Goal: Task Accomplishment & Management: Manage account settings

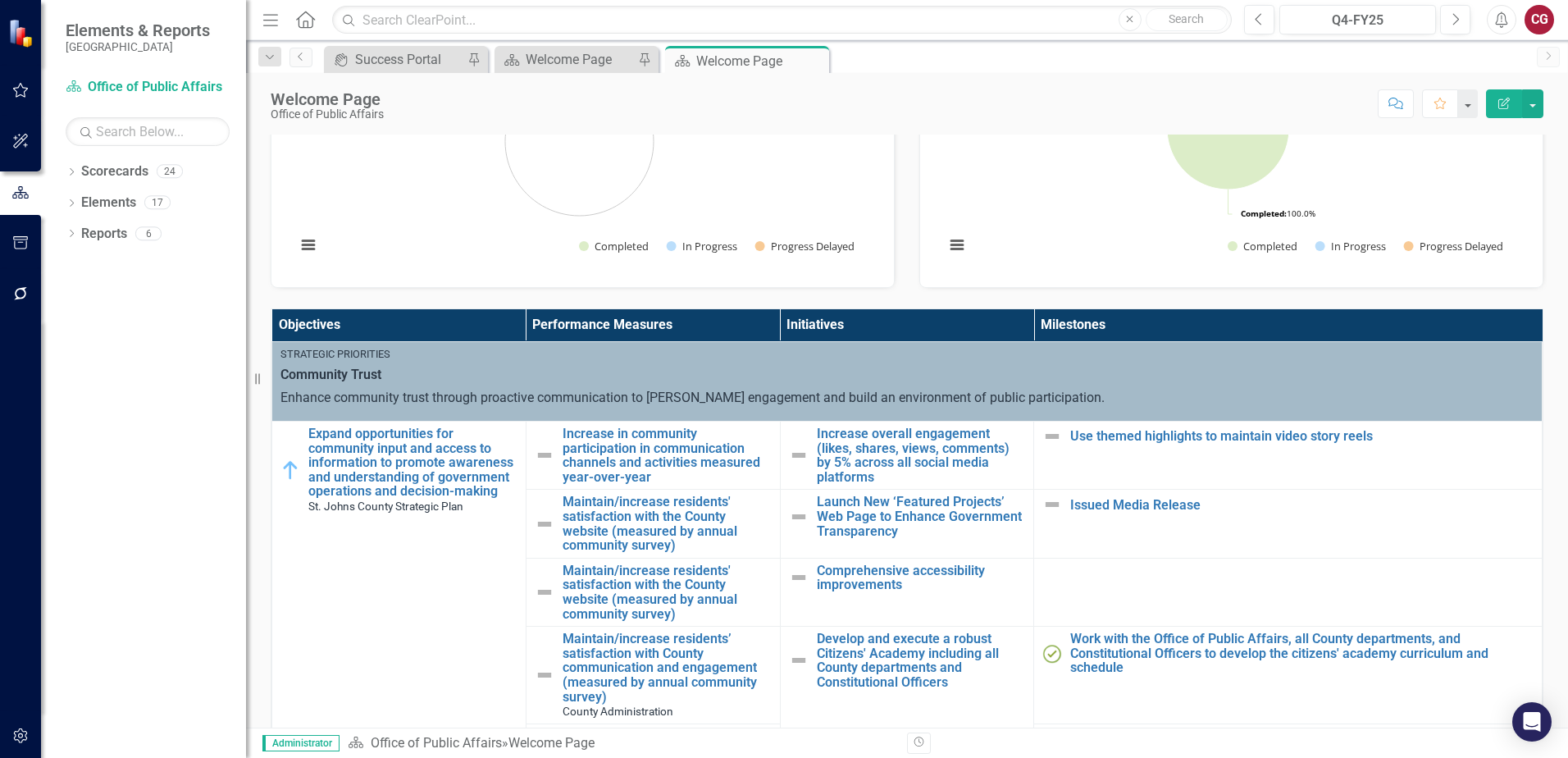
scroll to position [492, 0]
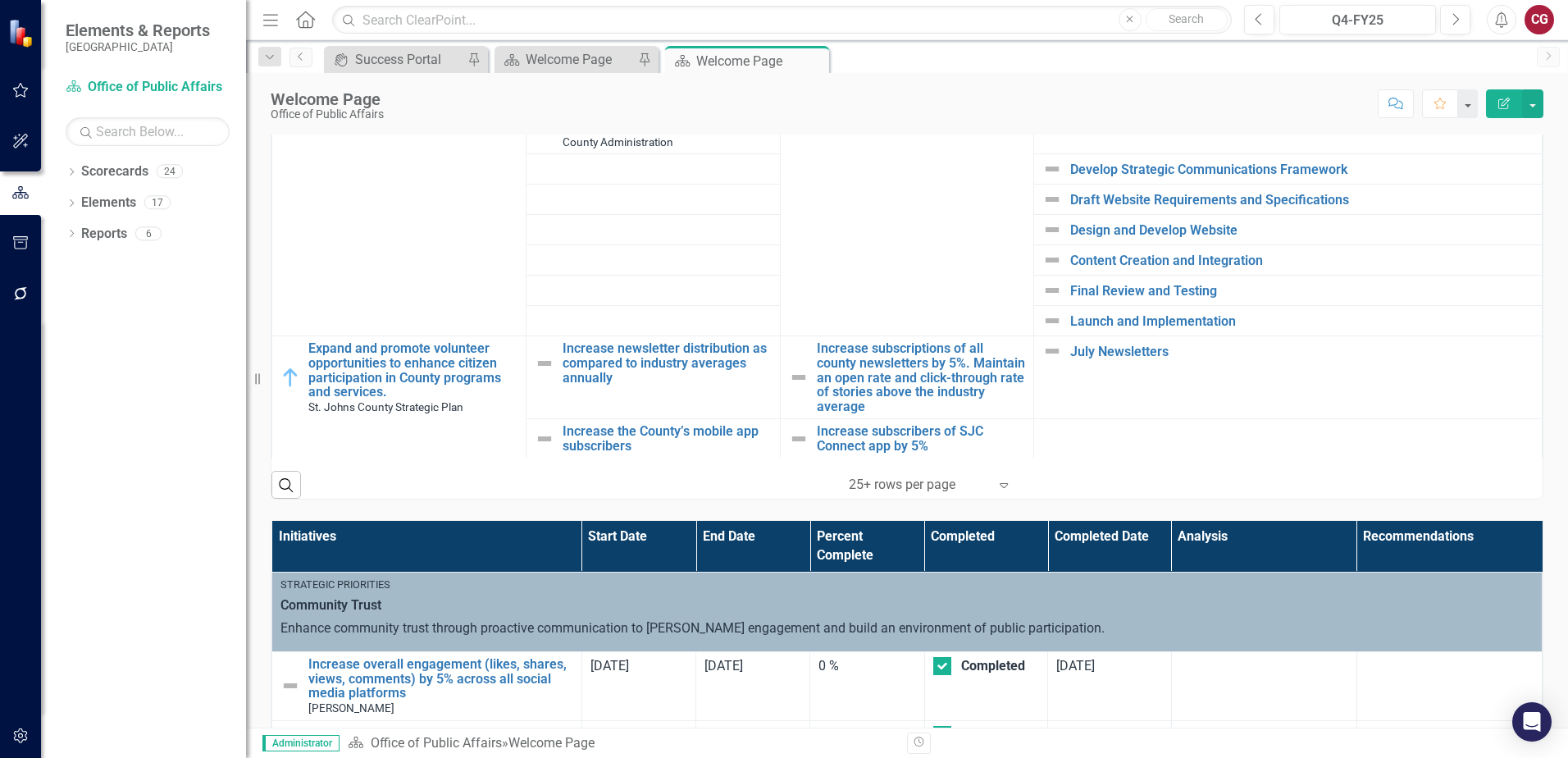
scroll to position [820, 0]
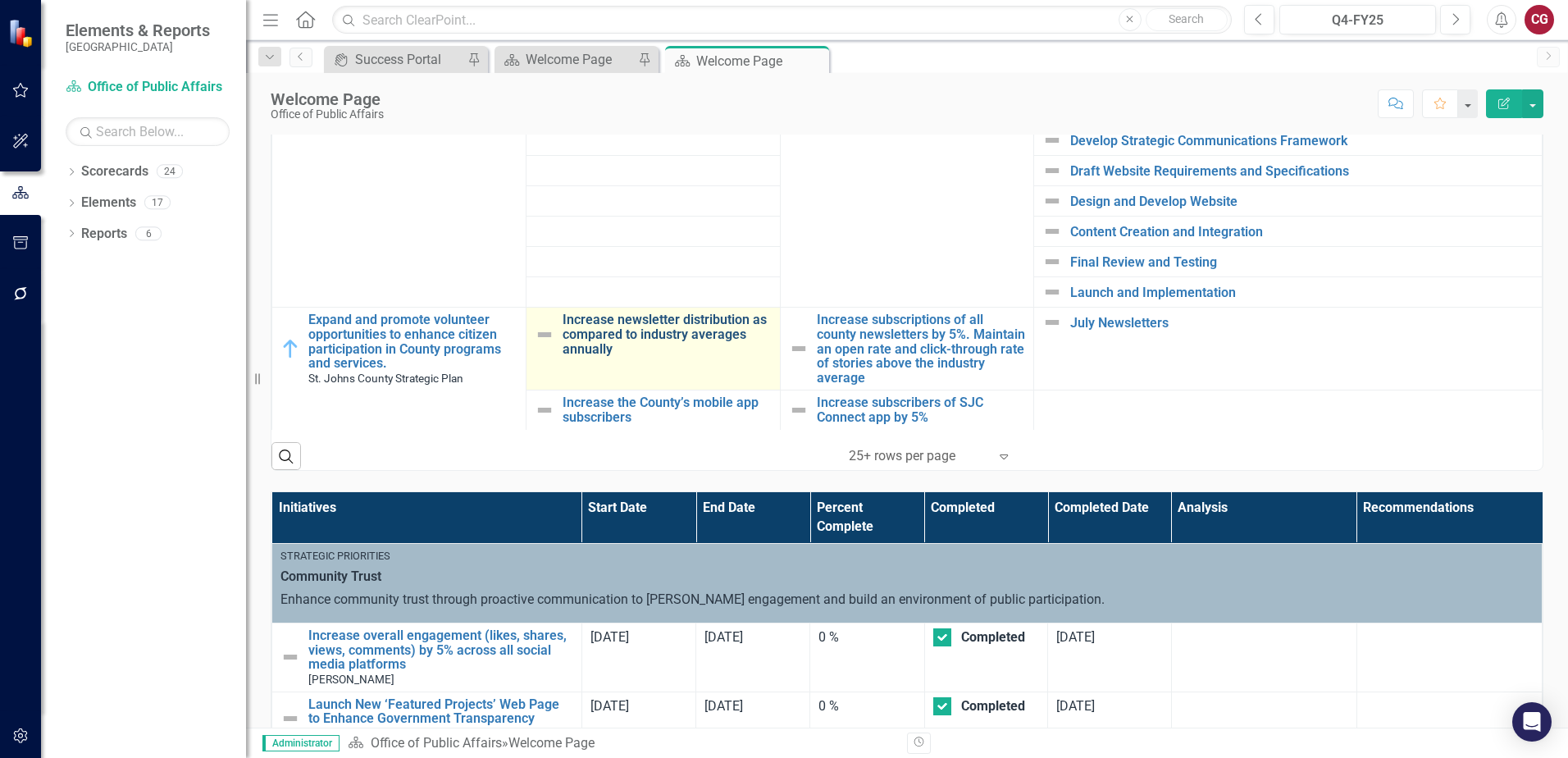
click at [588, 321] on link "Increase newsletter distribution as compared to industry averages annually" at bounding box center [667, 333] width 209 height 43
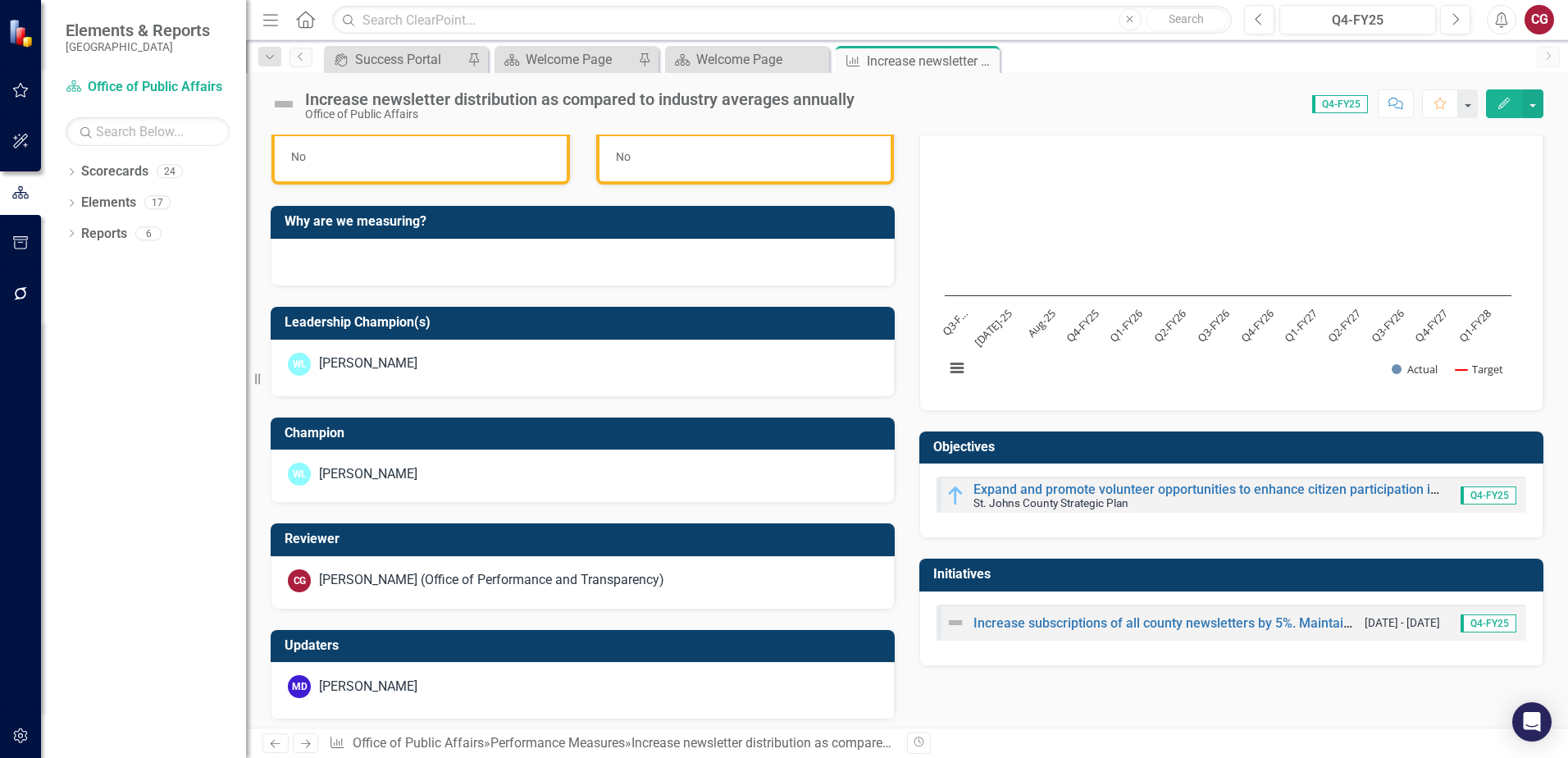
scroll to position [497, 0]
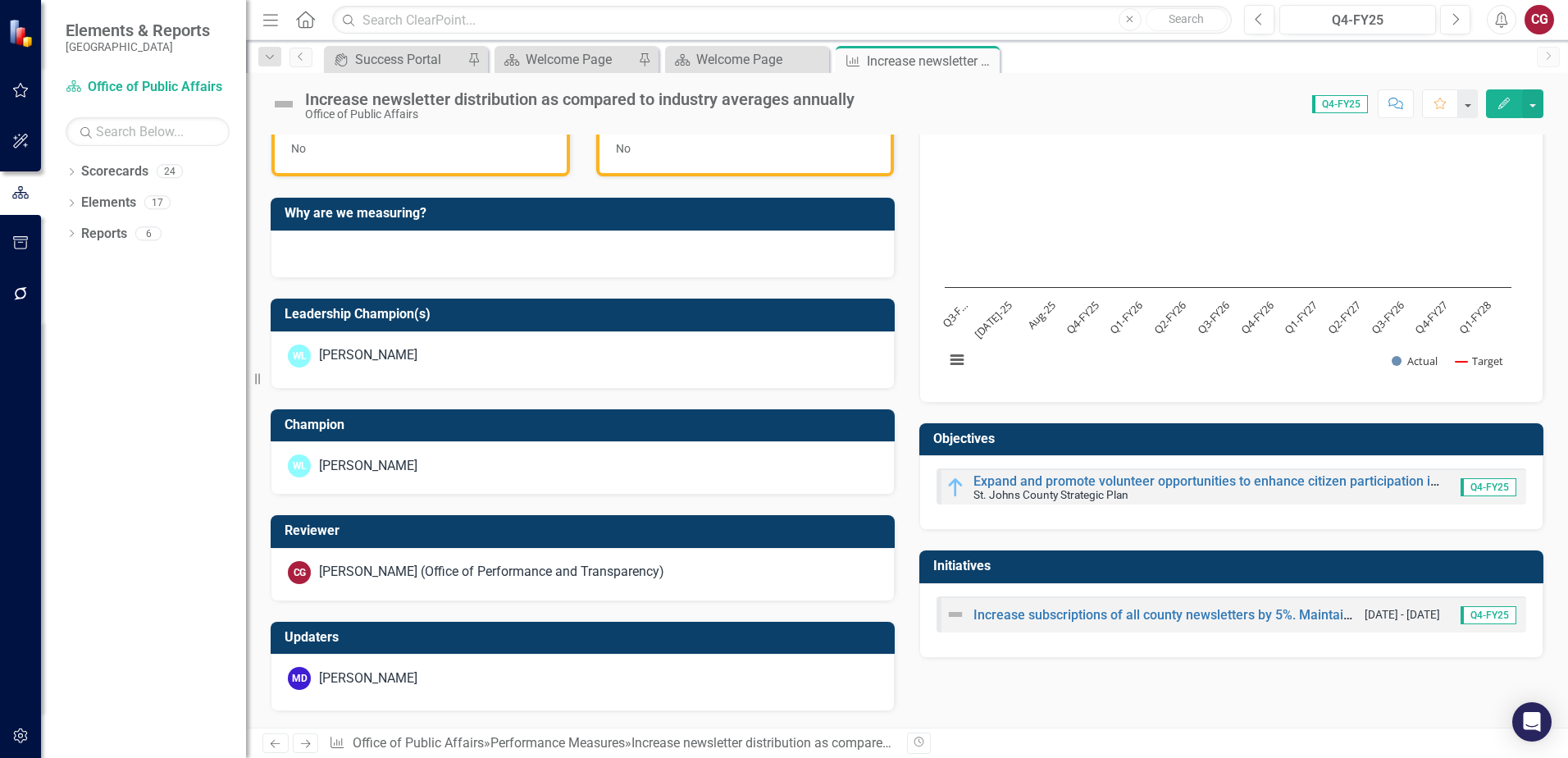
click at [1293, 449] on td "Objectives" at bounding box center [1235, 440] width 602 height 27
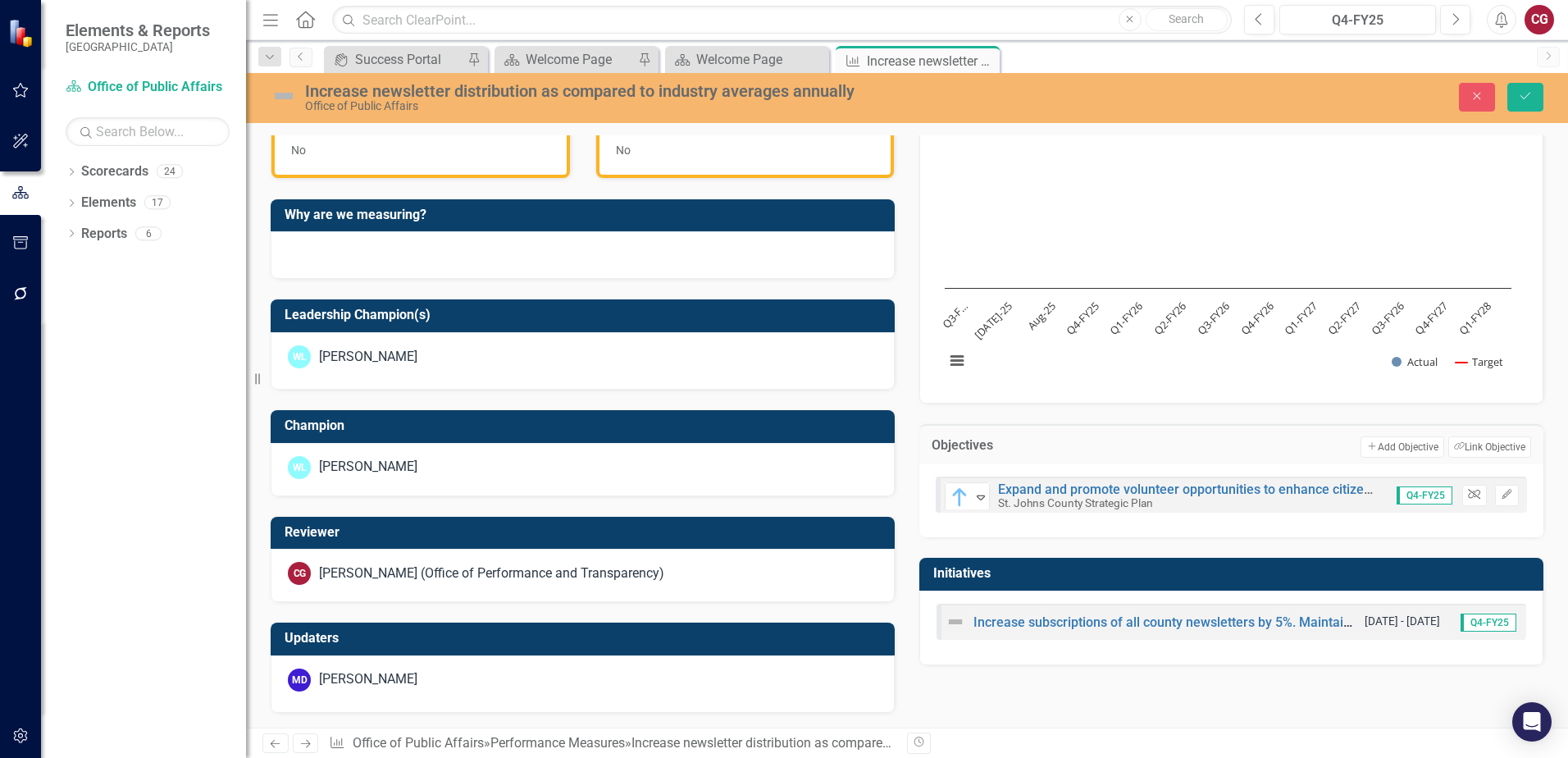
click at [1468, 497] on icon "button" at bounding box center [1473, 494] width 12 height 10
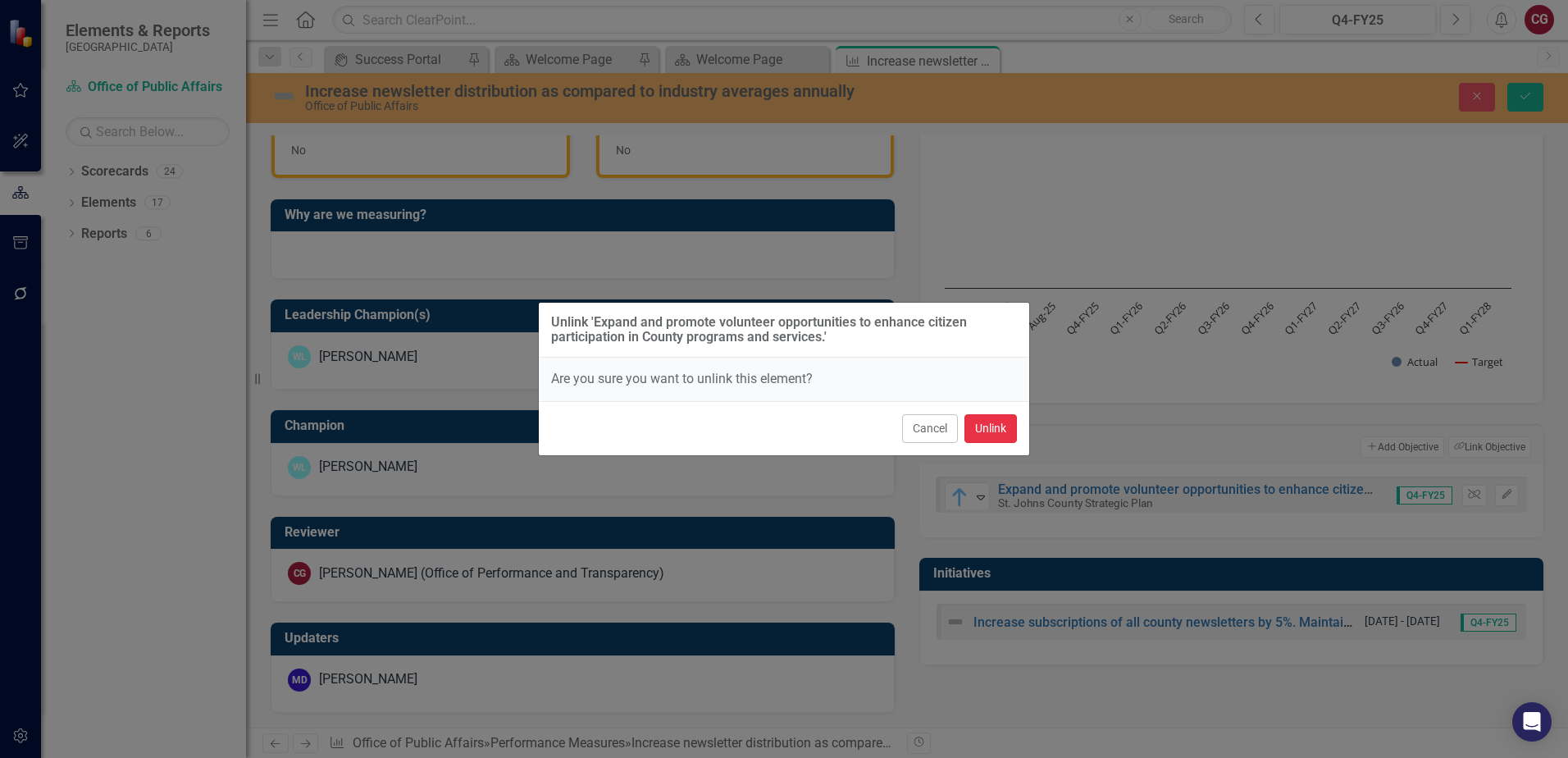
click at [1005, 440] on button "Unlink" at bounding box center [991, 428] width 52 height 28
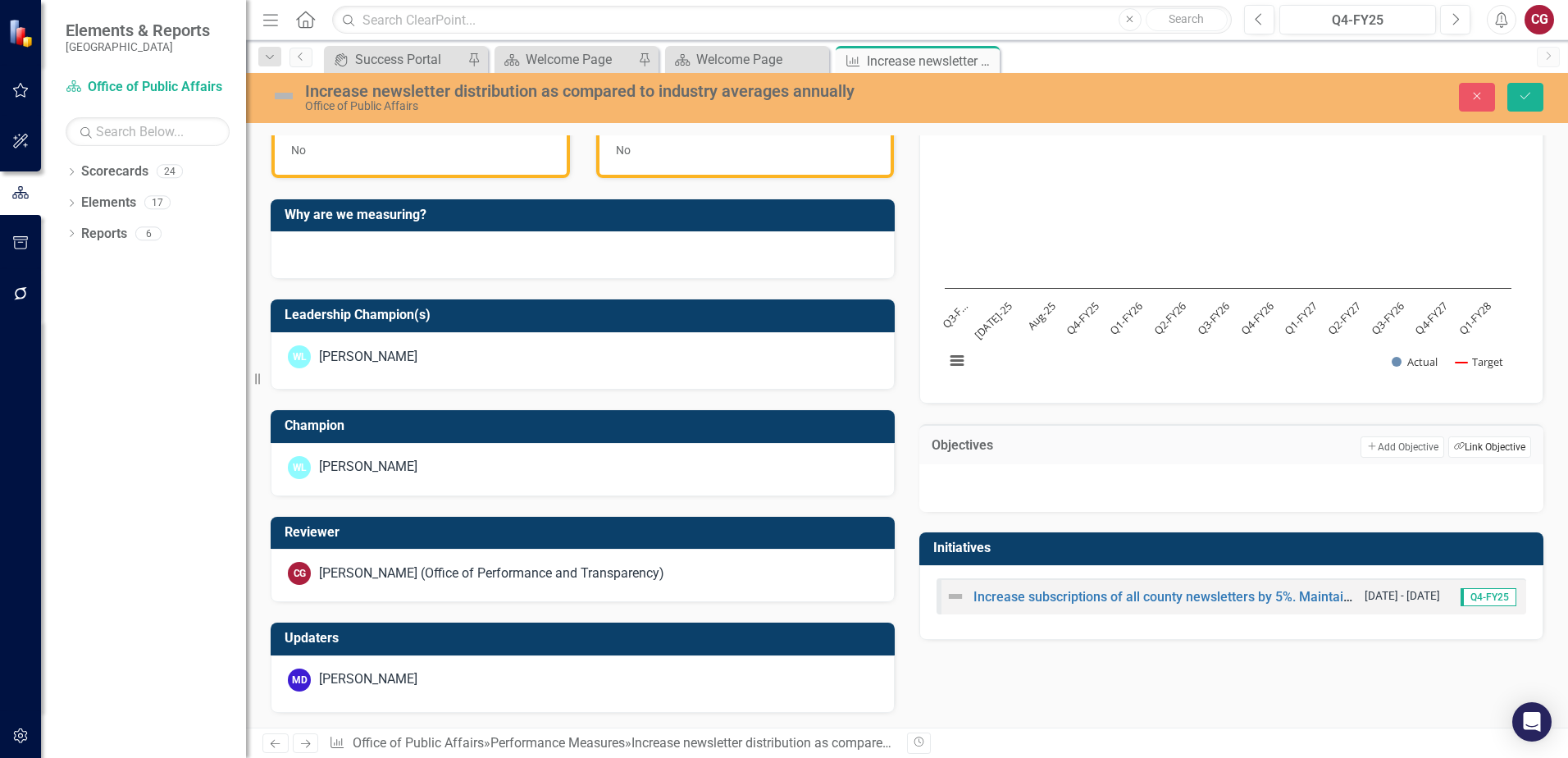
click at [1479, 451] on button "Link Tag Link Objective" at bounding box center [1490, 446] width 83 height 21
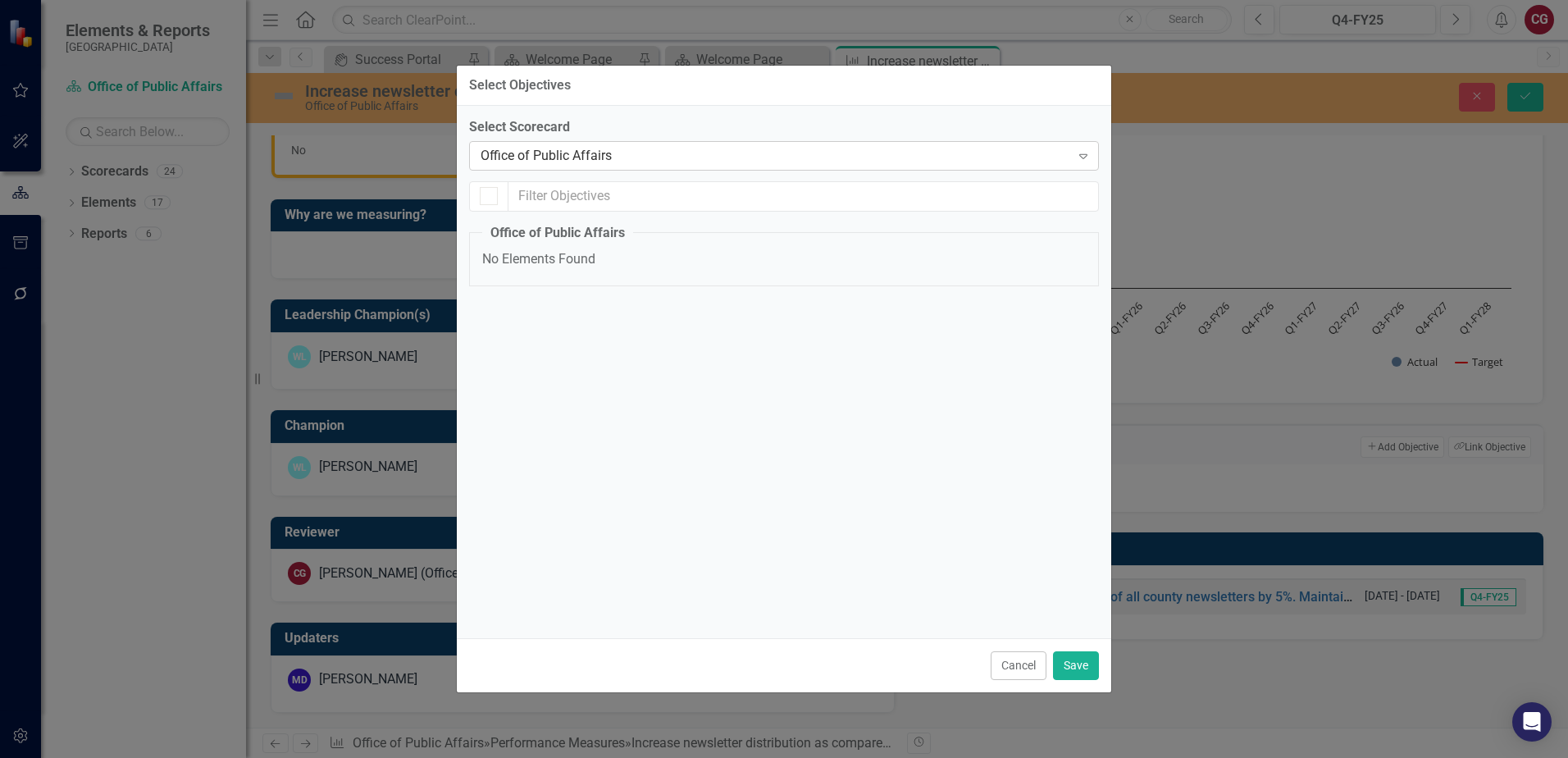
click at [1085, 155] on icon "Expand" at bounding box center [1083, 156] width 17 height 13
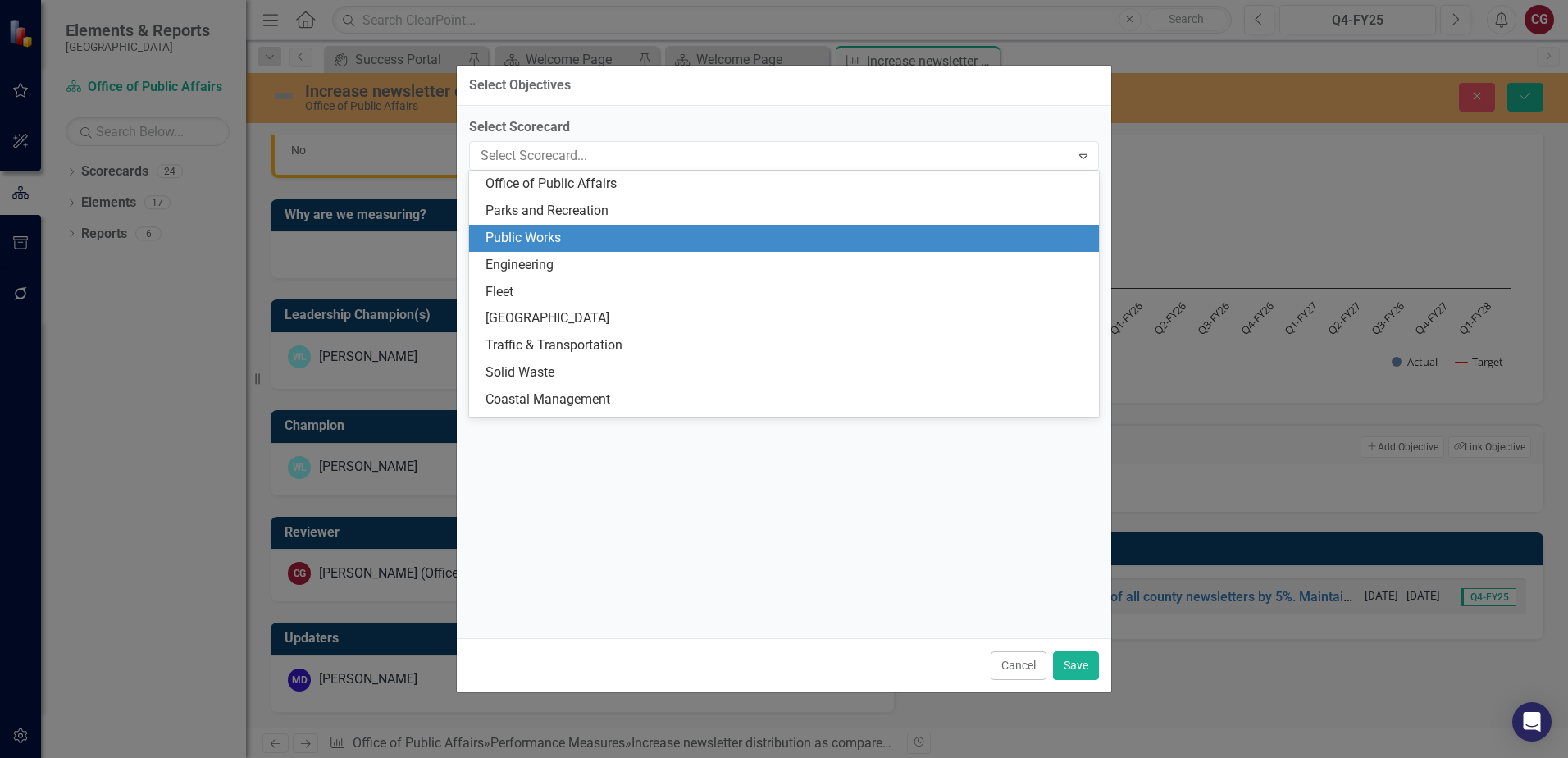
scroll to position [0, 0]
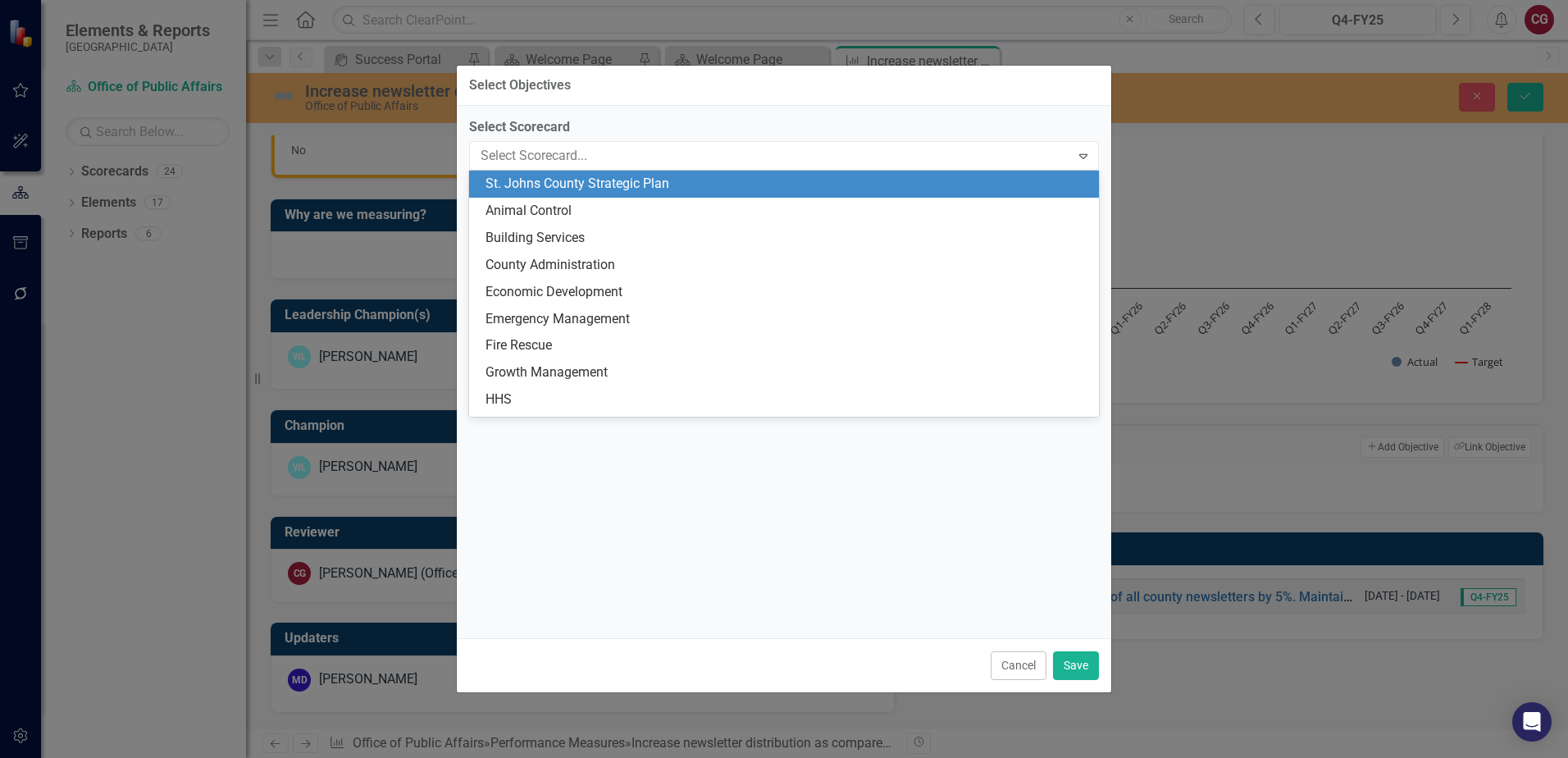
click at [706, 194] on div "St. Johns County Strategic Plan" at bounding box center [788, 184] width 604 height 19
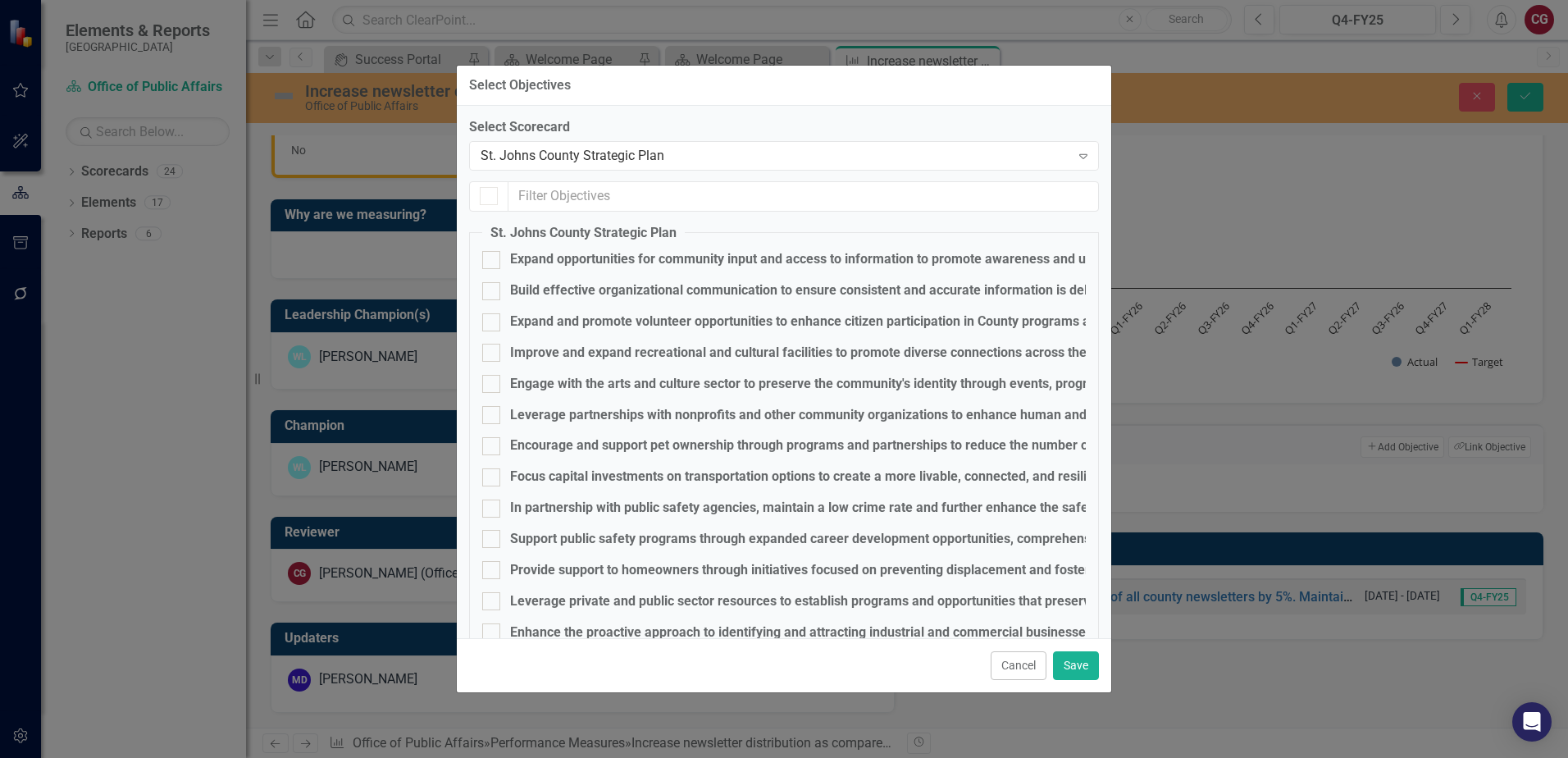
checkbox input "false"
click at [594, 291] on div "Build effective organizational communication to ensure consistent and accurate …" at bounding box center [870, 290] width 721 height 19
click at [493, 291] on input "Build effective organizational communication to ensure consistent and accurate …" at bounding box center [487, 287] width 11 height 11
checkbox input "true"
click at [1089, 669] on button "Save" at bounding box center [1076, 664] width 46 height 28
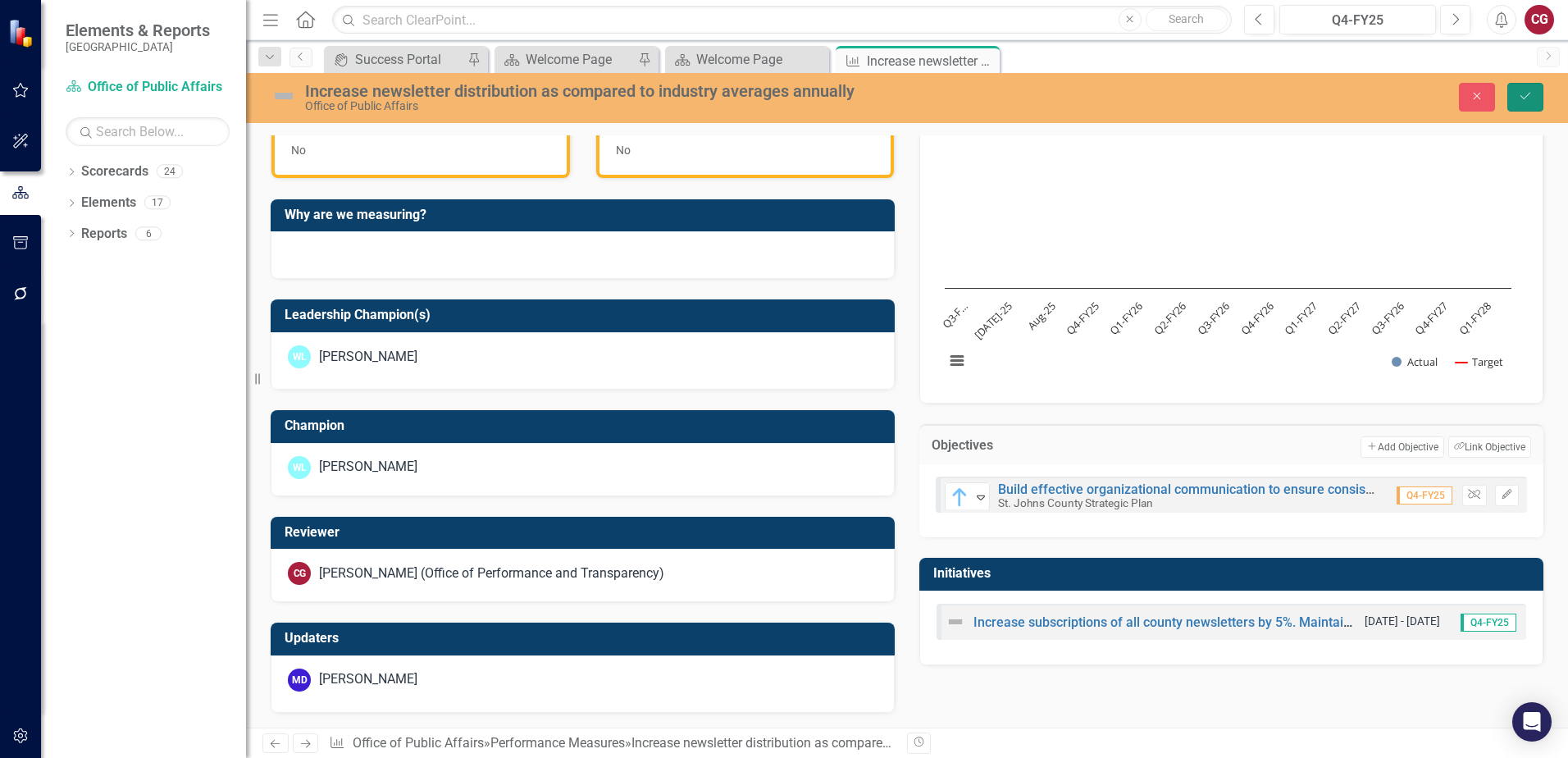
click at [1529, 96] on icon "Save" at bounding box center [1526, 95] width 15 height 12
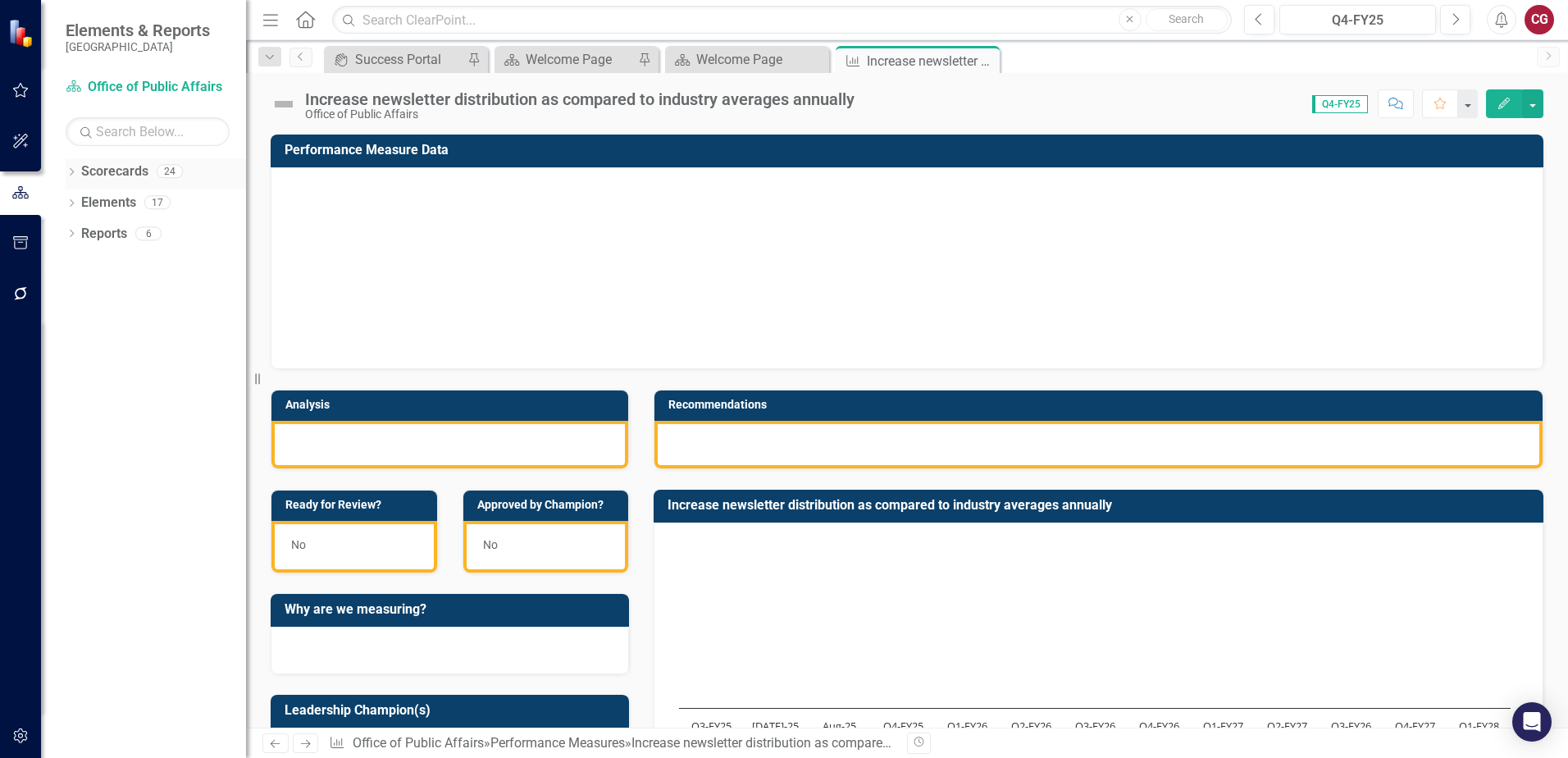
click at [65, 174] on icon "Dropdown" at bounding box center [71, 173] width 12 height 9
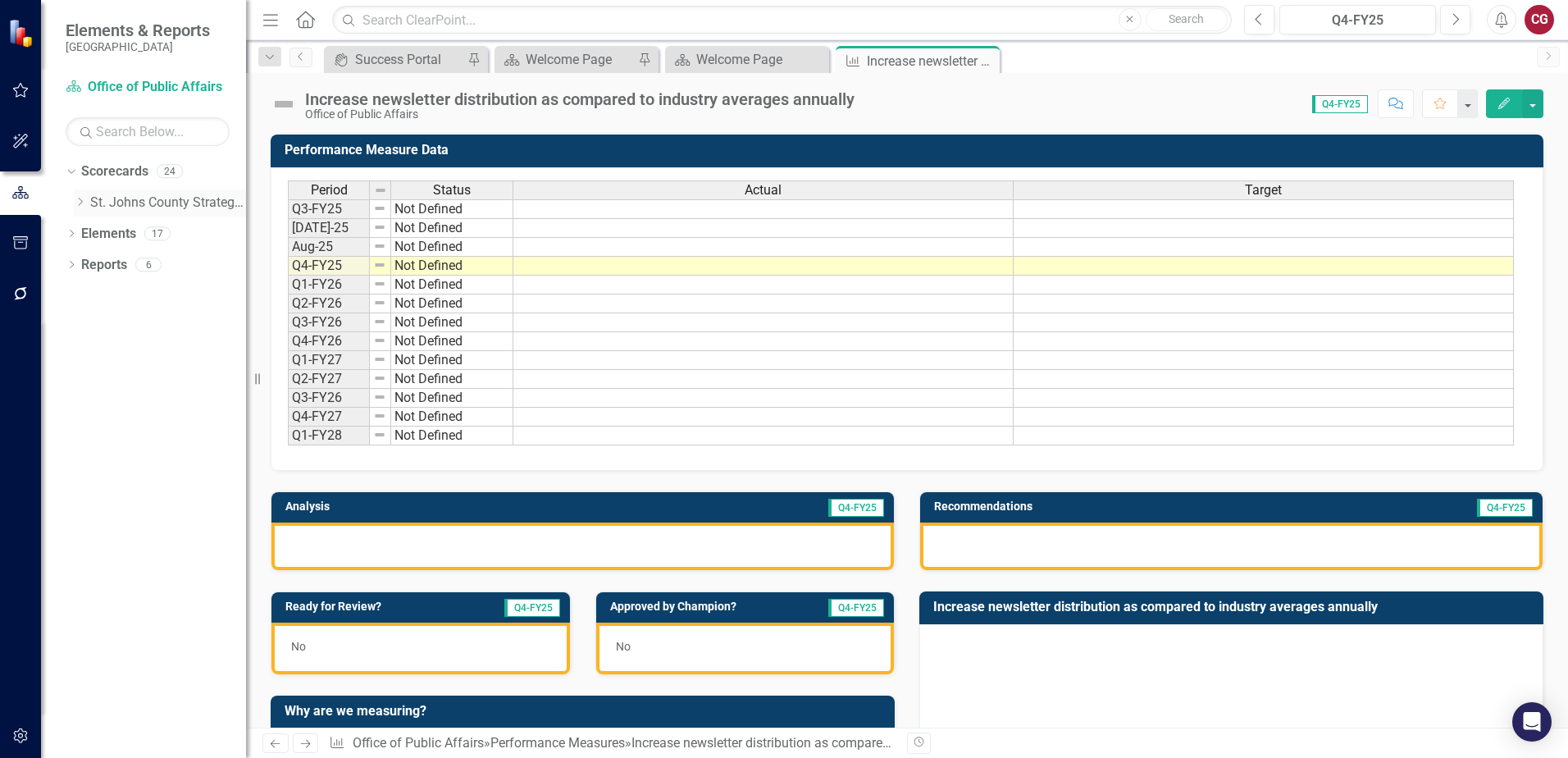
click at [80, 203] on icon "Dropdown" at bounding box center [79, 201] width 12 height 10
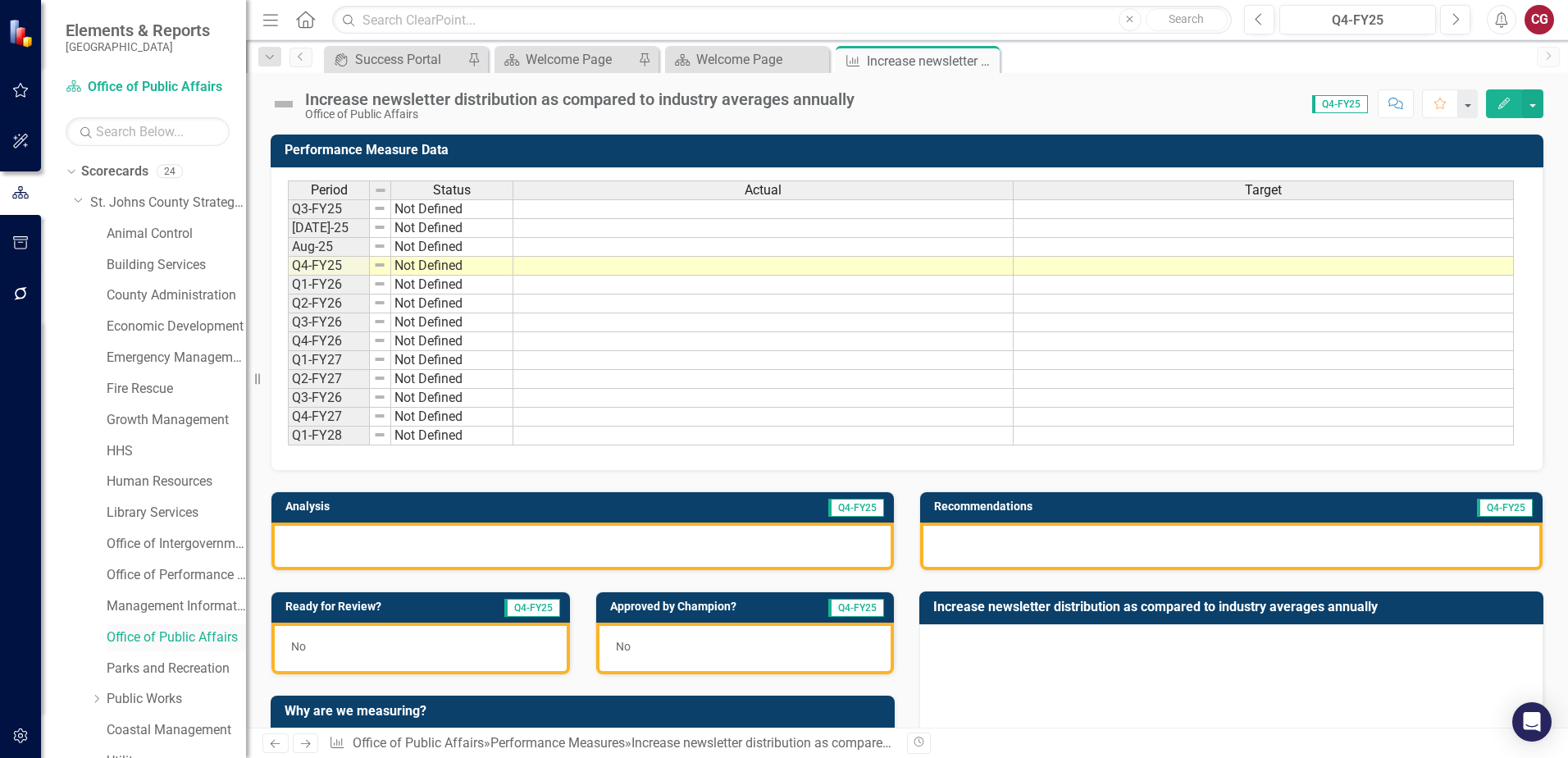
click at [152, 643] on link "Office of Public Affairs" at bounding box center [176, 637] width 140 height 19
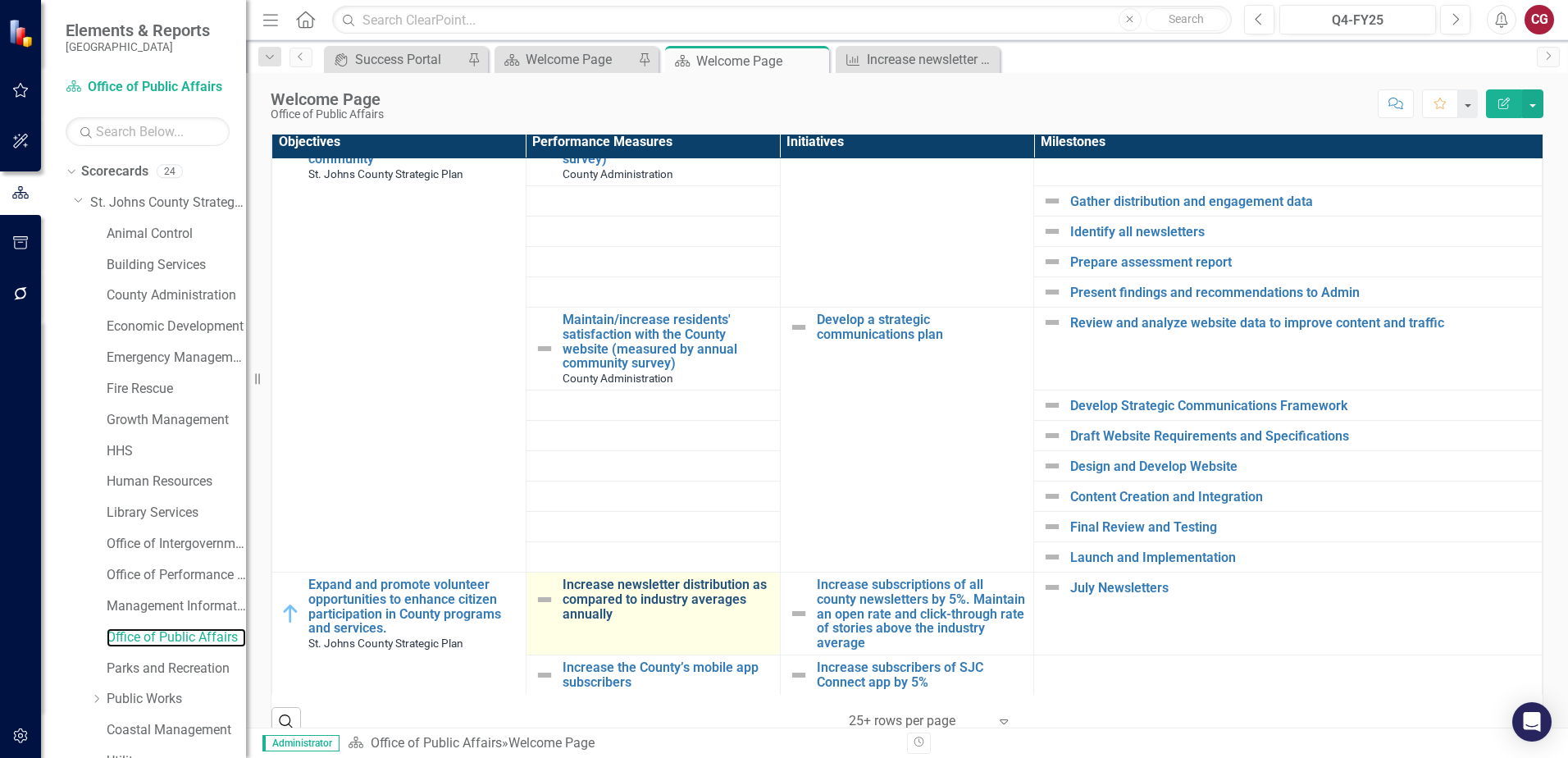
scroll to position [637, 0]
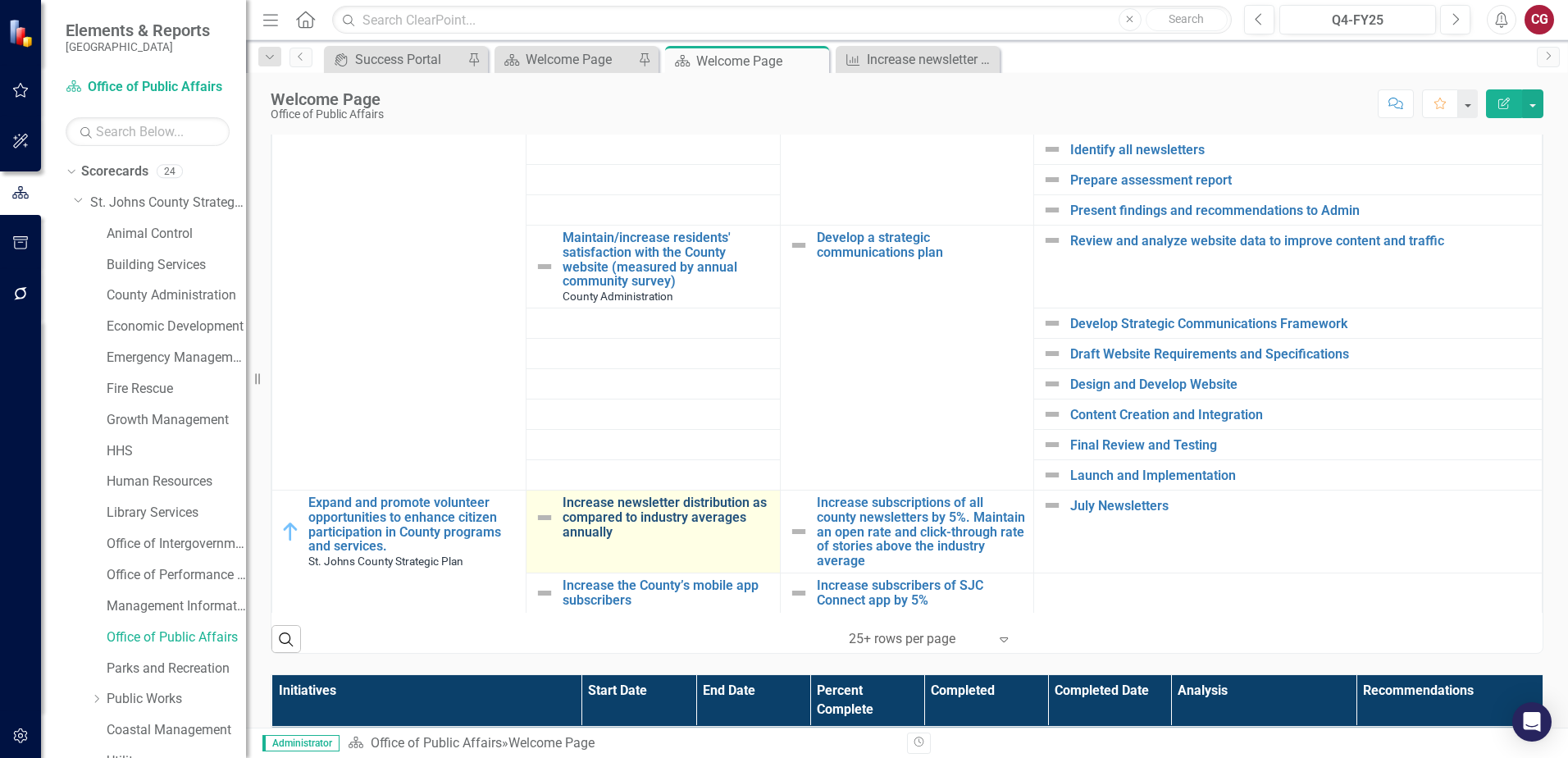
click at [662, 499] on link "Increase newsletter distribution as compared to industry averages annually" at bounding box center [667, 517] width 209 height 43
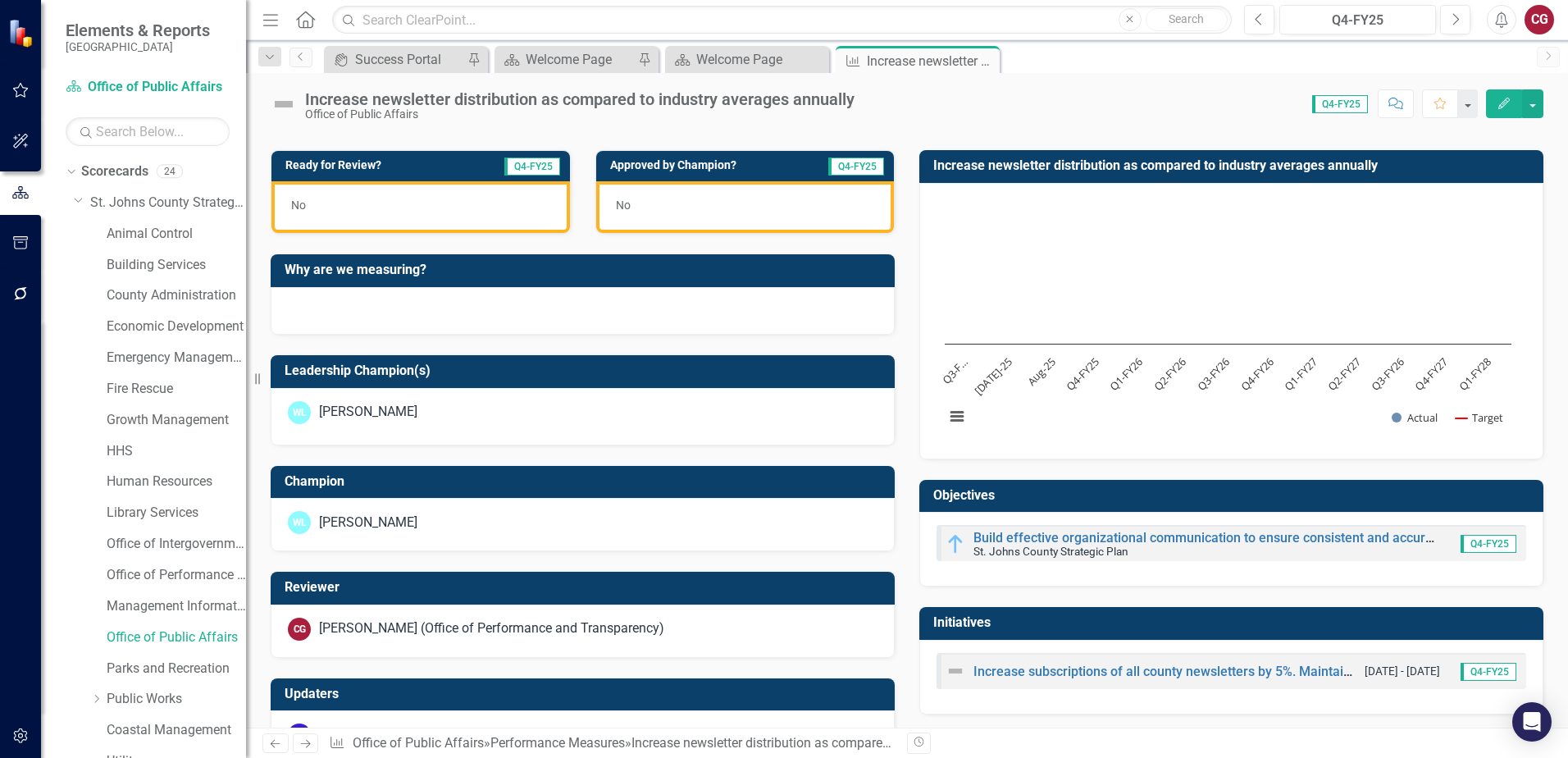
scroll to position [416, 0]
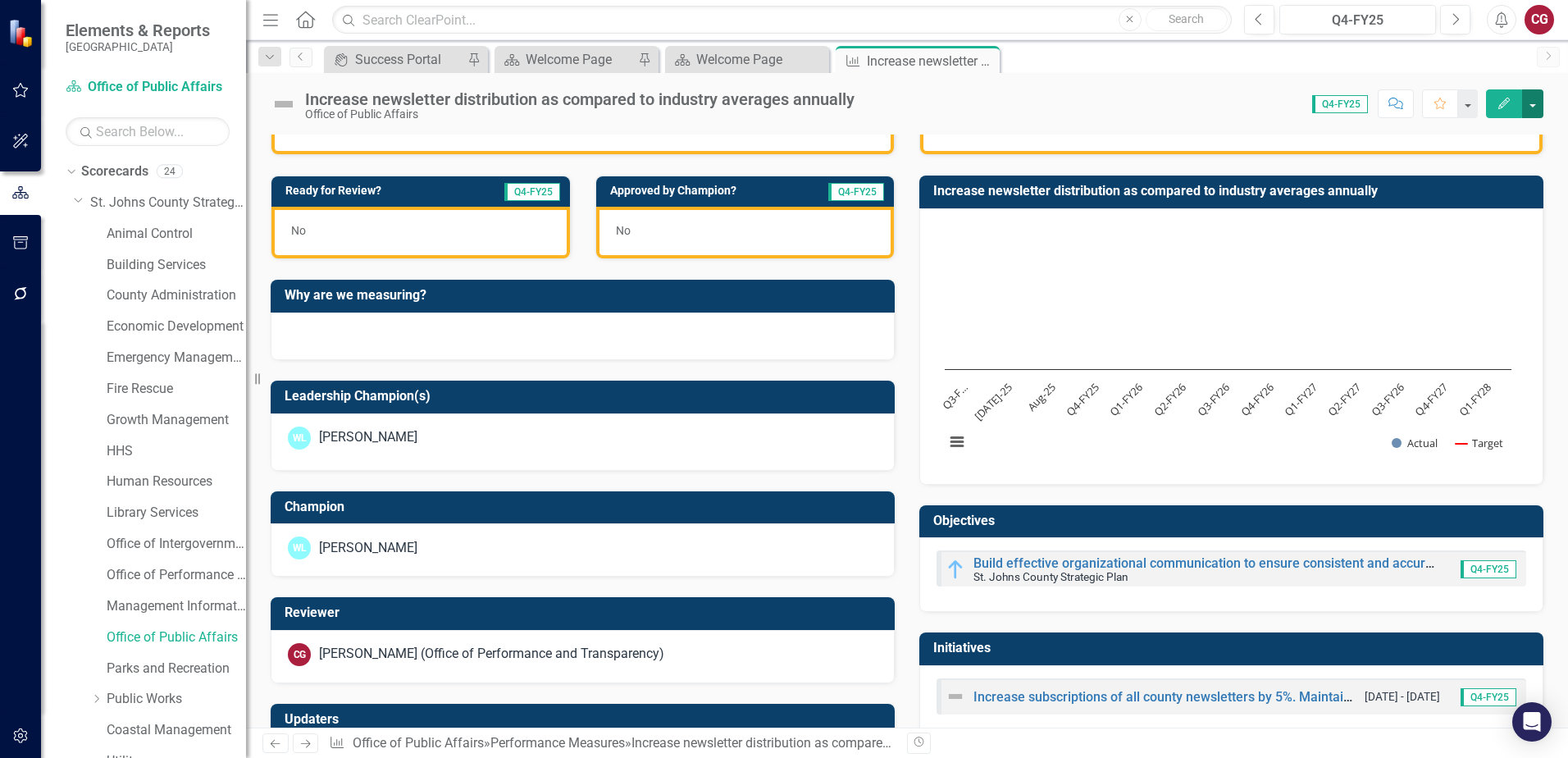
click at [1528, 107] on button "button" at bounding box center [1532, 103] width 21 height 28
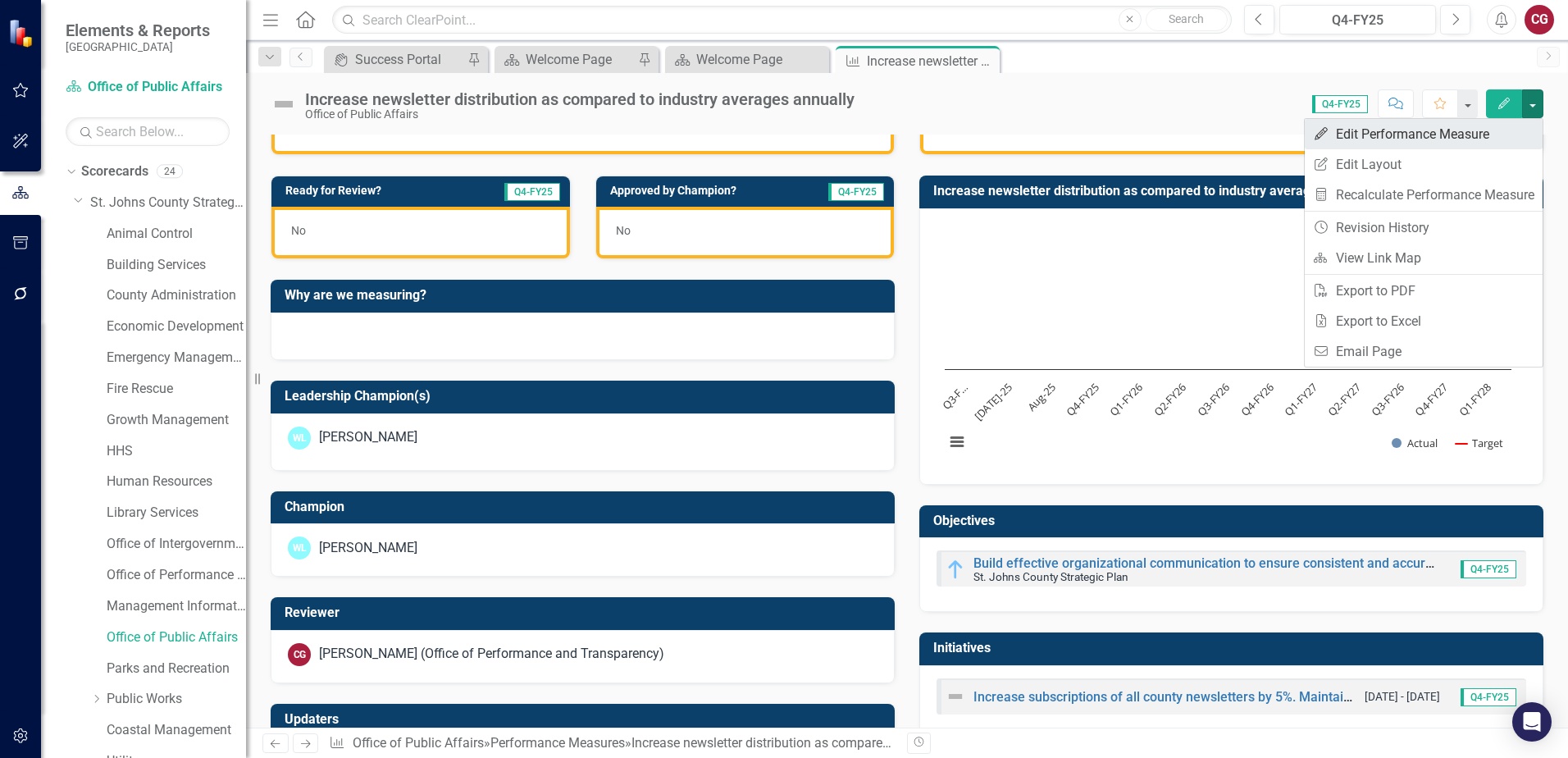
click at [1482, 138] on link "Edit Edit Performance Measure" at bounding box center [1424, 134] width 238 height 30
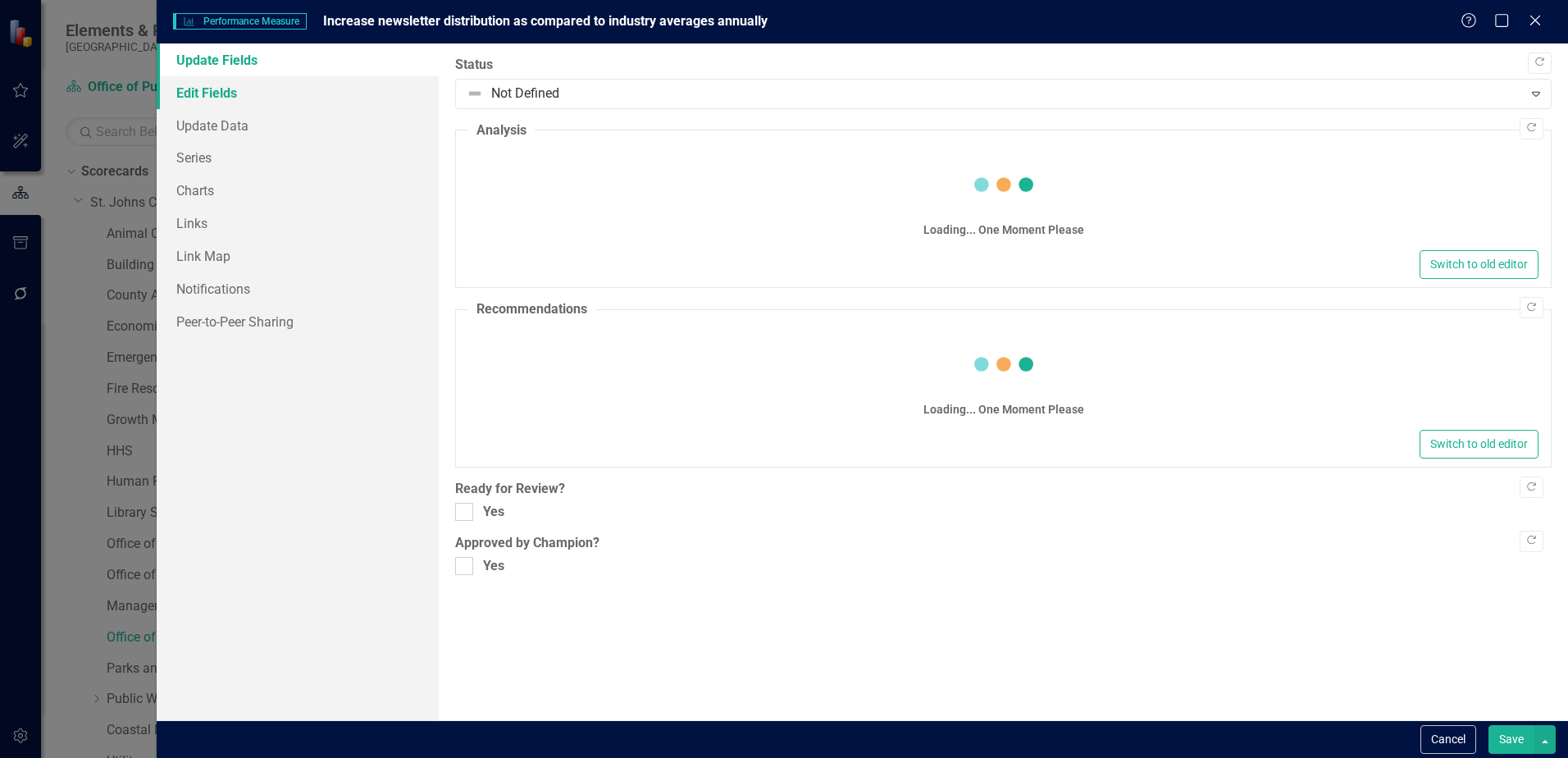
click at [224, 88] on link "Edit Fields" at bounding box center [297, 93] width 282 height 33
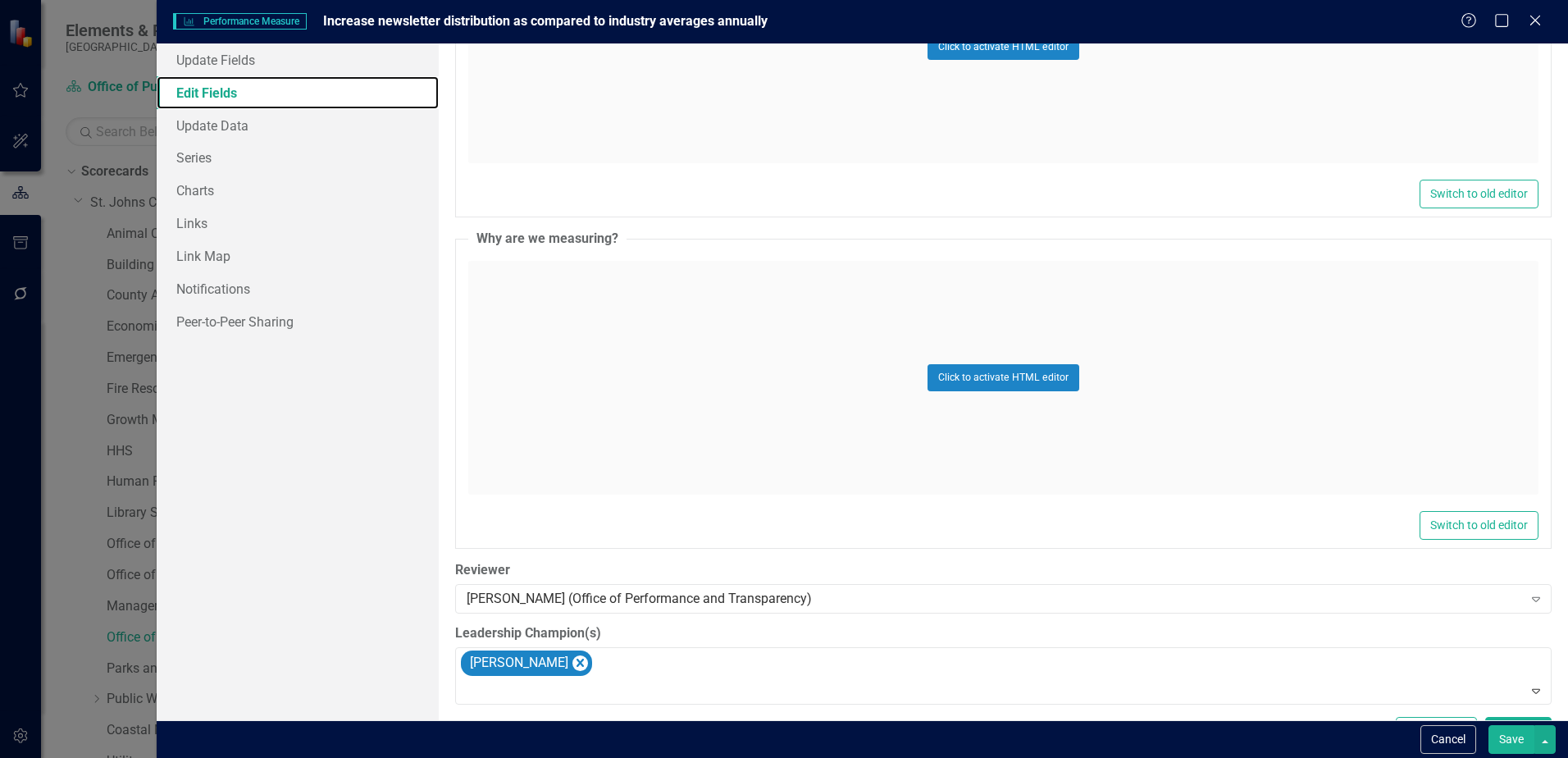
scroll to position [913, 0]
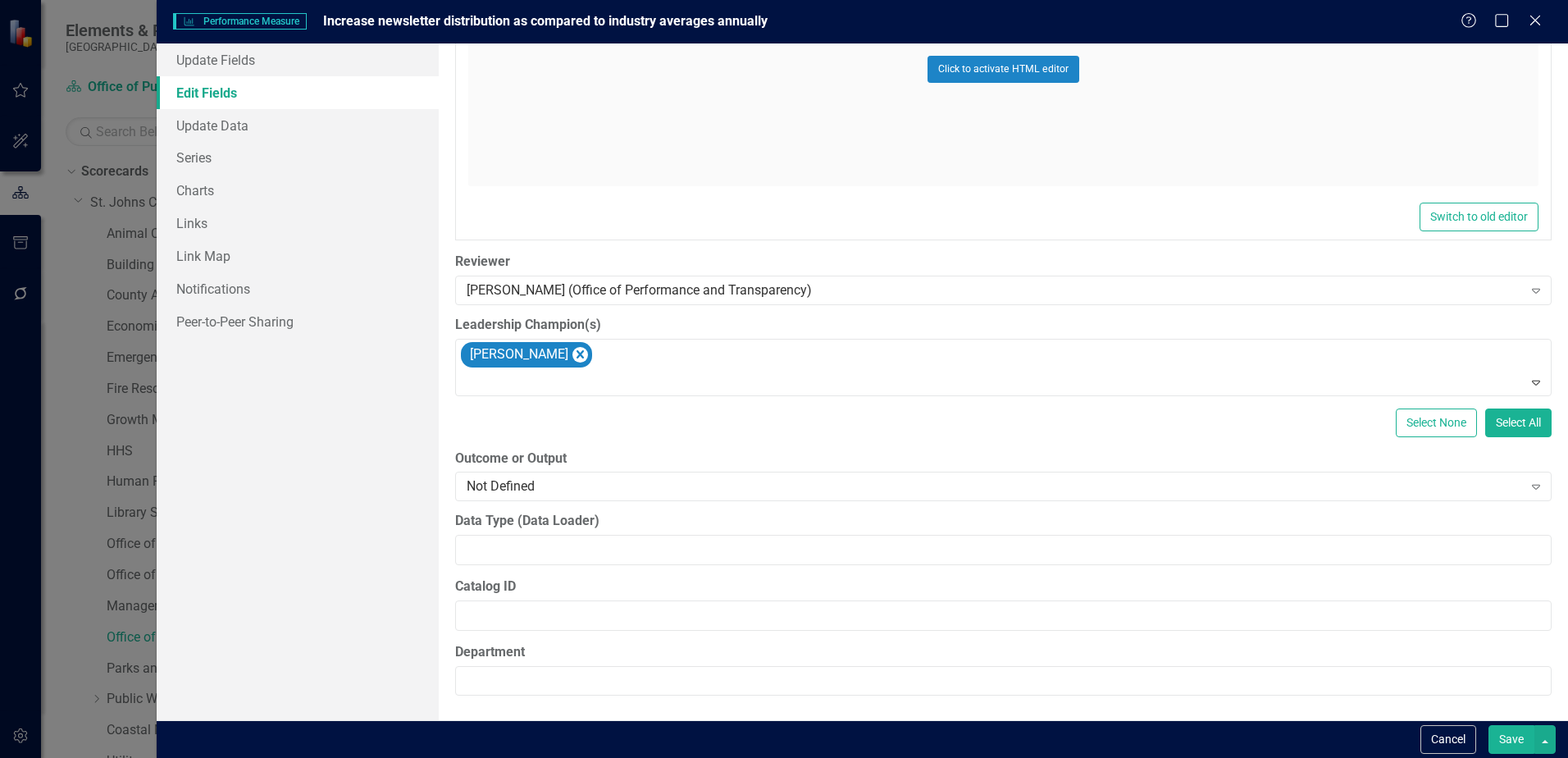
click at [273, 99] on link "Edit Fields" at bounding box center [297, 93] width 282 height 33
click at [266, 124] on link "Update Data" at bounding box center [297, 126] width 282 height 33
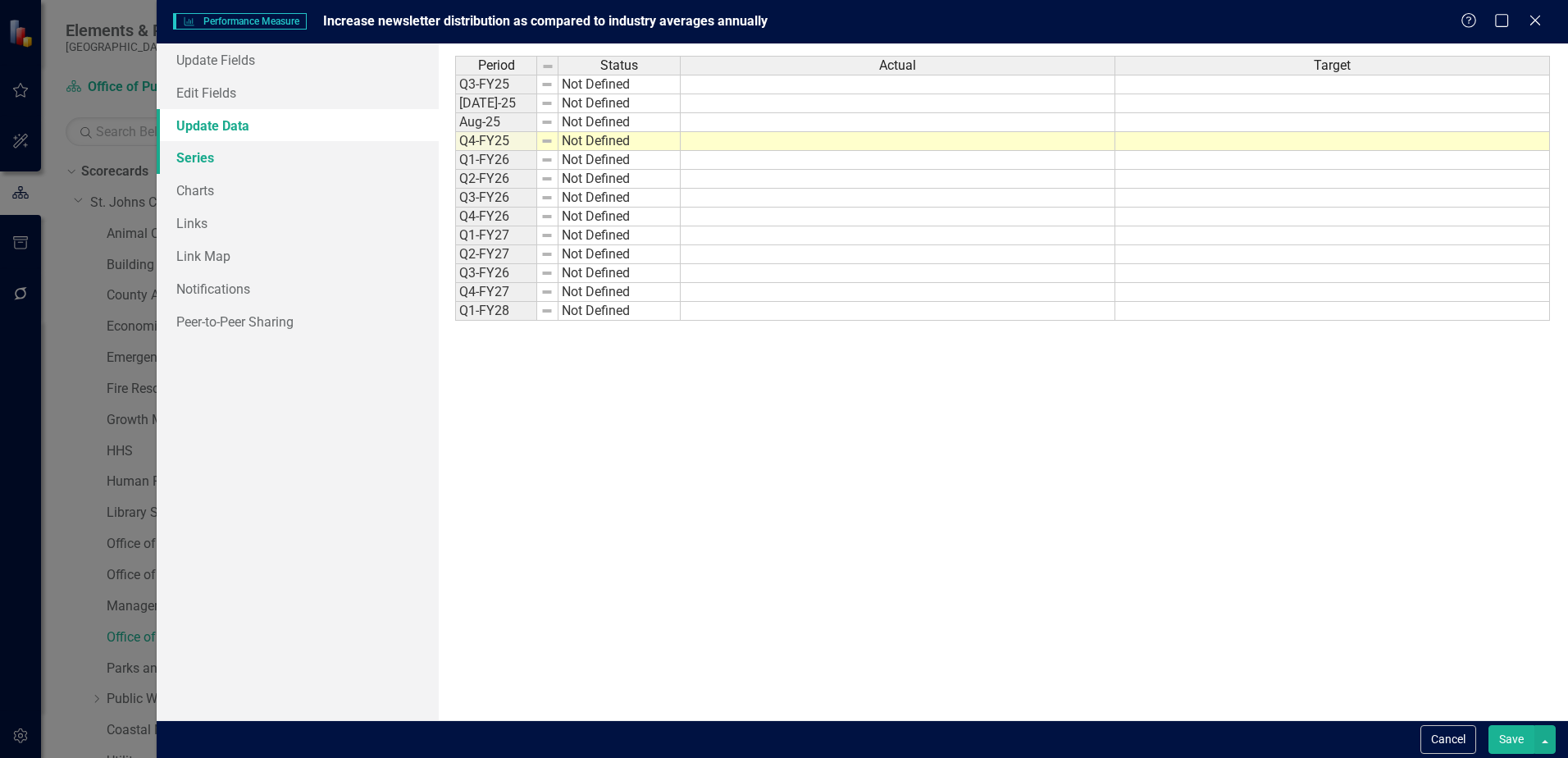
click at [252, 158] on link "Series" at bounding box center [297, 158] width 282 height 33
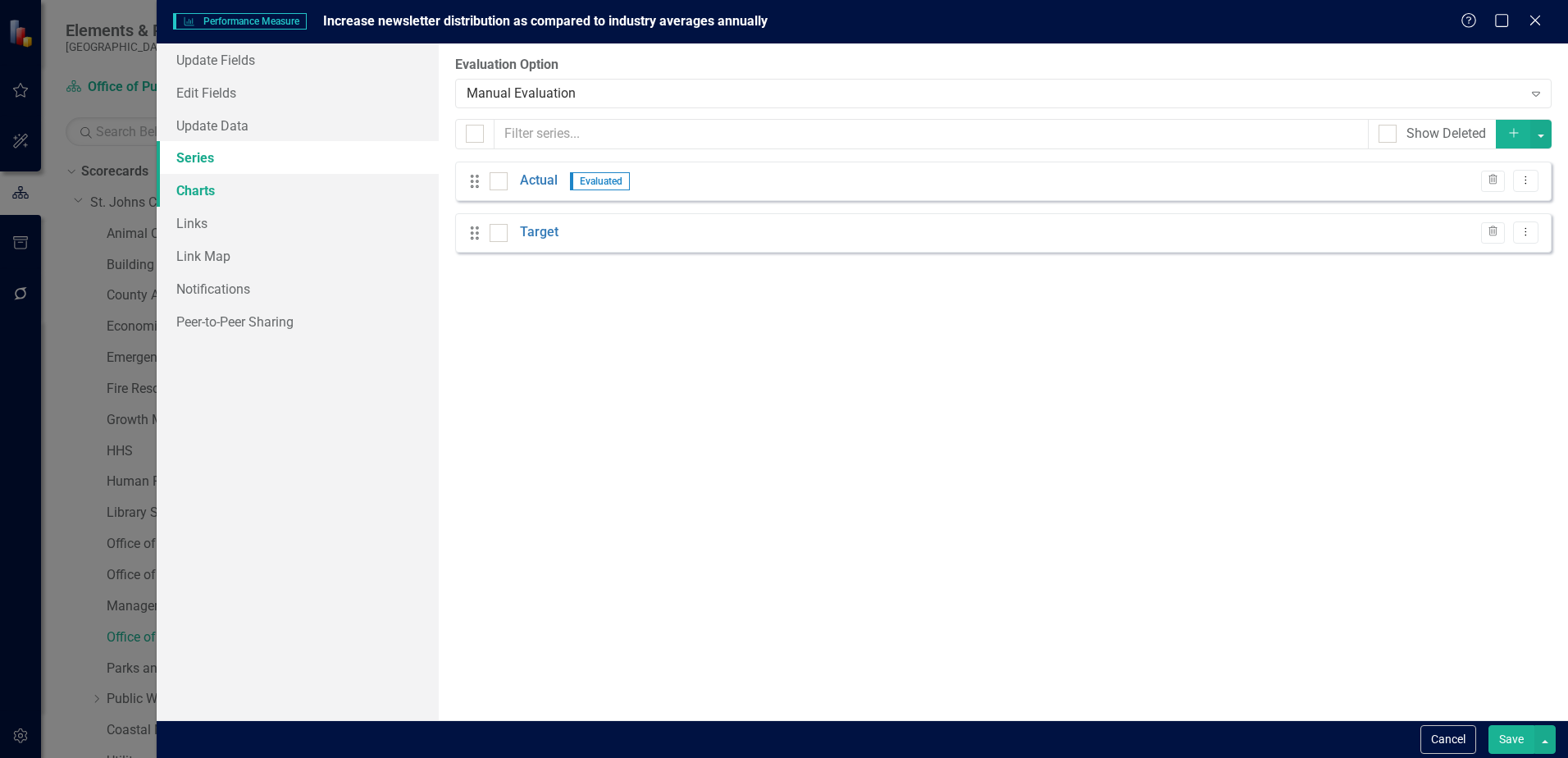
click at [240, 194] on link "Charts" at bounding box center [297, 190] width 282 height 33
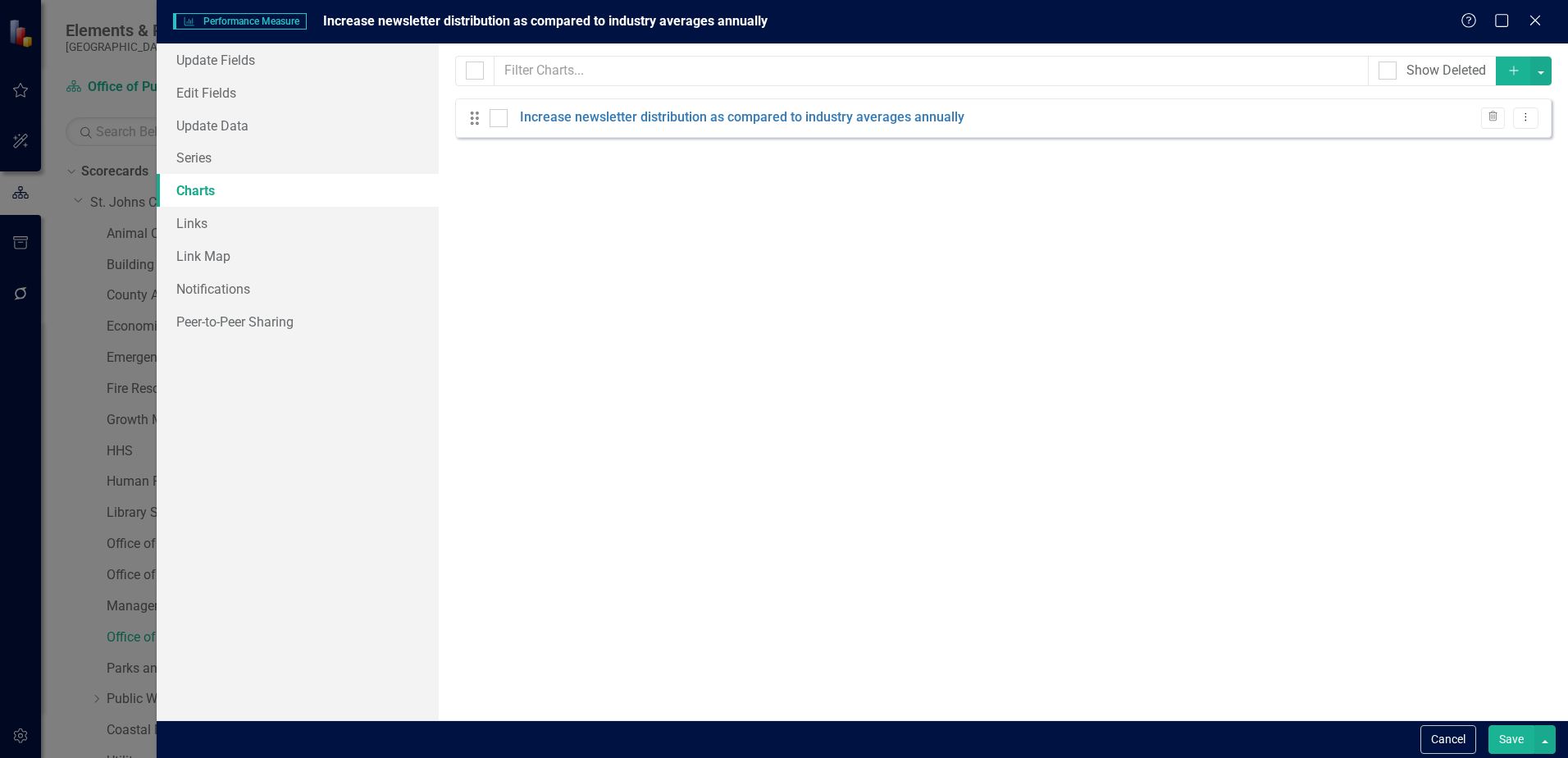
checkbox input "false"
click at [237, 226] on link "Links" at bounding box center [297, 223] width 282 height 33
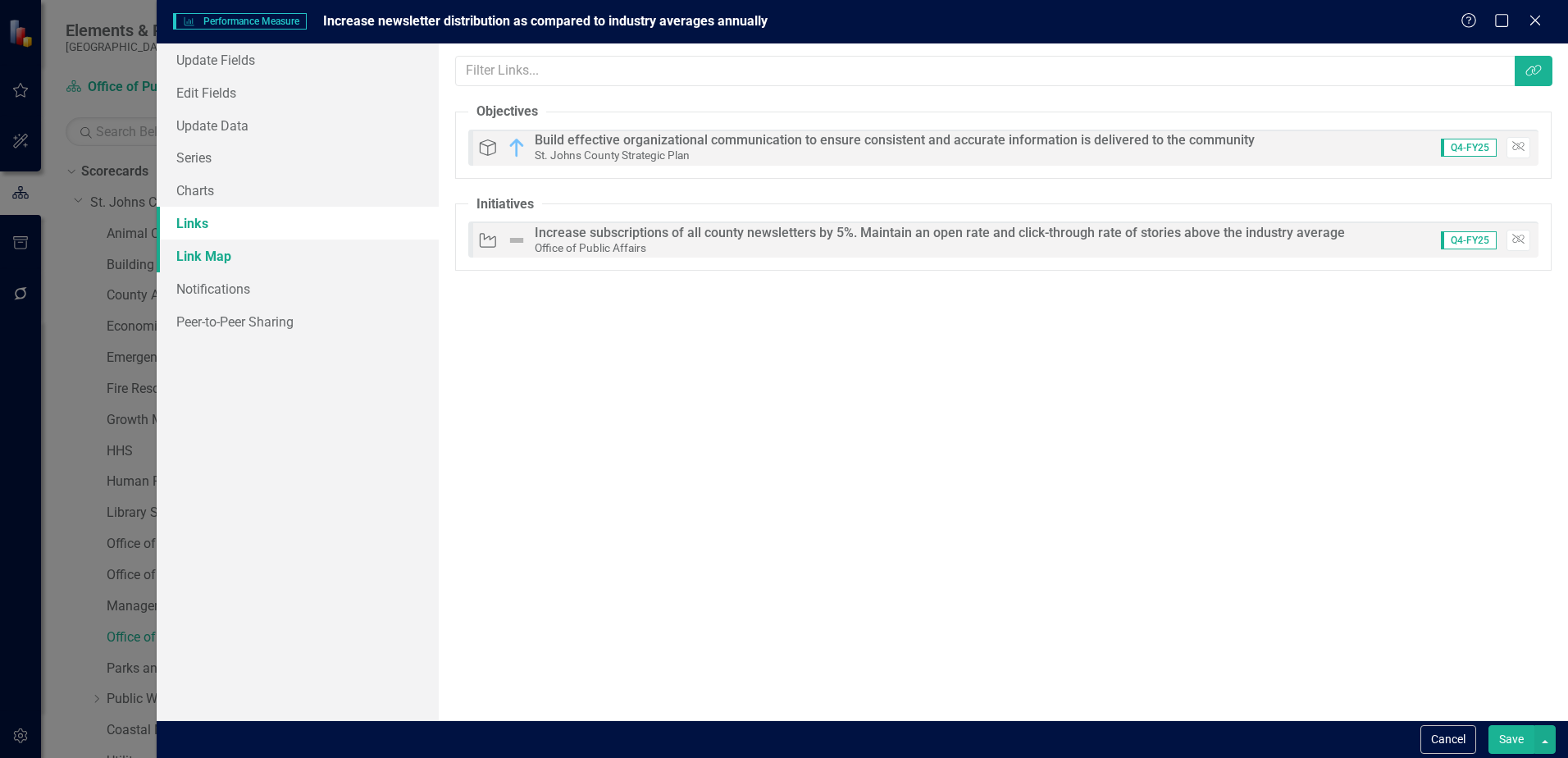
click at [274, 254] on link "Link Map" at bounding box center [297, 256] width 282 height 33
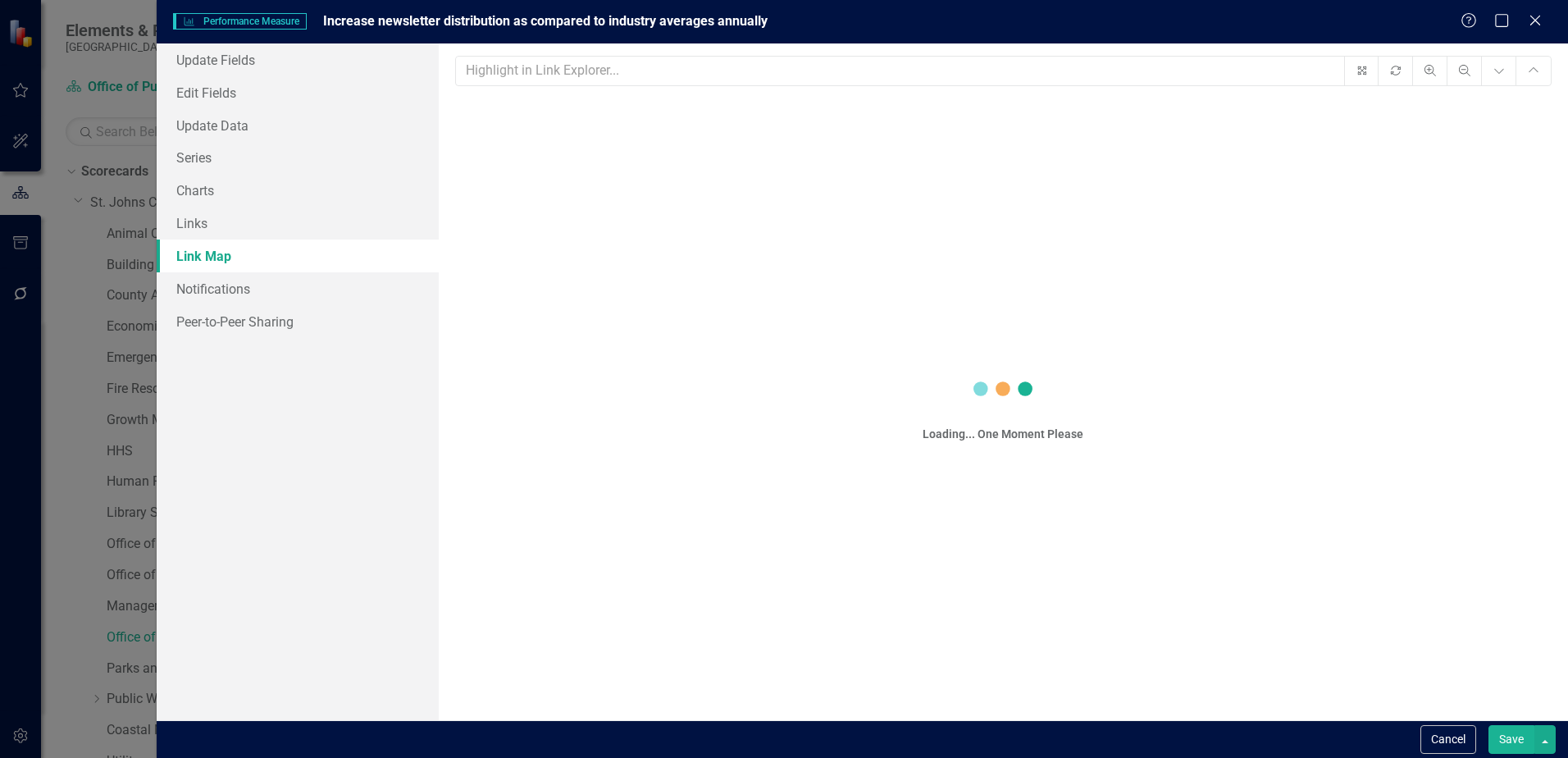
click at [1500, 735] on button "Save" at bounding box center [1512, 739] width 46 height 28
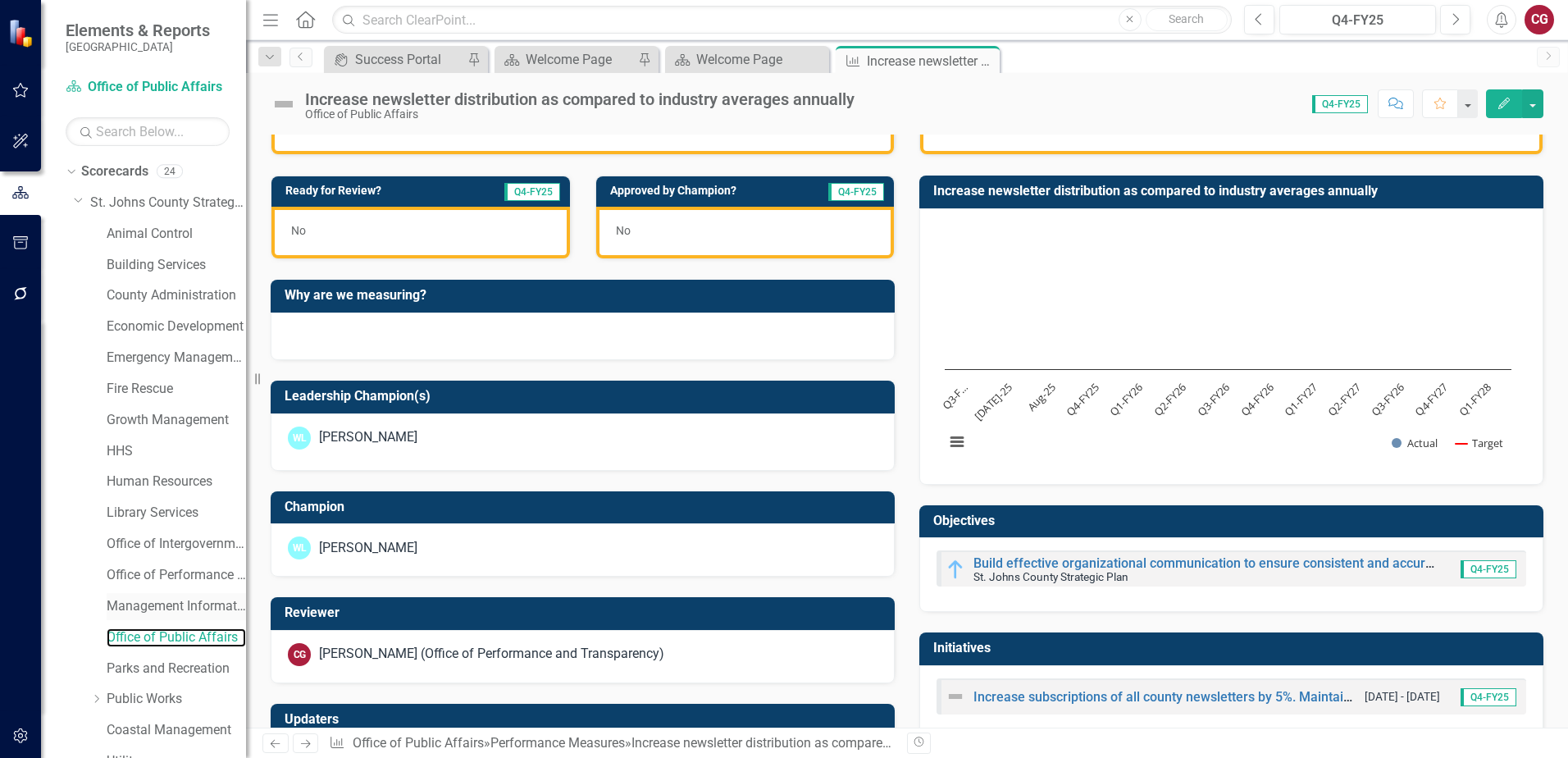
drag, startPoint x: 174, startPoint y: 635, endPoint x: 227, endPoint y: 618, distance: 55.7
click at [174, 635] on link "Office of Public Affairs" at bounding box center [176, 637] width 140 height 19
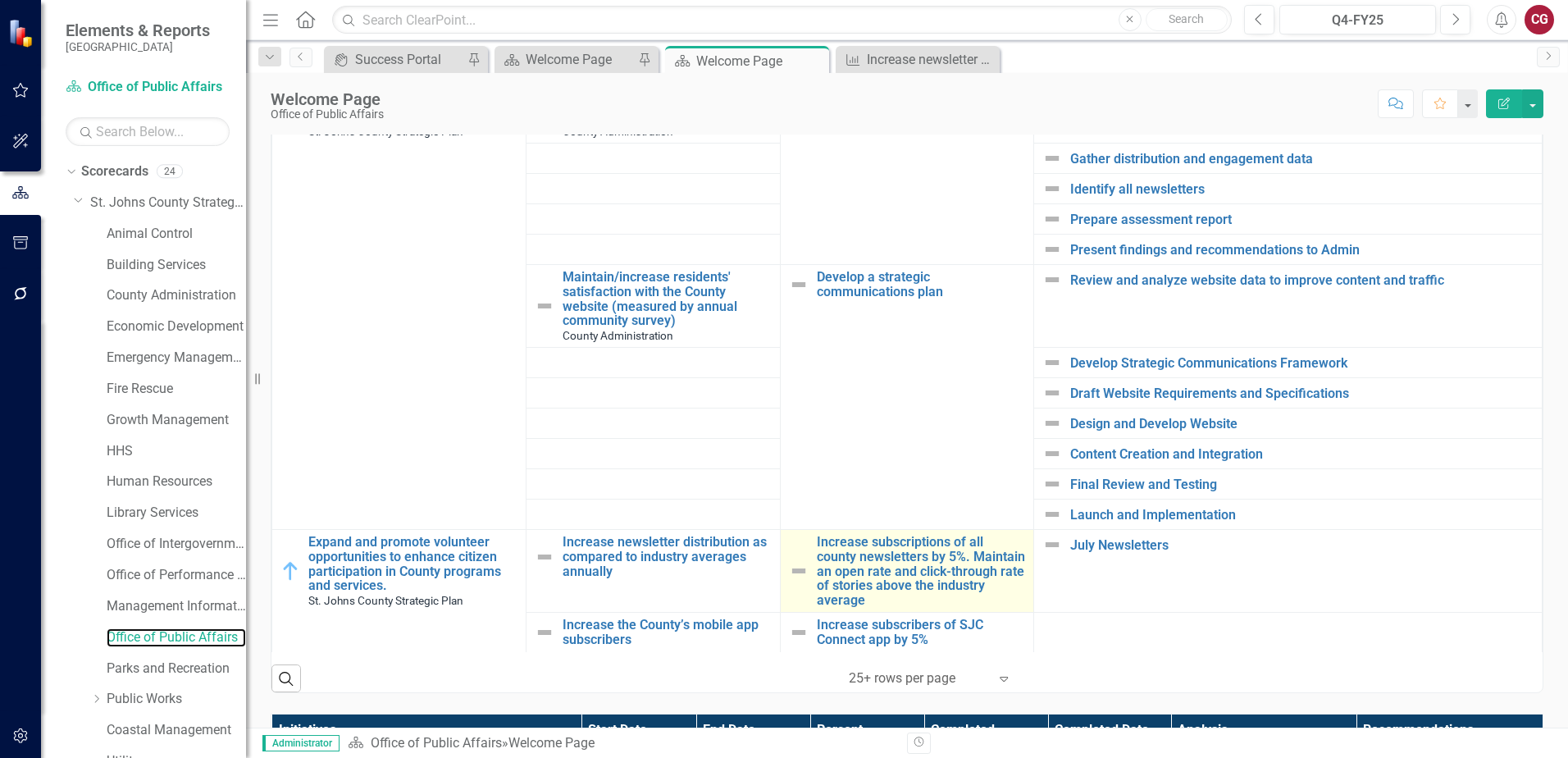
scroll to position [656, 0]
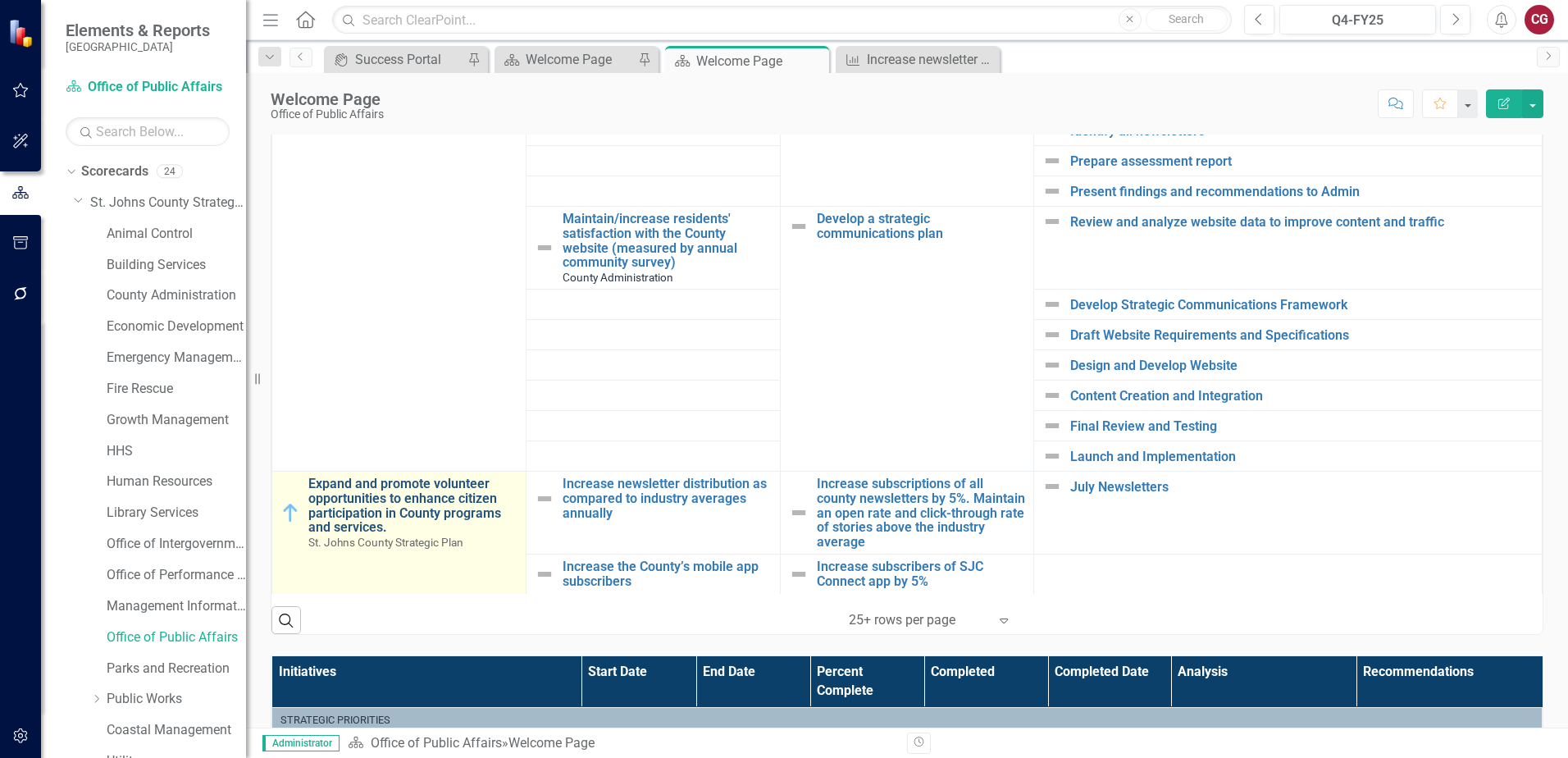
click at [381, 486] on link "Expand and promote volunteer opportunities to enhance citizen participation in …" at bounding box center [413, 505] width 209 height 58
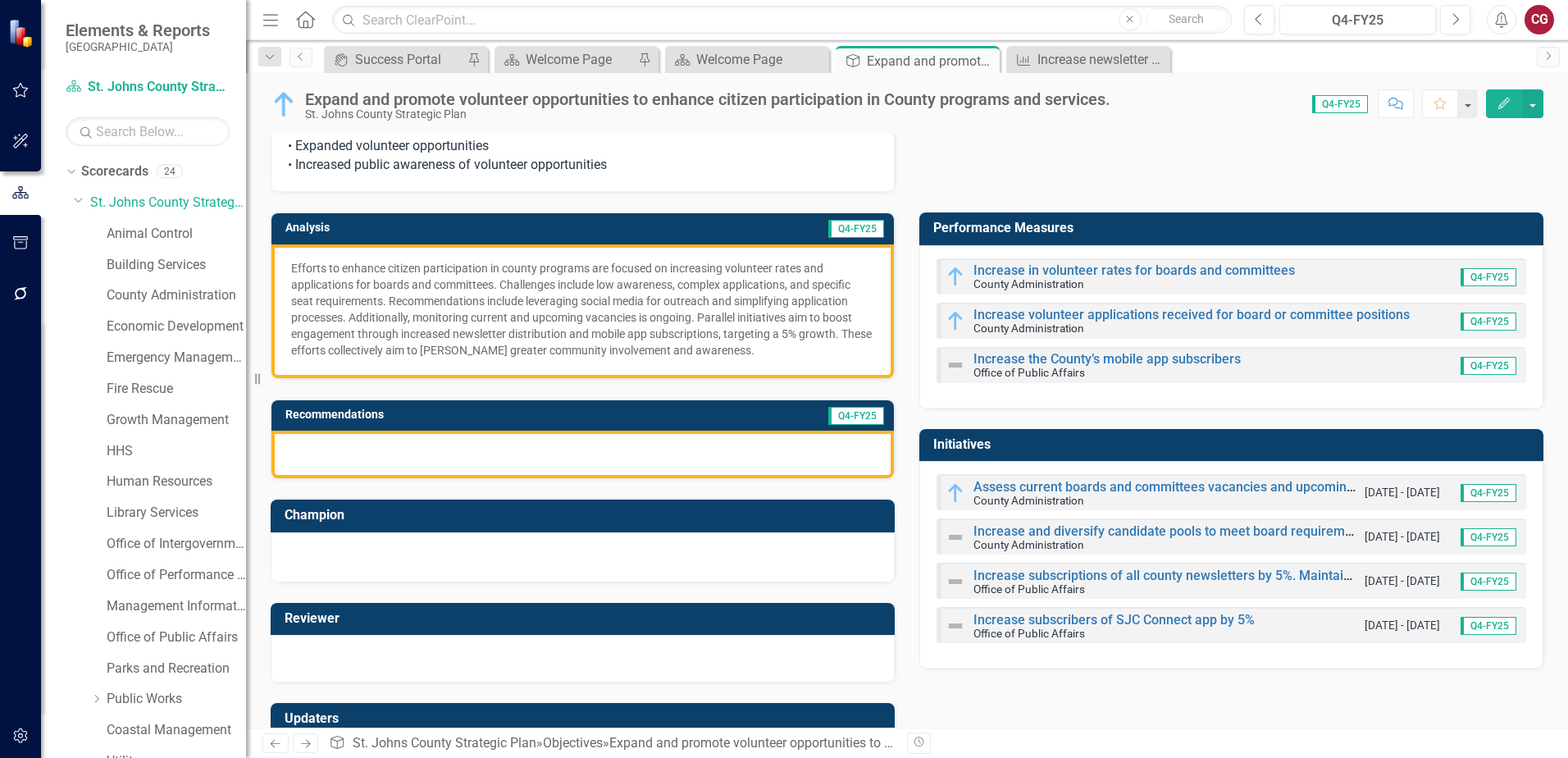
scroll to position [90, 0]
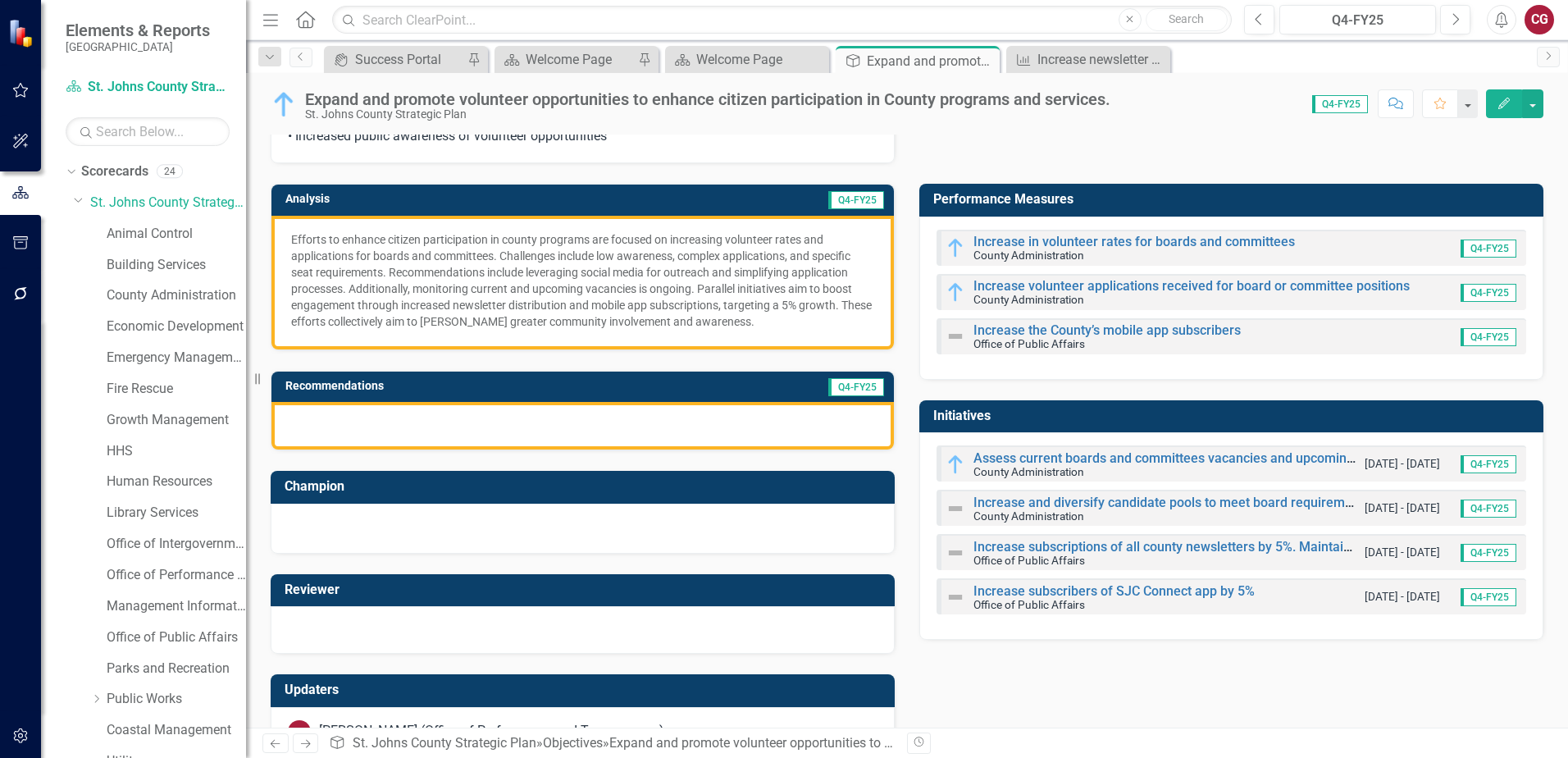
click at [1174, 205] on h3 "Performance Measures" at bounding box center [1235, 199] width 602 height 15
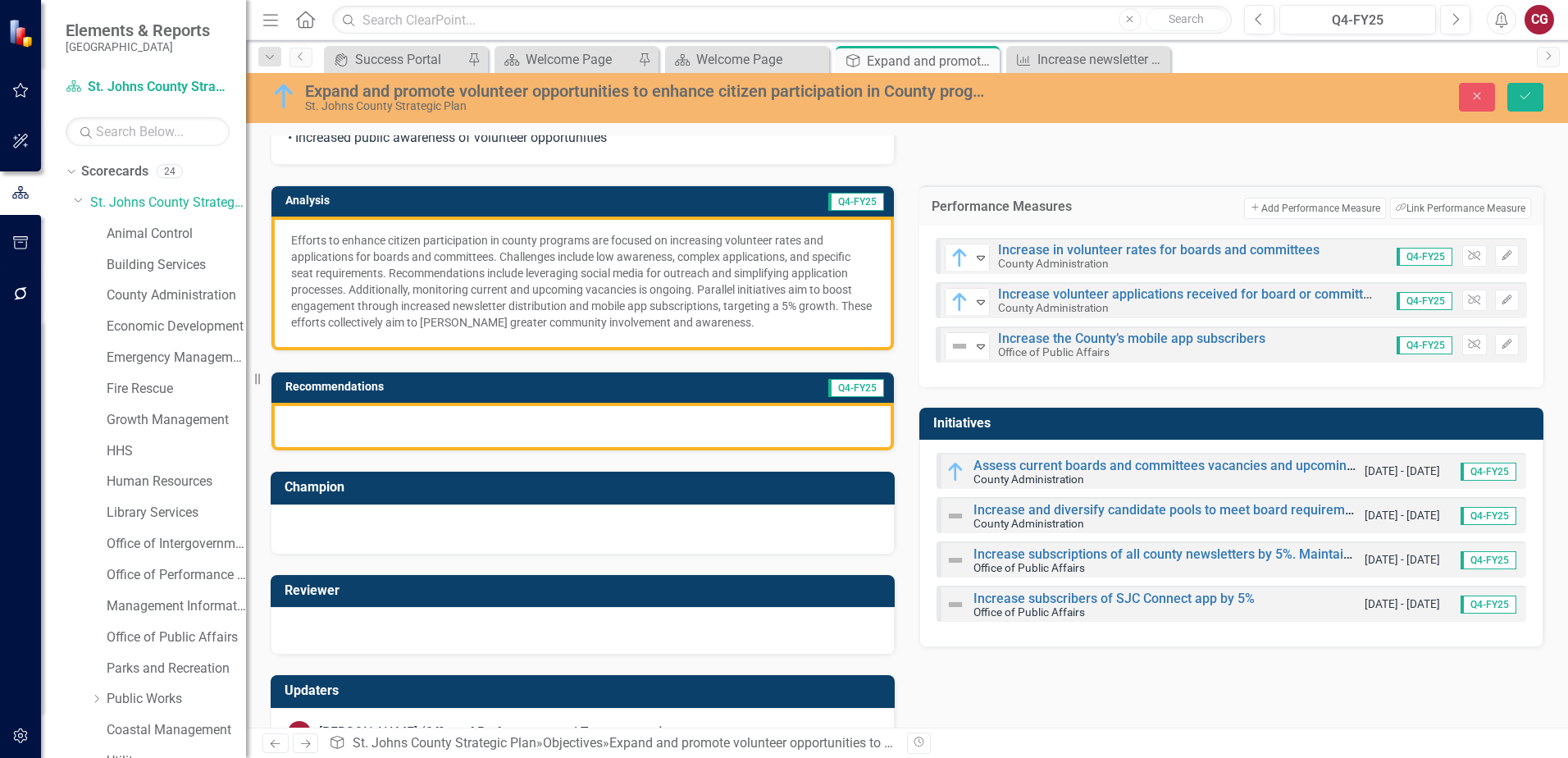
drag, startPoint x: 1468, startPoint y: 349, endPoint x: 1336, endPoint y: 127, distance: 258.3
click at [1306, 148] on div "Outcomes • Enhanced citizen participation • Expanded volunteer opportunities • …" at bounding box center [907, 395] width 1273 height 741
click at [1475, 92] on icon "Close" at bounding box center [1477, 95] width 15 height 12
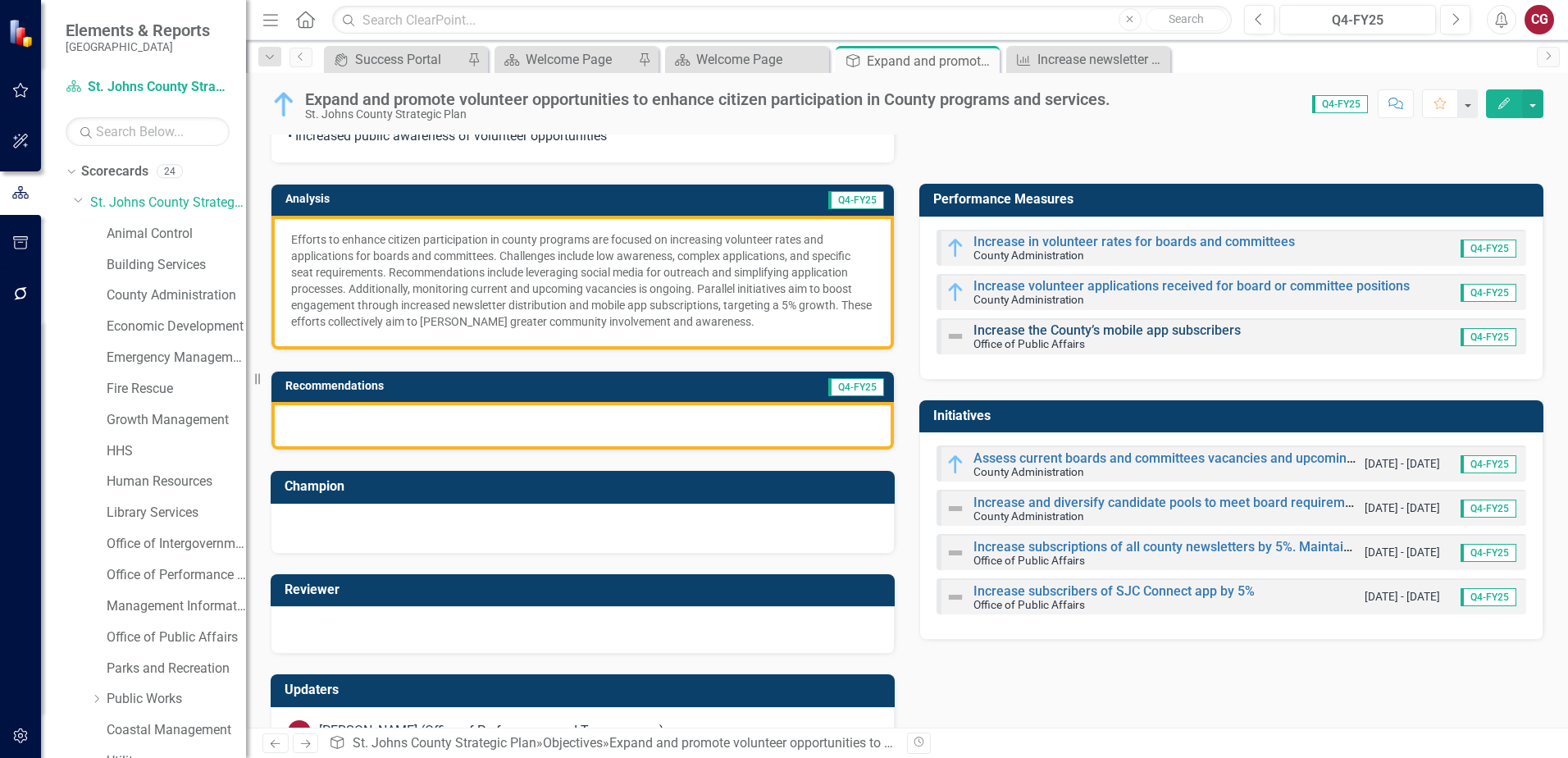
click at [1147, 328] on link "Increase the County’s mobile app subscribers" at bounding box center [1107, 329] width 267 height 16
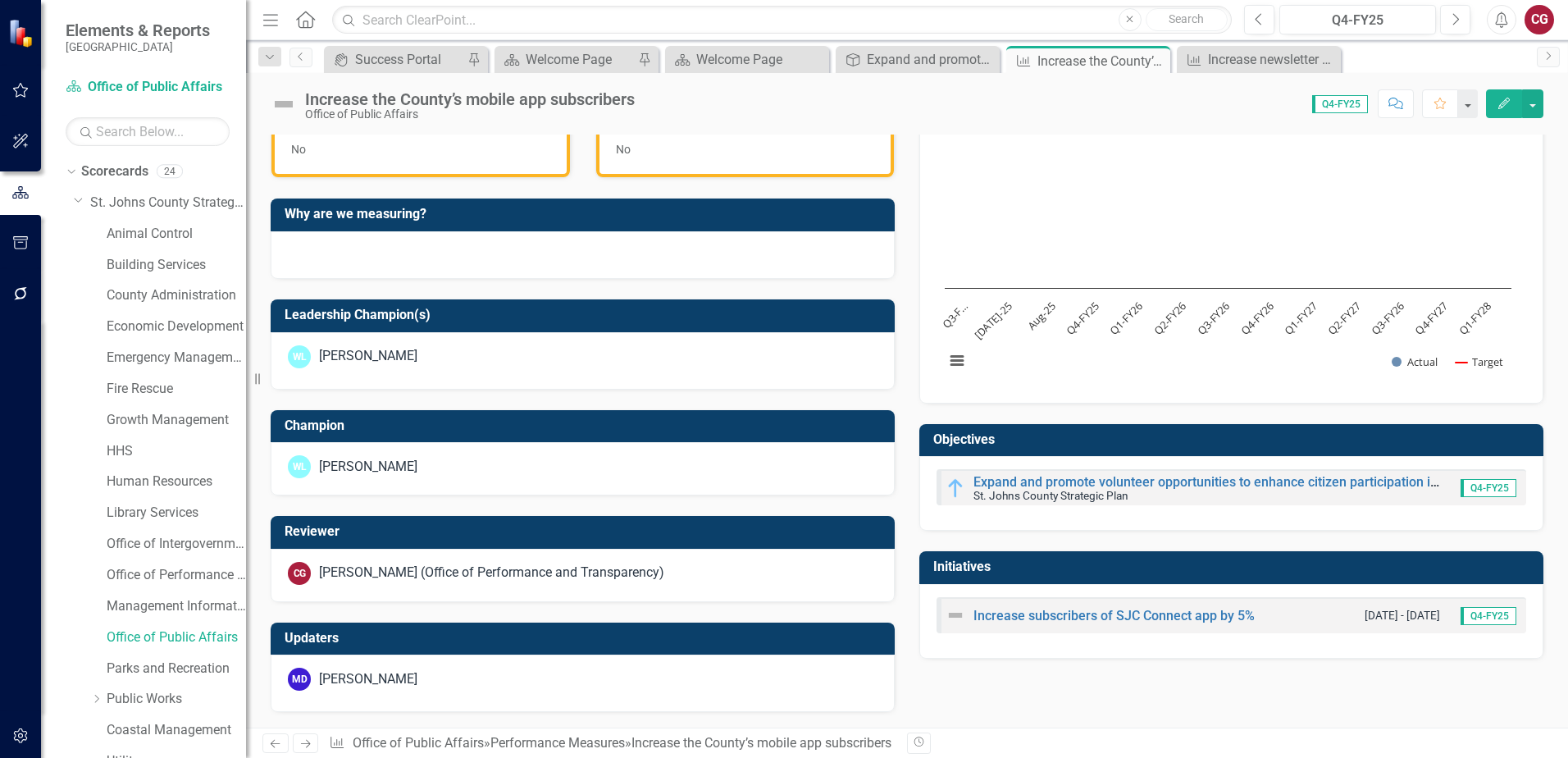
scroll to position [497, 0]
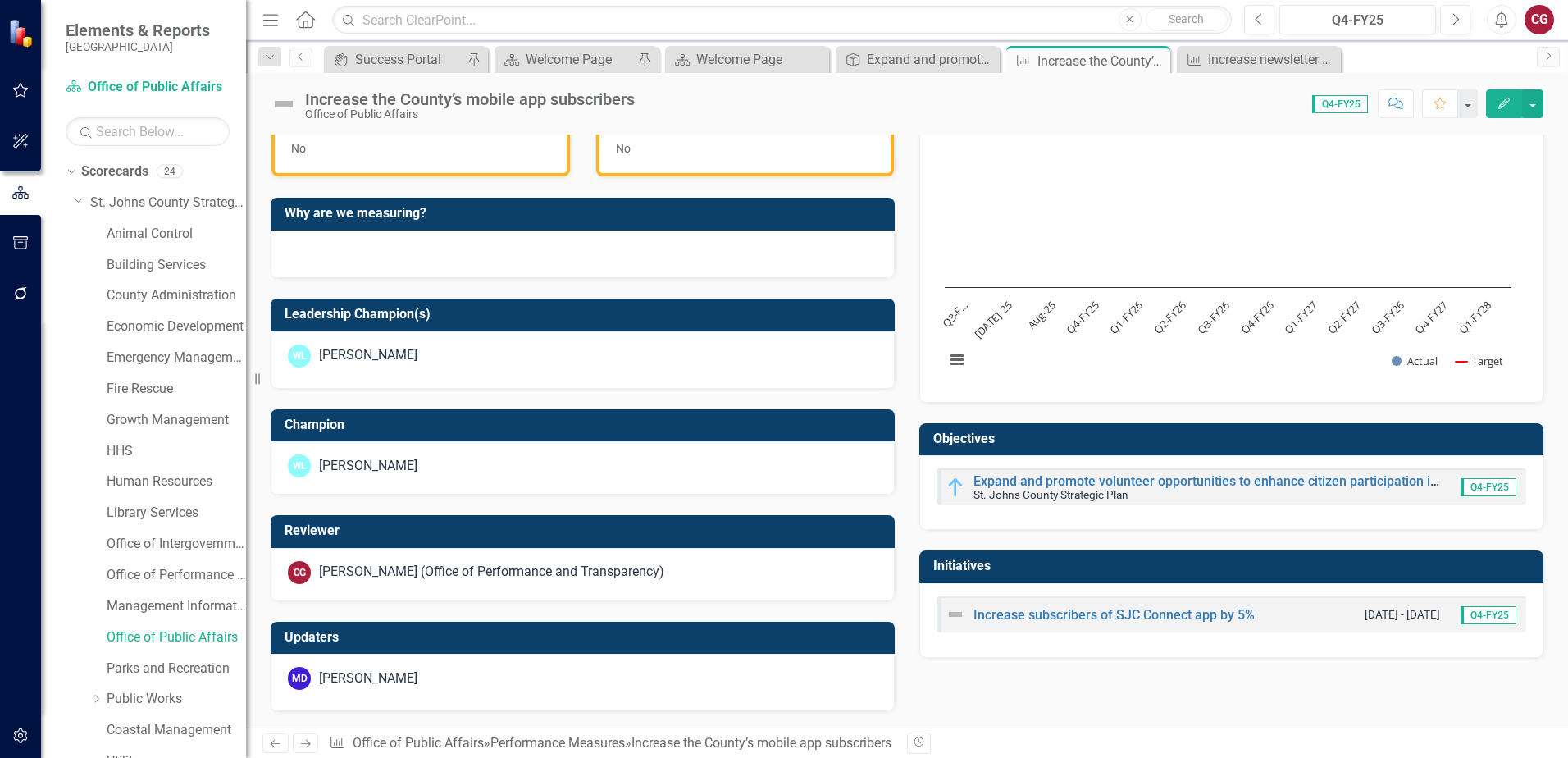
click at [1092, 449] on td "Objectives" at bounding box center [1235, 440] width 602 height 27
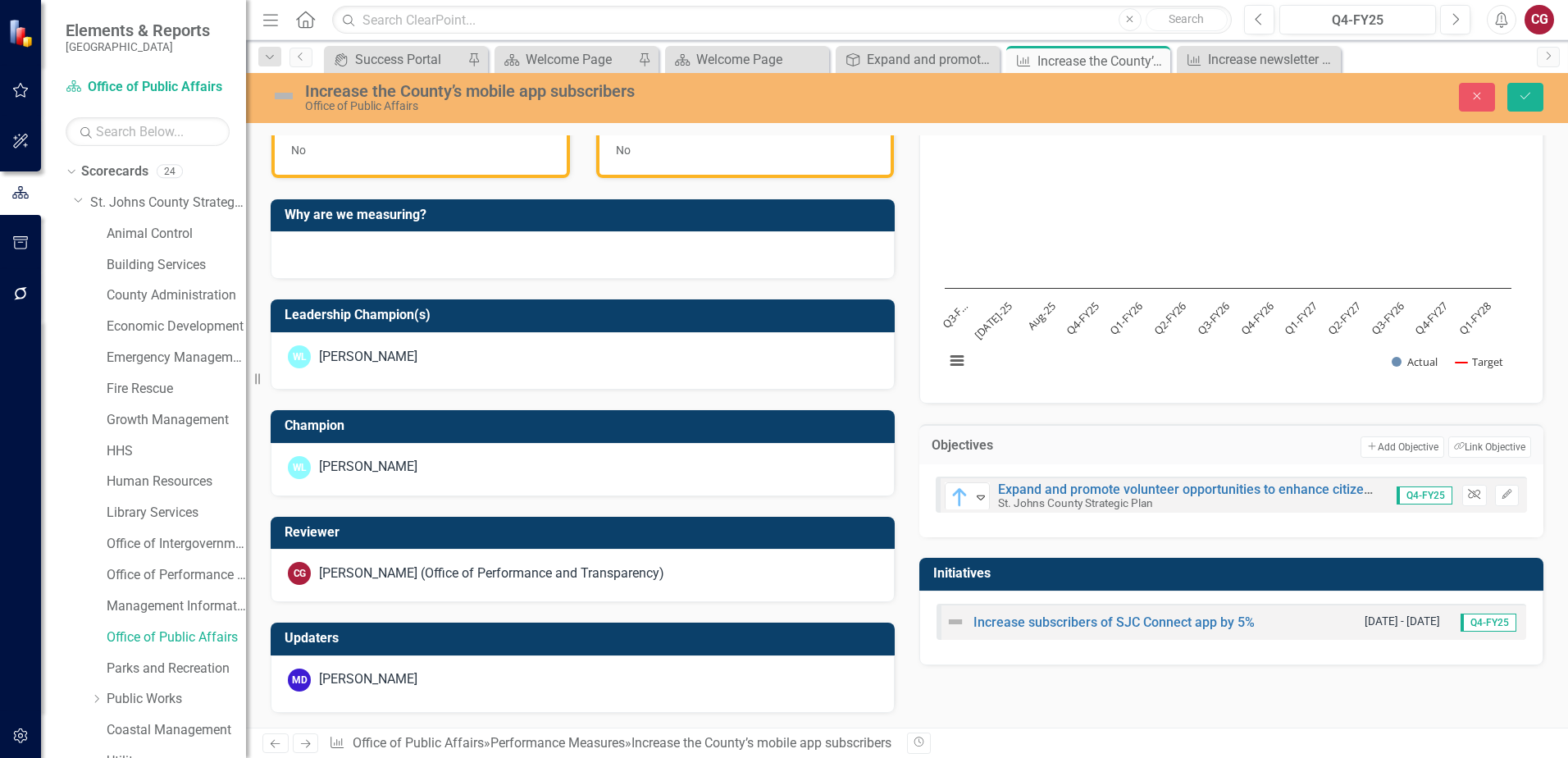
click at [1468, 494] on icon "Unlink" at bounding box center [1473, 494] width 12 height 10
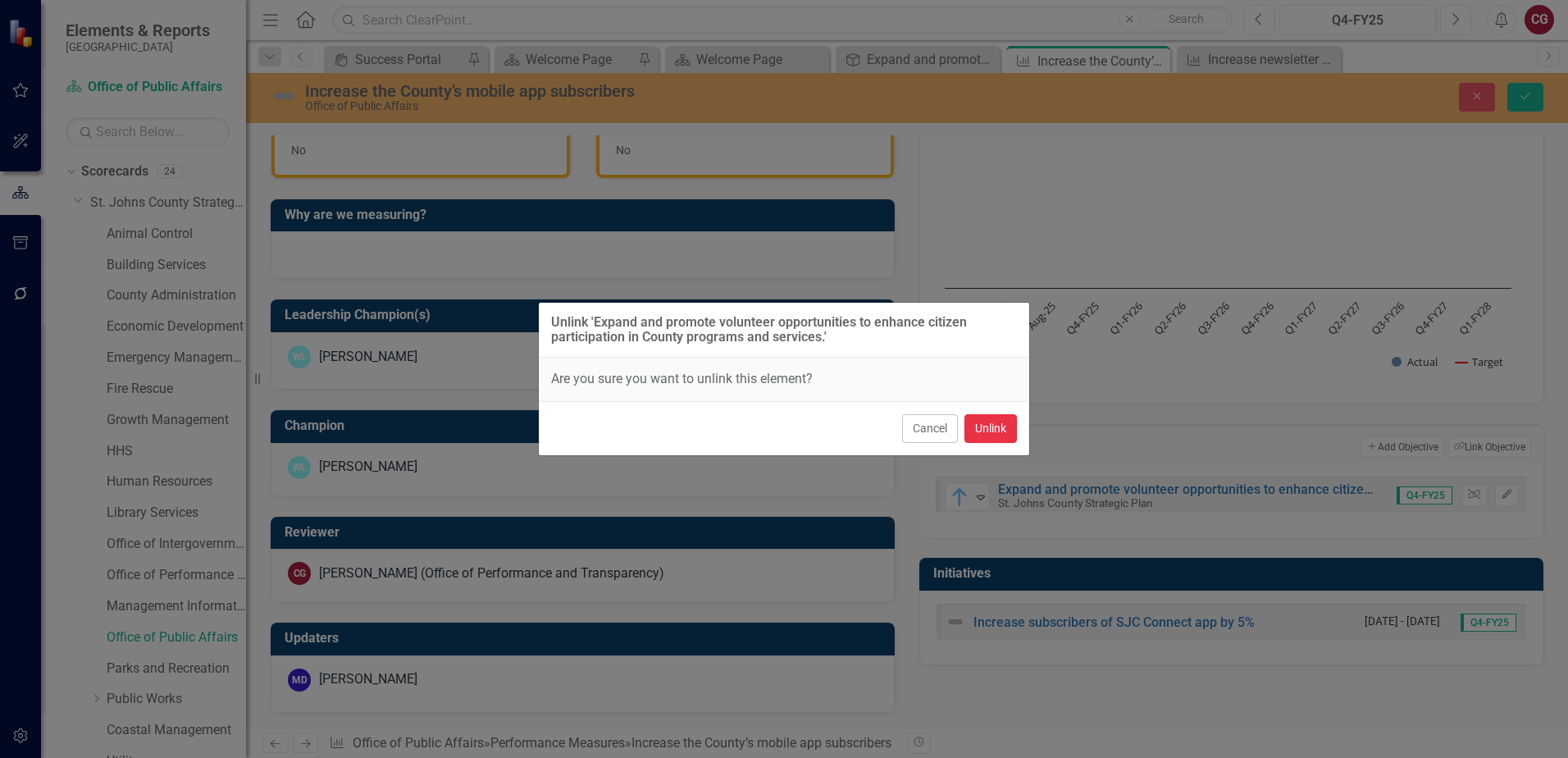
click at [1001, 433] on button "Unlink" at bounding box center [991, 428] width 52 height 28
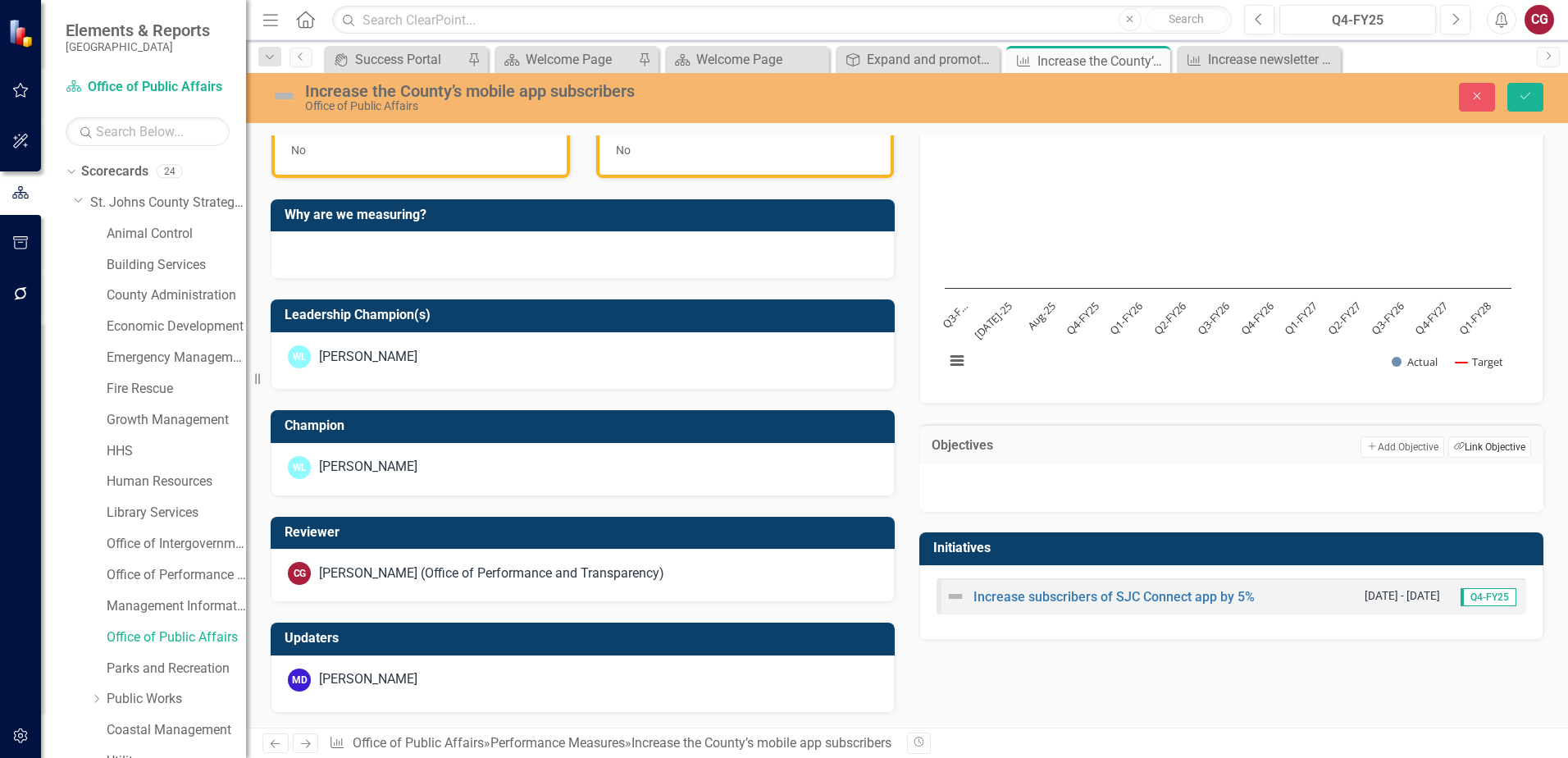
click at [1454, 451] on button "Link Tag Link Objective" at bounding box center [1490, 446] width 83 height 21
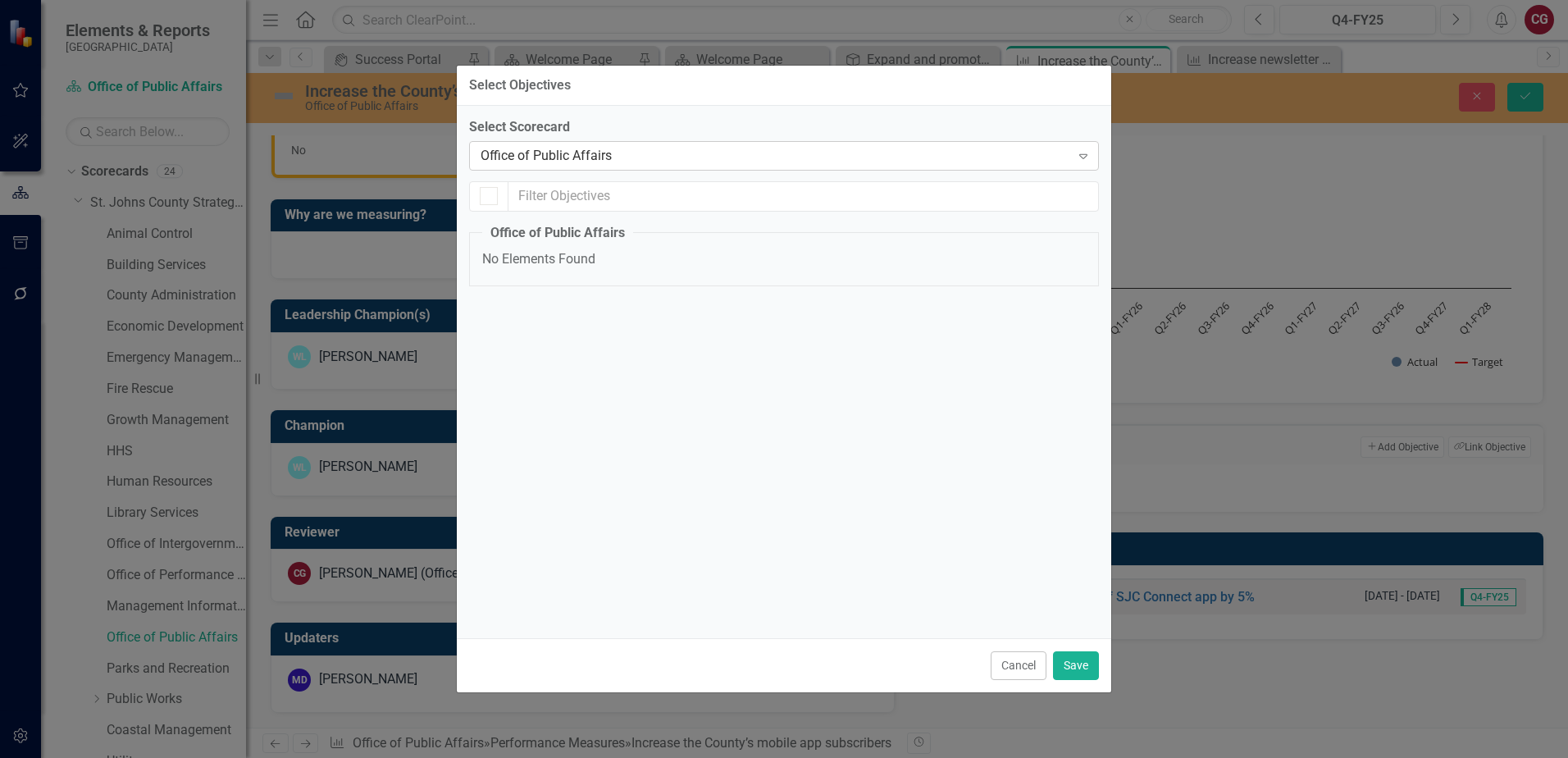
click at [621, 157] on div "Office of Public Affairs" at bounding box center [776, 155] width 589 height 19
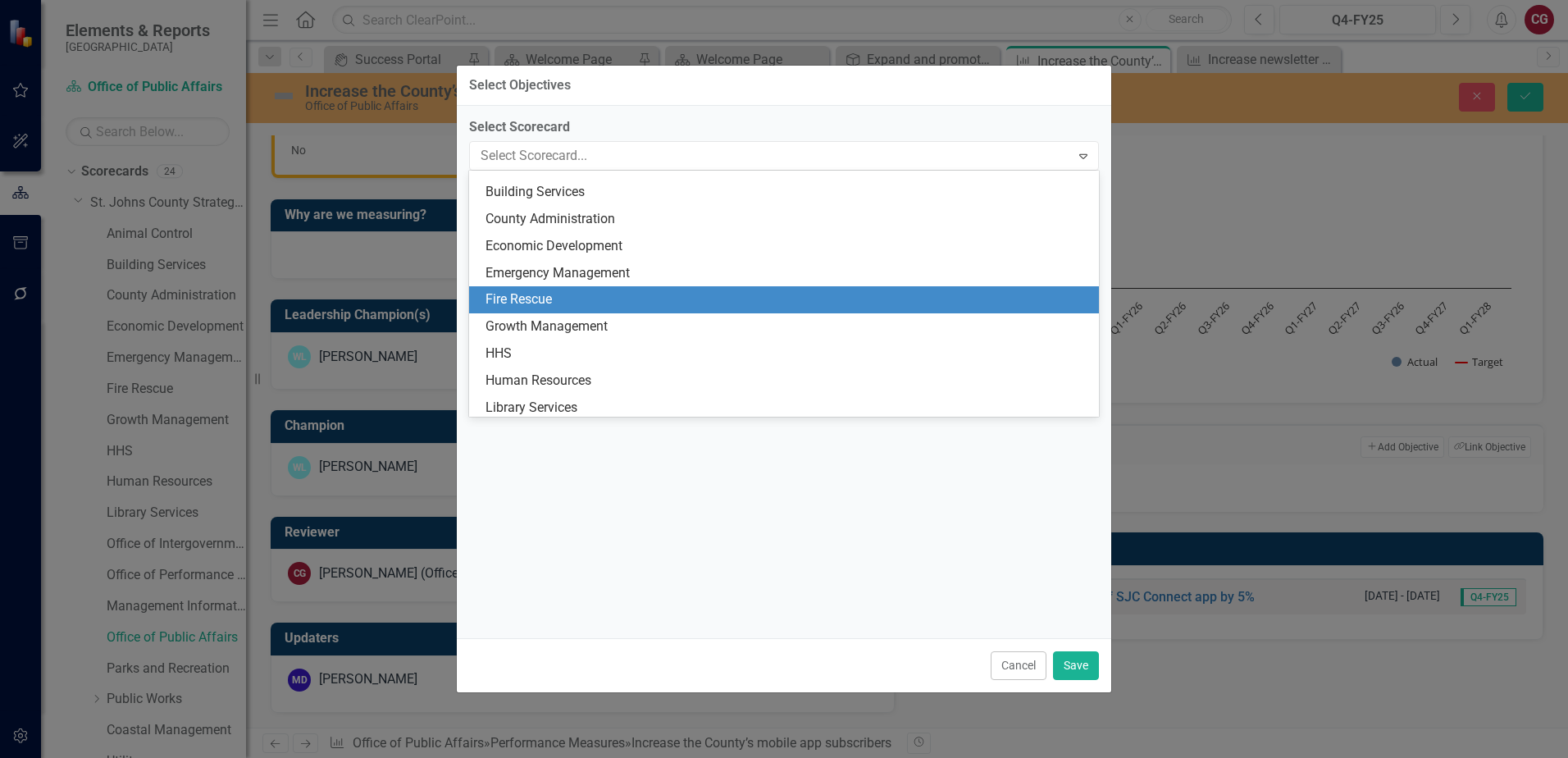
scroll to position [0, 0]
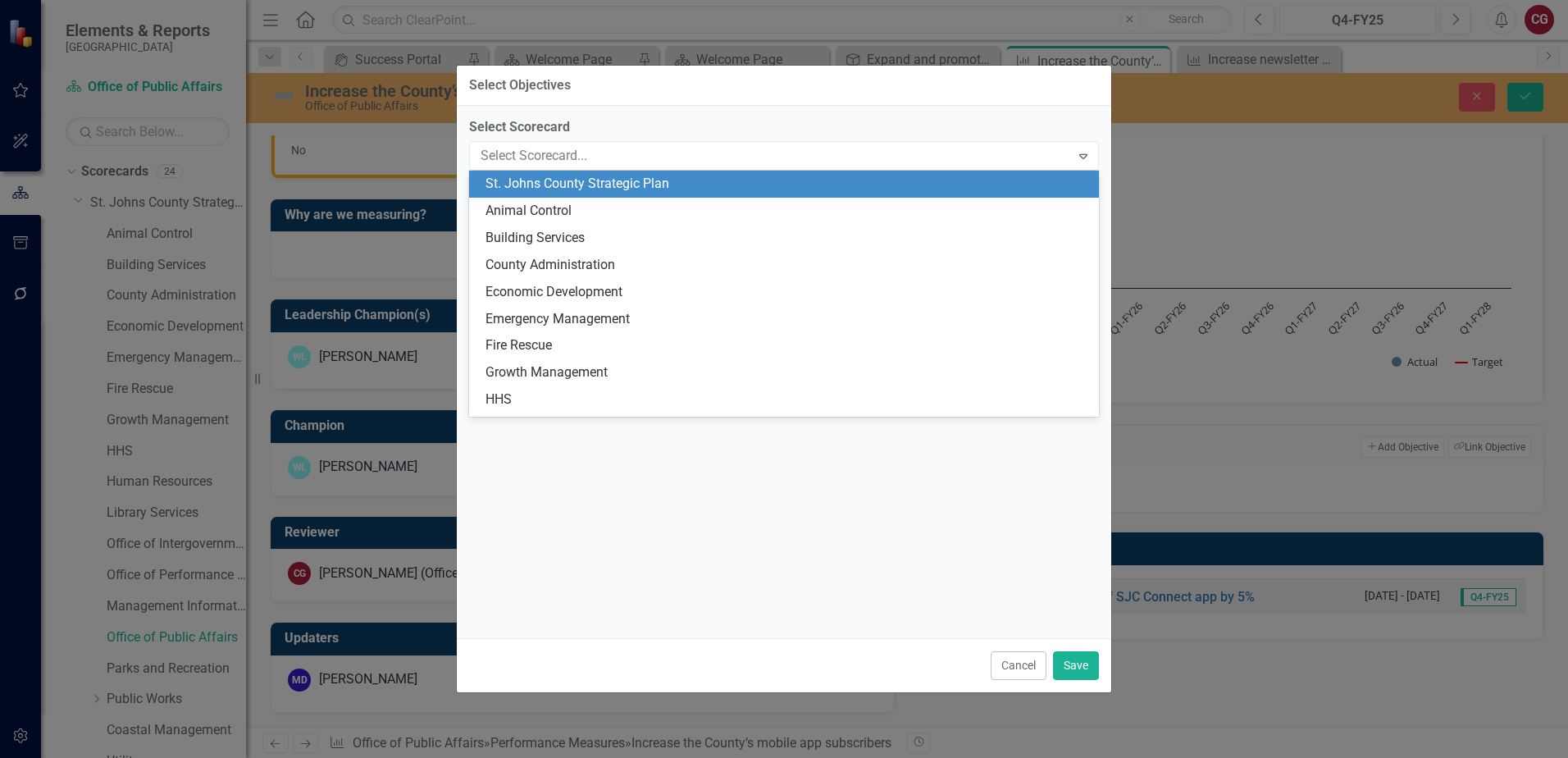
click at [645, 189] on div "St. Johns County Strategic Plan" at bounding box center [788, 184] width 604 height 19
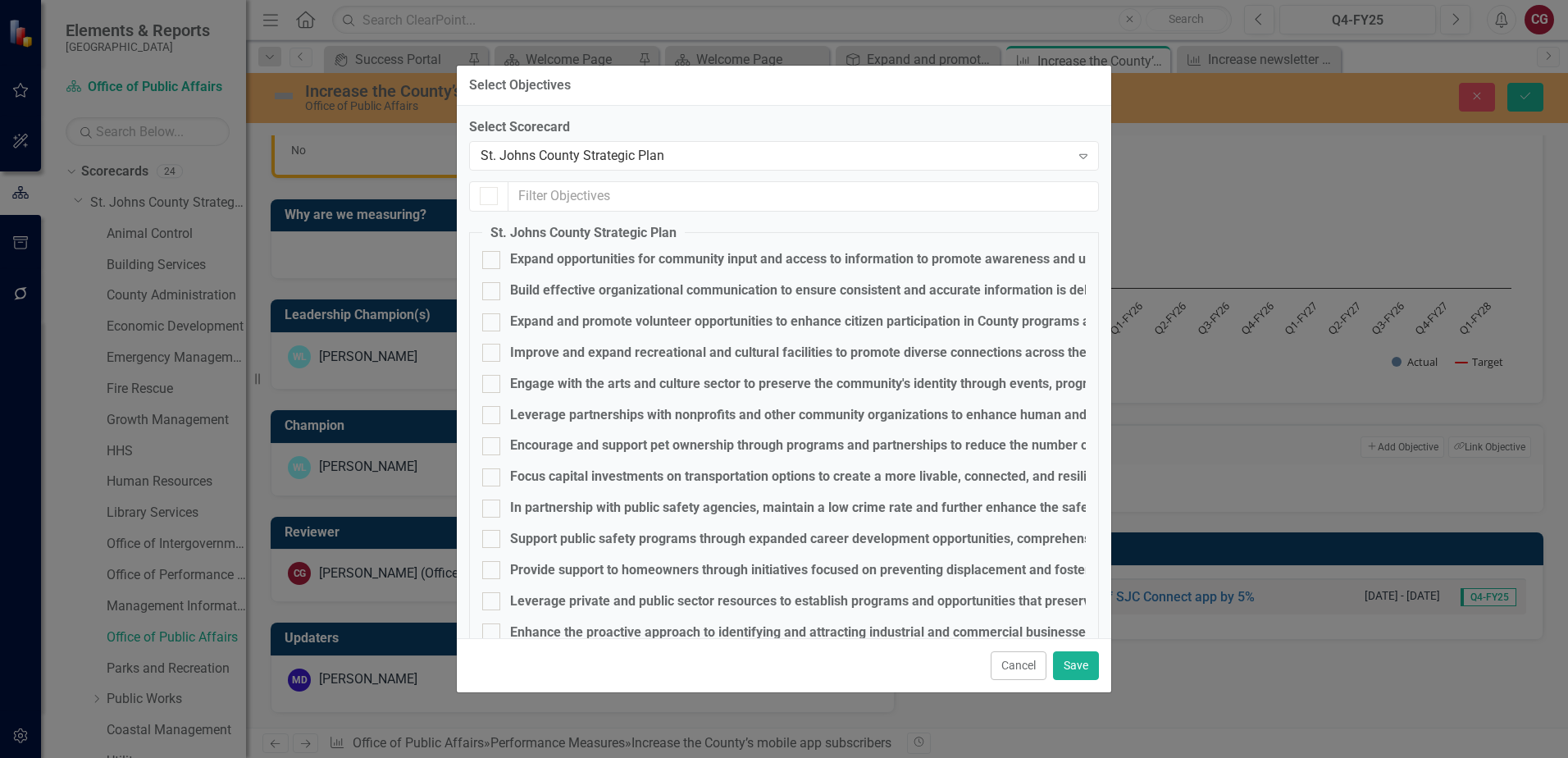
checkbox input "false"
click at [527, 285] on div "Build effective organizational communication to ensure consistent and accurate …" at bounding box center [870, 290] width 721 height 19
click at [493, 285] on input "Build effective organizational communication to ensure consistent and accurate …" at bounding box center [487, 287] width 11 height 11
checkbox input "true"
click at [1076, 671] on button "Save" at bounding box center [1076, 664] width 46 height 28
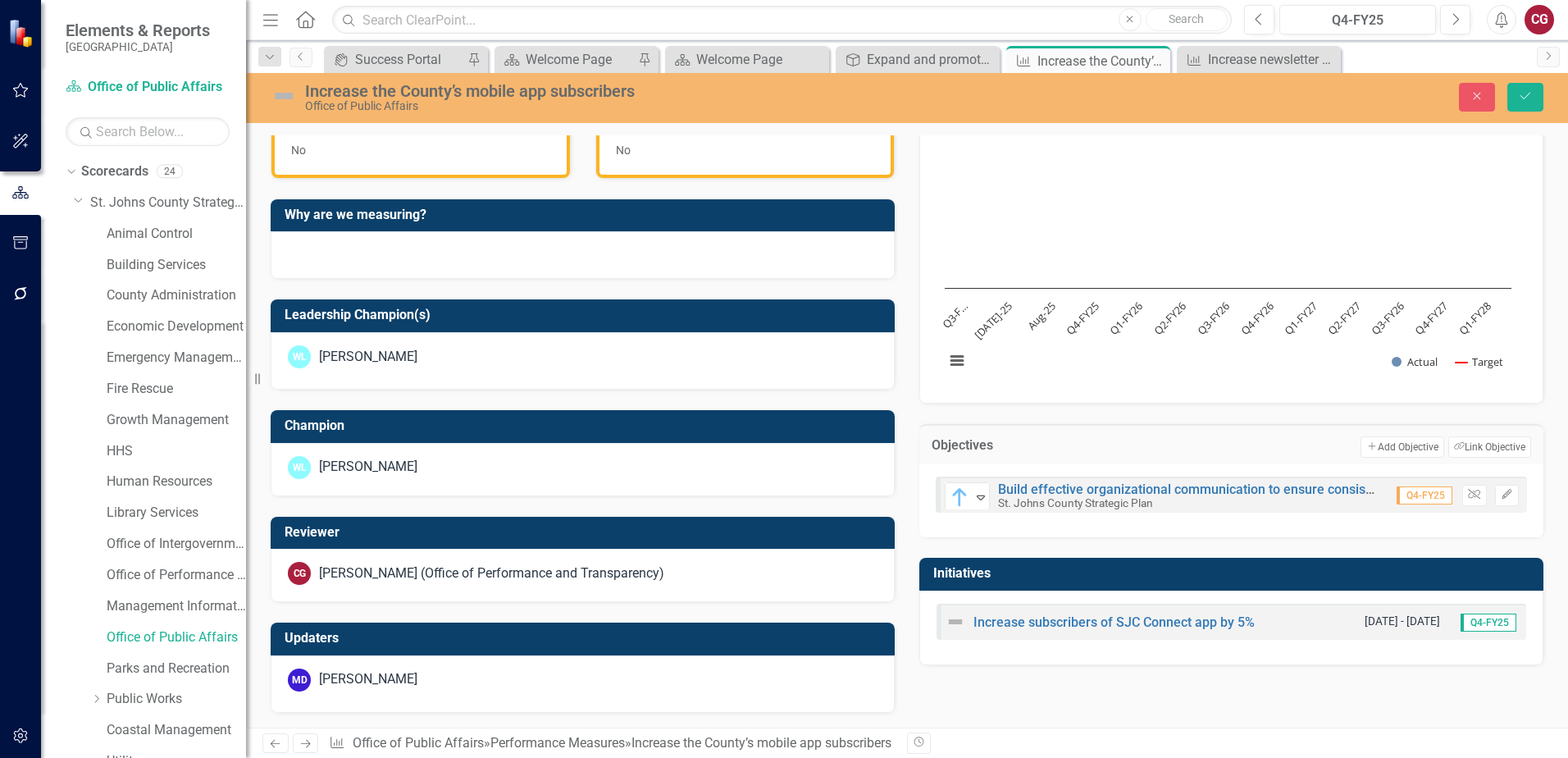
click at [1522, 112] on div "Increase the County’s mobile app subscribers Office of Public Affairs Close Save" at bounding box center [907, 96] width 1322 height 31
click at [1517, 98] on button "Save" at bounding box center [1525, 96] width 36 height 28
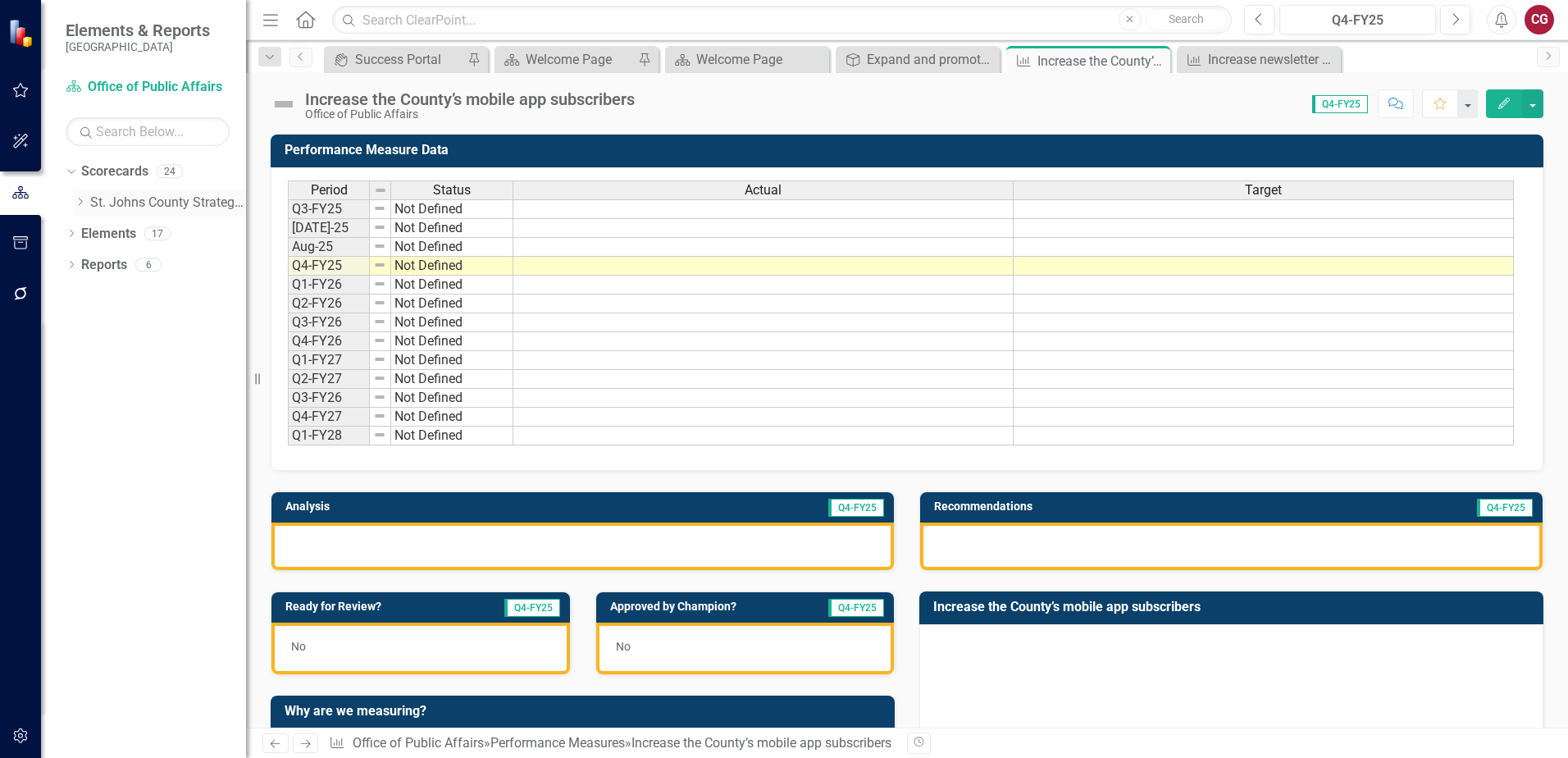
click at [79, 205] on icon "Dropdown" at bounding box center [79, 201] width 12 height 10
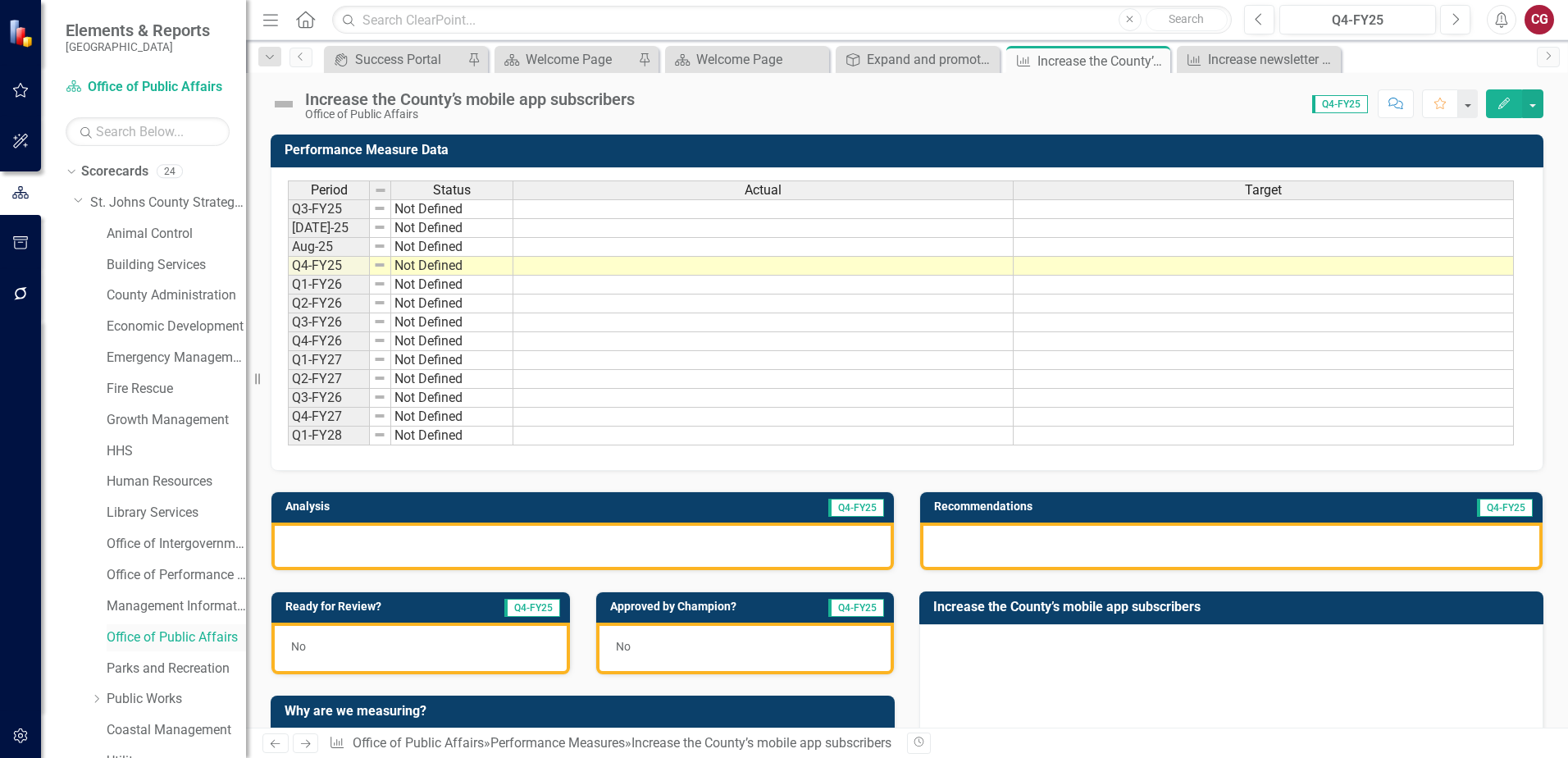
click at [171, 646] on link "Office of Public Affairs" at bounding box center [176, 637] width 140 height 19
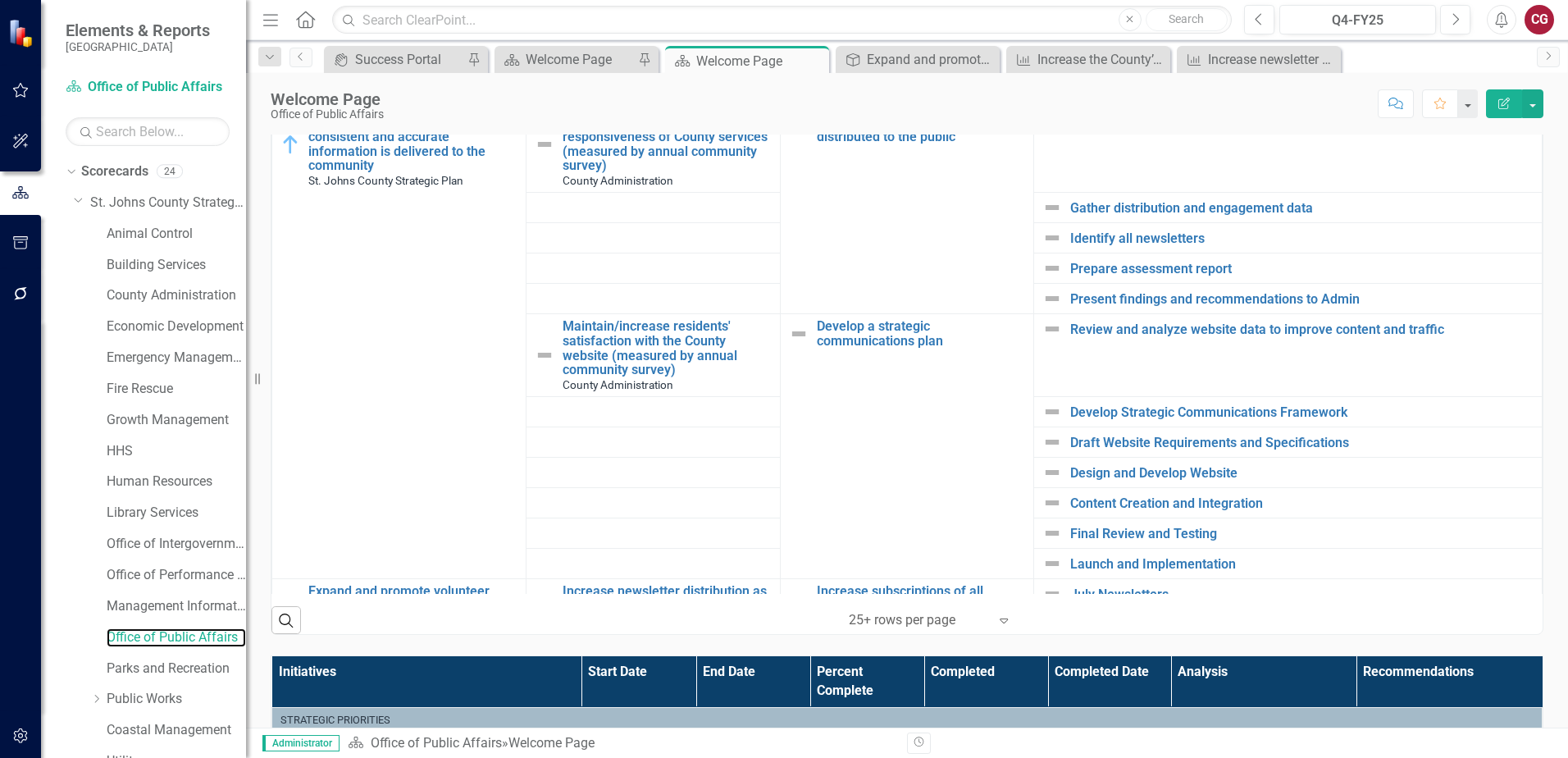
scroll to position [564, 0]
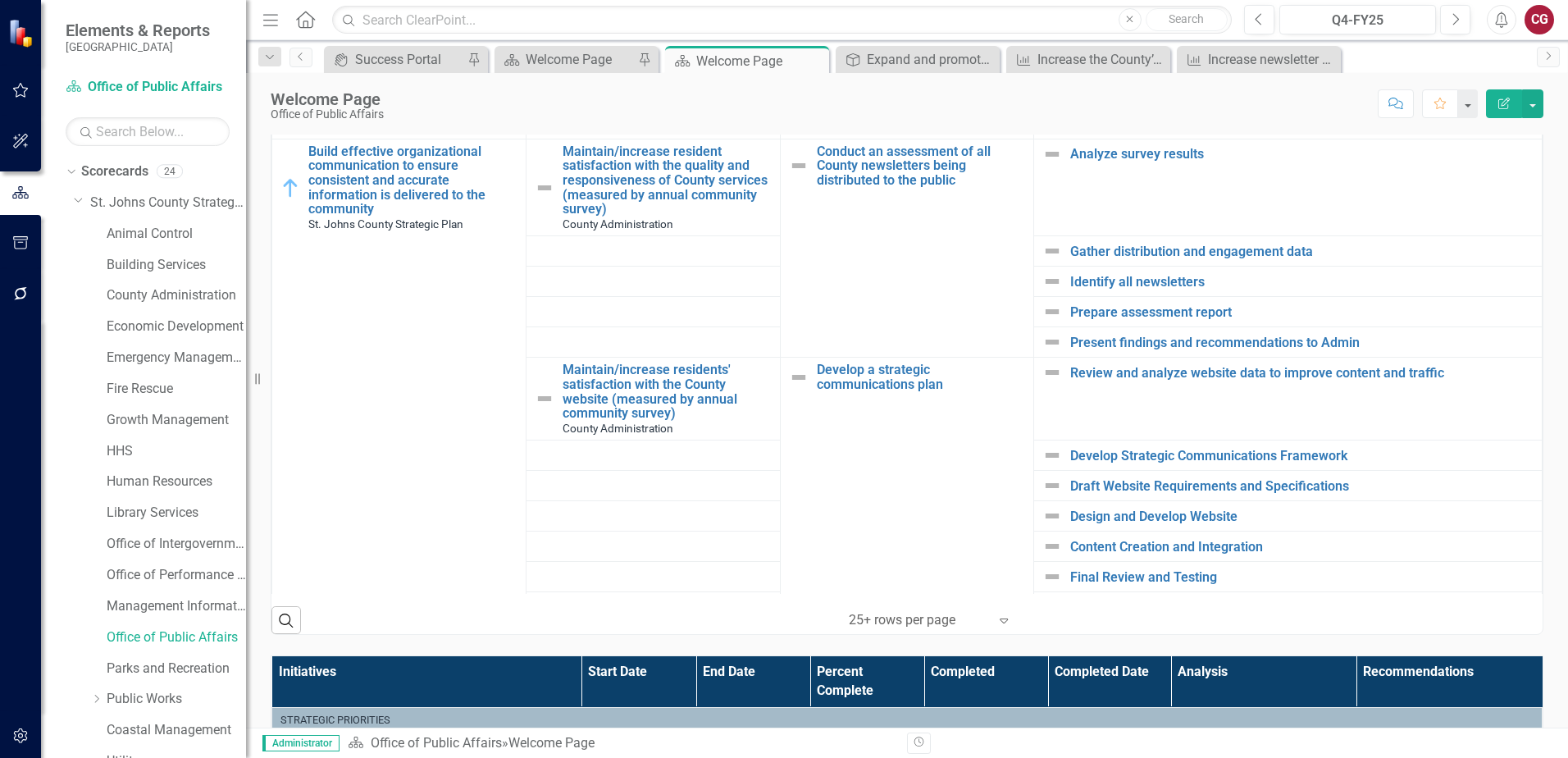
click at [1541, 27] on div "CG" at bounding box center [1540, 19] width 29 height 29
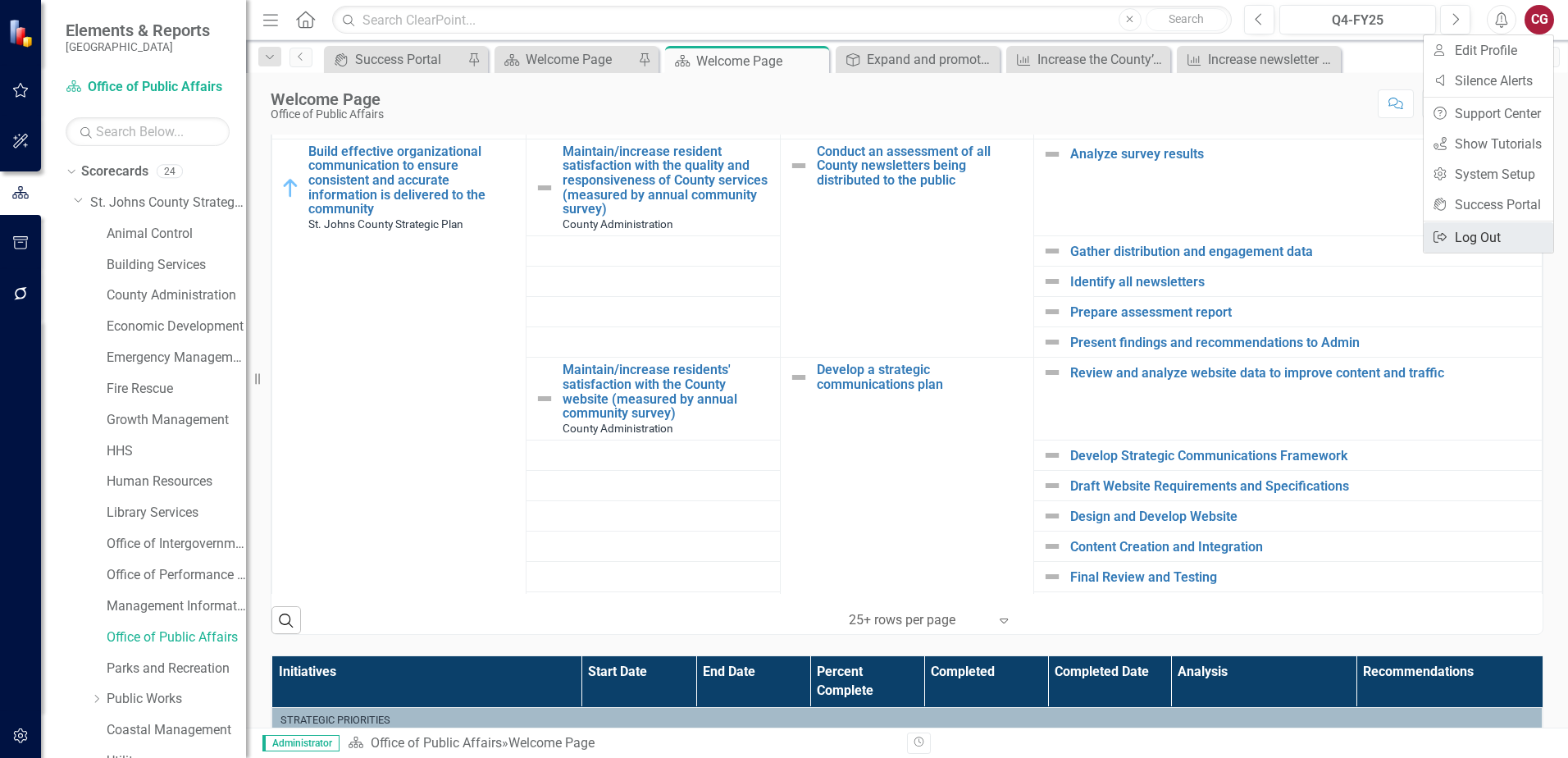
click at [1496, 234] on link "Logout Log Out" at bounding box center [1488, 237] width 129 height 30
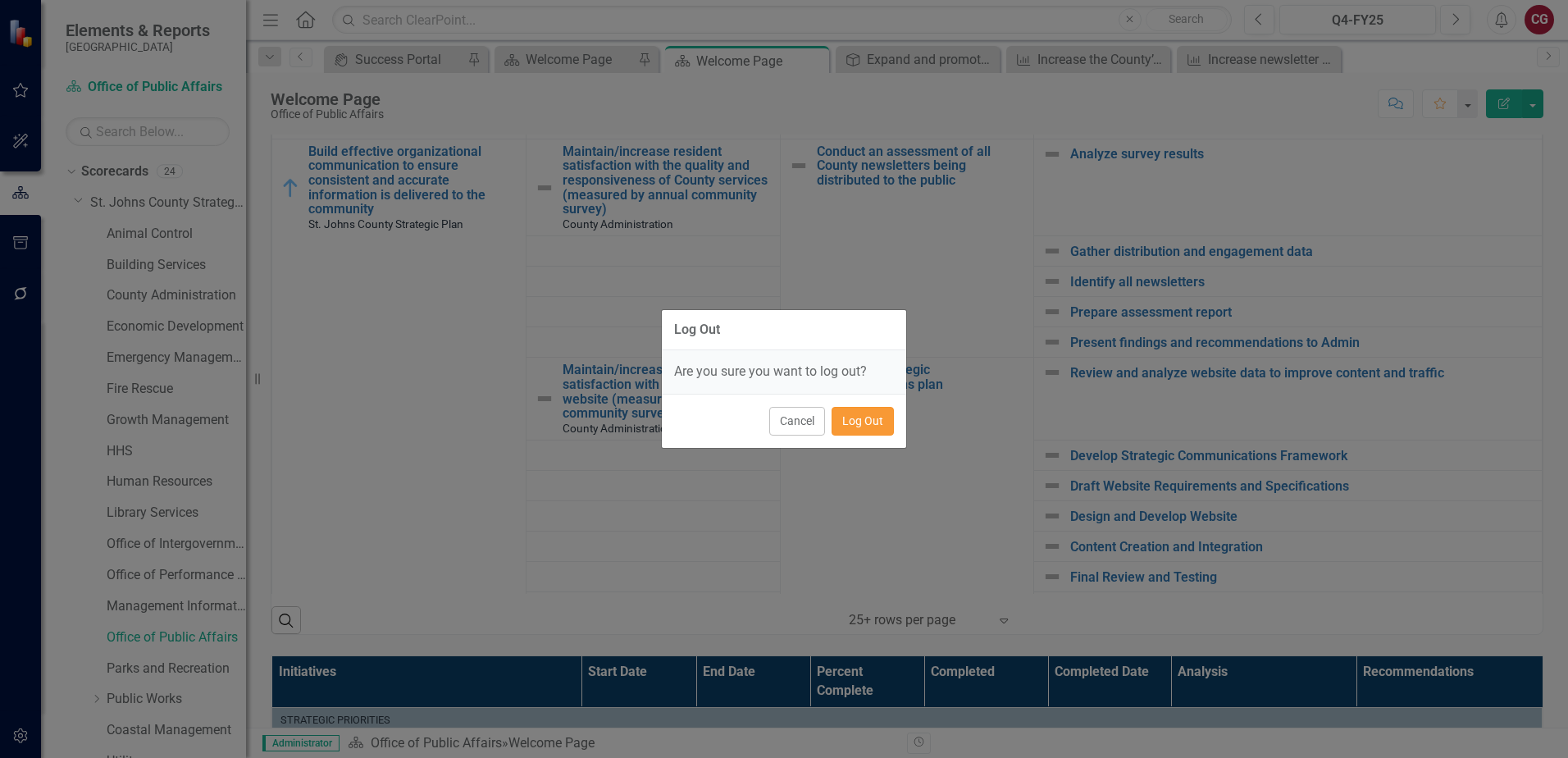
click at [852, 419] on button "Log Out" at bounding box center [863, 420] width 62 height 28
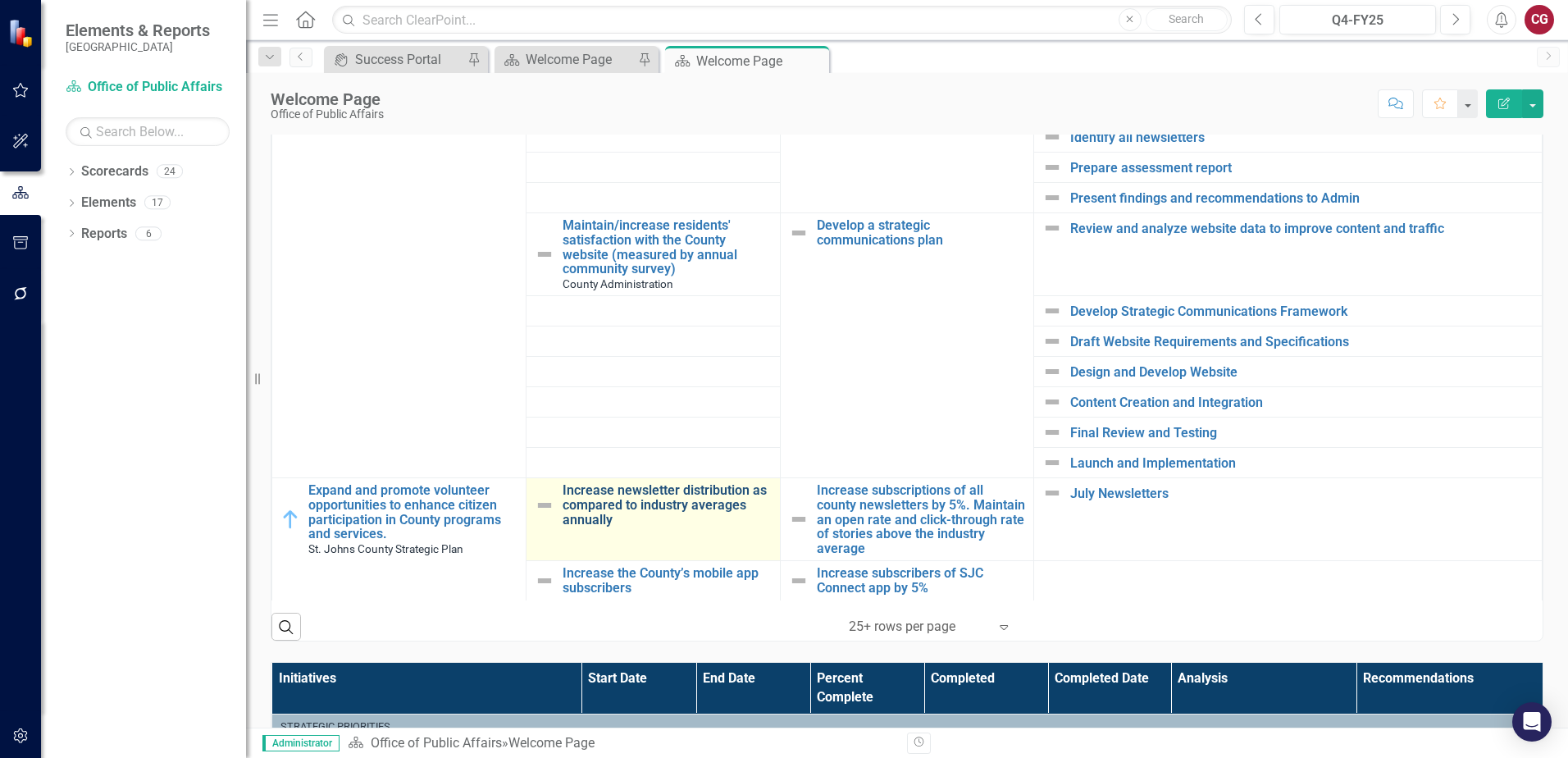
scroll to position [656, 0]
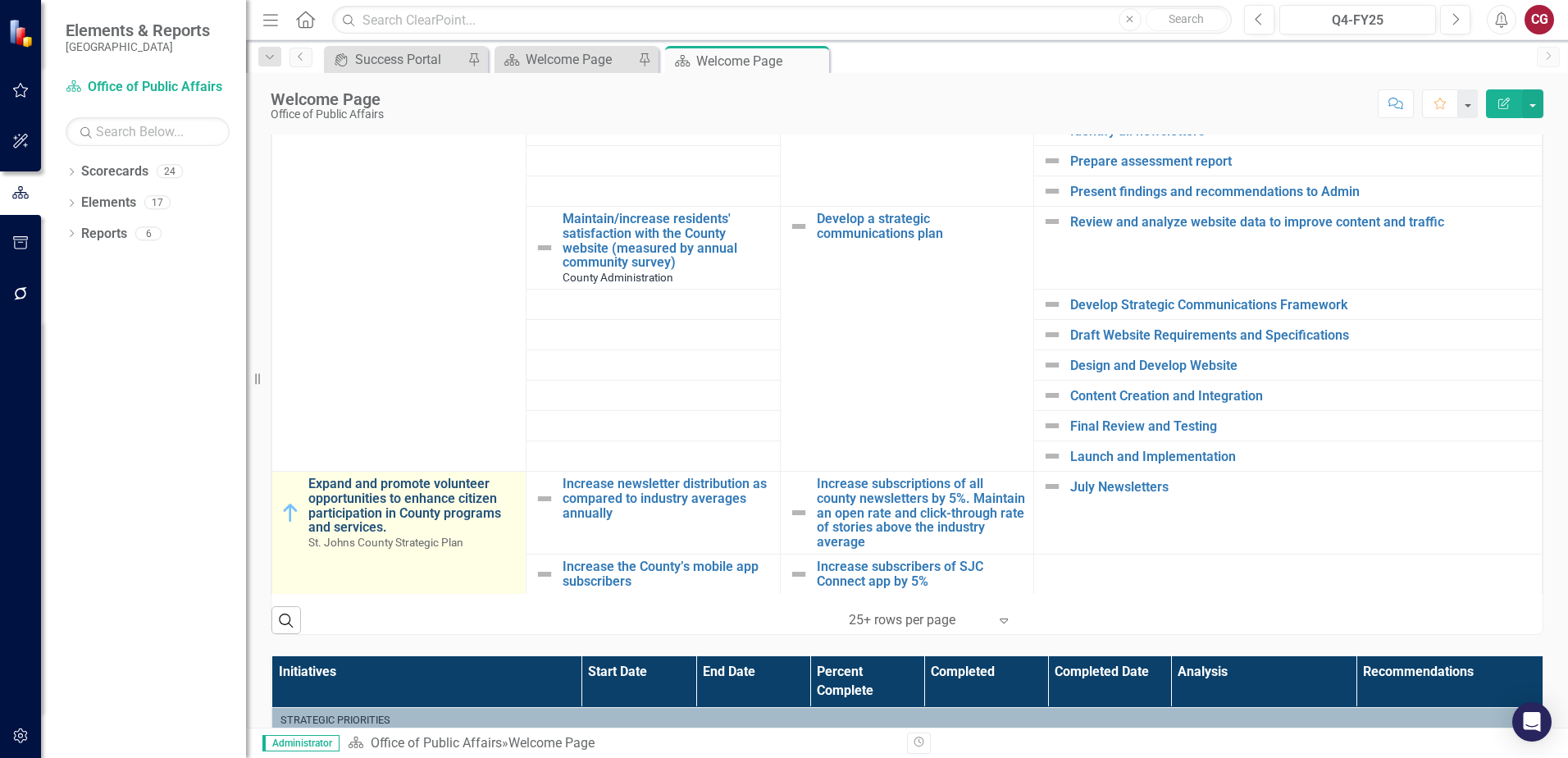
click at [433, 491] on link "Expand and promote volunteer opportunities to enhance citizen participation in …" at bounding box center [413, 505] width 209 height 58
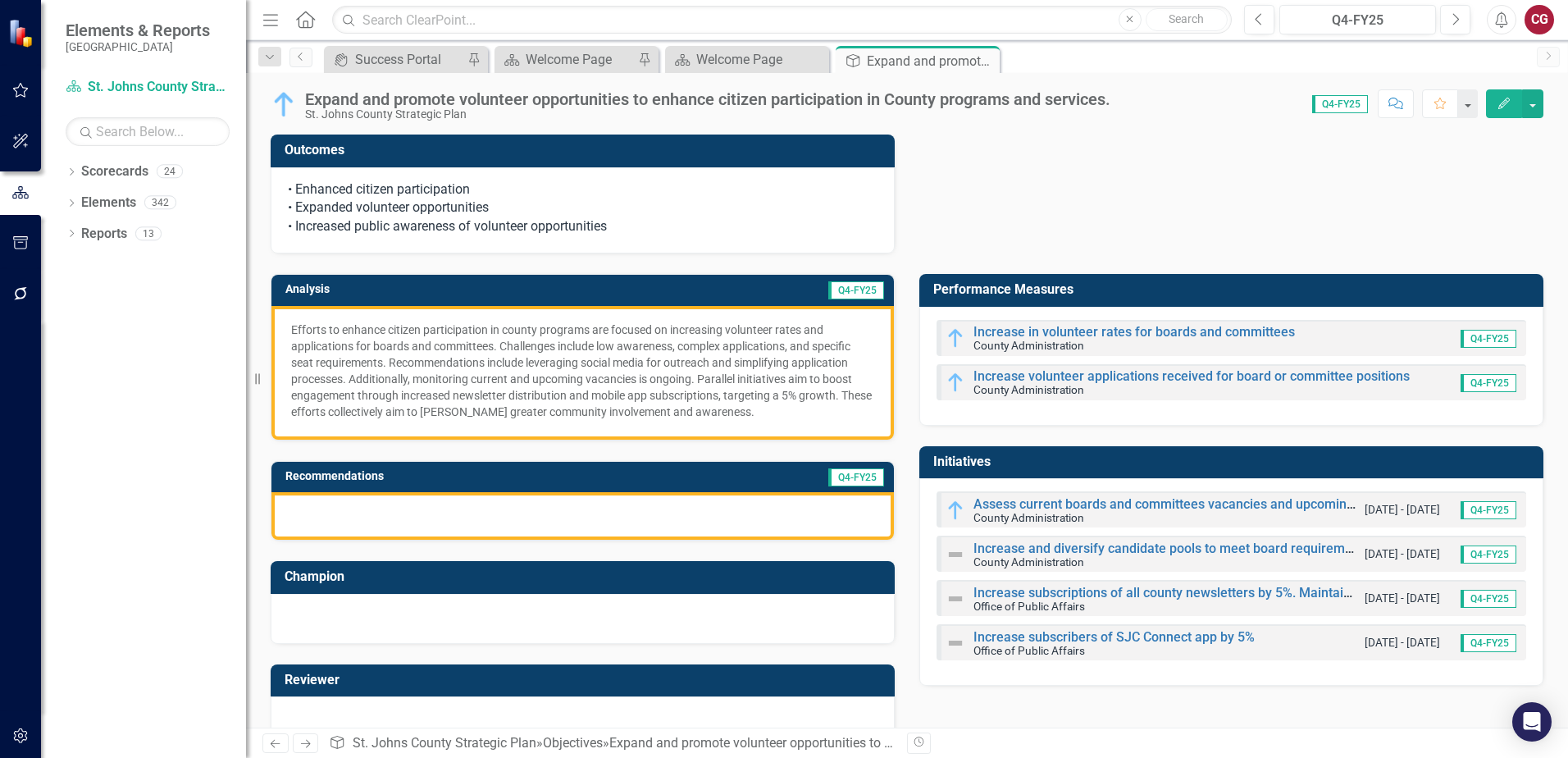
click at [1132, 457] on h3 "Initiatives" at bounding box center [1235, 462] width 602 height 15
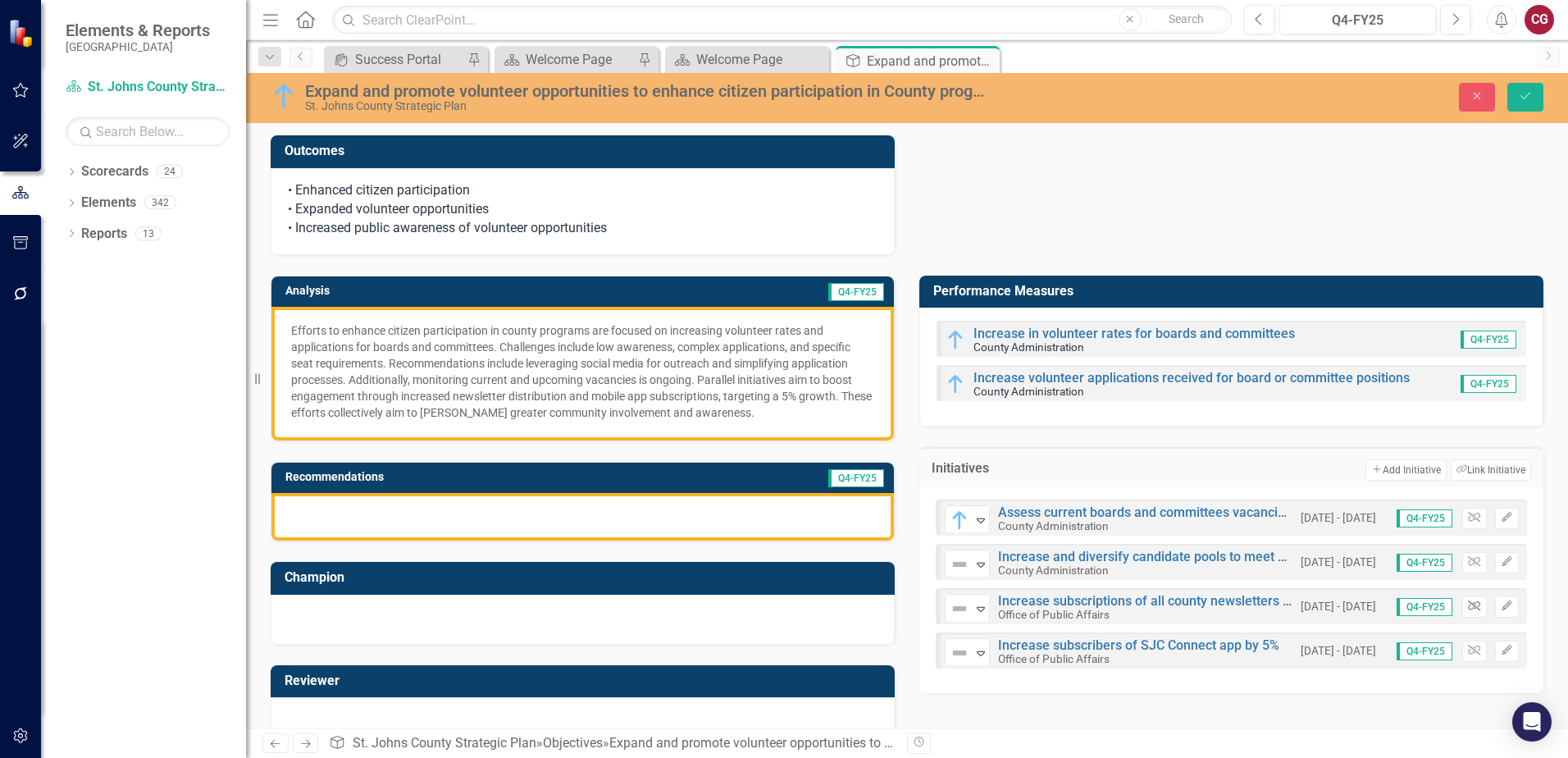
click at [1469, 607] on button "Unlink" at bounding box center [1474, 607] width 24 height 21
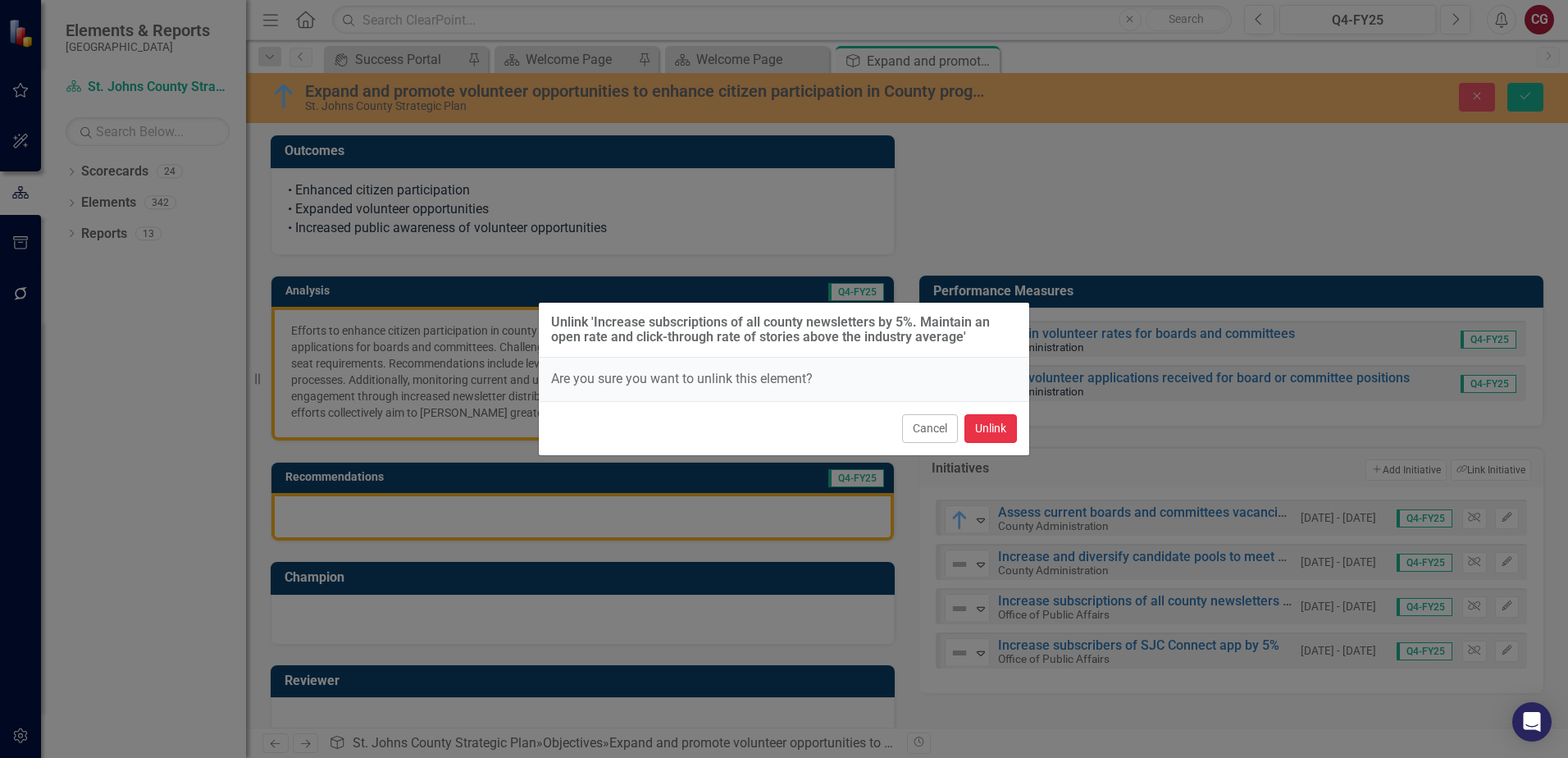
click at [1011, 432] on button "Unlink" at bounding box center [991, 428] width 52 height 28
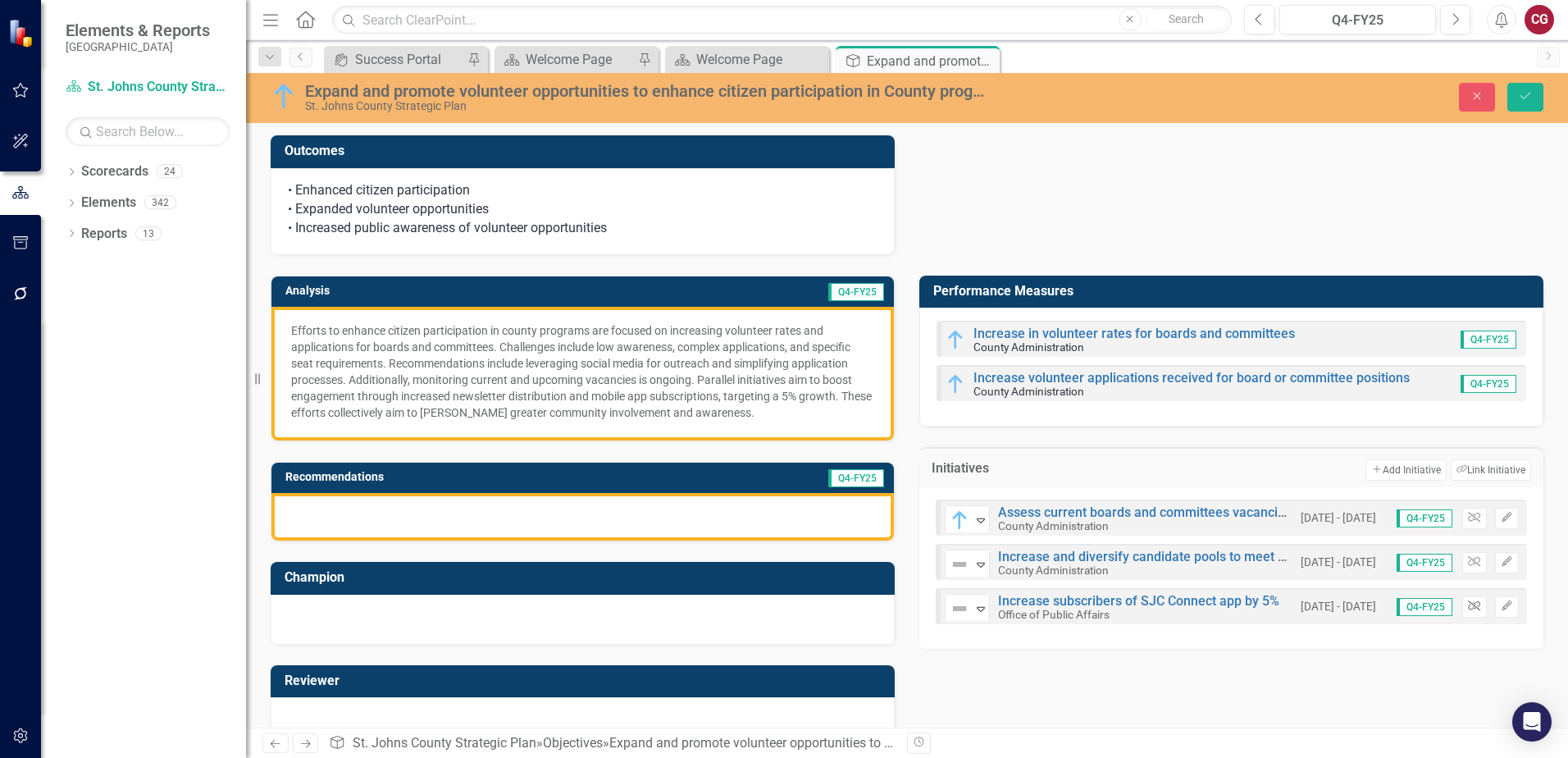
click at [1474, 607] on button "Unlink" at bounding box center [1474, 607] width 24 height 21
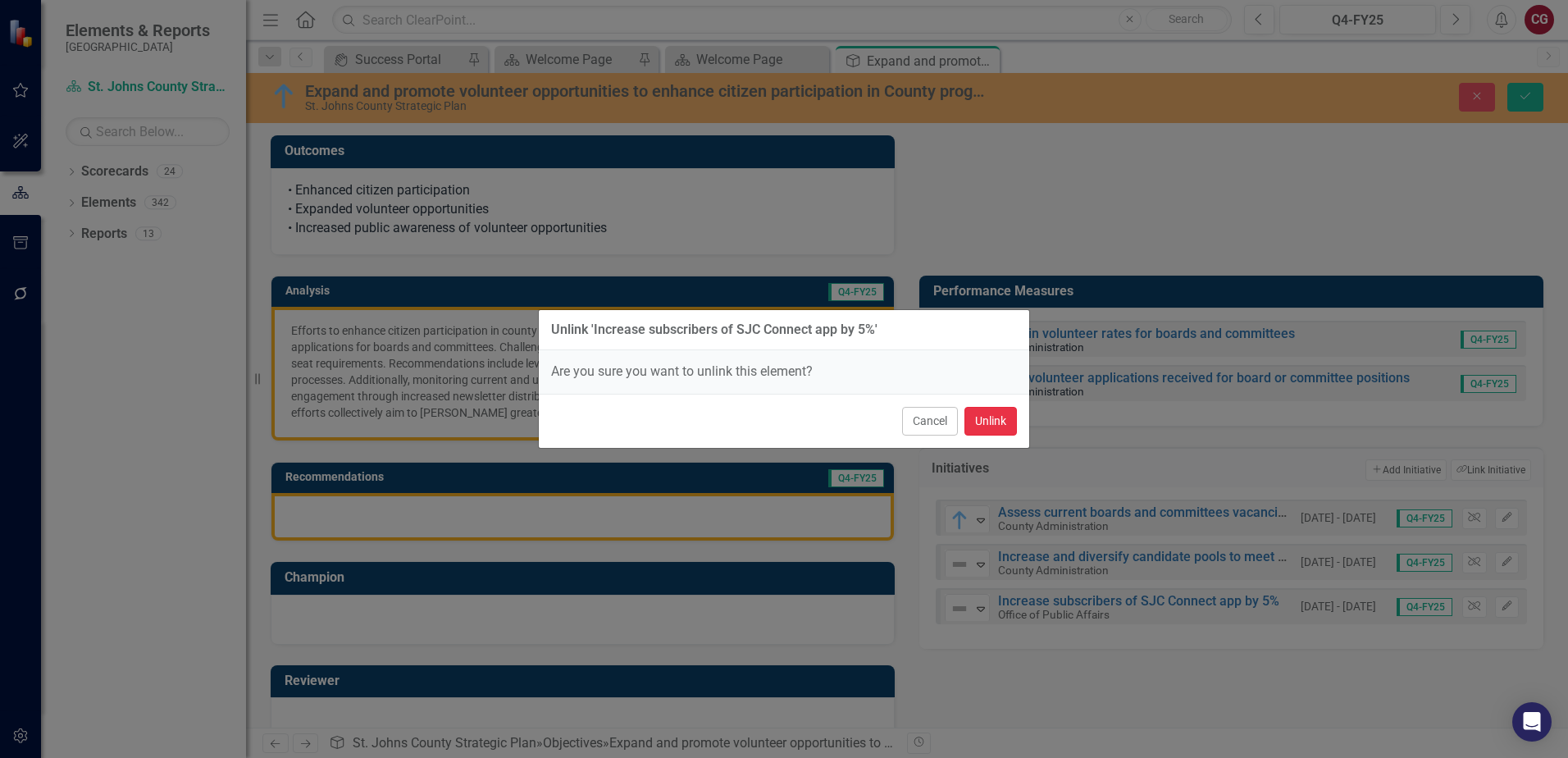
click at [981, 410] on button "Unlink" at bounding box center [991, 420] width 52 height 28
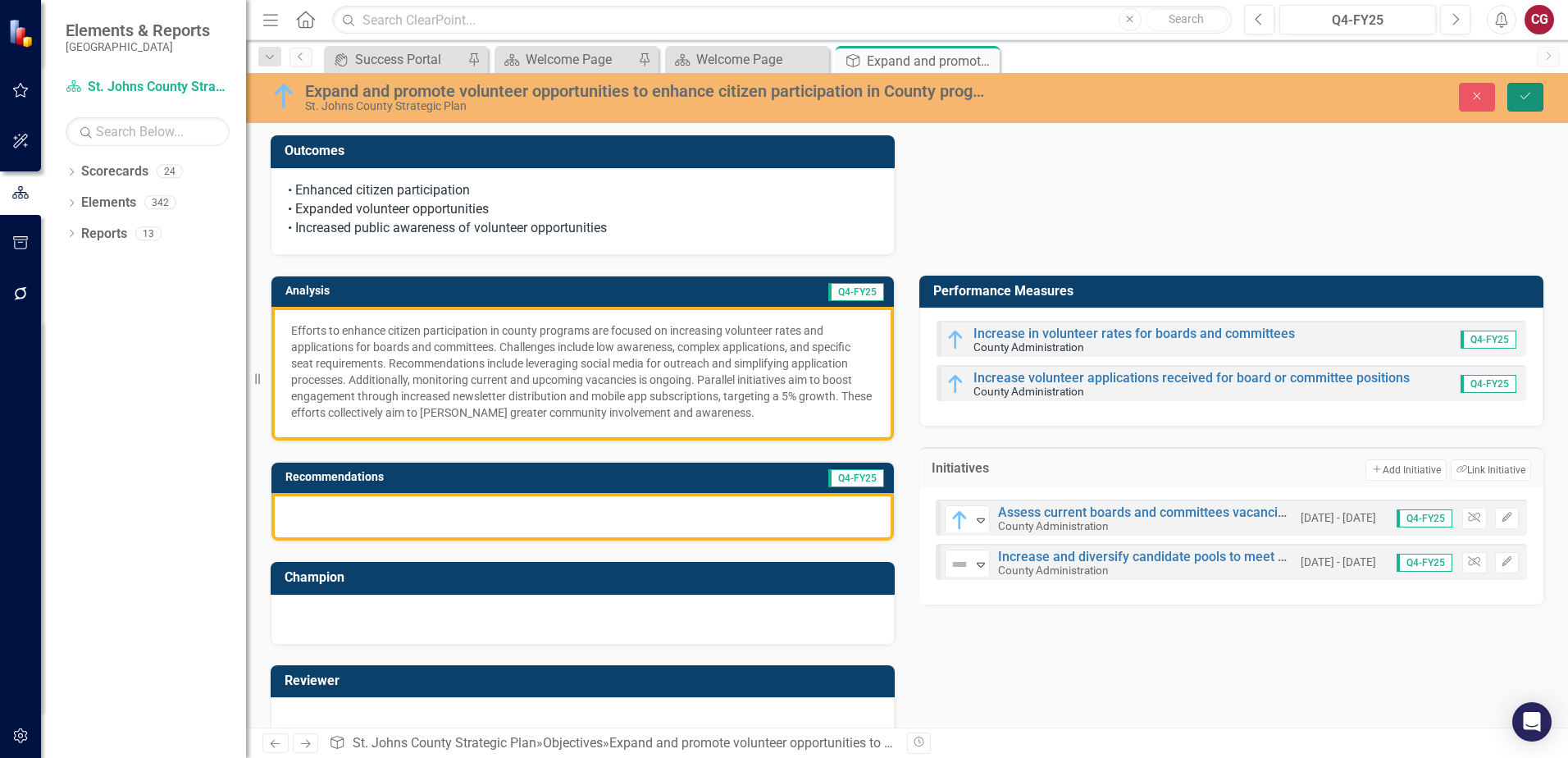
click at [1535, 103] on button "Save" at bounding box center [1525, 96] width 36 height 28
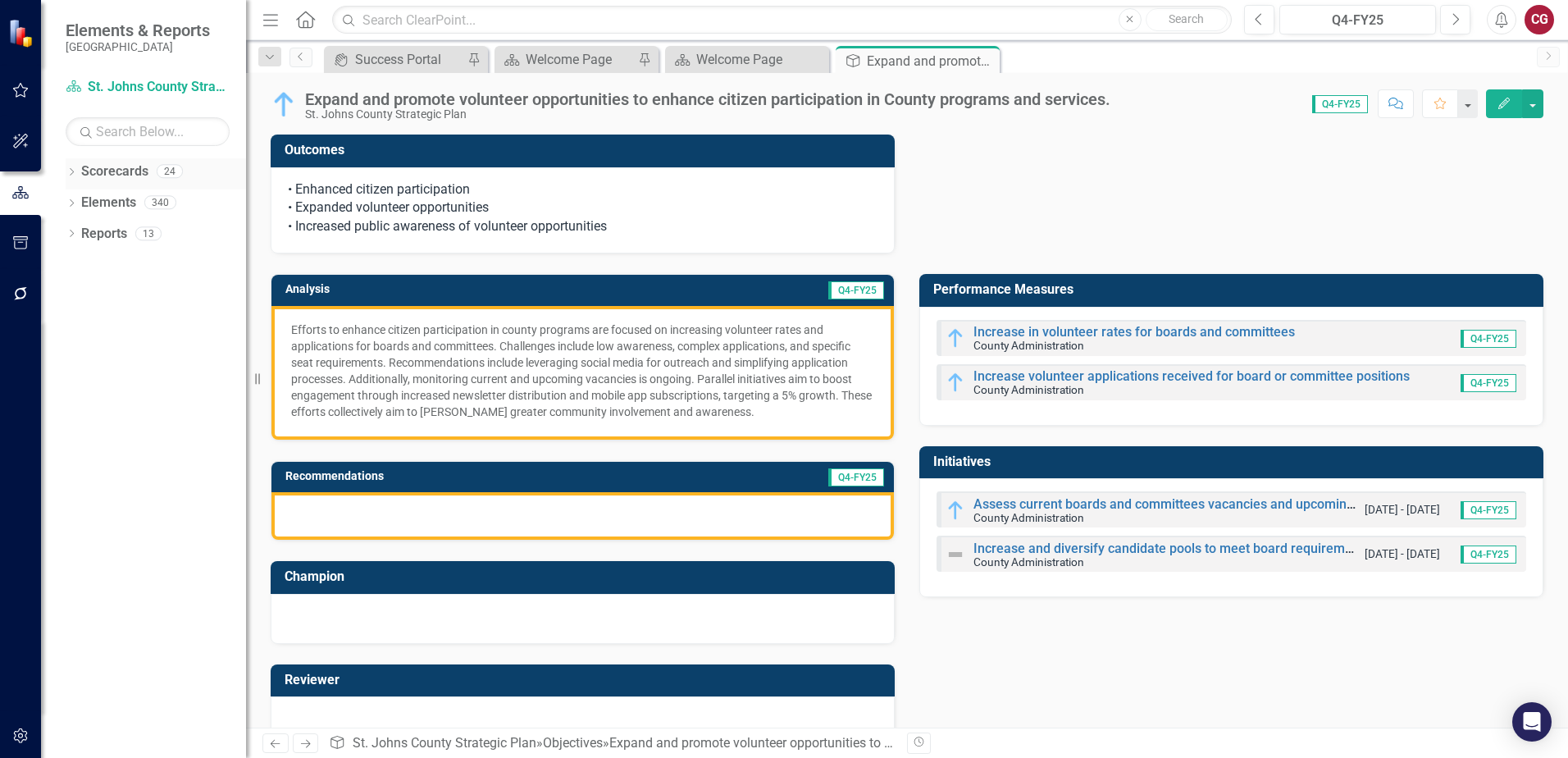
click at [73, 172] on icon at bounding box center [72, 172] width 4 height 7
click at [87, 205] on div "Dropdown" at bounding box center [82, 203] width 17 height 14
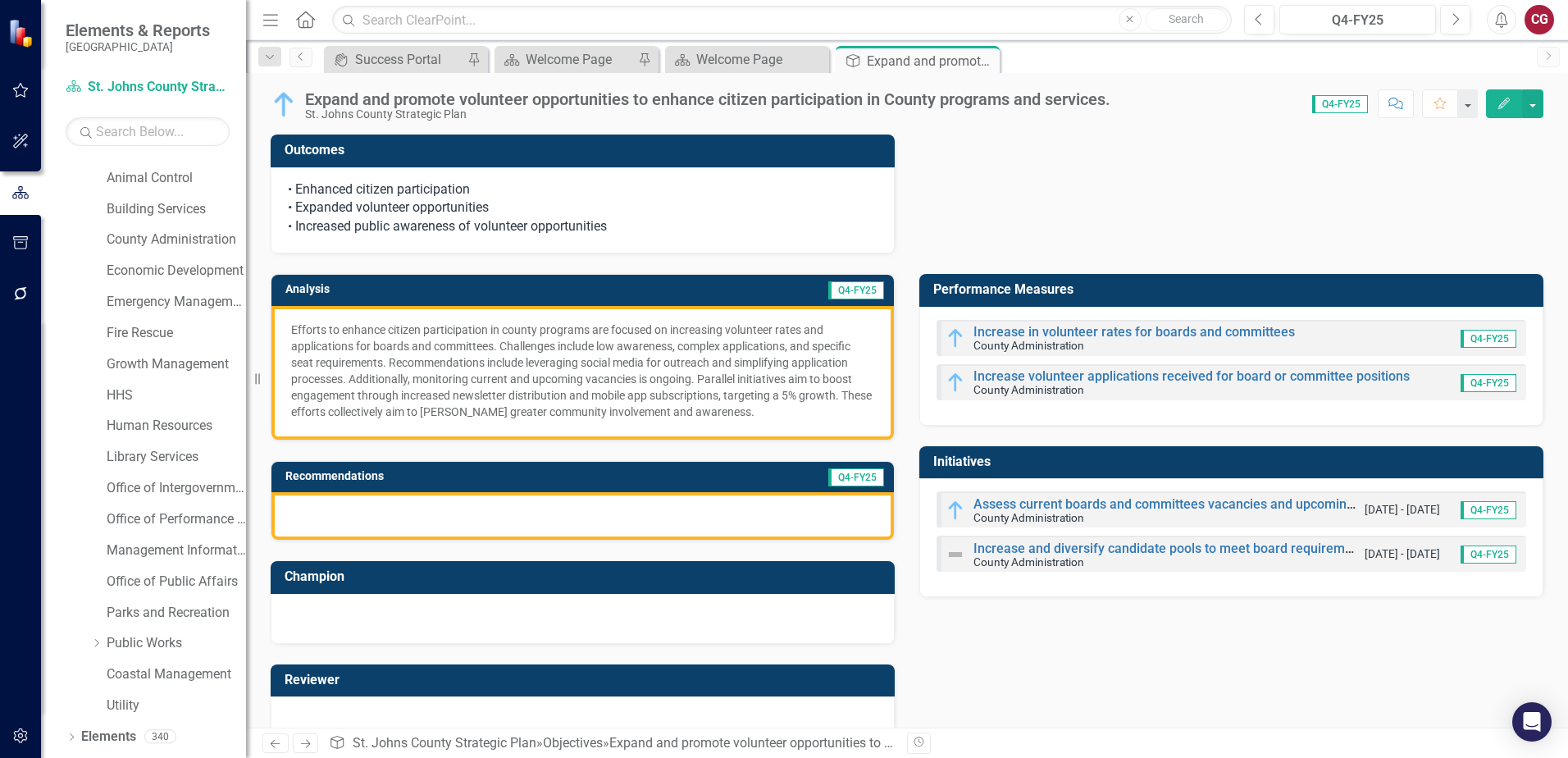
scroll to position [82, 0]
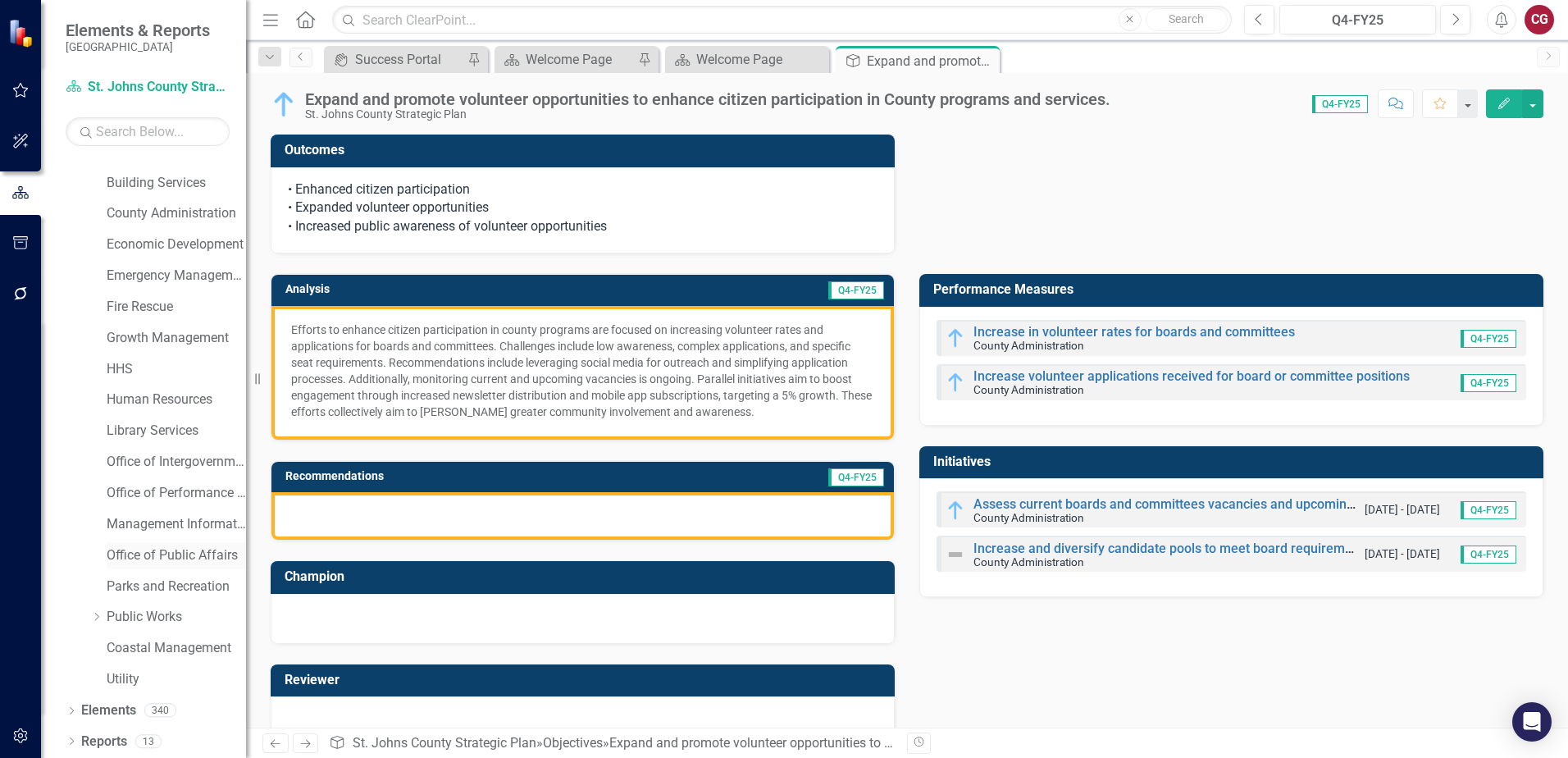
click at [150, 554] on link "Office of Public Affairs" at bounding box center [176, 555] width 140 height 19
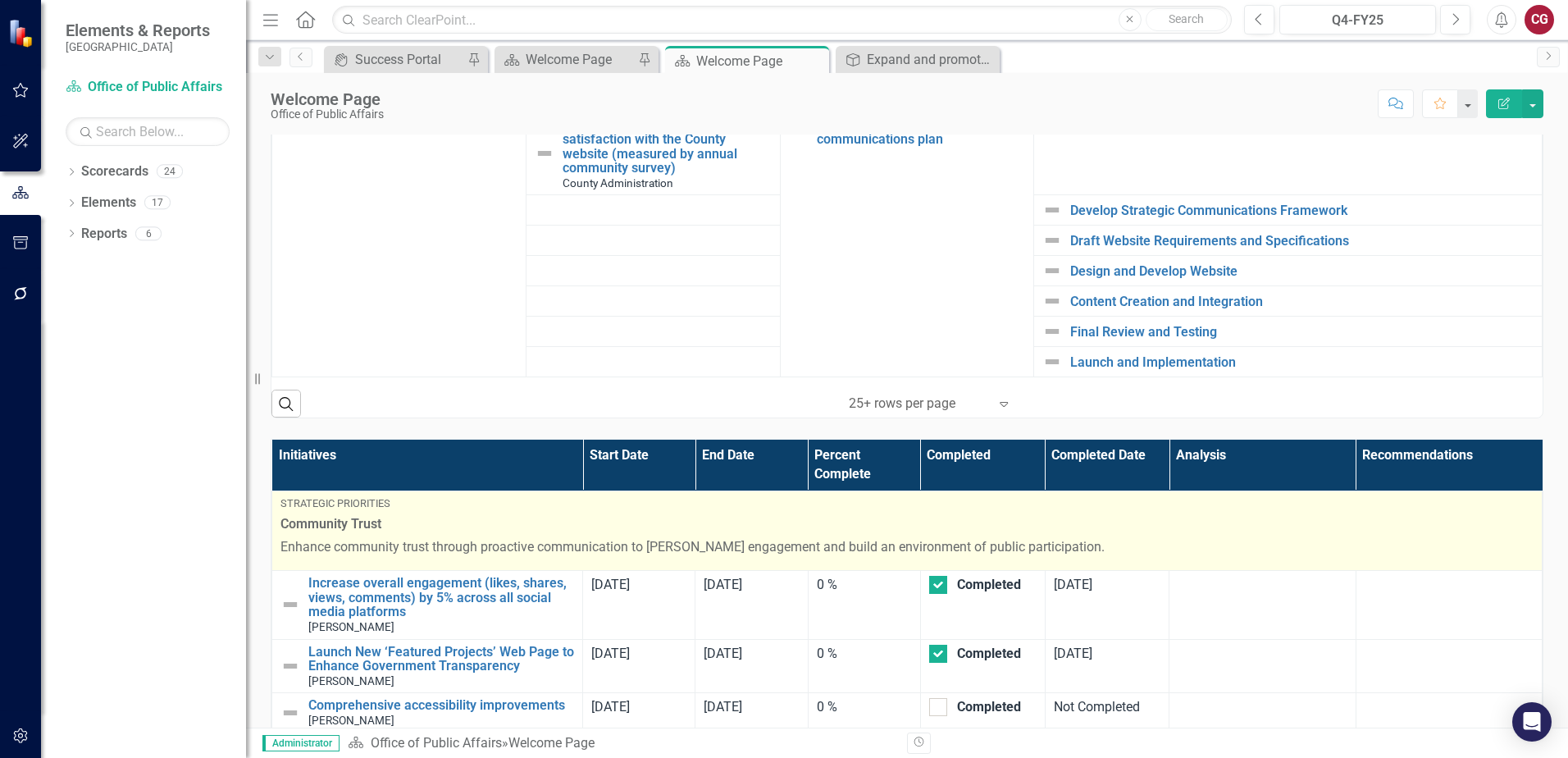
scroll to position [902, 0]
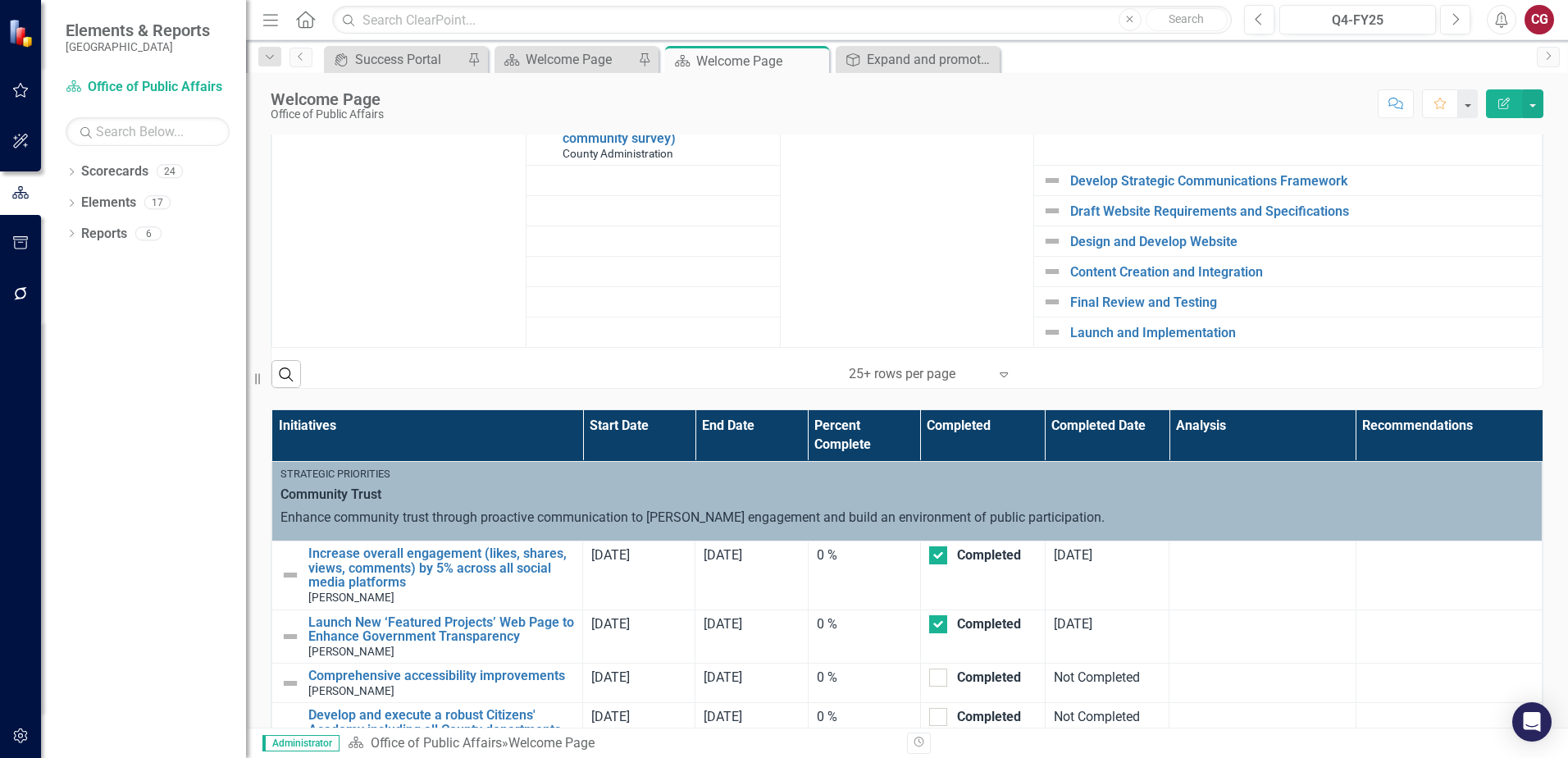
click at [997, 373] on icon "Expand" at bounding box center [1004, 373] width 17 height 13
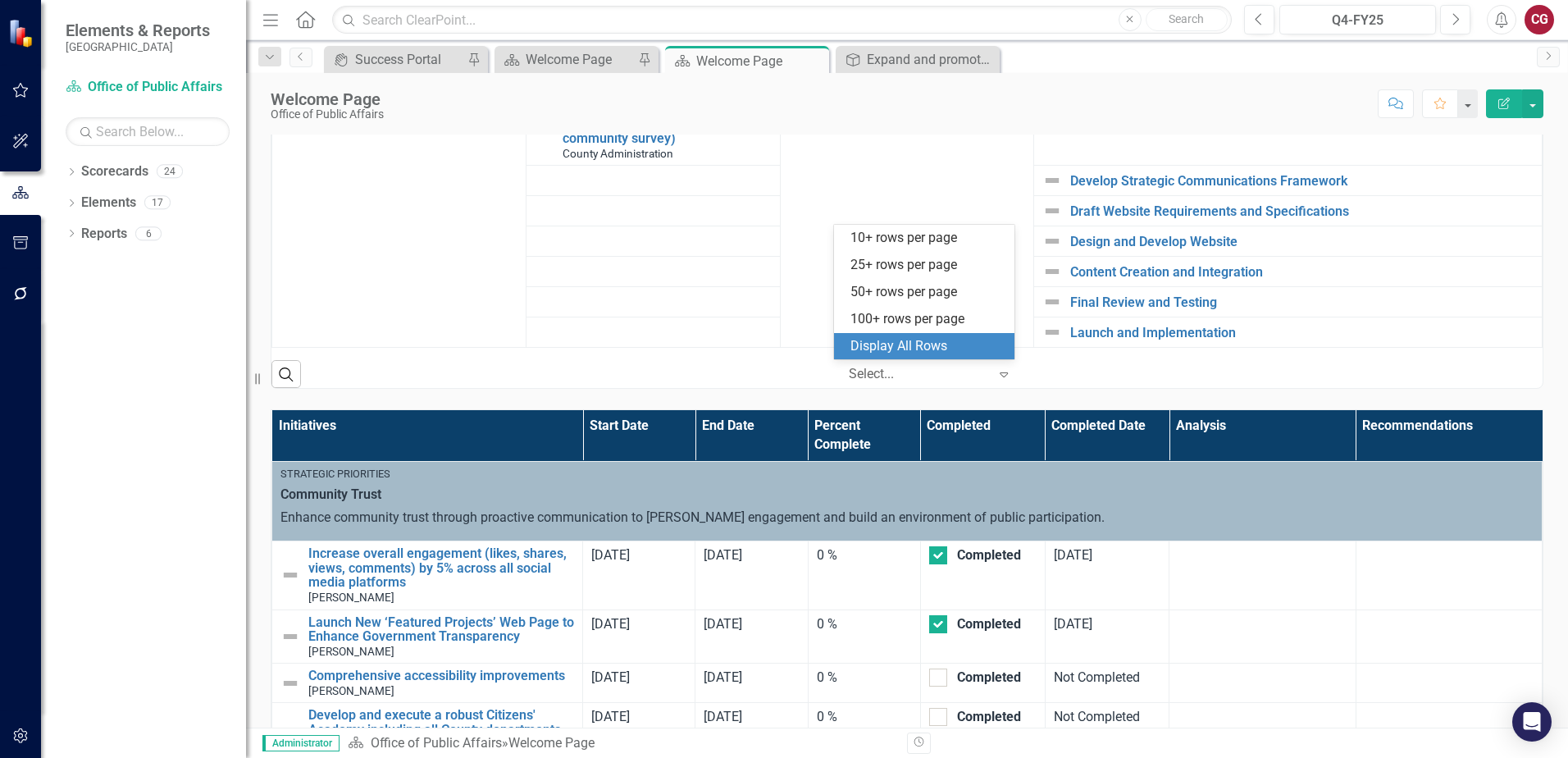
click at [954, 353] on div "Display All Rows" at bounding box center [928, 346] width 154 height 19
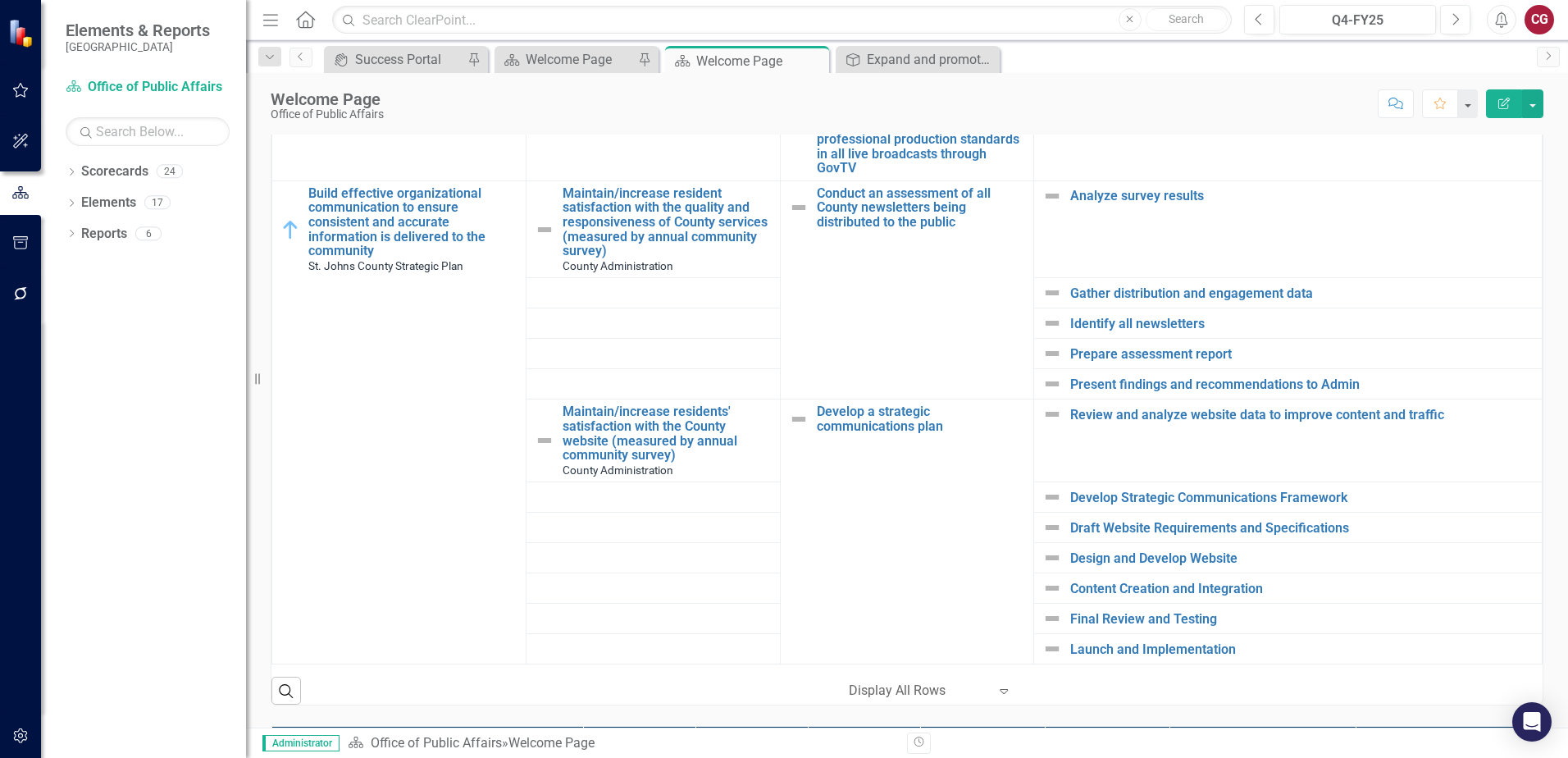
scroll to position [539, 0]
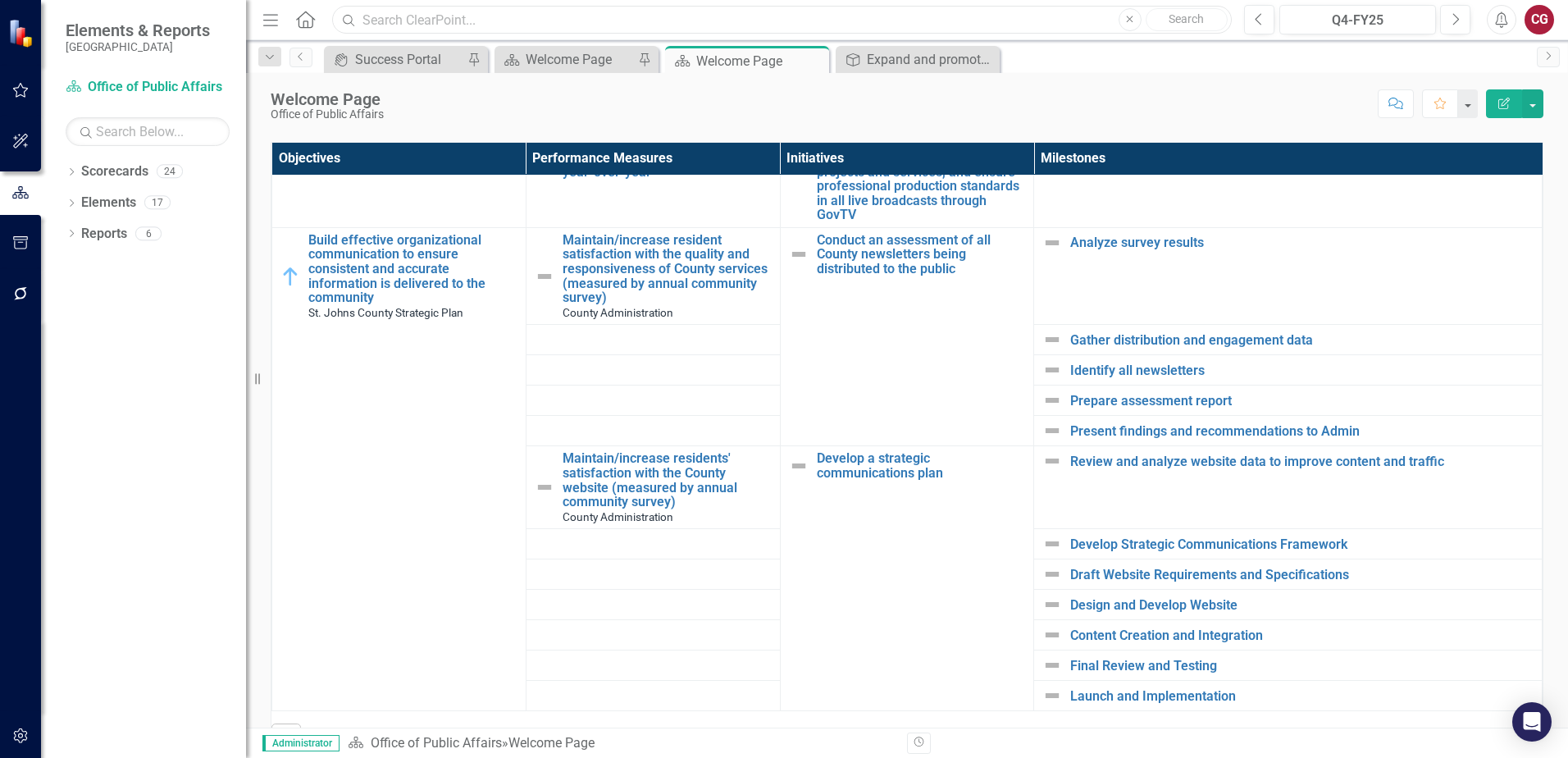
click at [694, 25] on input "text" at bounding box center [782, 19] width 900 height 28
click at [638, 17] on input "text" at bounding box center [782, 19] width 900 height 28
click at [1304, 104] on div "Score: N/A Q4-FY25 Completed Comment Favorite Edit Report" at bounding box center [968, 103] width 1152 height 28
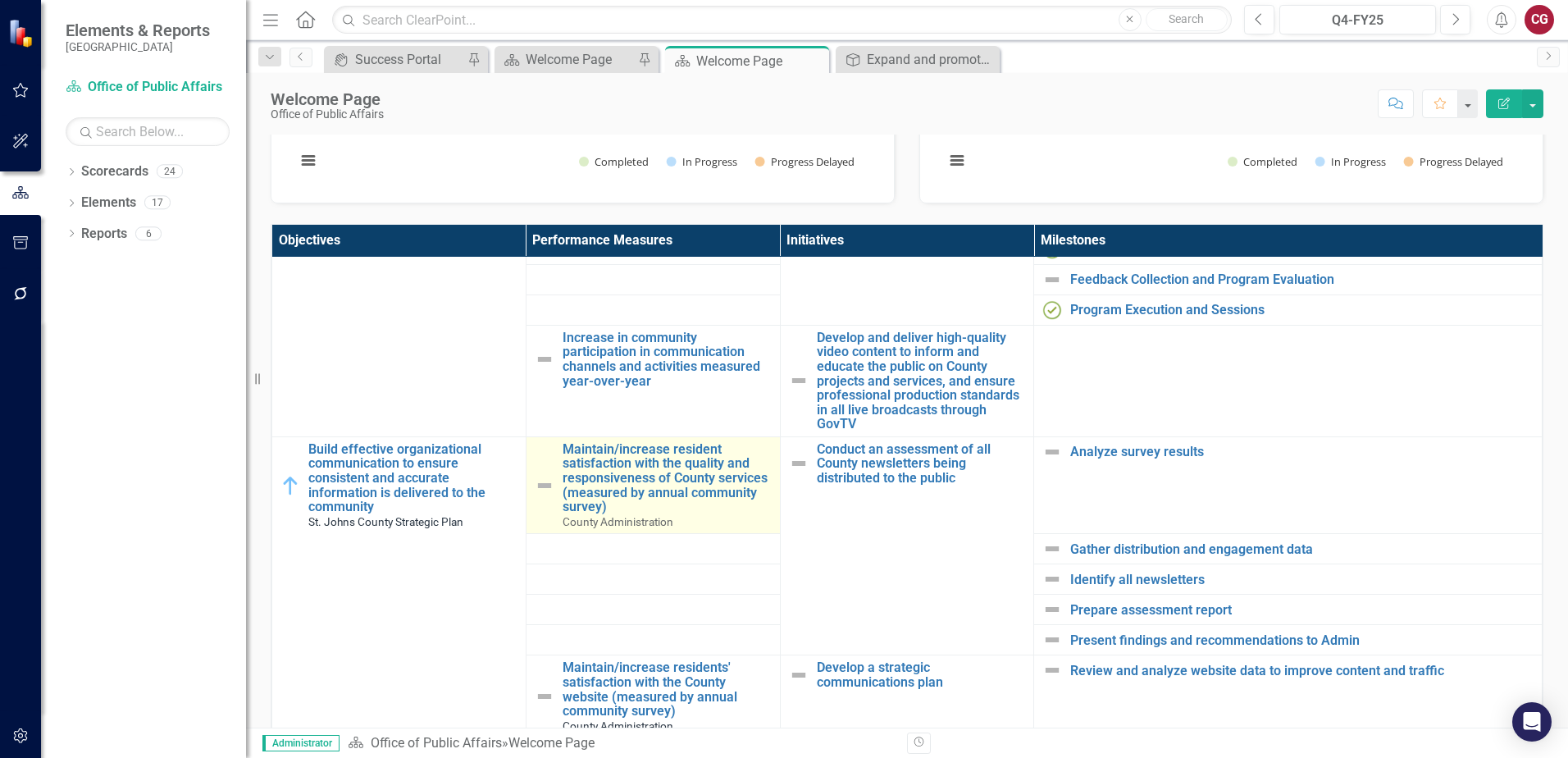
scroll to position [605, 0]
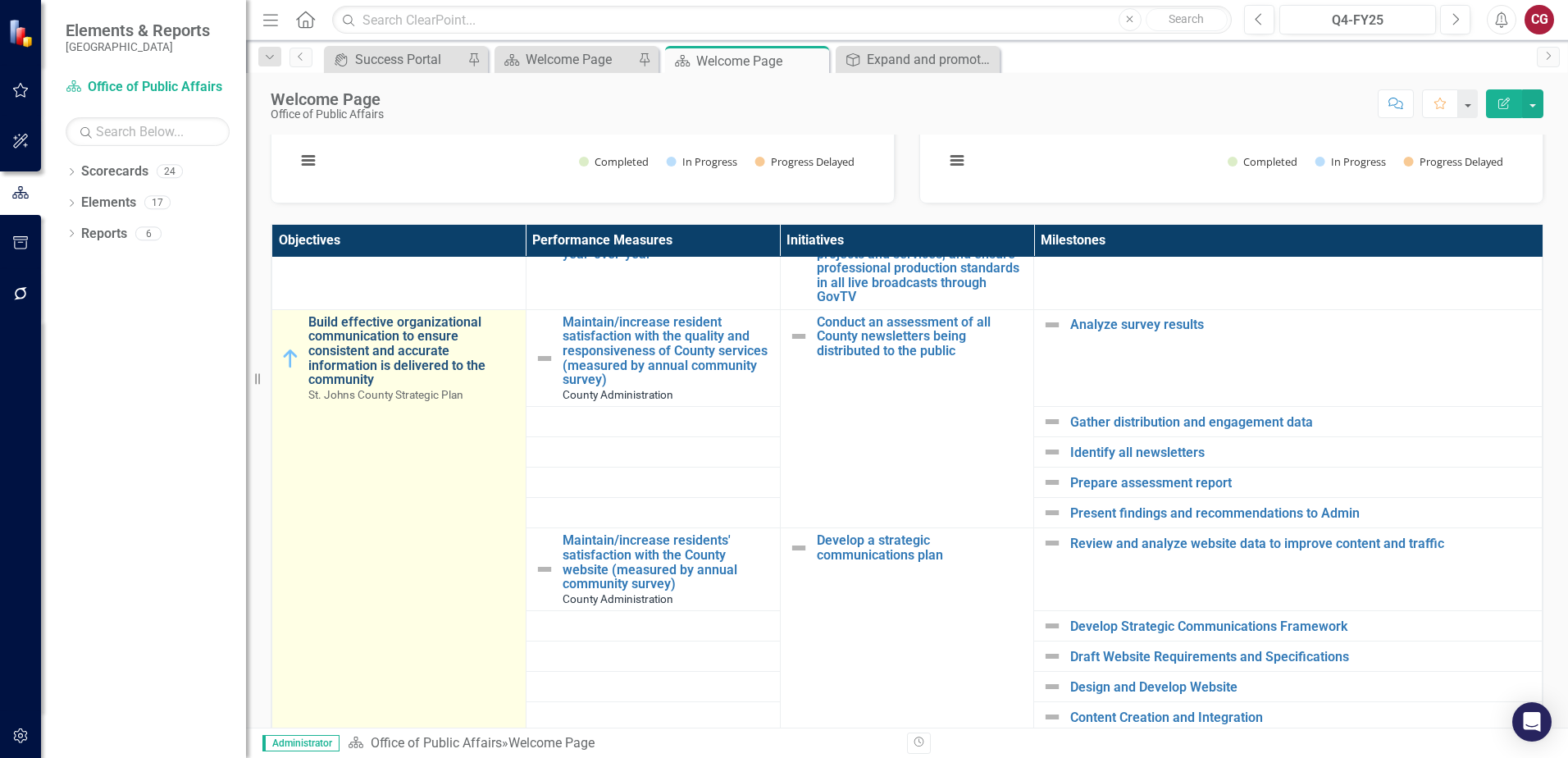
click at [363, 336] on link "Build effective organizational communication to ensure consistent and accurate …" at bounding box center [413, 351] width 209 height 72
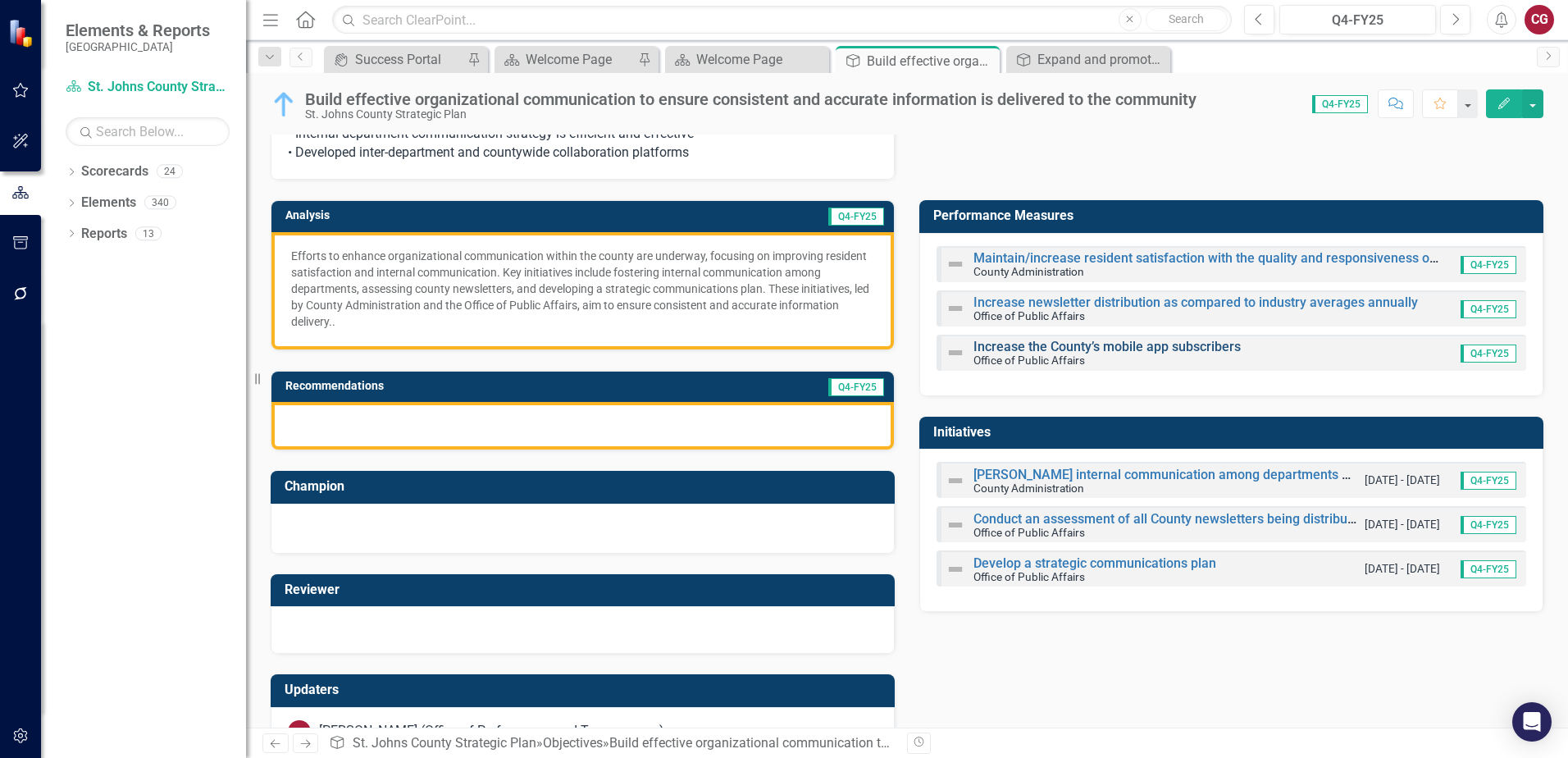
scroll to position [45, 0]
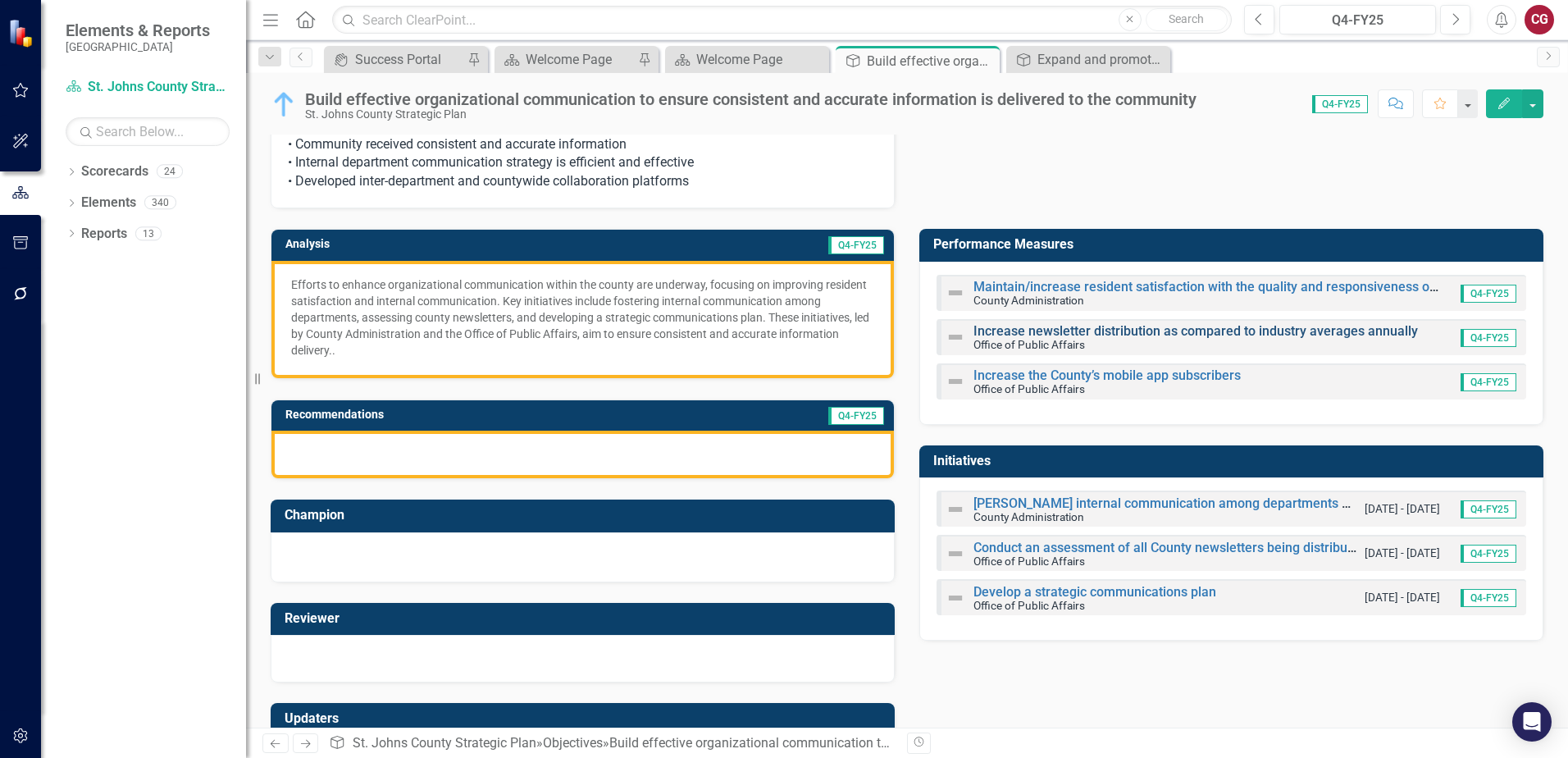
click at [1043, 333] on link "Increase newsletter distribution as compared to industry averages annually" at bounding box center [1196, 330] width 444 height 16
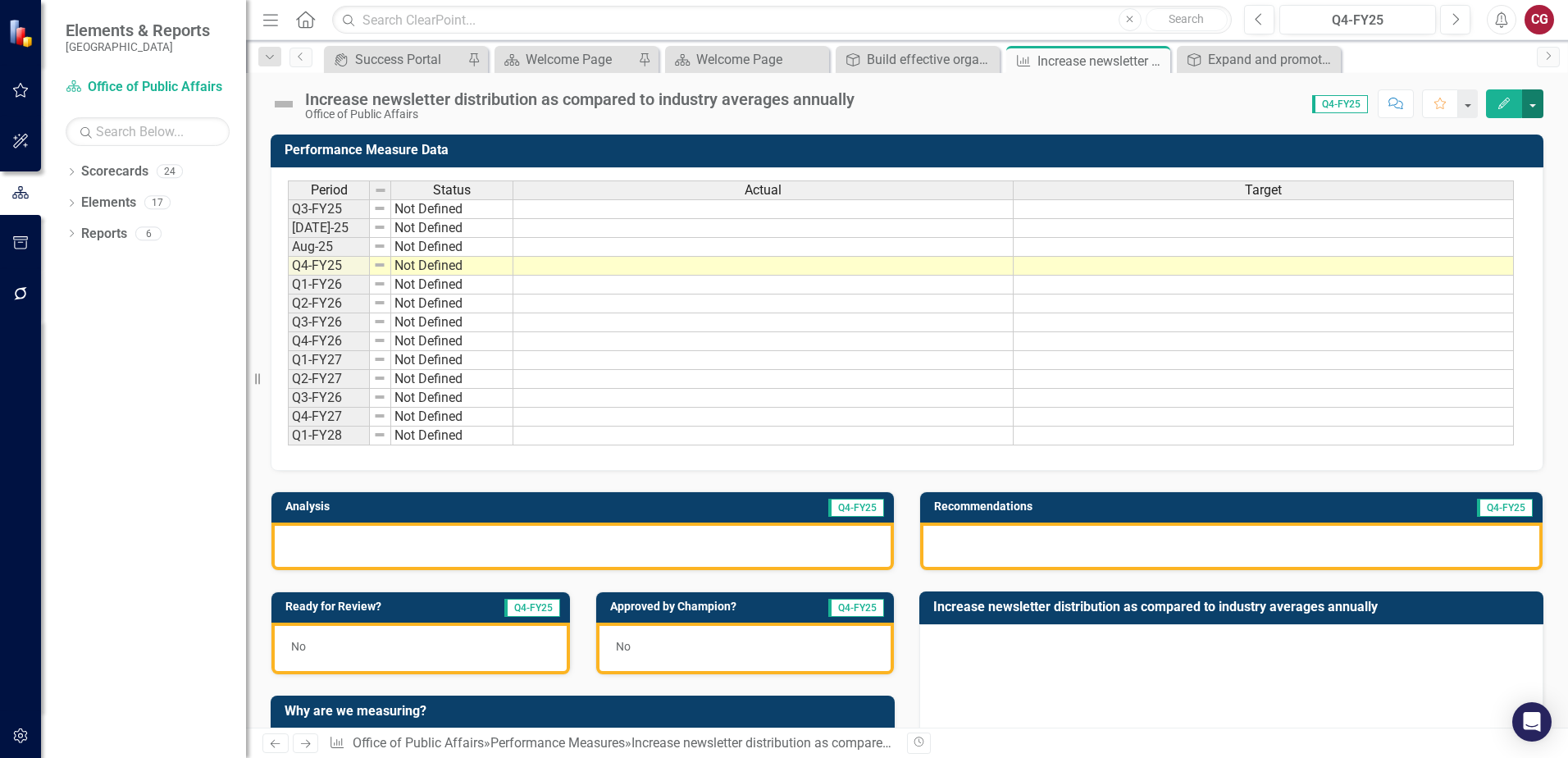
click at [1540, 106] on button "button" at bounding box center [1532, 103] width 21 height 28
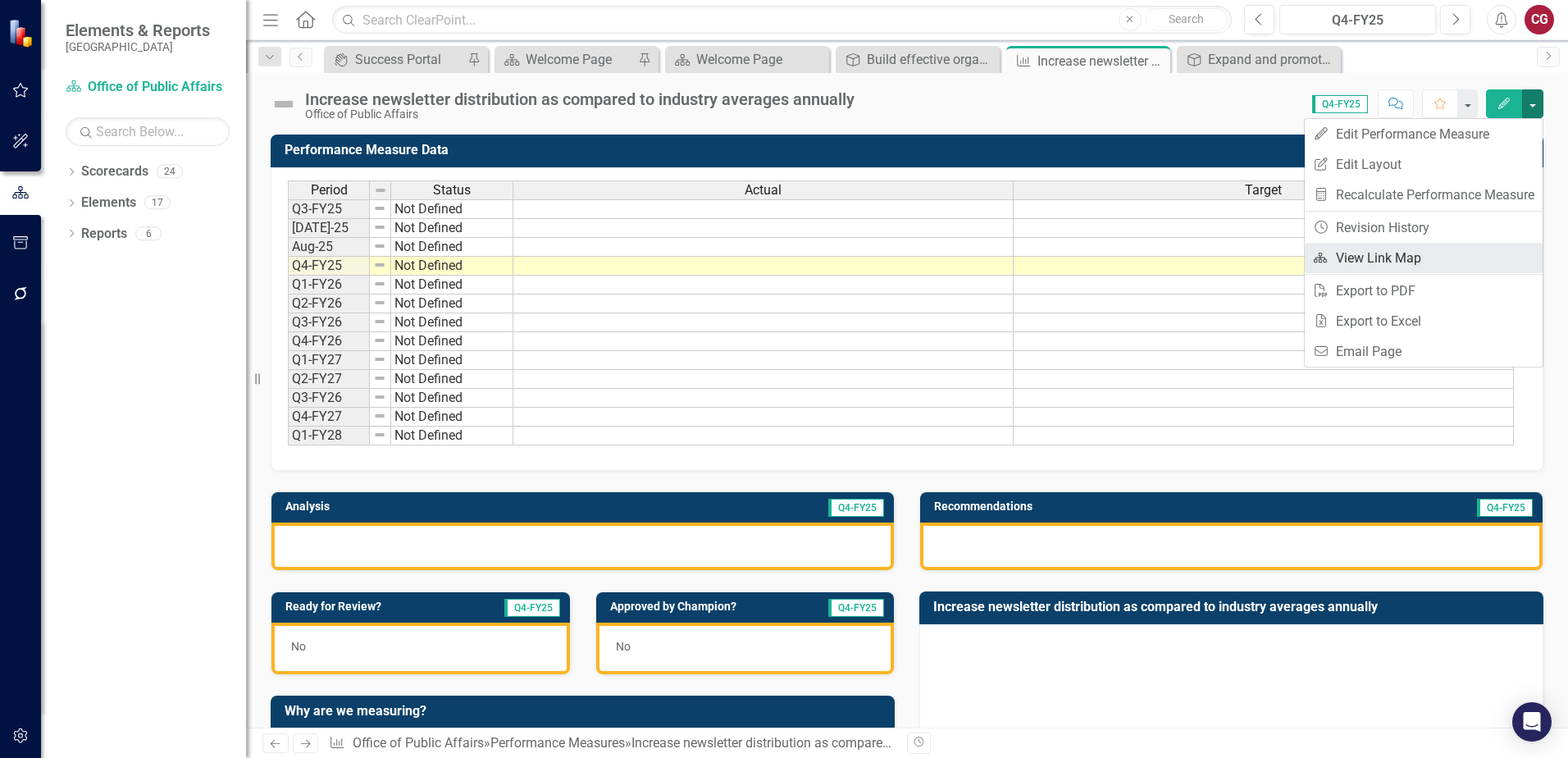
click at [1421, 256] on link "Link Map View Link Map" at bounding box center [1424, 257] width 238 height 30
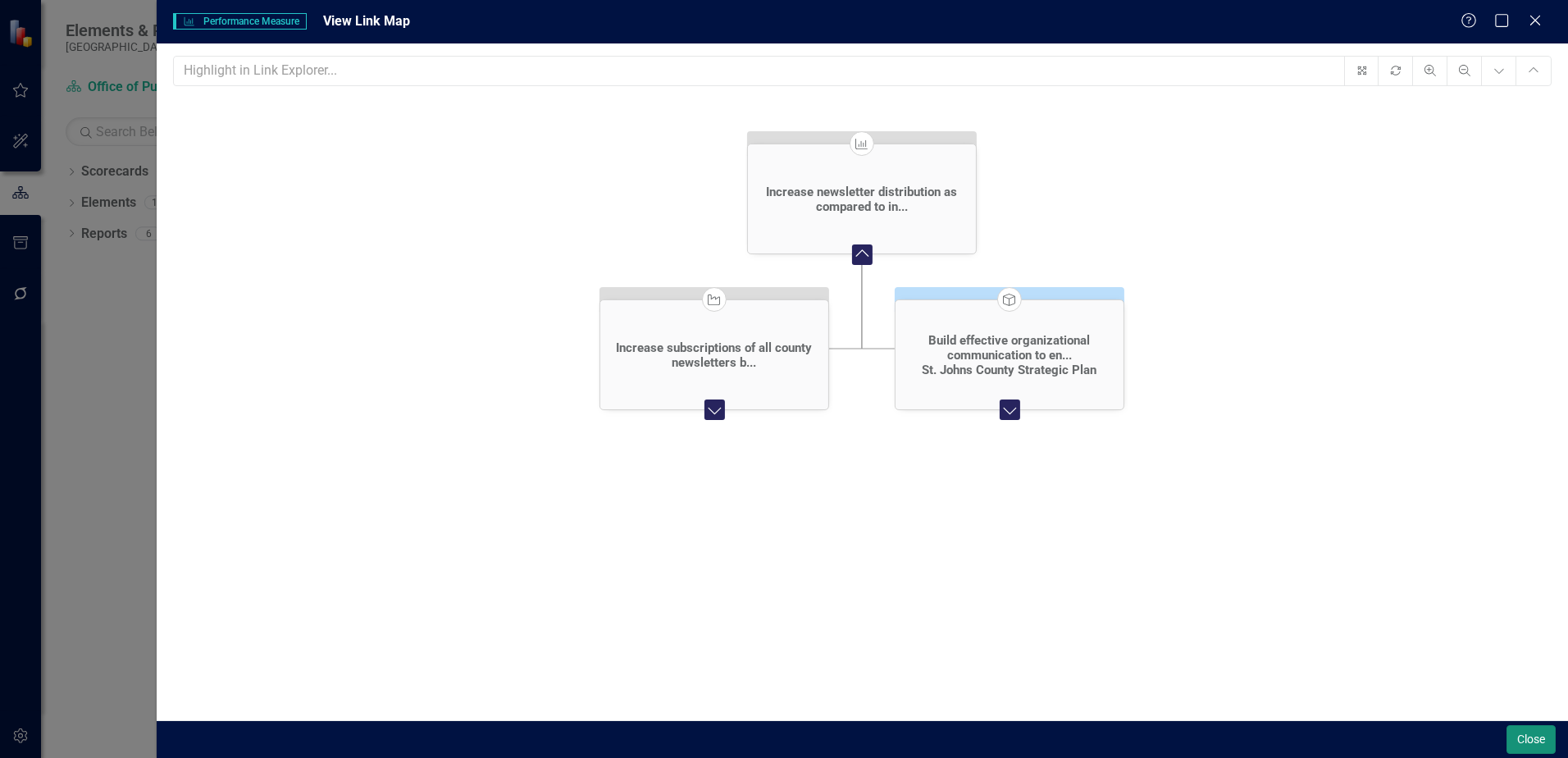
click at [1545, 743] on button "Close" at bounding box center [1531, 739] width 50 height 28
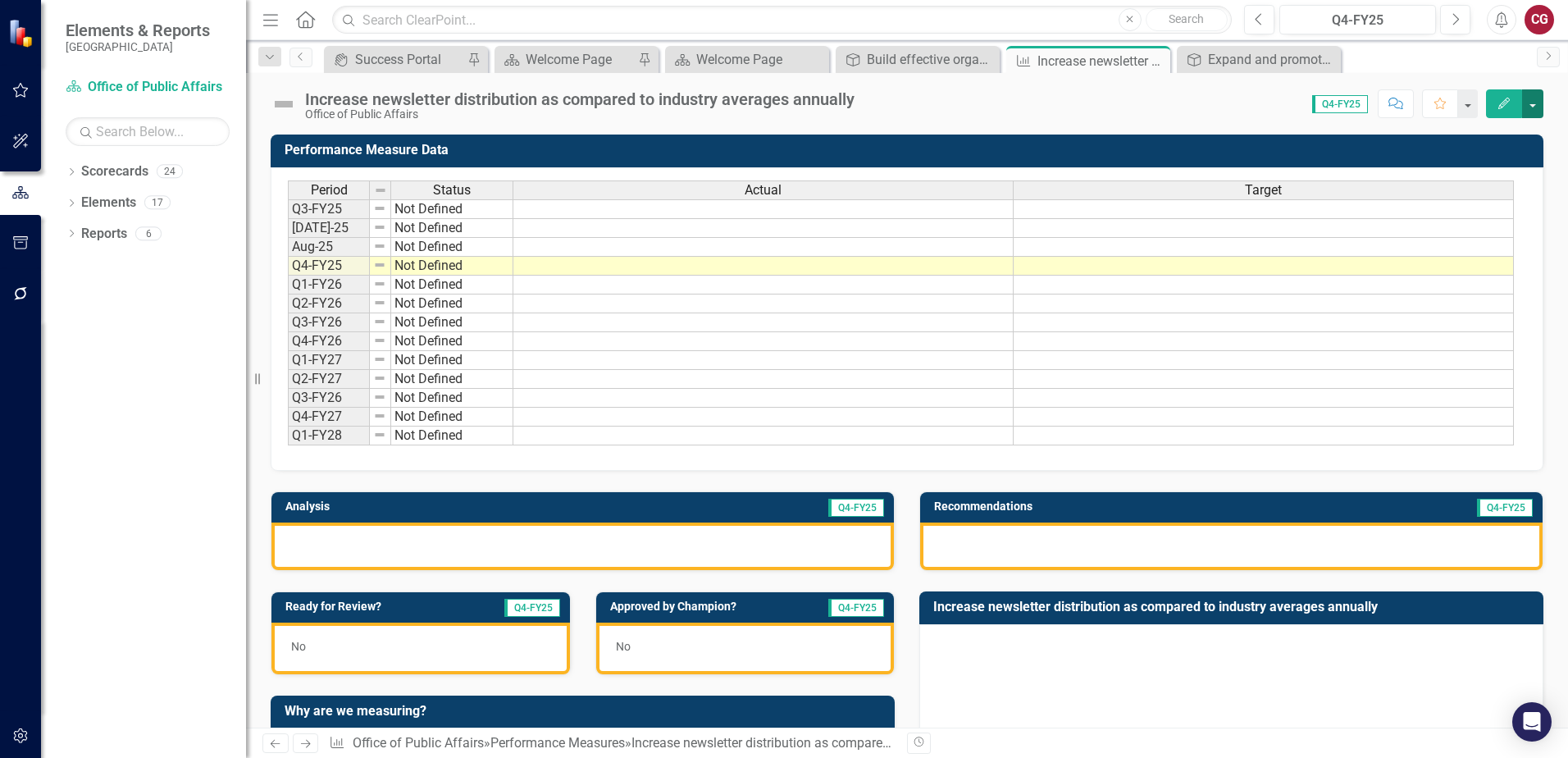
click at [1529, 106] on button "button" at bounding box center [1532, 103] width 21 height 28
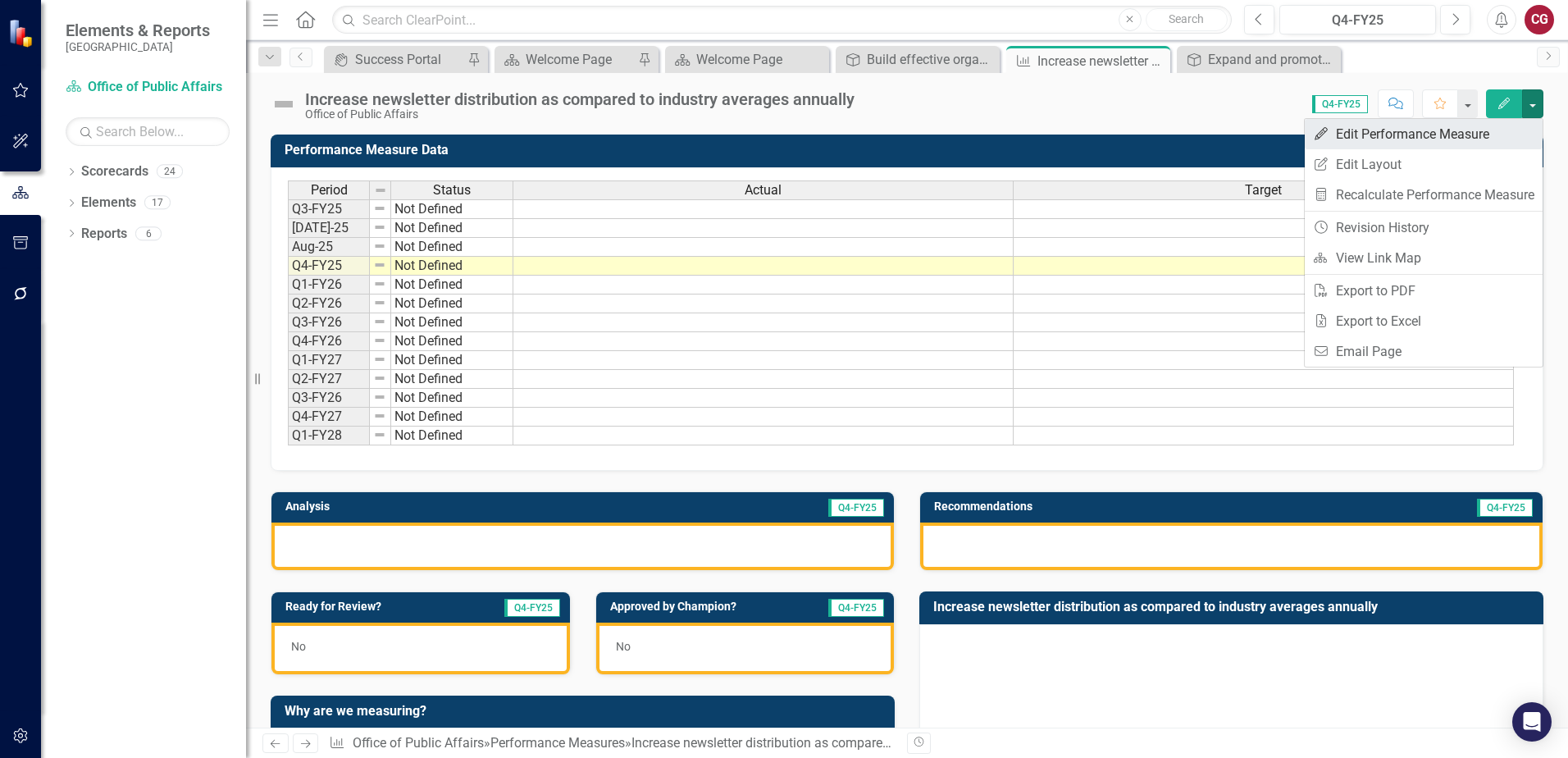
click at [1445, 138] on link "Edit Edit Performance Measure" at bounding box center [1424, 134] width 238 height 30
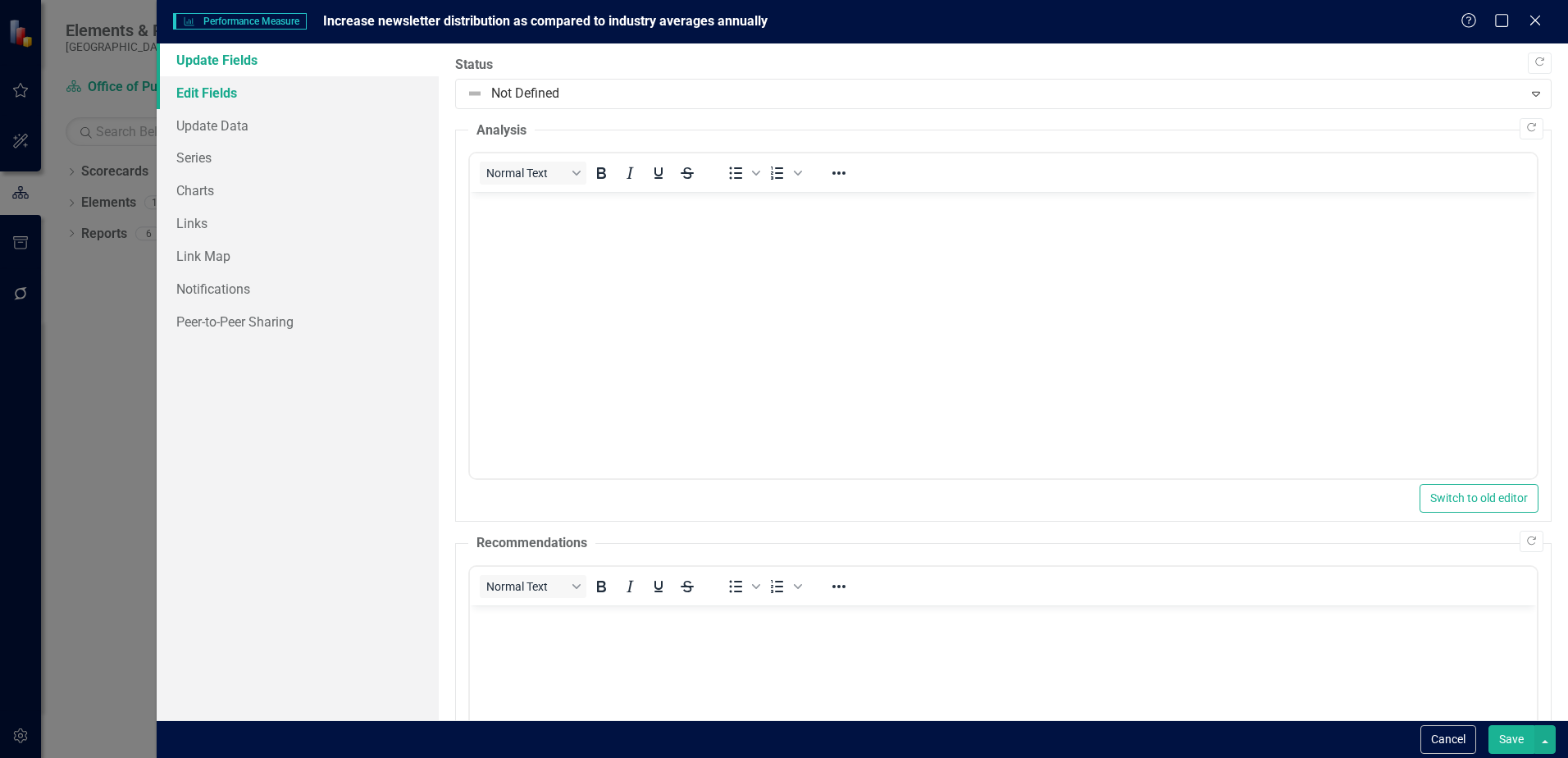
click at [290, 102] on link "Edit Fields" at bounding box center [297, 93] width 282 height 33
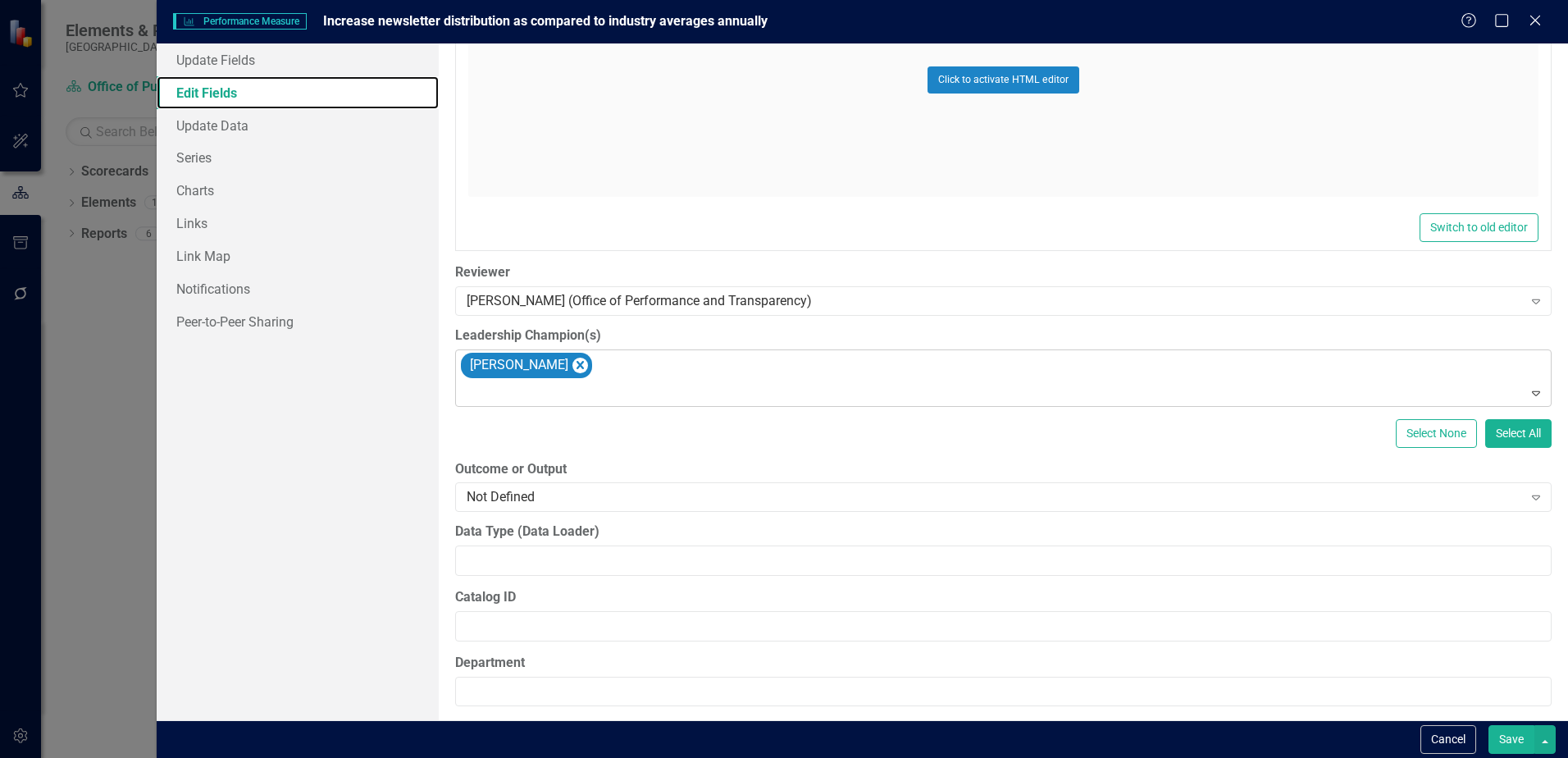
scroll to position [913, 0]
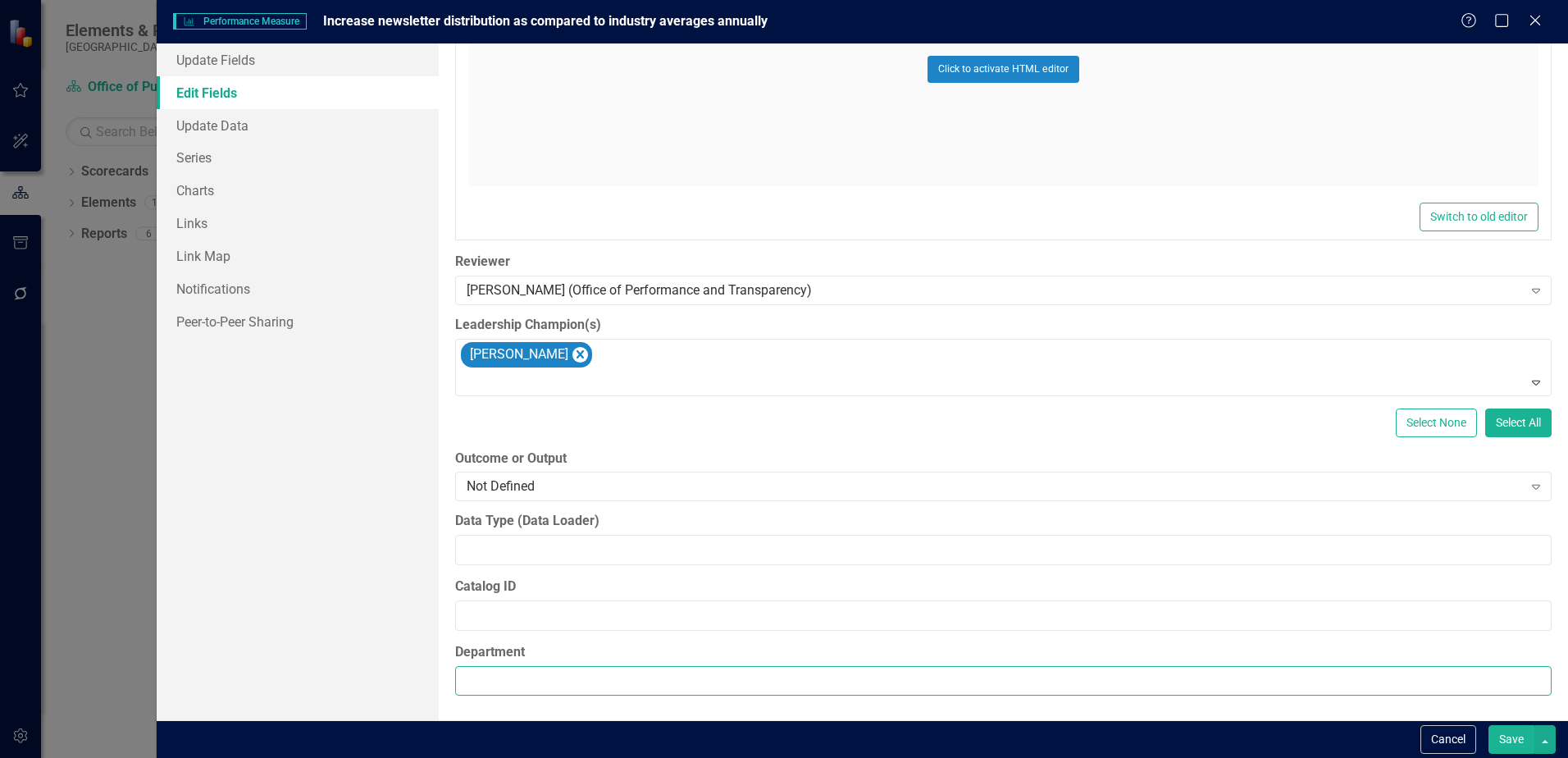
click at [583, 680] on input "Department" at bounding box center [1003, 681] width 1097 height 30
type input "Office of Public Affairs"
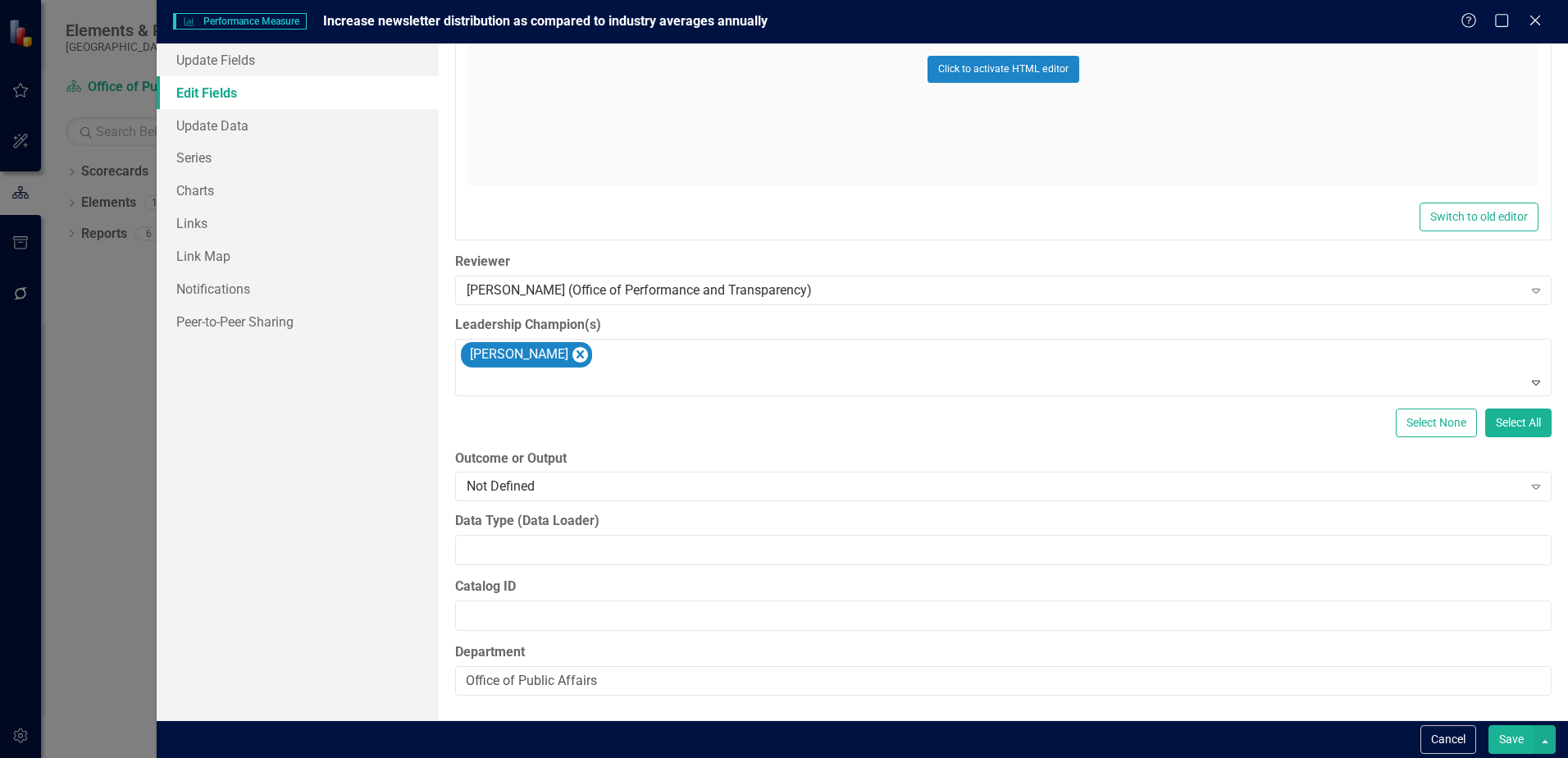
click at [1508, 733] on button "Save" at bounding box center [1512, 739] width 46 height 28
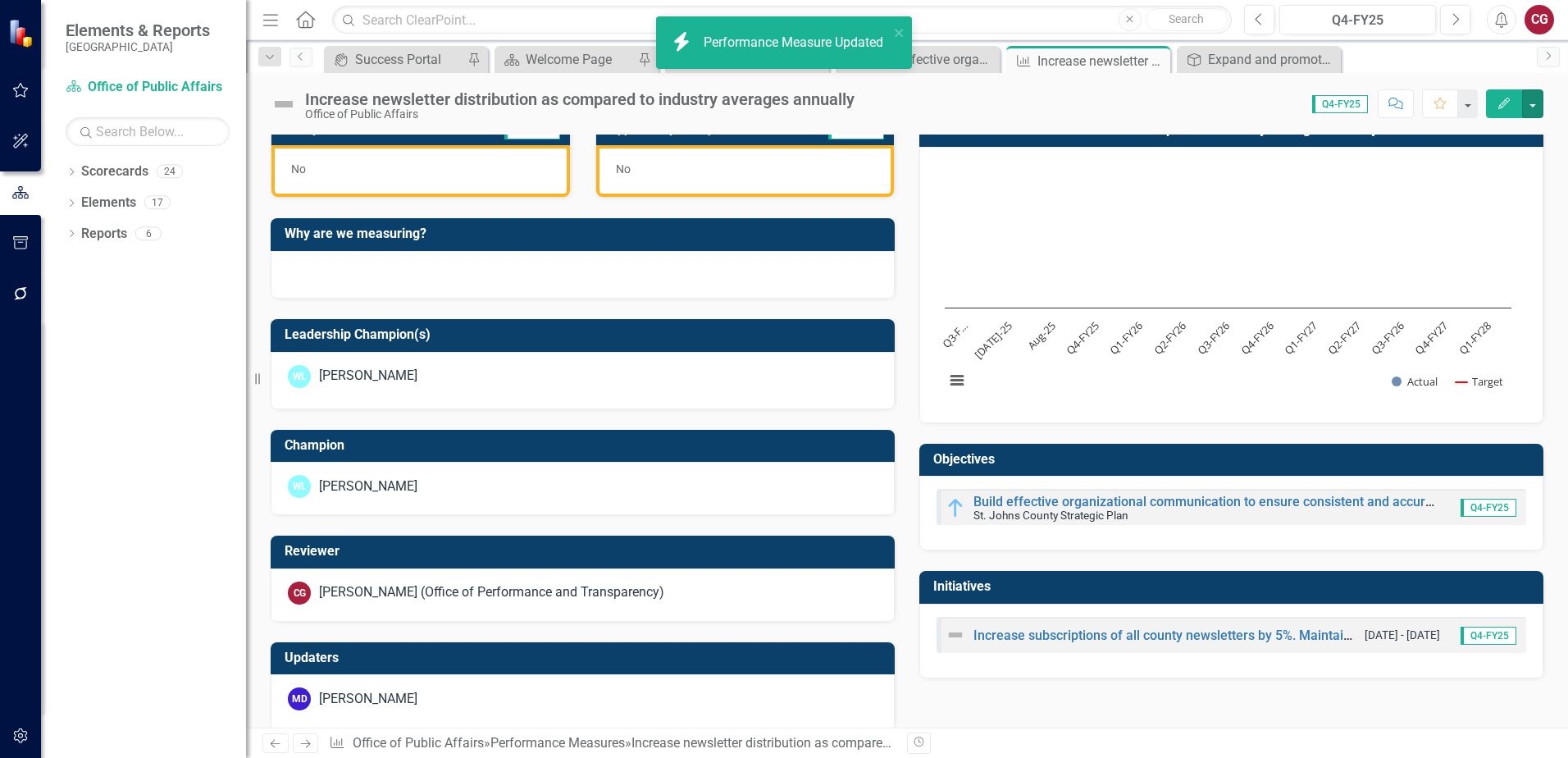
scroll to position [497, 0]
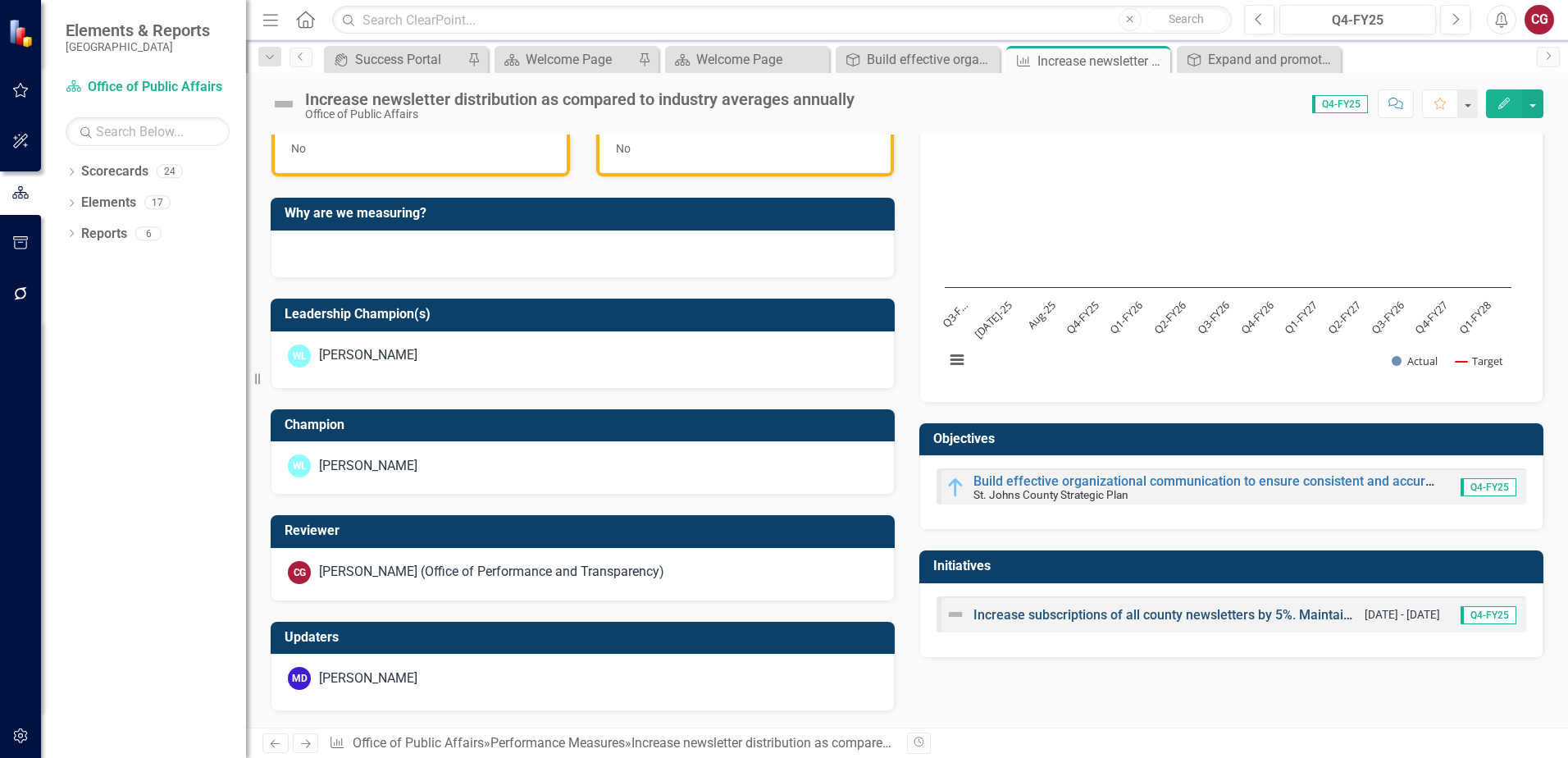
click at [1066, 617] on link "Increase subscriptions of all county newsletters by 5%. Maintain an open rate a…" at bounding box center [1379, 614] width 811 height 16
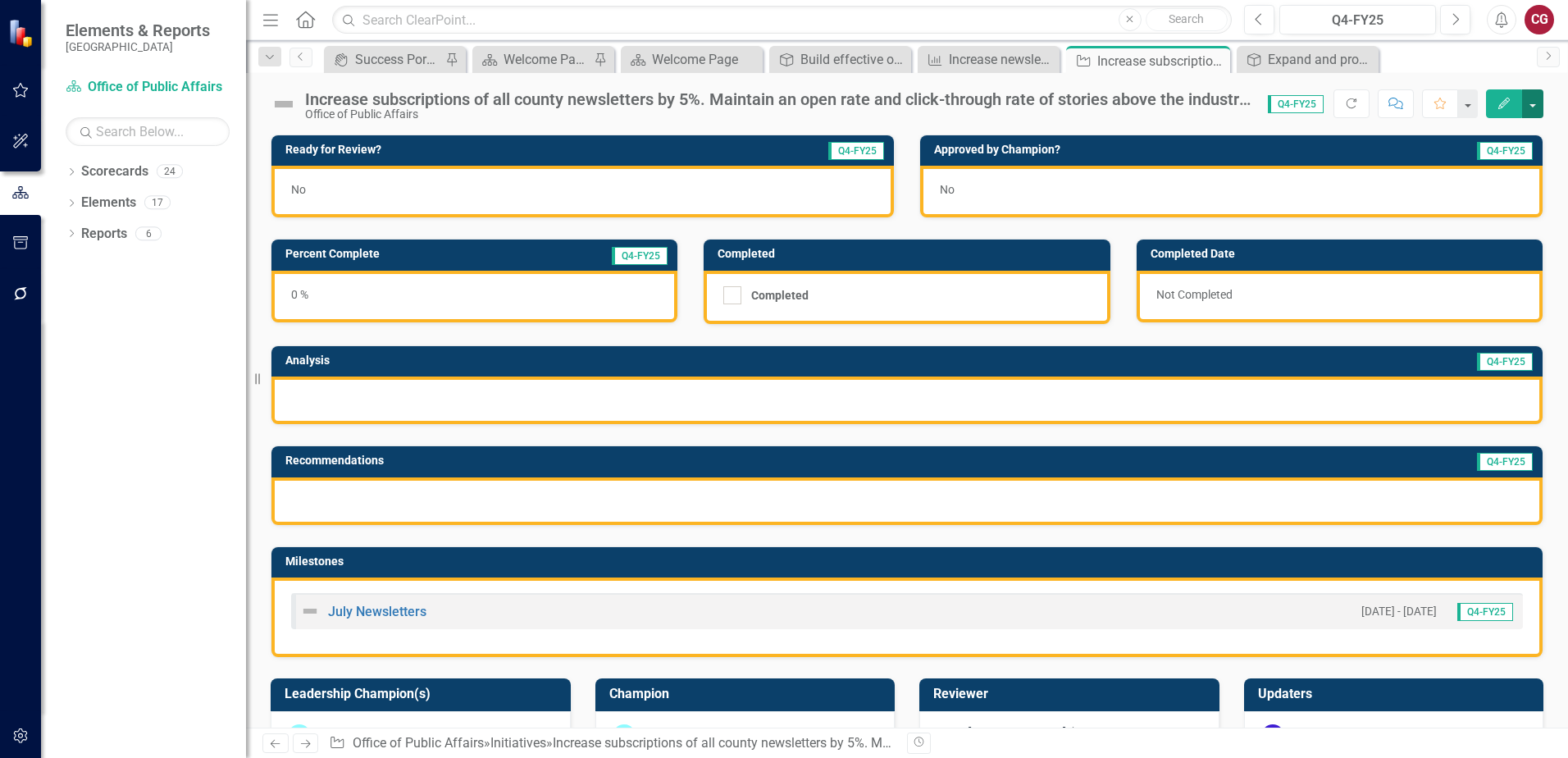
click at [1542, 114] on button "button" at bounding box center [1532, 103] width 21 height 28
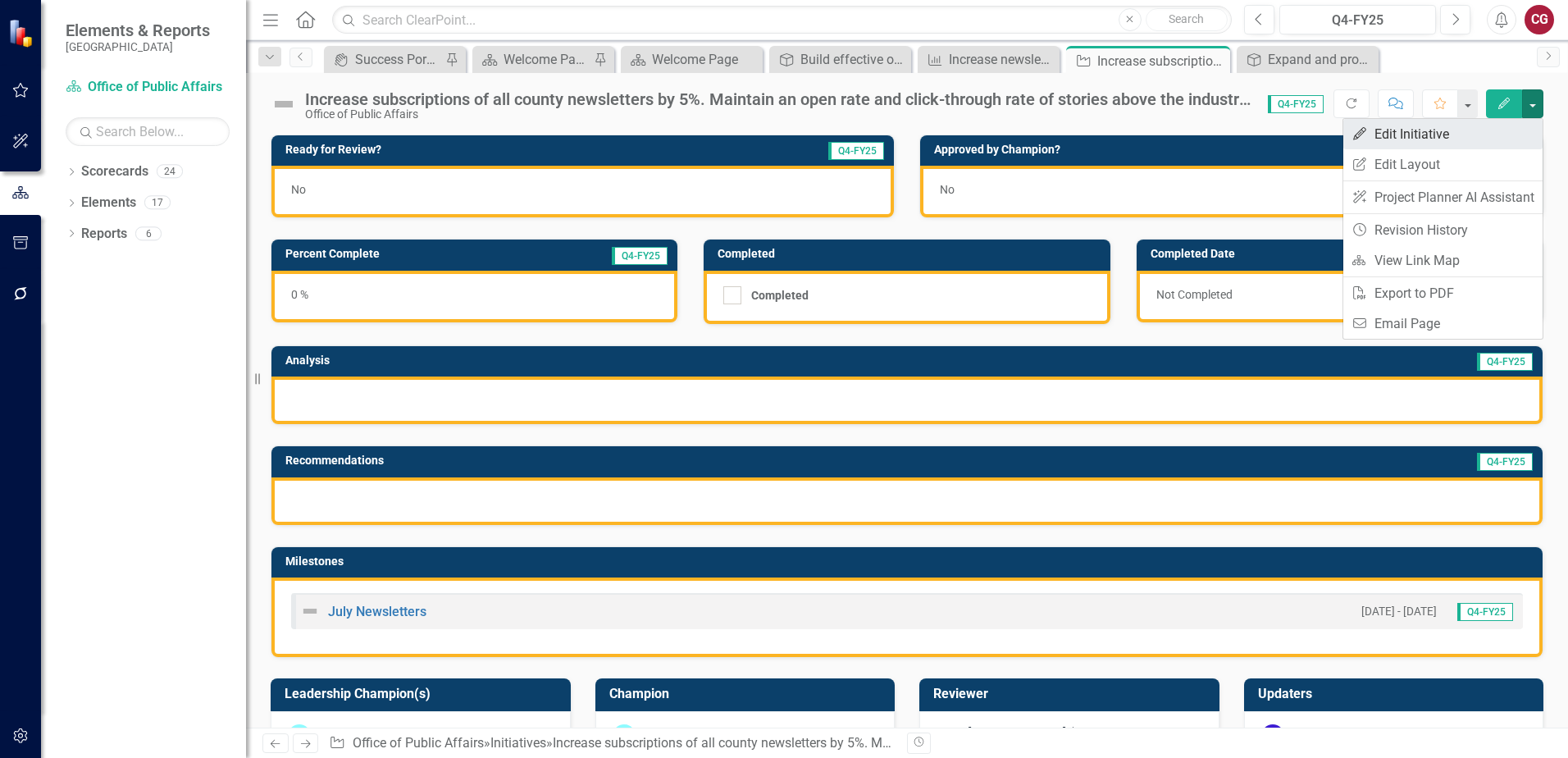
click at [1512, 139] on link "Edit Edit Initiative" at bounding box center [1443, 134] width 199 height 30
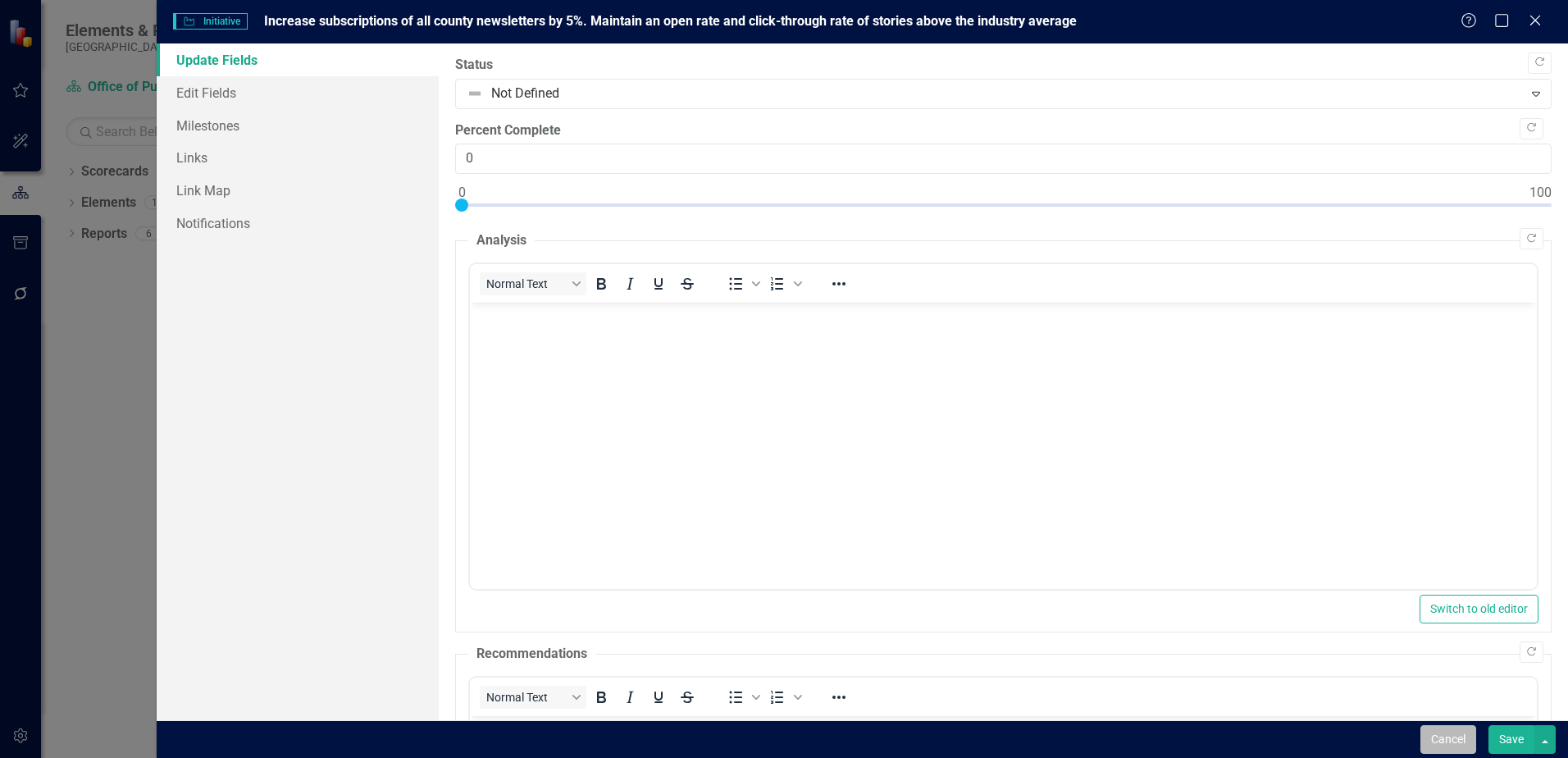
click at [1443, 741] on button "Cancel" at bounding box center [1449, 739] width 56 height 28
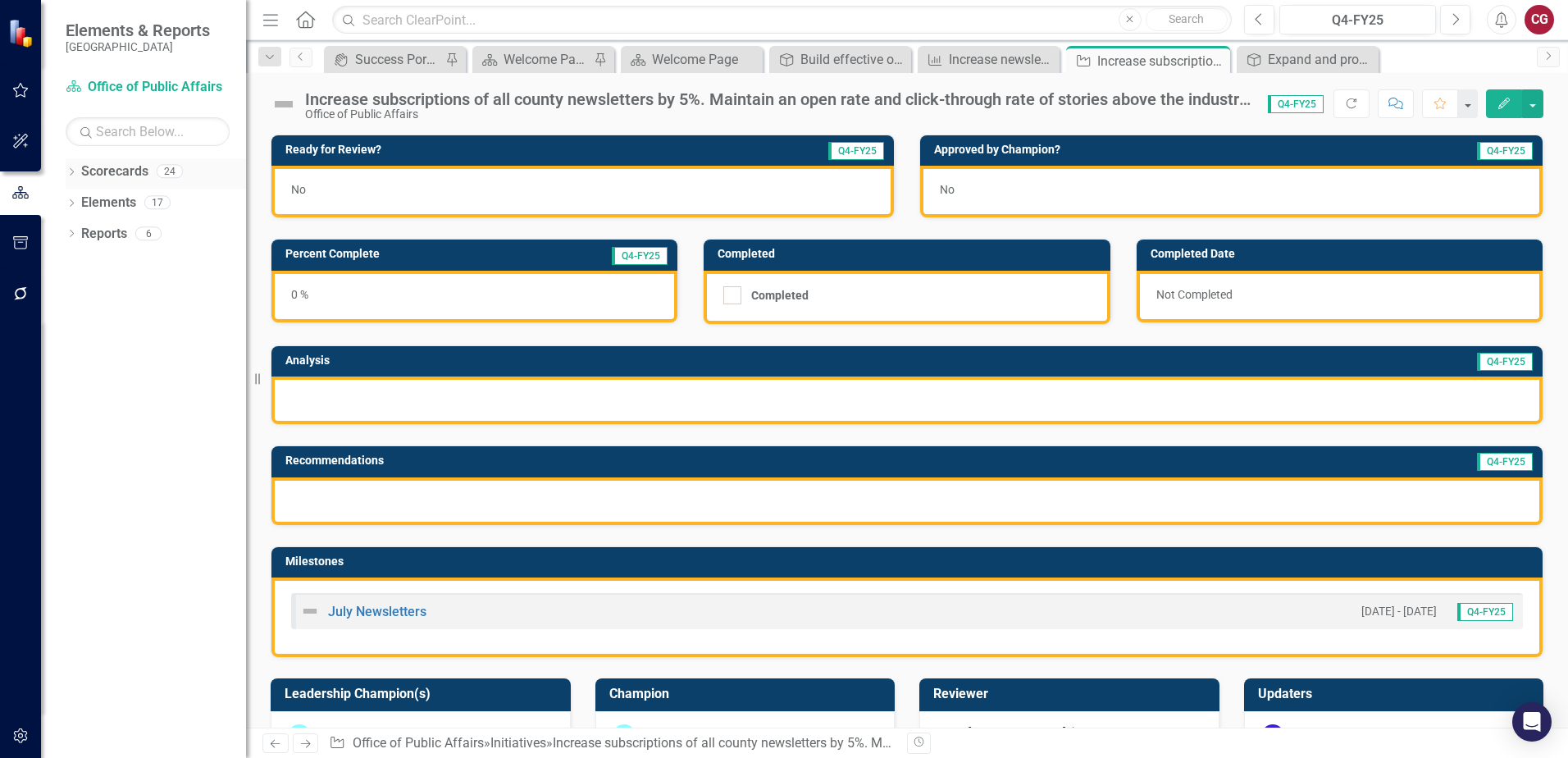
click at [69, 175] on icon "Dropdown" at bounding box center [71, 173] width 12 height 9
click at [77, 206] on icon "Dropdown" at bounding box center [79, 201] width 12 height 10
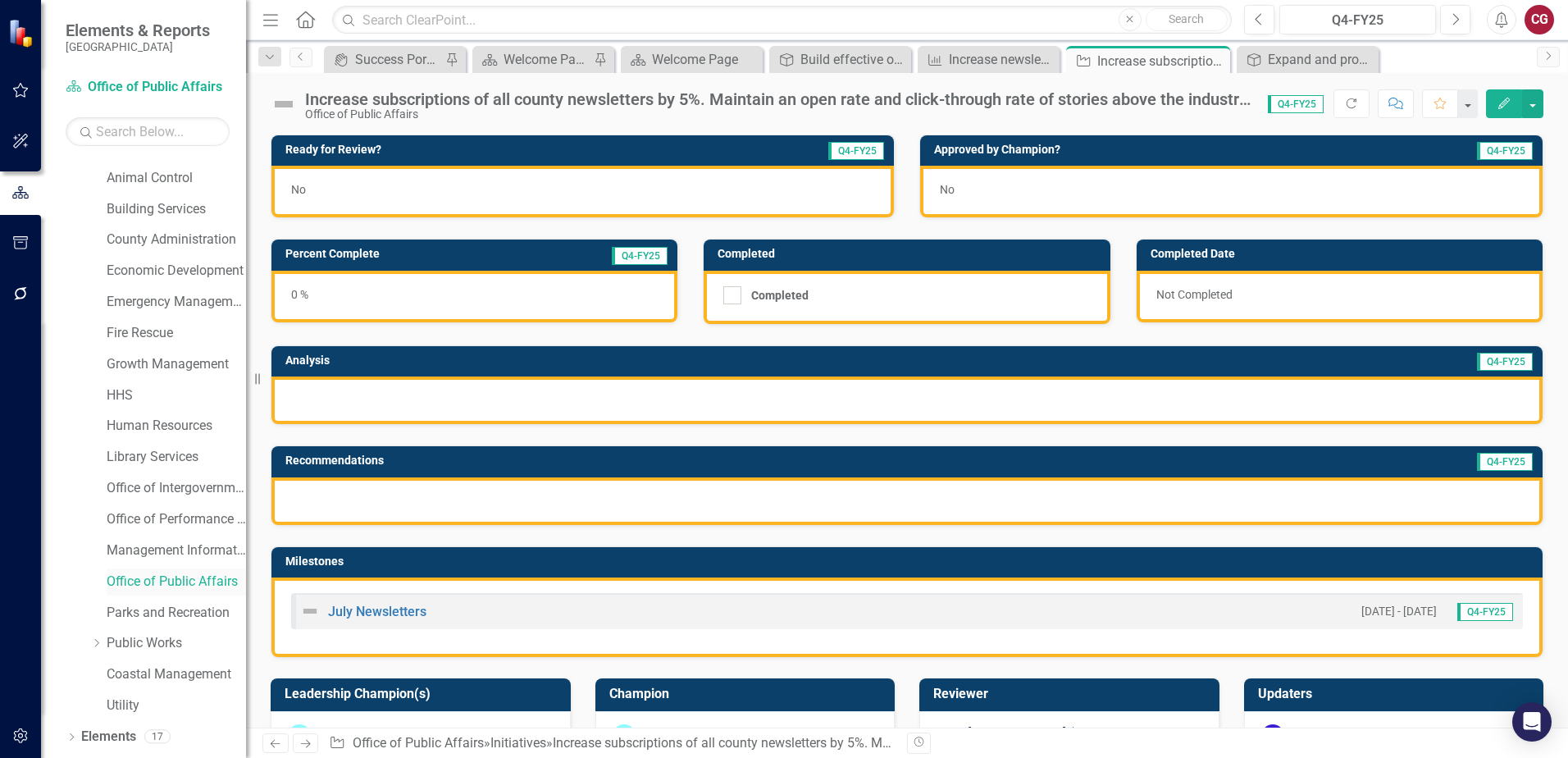
scroll to position [84, 0]
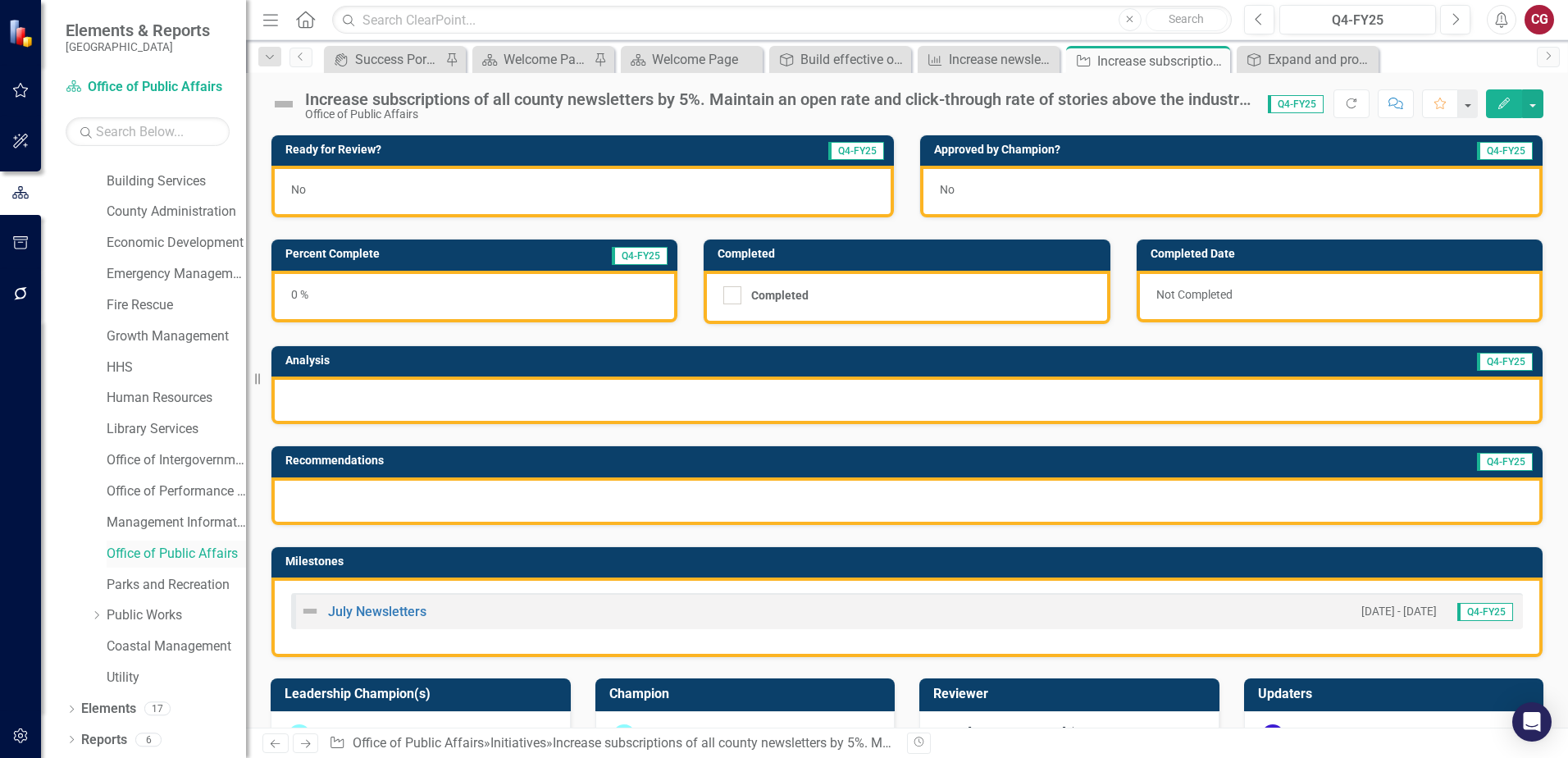
click at [160, 548] on link "Office of Public Affairs" at bounding box center [176, 553] width 140 height 19
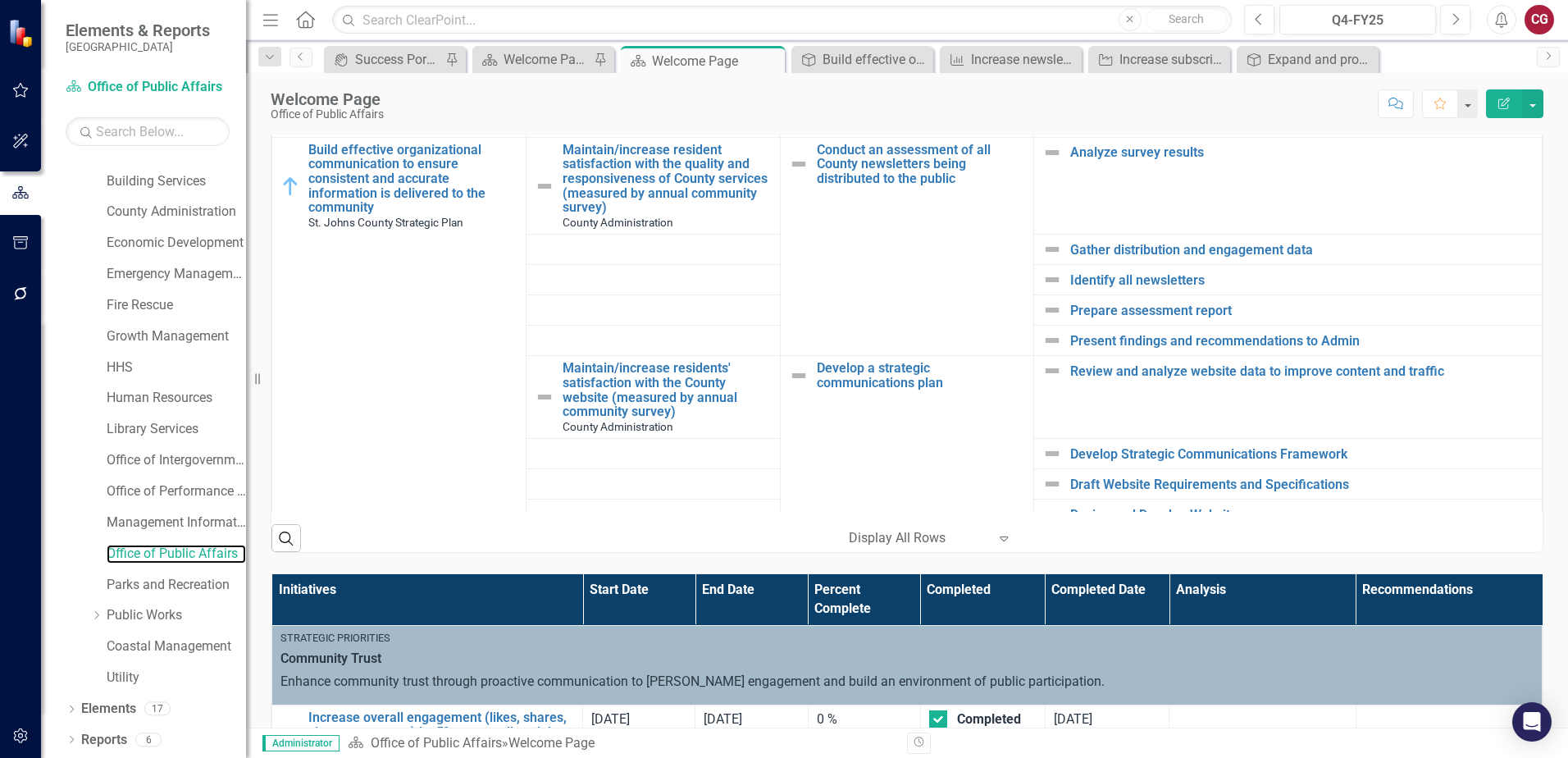
scroll to position [441, 0]
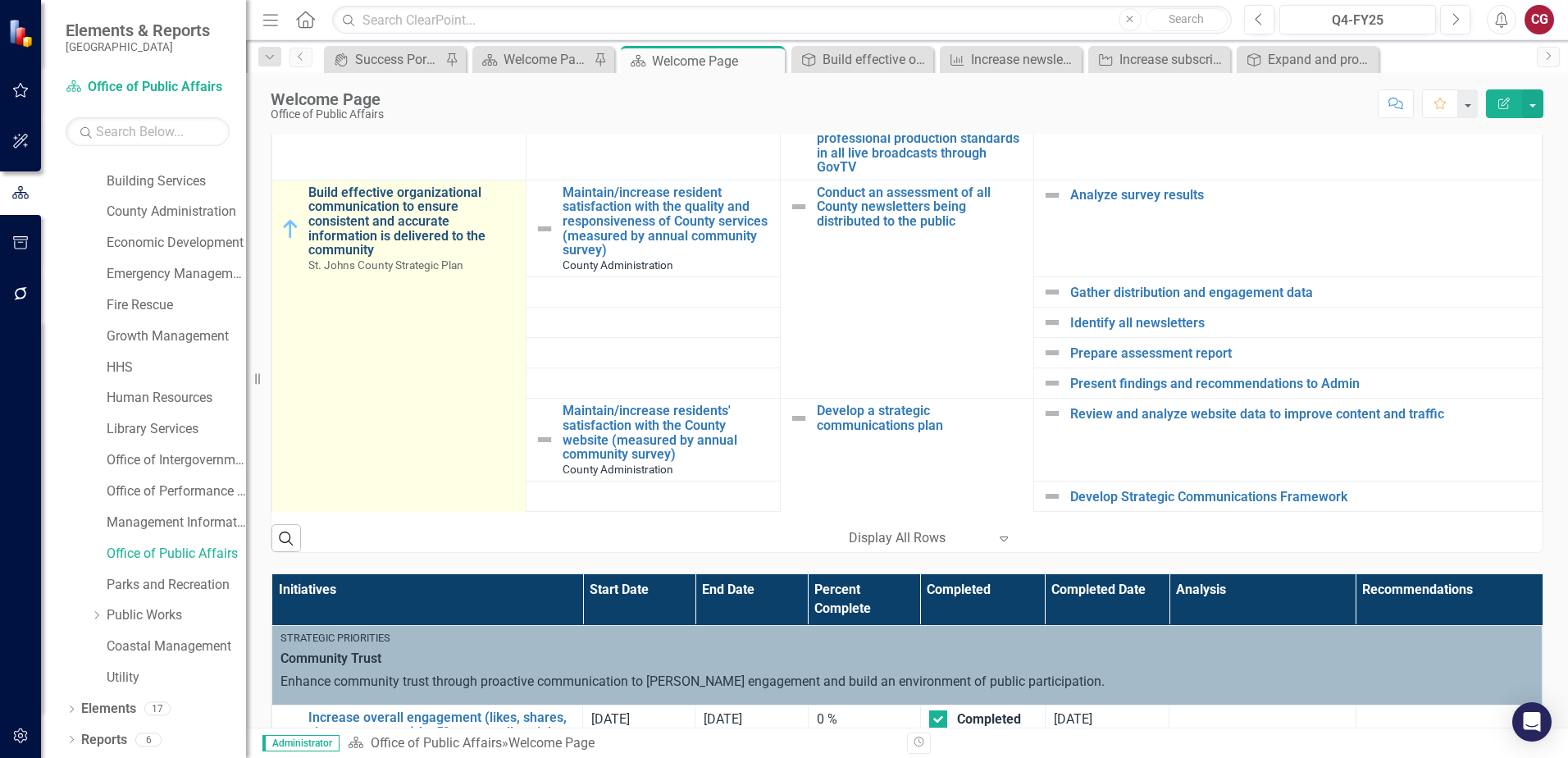
click at [384, 227] on link "Build effective organizational communication to ensure consistent and accurate …" at bounding box center [413, 221] width 209 height 72
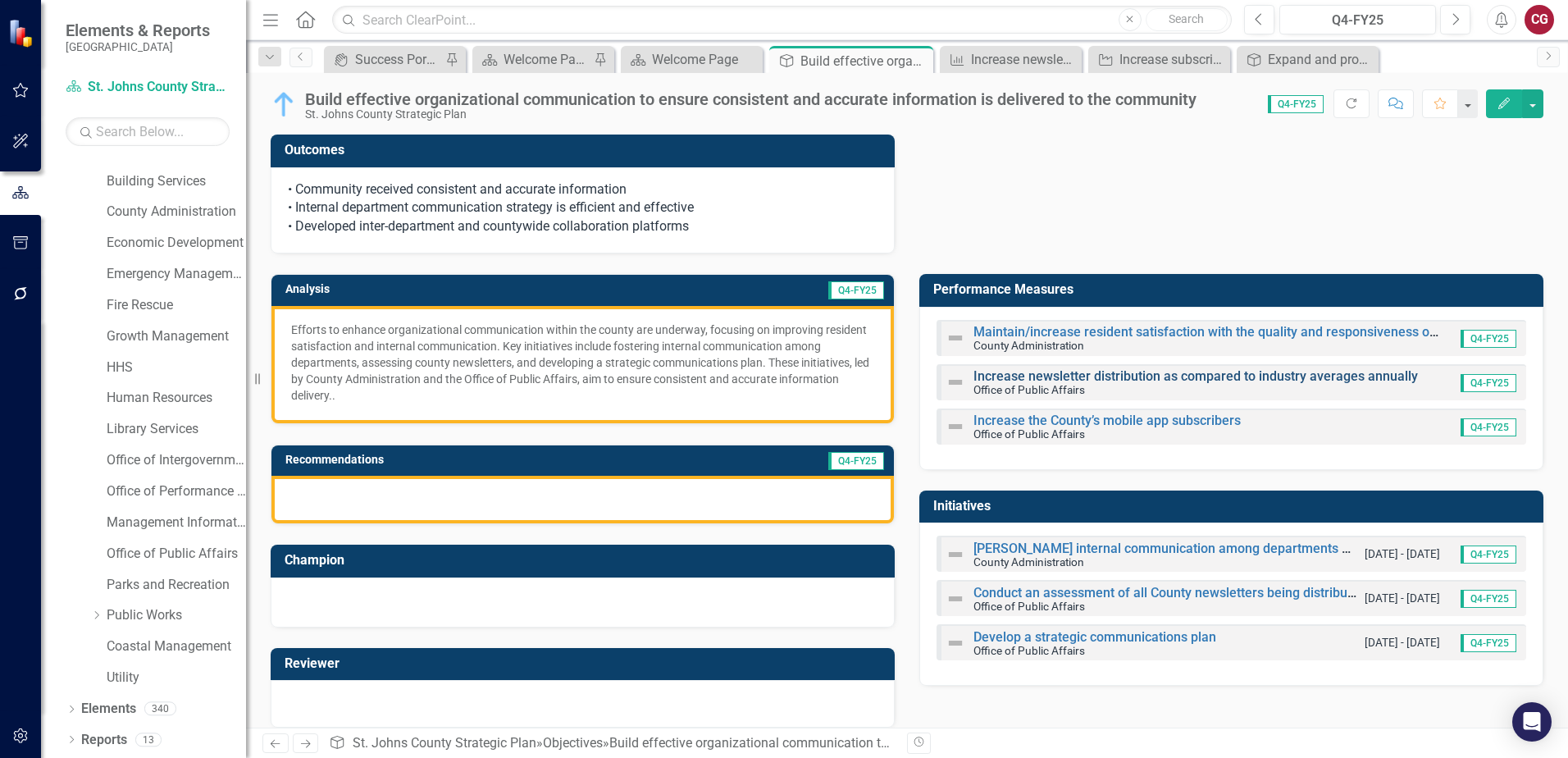
click at [1105, 372] on link "Increase newsletter distribution as compared to industry averages annually" at bounding box center [1196, 375] width 444 height 16
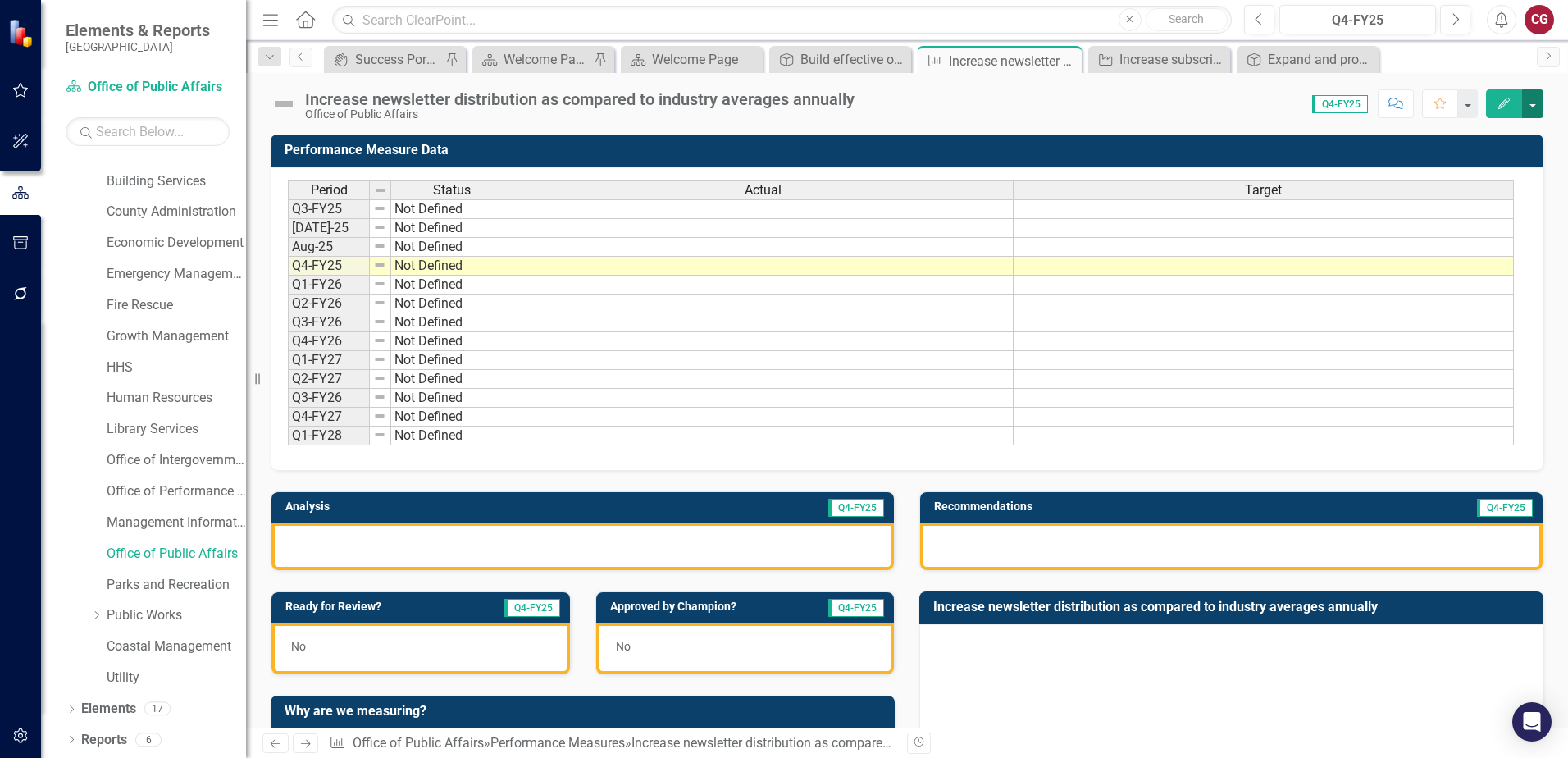
click at [1540, 110] on button "button" at bounding box center [1532, 103] width 21 height 28
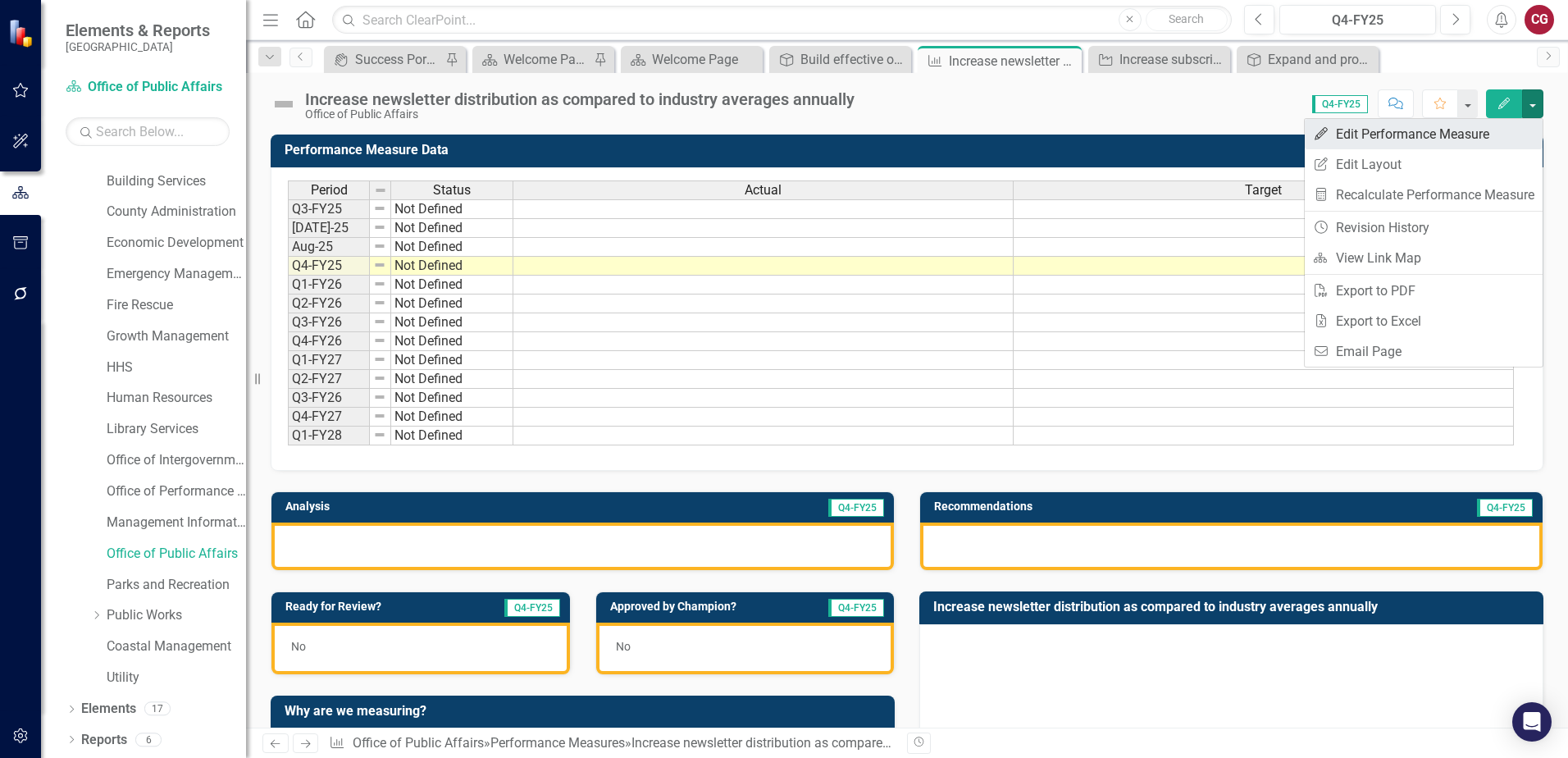
click at [1446, 144] on link "Edit Edit Performance Measure" at bounding box center [1424, 134] width 238 height 30
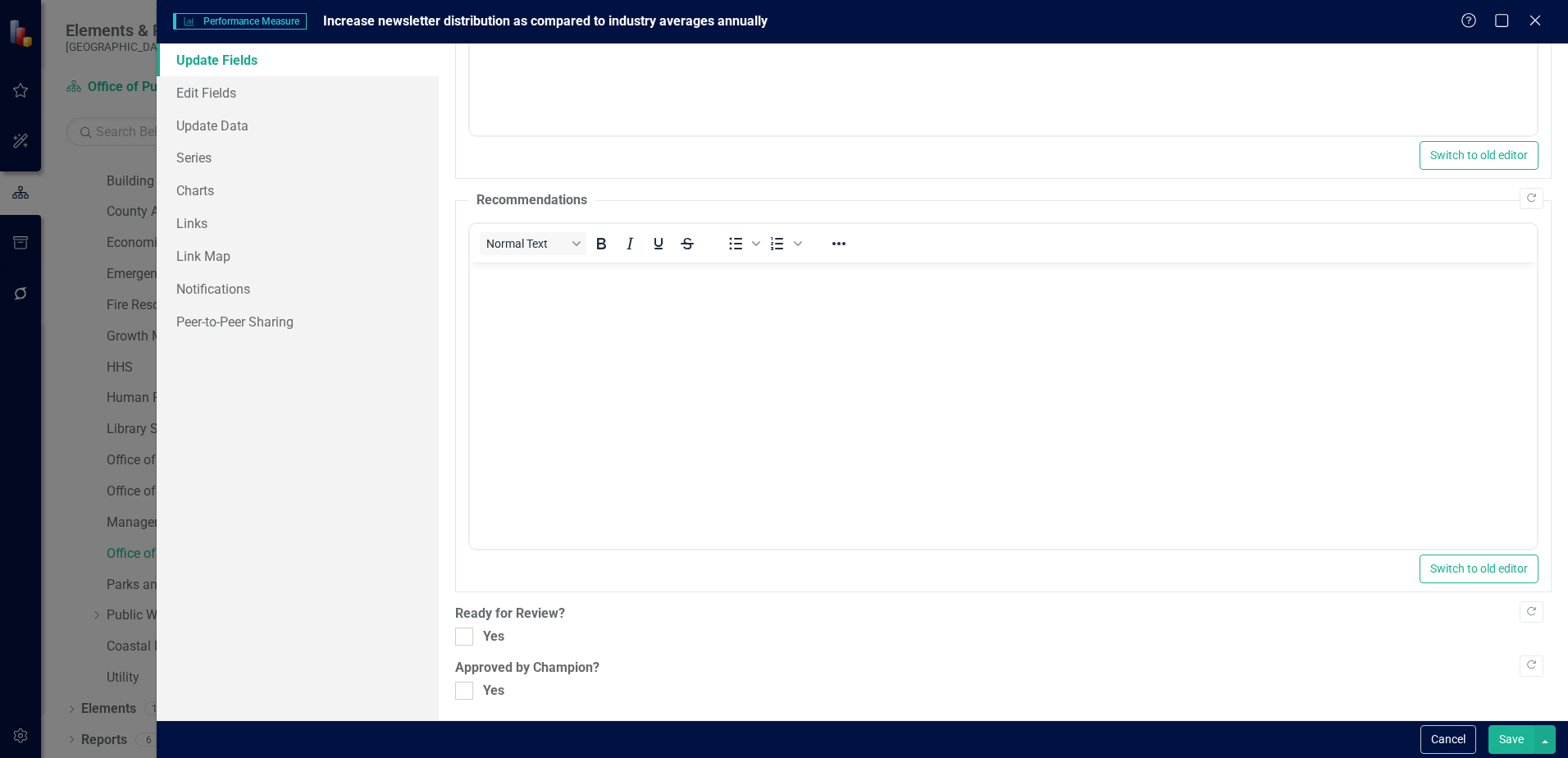
scroll to position [348, 0]
click at [239, 93] on link "Edit Fields" at bounding box center [297, 93] width 282 height 33
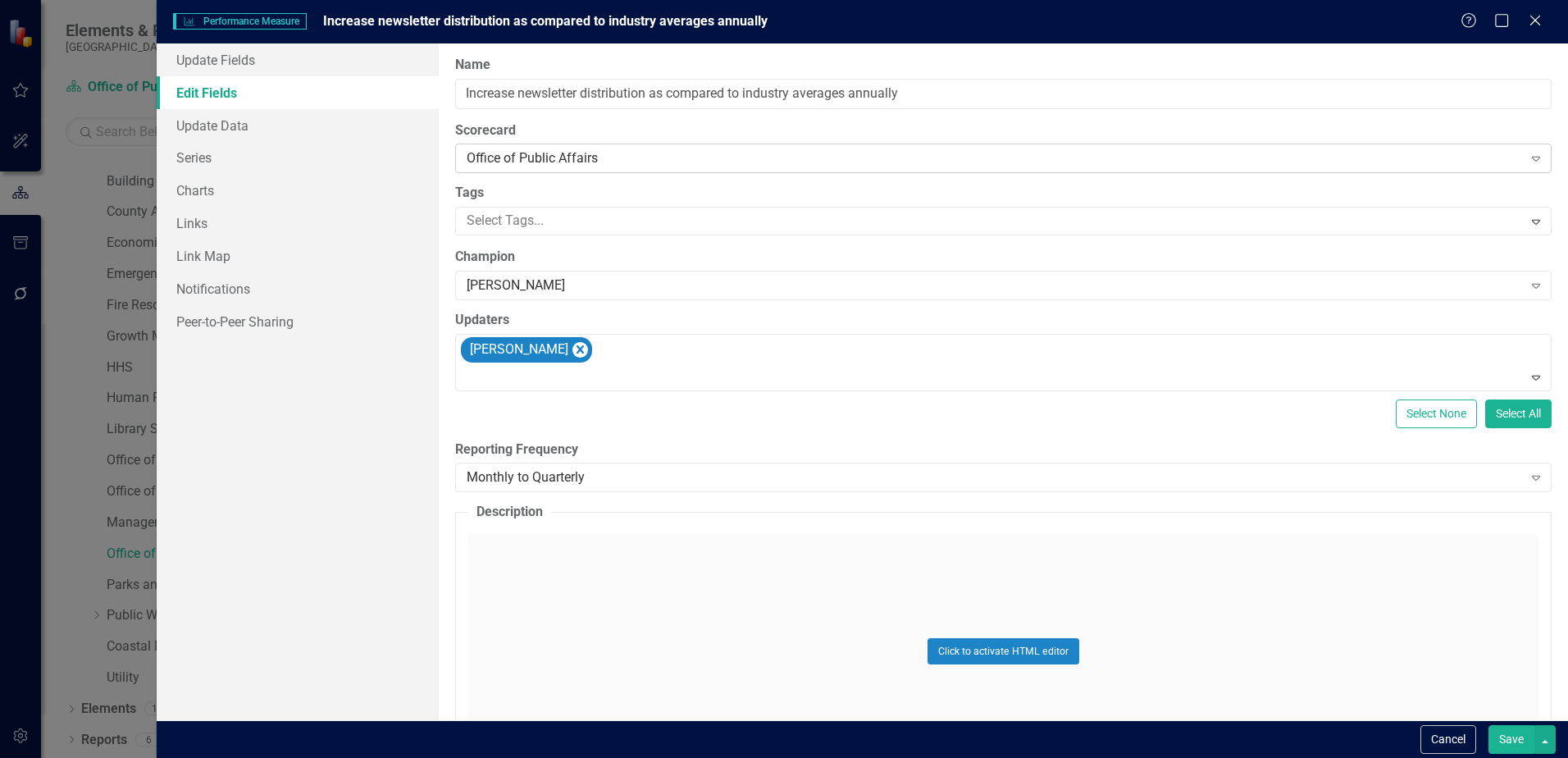
click at [622, 154] on div "Office of Public Affairs" at bounding box center [994, 159] width 1056 height 19
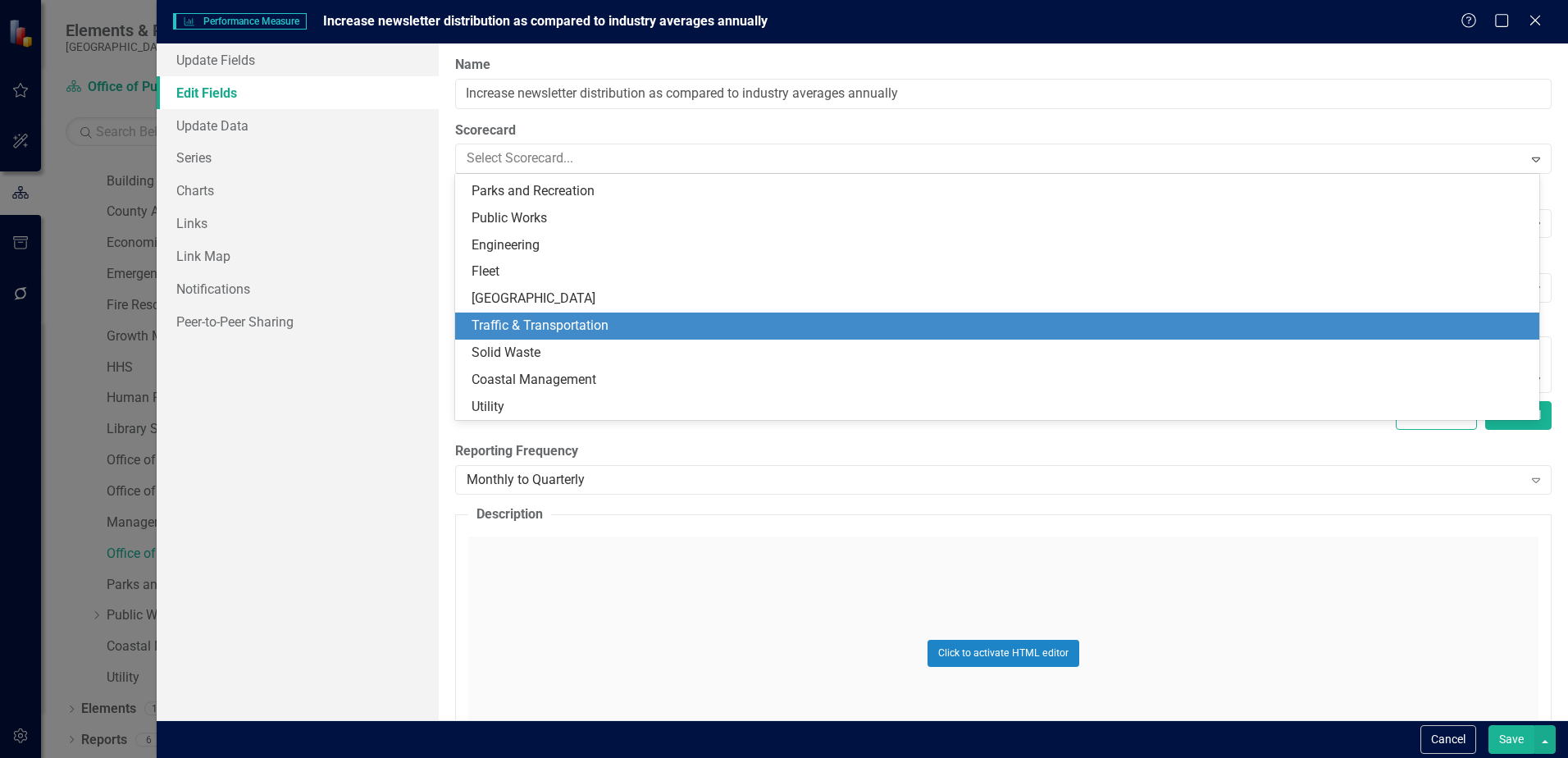
scroll to position [236, 0]
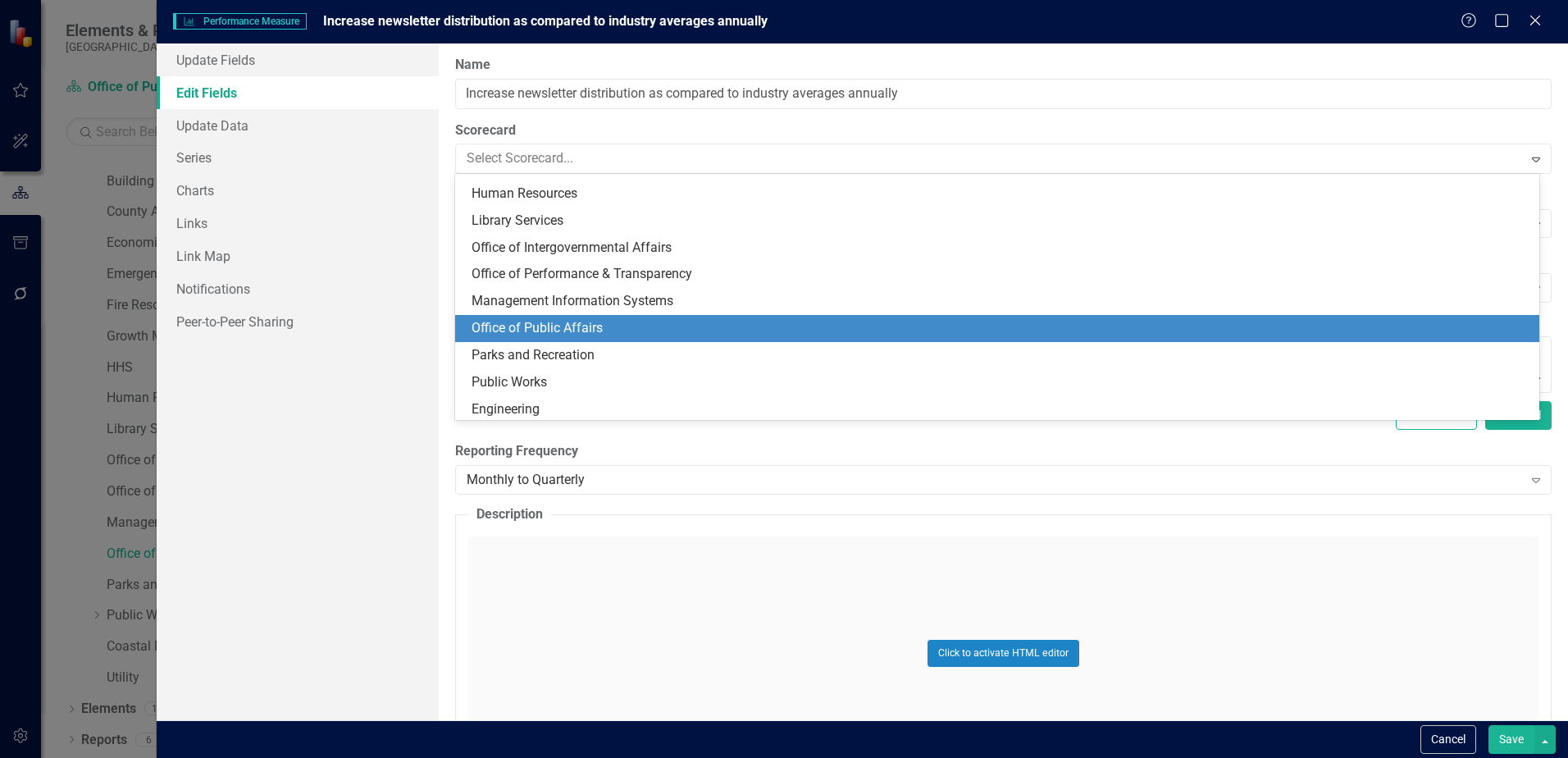
click at [568, 317] on div "Office of Public Affairs" at bounding box center [997, 328] width 1084 height 27
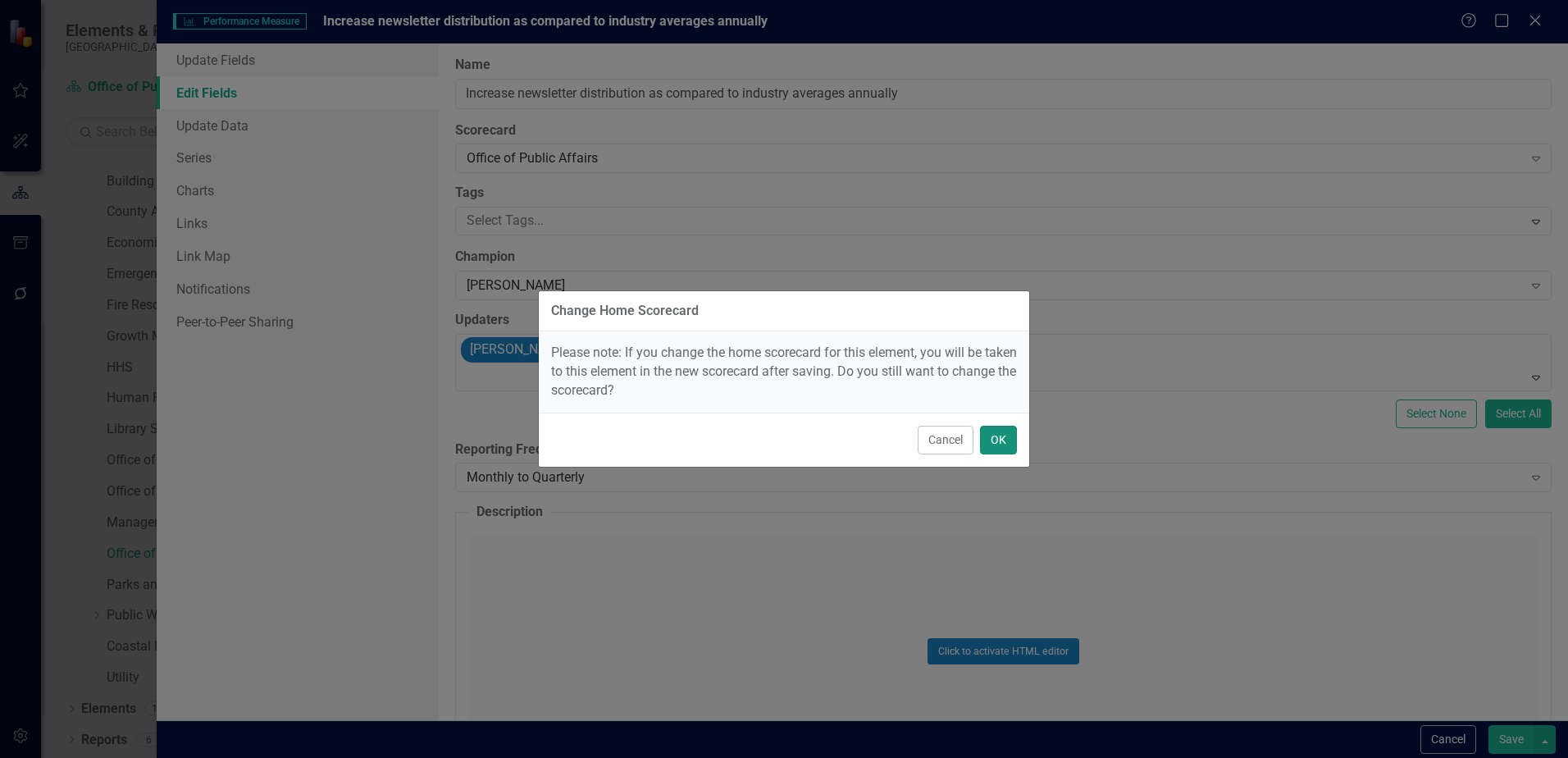
click at [1008, 448] on button "OK" at bounding box center [999, 440] width 37 height 28
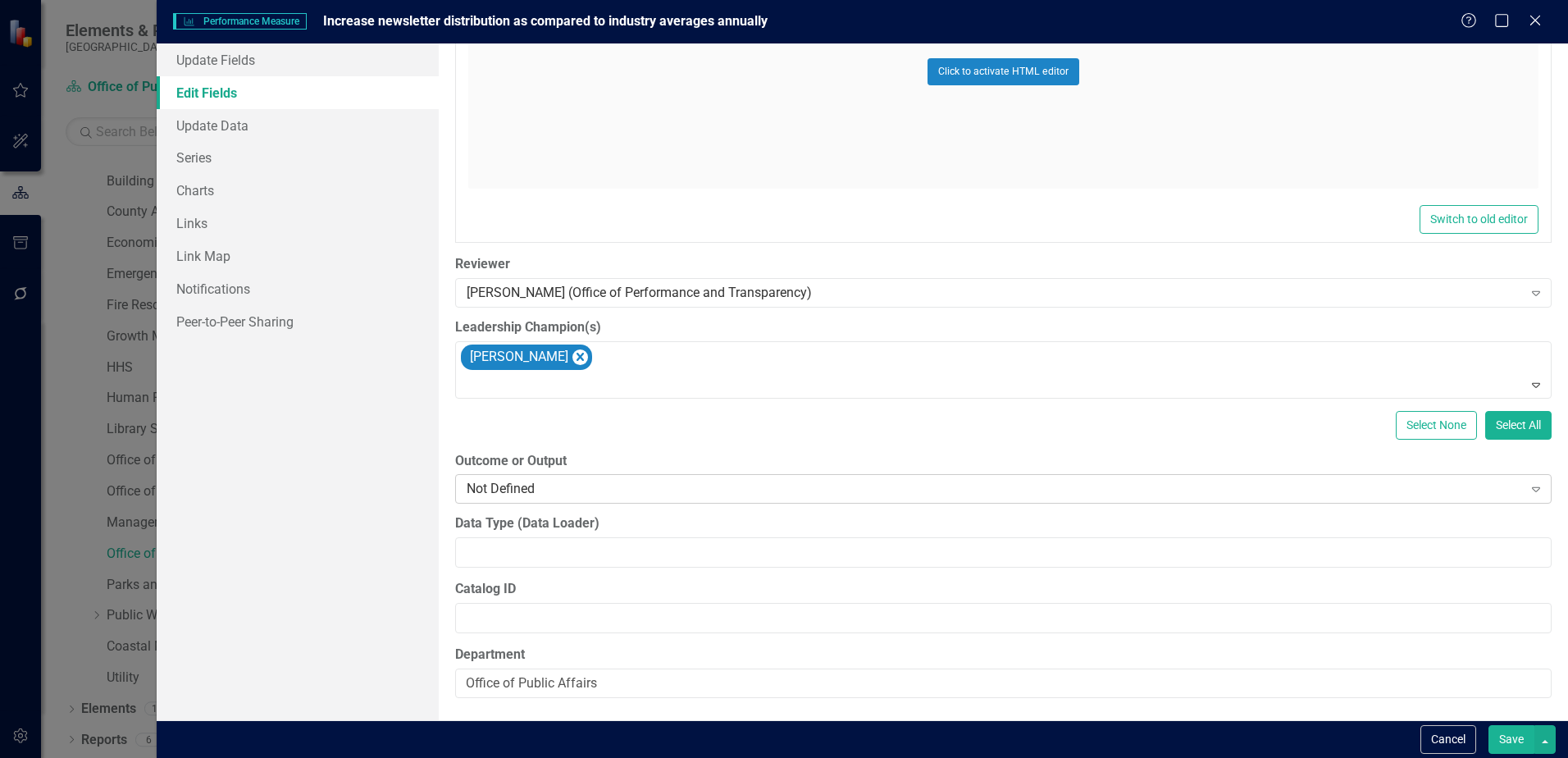
scroll to position [913, 0]
click at [1527, 743] on button "Save" at bounding box center [1512, 739] width 46 height 28
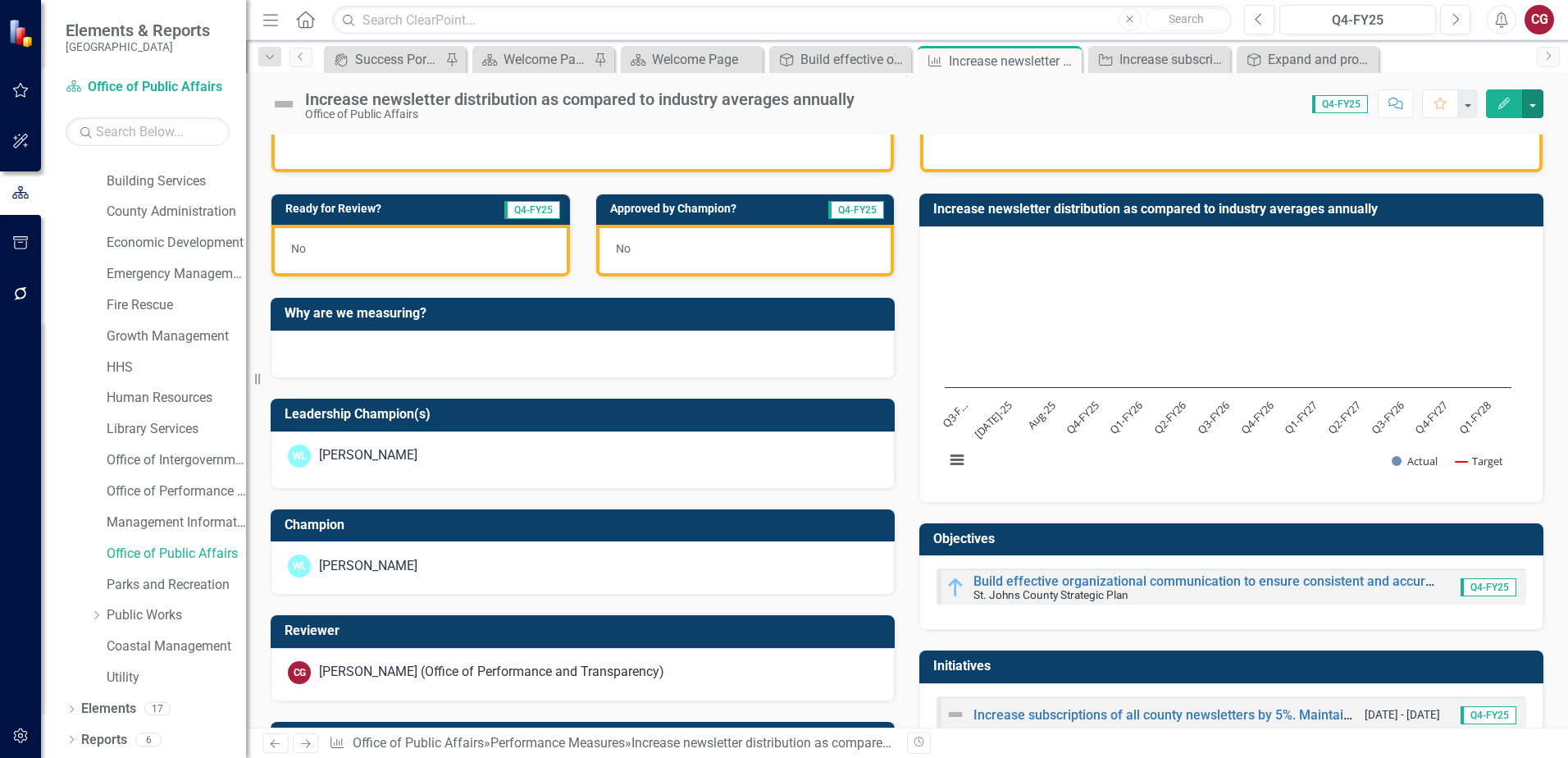
scroll to position [492, 0]
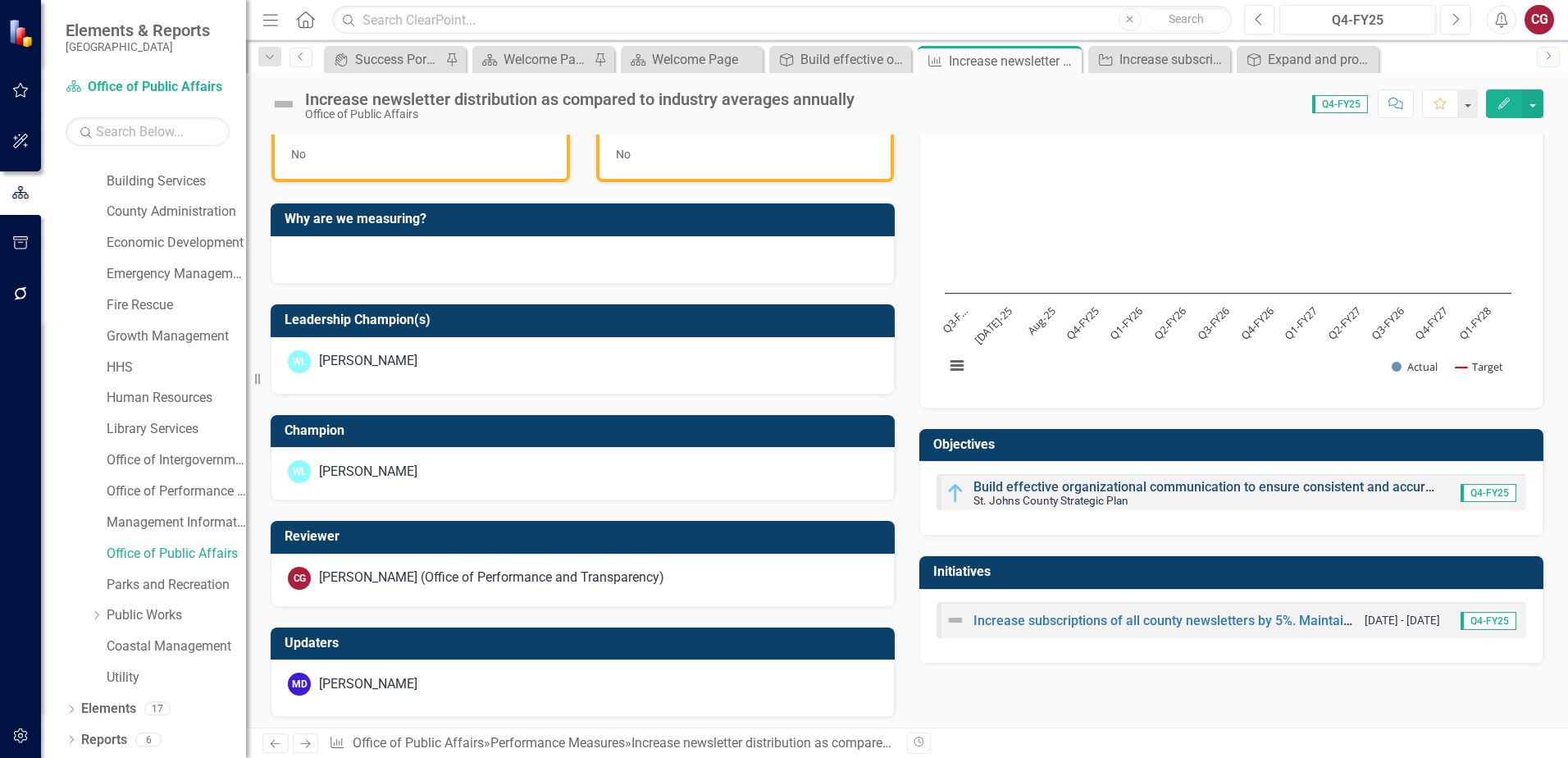
click at [1046, 489] on link "Build effective organizational communication to ensure consistent and accurate …" at bounding box center [1334, 486] width 721 height 16
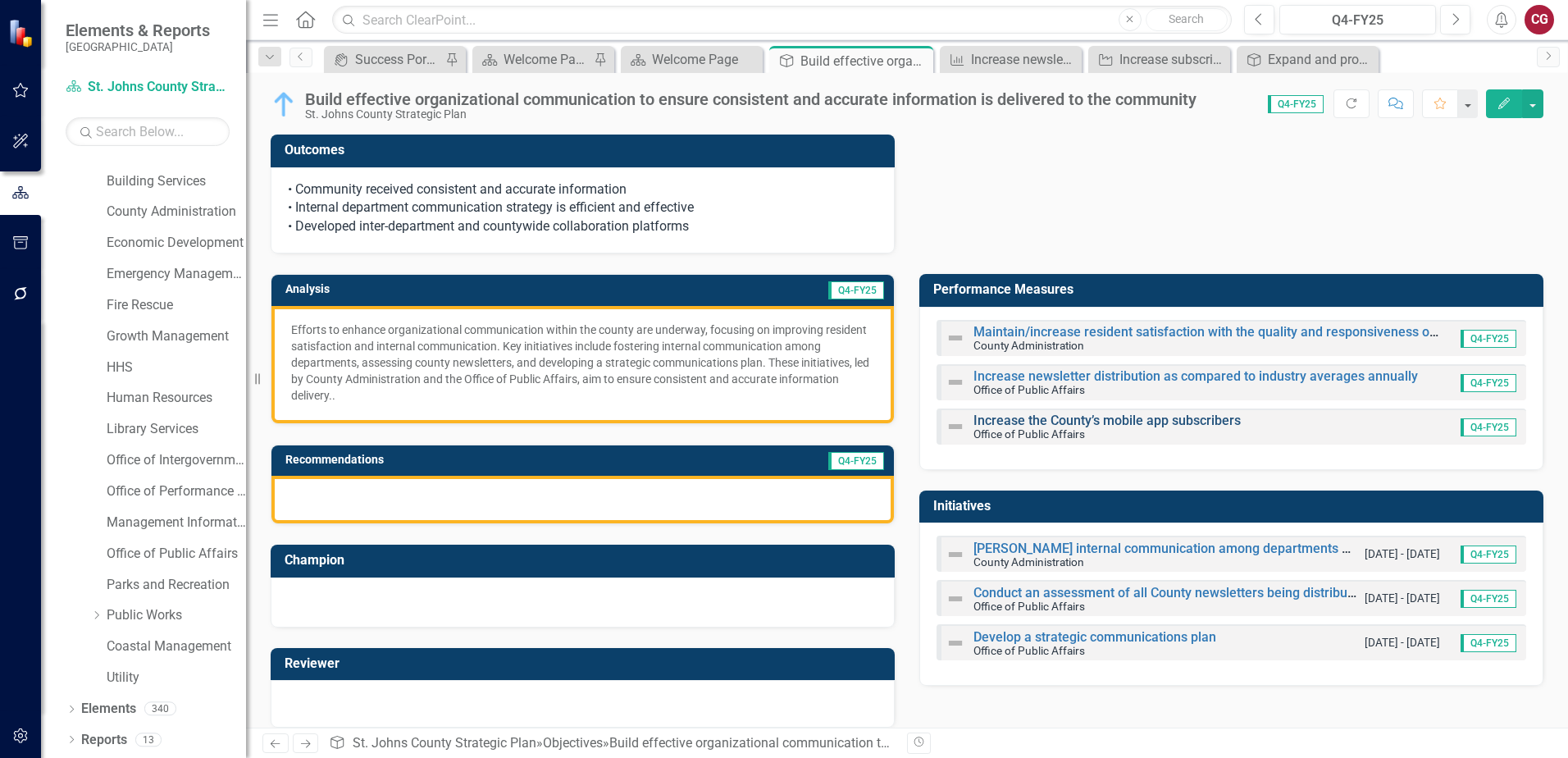
click at [1017, 422] on link "Increase the County’s mobile app subscribers" at bounding box center [1107, 419] width 267 height 16
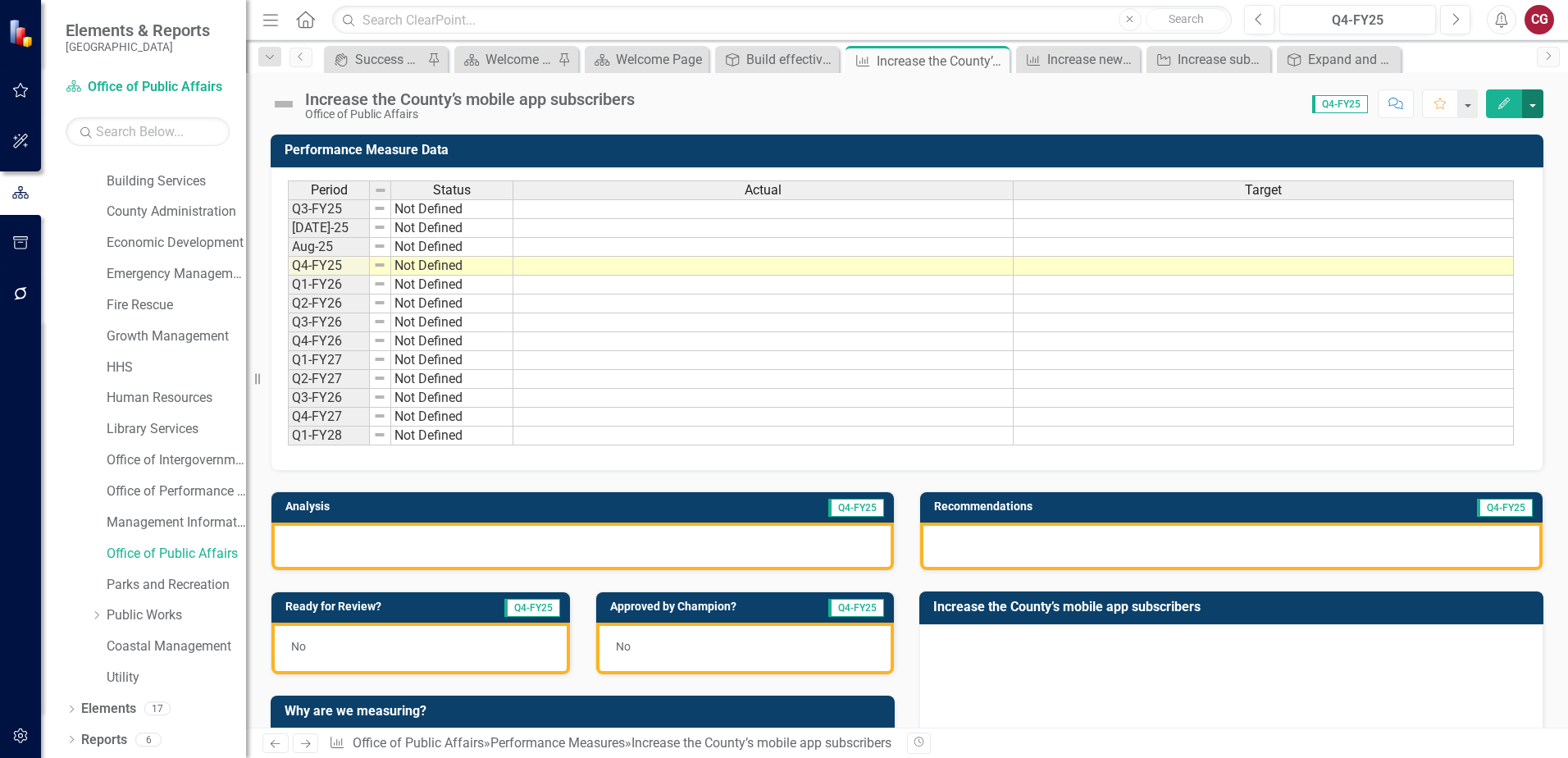
click at [1529, 105] on button "button" at bounding box center [1532, 103] width 21 height 28
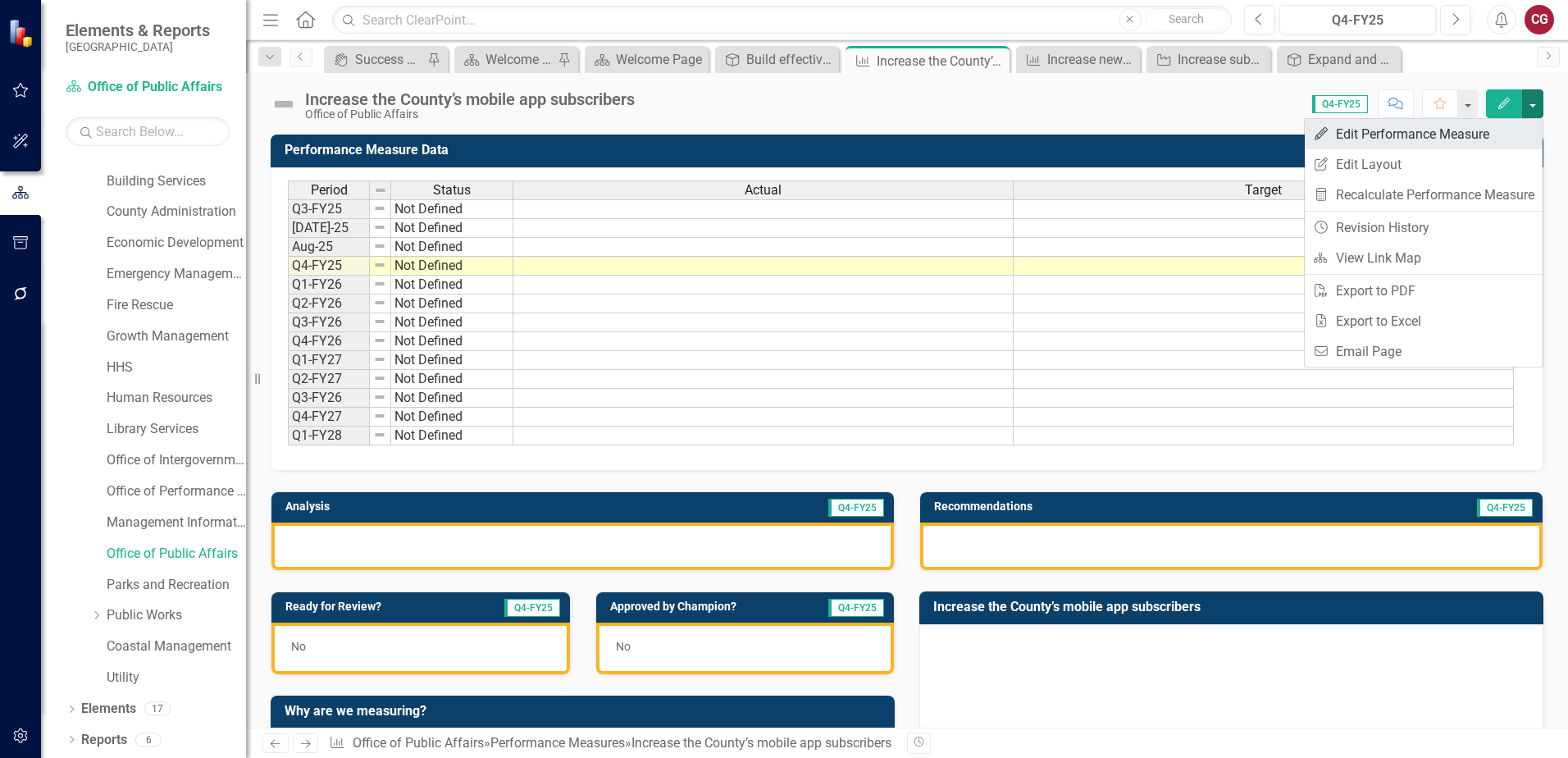
click at [1395, 143] on link "Edit Edit Performance Measure" at bounding box center [1424, 134] width 238 height 30
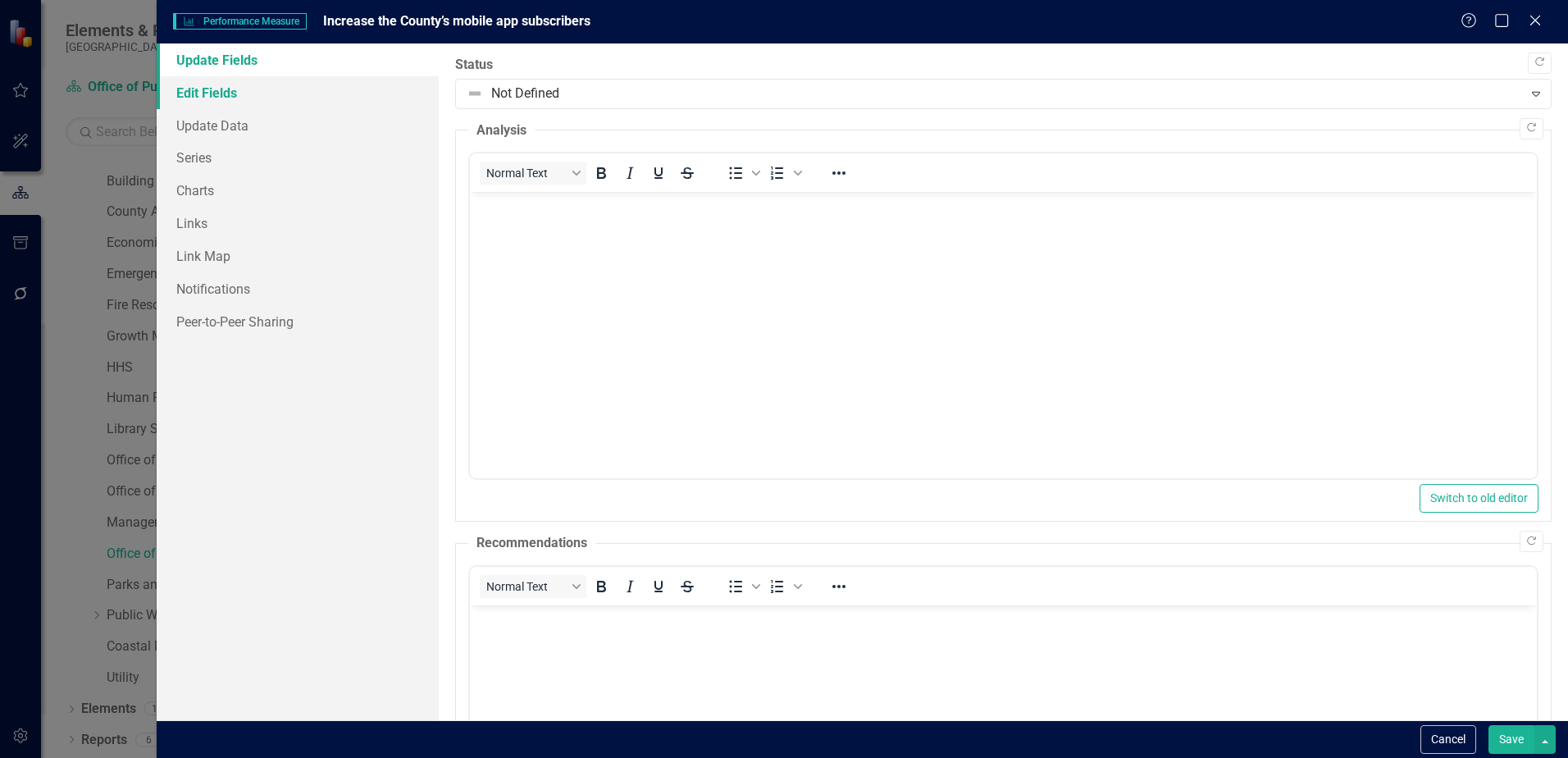
click at [238, 89] on link "Edit Fields" at bounding box center [297, 93] width 282 height 33
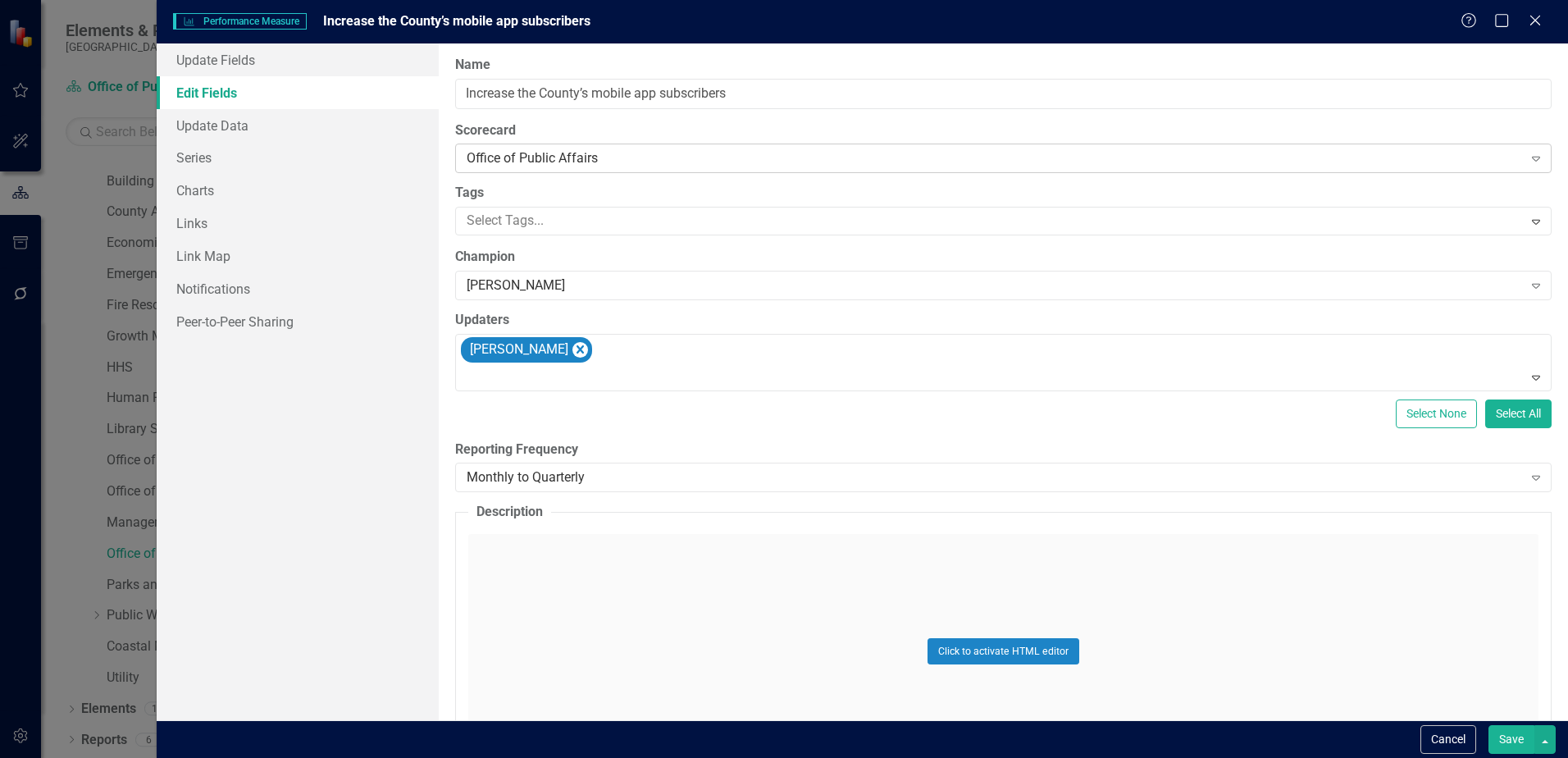
click at [618, 155] on div "Office of Public Affairs" at bounding box center [994, 159] width 1056 height 19
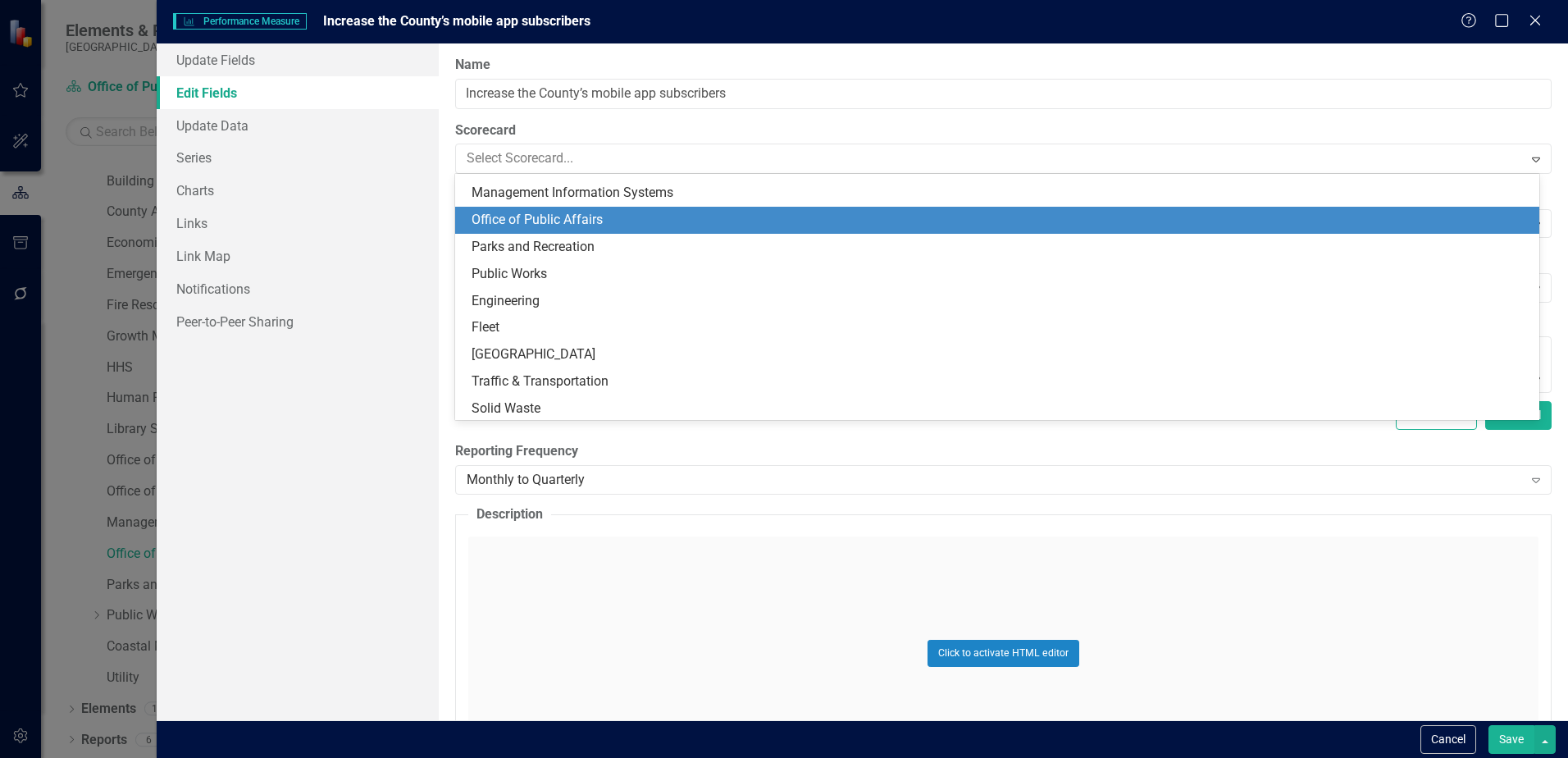
scroll to position [377, 0]
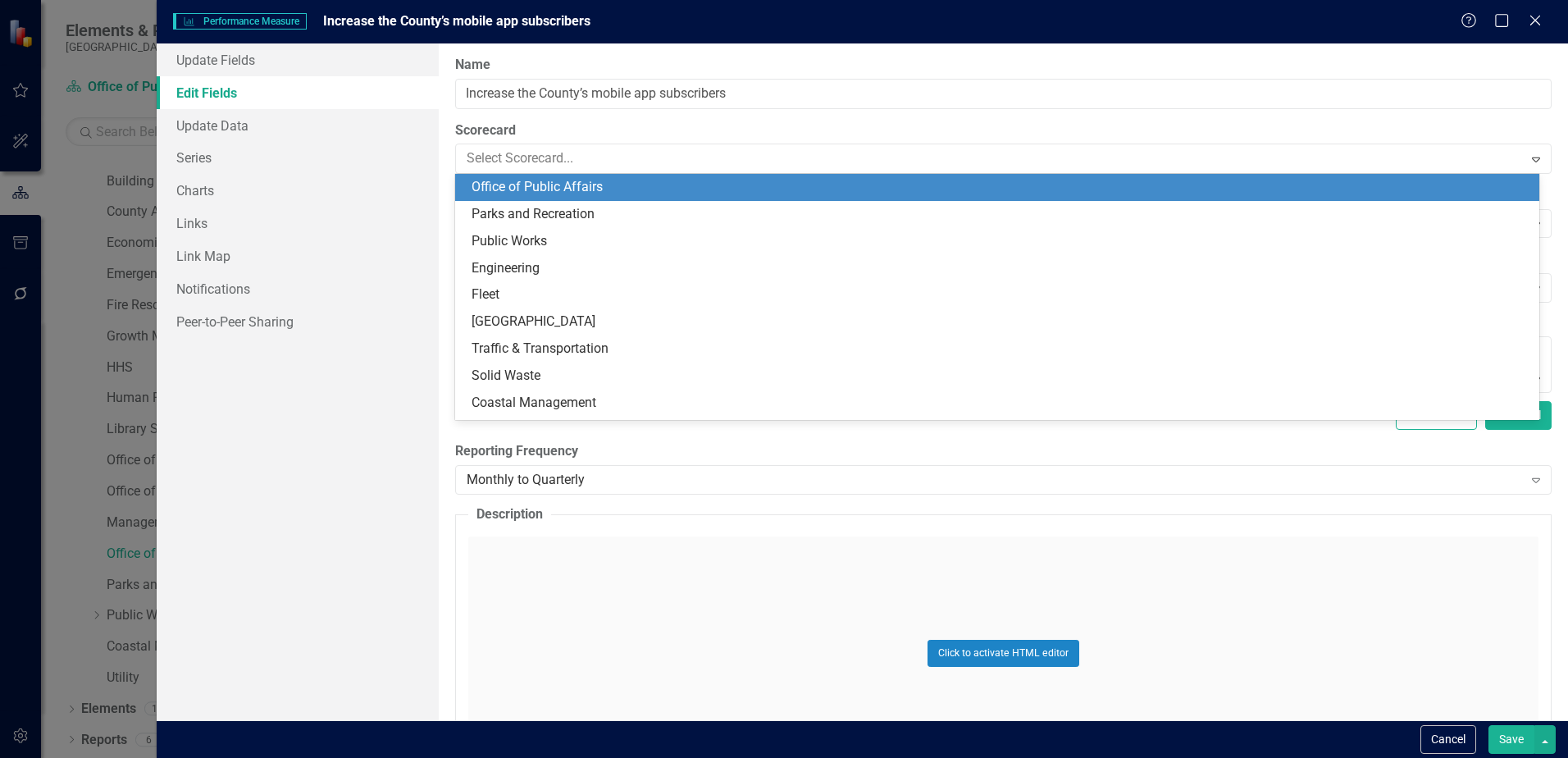
click at [525, 189] on div "Office of Public Affairs" at bounding box center [1001, 187] width 1058 height 19
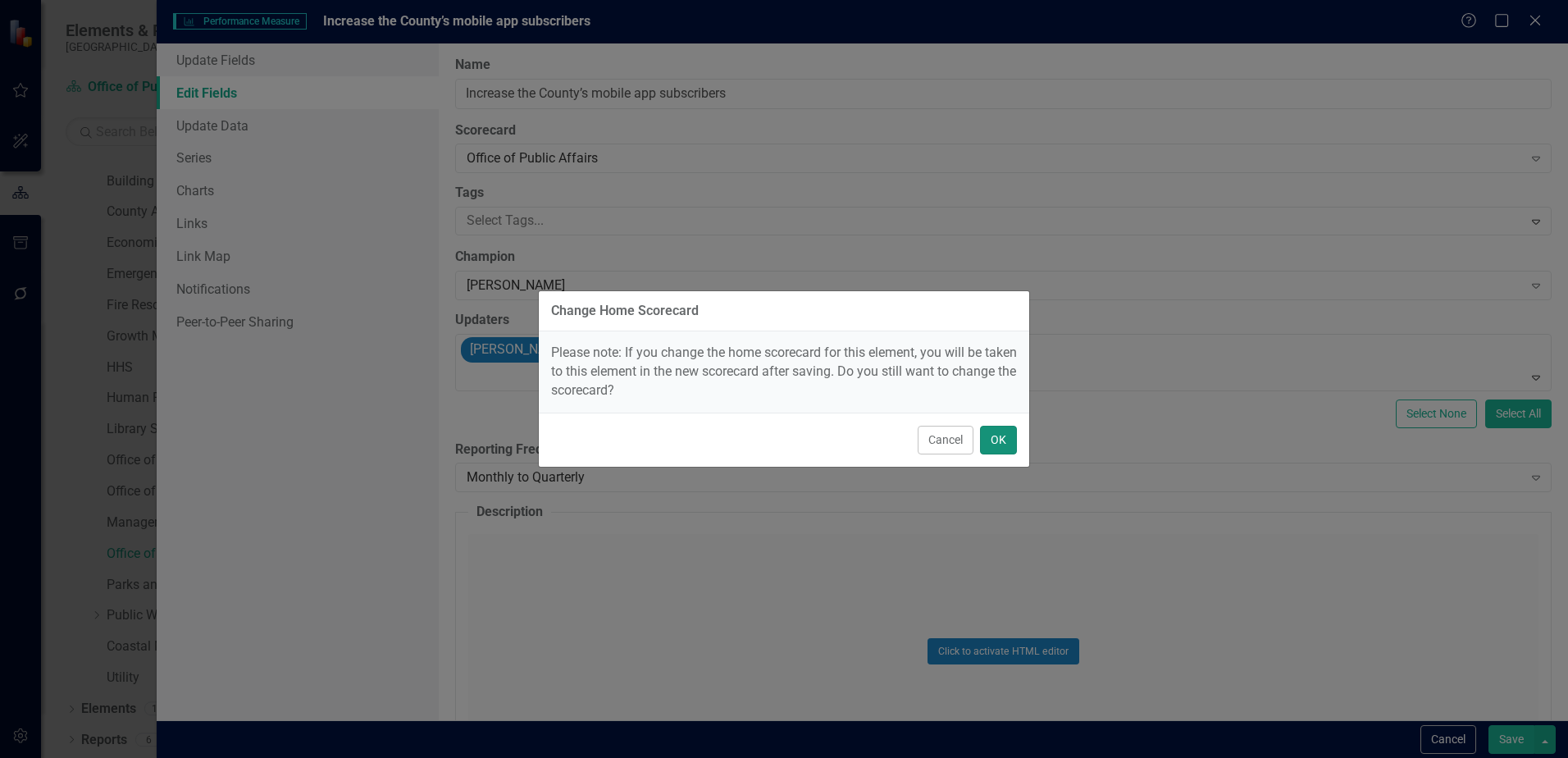
click at [1008, 437] on button "OK" at bounding box center [999, 440] width 37 height 28
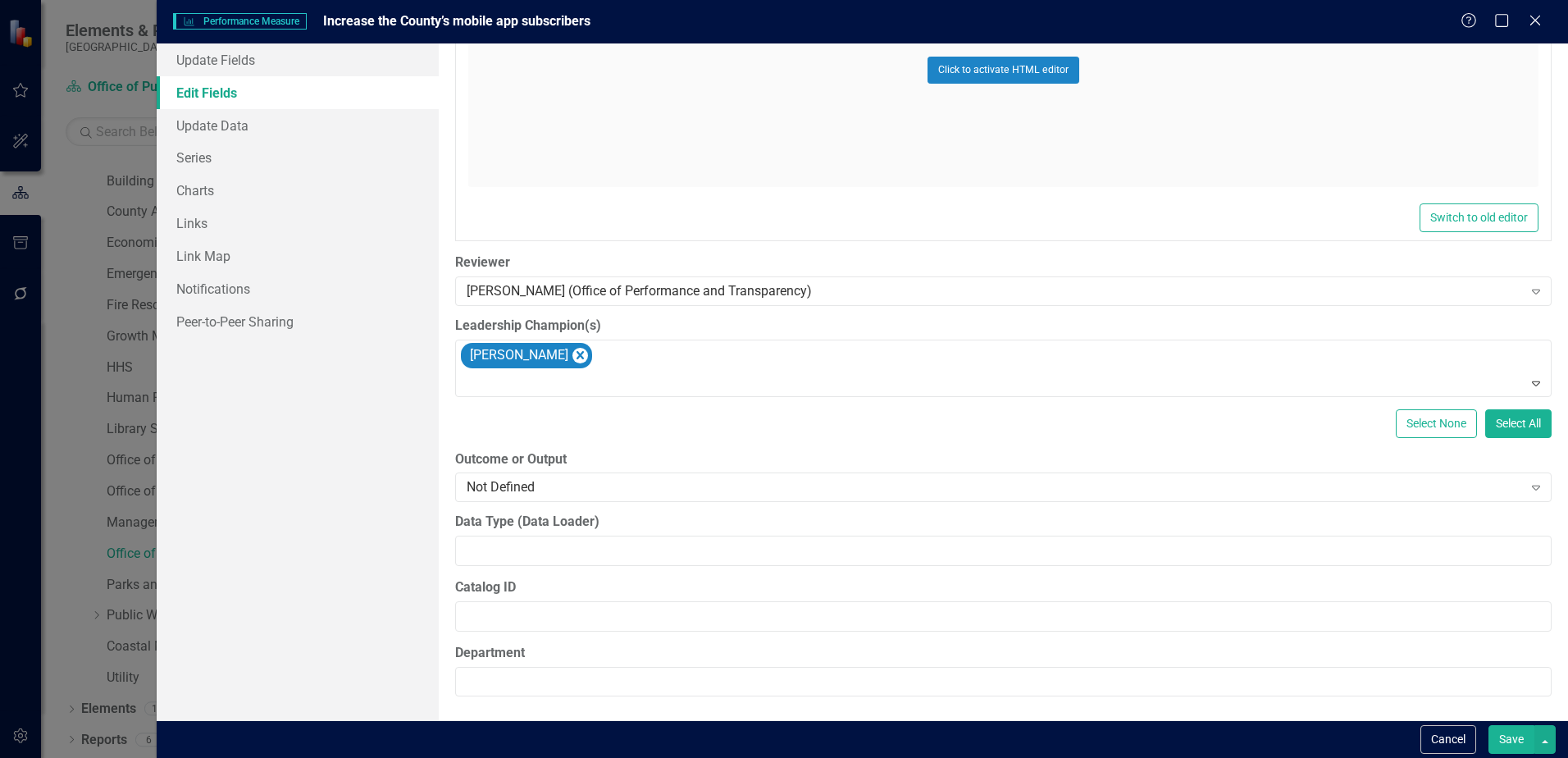
scroll to position [913, 0]
click at [593, 679] on input "Department" at bounding box center [1003, 681] width 1097 height 30
type input "Office of Public Affairs"
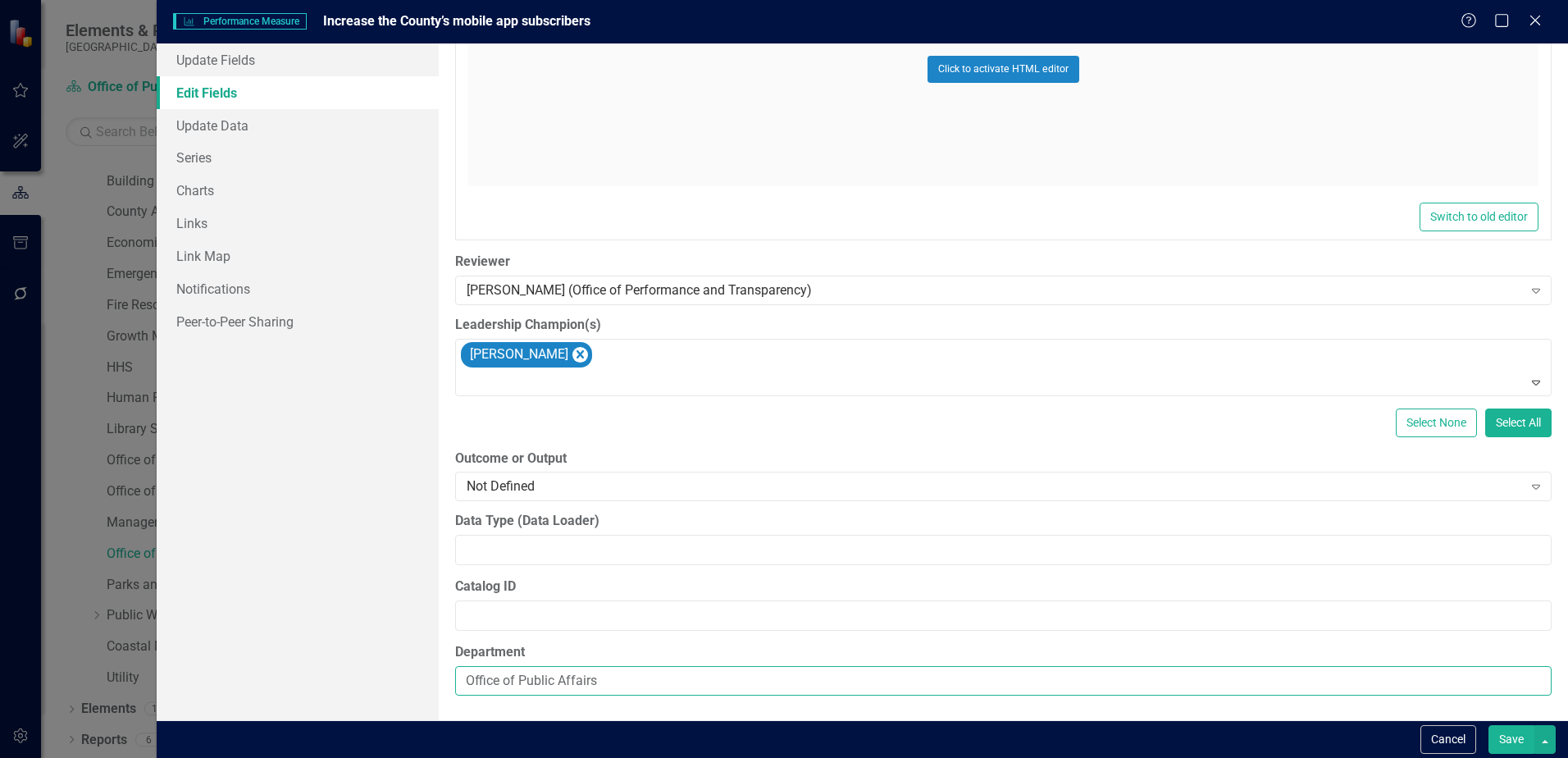
click at [685, 682] on input "Office of Public Affairs" at bounding box center [1003, 681] width 1097 height 30
click at [1510, 728] on button "Save" at bounding box center [1512, 739] width 46 height 28
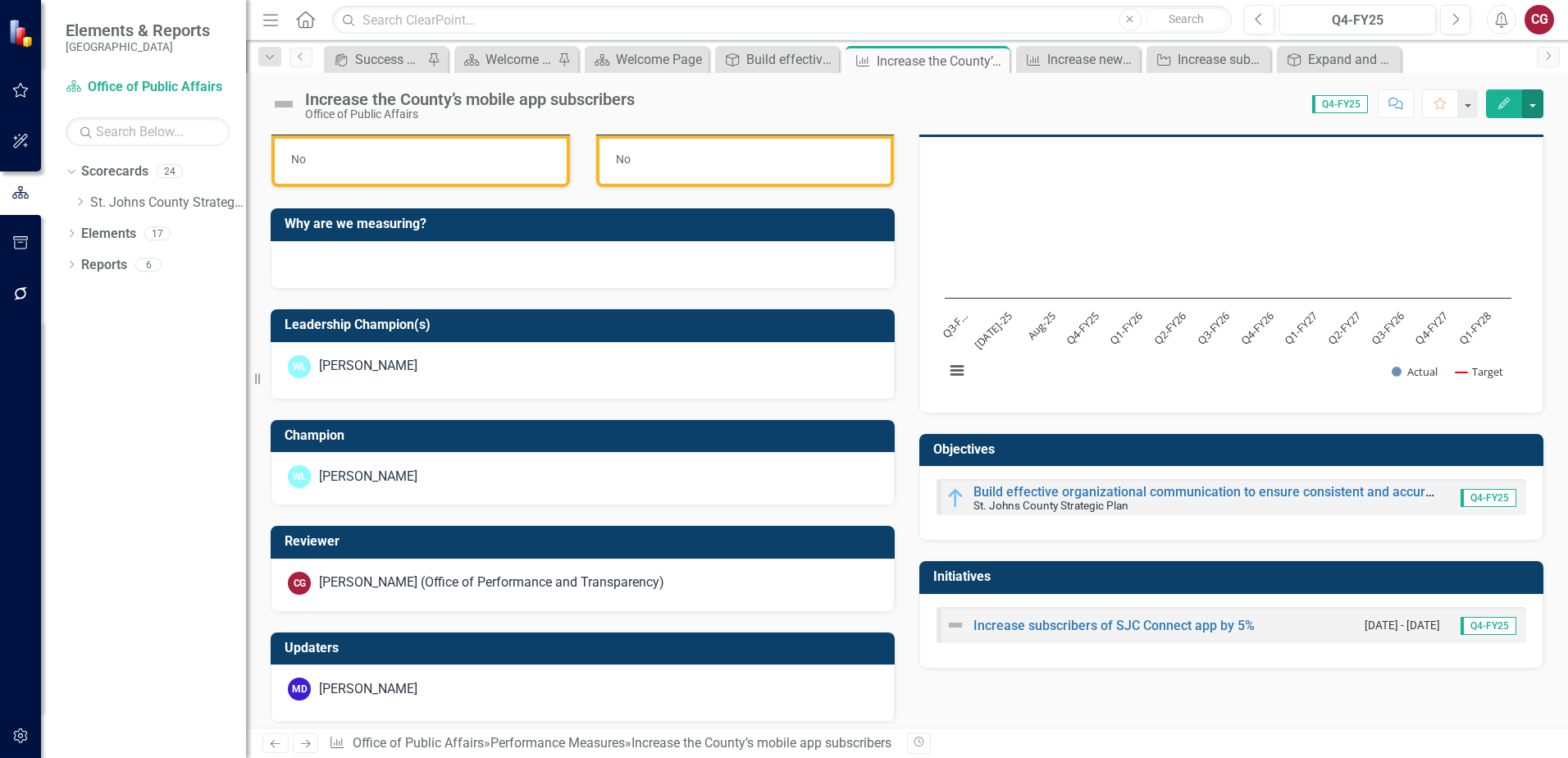
scroll to position [497, 0]
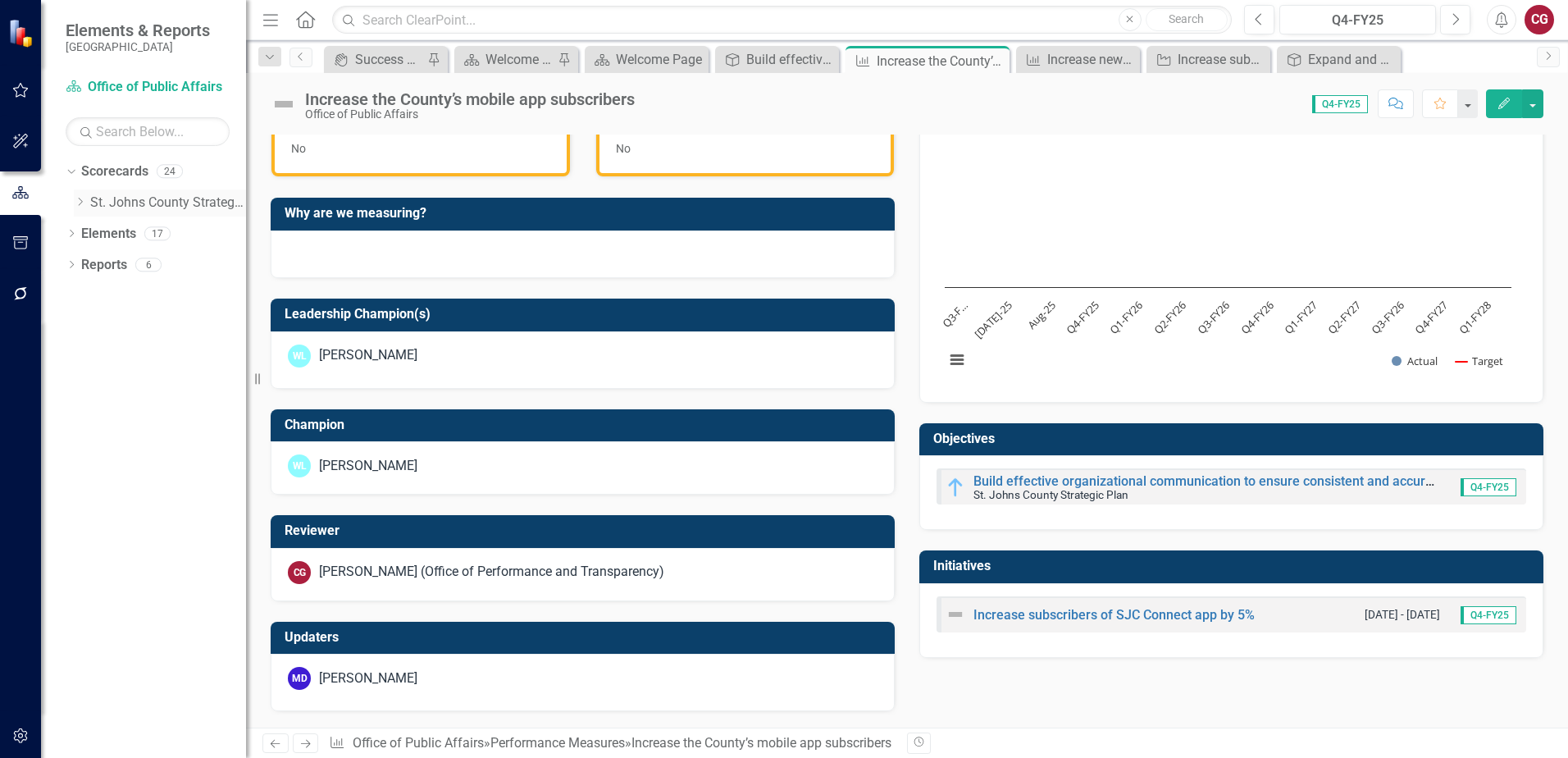
click at [77, 204] on icon "Dropdown" at bounding box center [79, 201] width 12 height 10
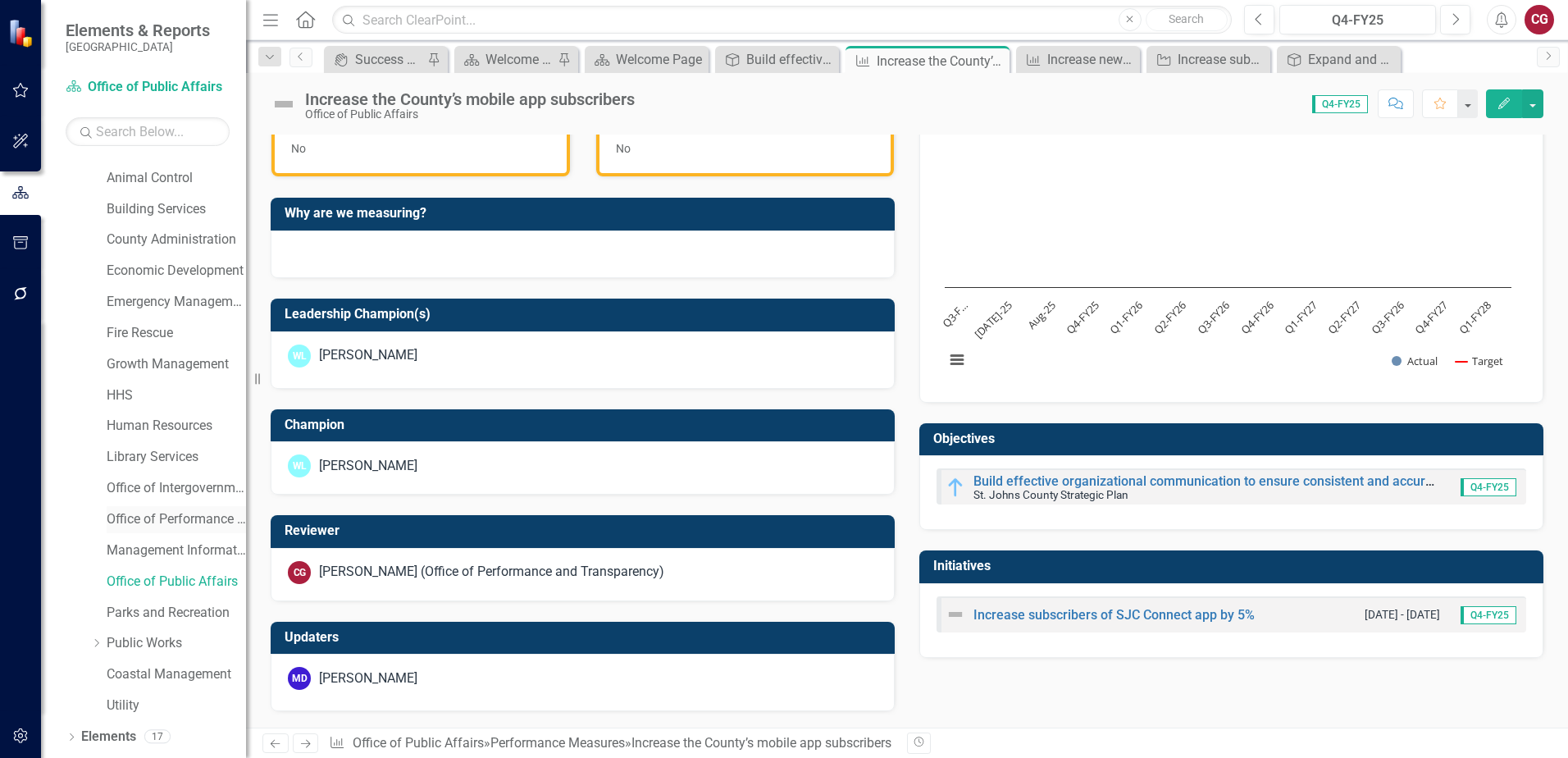
scroll to position [82, 0]
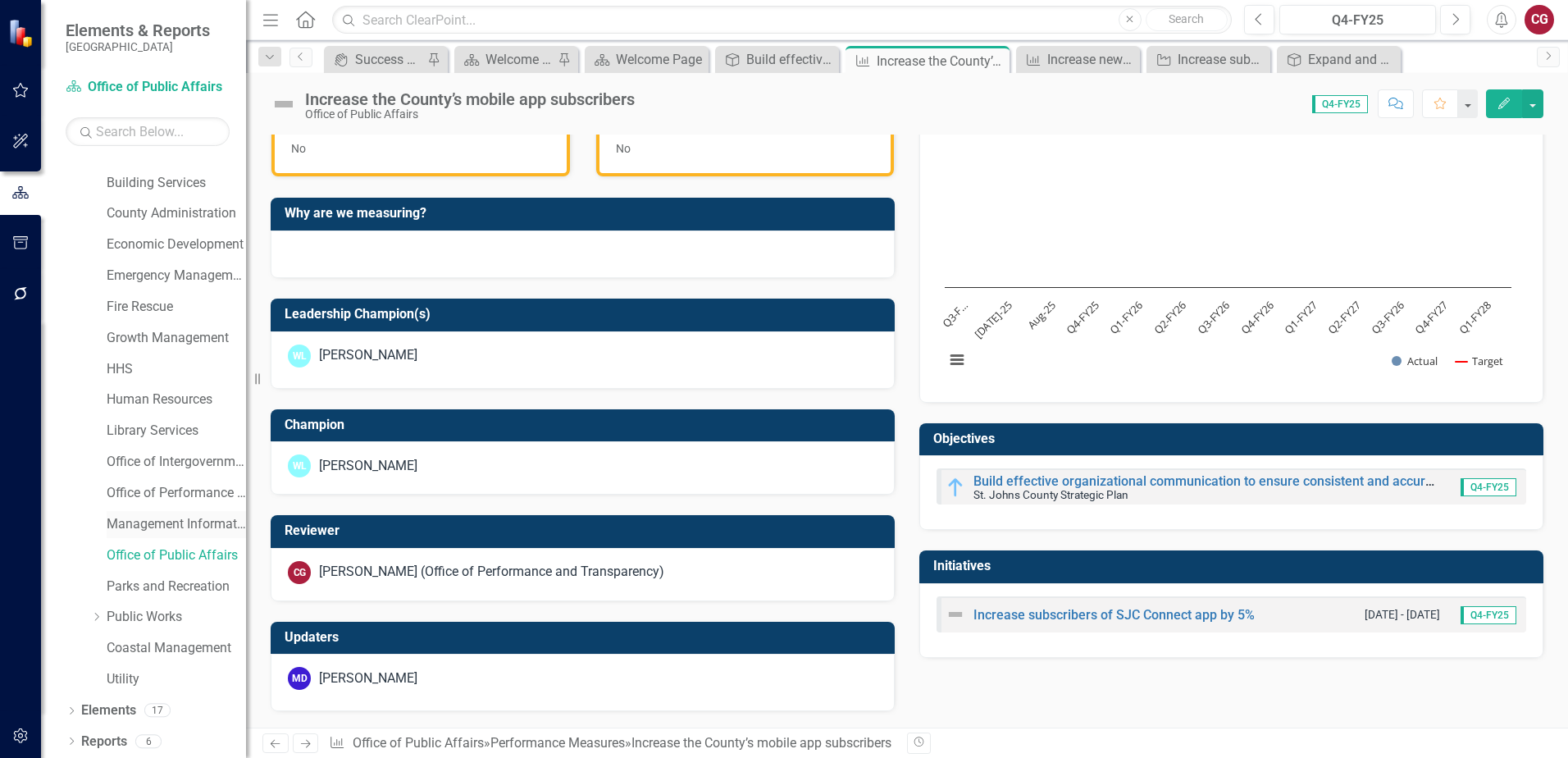
click at [183, 534] on div "Management Information Systems" at bounding box center [176, 524] width 140 height 27
click at [173, 558] on link "Office of Public Affairs" at bounding box center [176, 555] width 140 height 19
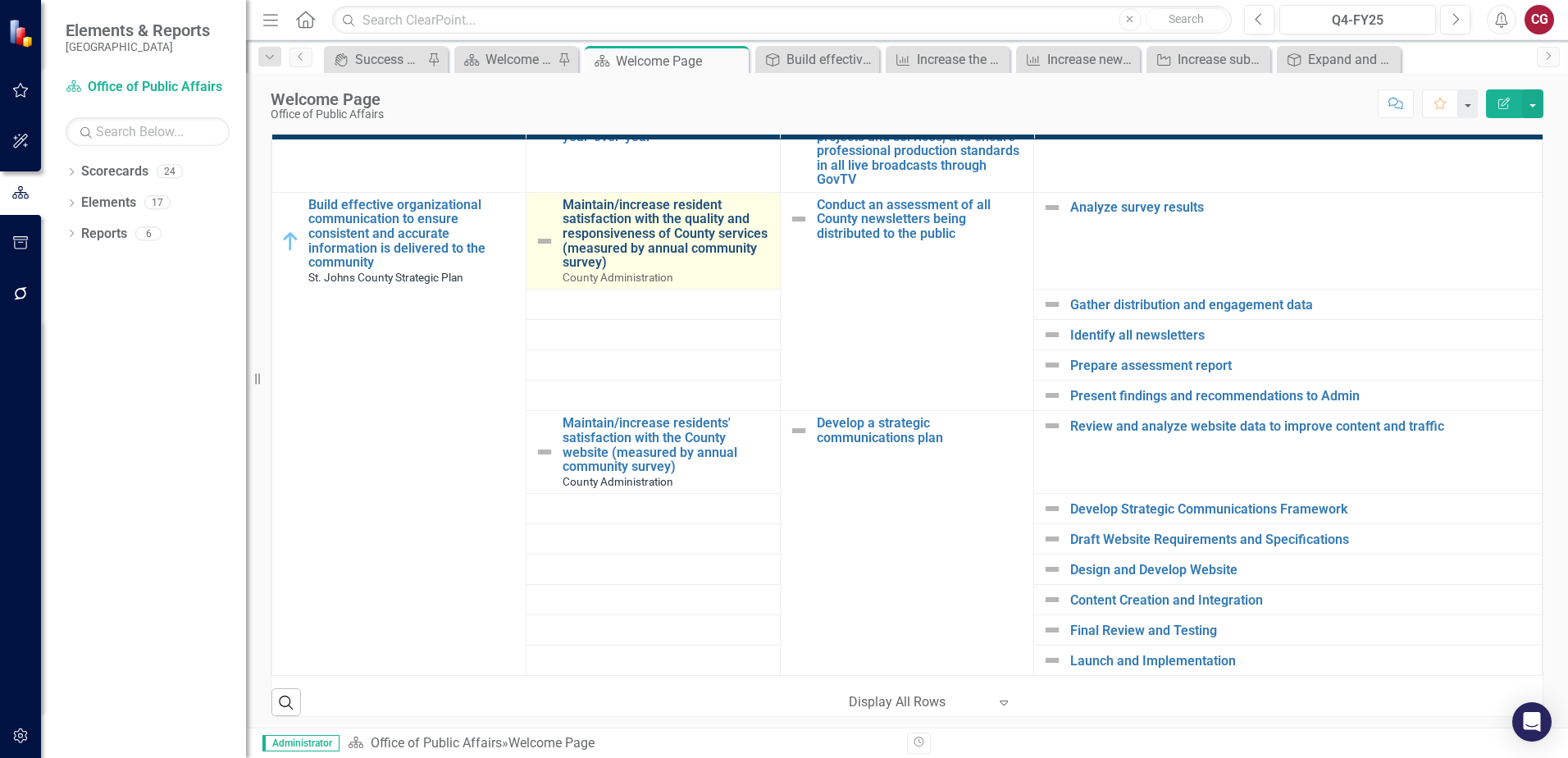
scroll to position [605, 0]
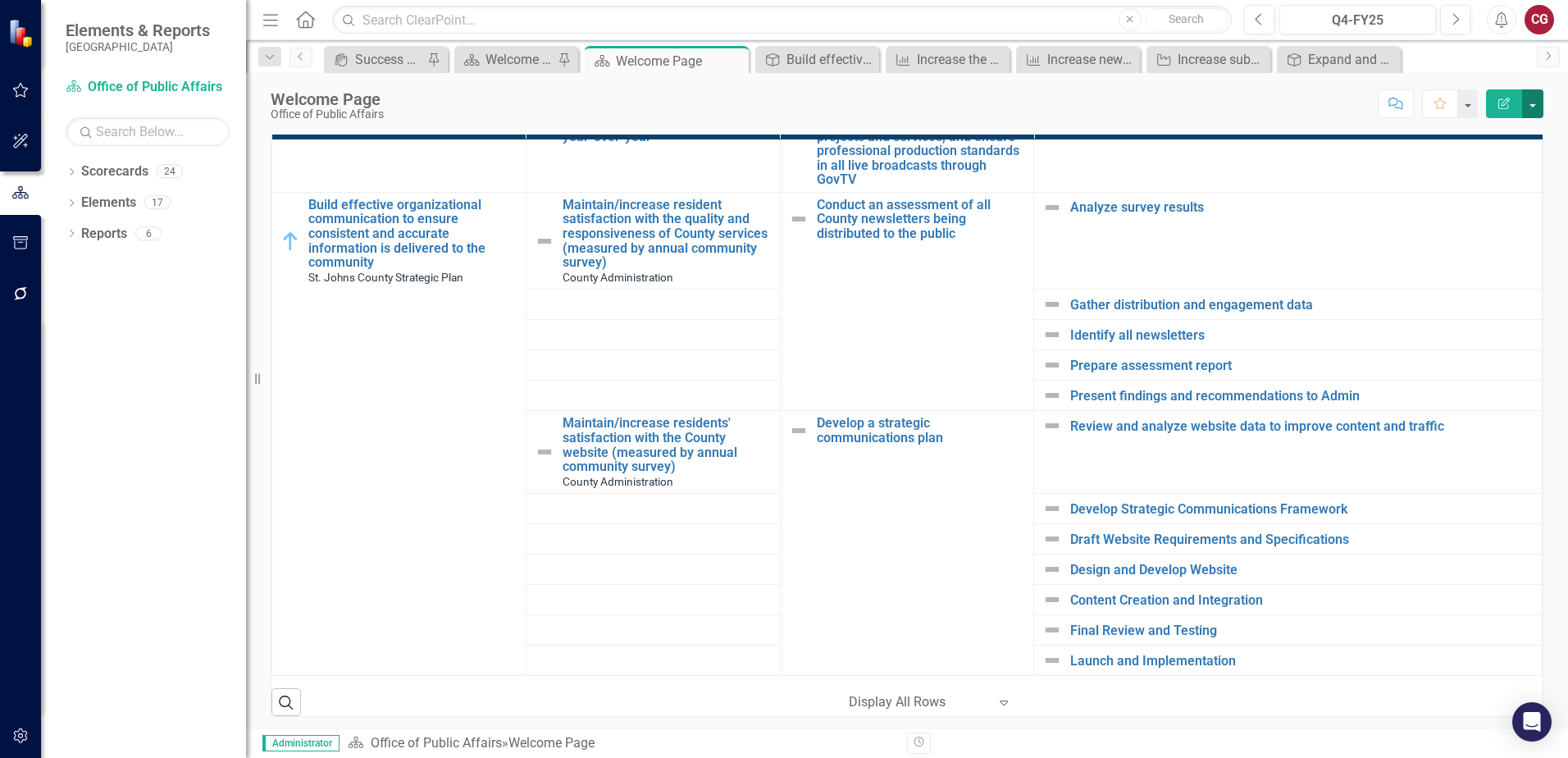
click at [1533, 101] on button "button" at bounding box center [1532, 103] width 21 height 28
click at [1460, 124] on link "Edit Edit Scorecard" at bounding box center [1476, 134] width 133 height 30
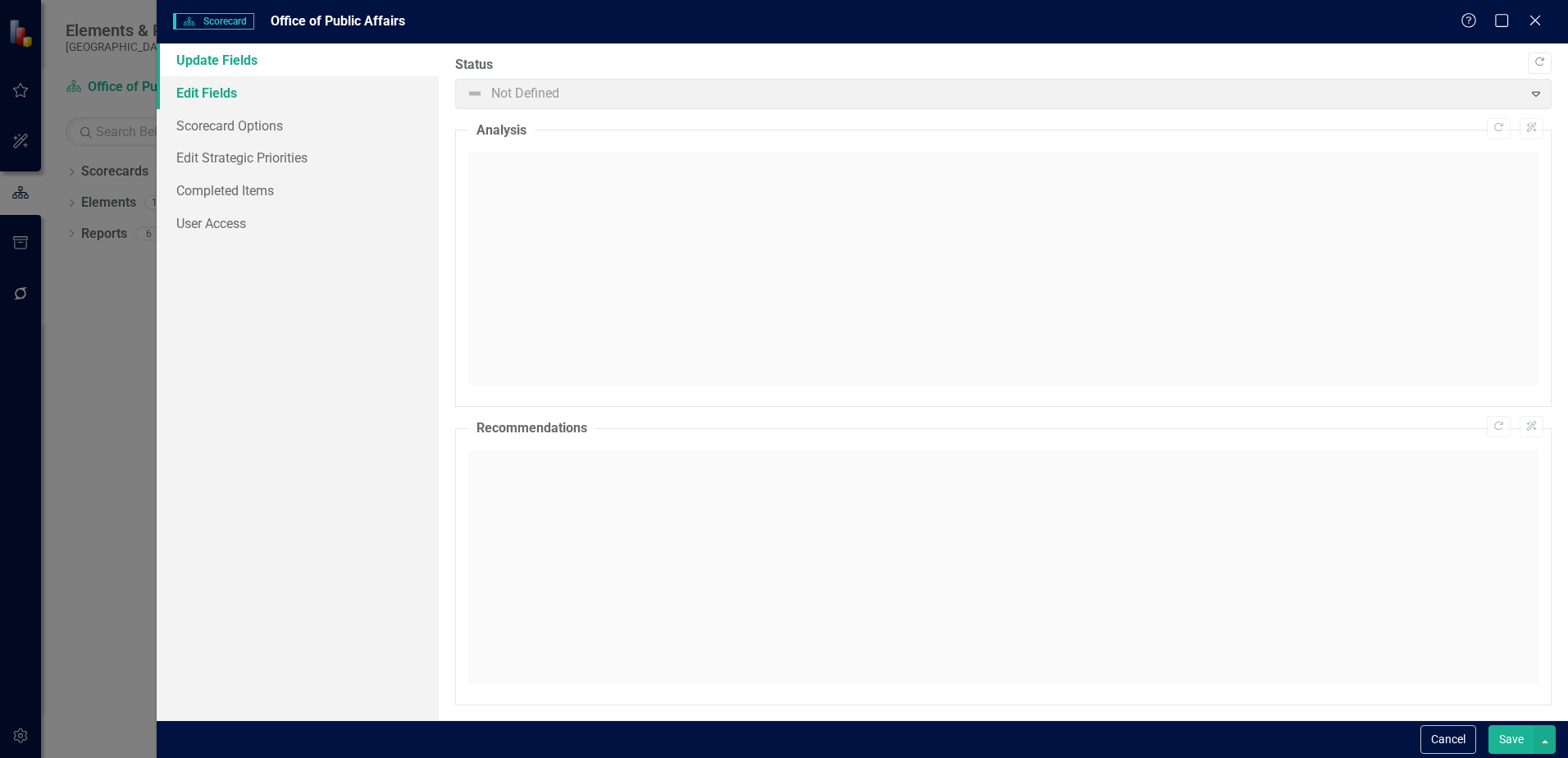
click at [215, 96] on link "Edit Fields" at bounding box center [297, 93] width 282 height 33
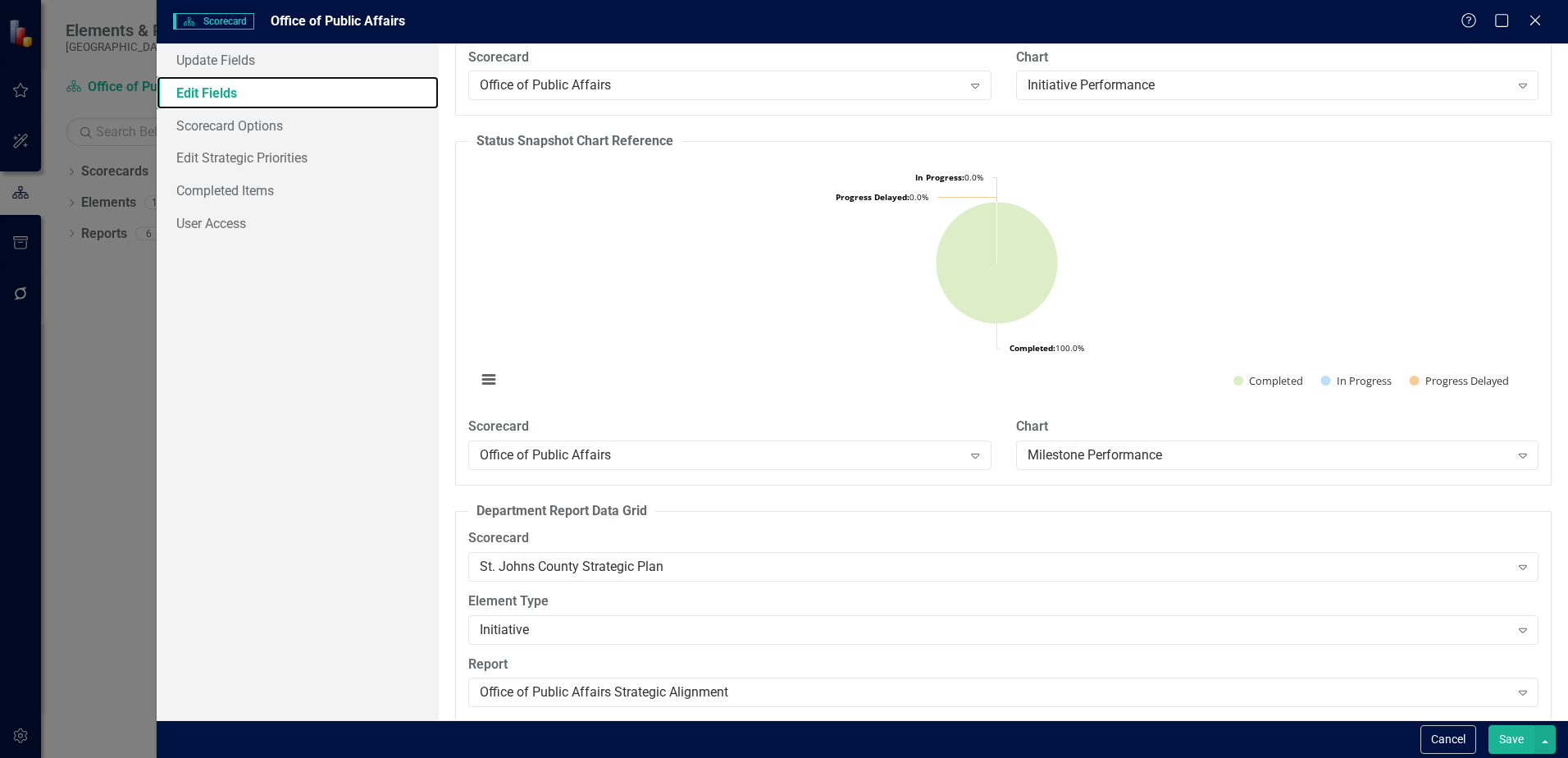
scroll to position [2094, 0]
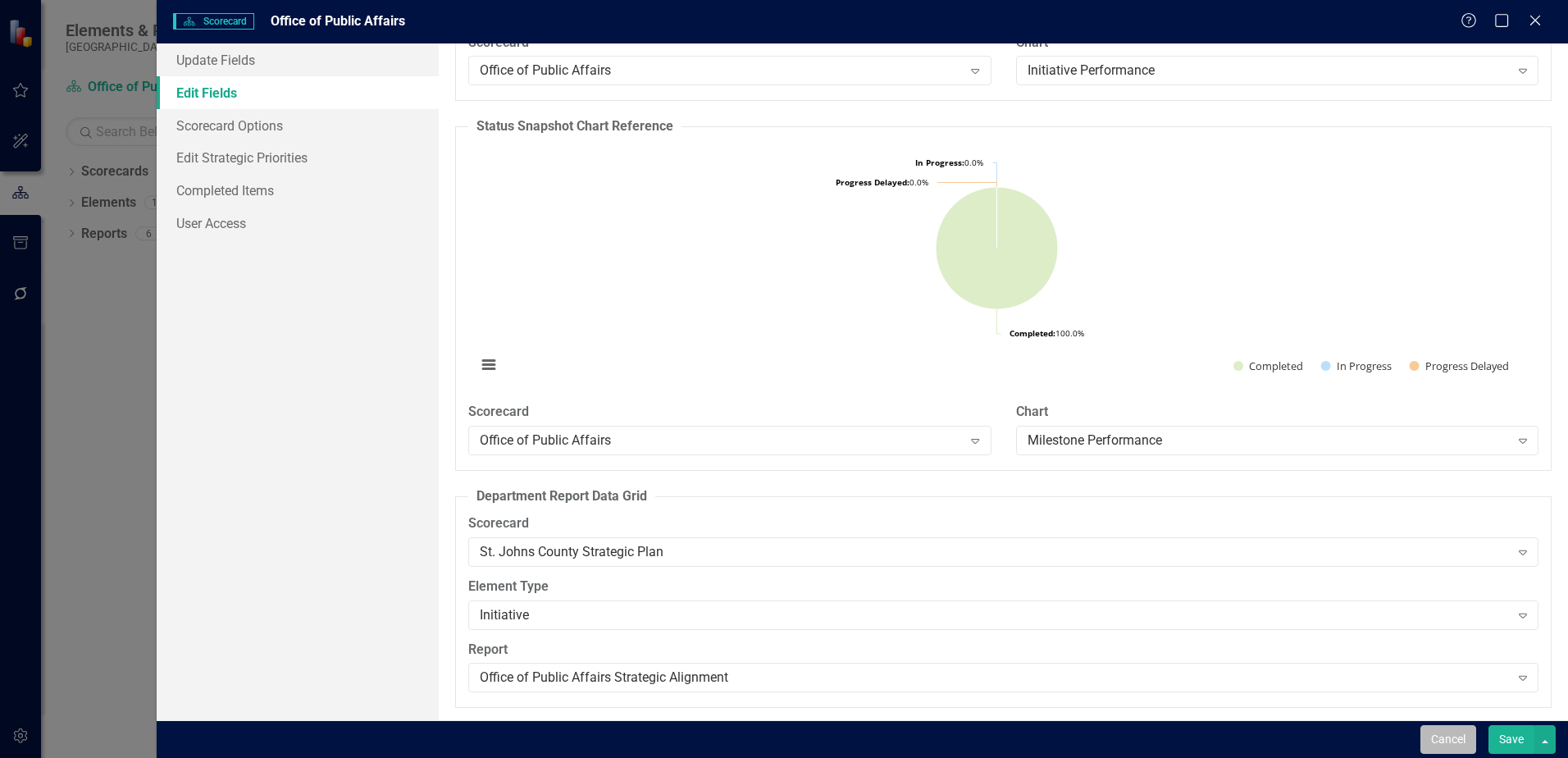
click at [1464, 740] on button "Cancel" at bounding box center [1449, 739] width 56 height 28
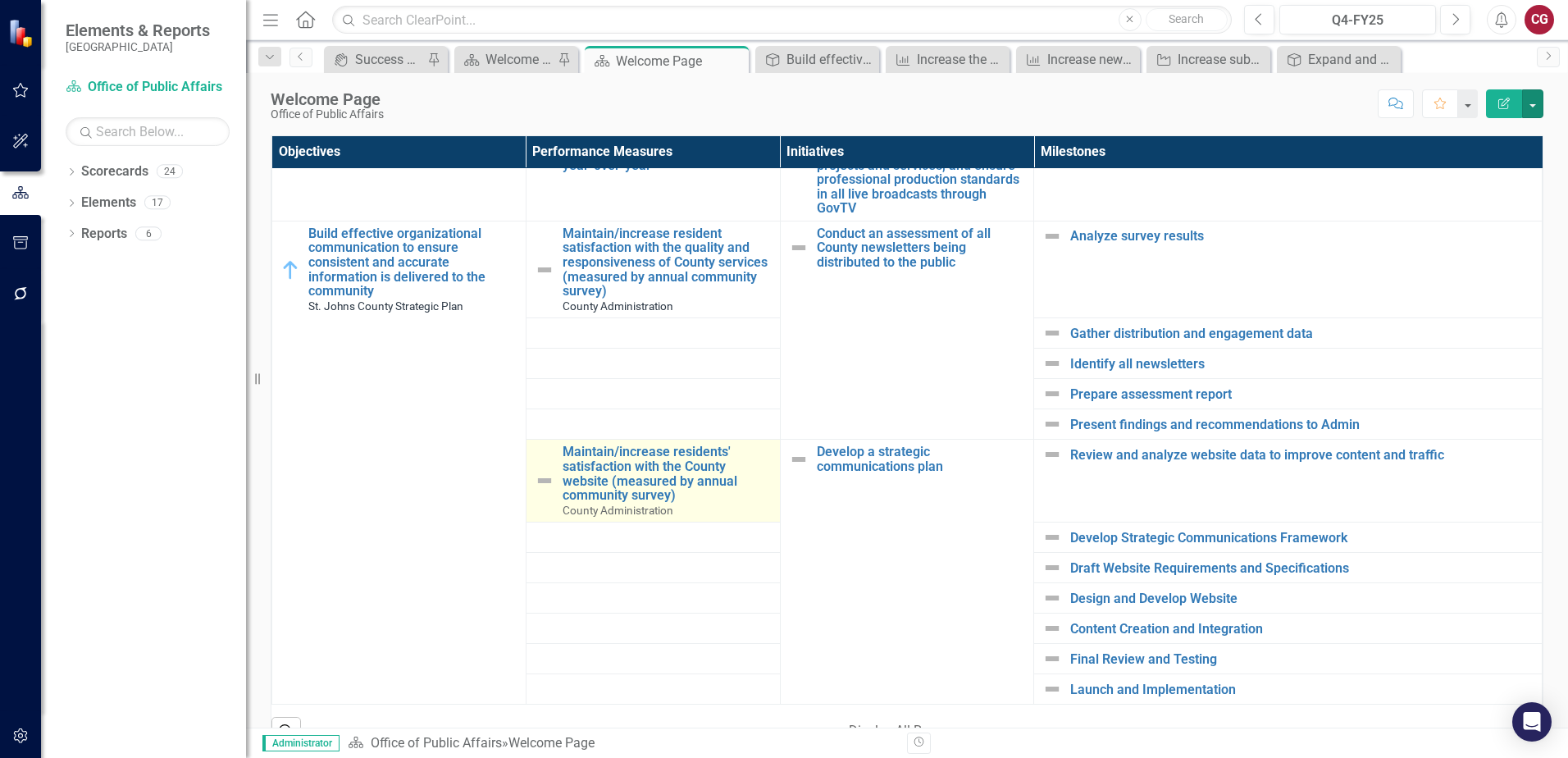
scroll to position [574, 0]
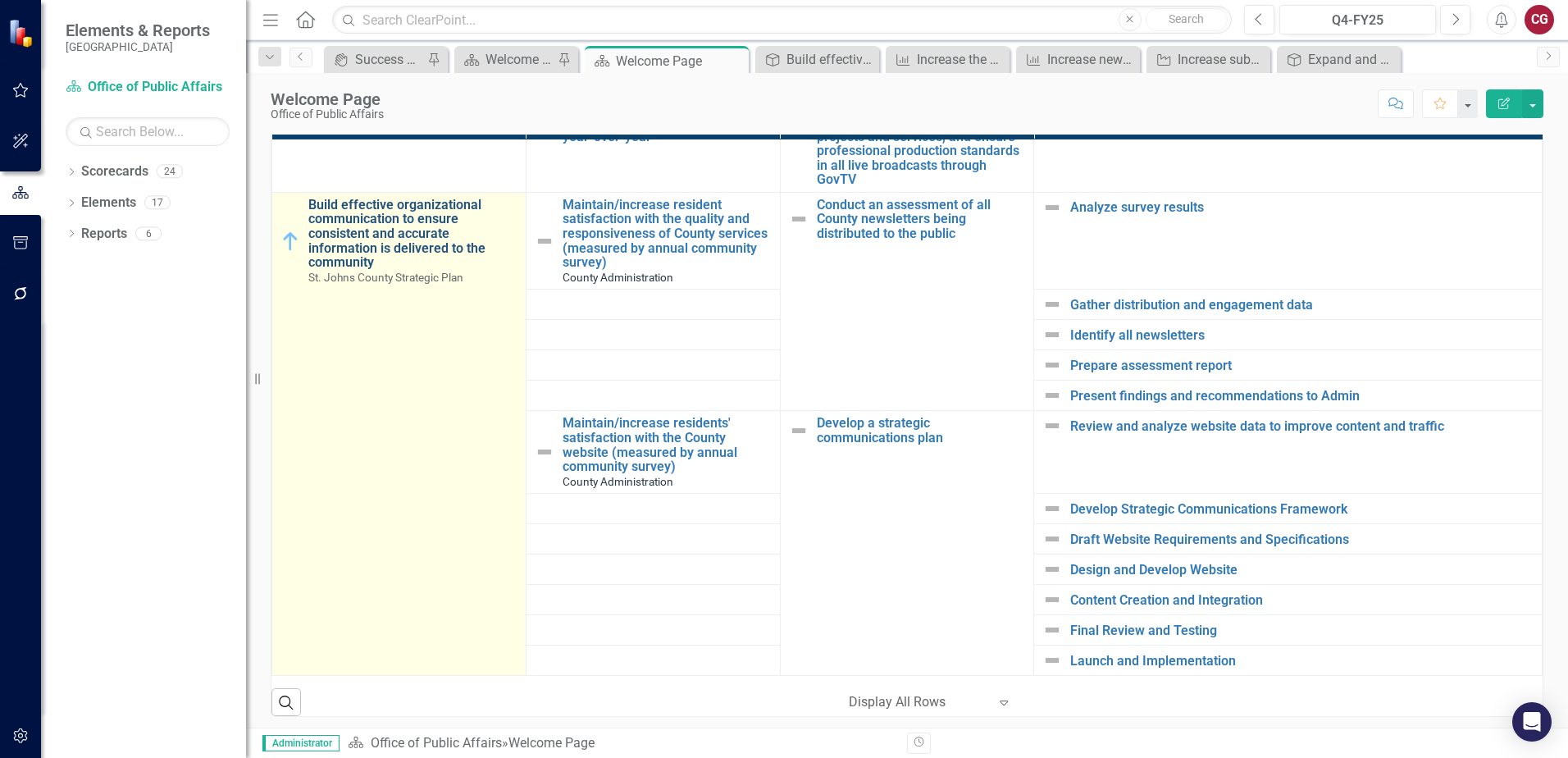
click at [374, 217] on link "Build effective organizational communication to ensure consistent and accurate …" at bounding box center [413, 233] width 209 height 72
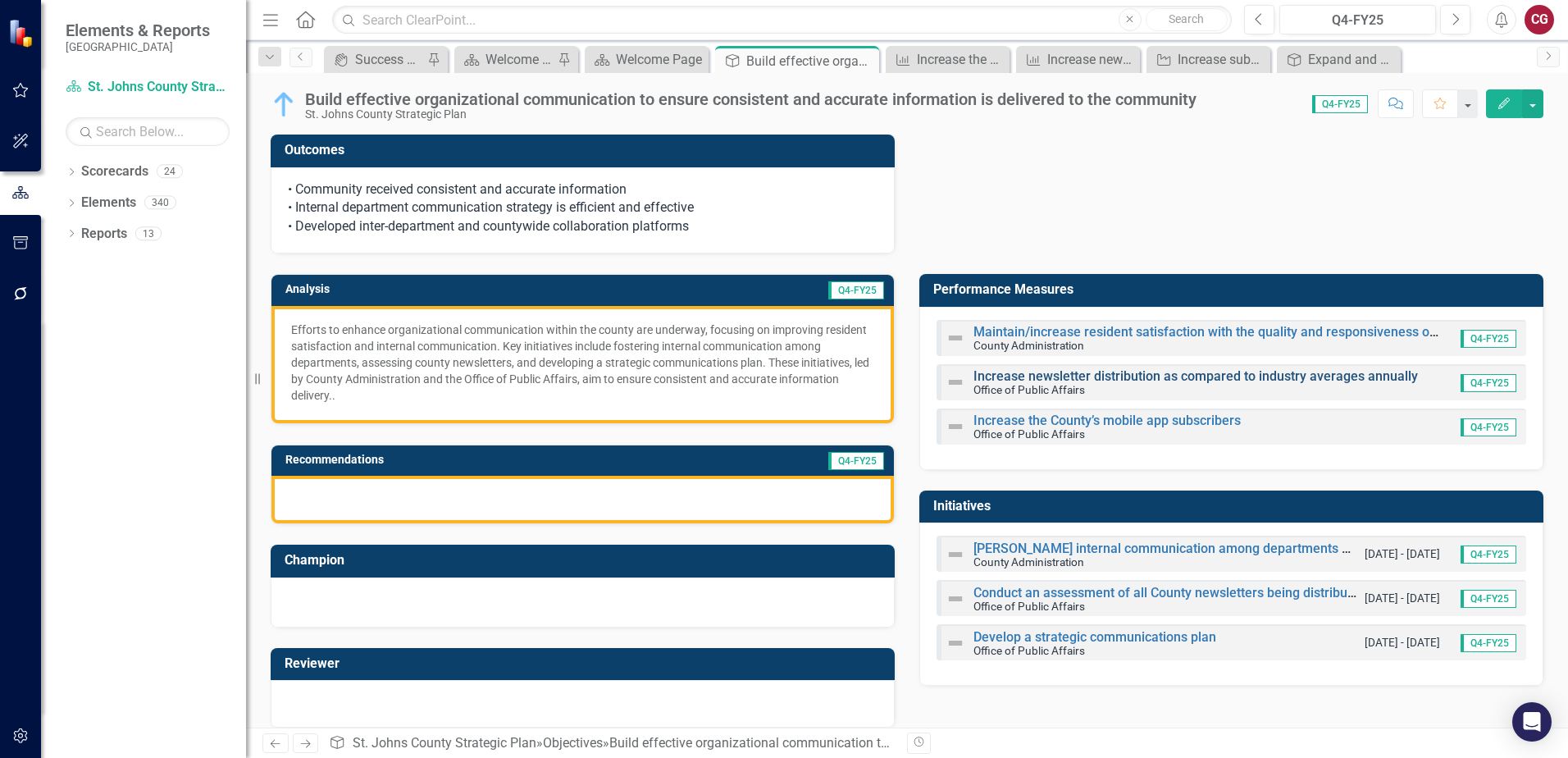
click at [991, 379] on link "Increase newsletter distribution as compared to industry averages annually" at bounding box center [1196, 375] width 444 height 16
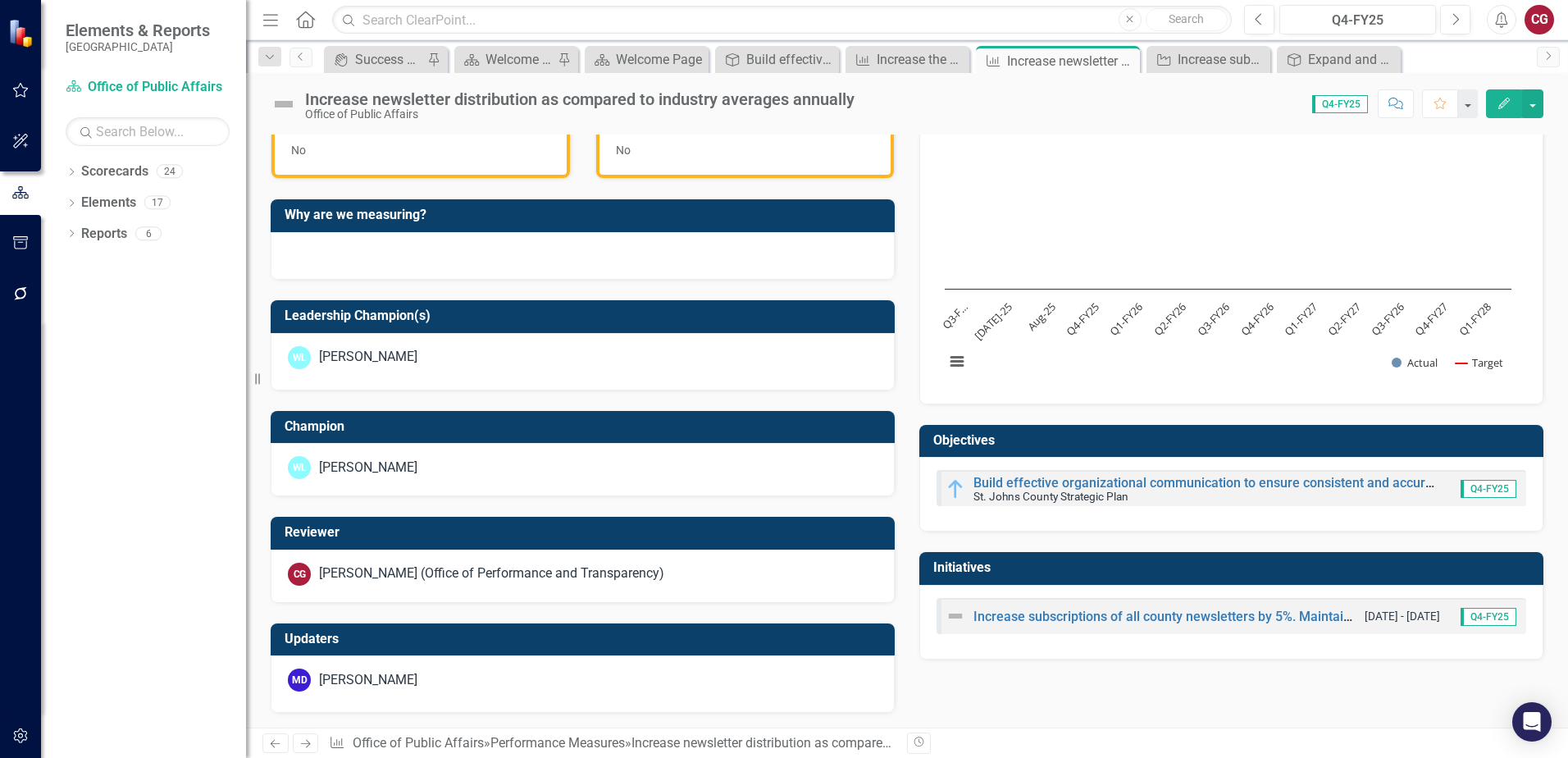
scroll to position [497, 0]
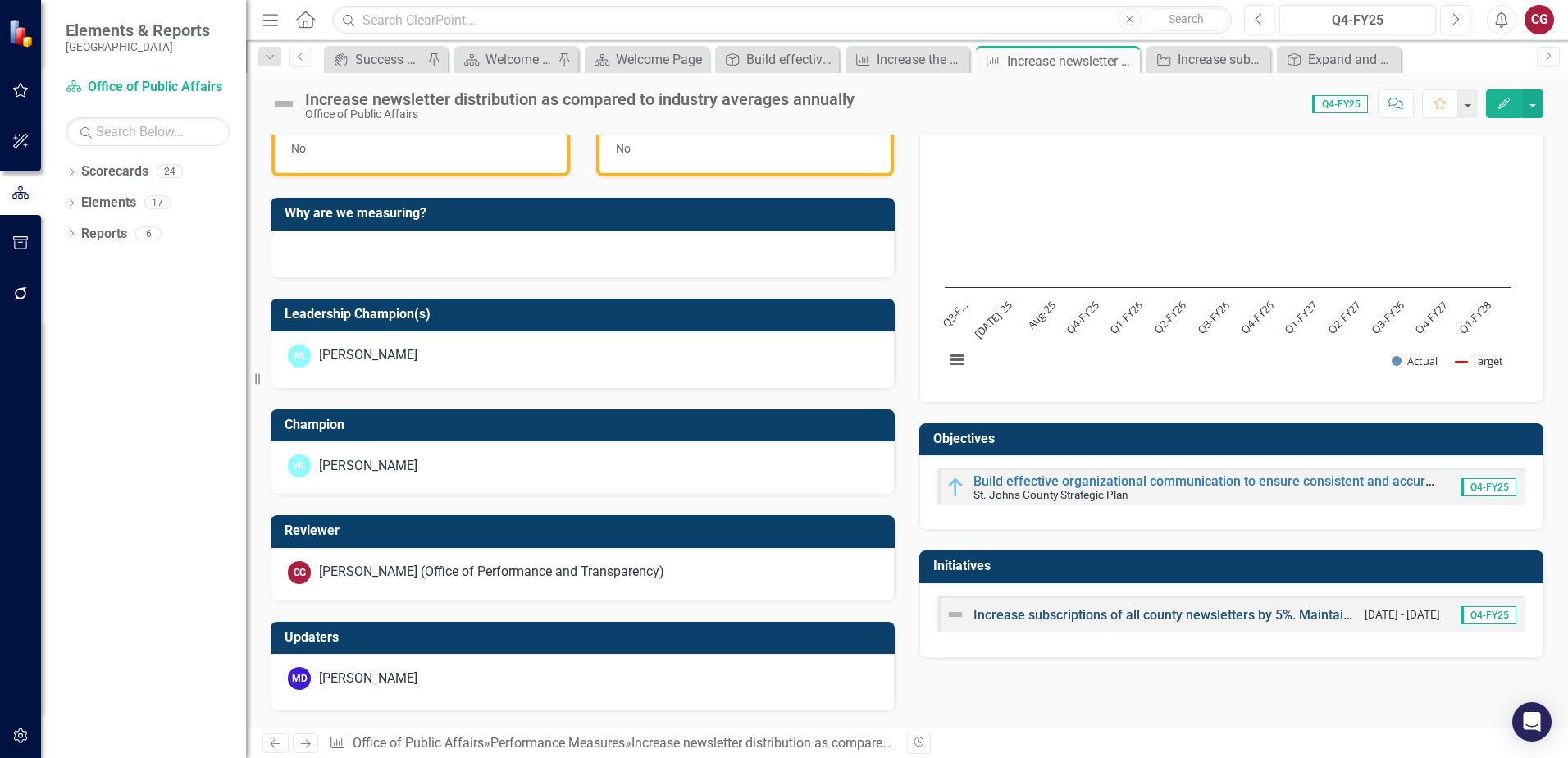
click at [1014, 615] on link "Increase subscriptions of all county newsletters by 5%. Maintain an open rate a…" at bounding box center [1379, 614] width 811 height 16
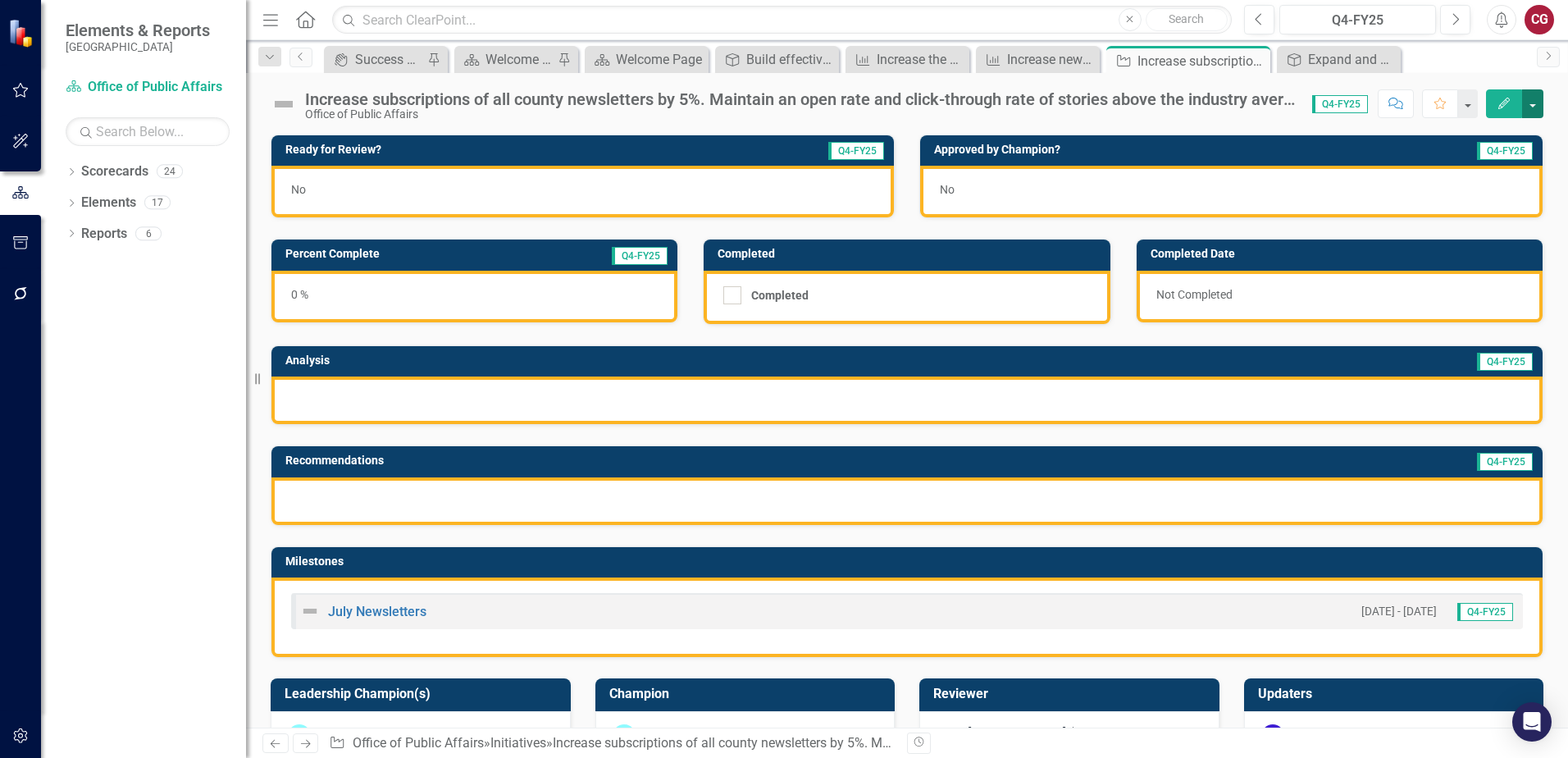
click at [1531, 111] on button "button" at bounding box center [1532, 103] width 21 height 28
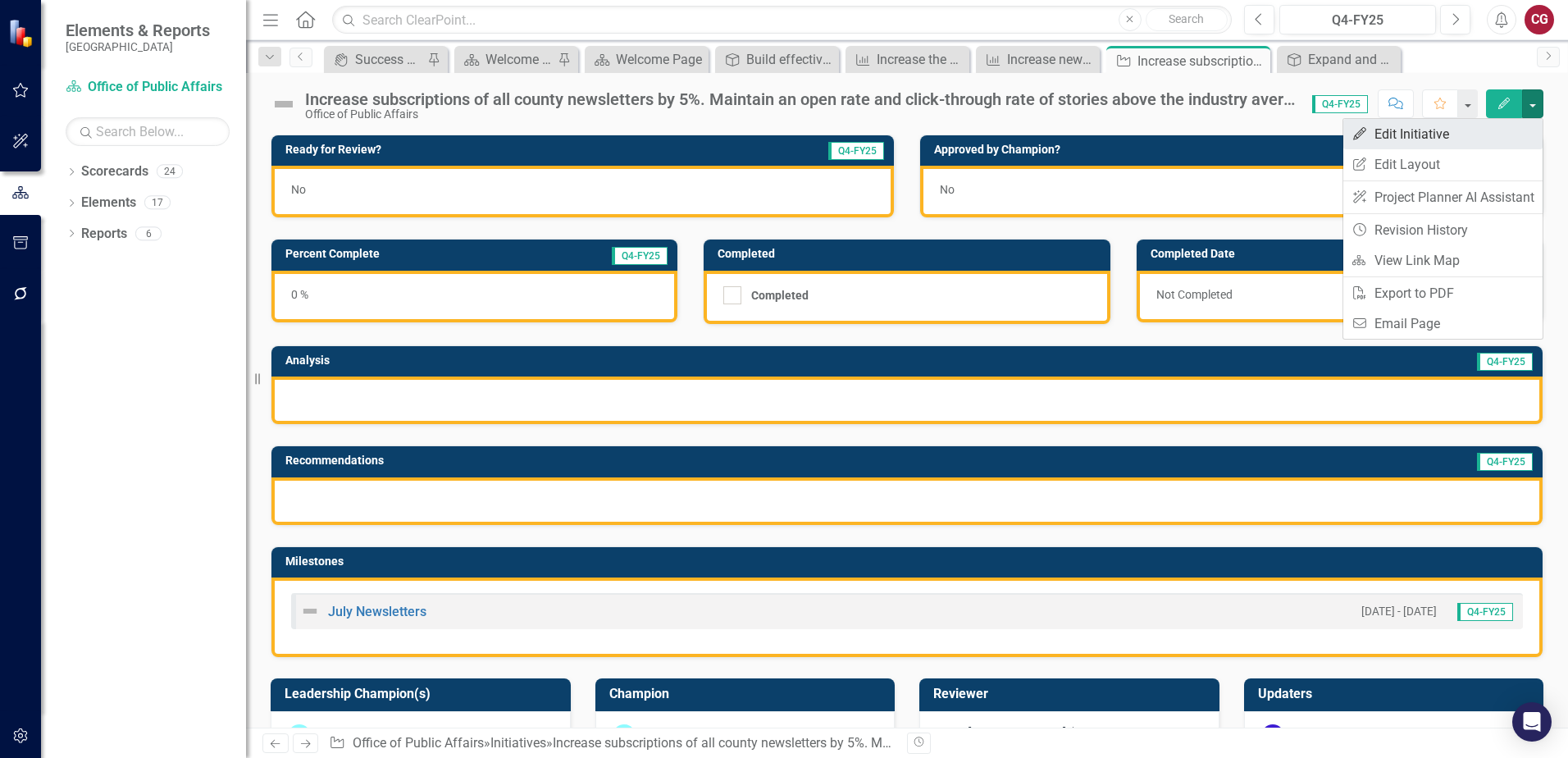
click at [1484, 138] on link "Edit Edit Initiative" at bounding box center [1443, 134] width 199 height 30
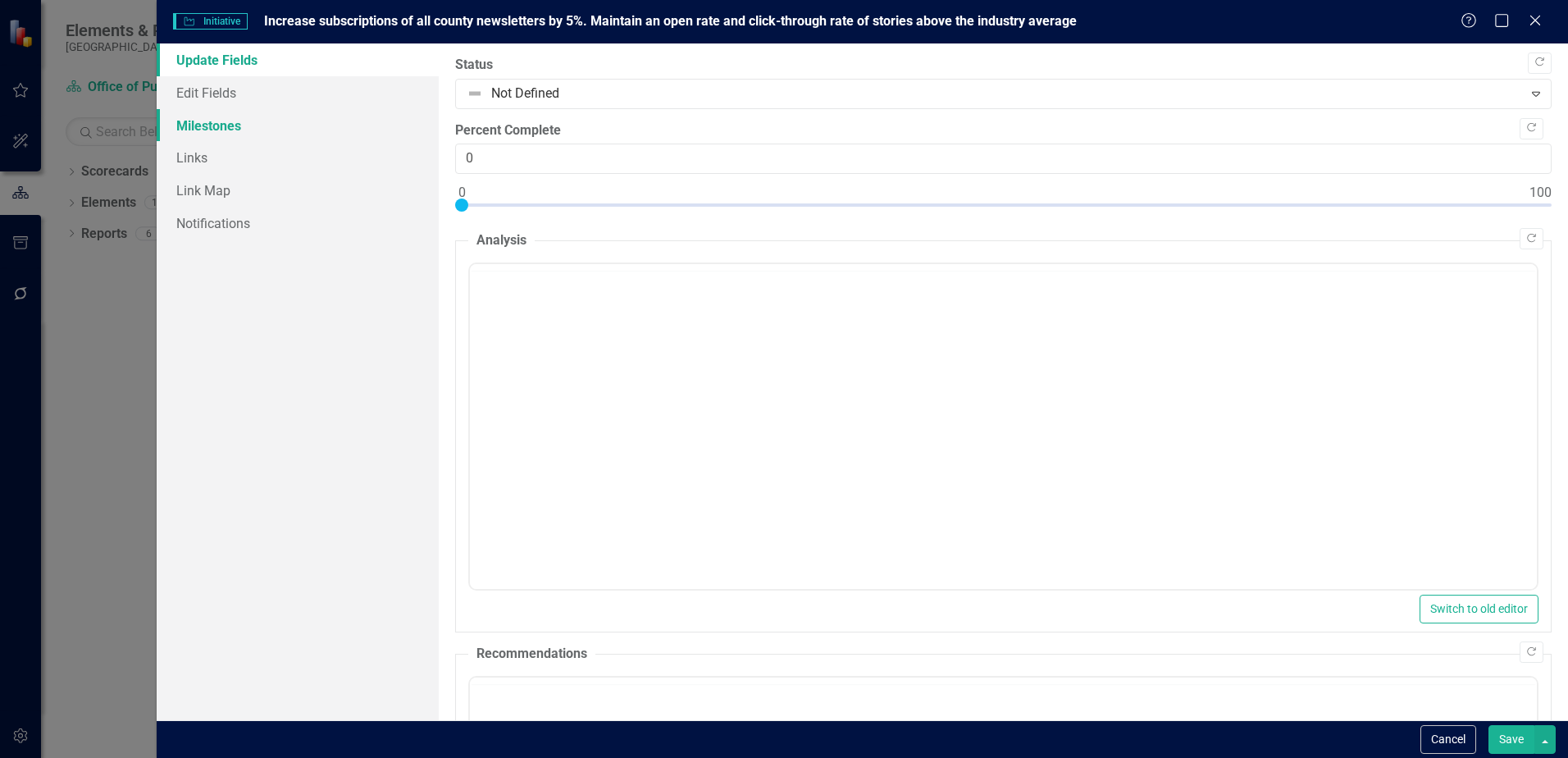
click at [326, 109] on link "Milestones" at bounding box center [297, 126] width 282 height 33
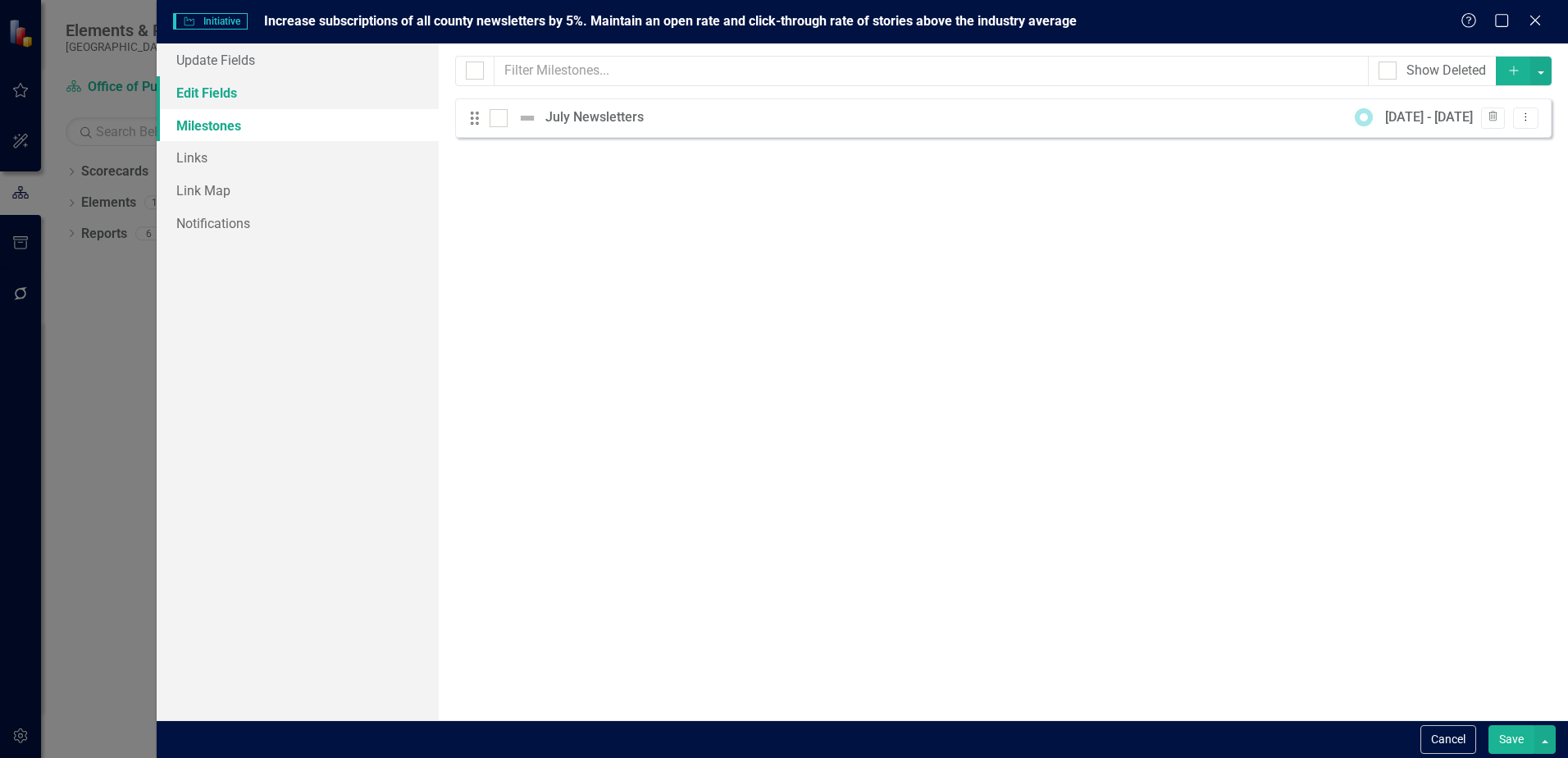
click at [289, 93] on link "Edit Fields" at bounding box center [297, 93] width 282 height 33
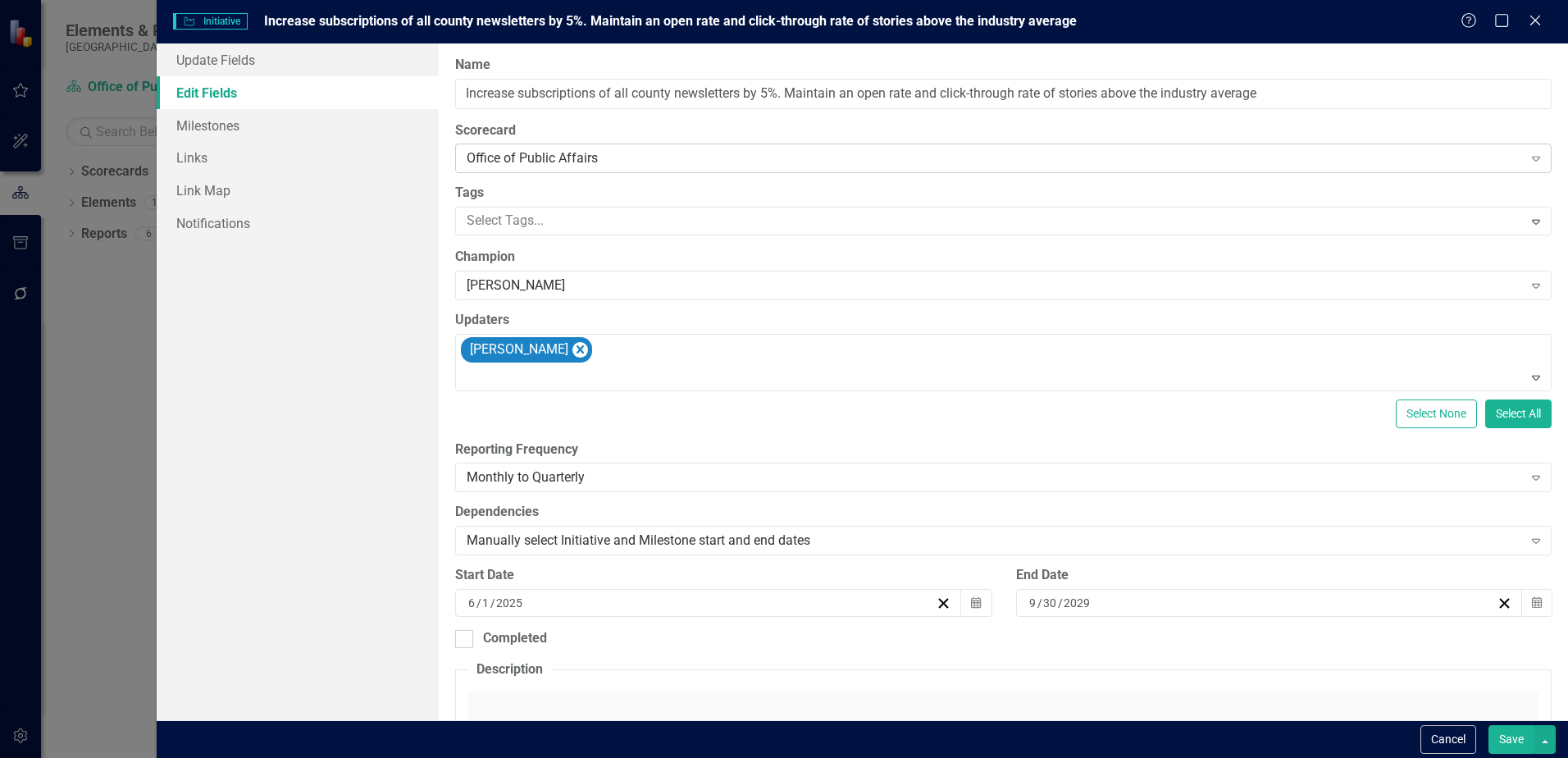
click at [765, 152] on div "Office of Public Affairs" at bounding box center [994, 159] width 1056 height 19
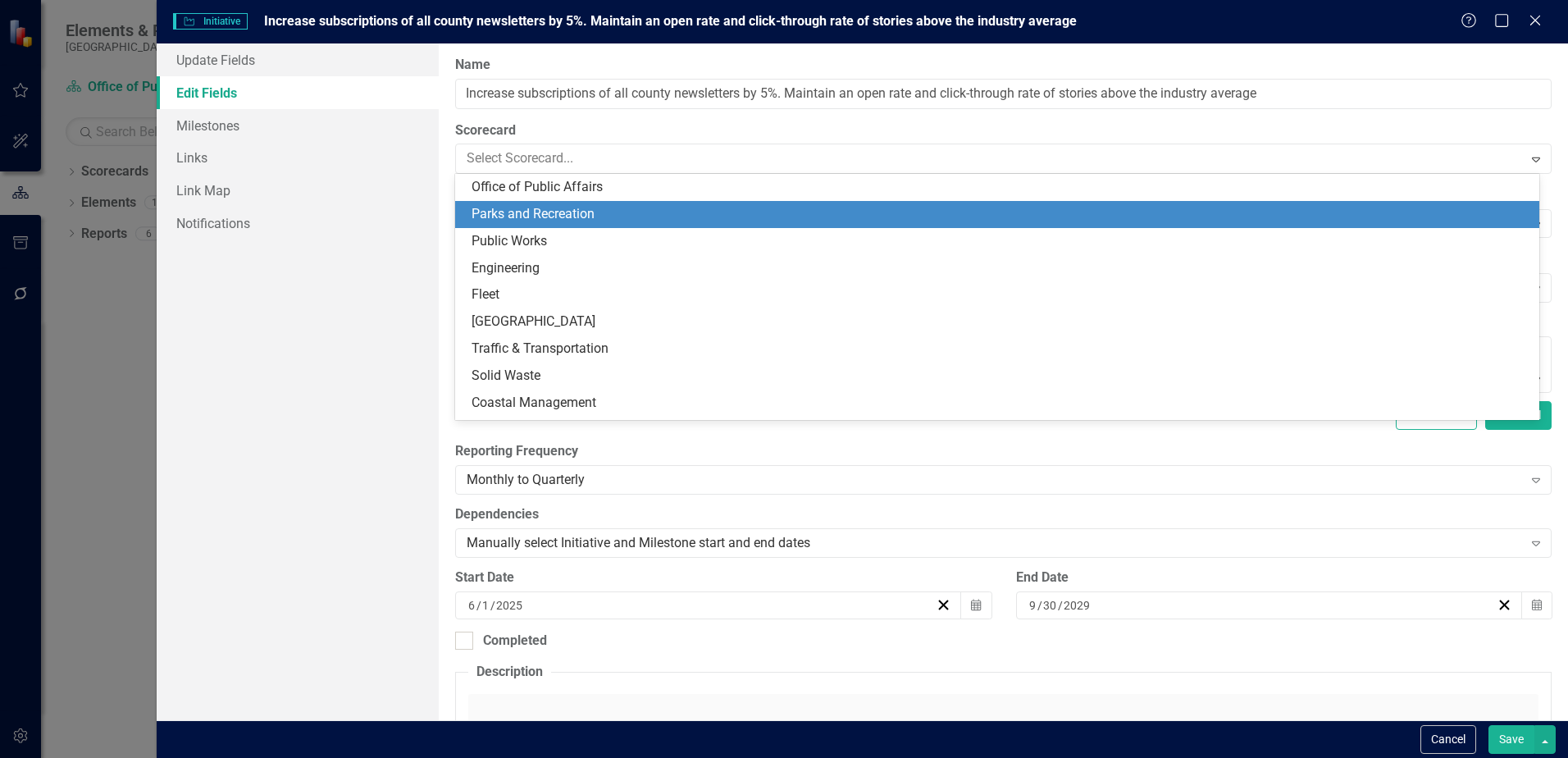
scroll to position [295, 0]
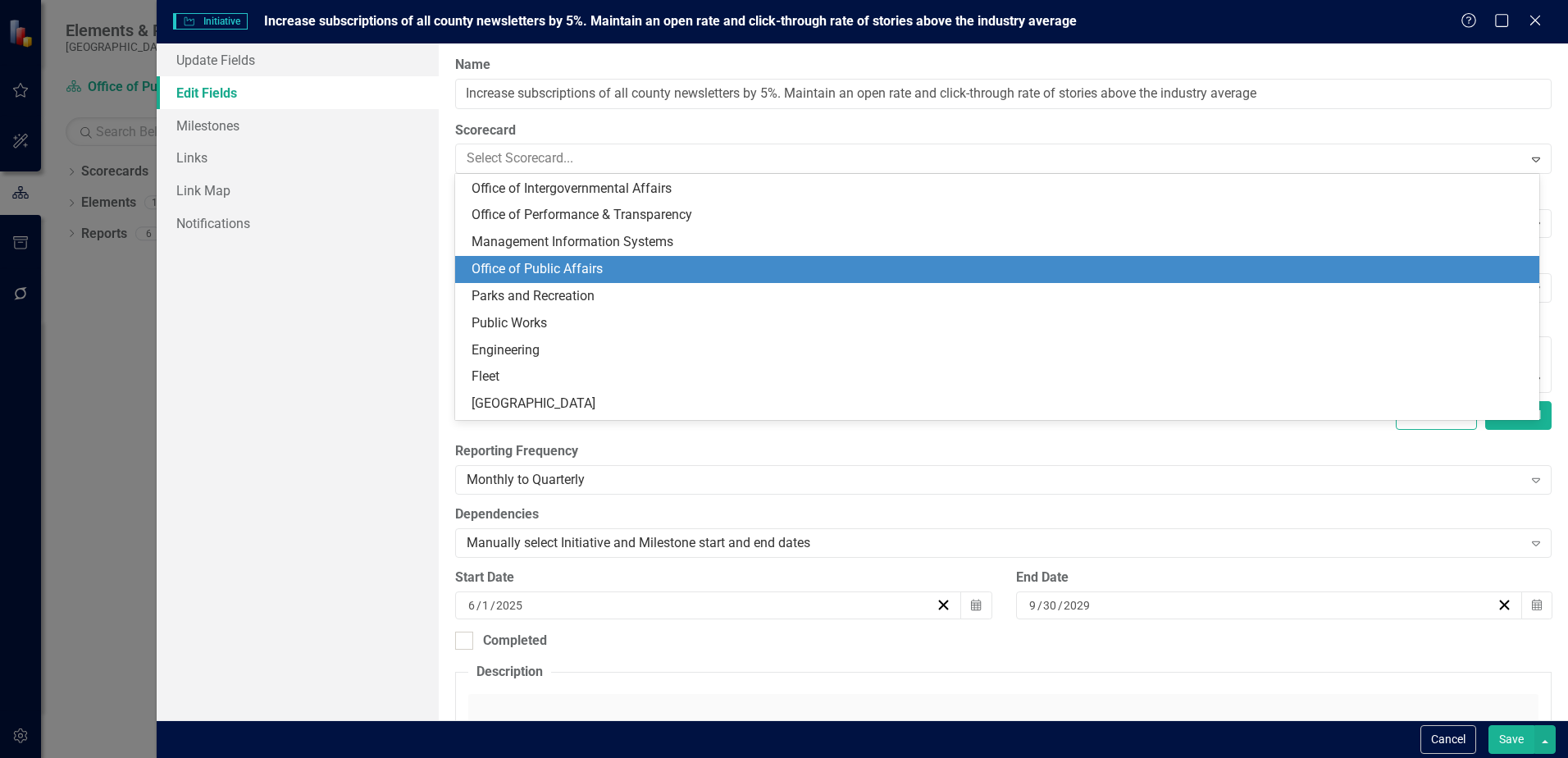
click at [574, 271] on div "Office of Public Affairs" at bounding box center [1001, 269] width 1058 height 19
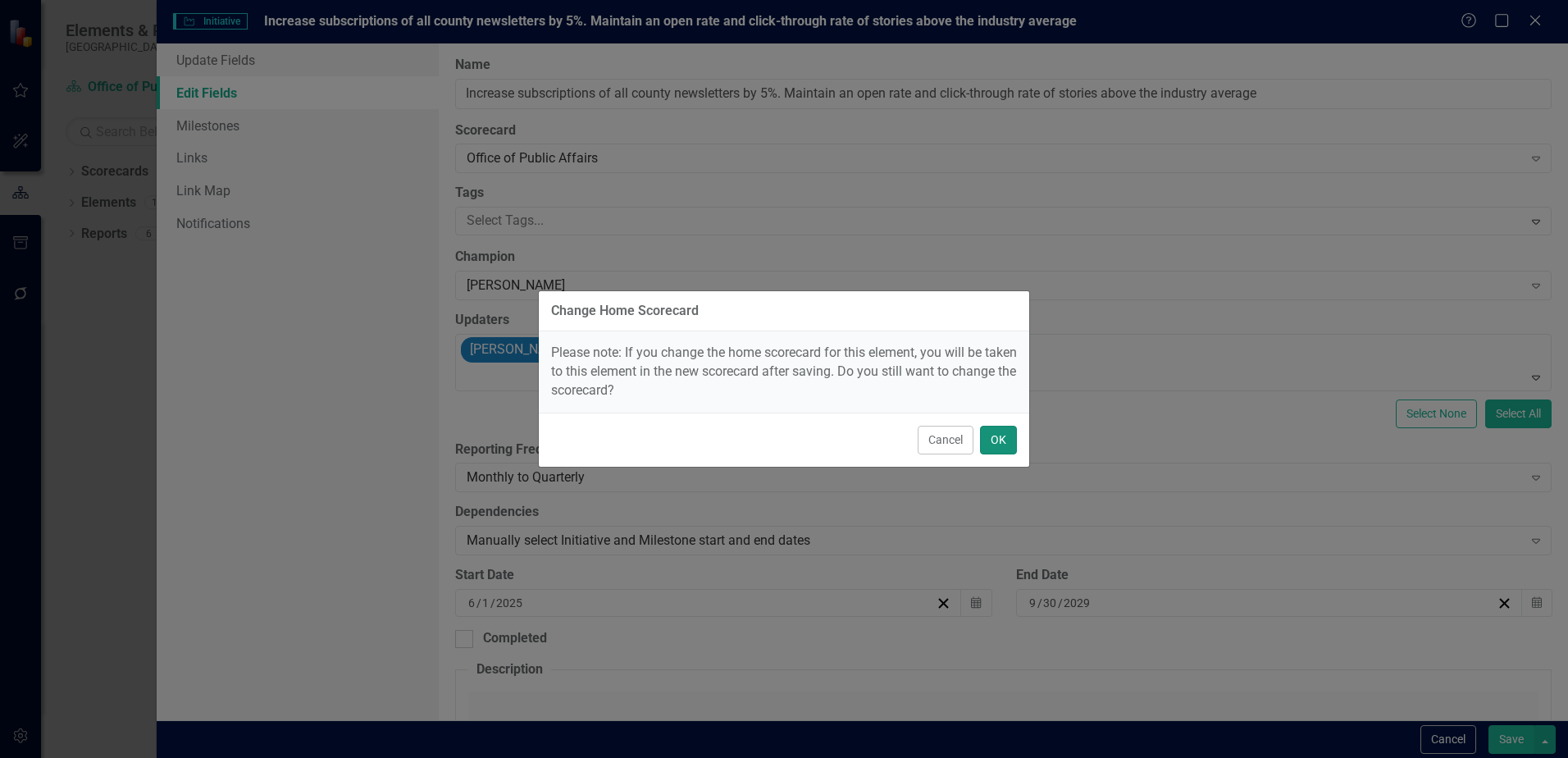
click at [1003, 440] on button "OK" at bounding box center [999, 440] width 37 height 28
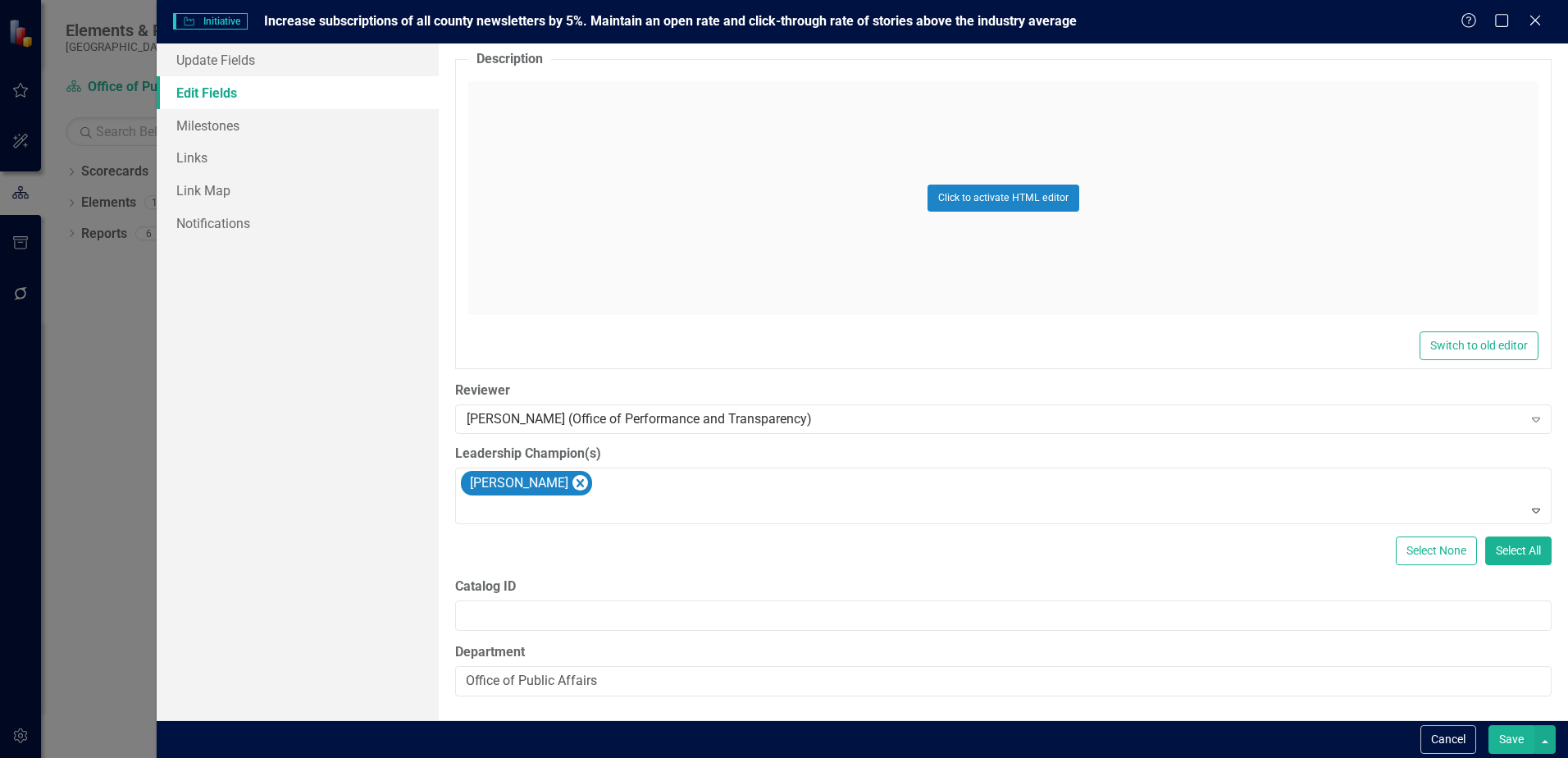
scroll to position [611, 0]
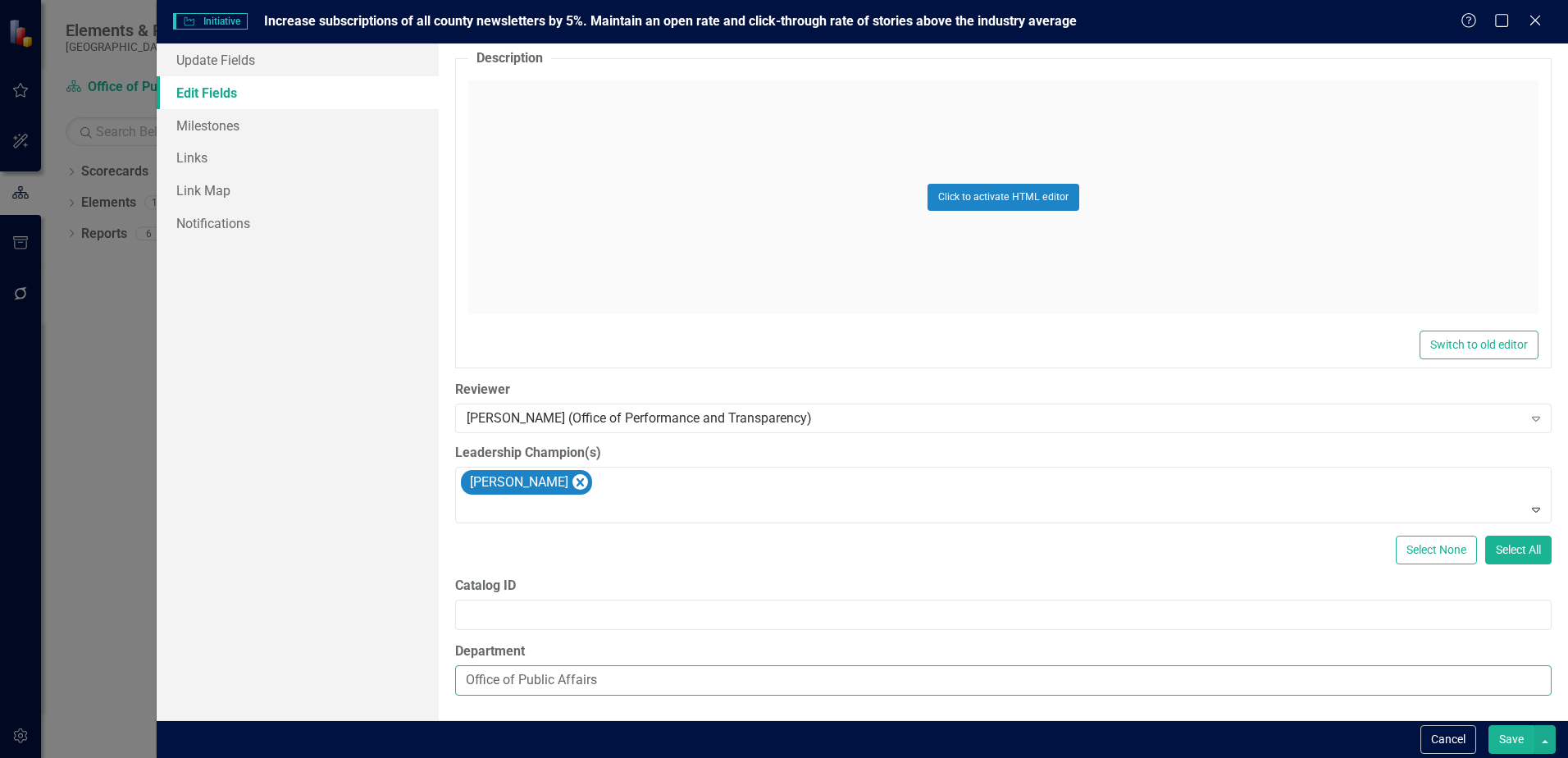
click at [618, 677] on input "Office of Public Affairs" at bounding box center [1003, 680] width 1097 height 30
click at [1523, 729] on button "Save" at bounding box center [1512, 739] width 46 height 28
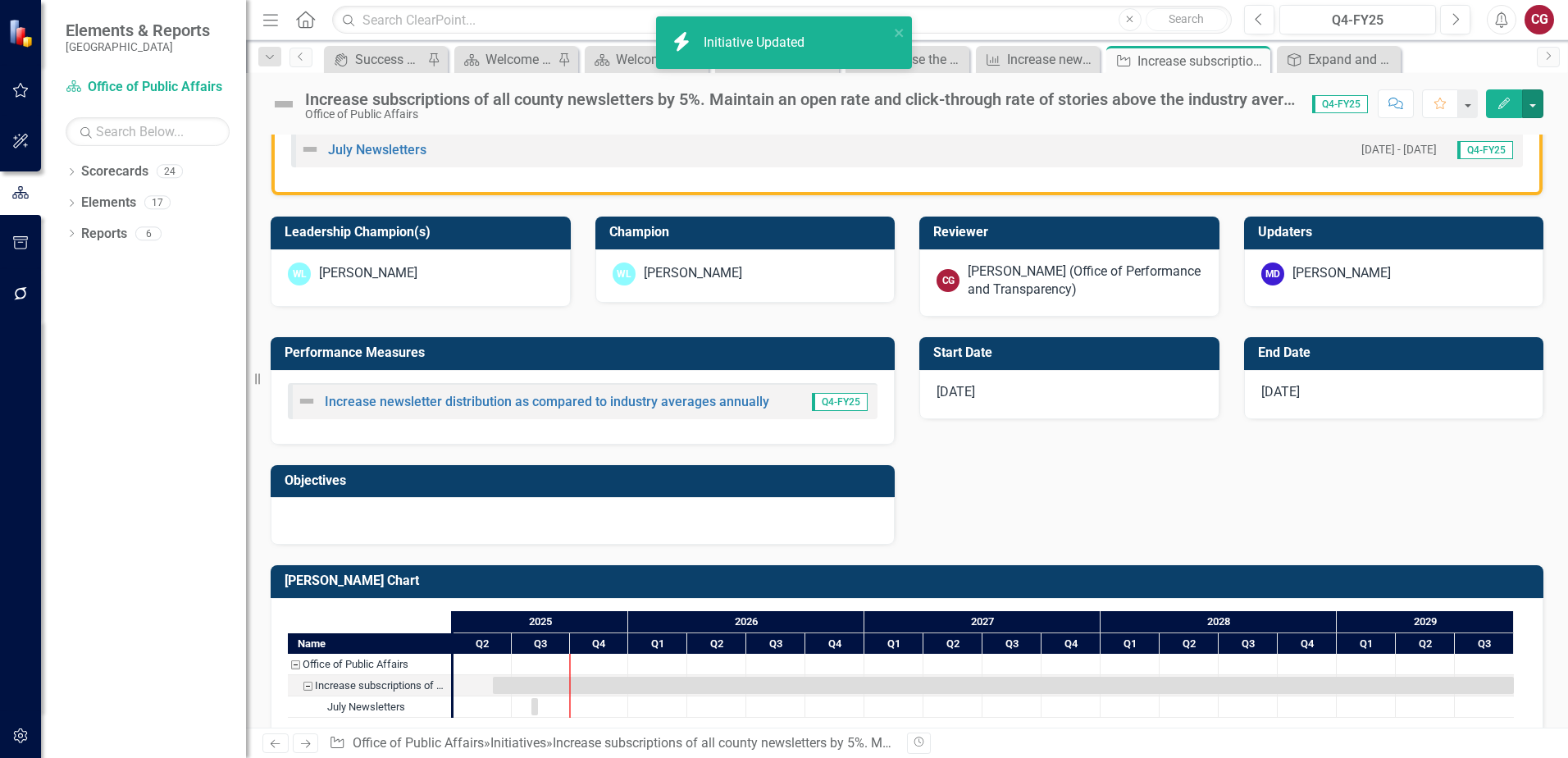
scroll to position [485, 0]
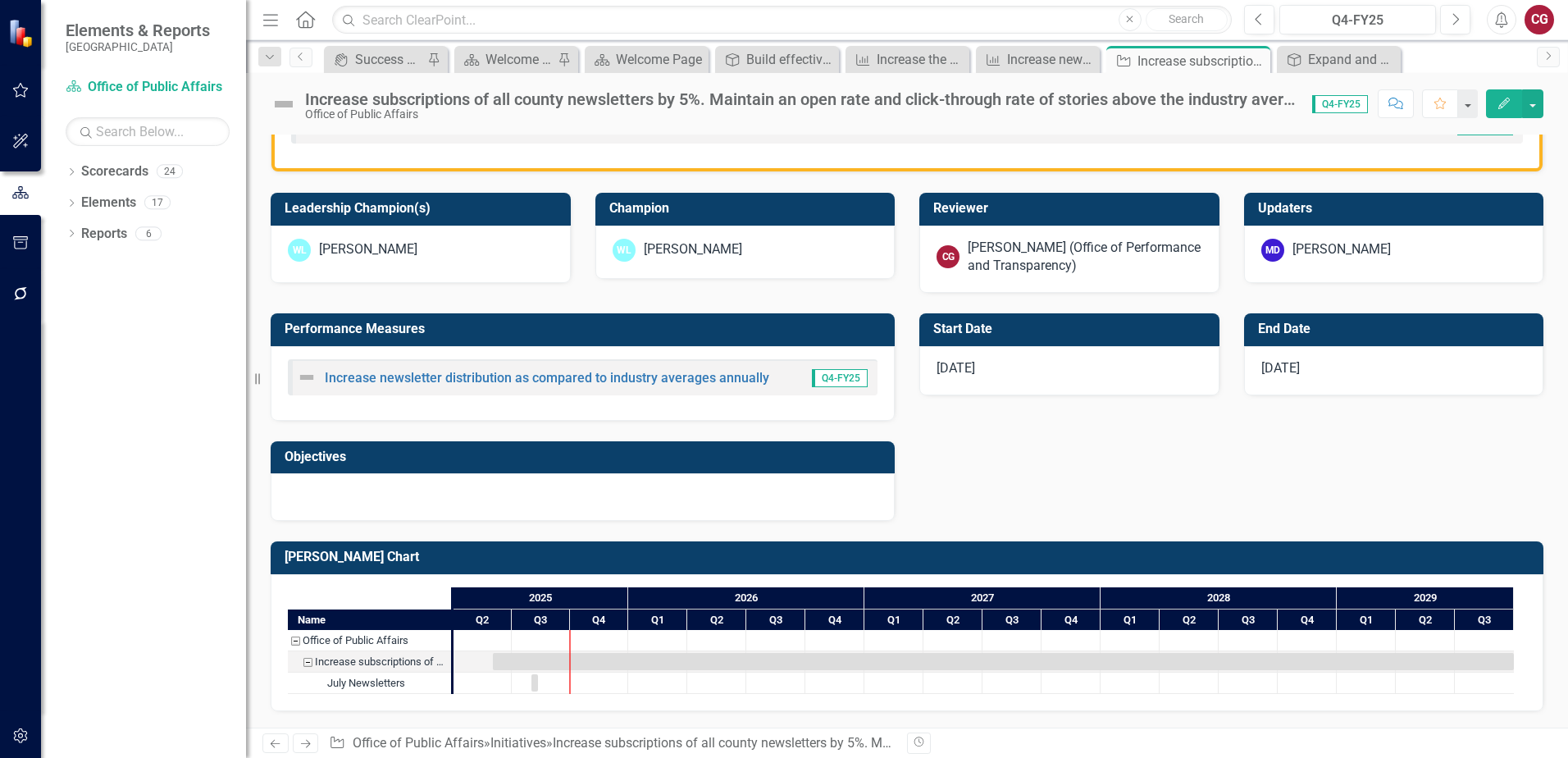
click at [477, 505] on div at bounding box center [583, 497] width 624 height 48
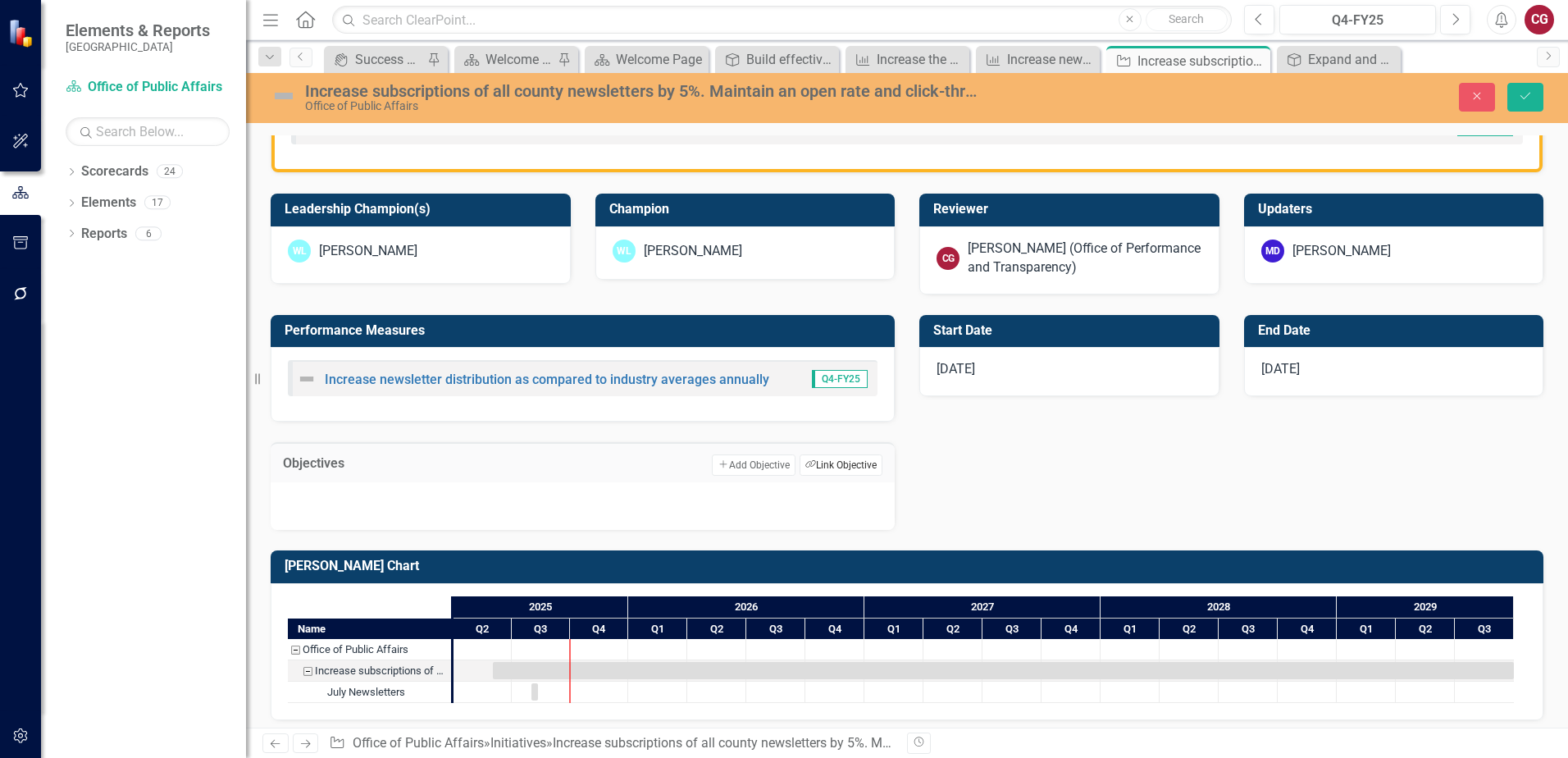
click at [822, 464] on button "Link Tag Link Objective" at bounding box center [841, 464] width 83 height 21
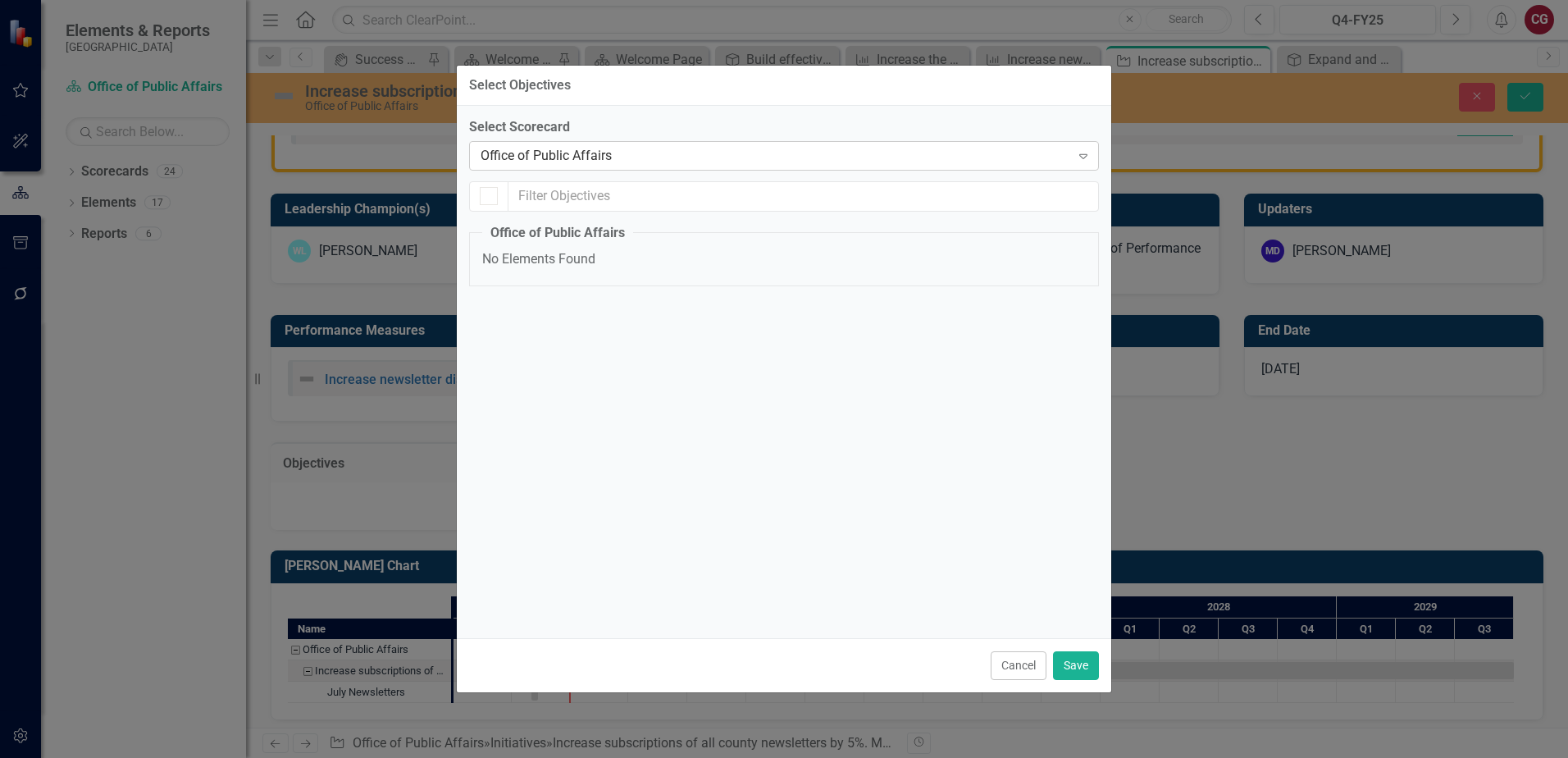
click at [610, 154] on div "Office of Public Affairs" at bounding box center [776, 155] width 589 height 19
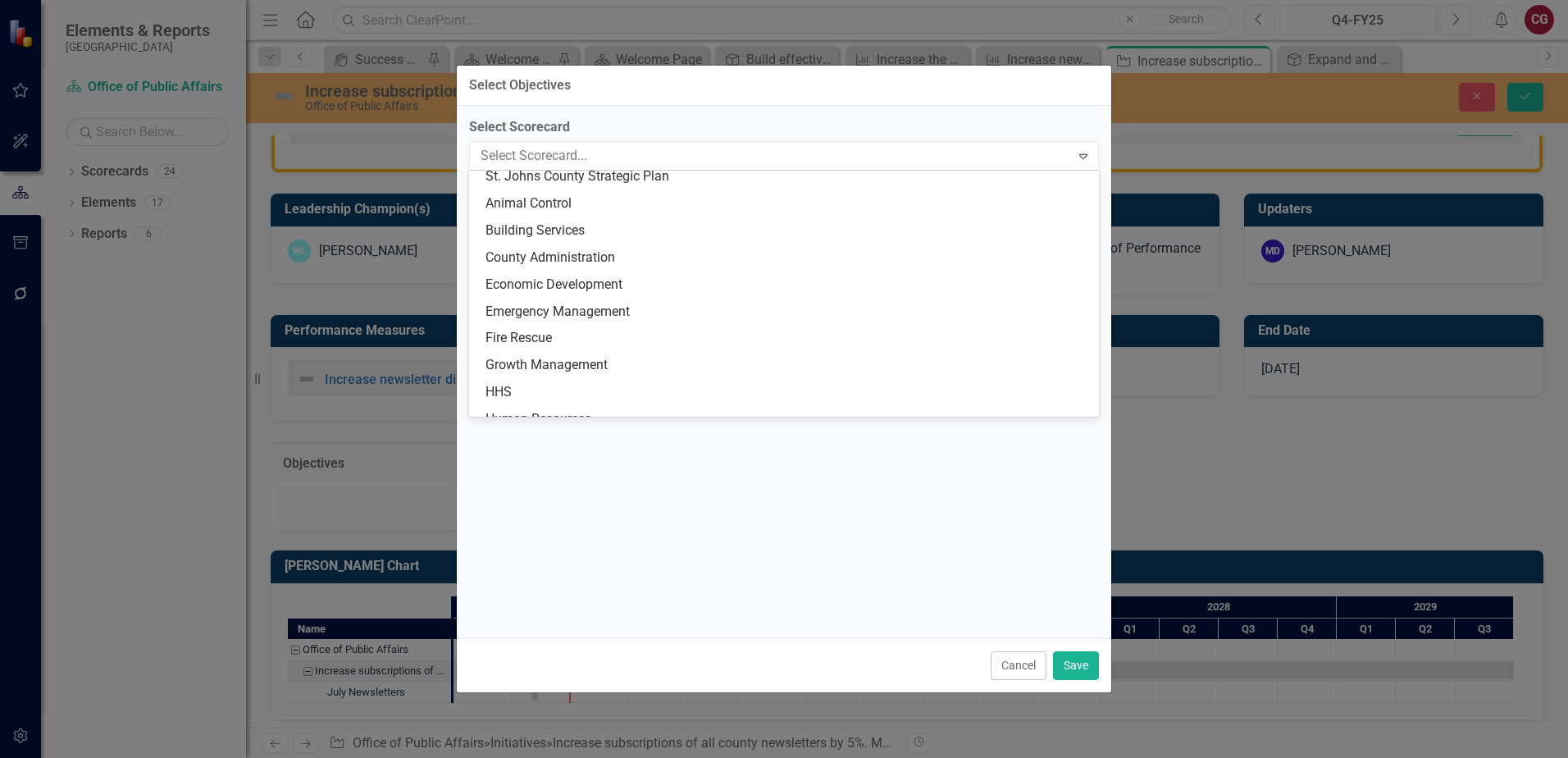
scroll to position [0, 0]
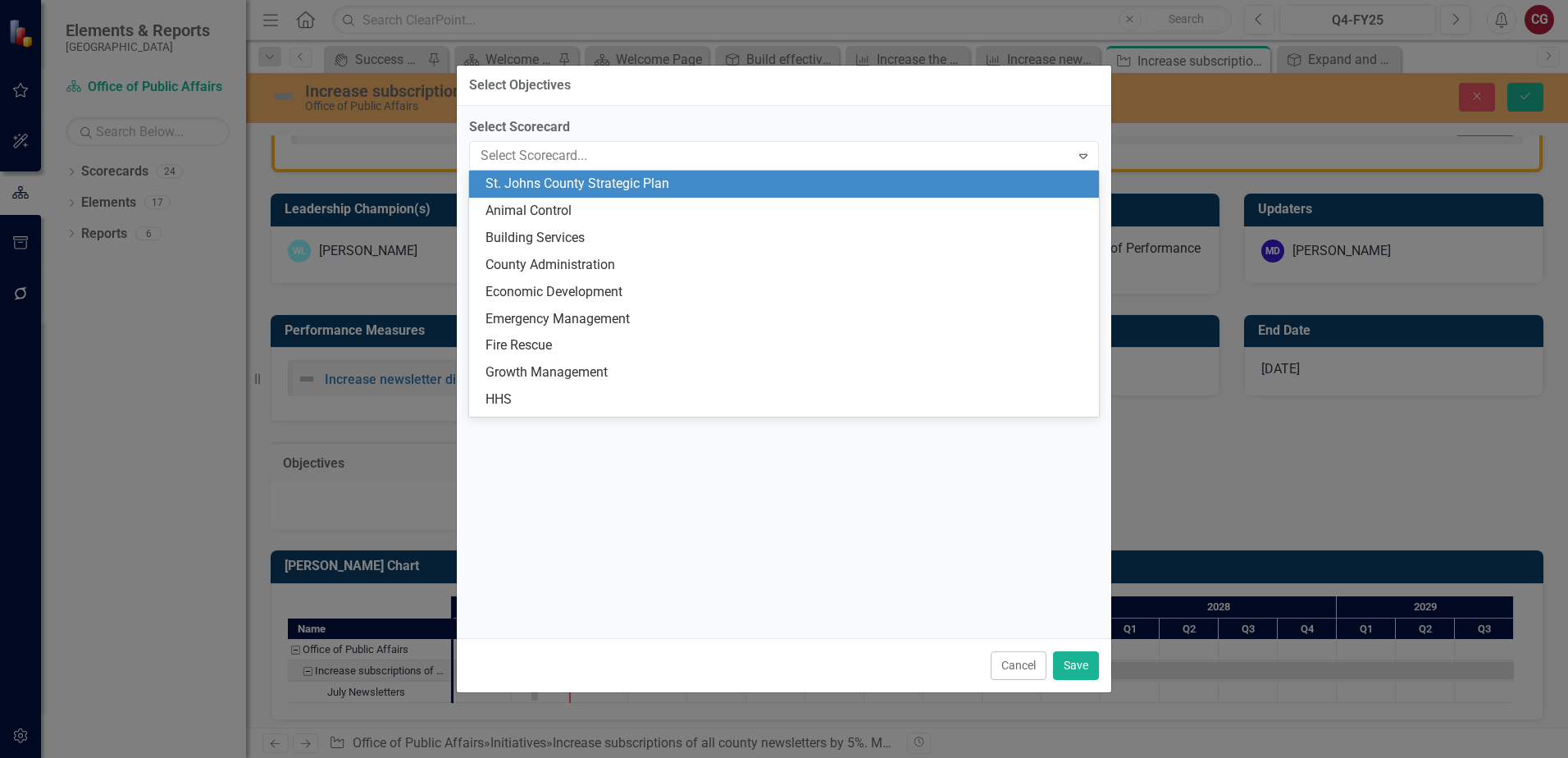
click at [603, 179] on div "St. Johns County Strategic Plan" at bounding box center [788, 184] width 604 height 19
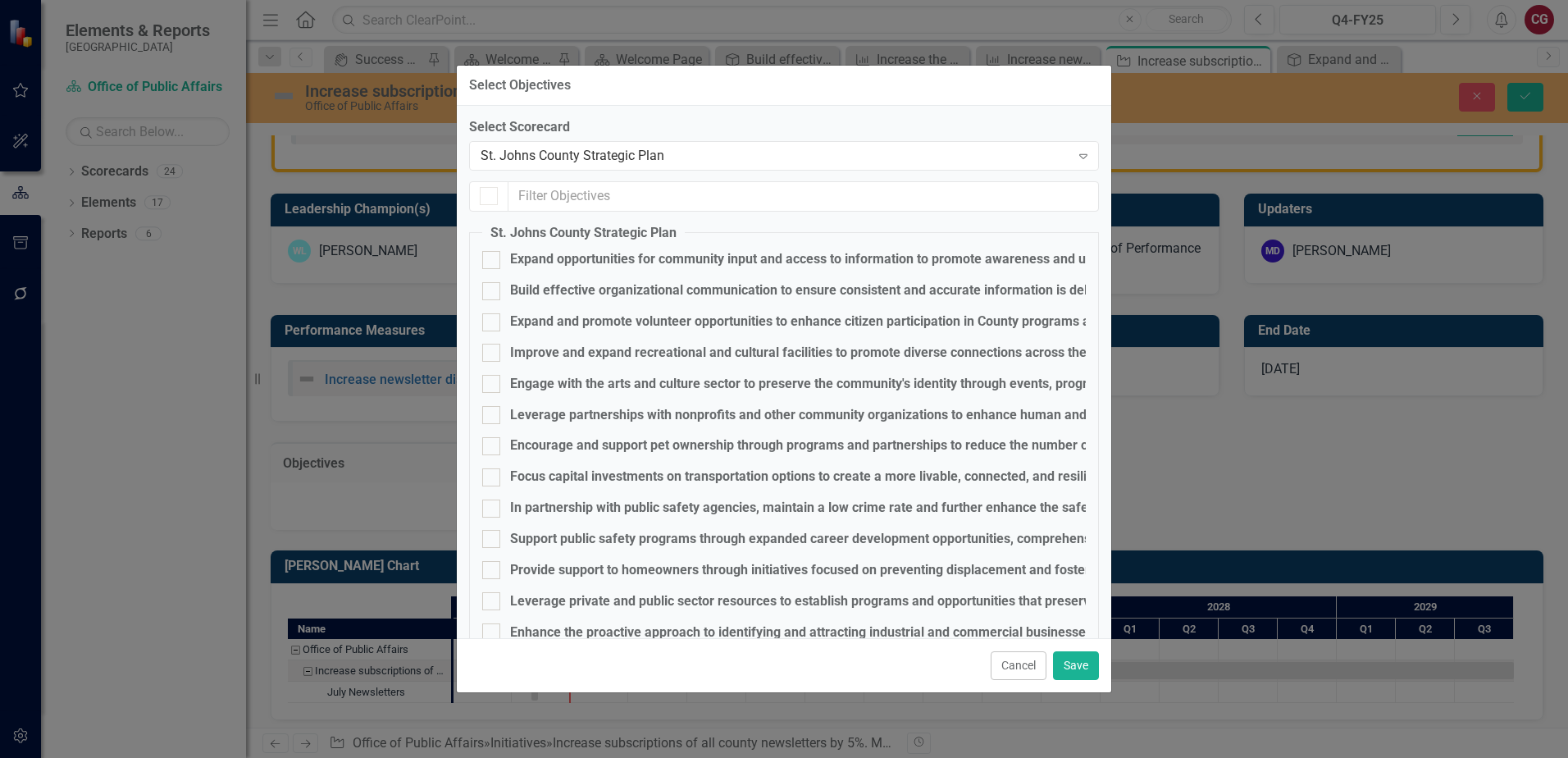
checkbox input "false"
click at [556, 292] on div "Build effective organizational communication to ensure consistent and accurate …" at bounding box center [870, 290] width 721 height 19
click at [493, 292] on input "Build effective organizational communication to ensure consistent and accurate …" at bounding box center [487, 287] width 11 height 11
checkbox input "true"
click at [1090, 672] on button "Save" at bounding box center [1076, 664] width 46 height 28
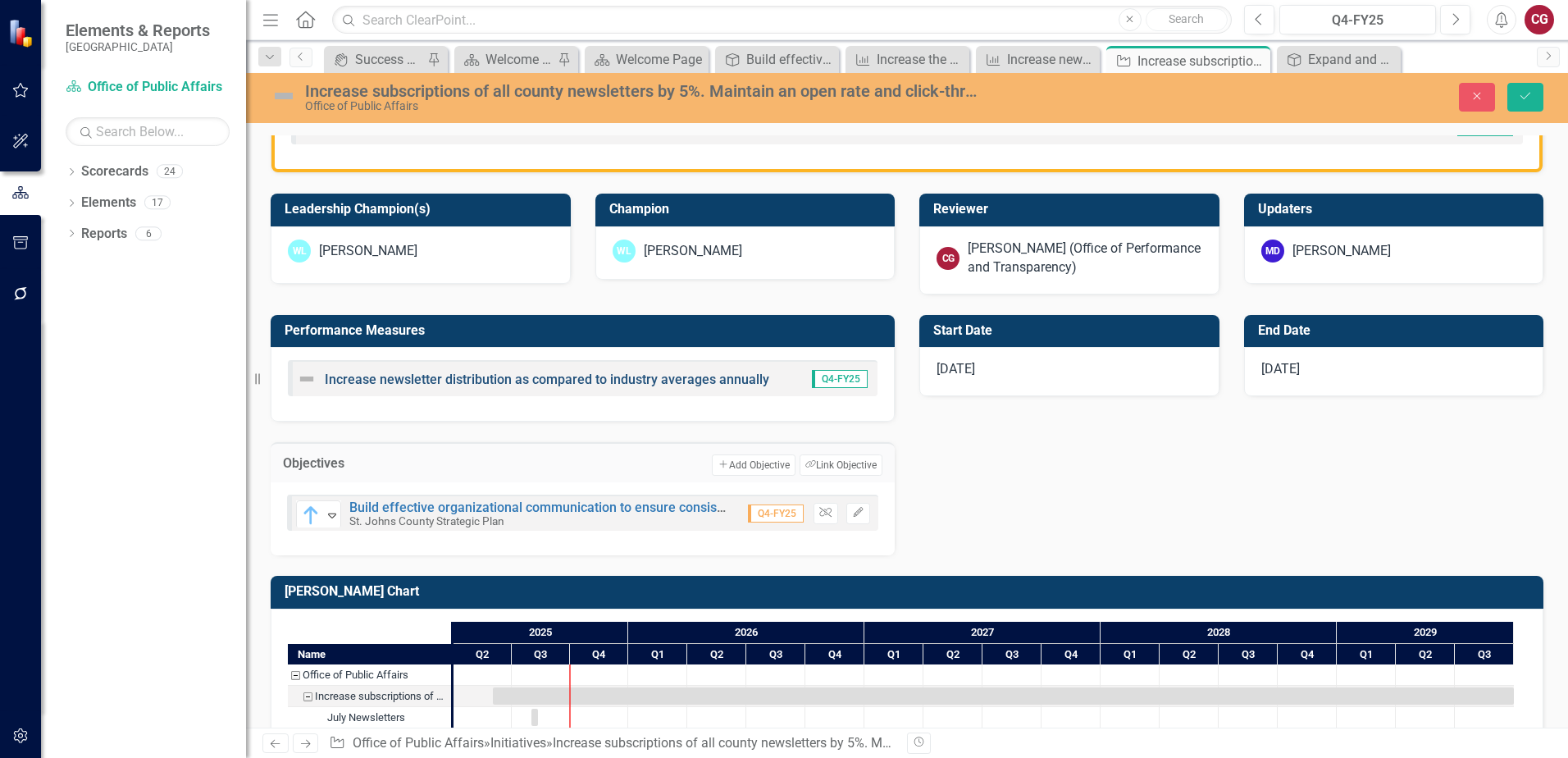
click at [482, 374] on link "Increase newsletter distribution as compared to industry averages annually" at bounding box center [547, 379] width 444 height 16
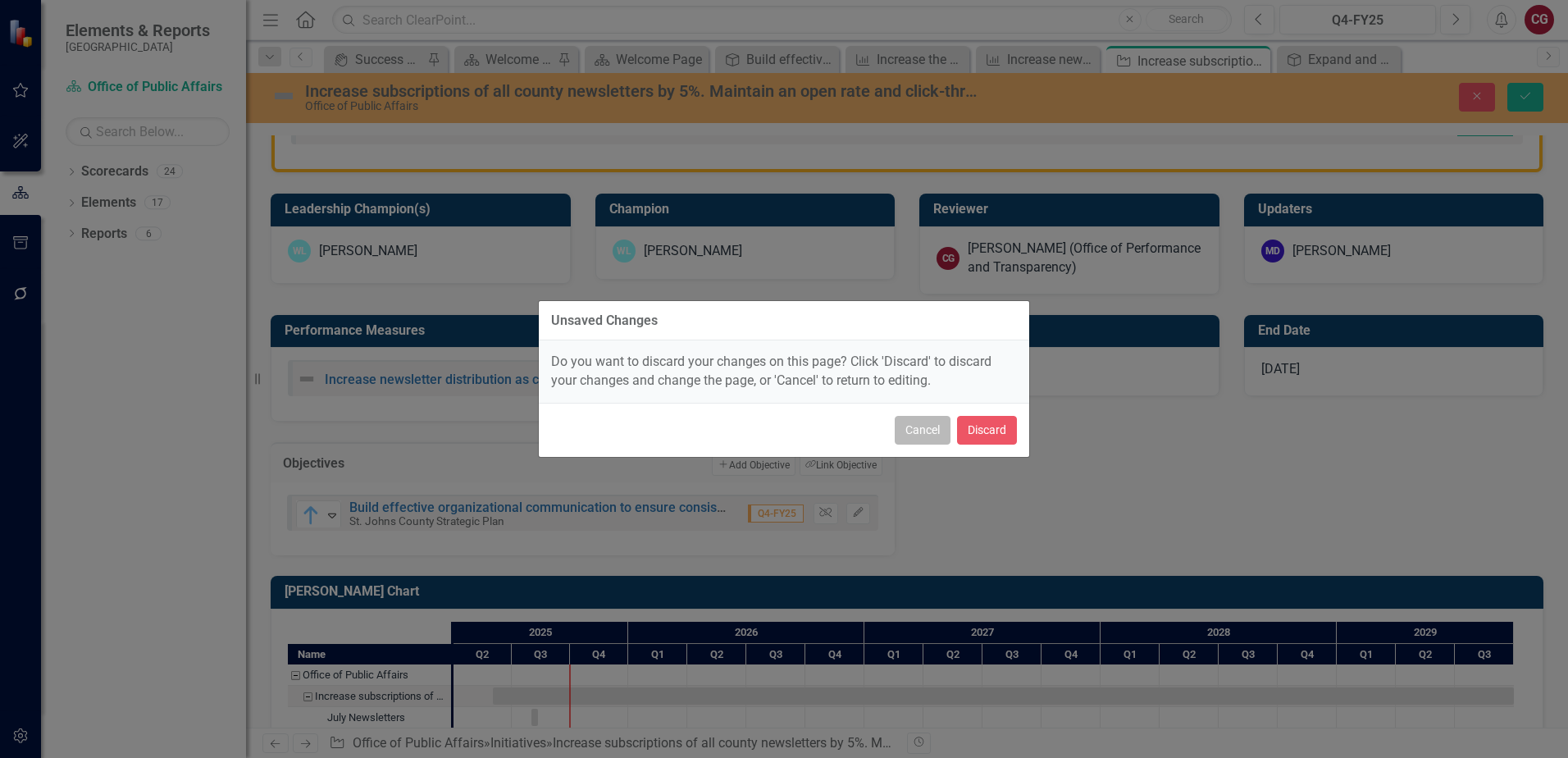
click at [919, 435] on button "Cancel" at bounding box center [923, 429] width 56 height 28
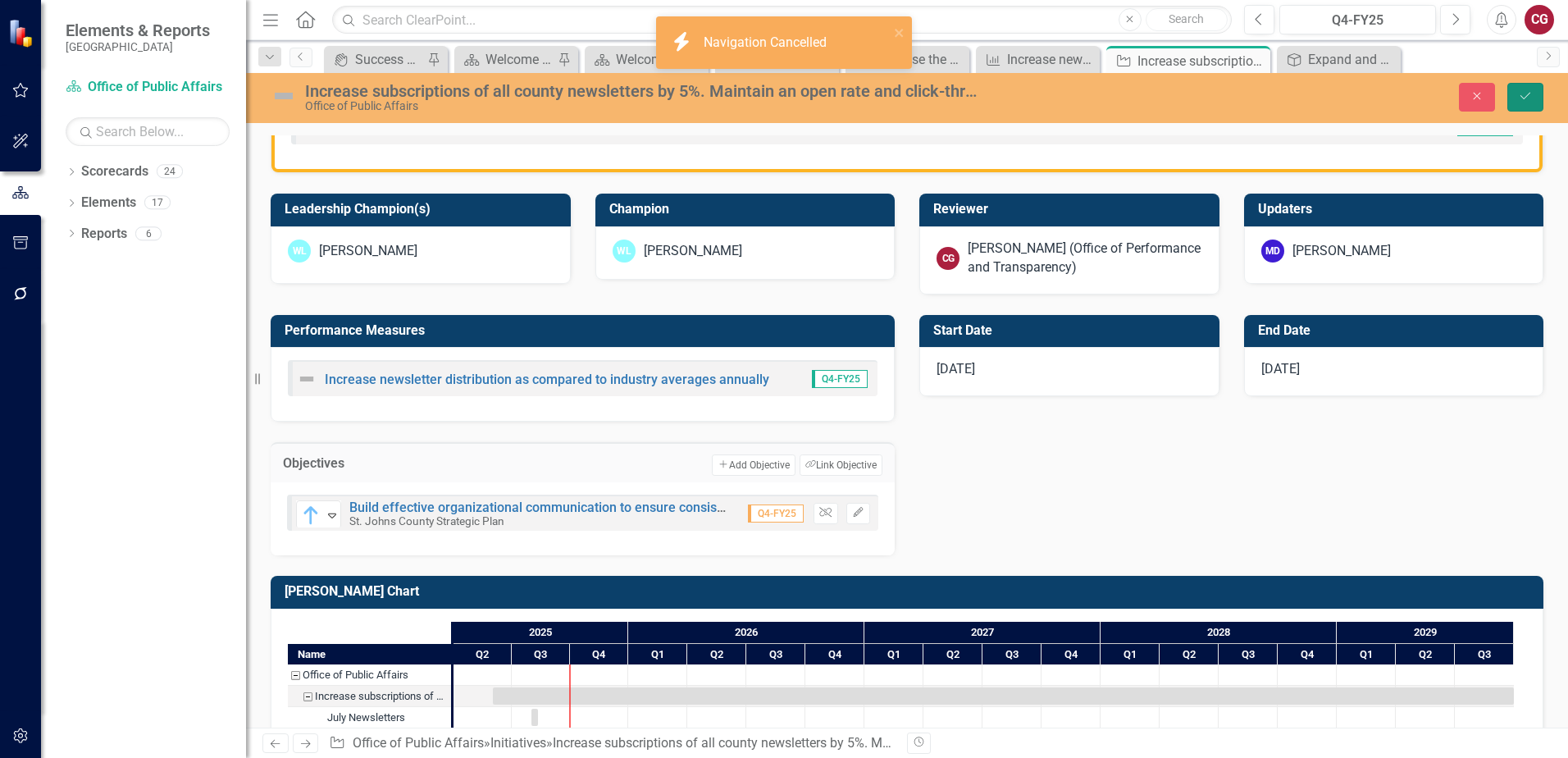
click at [1527, 95] on icon "Save" at bounding box center [1526, 95] width 15 height 12
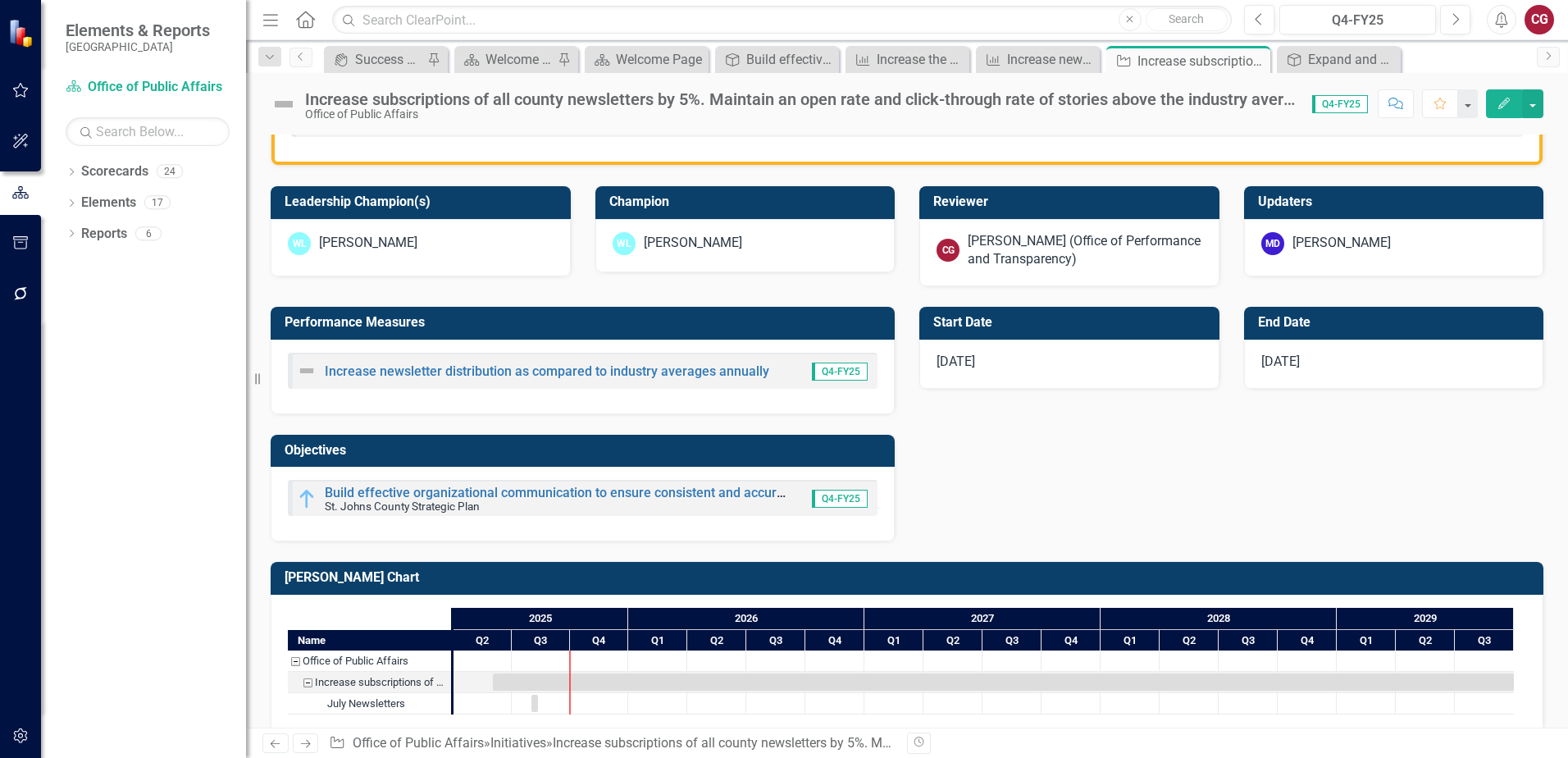
scroll to position [512, 0]
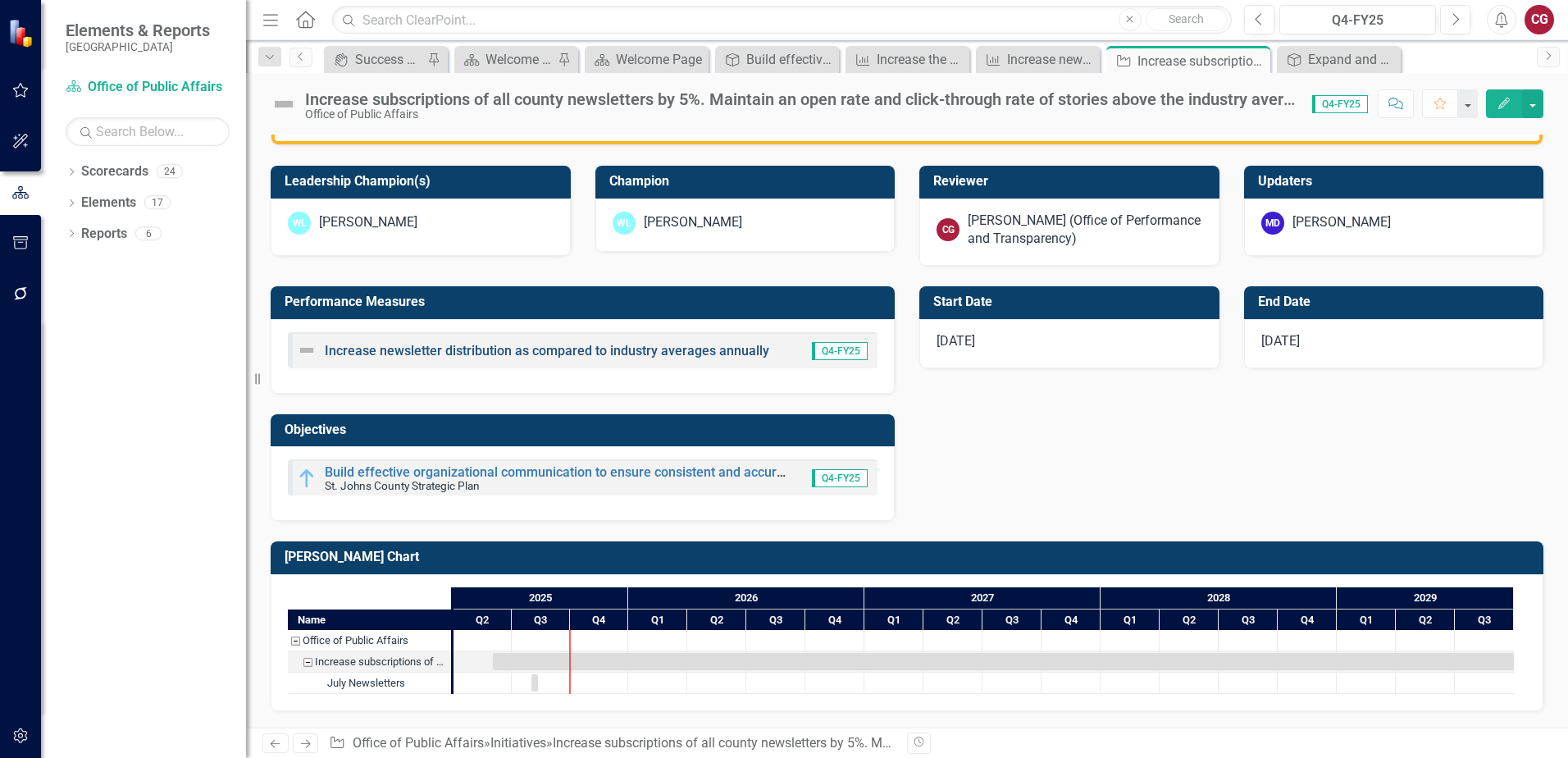
click at [466, 350] on link "Increase newsletter distribution as compared to industry averages annually" at bounding box center [547, 350] width 444 height 16
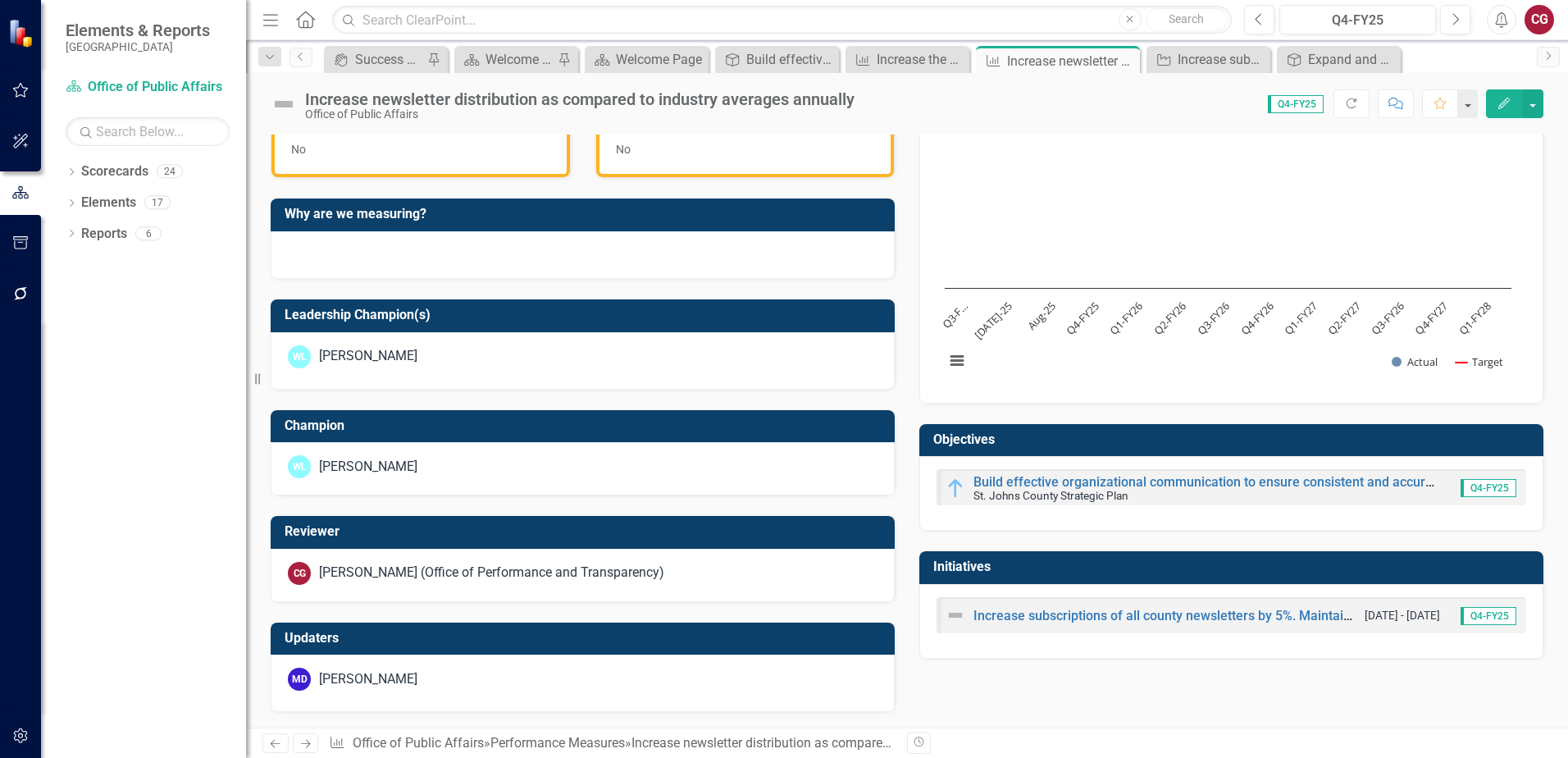
scroll to position [497, 0]
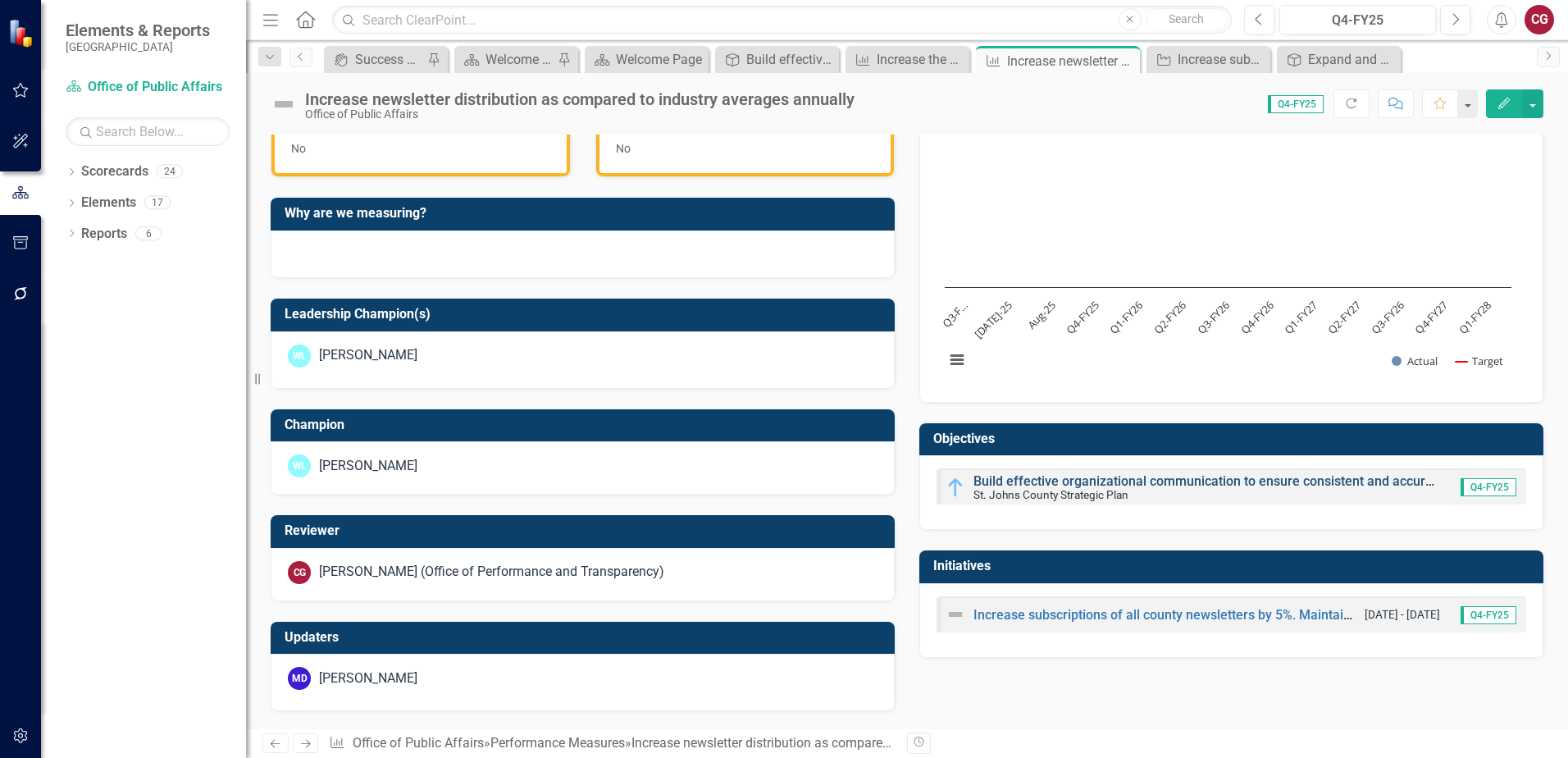
click at [1039, 482] on link "Build effective organizational communication to ensure consistent and accurate …" at bounding box center [1334, 481] width 721 height 16
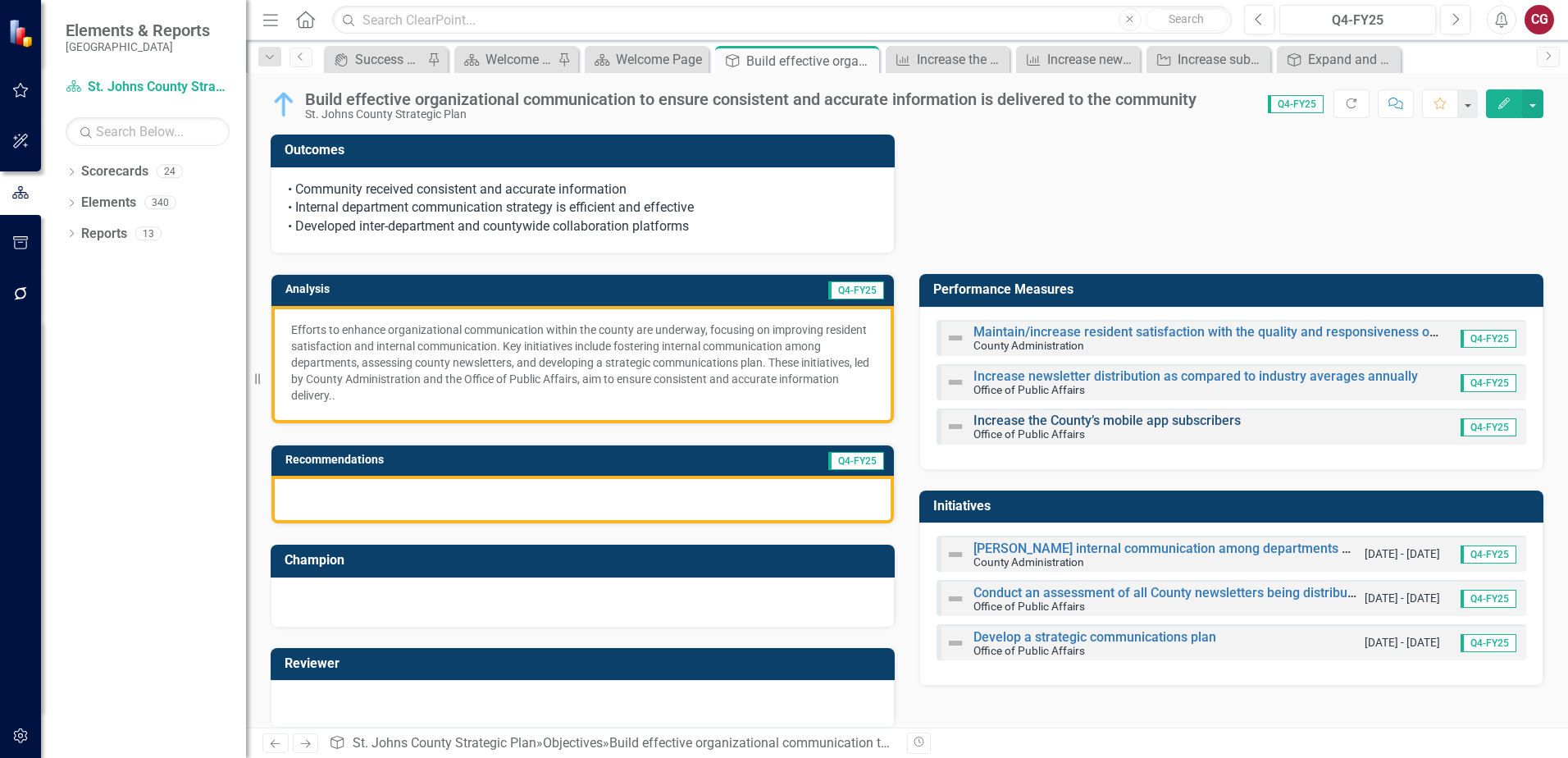
click at [990, 416] on link "Increase the County’s mobile app subscribers" at bounding box center [1107, 419] width 267 height 16
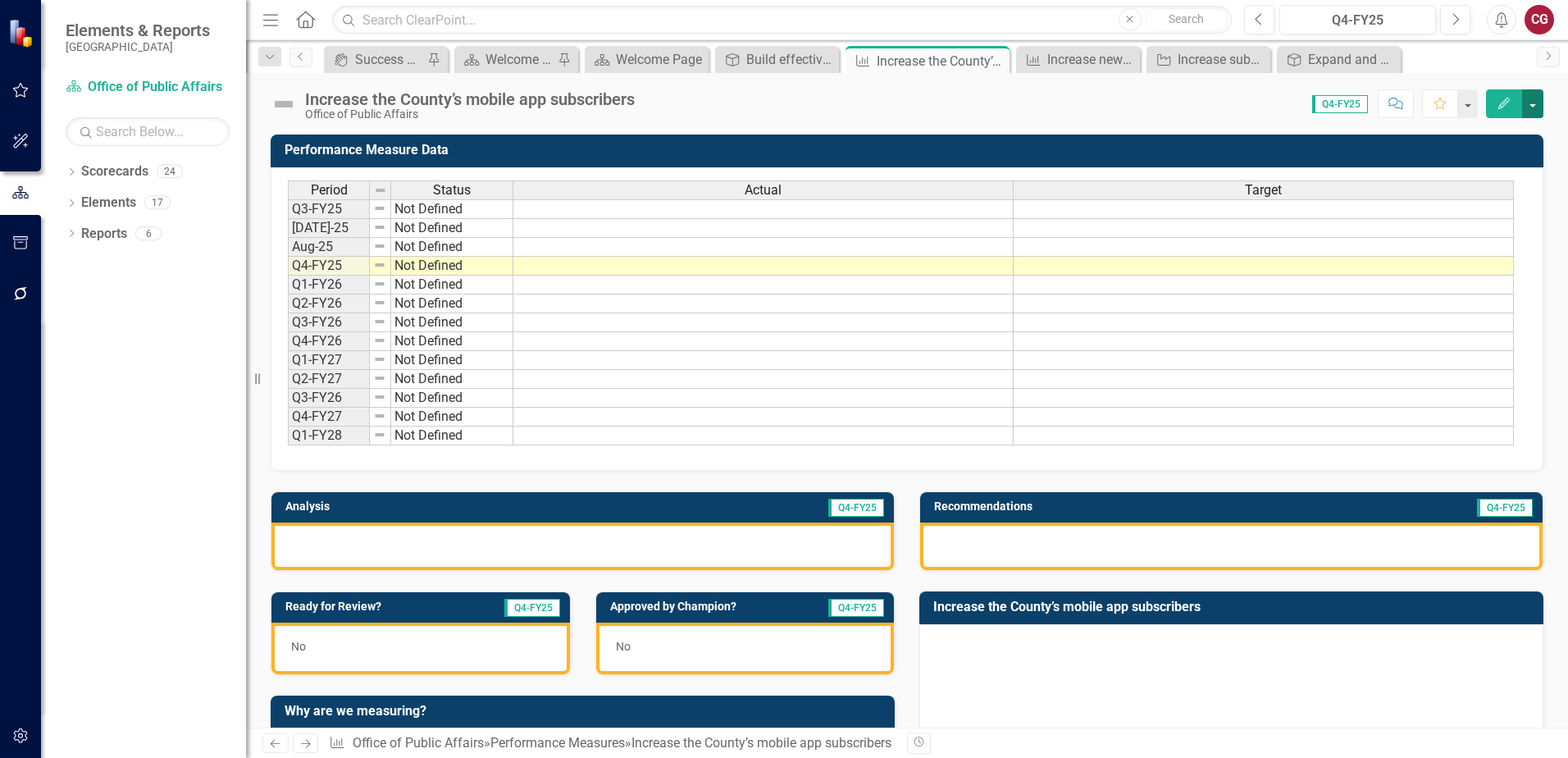
click at [1522, 100] on button "button" at bounding box center [1532, 103] width 21 height 28
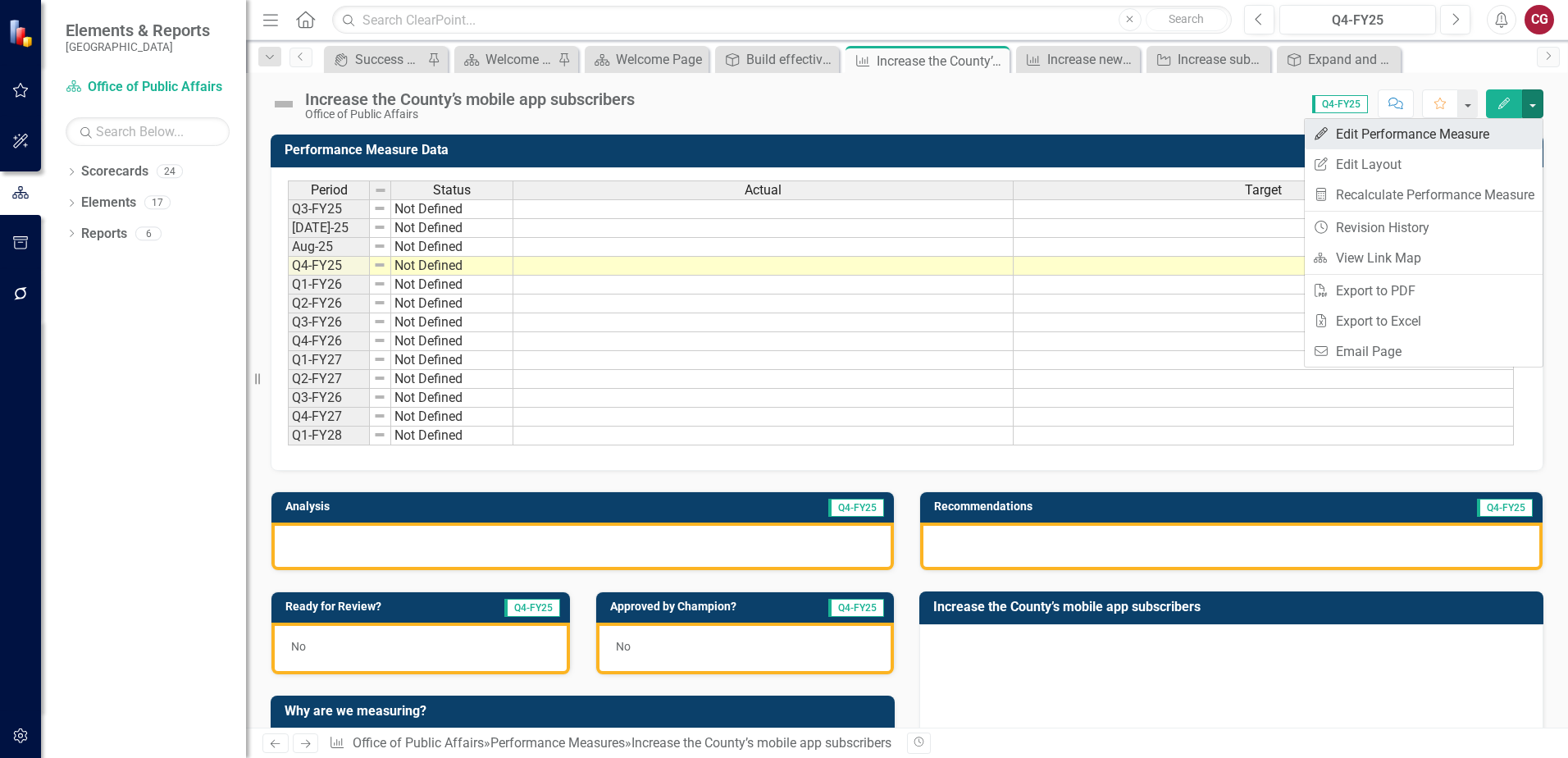
click at [1484, 125] on link "Edit Edit Performance Measure" at bounding box center [1424, 134] width 238 height 30
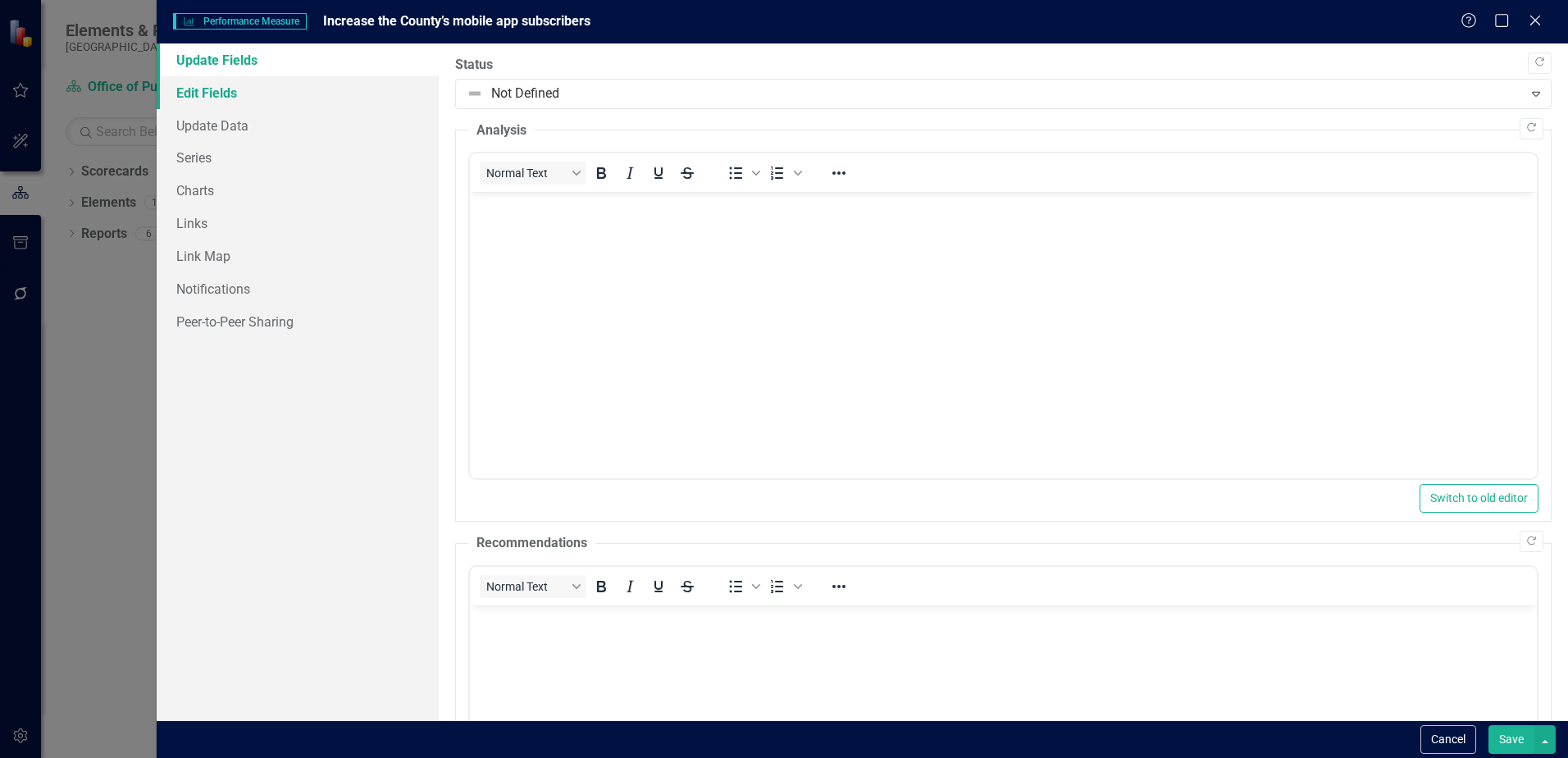
click at [252, 100] on link "Edit Fields" at bounding box center [297, 93] width 282 height 33
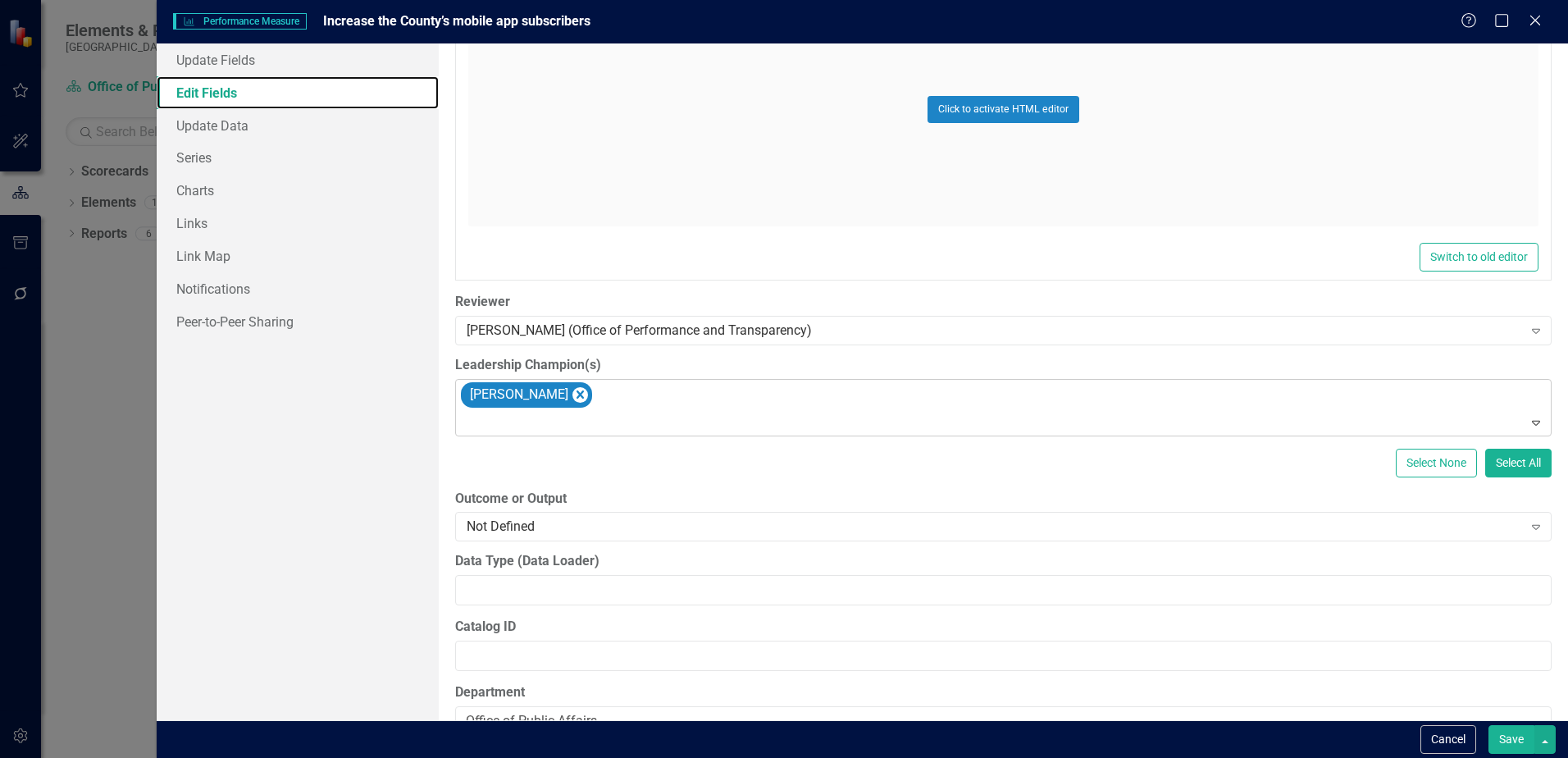
scroll to position [913, 0]
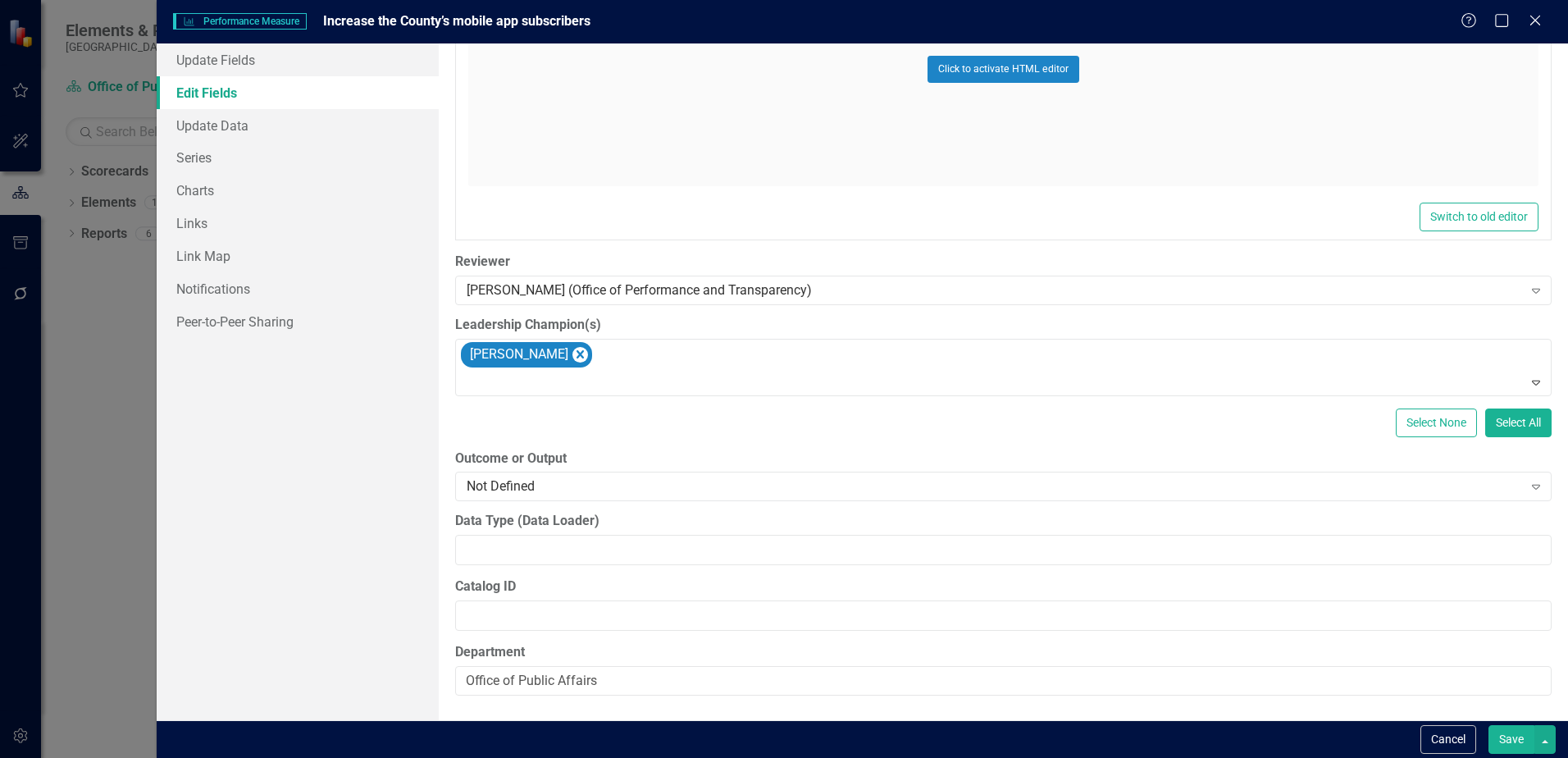
click at [1520, 741] on button "Save" at bounding box center [1512, 739] width 46 height 28
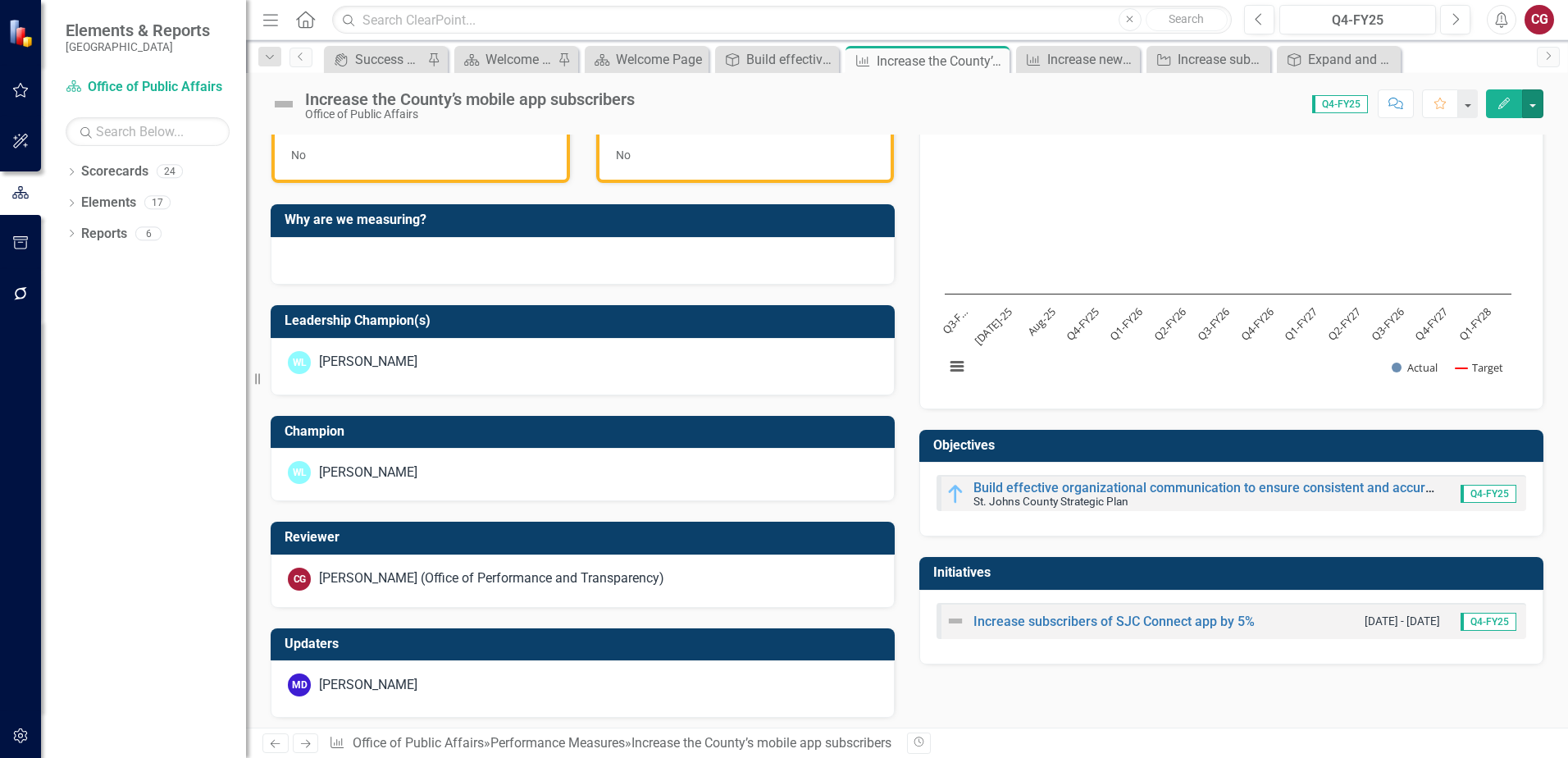
scroll to position [497, 0]
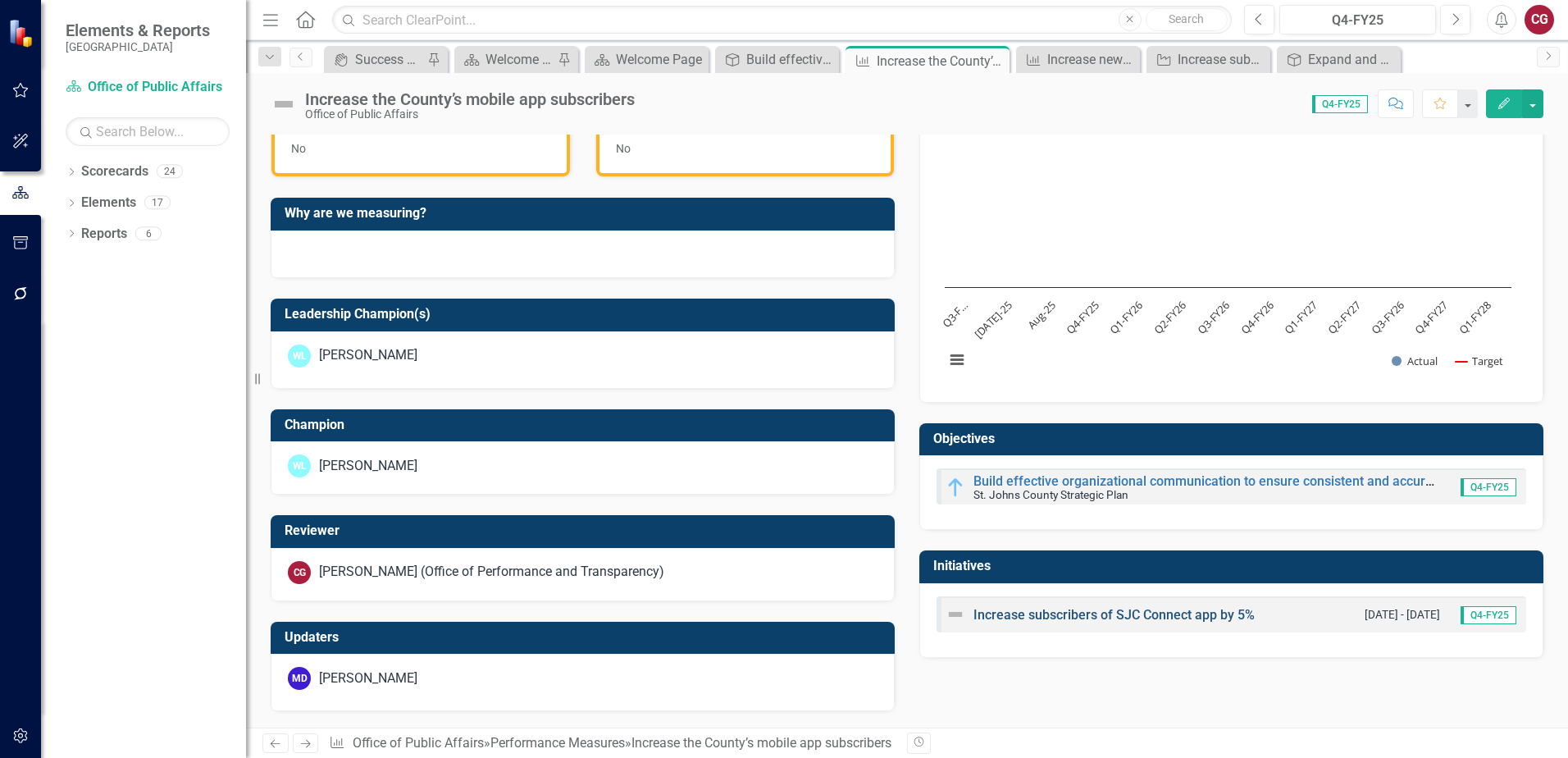
click at [1015, 619] on link "Increase subscribers of SJC Connect app by 5%" at bounding box center [1114, 614] width 281 height 16
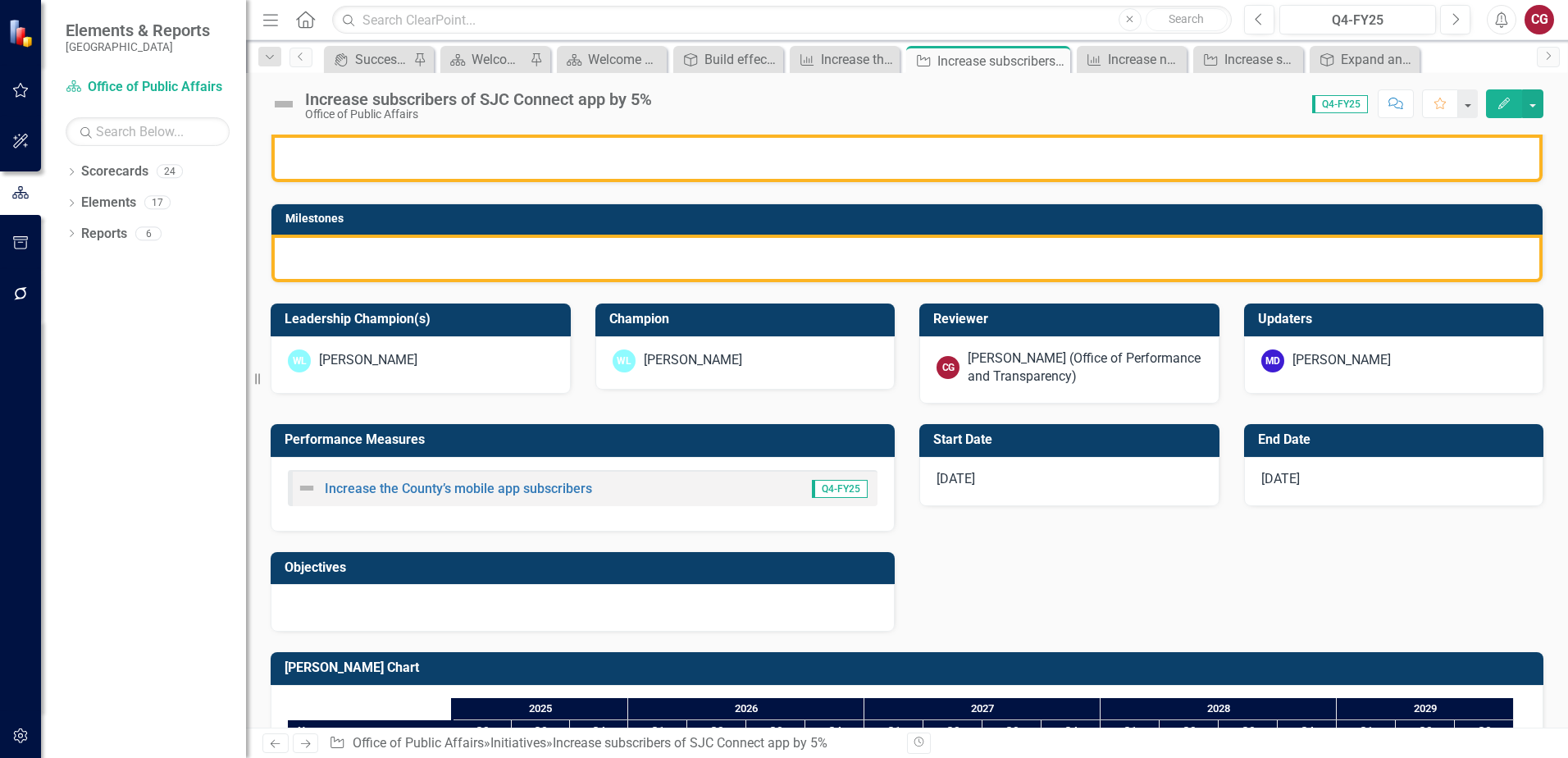
scroll to position [432, 0]
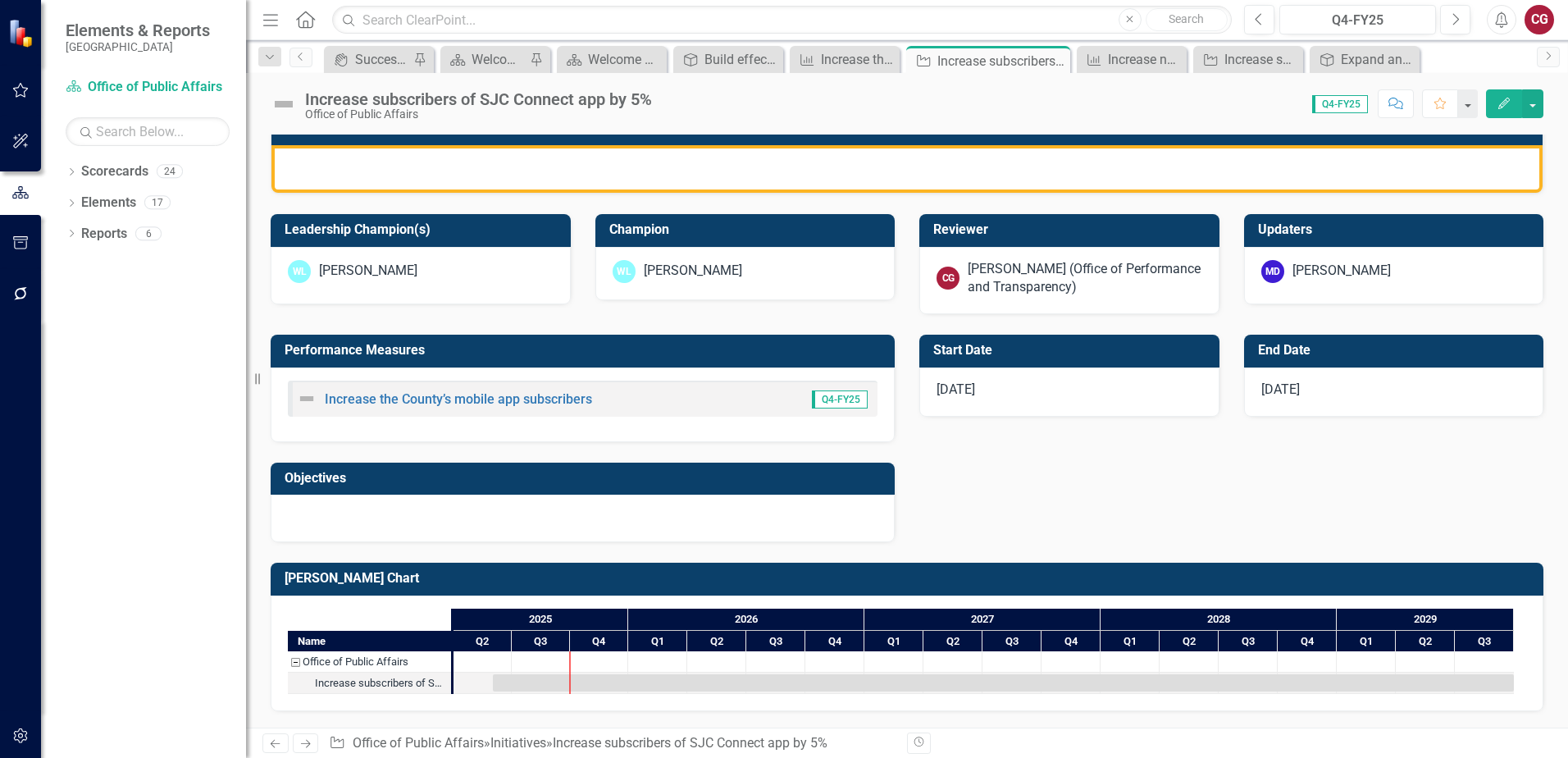
click at [655, 522] on div at bounding box center [583, 518] width 624 height 48
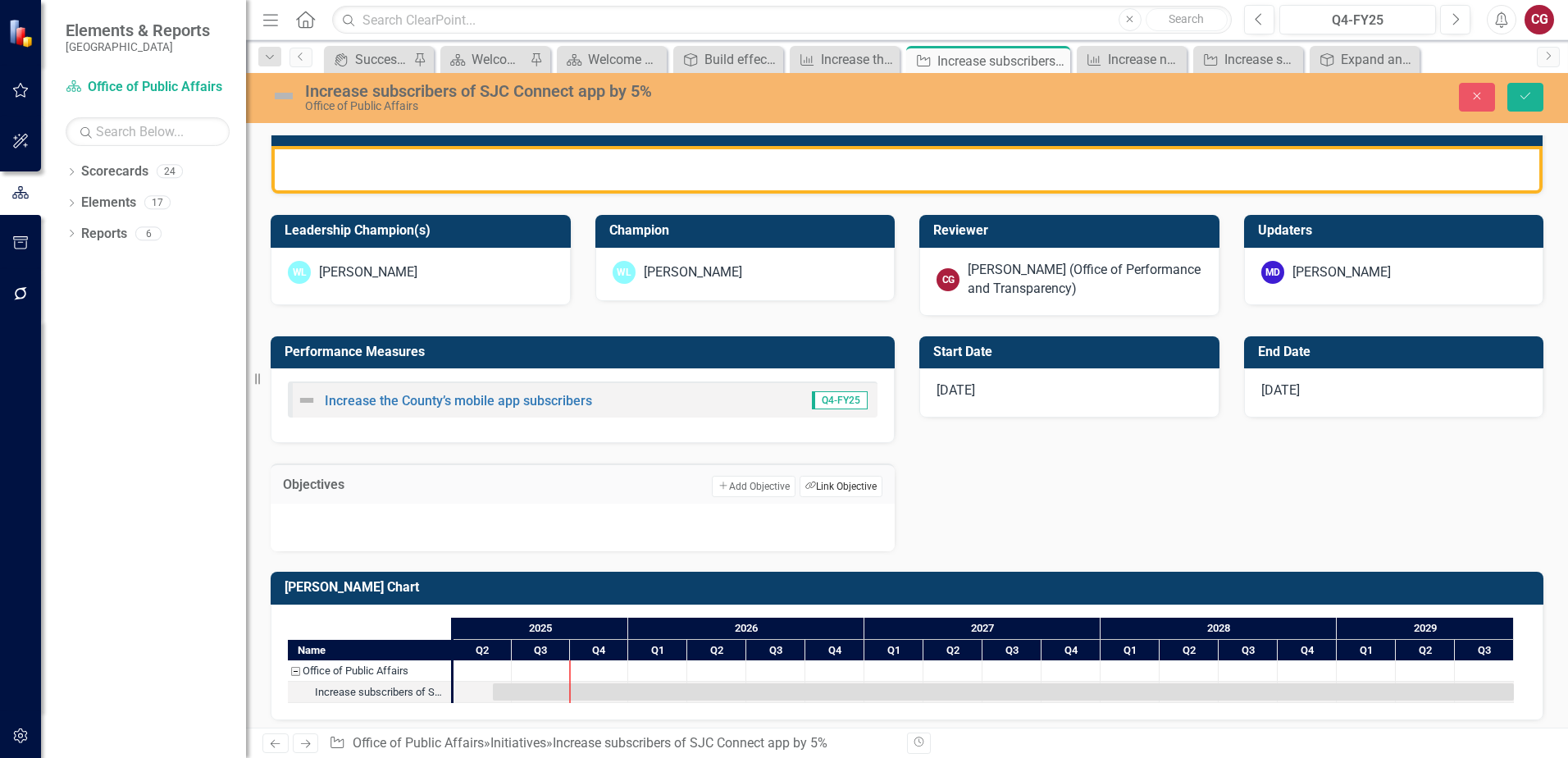
click at [824, 482] on button "Link Tag Link Objective" at bounding box center [841, 485] width 83 height 21
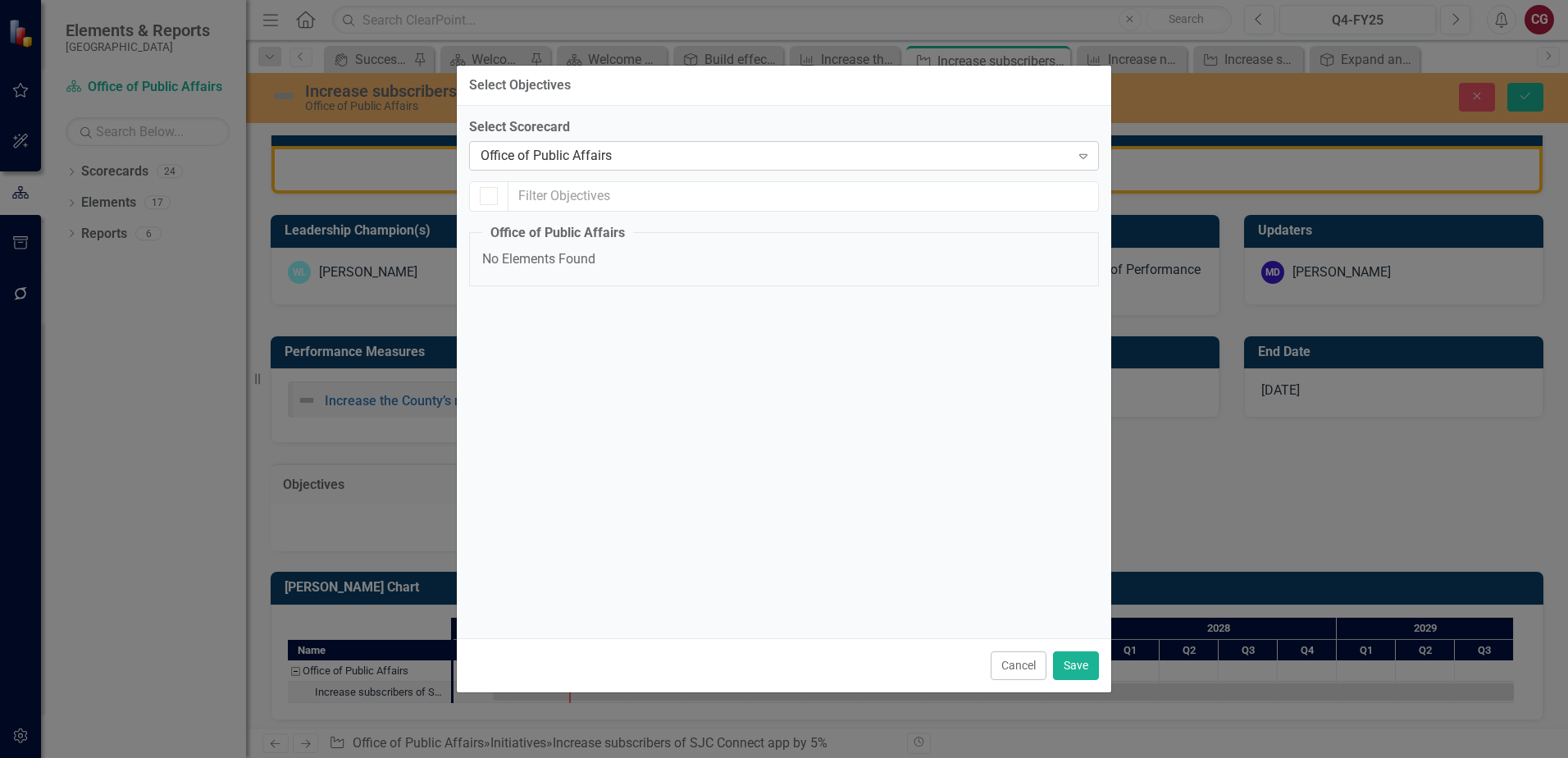
click at [680, 158] on div "Office of Public Affairs" at bounding box center [776, 155] width 589 height 19
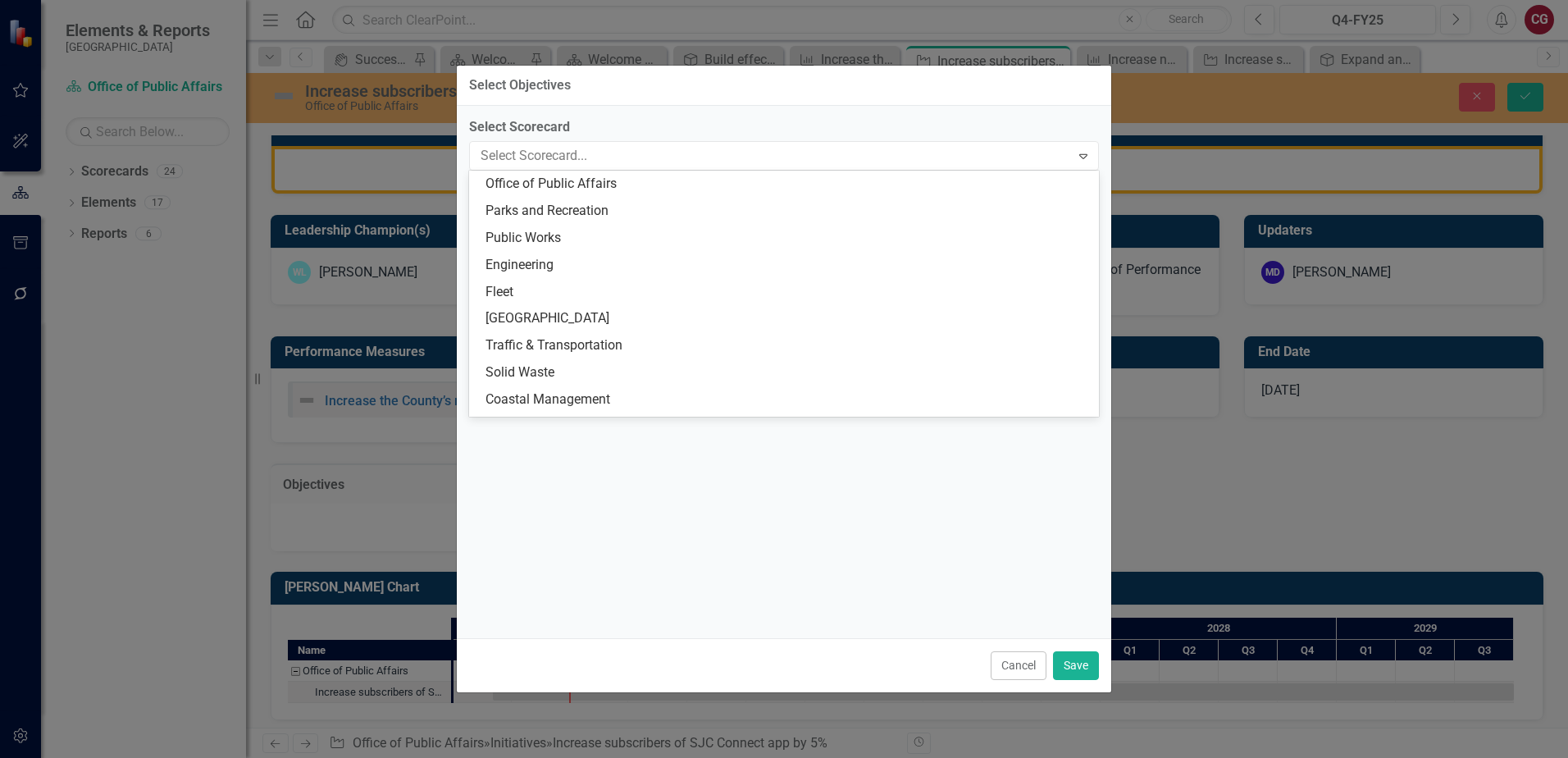
scroll to position [0, 0]
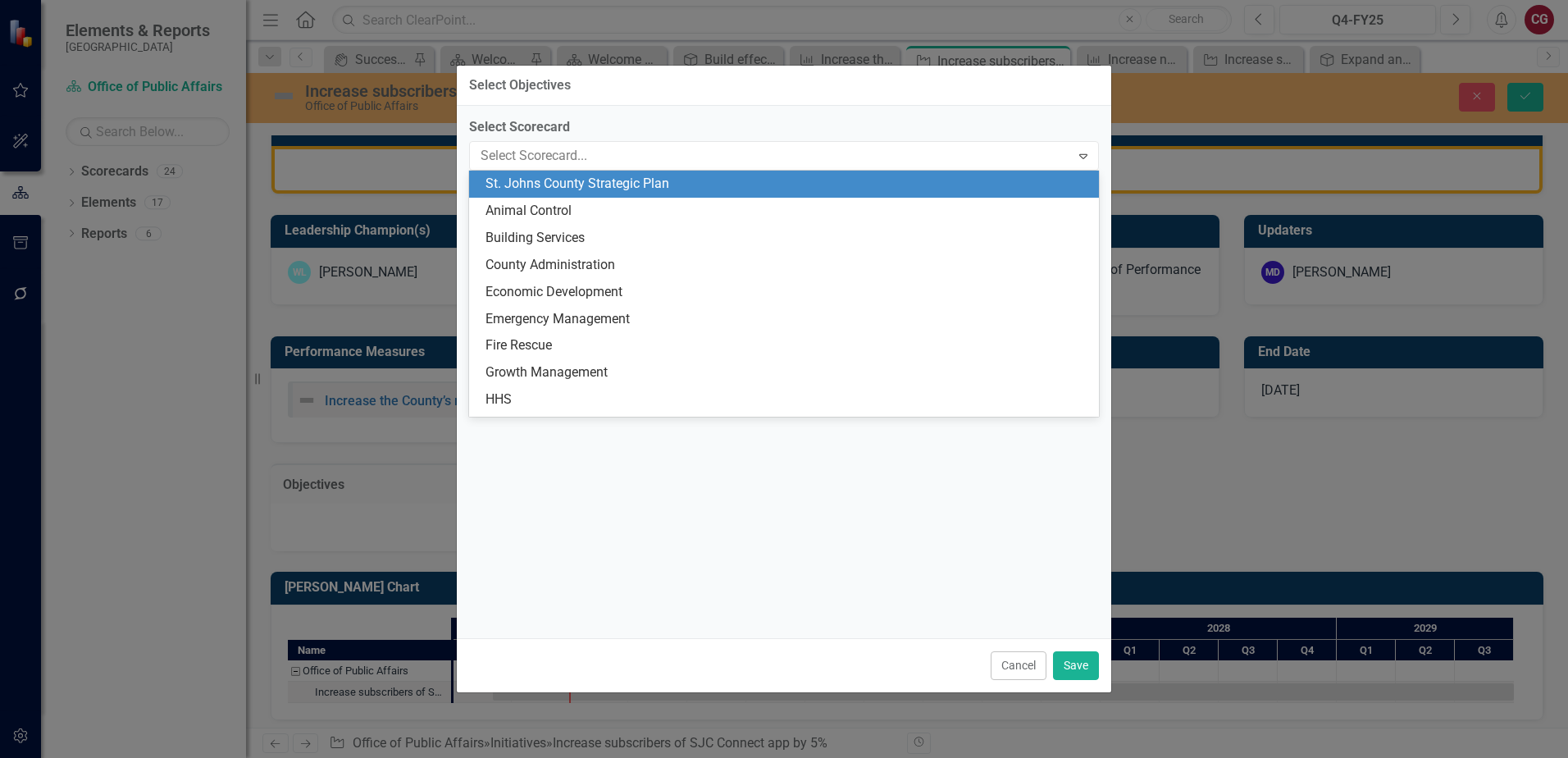
click at [653, 188] on div "St. Johns County Strategic Plan" at bounding box center [788, 184] width 604 height 19
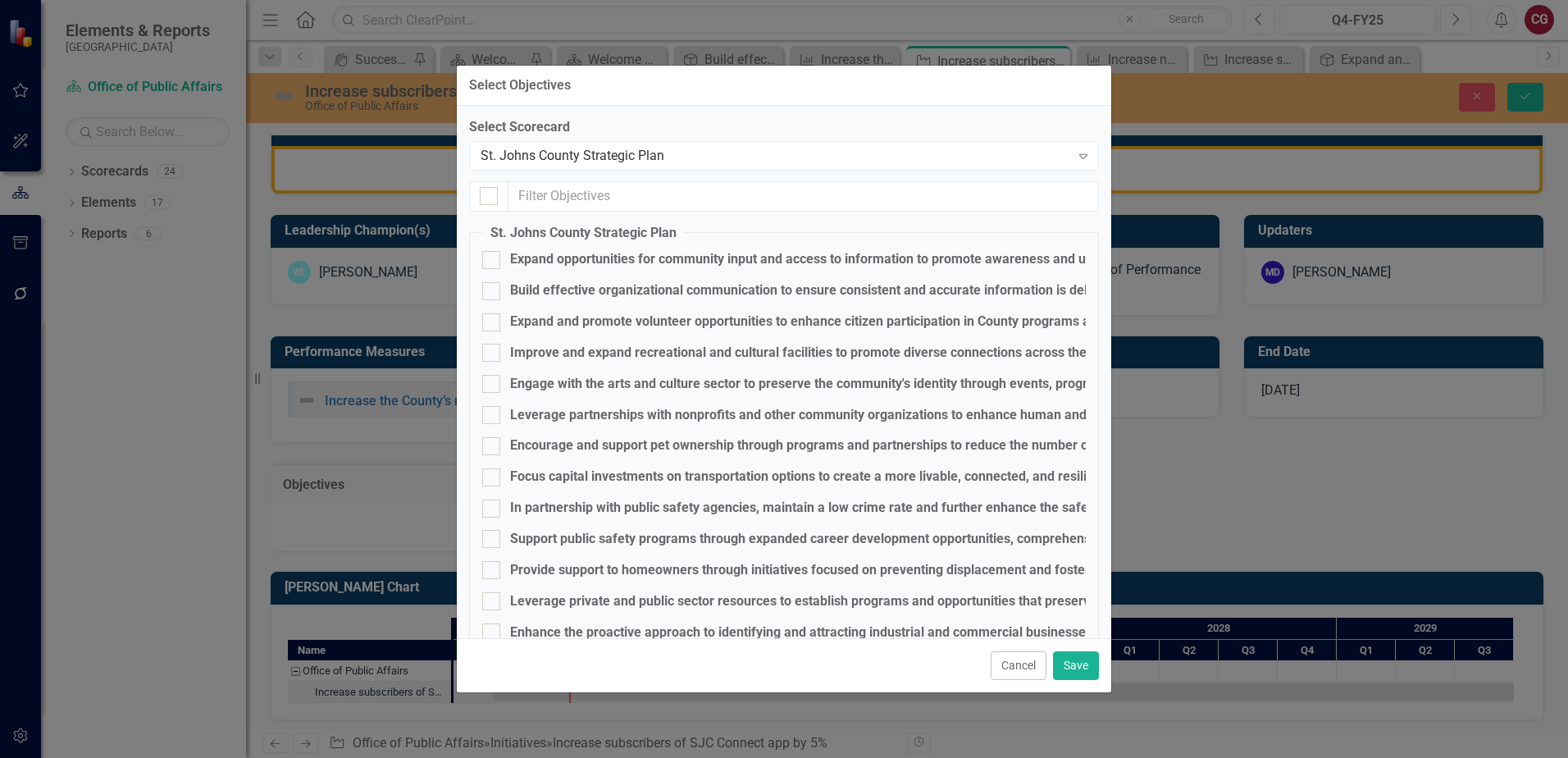
checkbox input "false"
click at [640, 288] on div "Build effective organizational communication to ensure consistent and accurate …" at bounding box center [870, 290] width 721 height 19
click at [493, 288] on input "Build effective organizational communication to ensure consistent and accurate …" at bounding box center [487, 287] width 11 height 11
checkbox input "true"
click at [1059, 656] on button "Save" at bounding box center [1076, 664] width 46 height 28
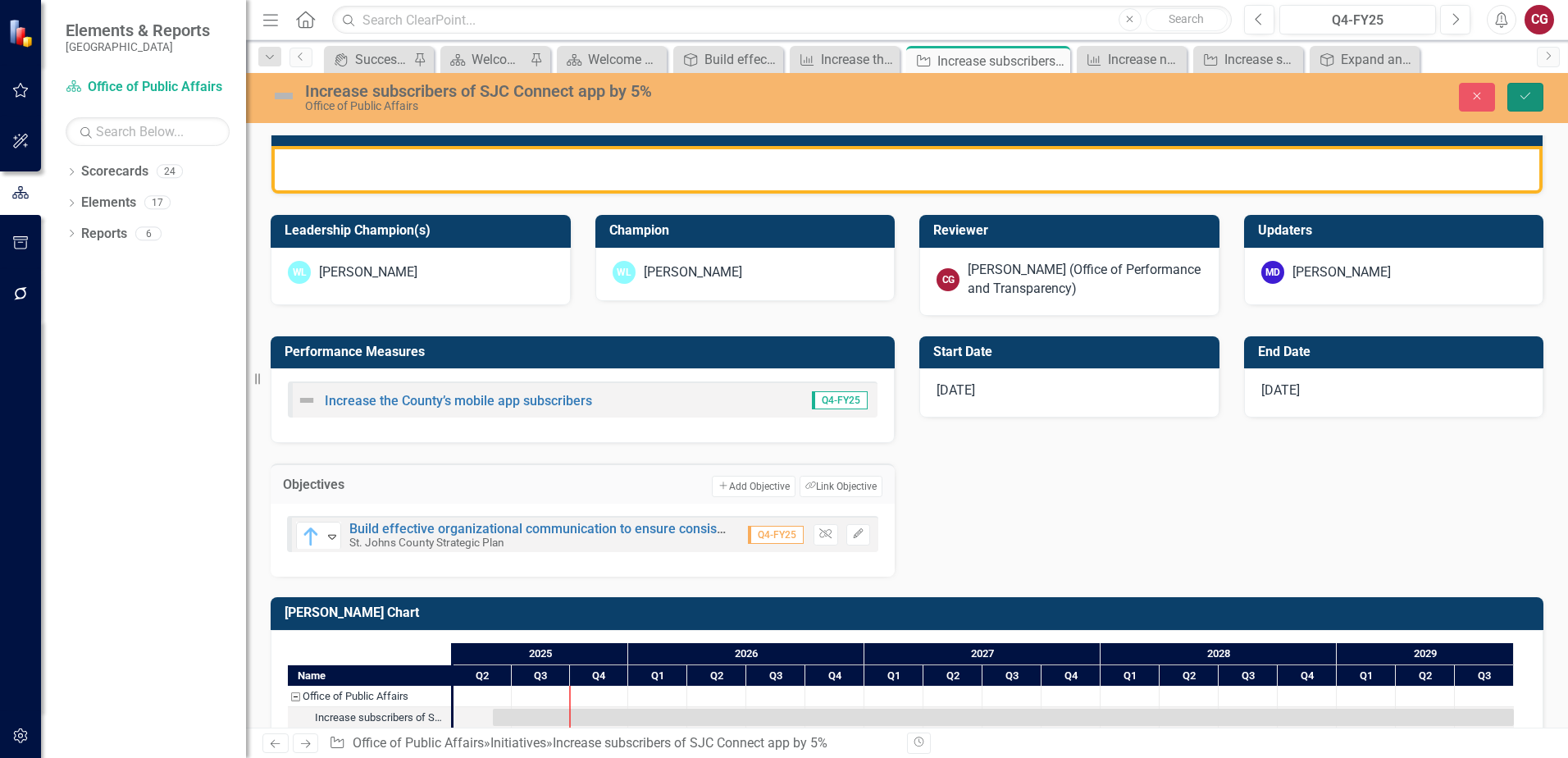
click at [1534, 99] on button "Save" at bounding box center [1525, 96] width 36 height 28
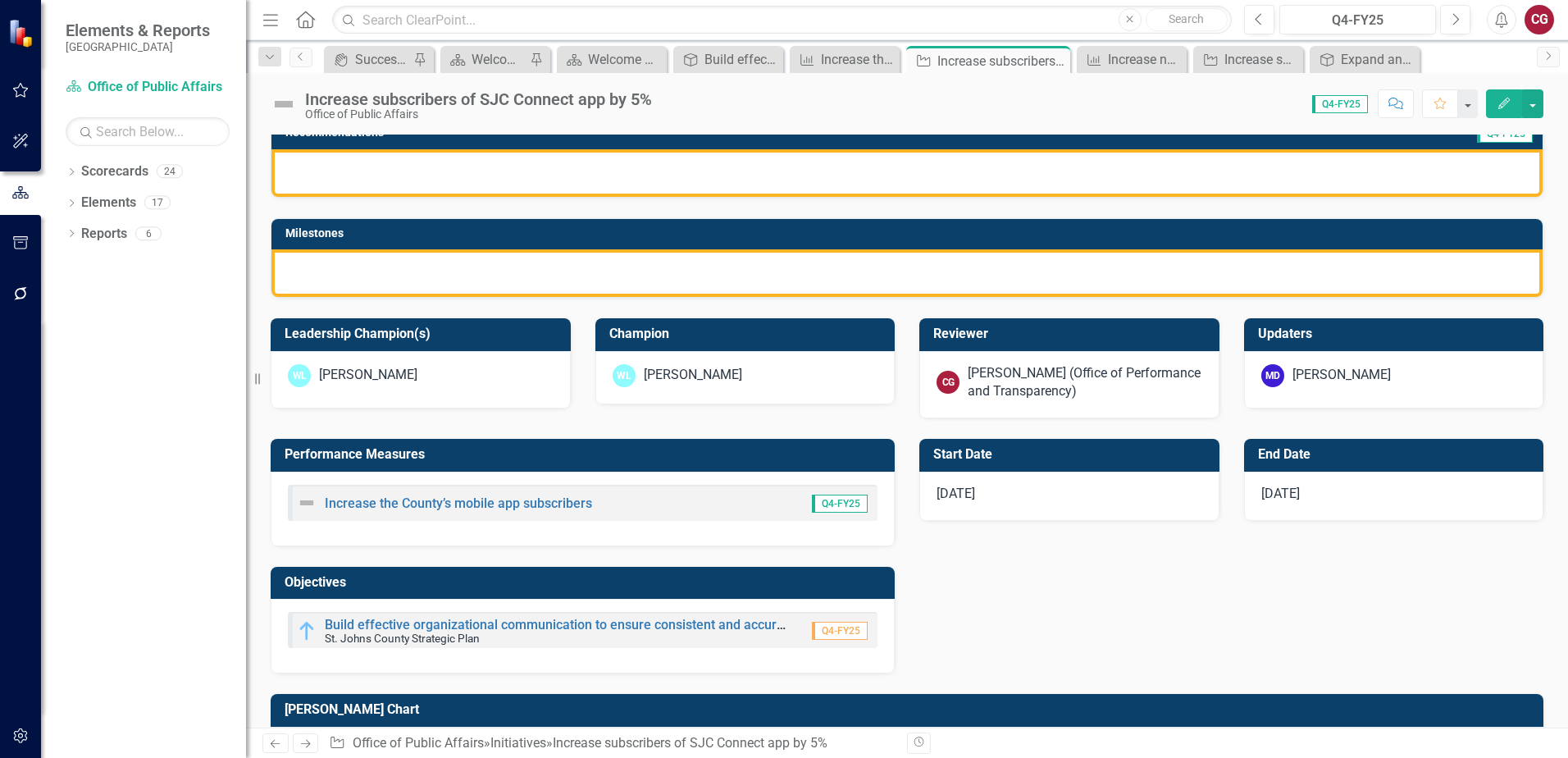
scroll to position [459, 0]
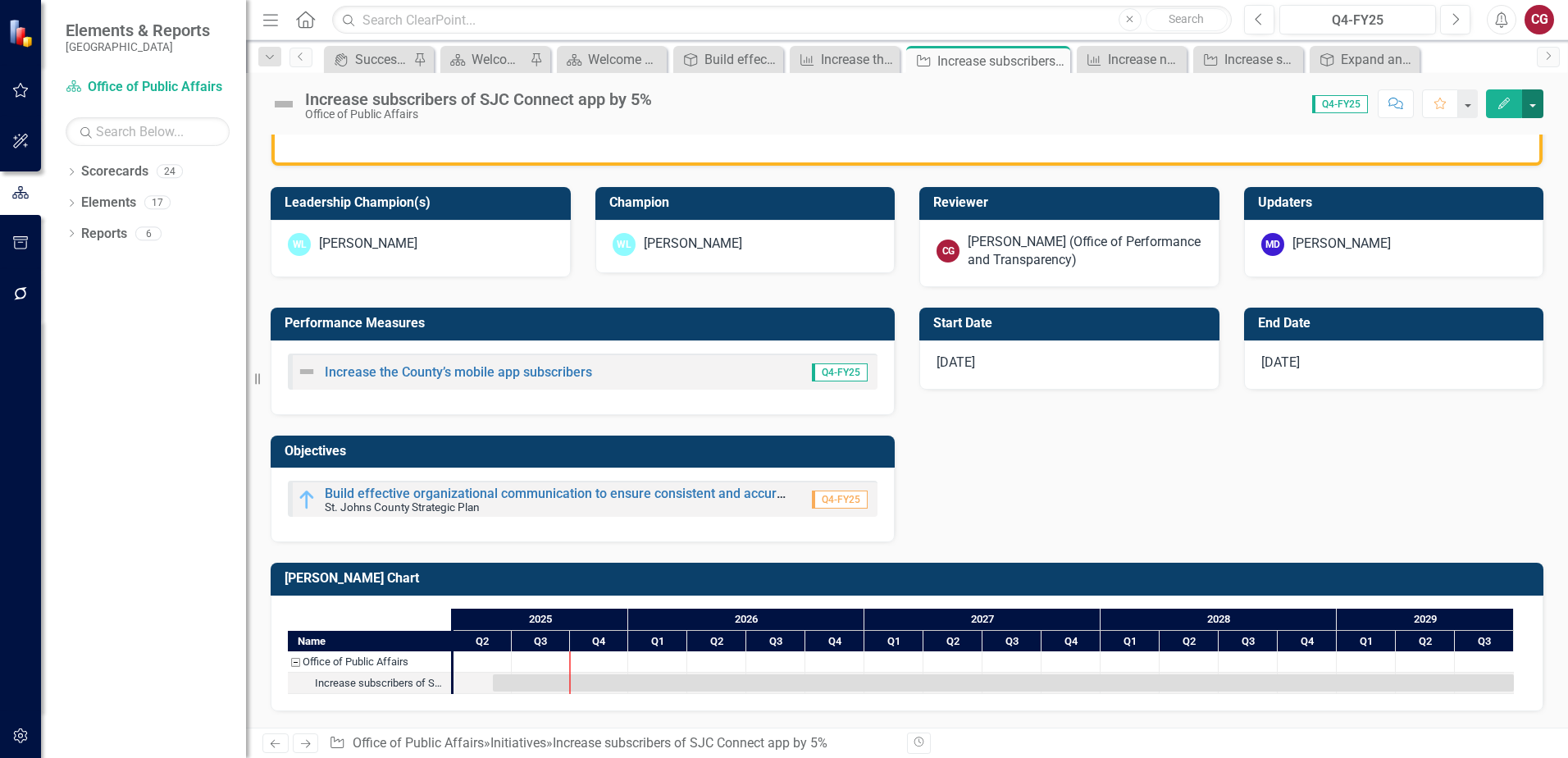
click at [1533, 113] on button "button" at bounding box center [1532, 103] width 21 height 28
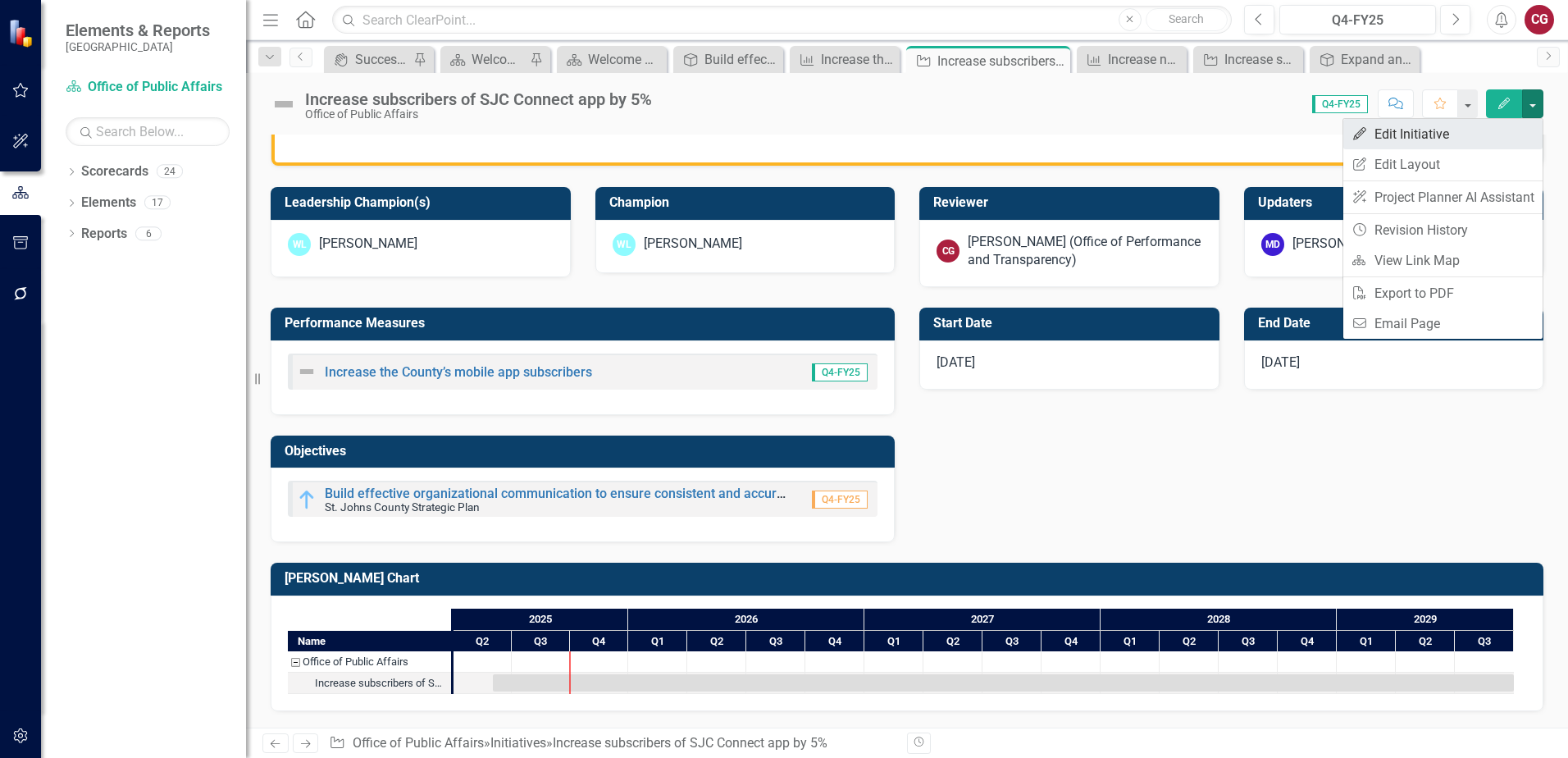
click at [1429, 123] on link "Edit Edit Initiative" at bounding box center [1443, 134] width 199 height 30
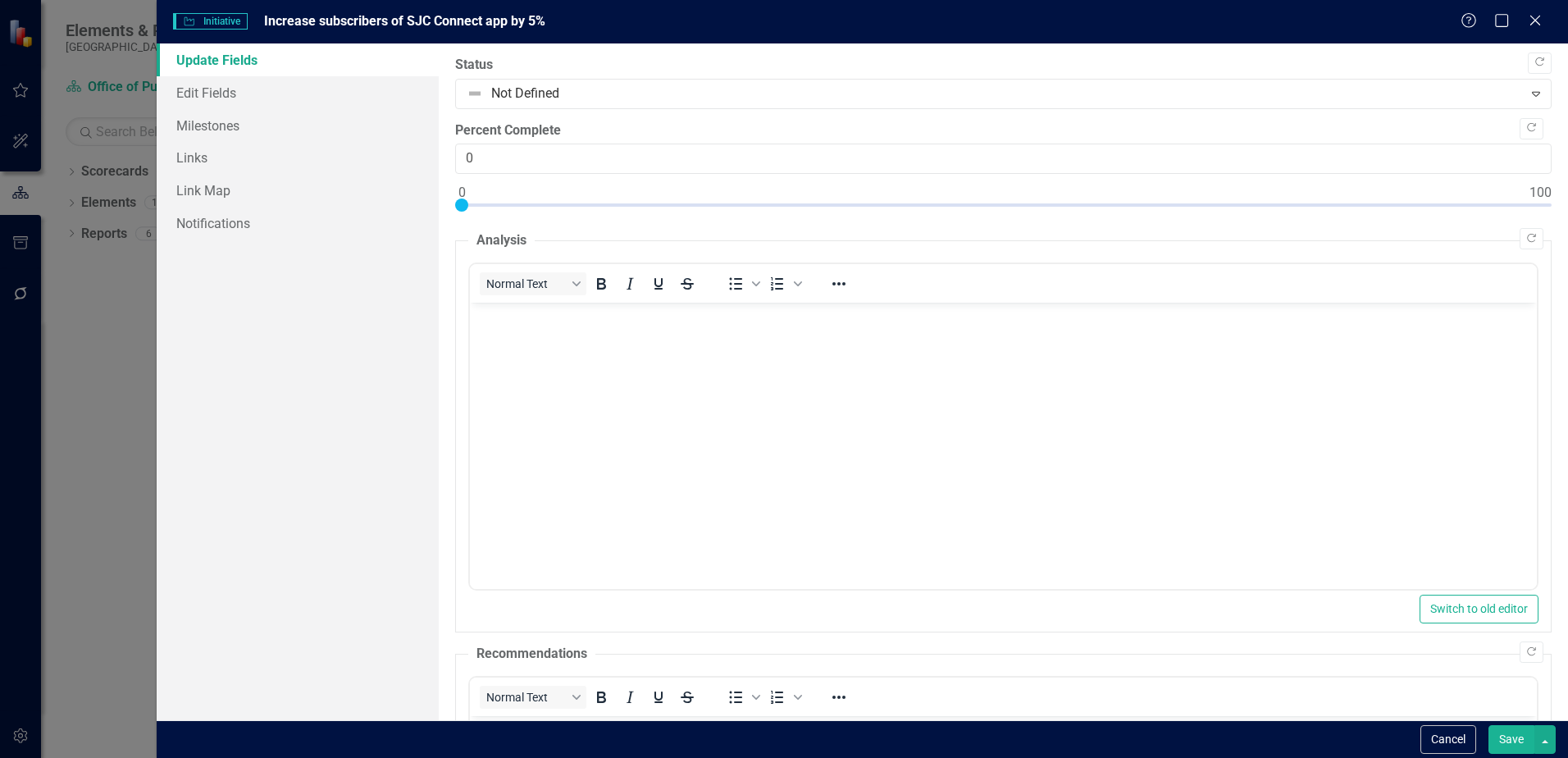
scroll to position [0, 0]
click at [263, 91] on link "Edit Fields" at bounding box center [297, 93] width 282 height 33
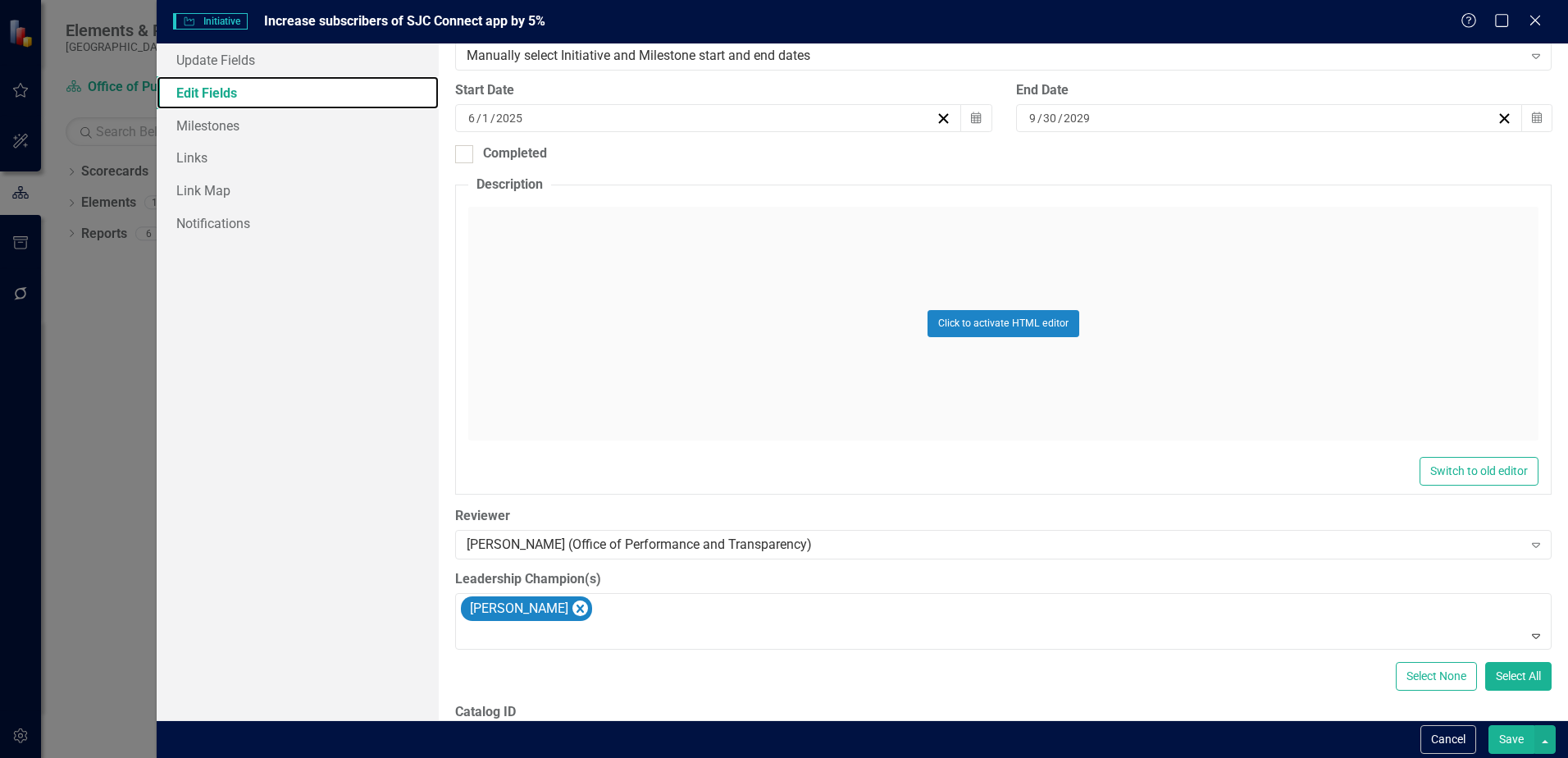
scroll to position [611, 0]
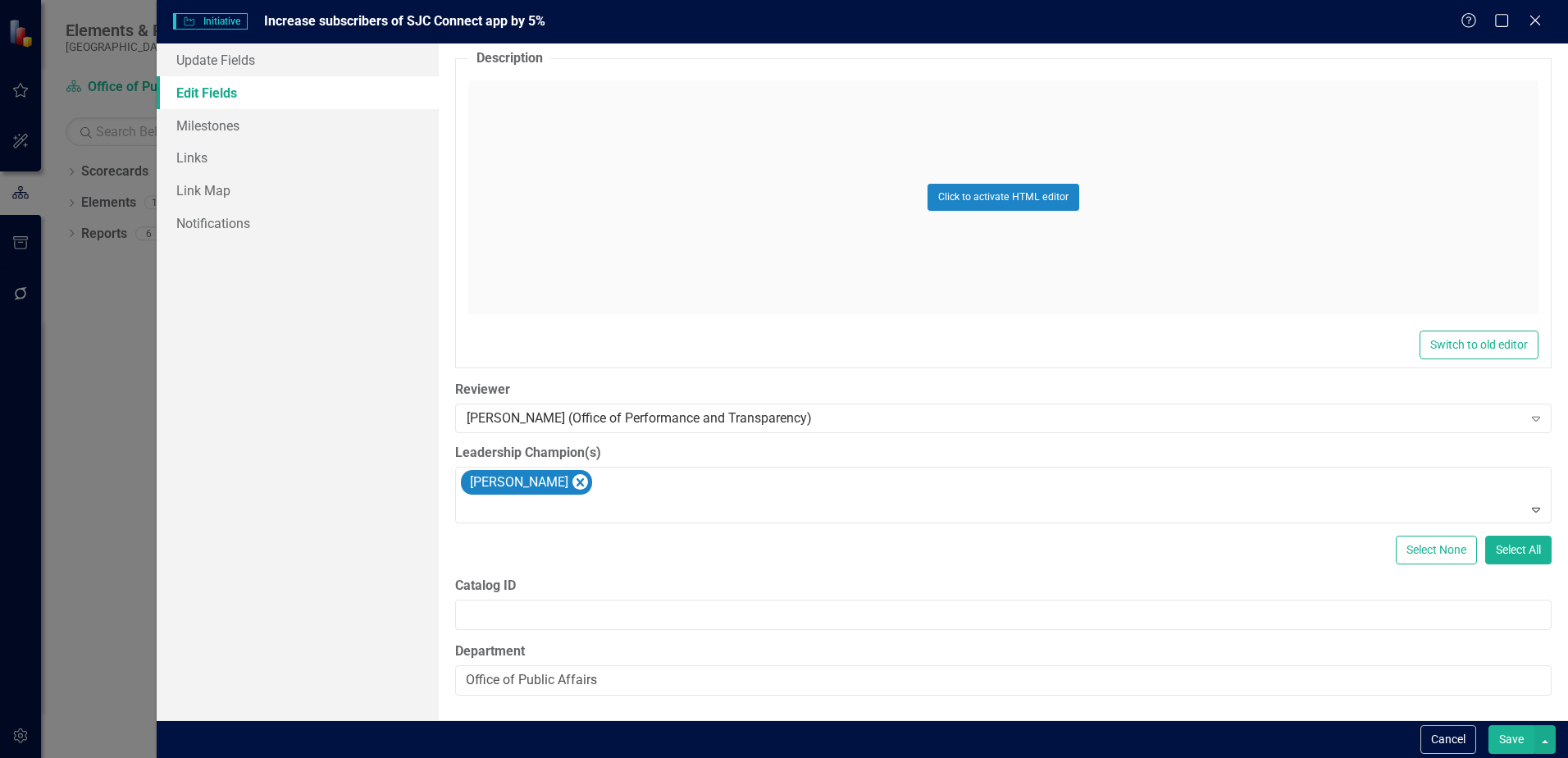
click at [1530, 741] on button "Save" at bounding box center [1512, 739] width 46 height 28
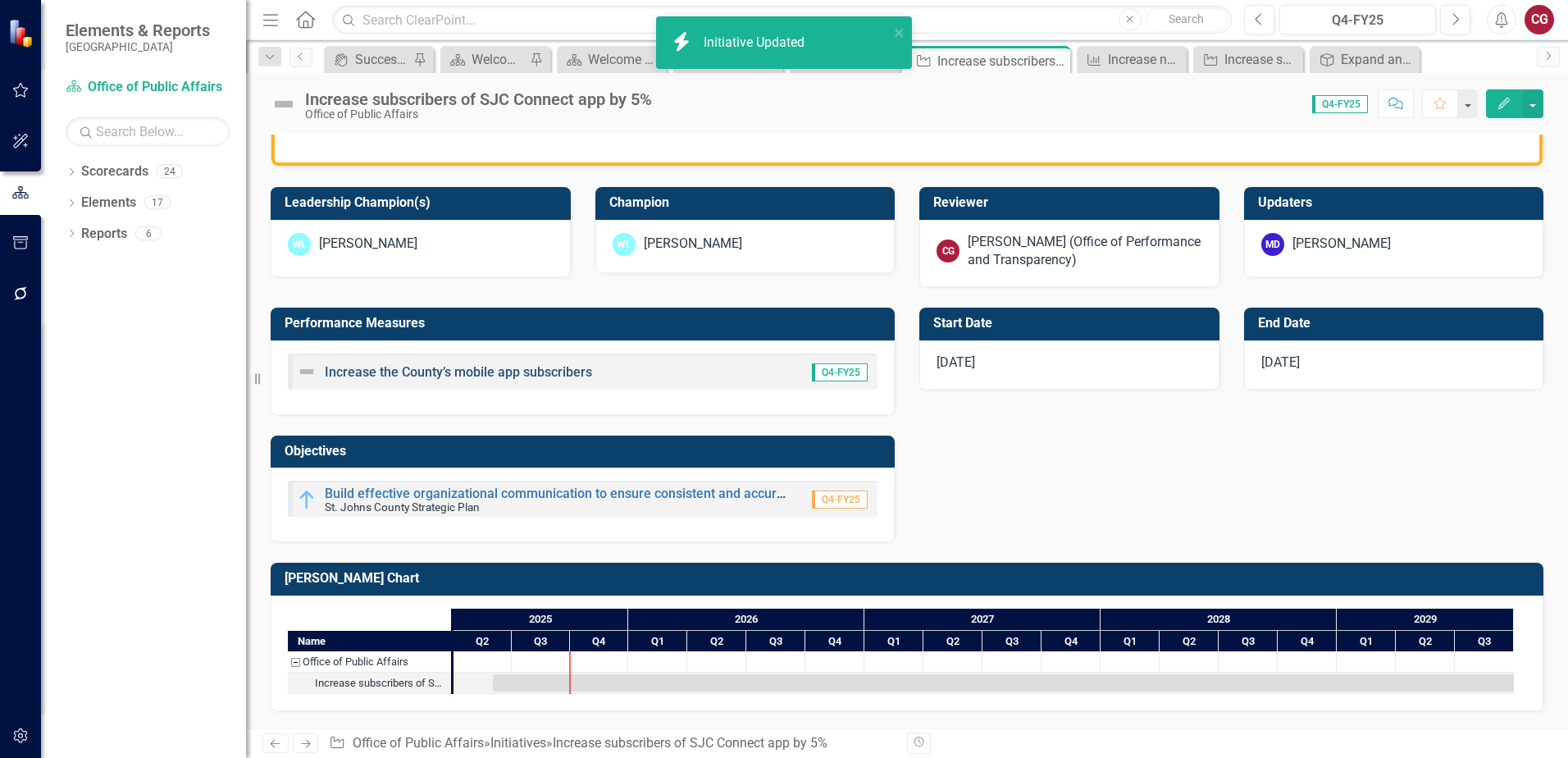
click at [450, 373] on link "Increase the County’s mobile app subscribers" at bounding box center [458, 372] width 267 height 16
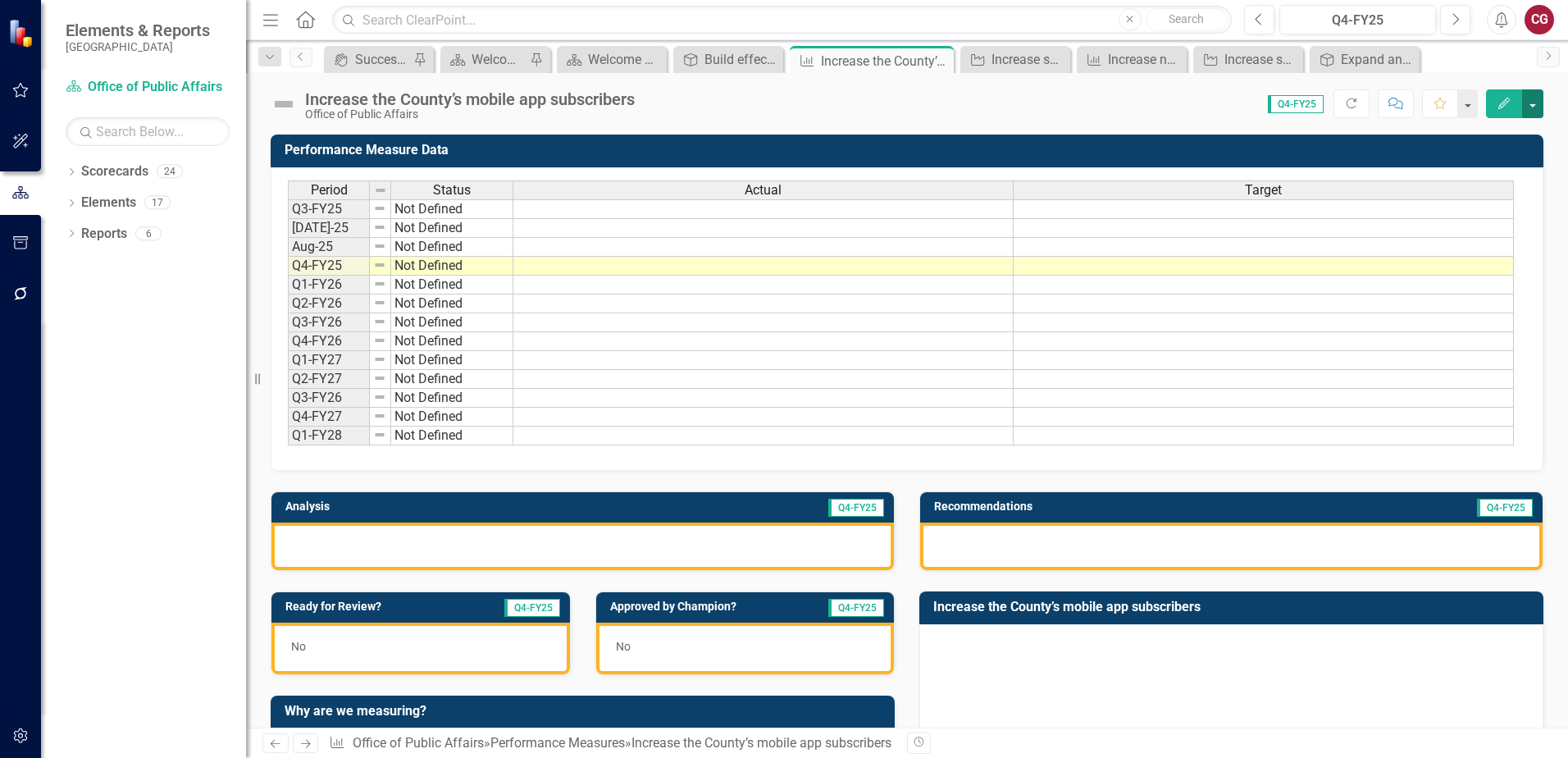
click at [1540, 102] on button "button" at bounding box center [1532, 103] width 21 height 28
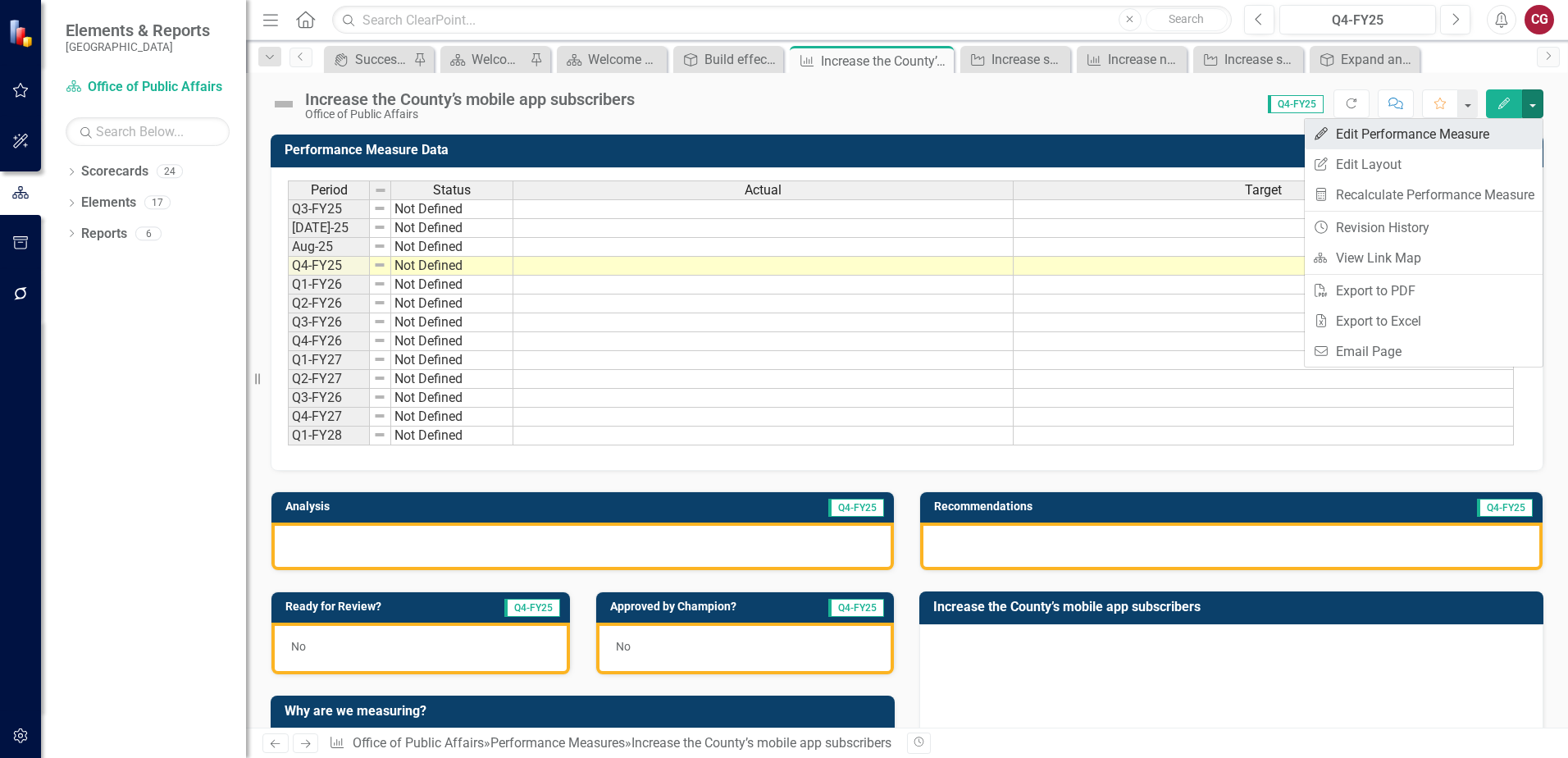
click at [1421, 138] on link "Edit Edit Performance Measure" at bounding box center [1424, 134] width 238 height 30
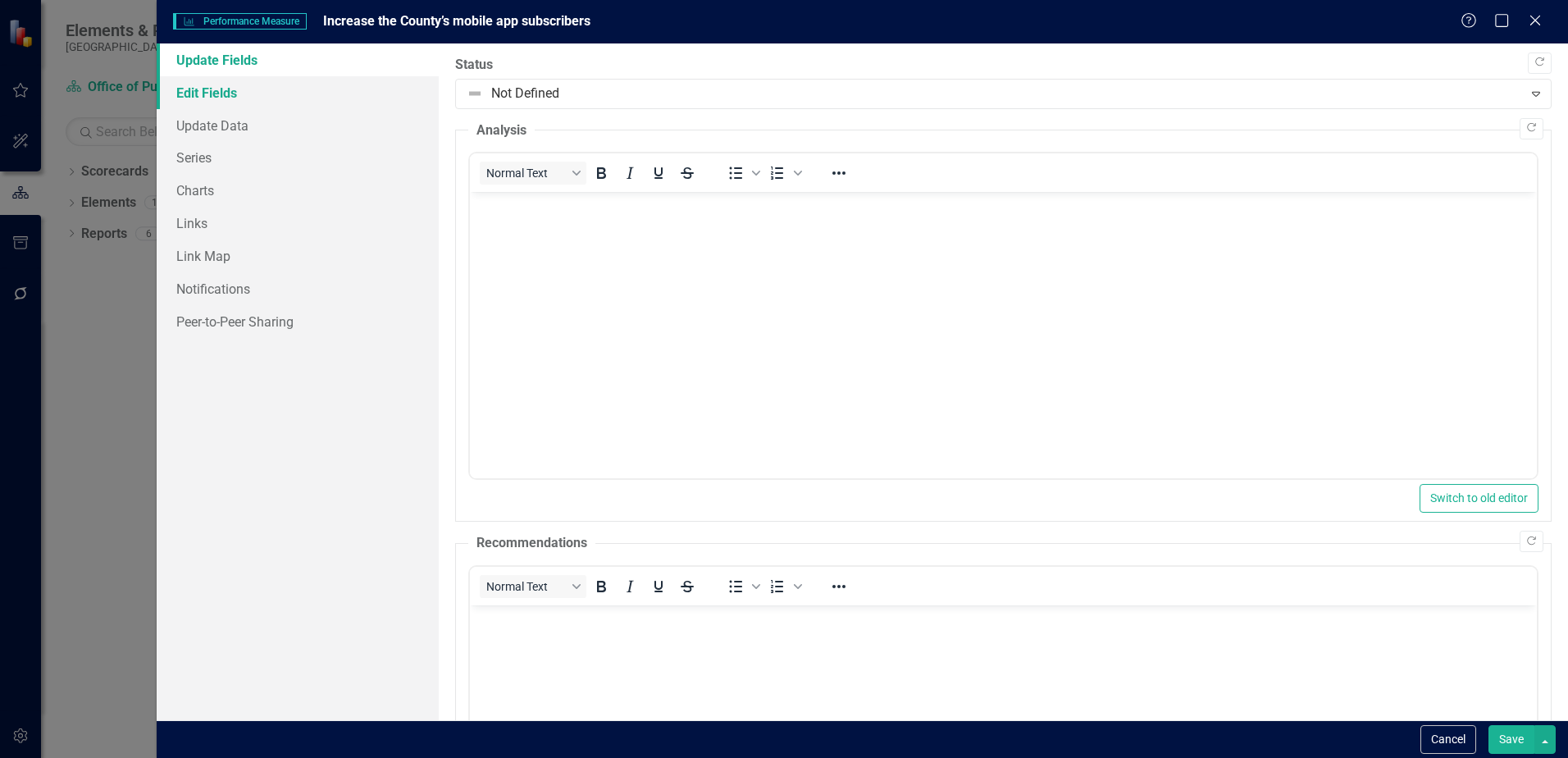
click at [186, 95] on link "Edit Fields" at bounding box center [297, 93] width 282 height 33
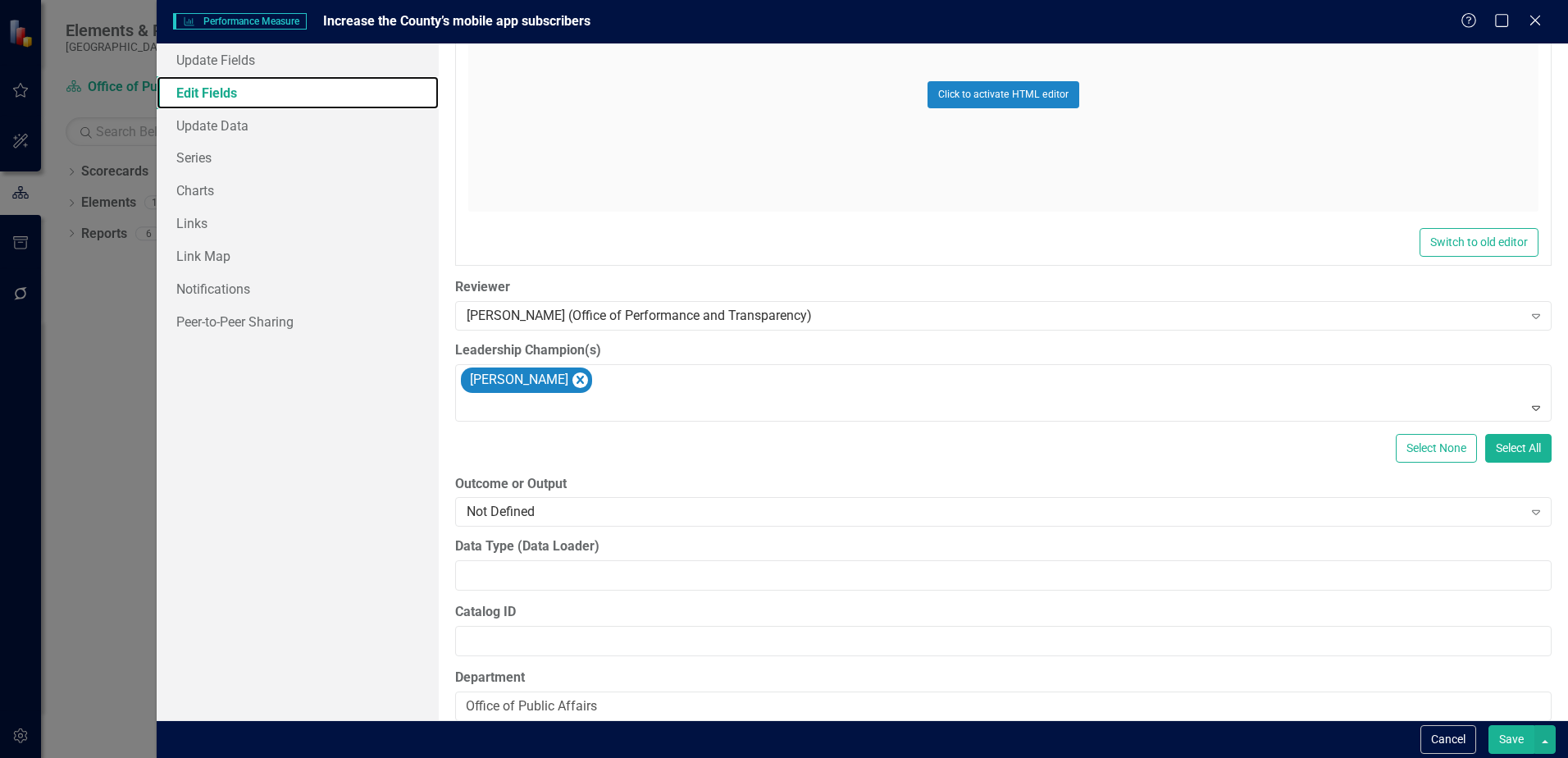
scroll to position [913, 0]
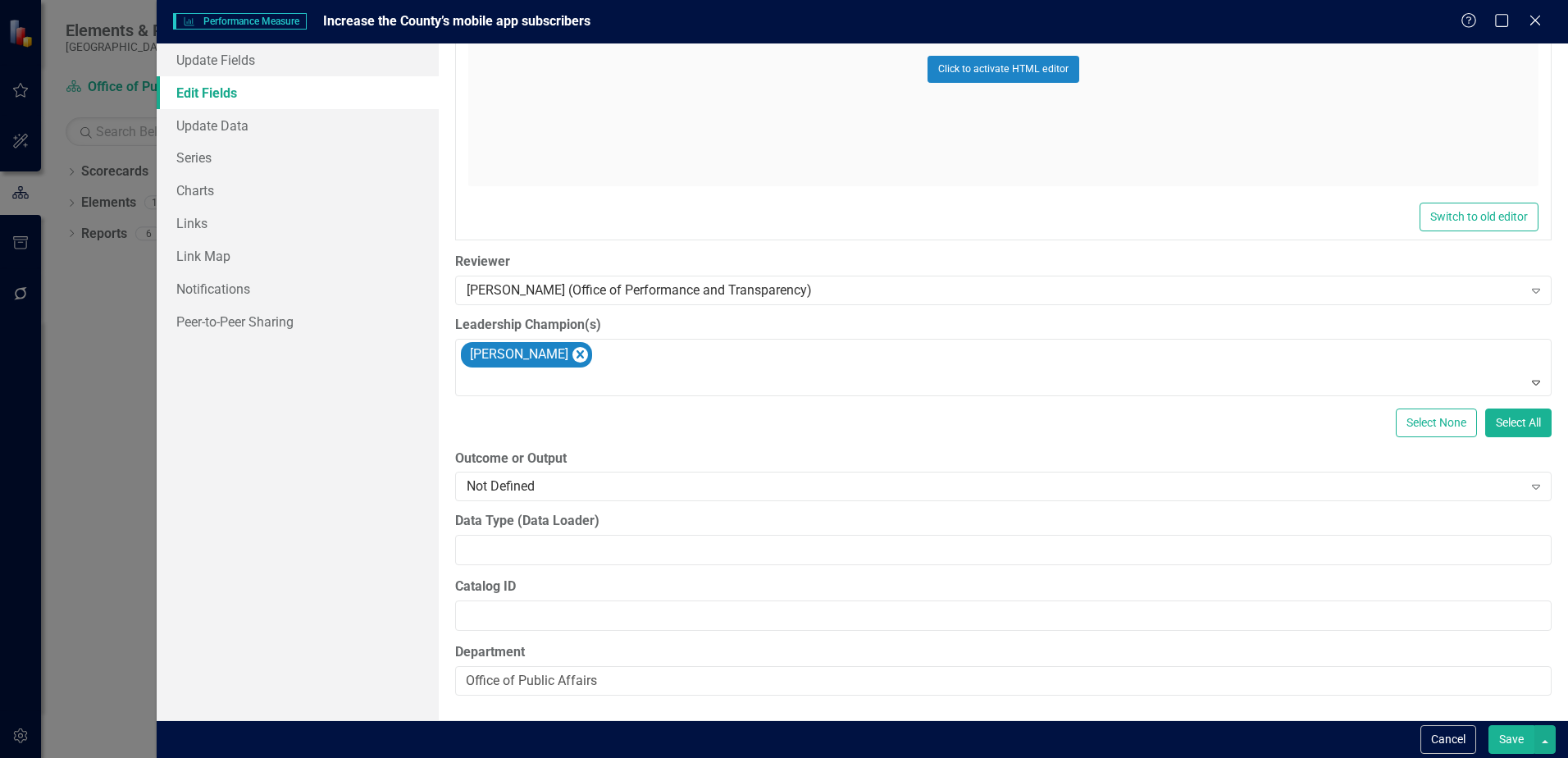
click at [1530, 744] on button "Save" at bounding box center [1512, 739] width 46 height 28
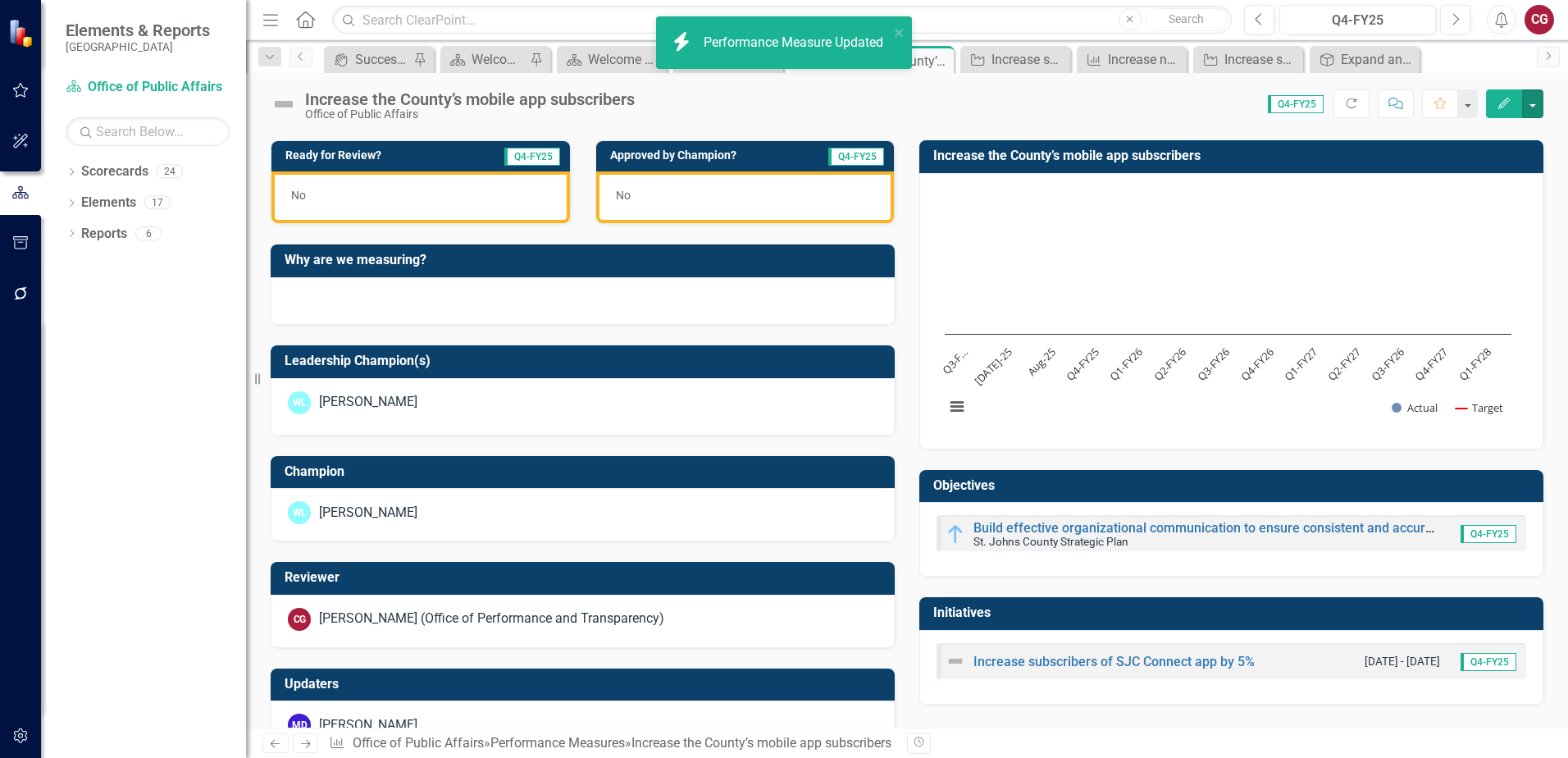
scroll to position [497, 0]
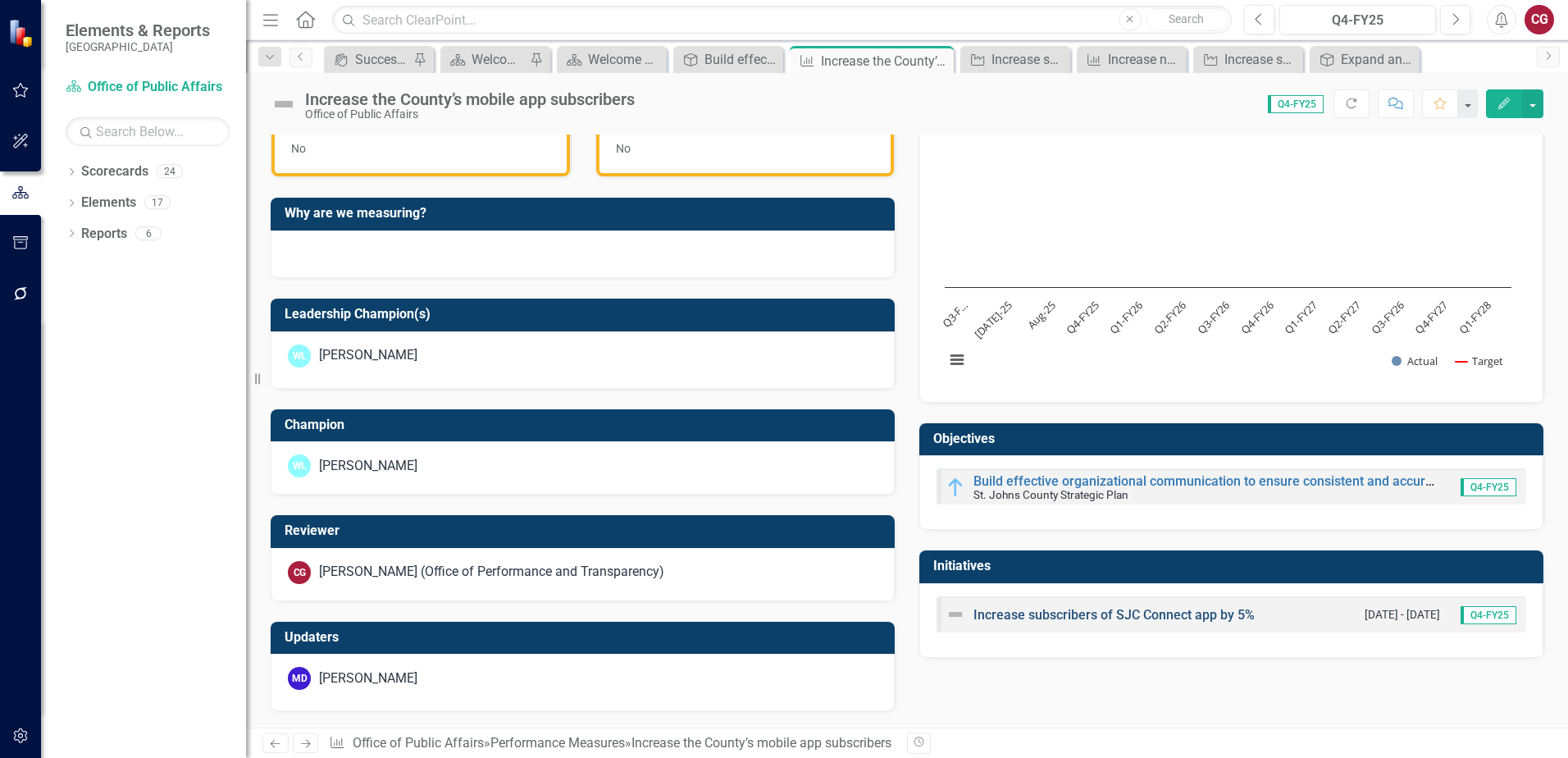
click at [1090, 610] on link "Increase subscribers of SJC Connect app by 5%" at bounding box center [1114, 614] width 281 height 16
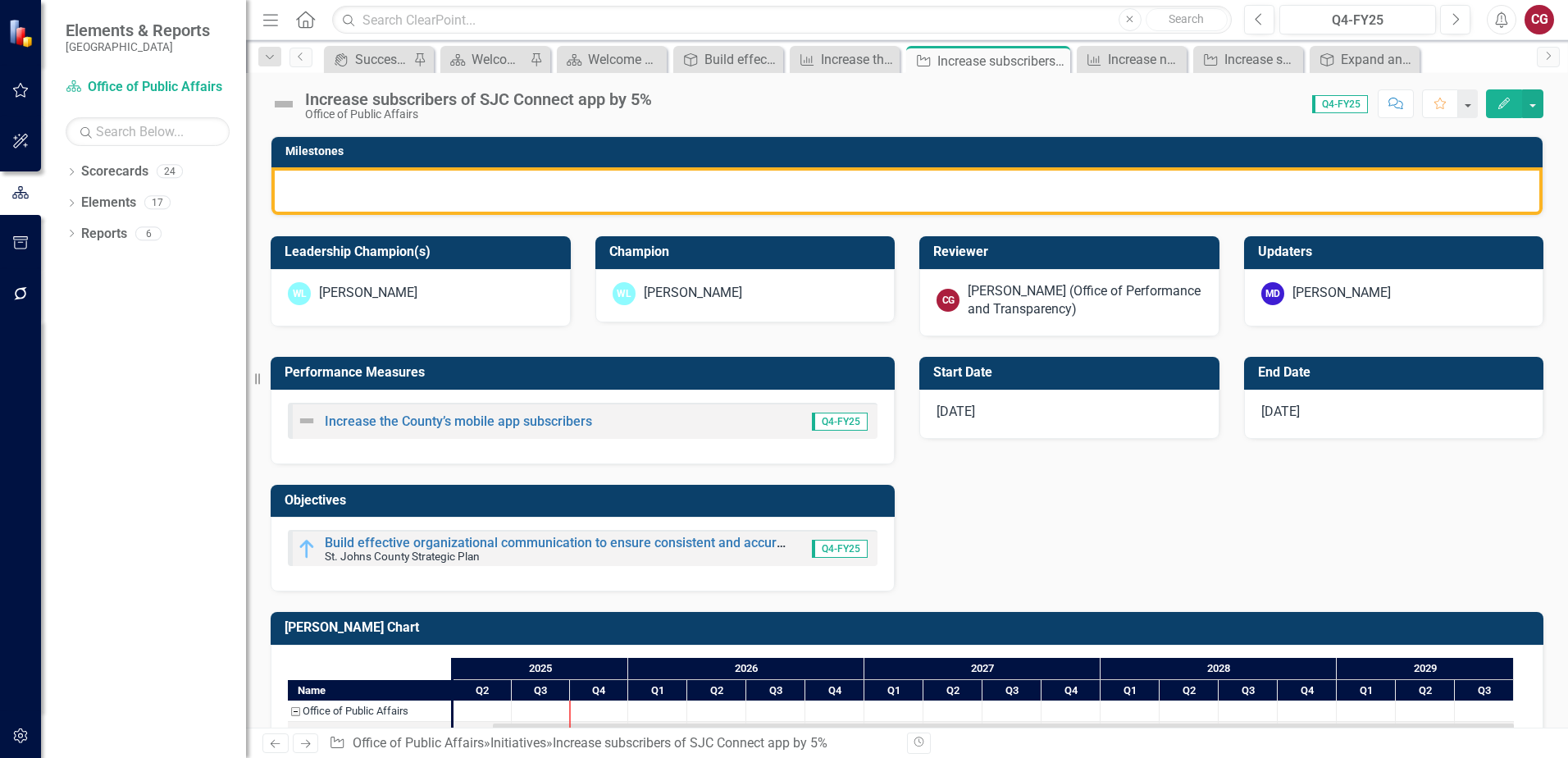
scroll to position [459, 0]
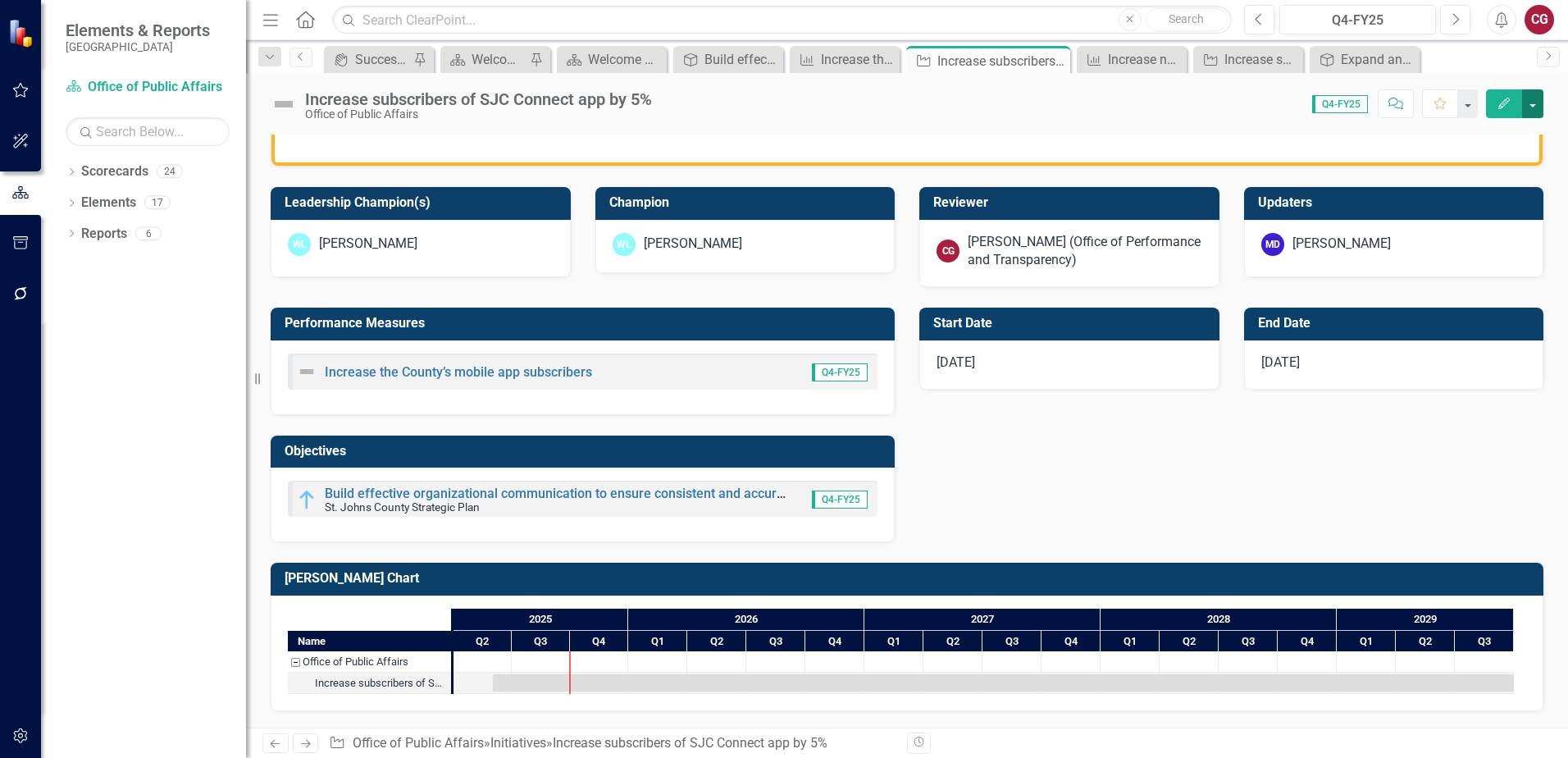
click at [1540, 108] on button "button" at bounding box center [1532, 103] width 21 height 28
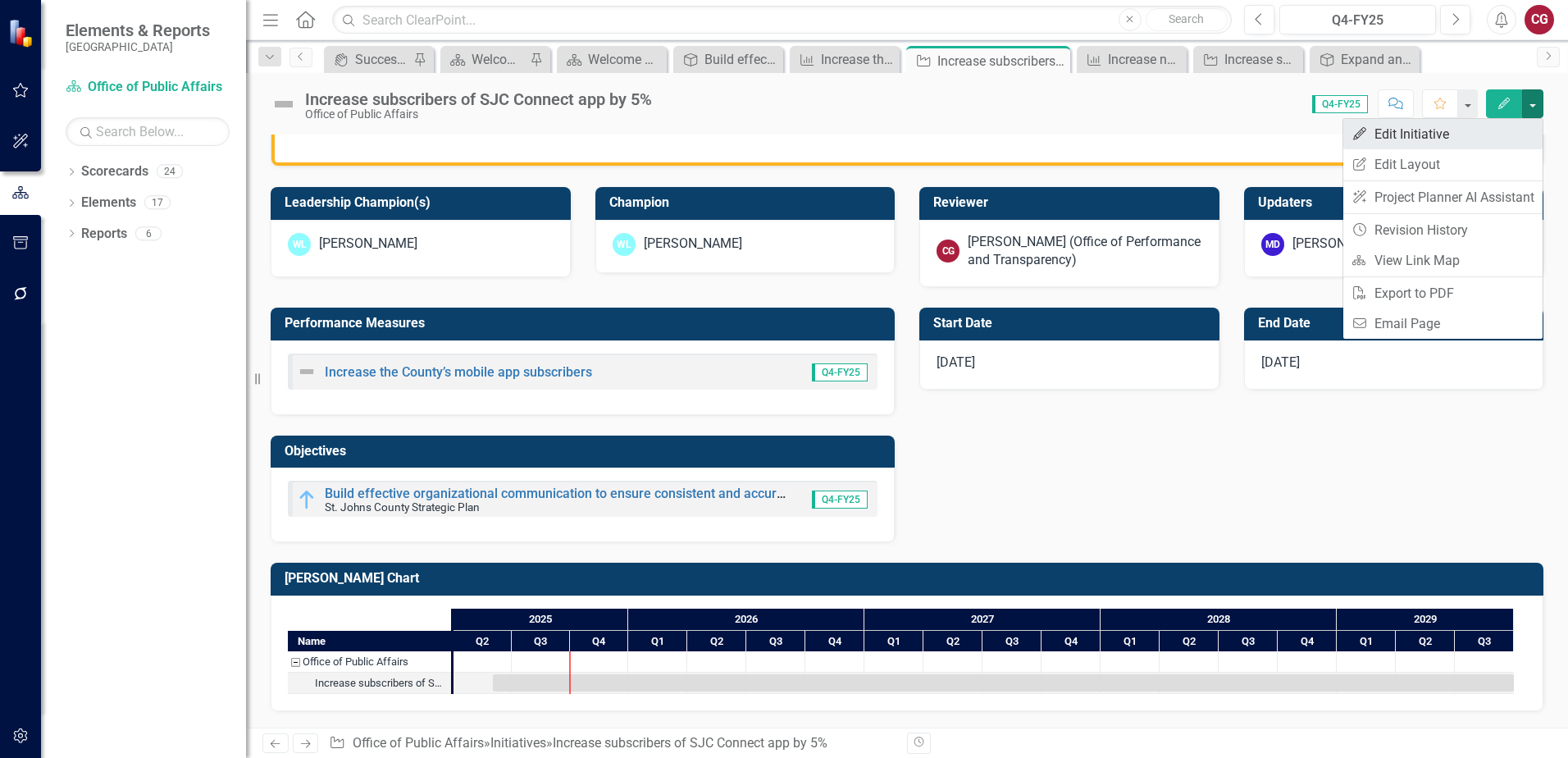
click at [1479, 143] on link "Edit Edit Initiative" at bounding box center [1443, 134] width 199 height 30
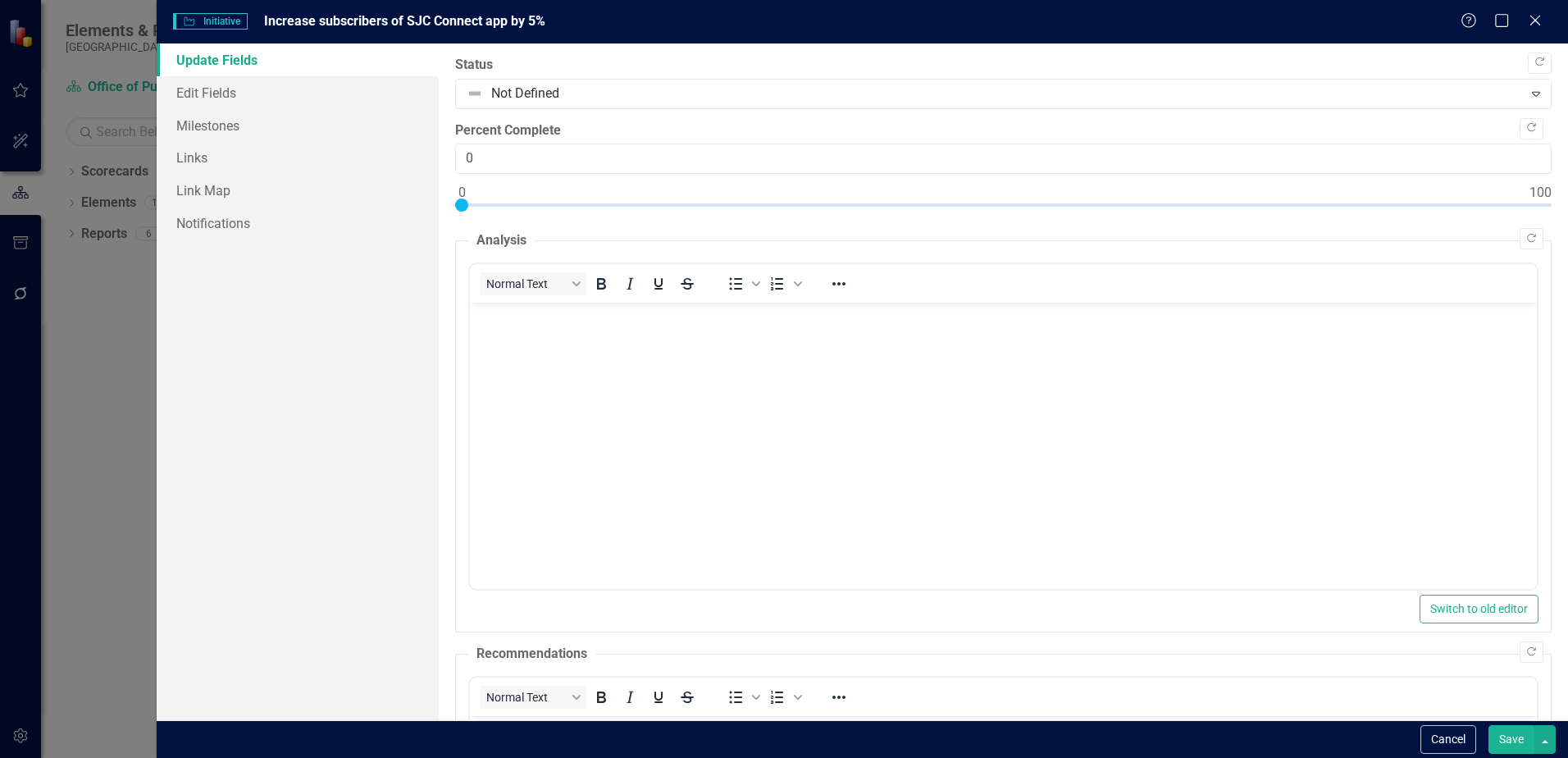
scroll to position [0, 0]
click at [249, 94] on link "Edit Fields" at bounding box center [297, 93] width 282 height 33
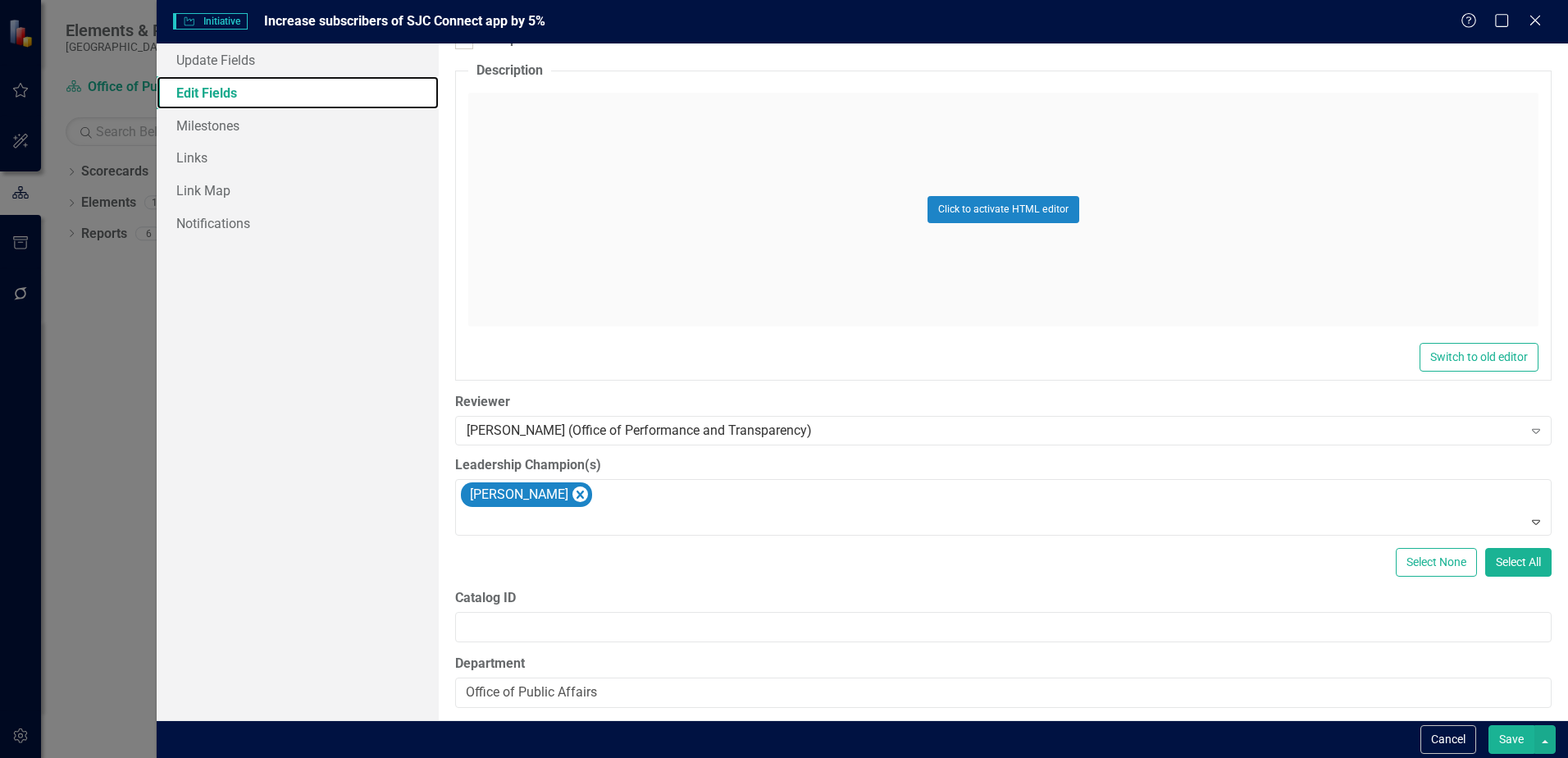
scroll to position [611, 0]
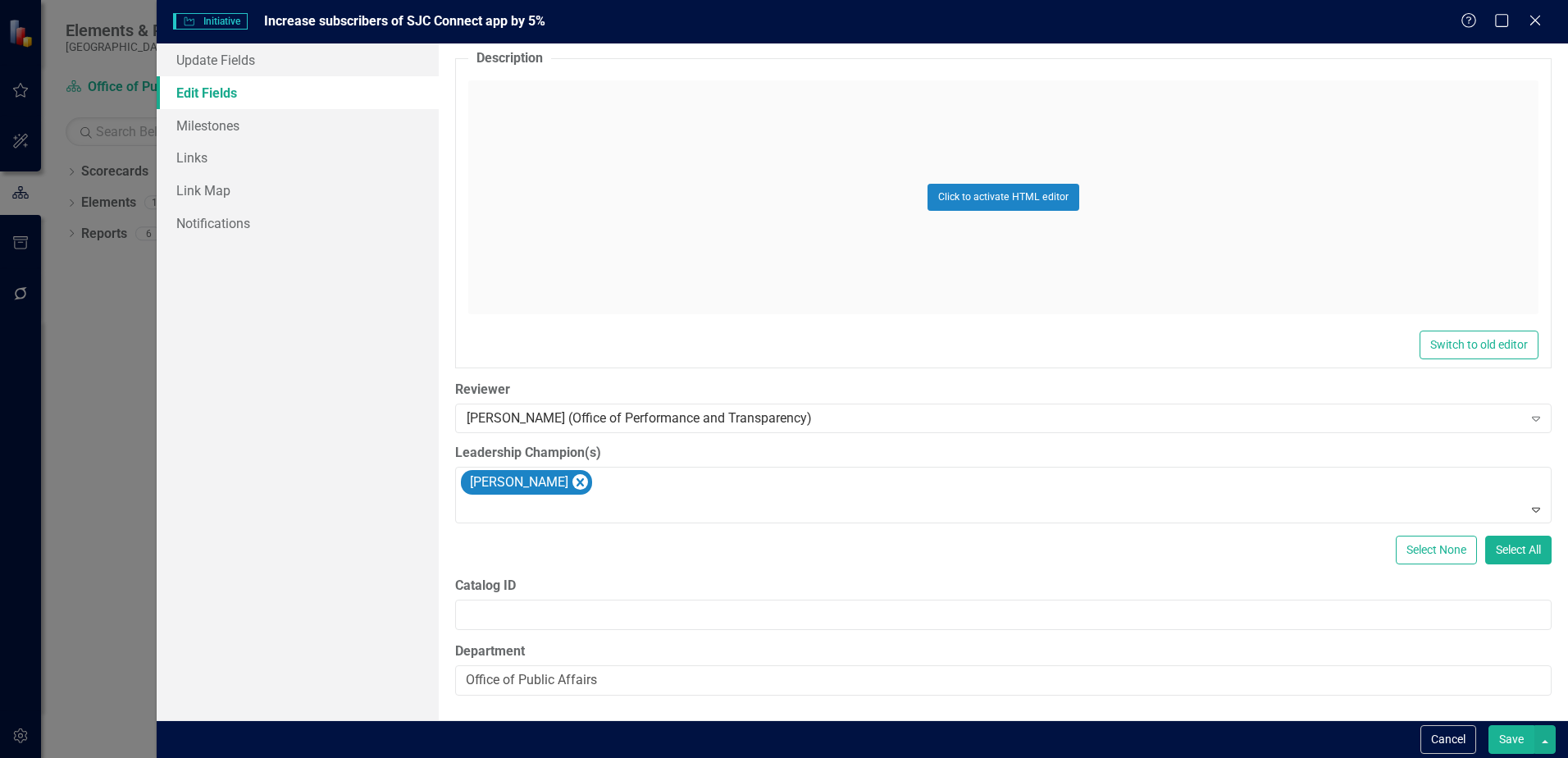
click at [1517, 732] on button "Save" at bounding box center [1512, 739] width 46 height 28
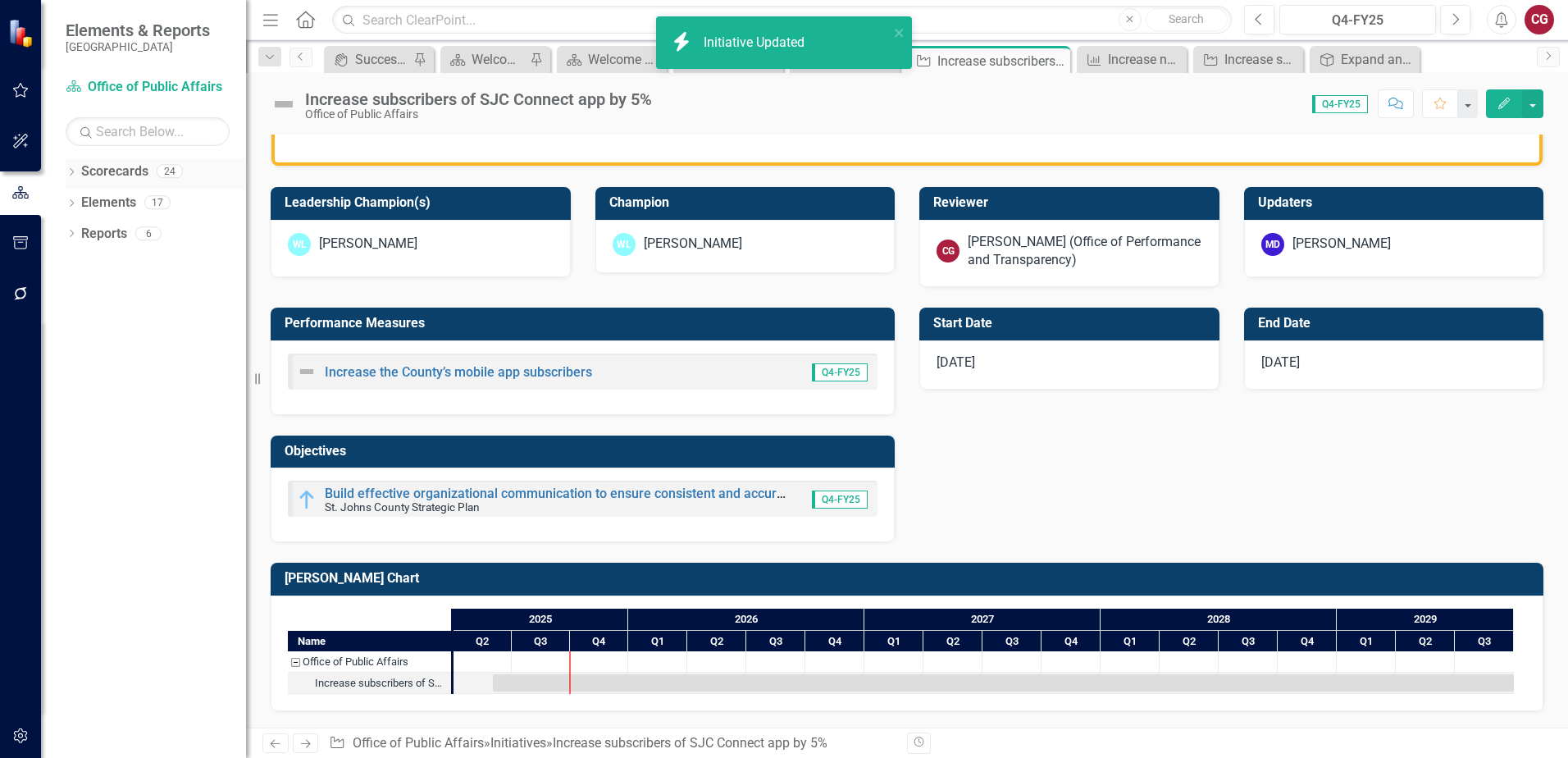
click at [74, 173] on icon "Dropdown" at bounding box center [71, 173] width 12 height 9
click at [84, 202] on icon "Dropdown" at bounding box center [79, 201] width 12 height 10
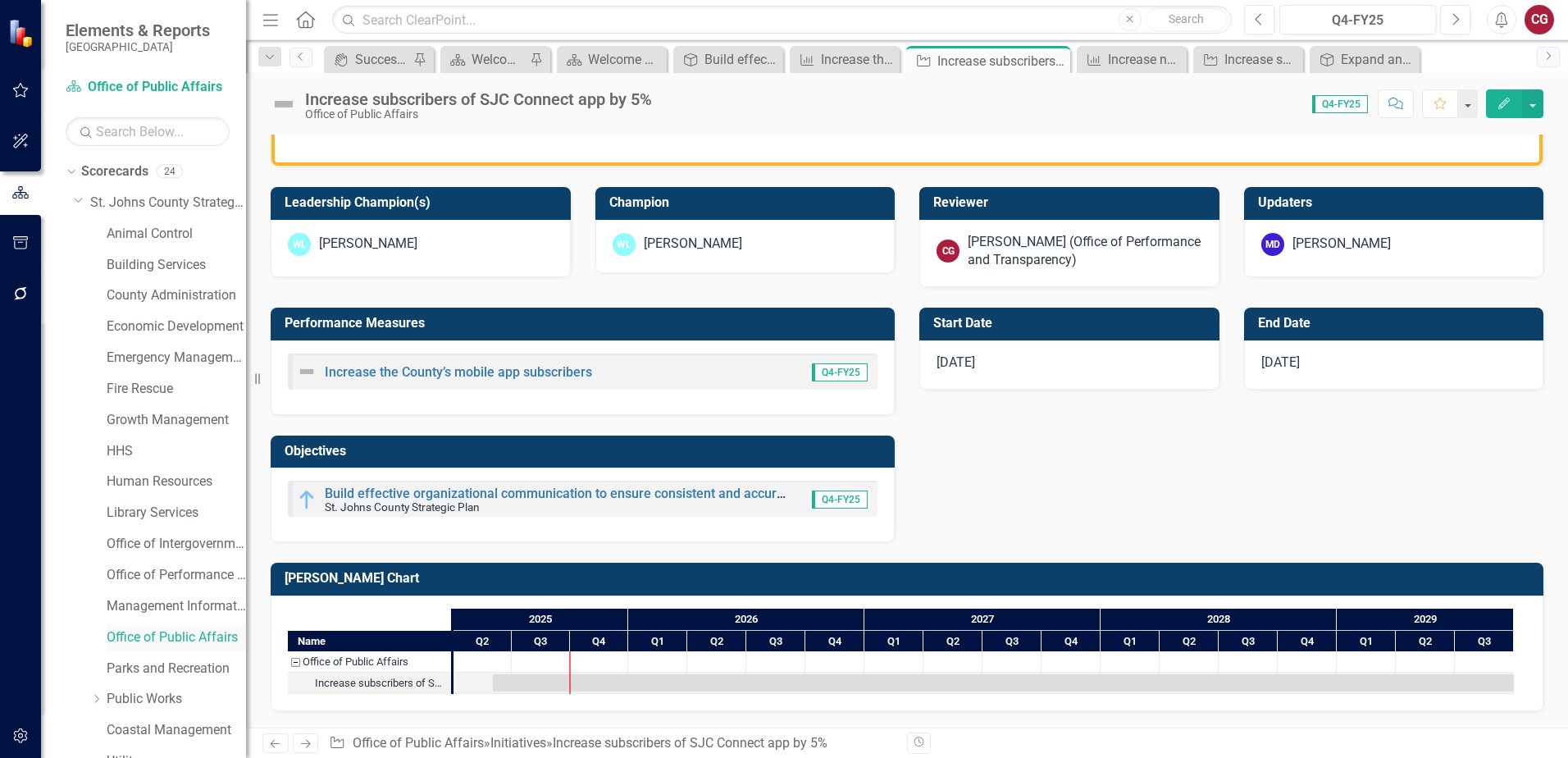
click at [155, 635] on link "Office of Public Affairs" at bounding box center [176, 637] width 140 height 19
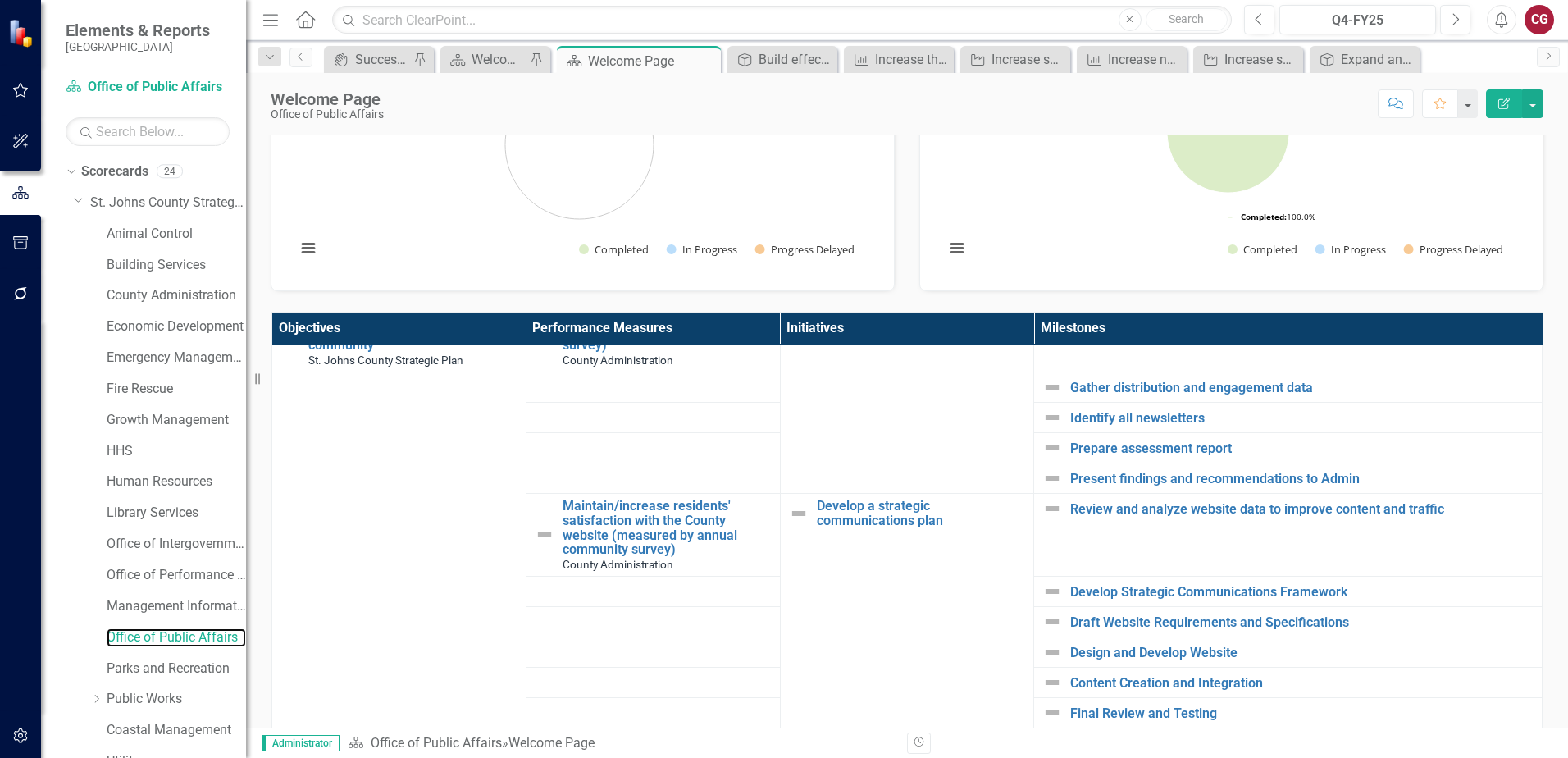
scroll to position [287, 0]
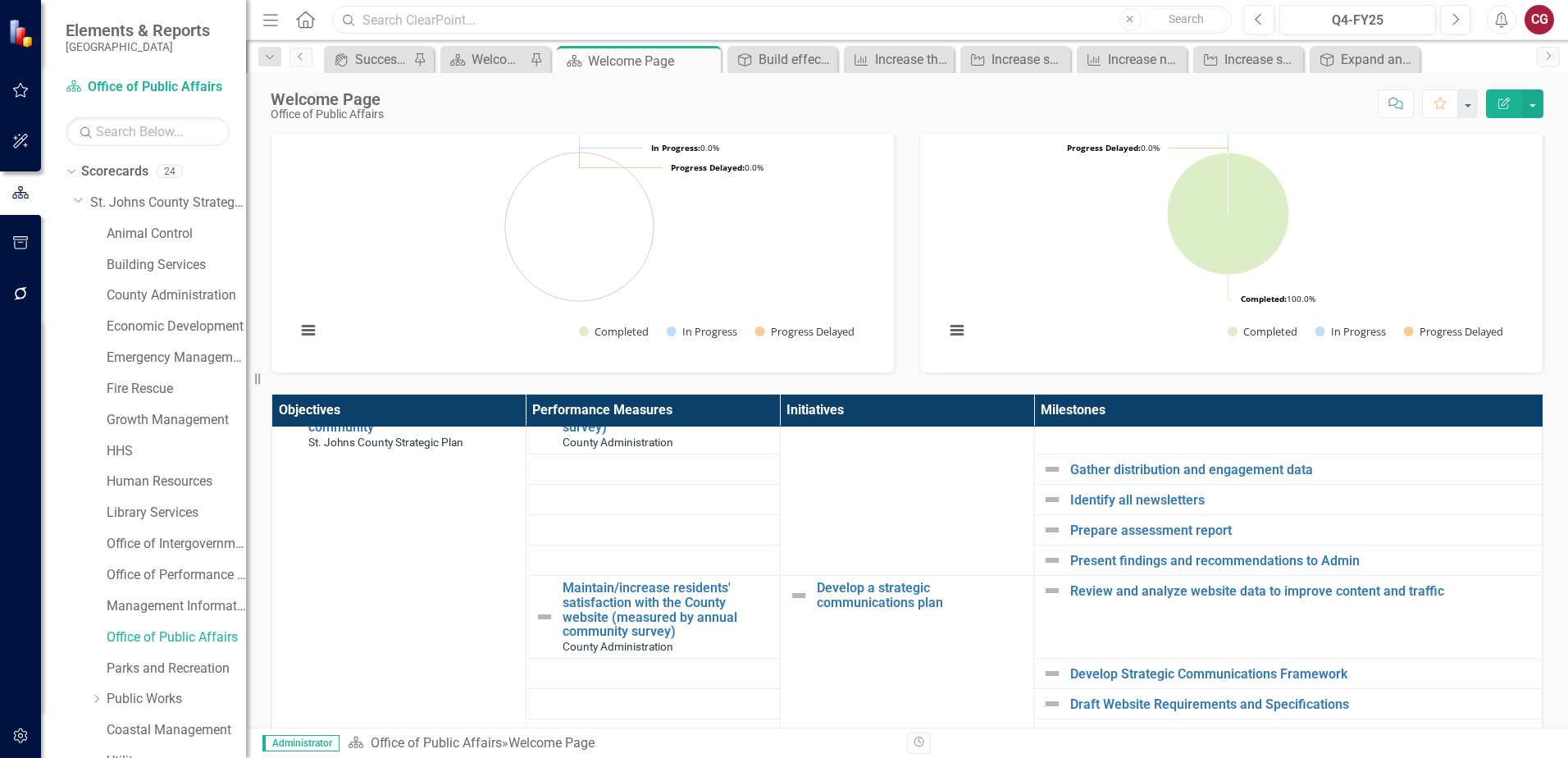
click at [486, 17] on input "text" at bounding box center [782, 19] width 900 height 28
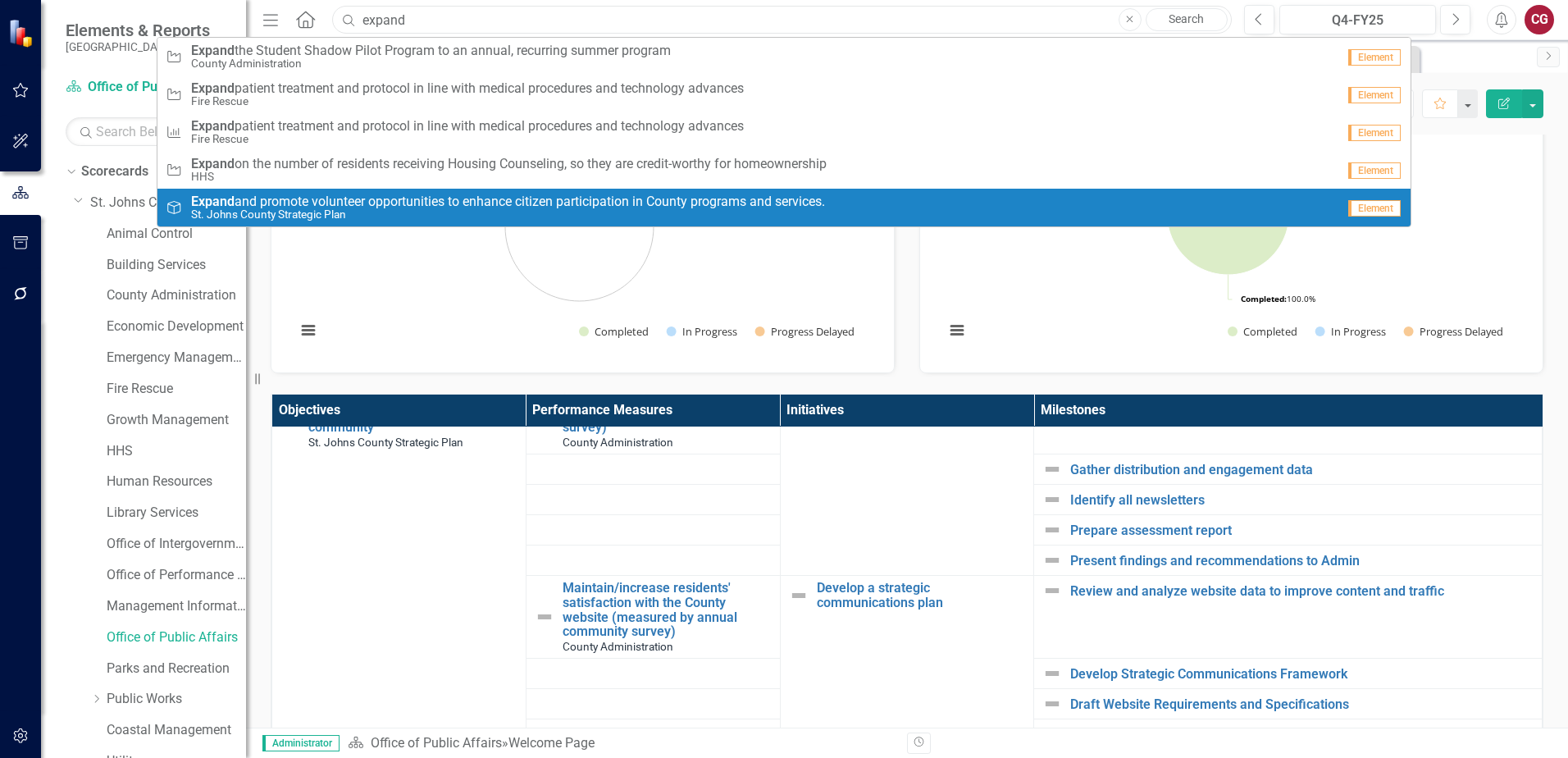
type input "expand"
click at [458, 206] on span "Expand and promote volunteer opportunities to enhance citizen participation in …" at bounding box center [508, 202] width 634 height 15
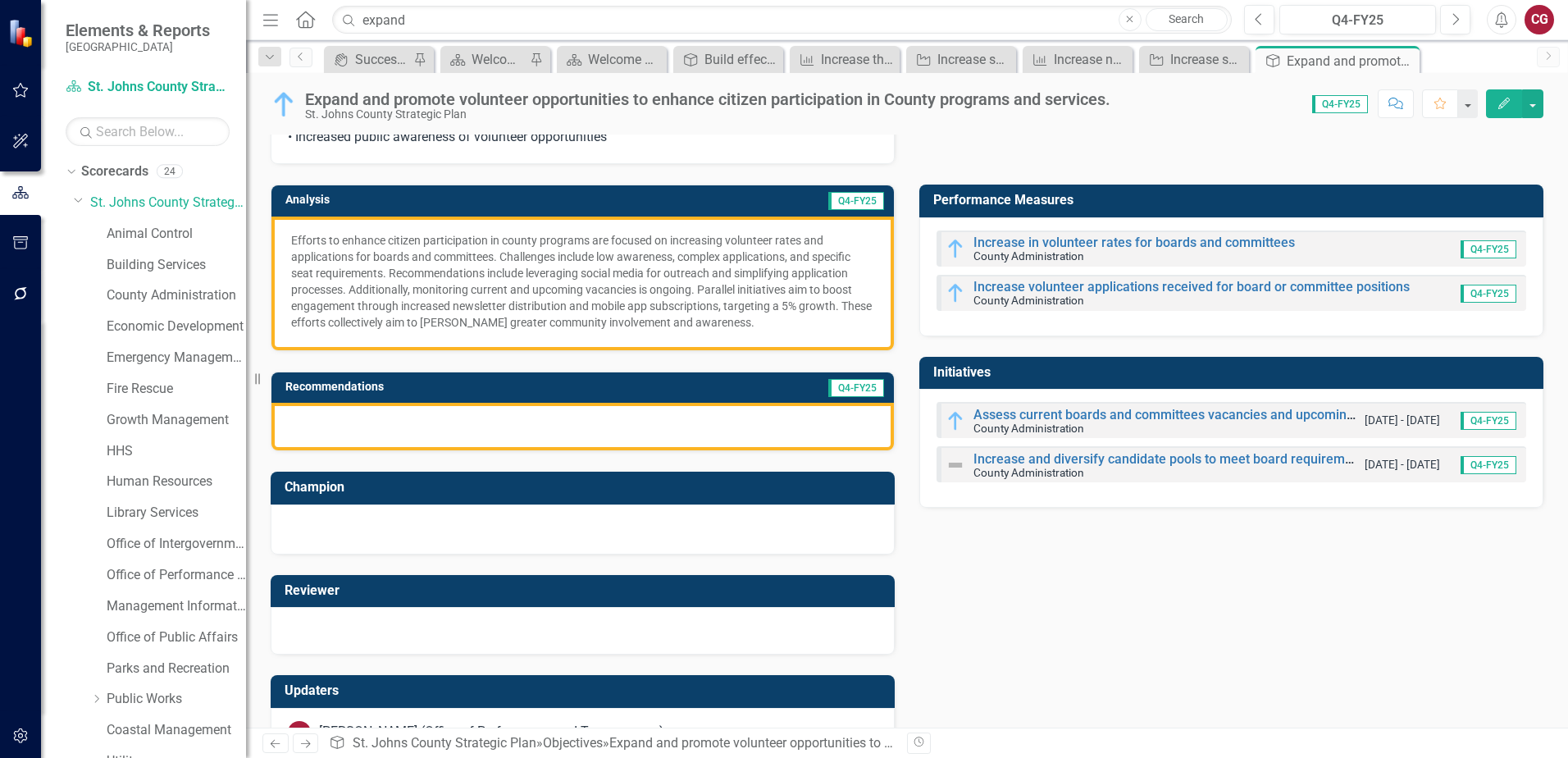
scroll to position [61, 0]
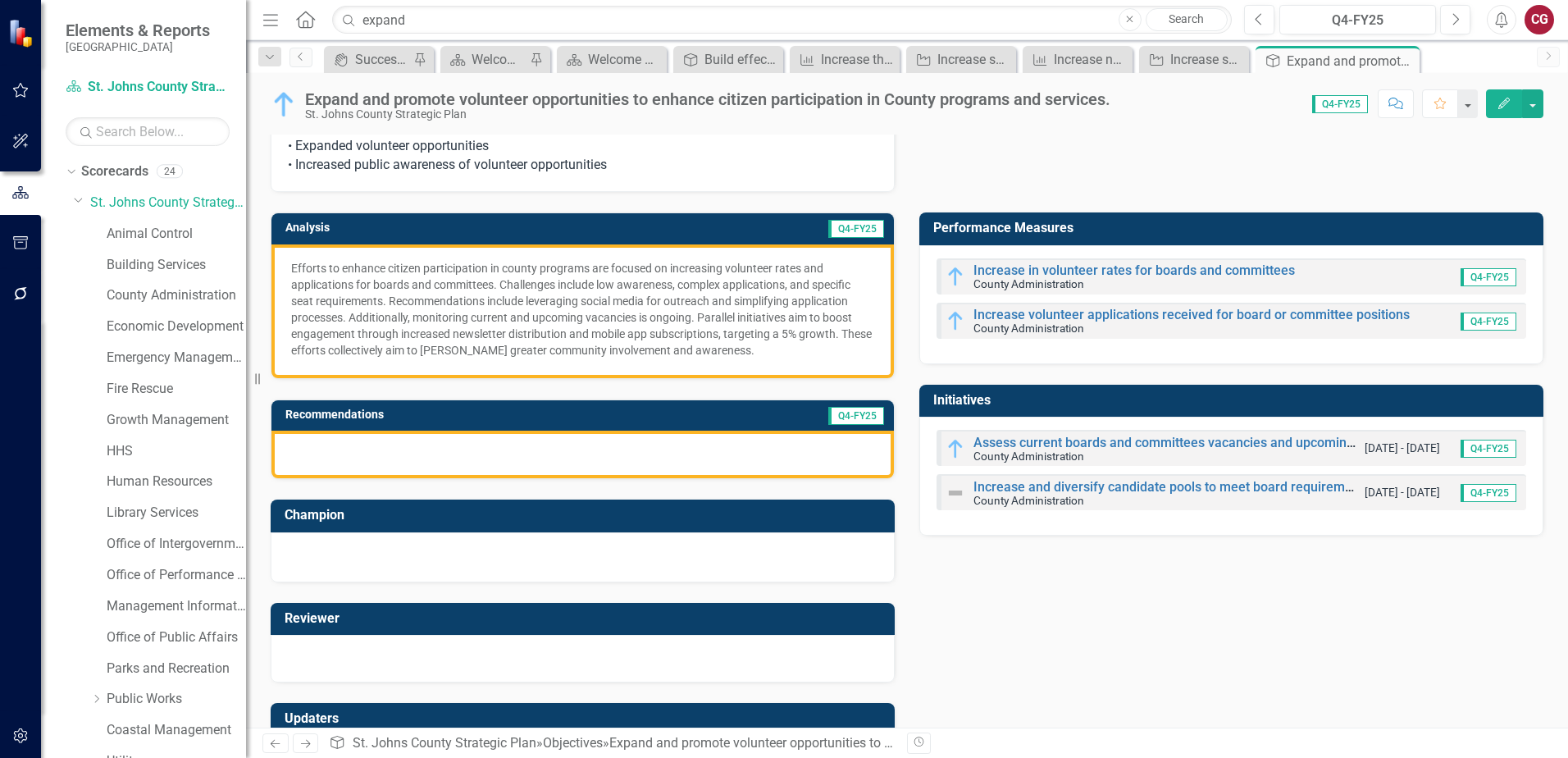
click at [1093, 229] on h3 "Performance Measures" at bounding box center [1235, 228] width 602 height 15
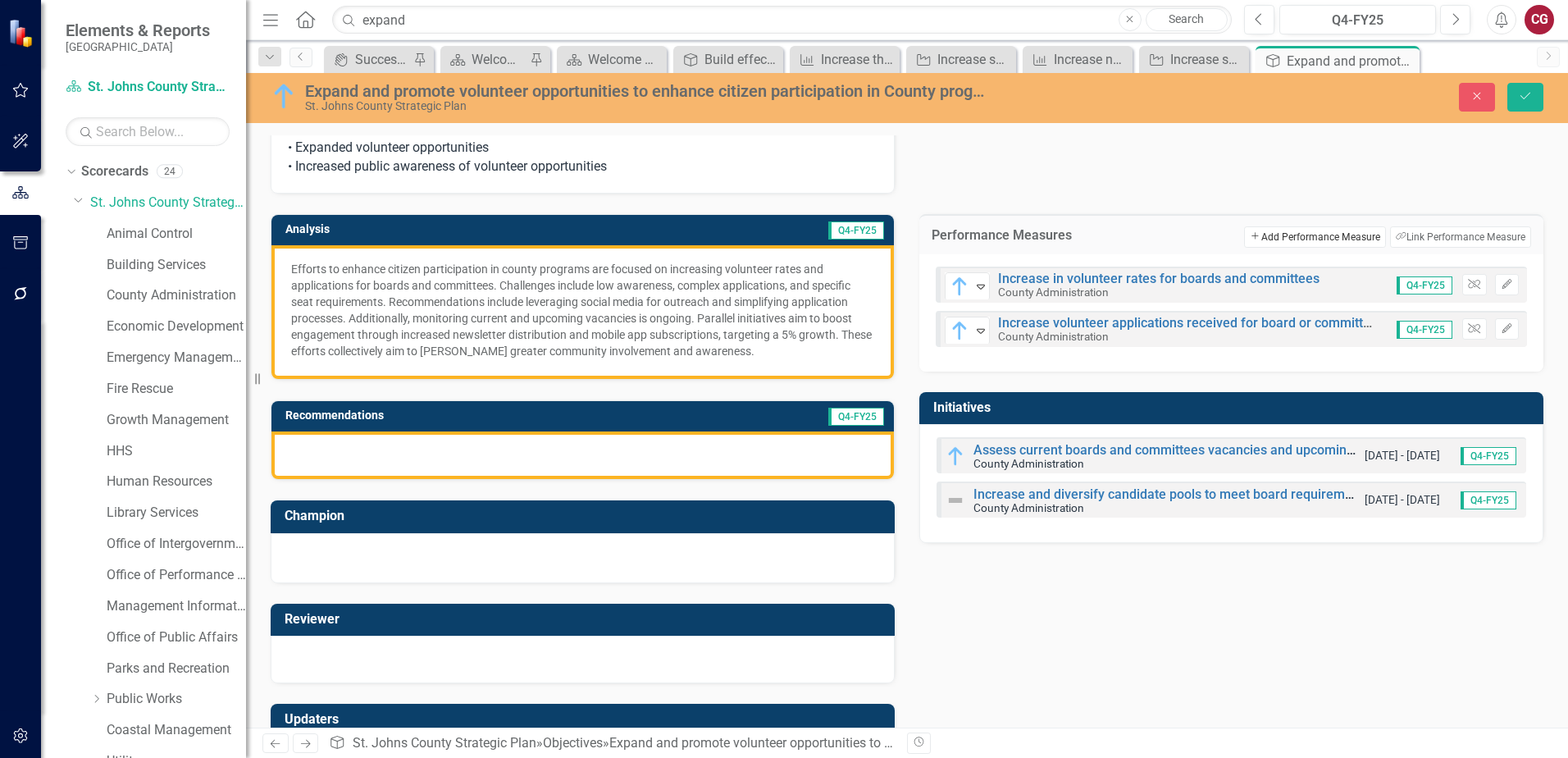
click at [1287, 240] on button "Add Add Performance Measure" at bounding box center [1315, 237] width 141 height 21
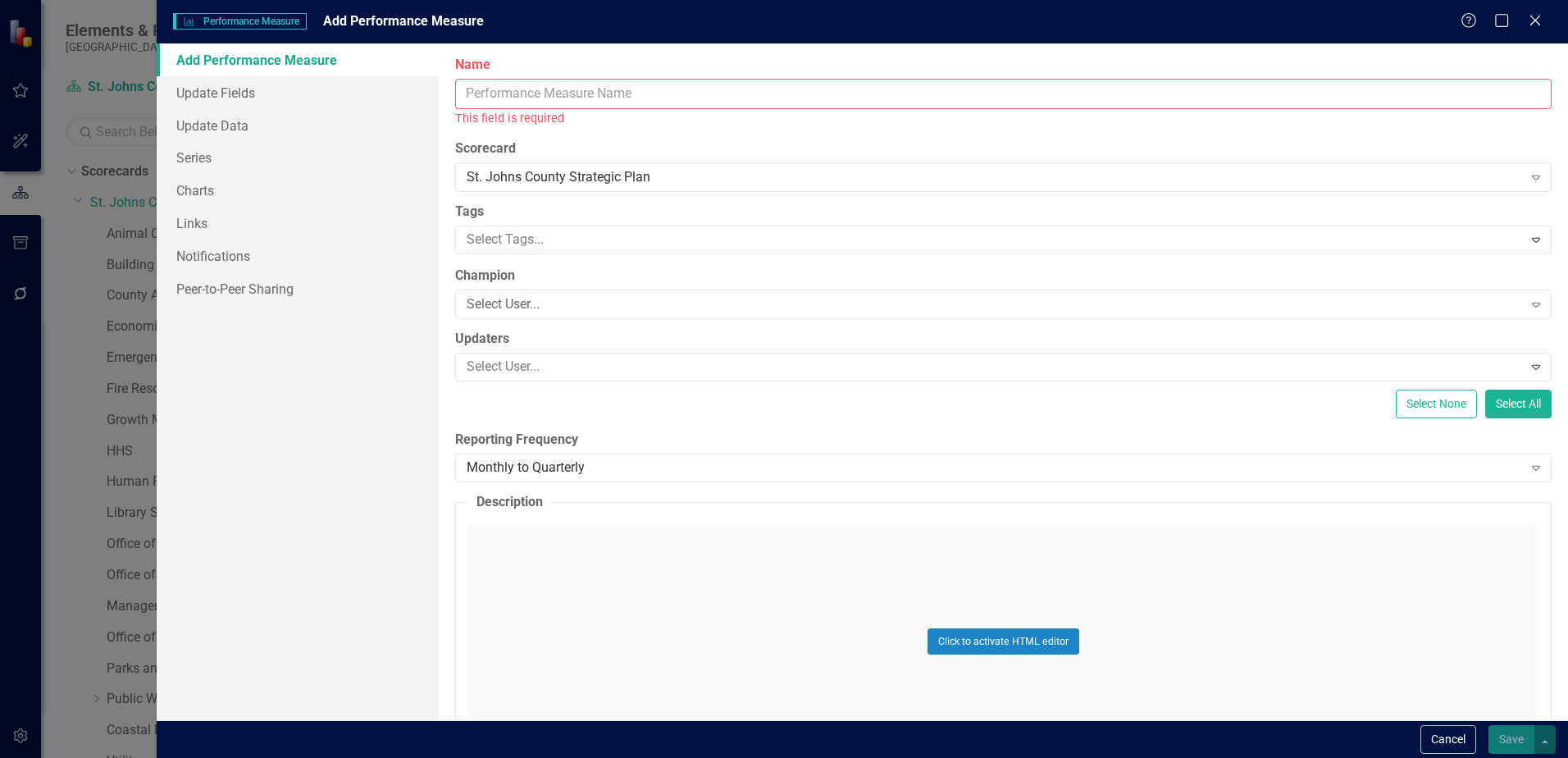
click at [650, 96] on input "Name" at bounding box center [1003, 94] width 1097 height 30
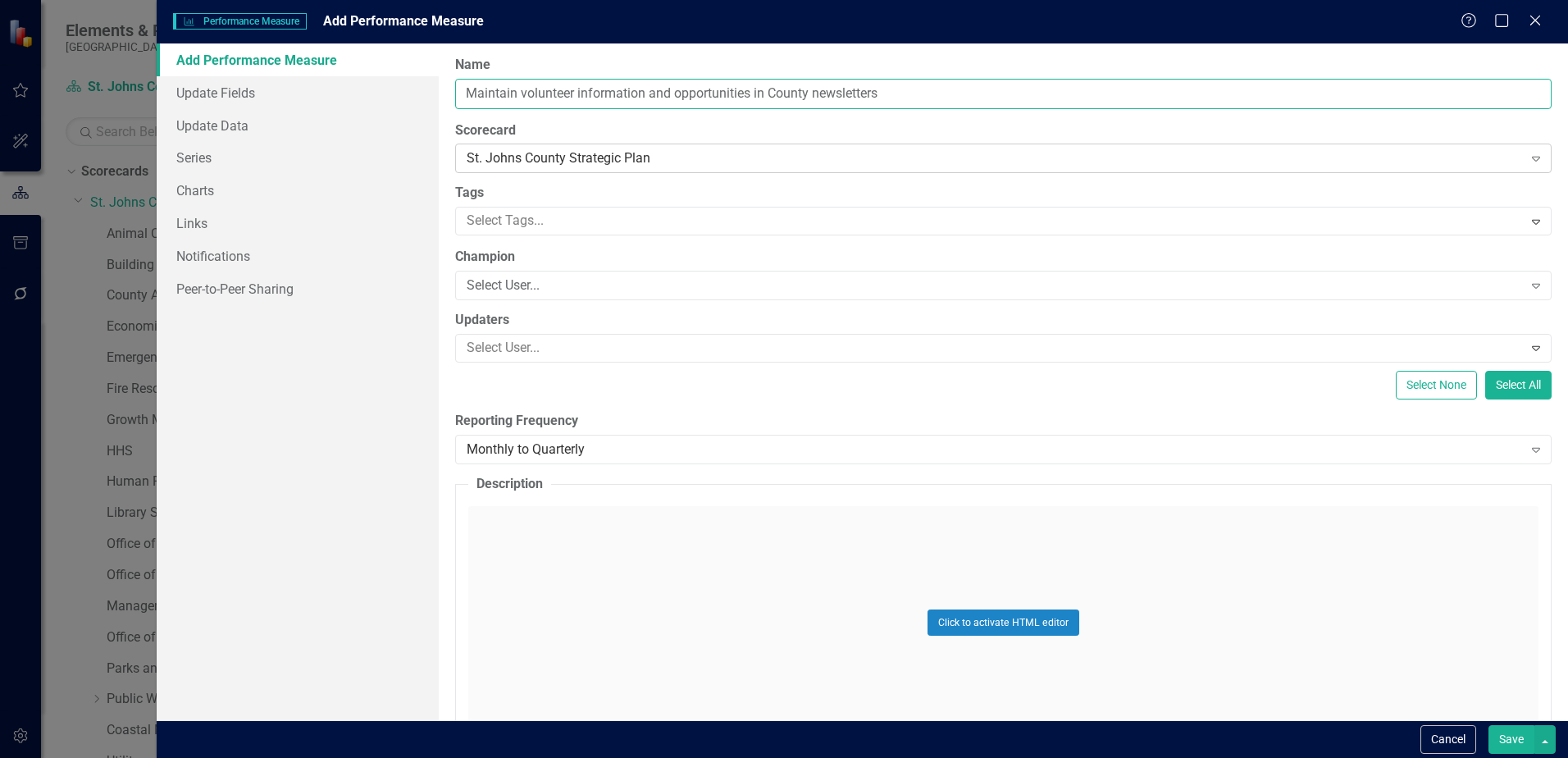
type input "Maintain volunteer information and opportunities in County newsletters"
click at [599, 170] on div "St. Johns County Strategic Plan Expand" at bounding box center [1003, 158] width 1097 height 29
click at [718, 123] on label "Scorecard" at bounding box center [1003, 130] width 1097 height 19
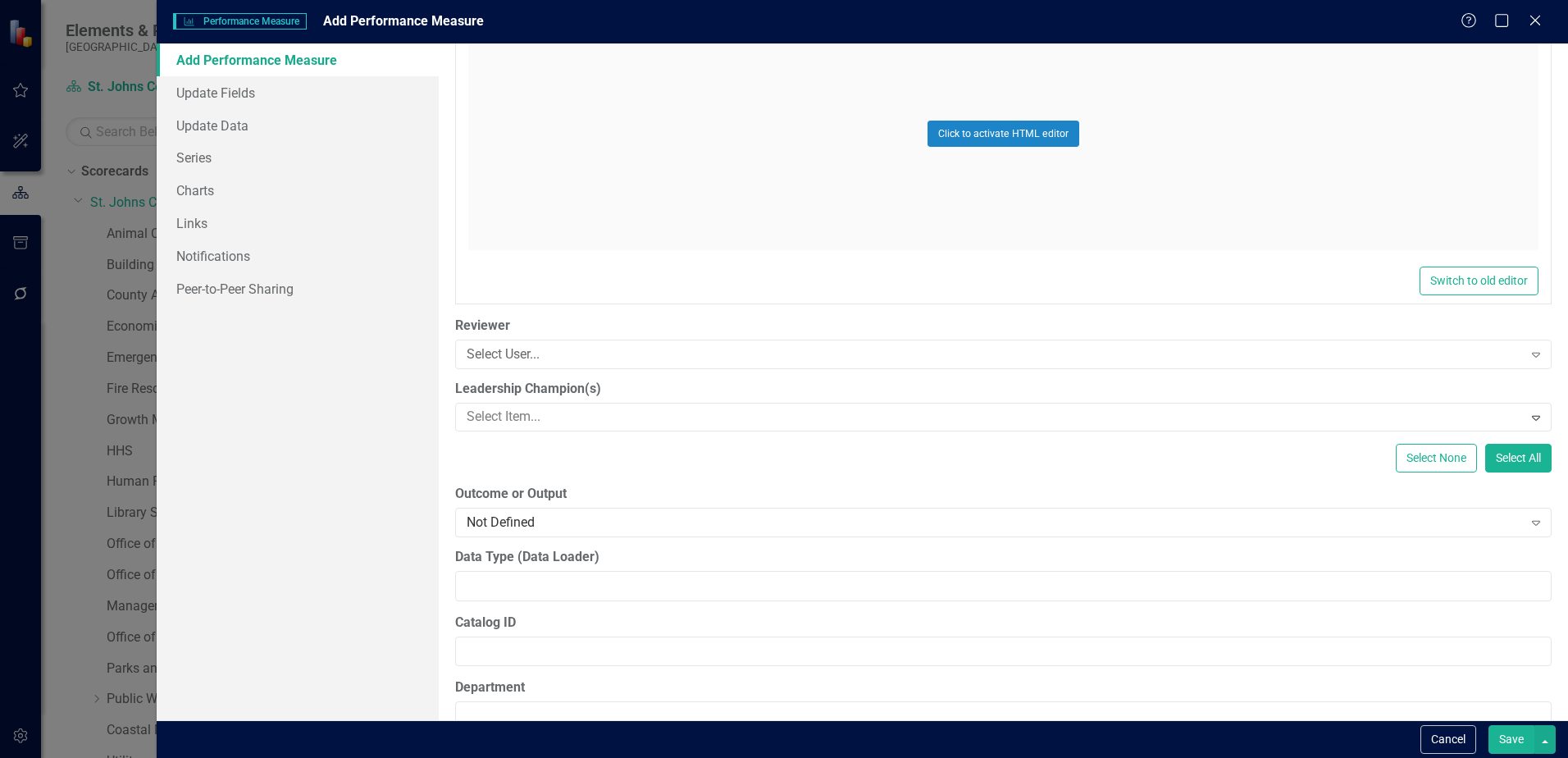
scroll to position [856, 0]
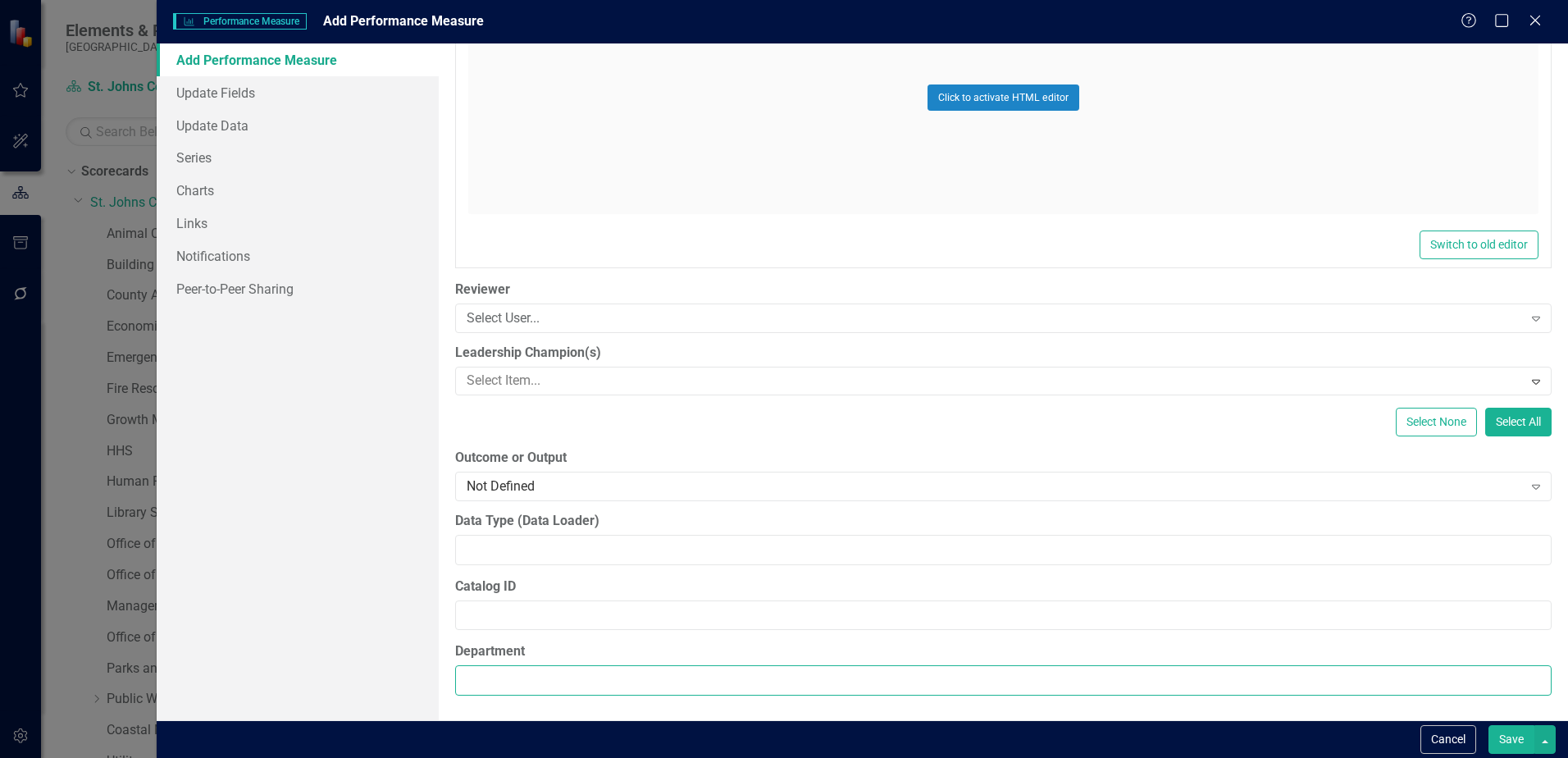
click at [498, 674] on input "Department" at bounding box center [1003, 680] width 1097 height 30
type input "Office of Public Affairs"
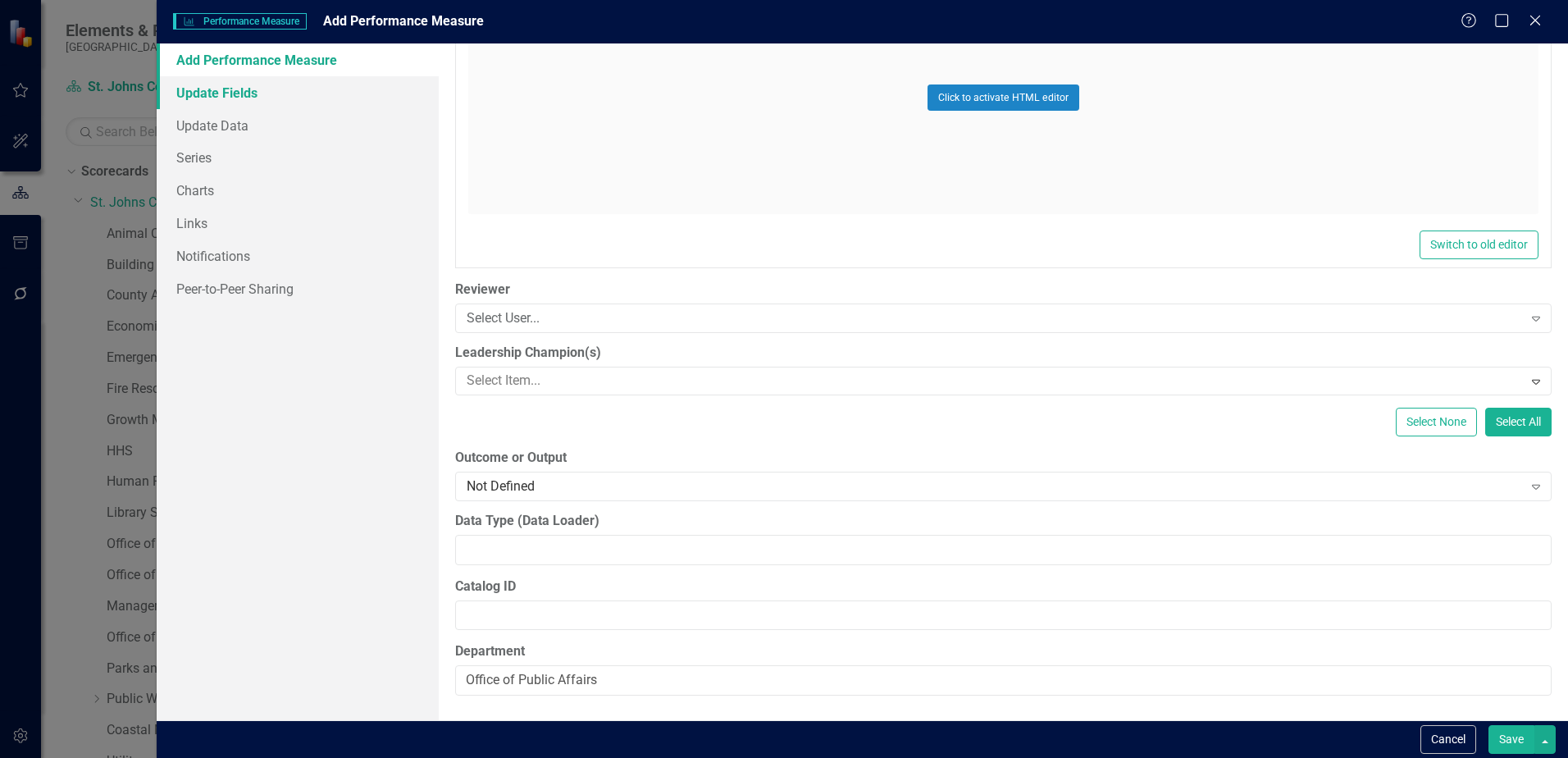
click at [214, 81] on link "Update Fields" at bounding box center [297, 93] width 282 height 33
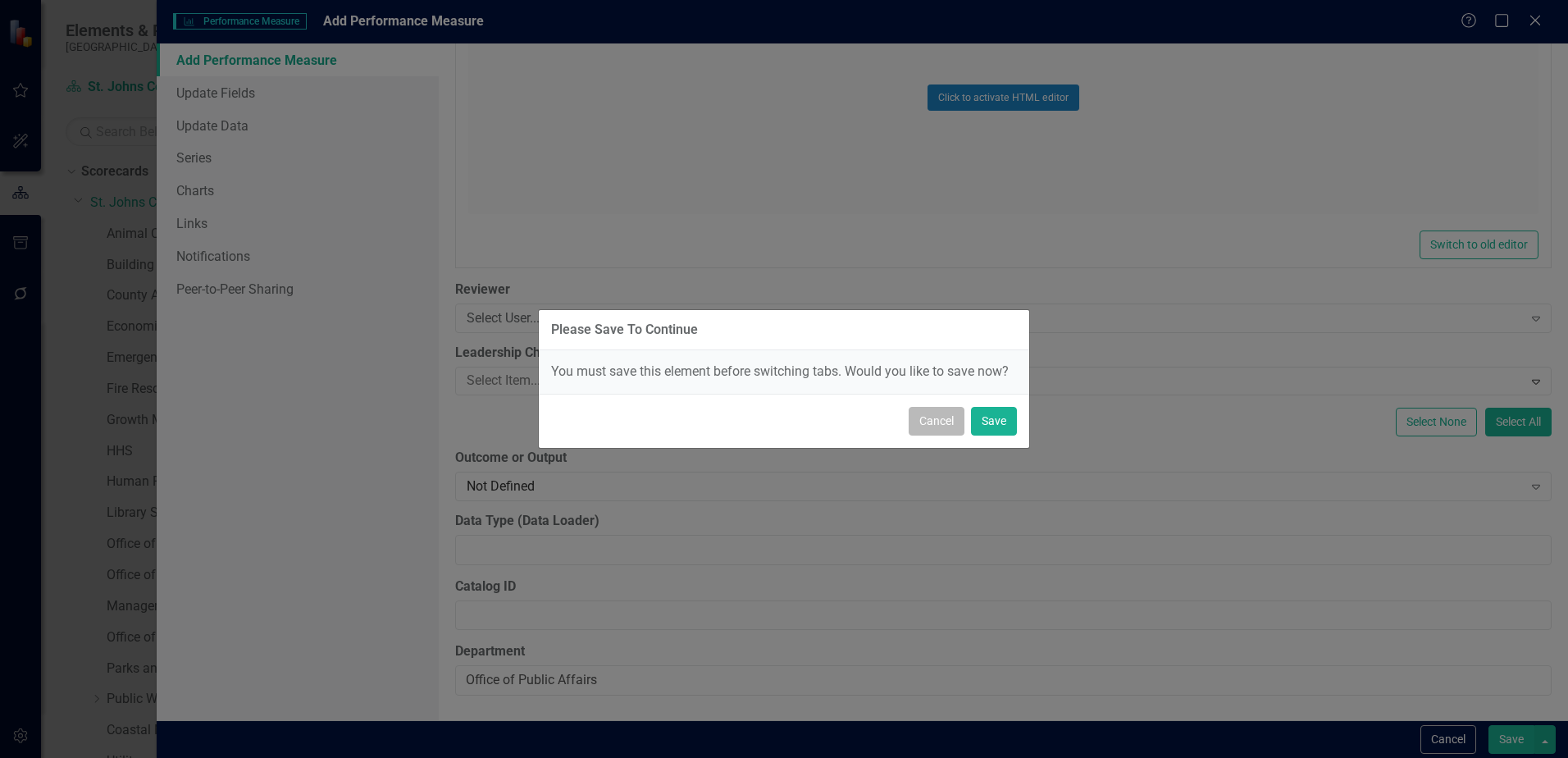
click at [941, 428] on button "Cancel" at bounding box center [936, 420] width 56 height 28
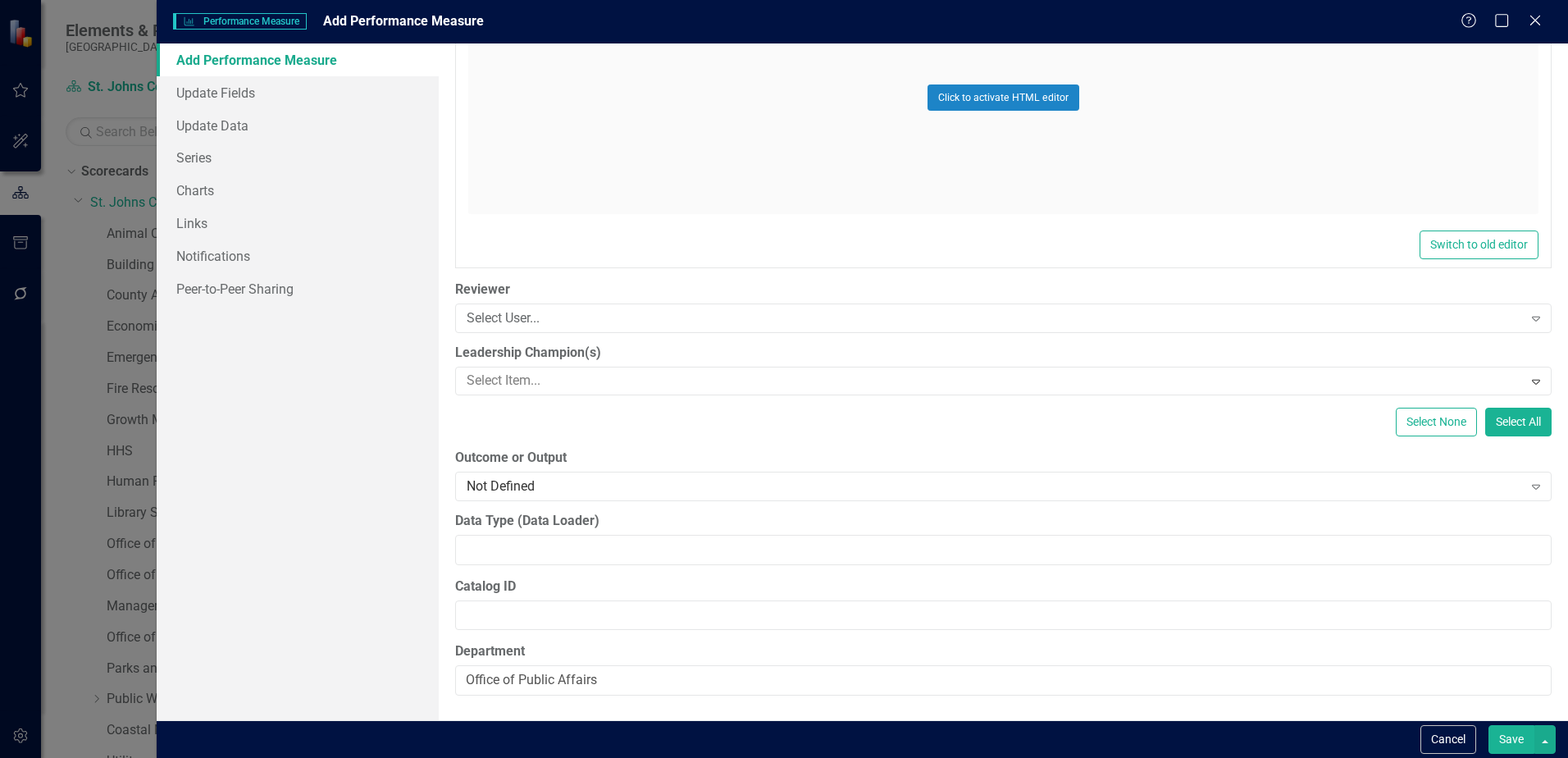
click at [1521, 735] on button "Save" at bounding box center [1512, 739] width 46 height 28
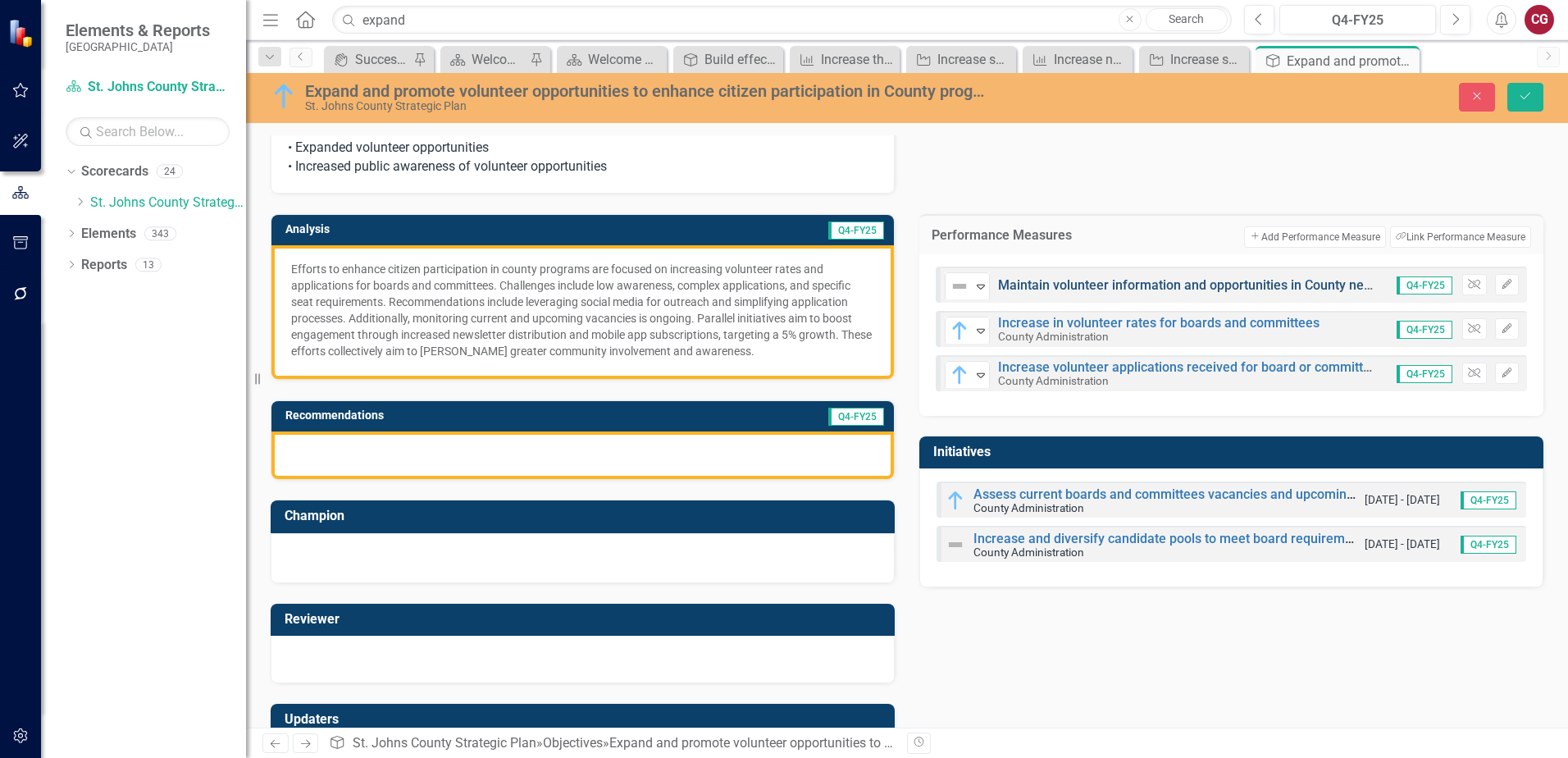
click at [1167, 290] on link "Maintain volunteer information and opportunities in County newsletters" at bounding box center [1207, 284] width 420 height 16
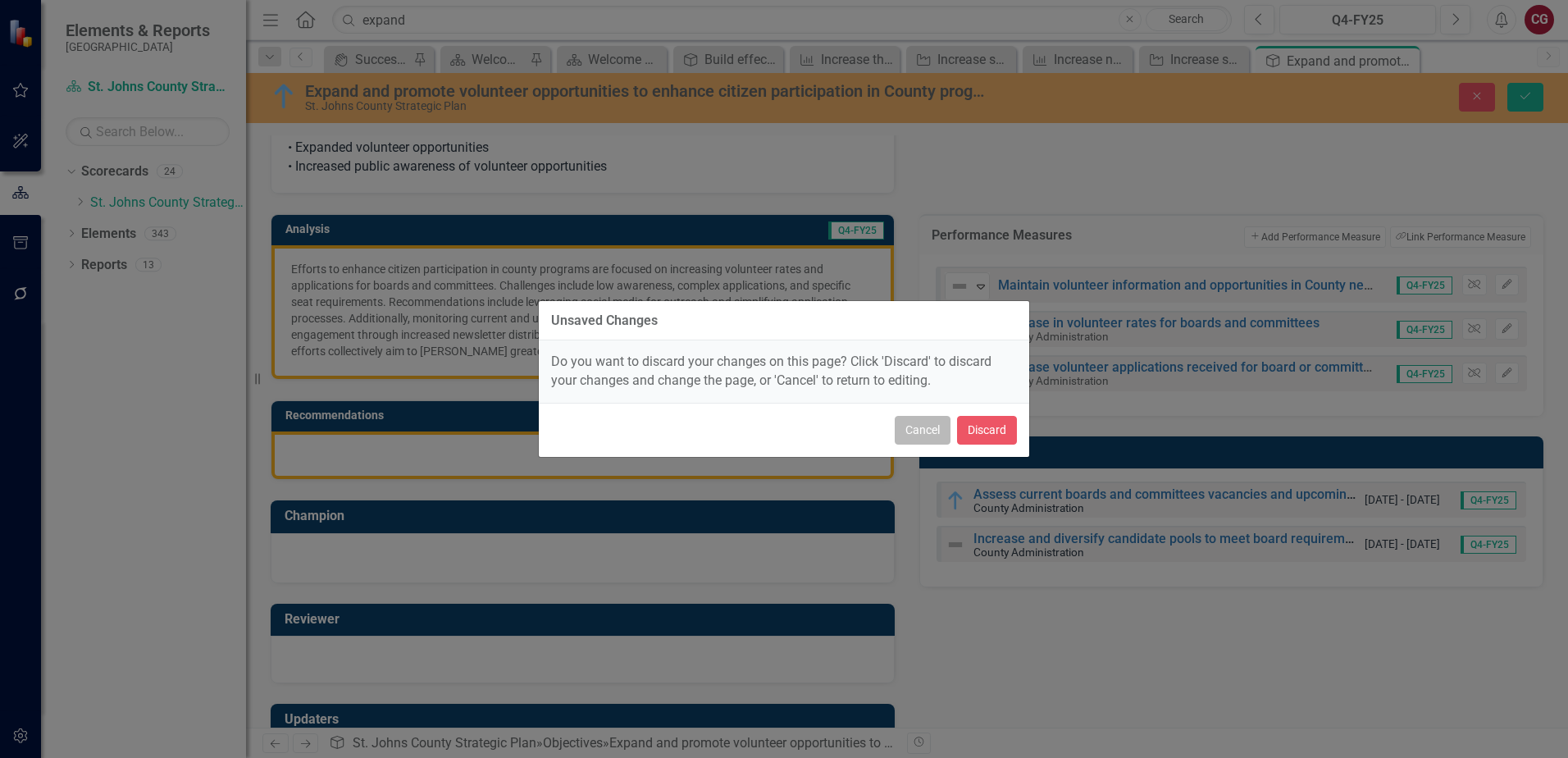
click at [916, 430] on button "Cancel" at bounding box center [923, 429] width 56 height 28
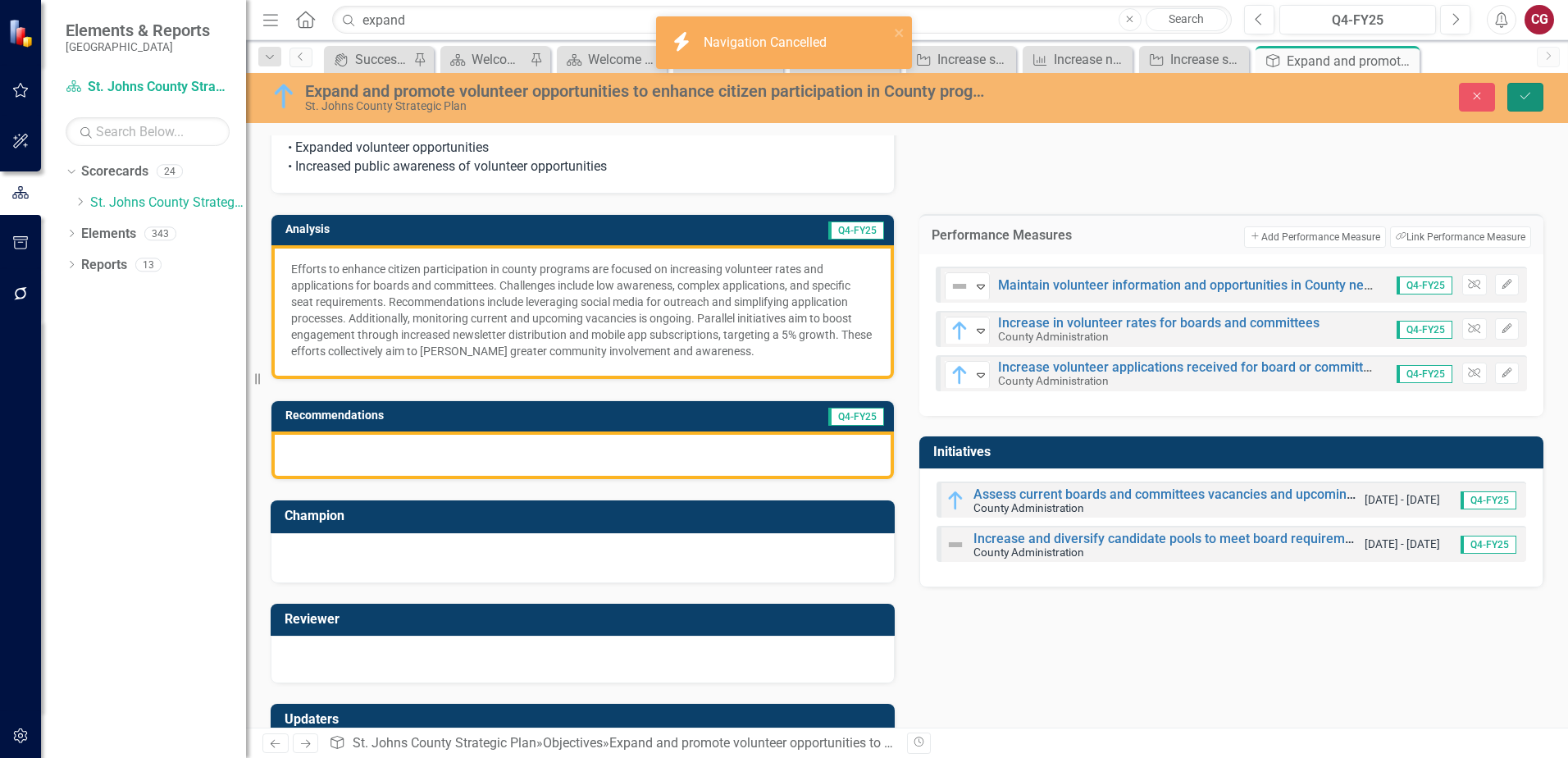
click at [1533, 106] on button "Save" at bounding box center [1525, 96] width 36 height 28
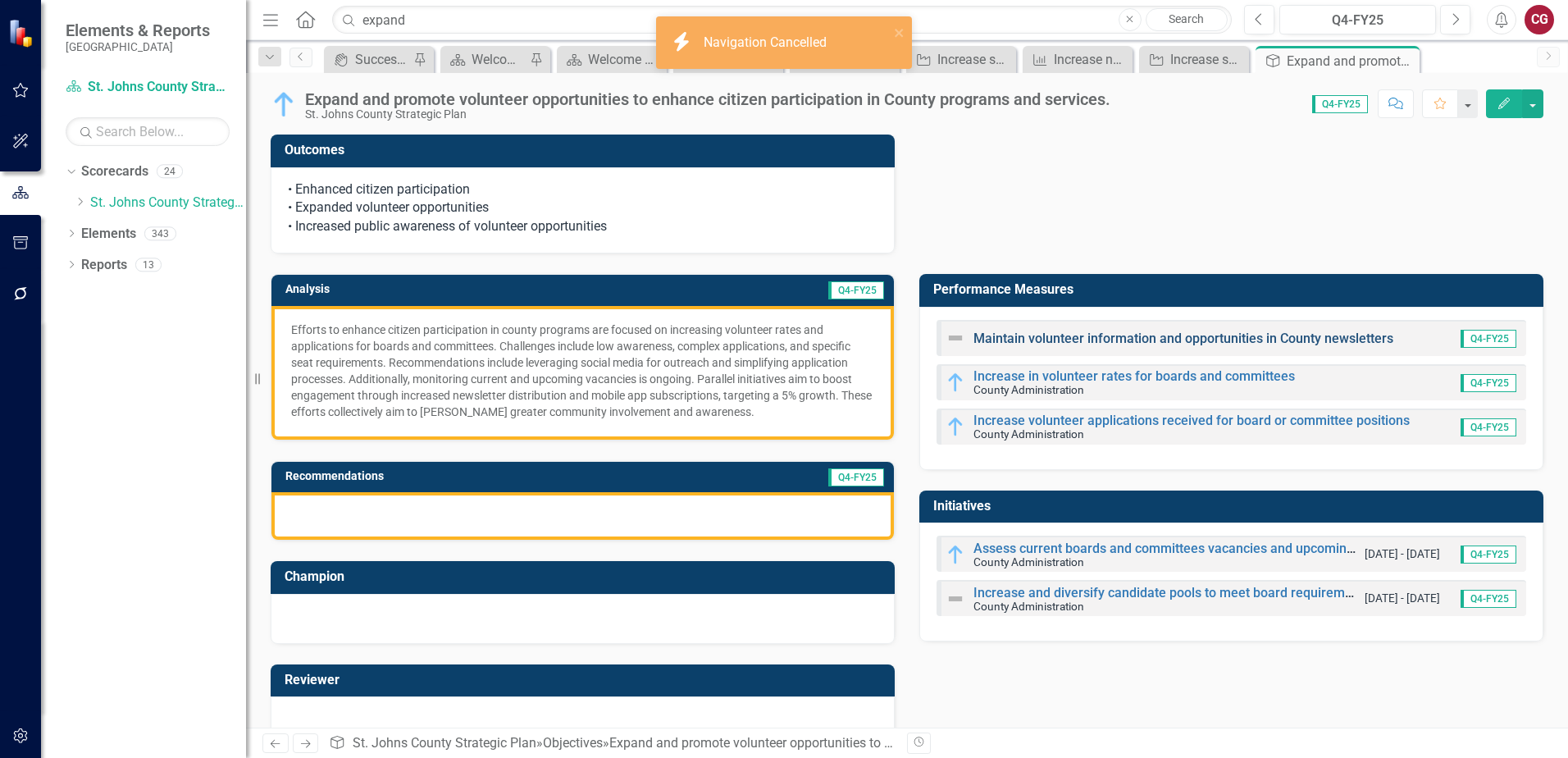
click at [1081, 341] on link "Maintain volunteer information and opportunities in County newsletters" at bounding box center [1183, 338] width 420 height 16
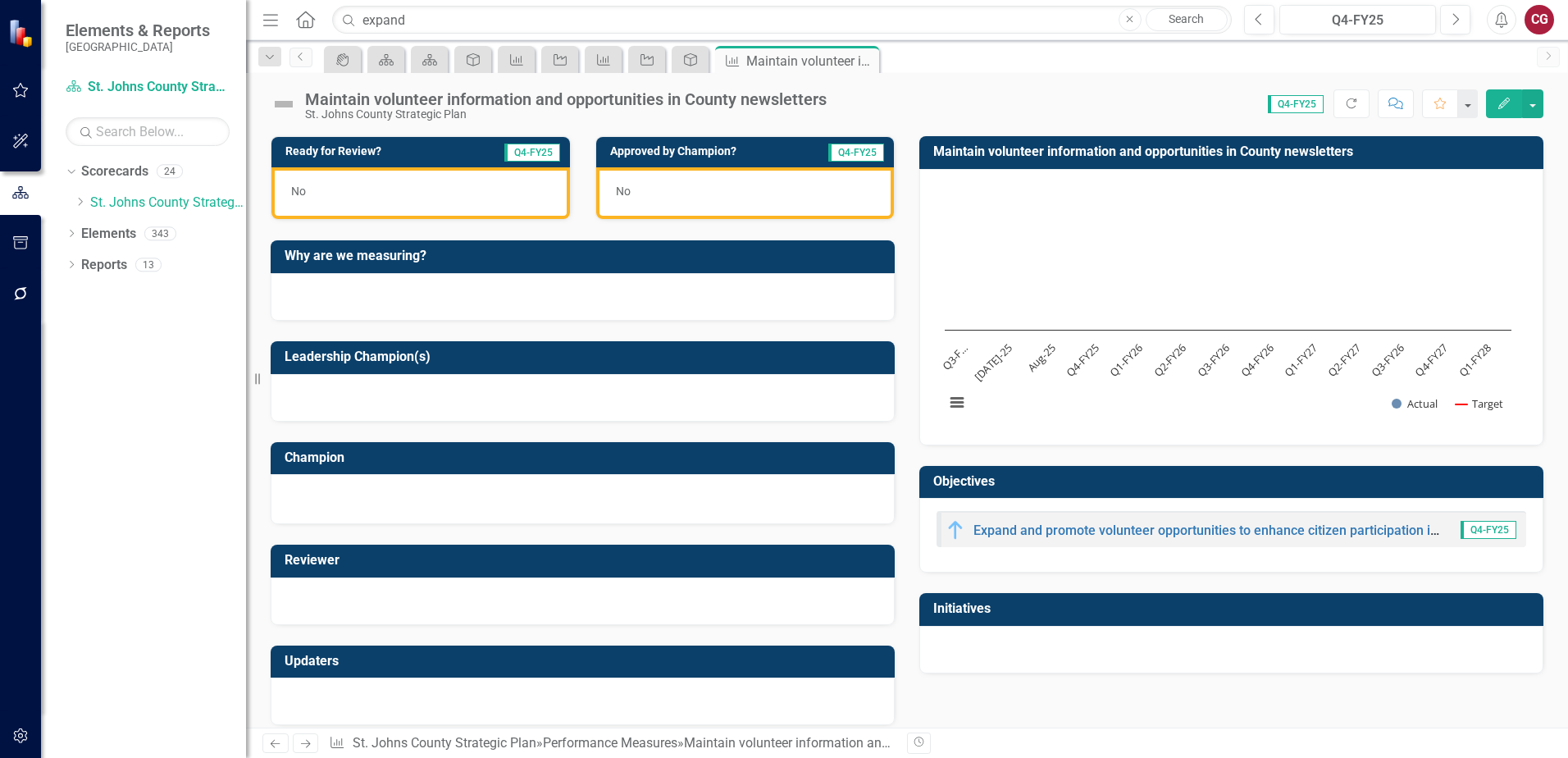
scroll to position [469, 0]
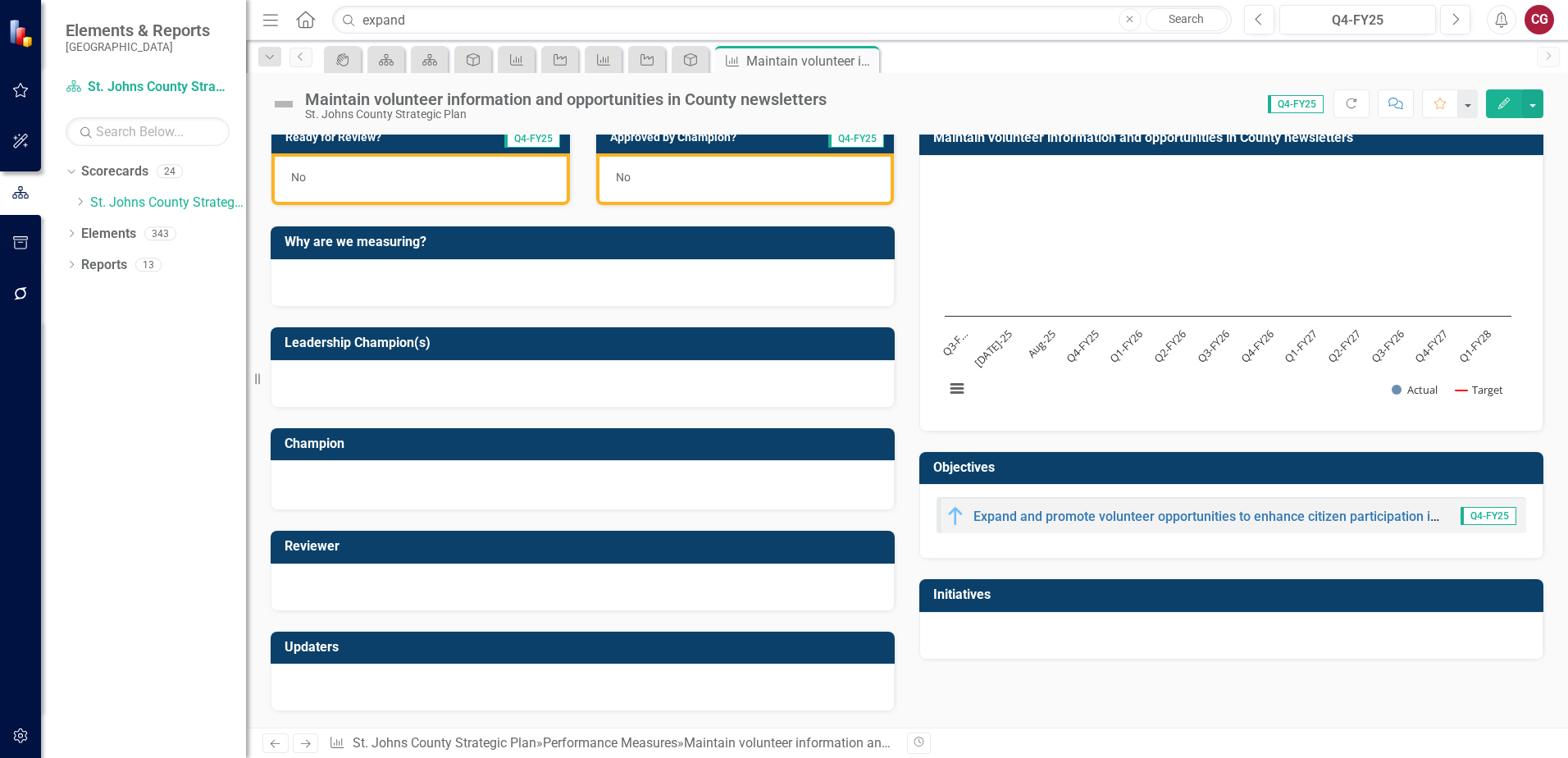
click at [1014, 635] on div at bounding box center [1232, 636] width 624 height 48
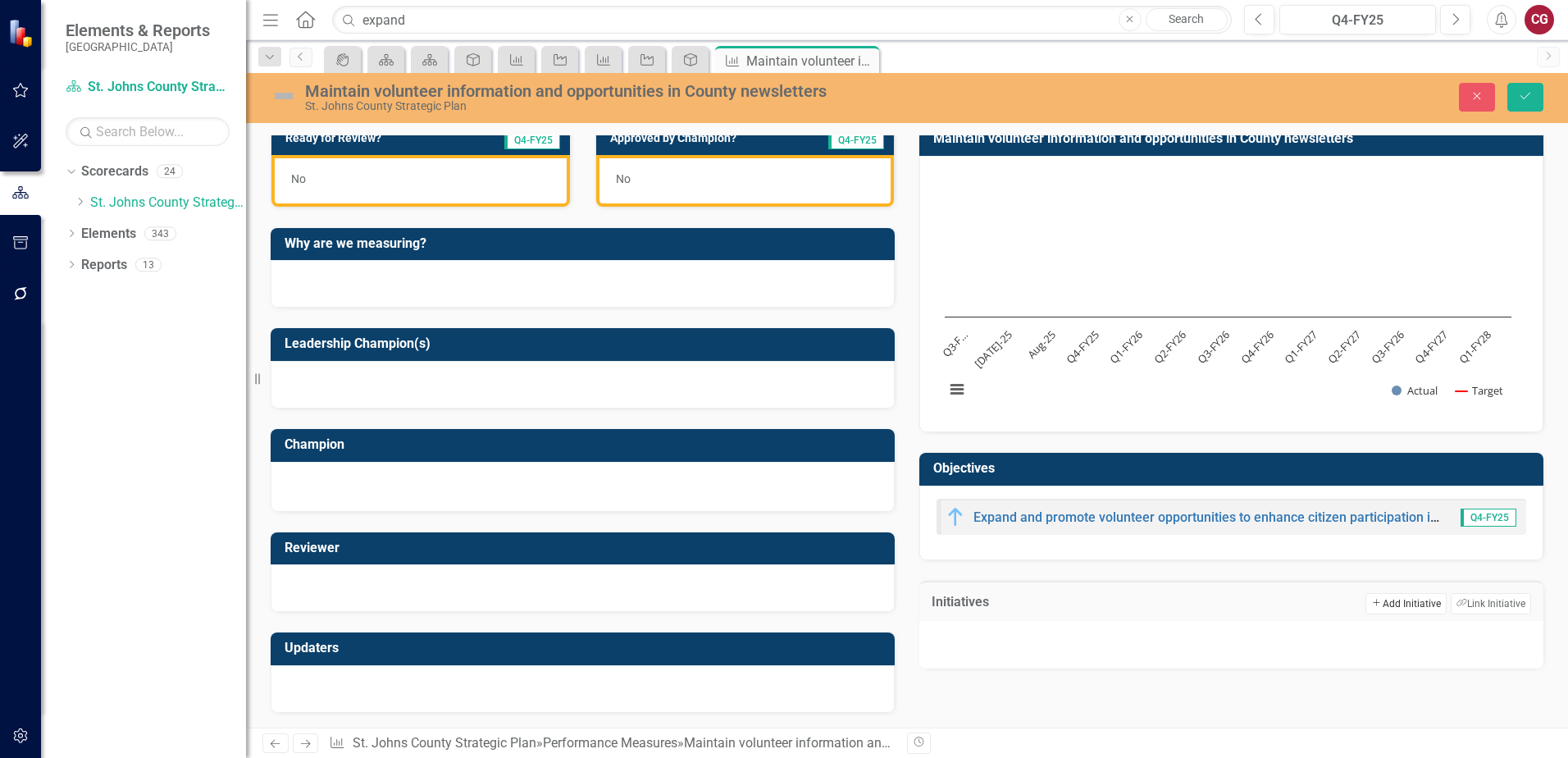
click at [1391, 612] on button "Add Add Initiative" at bounding box center [1406, 603] width 81 height 21
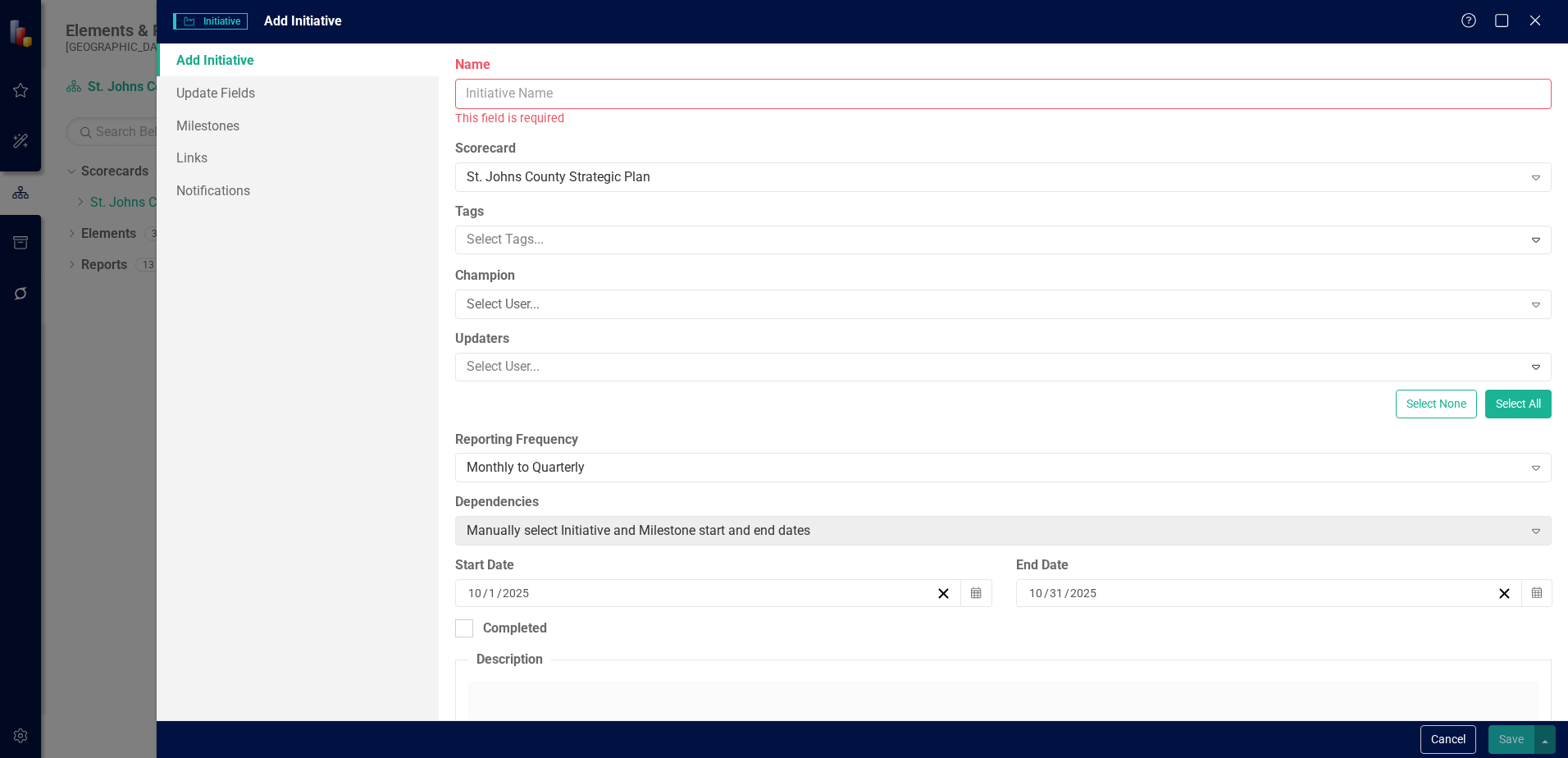
click at [748, 106] on input "Name" at bounding box center [1003, 94] width 1097 height 30
click at [734, 85] on input "Name" at bounding box center [1003, 94] width 1097 height 30
click at [730, 81] on input "Name" at bounding box center [1003, 94] width 1097 height 30
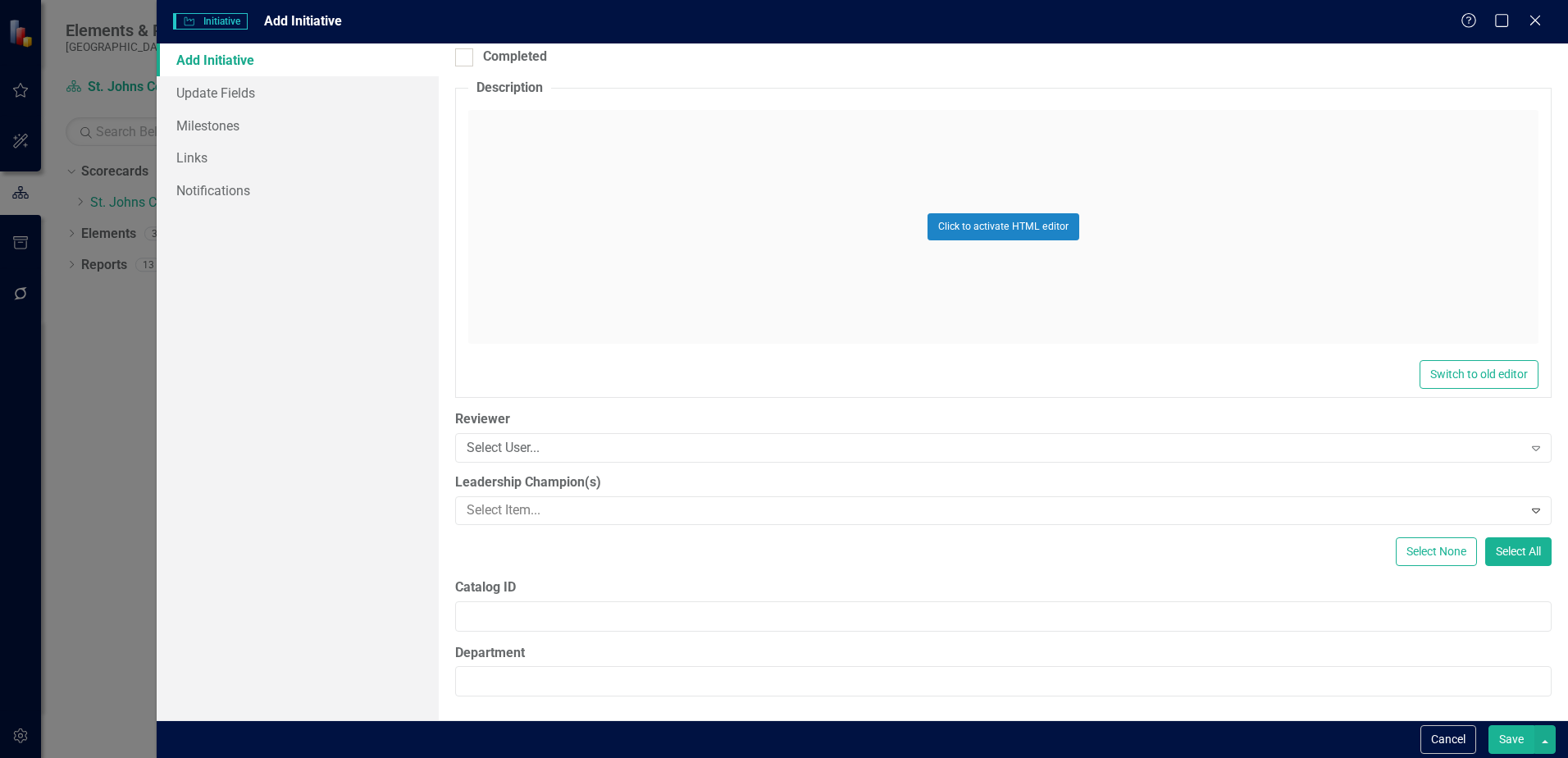
scroll to position [553, 0]
type input "County monthly newsletters"
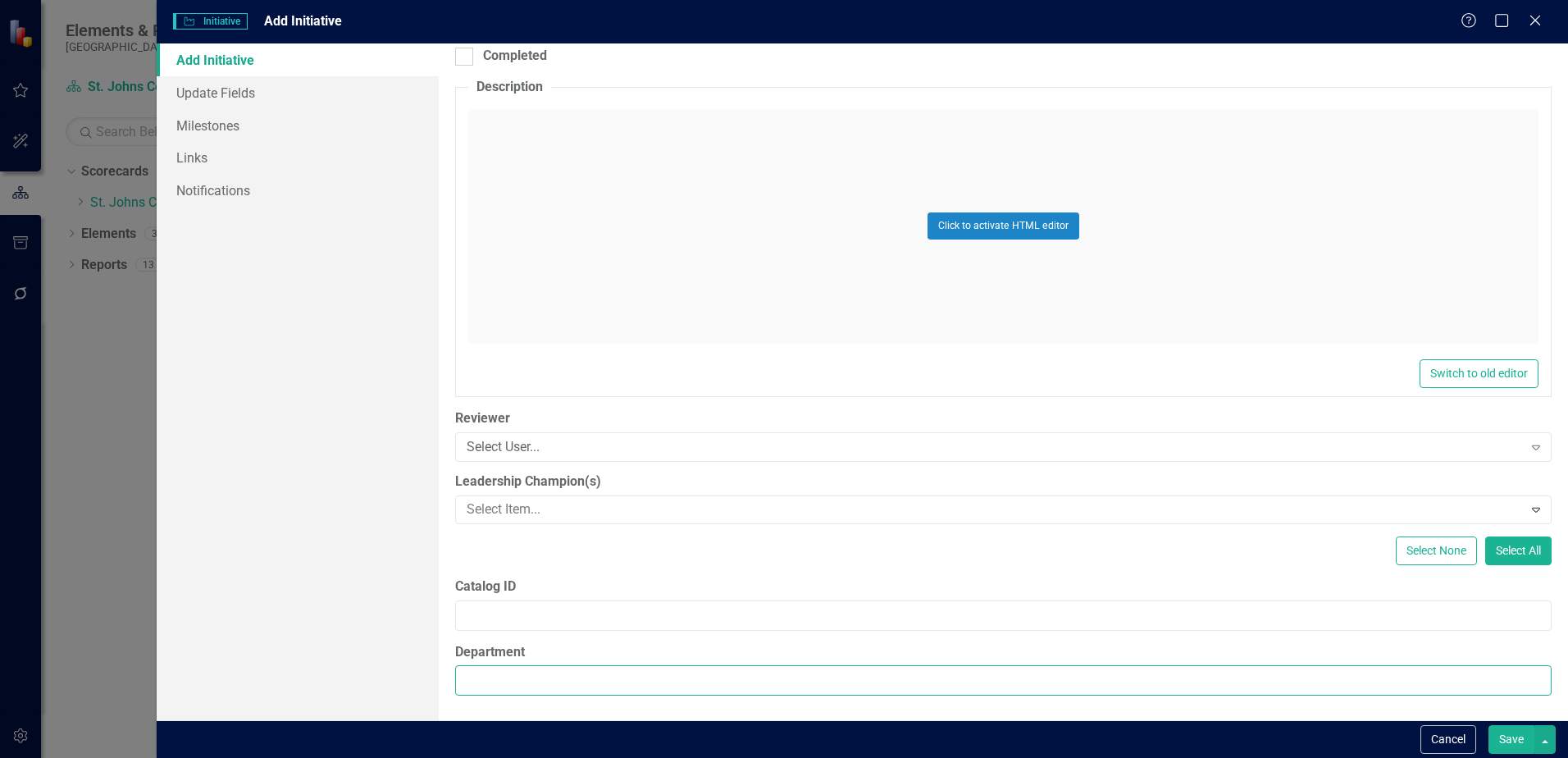
click at [587, 687] on input "Department" at bounding box center [1003, 680] width 1097 height 30
type input "Office of Public Affairs"
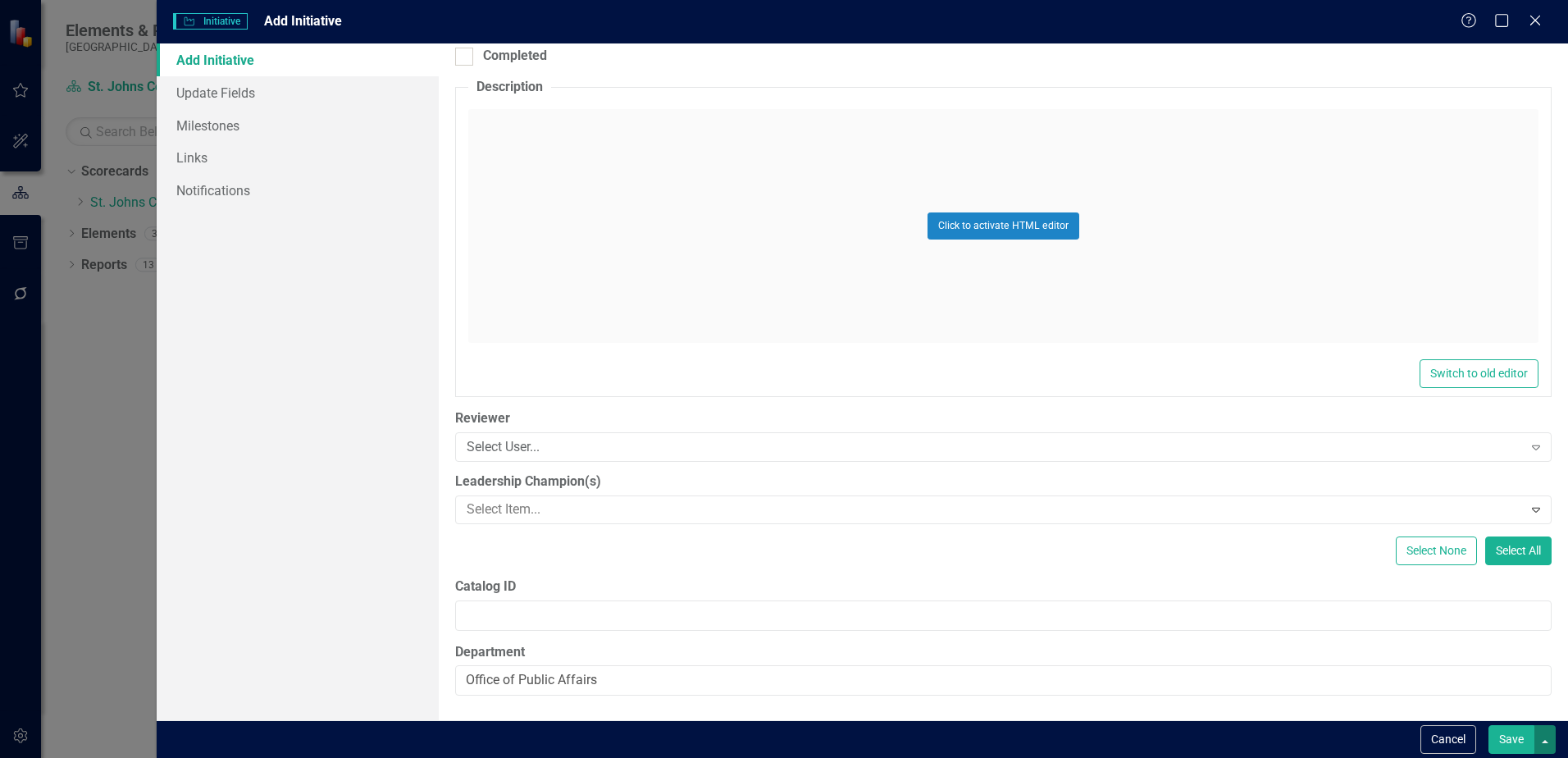
click at [1535, 743] on button "button" at bounding box center [1545, 739] width 21 height 28
click at [1516, 743] on button "Save" at bounding box center [1512, 739] width 46 height 28
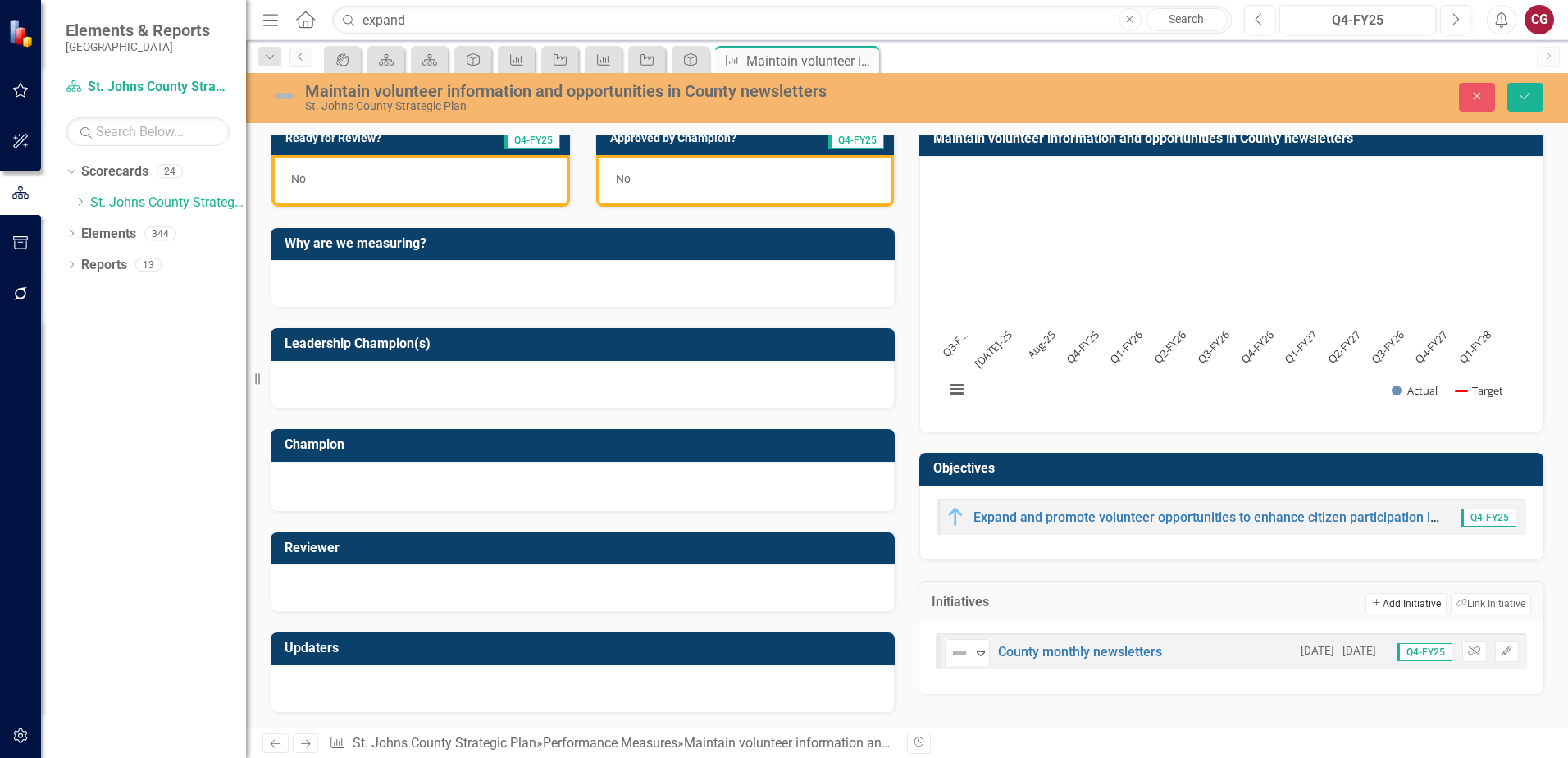
click at [1379, 606] on button "Add Add Initiative" at bounding box center [1406, 603] width 81 height 21
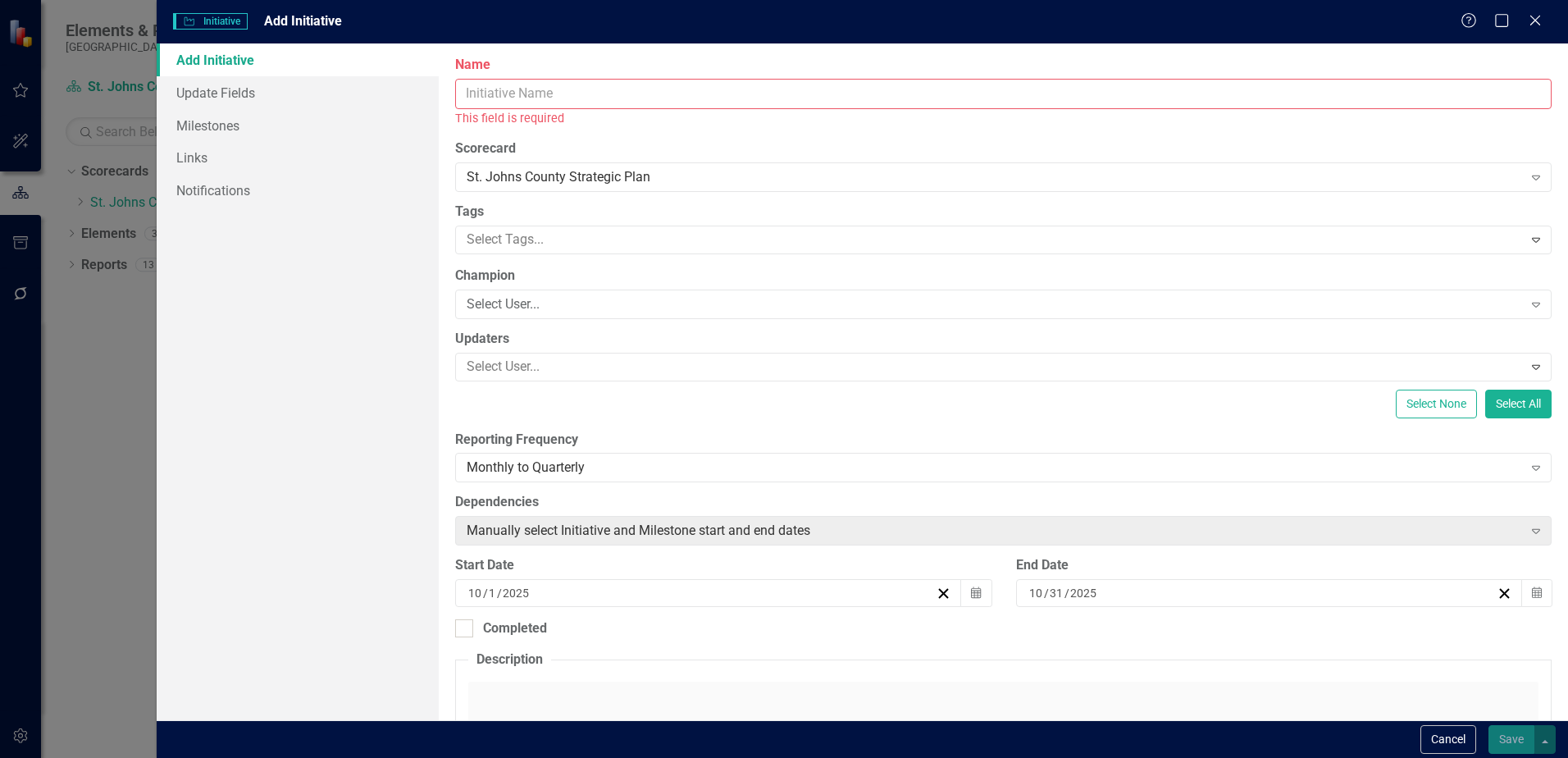
click at [538, 91] on input "Name" at bounding box center [1003, 94] width 1097 height 30
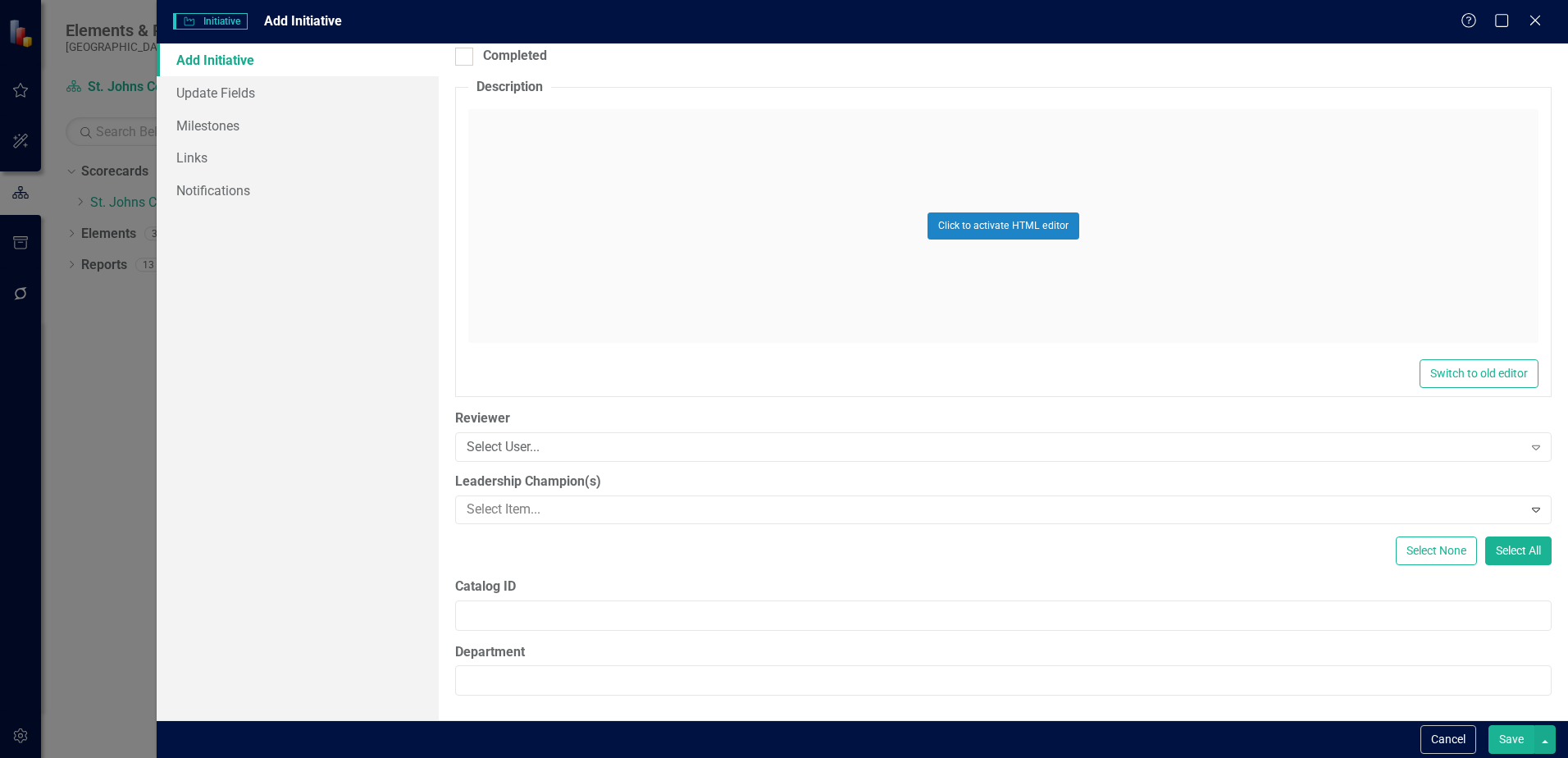
type input "County administrator community letter"
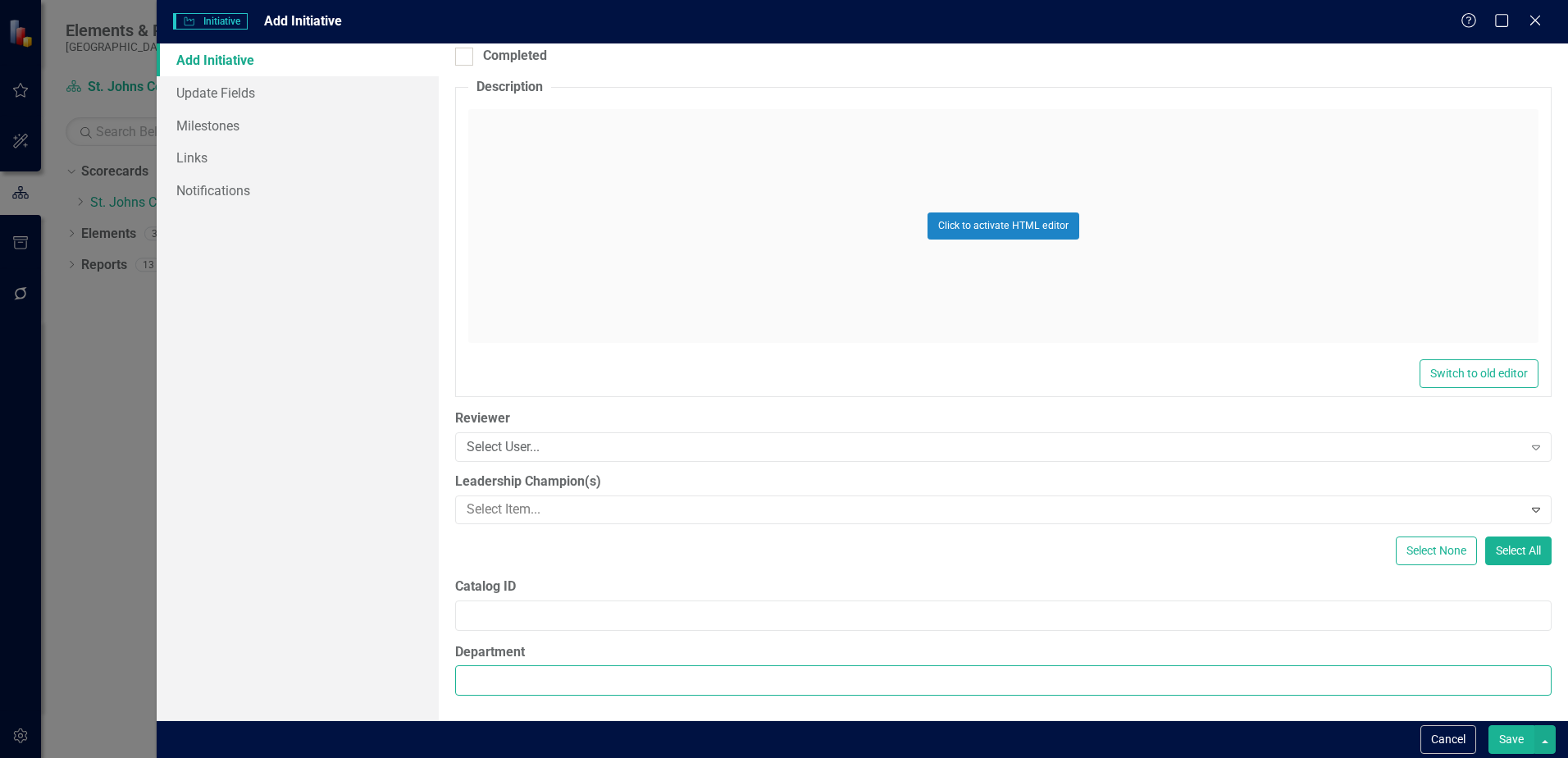
click at [566, 666] on input "Department" at bounding box center [1003, 680] width 1097 height 30
type input "Office of Public Affairs"
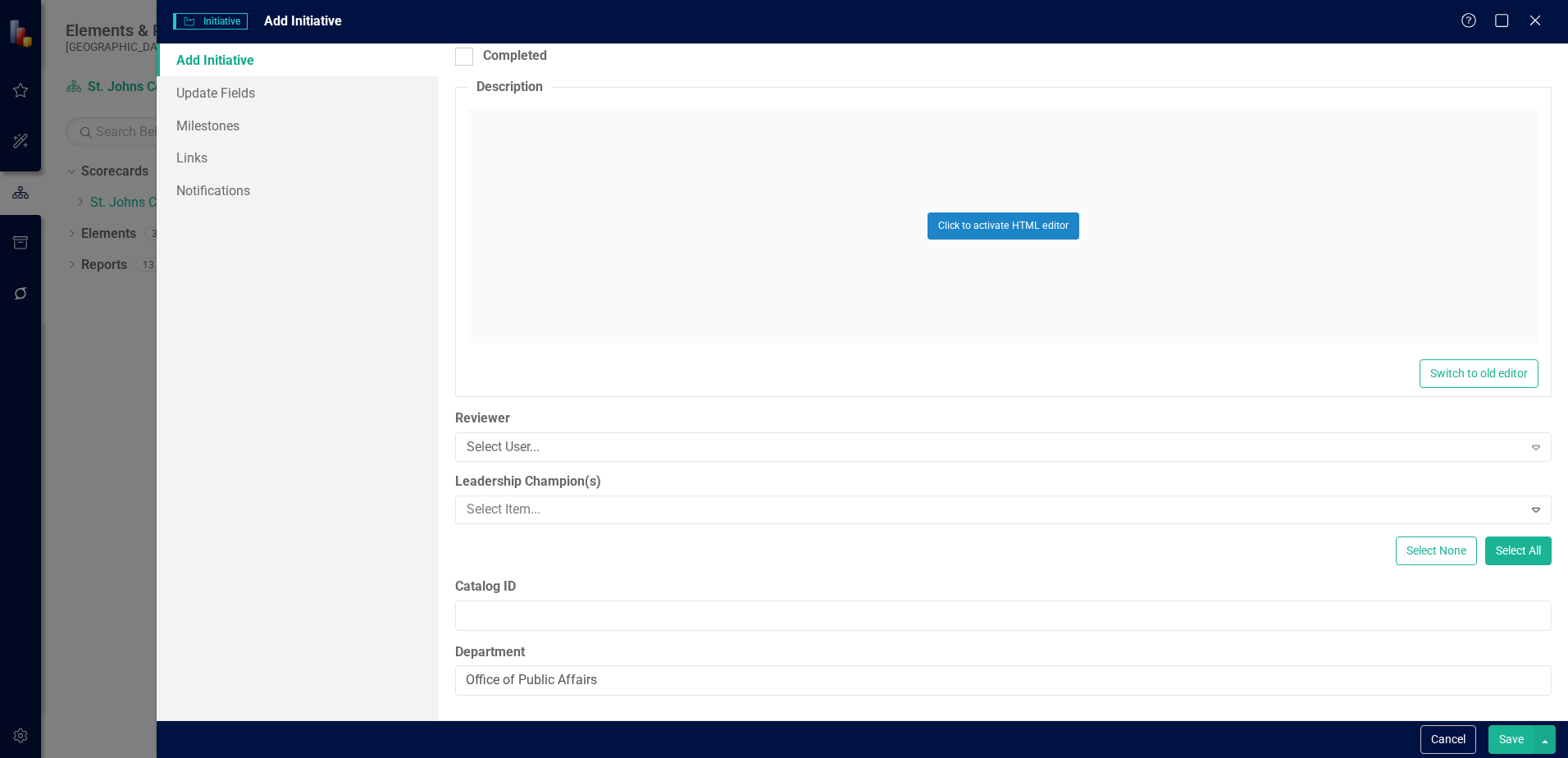
click at [1510, 738] on button "Save" at bounding box center [1512, 739] width 46 height 28
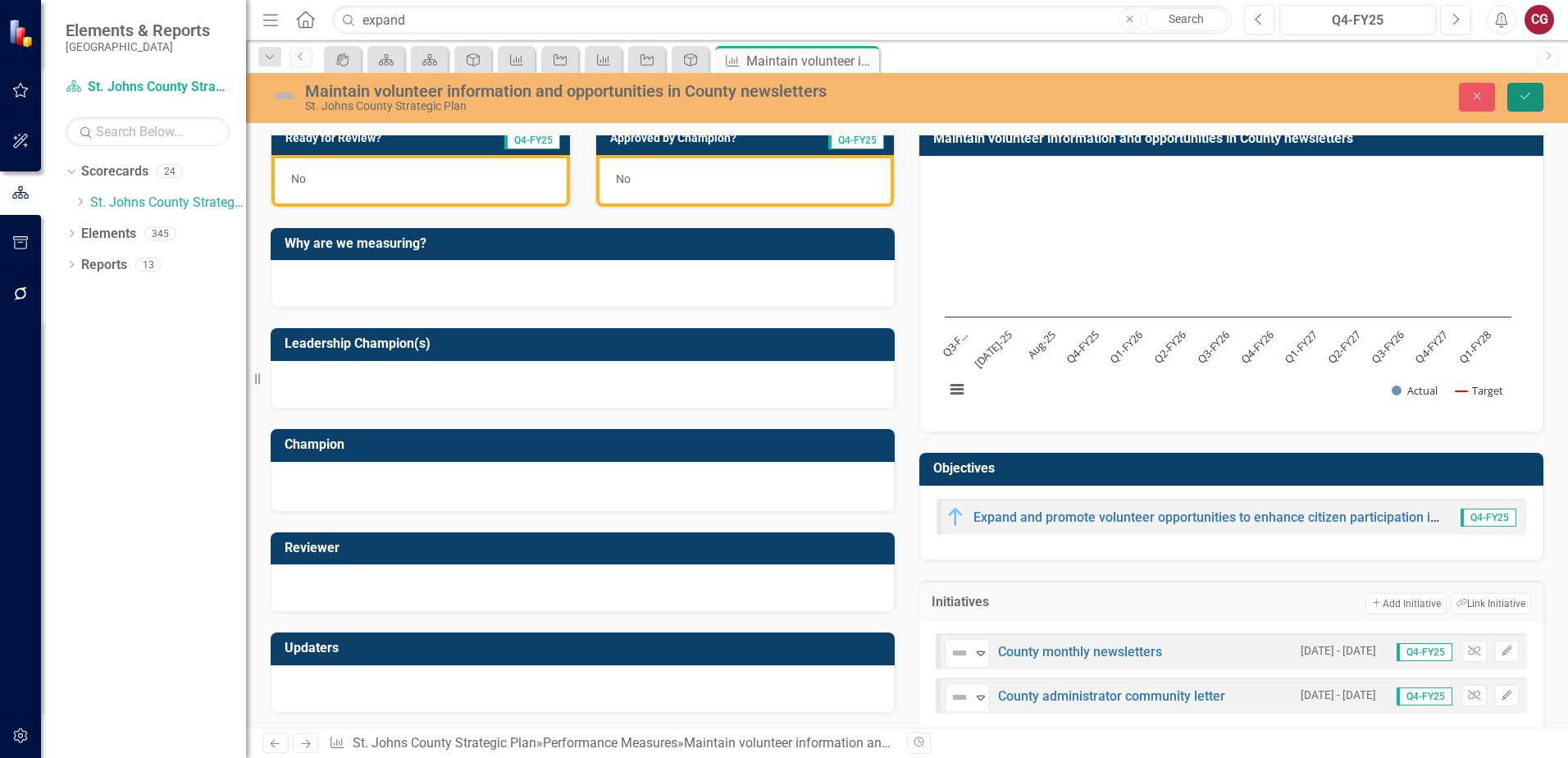
click at [1518, 93] on button "Save" at bounding box center [1525, 96] width 36 height 28
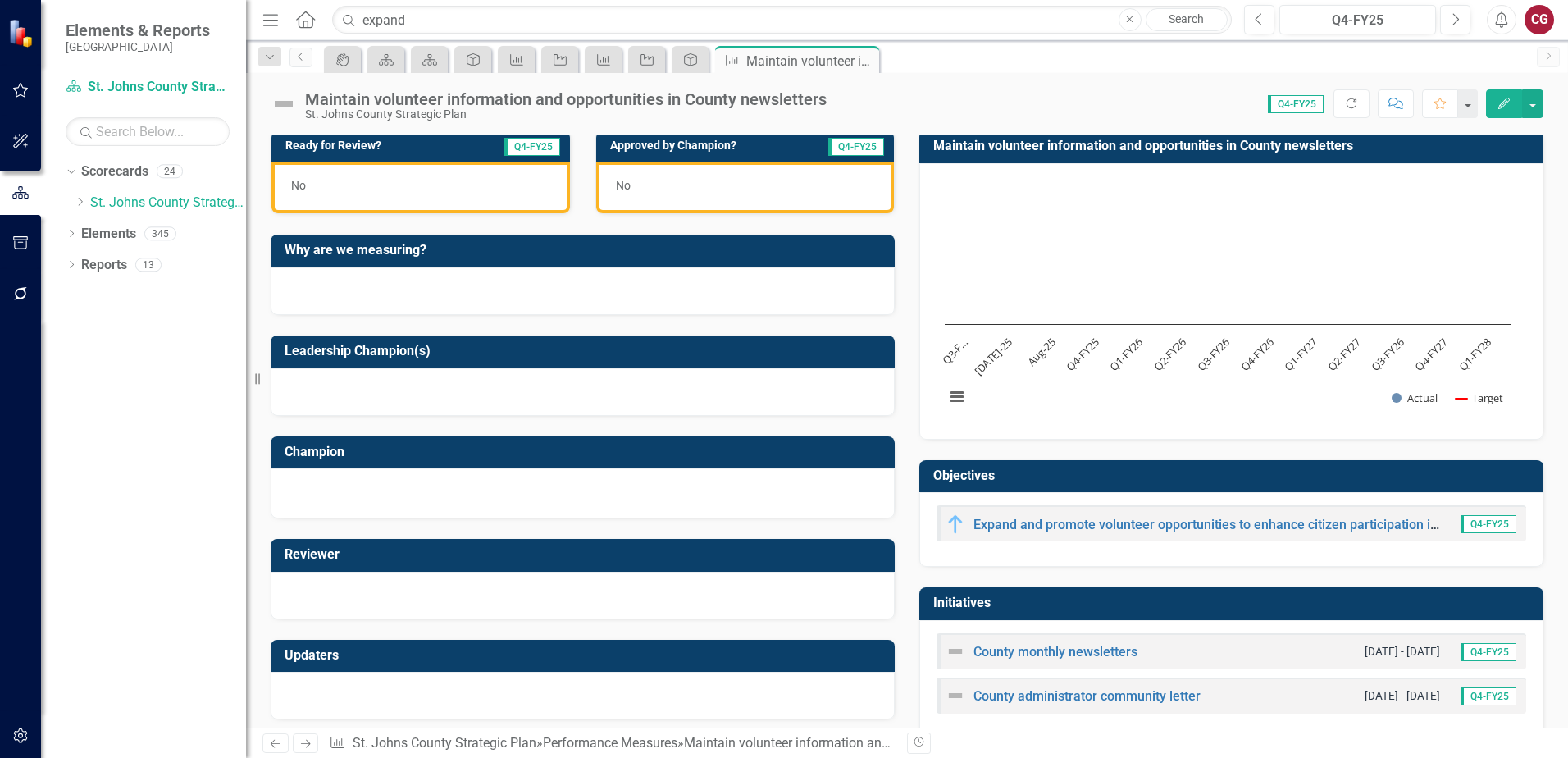
scroll to position [489, 0]
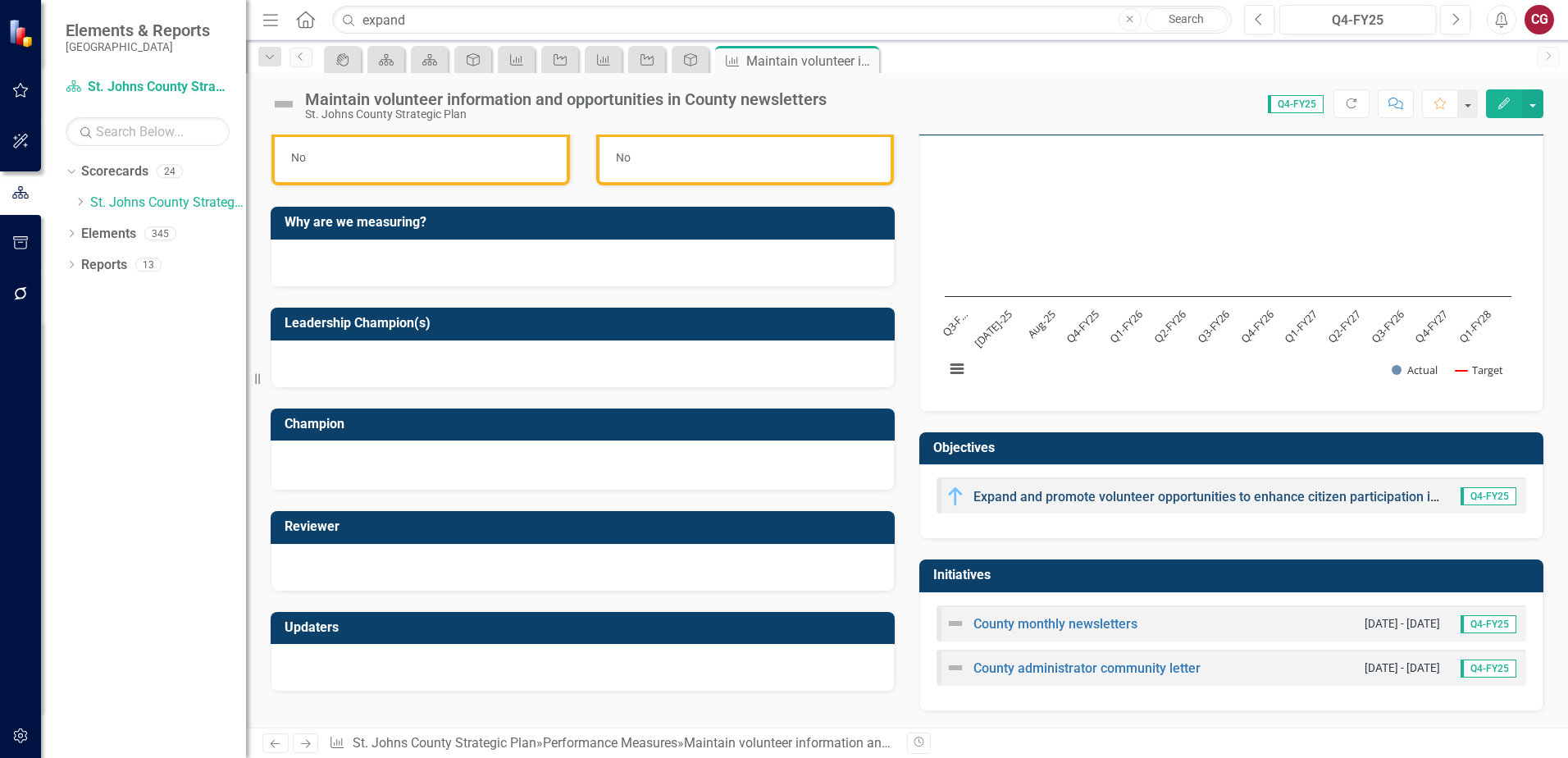
click at [1015, 498] on link "Expand and promote volunteer opportunities to enhance citizen participation in …" at bounding box center [1299, 496] width 651 height 16
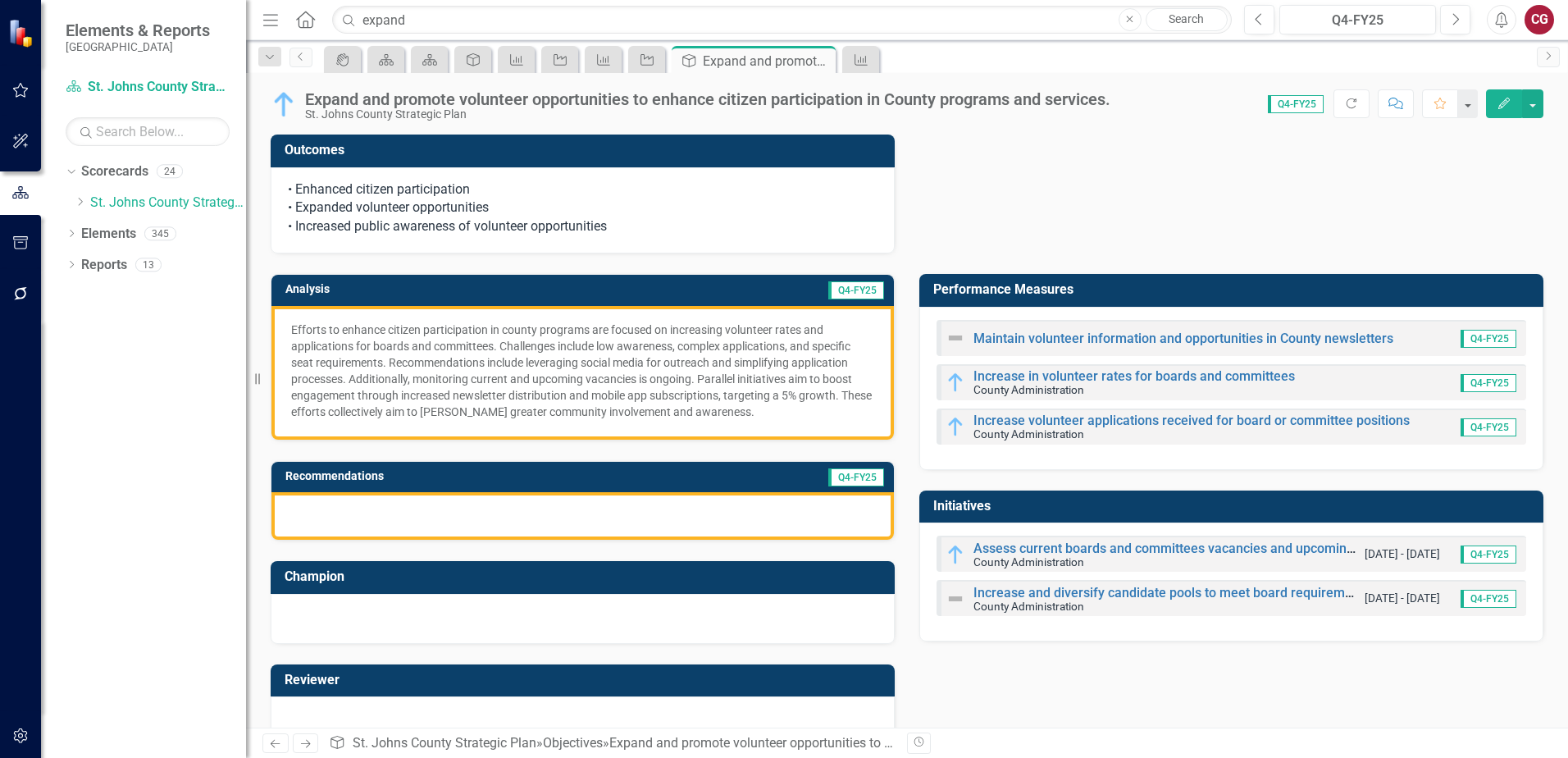
click at [1162, 302] on td "Performance Measures" at bounding box center [1235, 291] width 602 height 27
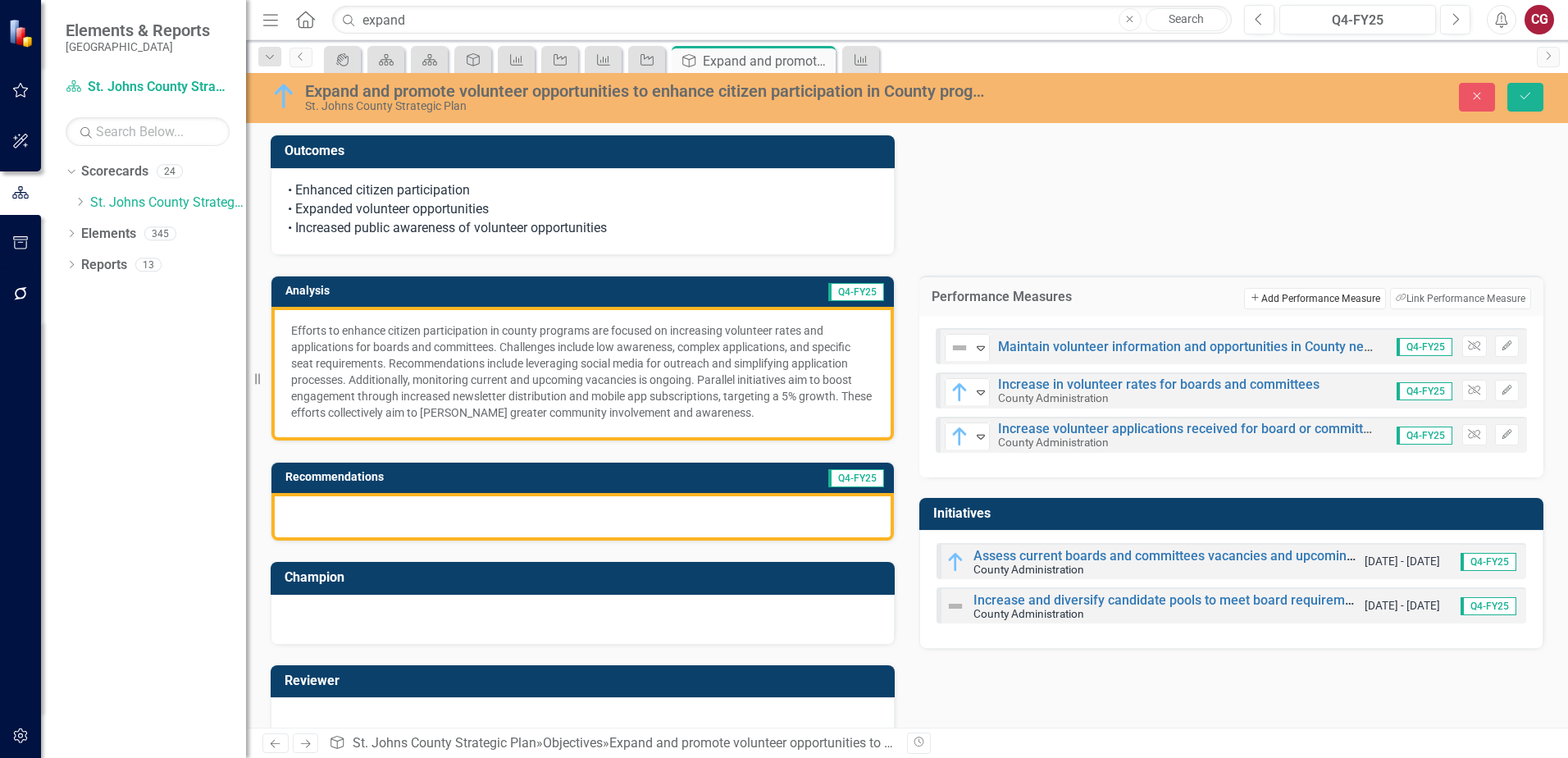
click at [1342, 299] on button "Add Add Performance Measure" at bounding box center [1315, 298] width 141 height 21
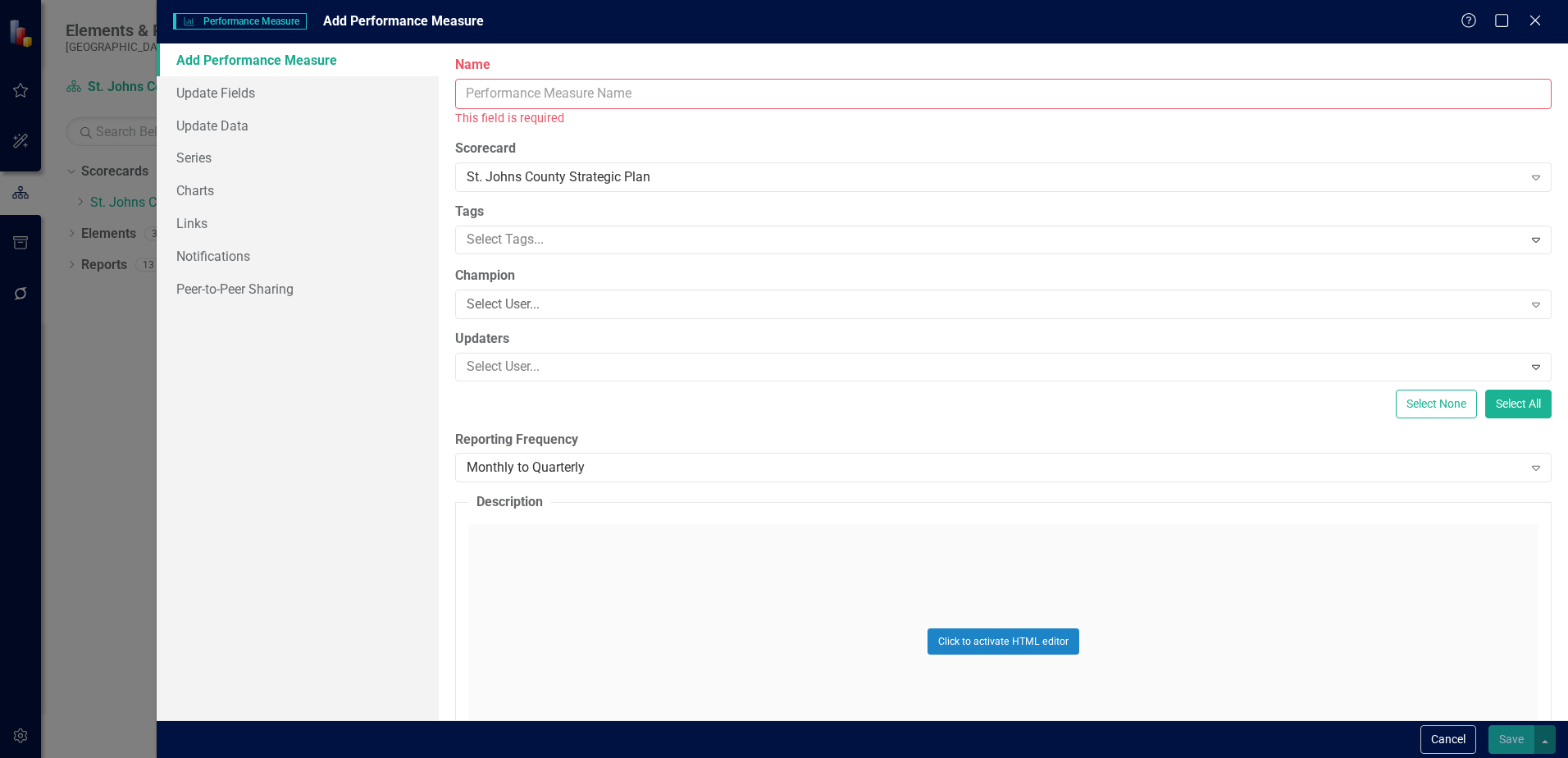
click at [543, 95] on input "Name" at bounding box center [1003, 94] width 1097 height 30
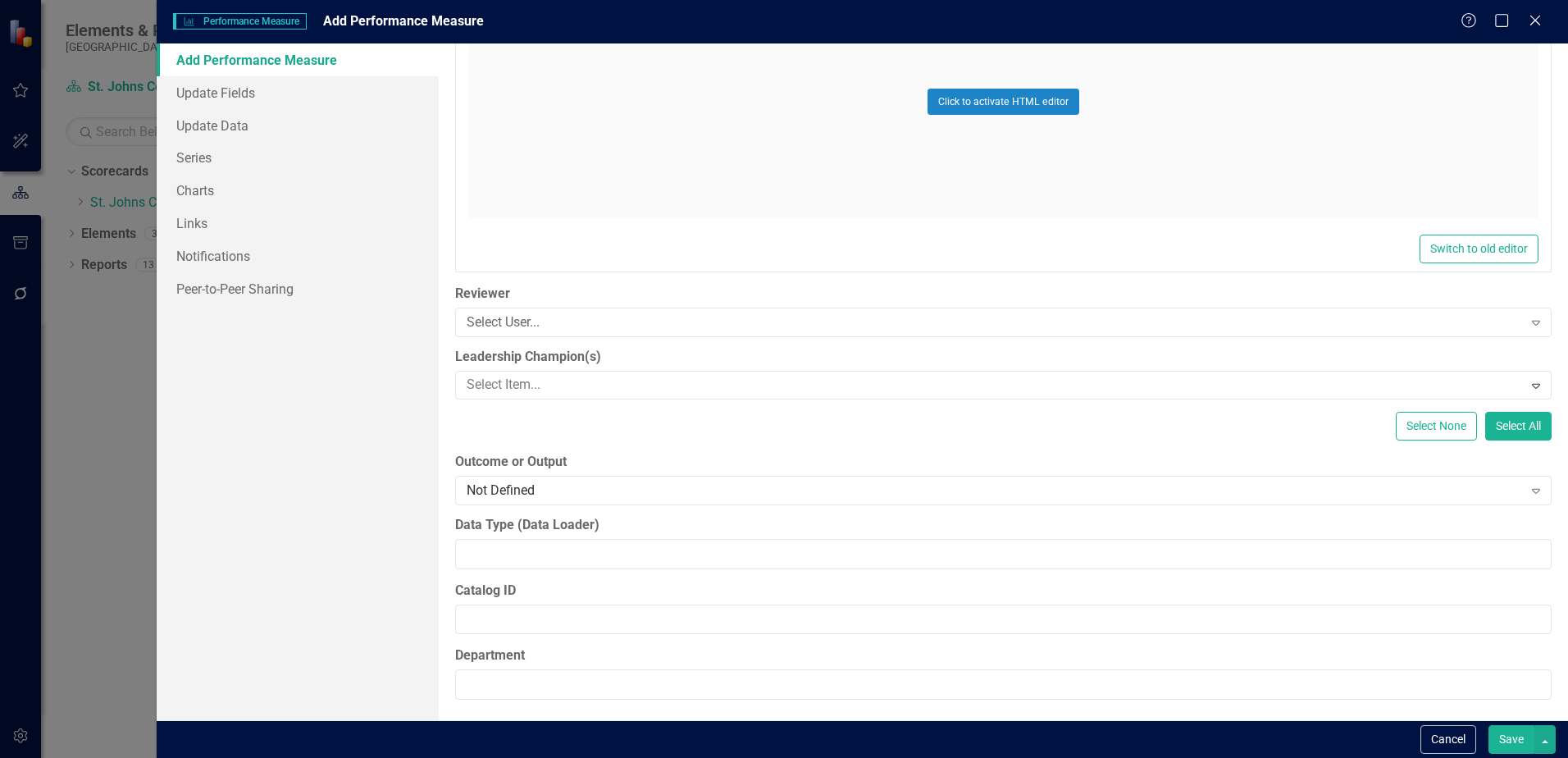
scroll to position [856, 0]
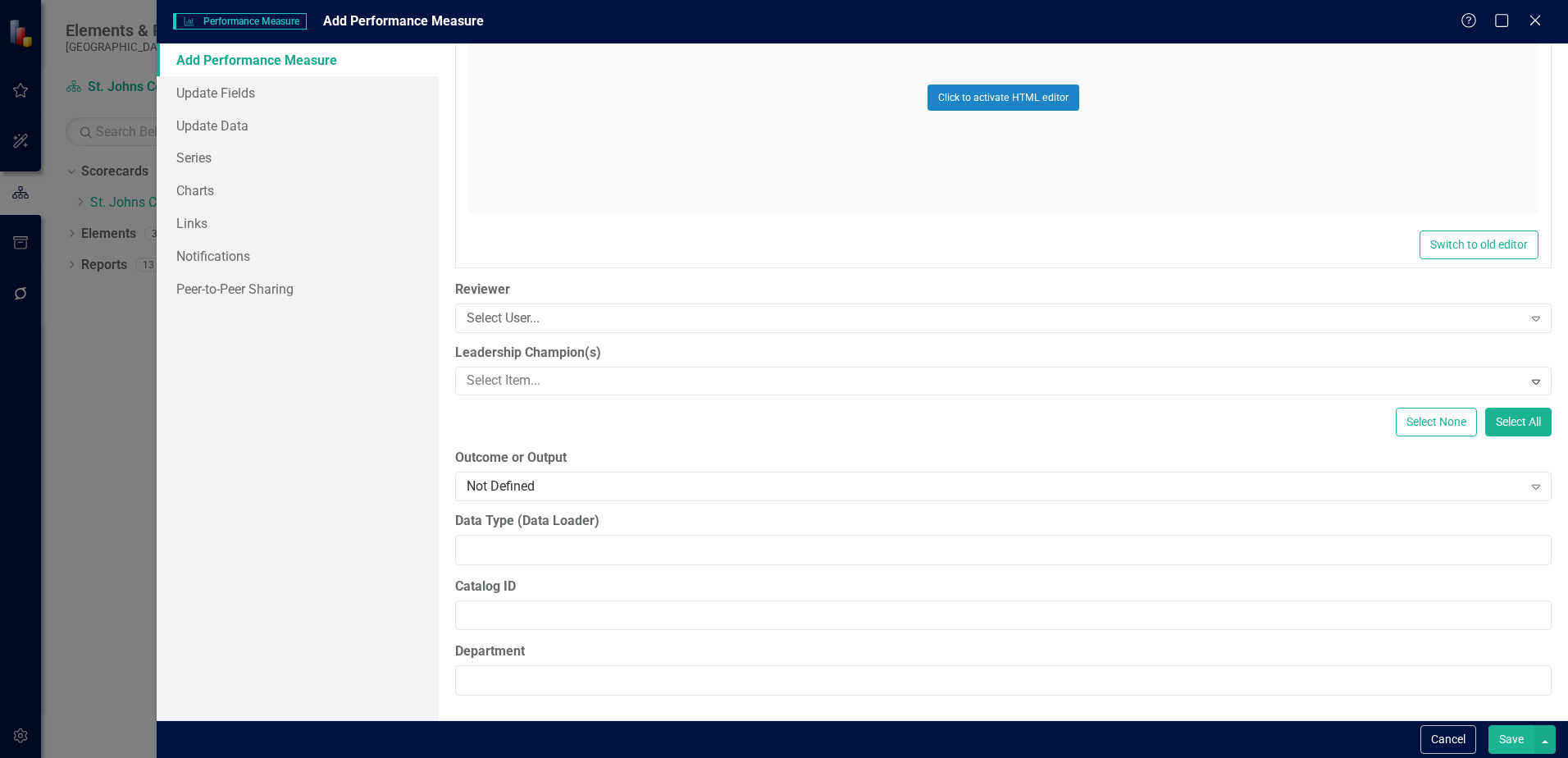
type input "Expand BCC broadcasts"
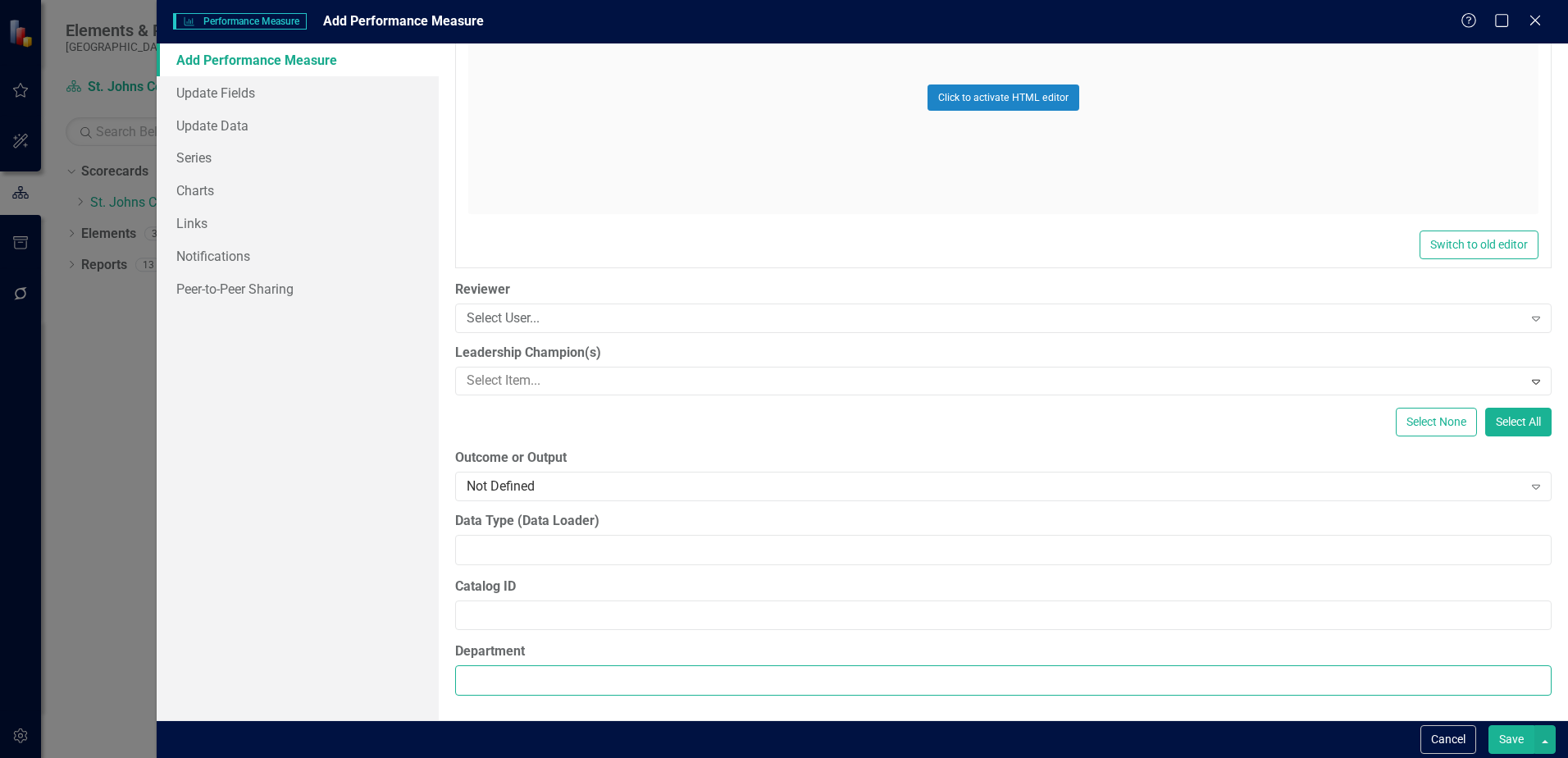
click at [566, 672] on input "Department" at bounding box center [1003, 680] width 1097 height 30
type input "Office of Public Affairs"
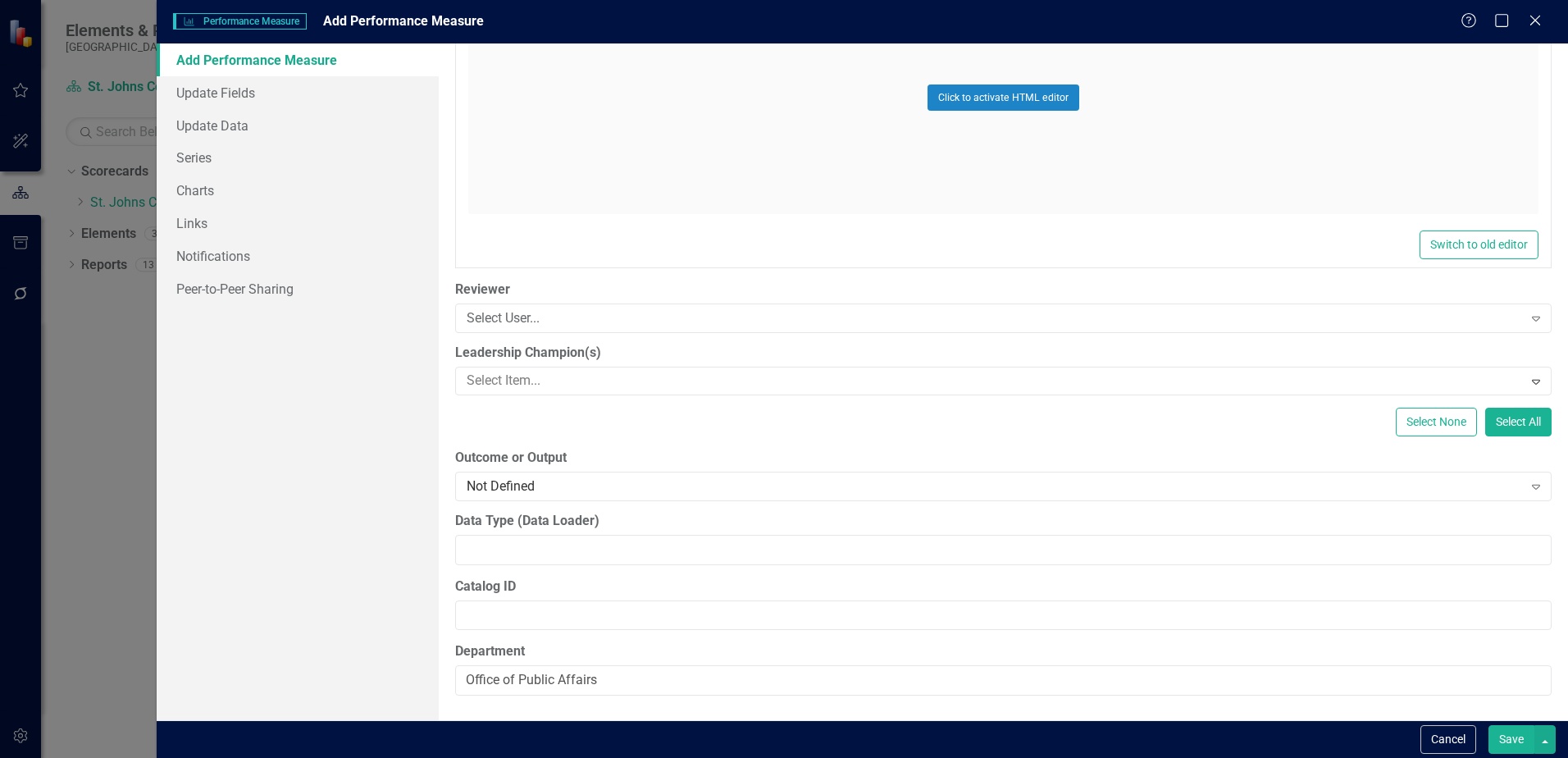
click at [1518, 747] on button "Save" at bounding box center [1512, 739] width 46 height 28
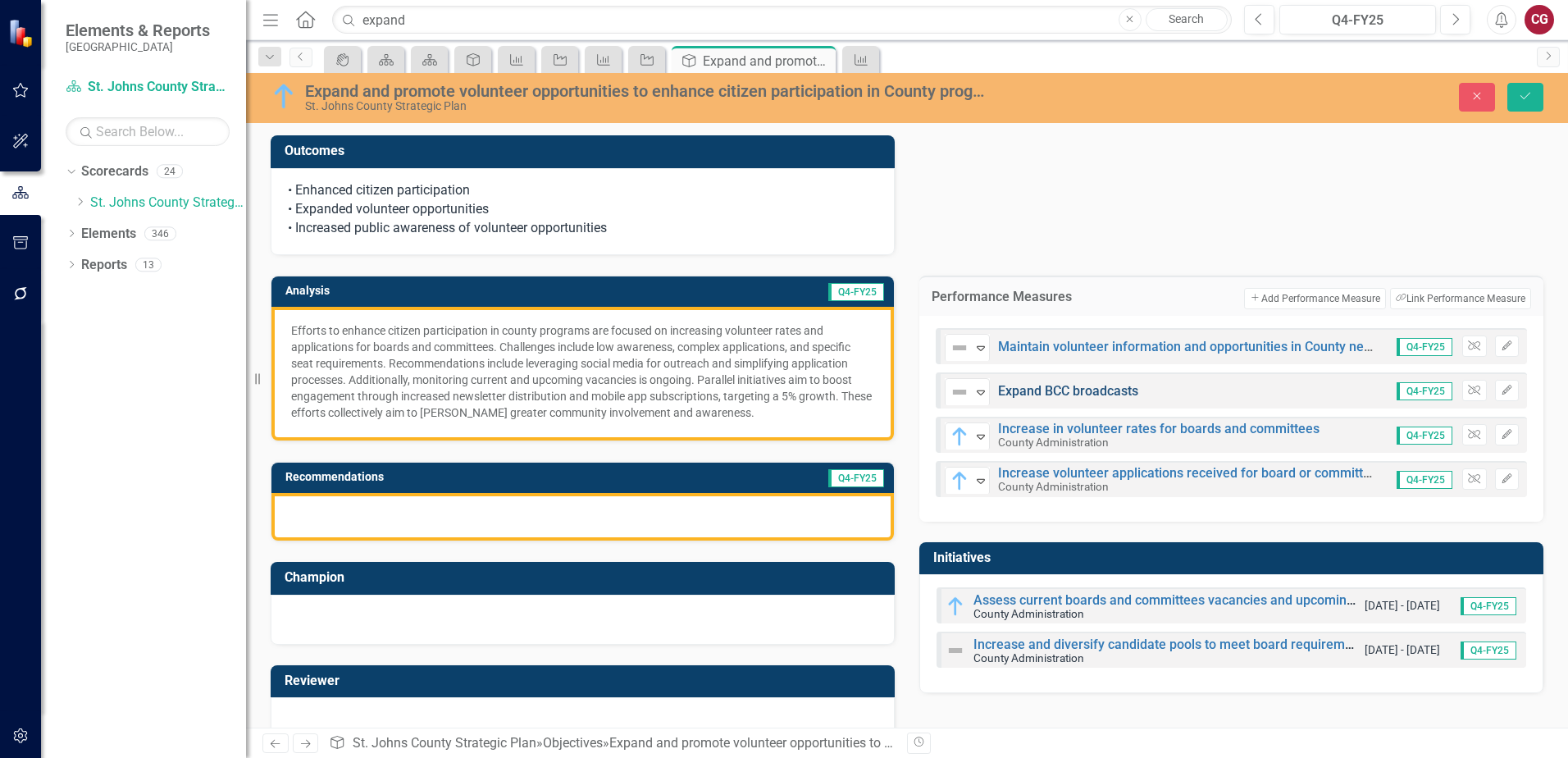
click at [1095, 387] on link "Expand BCC broadcasts" at bounding box center [1068, 390] width 140 height 16
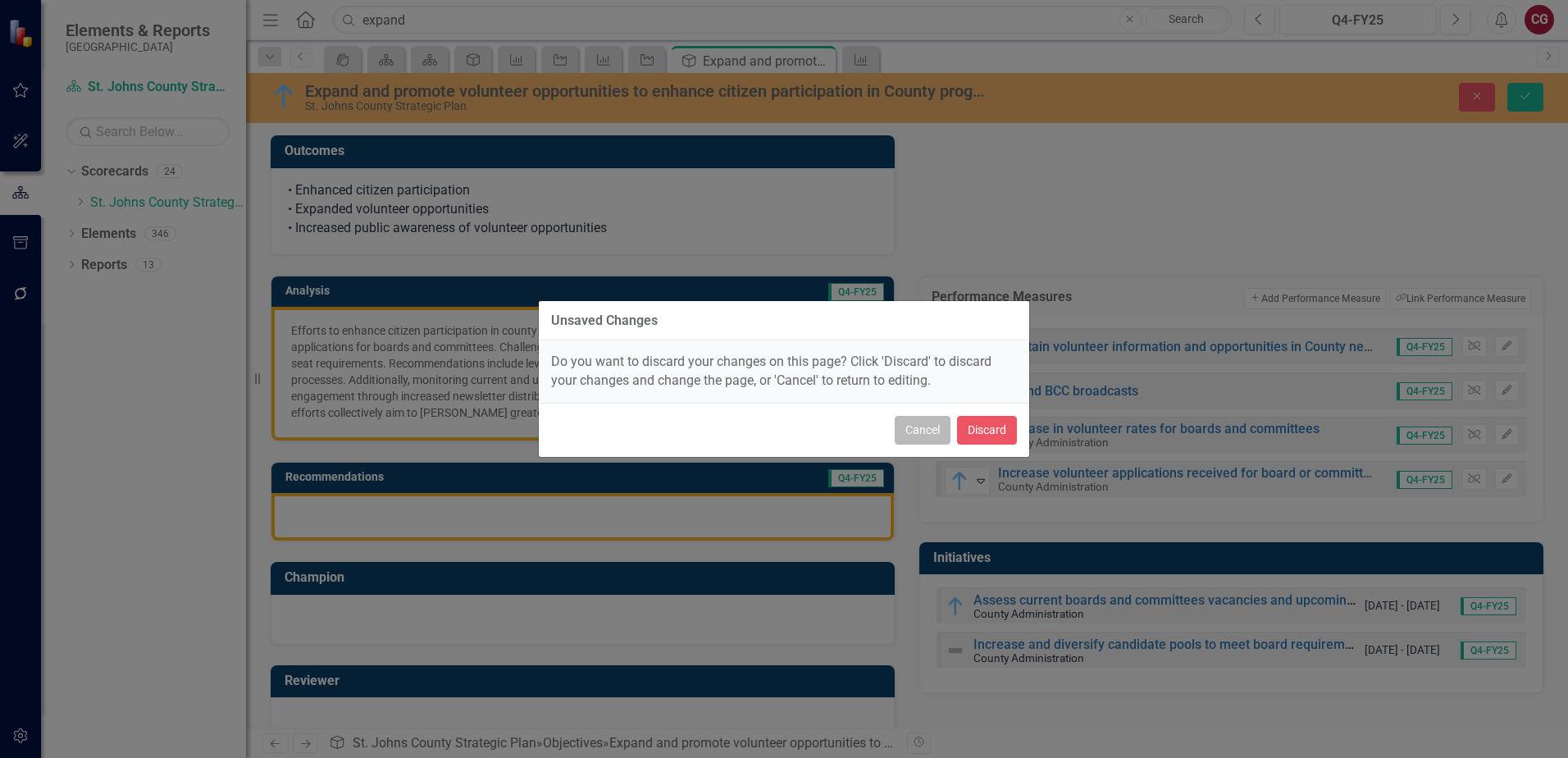
click at [914, 440] on button "Cancel" at bounding box center [923, 429] width 56 height 28
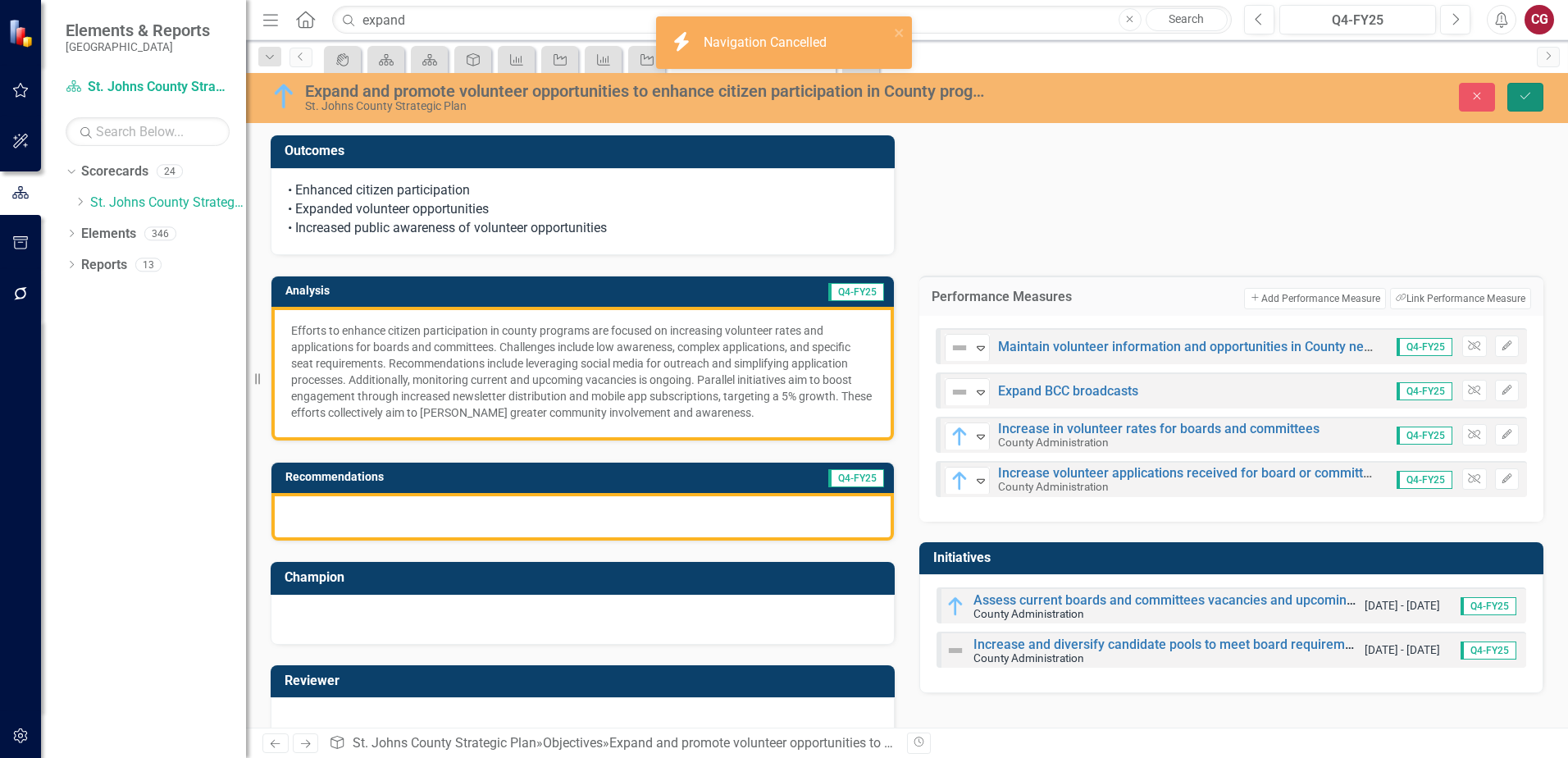
click at [1522, 99] on icon "Save" at bounding box center [1526, 95] width 15 height 12
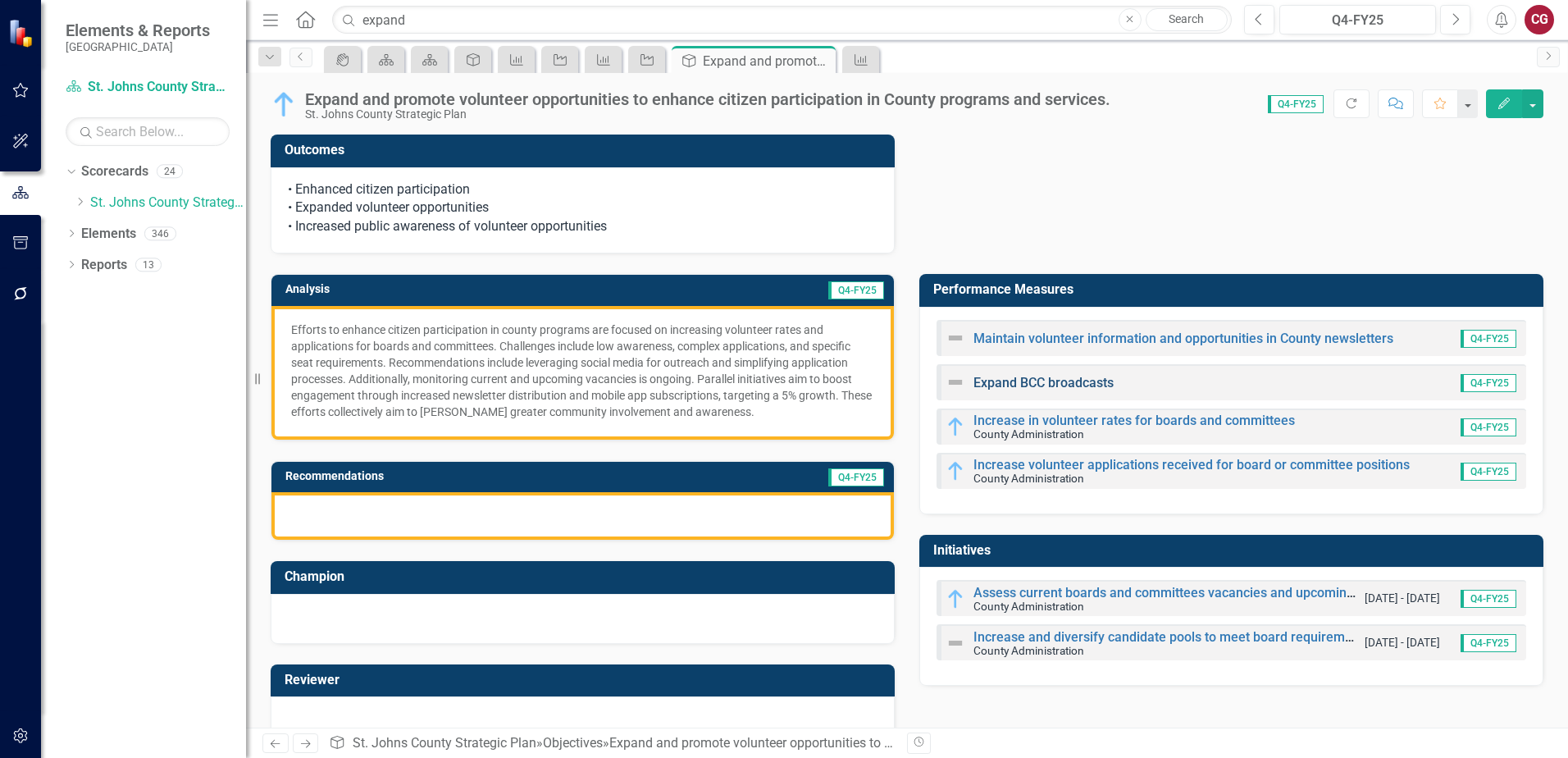
click at [1027, 387] on link "Expand BCC broadcasts" at bounding box center [1044, 382] width 140 height 16
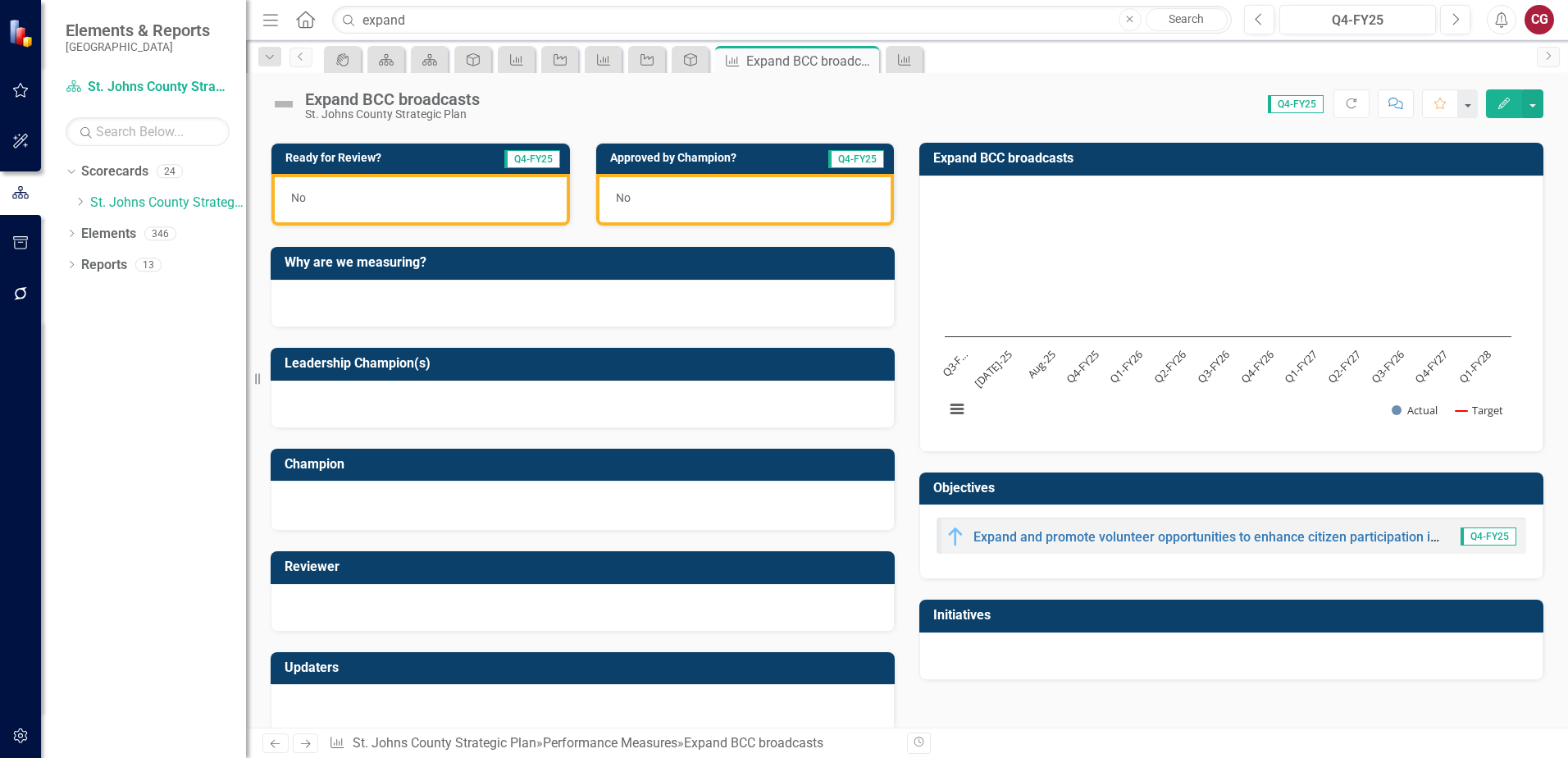
scroll to position [469, 0]
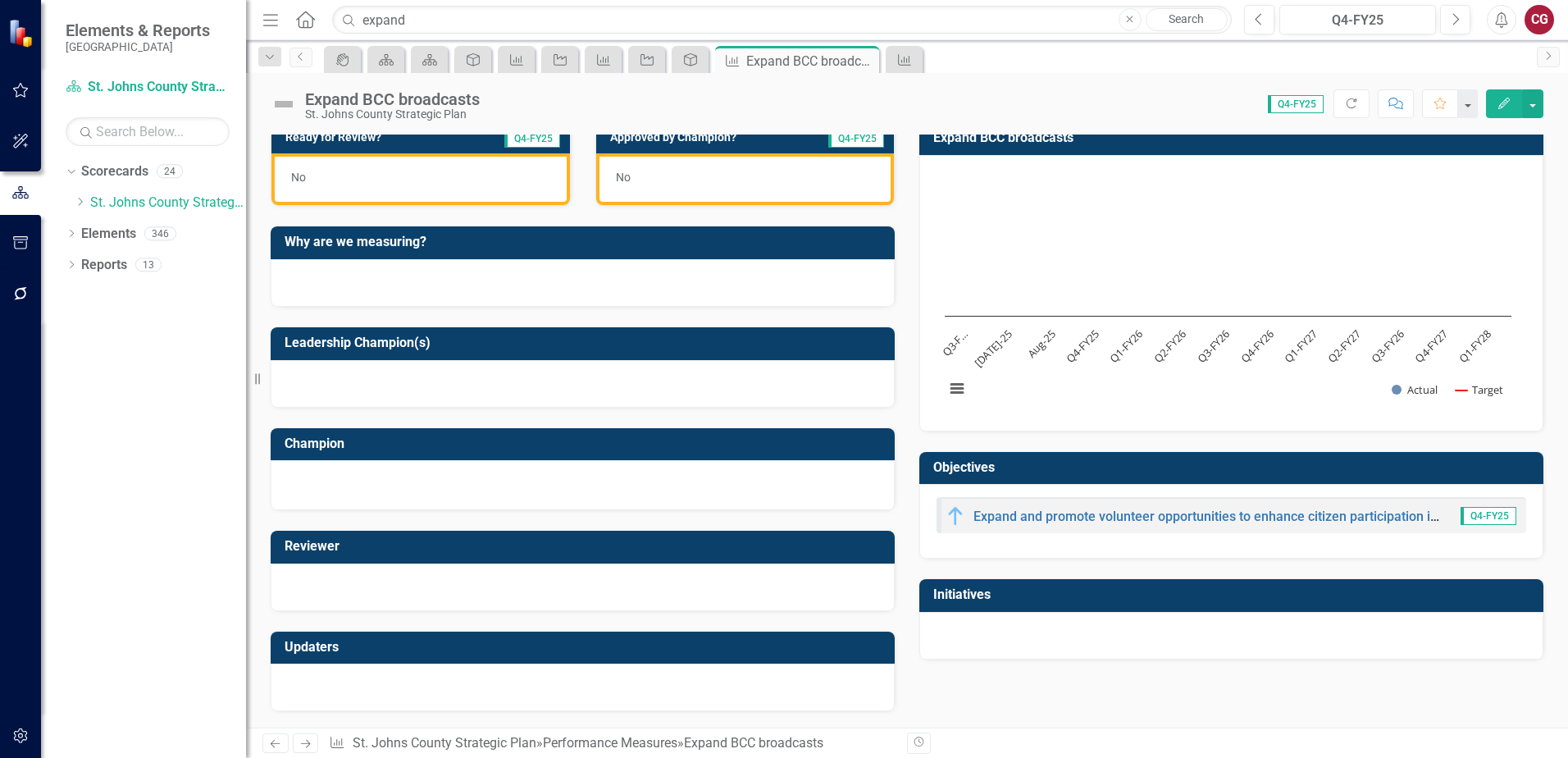
click at [1013, 641] on div at bounding box center [1232, 636] width 624 height 48
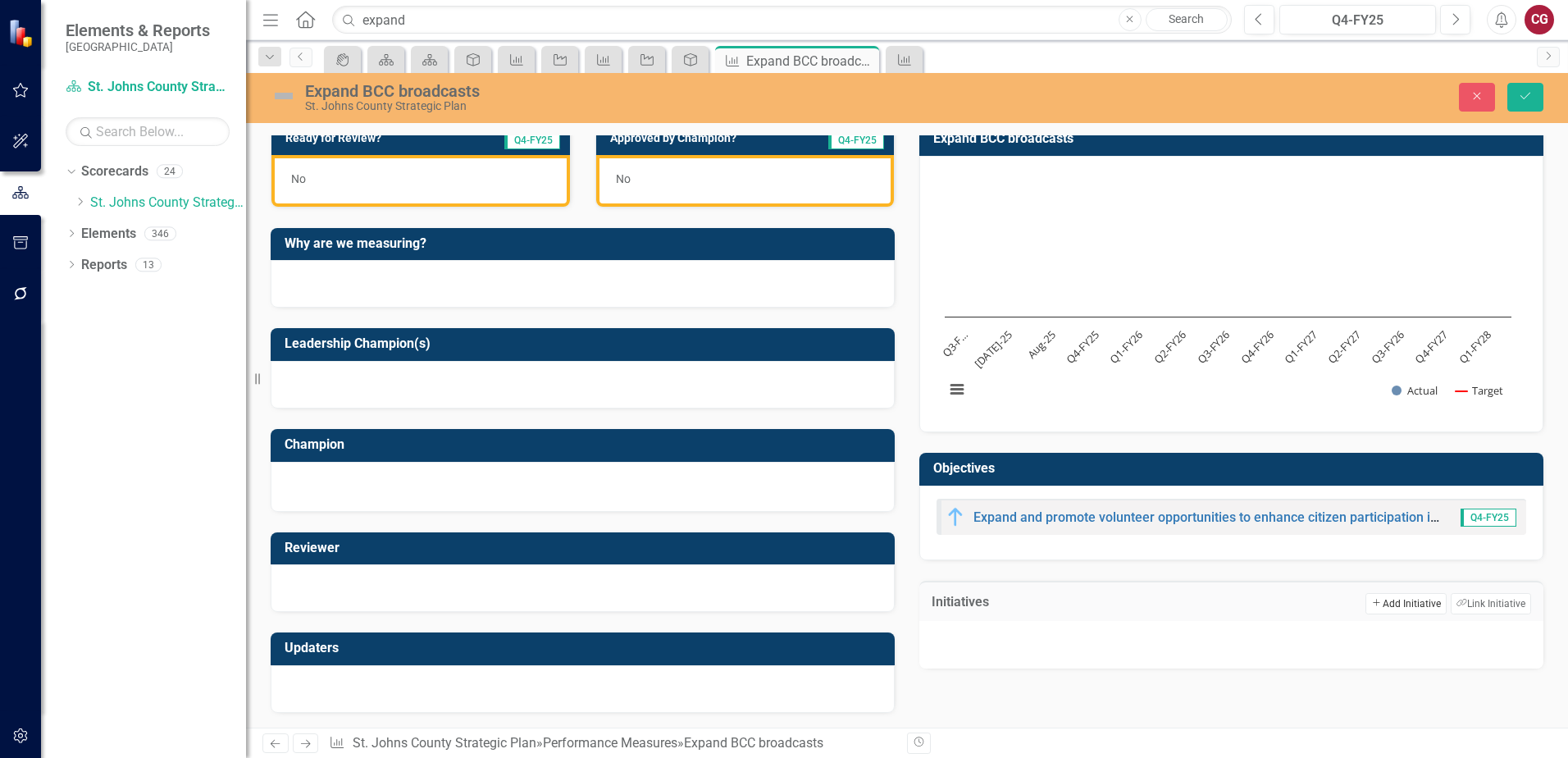
click at [1383, 600] on button "Add Add Initiative" at bounding box center [1406, 603] width 81 height 21
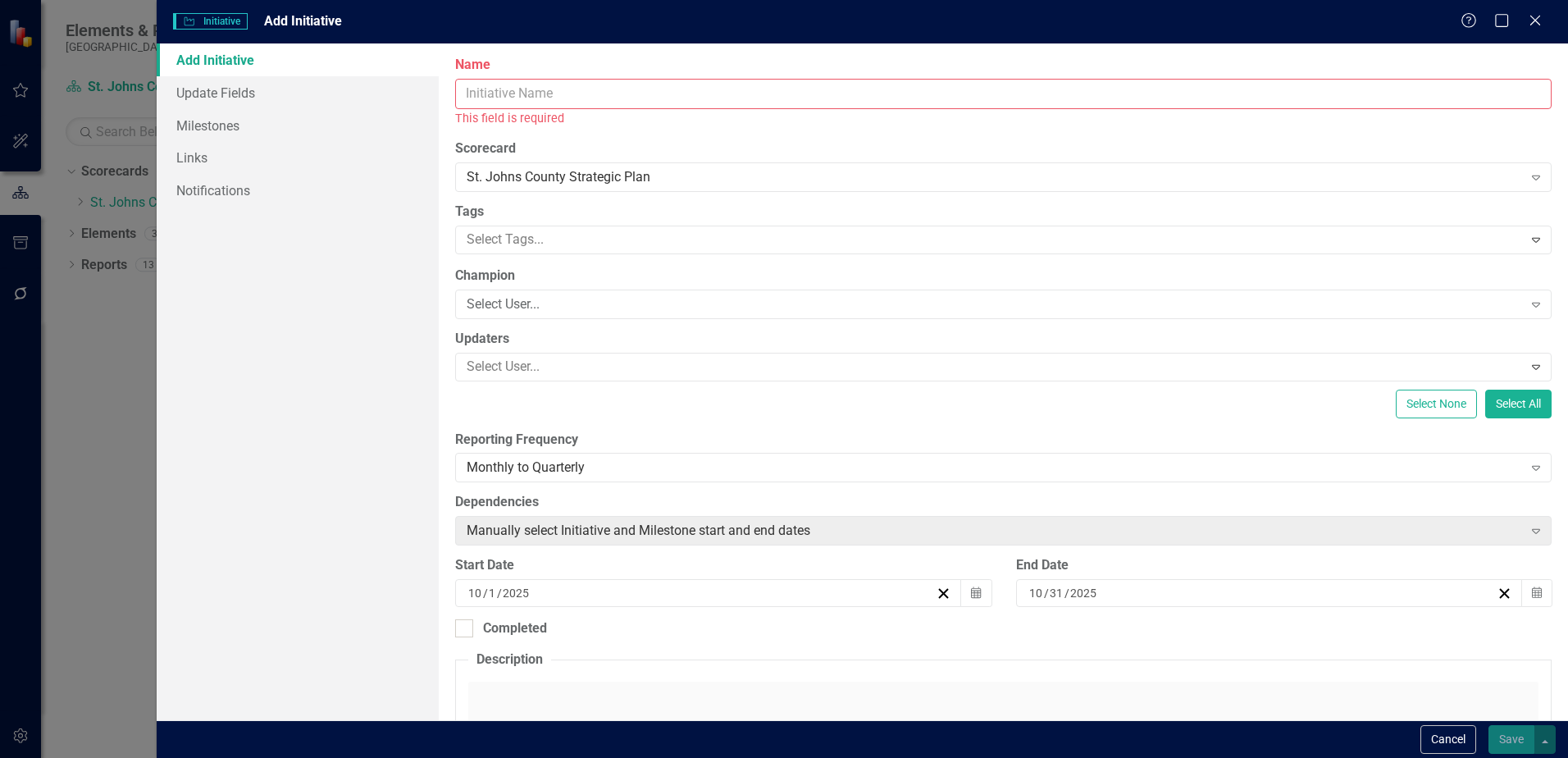
click at [618, 94] on input "Name" at bounding box center [1003, 94] width 1097 height 30
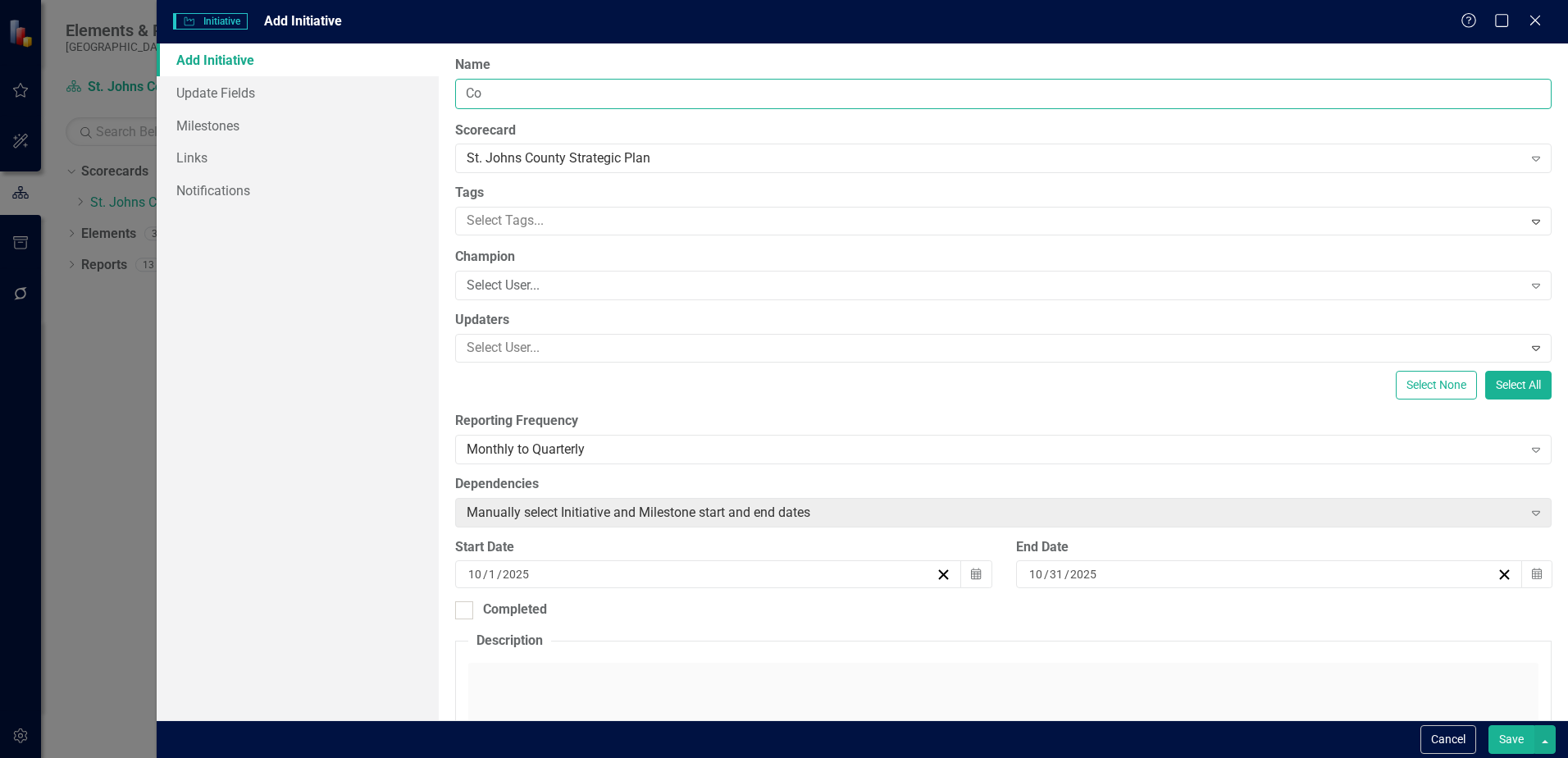
type input "C"
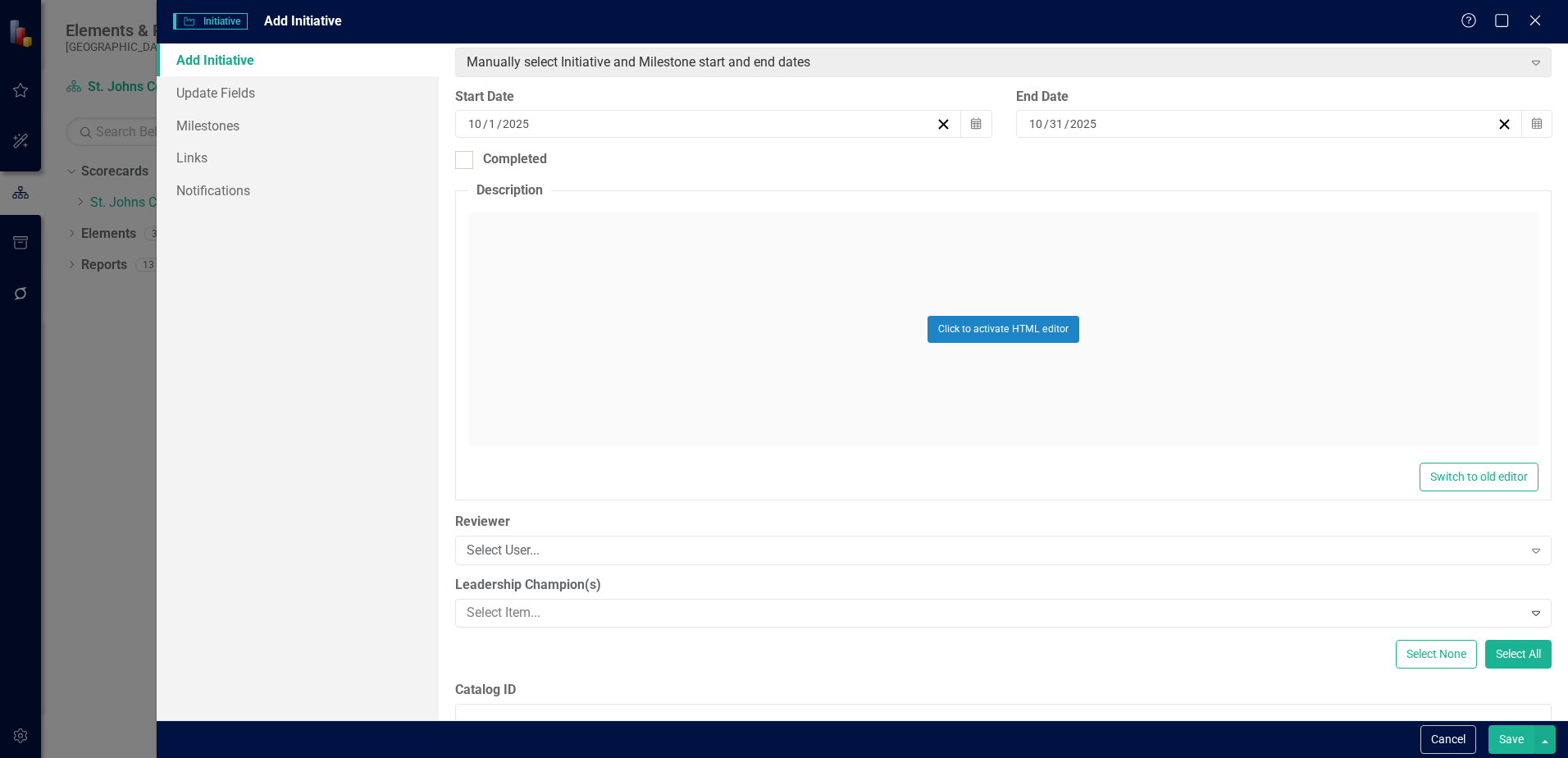
scroll to position [553, 0]
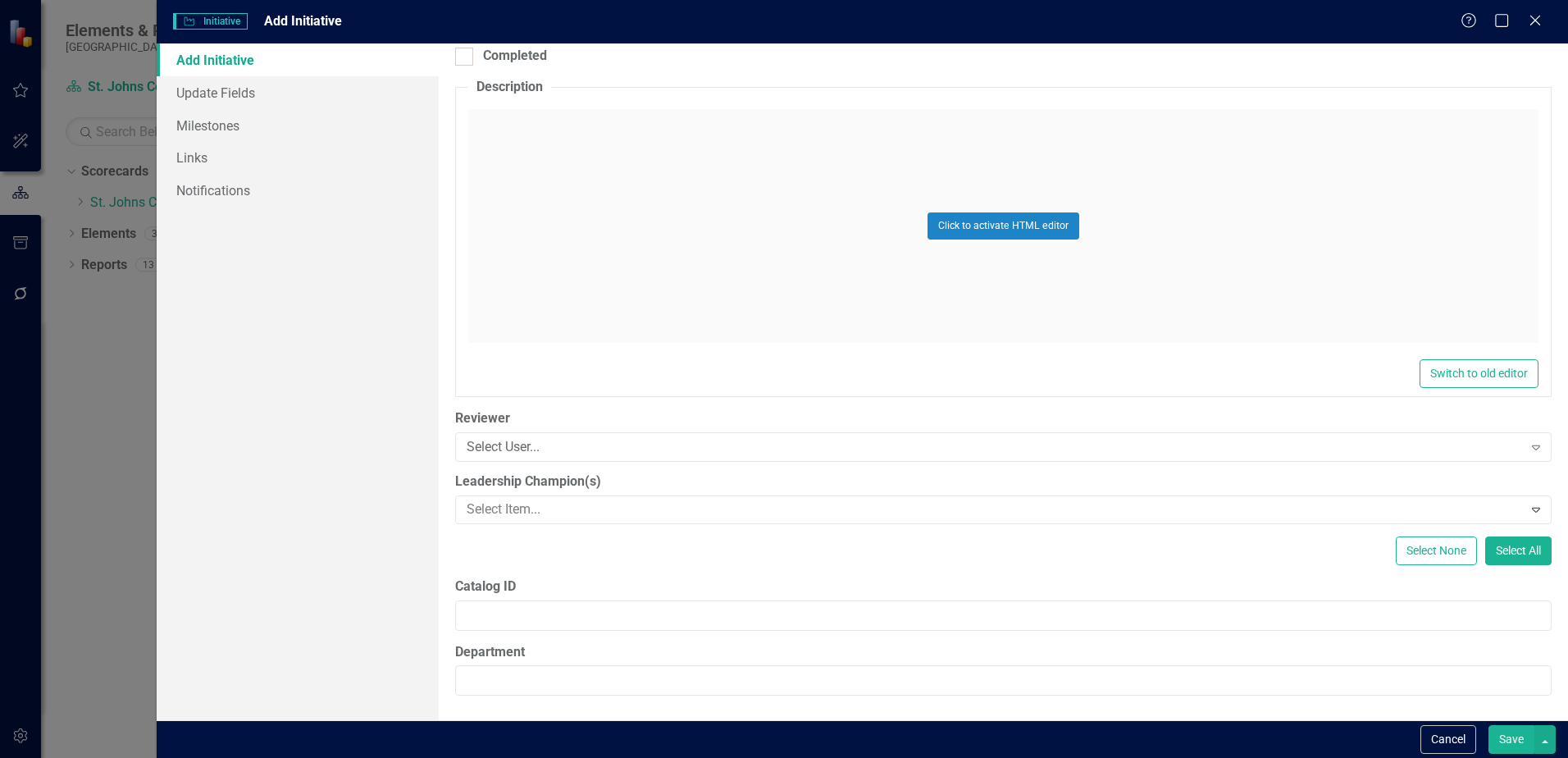
type input "Broadcast BCC meetings on Facebook"
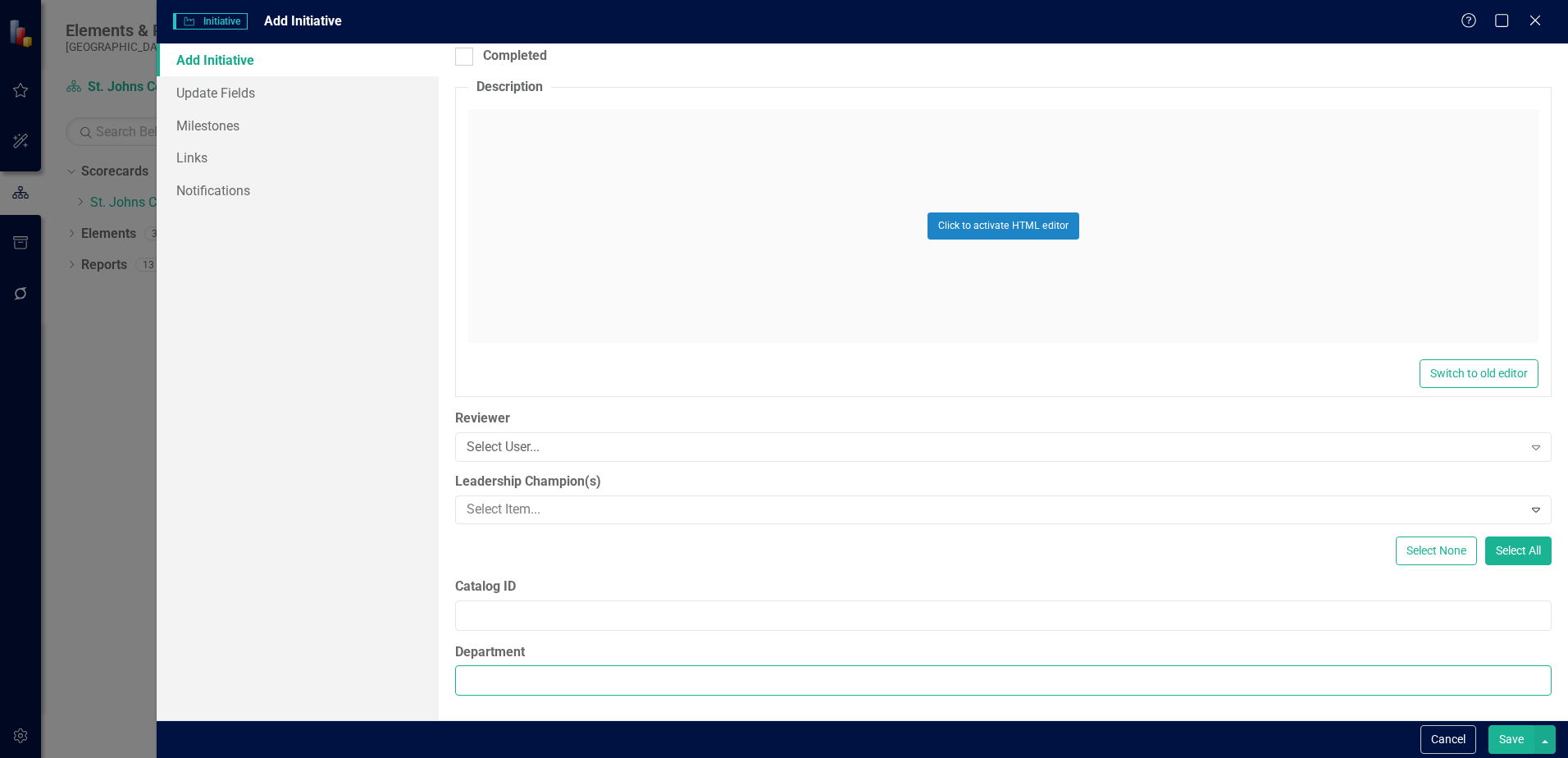
click at [753, 680] on input "Department" at bounding box center [1003, 680] width 1097 height 30
type input "Office of Public Affairs"
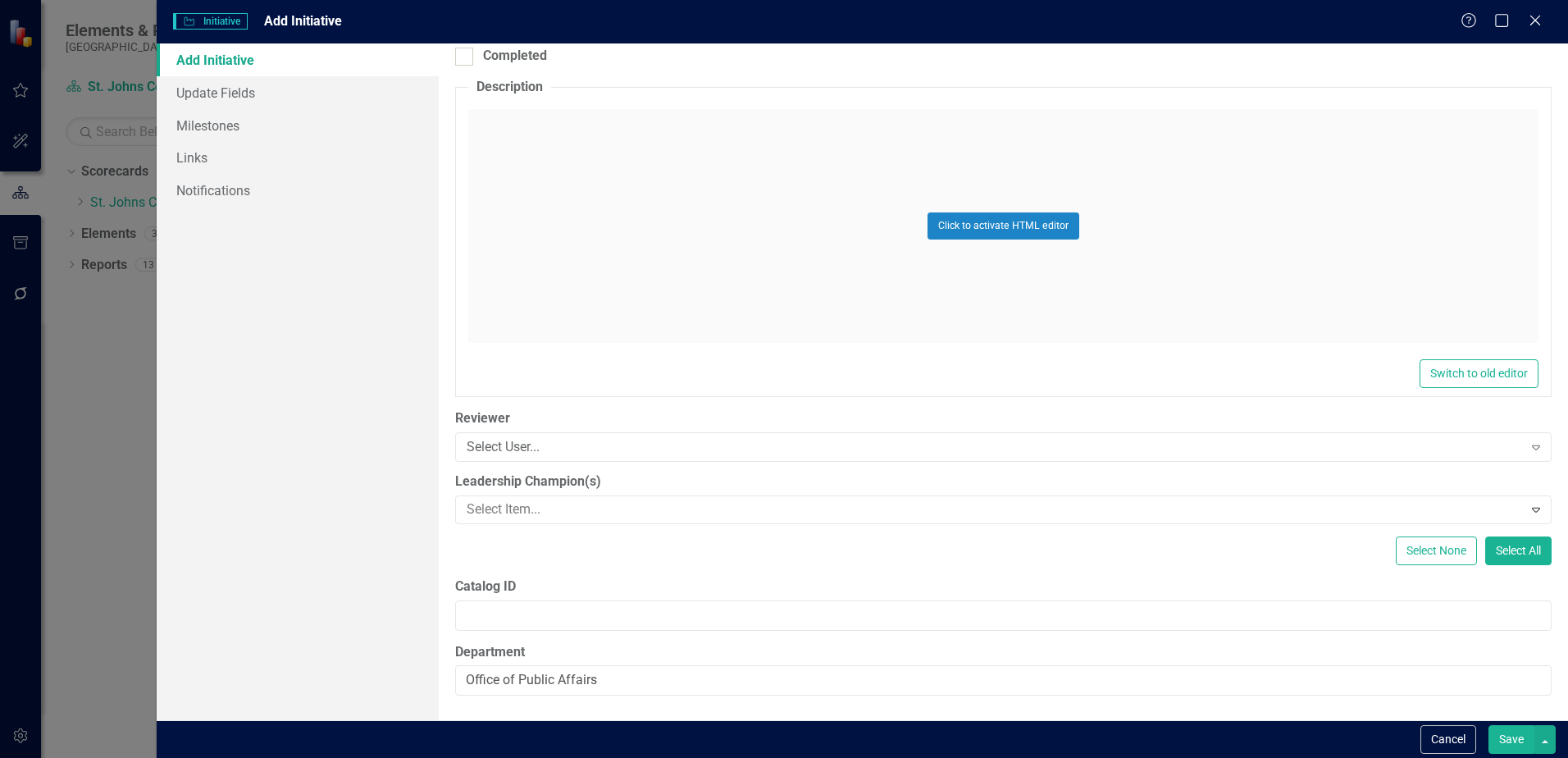
click at [1520, 743] on button "Save" at bounding box center [1512, 739] width 46 height 28
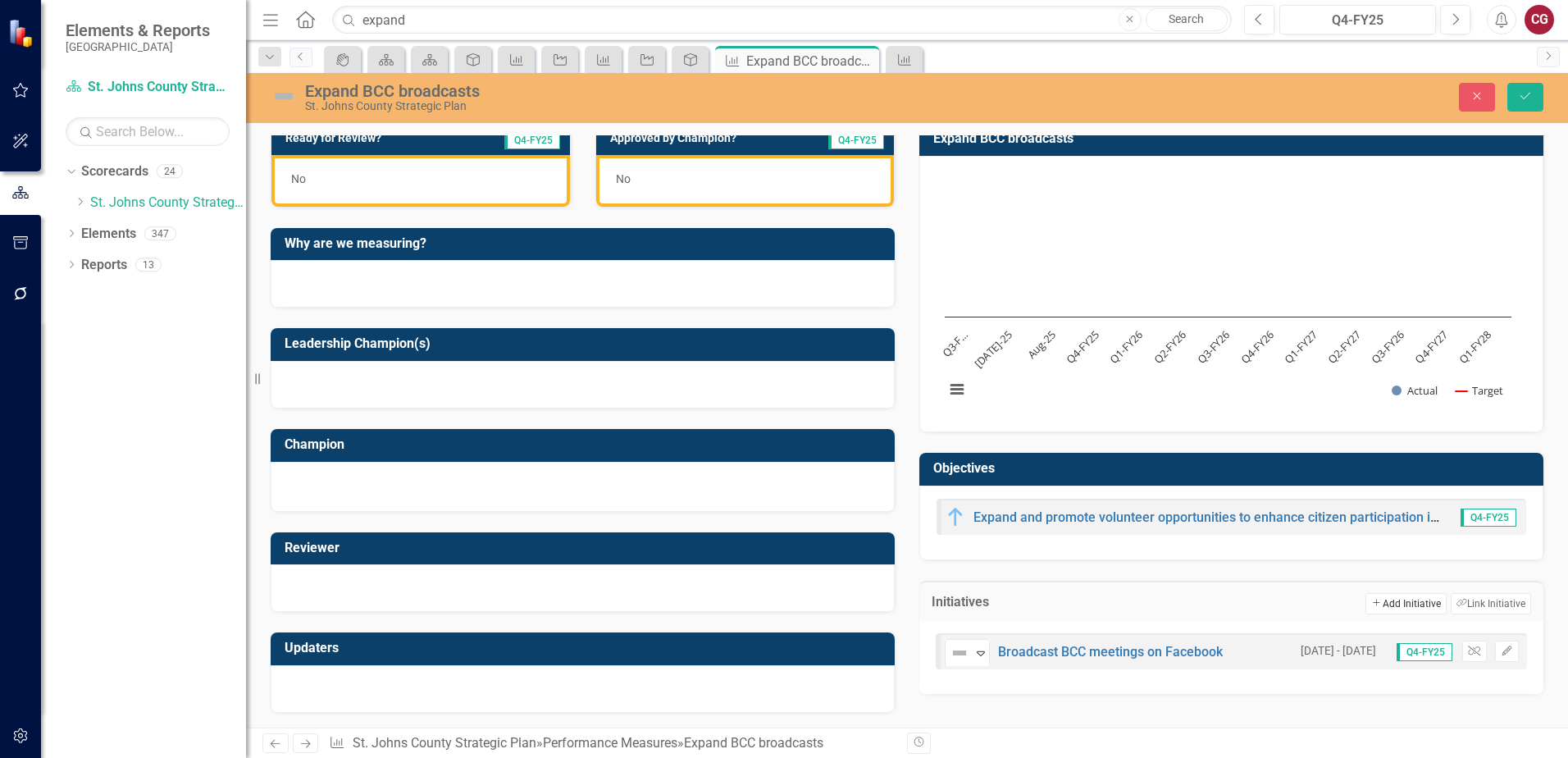
click at [1375, 599] on button "Add Add Initiative" at bounding box center [1406, 603] width 81 height 21
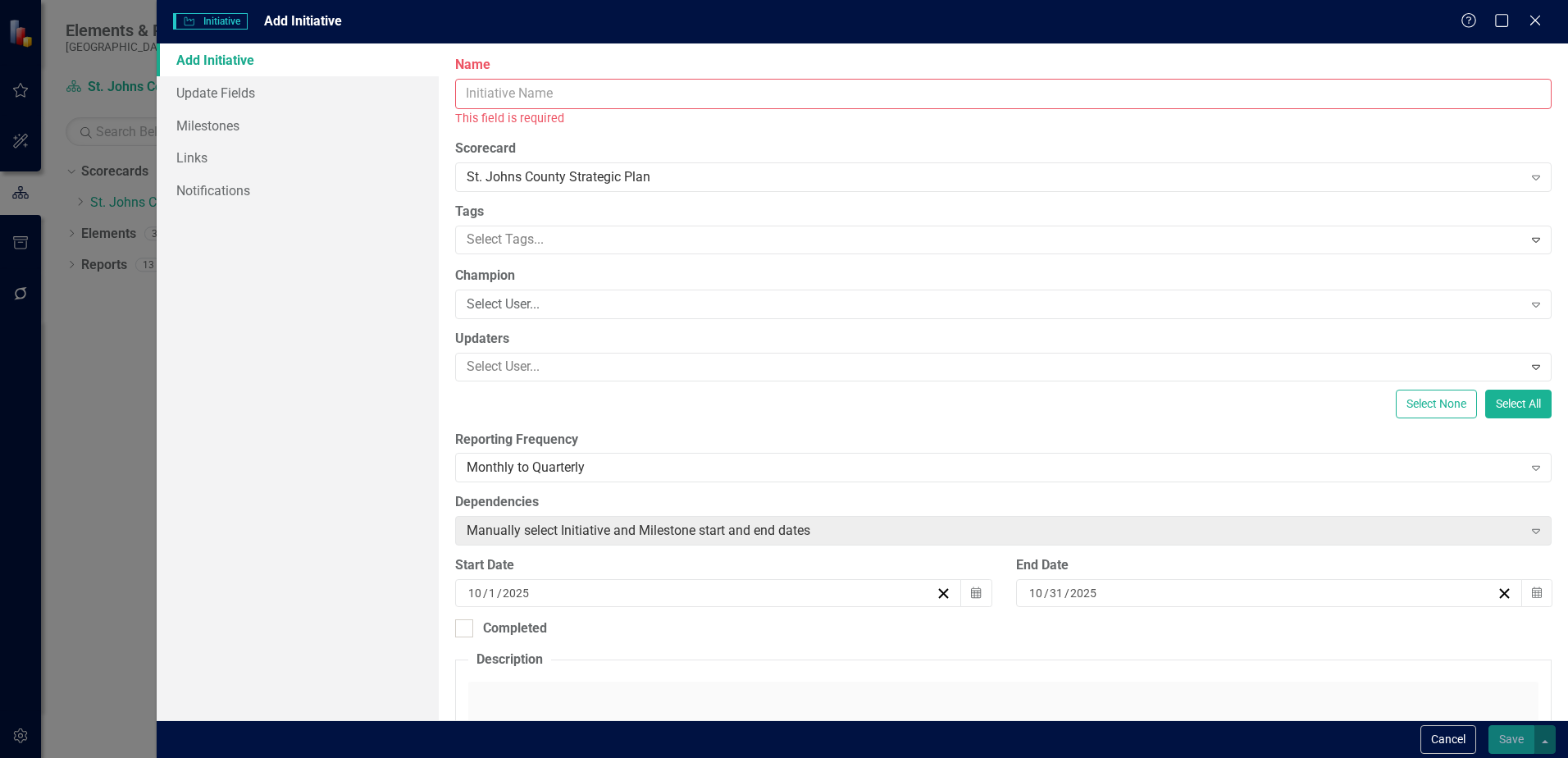
click at [714, 95] on input "Name" at bounding box center [1003, 94] width 1097 height 30
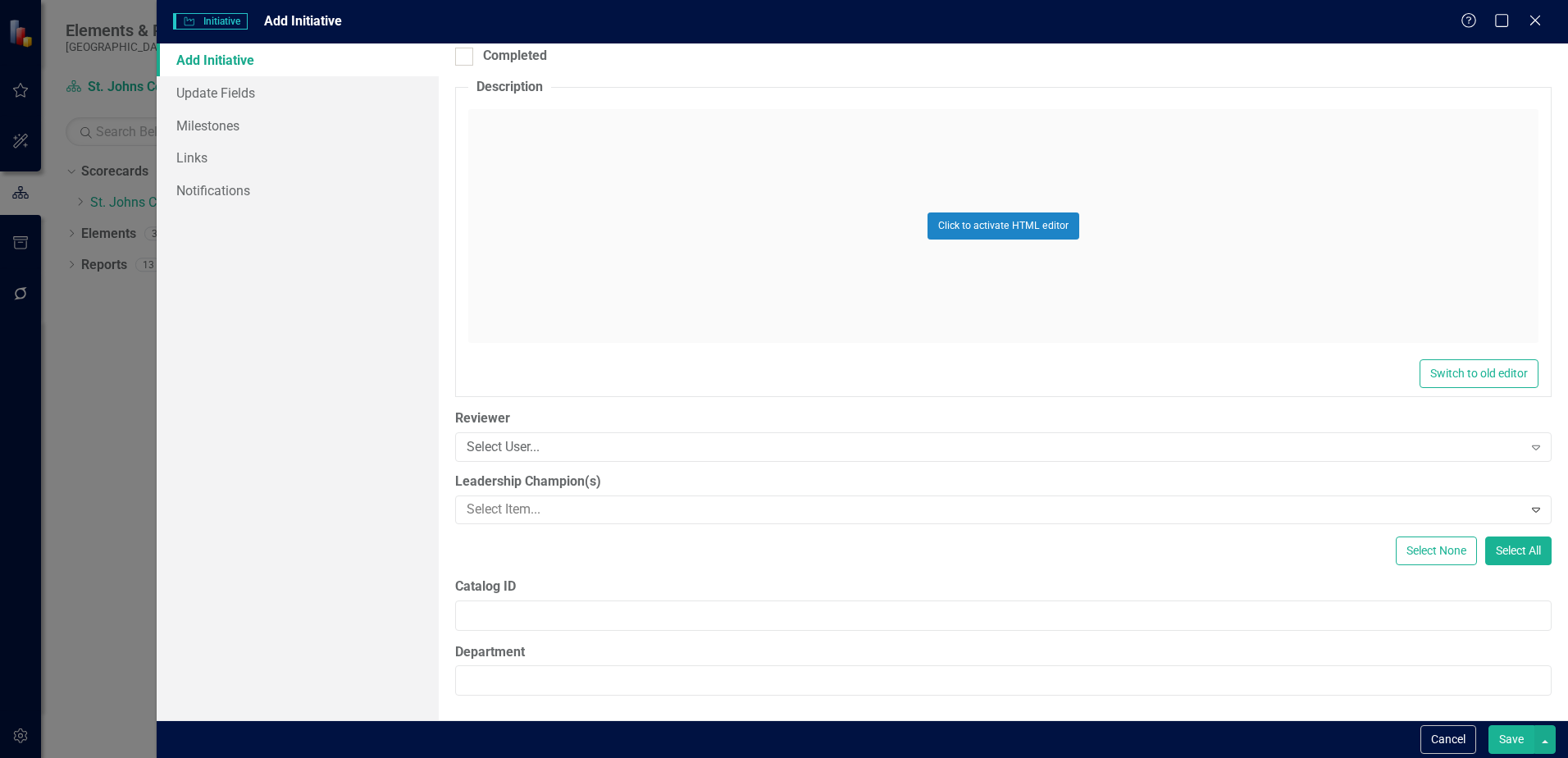
type input "Broadcast BCC meetings on YouTube"
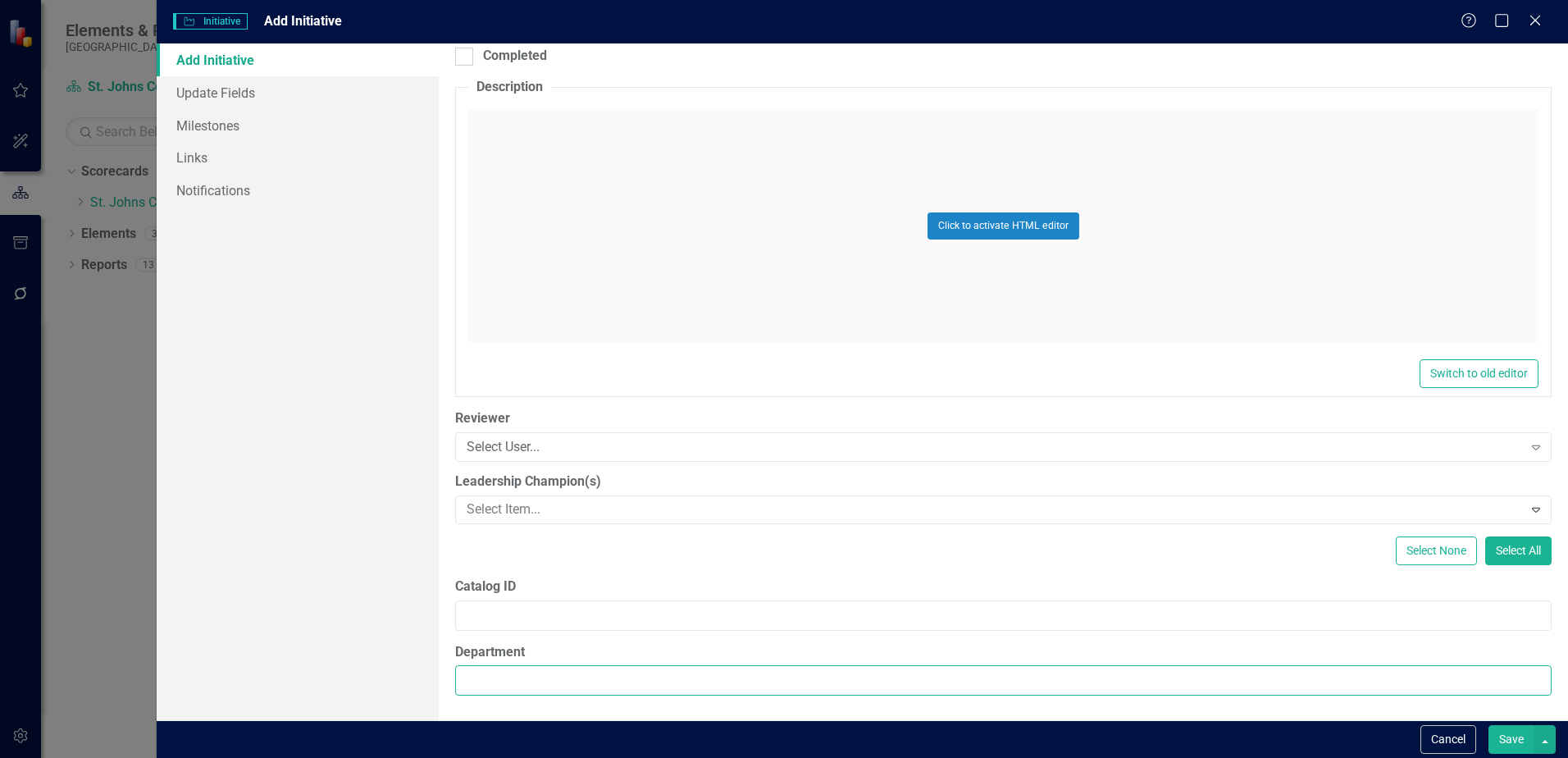
click at [650, 686] on input "Department" at bounding box center [1003, 680] width 1097 height 30
type input "Office of Public Affairs"
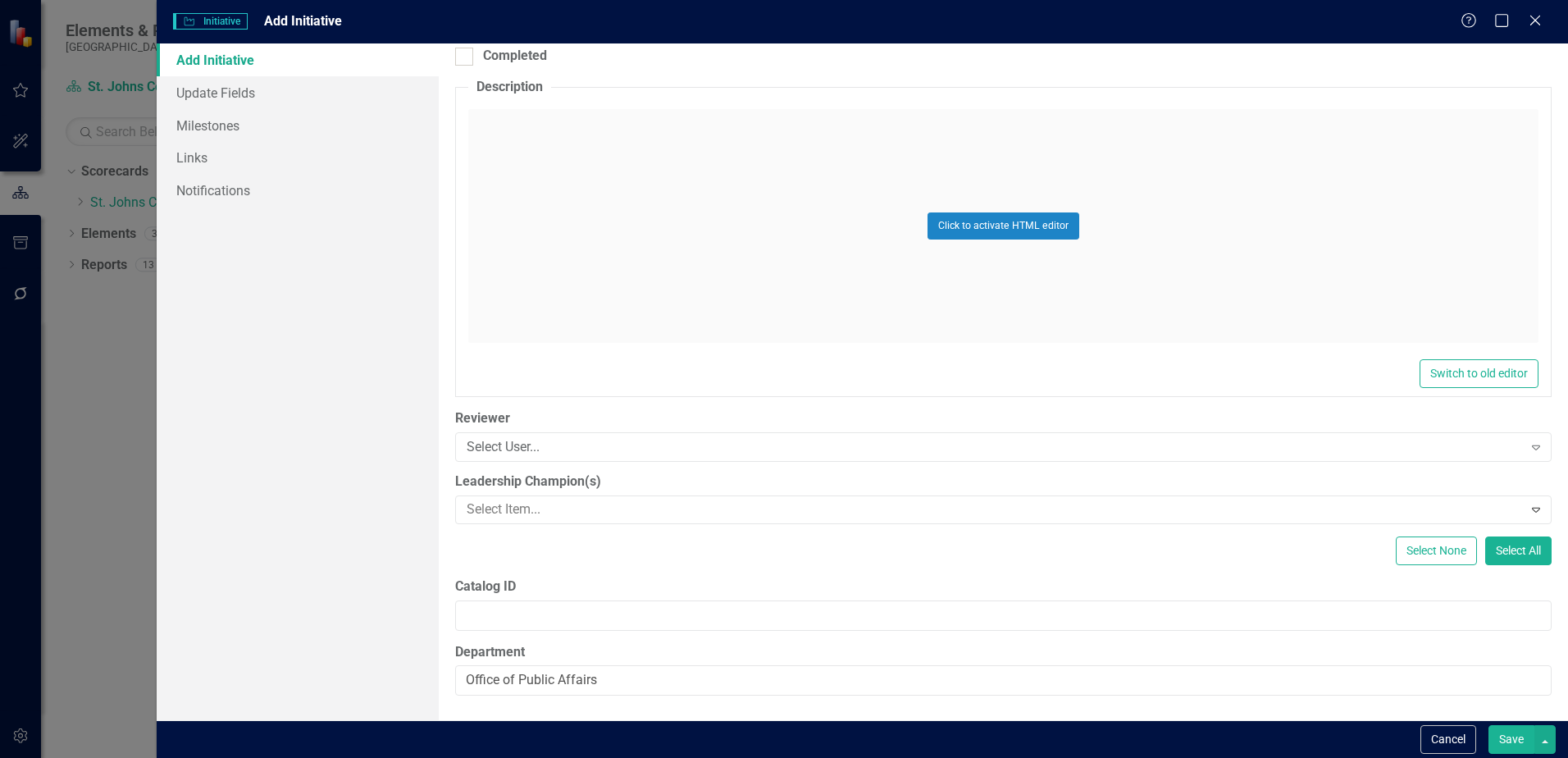
click at [1512, 730] on button "Save" at bounding box center [1512, 739] width 46 height 28
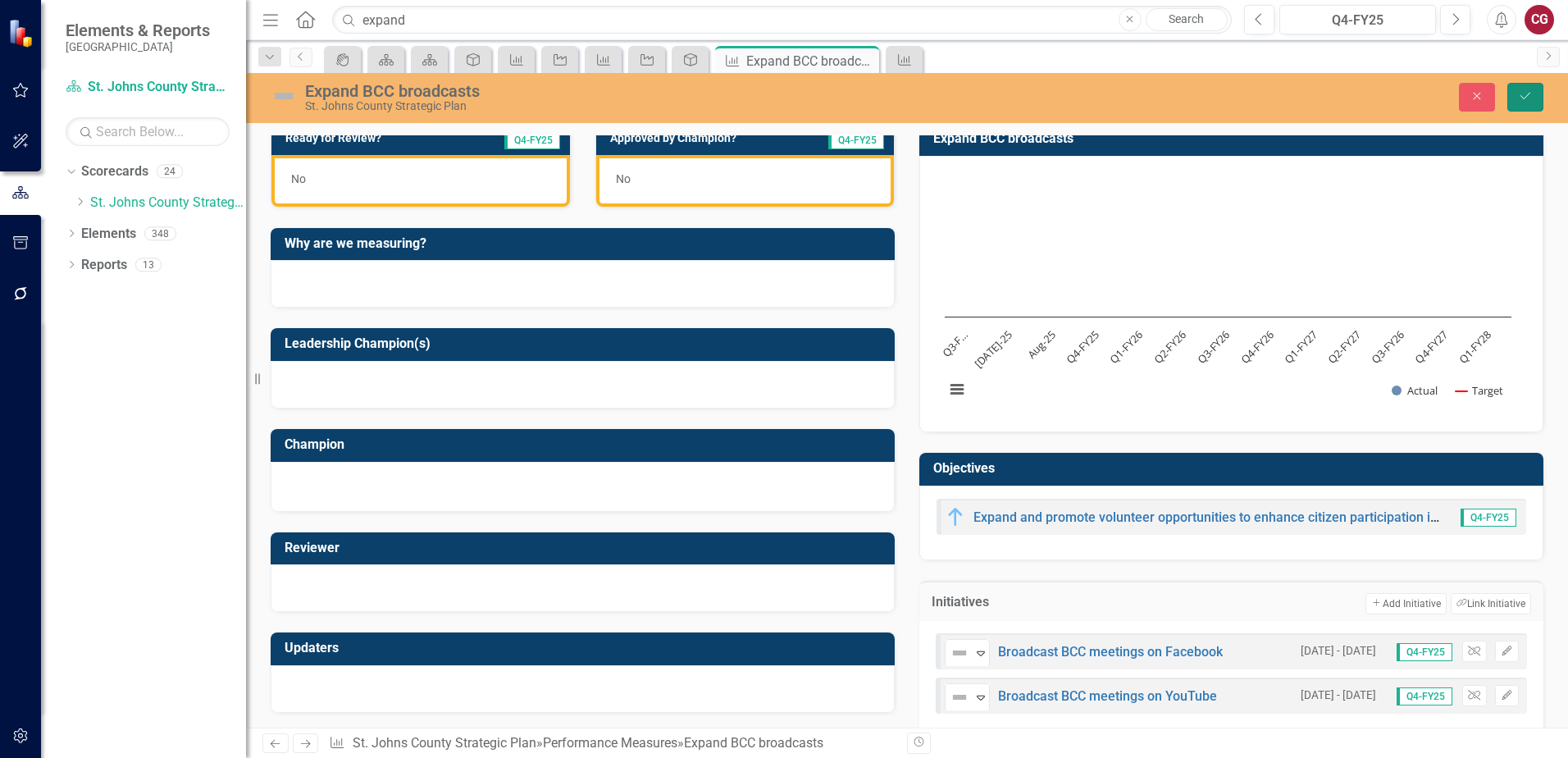
click at [1524, 104] on button "Save" at bounding box center [1525, 96] width 36 height 28
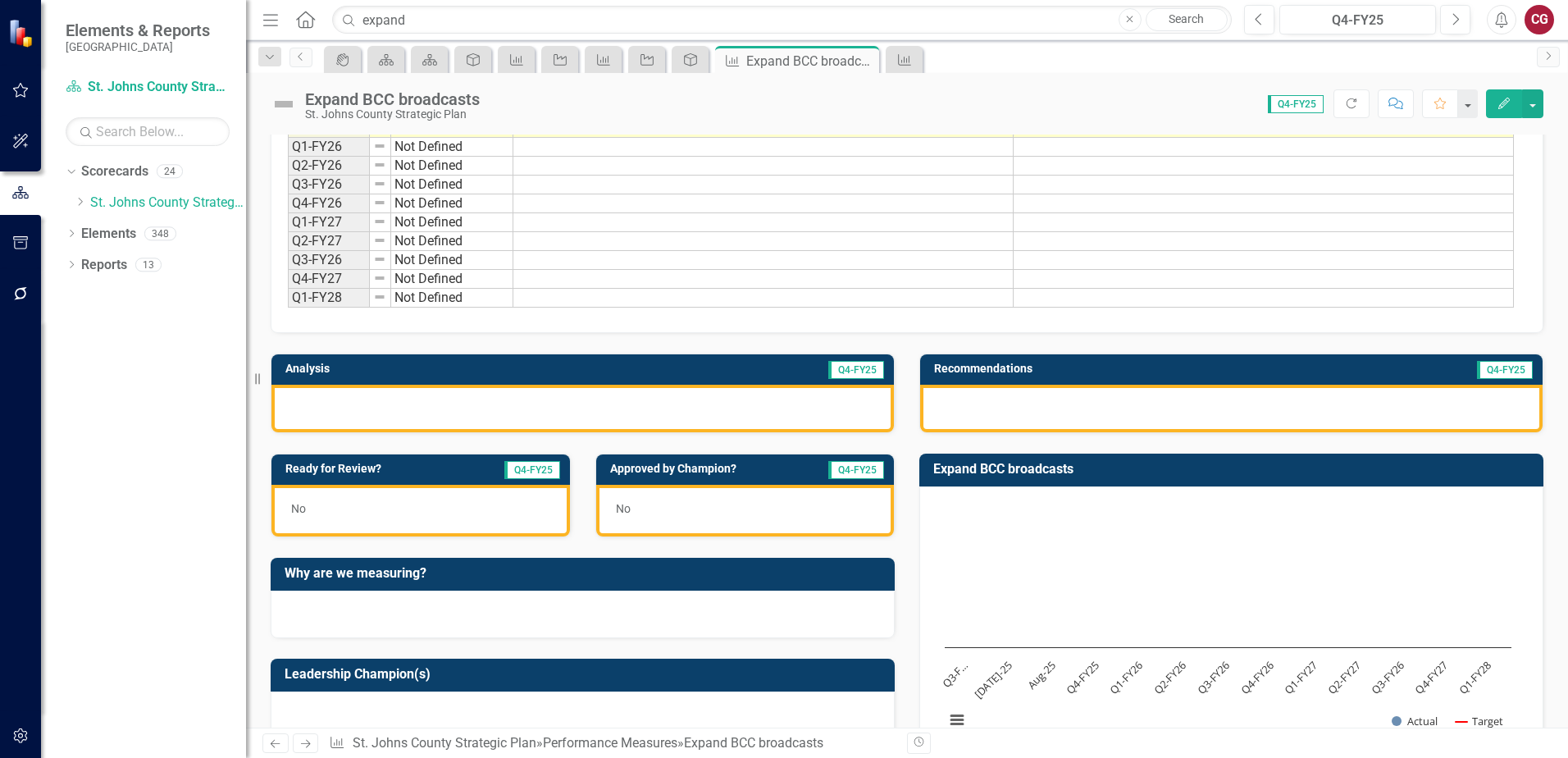
scroll to position [0, 0]
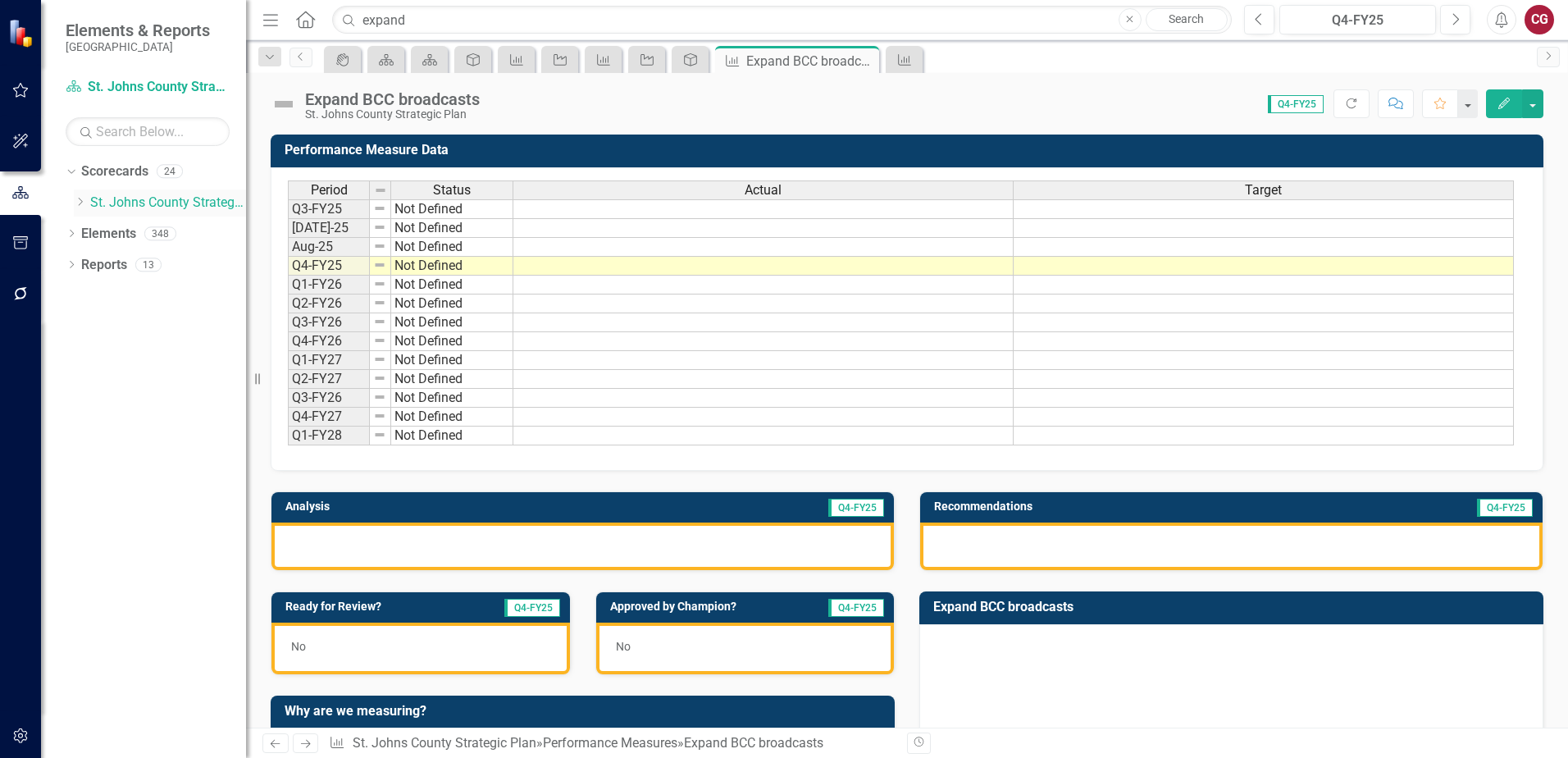
click at [81, 203] on icon "Dropdown" at bounding box center [79, 201] width 12 height 10
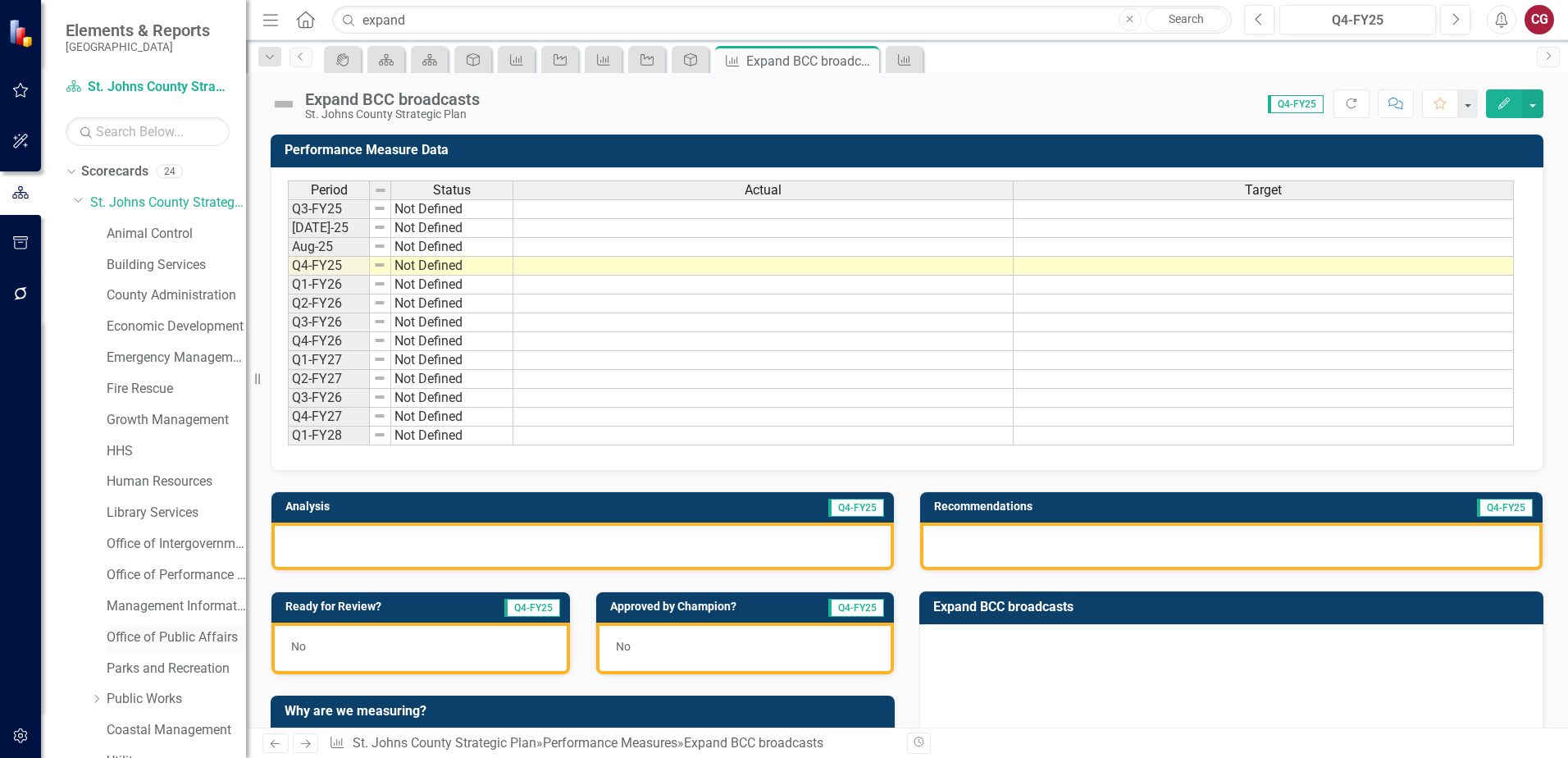
click at [162, 640] on link "Office of Public Affairs" at bounding box center [176, 637] width 140 height 19
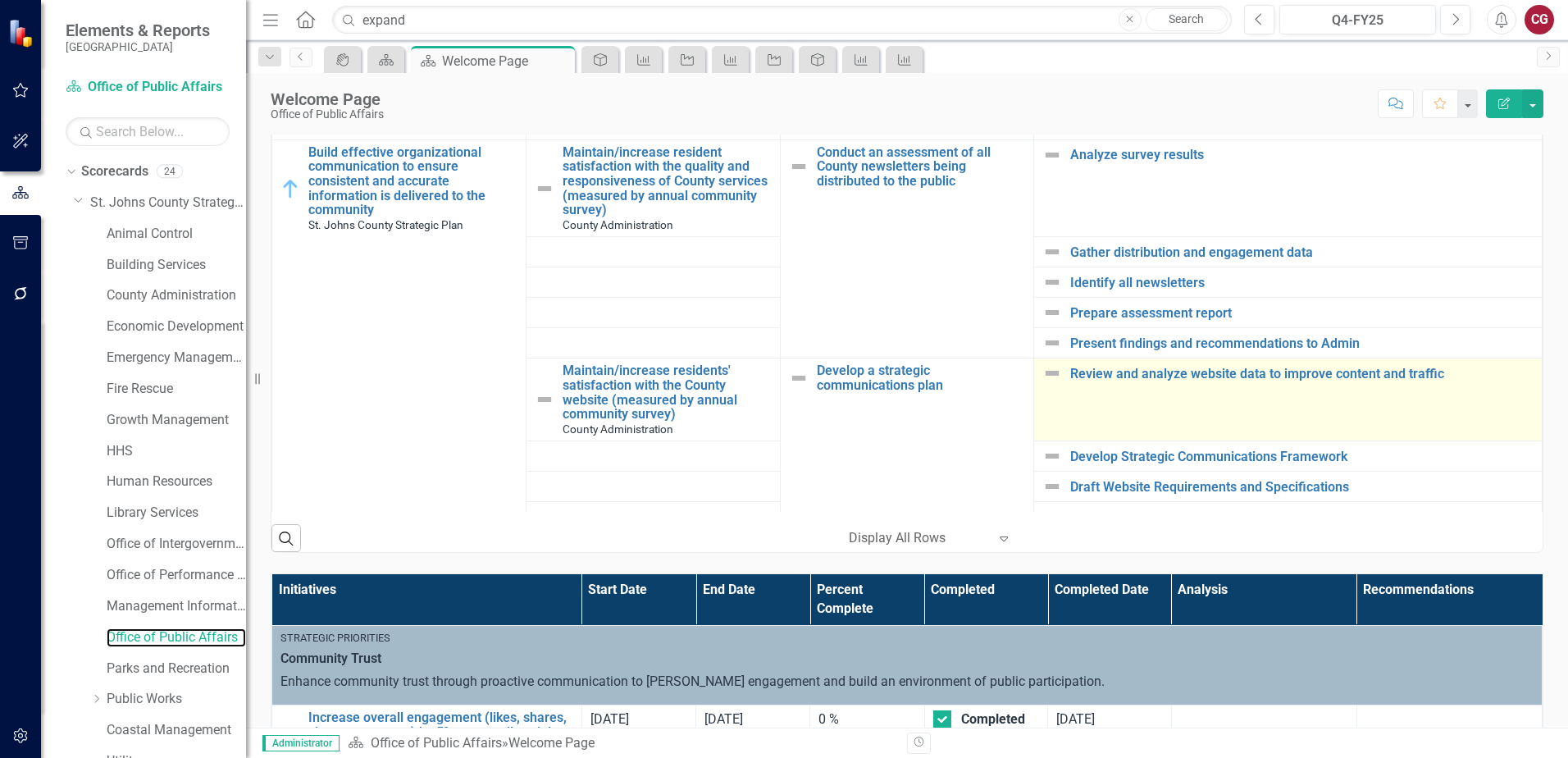
scroll to position [399, 0]
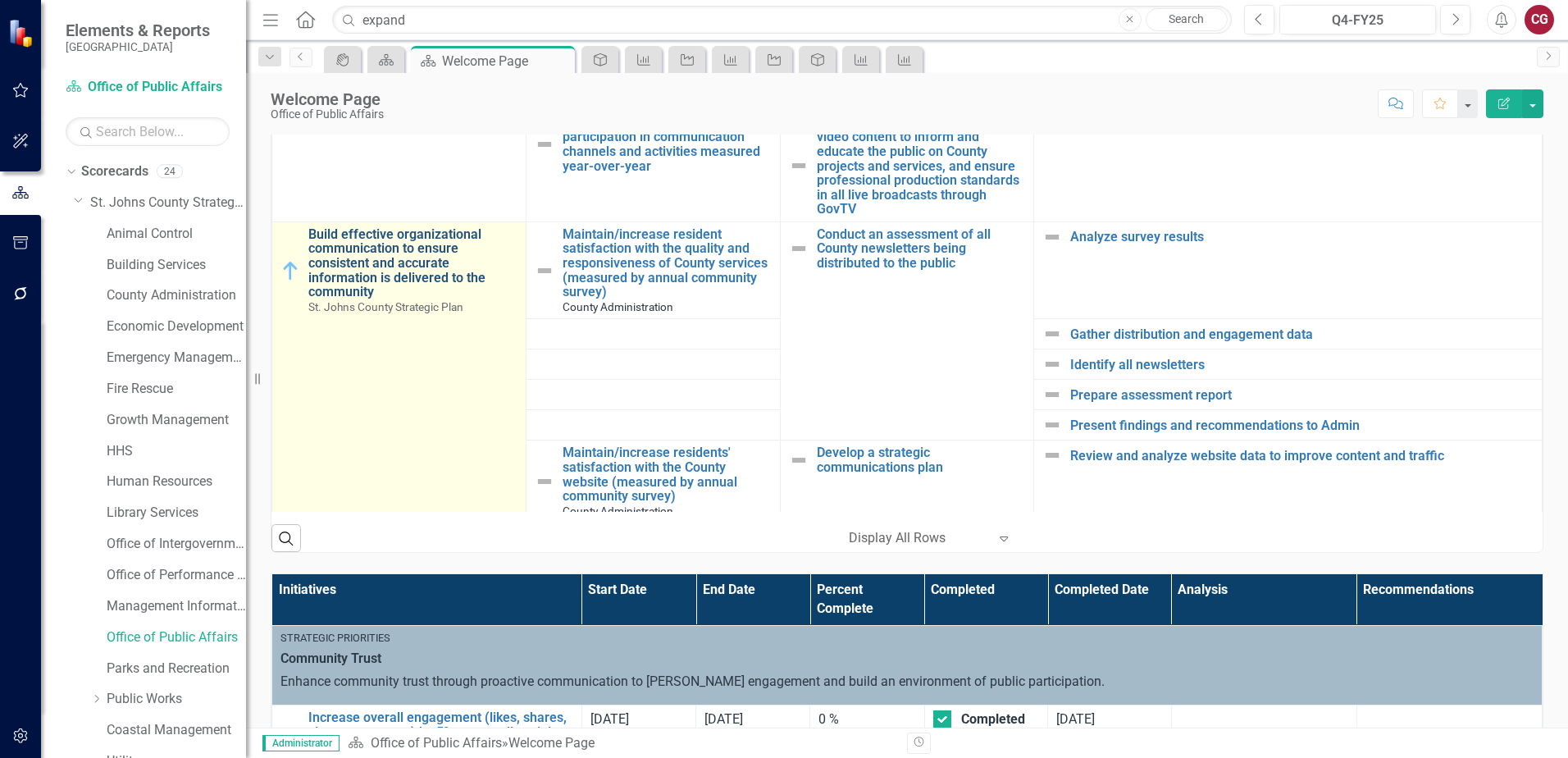
click at [386, 266] on link "Build effective organizational communication to ensure consistent and accurate …" at bounding box center [413, 263] width 209 height 72
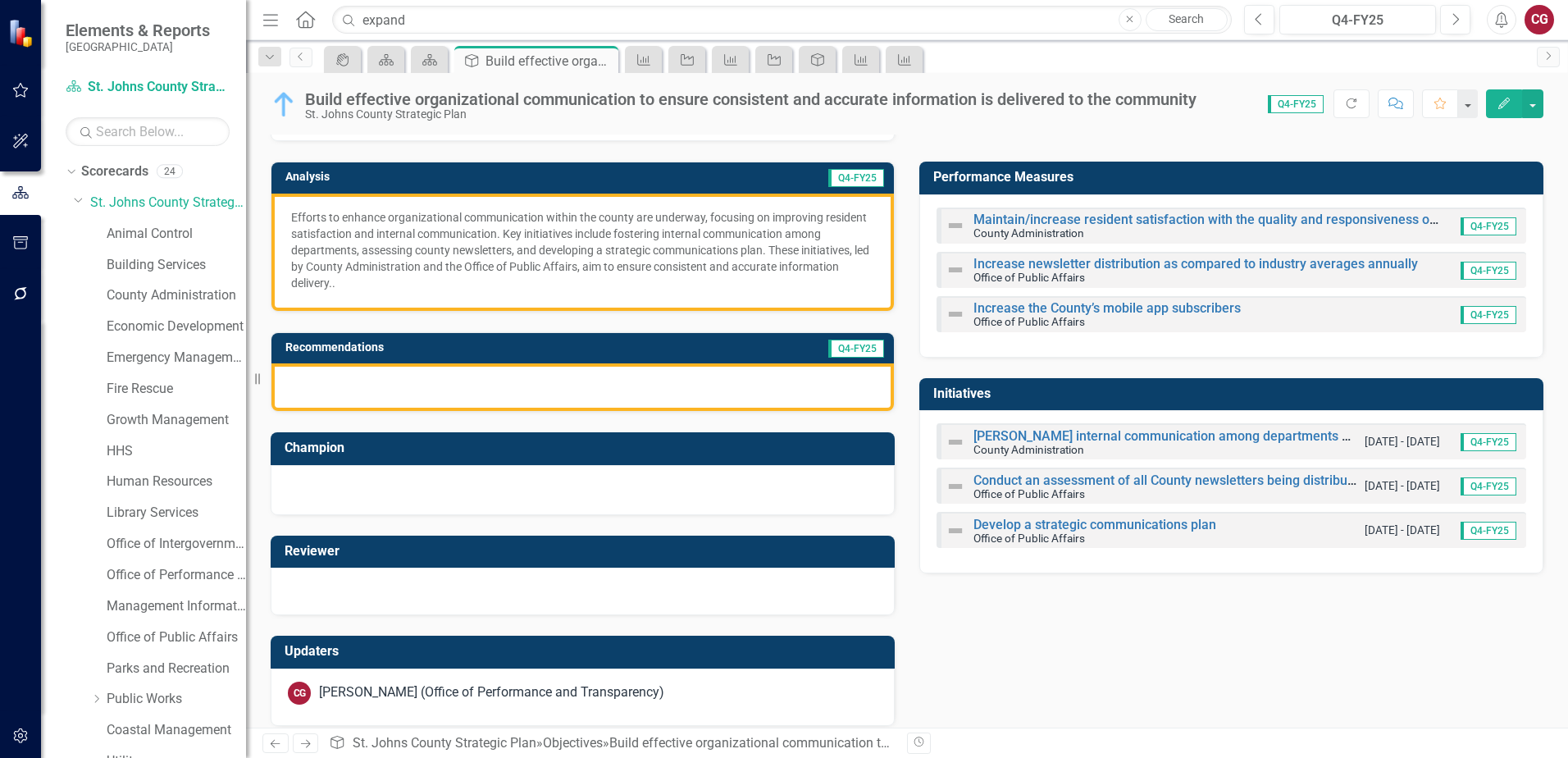
scroll to position [127, 0]
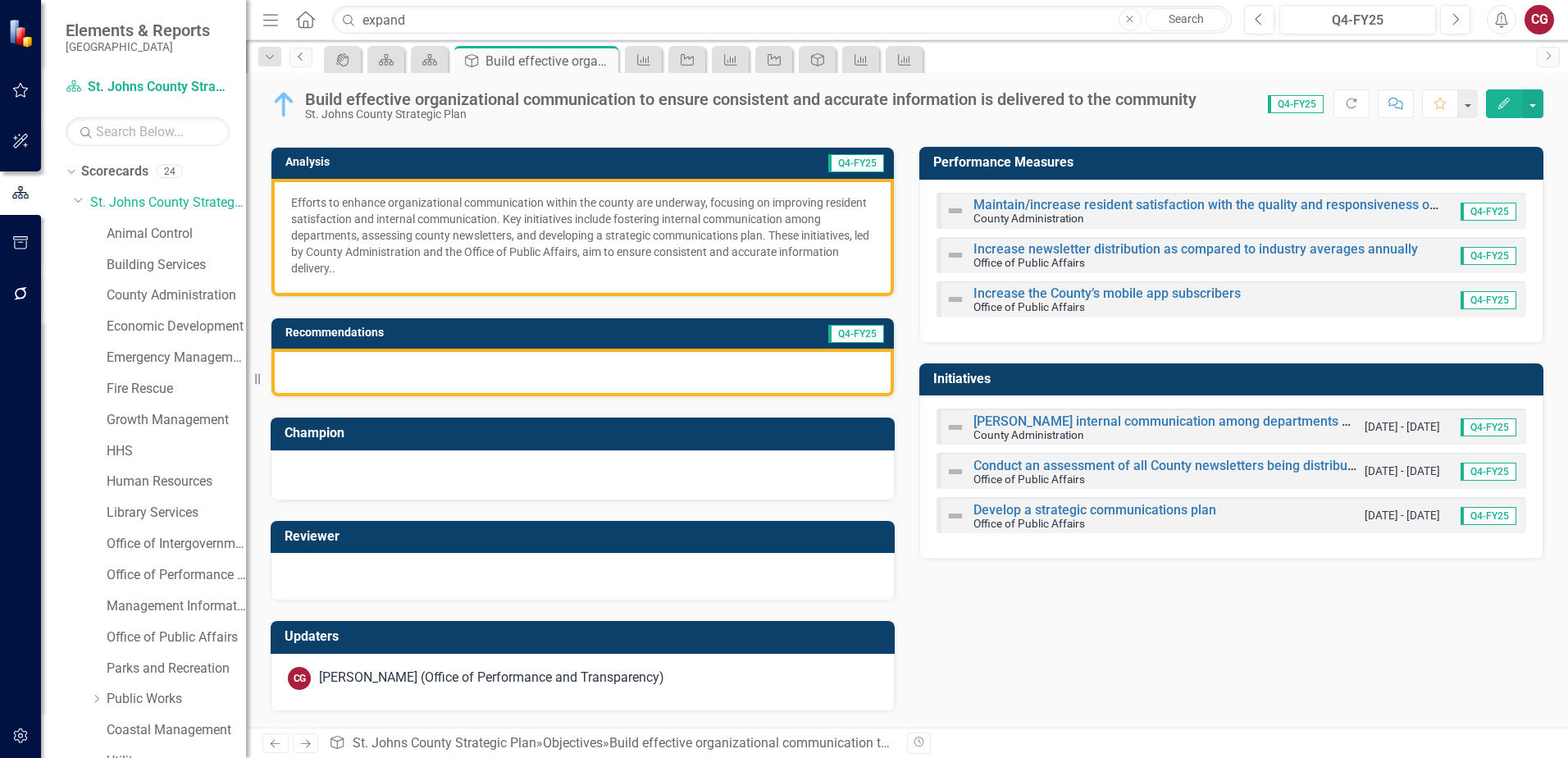
click at [297, 58] on icon "Previous" at bounding box center [301, 56] width 13 height 10
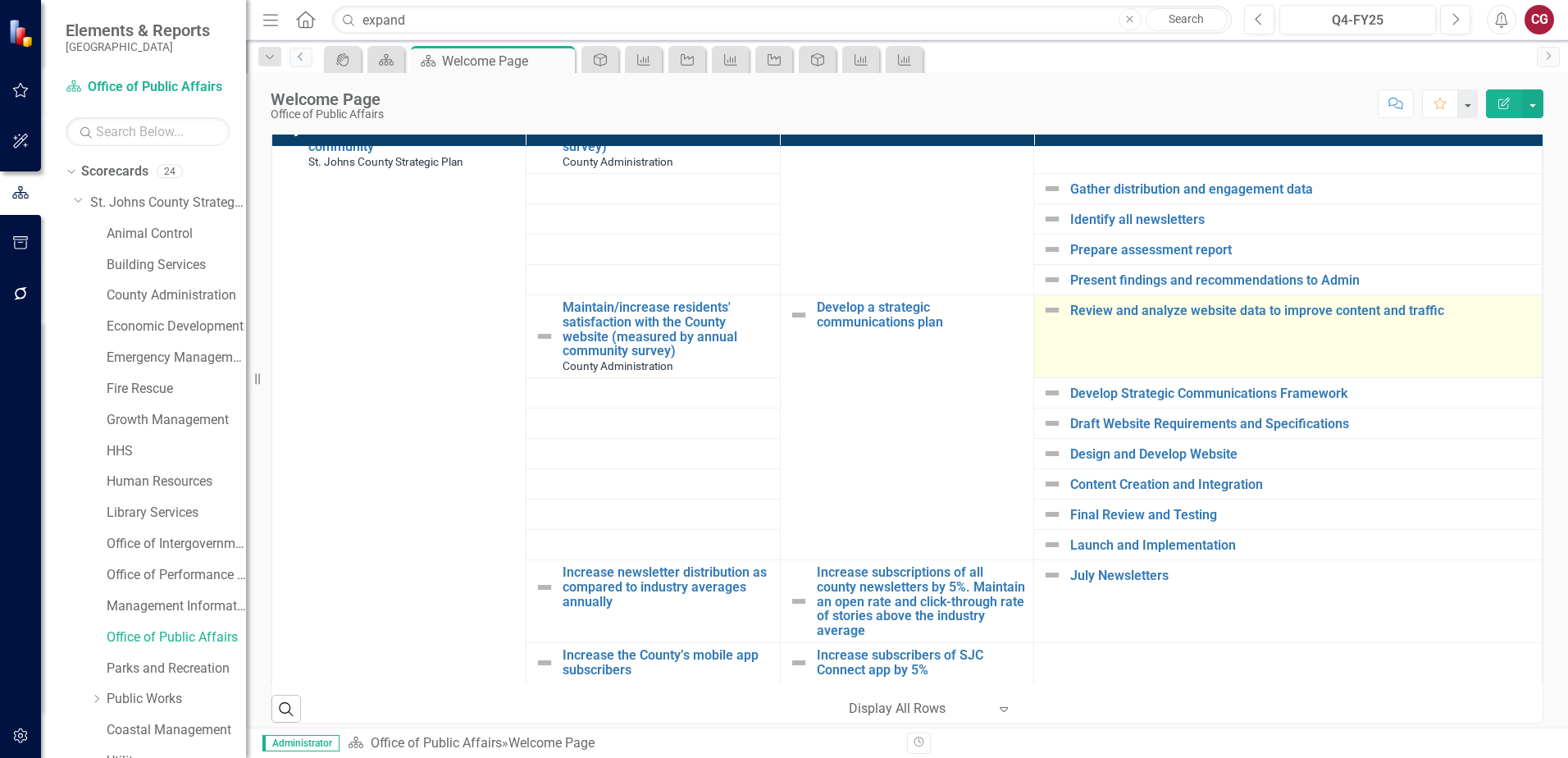
scroll to position [566, 0]
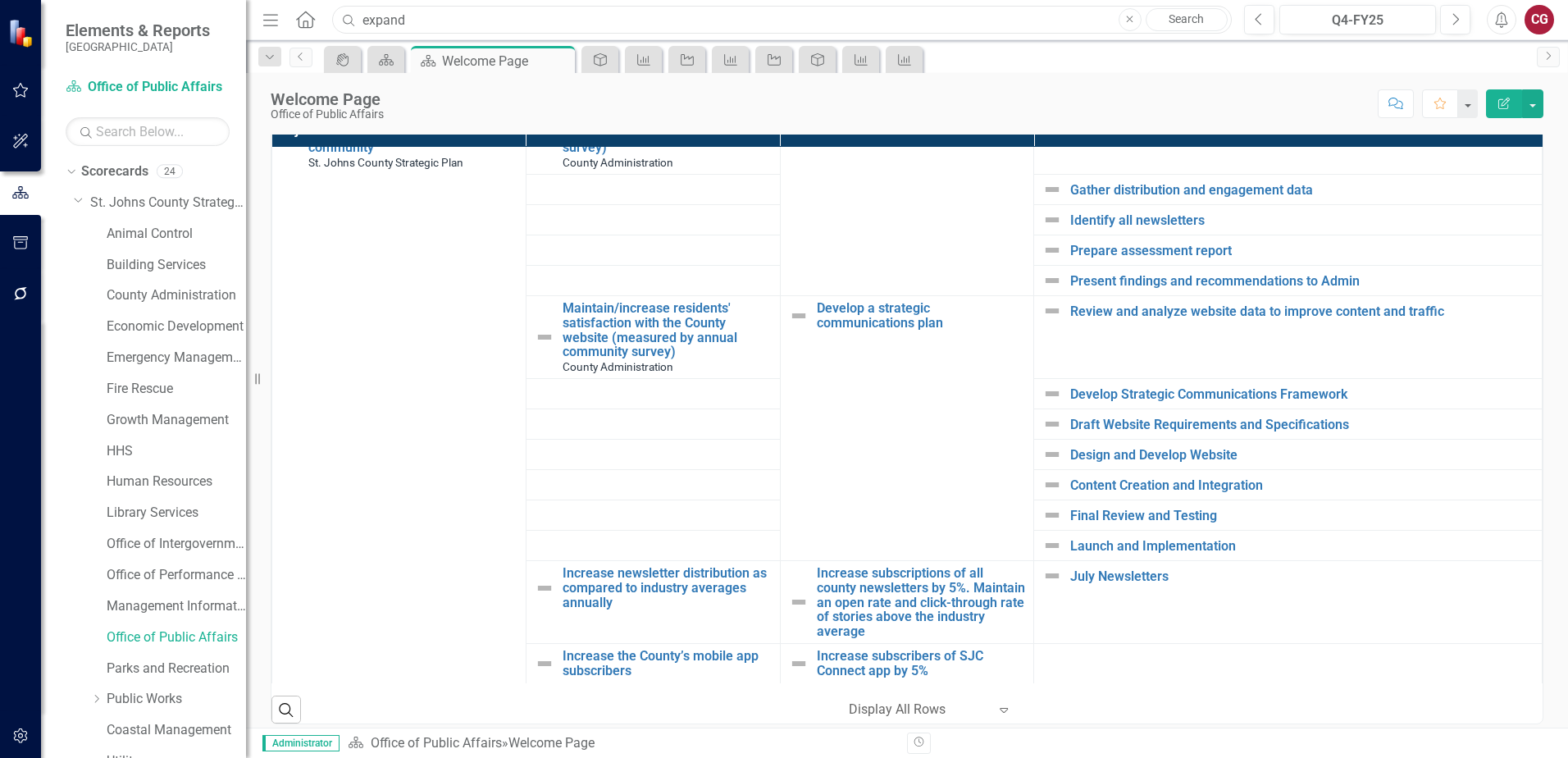
click at [612, 17] on input "expand" at bounding box center [782, 19] width 900 height 28
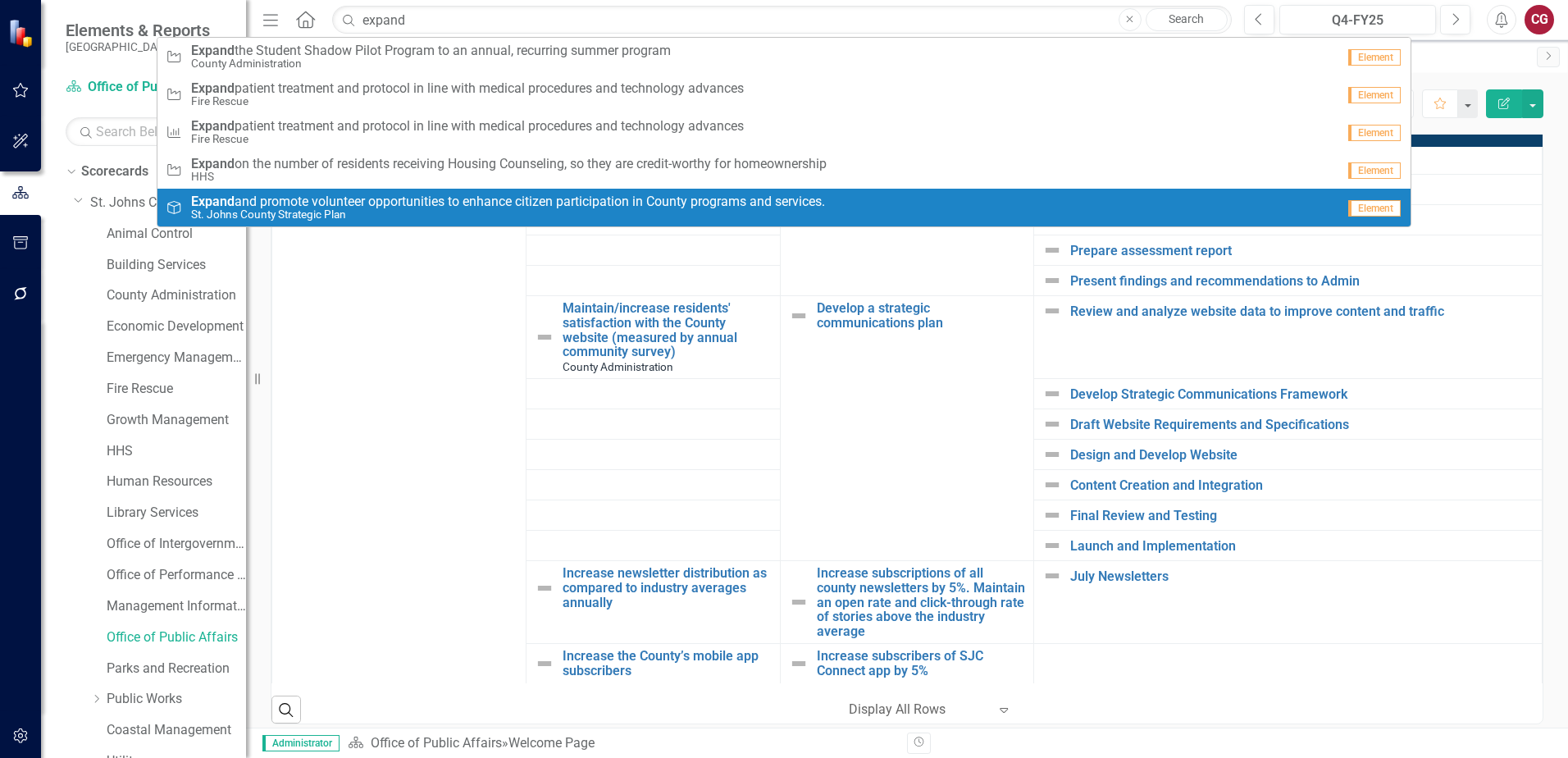
click at [472, 195] on span "Expand and promote volunteer opportunities to enhance citizen participation in …" at bounding box center [508, 202] width 634 height 15
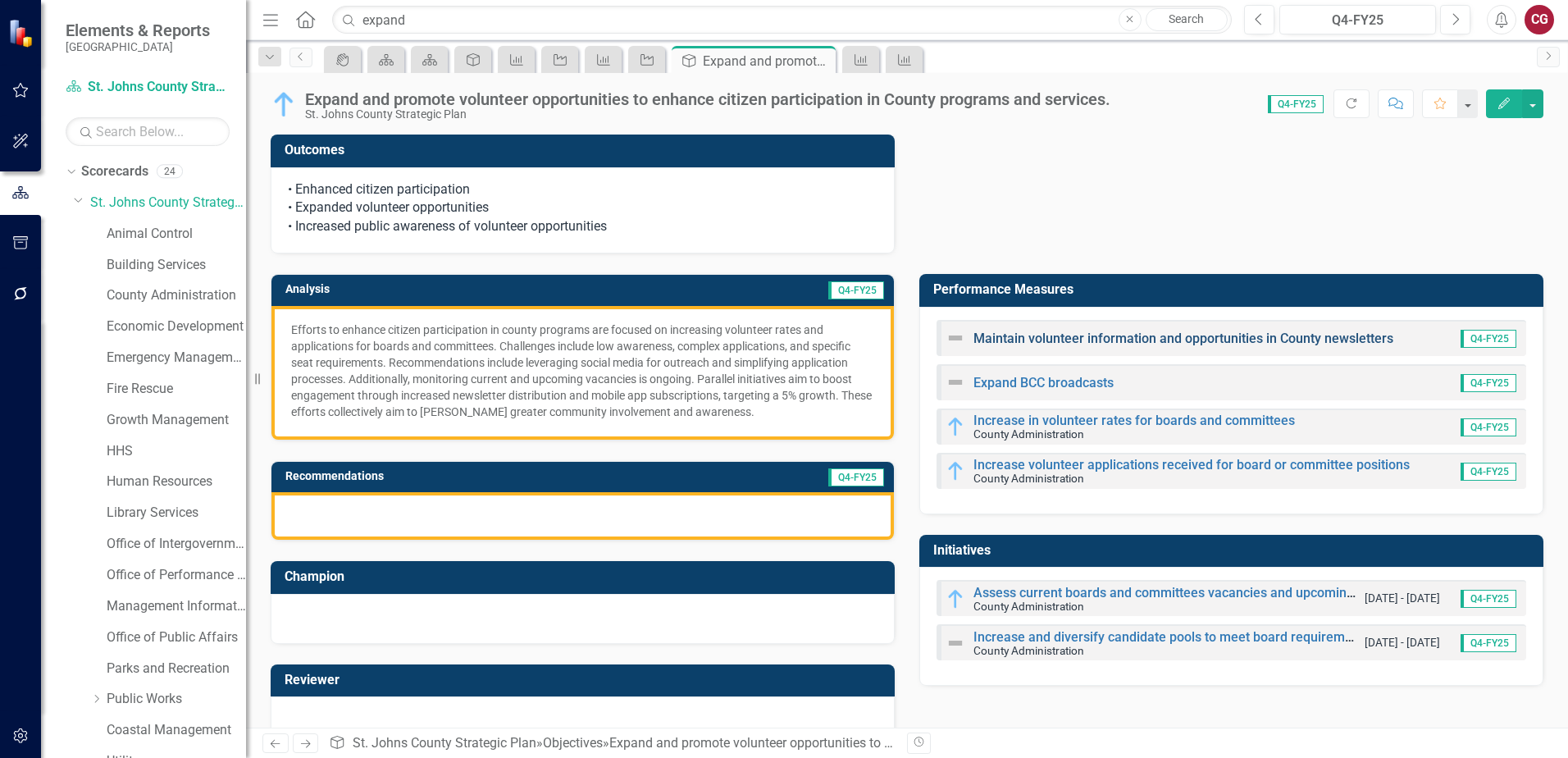
click at [1096, 335] on link "Maintain volunteer information and opportunities in County newsletters" at bounding box center [1183, 338] width 420 height 16
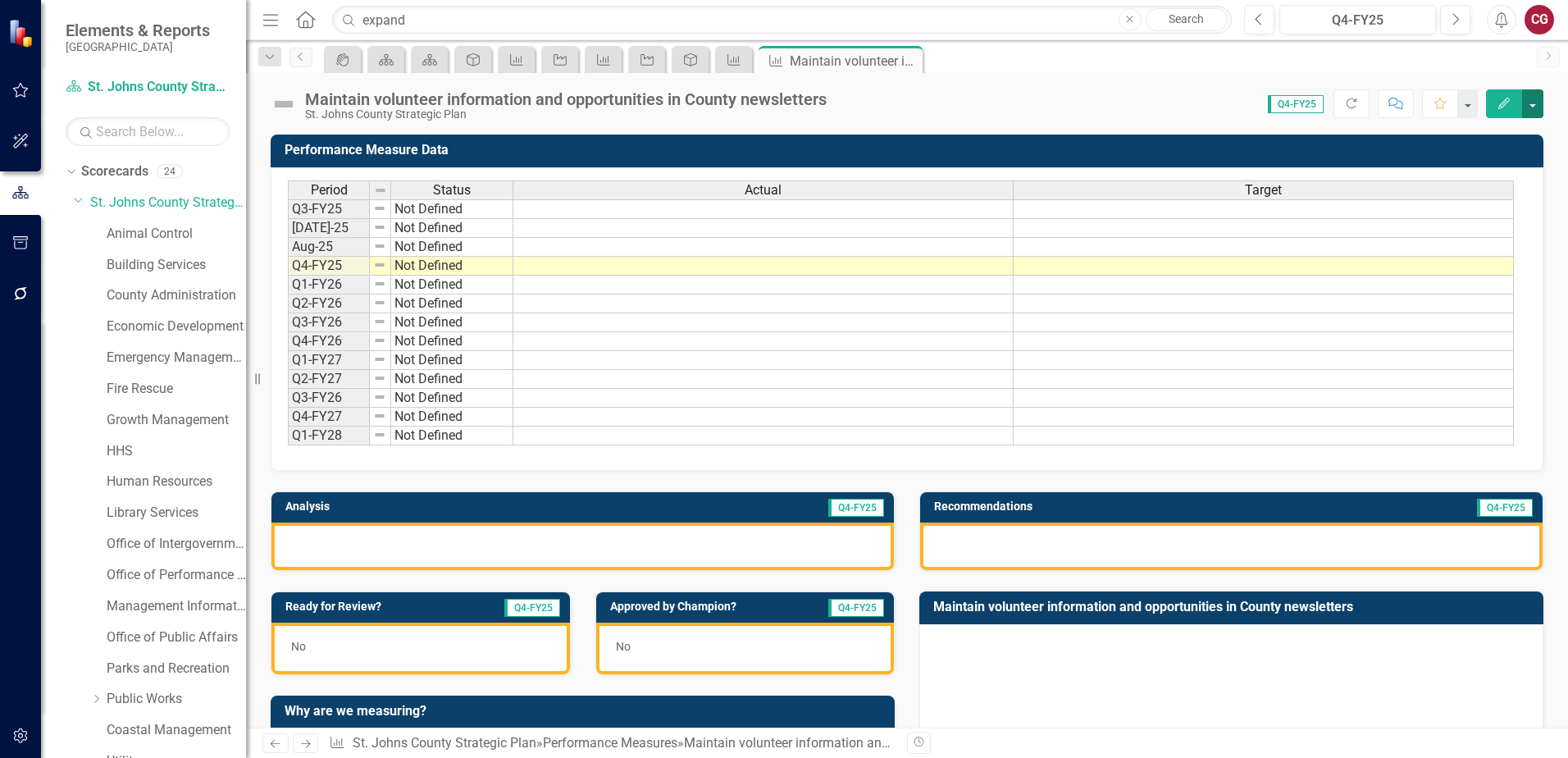
click at [1533, 107] on button "button" at bounding box center [1532, 103] width 21 height 28
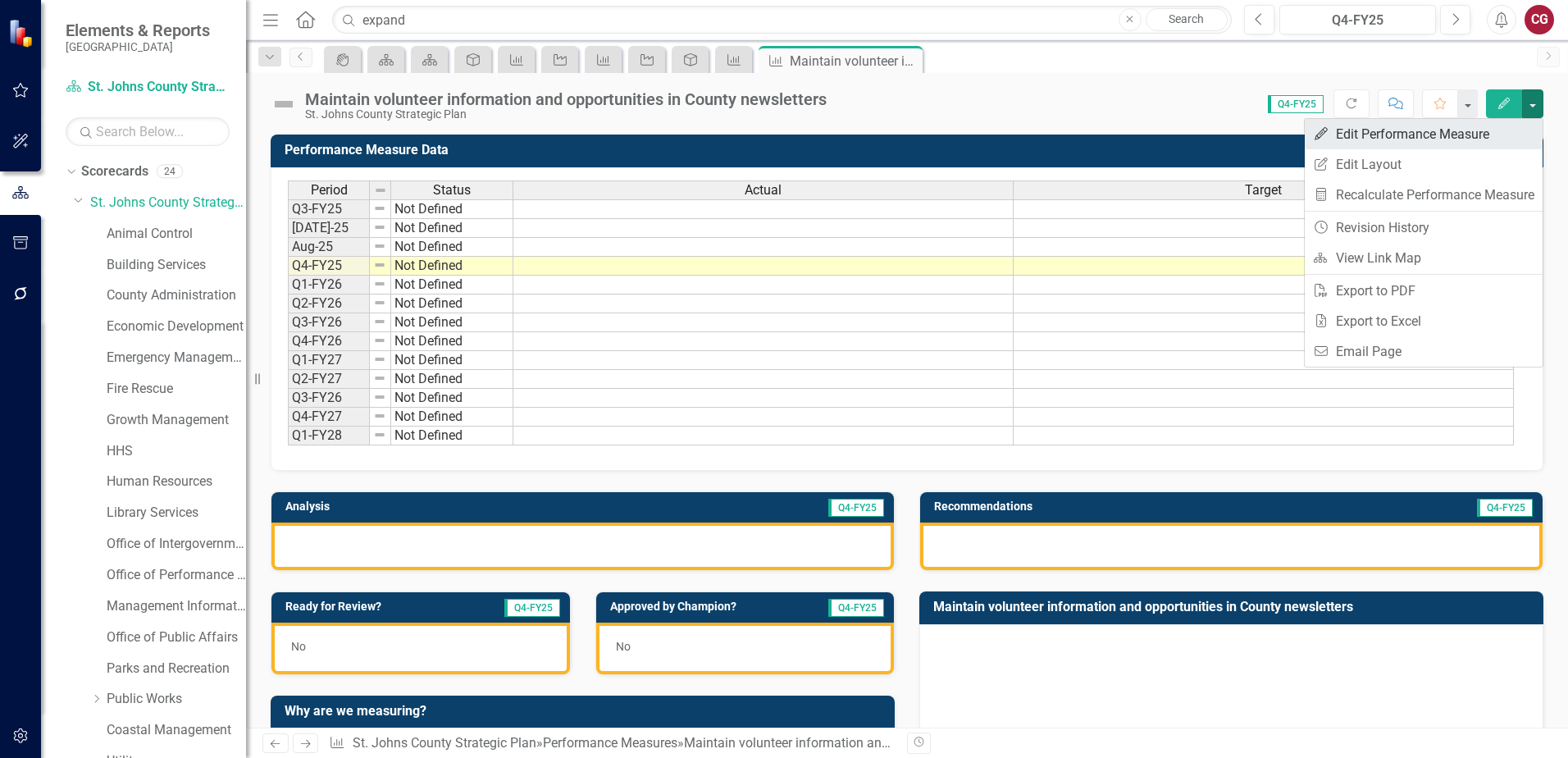
click at [1427, 139] on link "Edit Edit Performance Measure" at bounding box center [1424, 134] width 238 height 30
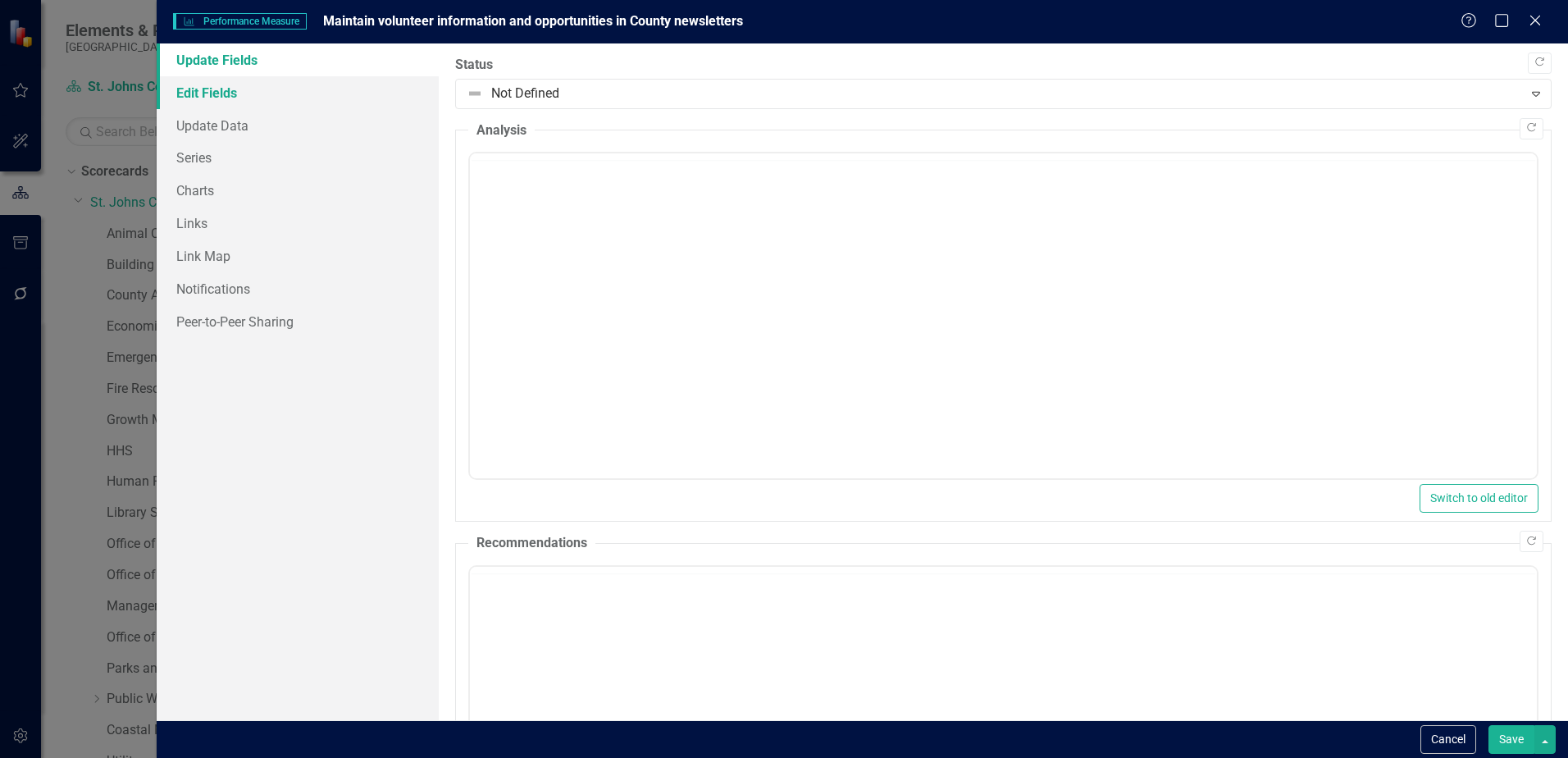
click at [274, 89] on link "Edit Fields" at bounding box center [297, 93] width 282 height 33
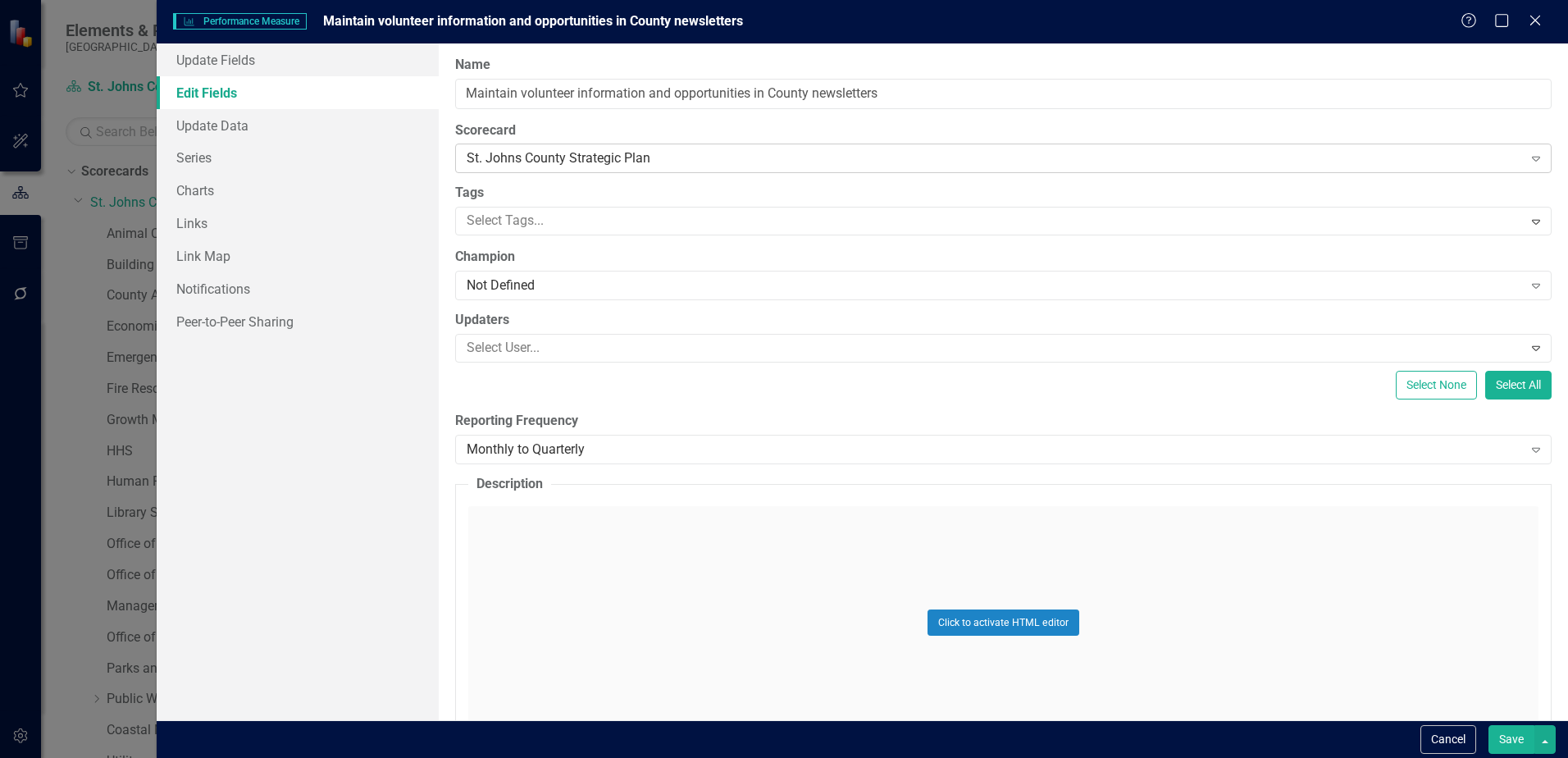
click at [592, 158] on div "St. Johns County Strategic Plan" at bounding box center [994, 159] width 1056 height 19
click at [675, 158] on div "St. Johns County Strategic Plan" at bounding box center [994, 159] width 1056 height 19
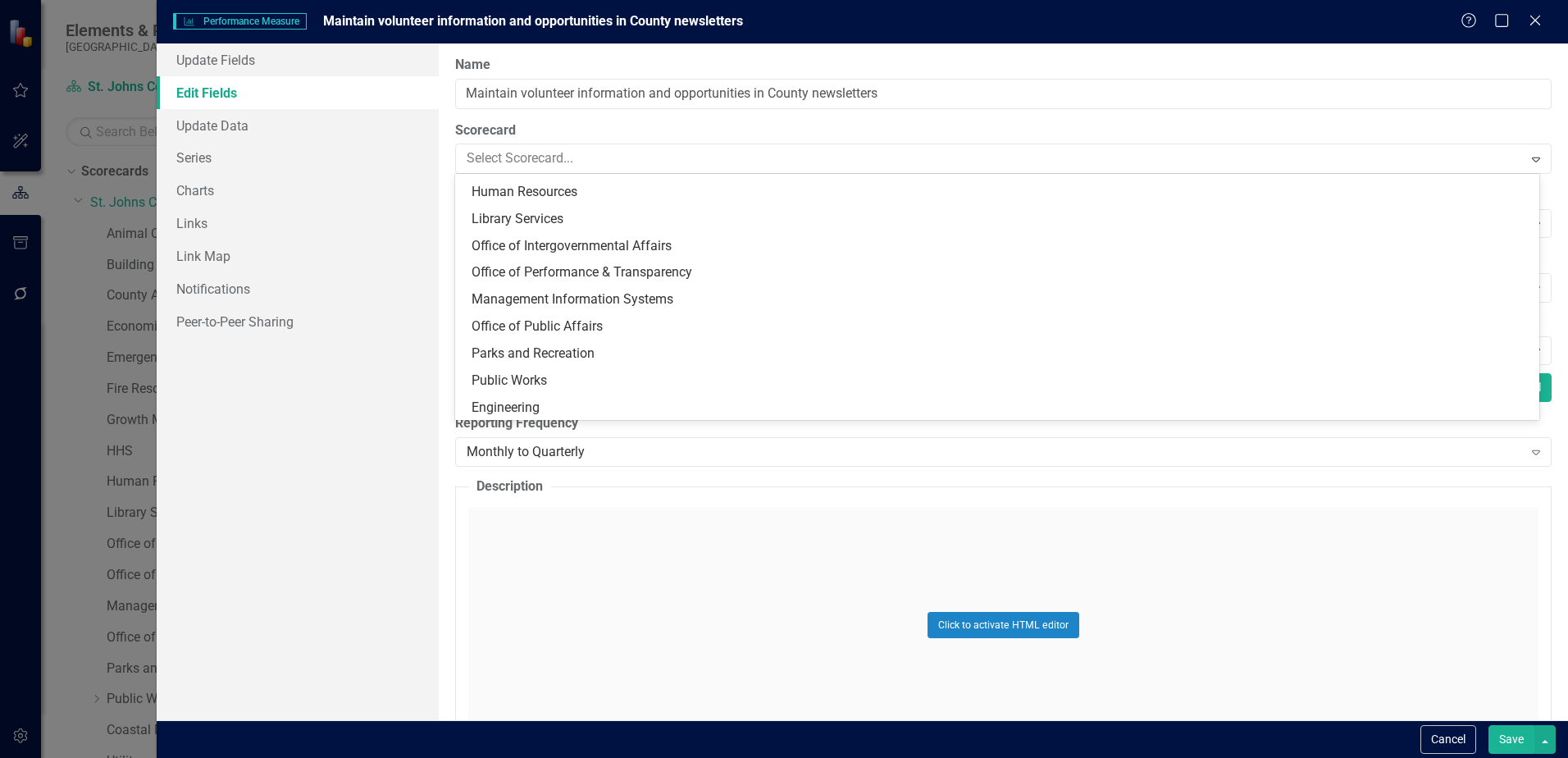
scroll to position [236, 0]
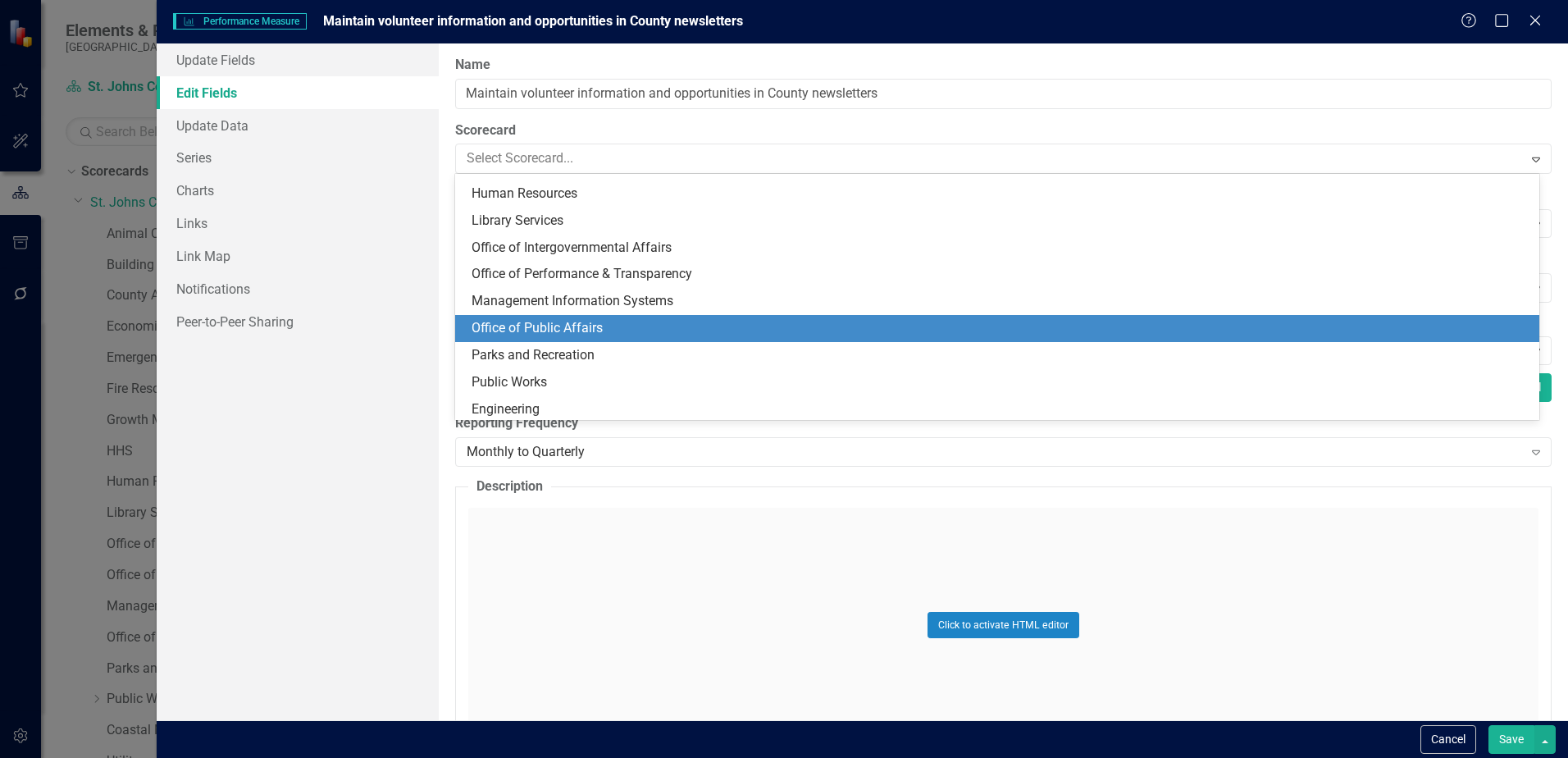
click at [592, 329] on div "Office of Public Affairs" at bounding box center [1001, 329] width 1058 height 19
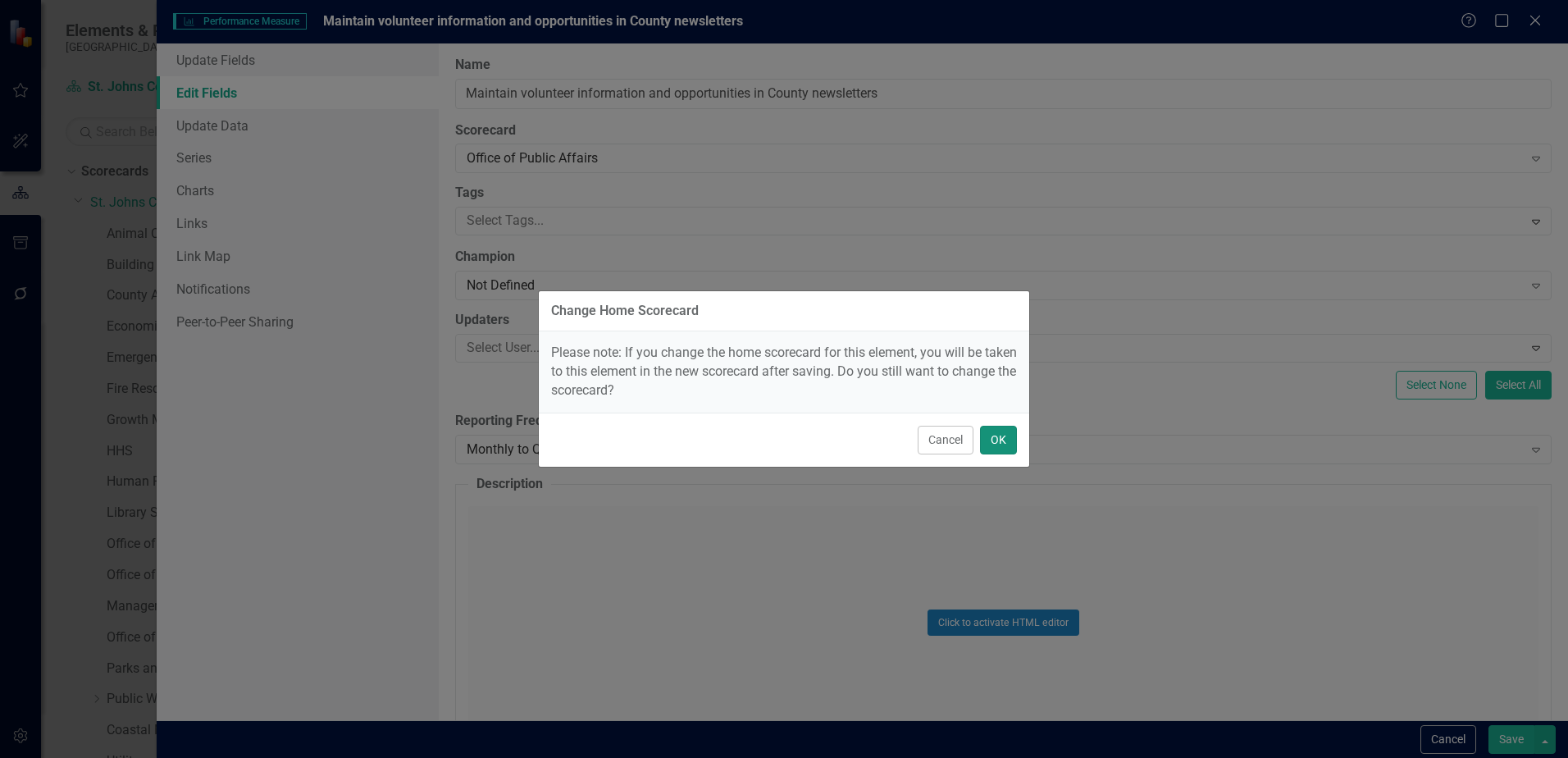
click at [1012, 443] on button "OK" at bounding box center [999, 440] width 37 height 28
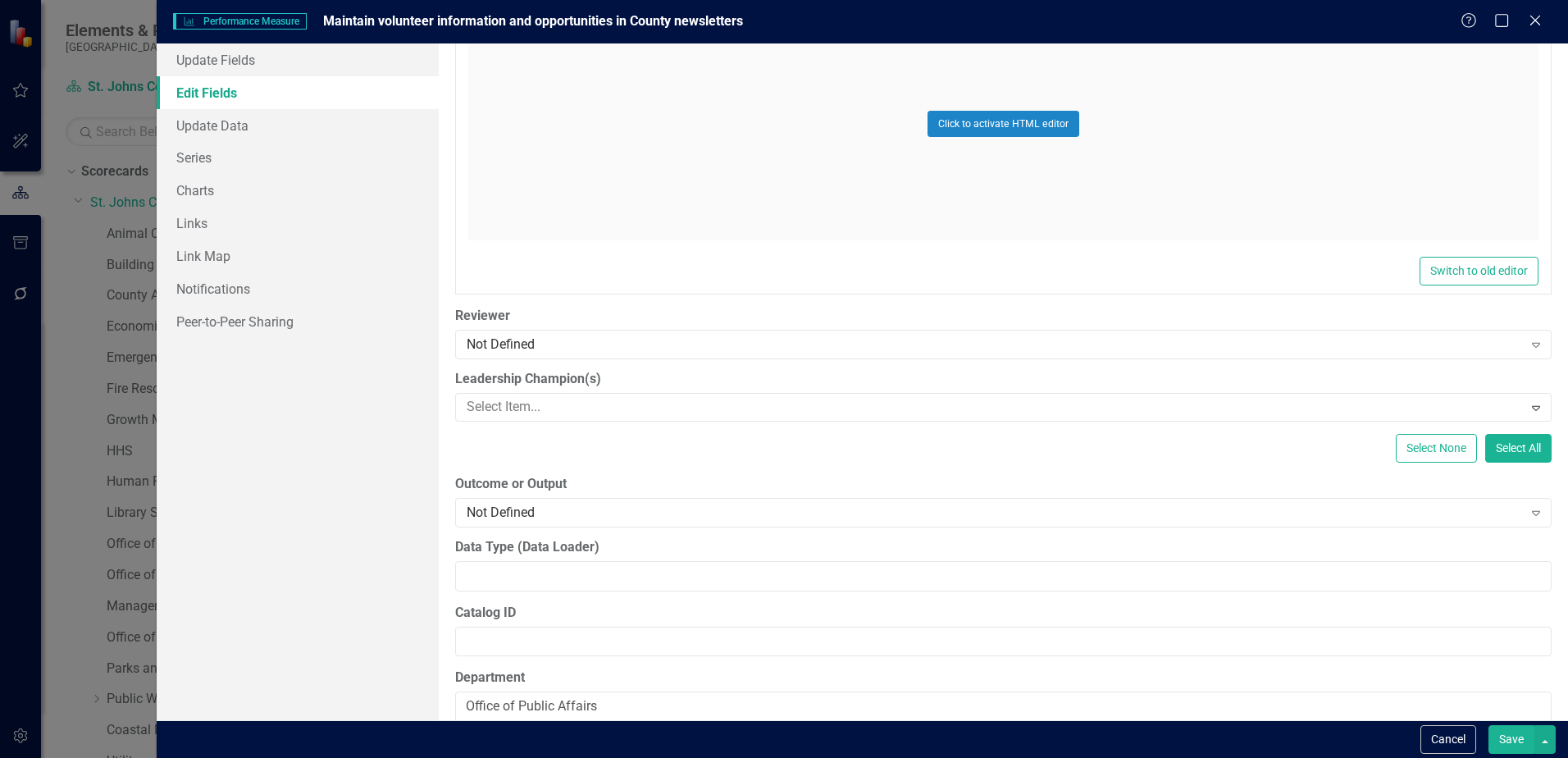
scroll to position [856, 0]
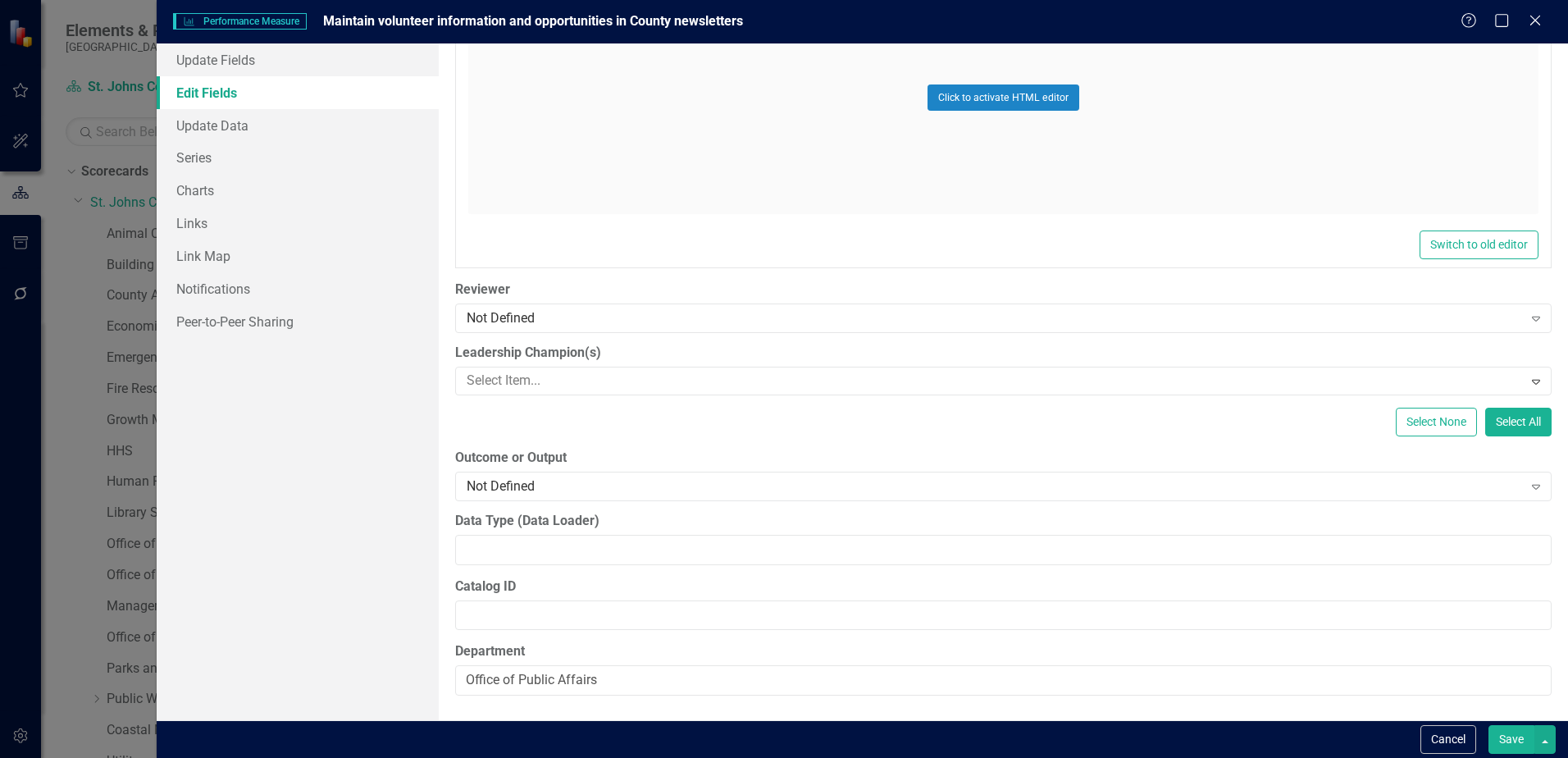
click at [1522, 746] on button "Save" at bounding box center [1512, 739] width 46 height 28
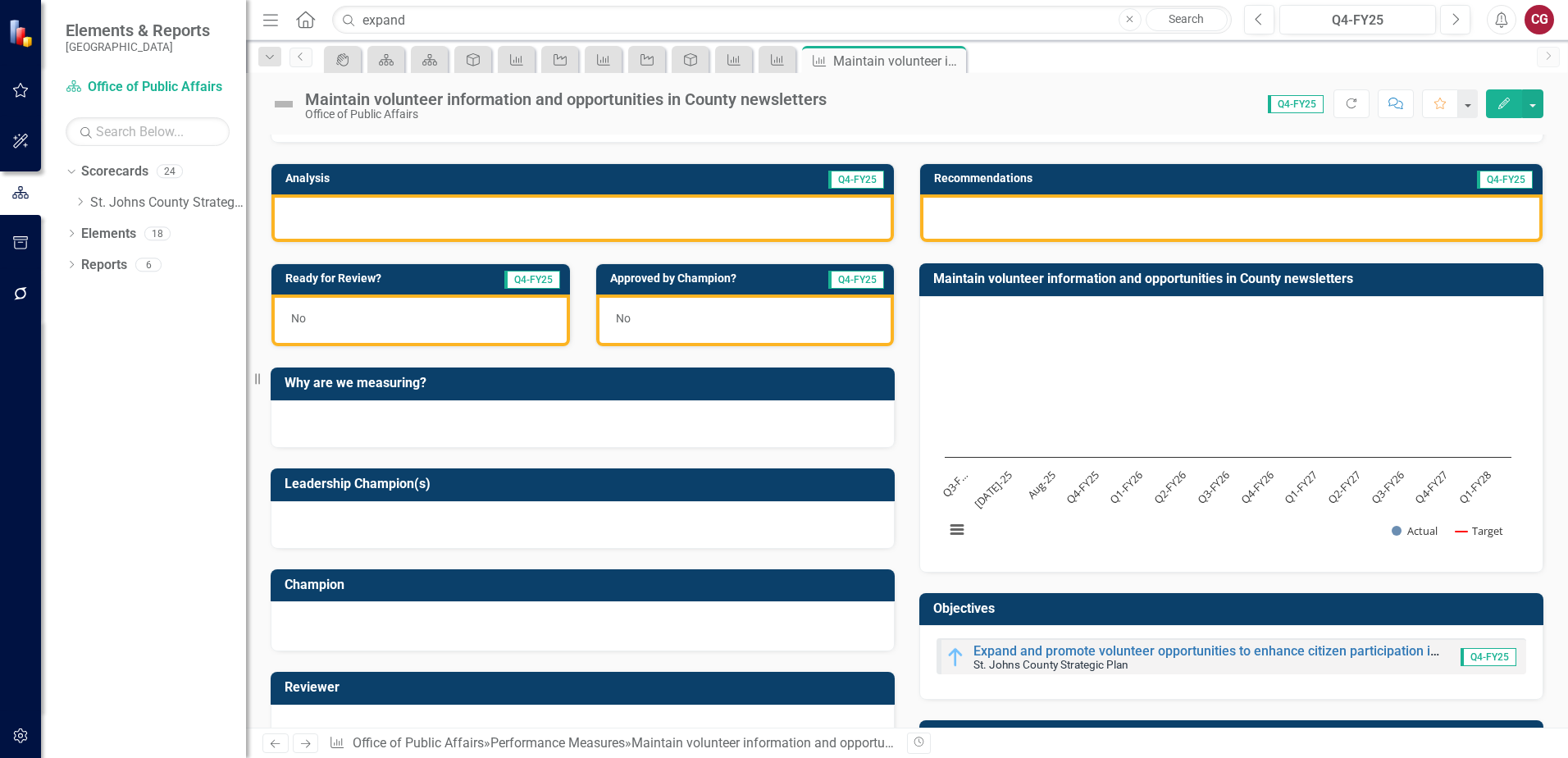
scroll to position [489, 0]
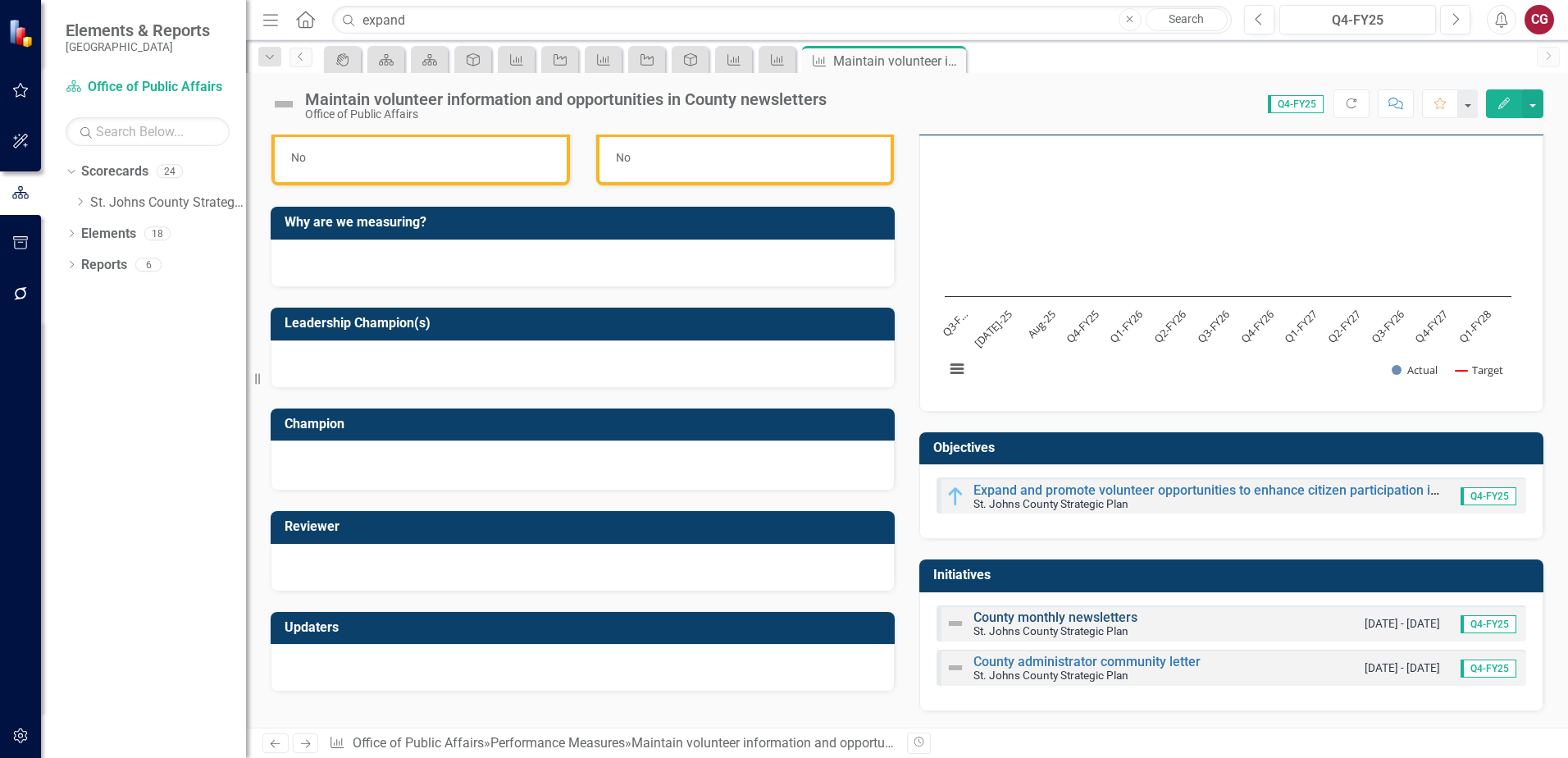
click at [1041, 612] on link "County monthly newsletters" at bounding box center [1056, 617] width 164 height 16
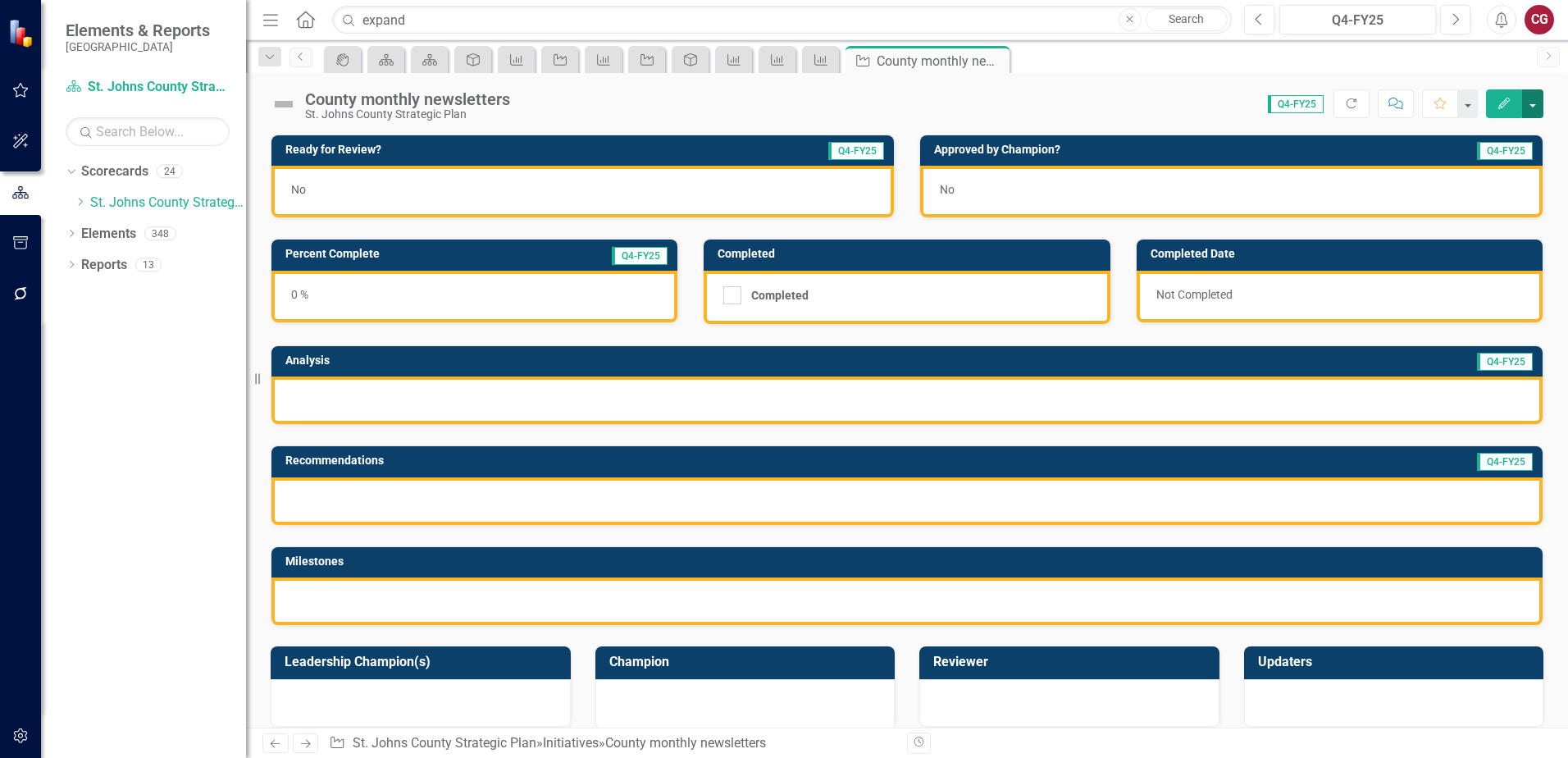
click at [1530, 108] on button "button" at bounding box center [1532, 103] width 21 height 28
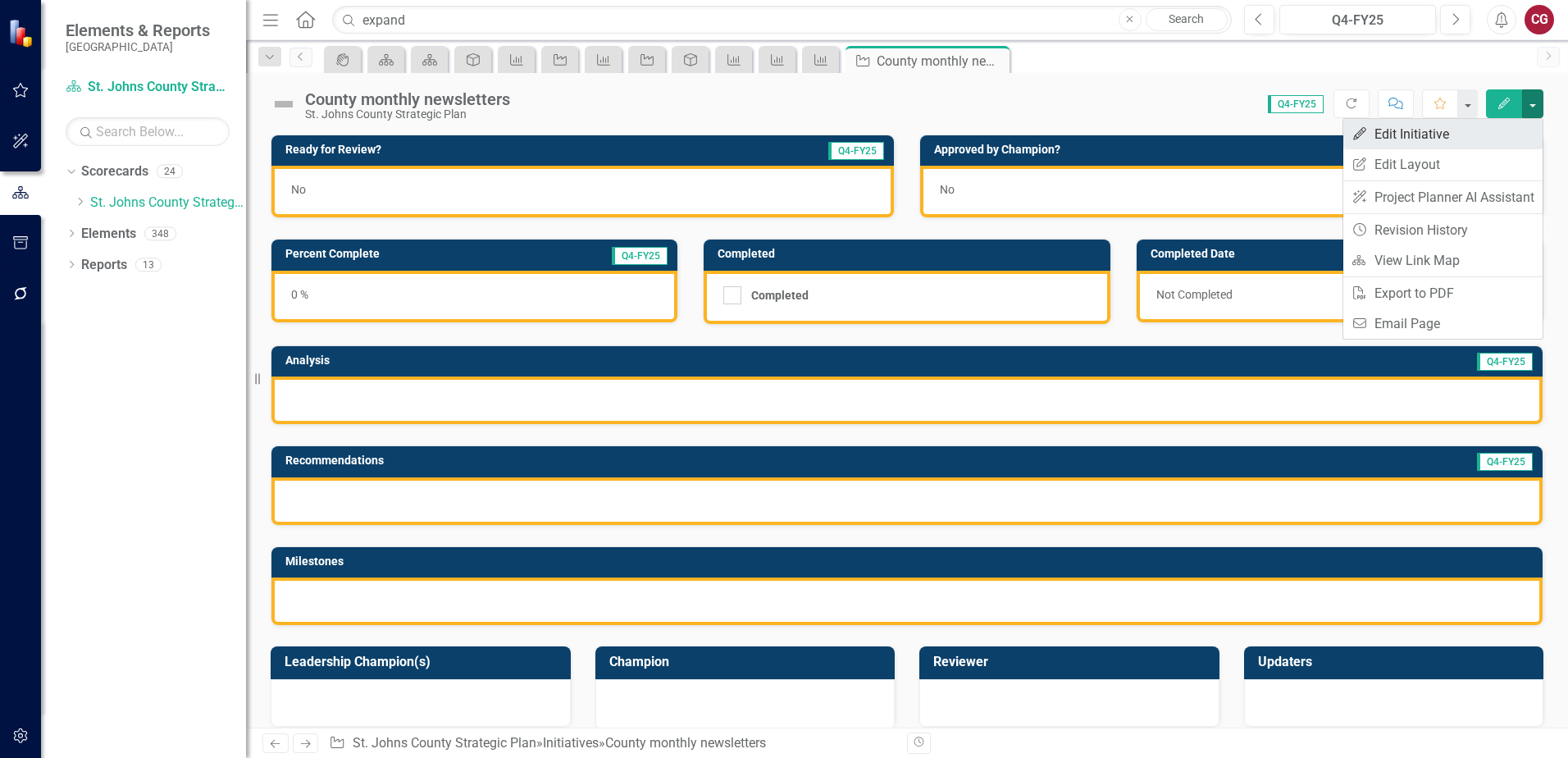
click at [1462, 142] on link "Edit Edit Initiative" at bounding box center [1443, 134] width 199 height 30
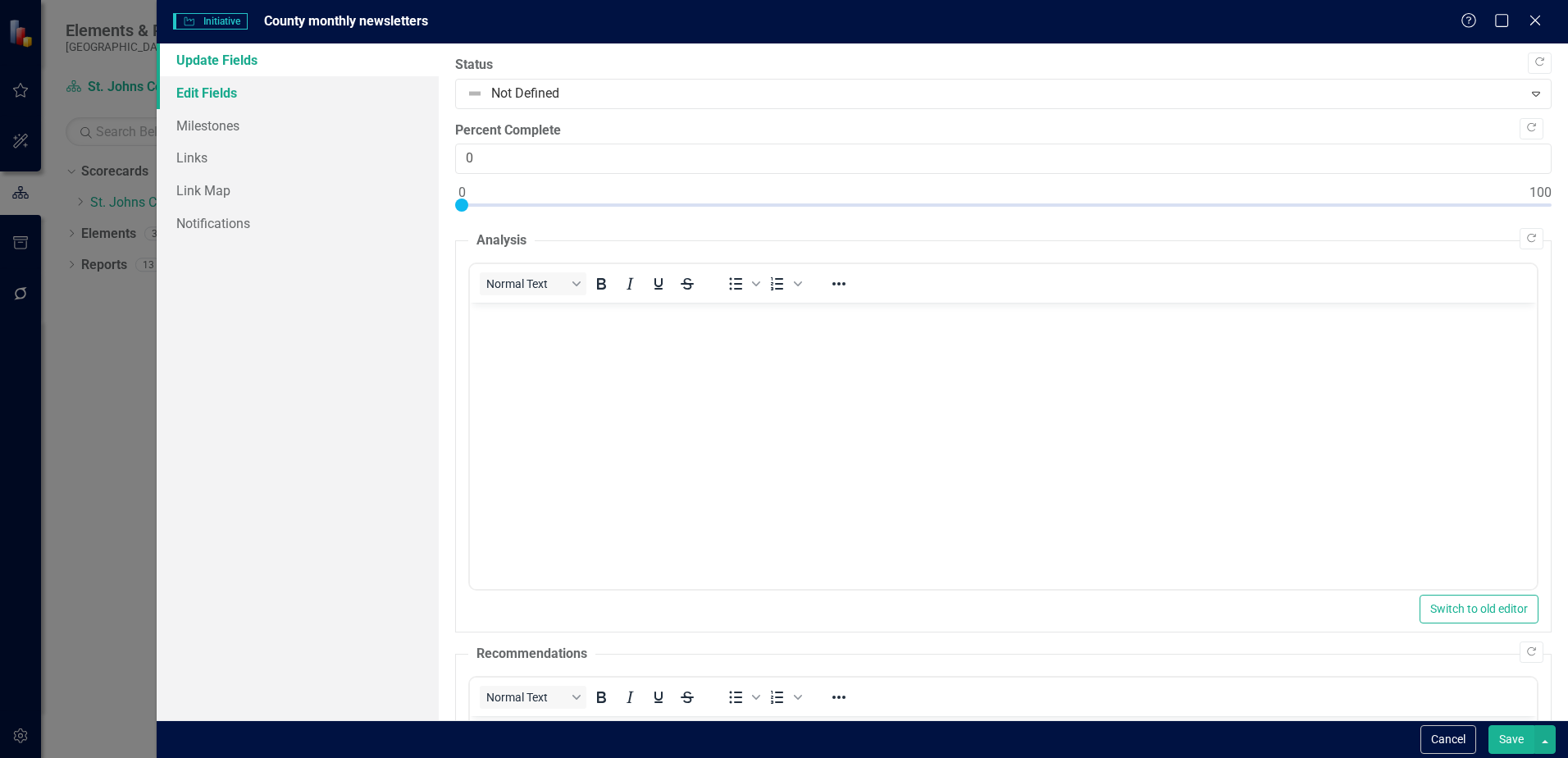
click at [266, 104] on link "Edit Fields" at bounding box center [297, 93] width 282 height 33
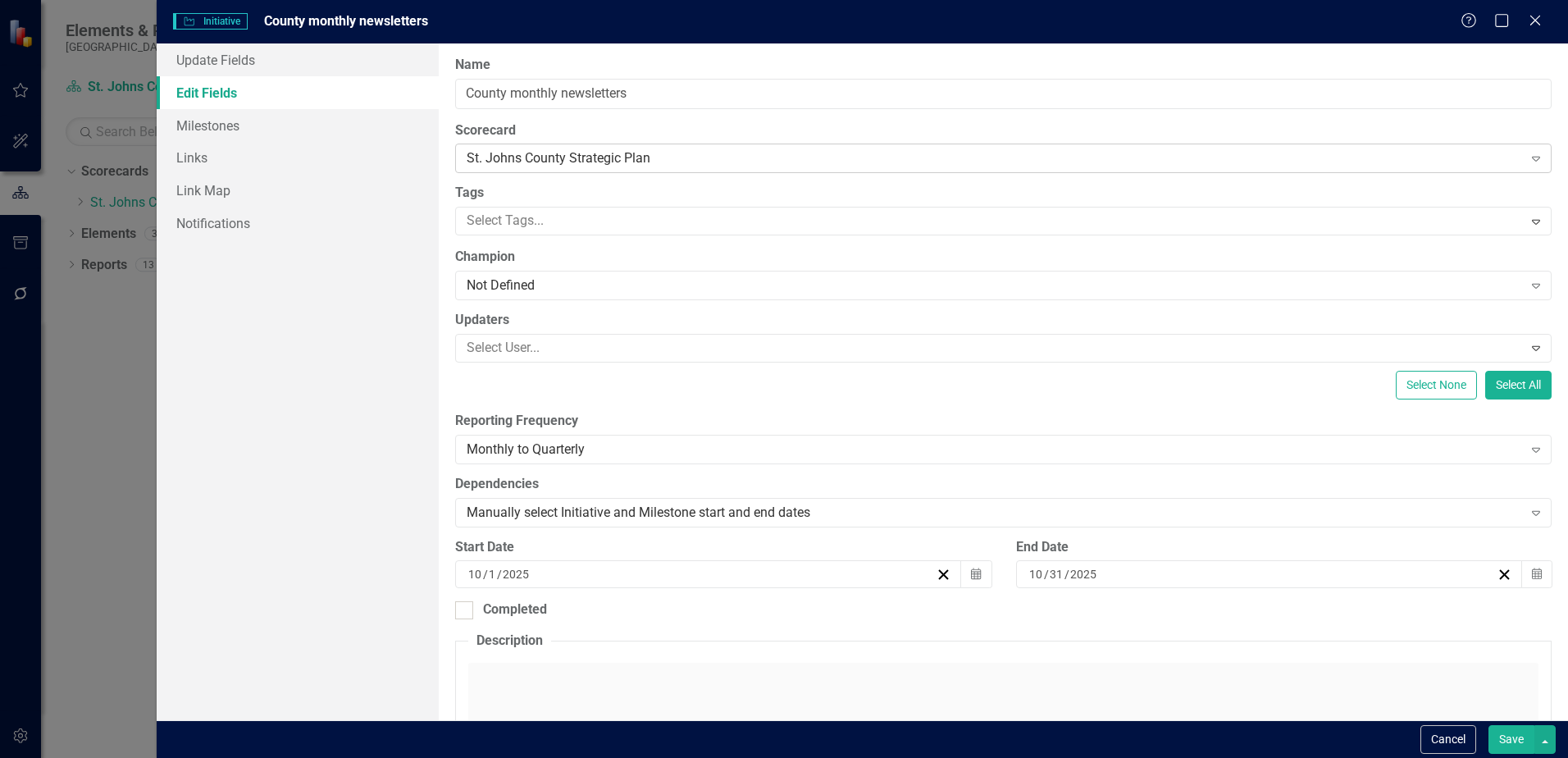
click at [597, 146] on div "St. Johns County Strategic Plan Expand" at bounding box center [1003, 158] width 1097 height 29
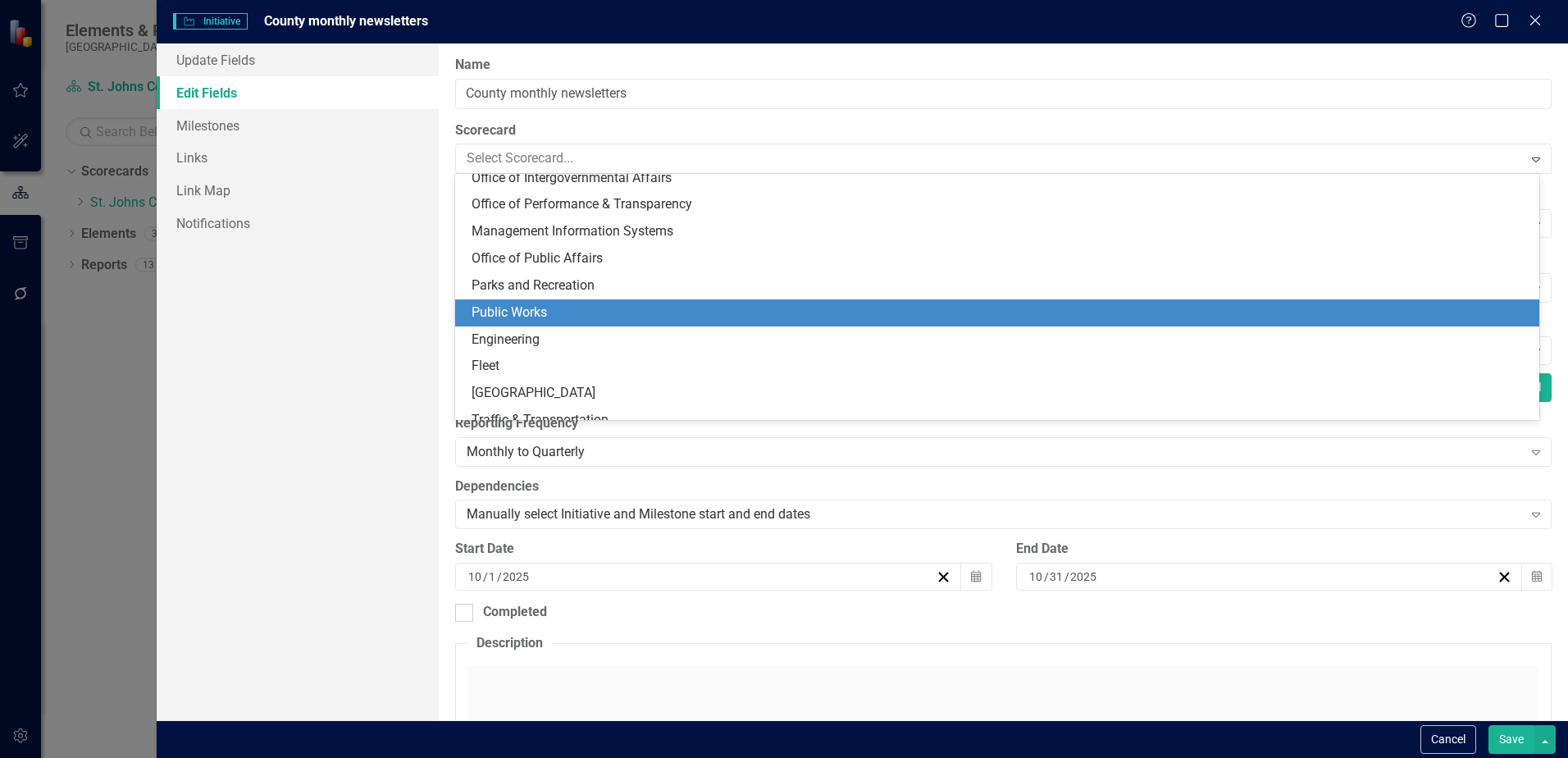
scroll to position [328, 0]
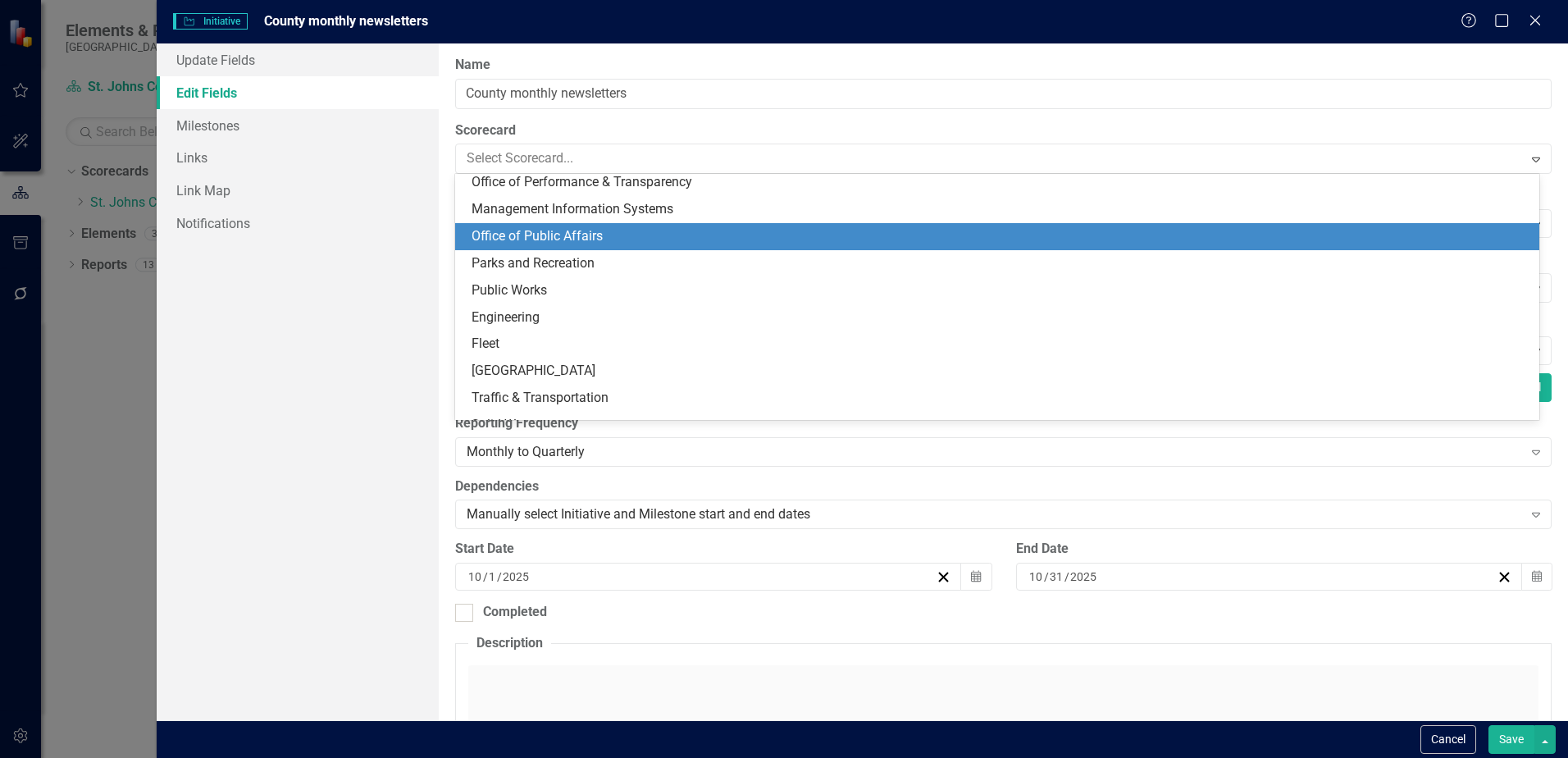
click at [566, 244] on div "Office of Public Affairs" at bounding box center [1001, 237] width 1058 height 19
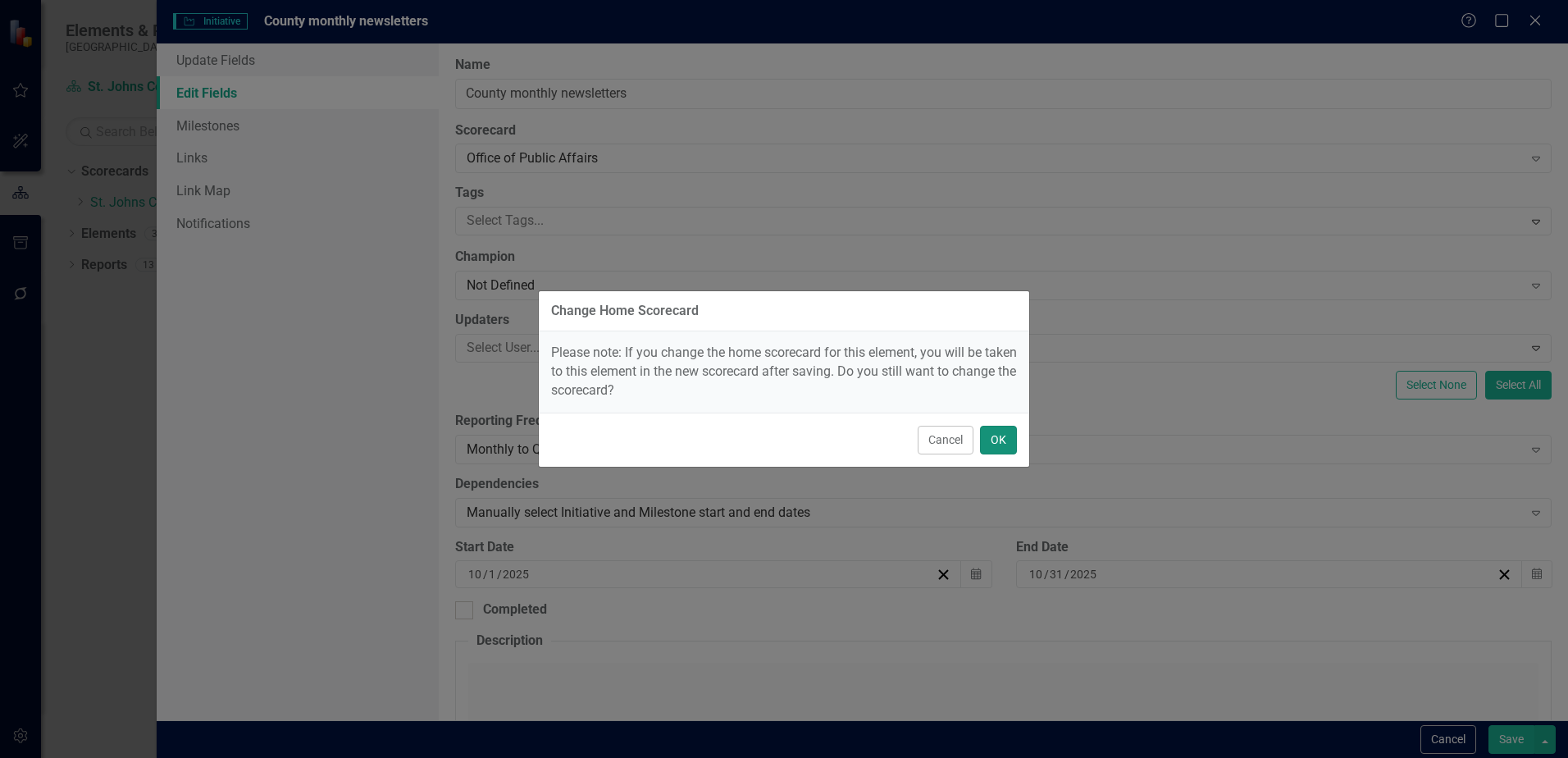
click at [1013, 440] on button "OK" at bounding box center [999, 440] width 37 height 28
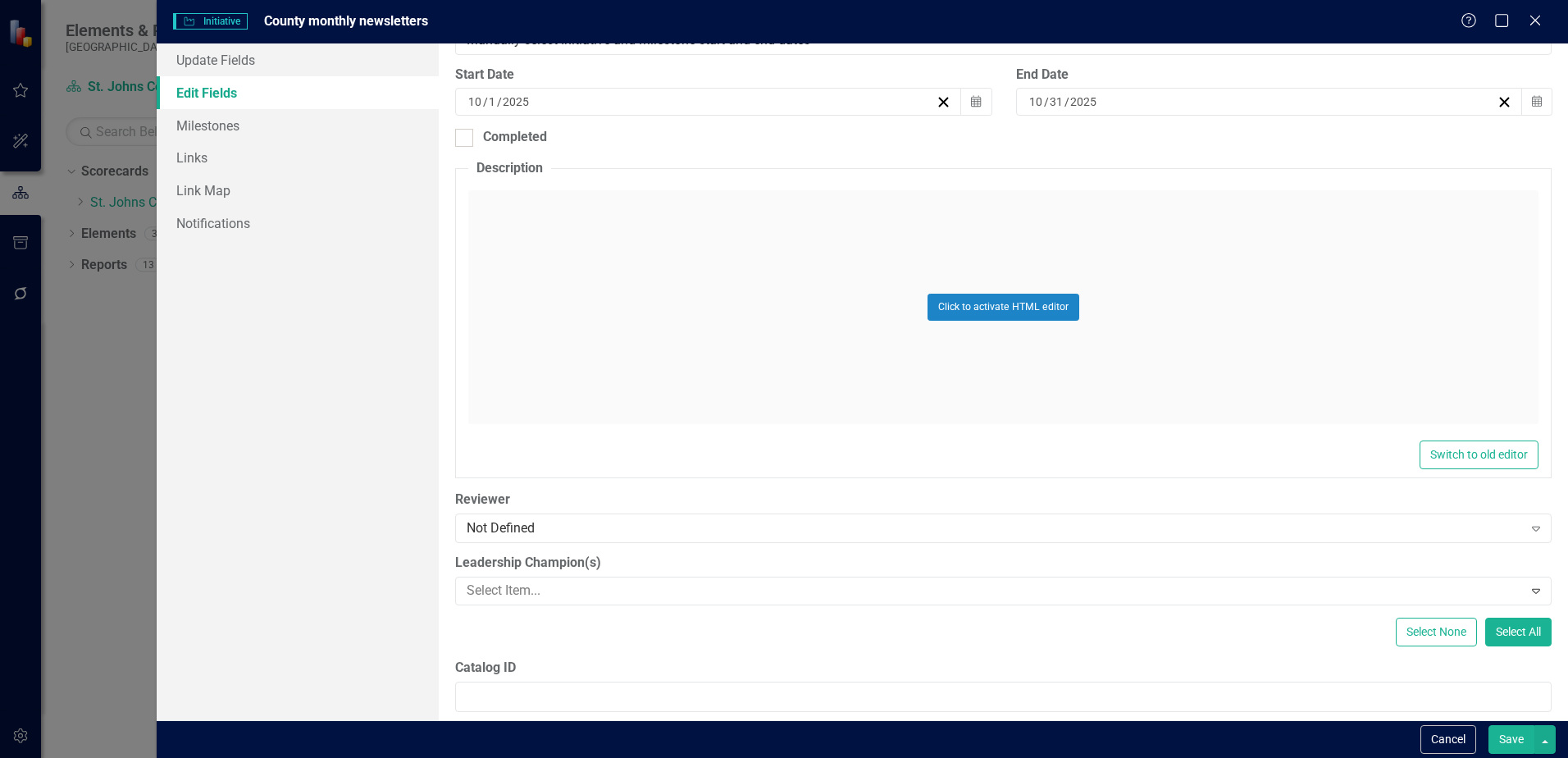
scroll to position [553, 0]
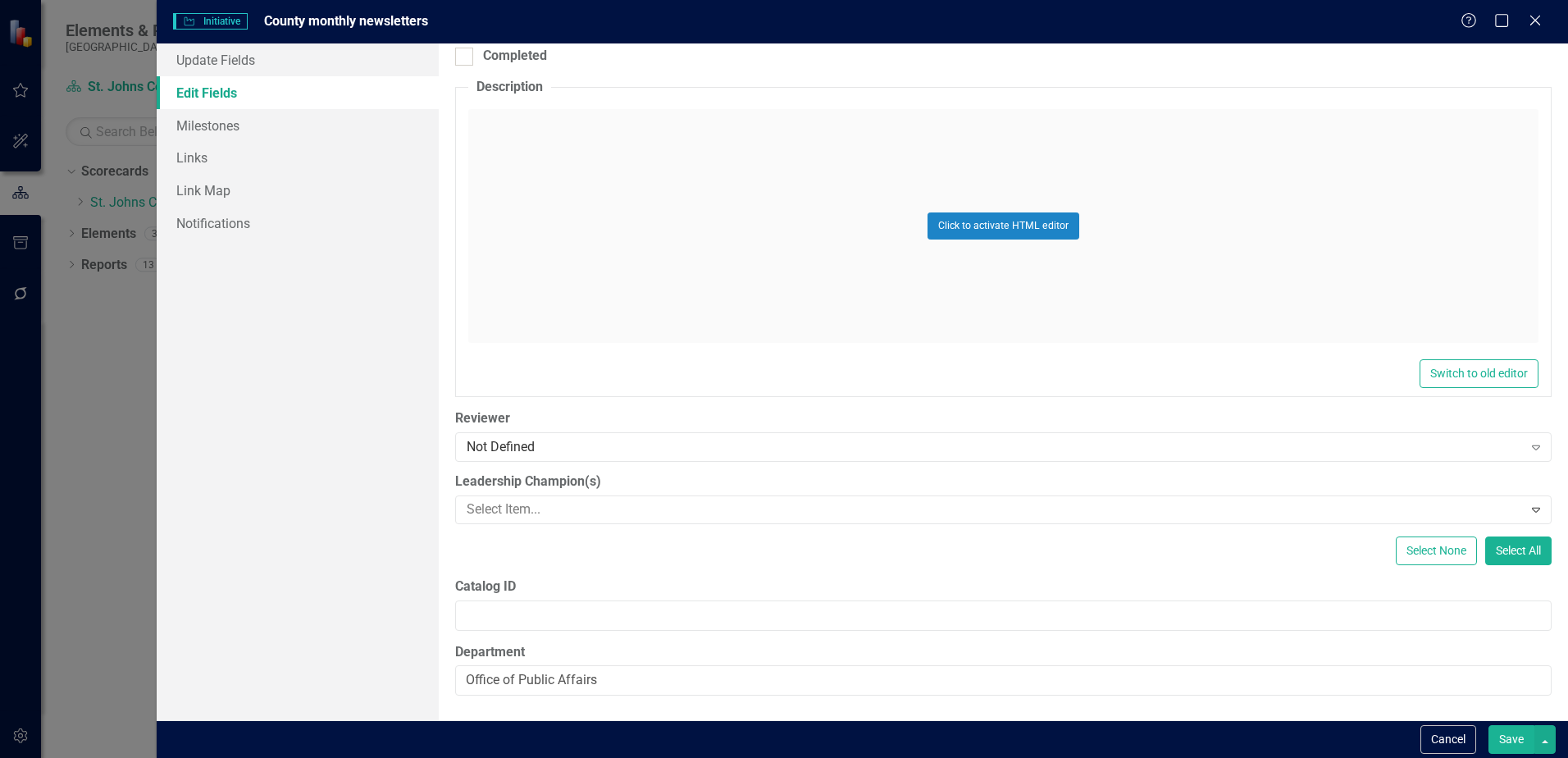
click at [1524, 735] on button "Save" at bounding box center [1512, 739] width 46 height 28
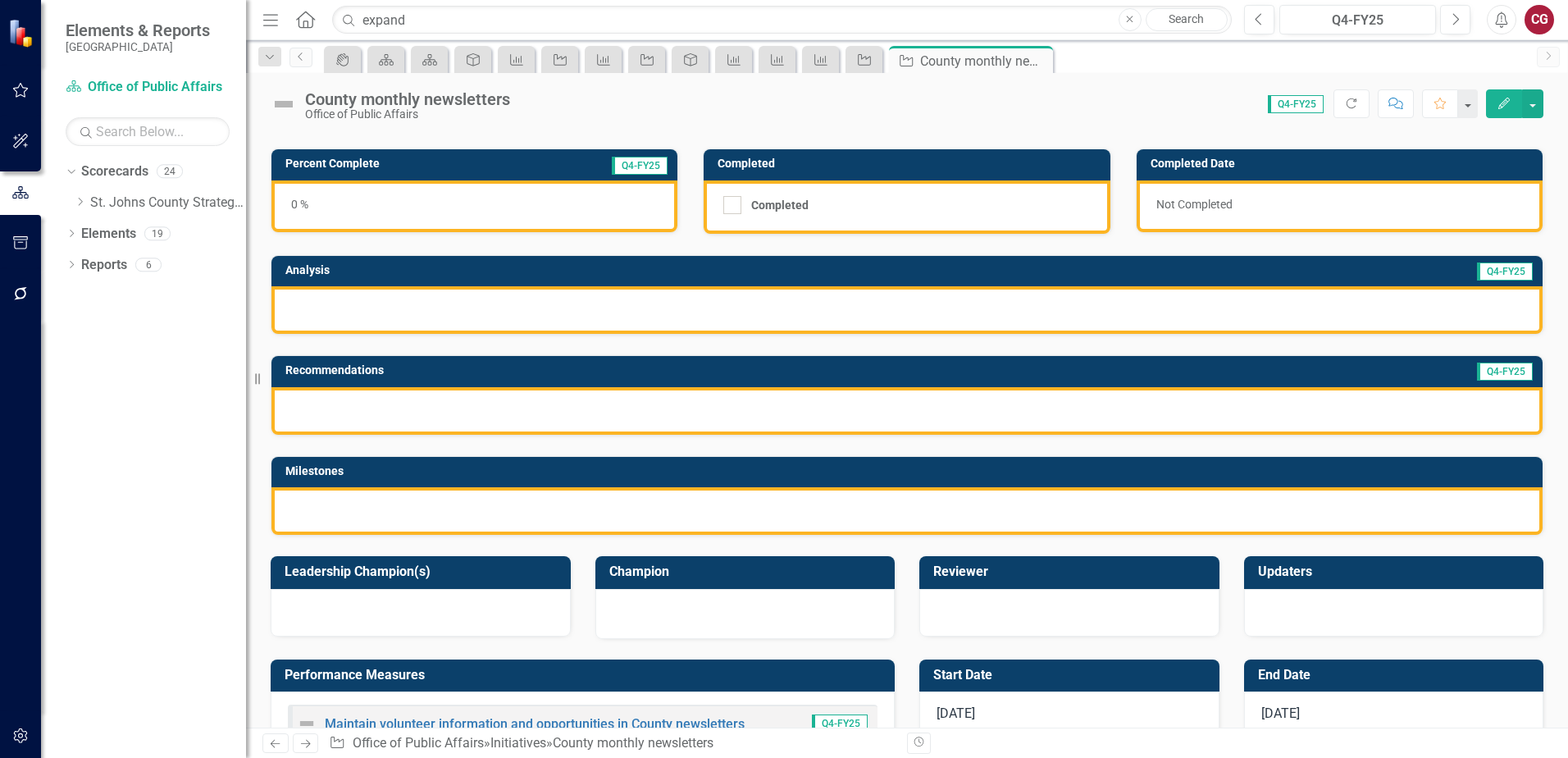
scroll to position [414, 0]
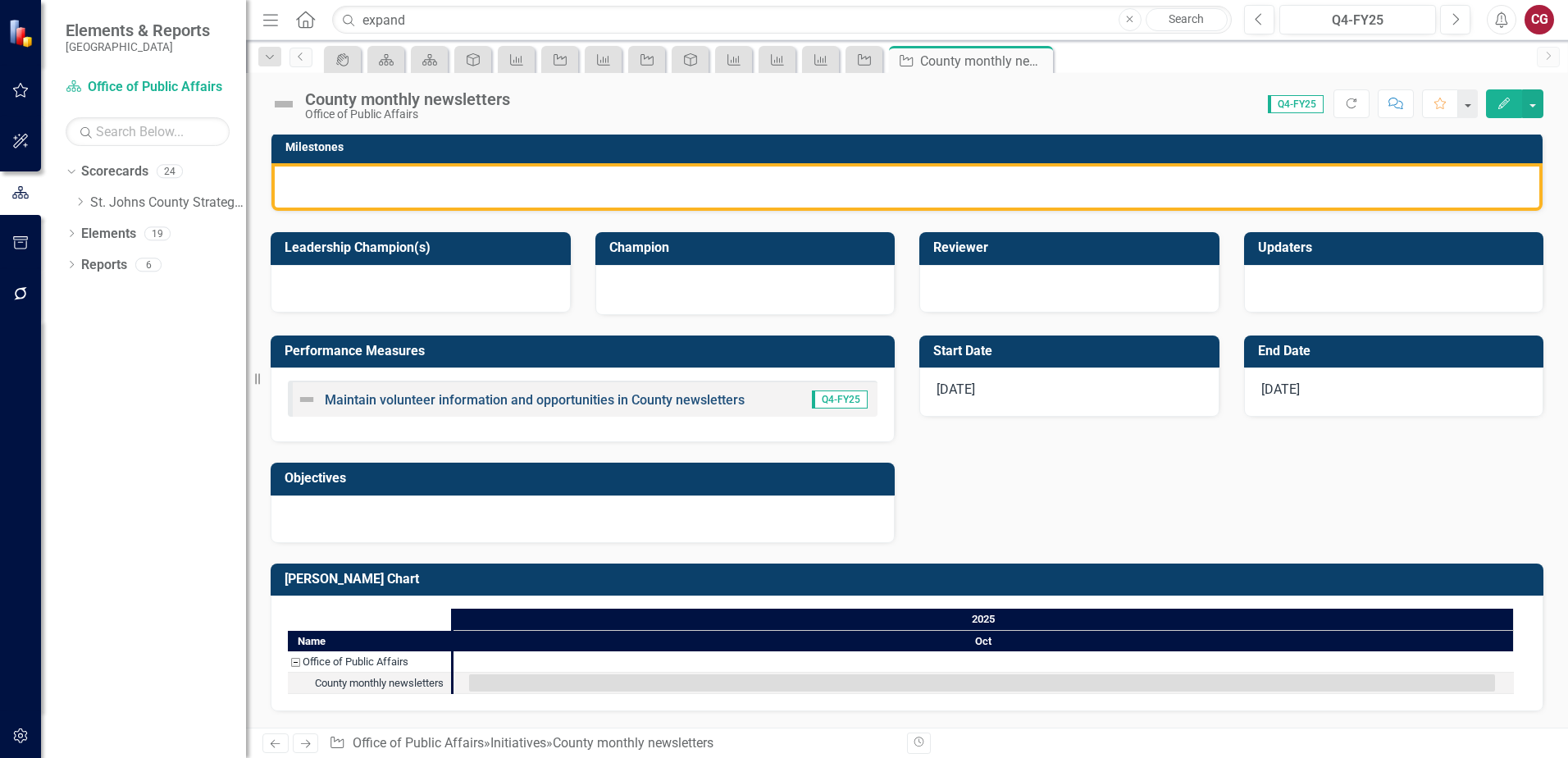
click at [426, 398] on link "Maintain volunteer information and opportunities in County newsletters" at bounding box center [534, 399] width 420 height 16
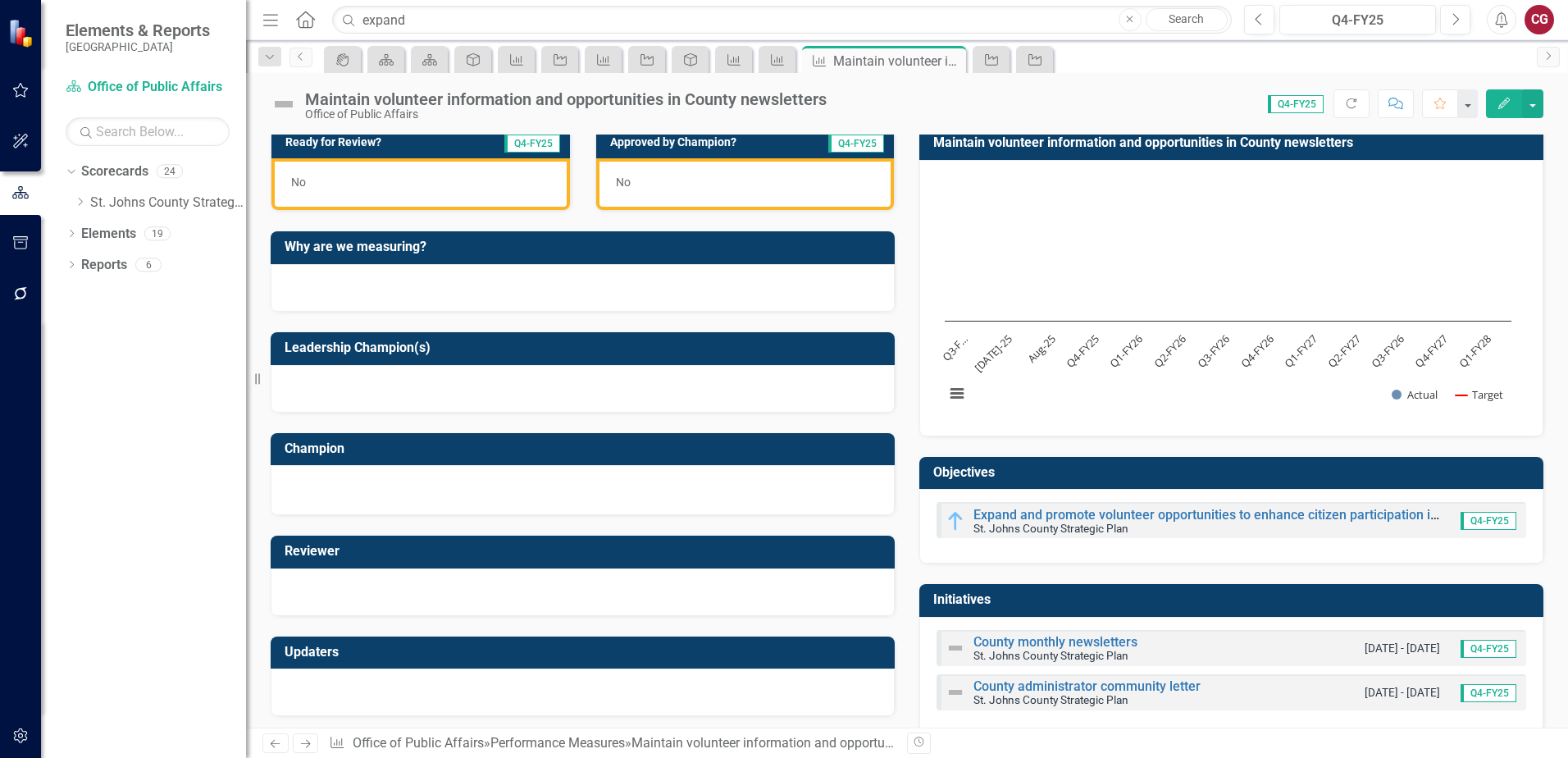
scroll to position [489, 0]
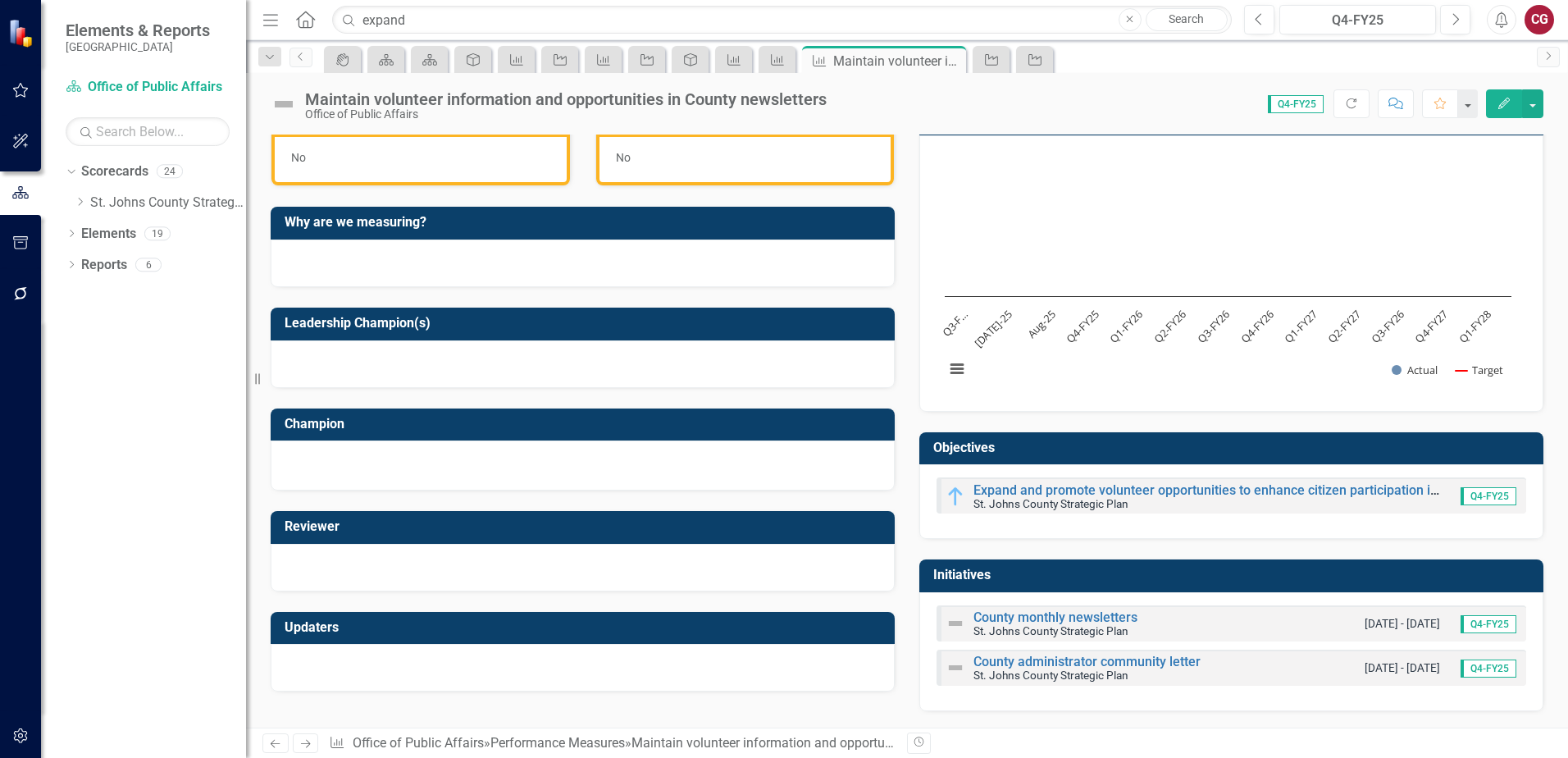
click at [1033, 654] on div "County administrator community letter [GEOGRAPHIC_DATA] Strategic Plan" at bounding box center [1073, 667] width 255 height 28
click at [1033, 656] on link "County administrator community letter" at bounding box center [1088, 661] width 228 height 16
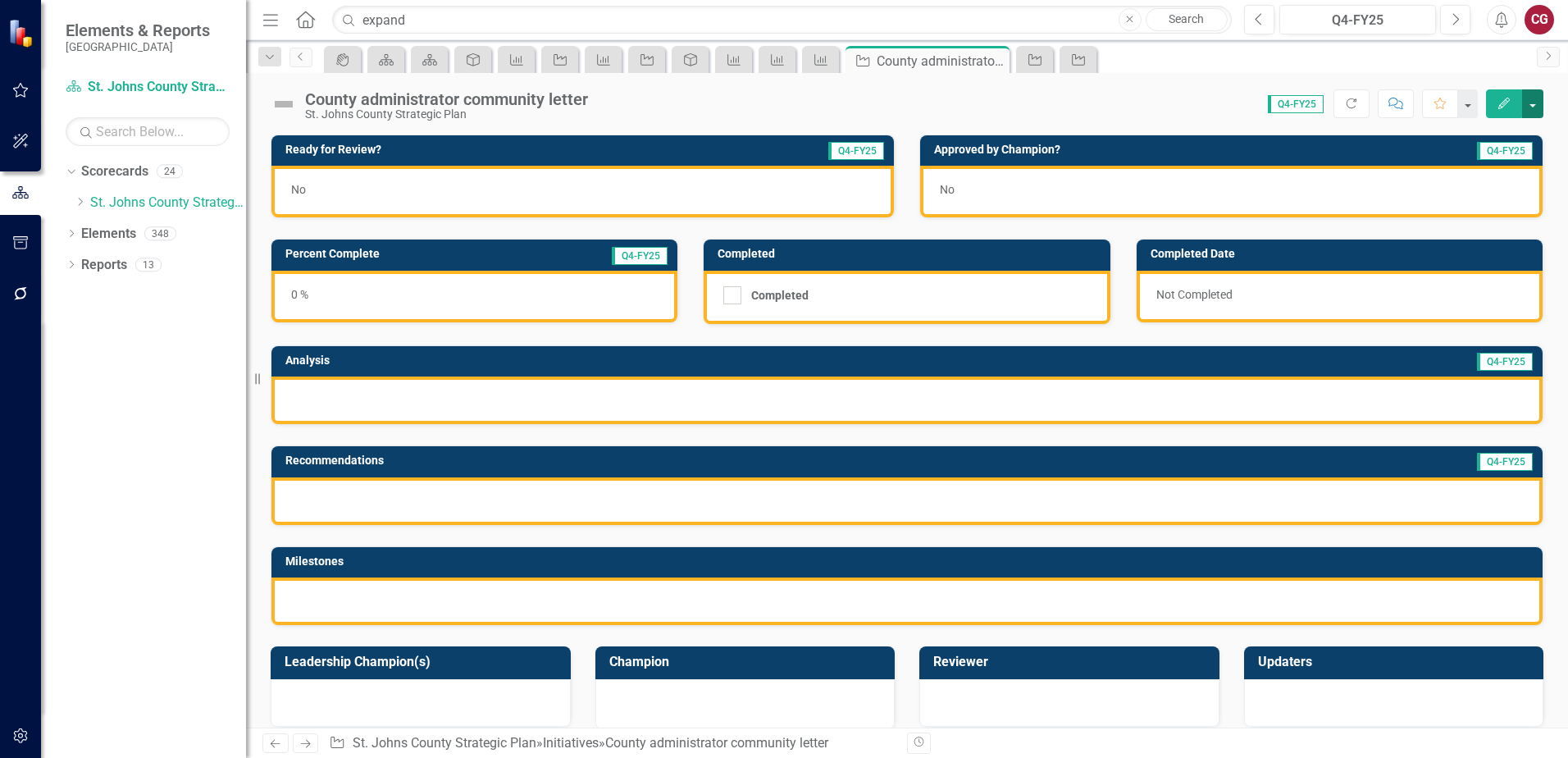
click at [1529, 112] on button "button" at bounding box center [1532, 103] width 21 height 28
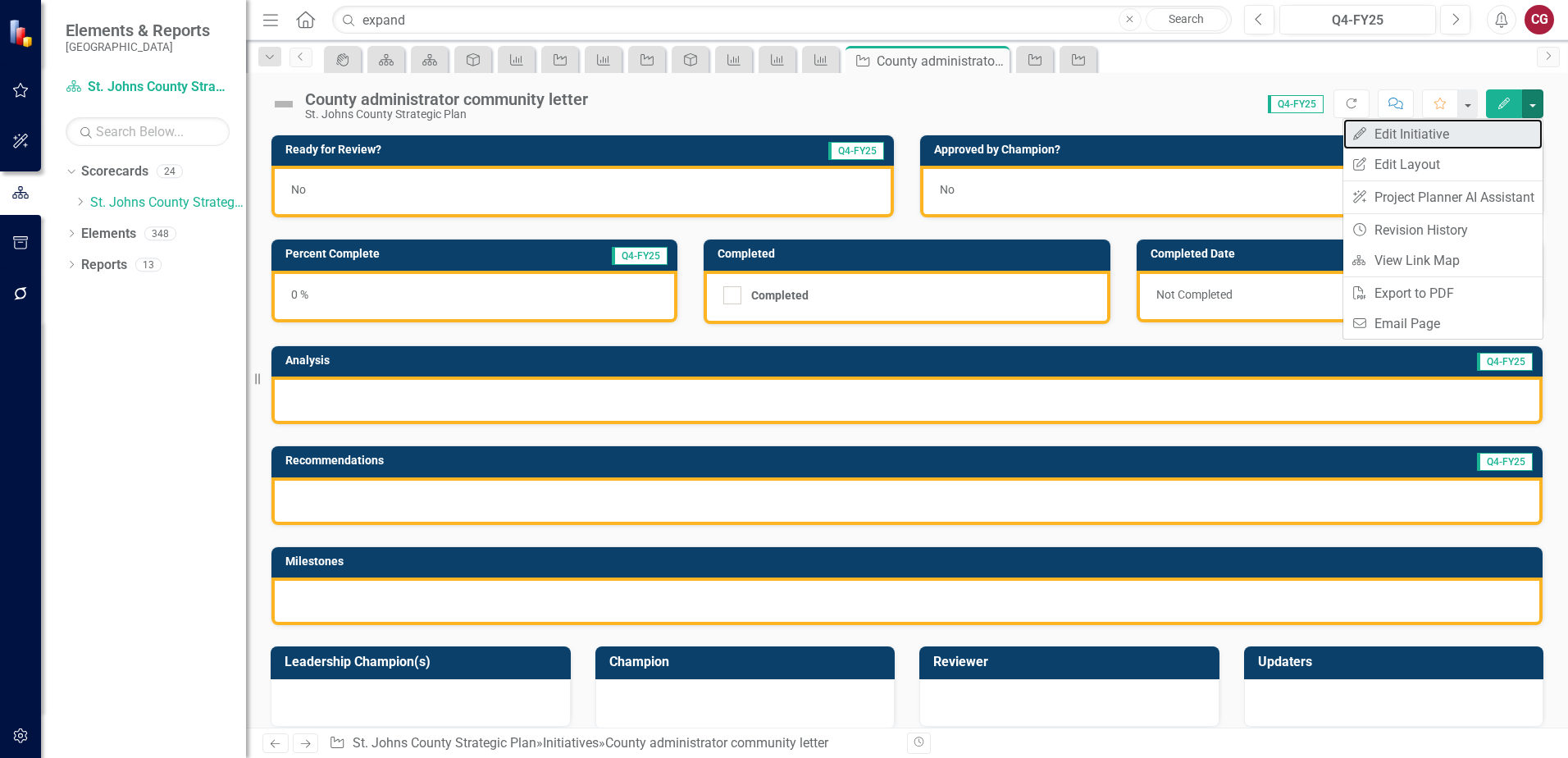
click at [1498, 127] on link "Edit Edit Initiative" at bounding box center [1443, 134] width 199 height 30
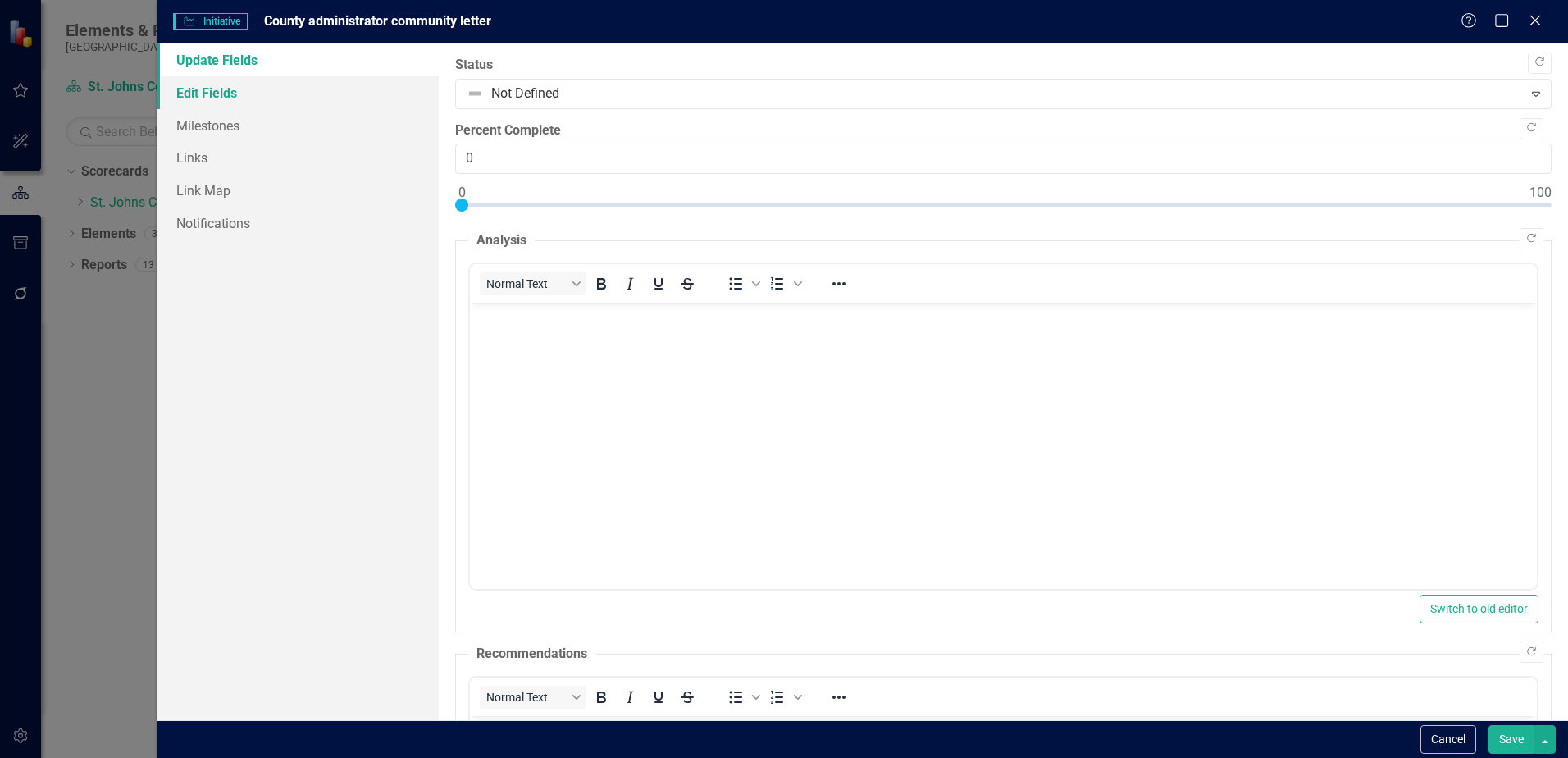
click at [220, 96] on link "Edit Fields" at bounding box center [297, 93] width 282 height 33
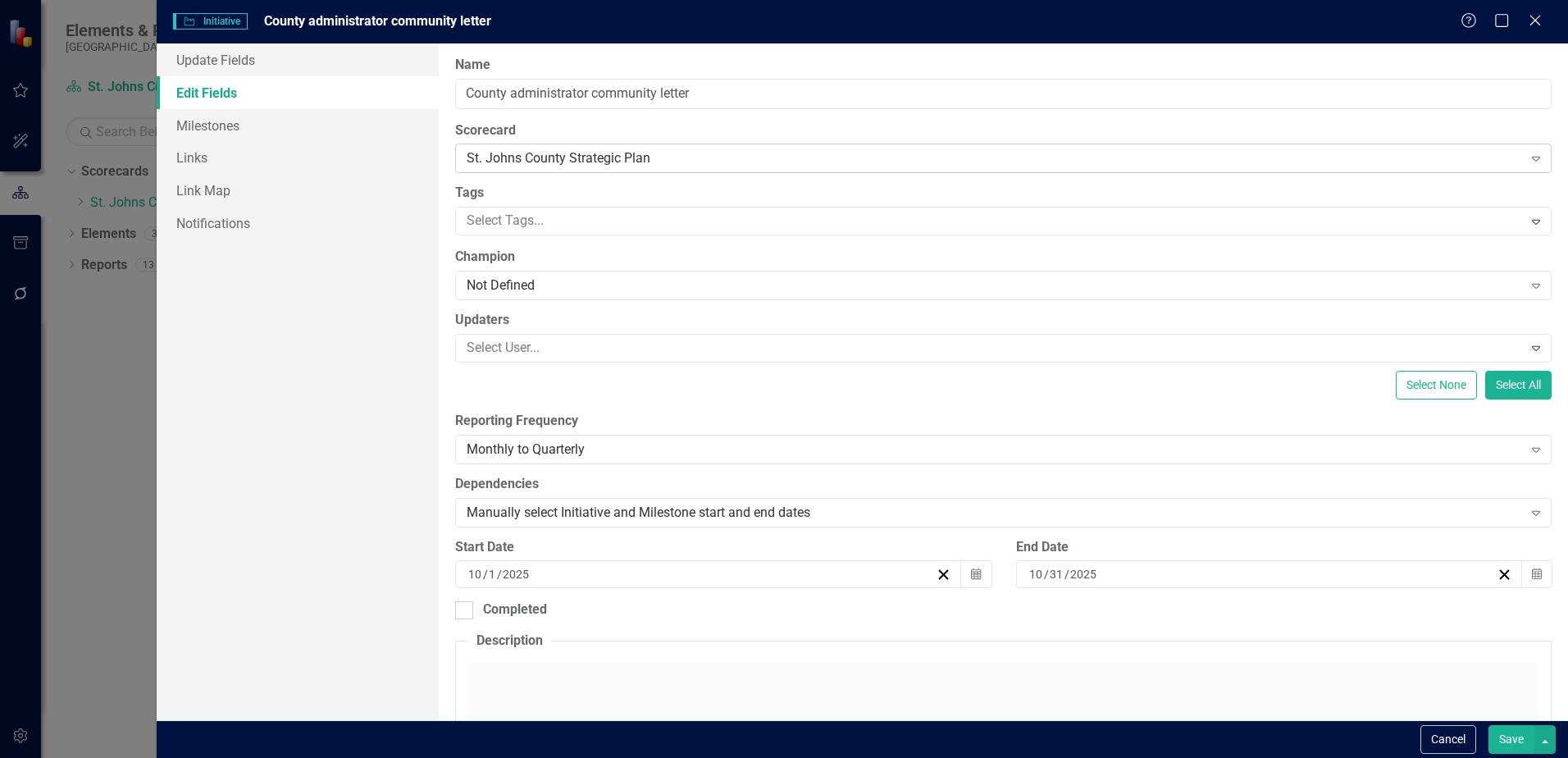
click at [534, 149] on div "St. Johns County Strategic Plan Expand" at bounding box center [1003, 158] width 1097 height 29
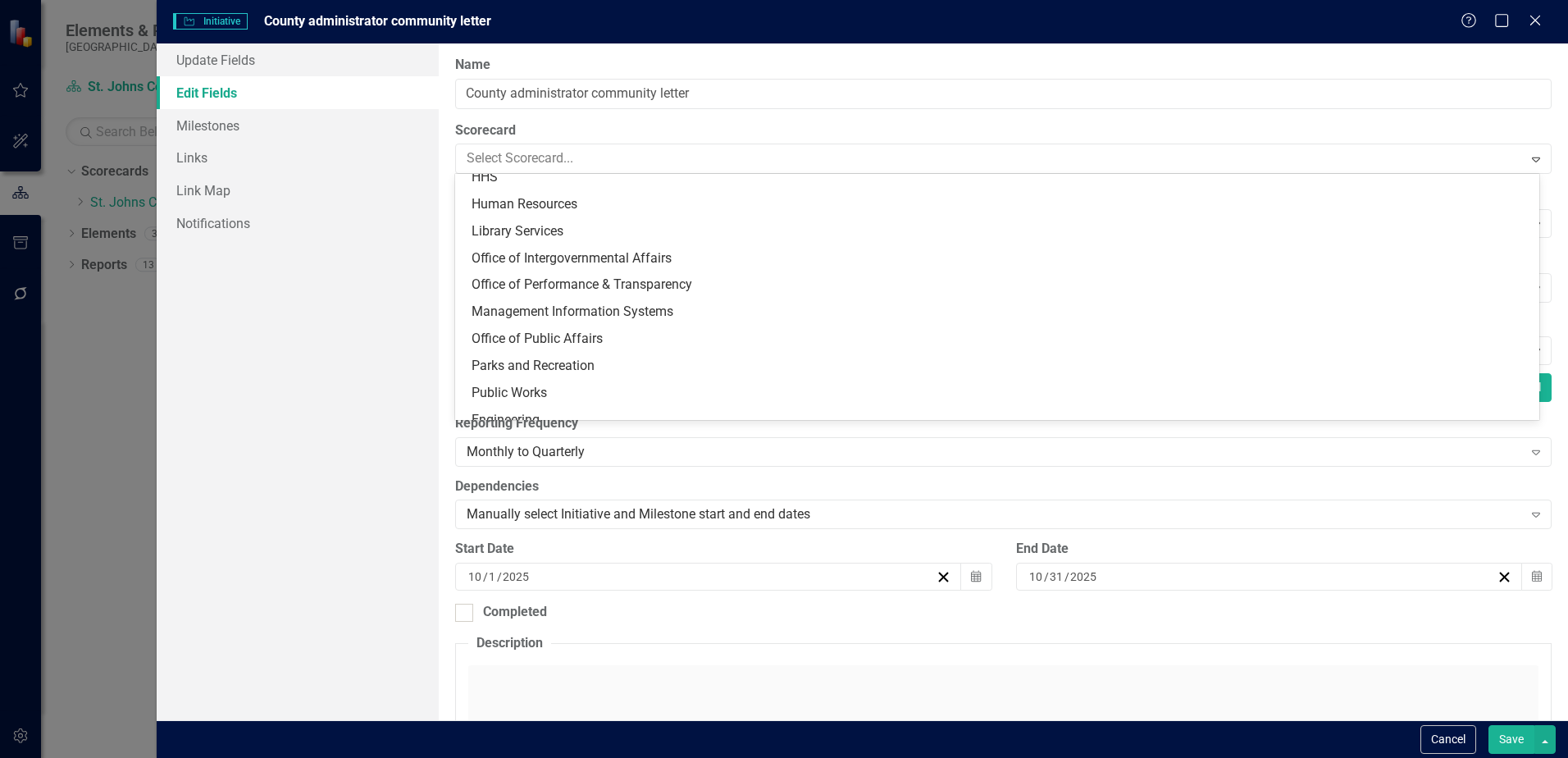
scroll to position [246, 0]
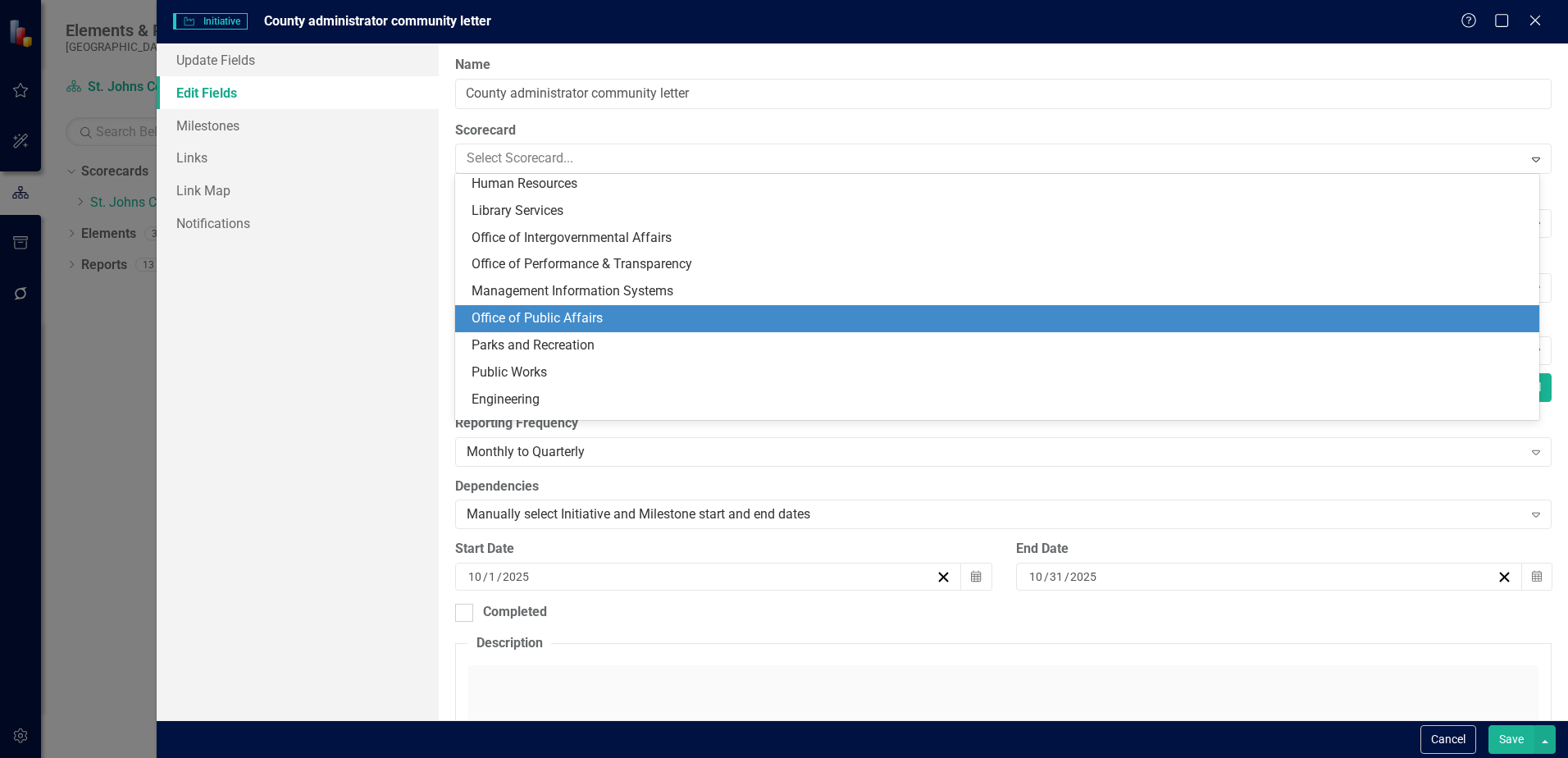
click at [541, 312] on div "Office of Public Affairs" at bounding box center [1001, 318] width 1058 height 19
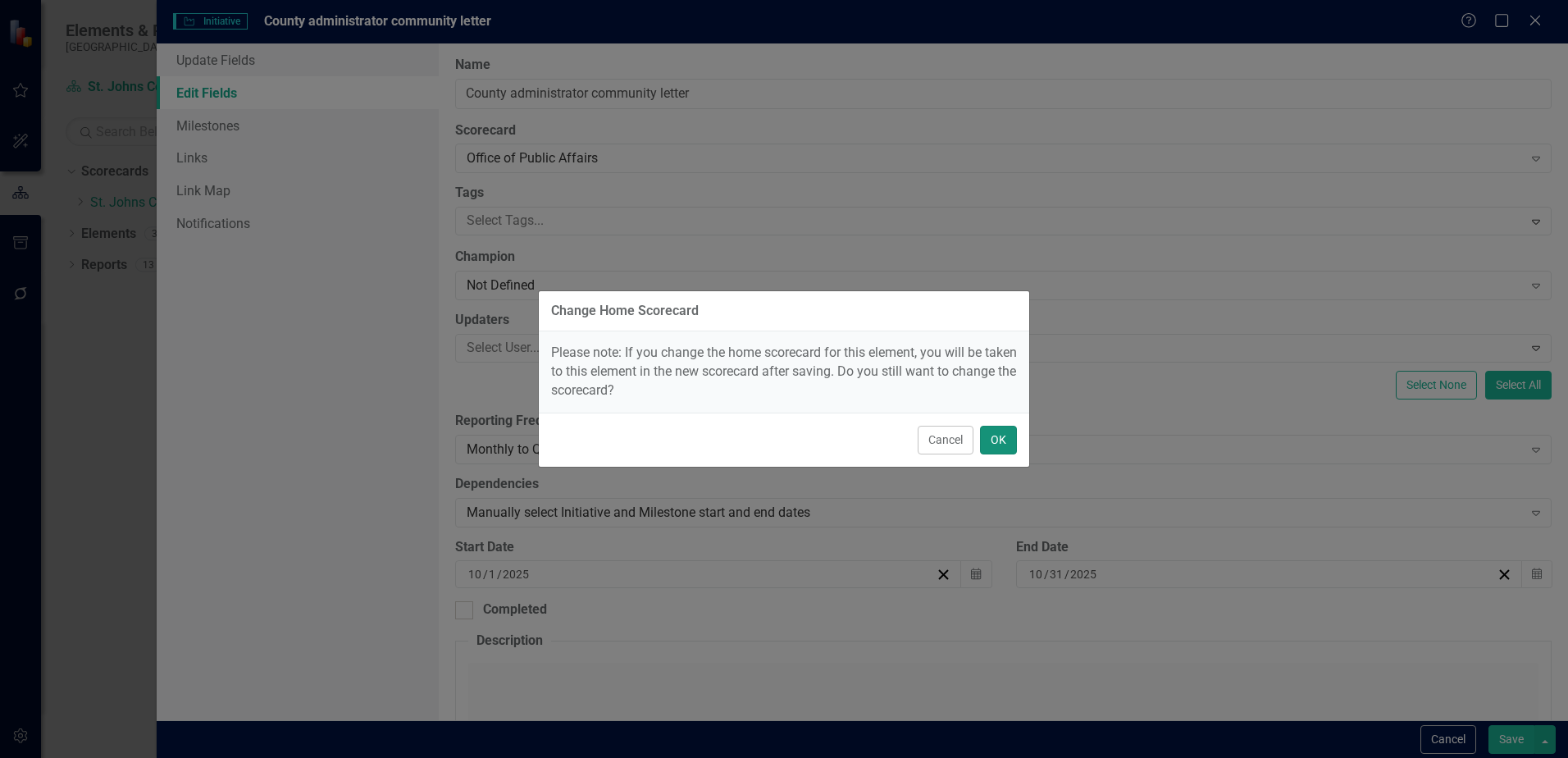
click at [1000, 439] on button "OK" at bounding box center [999, 440] width 37 height 28
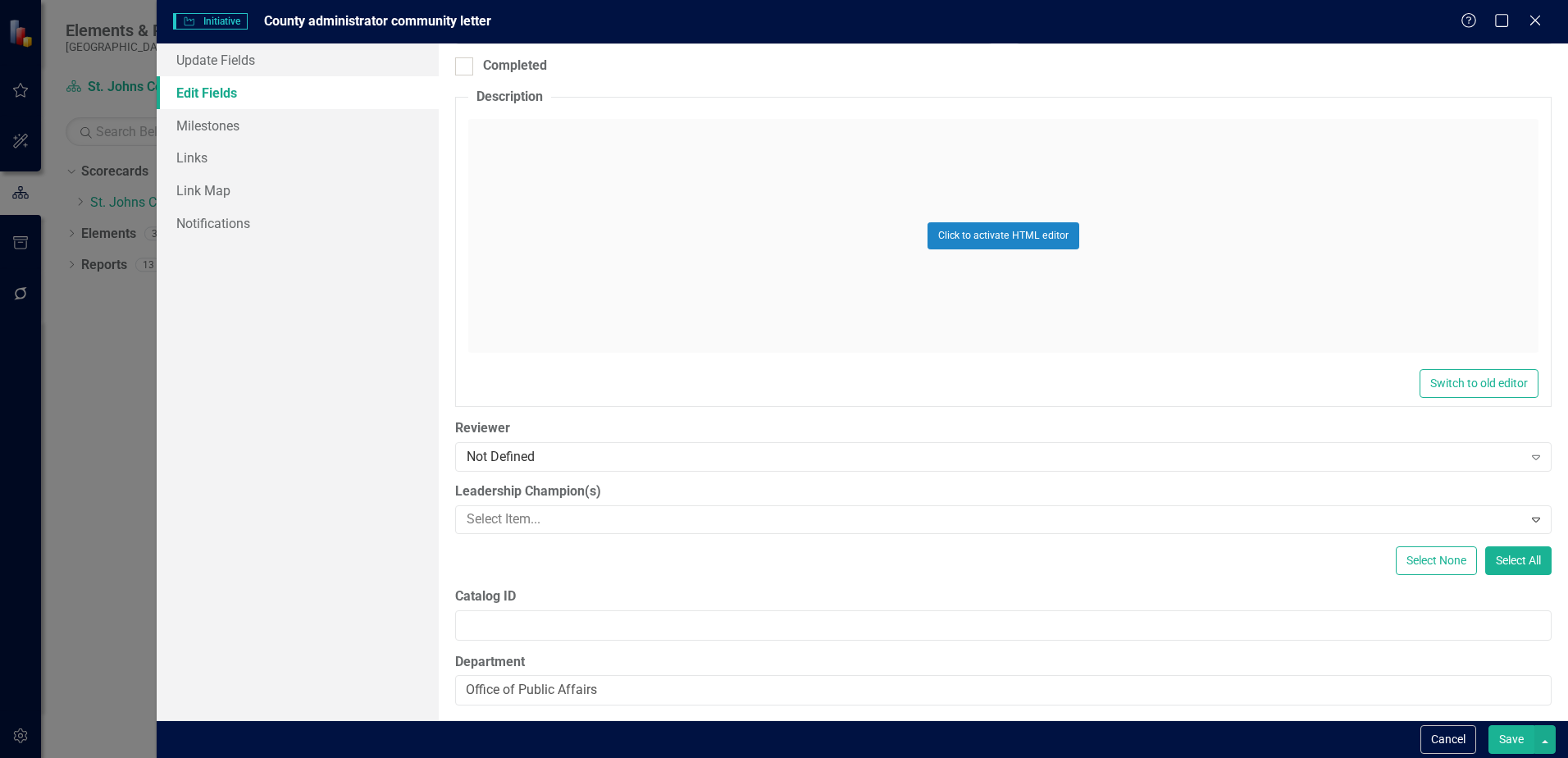
scroll to position [553, 0]
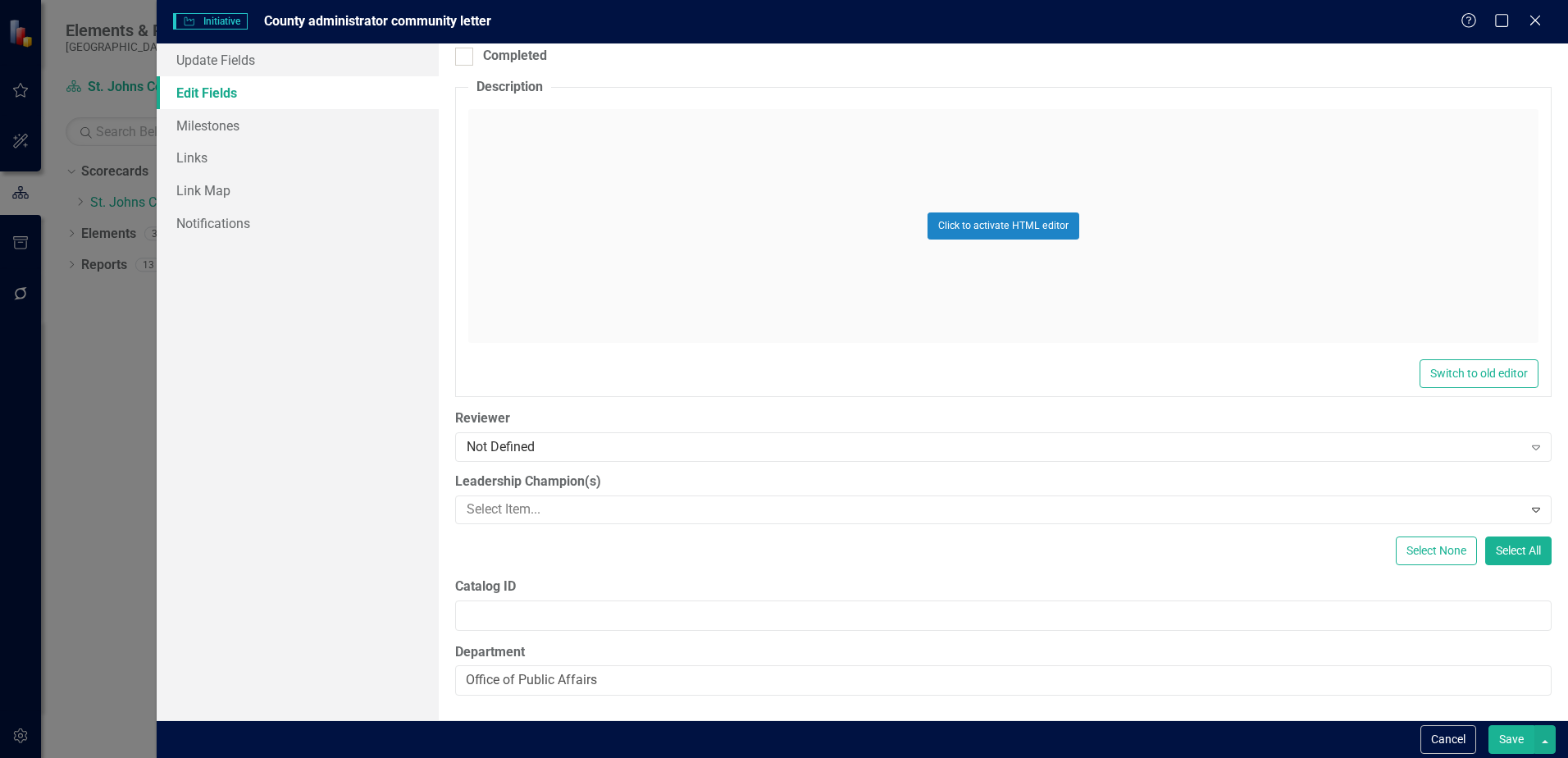
click at [1499, 741] on button "Save" at bounding box center [1512, 739] width 46 height 28
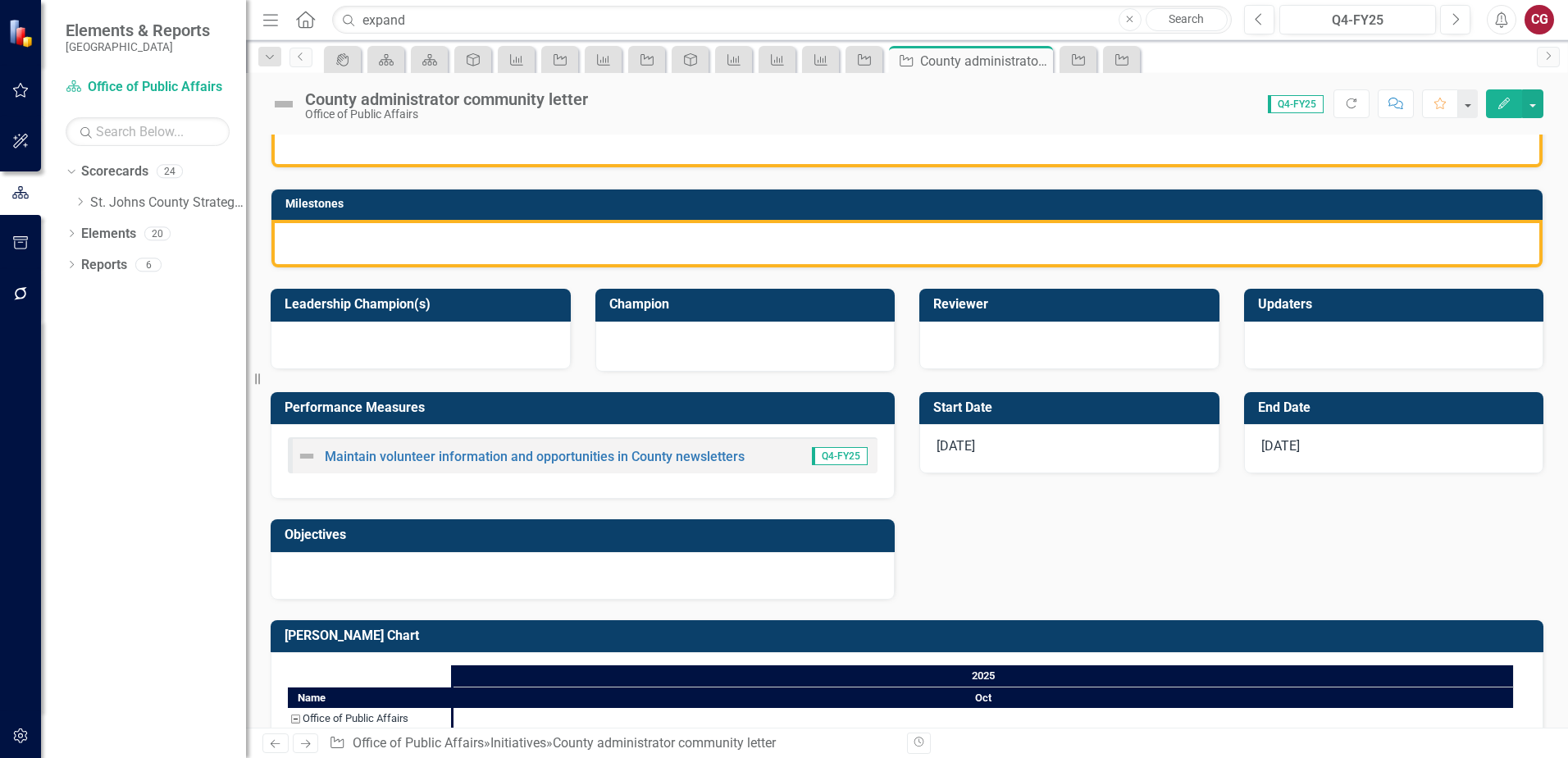
scroll to position [332, 0]
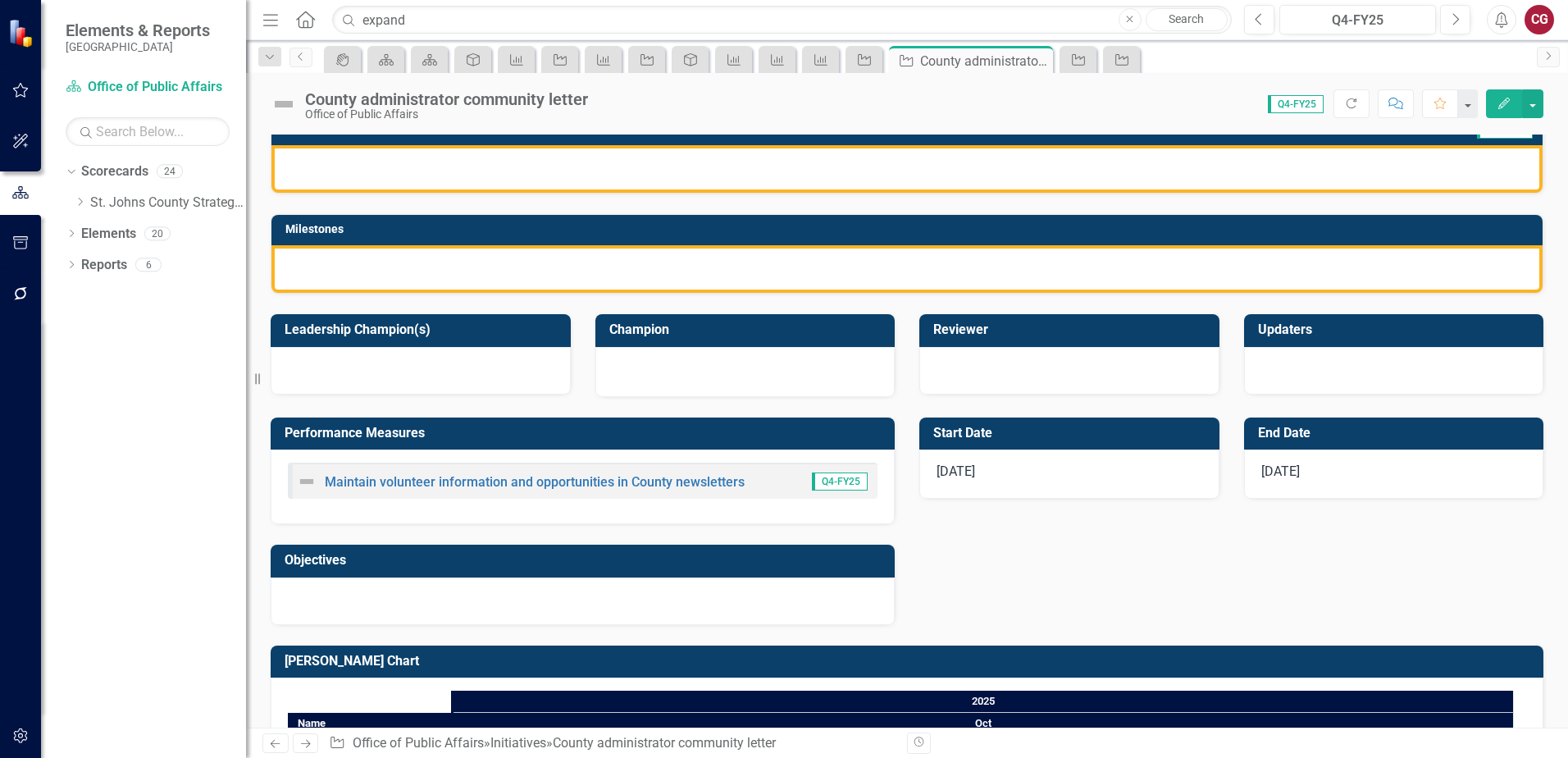
click at [453, 605] on div at bounding box center [583, 601] width 624 height 48
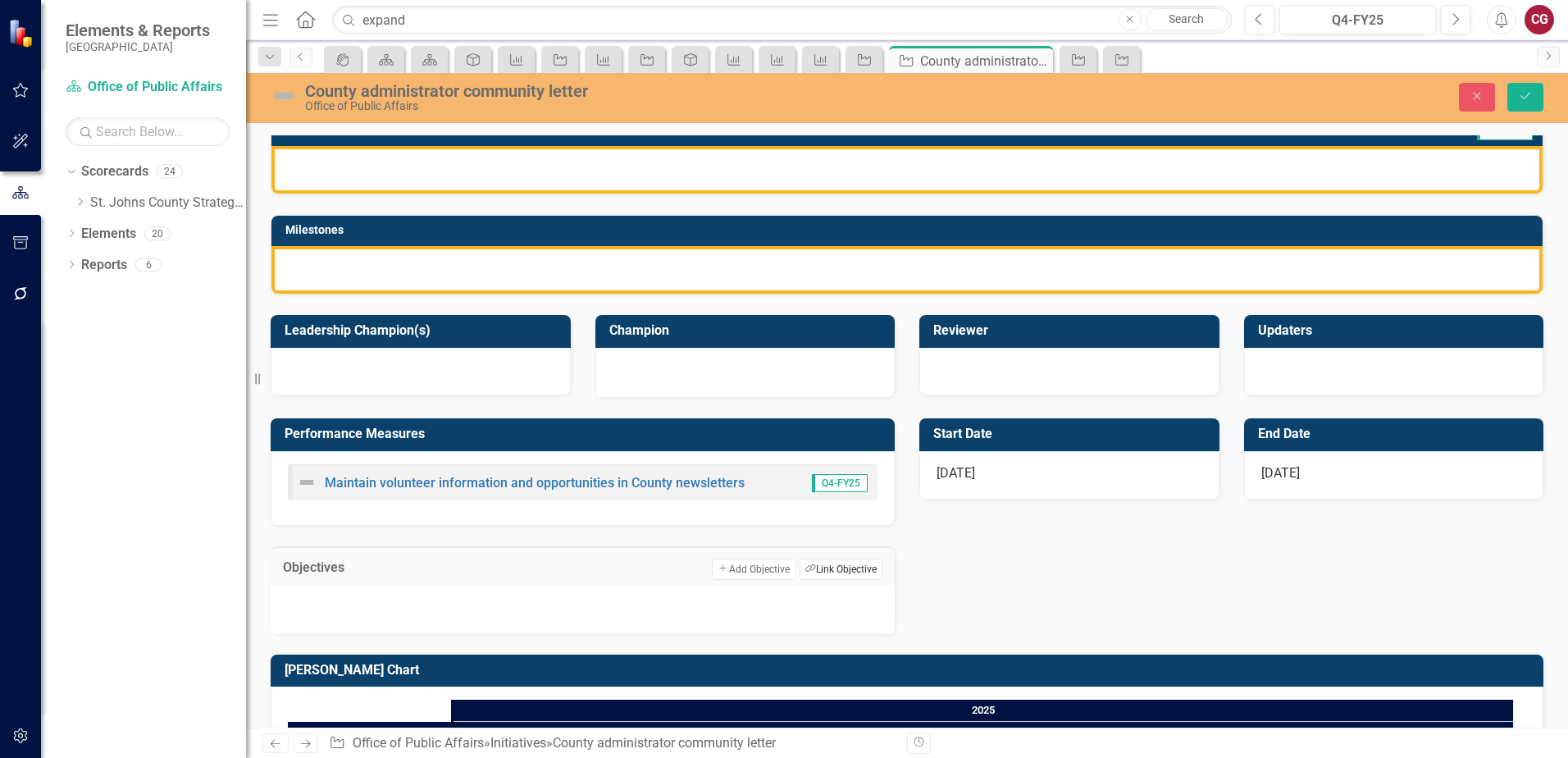
click at [840, 570] on button "Link Tag Link Objective" at bounding box center [841, 568] width 83 height 21
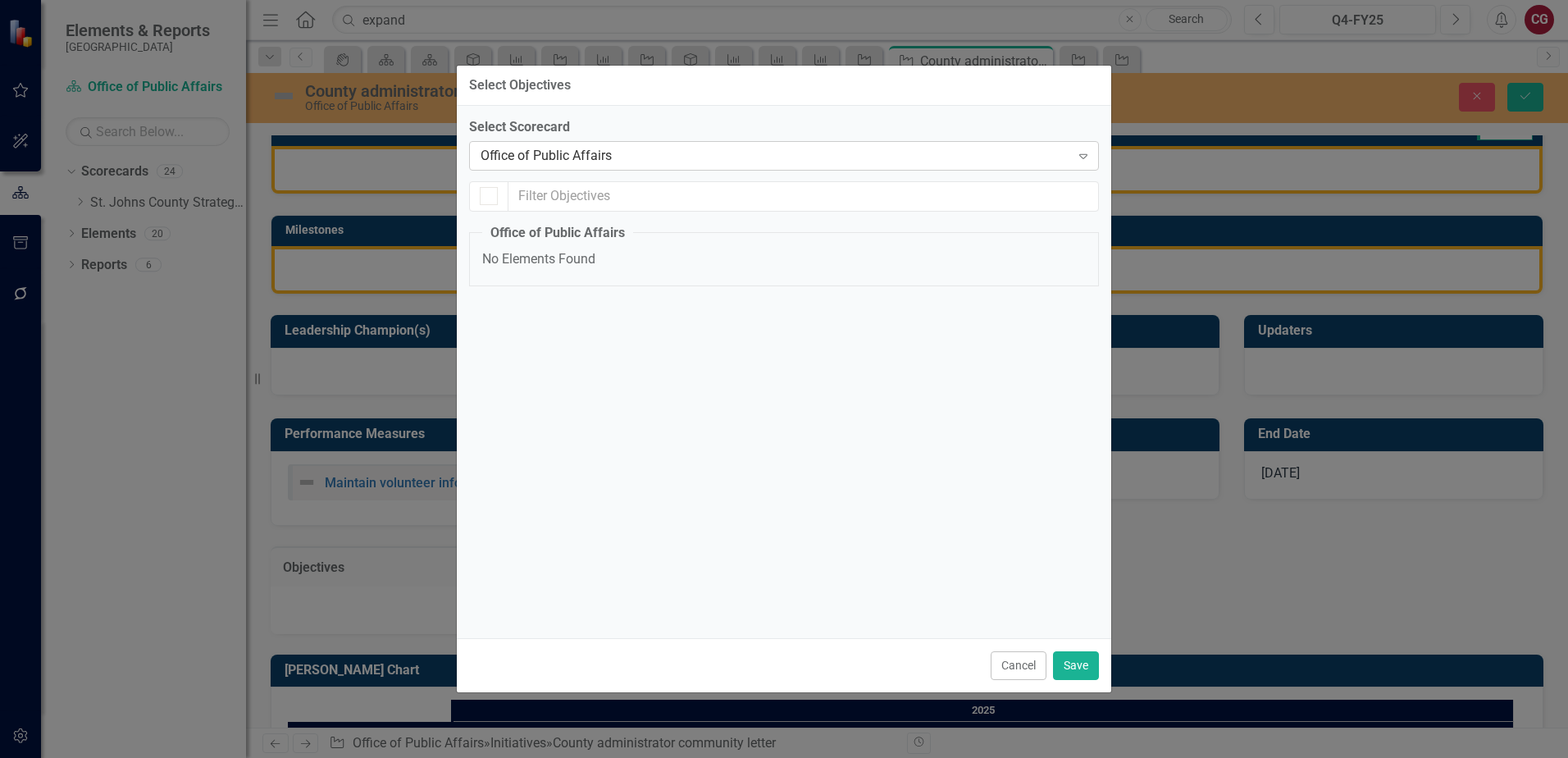
click at [959, 153] on div "Office of Public Affairs" at bounding box center [776, 155] width 589 height 19
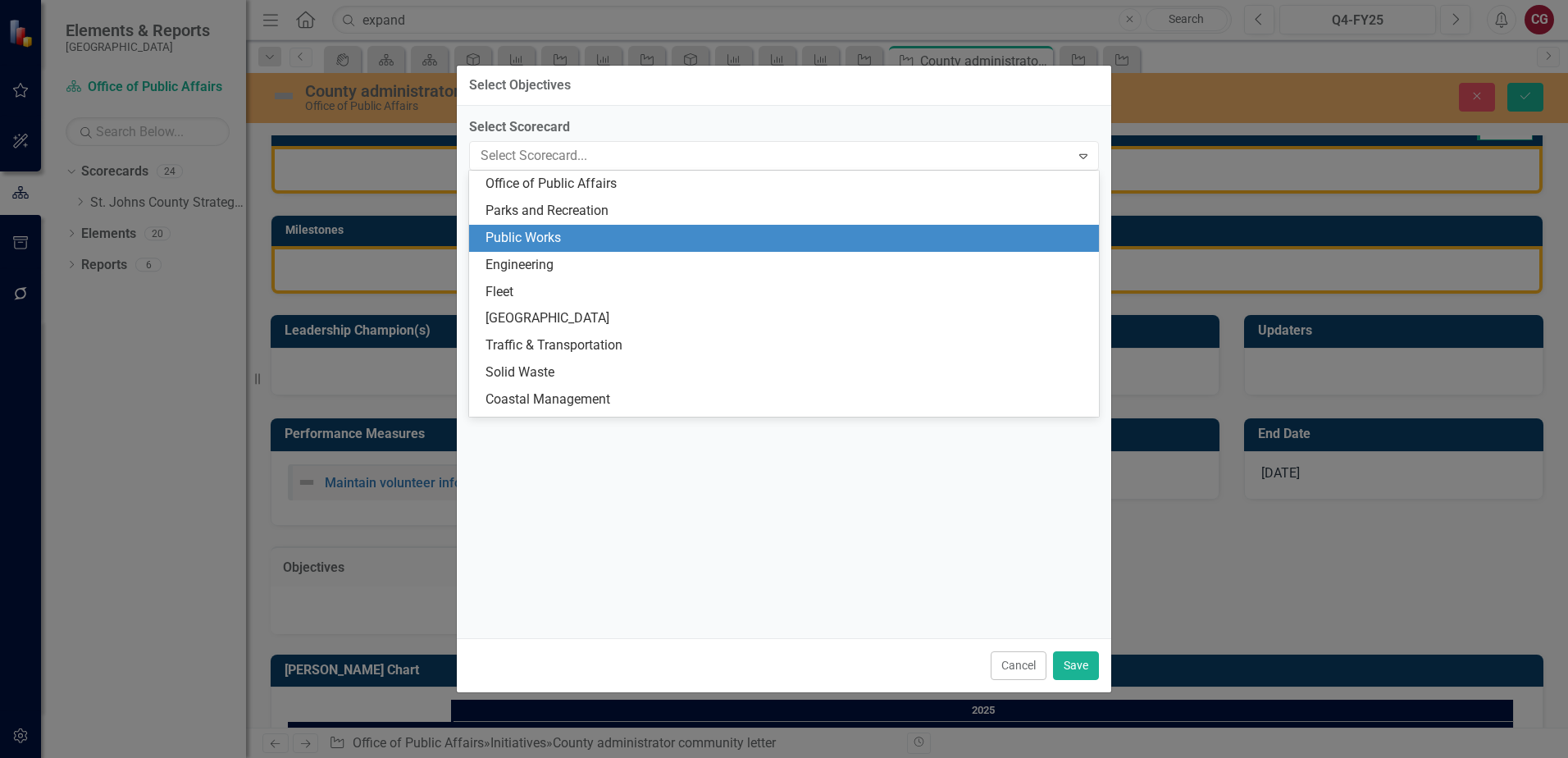
scroll to position [0, 0]
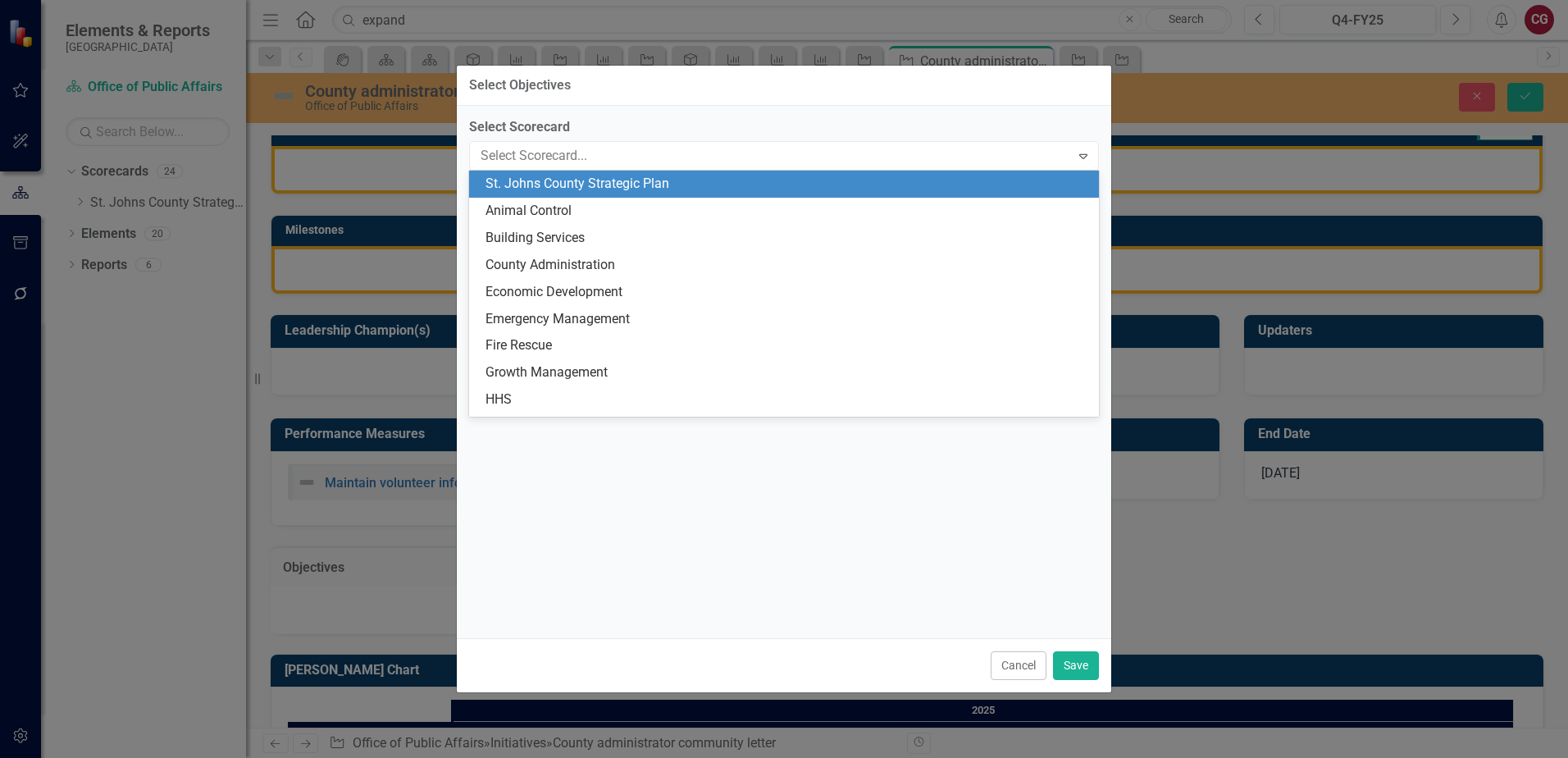
click at [723, 180] on div "St. Johns County Strategic Plan" at bounding box center [788, 184] width 604 height 19
checkbox input "false"
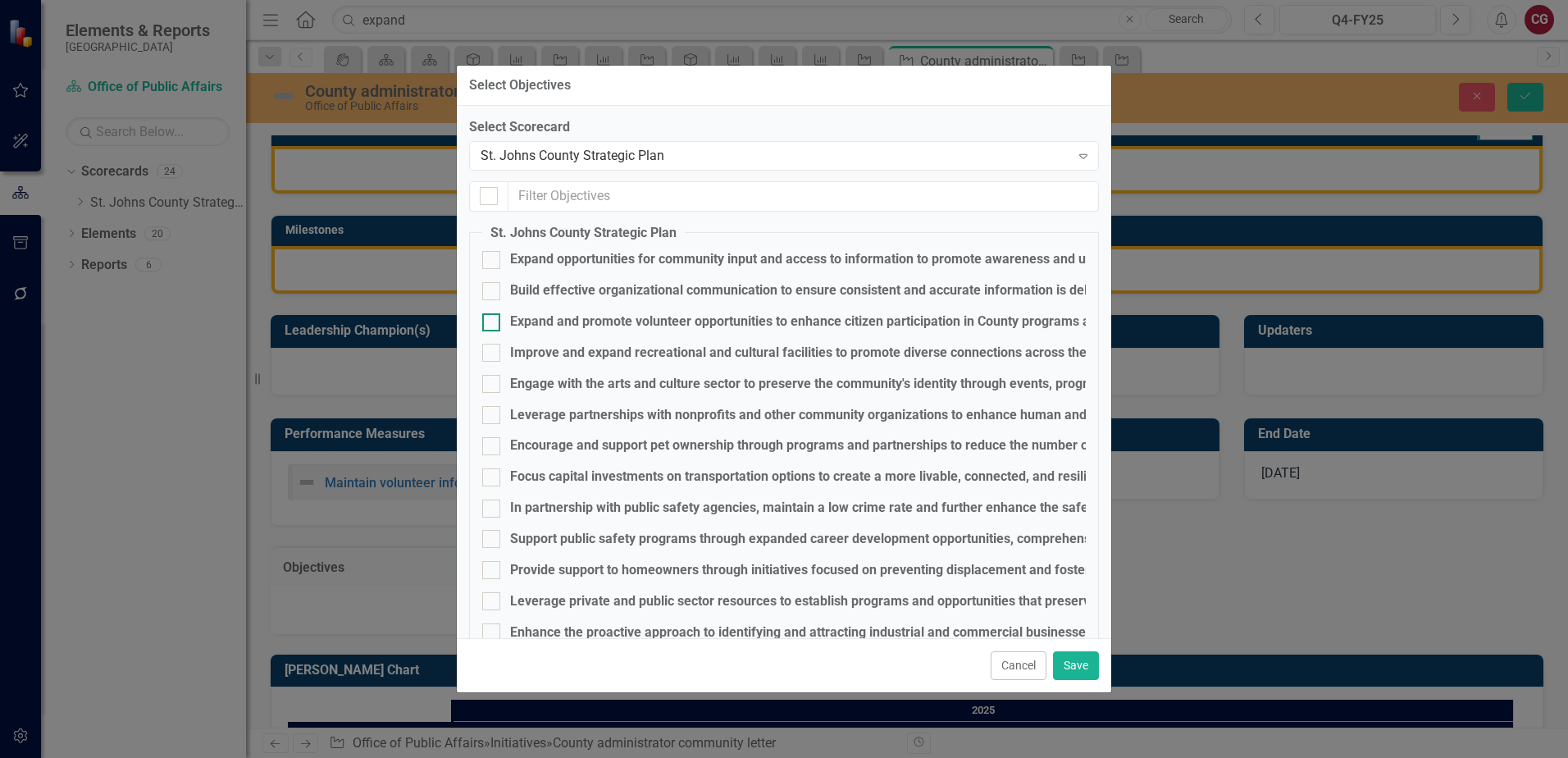
click at [580, 320] on div "Expand and promote volunteer opportunities to enhance citizen participation in …" at bounding box center [835, 321] width 651 height 19
click at [493, 320] on input "Expand and promote volunteer opportunities to enhance citizen participation in …" at bounding box center [487, 318] width 11 height 11
checkbox input "true"
click at [1058, 675] on button "Save" at bounding box center [1076, 664] width 46 height 28
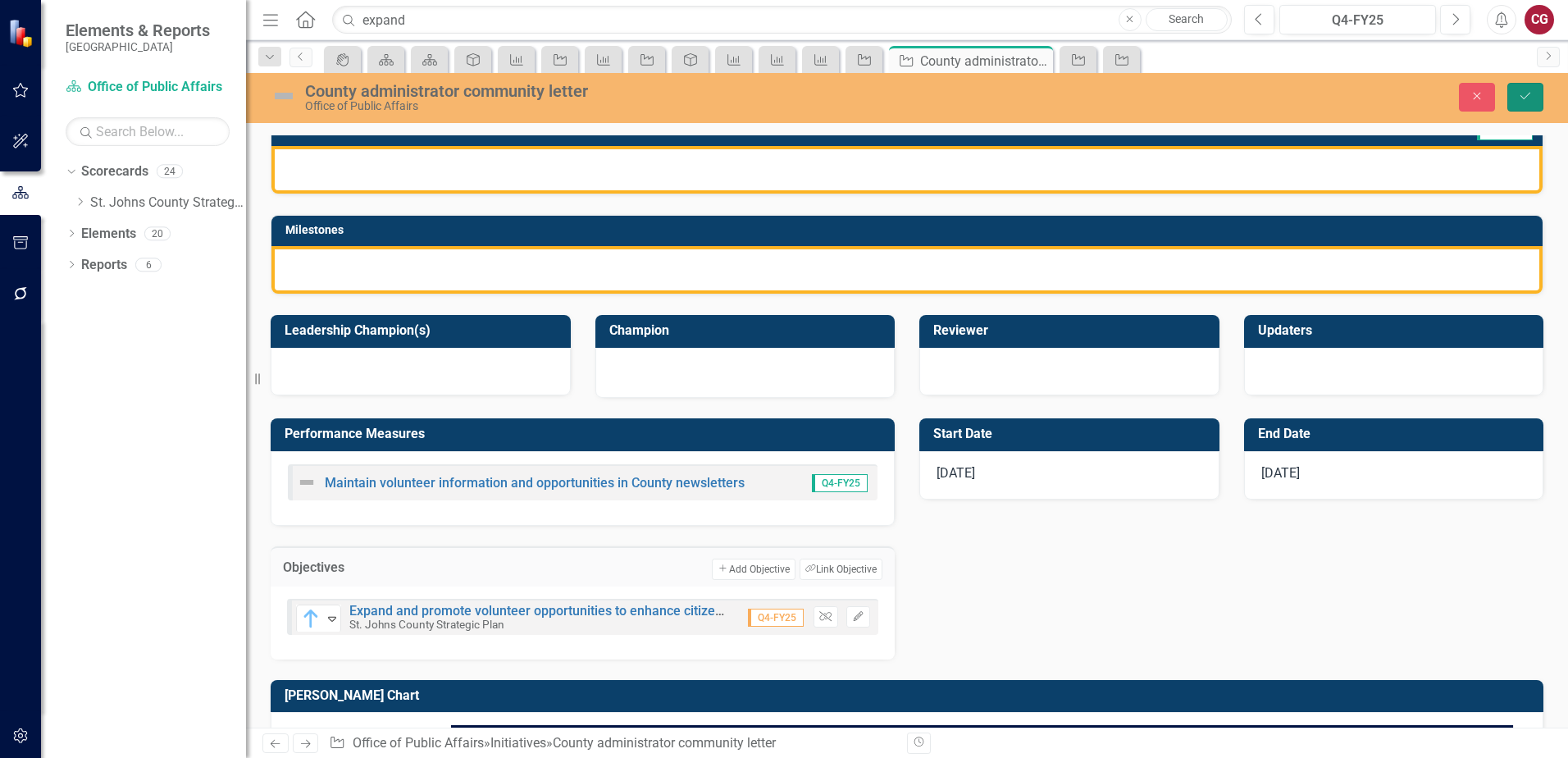
click at [1529, 102] on icon "Save" at bounding box center [1526, 95] width 15 height 12
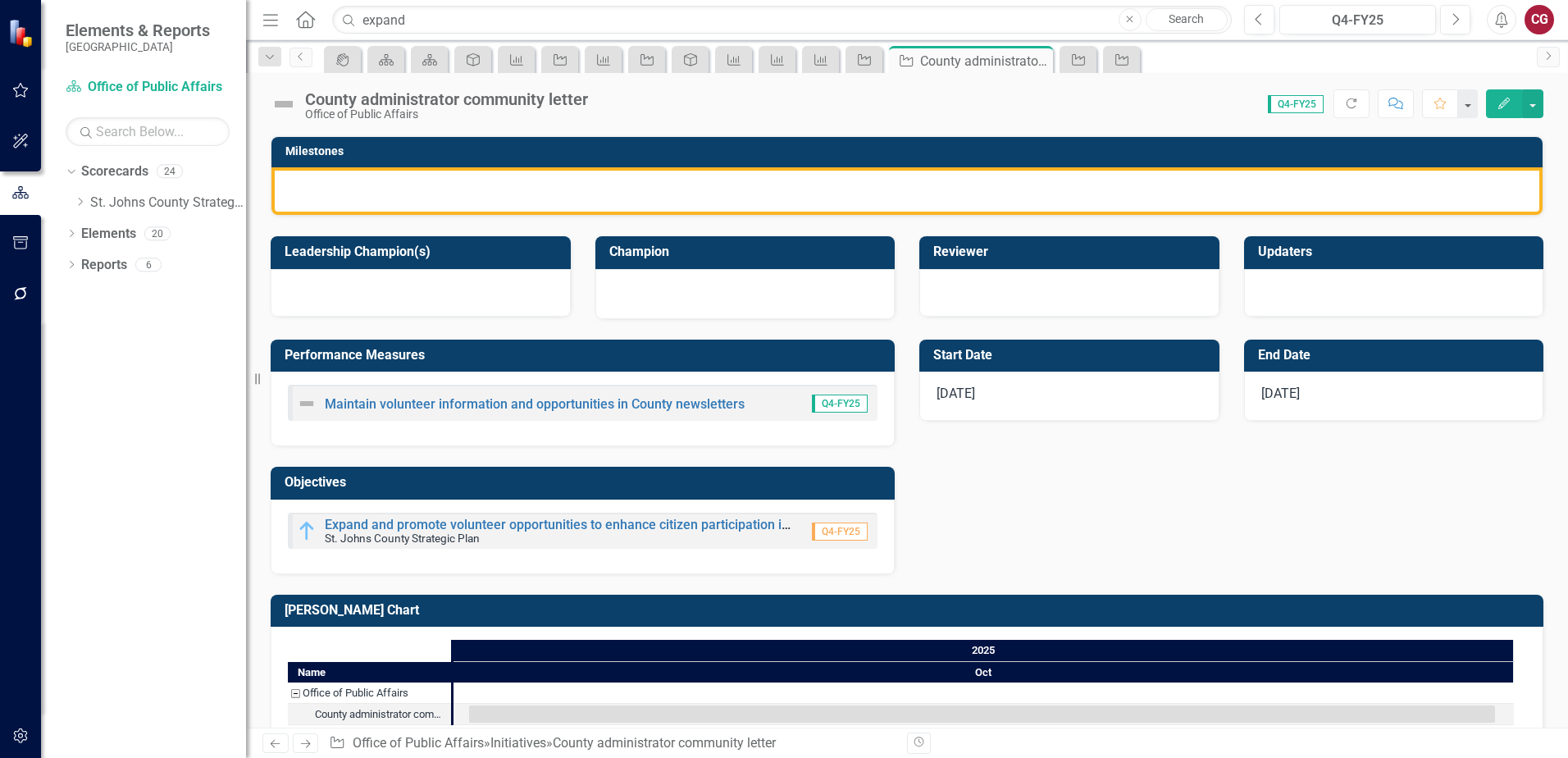
scroll to position [441, 0]
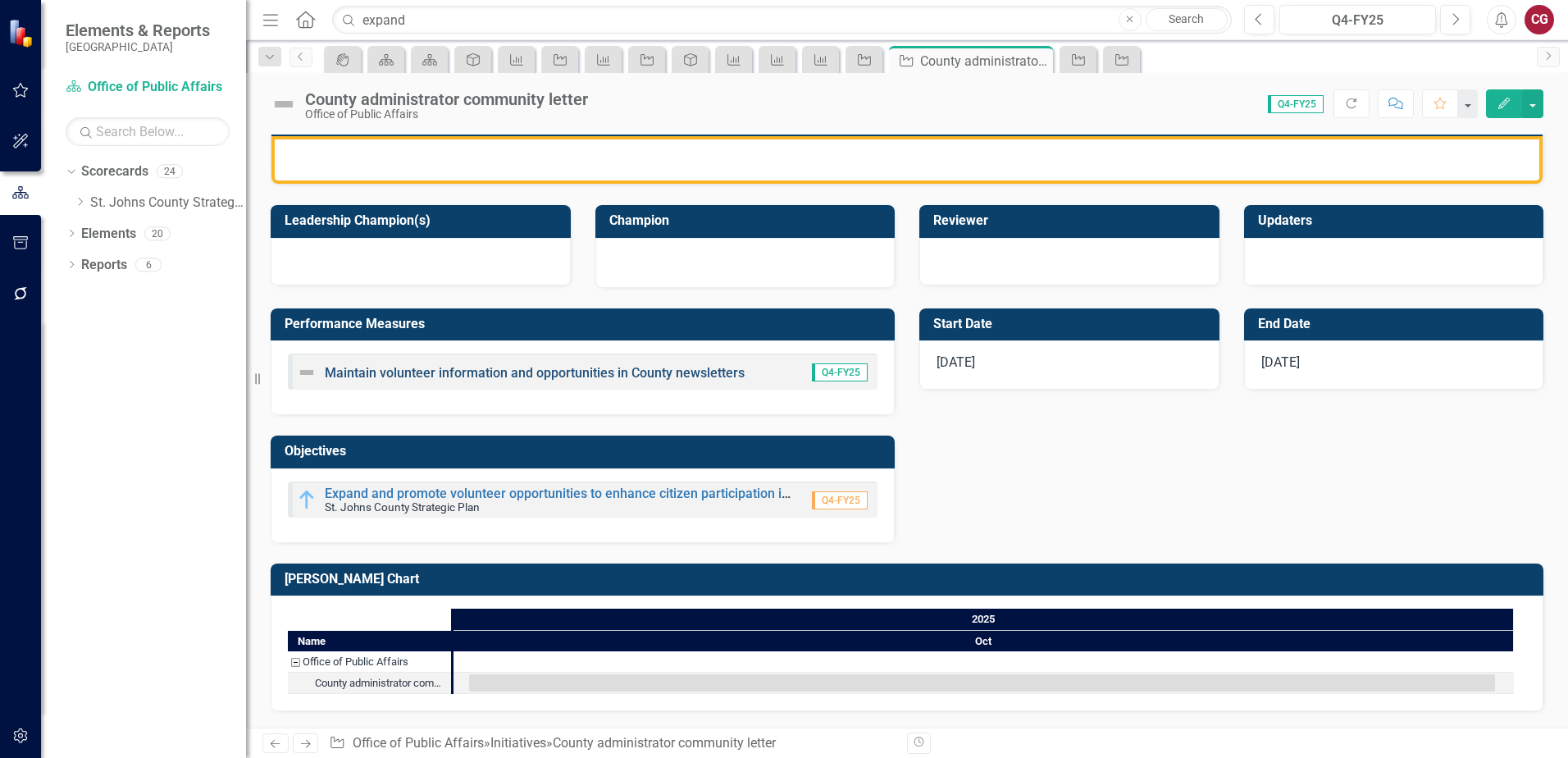
click at [529, 369] on link "Maintain volunteer information and opportunities in County newsletters" at bounding box center [534, 373] width 420 height 16
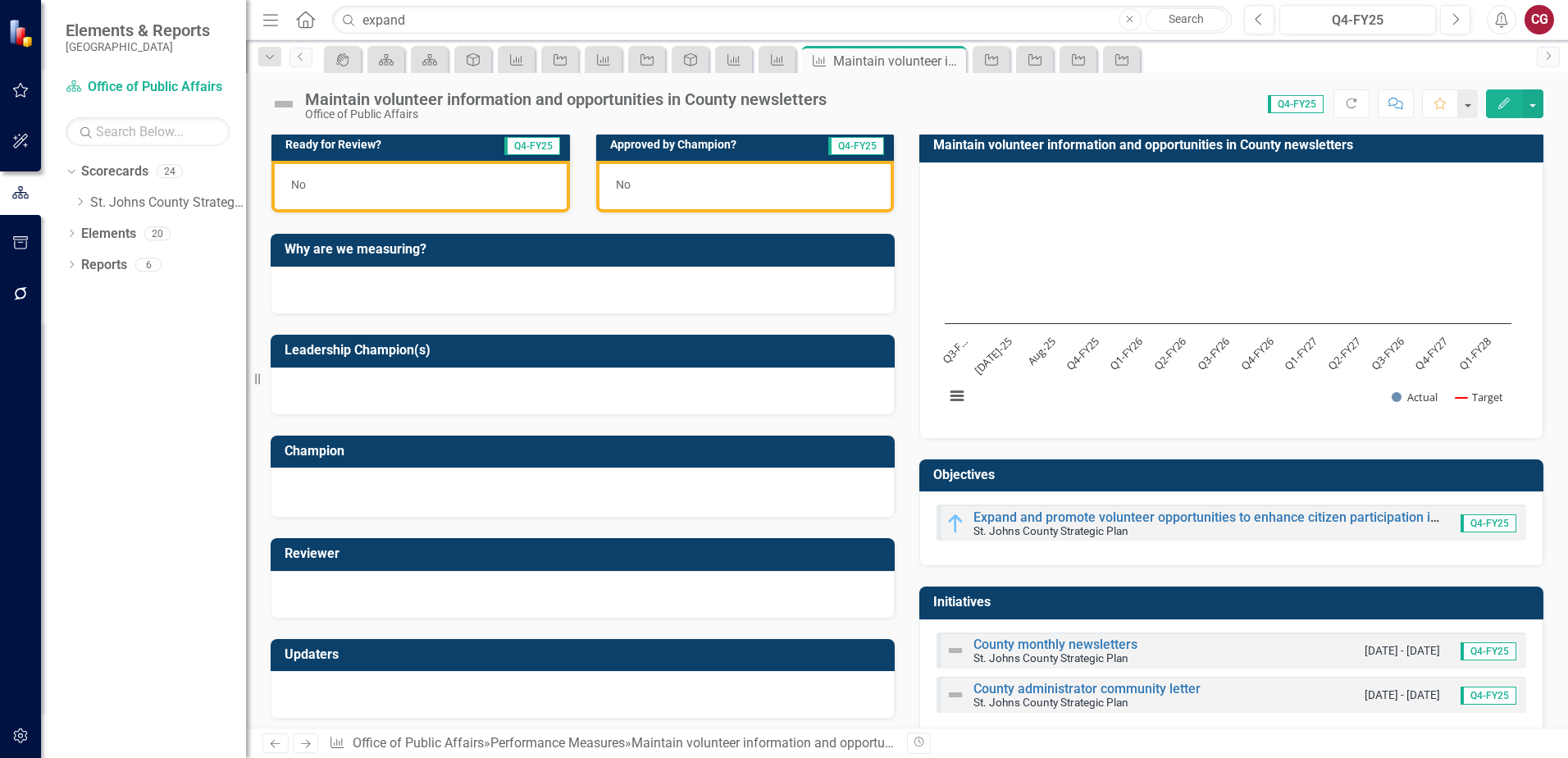
scroll to position [489, 0]
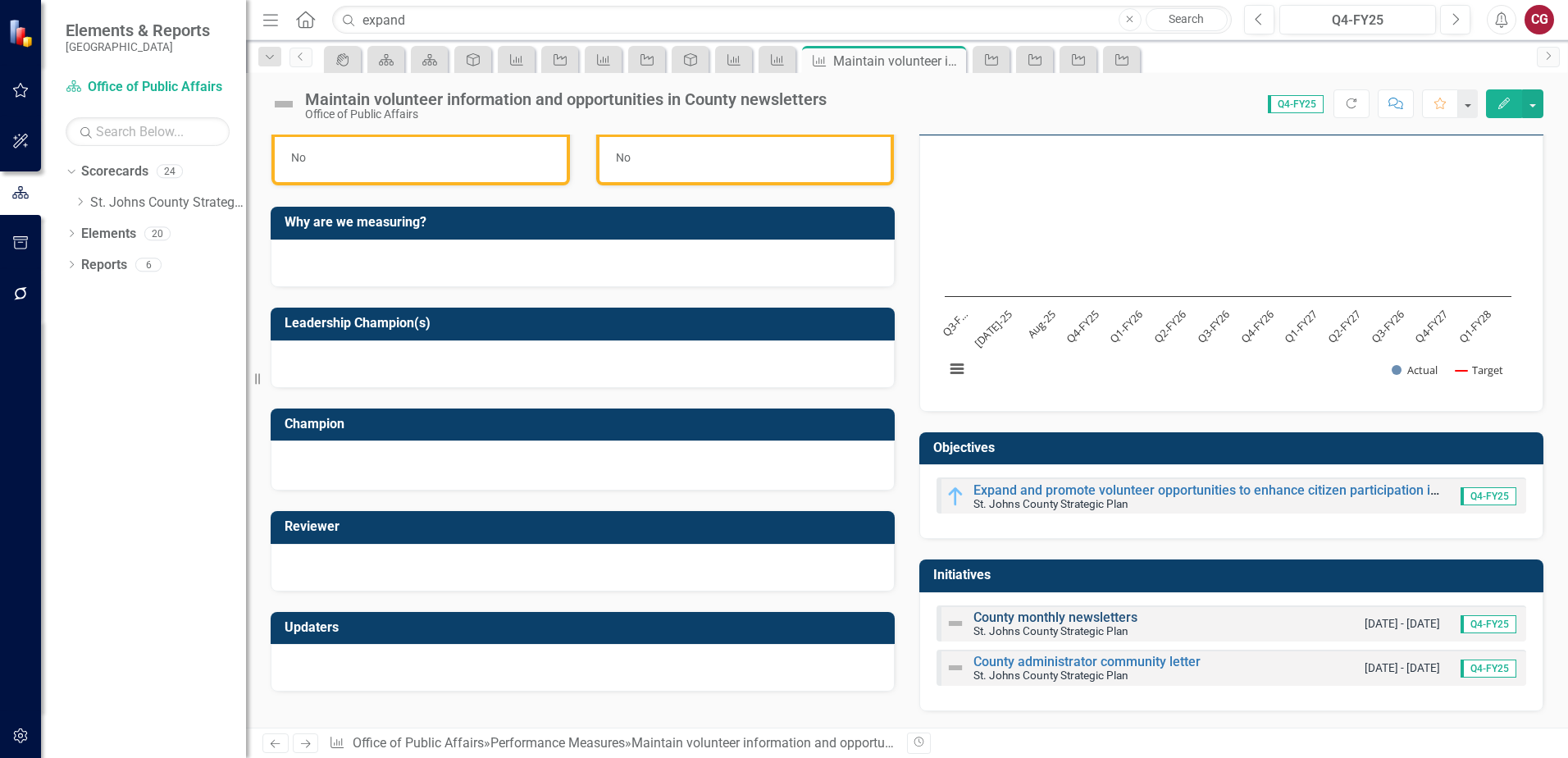
click at [1082, 619] on link "County monthly newsletters" at bounding box center [1056, 617] width 164 height 16
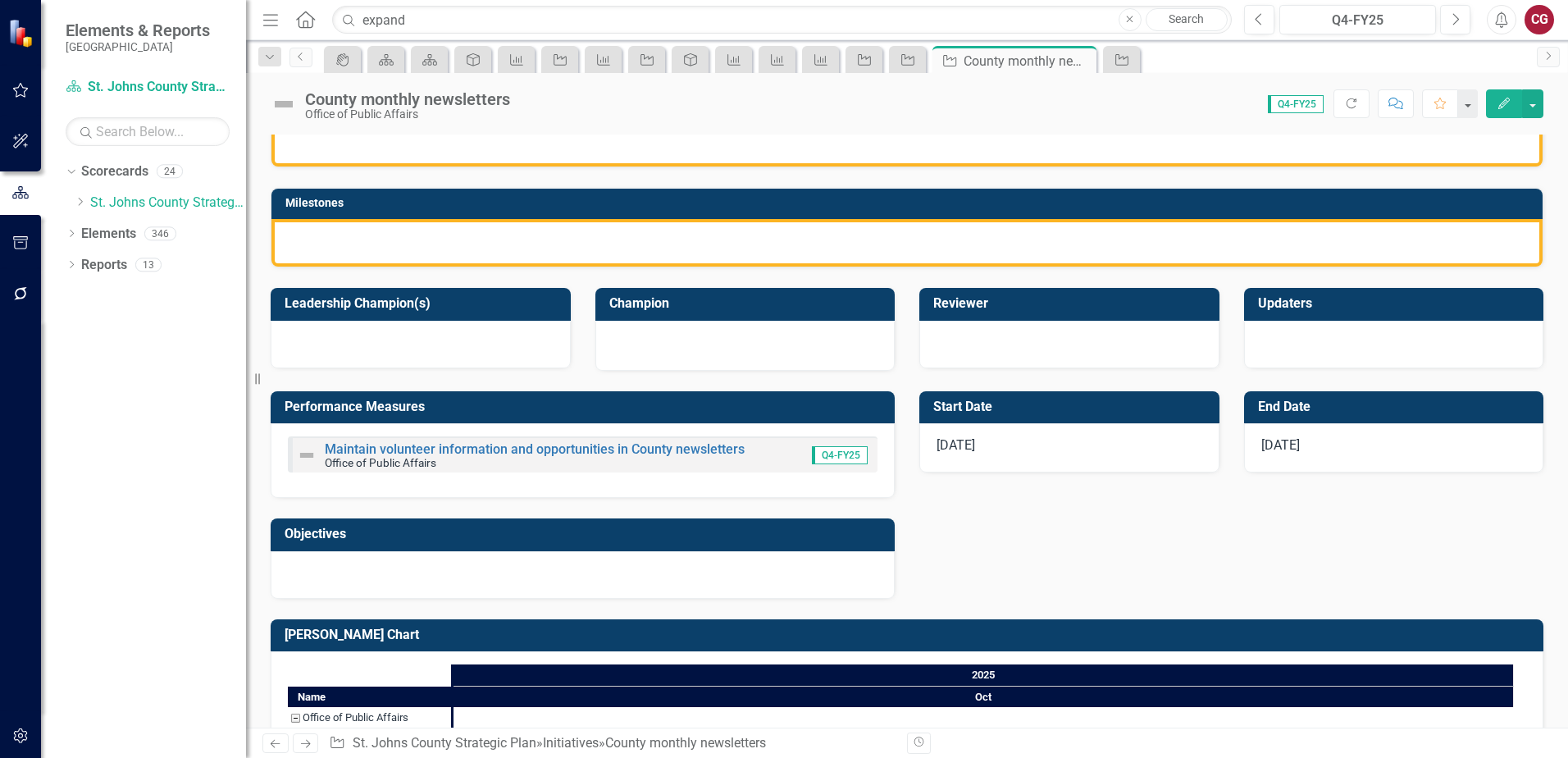
scroll to position [332, 0]
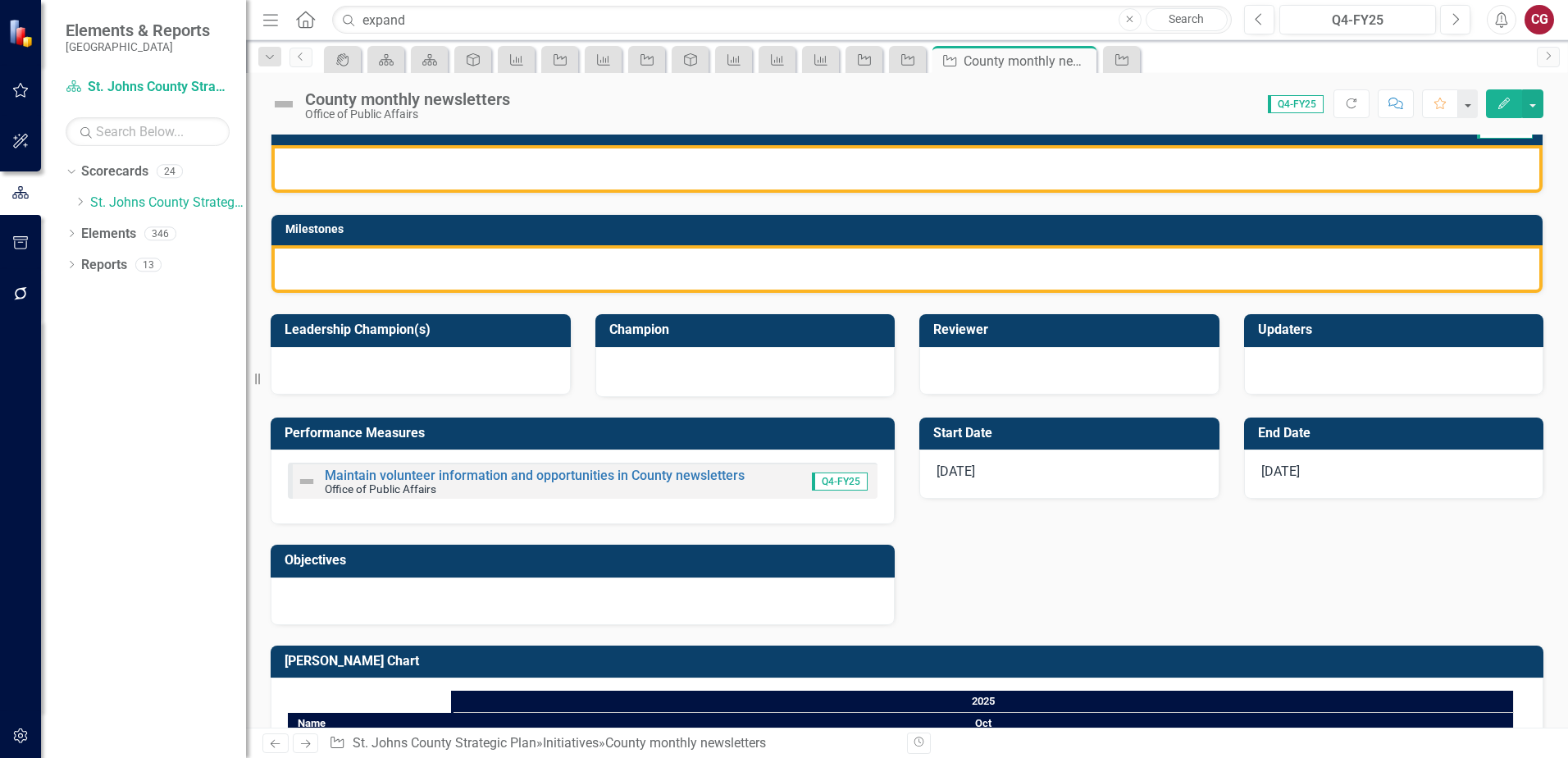
click at [686, 600] on div at bounding box center [583, 601] width 624 height 48
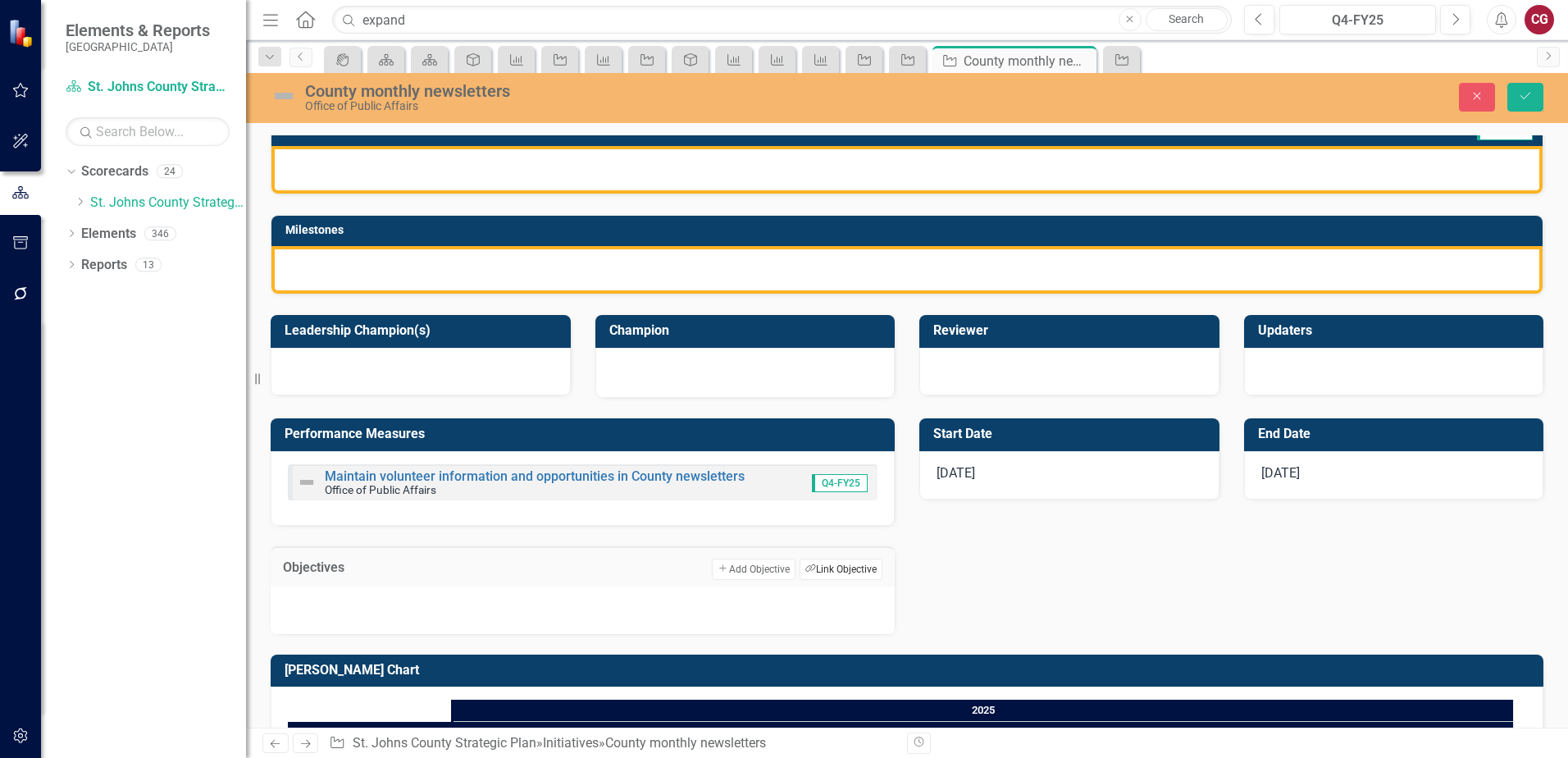
click at [842, 572] on button "Link Tag Link Objective" at bounding box center [841, 568] width 83 height 21
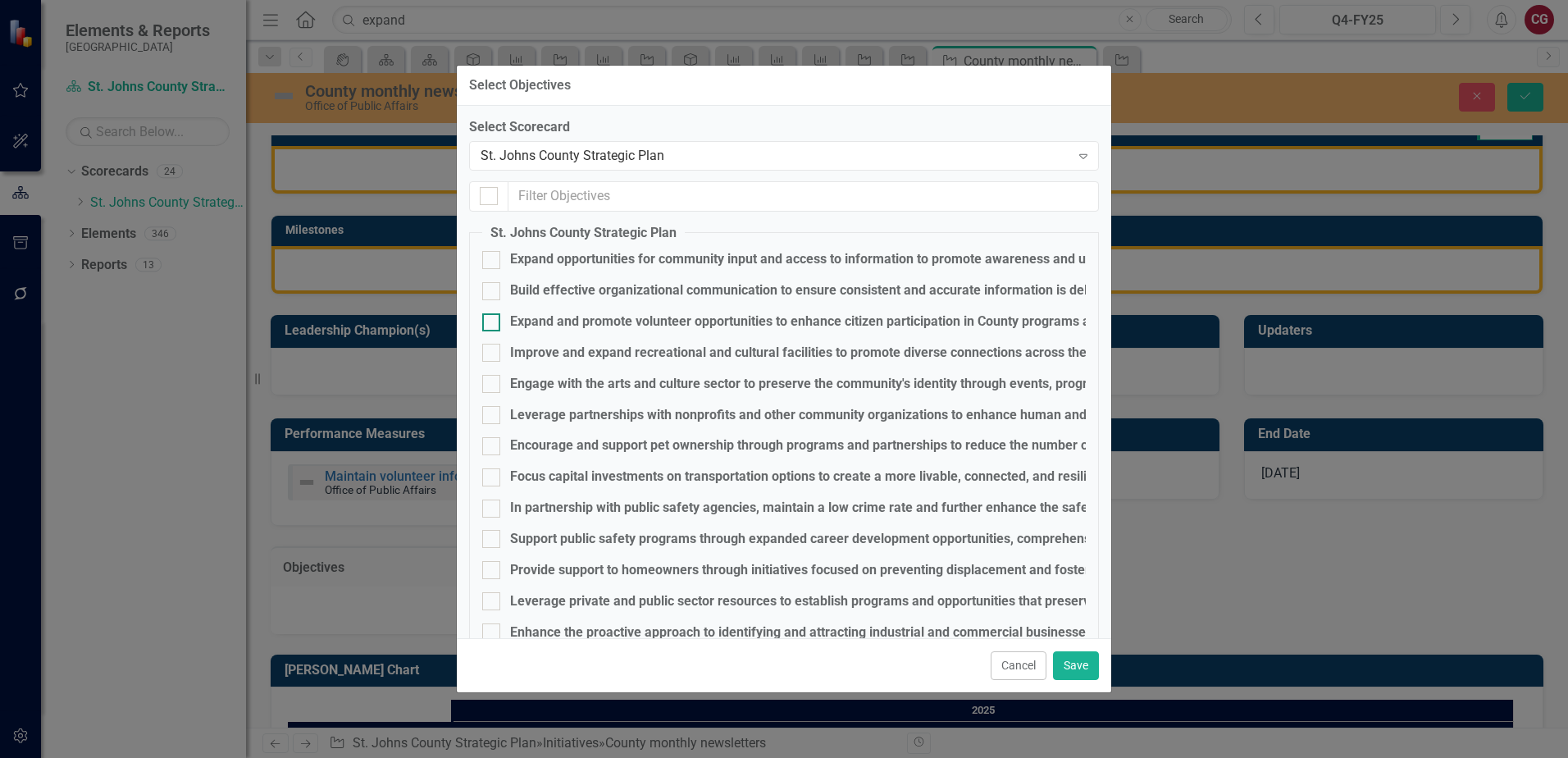
click at [583, 319] on div "Expand and promote volunteer opportunities to enhance citizen participation in …" at bounding box center [835, 321] width 651 height 19
click at [493, 319] on input "Expand and promote volunteer opportunities to enhance citizen participation in …" at bounding box center [487, 318] width 11 height 11
checkbox input "true"
click at [1081, 656] on button "Save" at bounding box center [1076, 664] width 46 height 28
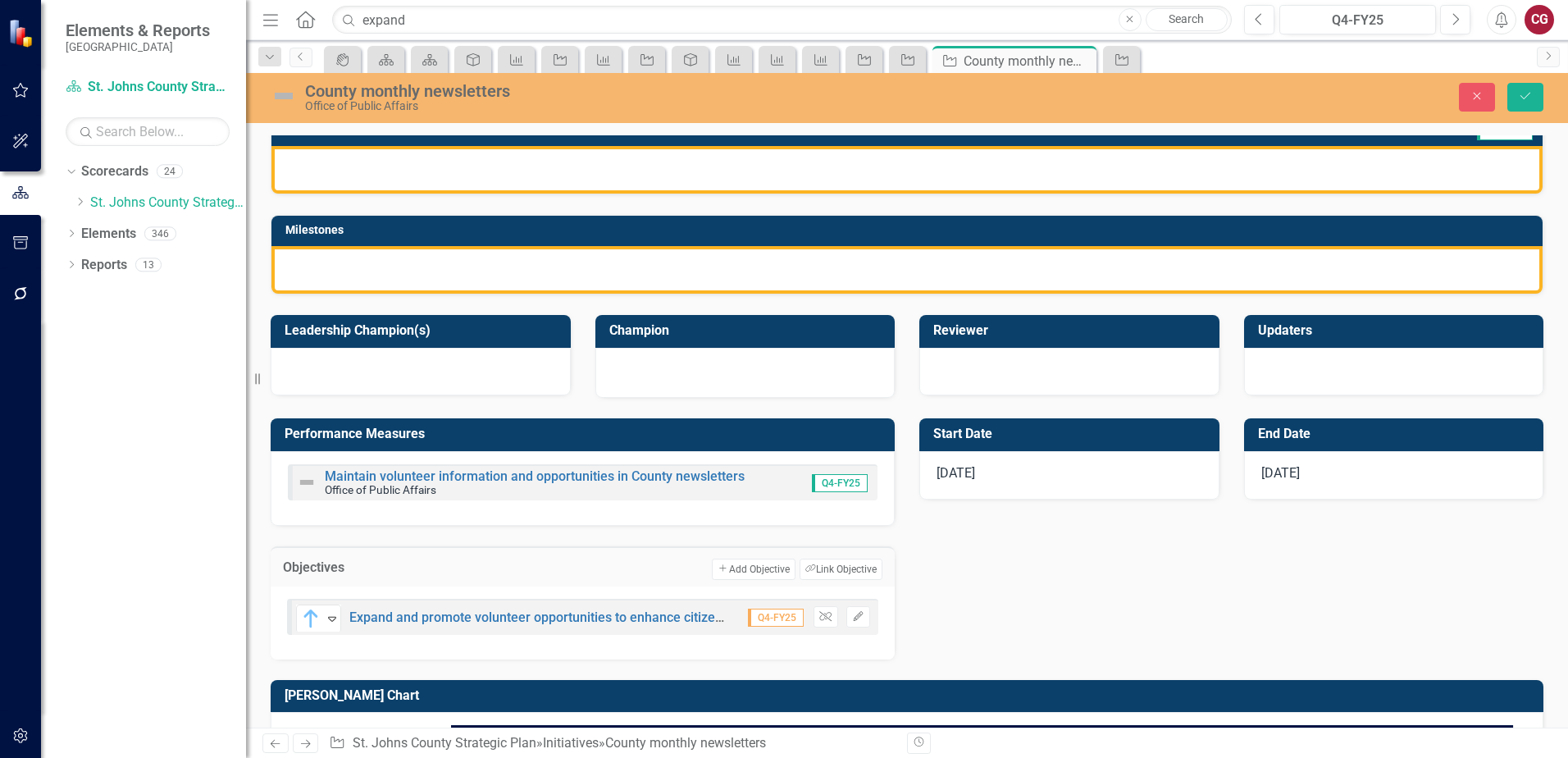
click at [1512, 118] on div "County monthly newsletters Office of Public Affairs Close Save" at bounding box center [907, 98] width 1322 height 50
click at [1522, 108] on button "Save" at bounding box center [1525, 96] width 36 height 28
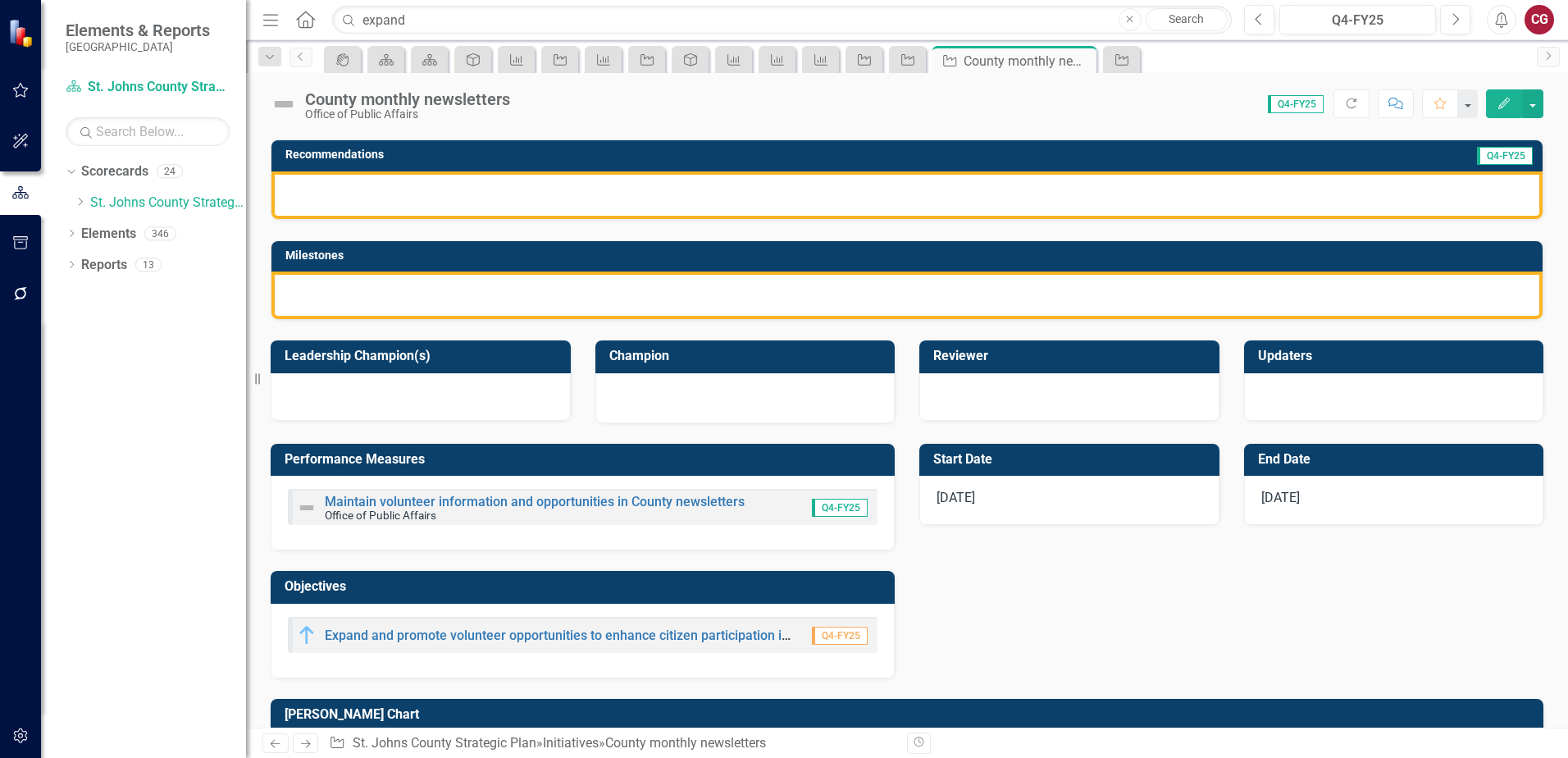
scroll to position [328, 0]
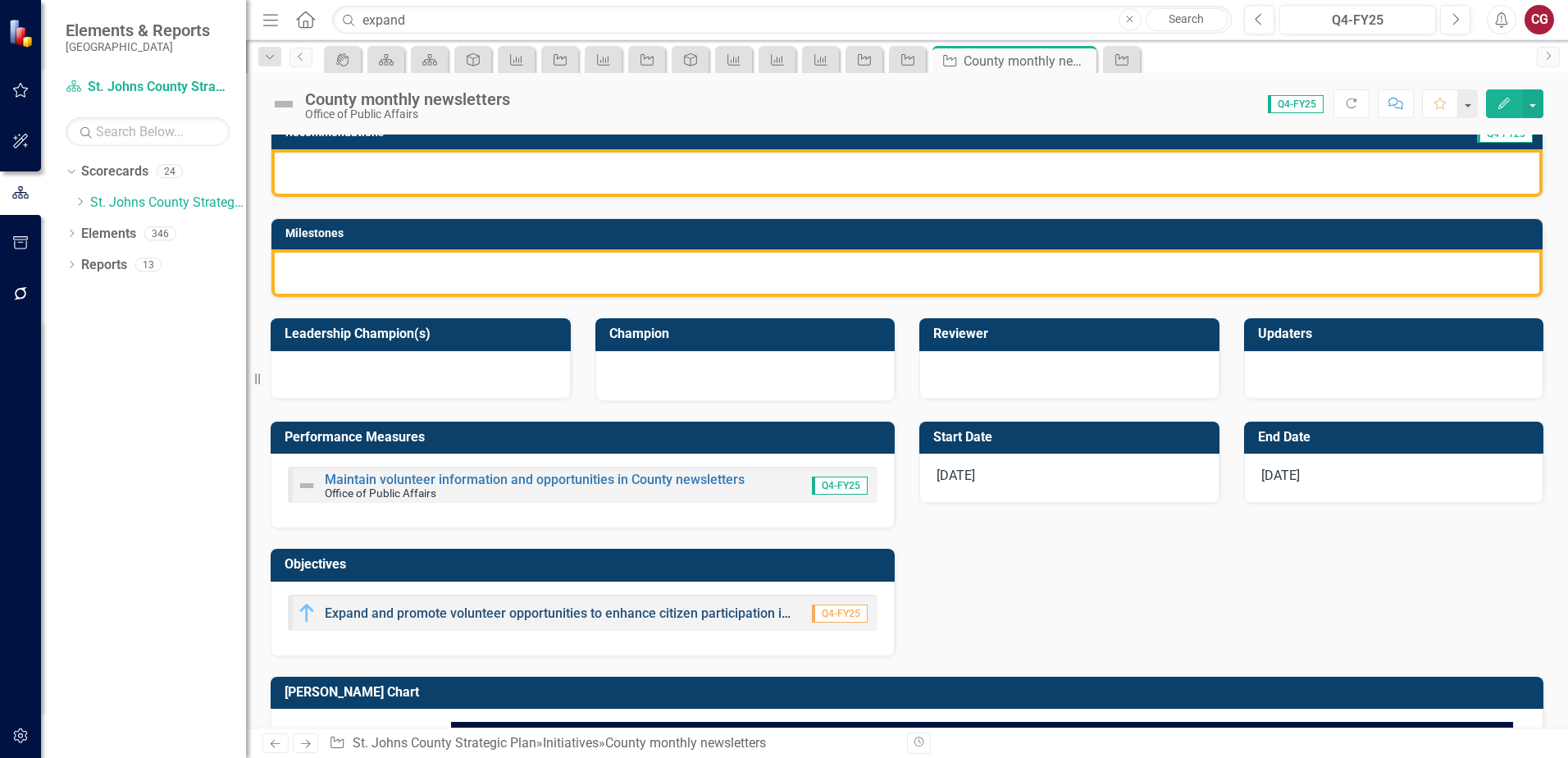
click at [431, 608] on link "Expand and promote volunteer opportunities to enhance citizen participation in …" at bounding box center [650, 612] width 651 height 16
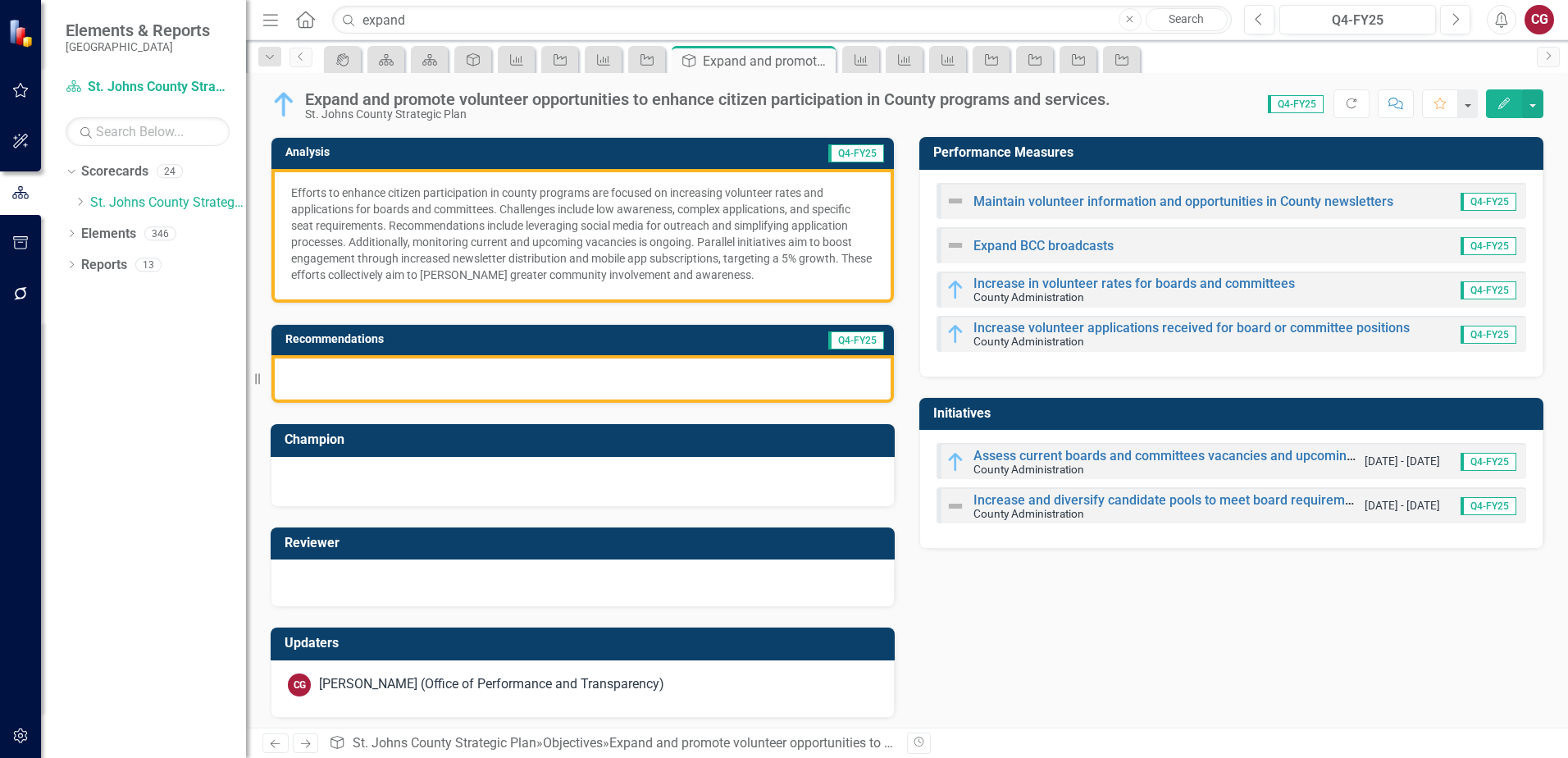
scroll to position [143, 0]
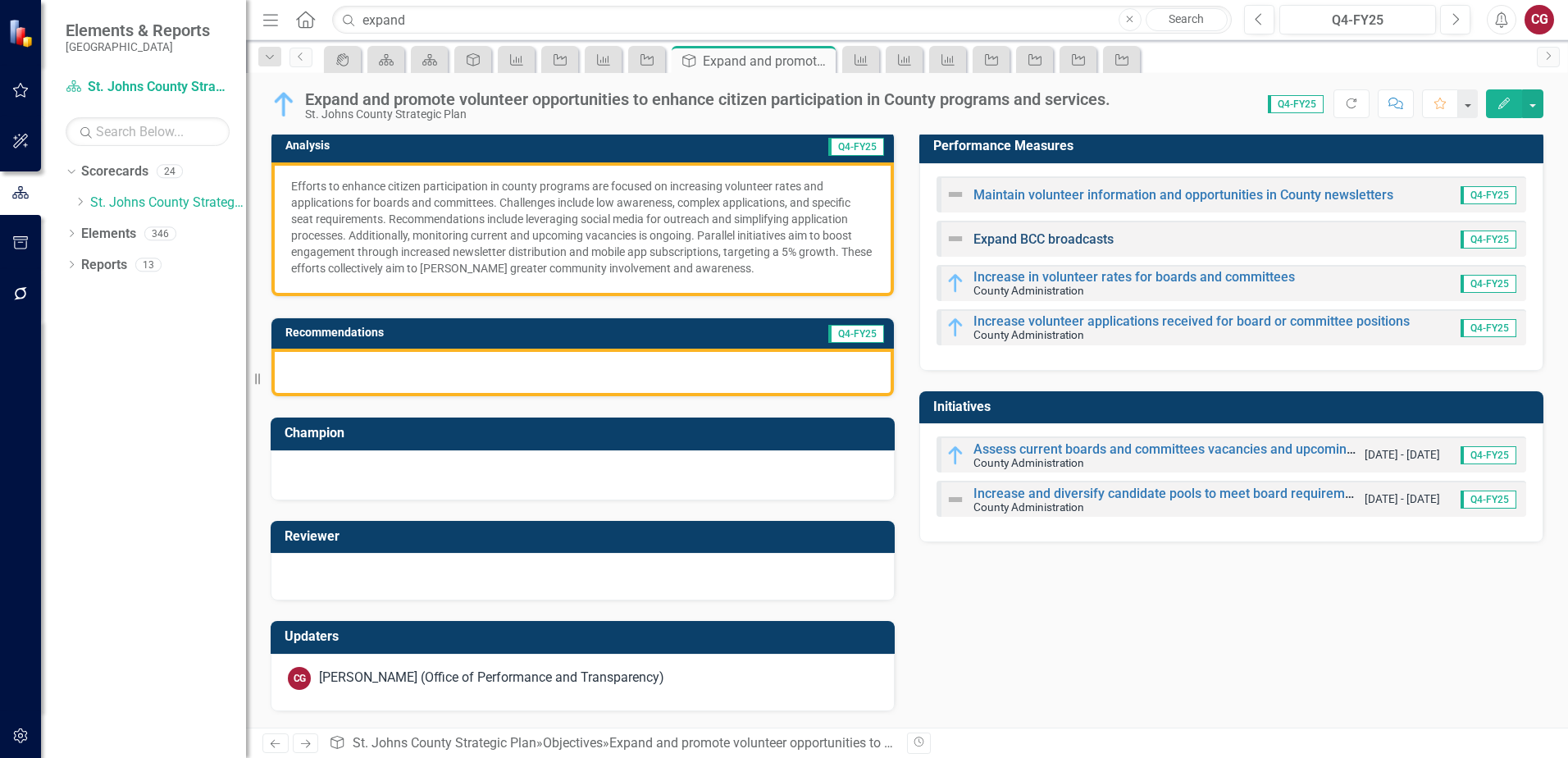
click at [1011, 234] on link "Expand BCC broadcasts" at bounding box center [1044, 239] width 140 height 16
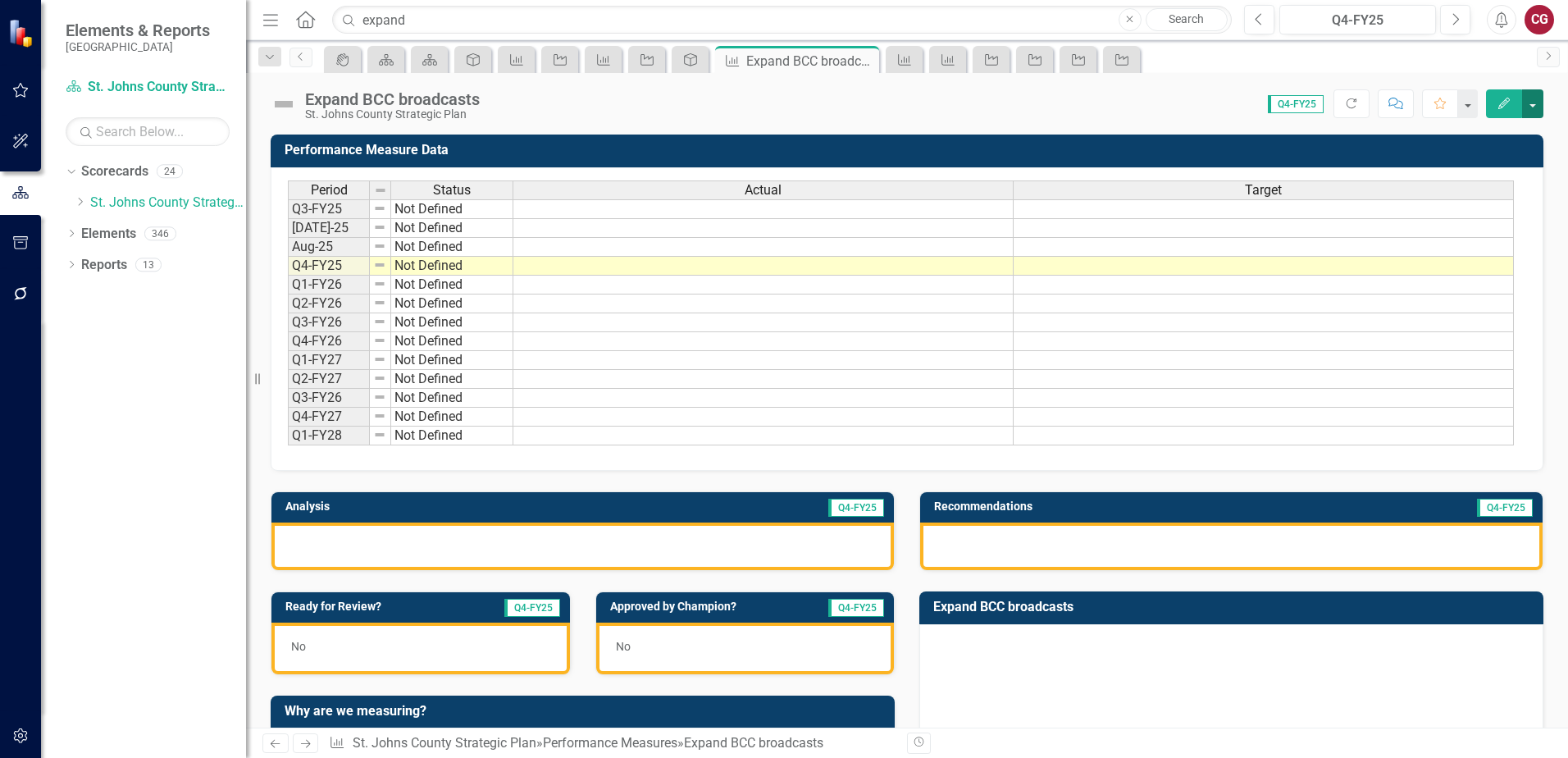
click at [1541, 107] on button "button" at bounding box center [1532, 103] width 21 height 28
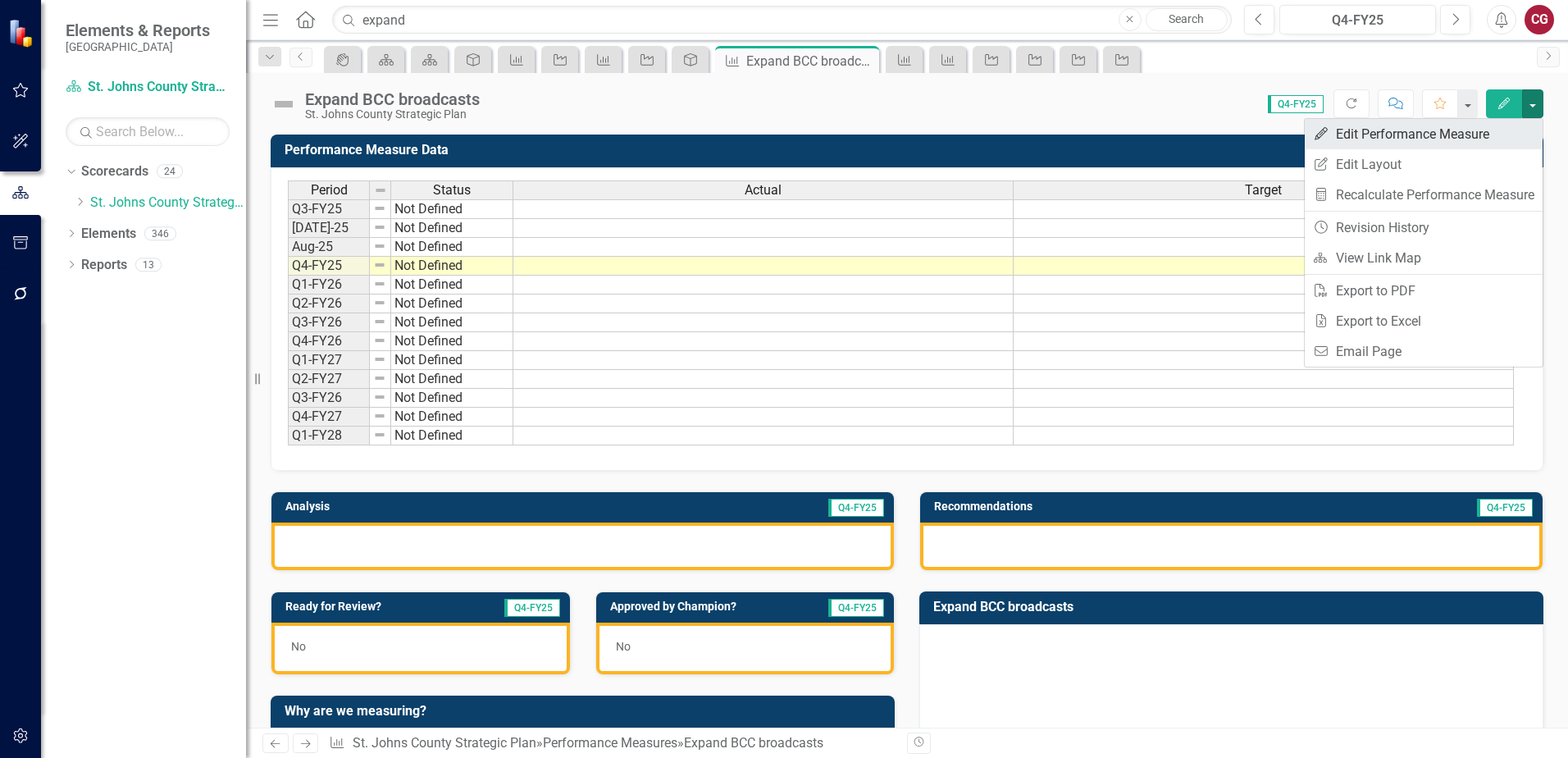
click at [1490, 129] on link "Edit Edit Performance Measure" at bounding box center [1424, 134] width 238 height 30
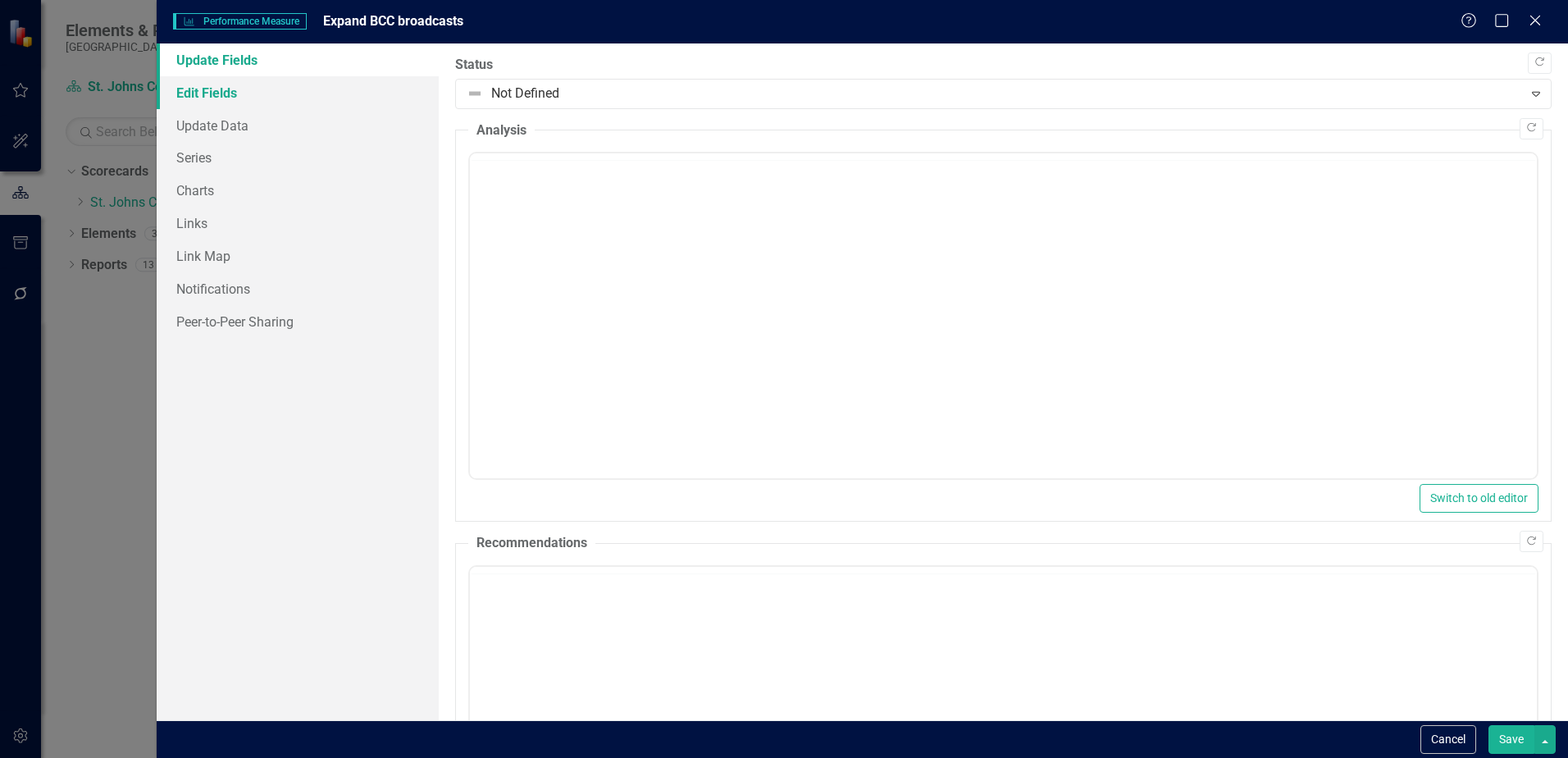
click at [288, 93] on link "Edit Fields" at bounding box center [297, 93] width 282 height 33
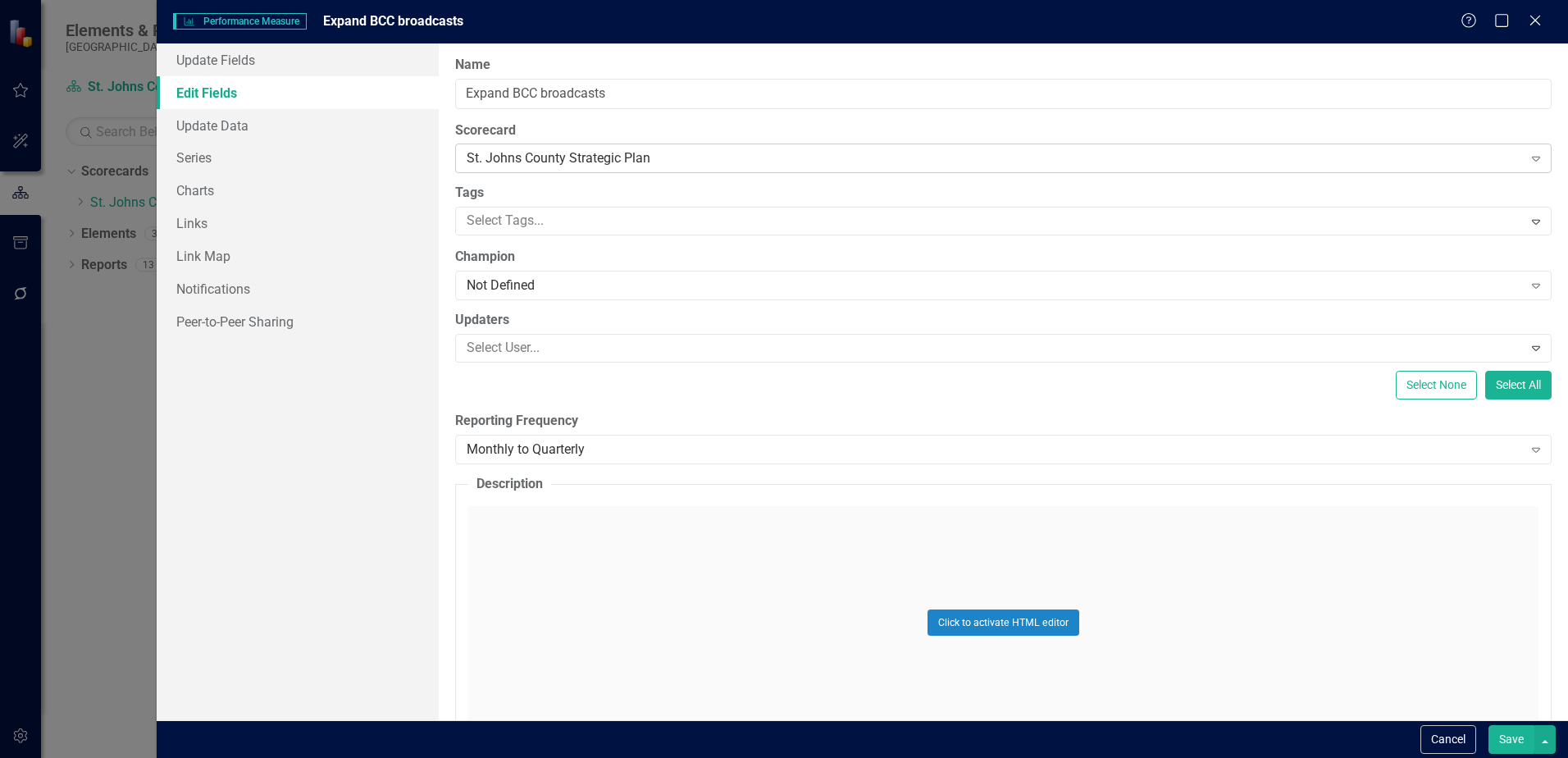
click at [543, 156] on div "St. Johns County Strategic Plan" at bounding box center [994, 159] width 1056 height 19
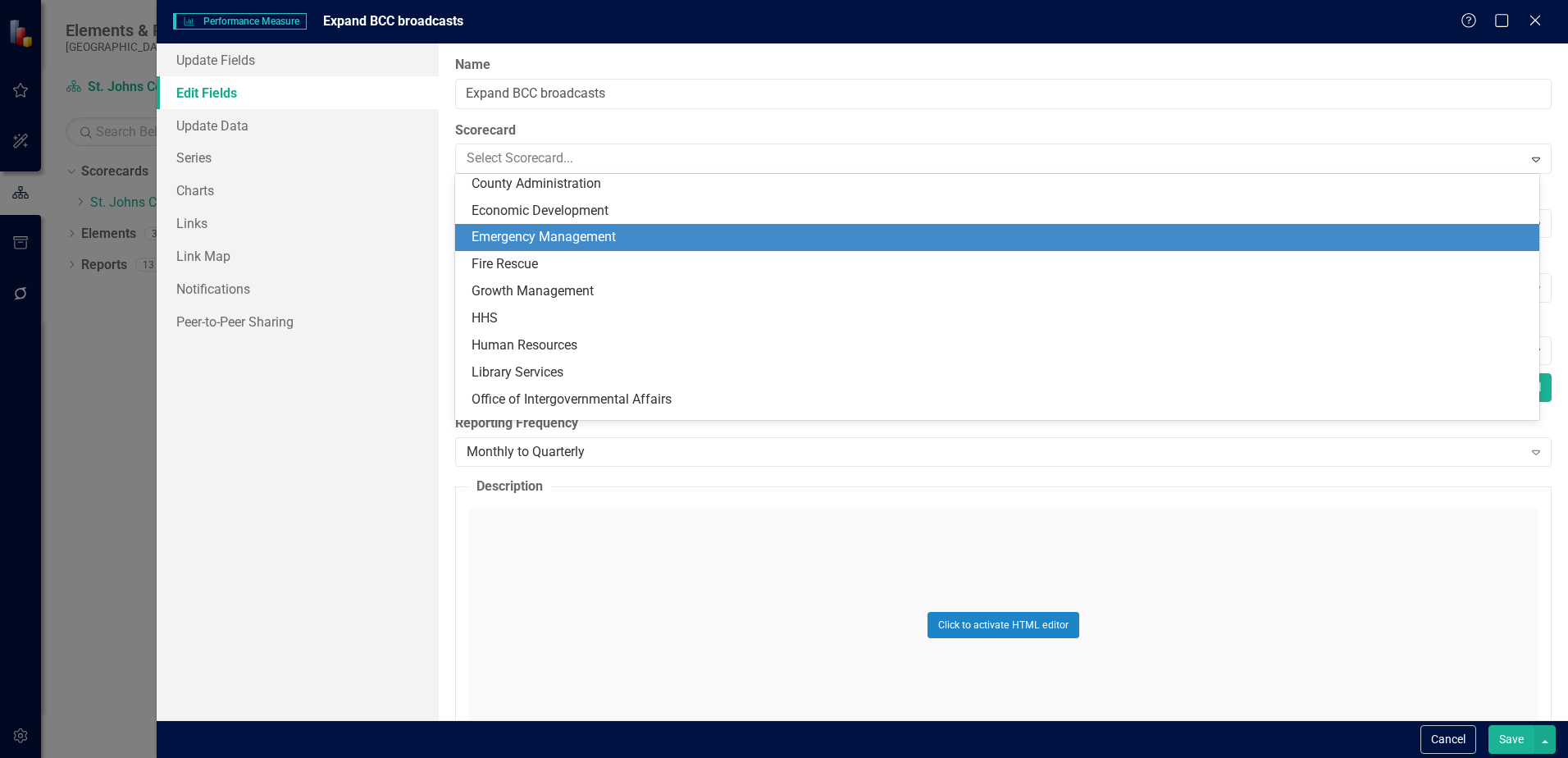
scroll to position [246, 0]
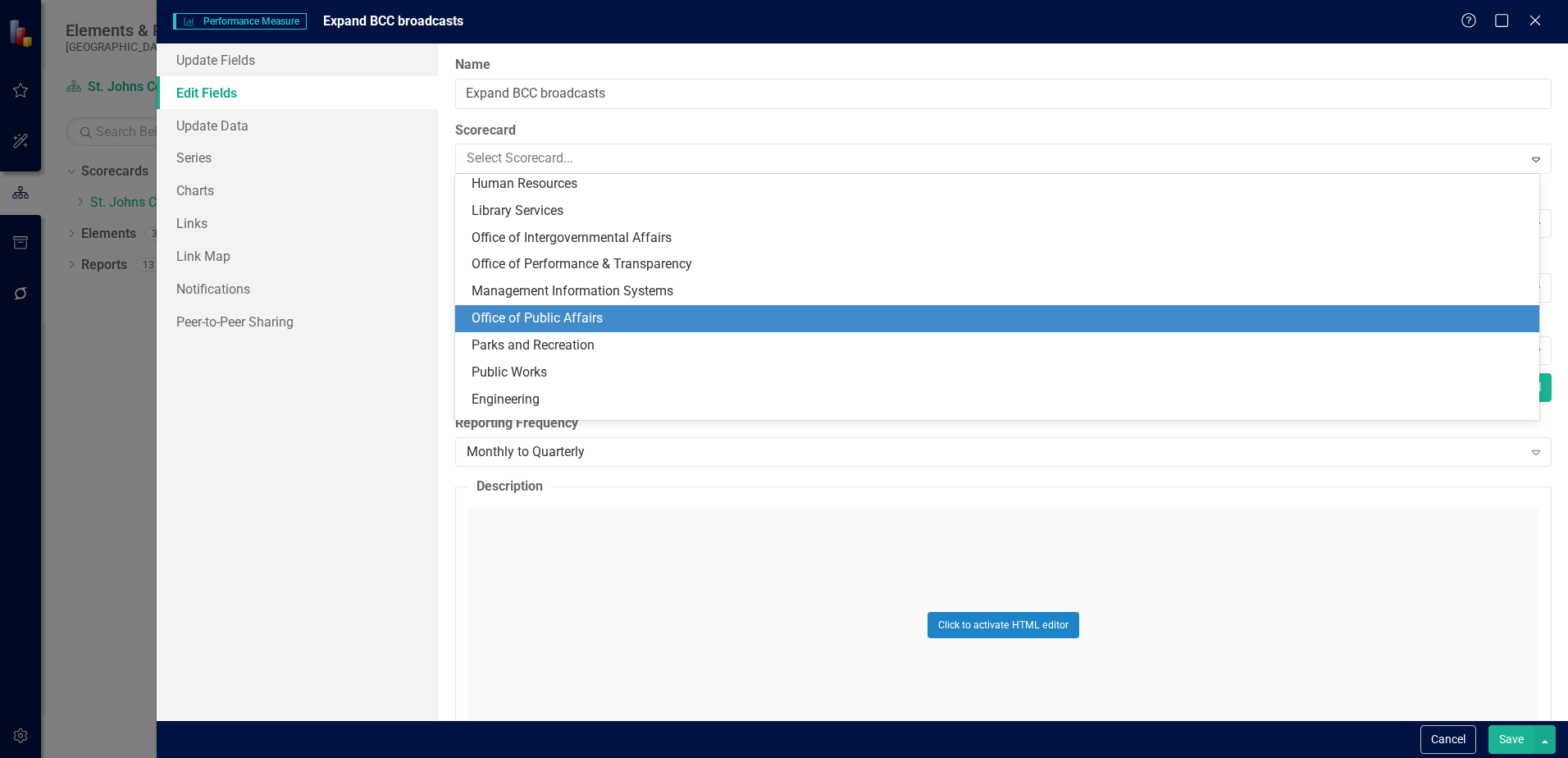
click at [556, 308] on div "Office of Public Affairs" at bounding box center [997, 318] width 1084 height 27
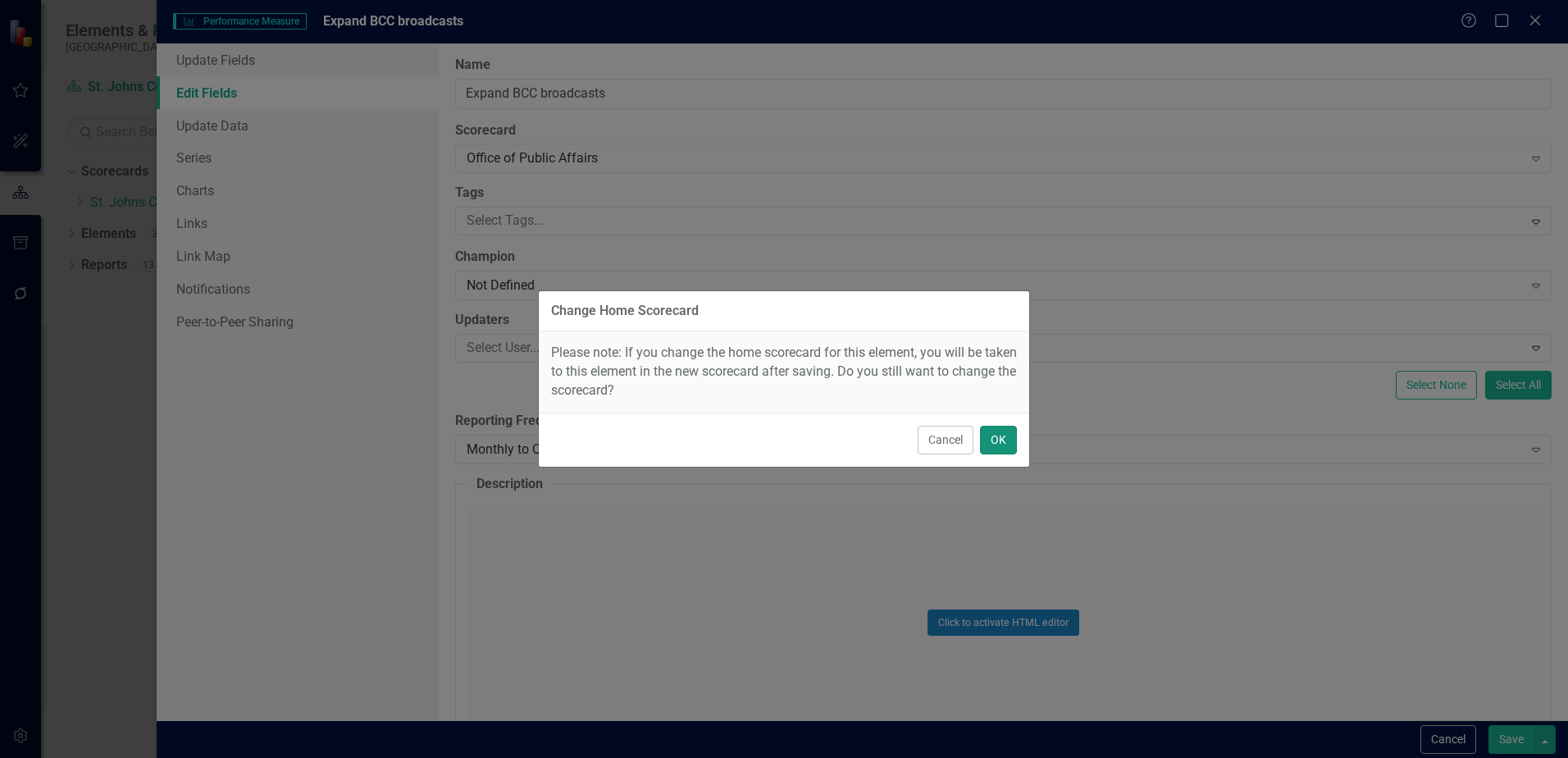
click at [1008, 430] on button "OK" at bounding box center [999, 440] width 37 height 28
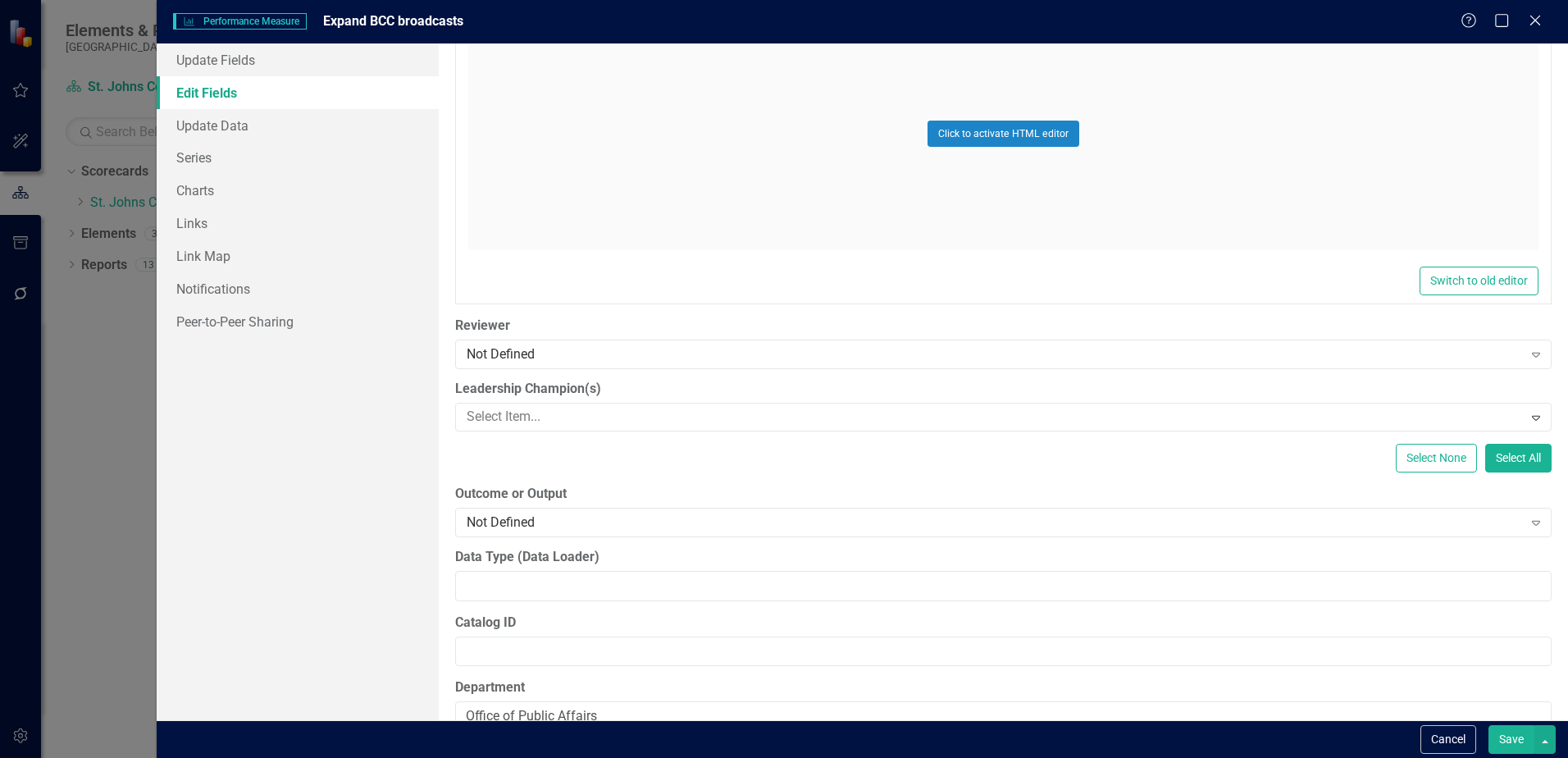
scroll to position [856, 0]
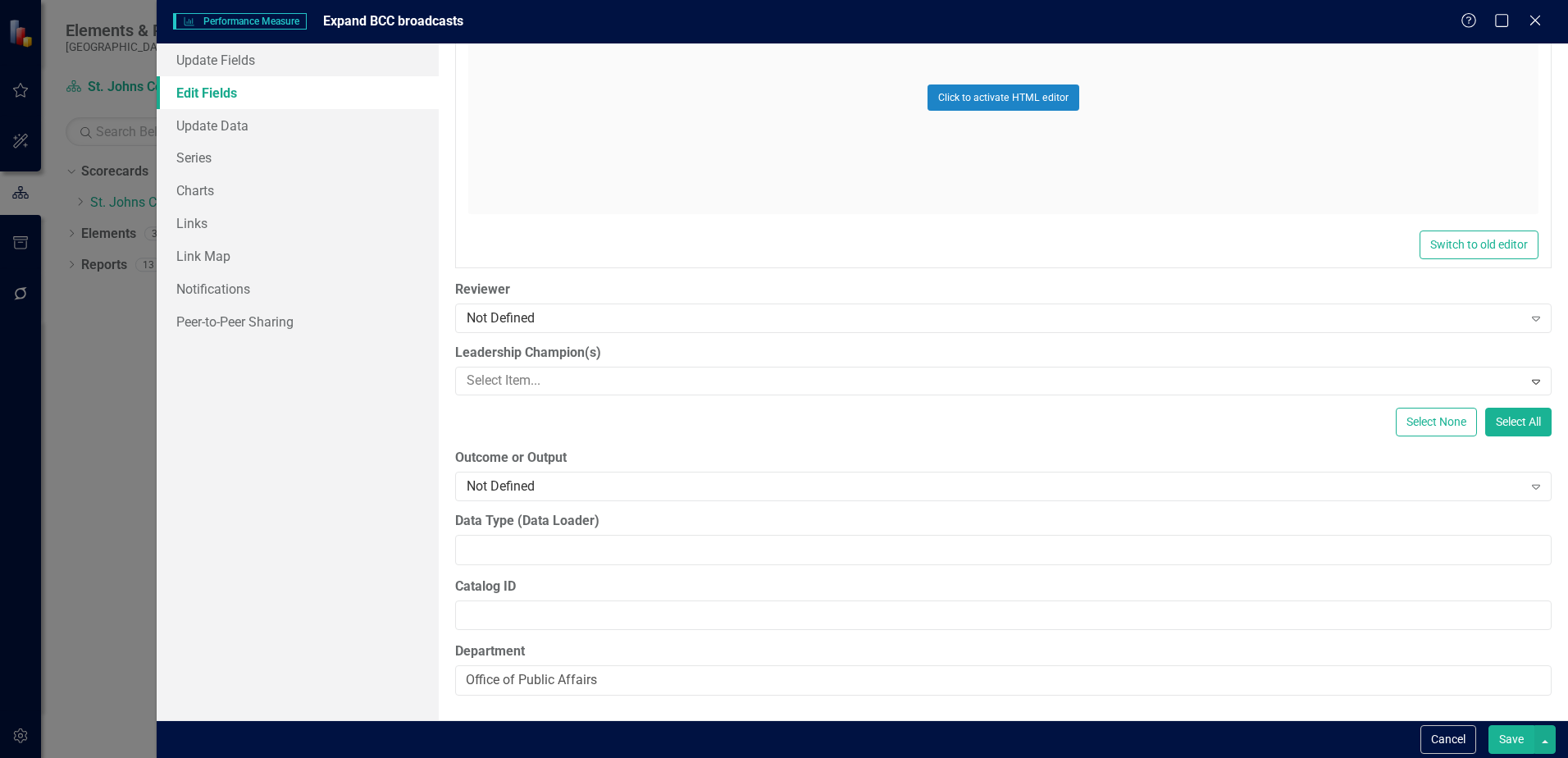
click at [1506, 741] on button "Save" at bounding box center [1512, 739] width 46 height 28
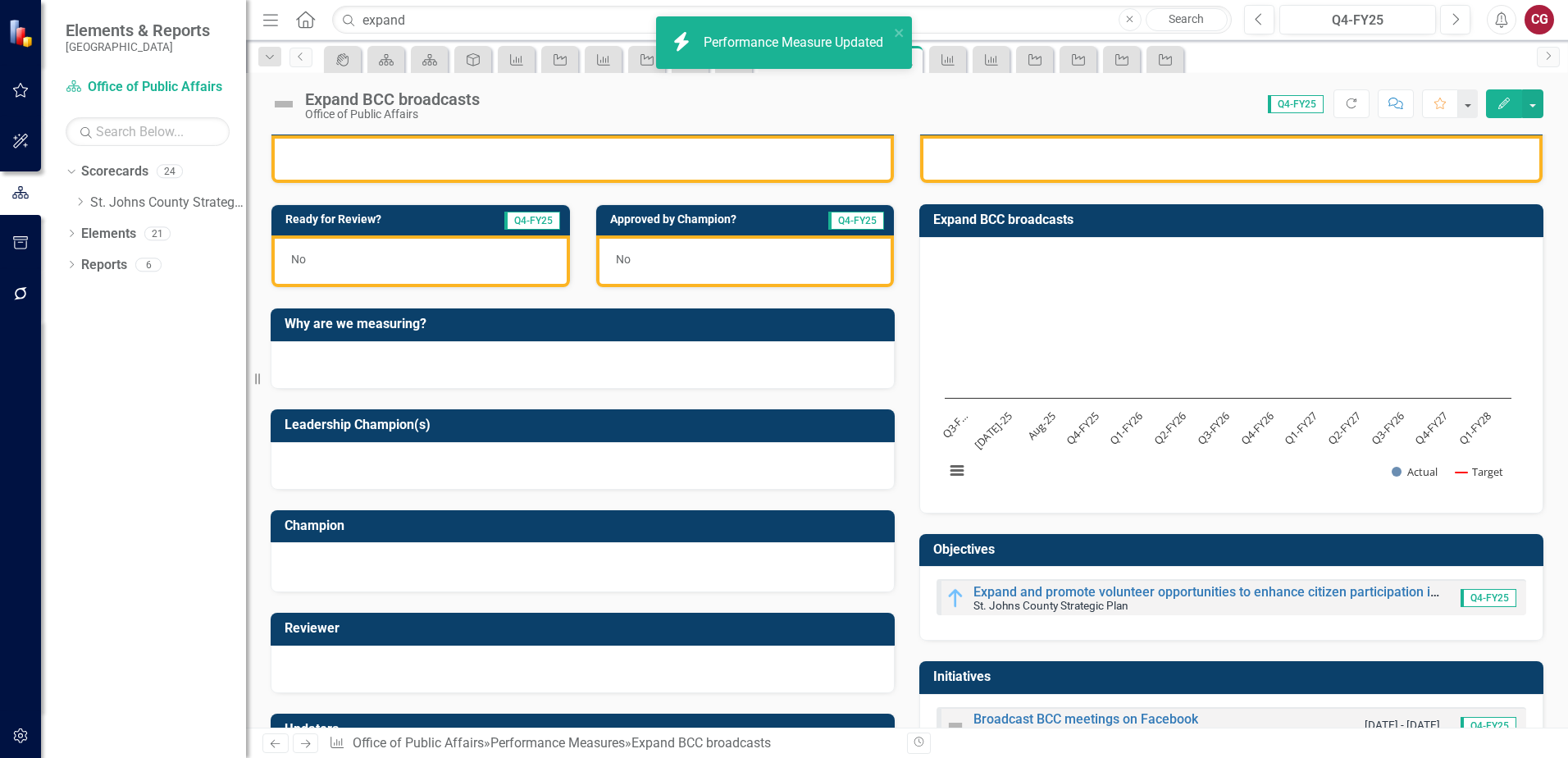
scroll to position [489, 0]
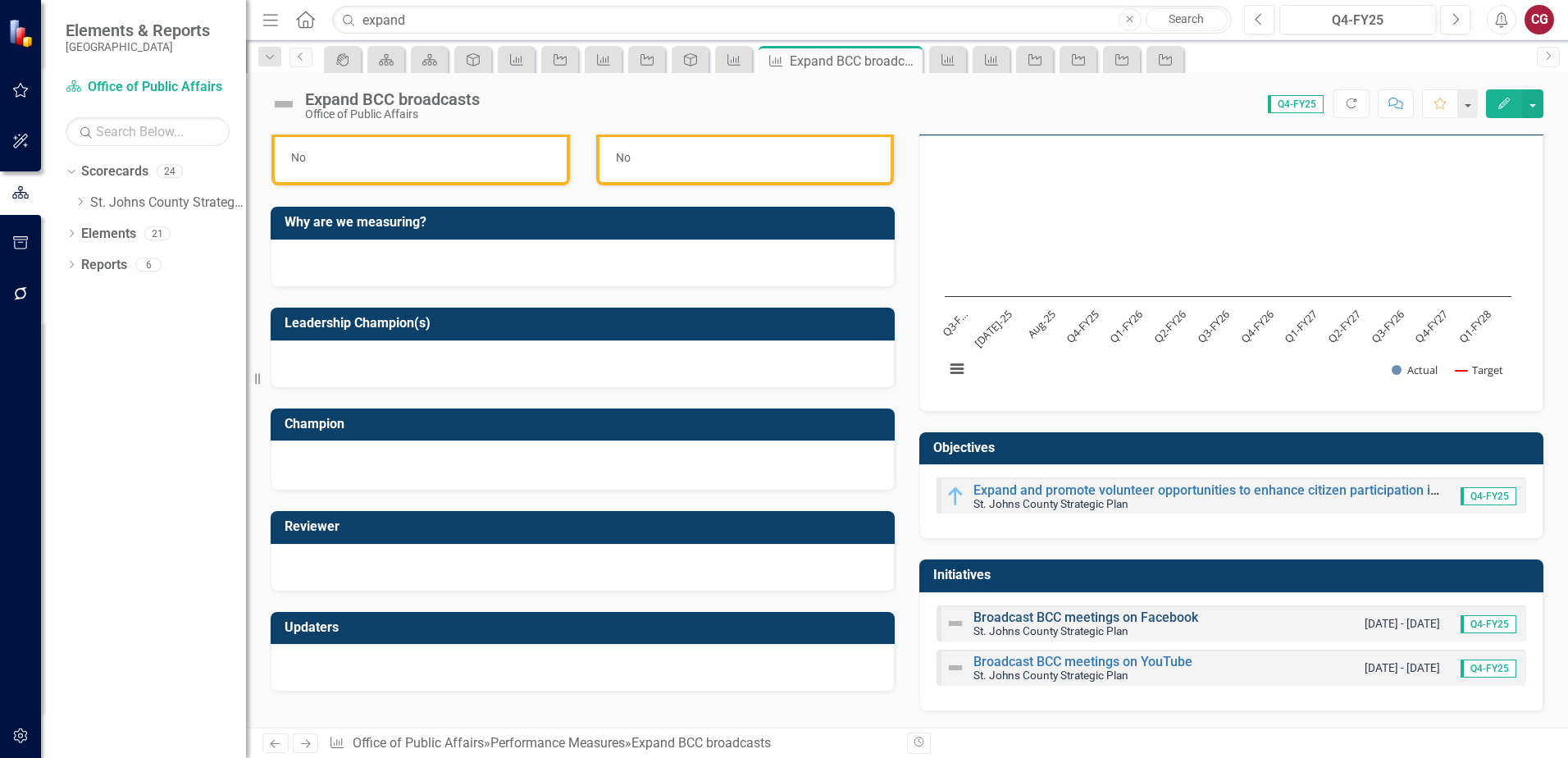
click at [986, 621] on link "Broadcast BCC meetings on Facebook" at bounding box center [1086, 617] width 225 height 16
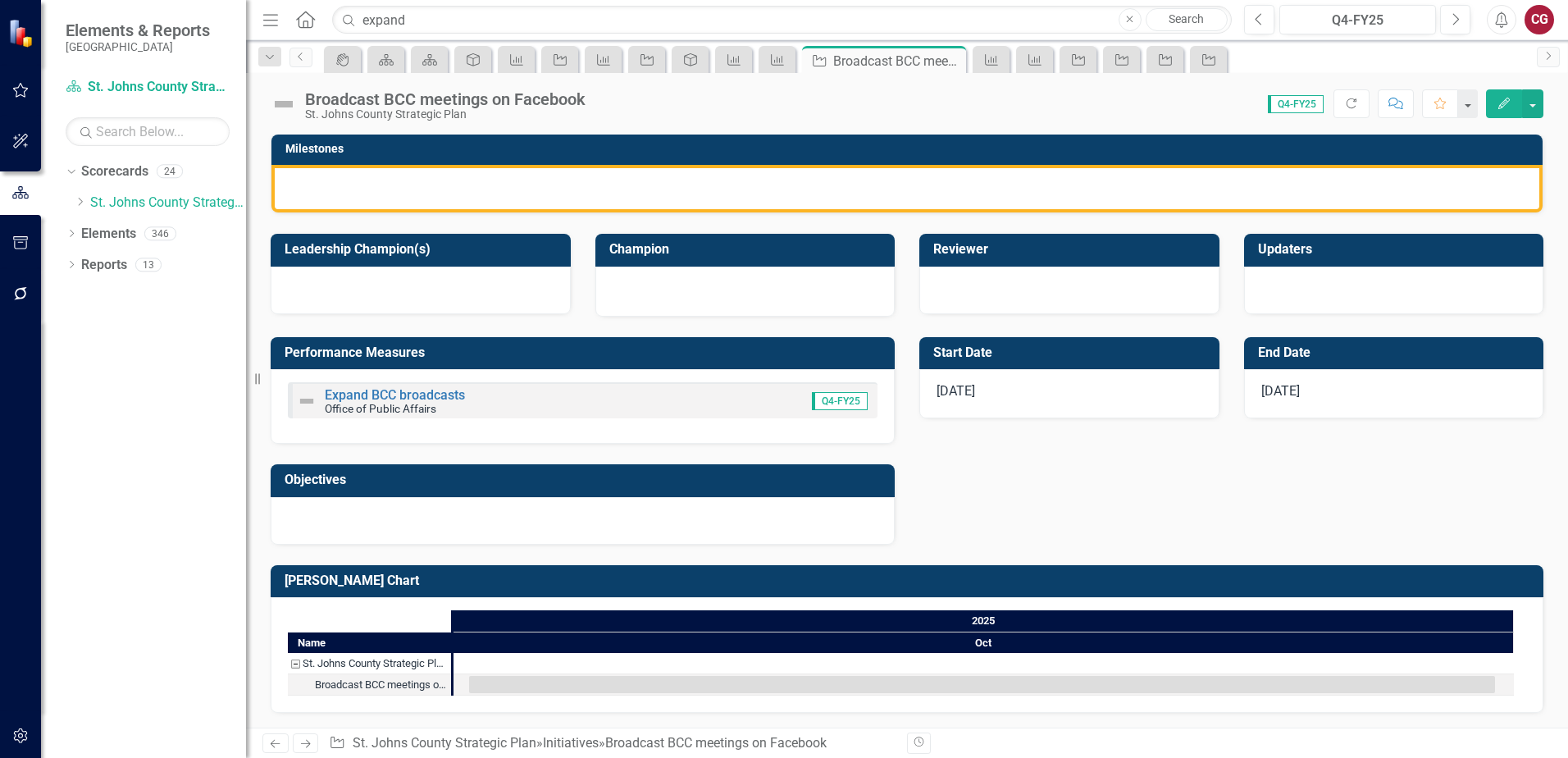
scroll to position [414, 0]
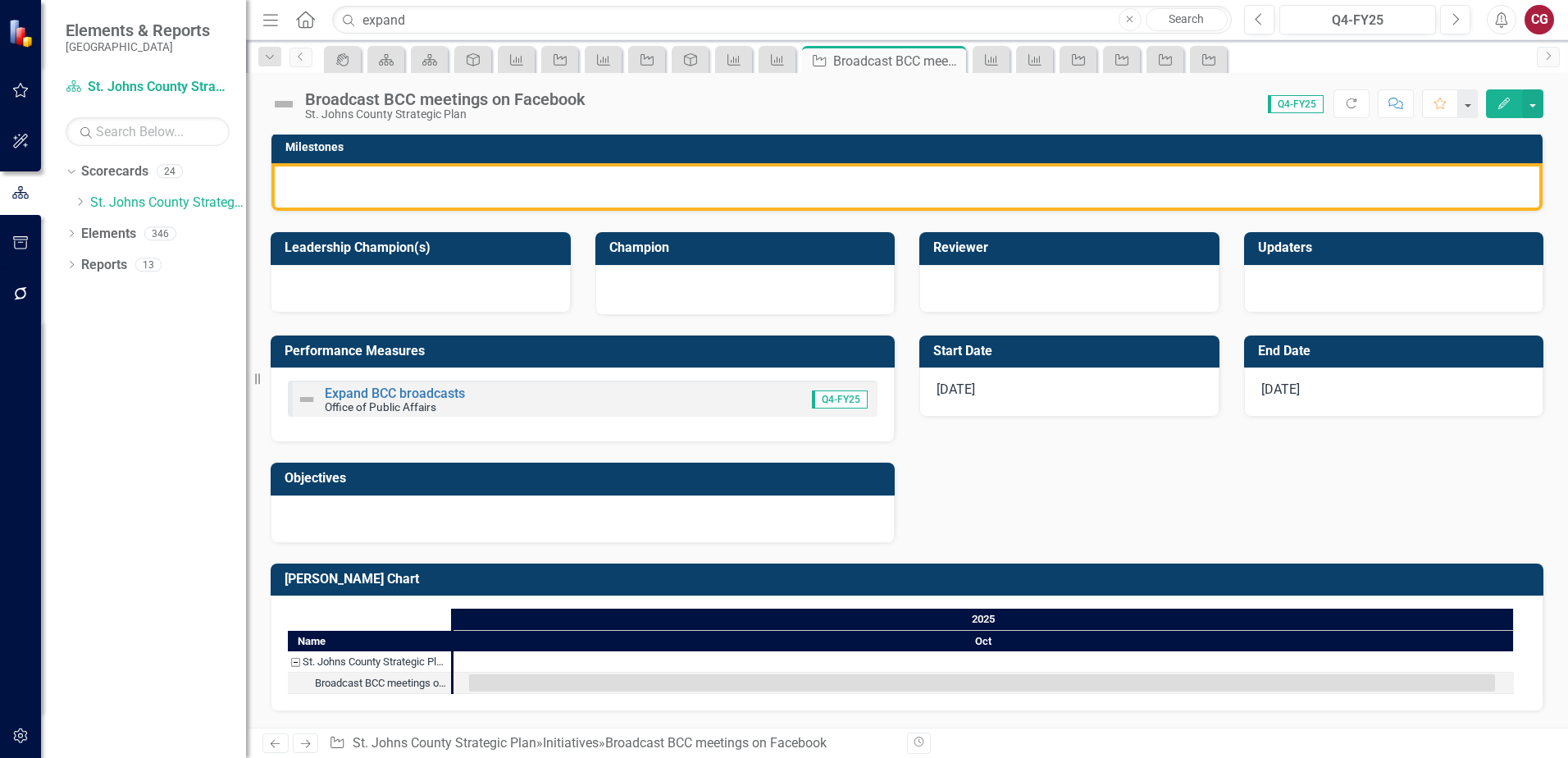
click at [647, 515] on div at bounding box center [583, 519] width 624 height 48
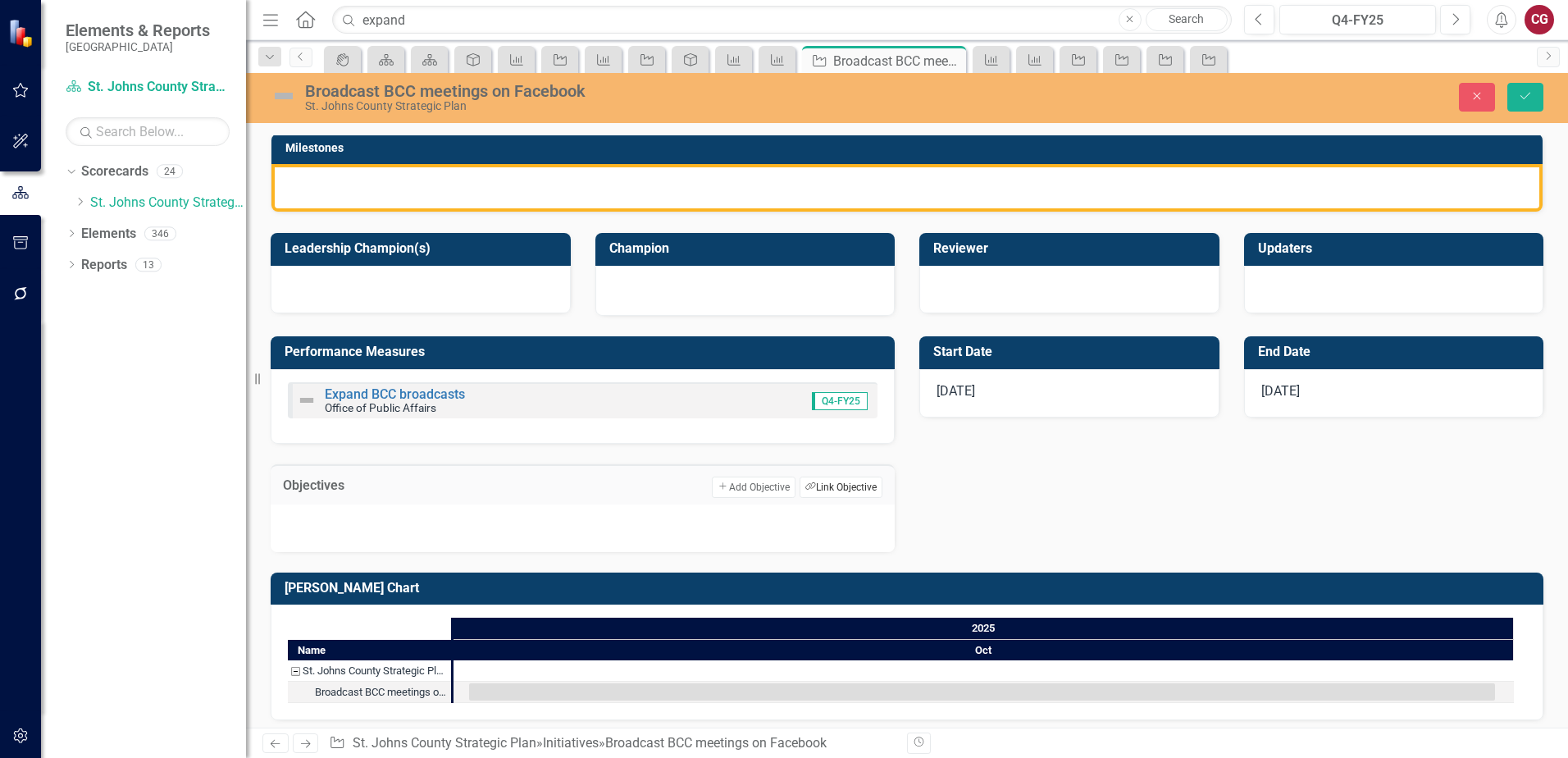
click at [816, 485] on button "Link Tag Link Objective" at bounding box center [841, 486] width 83 height 21
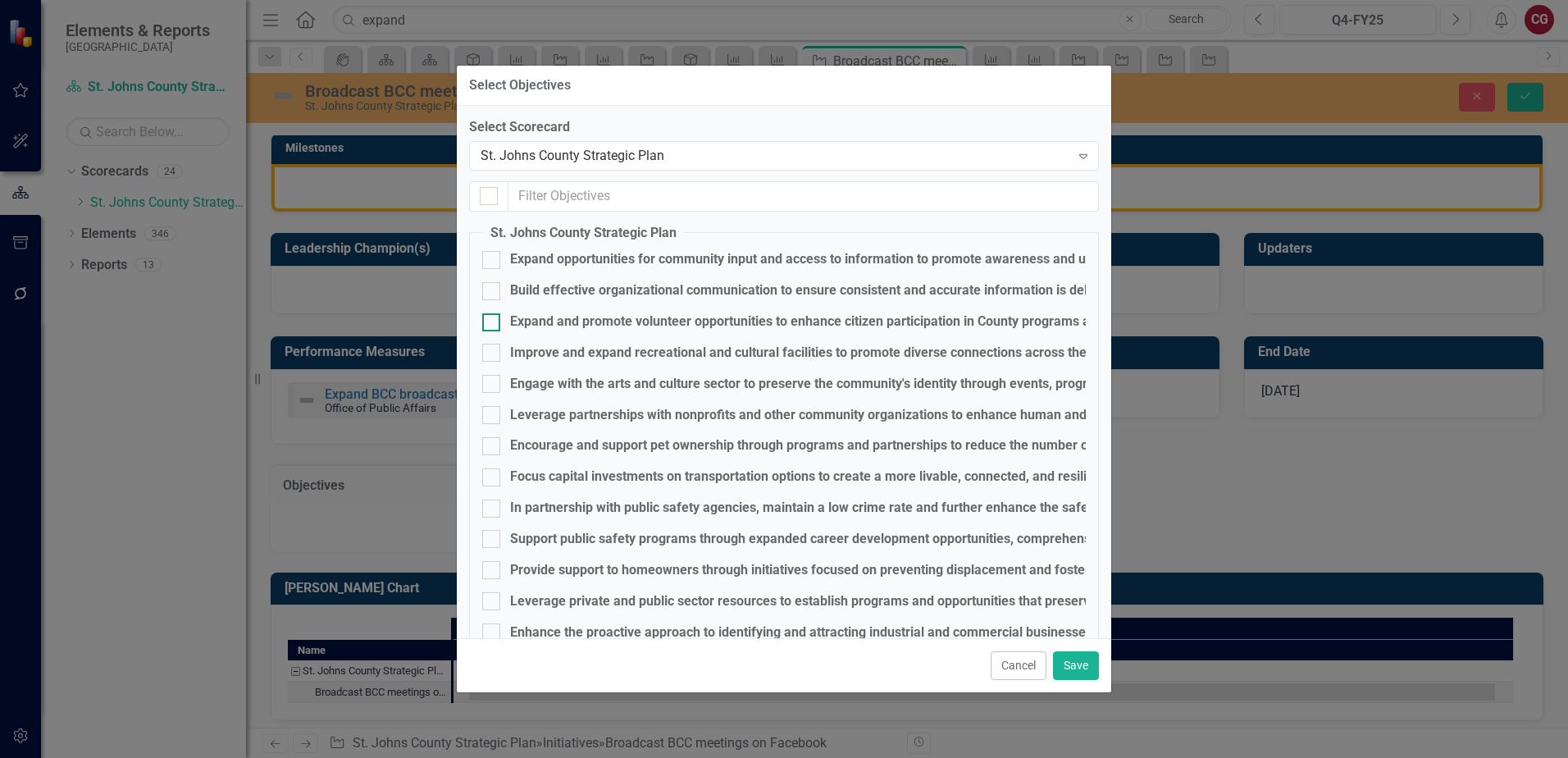
click at [551, 322] on div "Expand and promote volunteer opportunities to enhance citizen participation in …" at bounding box center [835, 321] width 651 height 19
click at [493, 322] on input "Expand and promote volunteer opportunities to enhance citizen participation in …" at bounding box center [487, 318] width 11 height 11
checkbox input "true"
click at [1070, 666] on button "Save" at bounding box center [1076, 664] width 46 height 28
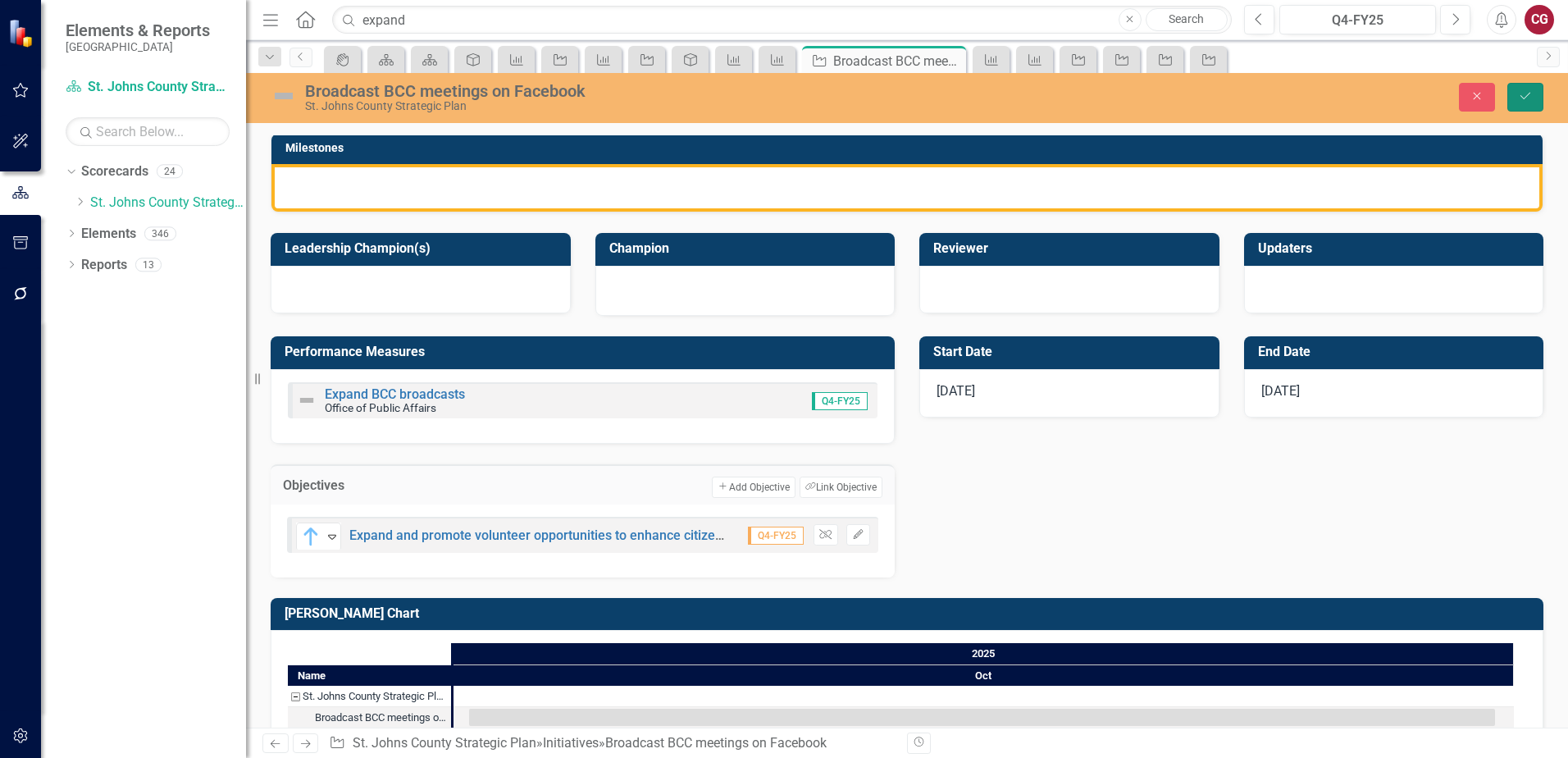
click at [1536, 96] on button "Save" at bounding box center [1525, 96] width 36 height 28
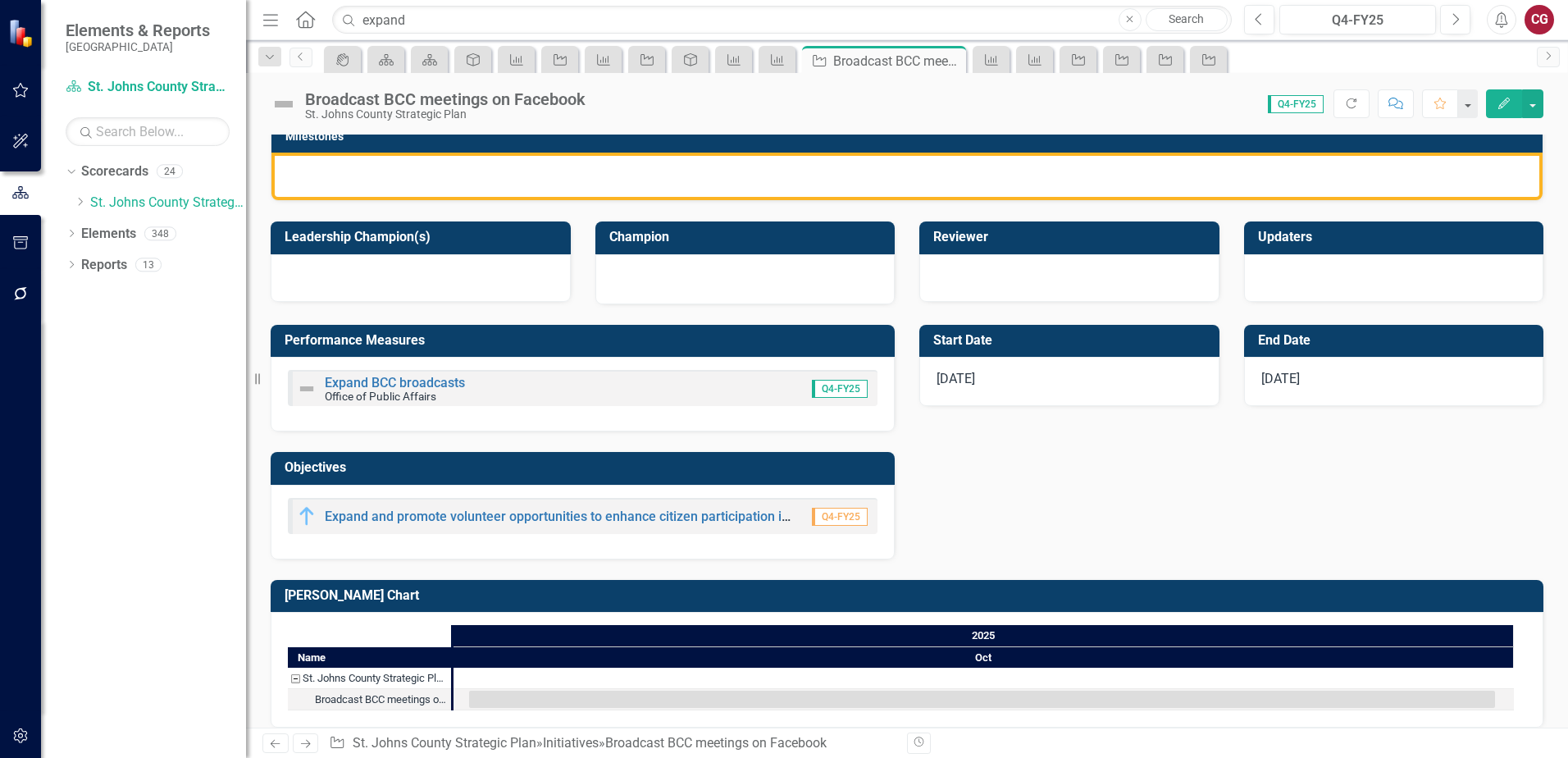
scroll to position [441, 0]
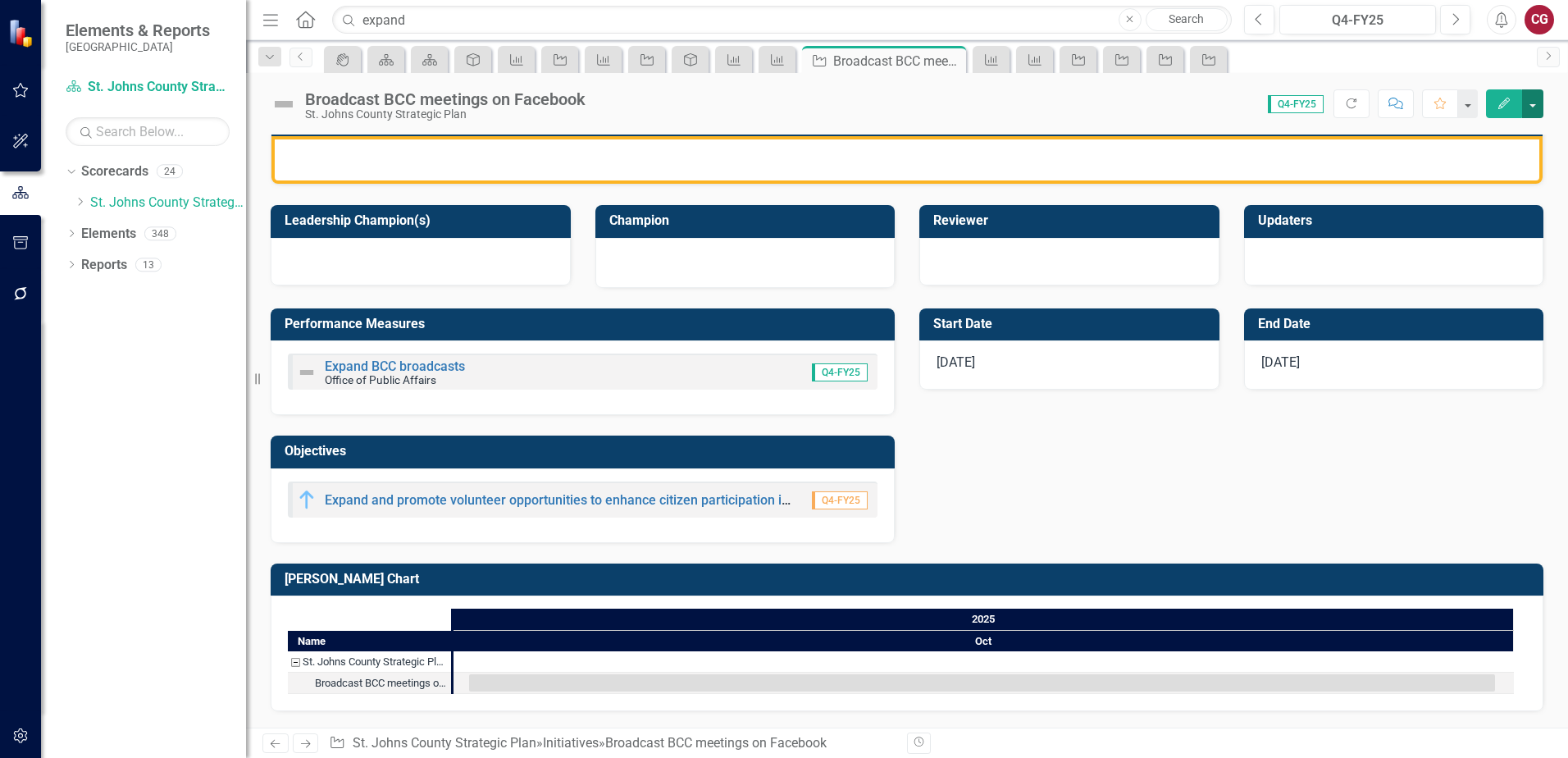
click at [1538, 106] on button "button" at bounding box center [1532, 103] width 21 height 28
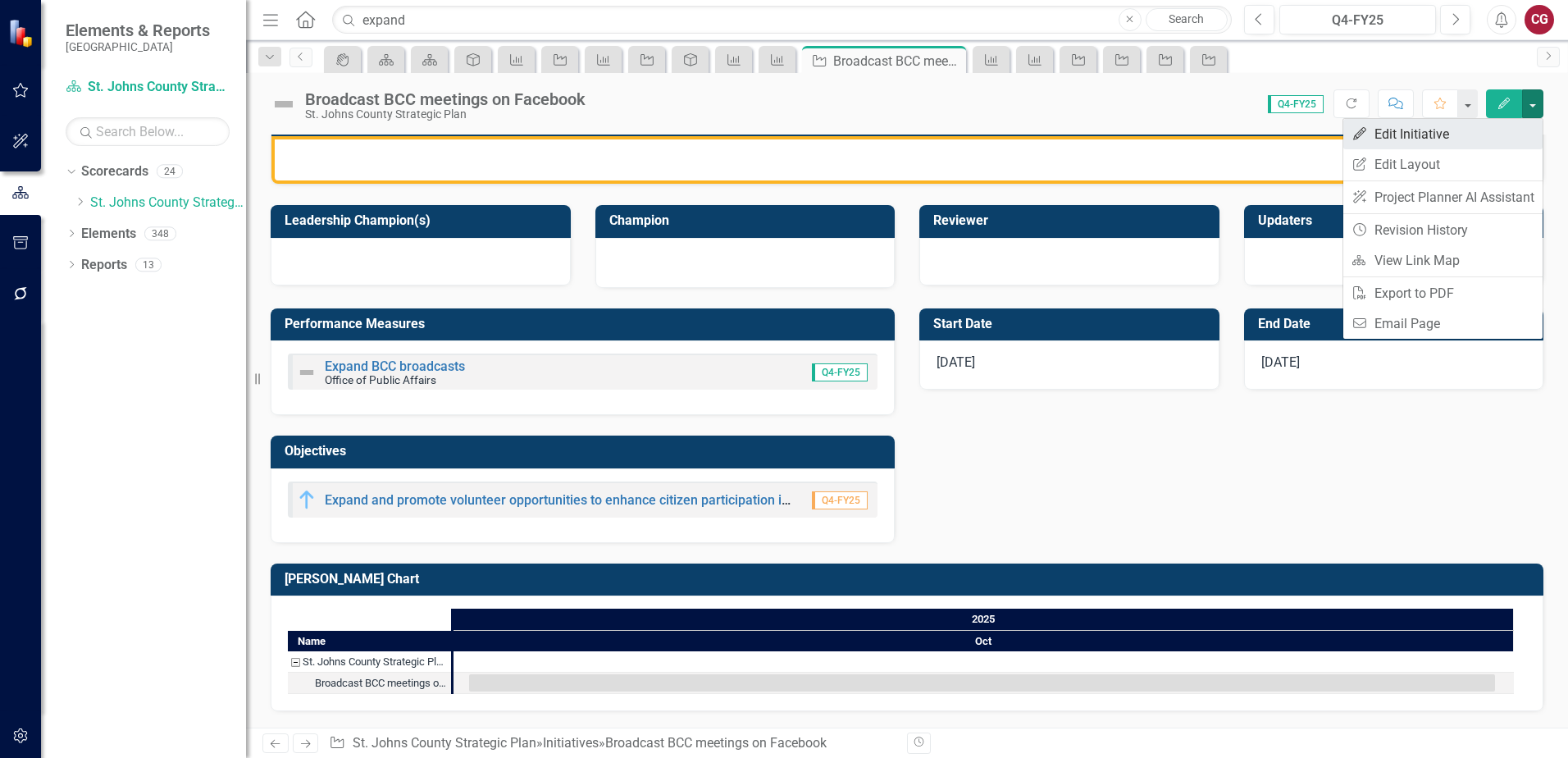
click at [1454, 145] on link "Edit Edit Initiative" at bounding box center [1443, 134] width 199 height 30
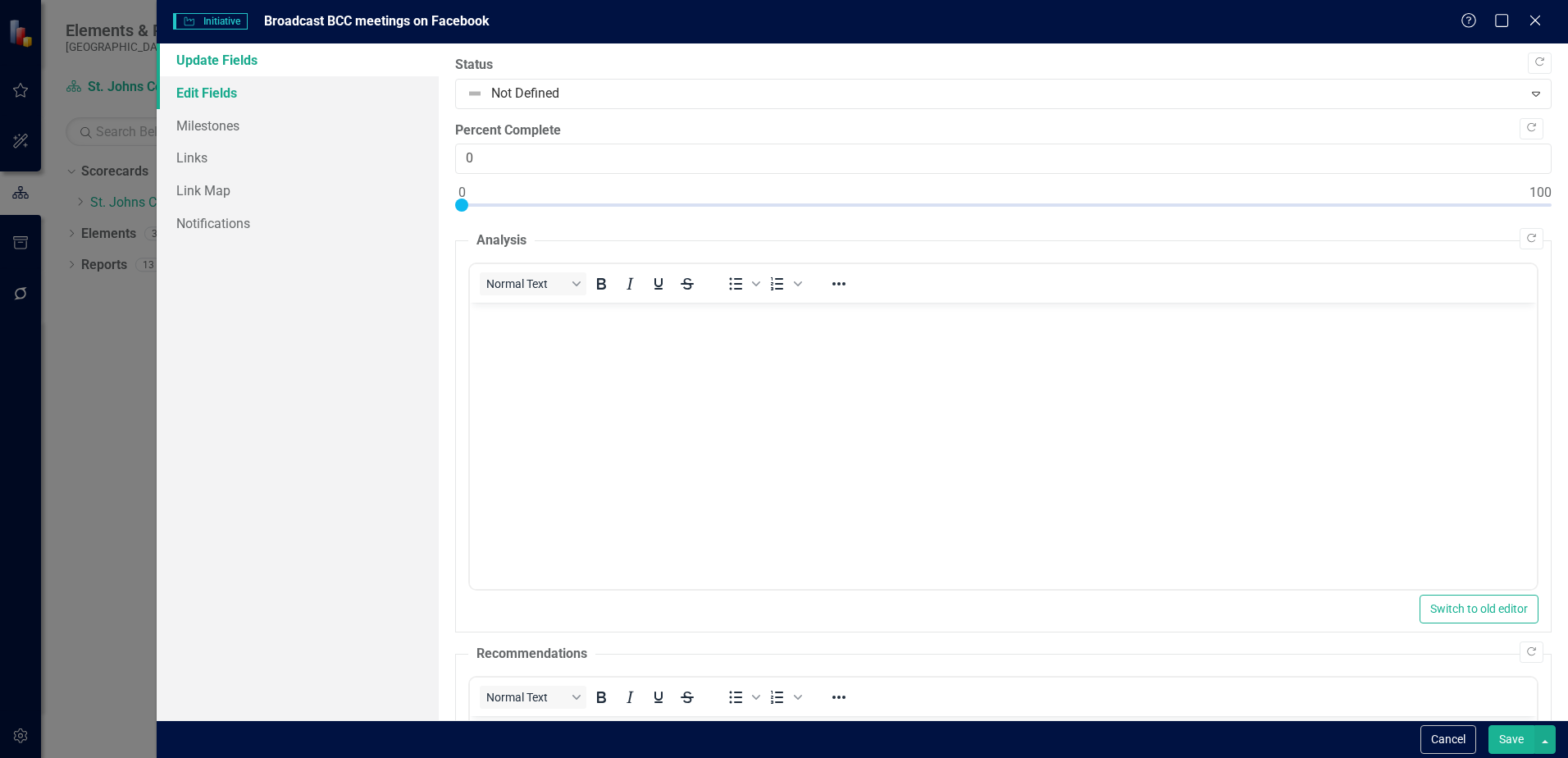
scroll to position [0, 0]
click at [189, 94] on link "Edit Fields" at bounding box center [297, 93] width 282 height 33
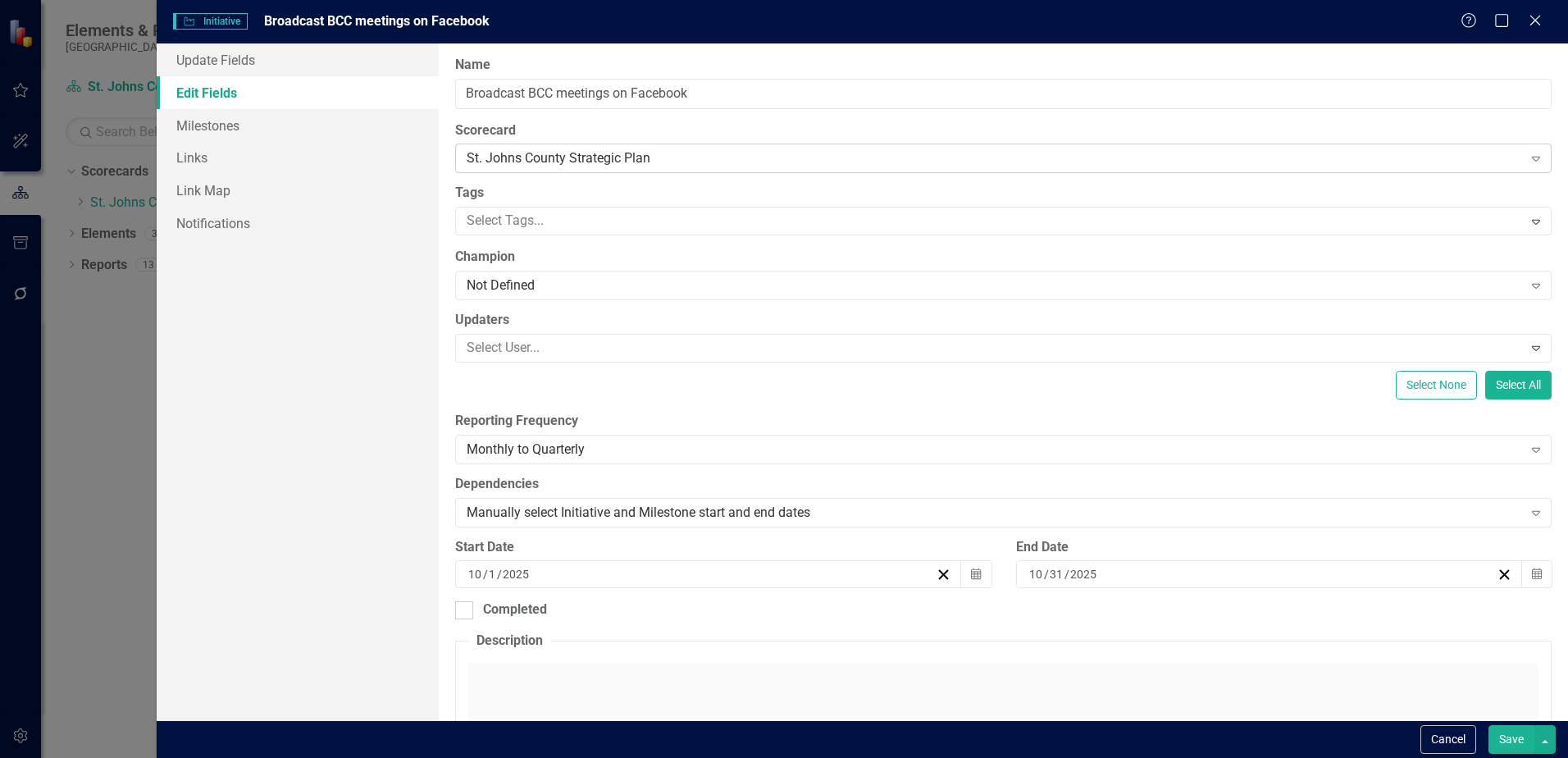
click at [528, 158] on div "St. Johns County Strategic Plan" at bounding box center [994, 159] width 1056 height 19
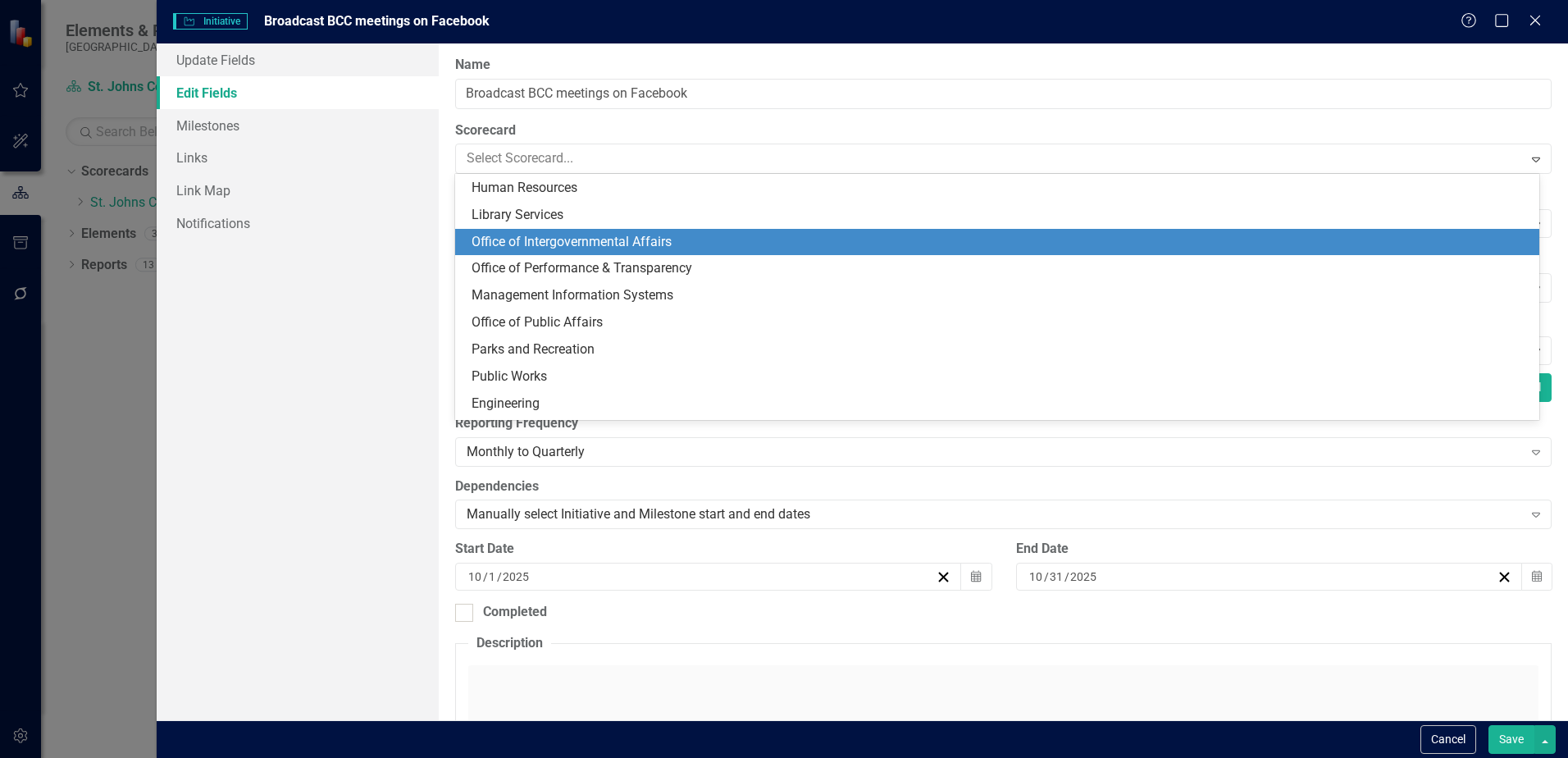
scroll to position [246, 0]
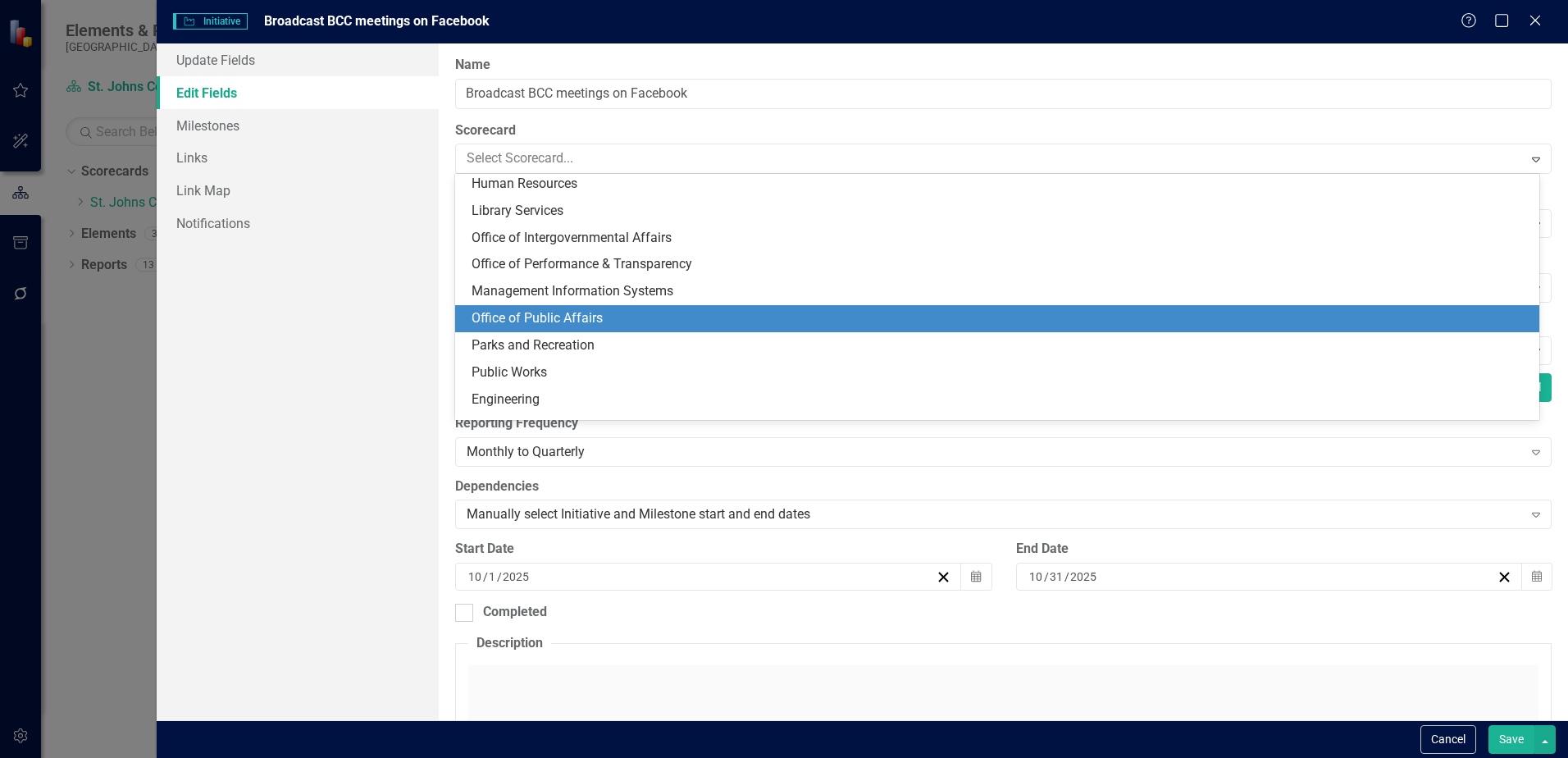
click at [562, 307] on div "Office of Public Affairs" at bounding box center [997, 318] width 1084 height 27
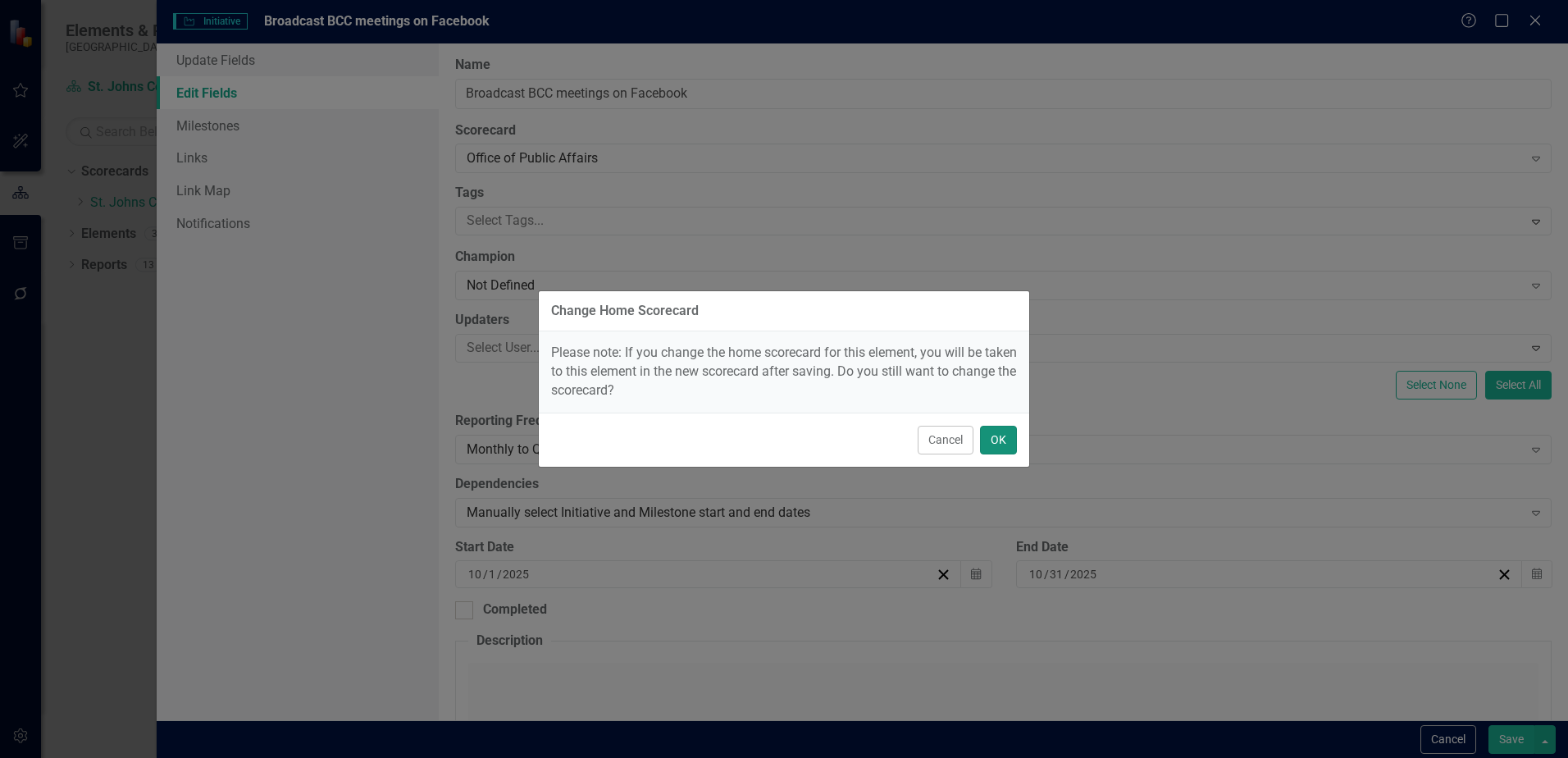
click at [1007, 435] on button "OK" at bounding box center [999, 440] width 37 height 28
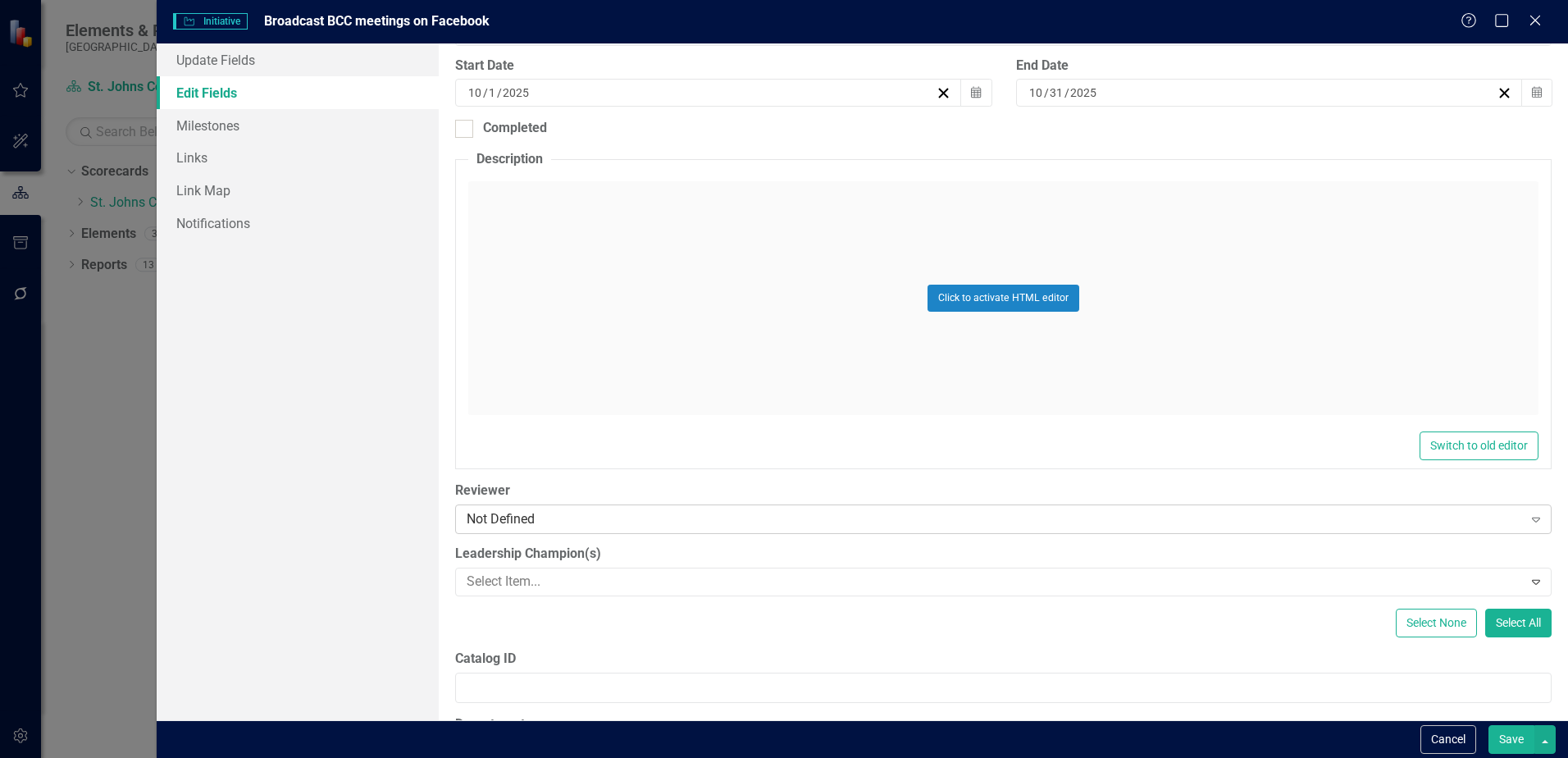
scroll to position [553, 0]
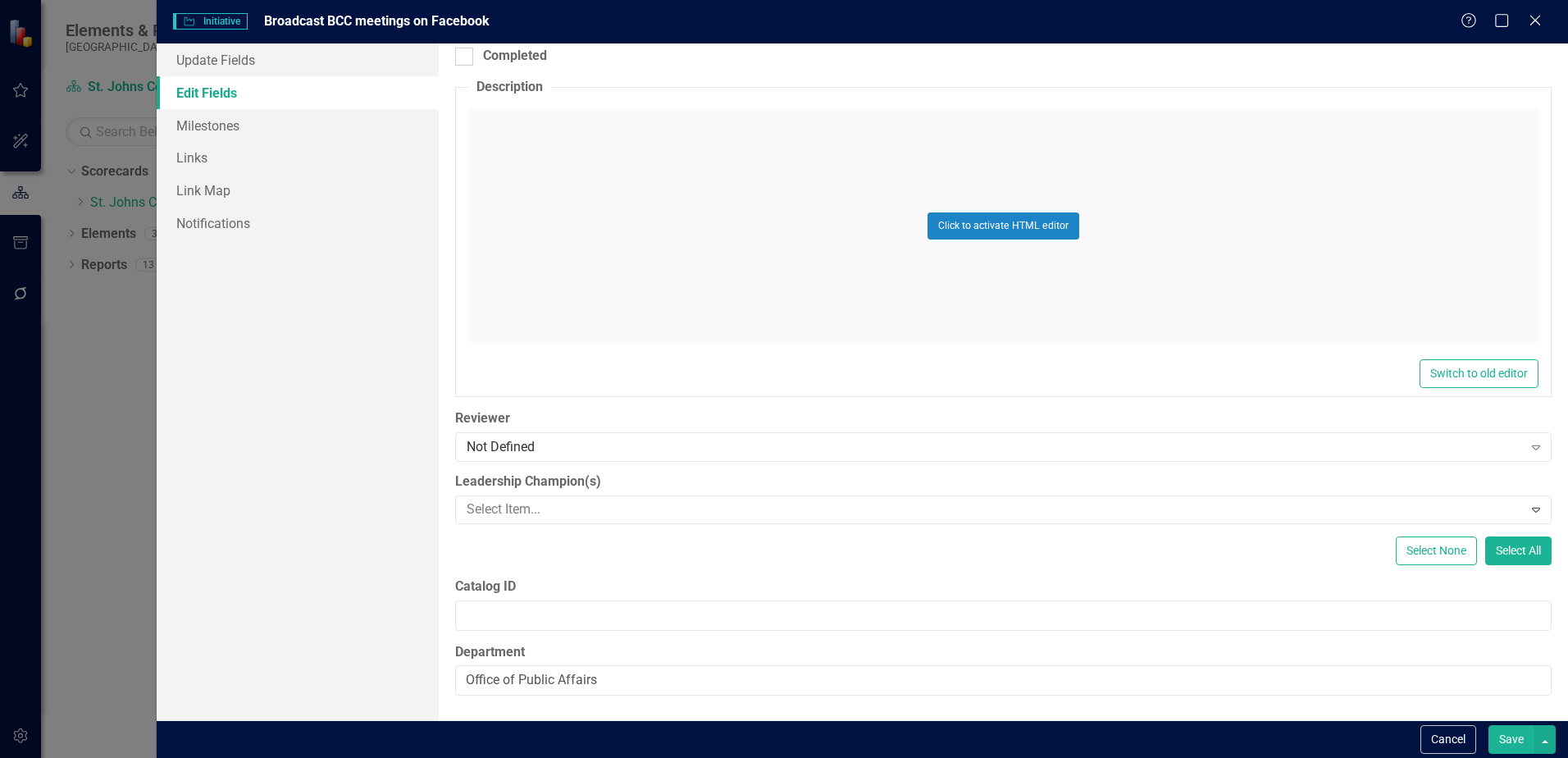
click at [1516, 734] on button "Save" at bounding box center [1512, 739] width 46 height 28
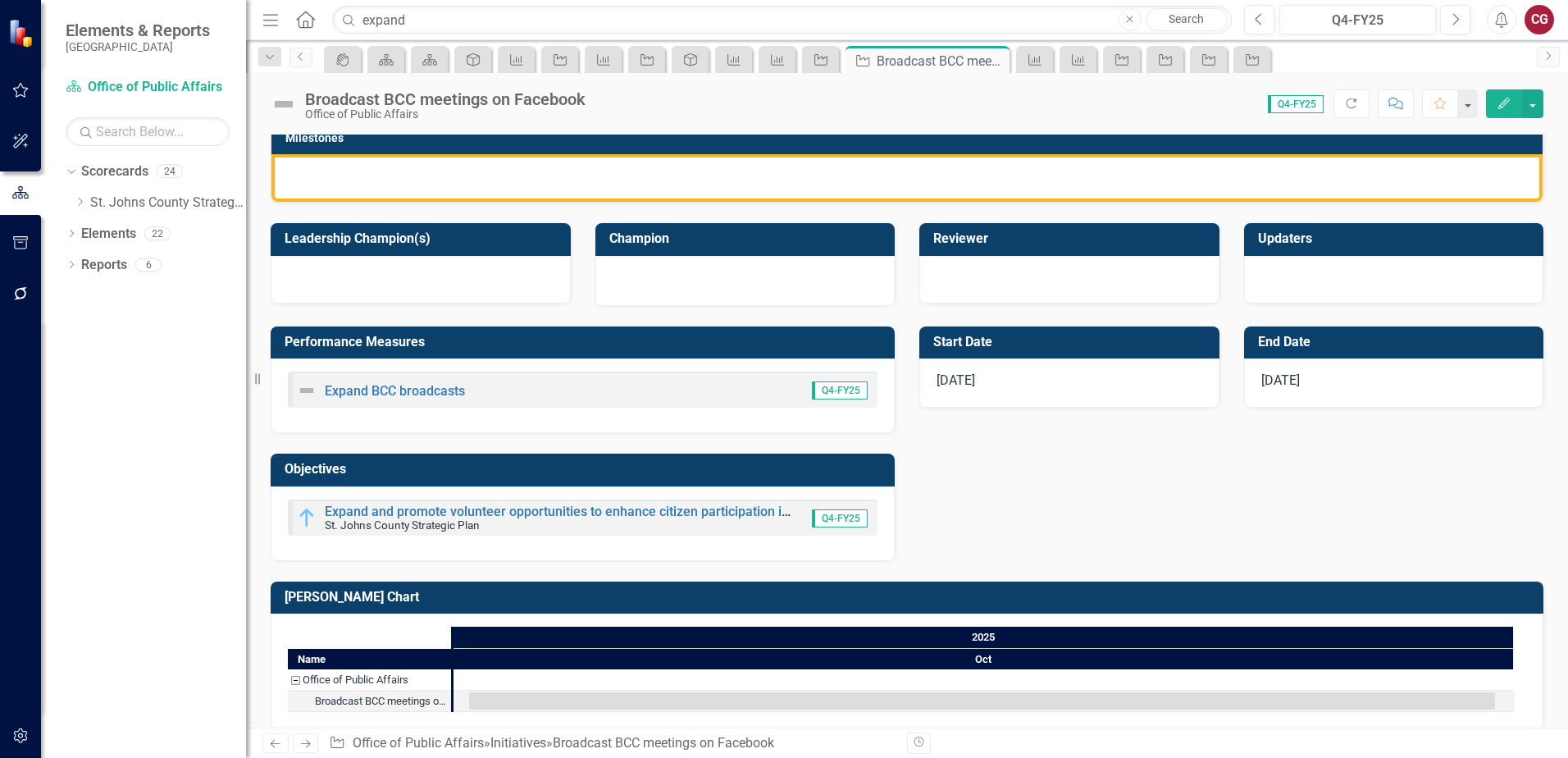
scroll to position [441, 0]
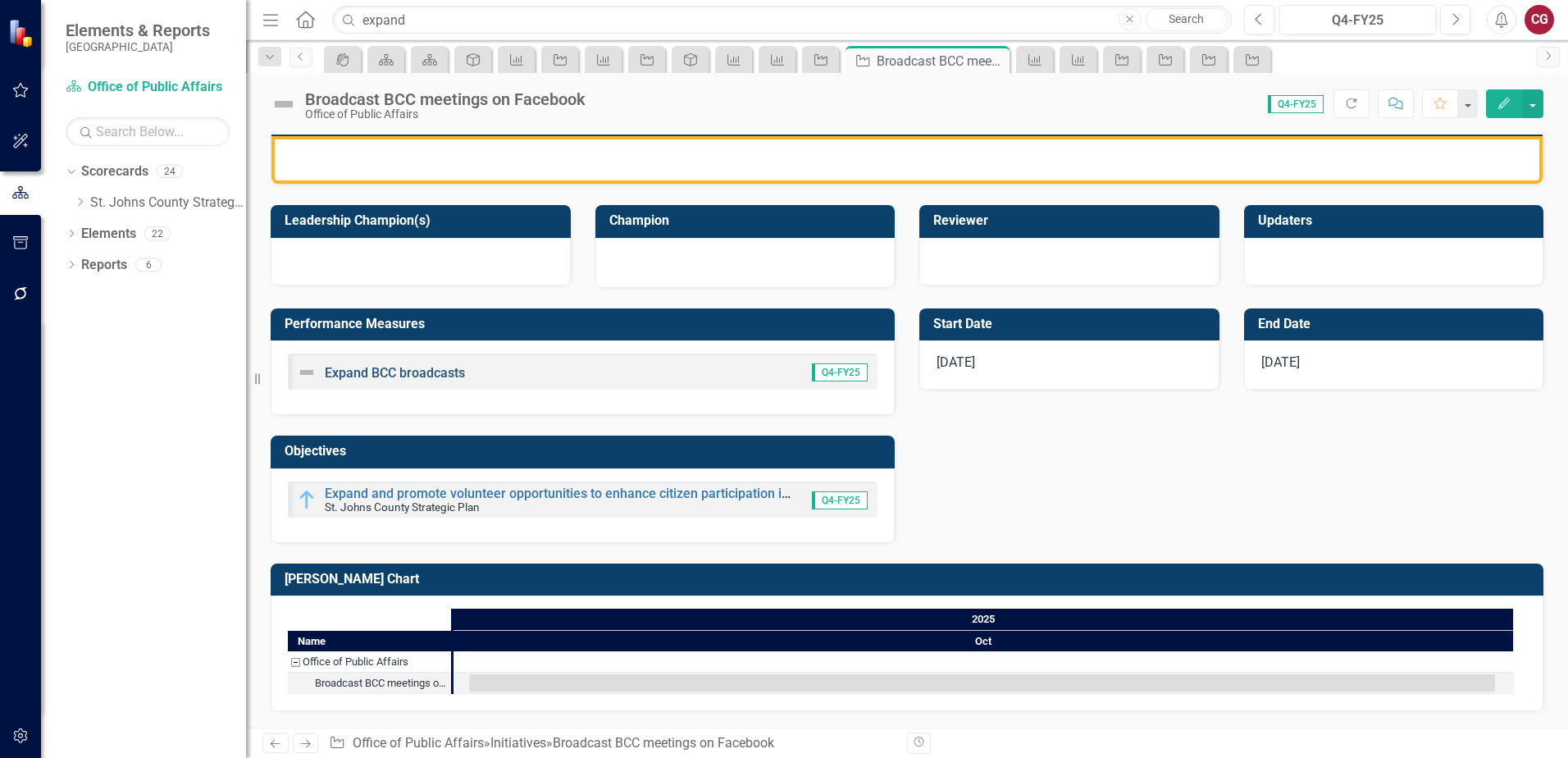
click at [426, 373] on link "Expand BCC broadcasts" at bounding box center [395, 373] width 140 height 16
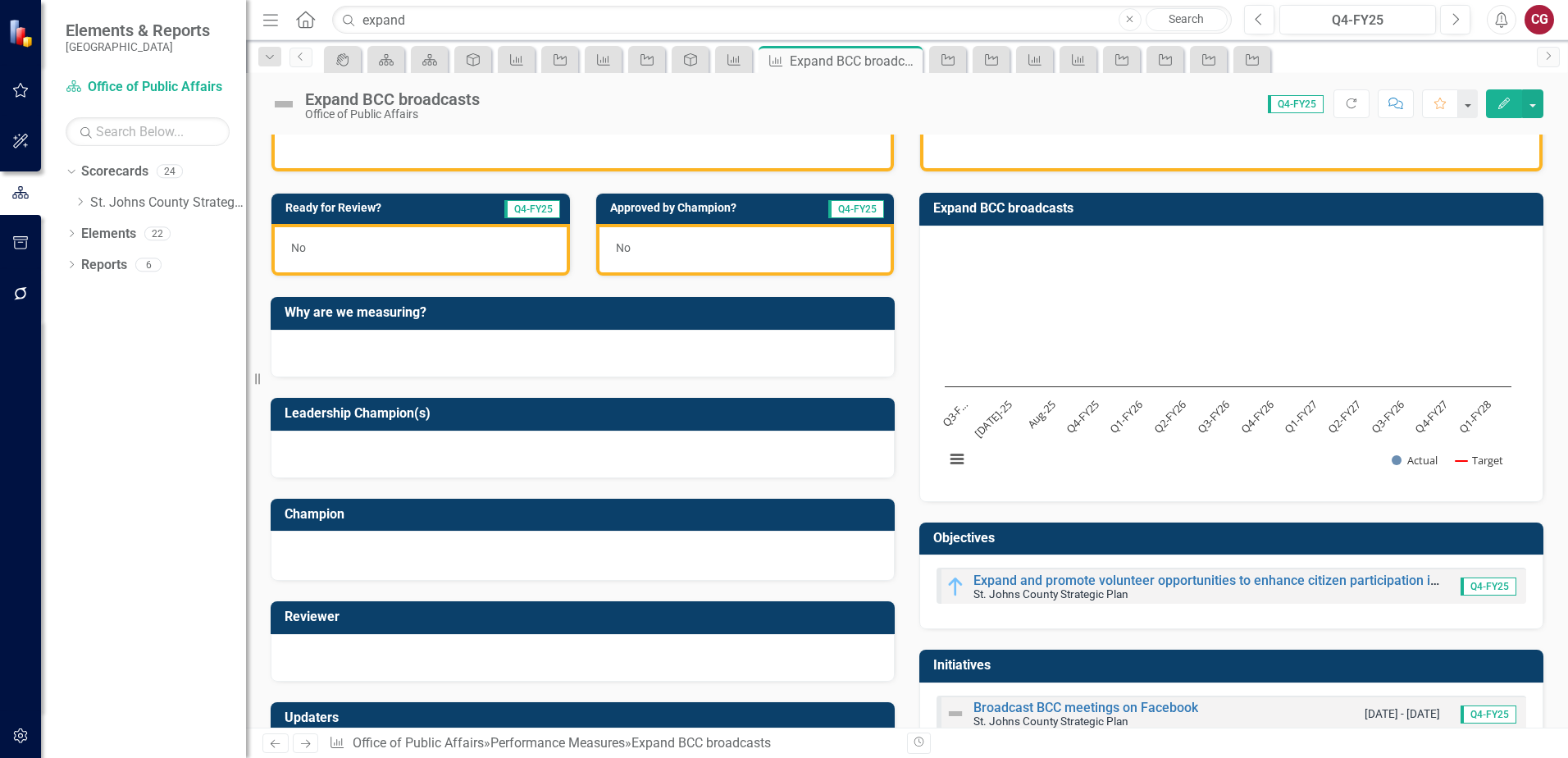
scroll to position [489, 0]
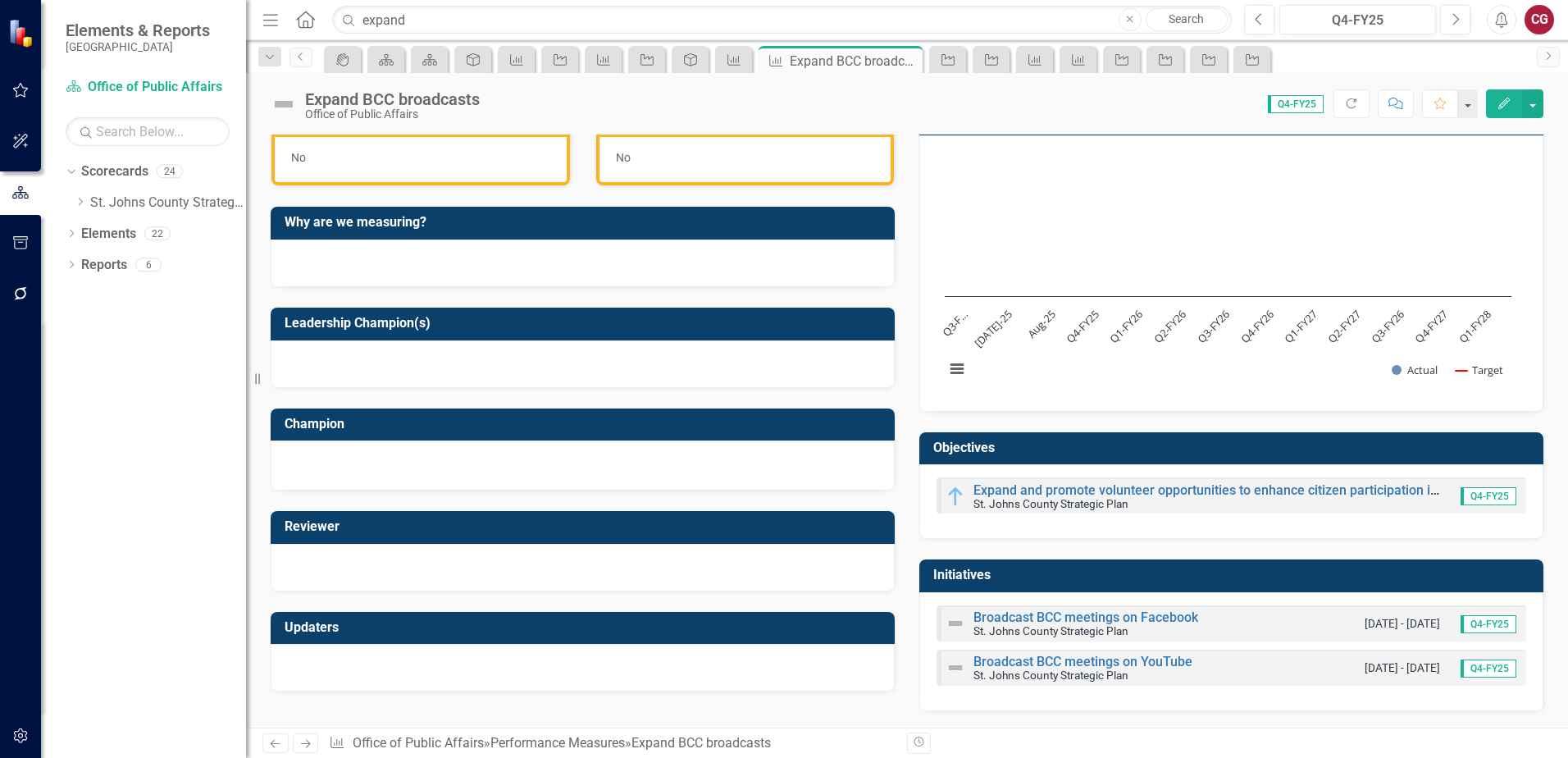
click at [1095, 650] on div "Broadcast BCC meetings on YouTube [GEOGRAPHIC_DATA] Strategic Plan [DATE] - [DA…" at bounding box center [1231, 667] width 589 height 36
click at [1096, 660] on link "Broadcast BCC meetings on YouTube" at bounding box center [1083, 661] width 219 height 16
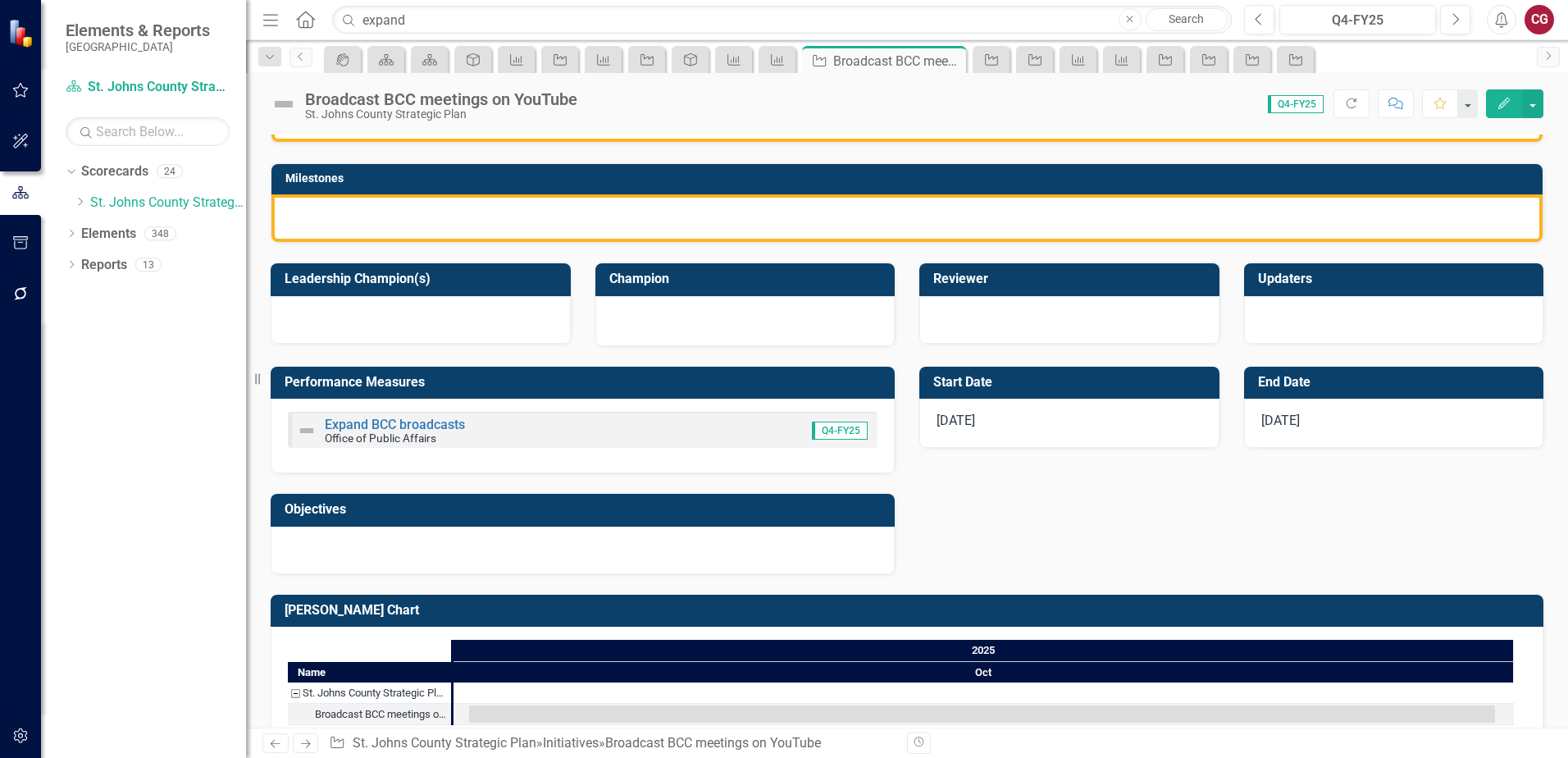
scroll to position [410, 0]
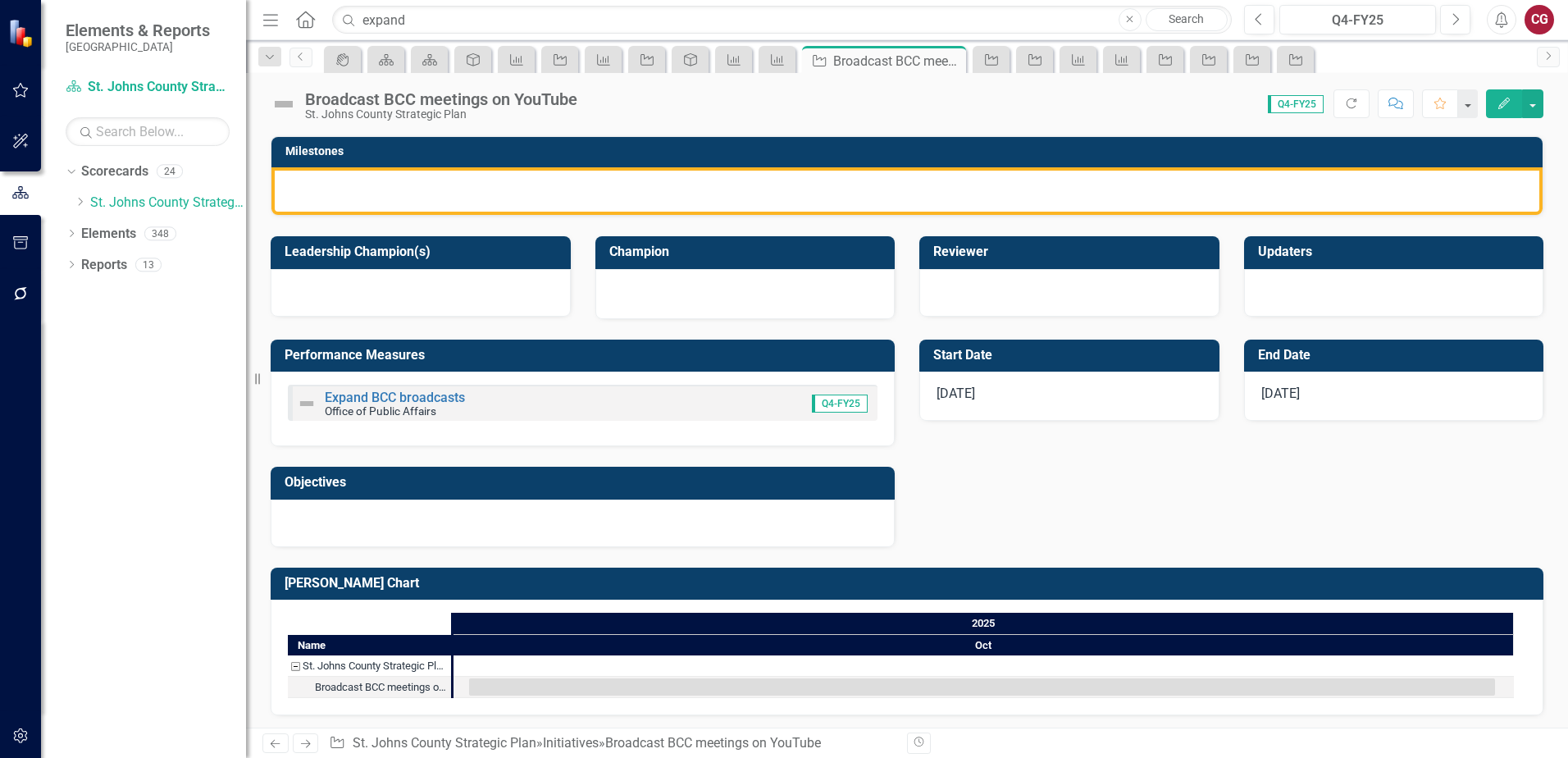
click at [498, 524] on div at bounding box center [583, 523] width 624 height 48
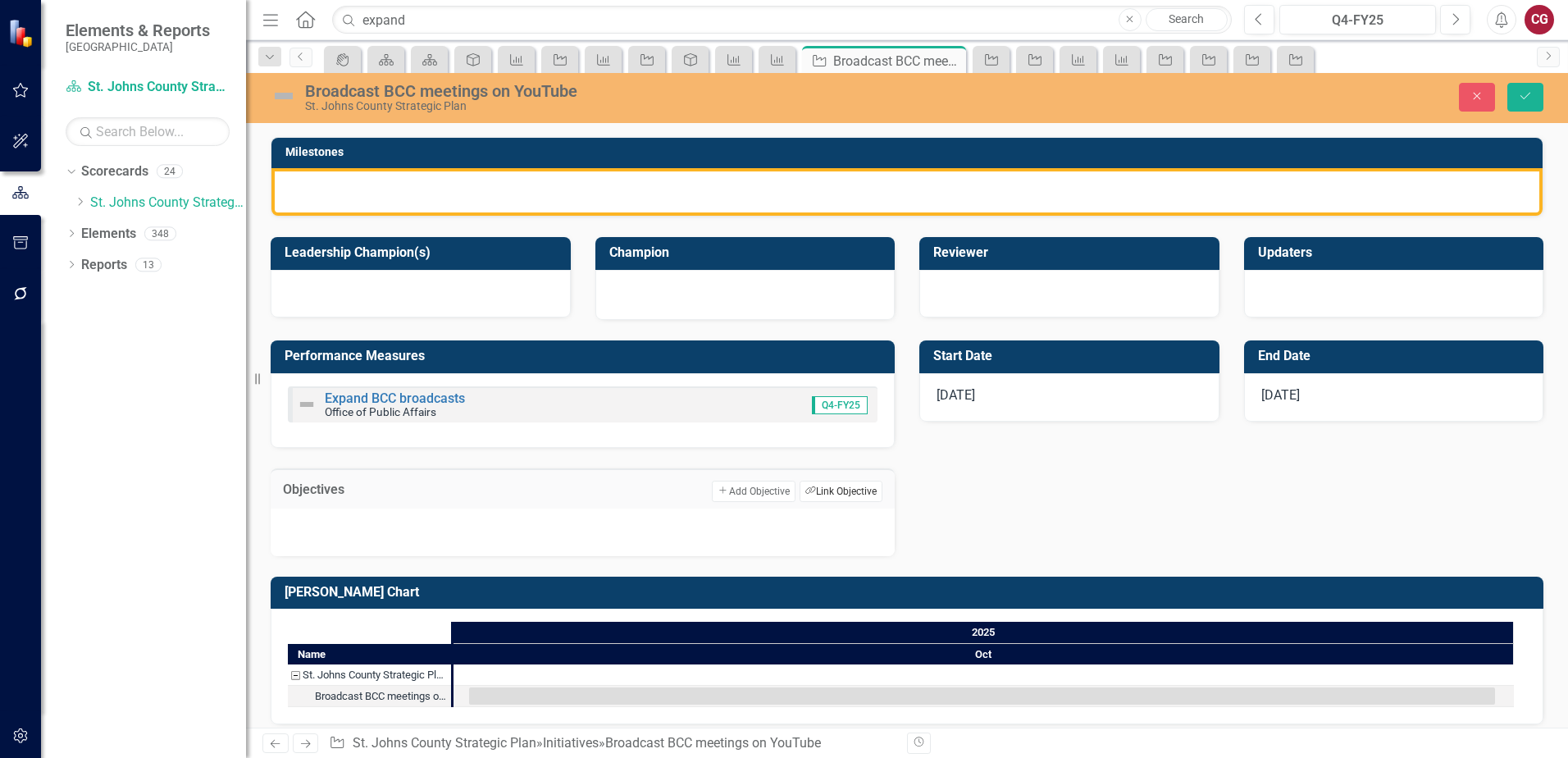
click at [812, 485] on button "Link Tag Link Objective" at bounding box center [841, 491] width 83 height 21
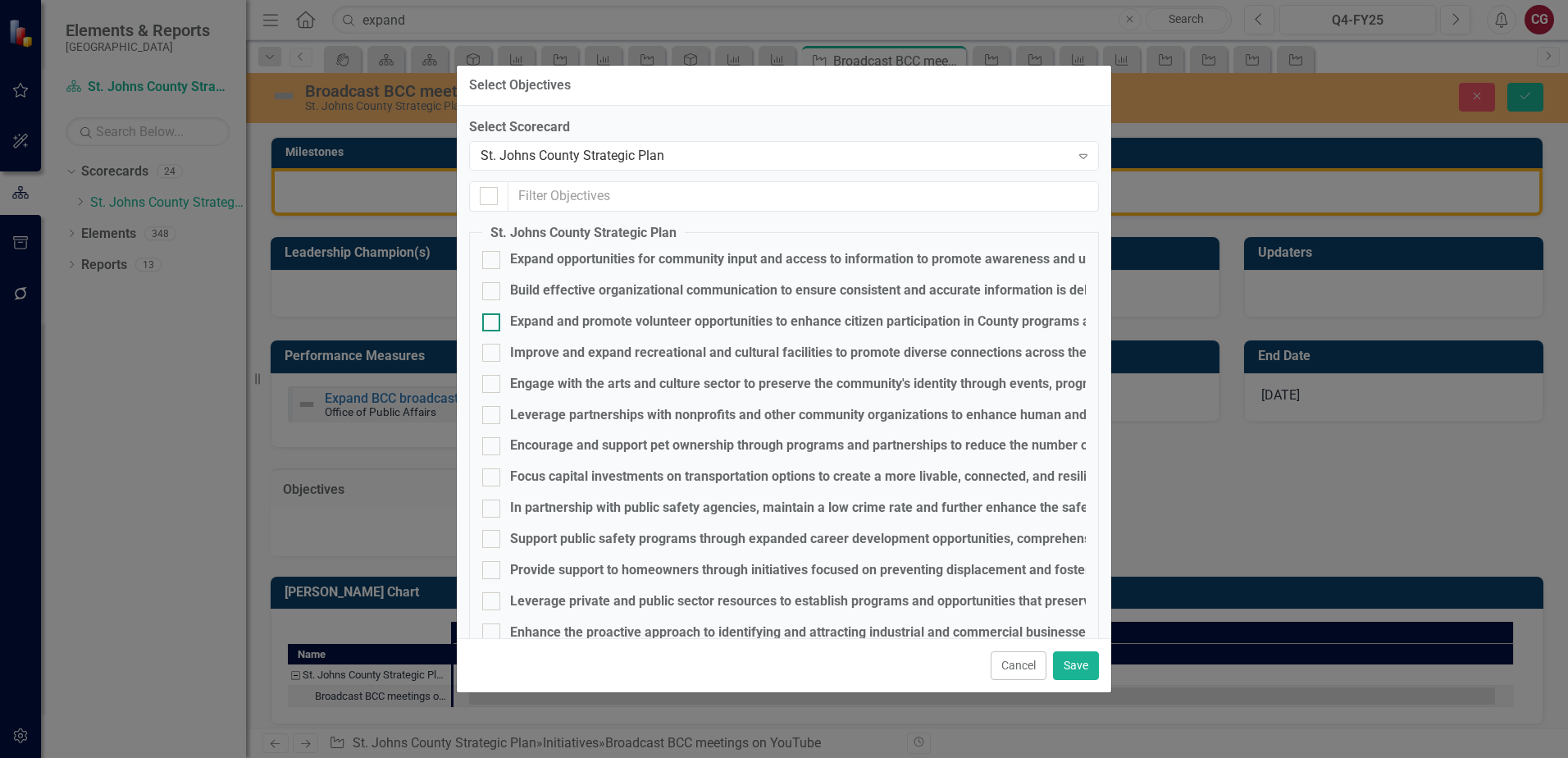
click at [509, 324] on div "Expand and promote volunteer opportunities to enhance citizen participation in …" at bounding box center [784, 321] width 604 height 19
click at [493, 324] on input "Expand and promote volunteer opportunities to enhance citizen participation in …" at bounding box center [487, 318] width 11 height 11
checkbox input "true"
click at [1078, 672] on button "Save" at bounding box center [1076, 664] width 46 height 28
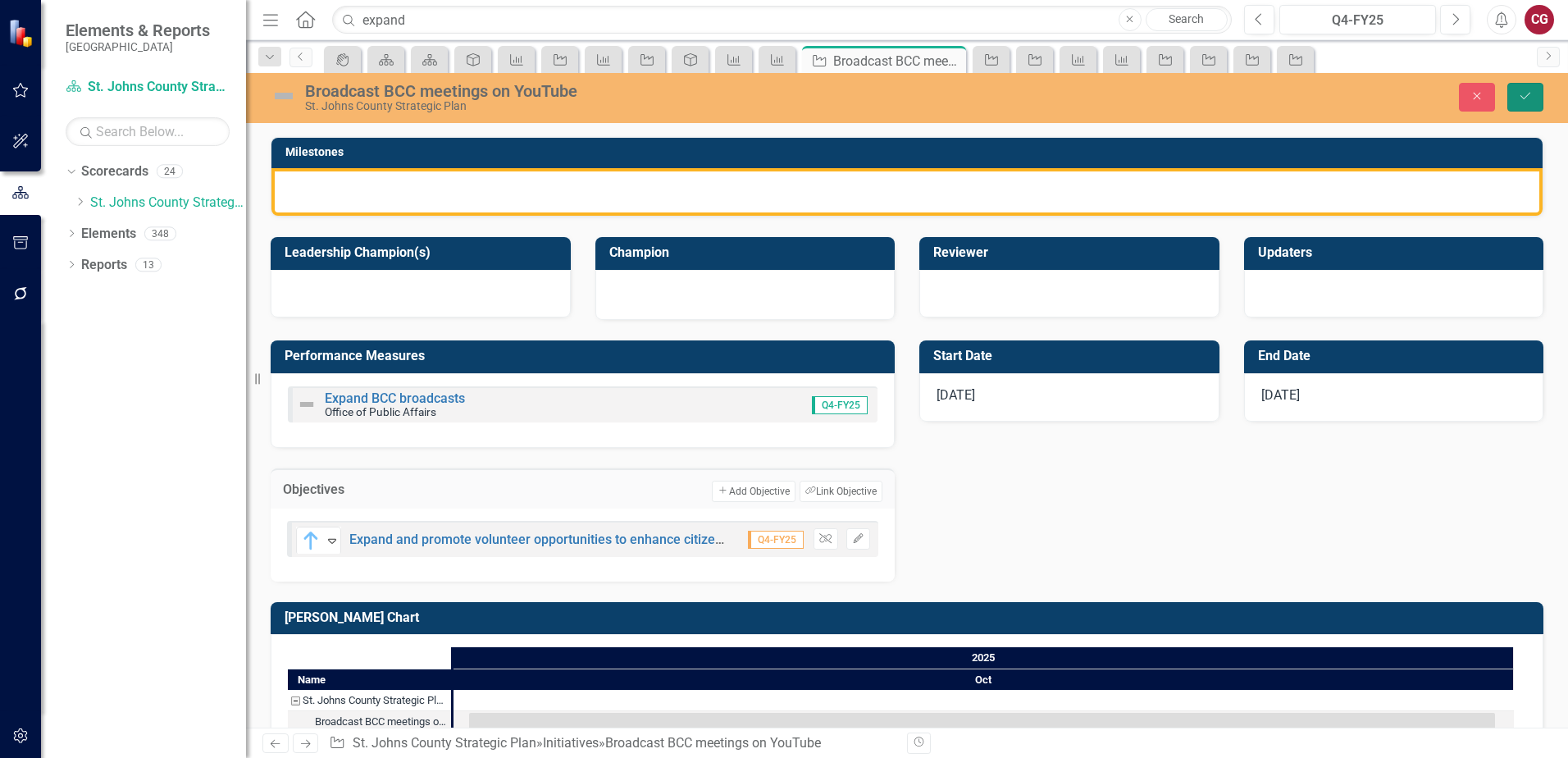
click at [1536, 96] on button "Save" at bounding box center [1525, 96] width 36 height 28
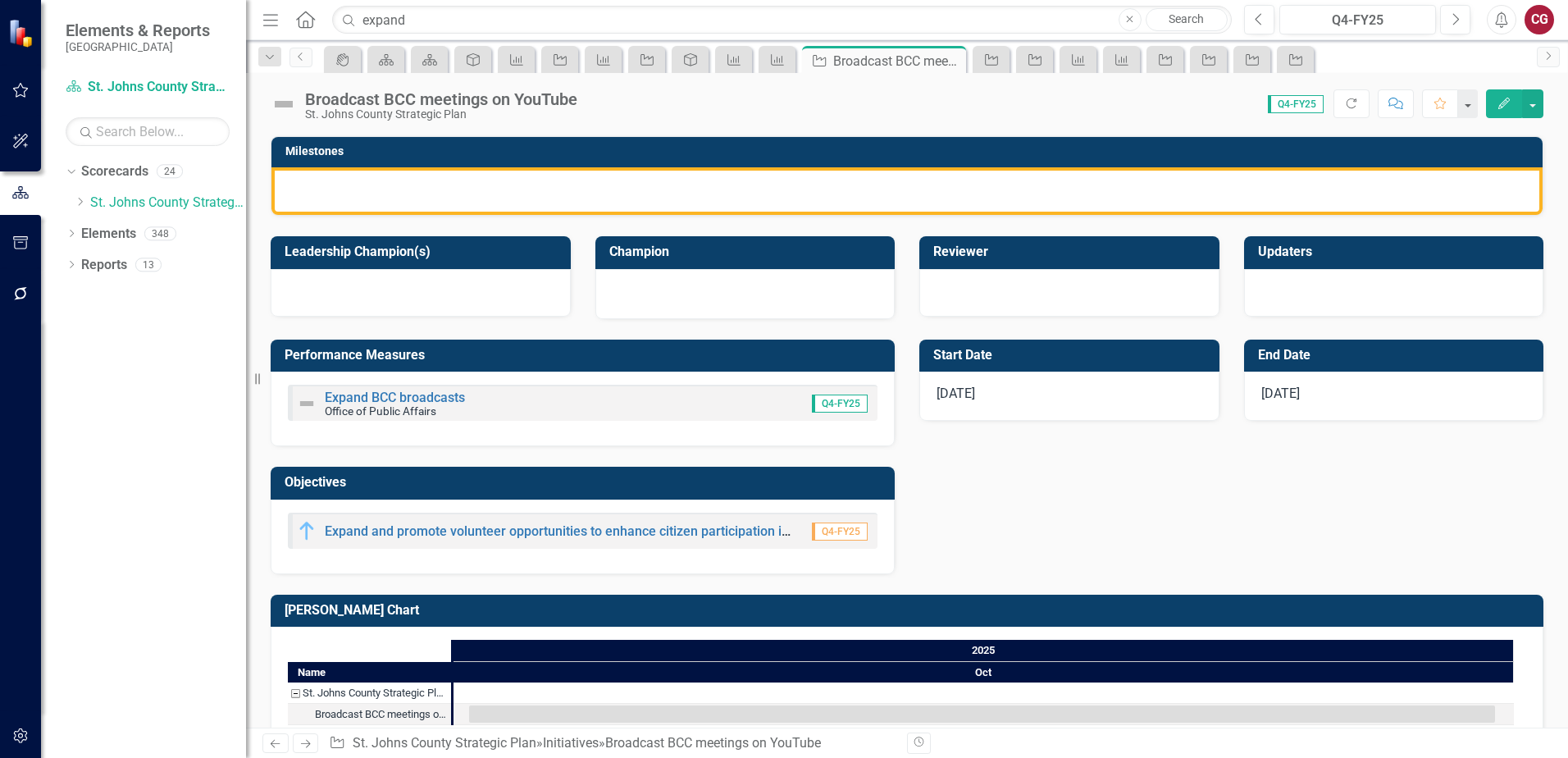
scroll to position [441, 0]
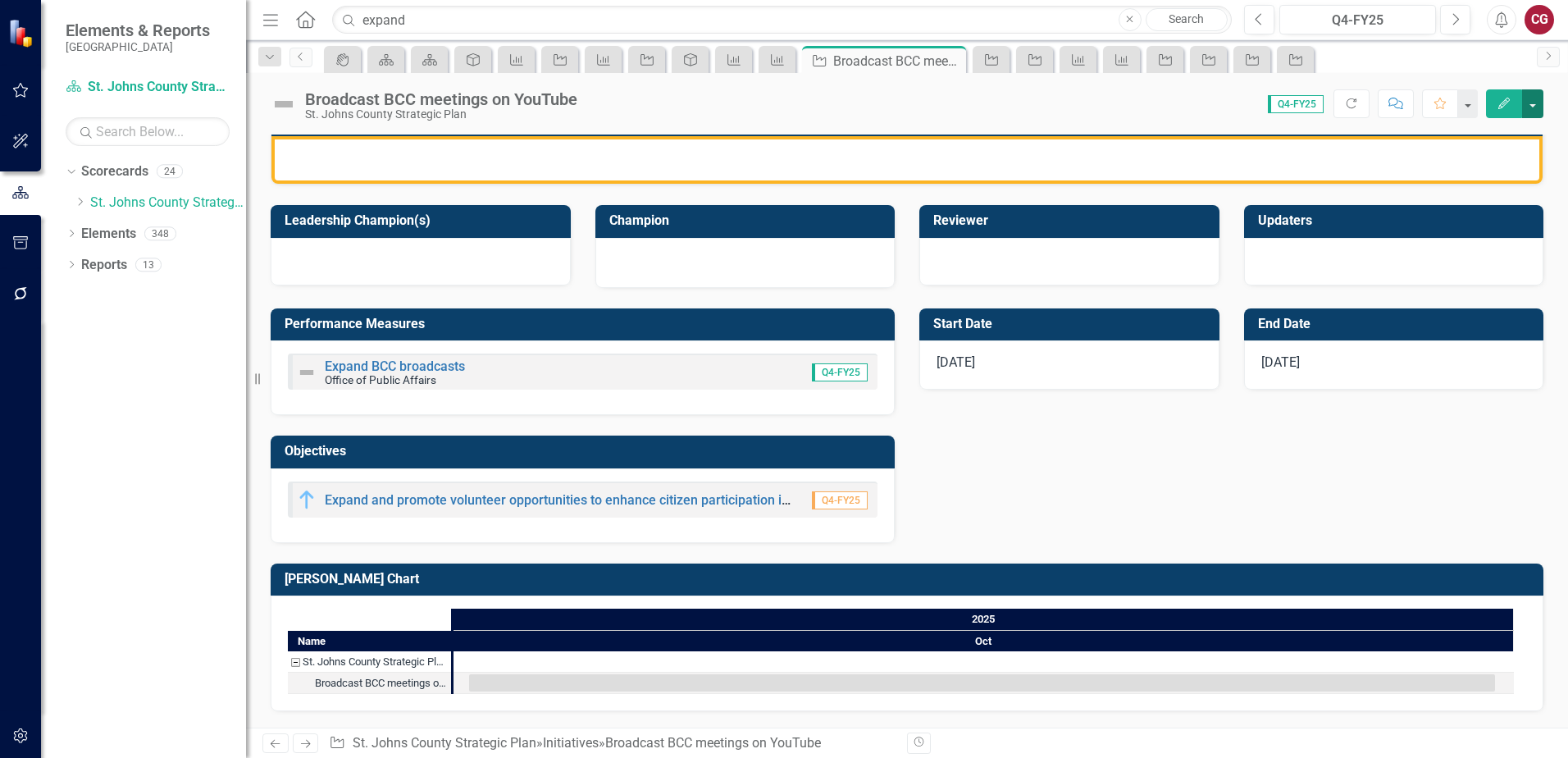
click at [1525, 104] on button "button" at bounding box center [1532, 103] width 21 height 28
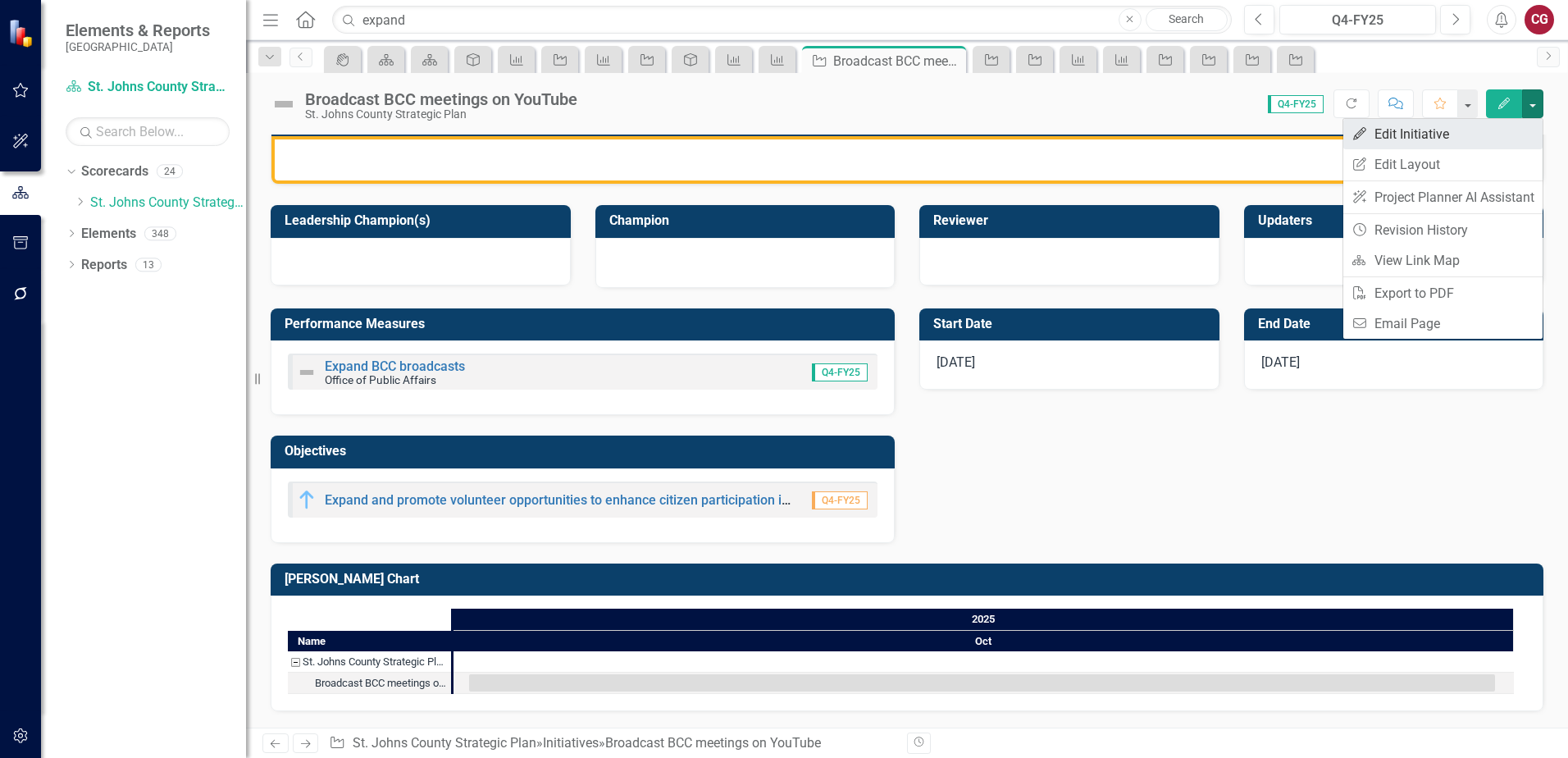
click at [1456, 140] on link "Edit Edit Initiative" at bounding box center [1443, 134] width 199 height 30
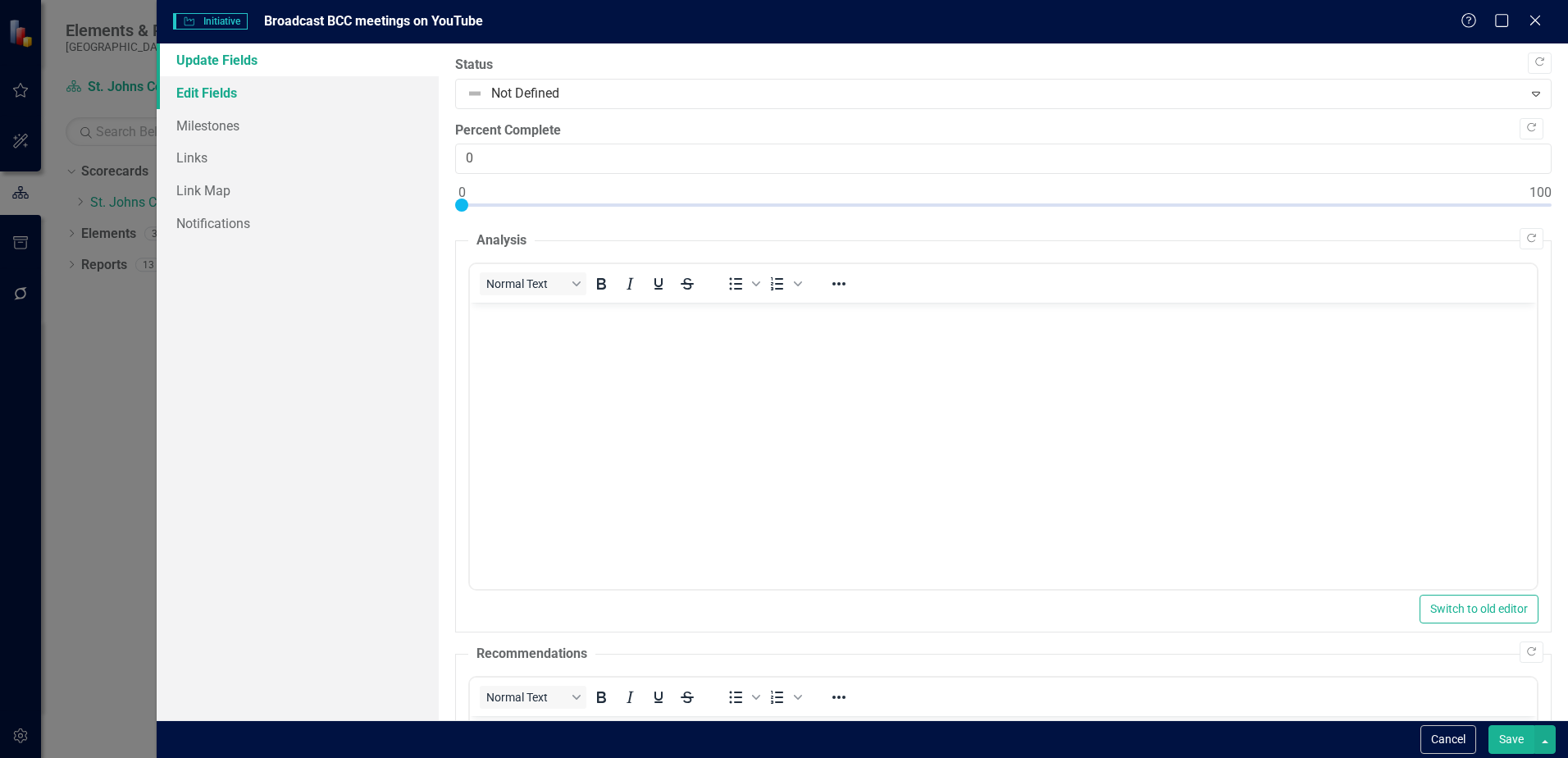
scroll to position [0, 0]
click at [197, 86] on link "Edit Fields" at bounding box center [297, 93] width 282 height 33
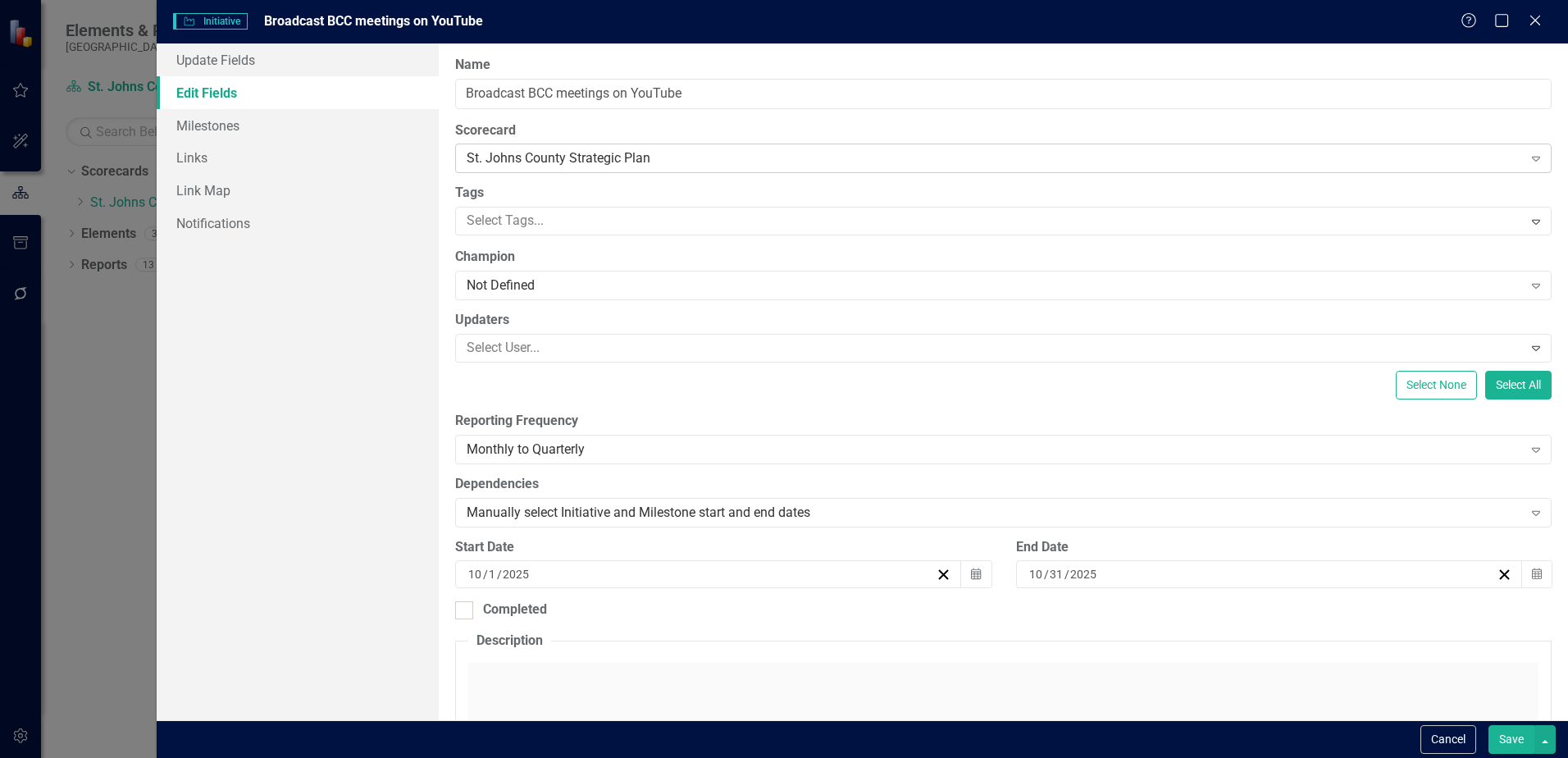
click at [660, 159] on div "St. Johns County Strategic Plan" at bounding box center [994, 159] width 1056 height 19
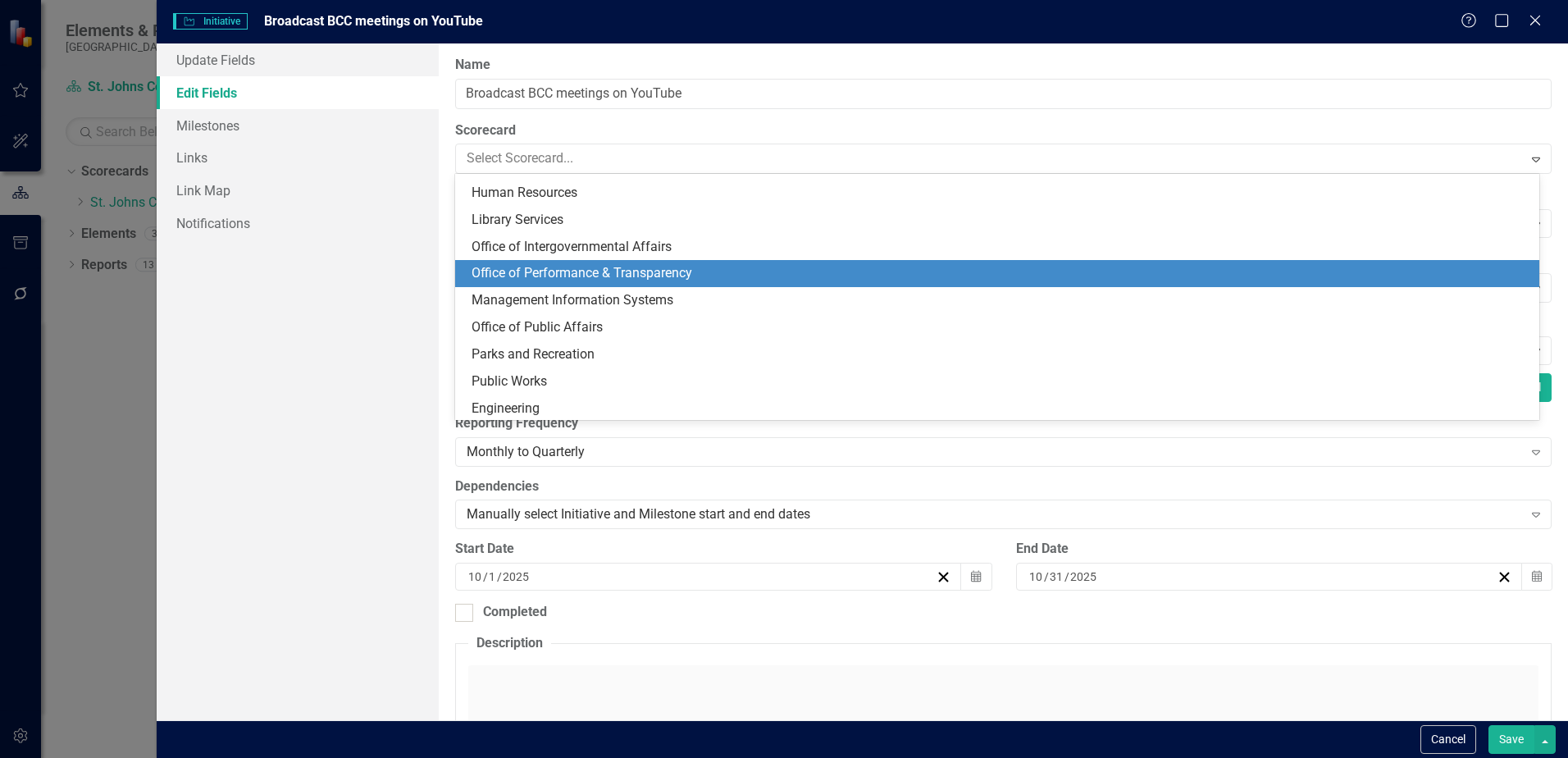
scroll to position [236, 0]
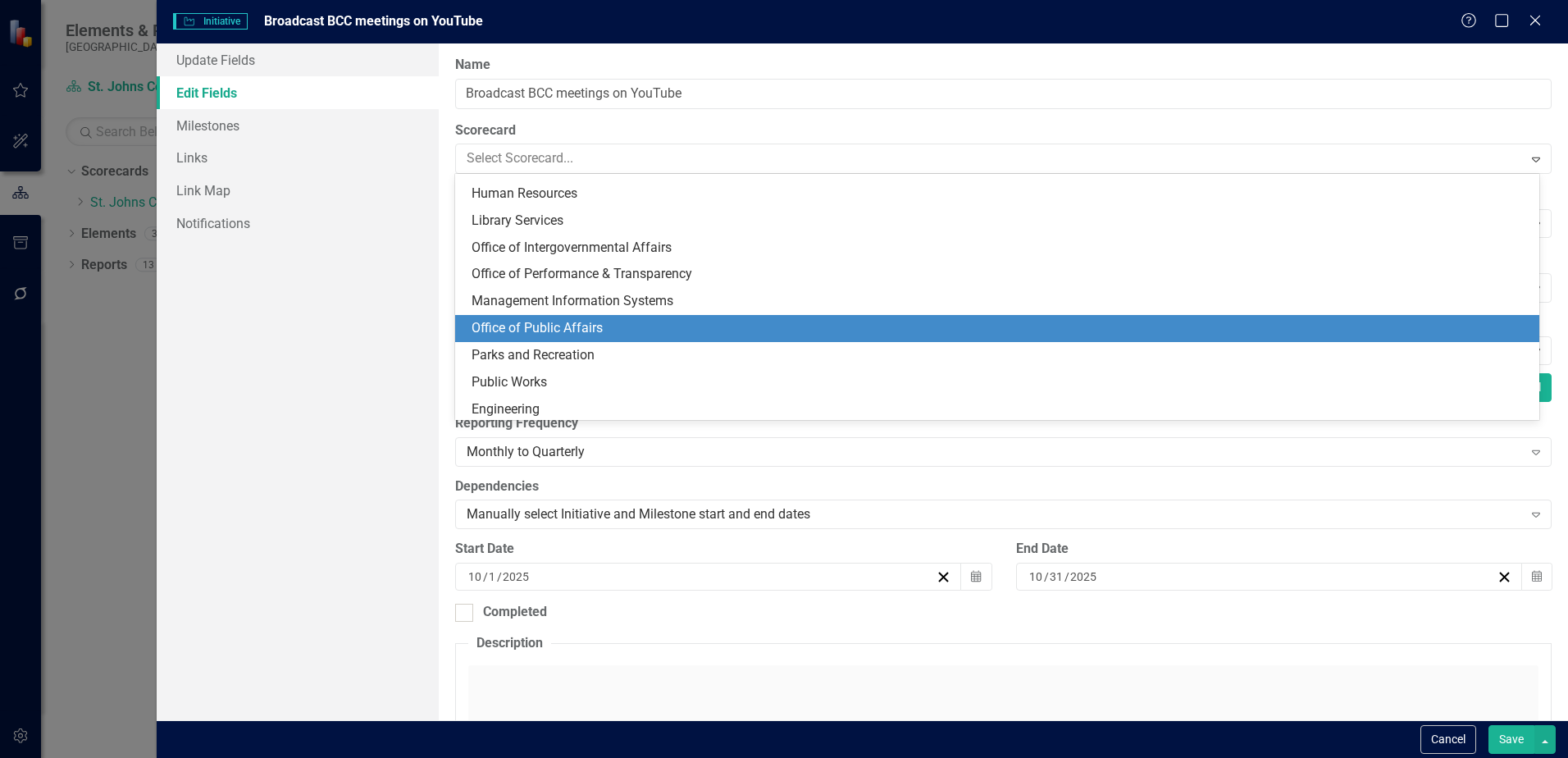
click at [567, 326] on div "Office of Public Affairs" at bounding box center [1001, 329] width 1058 height 19
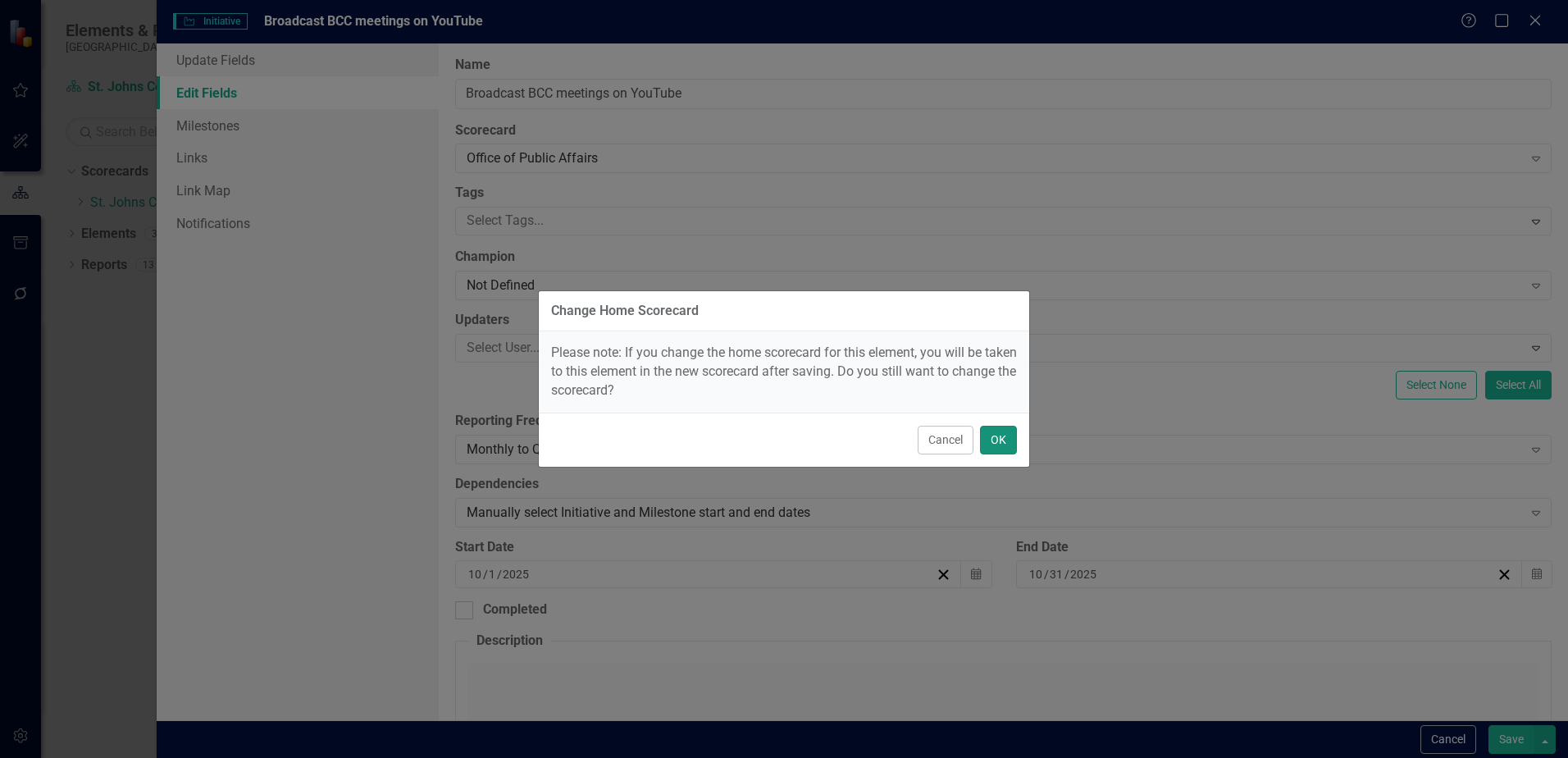
click at [1005, 449] on button "OK" at bounding box center [999, 440] width 37 height 28
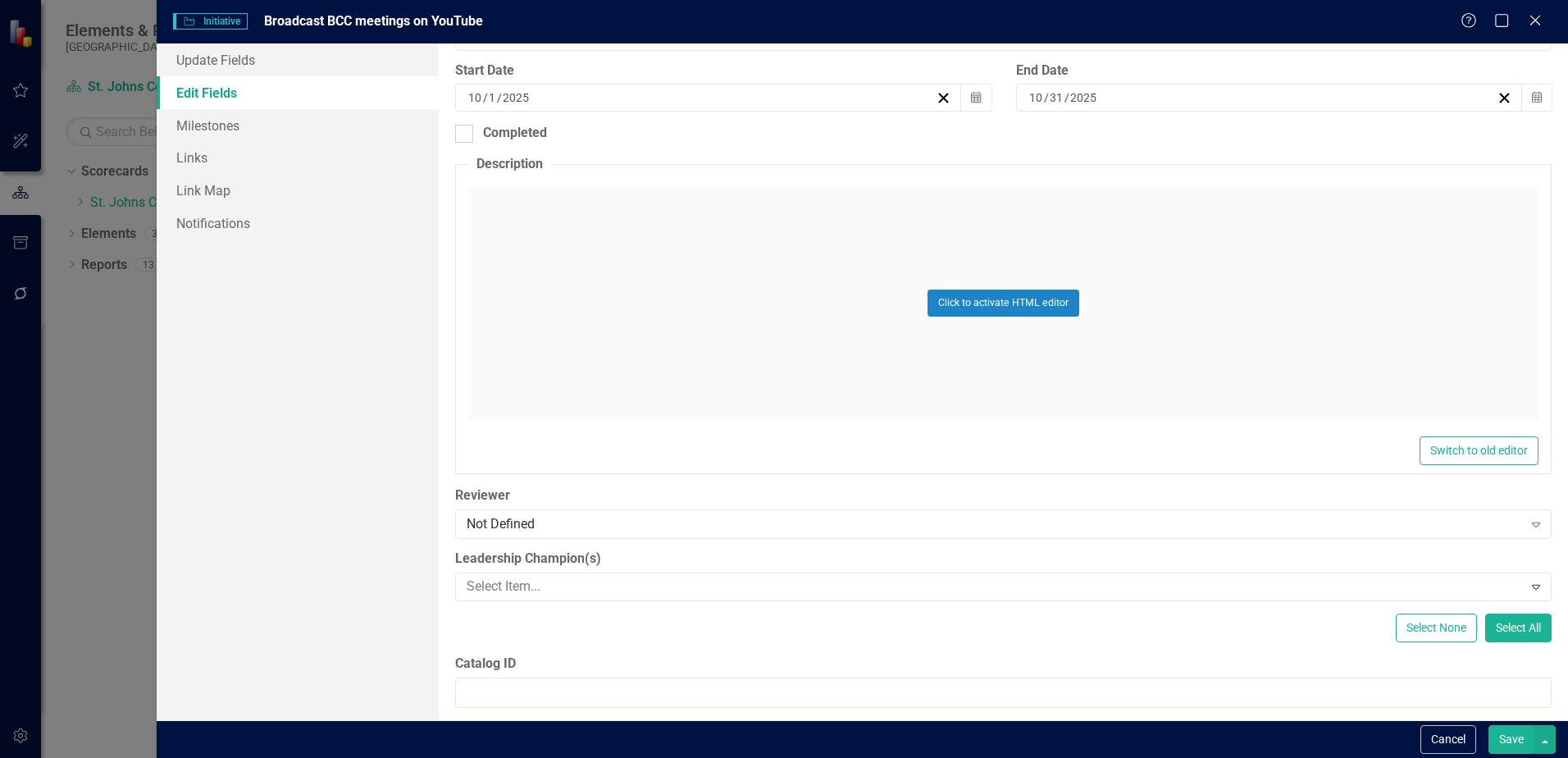
scroll to position [553, 0]
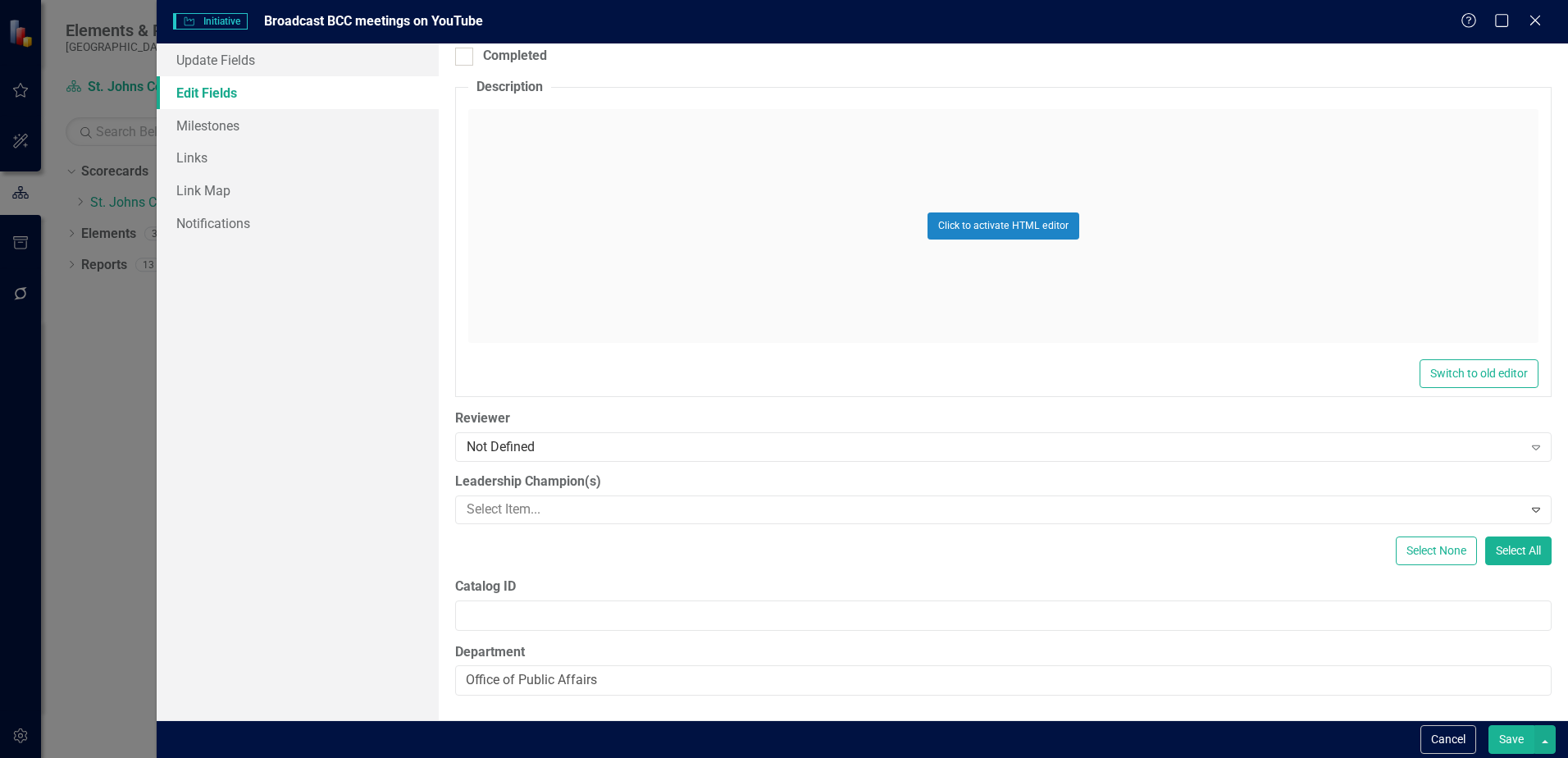
click at [1516, 735] on button "Save" at bounding box center [1512, 739] width 46 height 28
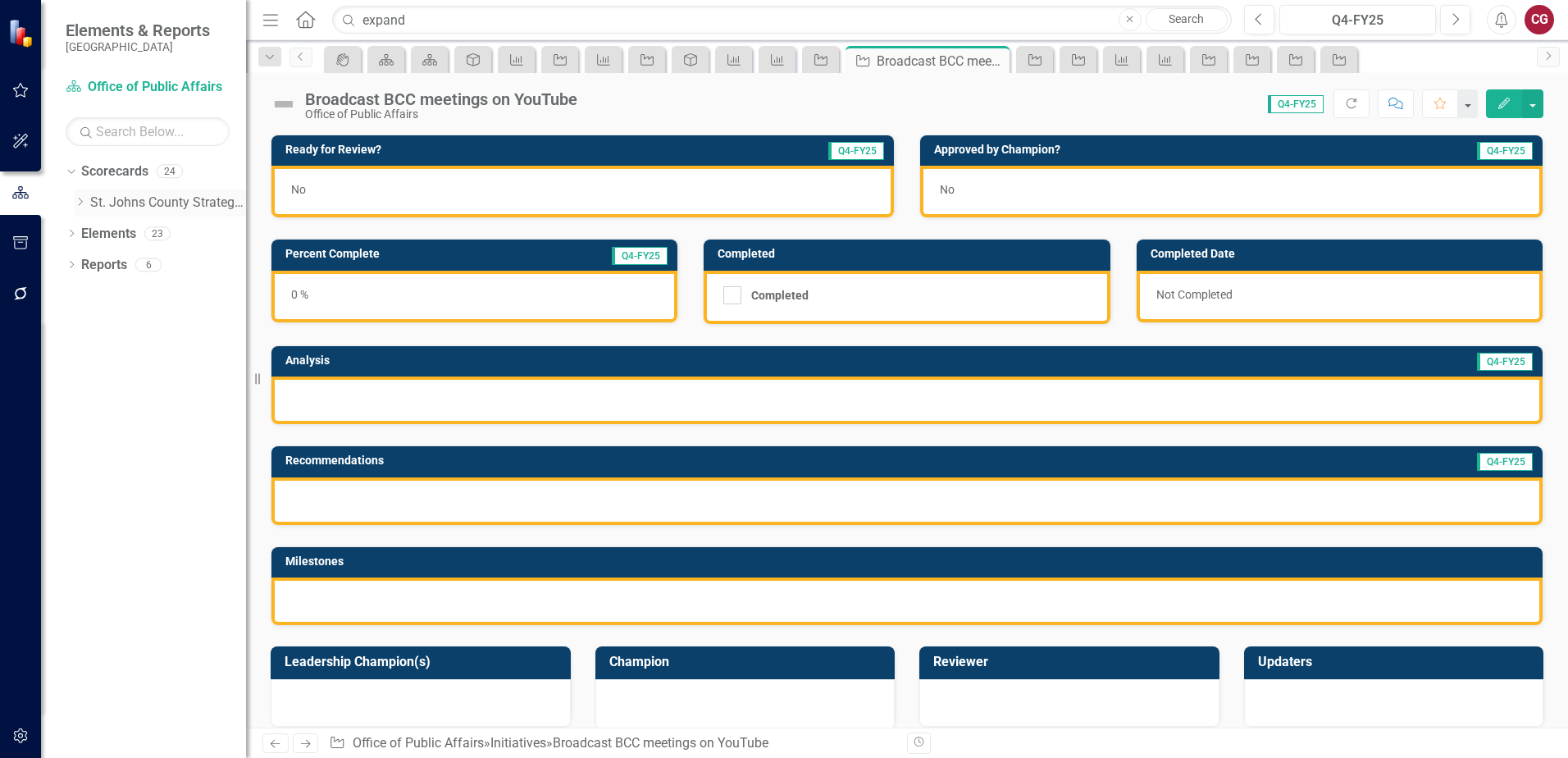
click at [83, 198] on icon "Dropdown" at bounding box center [79, 201] width 12 height 10
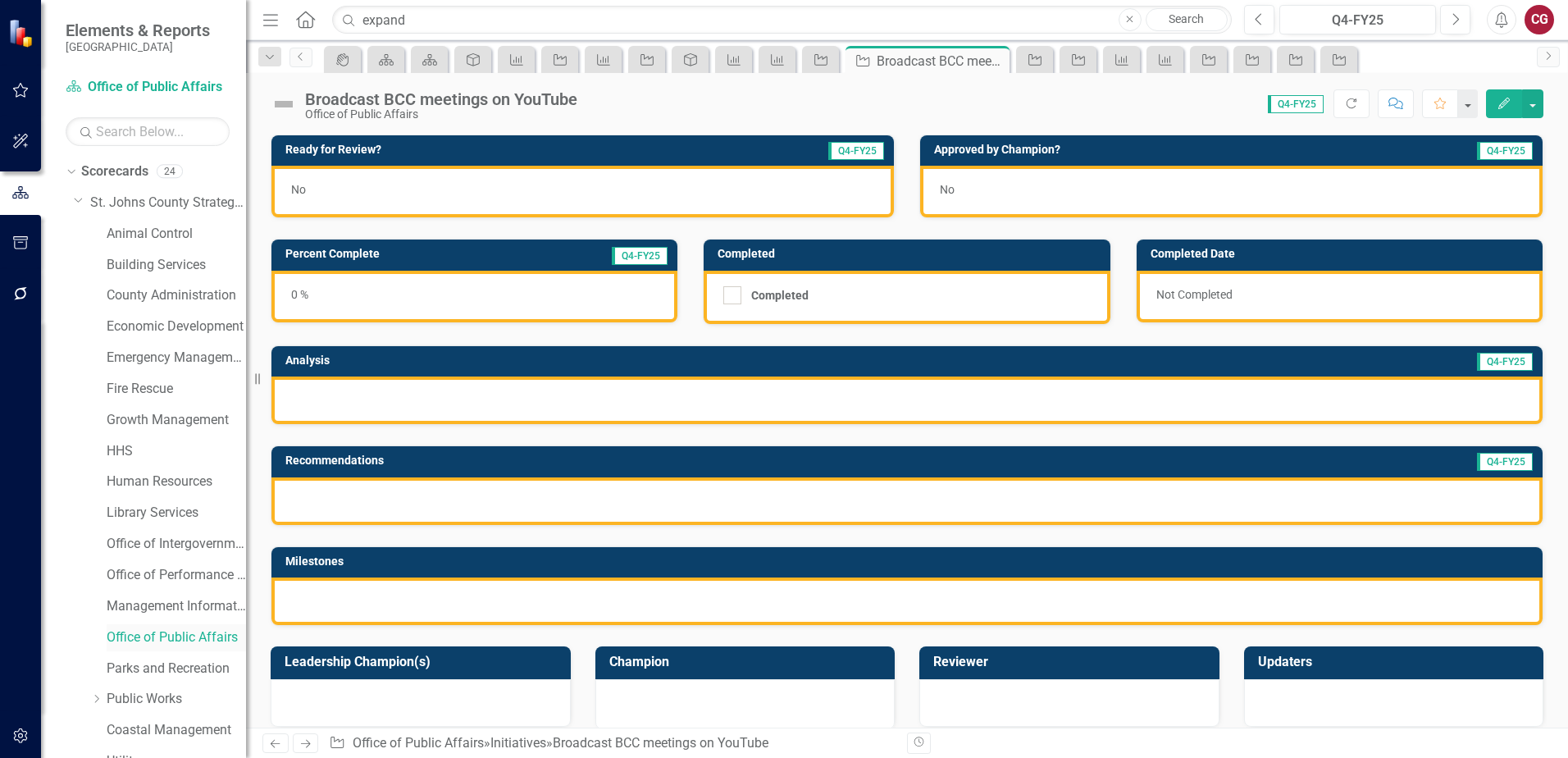
click at [158, 636] on link "Office of Public Affairs" at bounding box center [176, 637] width 140 height 19
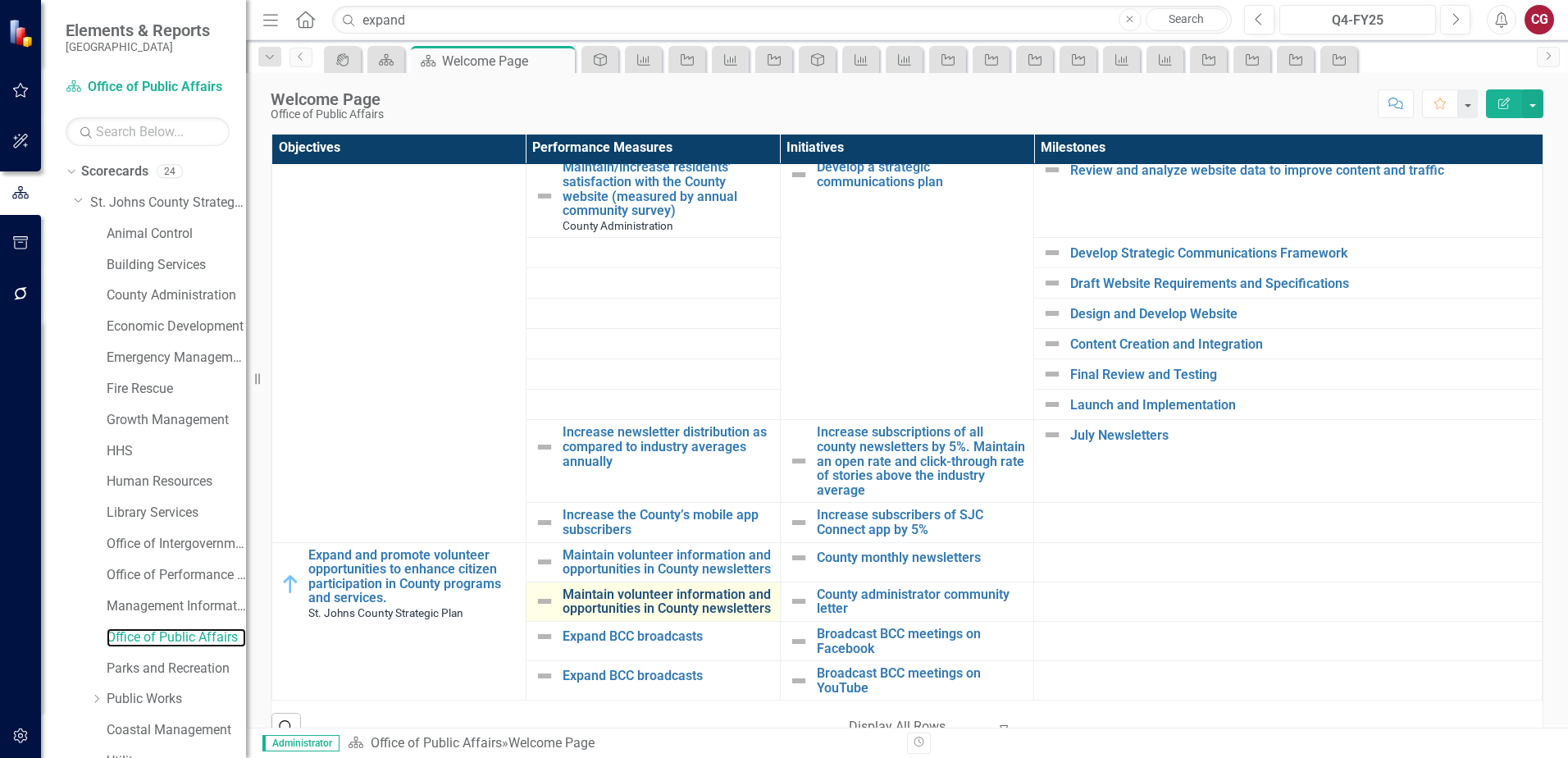
scroll to position [574, 0]
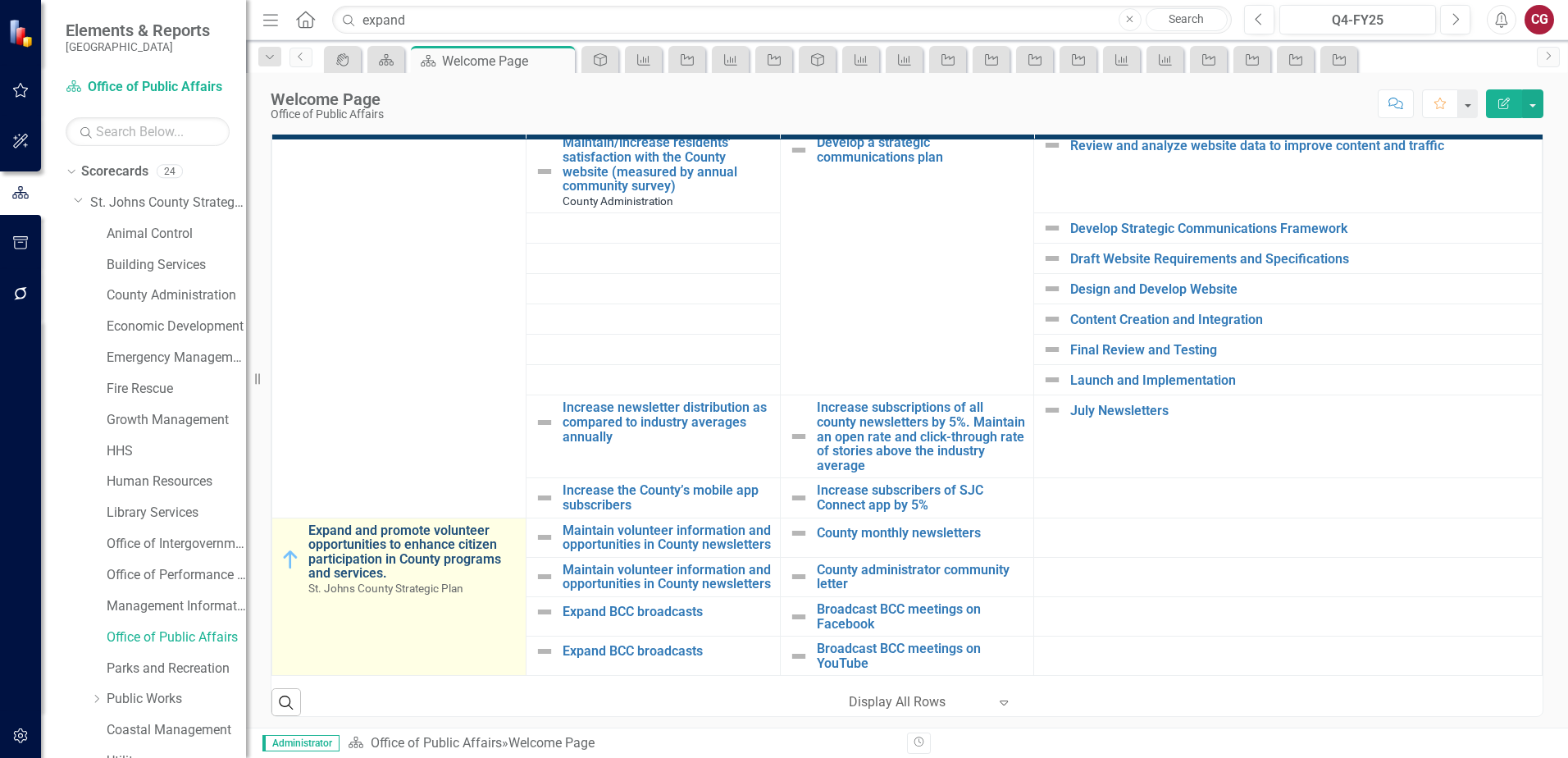
click at [417, 523] on link "Expand and promote volunteer opportunities to enhance citizen participation in …" at bounding box center [413, 552] width 209 height 58
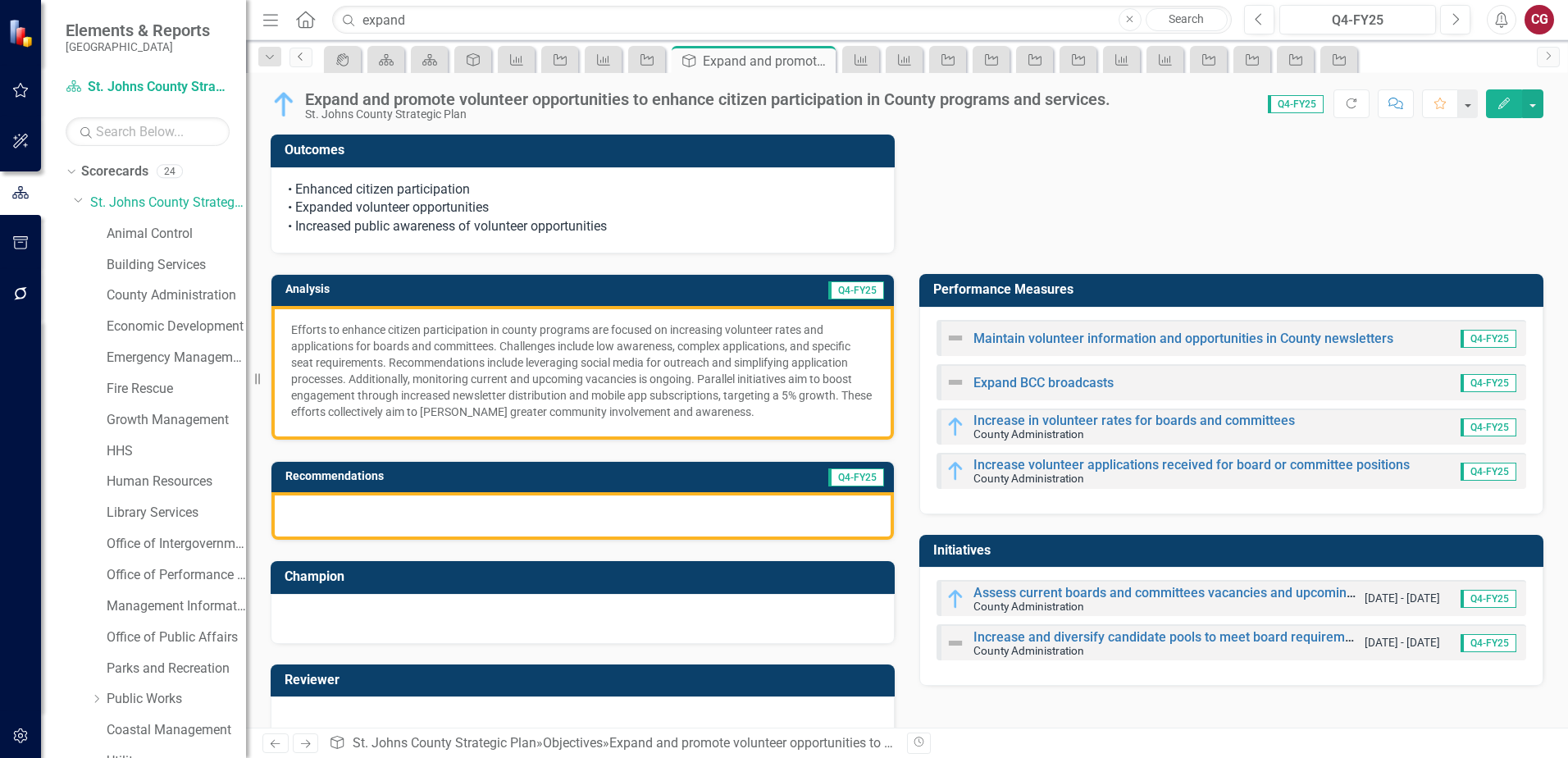
click at [304, 57] on icon "Previous" at bounding box center [301, 56] width 13 height 10
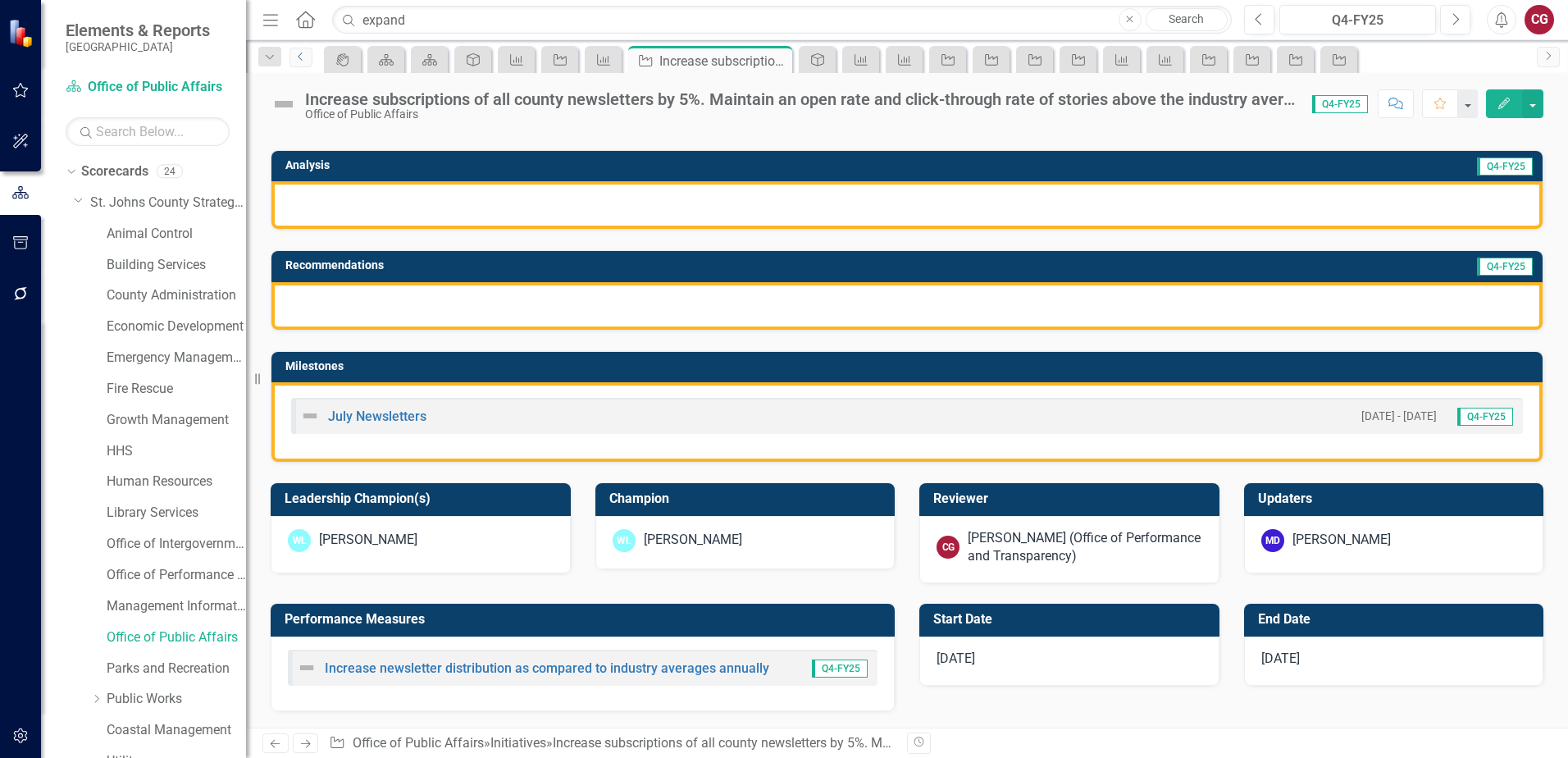
scroll to position [246, 0]
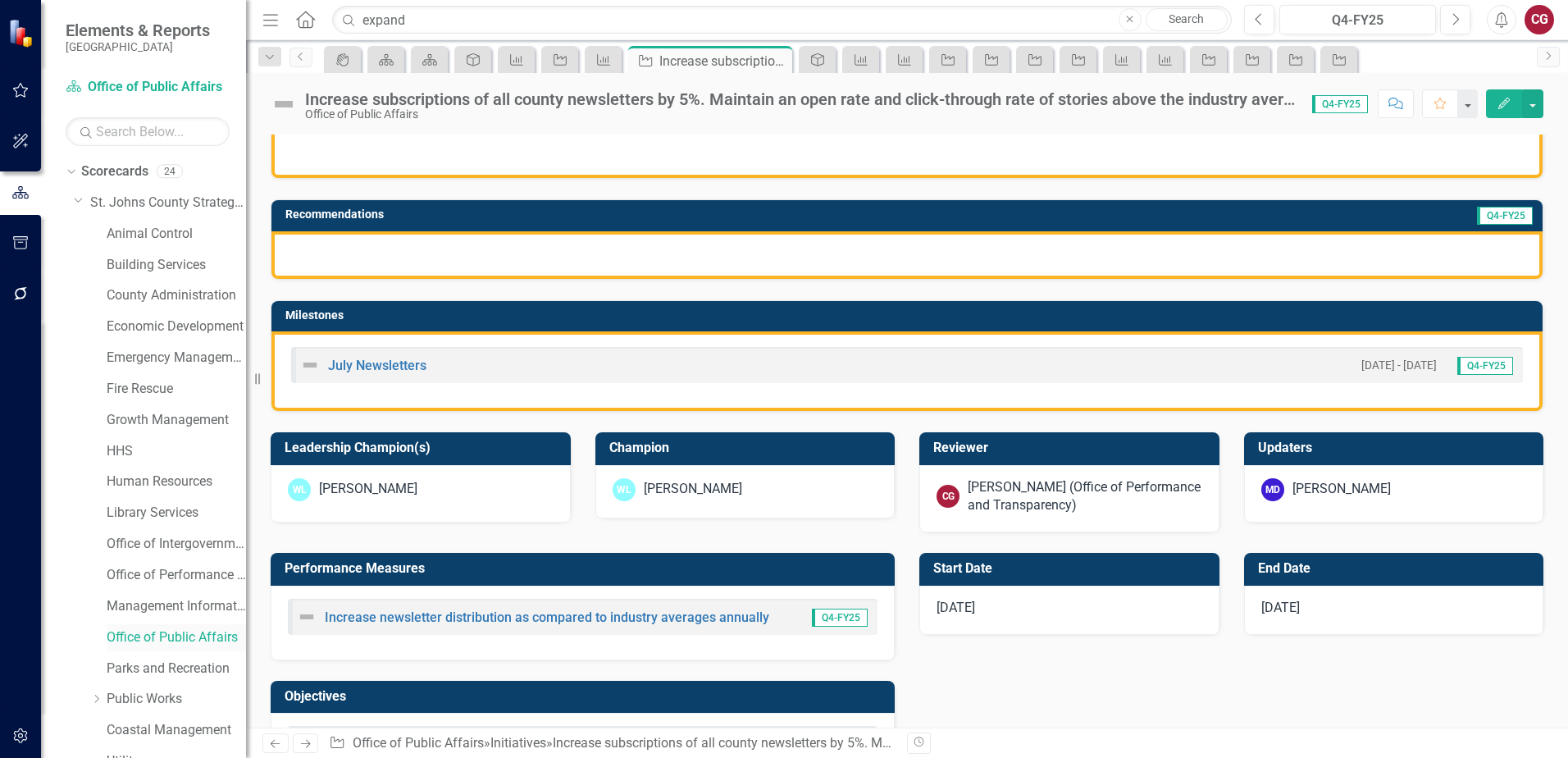
click at [140, 641] on link "Office of Public Affairs" at bounding box center [176, 637] width 140 height 19
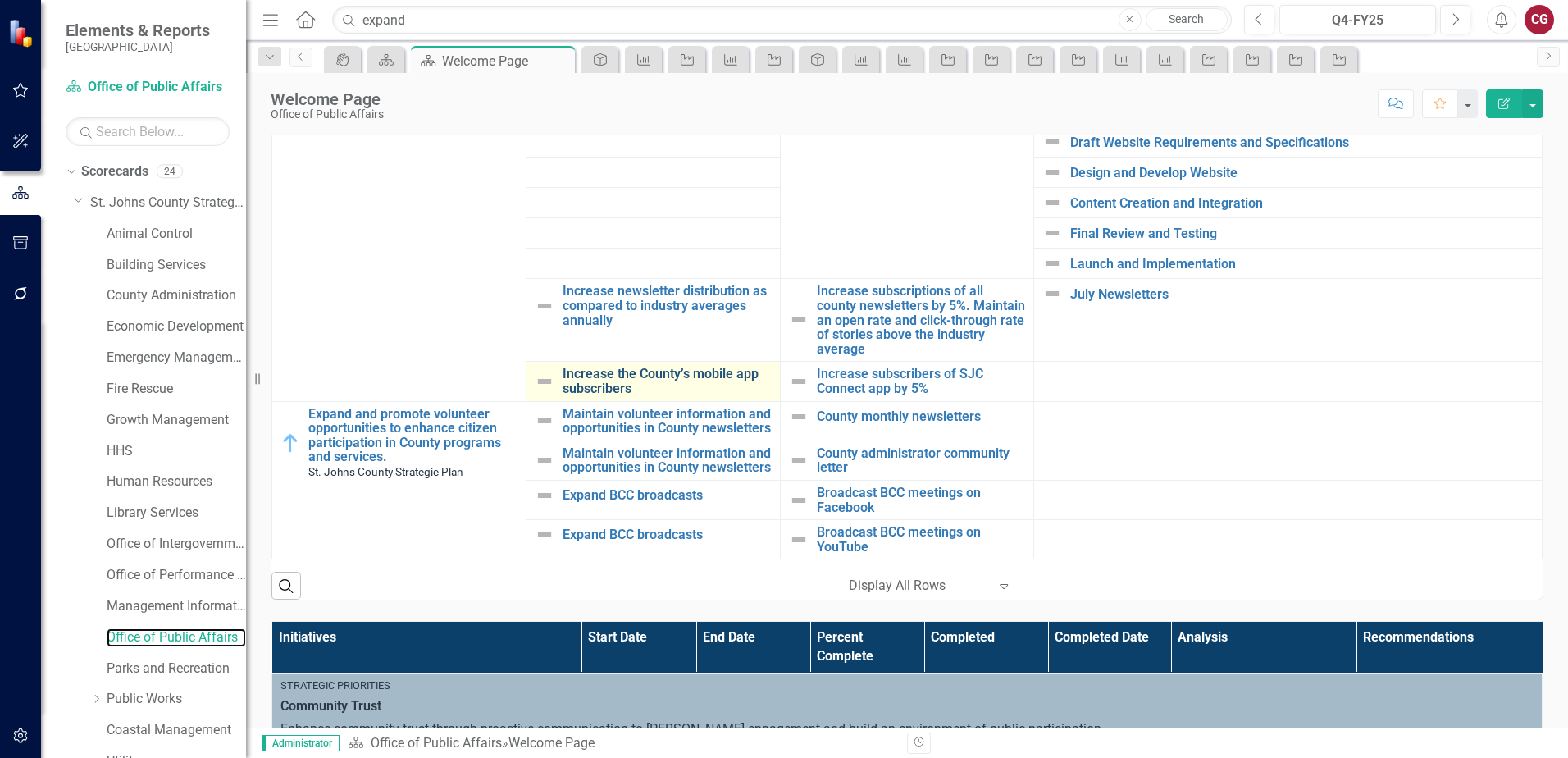
scroll to position [719, 0]
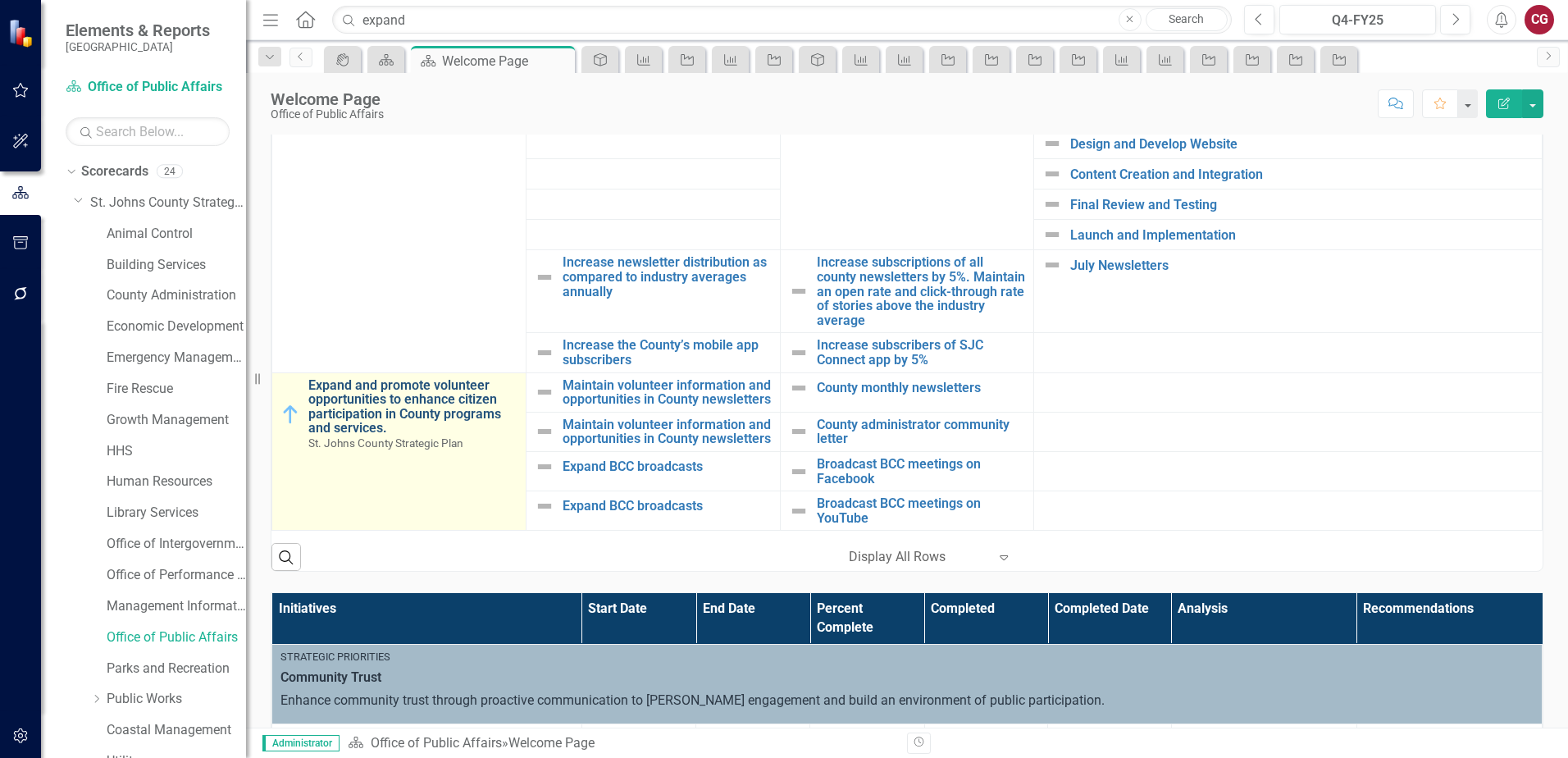
click at [423, 378] on link "Expand and promote volunteer opportunities to enhance citizen participation in …" at bounding box center [413, 407] width 209 height 58
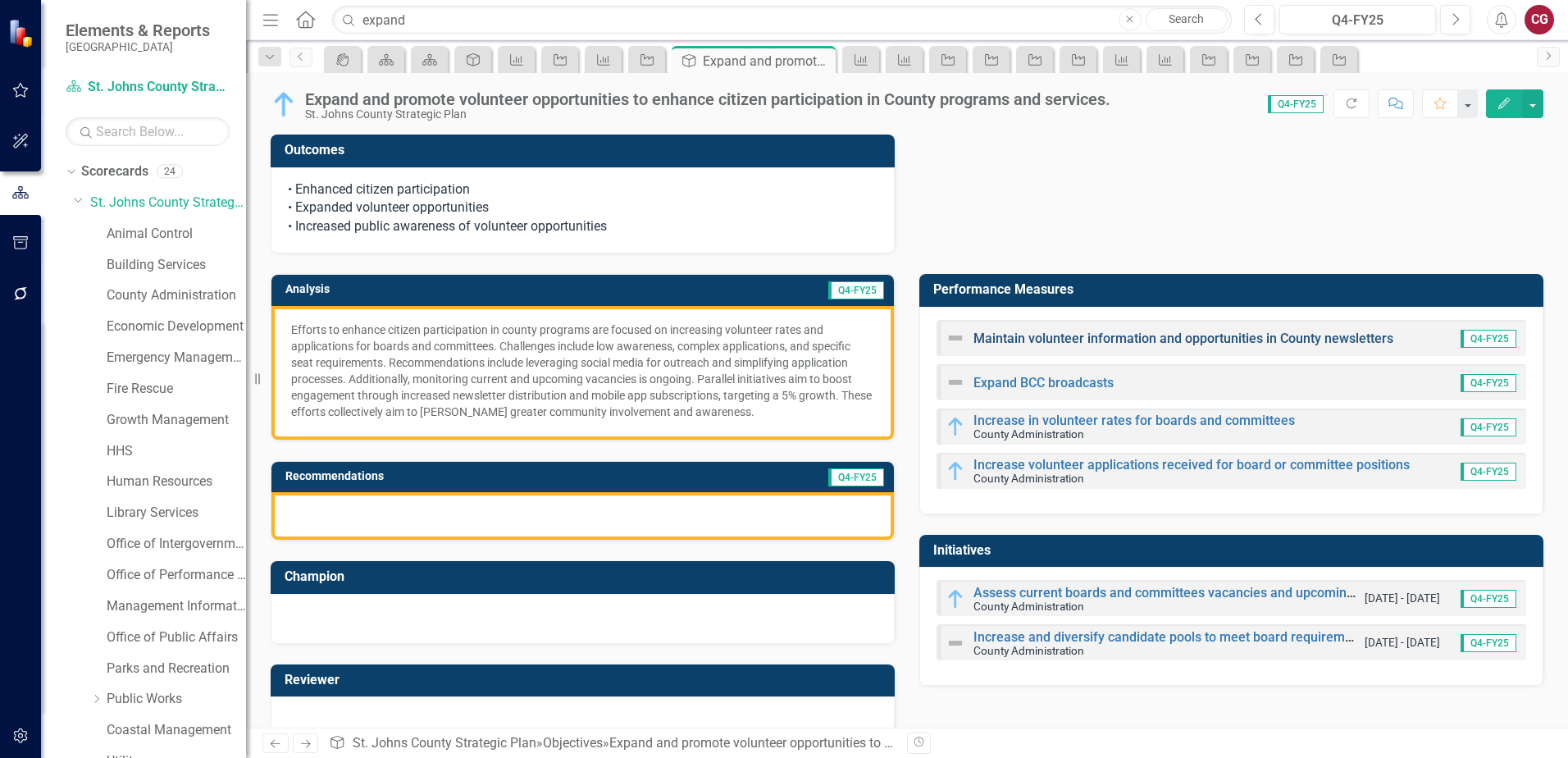
click at [1047, 340] on link "Maintain volunteer information and opportunities in County newsletters" at bounding box center [1183, 338] width 420 height 16
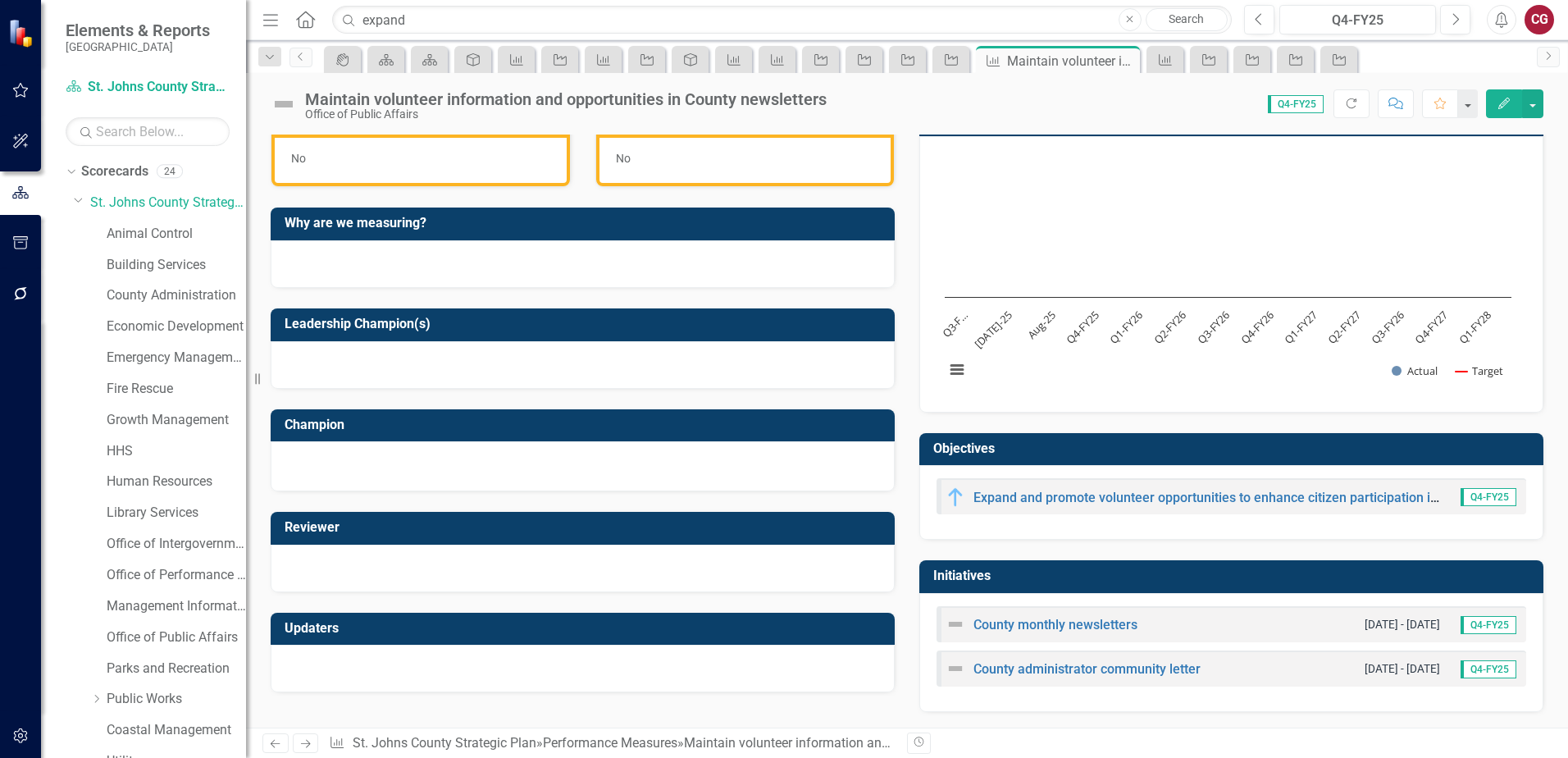
scroll to position [489, 0]
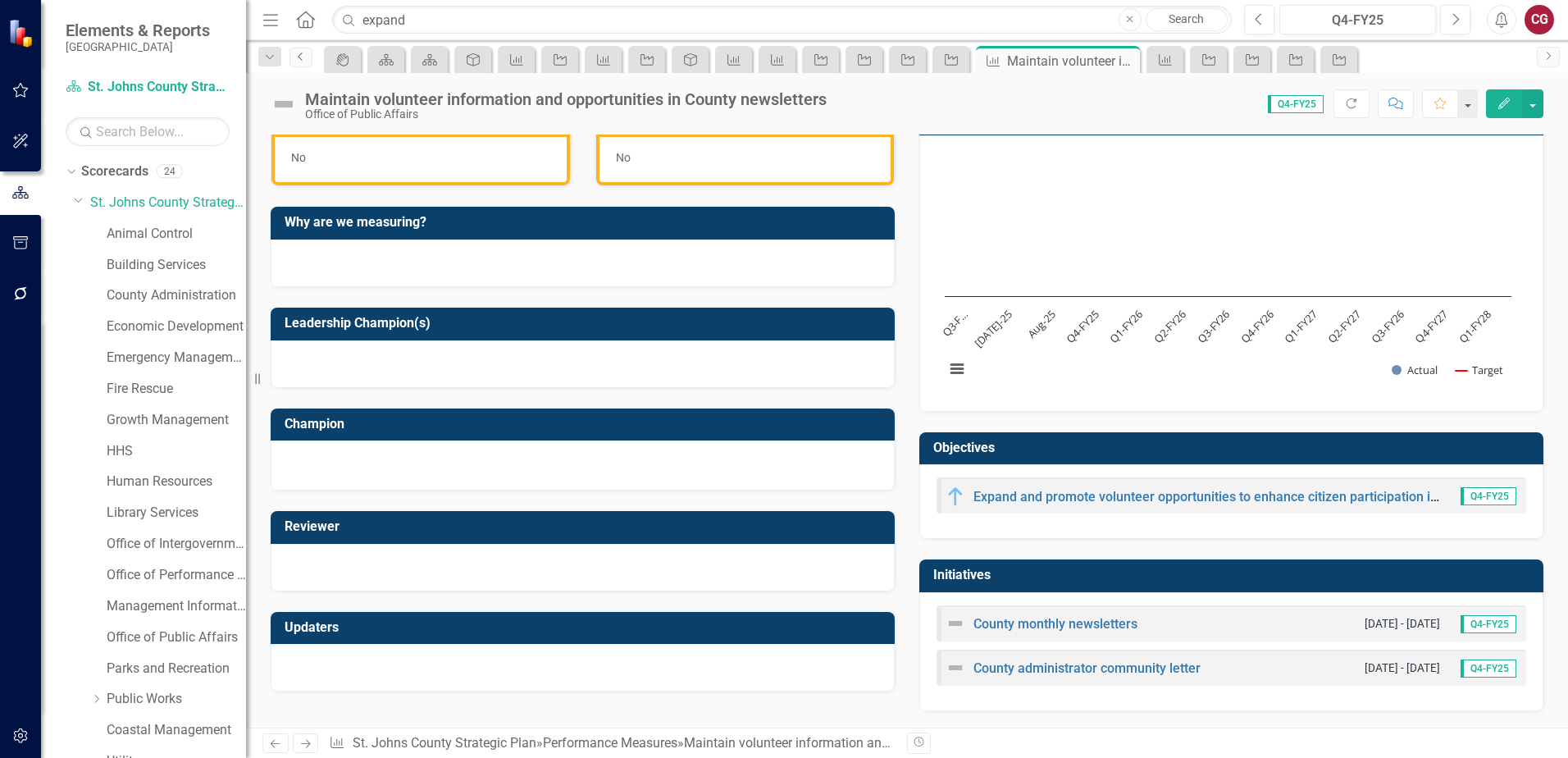
click at [300, 61] on icon "Previous" at bounding box center [301, 56] width 13 height 10
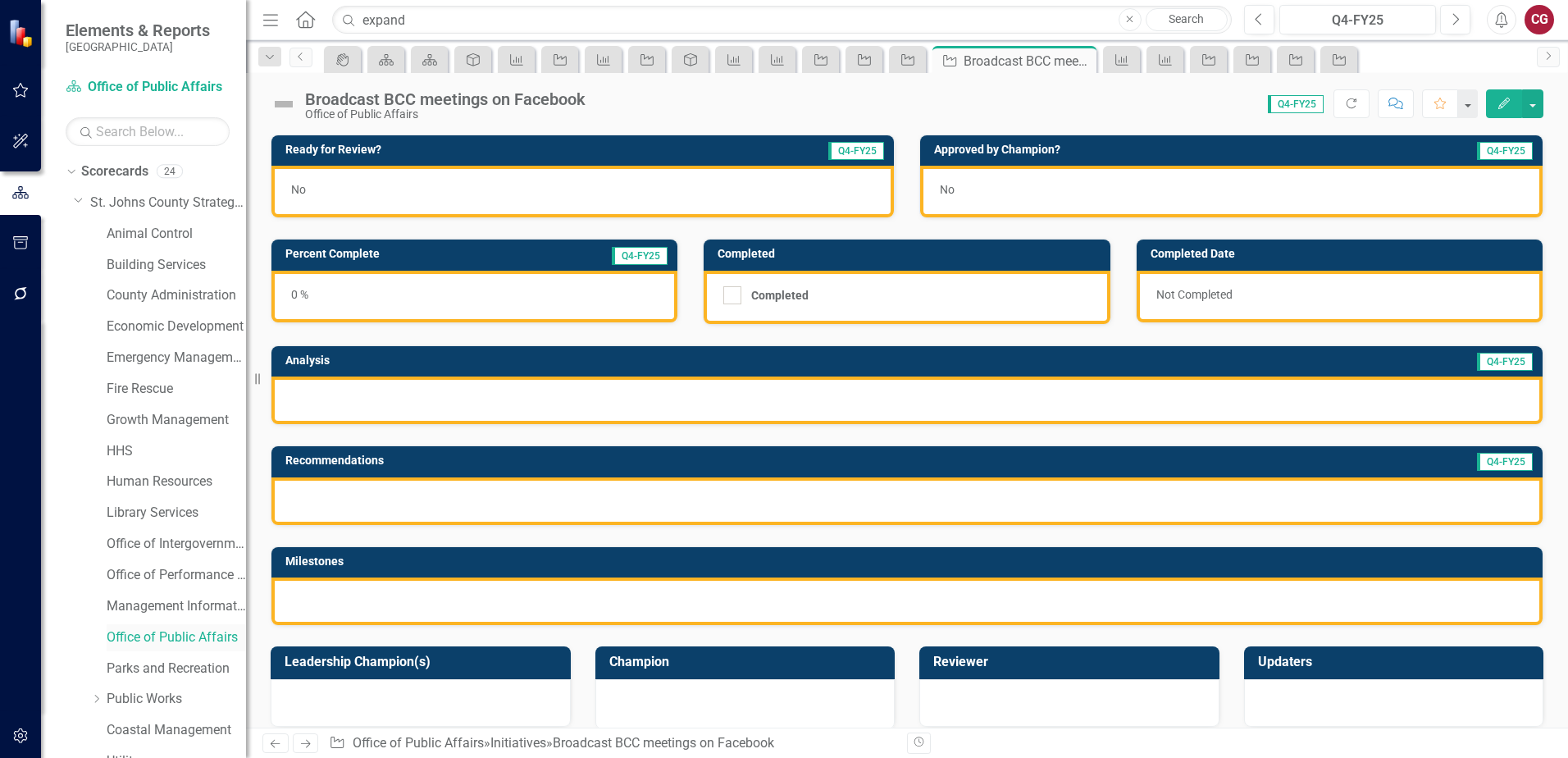
click at [183, 633] on link "Office of Public Affairs" at bounding box center [176, 637] width 140 height 19
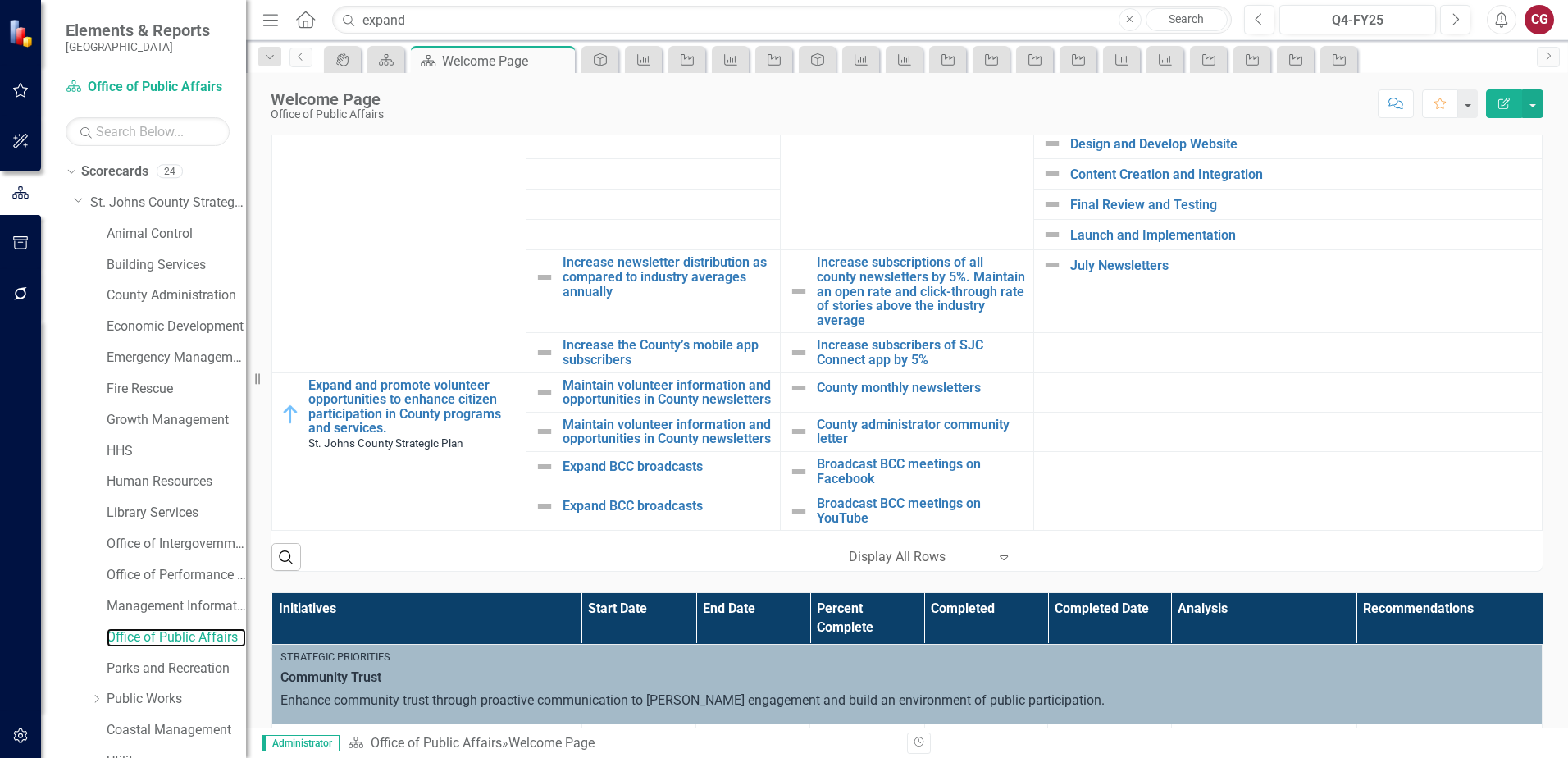
scroll to position [914, 0]
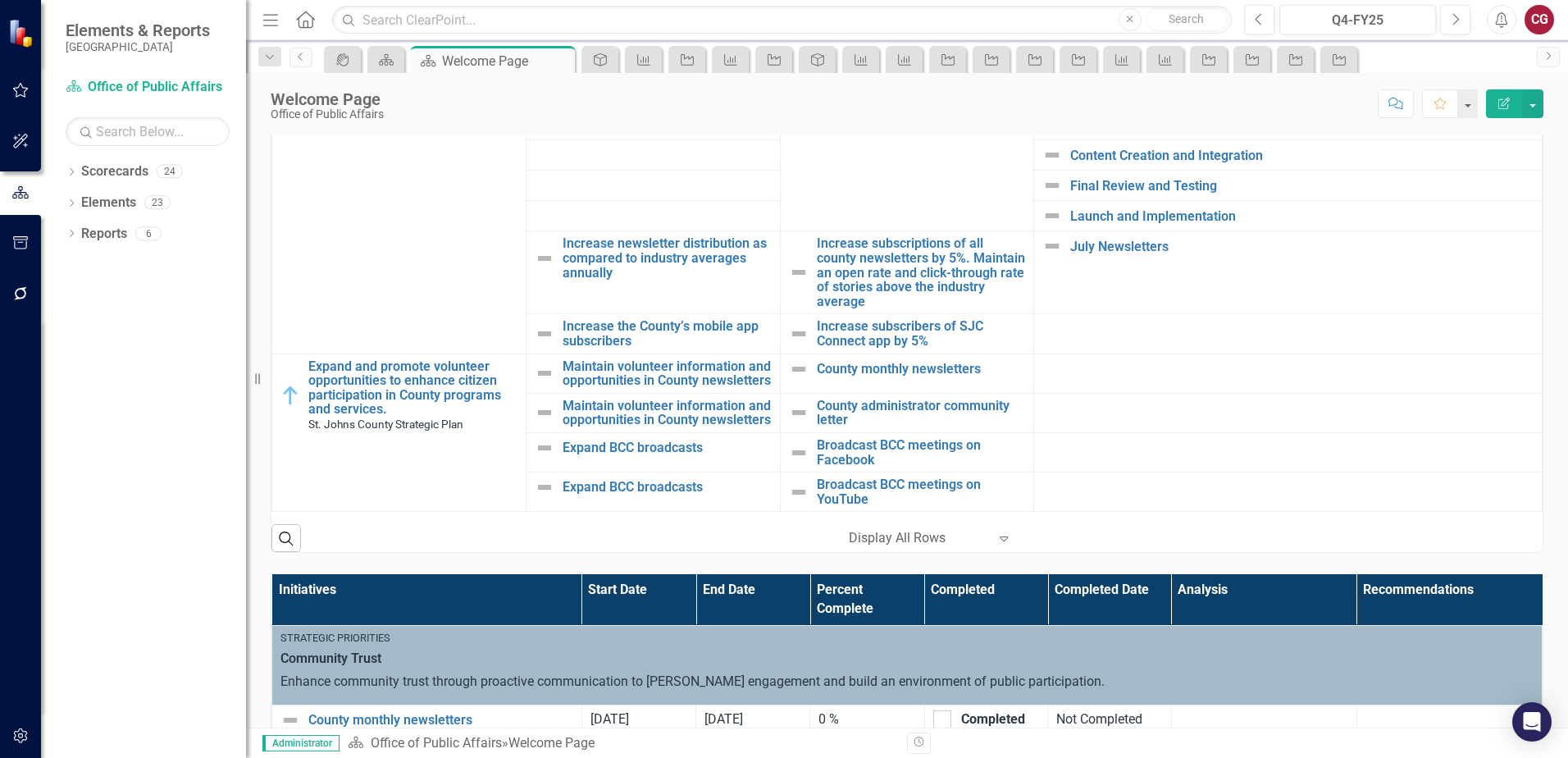
scroll to position [914, 0]
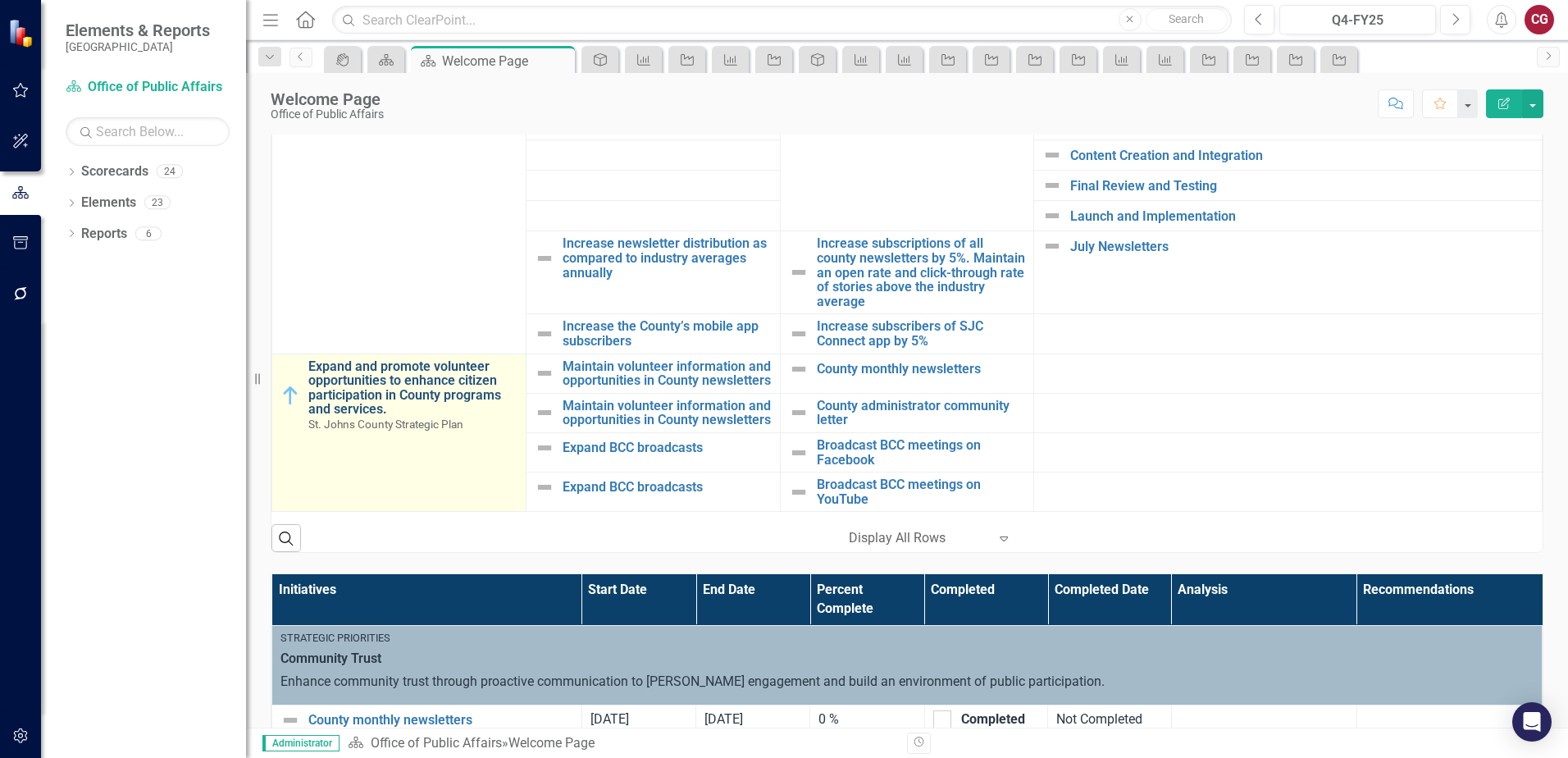
click at [465, 359] on link "Expand and promote volunteer opportunities to enhance citizen participation in …" at bounding box center [413, 387] width 209 height 58
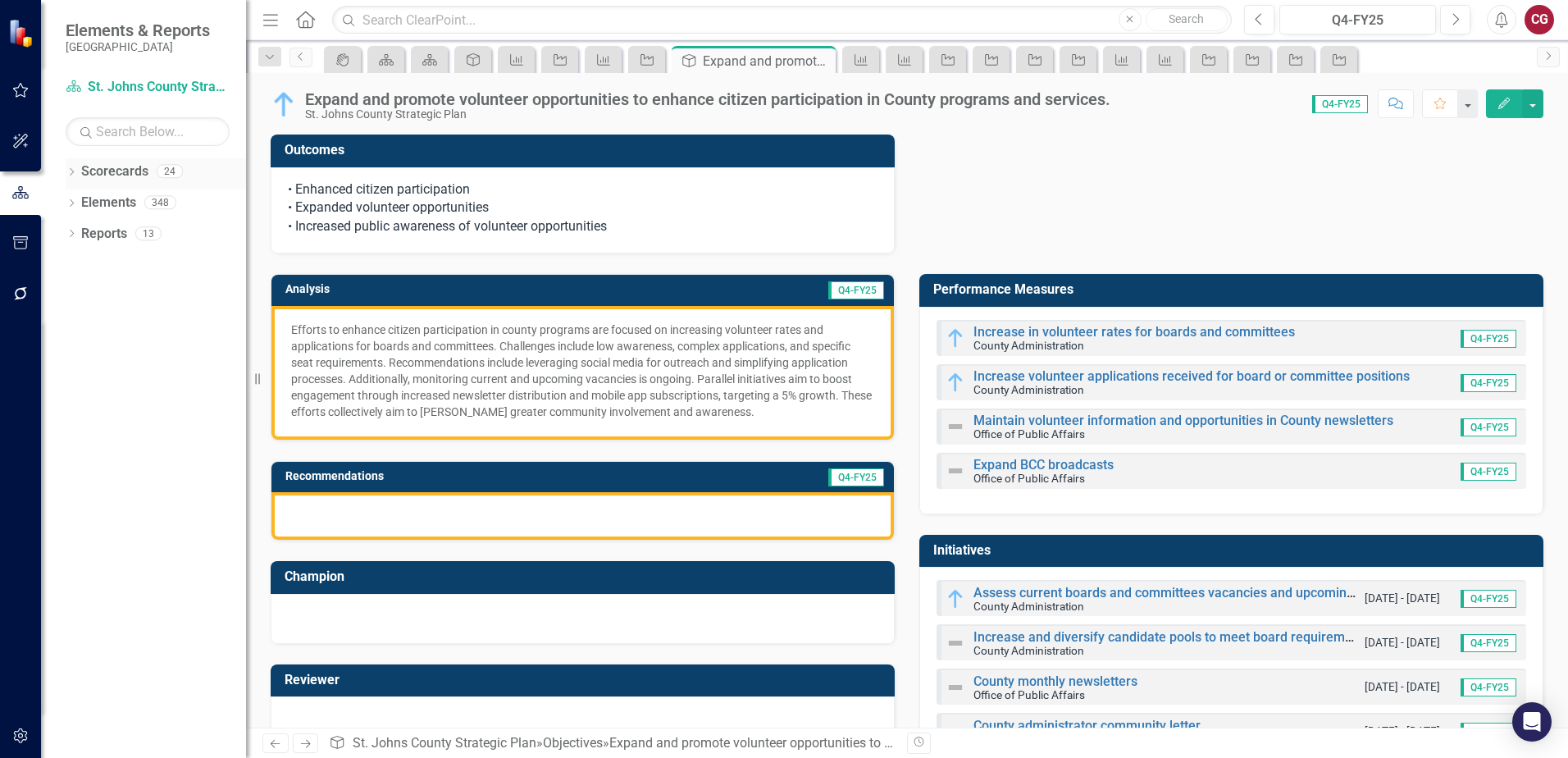
click at [73, 173] on icon "Dropdown" at bounding box center [71, 173] width 12 height 9
click at [81, 203] on icon "Dropdown" at bounding box center [79, 201] width 12 height 10
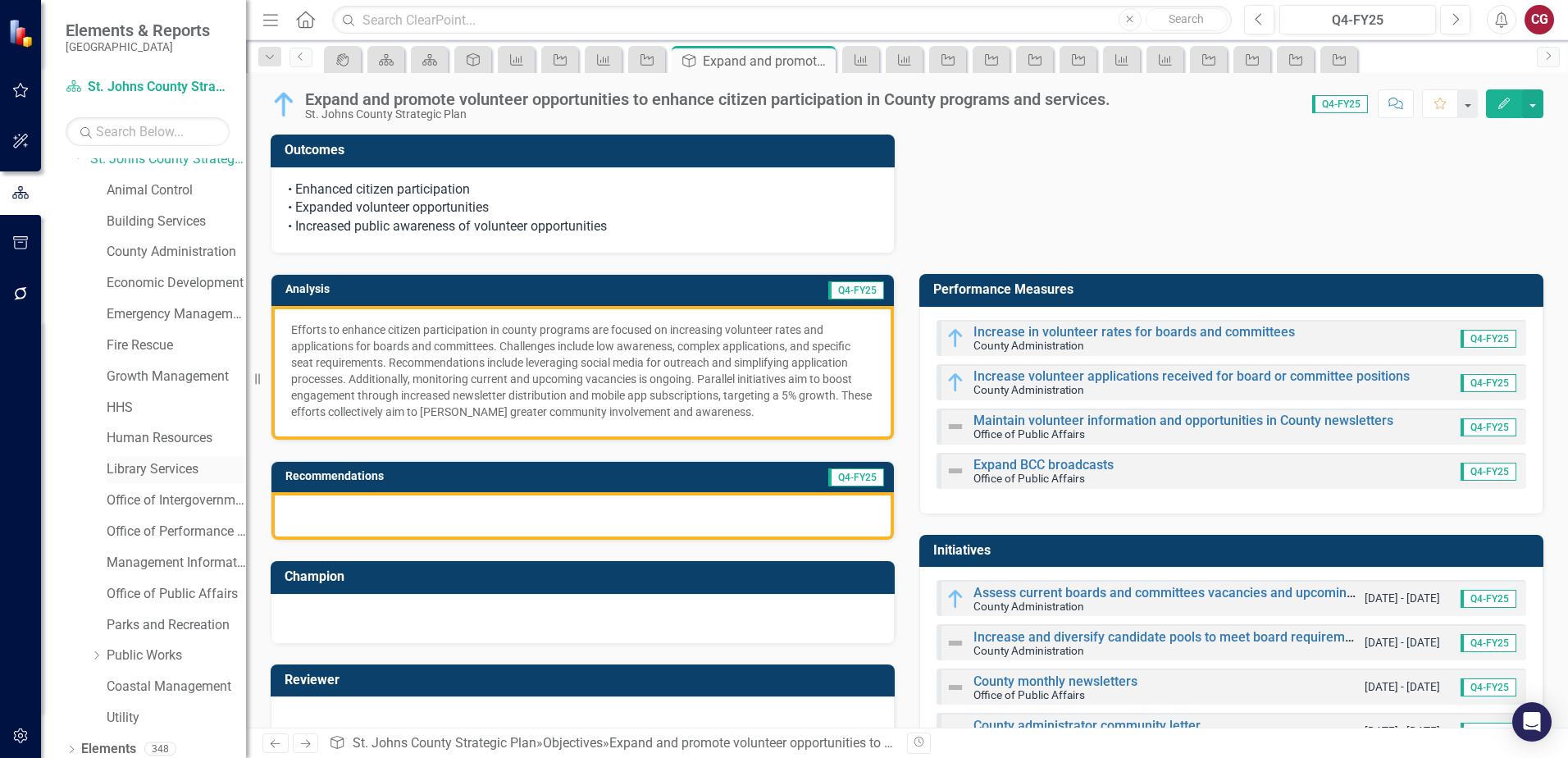
scroll to position [84, 0]
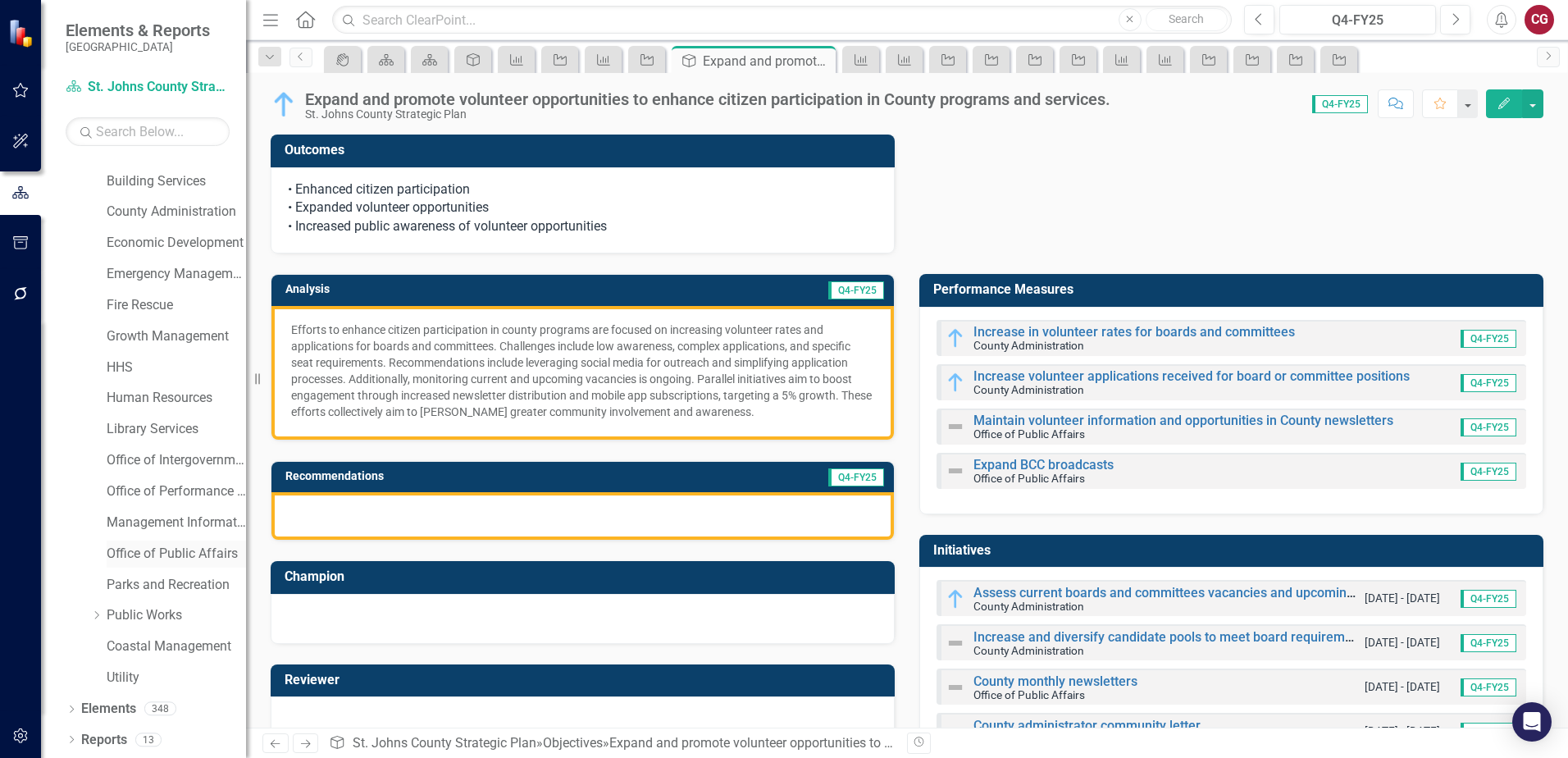
click at [125, 548] on link "Office of Public Affairs" at bounding box center [176, 553] width 140 height 19
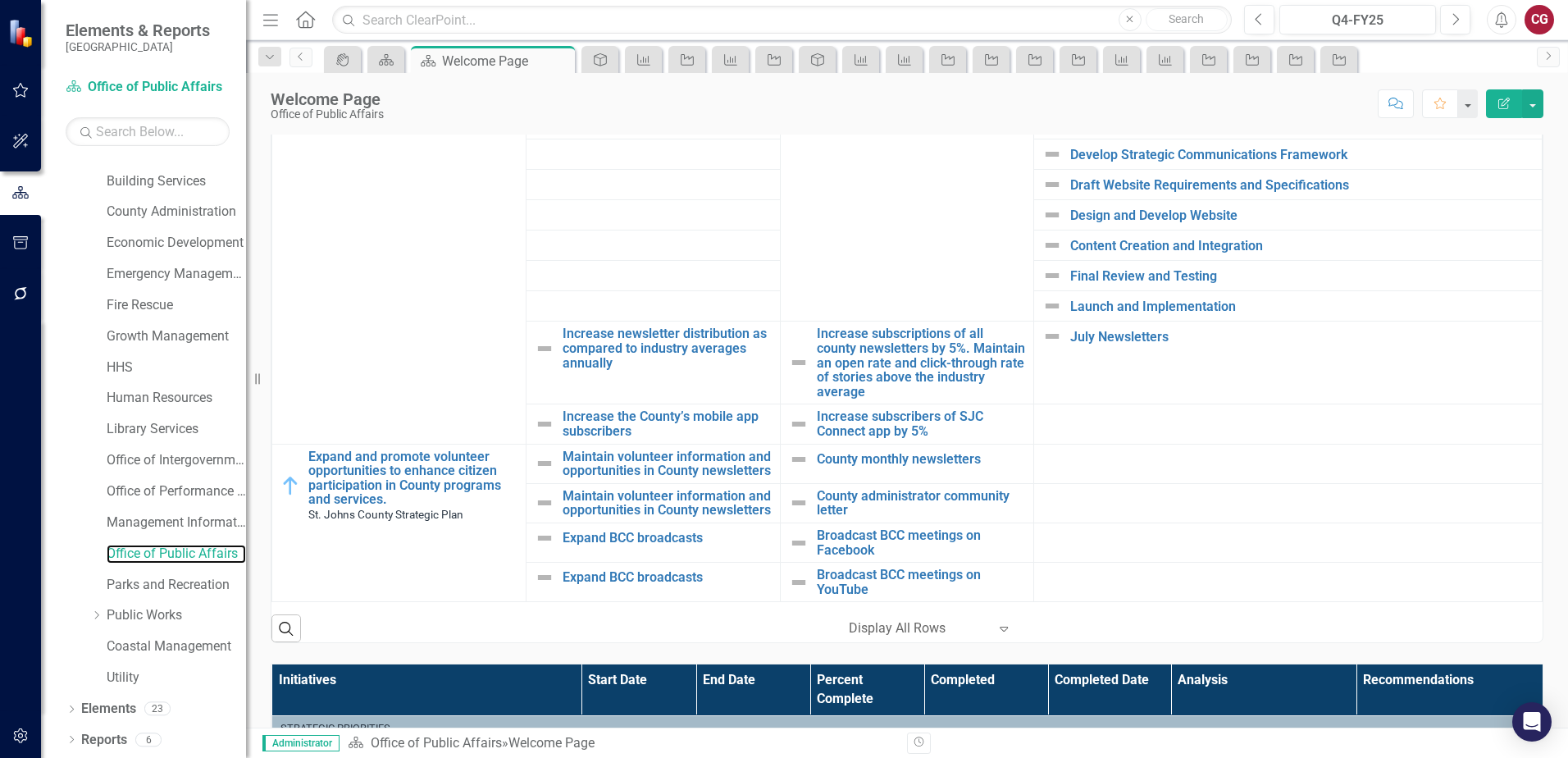
scroll to position [738, 0]
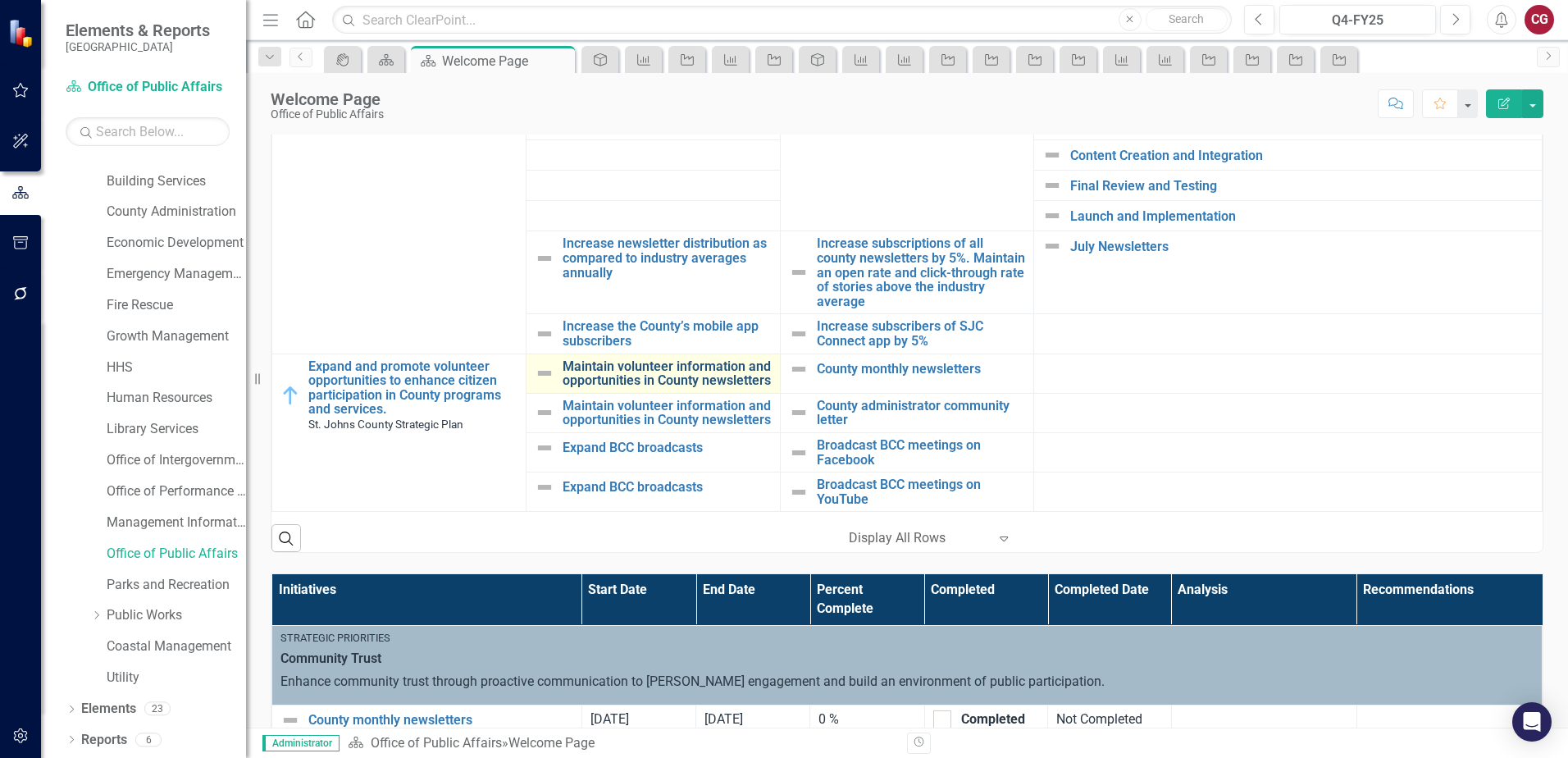
click at [637, 359] on link "Maintain volunteer information and opportunities in County newsletters" at bounding box center [667, 373] width 209 height 28
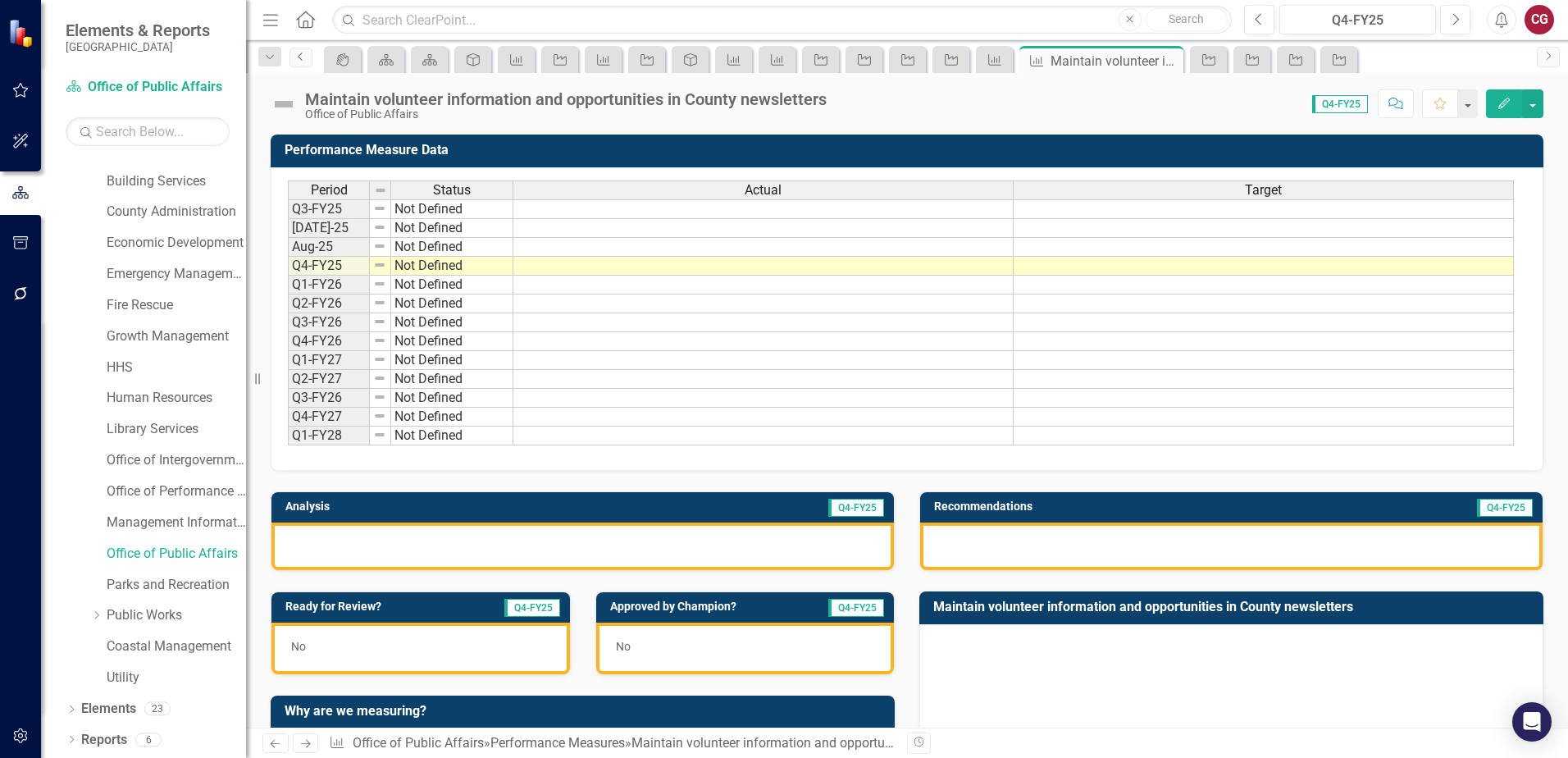
click at [297, 60] on icon "Previous" at bounding box center [301, 56] width 13 height 10
click at [154, 545] on link "Office of Public Affairs" at bounding box center [176, 553] width 140 height 19
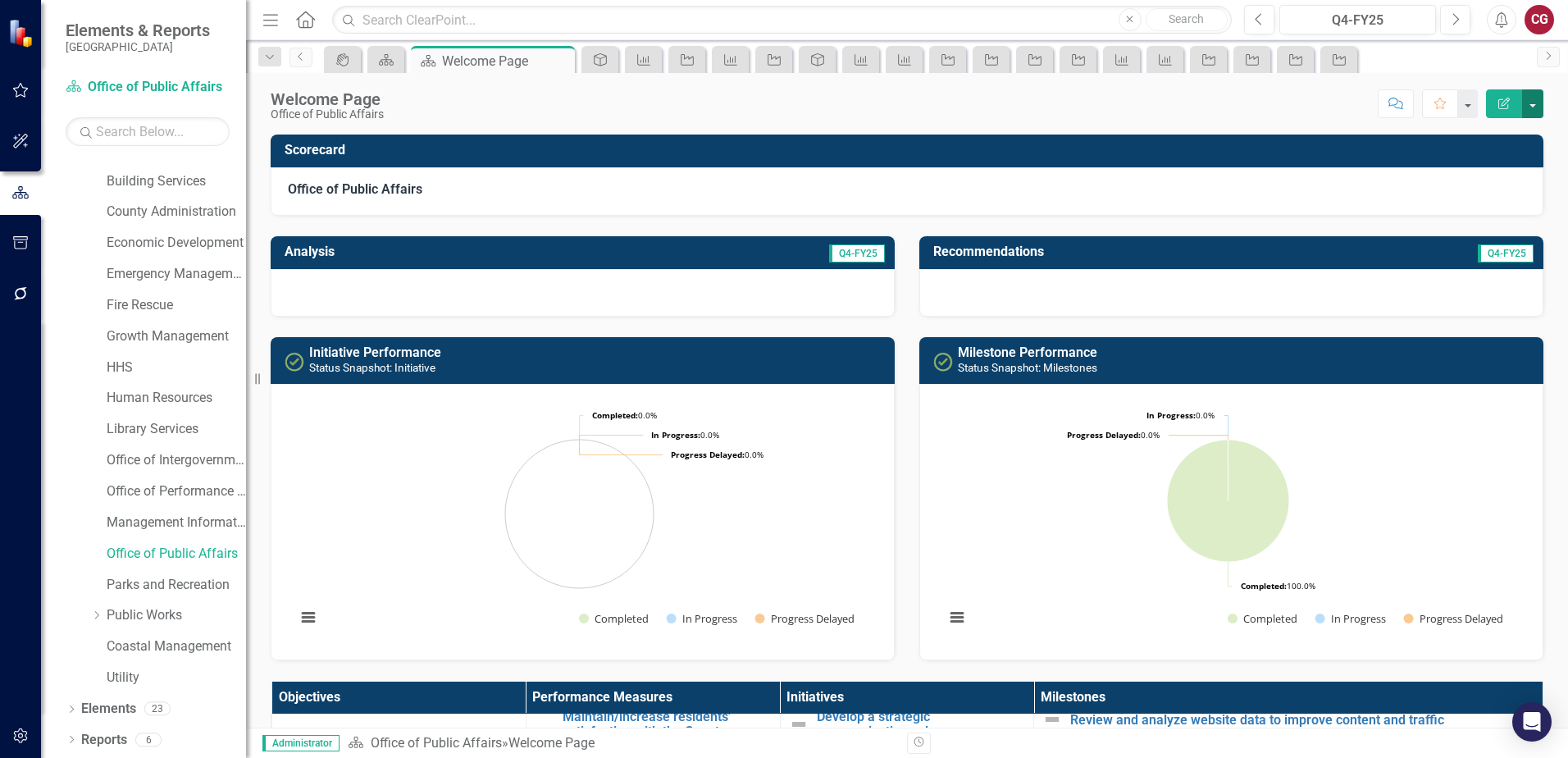
click at [1540, 107] on button "button" at bounding box center [1532, 103] width 21 height 28
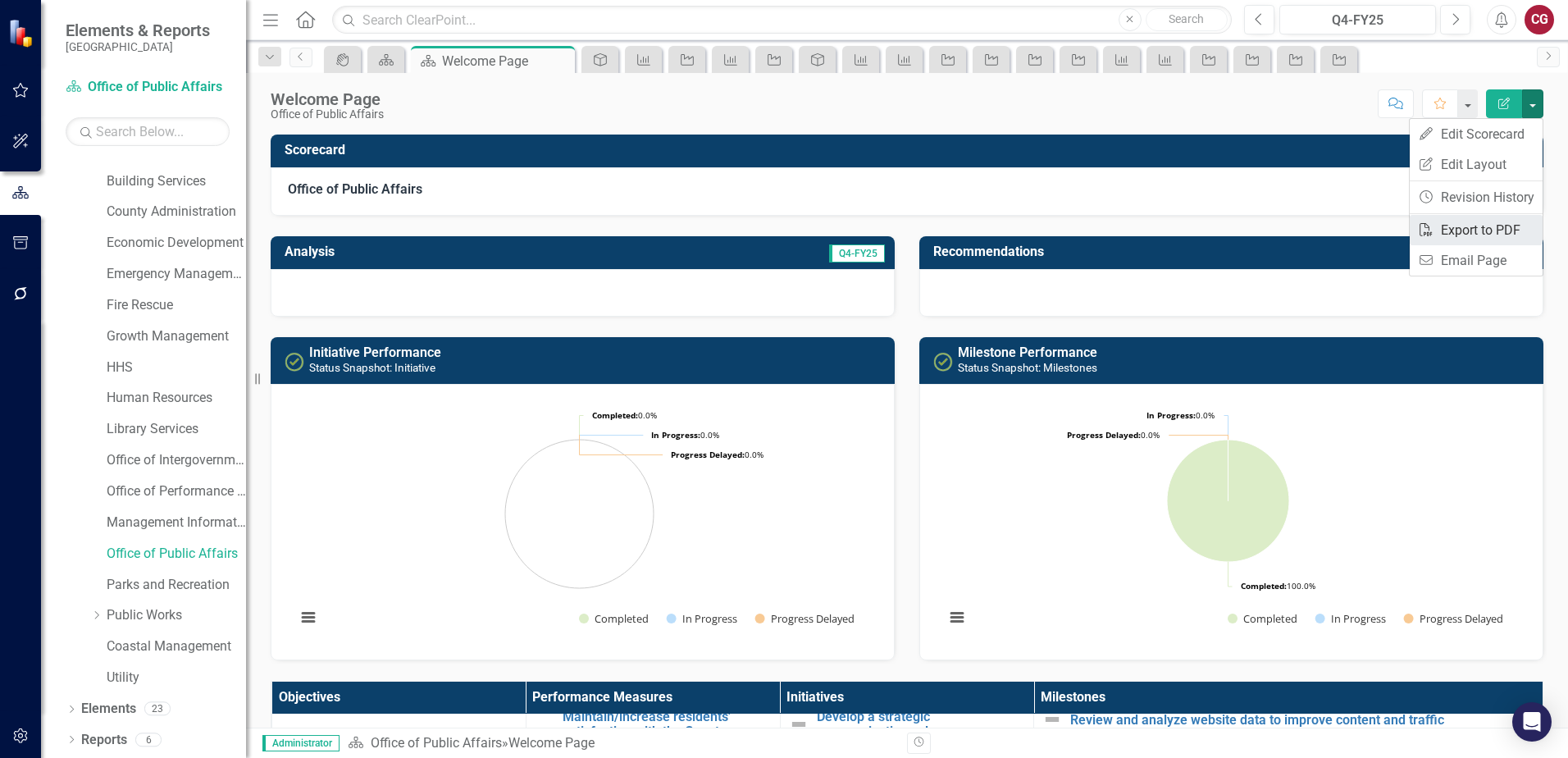
click at [1484, 238] on link "PDF Export to PDF" at bounding box center [1476, 229] width 133 height 30
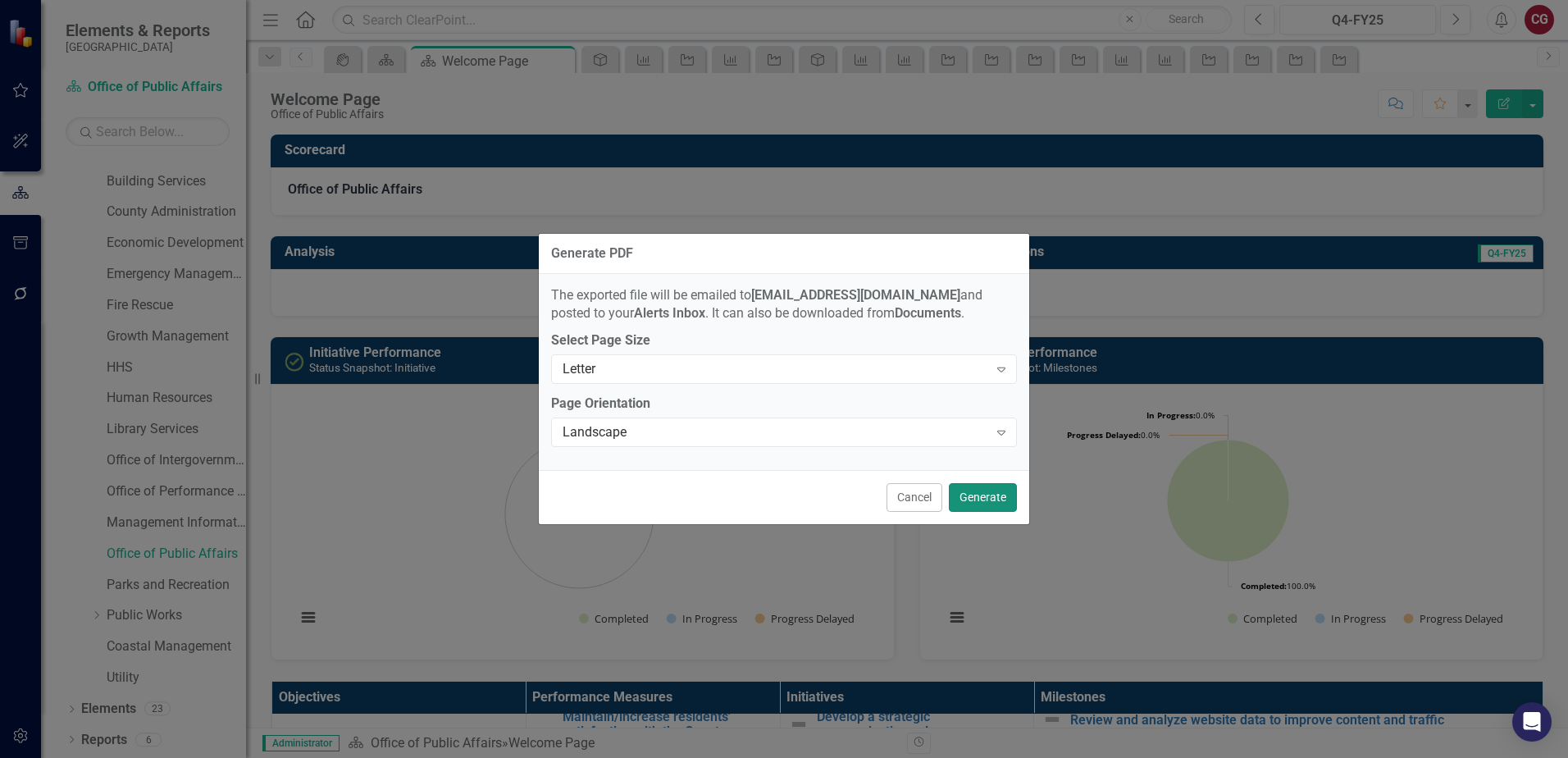
click at [990, 495] on button "Generate" at bounding box center [983, 496] width 68 height 28
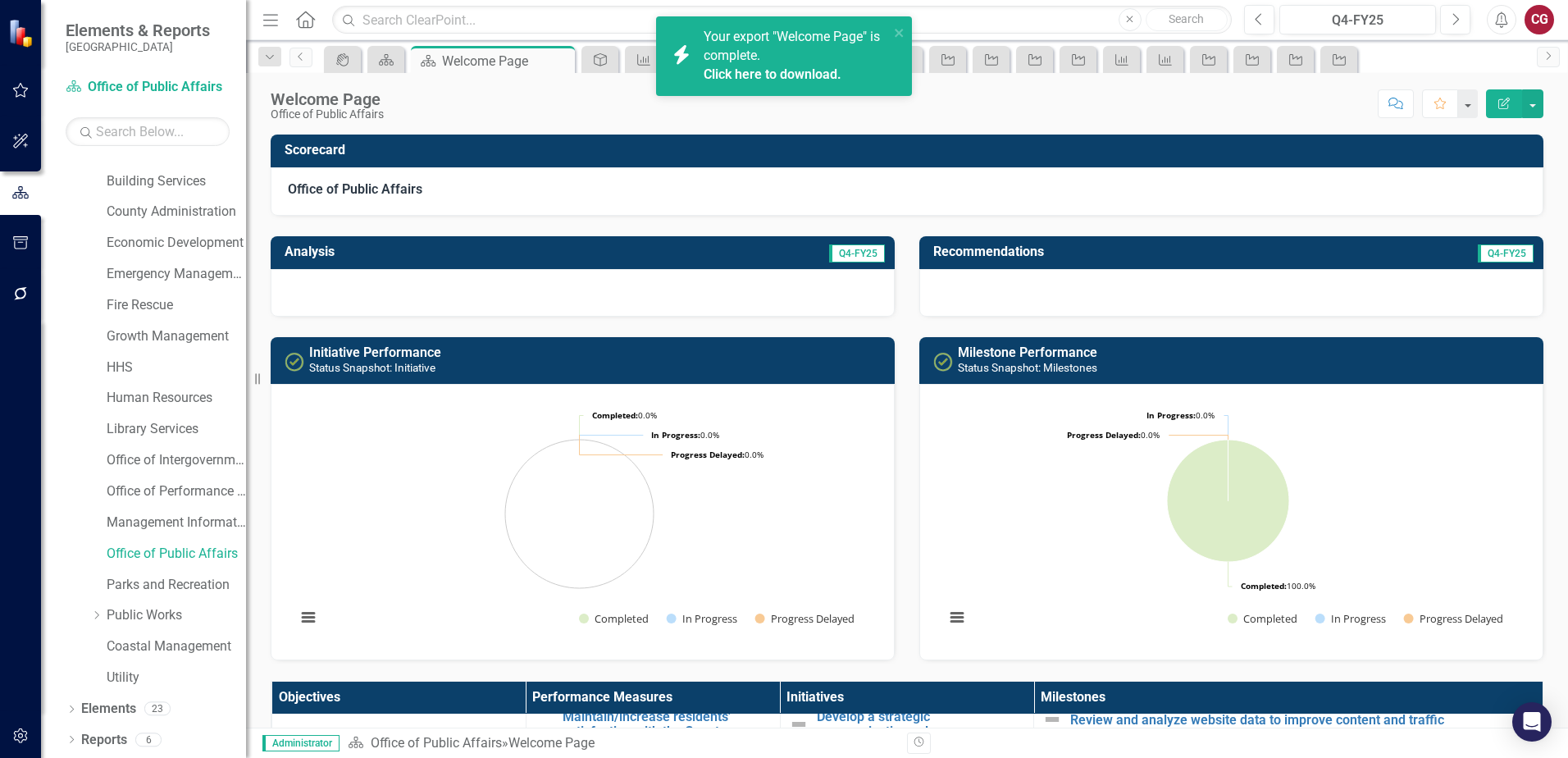
click at [824, 74] on link "Click here to download." at bounding box center [773, 73] width 138 height 16
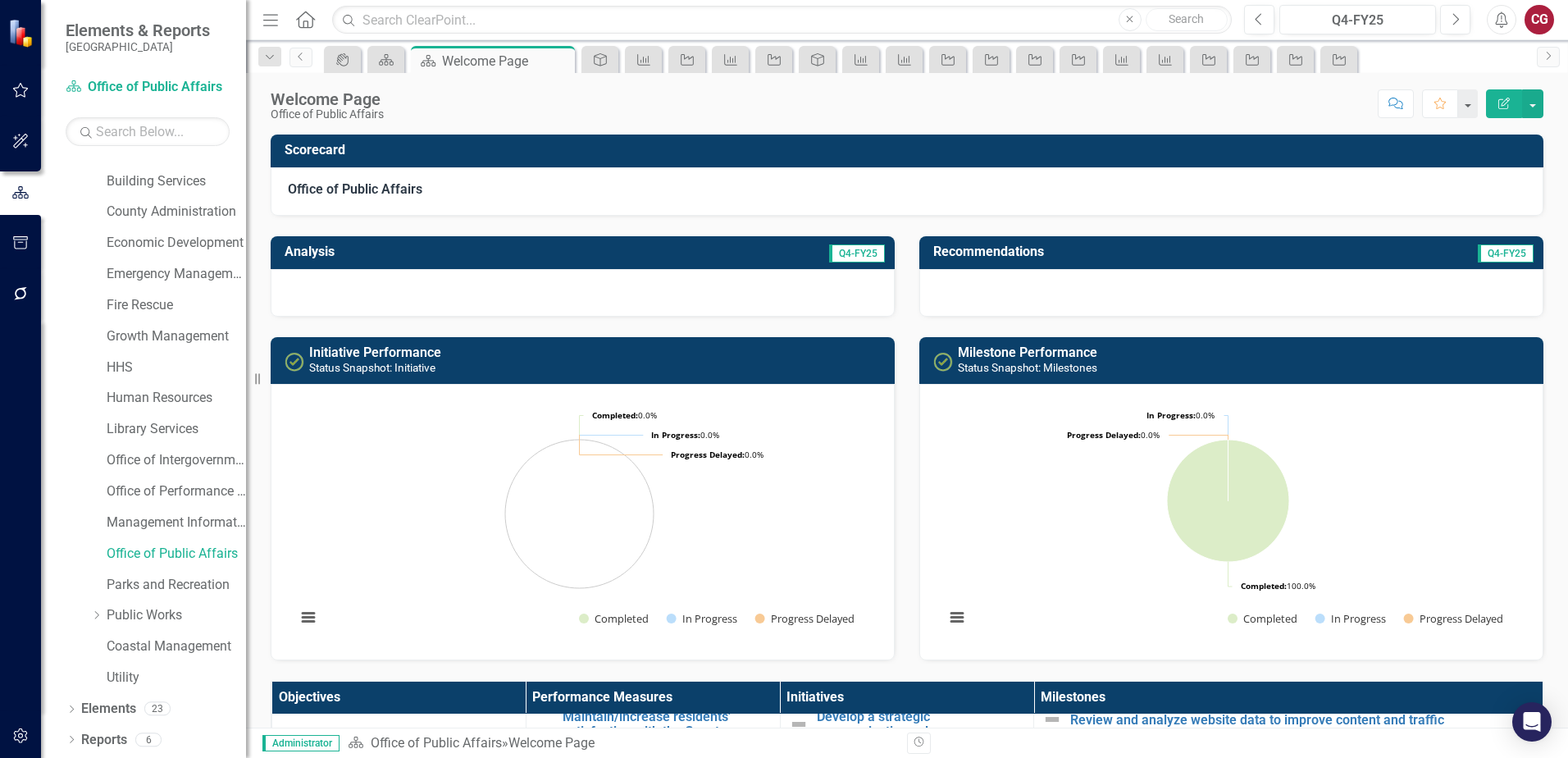
click at [904, 109] on div "Score: N/A Q4-FY25 Completed Comment Favorite Edit Report" at bounding box center [968, 103] width 1152 height 28
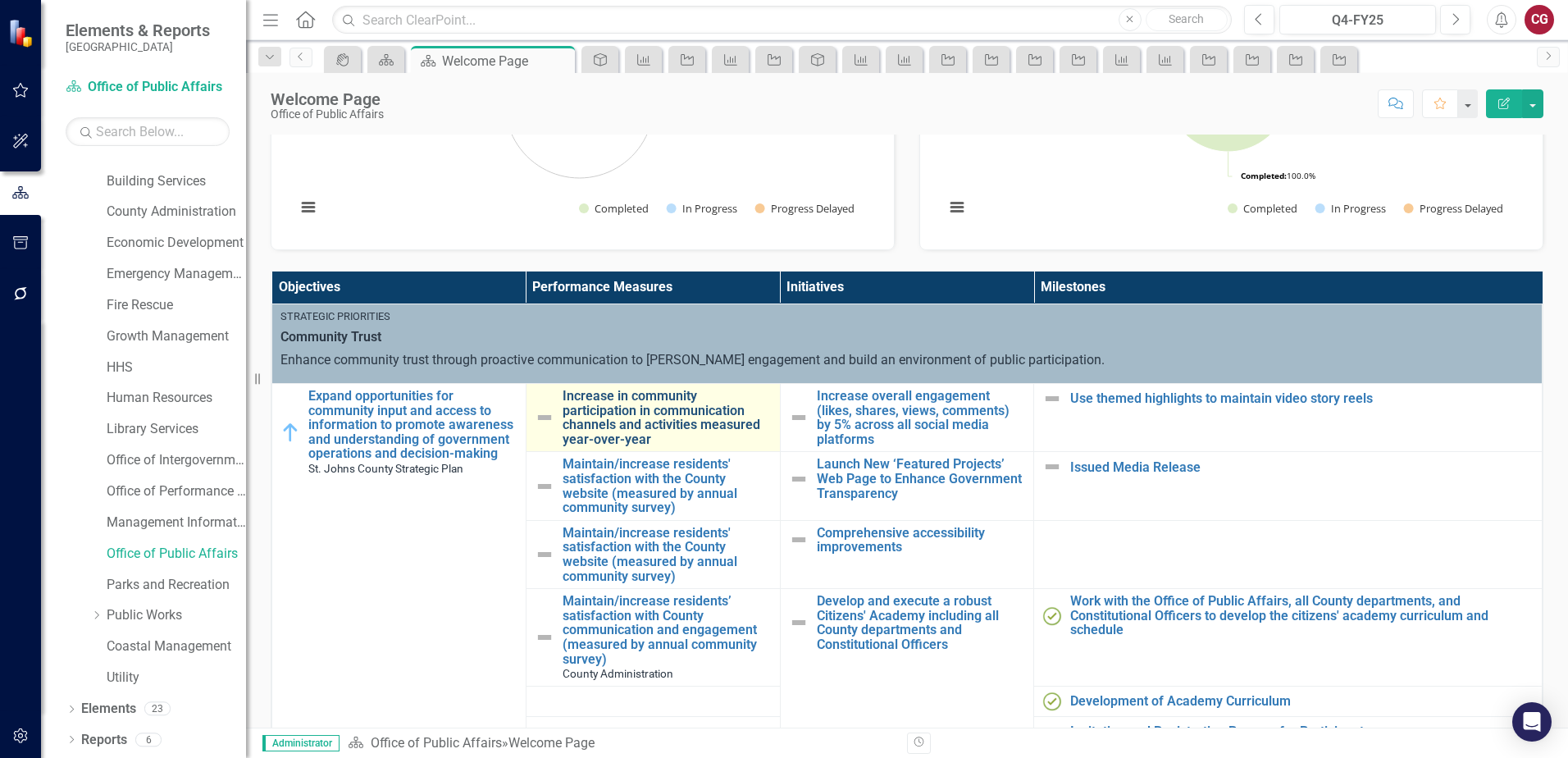
click at [610, 410] on link "Increase in community participation in communication channels and activities me…" at bounding box center [667, 418] width 209 height 58
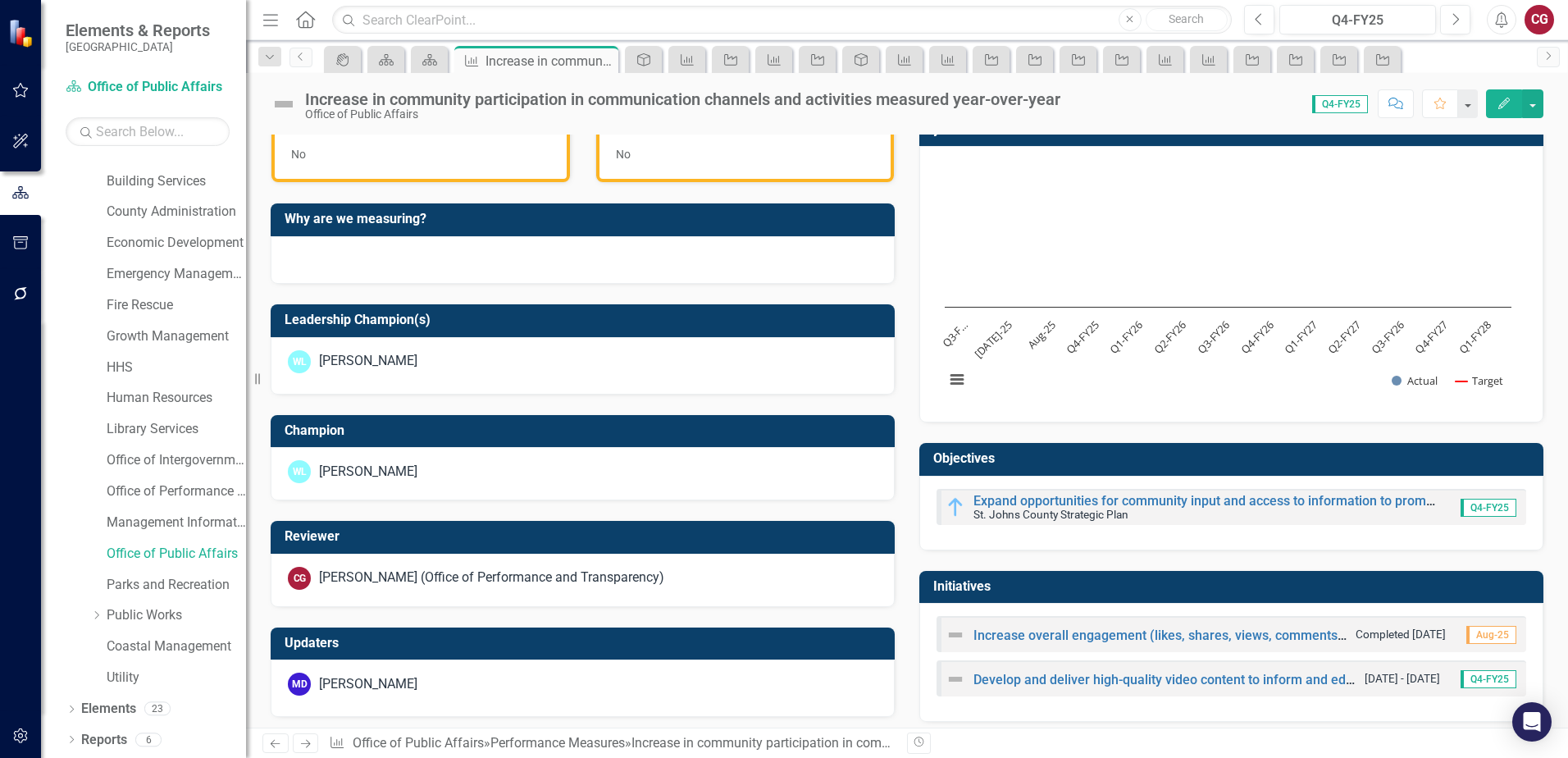
scroll to position [503, 0]
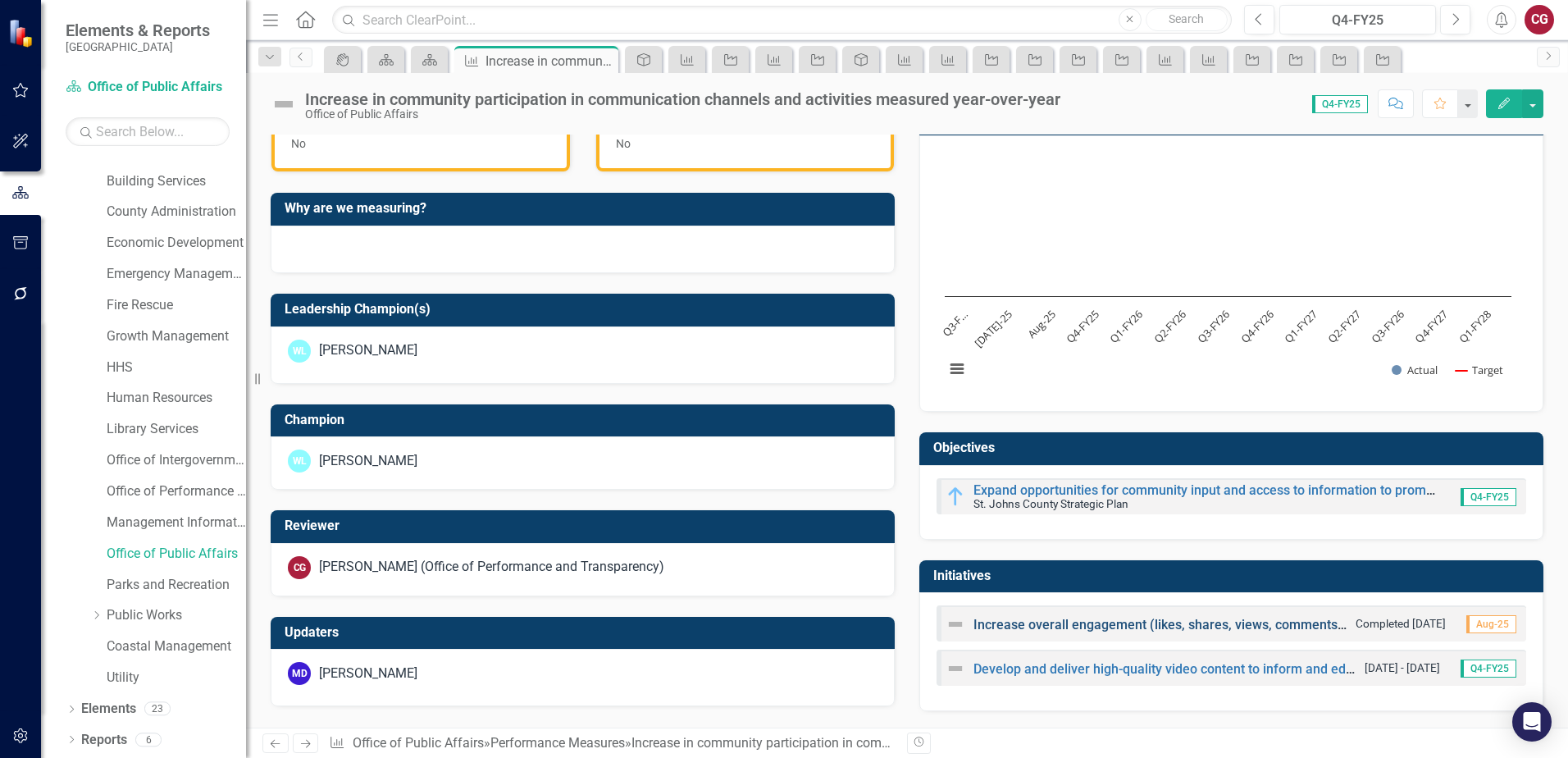
click at [1016, 625] on link "Increase overall engagement (likes, shares, views, comments) by 5% across all s…" at bounding box center [1276, 624] width 605 height 16
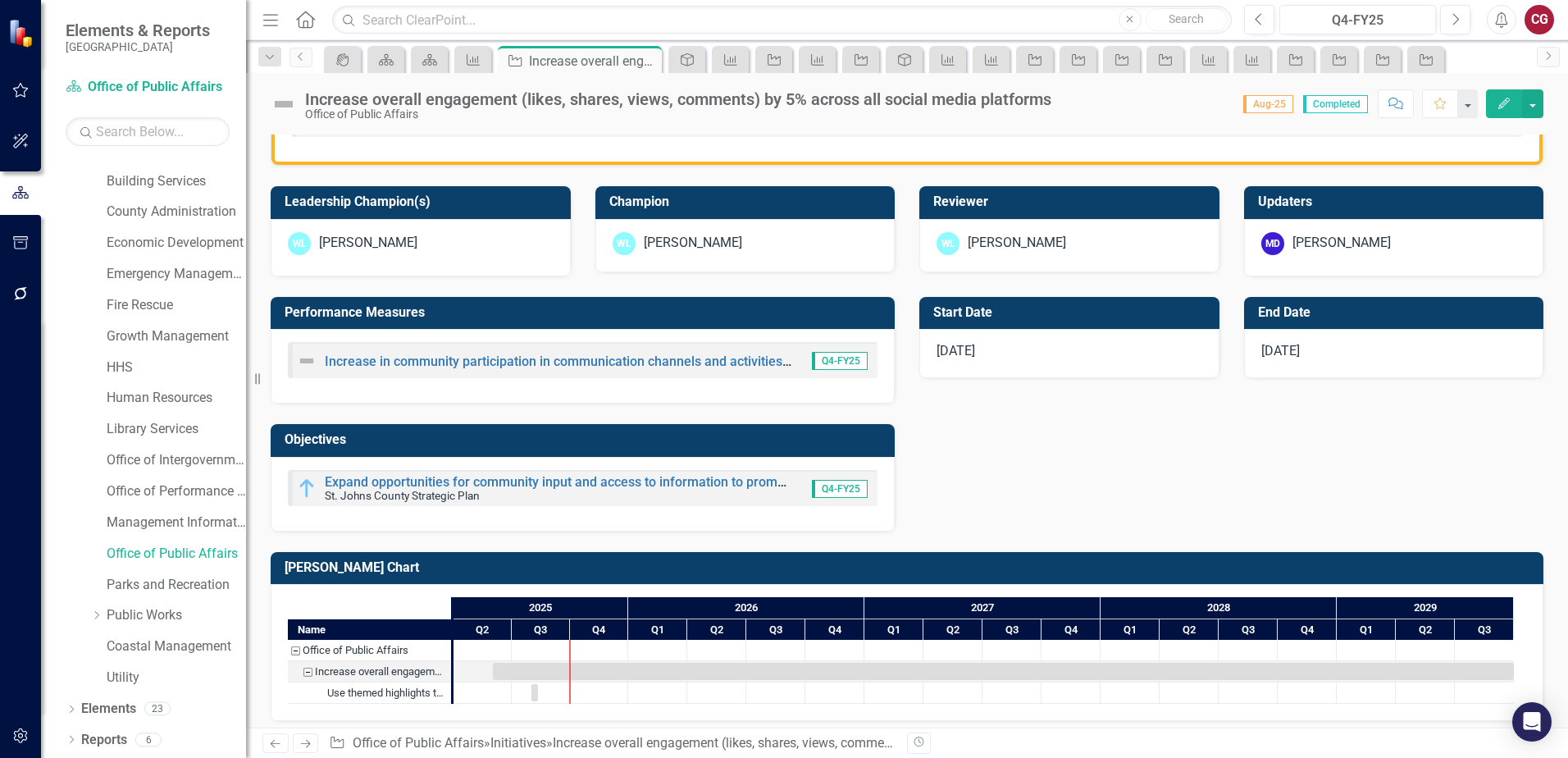
scroll to position [502, 0]
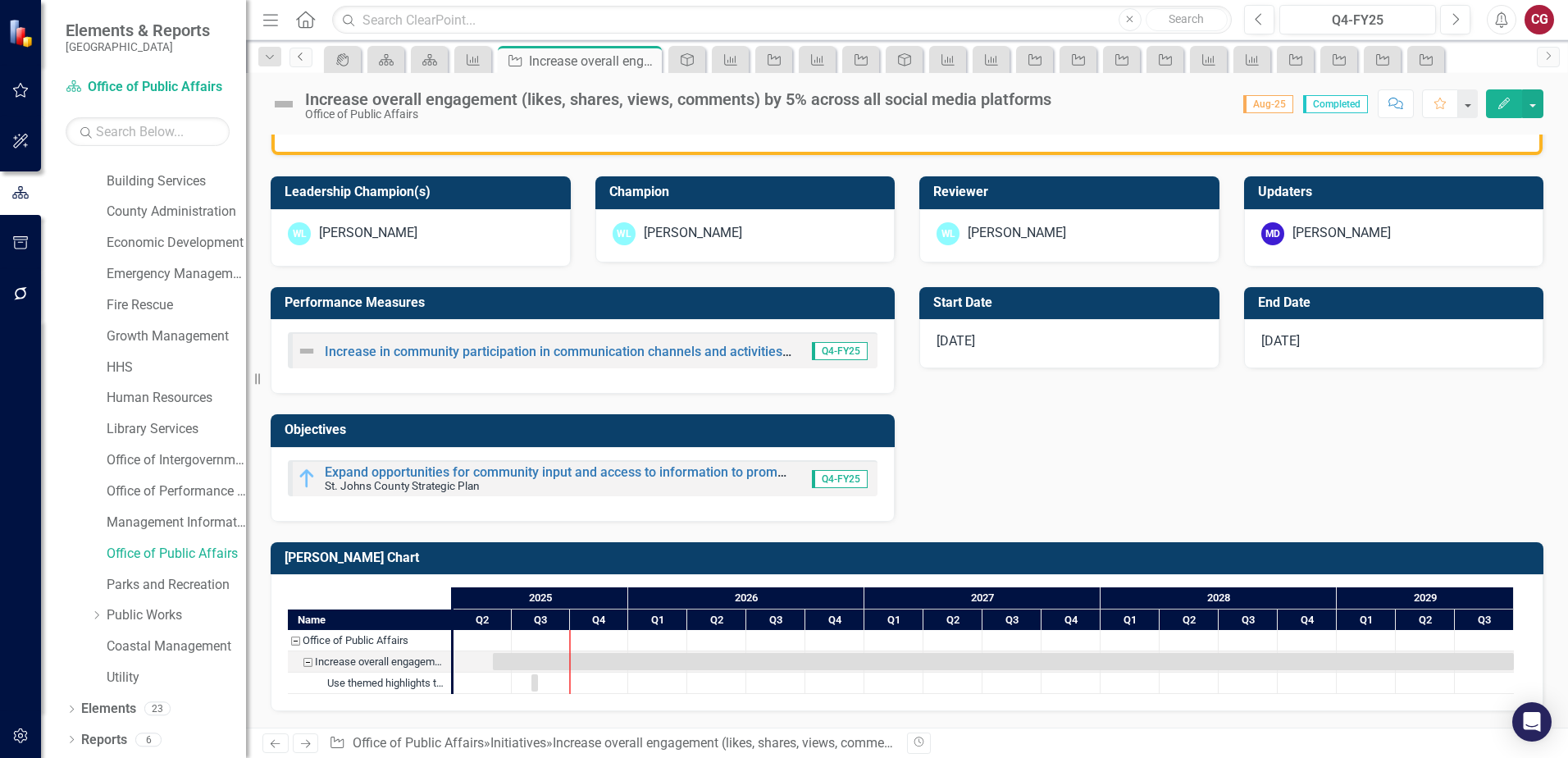
click at [302, 58] on icon "Previous" at bounding box center [301, 56] width 13 height 10
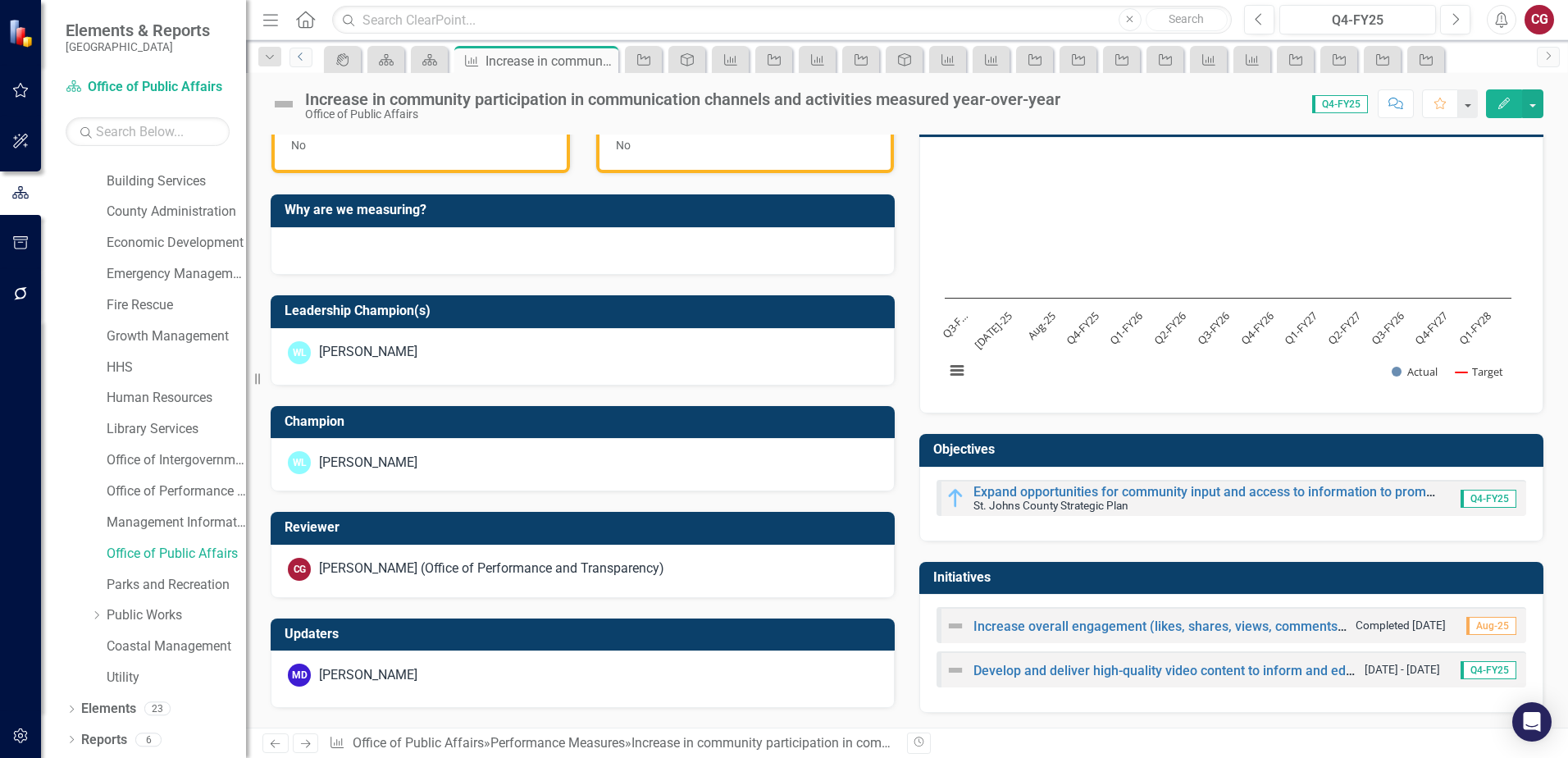
scroll to position [503, 0]
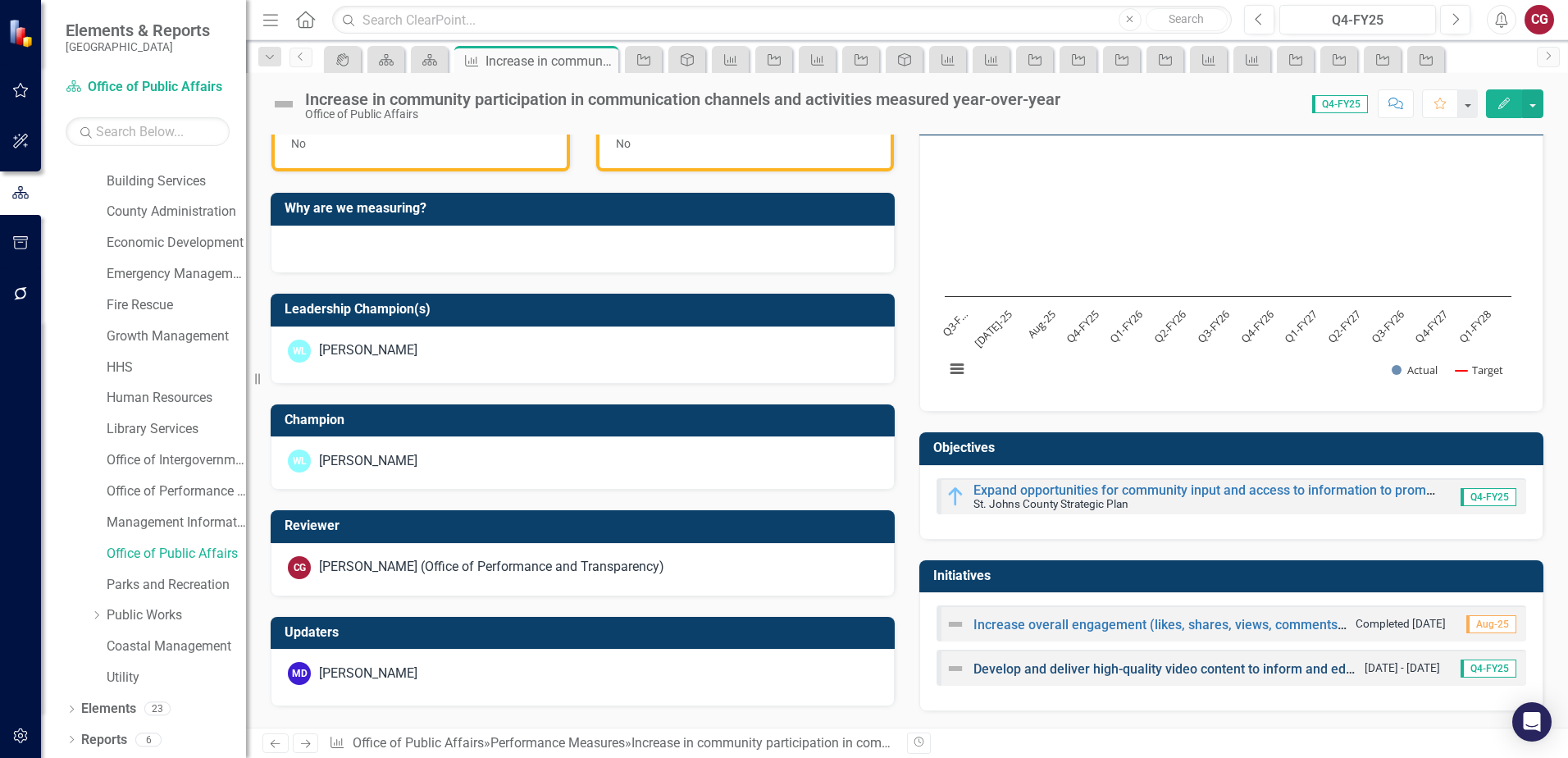
click at [1107, 674] on link "Develop and deliver high-quality video content to inform and educate the public…" at bounding box center [1550, 668] width 1152 height 16
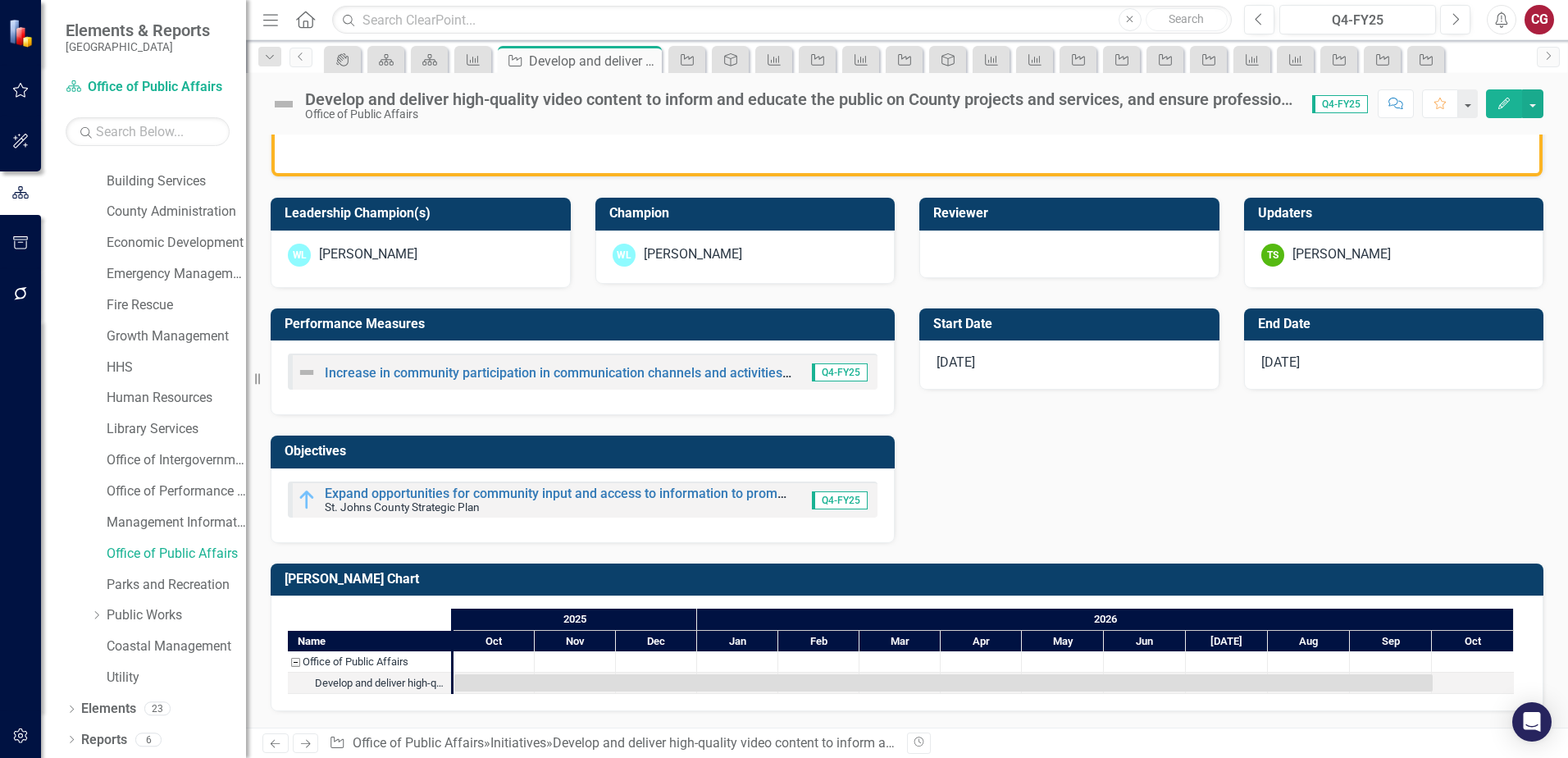
scroll to position [366, 0]
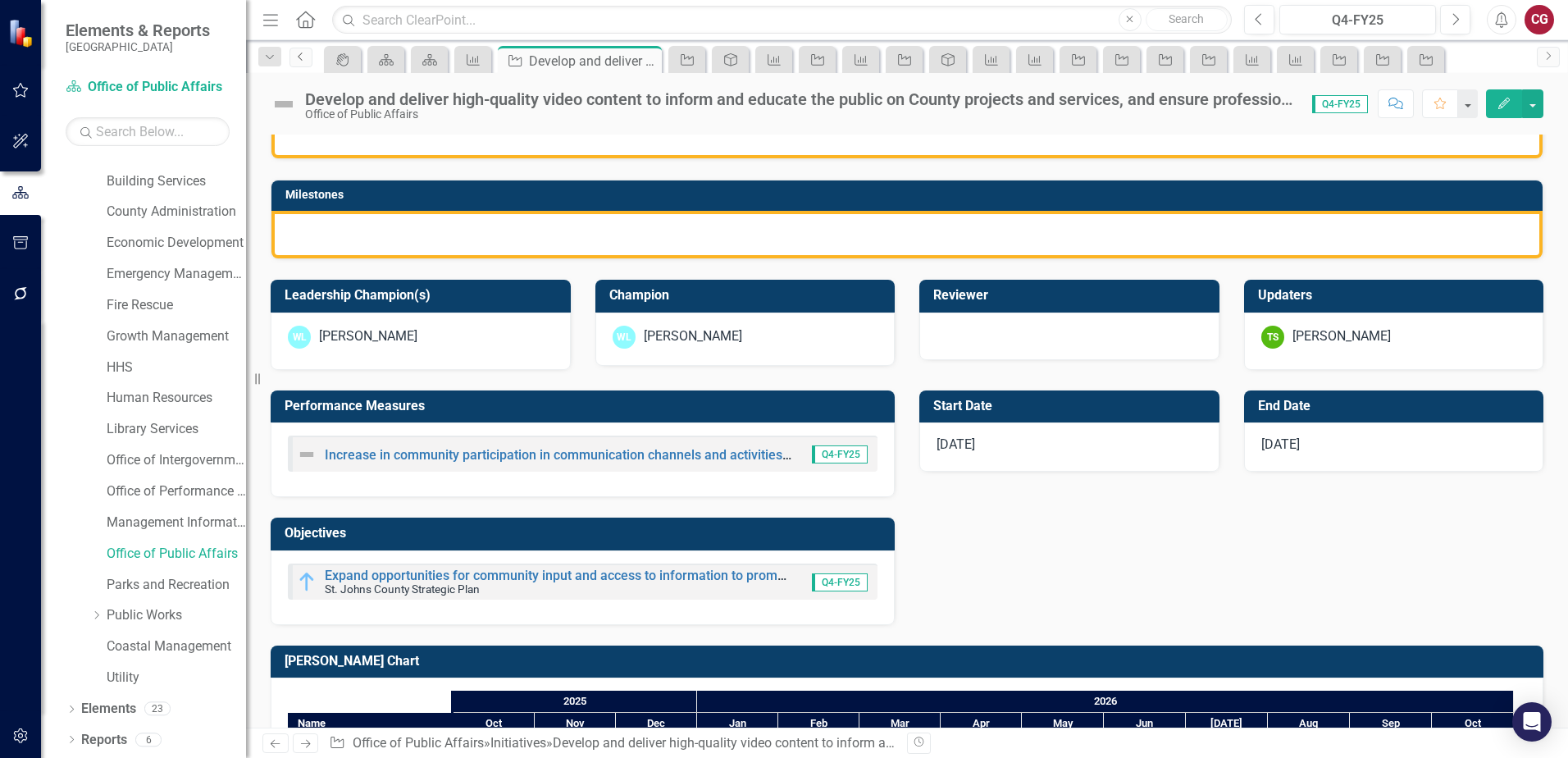
click at [300, 61] on icon "Previous" at bounding box center [301, 56] width 13 height 10
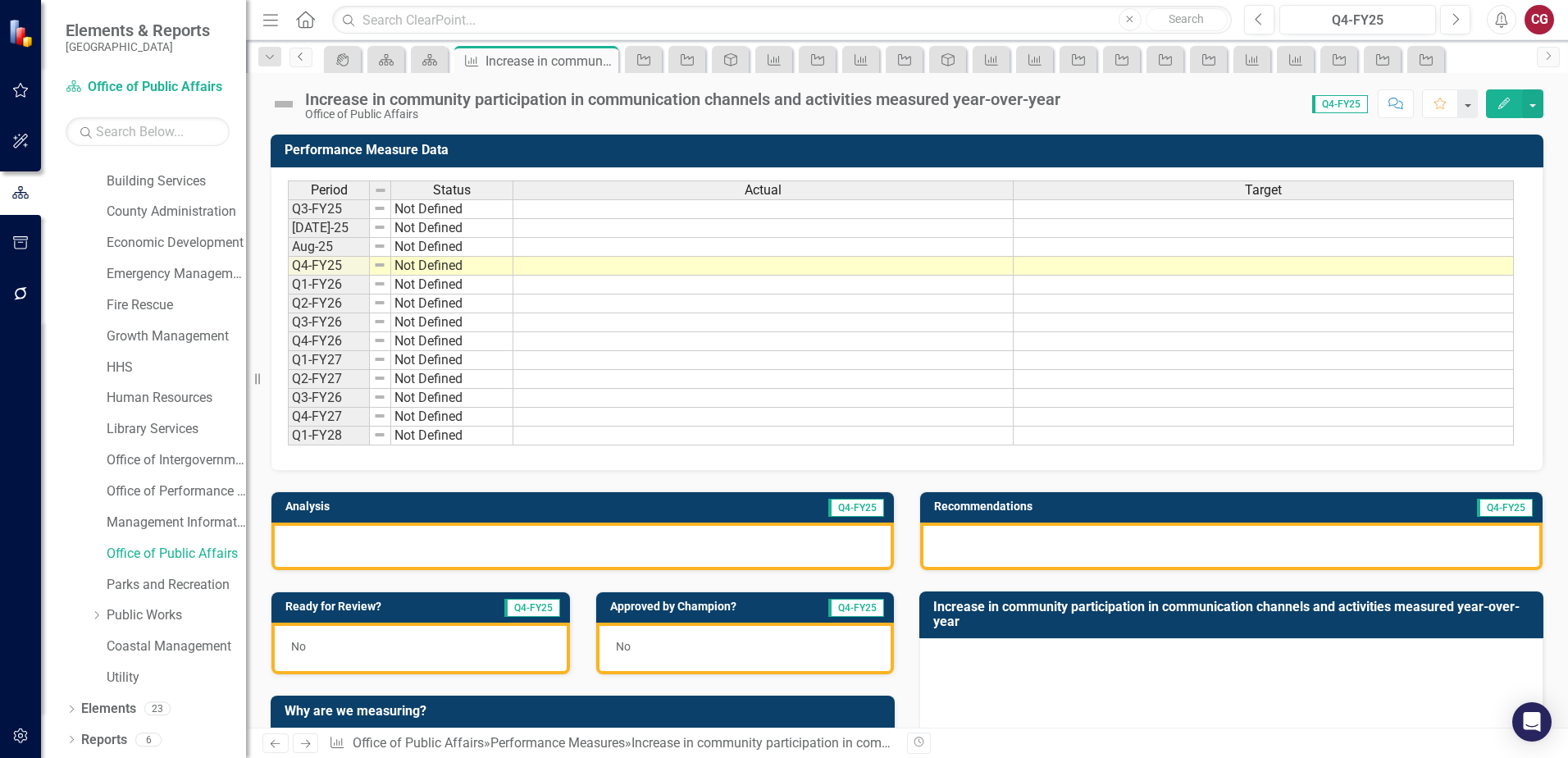
click at [303, 53] on icon "Previous" at bounding box center [301, 56] width 13 height 10
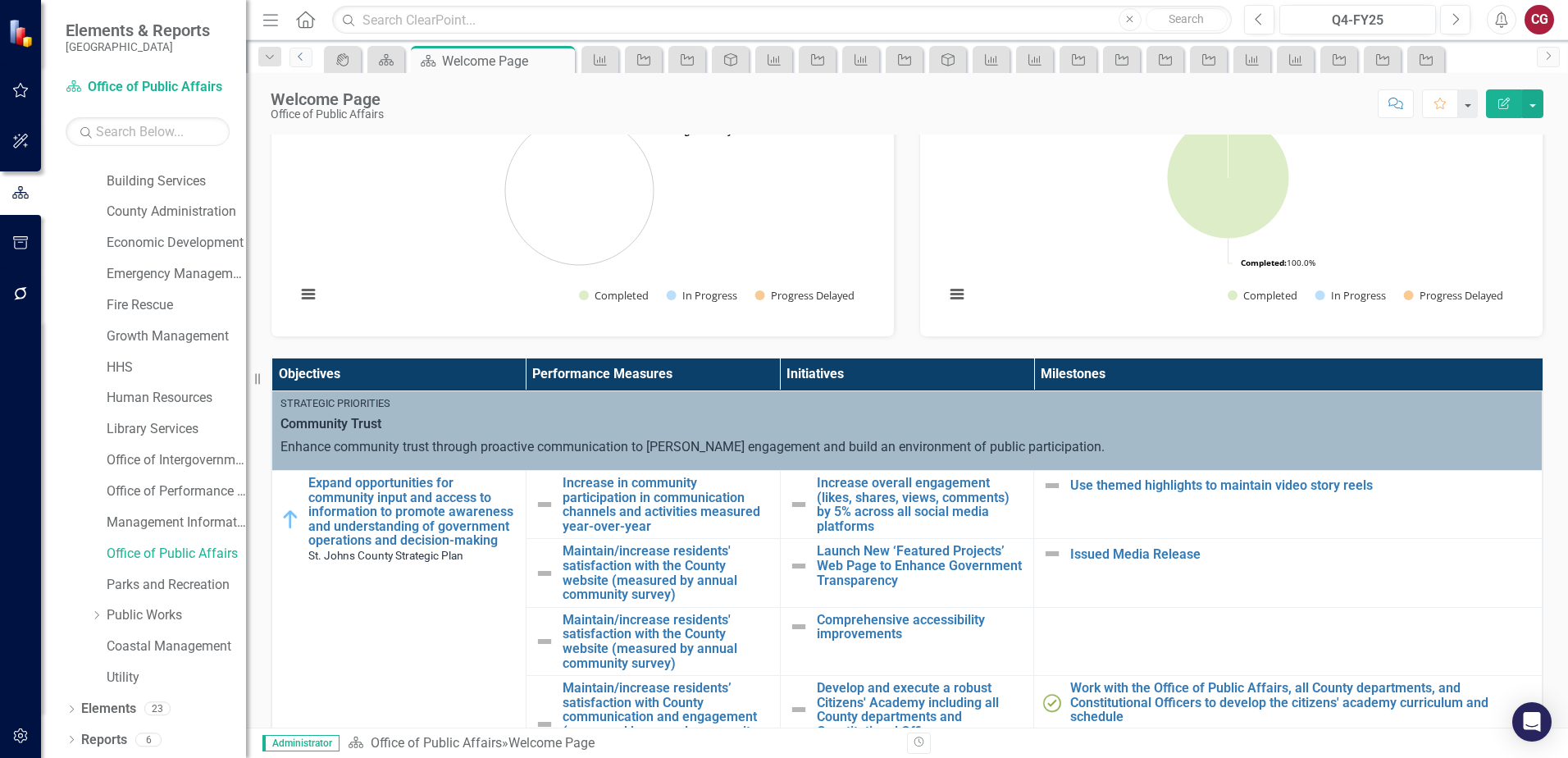
scroll to position [328, 0]
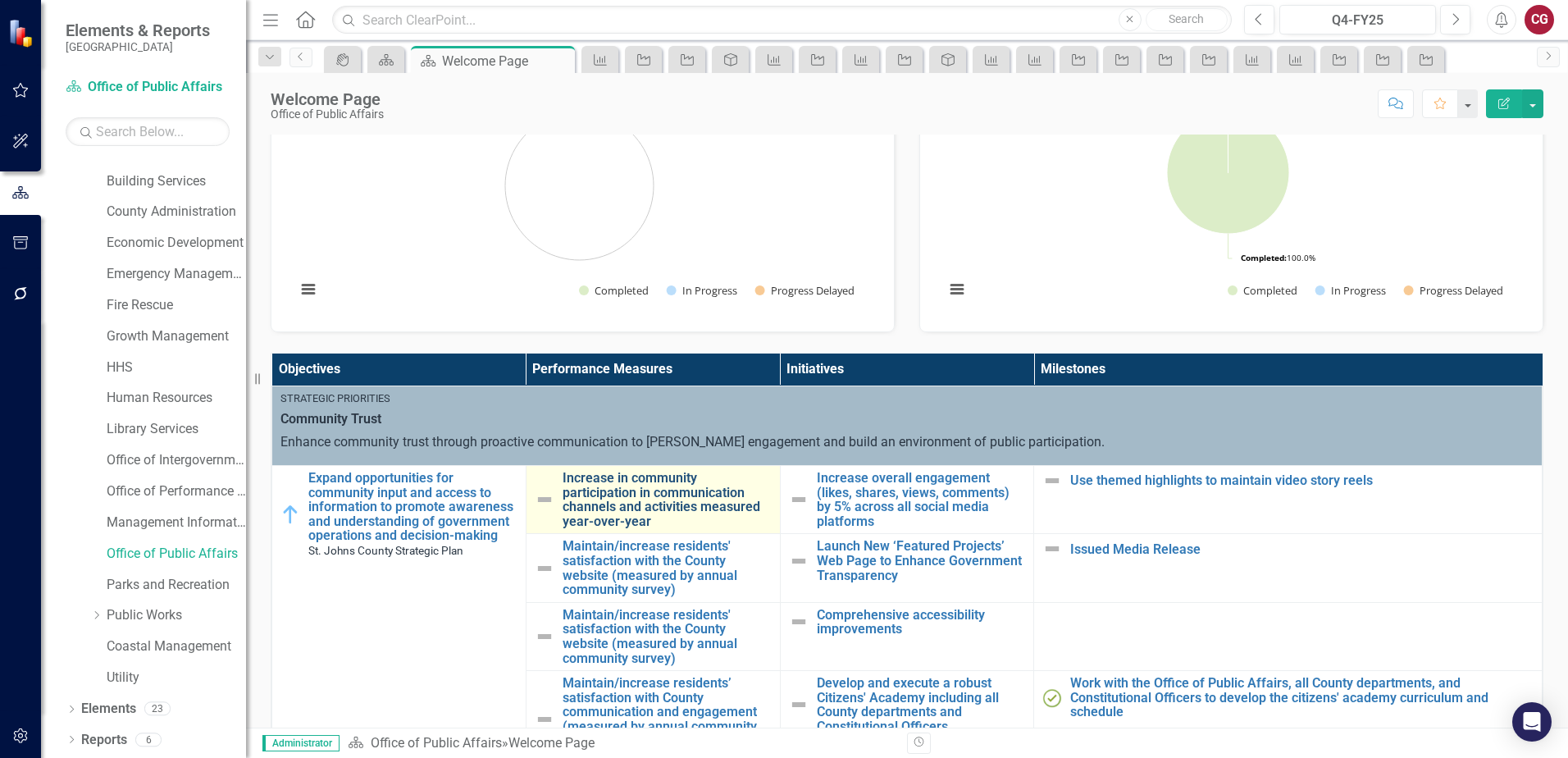
click at [627, 490] on link "Increase in community participation in communication channels and activities me…" at bounding box center [667, 499] width 209 height 58
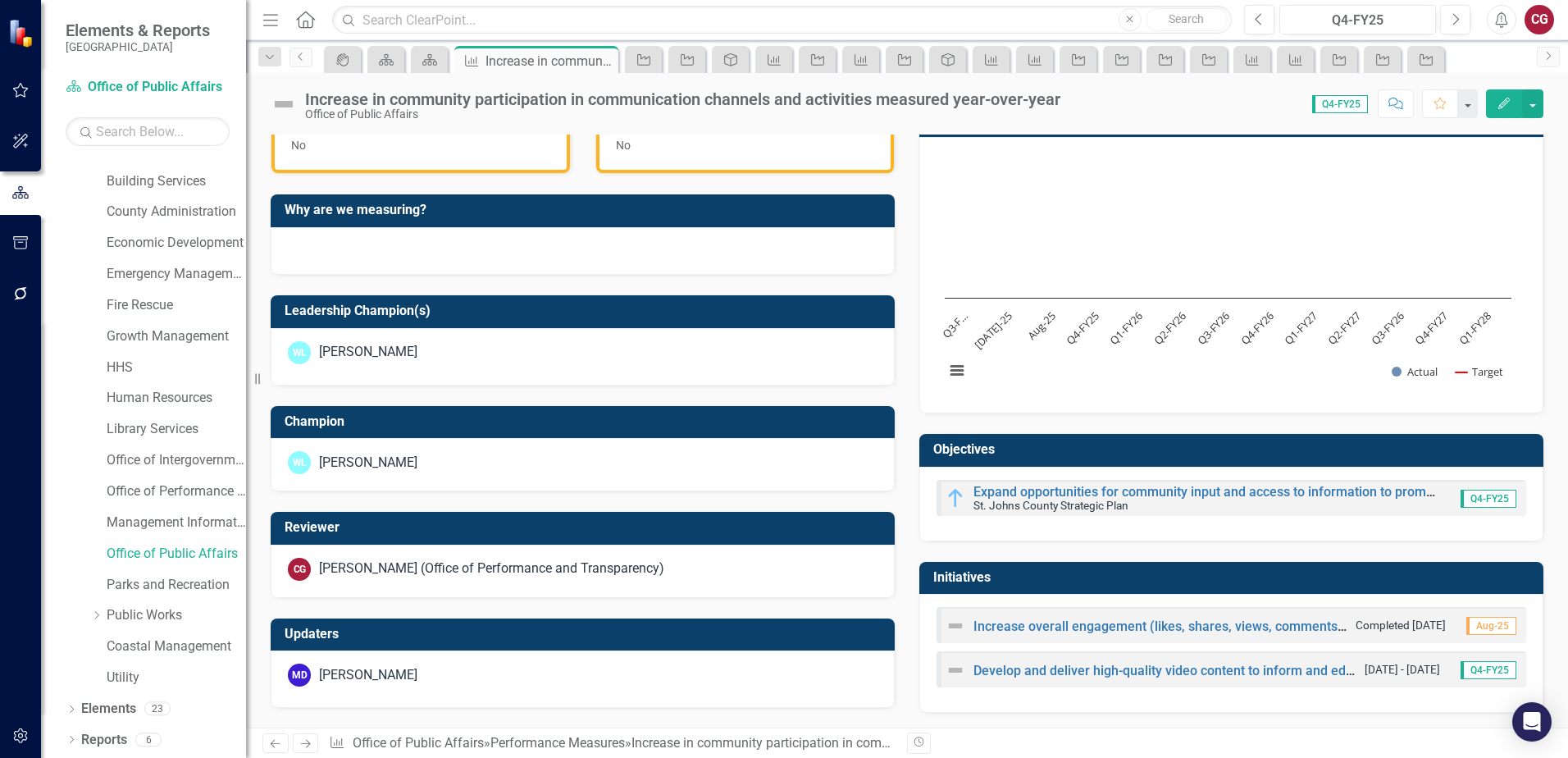
scroll to position [503, 0]
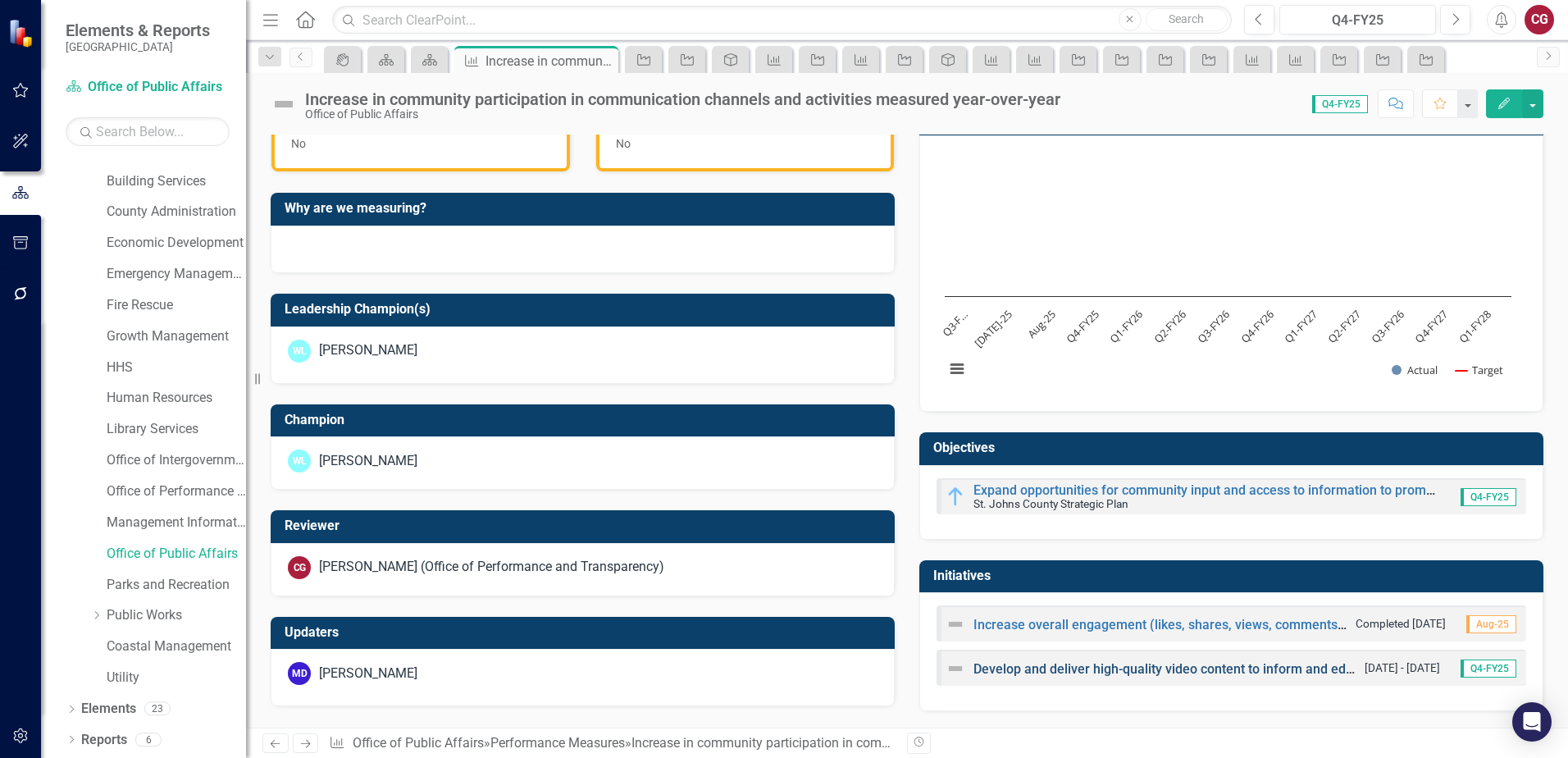
click at [1006, 665] on link "Develop and deliver high-quality video content to inform and educate the public…" at bounding box center [1550, 668] width 1152 height 16
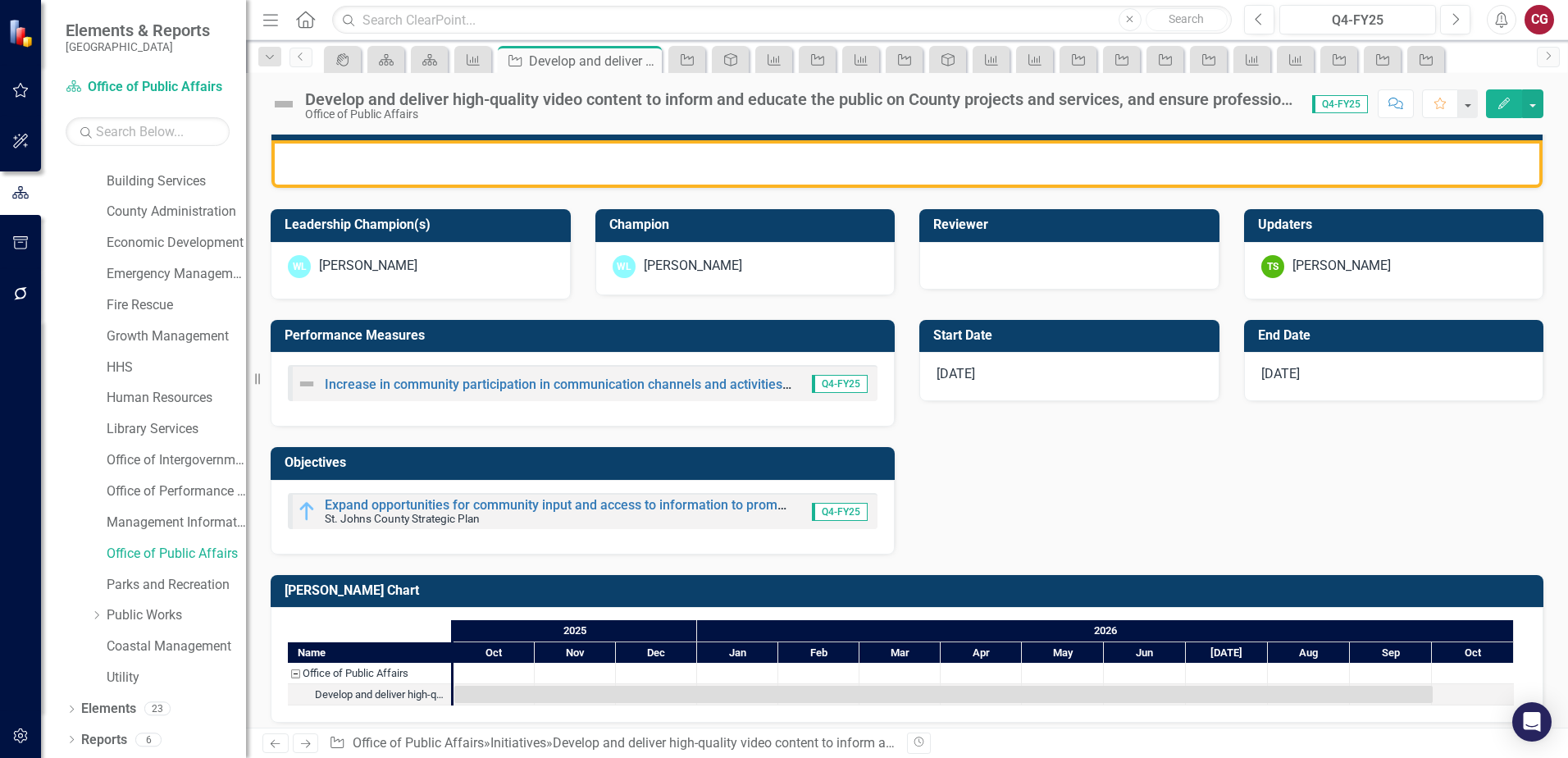
scroll to position [449, 0]
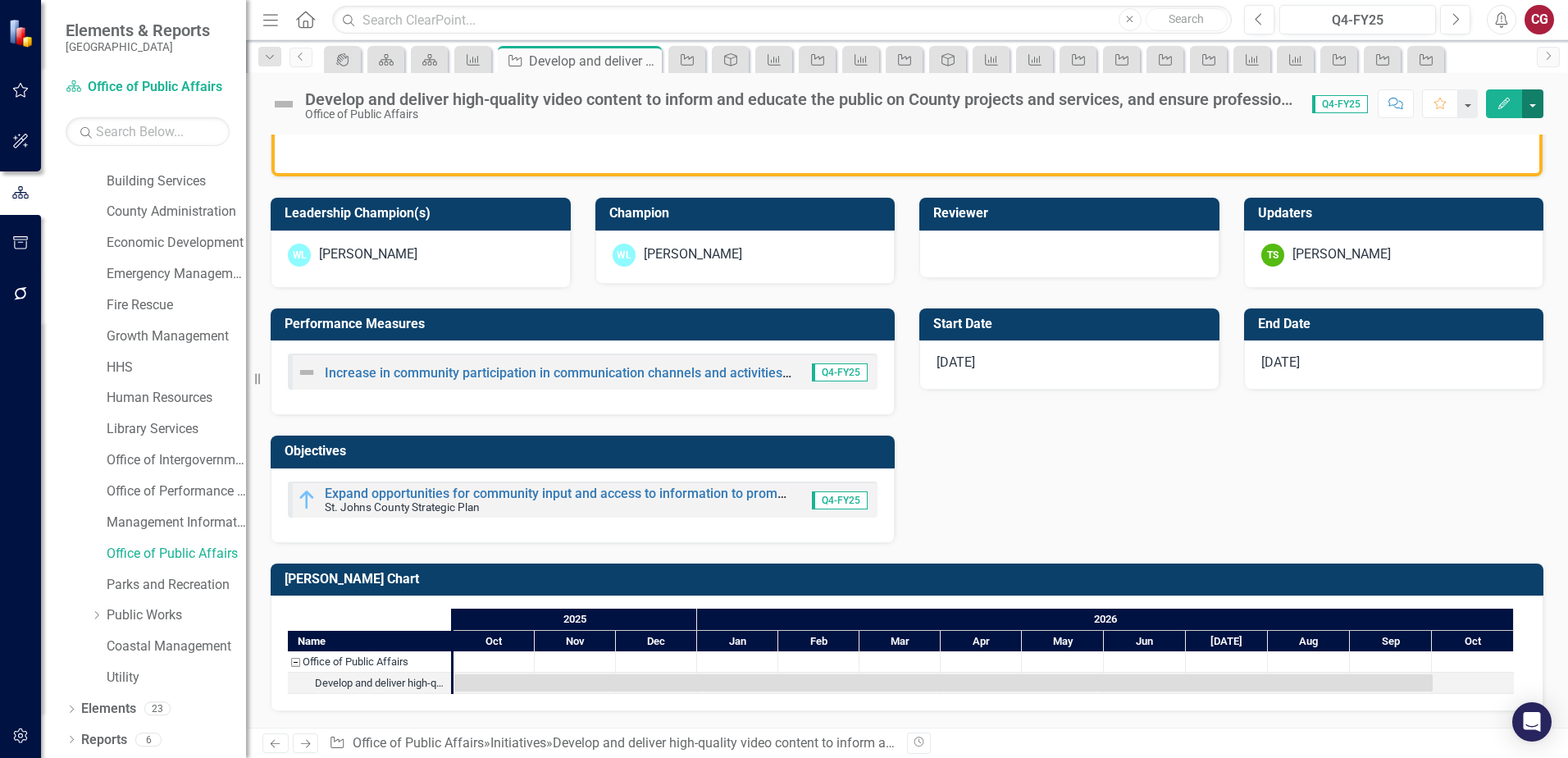
click at [1529, 102] on button "button" at bounding box center [1532, 103] width 21 height 28
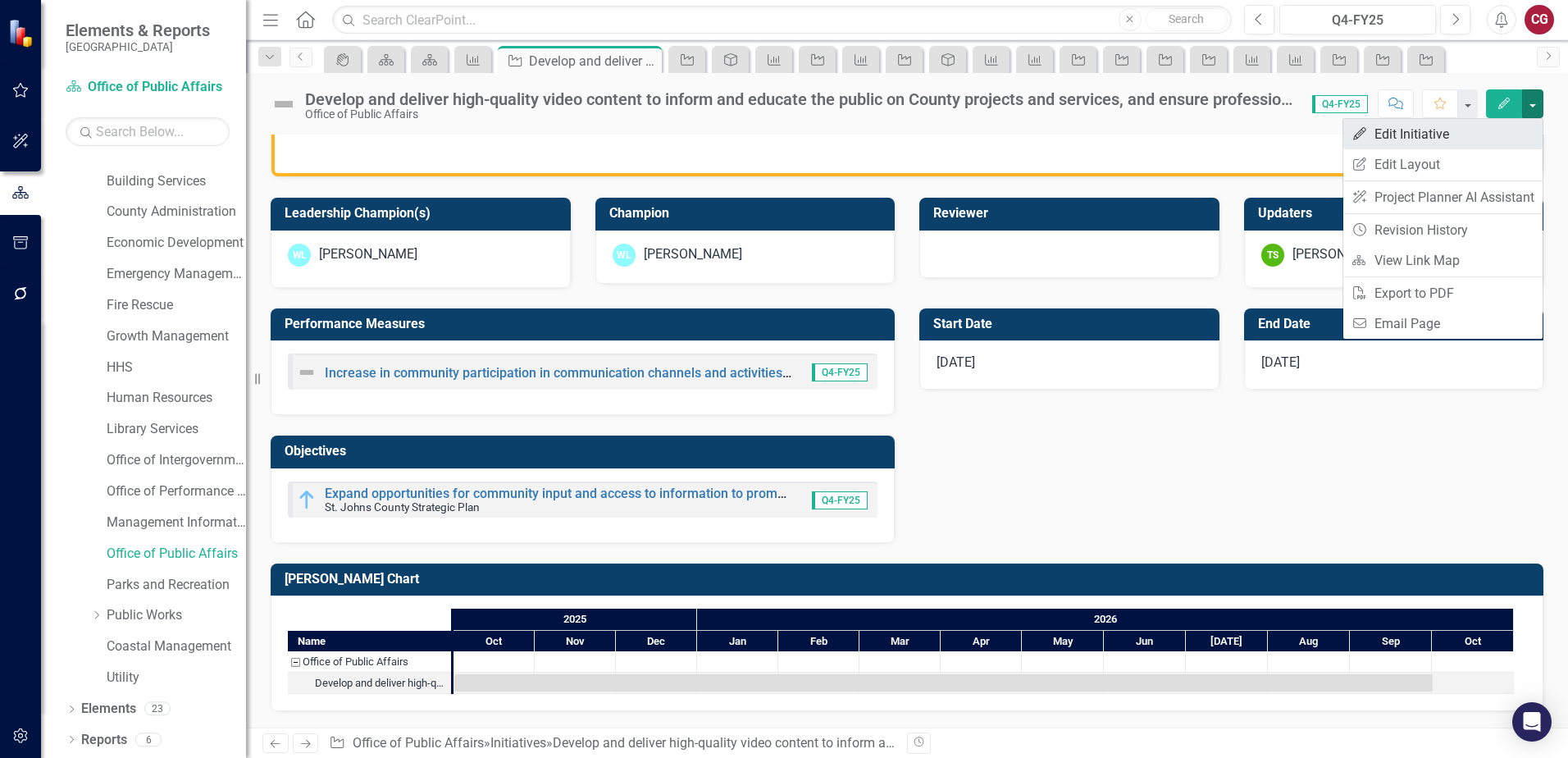
click at [1442, 128] on link "Edit Edit Initiative" at bounding box center [1443, 134] width 199 height 30
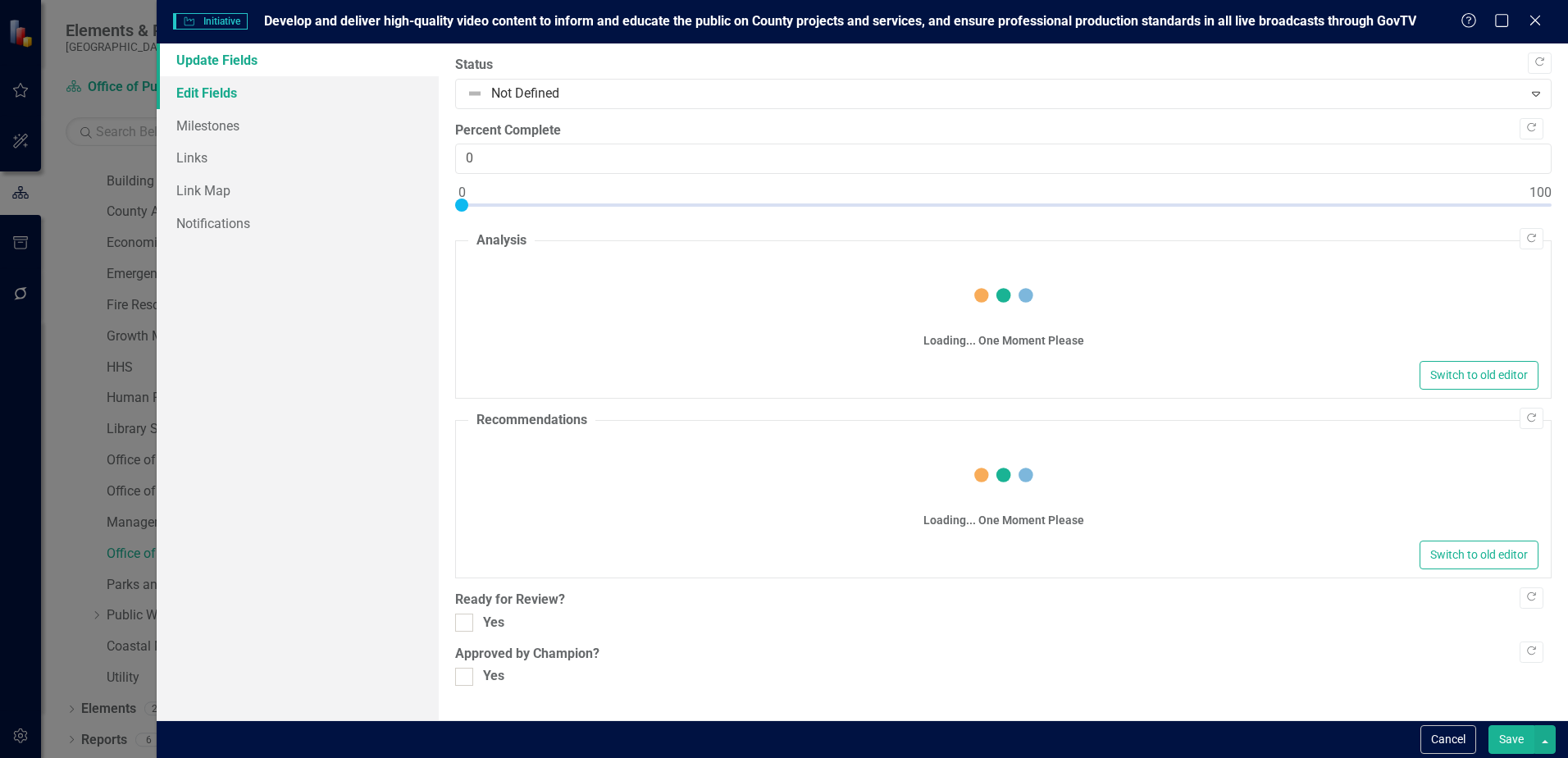
click at [218, 95] on link "Edit Fields" at bounding box center [297, 93] width 282 height 33
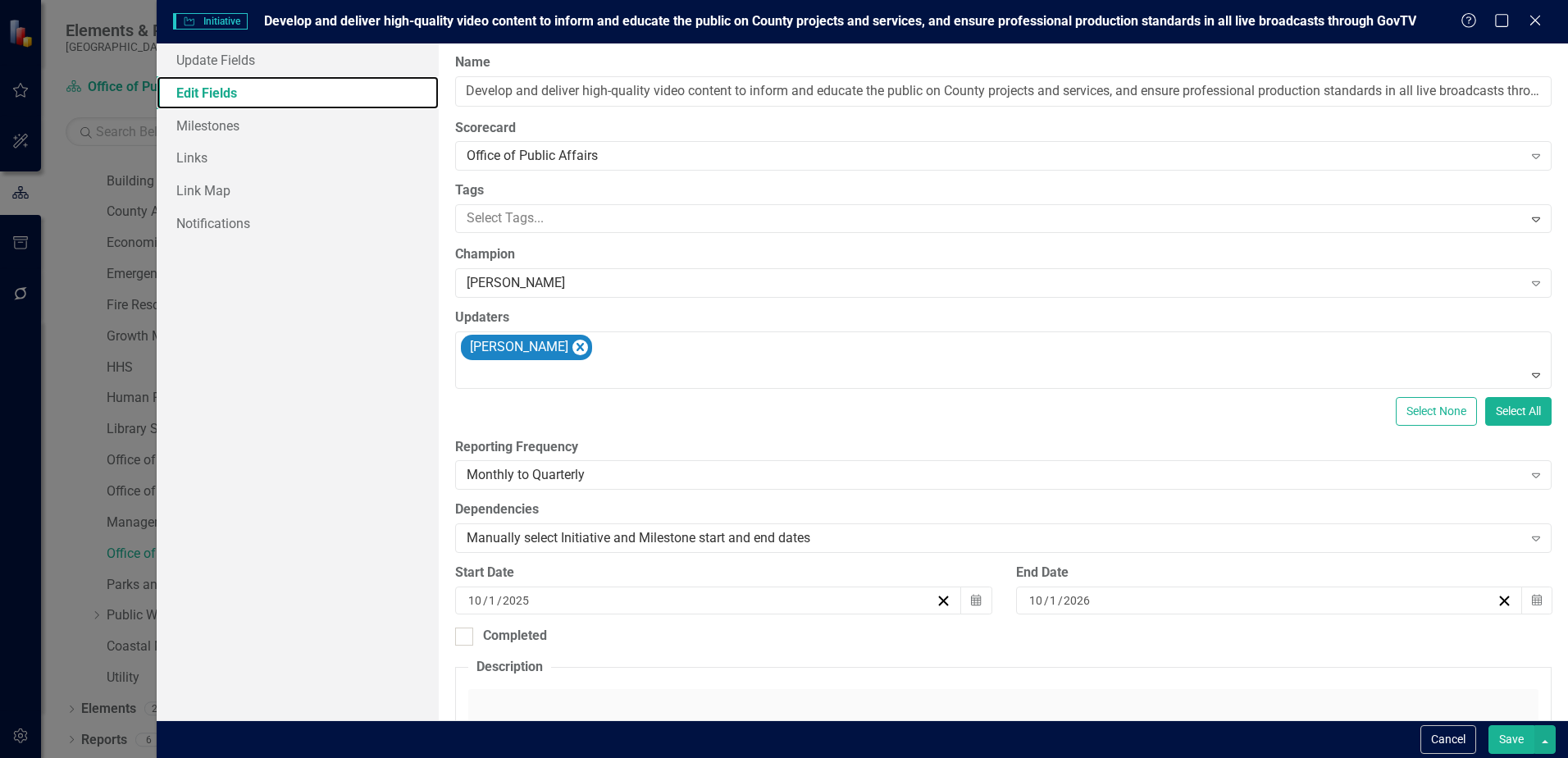
scroll to position [0, 0]
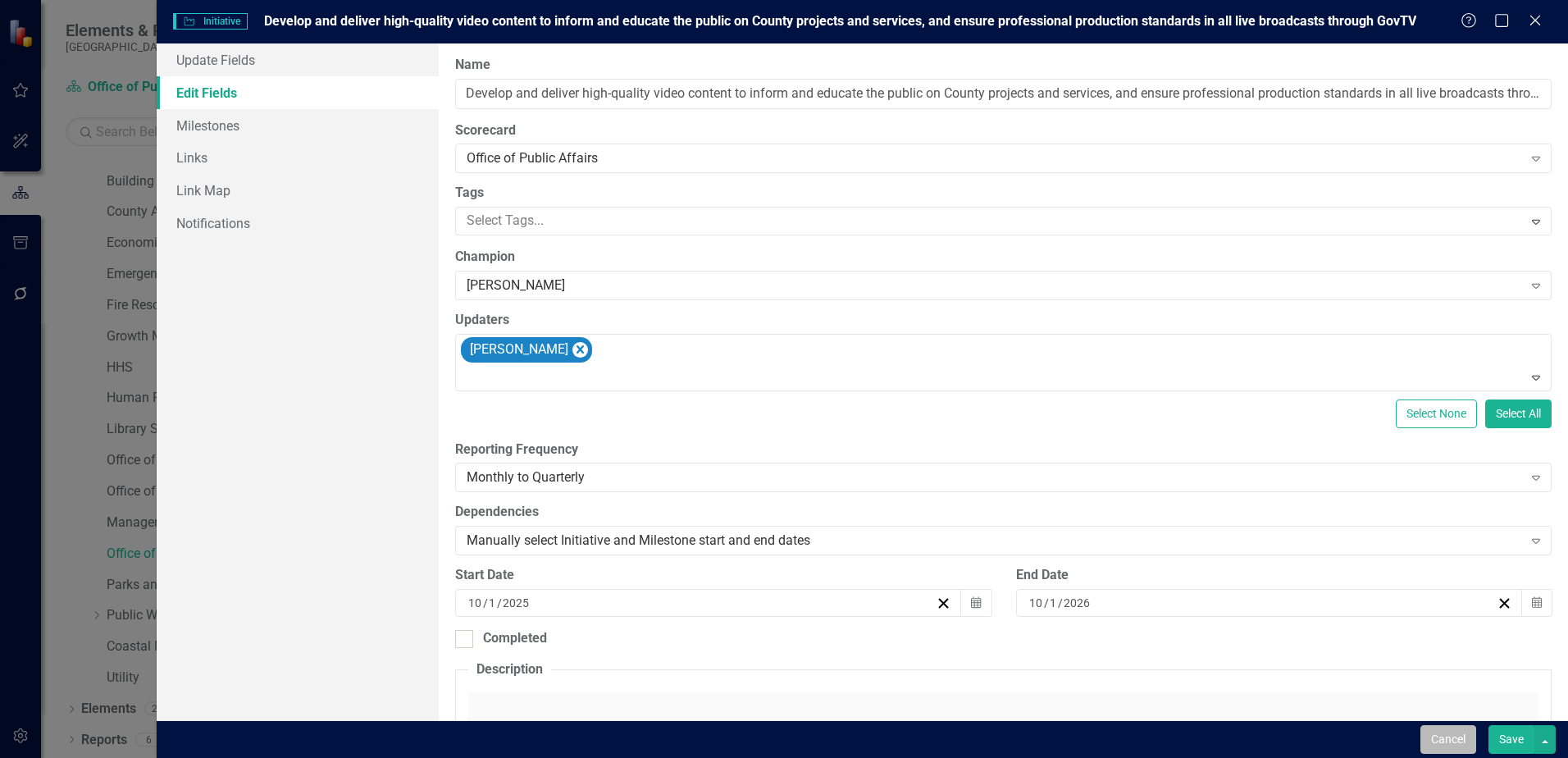
click at [1451, 741] on button "Cancel" at bounding box center [1449, 739] width 56 height 28
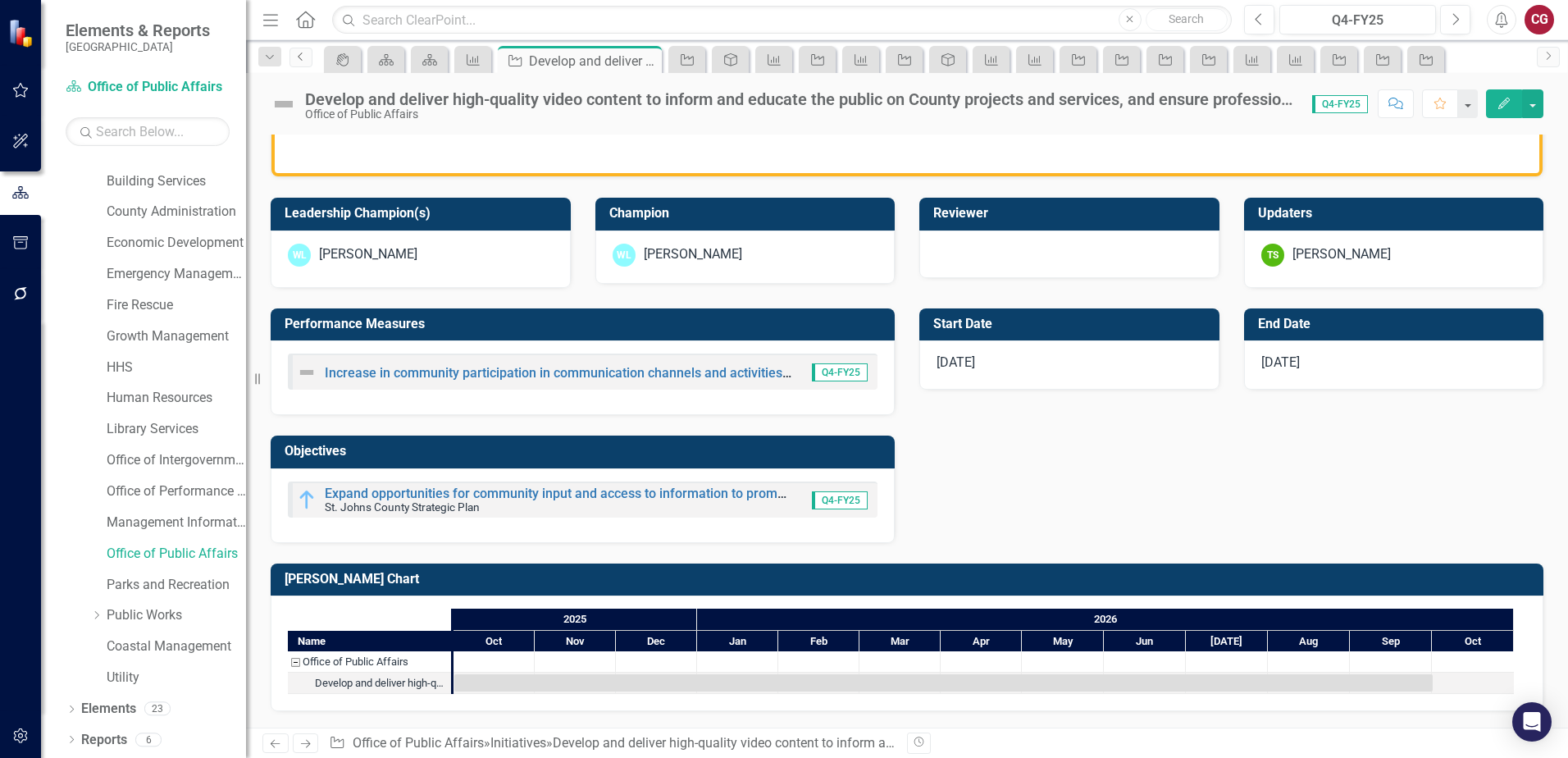
click at [299, 62] on link "Previous" at bounding box center [300, 57] width 23 height 19
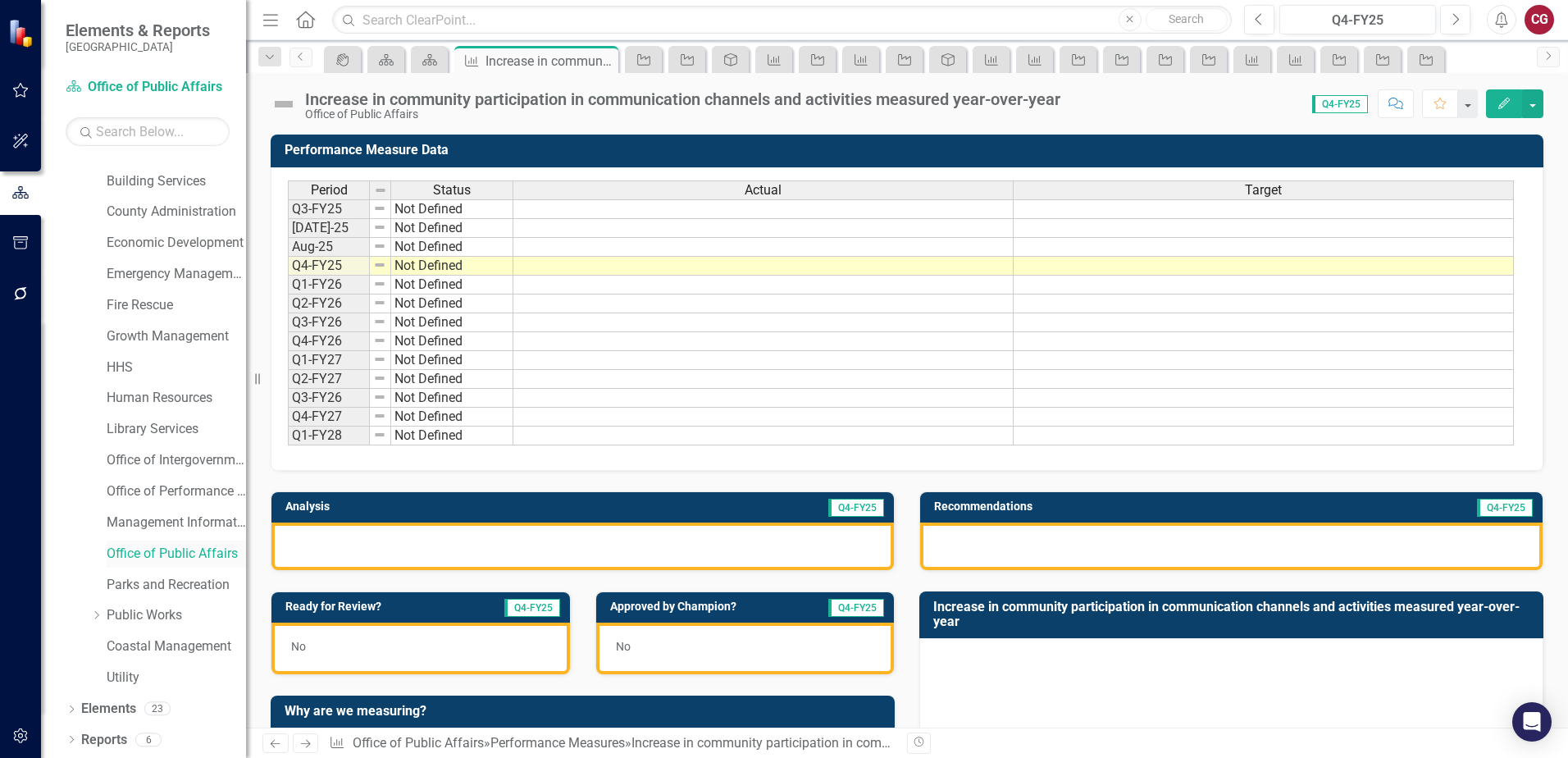
click at [161, 557] on link "Office of Public Affairs" at bounding box center [176, 553] width 140 height 19
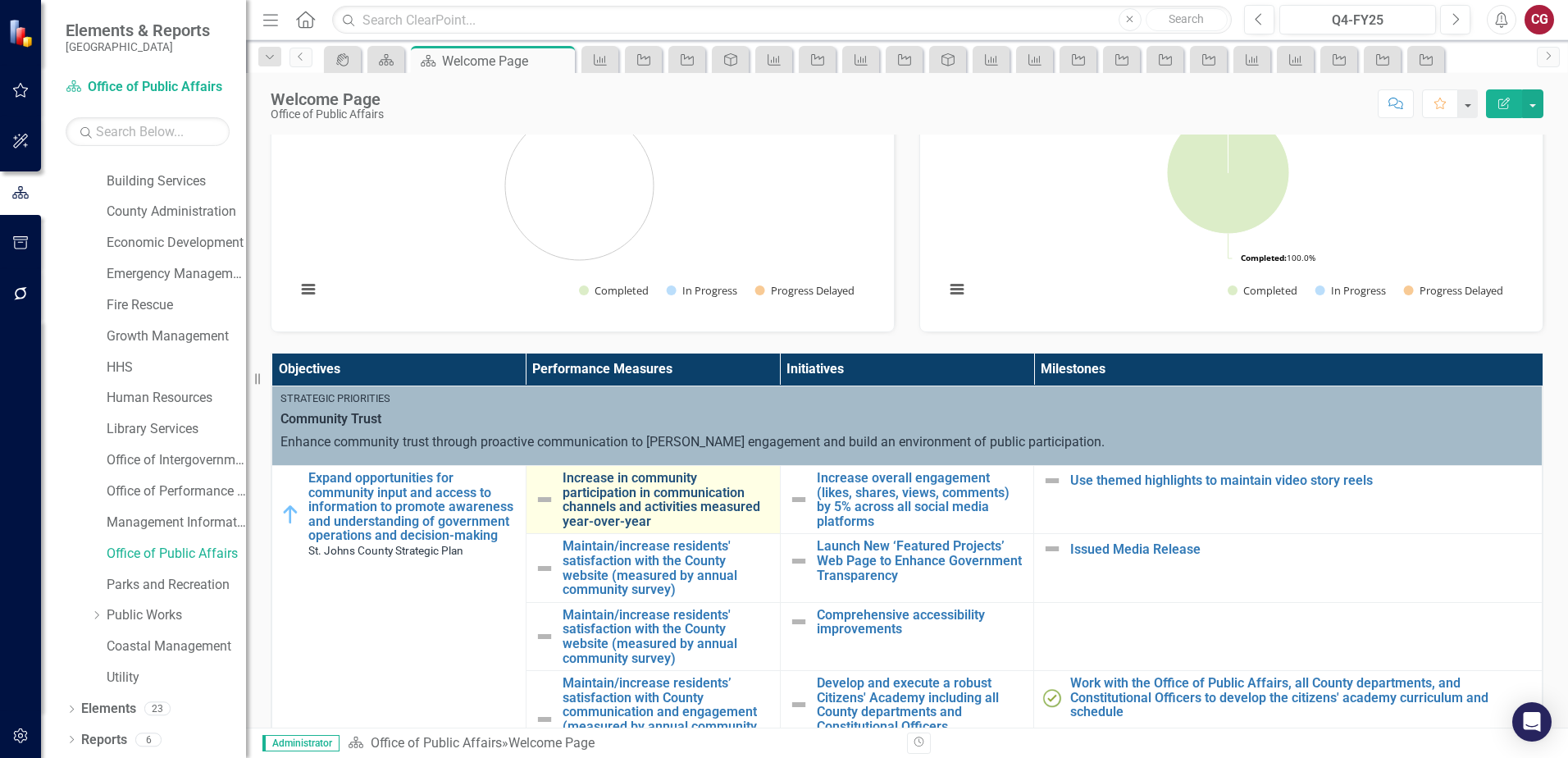
click at [690, 490] on link "Increase in community participation in communication channels and activities me…" at bounding box center [667, 499] width 209 height 58
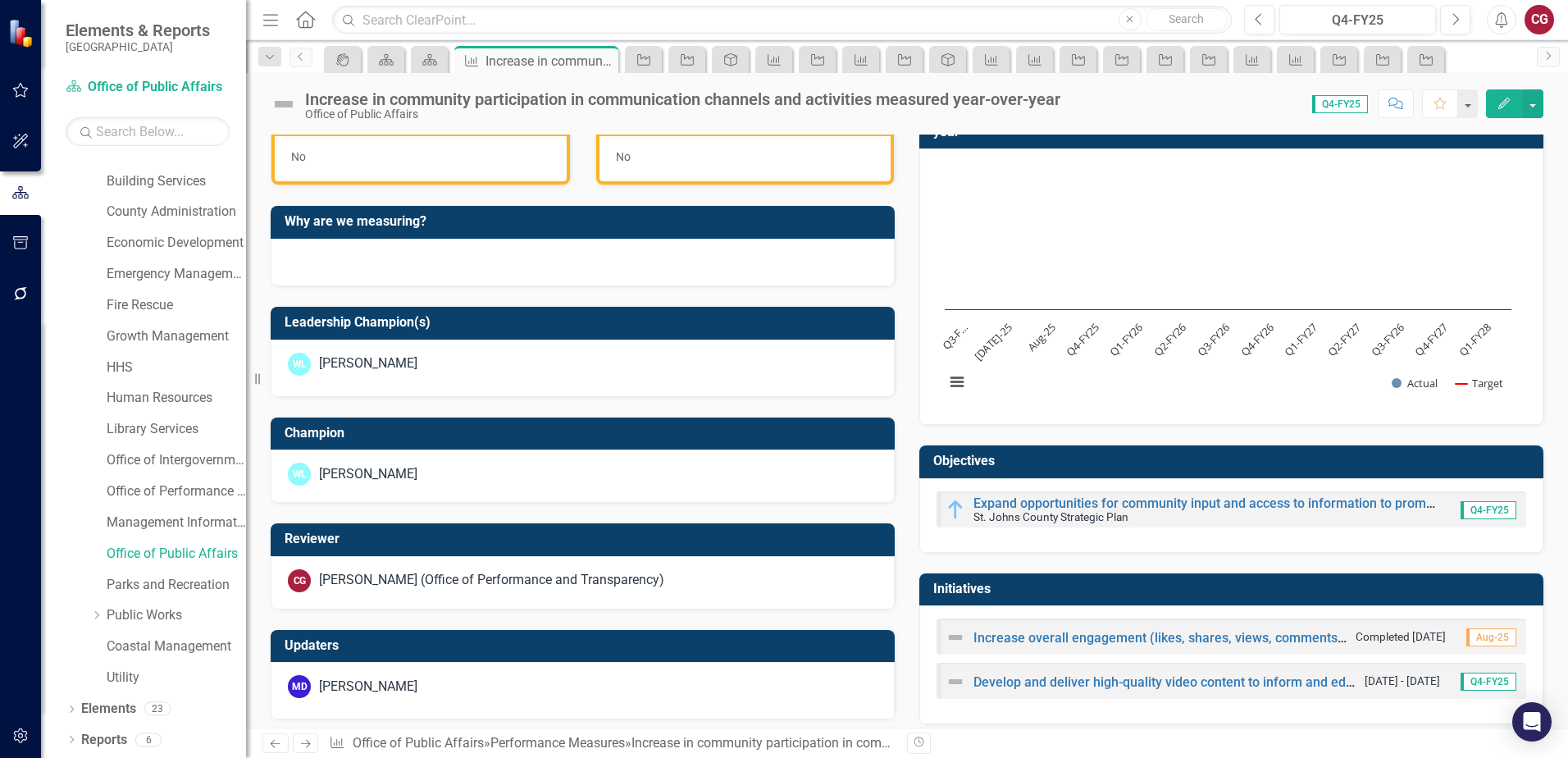
scroll to position [503, 0]
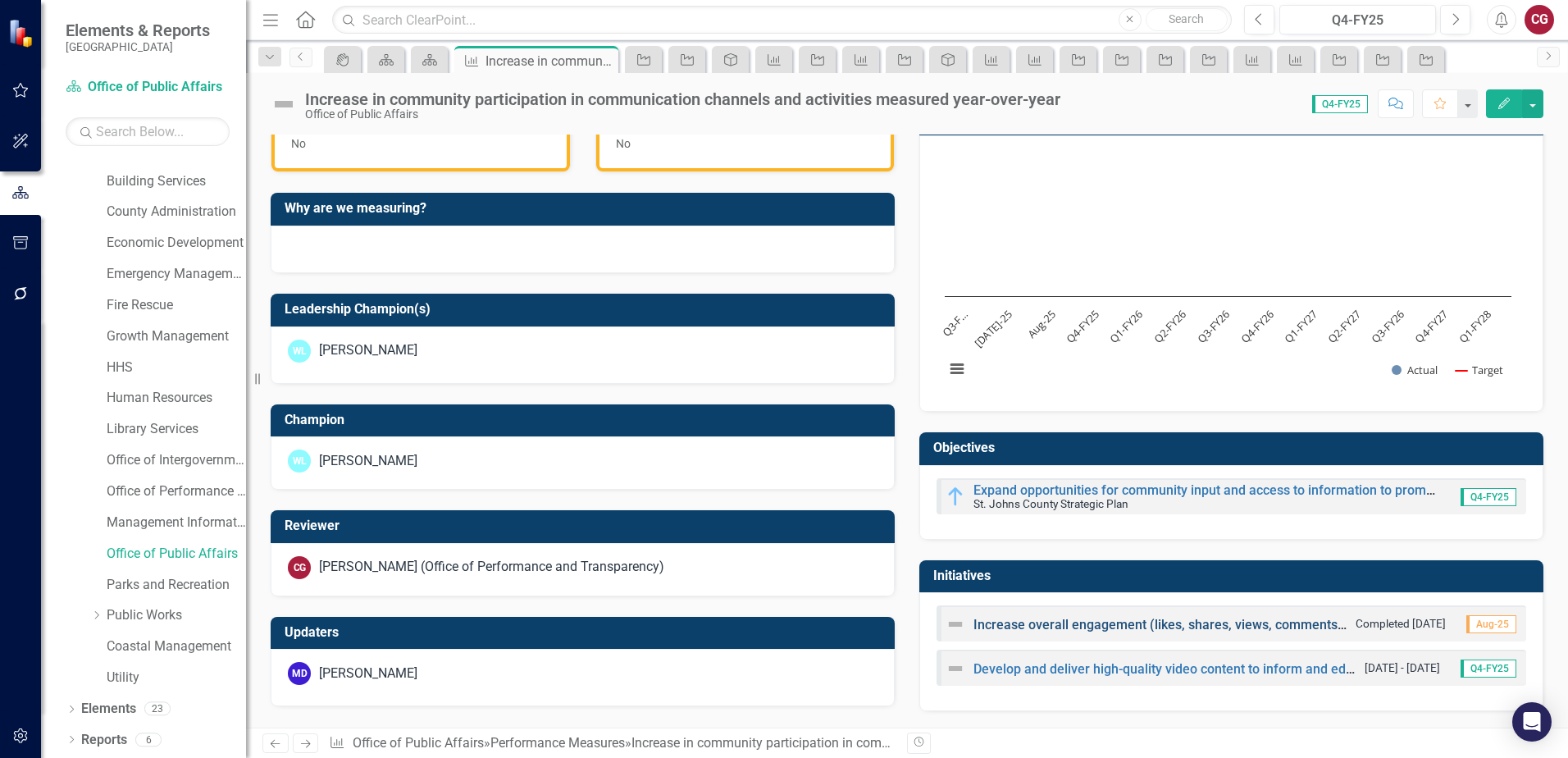
click at [1029, 628] on link "Increase overall engagement (likes, shares, views, comments) by 5% across all s…" at bounding box center [1276, 624] width 605 height 16
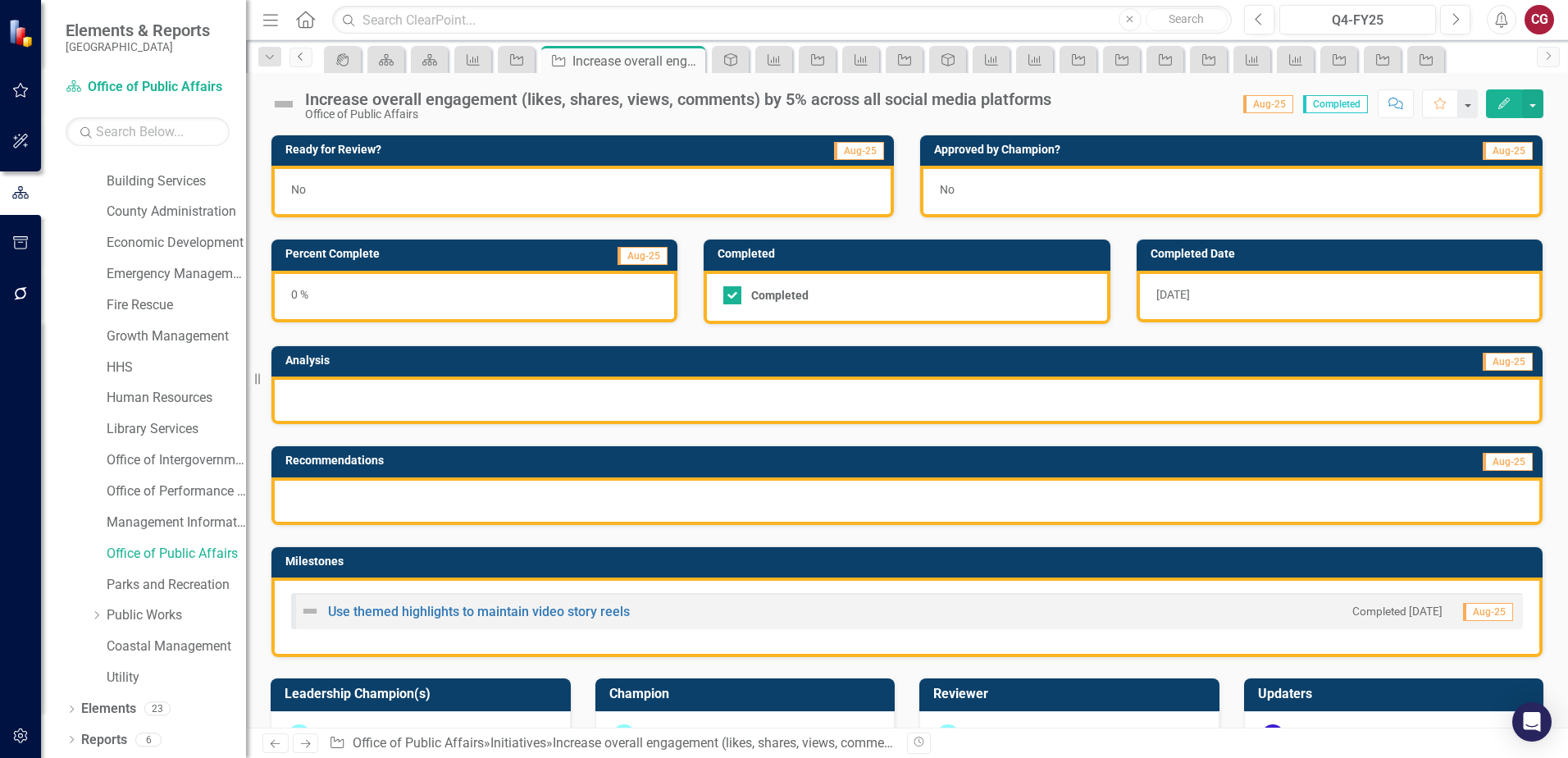
click at [303, 57] on icon "Previous" at bounding box center [301, 56] width 13 height 10
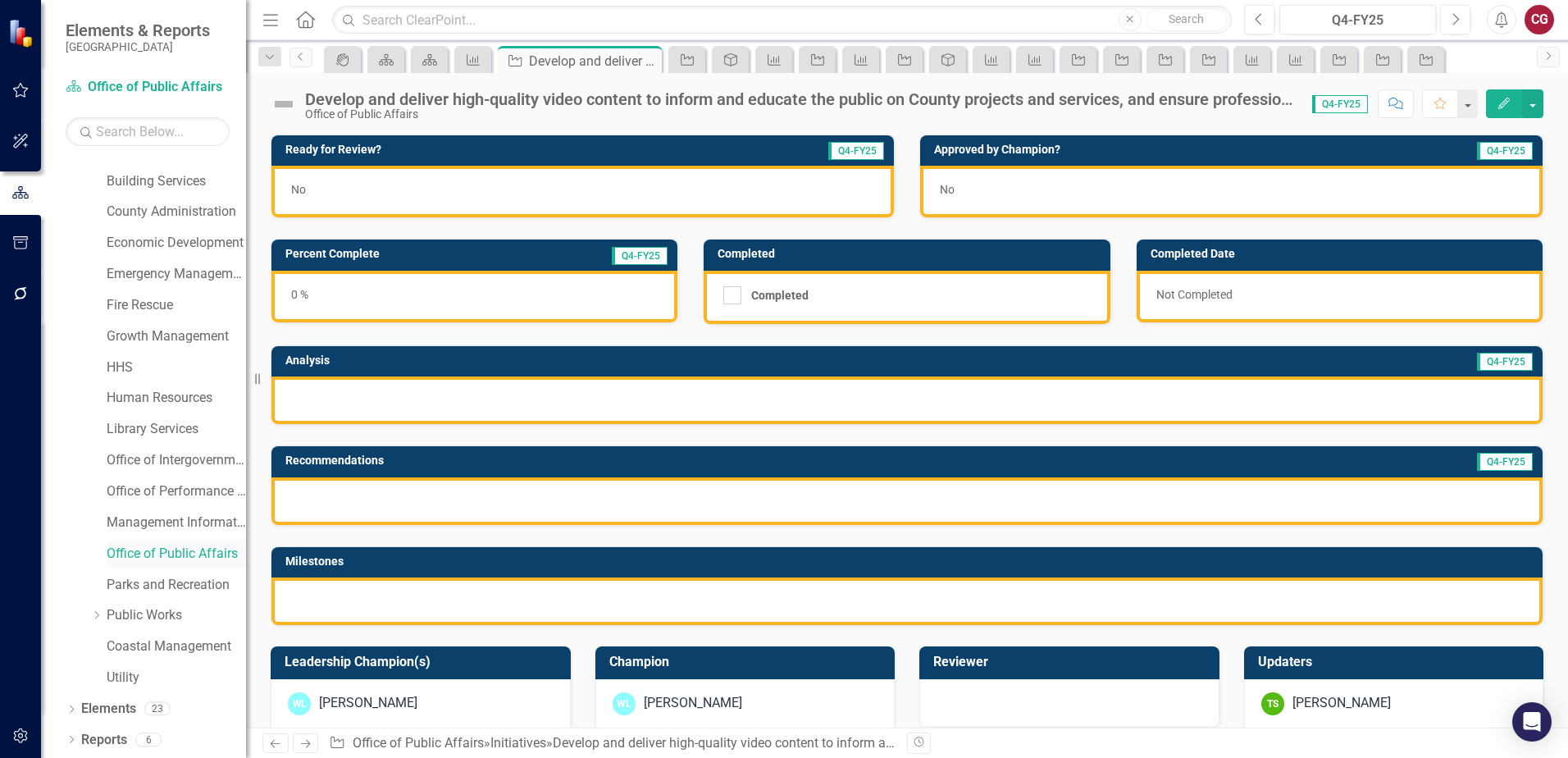
click at [158, 557] on link "Office of Public Affairs" at bounding box center [176, 553] width 140 height 19
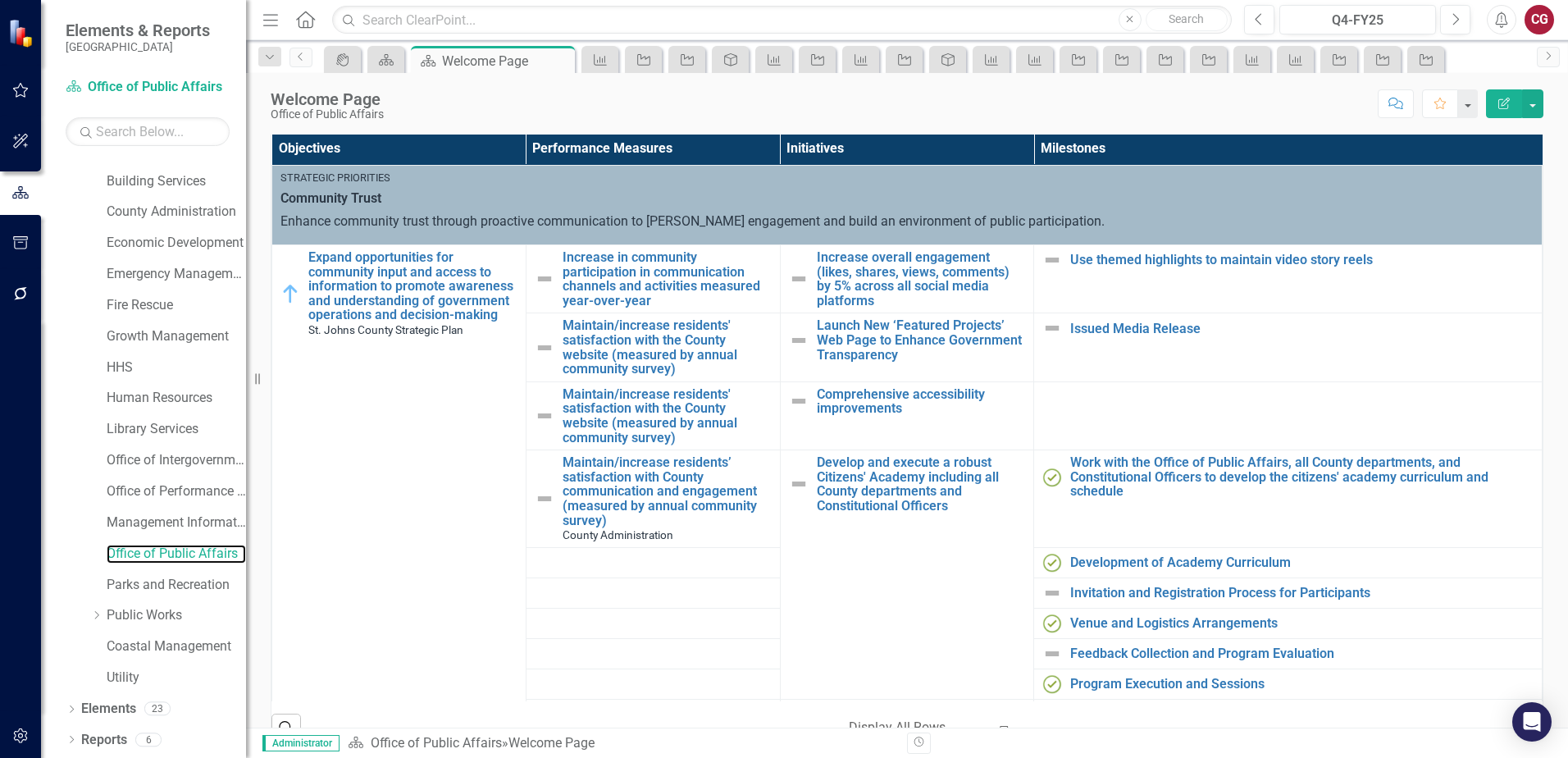
scroll to position [574, 0]
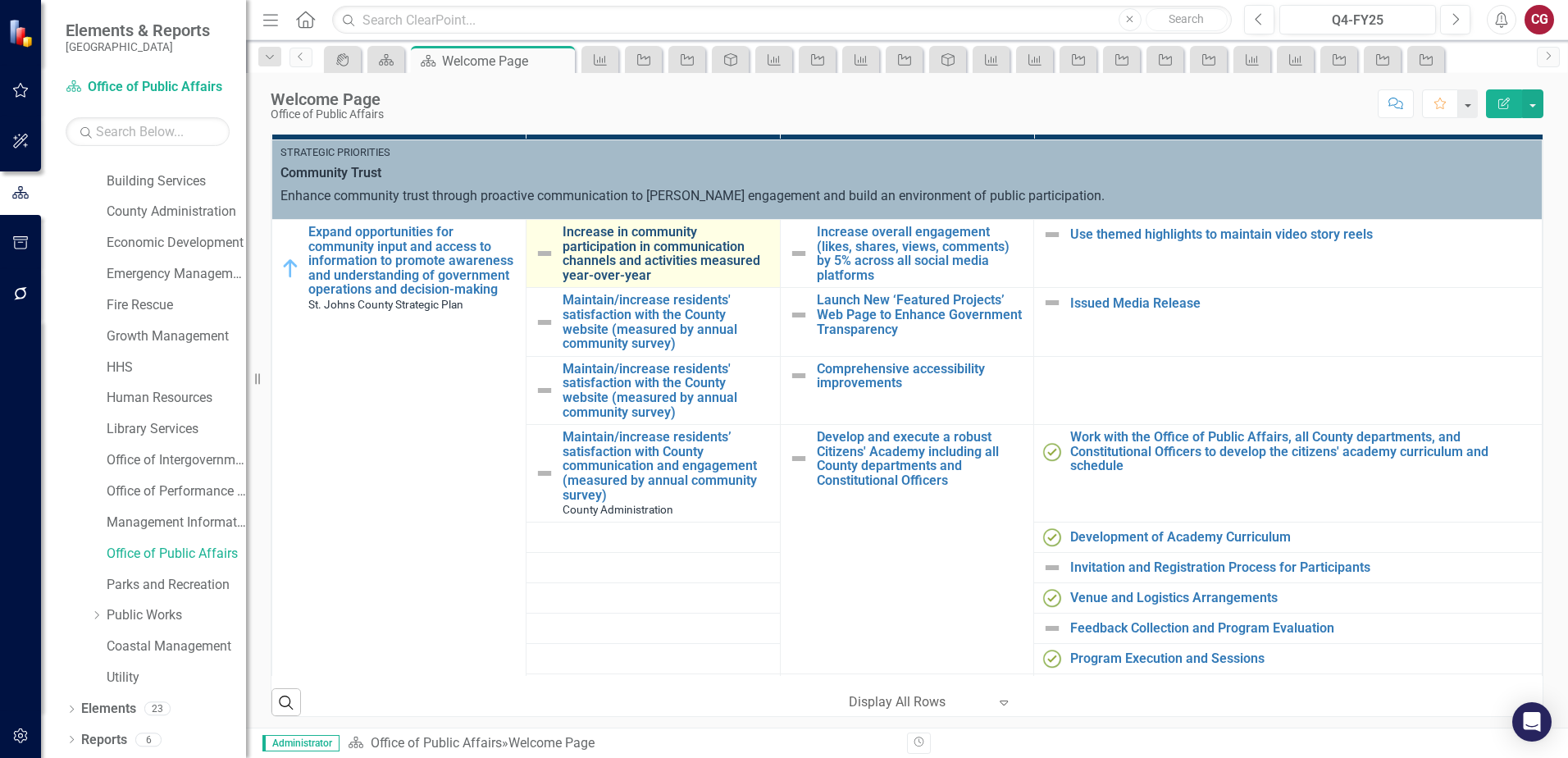
click at [637, 251] on link "Increase in community participation in communication channels and activities me…" at bounding box center [667, 253] width 209 height 58
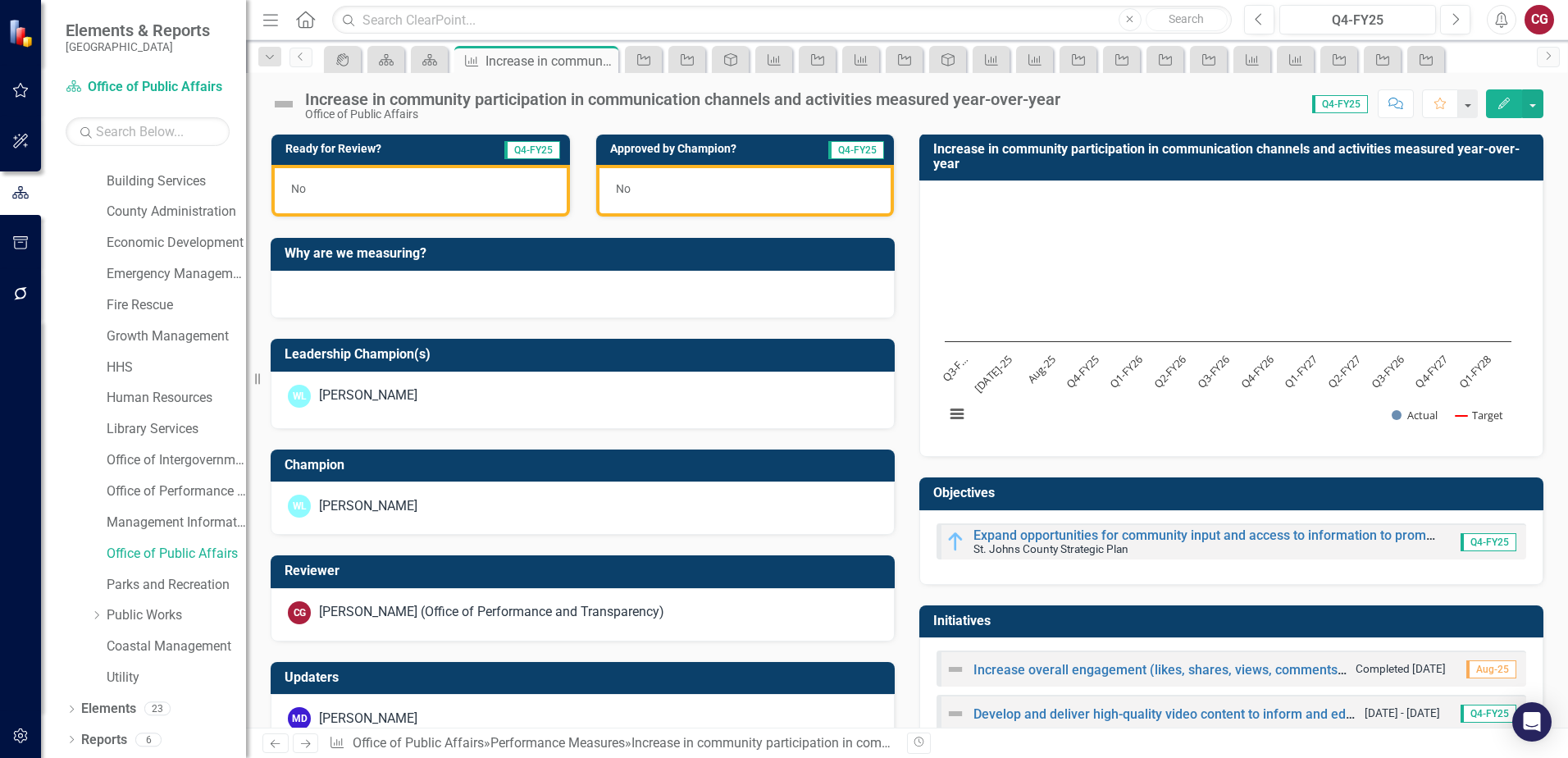
scroll to position [503, 0]
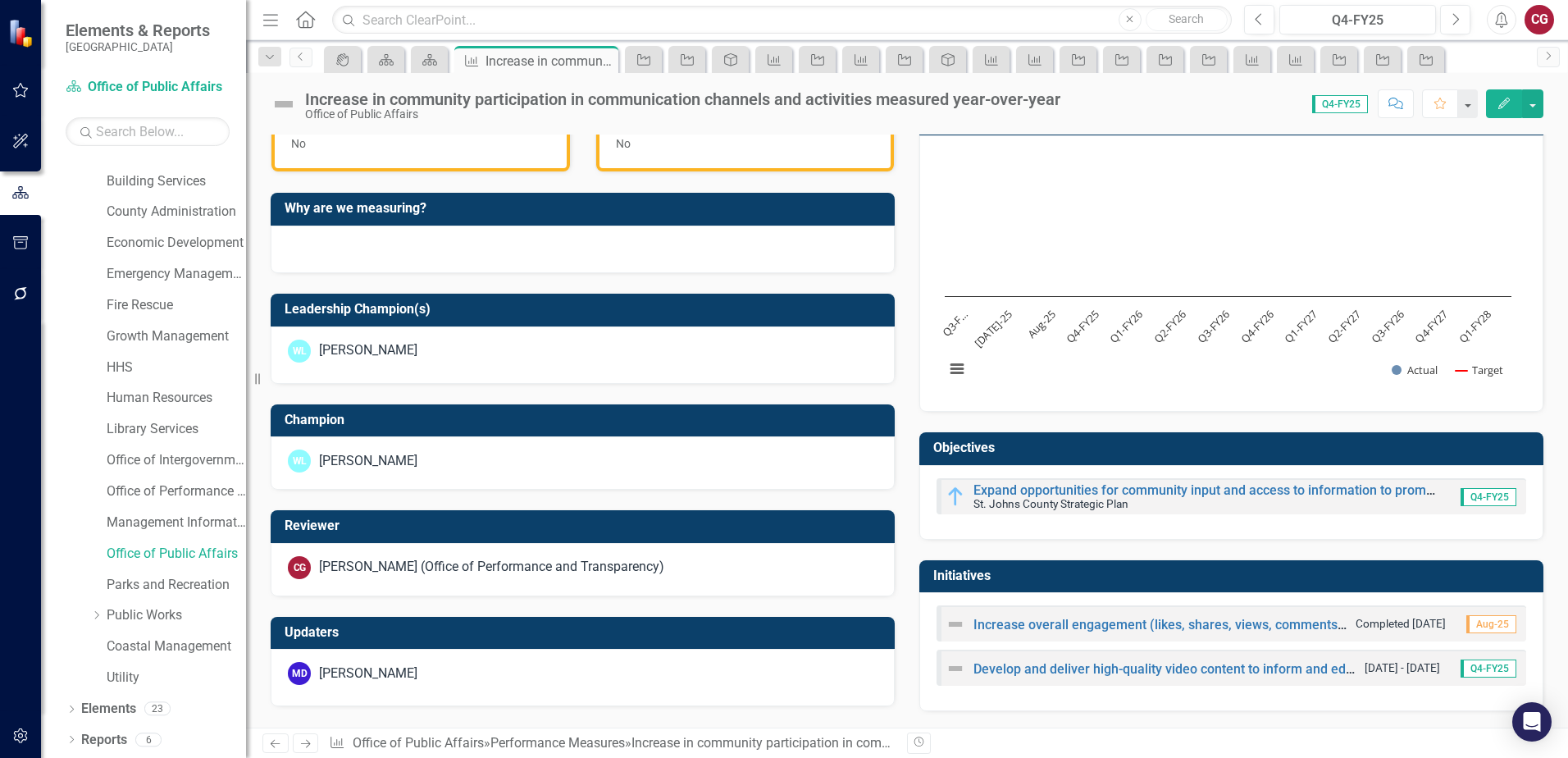
click at [1475, 621] on span "Aug-25" at bounding box center [1492, 624] width 50 height 18
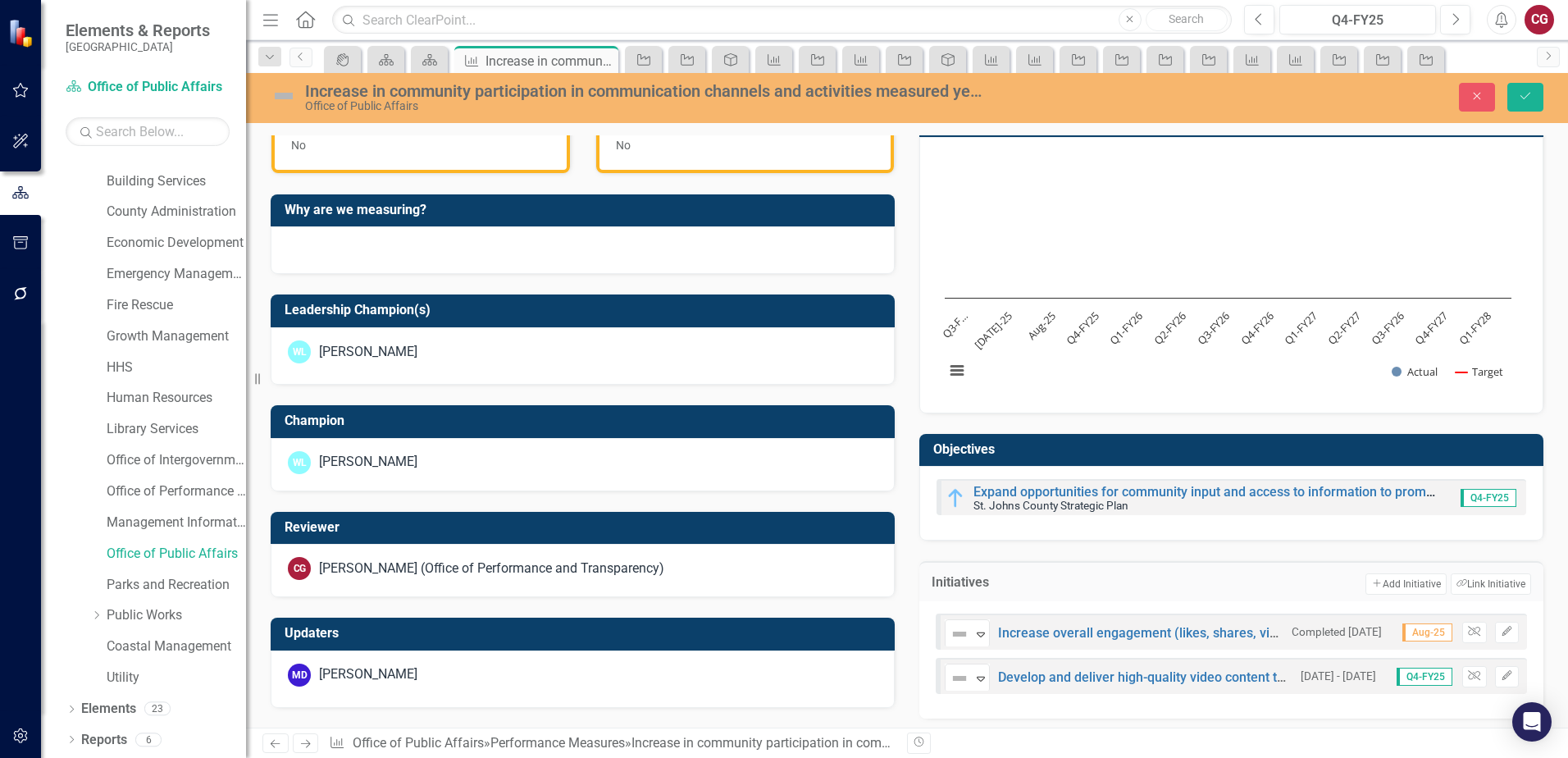
click at [1411, 636] on span "Aug-25" at bounding box center [1428, 632] width 50 height 18
click at [1410, 636] on span "Aug-25" at bounding box center [1428, 632] width 50 height 18
click at [1408, 634] on span "Aug-25" at bounding box center [1428, 632] width 50 height 18
click at [1212, 635] on link "Increase overall engagement (likes, shares, views, comments) by 5% across all s…" at bounding box center [1300, 632] width 605 height 16
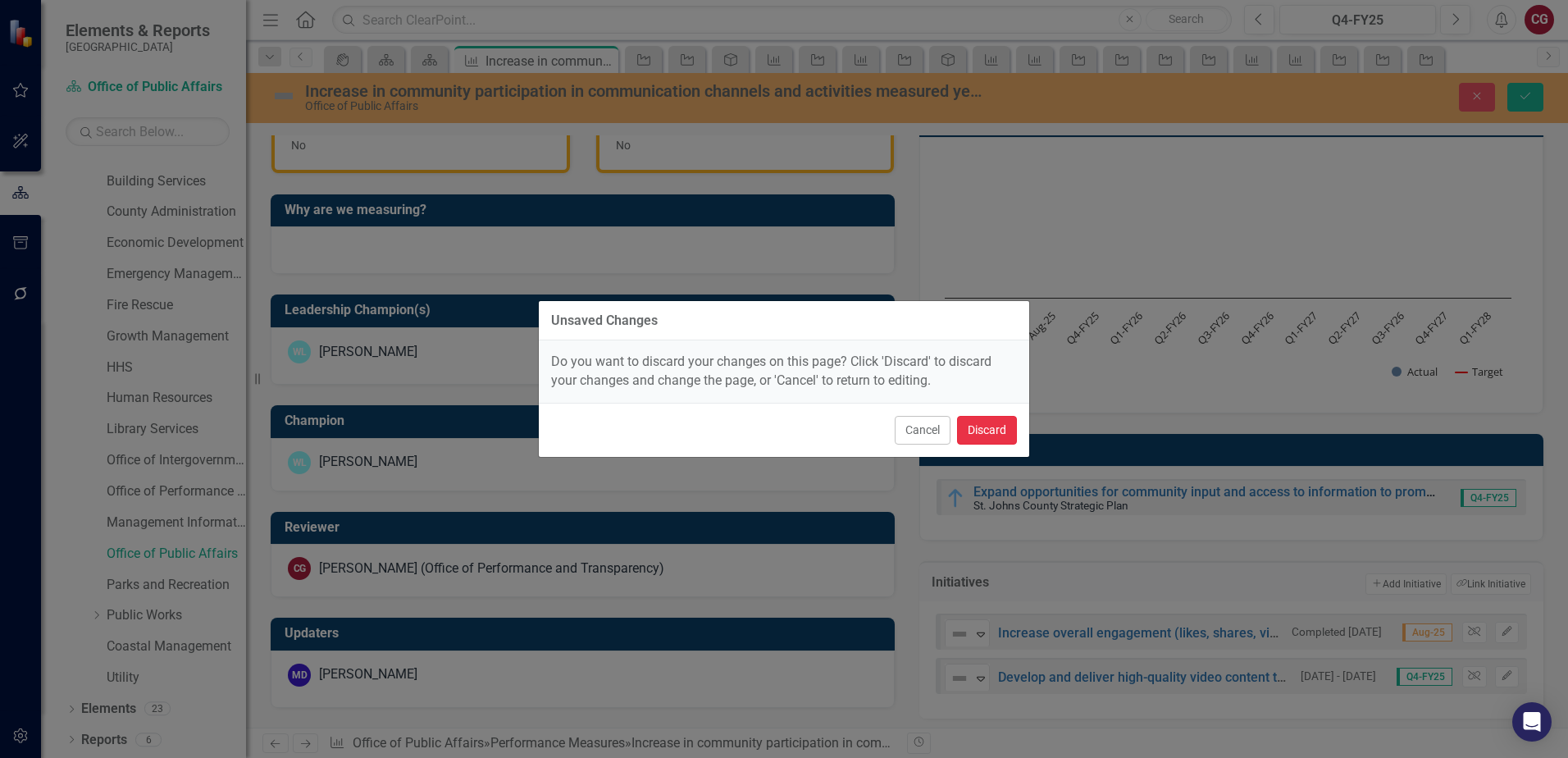
click at [992, 434] on button "Discard" at bounding box center [987, 429] width 60 height 28
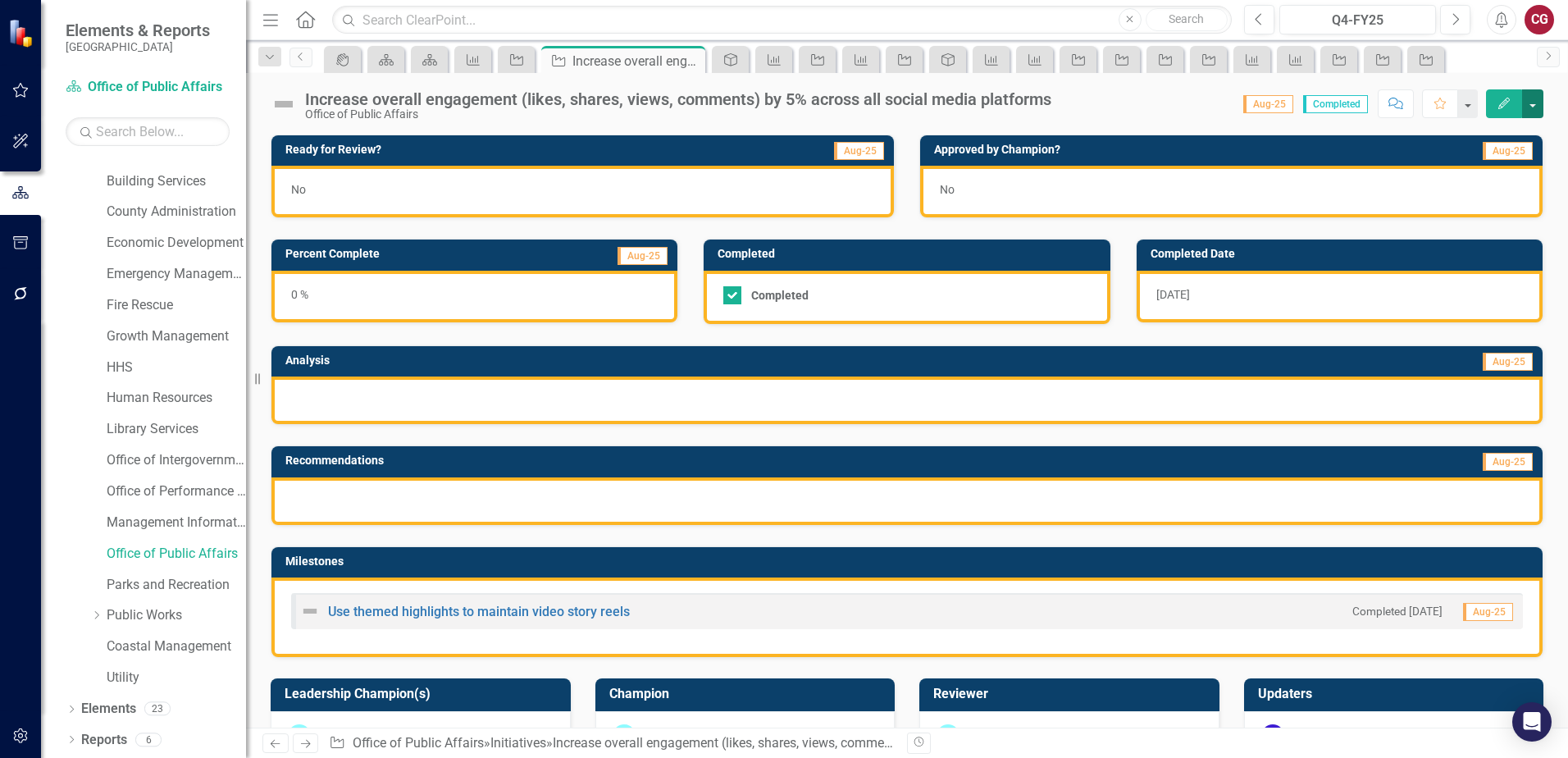
click at [1536, 113] on button "button" at bounding box center [1532, 103] width 21 height 28
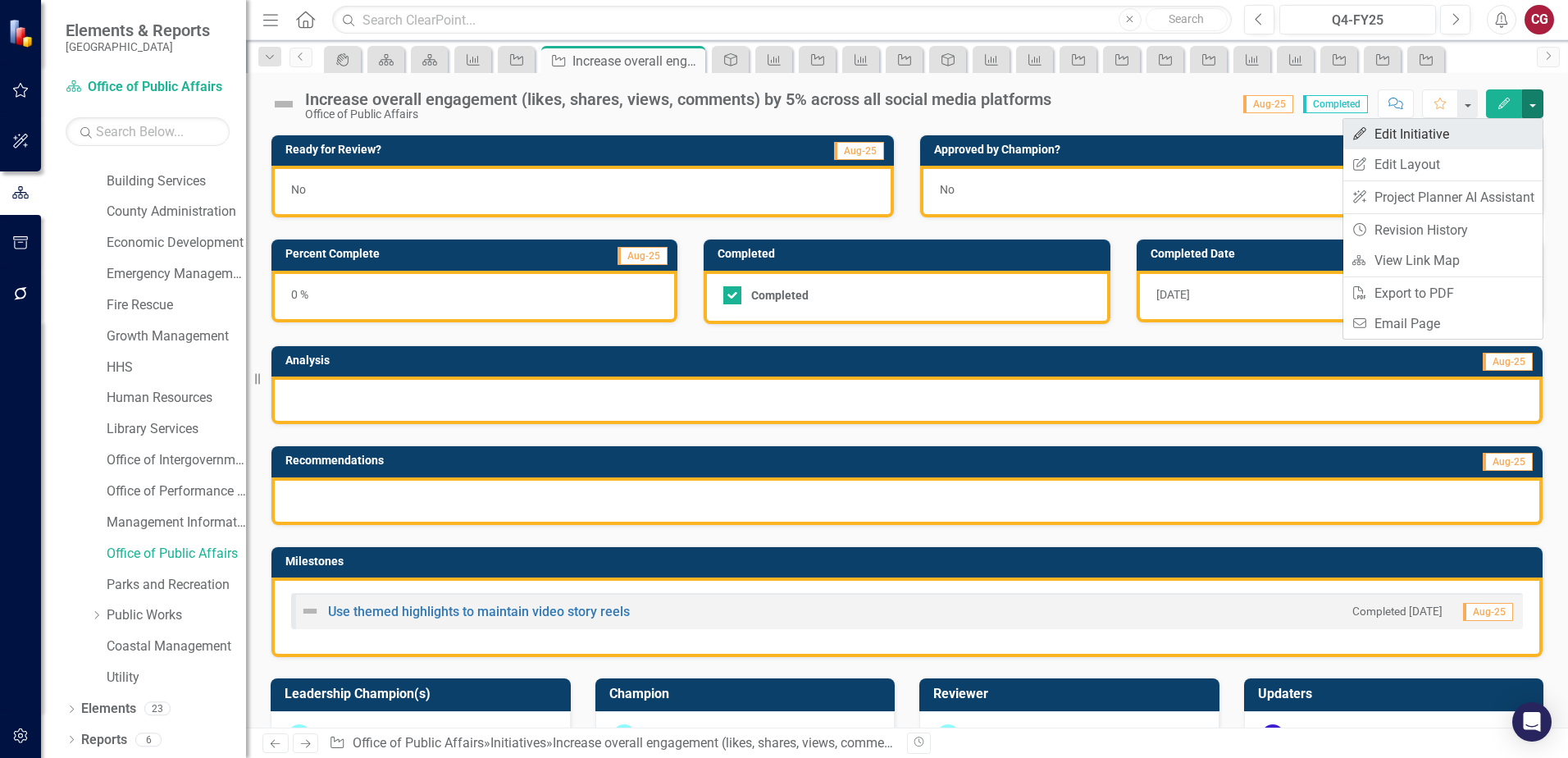
click at [1495, 142] on link "Edit Edit Initiative" at bounding box center [1443, 134] width 199 height 30
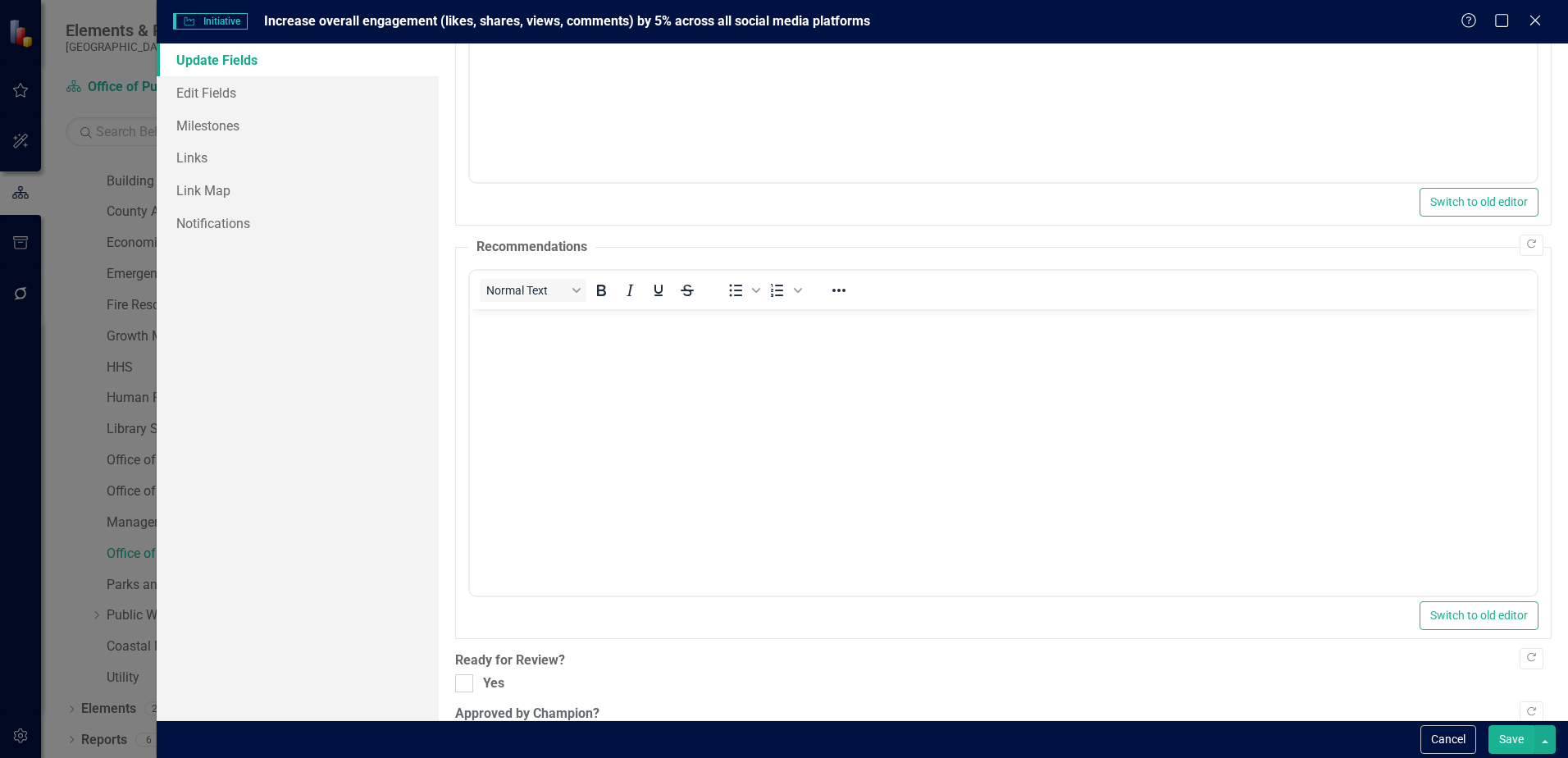
scroll to position [511, 0]
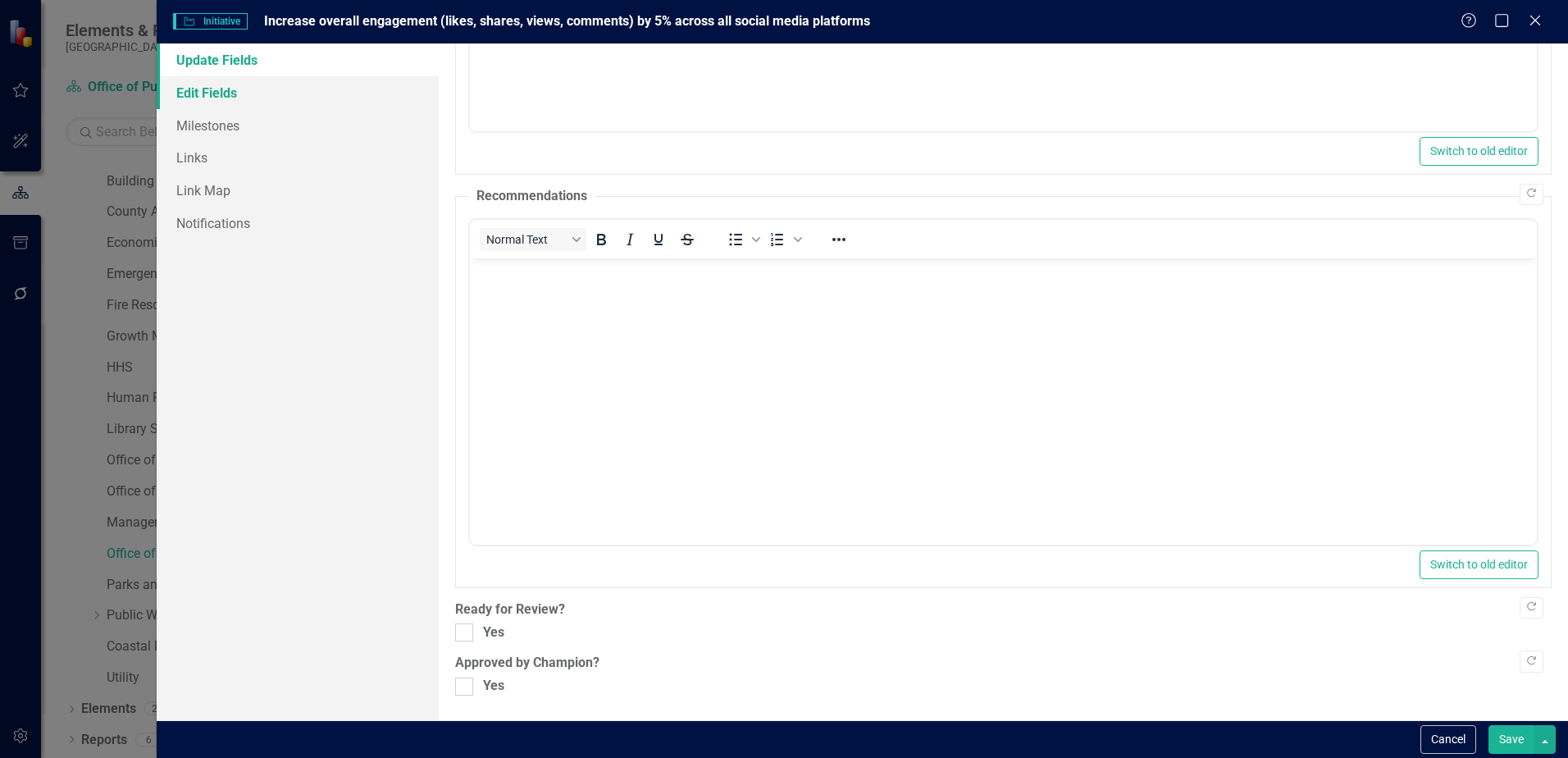
click at [194, 88] on link "Edit Fields" at bounding box center [297, 93] width 282 height 33
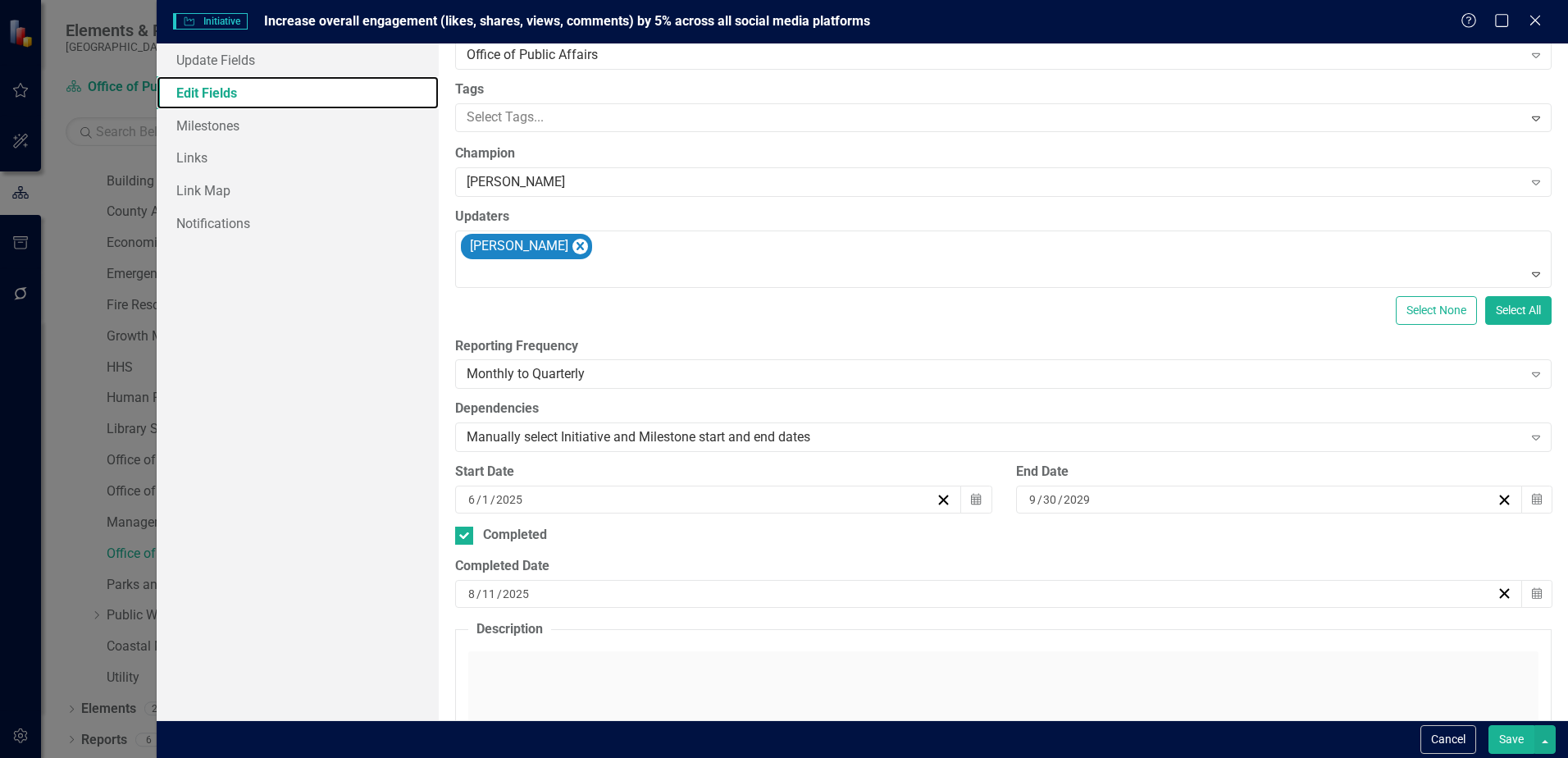
scroll to position [0, 0]
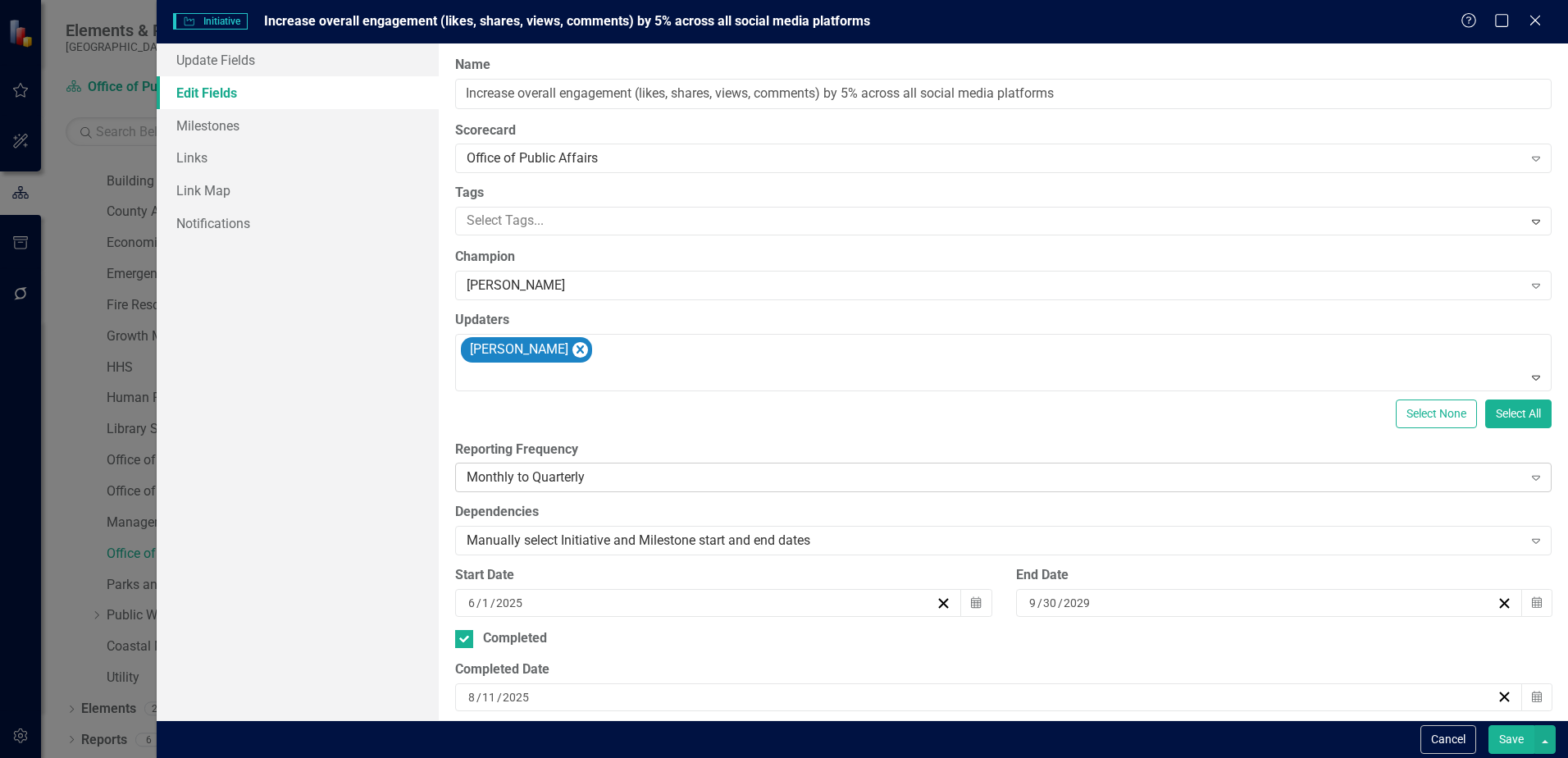
click at [739, 479] on div "Monthly to Quarterly" at bounding box center [994, 477] width 1056 height 19
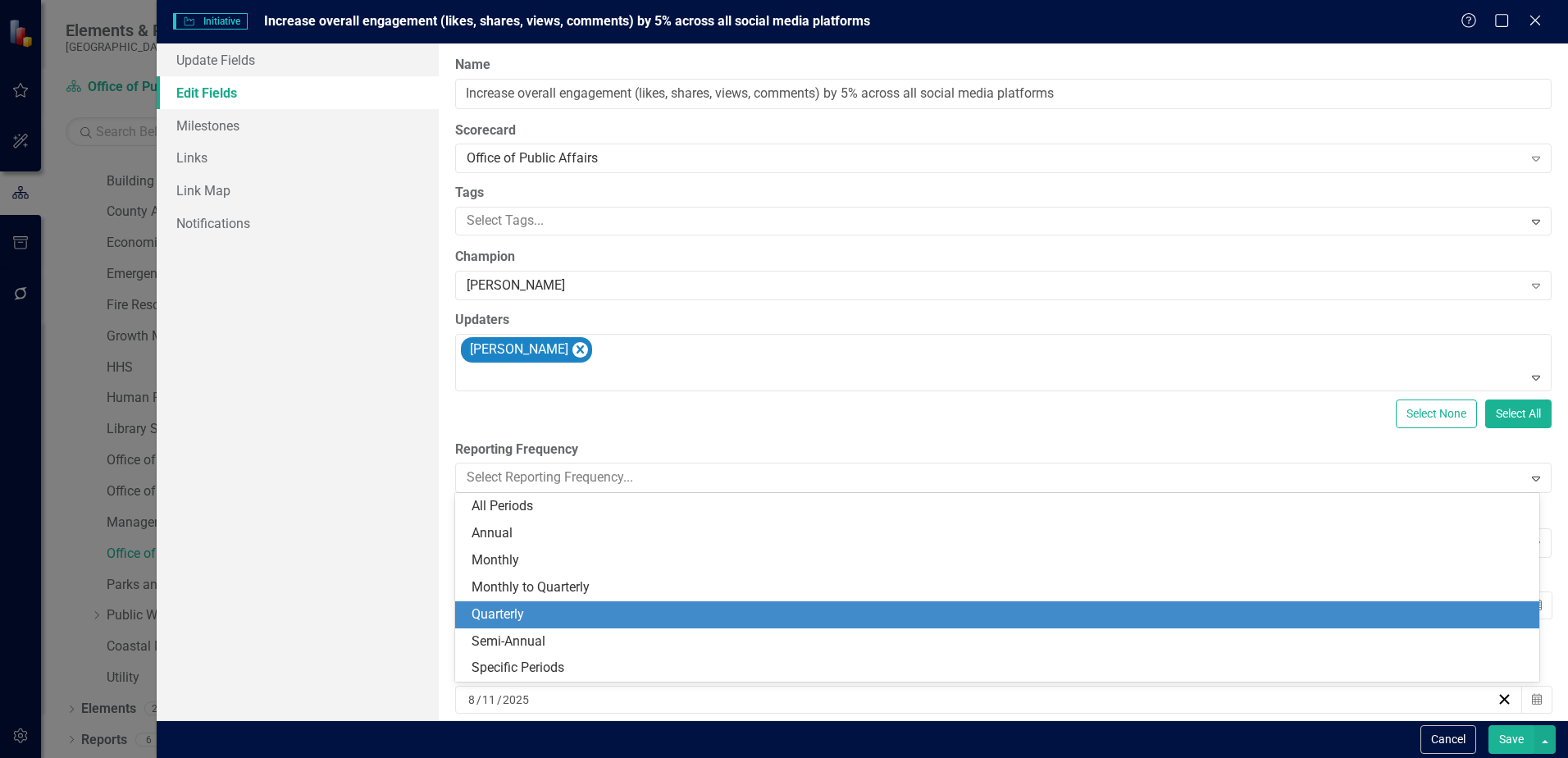
click at [655, 607] on div "Quarterly" at bounding box center [1001, 614] width 1058 height 19
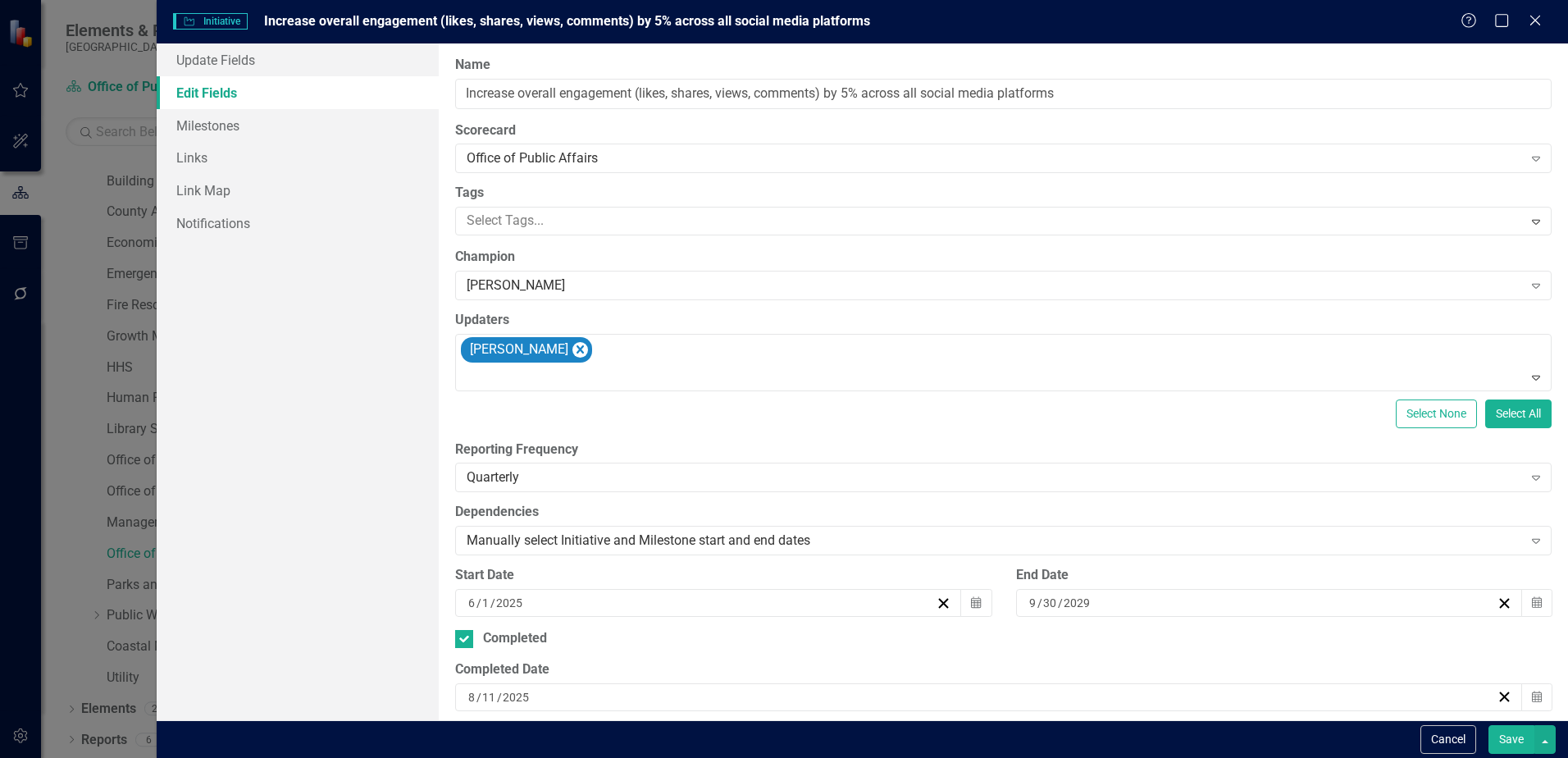
click at [1523, 748] on button "Save" at bounding box center [1512, 739] width 46 height 28
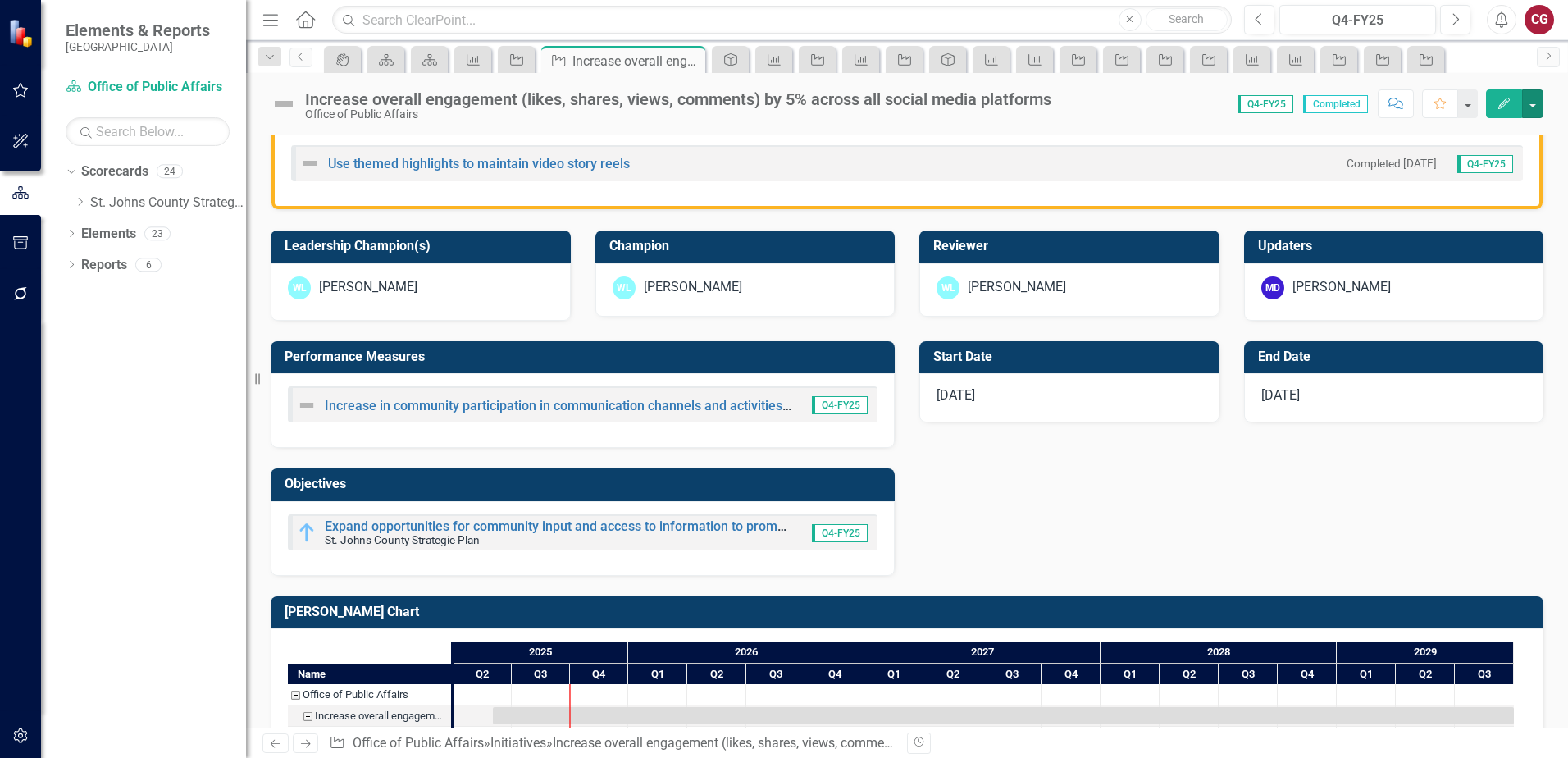
scroll to position [419, 0]
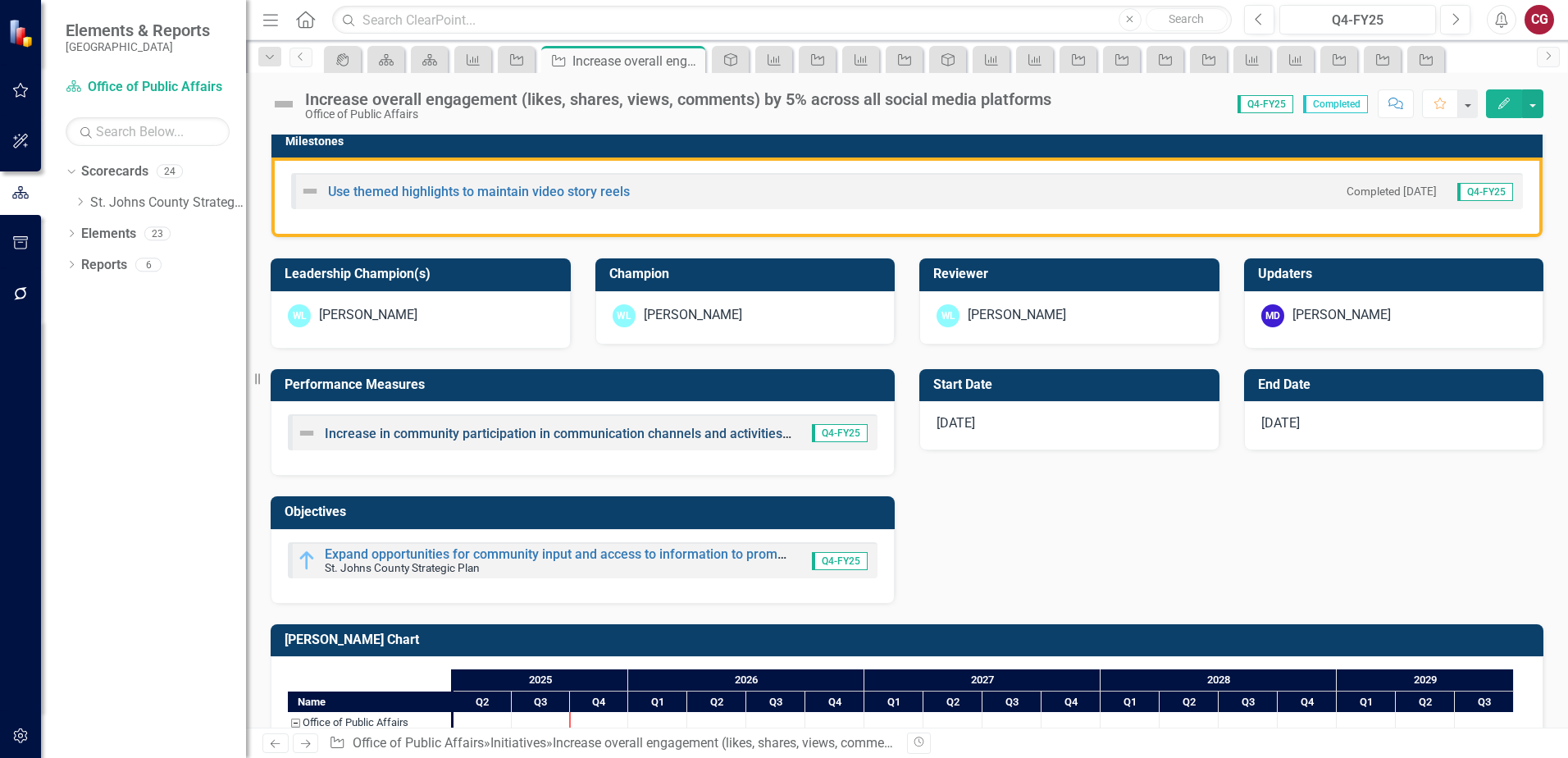
click at [359, 433] on link "Increase in community participation in communication channels and activities me…" at bounding box center [631, 433] width 611 height 16
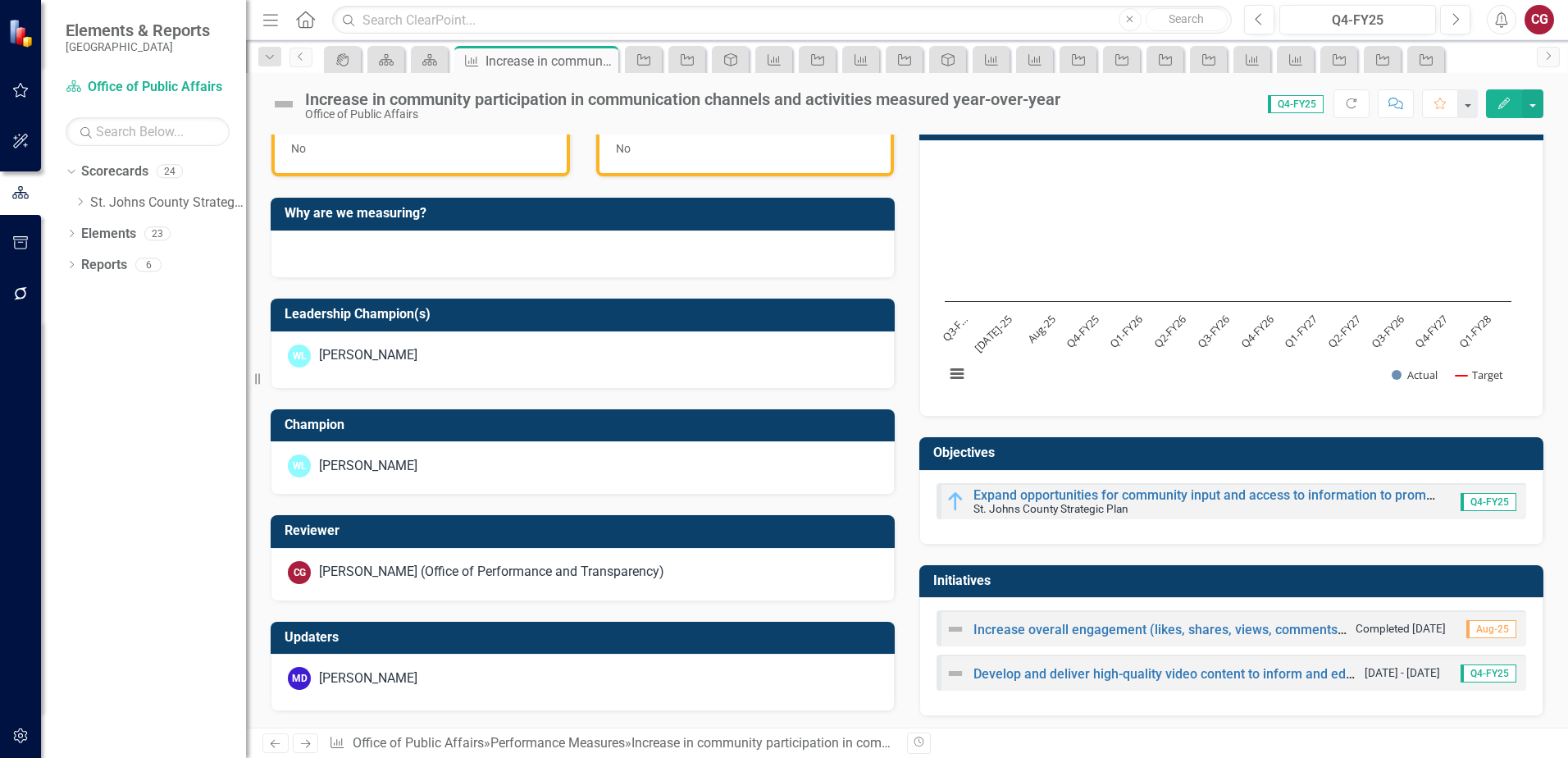
scroll to position [503, 0]
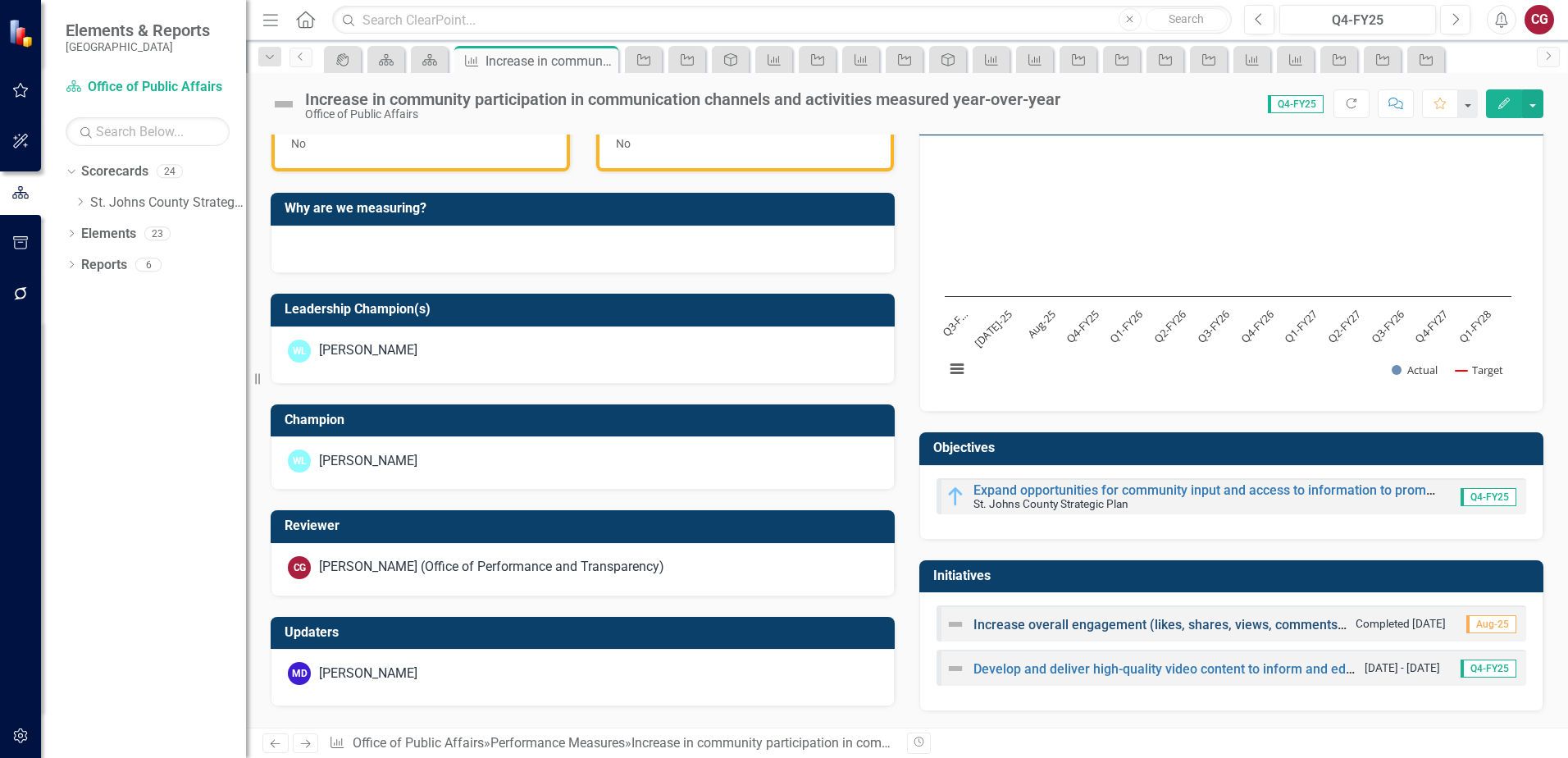
click at [1192, 629] on link "Increase overall engagement (likes, shares, views, comments) by 5% across all s…" at bounding box center [1276, 624] width 605 height 16
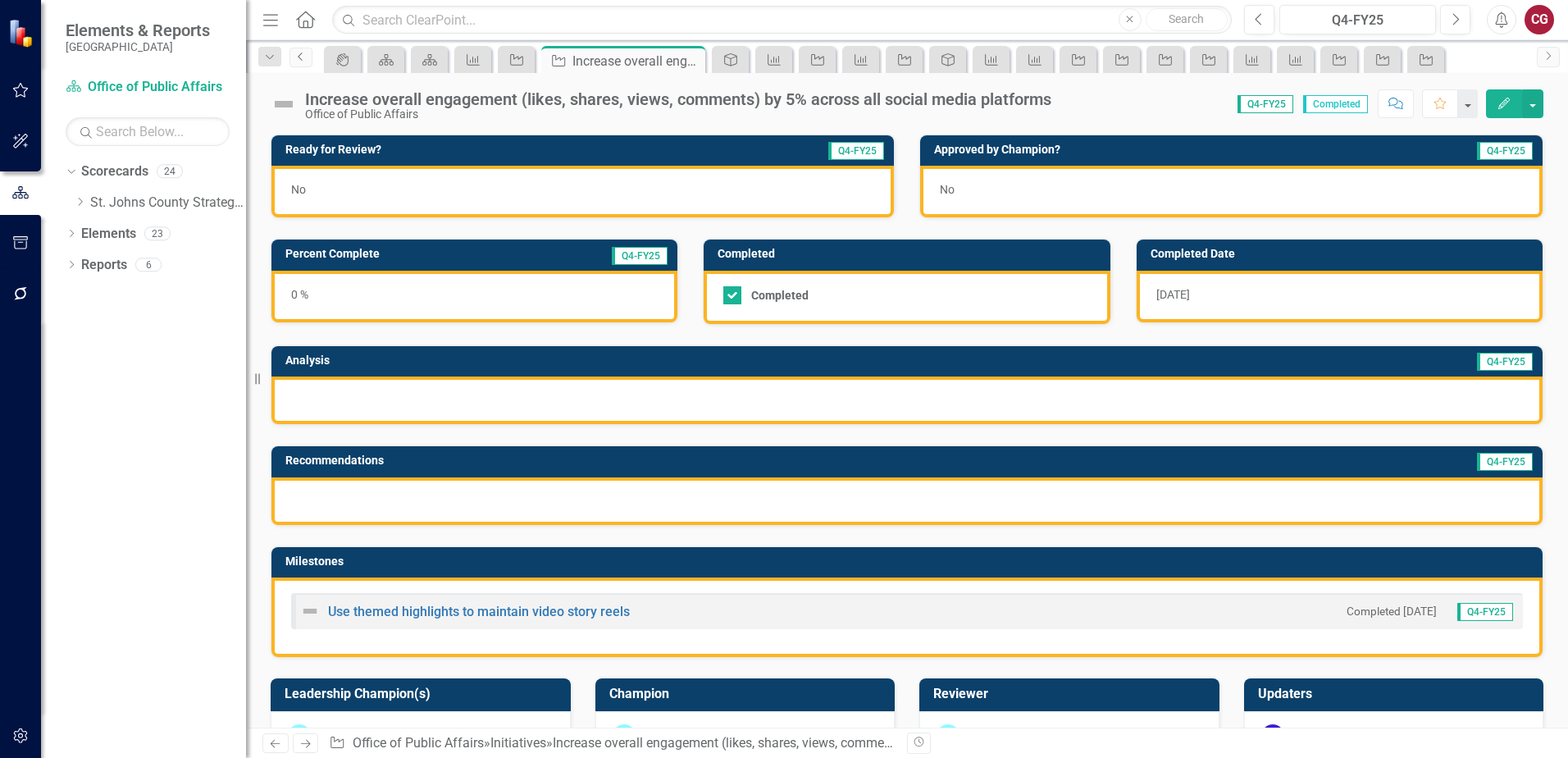
click at [301, 52] on icon "Previous" at bounding box center [301, 56] width 13 height 10
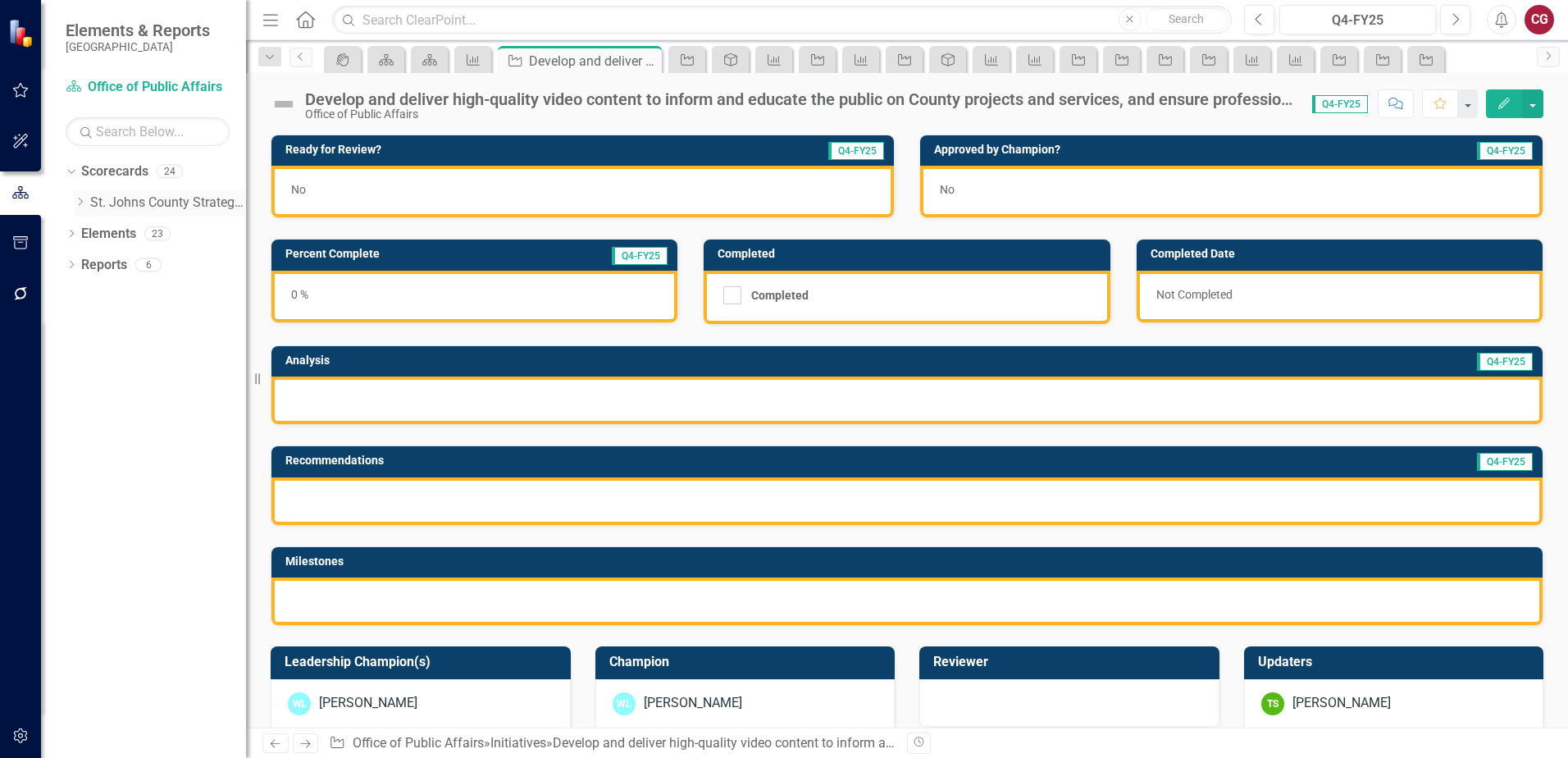
click at [80, 201] on icon "Dropdown" at bounding box center [79, 201] width 12 height 10
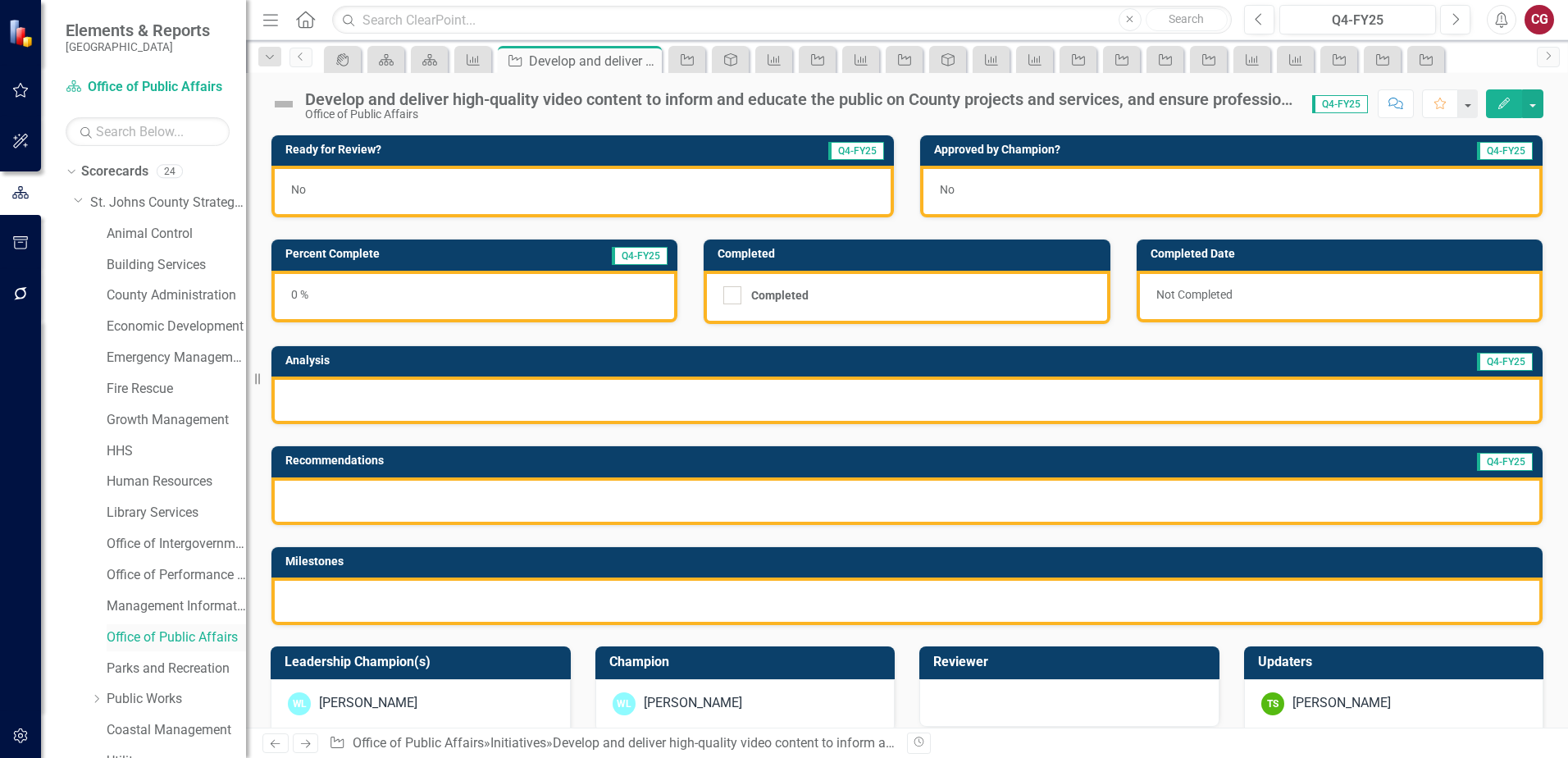
click at [150, 632] on link "Office of Public Affairs" at bounding box center [176, 637] width 140 height 19
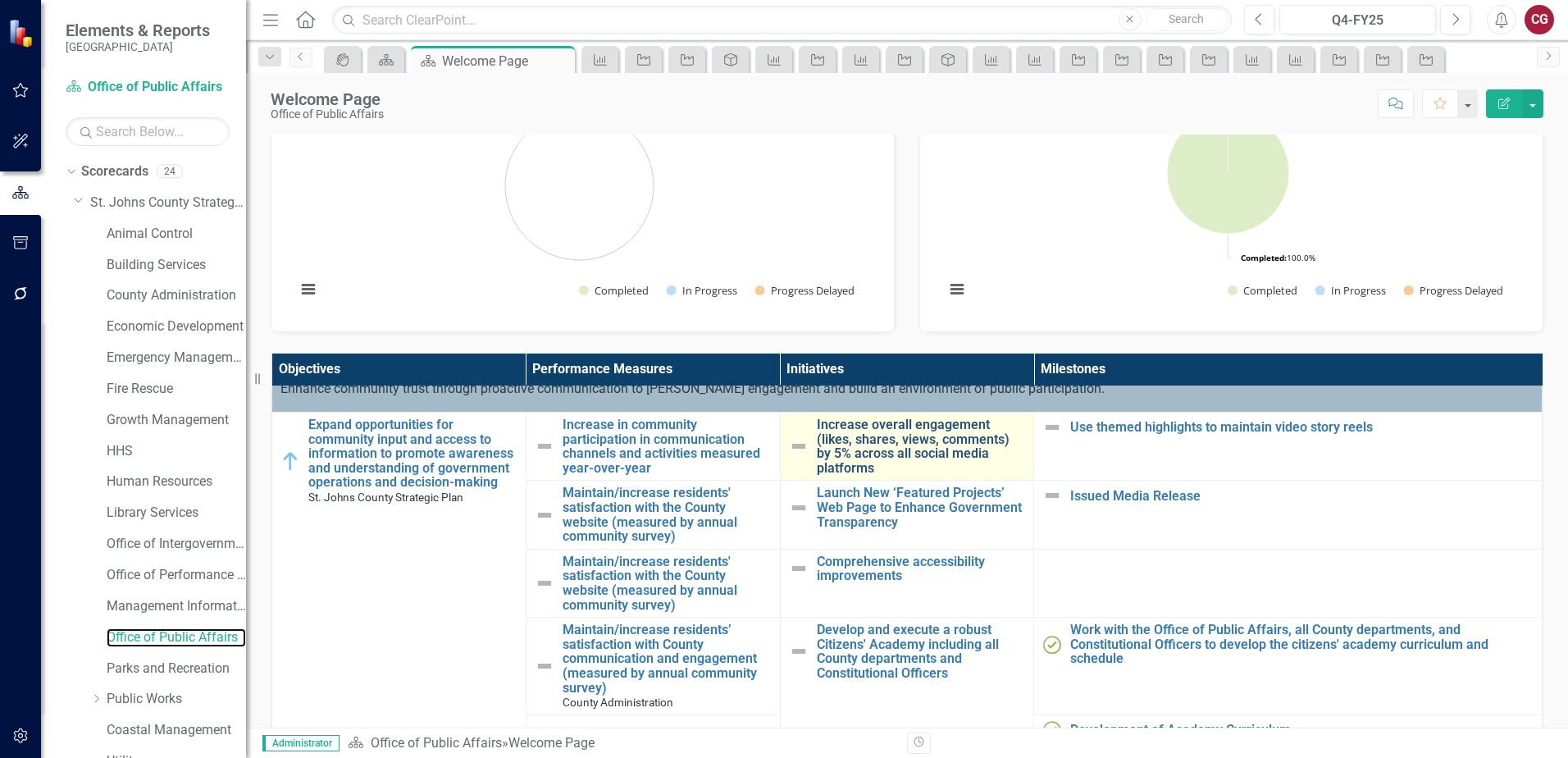
scroll to position [82, 0]
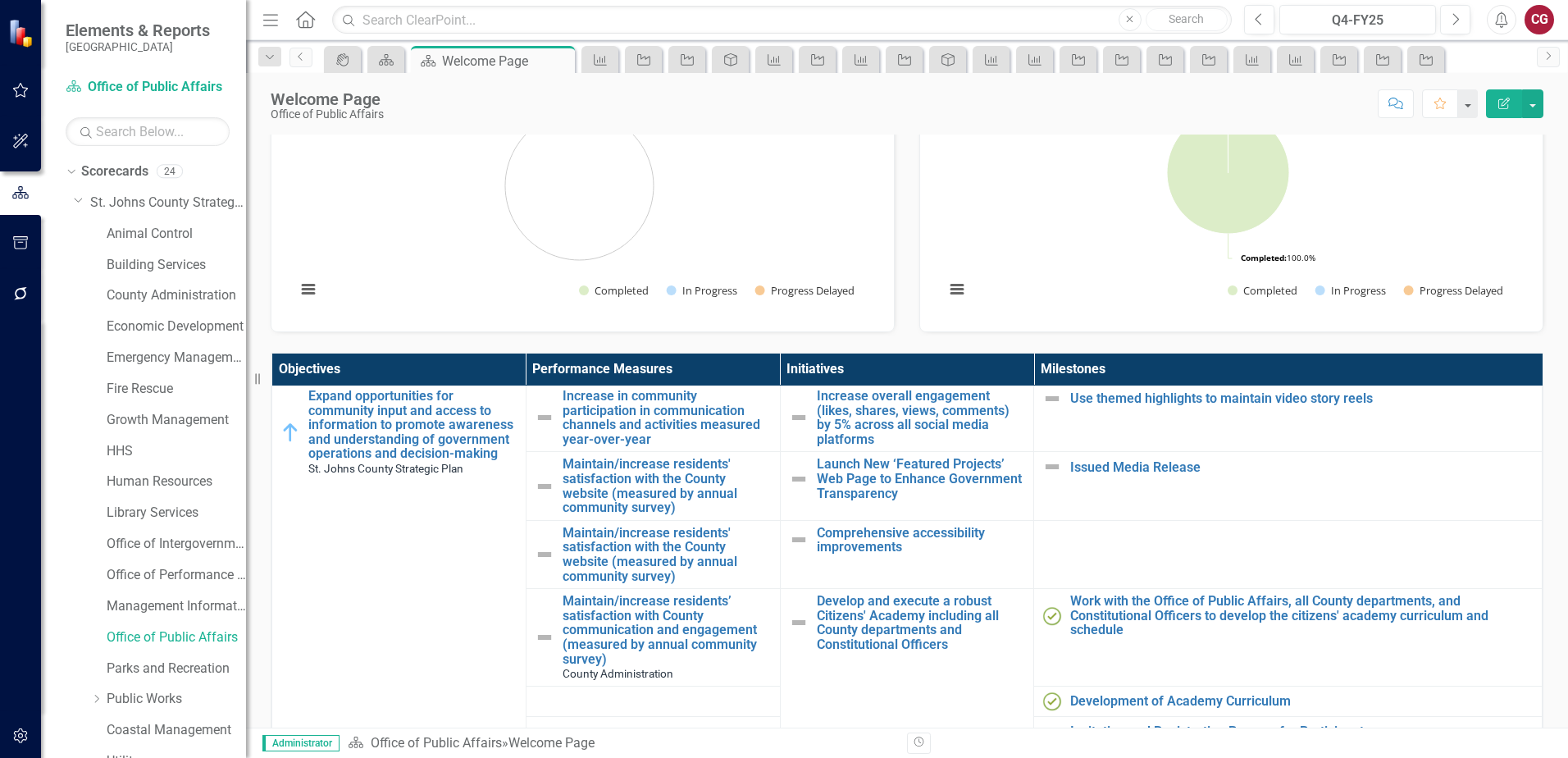
click at [84, 641] on div "Dropdown St. Johns County Strategic Plan Animal Control Building Services Count…" at bounding box center [160, 484] width 173 height 589
click at [162, 635] on link "Office of Public Affairs" at bounding box center [176, 637] width 140 height 19
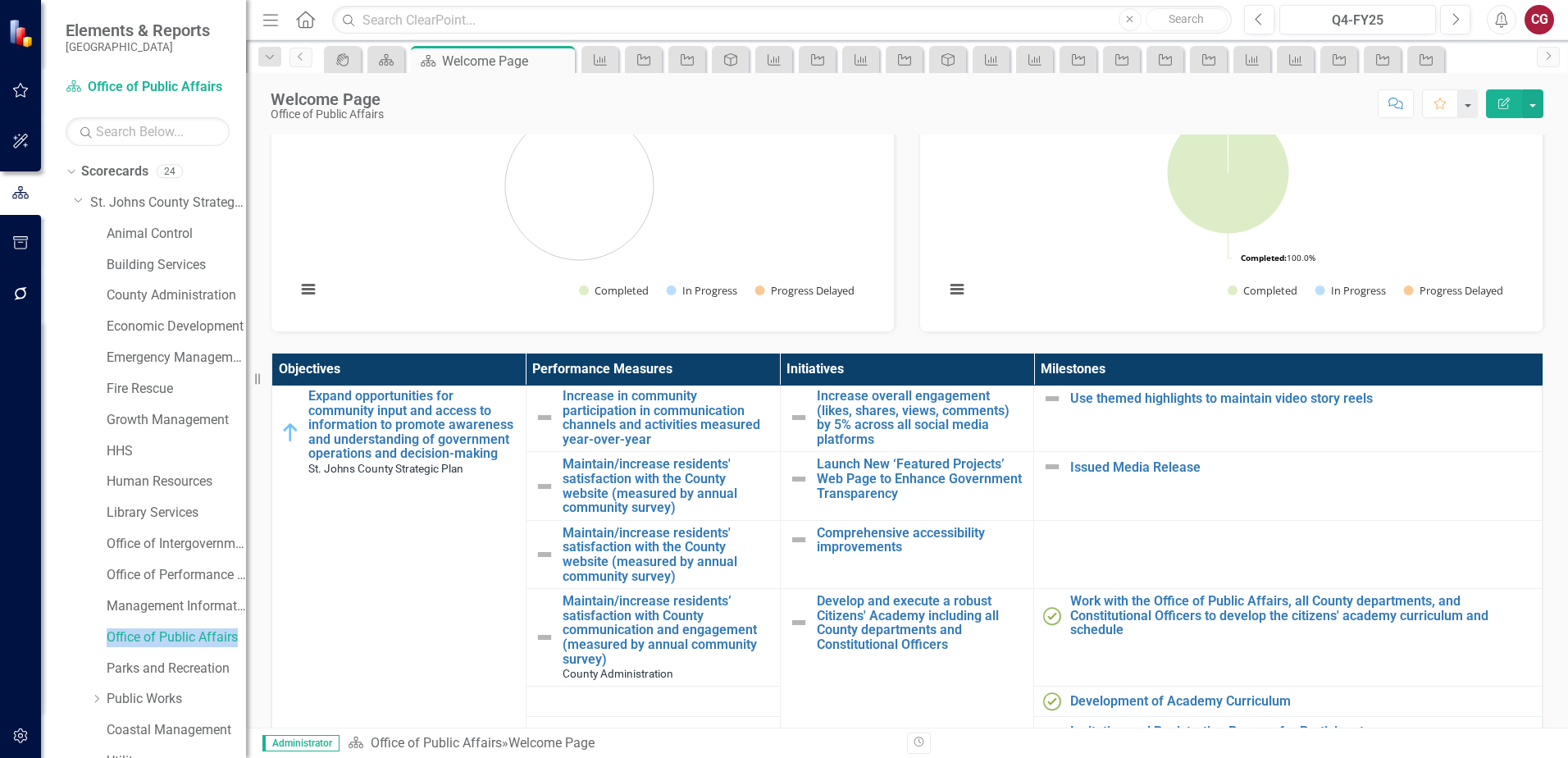
drag, startPoint x: 162, startPoint y: 635, endPoint x: 85, endPoint y: 637, distance: 77.0
click at [85, 637] on div "Dropdown St. Johns County Strategic Plan Animal Control Building Services Count…" at bounding box center [160, 484] width 173 height 589
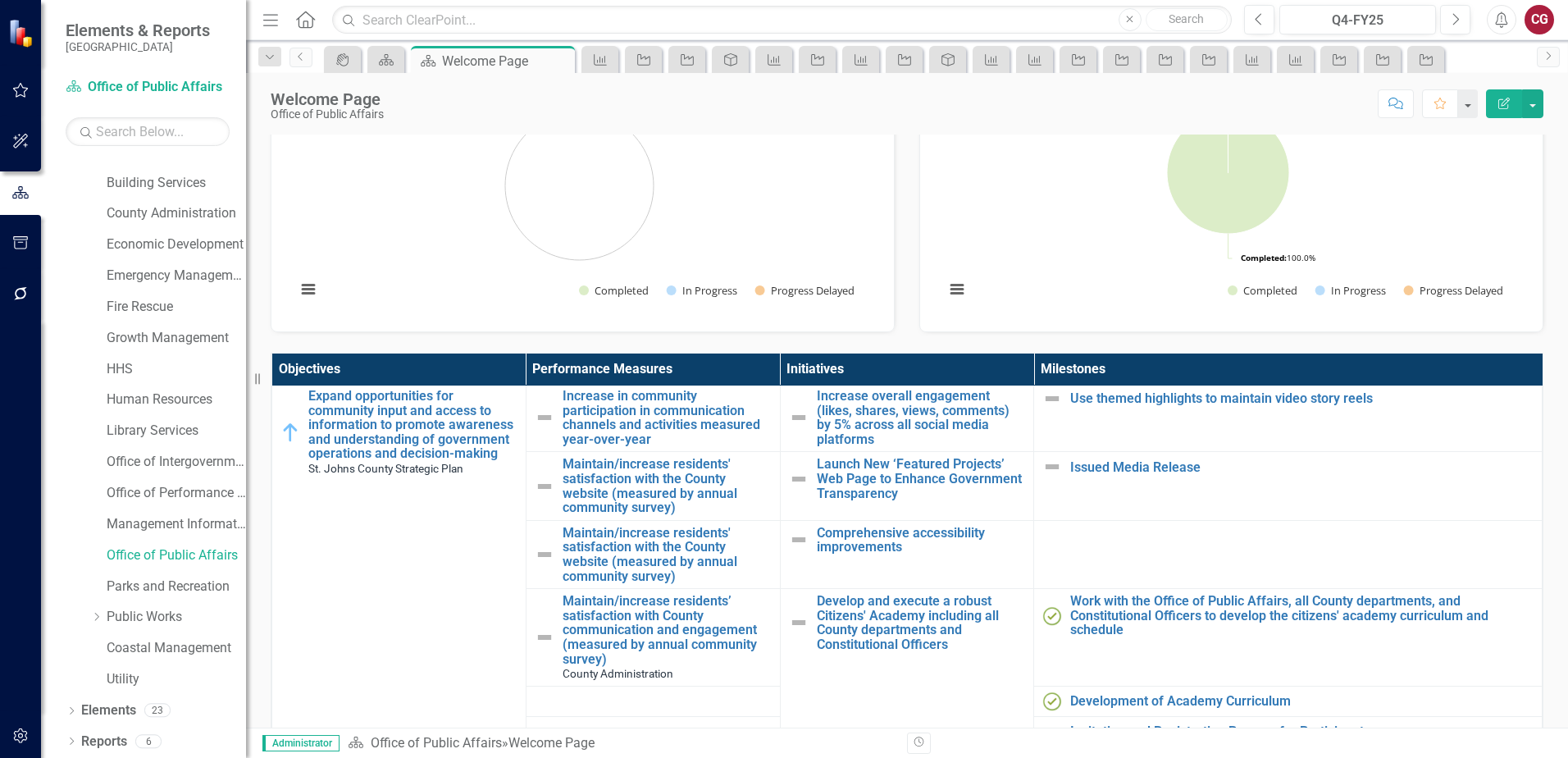
scroll to position [84, 0]
click at [1540, 109] on button "button" at bounding box center [1532, 103] width 21 height 28
click at [974, 116] on div "Score: N/A Q4-FY25 Completed Comment Favorite Edit Report" at bounding box center [968, 103] width 1152 height 28
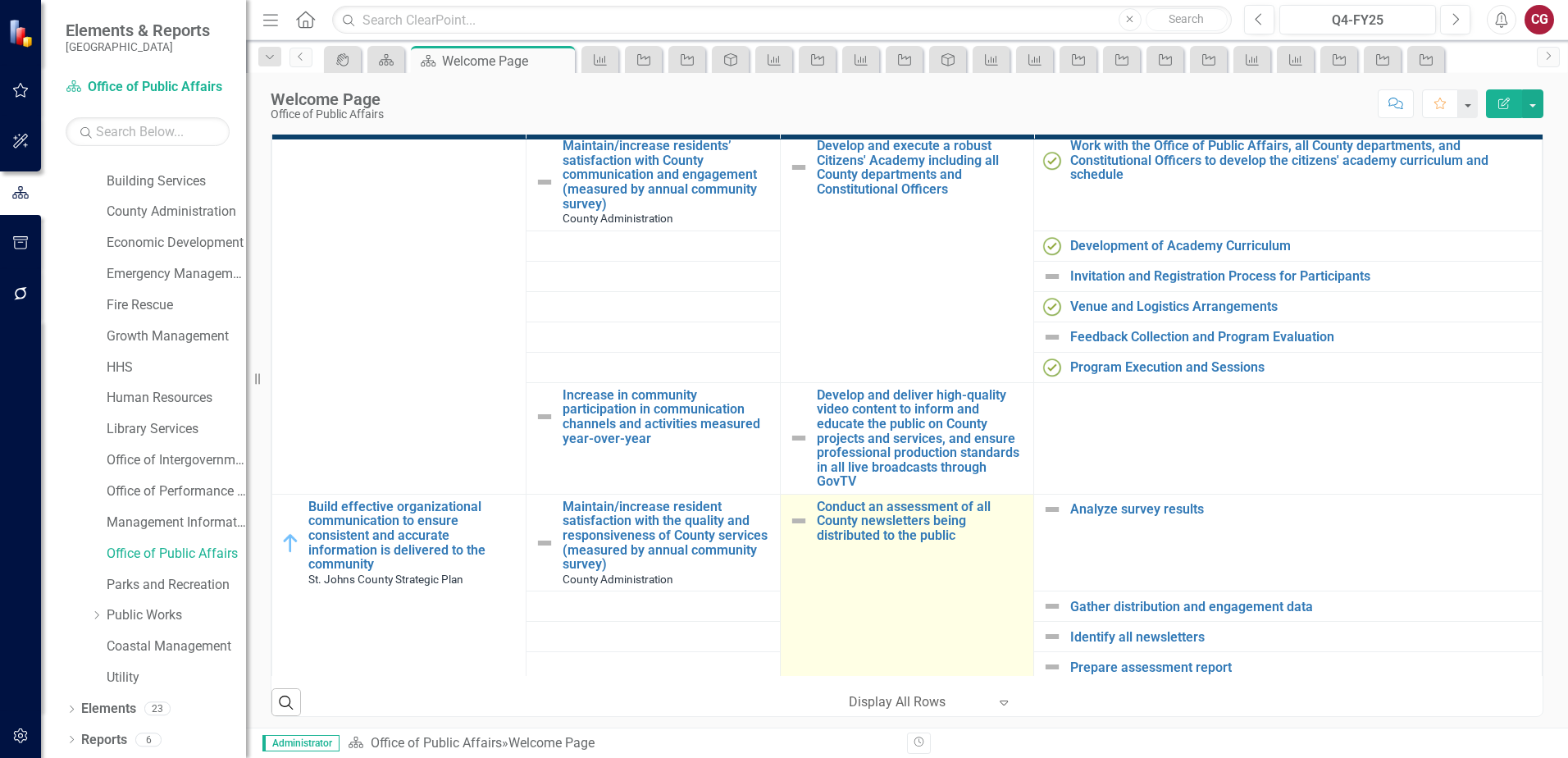
scroll to position [0, 0]
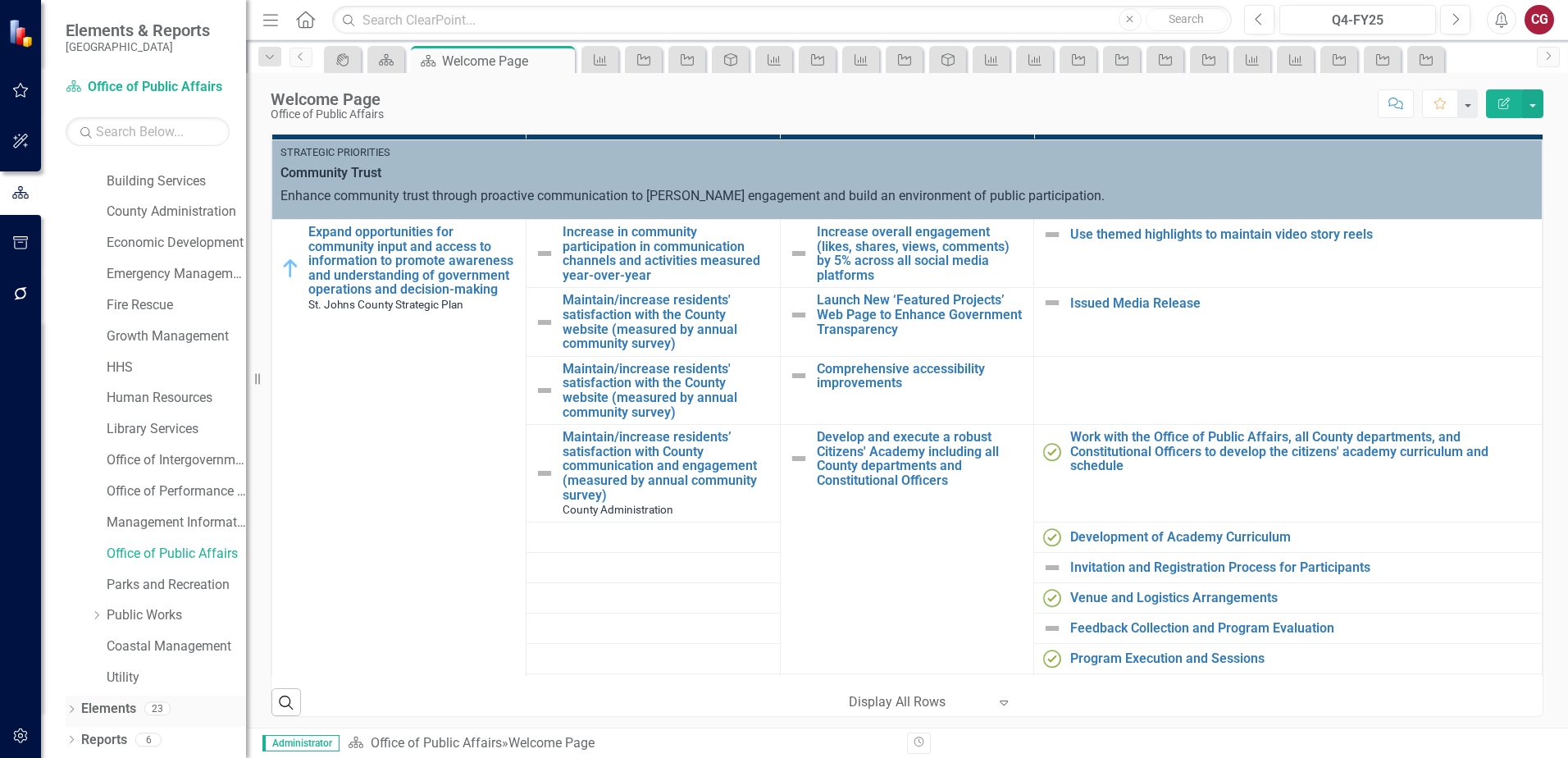
click at [94, 704] on link "Elements" at bounding box center [108, 708] width 55 height 19
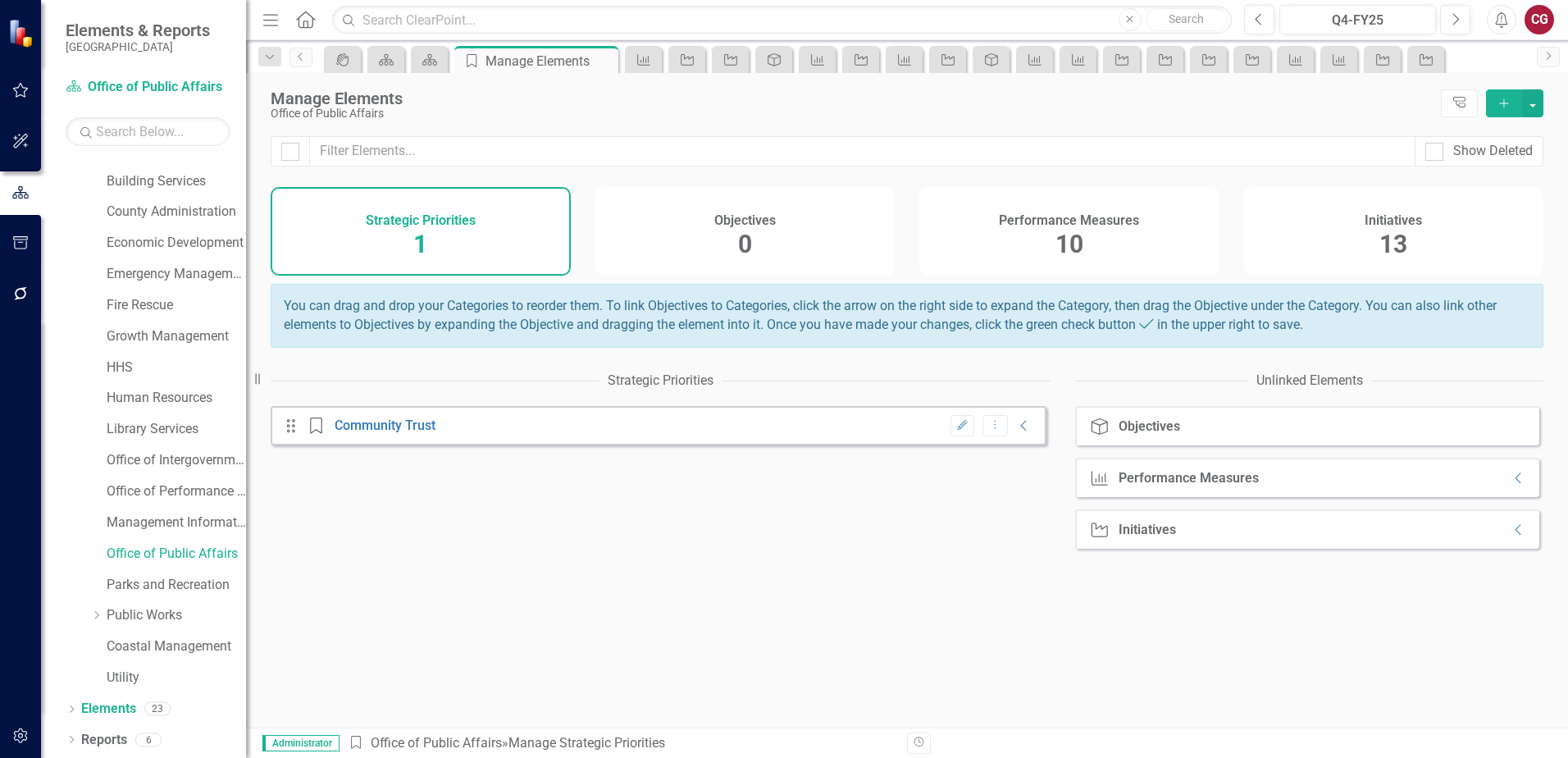
click at [1018, 251] on div "Performance Measures 10" at bounding box center [1070, 231] width 300 height 89
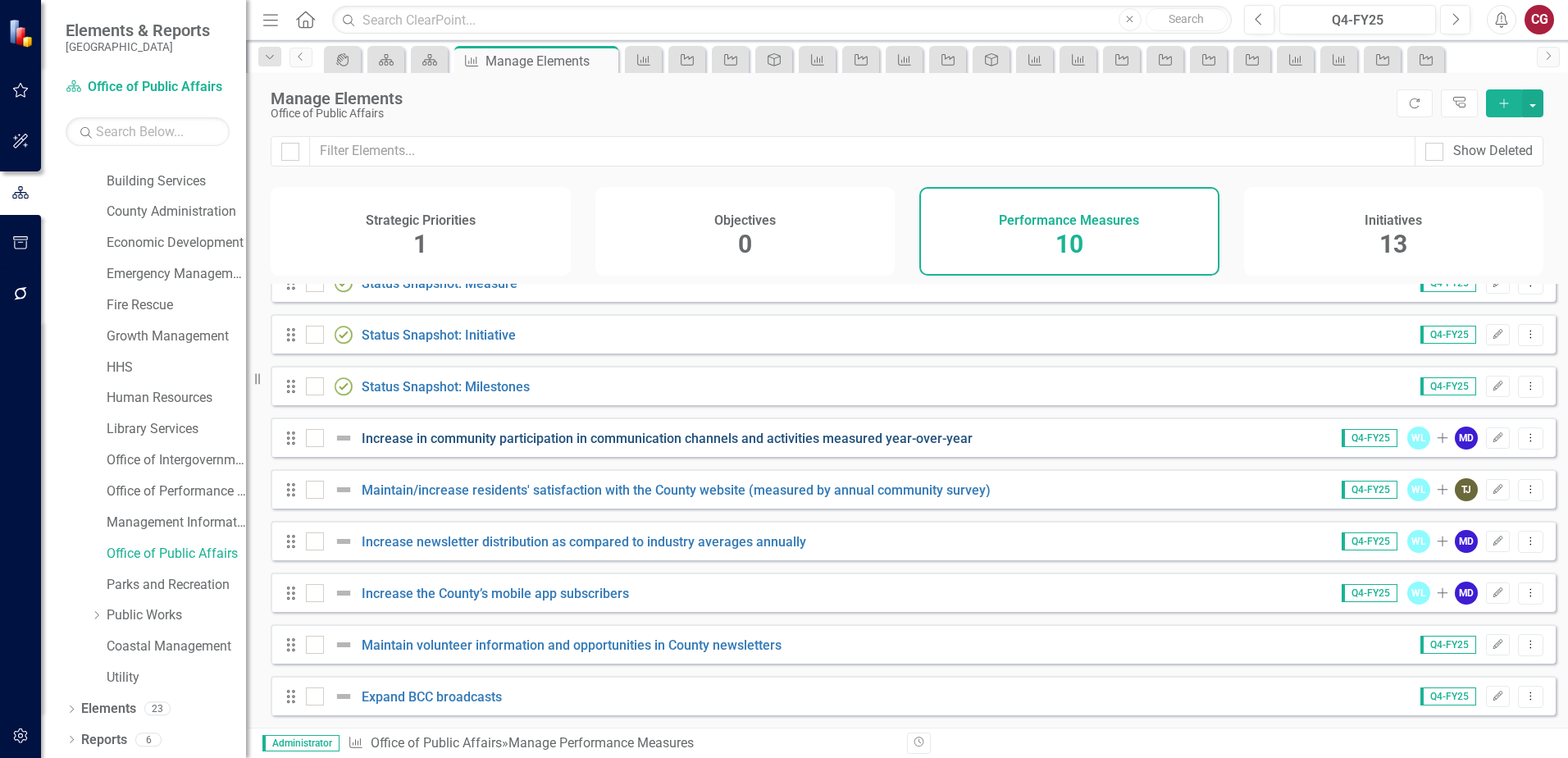
scroll to position [85, 0]
click at [767, 441] on link "Increase in community participation in communication channels and activities me…" at bounding box center [667, 438] width 611 height 16
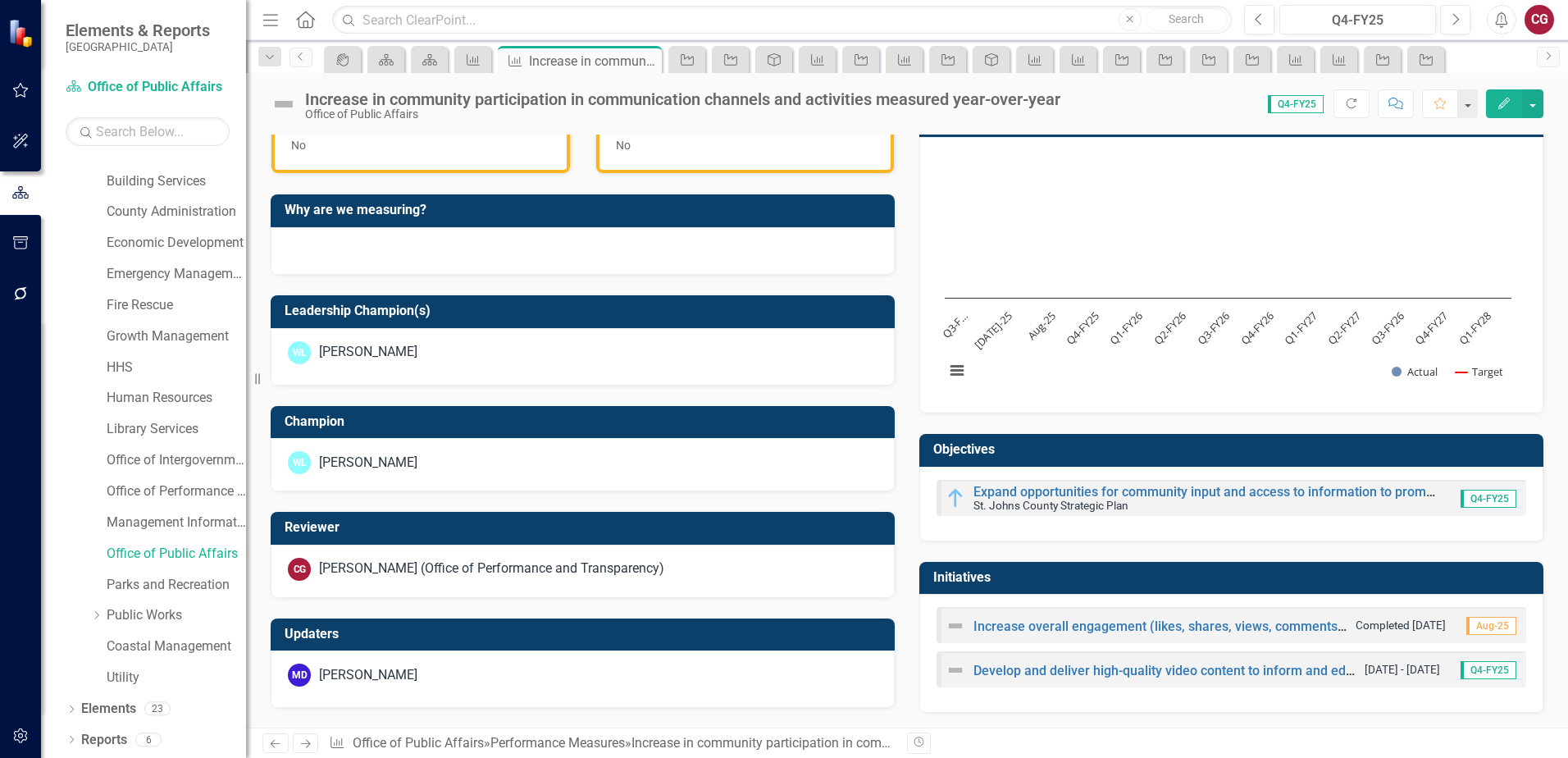
scroll to position [503, 0]
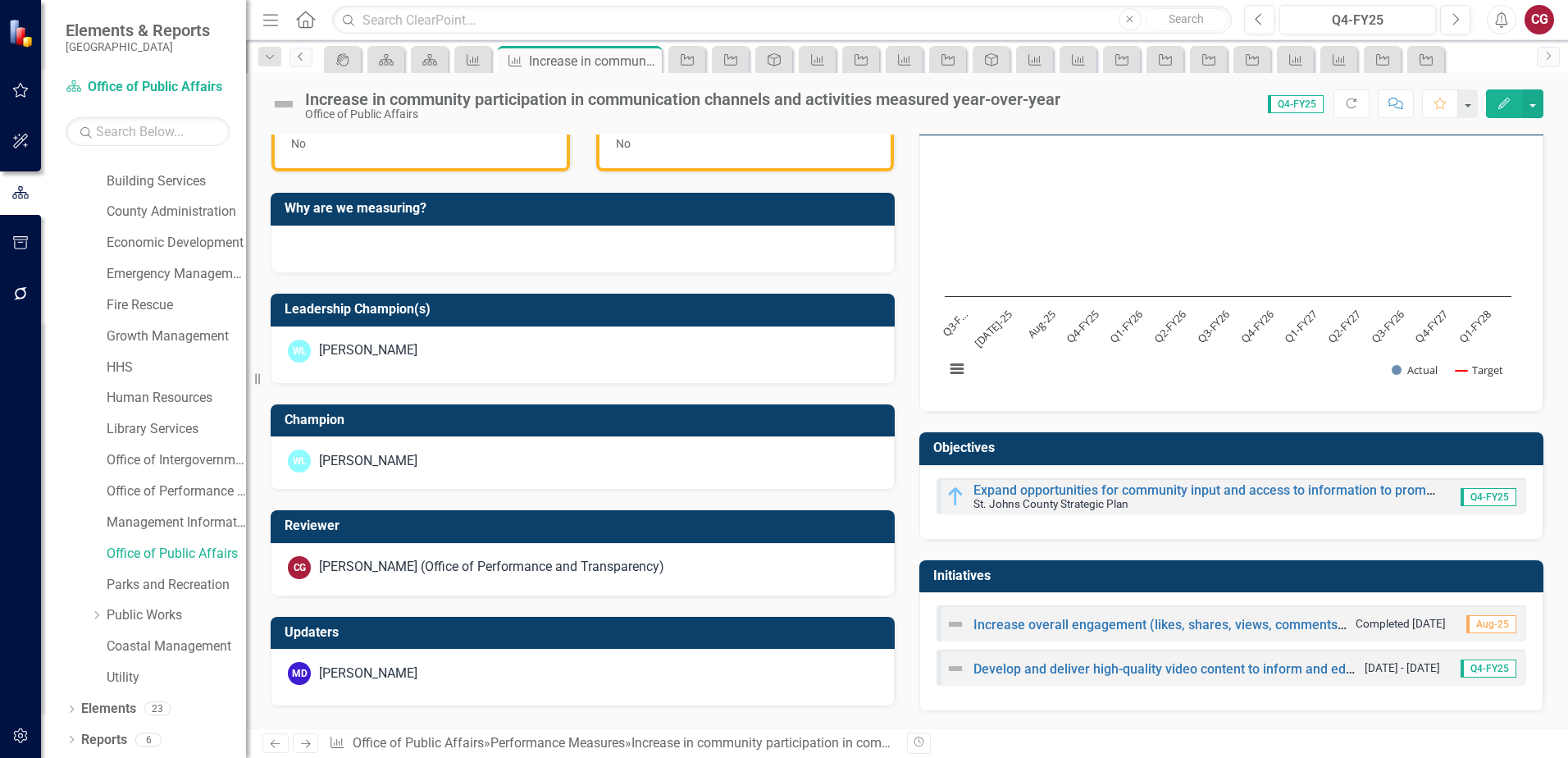
click at [295, 59] on icon "Previous" at bounding box center [301, 56] width 13 height 10
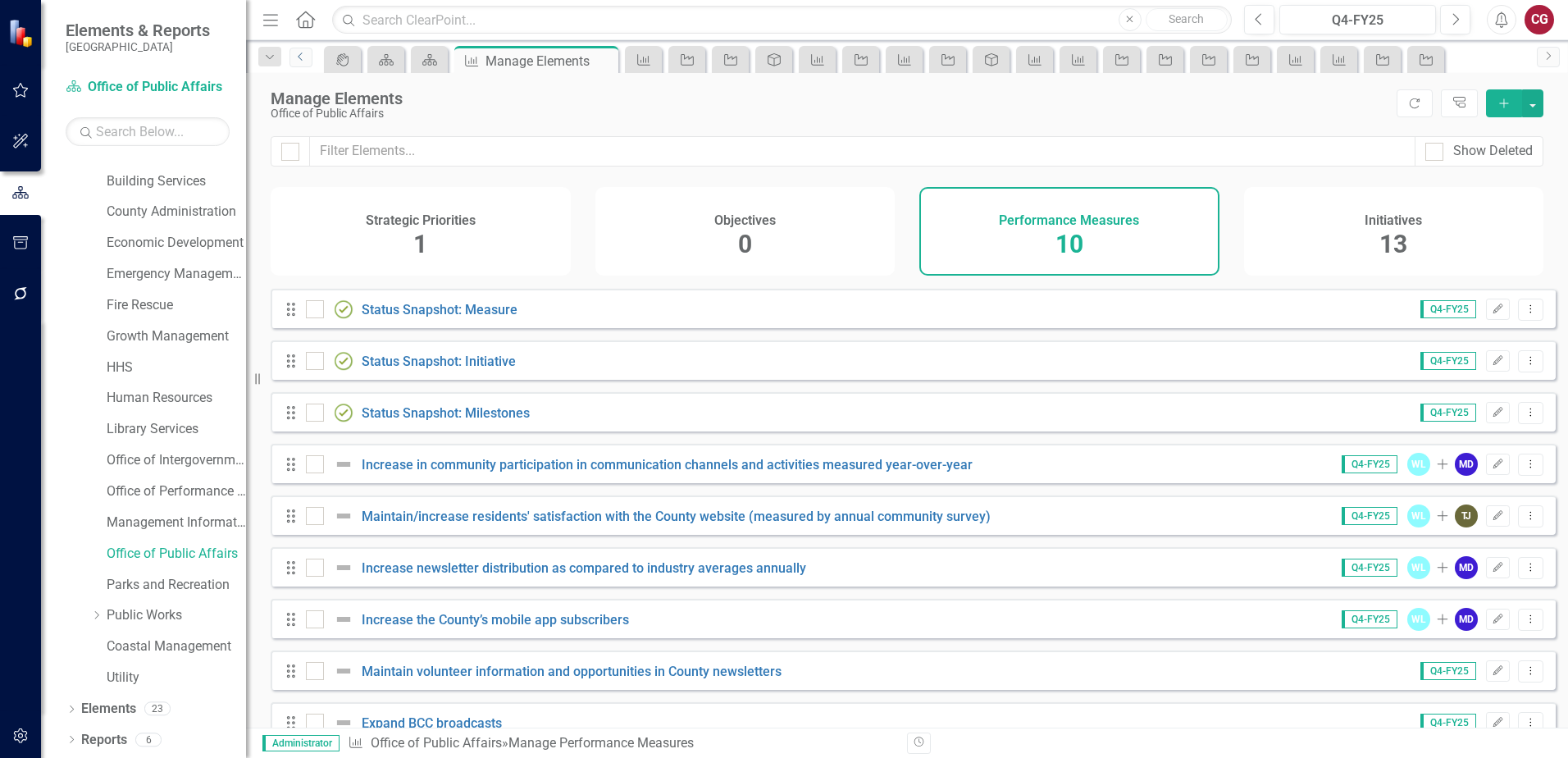
scroll to position [85, 0]
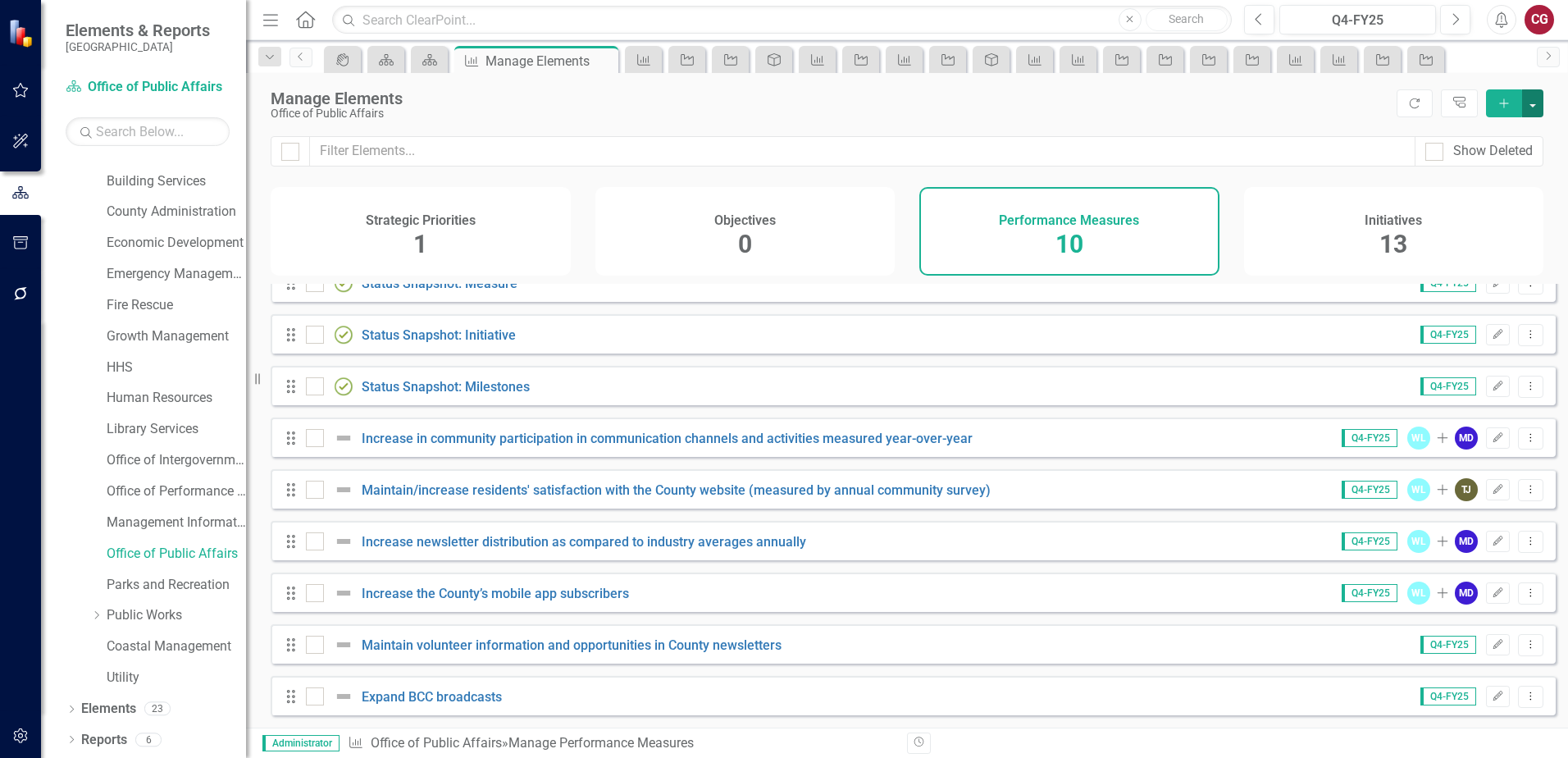
click at [1539, 107] on button "button" at bounding box center [1532, 103] width 21 height 28
click at [900, 86] on div "Manage Elements Office of Public Affairs Refresh Tree Explorer Add" at bounding box center [907, 105] width 1322 height 63
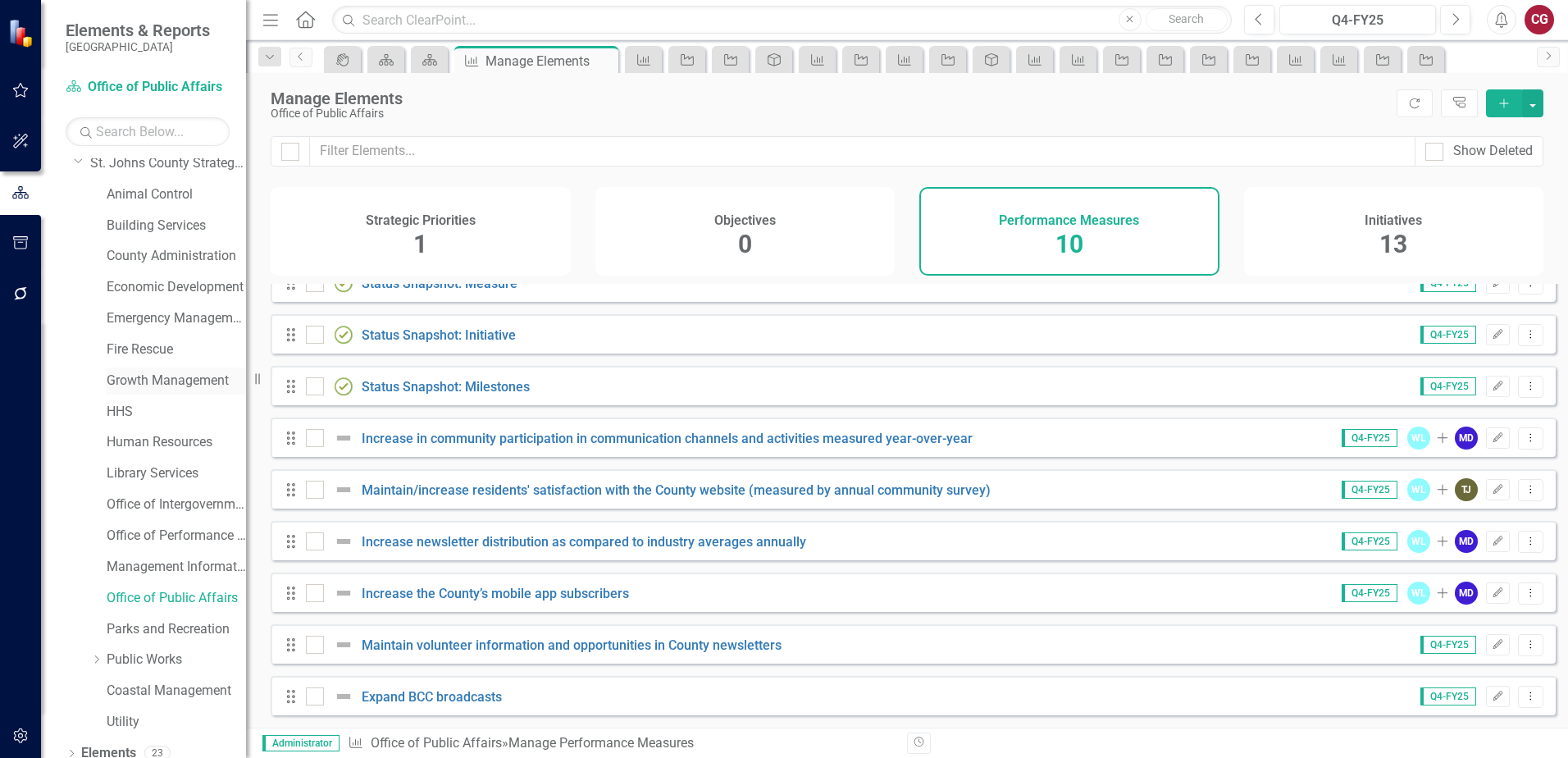
scroll to position [0, 0]
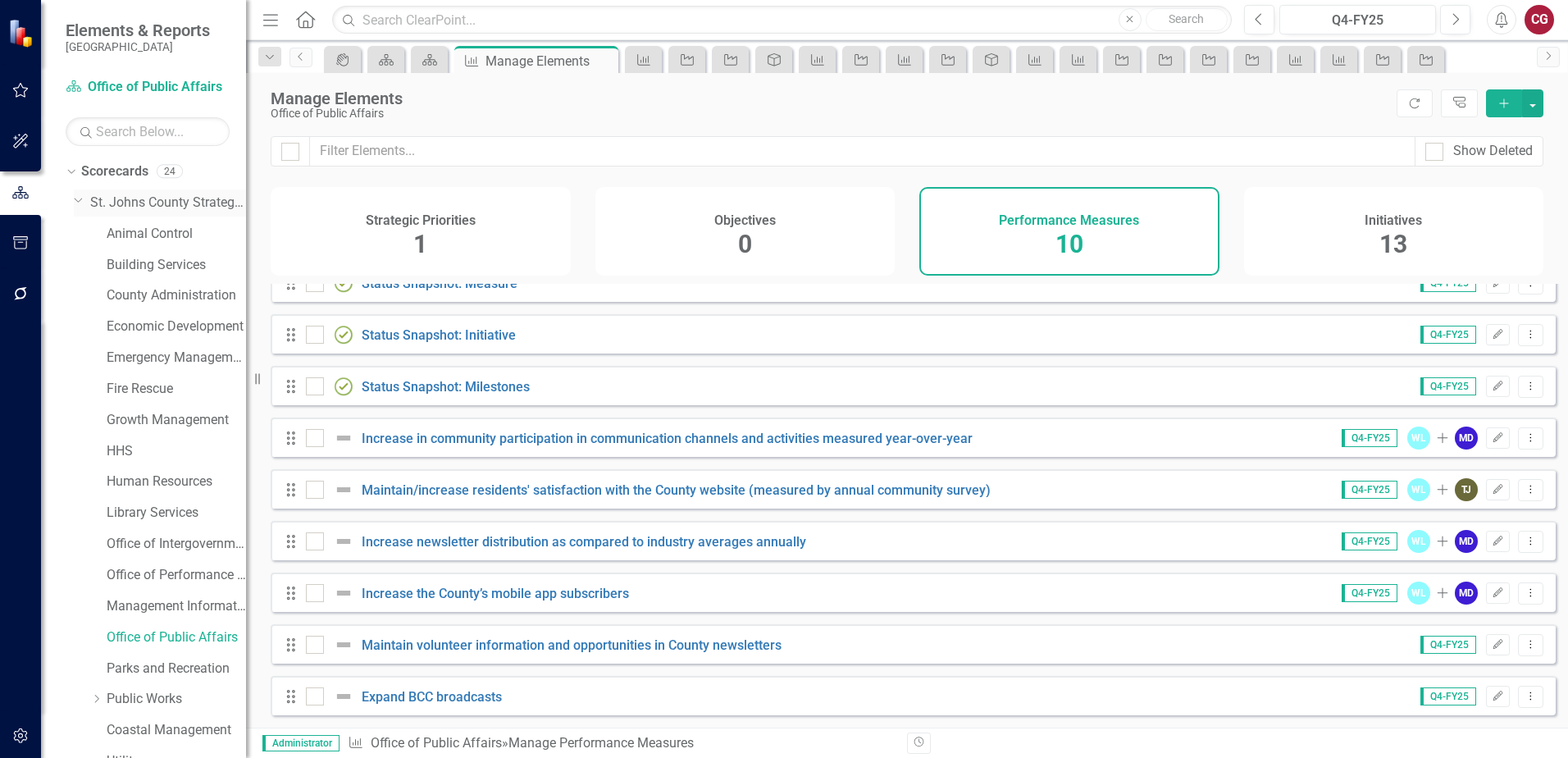
click at [135, 202] on link "St. Johns County Strategic Plan" at bounding box center [168, 203] width 156 height 19
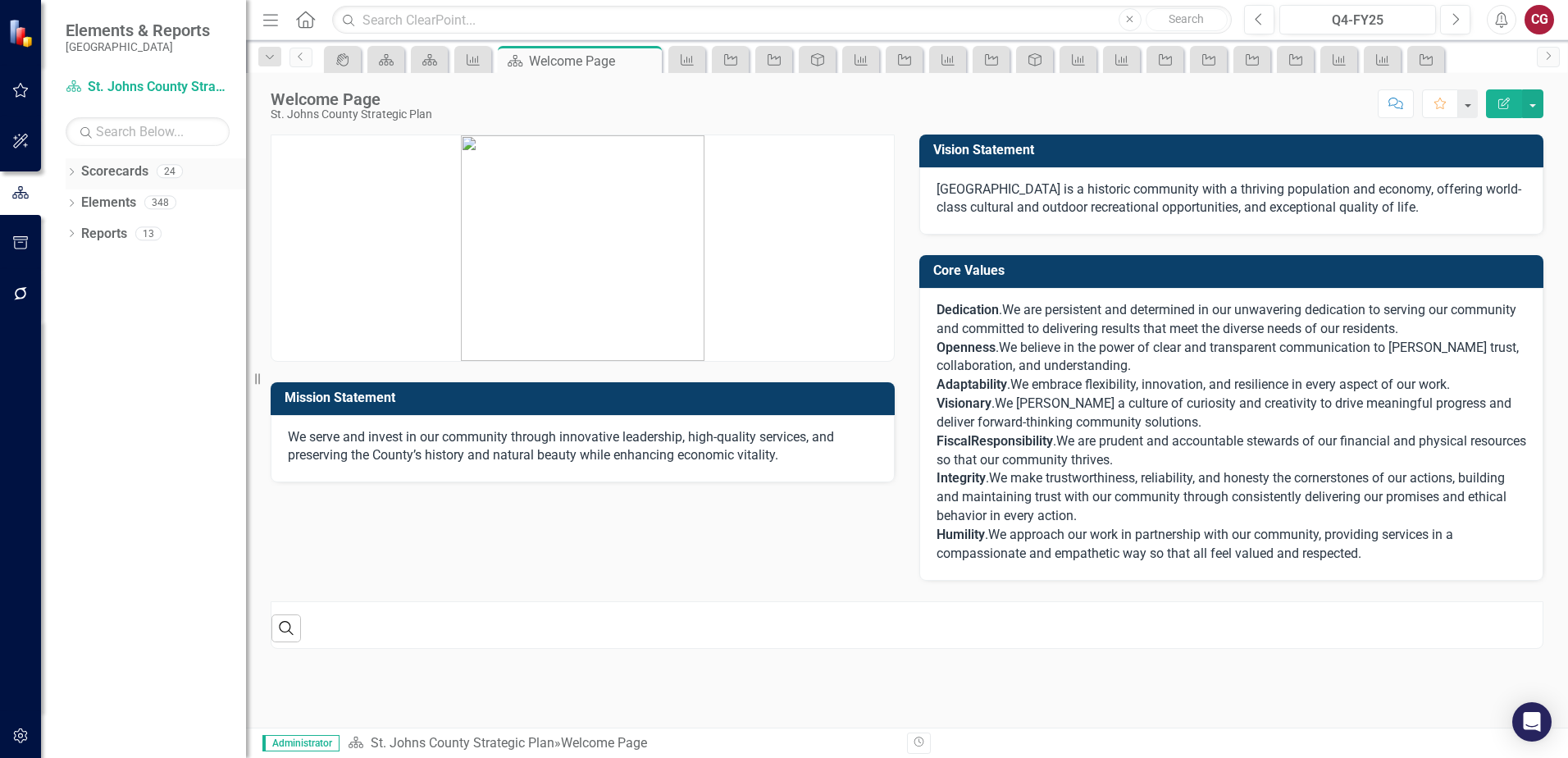
click at [72, 173] on icon "Dropdown" at bounding box center [71, 173] width 12 height 9
click at [78, 202] on icon "Dropdown" at bounding box center [79, 201] width 12 height 10
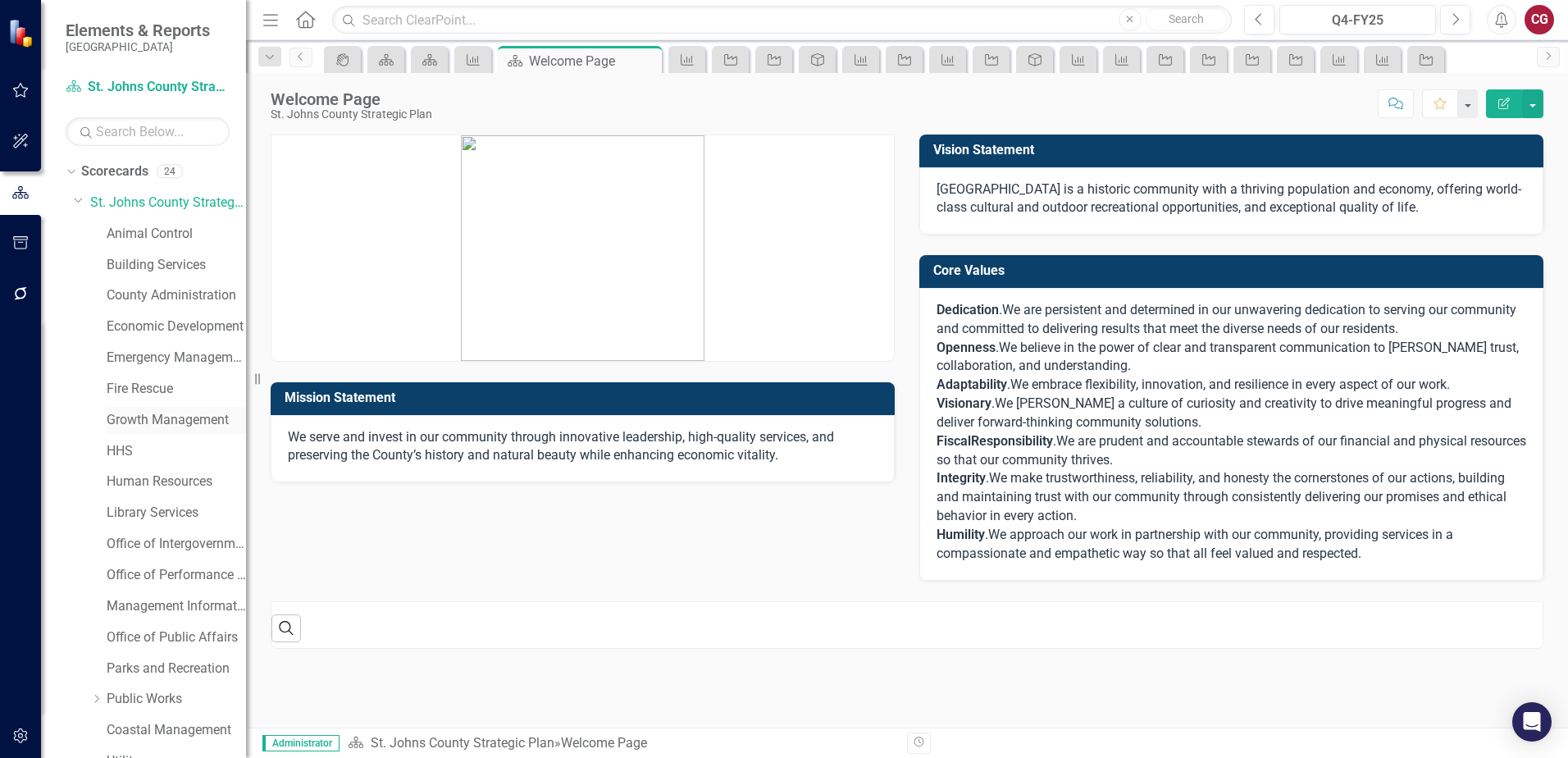
scroll to position [84, 0]
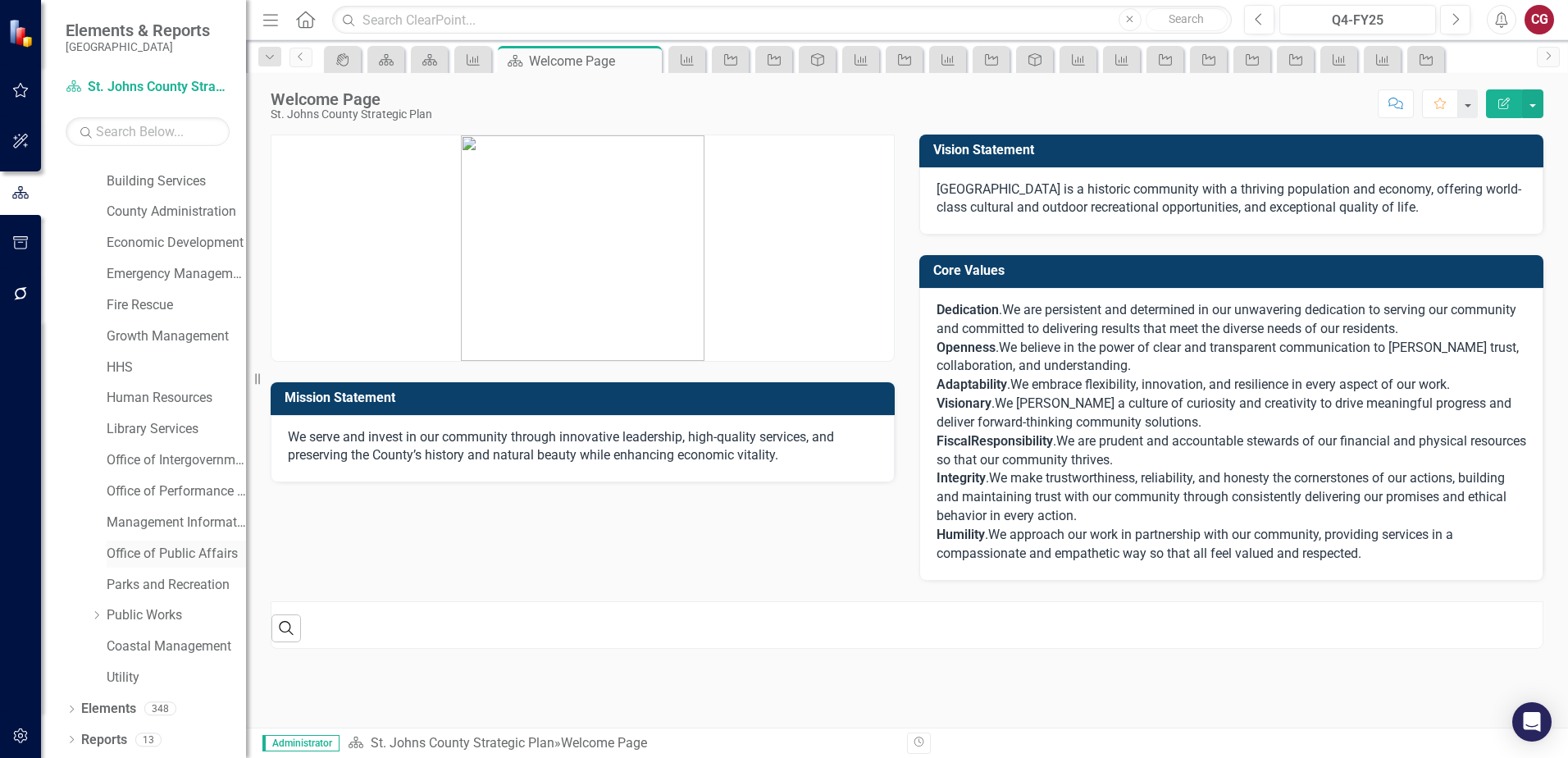
click at [149, 555] on link "Office of Public Affairs" at bounding box center [176, 553] width 140 height 19
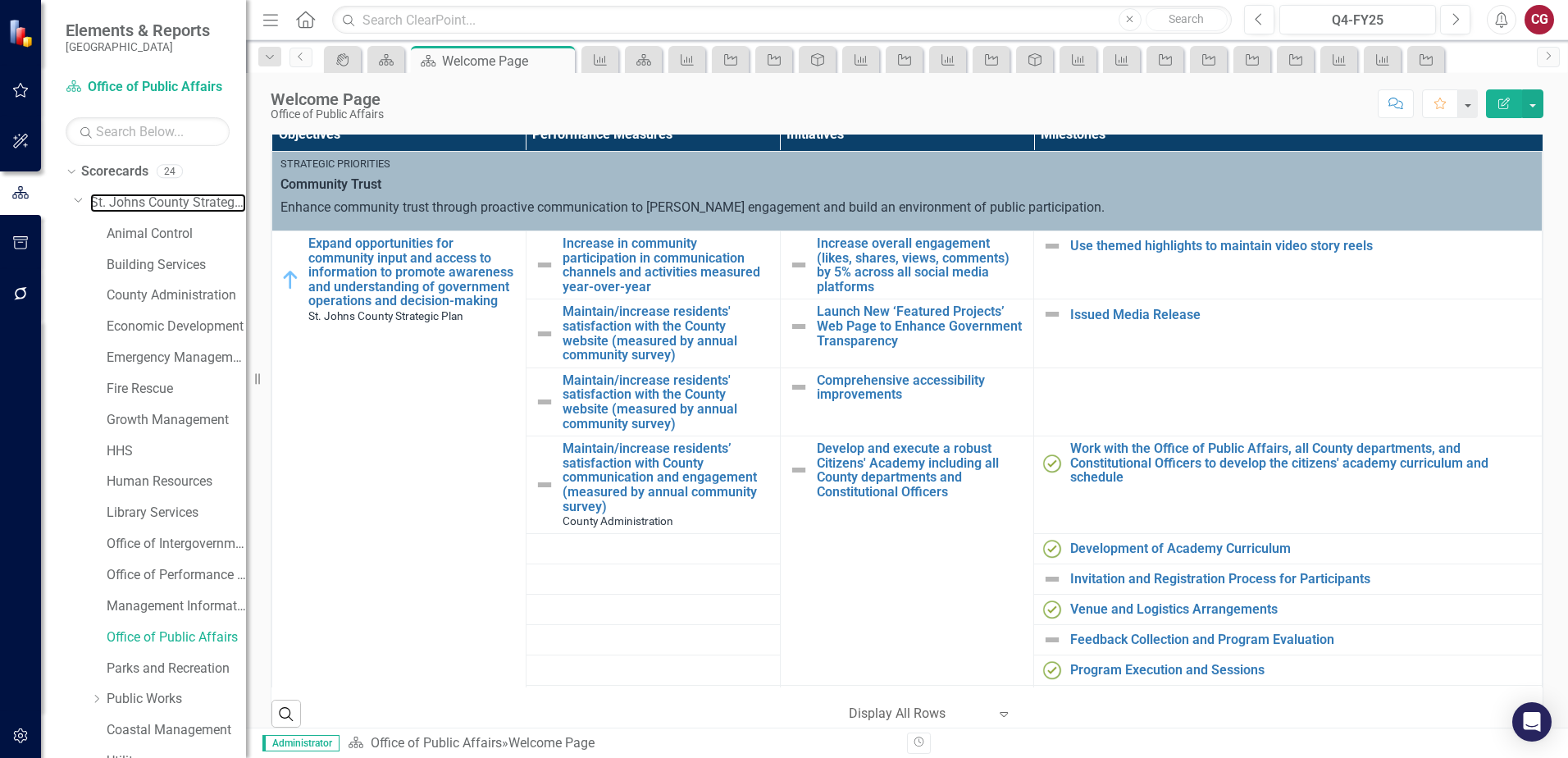
drag, startPoint x: 149, startPoint y: 202, endPoint x: 149, endPoint y: 217, distance: 15.0
click at [149, 202] on link "St. Johns County Strategic Plan" at bounding box center [168, 203] width 156 height 19
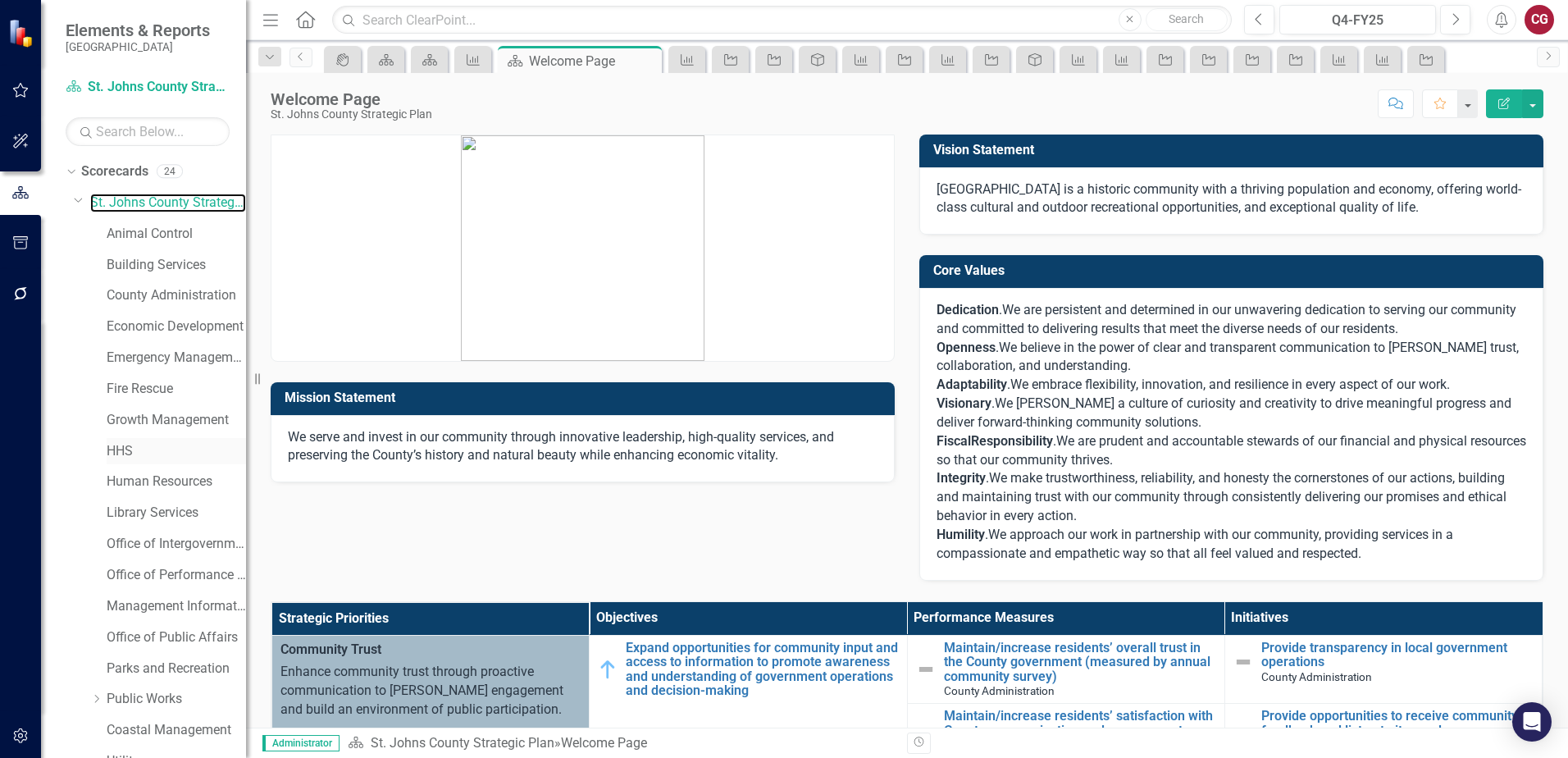
scroll to position [84, 0]
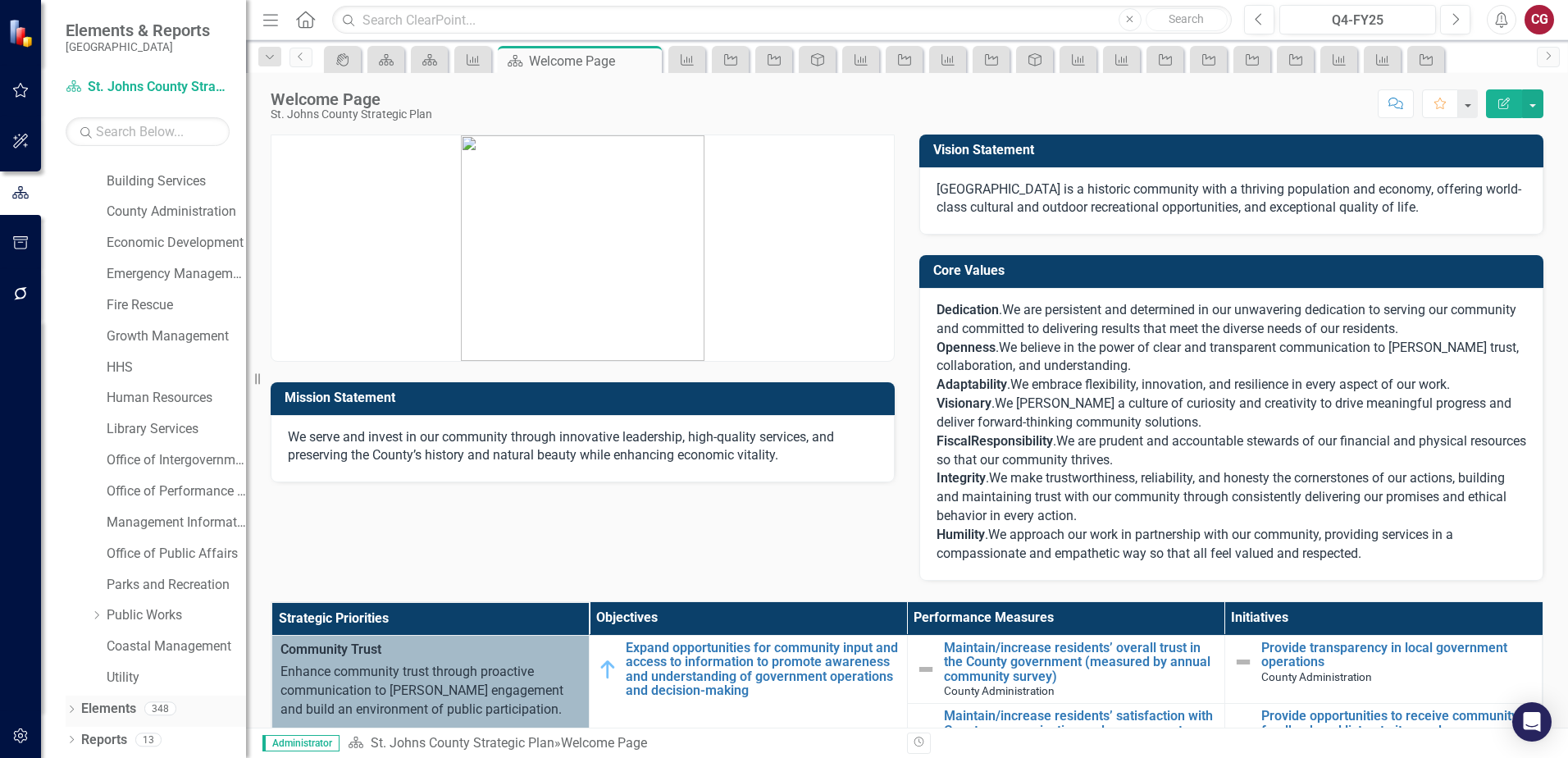
click at [112, 708] on link "Elements" at bounding box center [108, 708] width 55 height 19
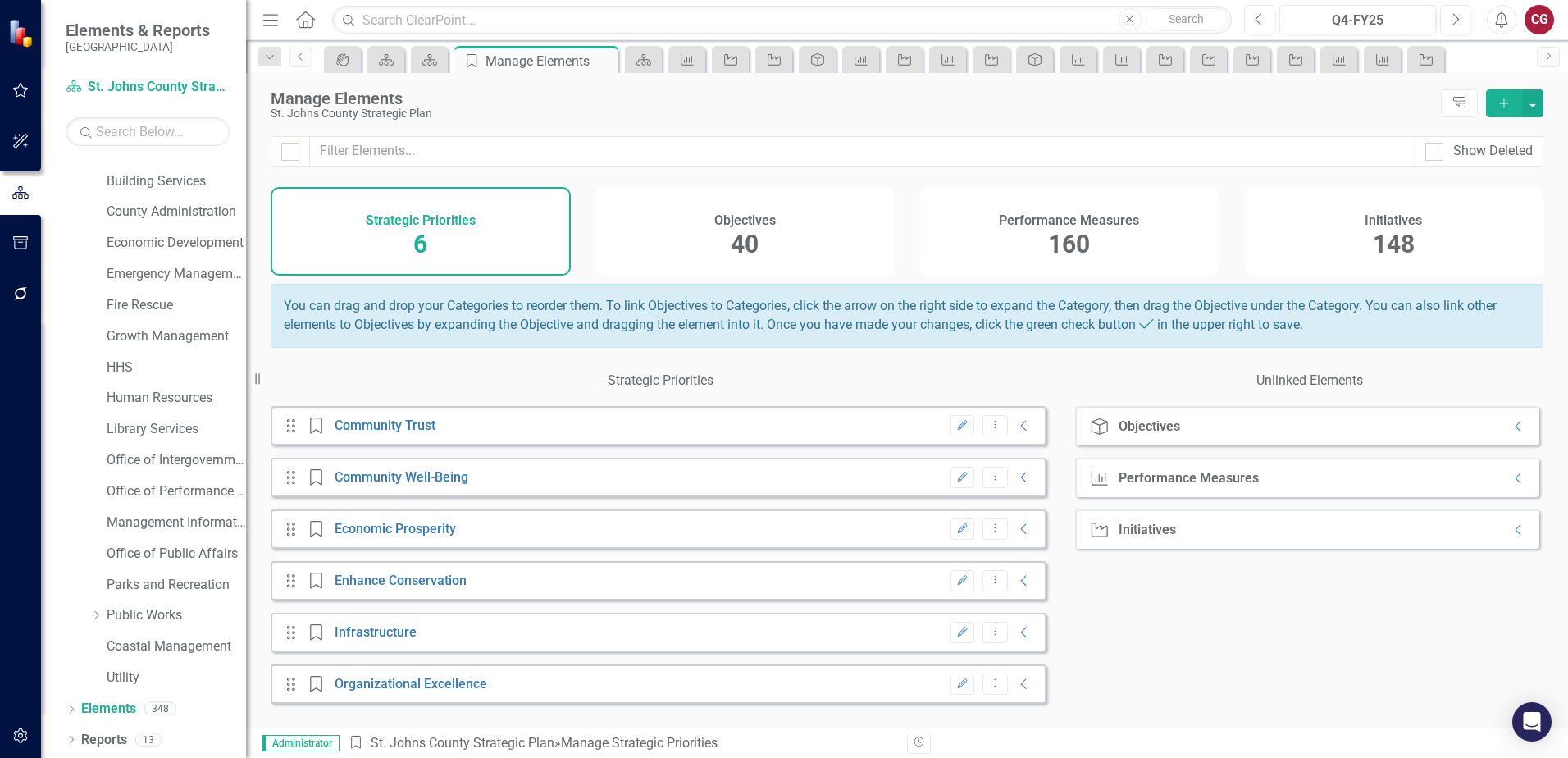
click at [1077, 238] on span "160" at bounding box center [1070, 243] width 42 height 28
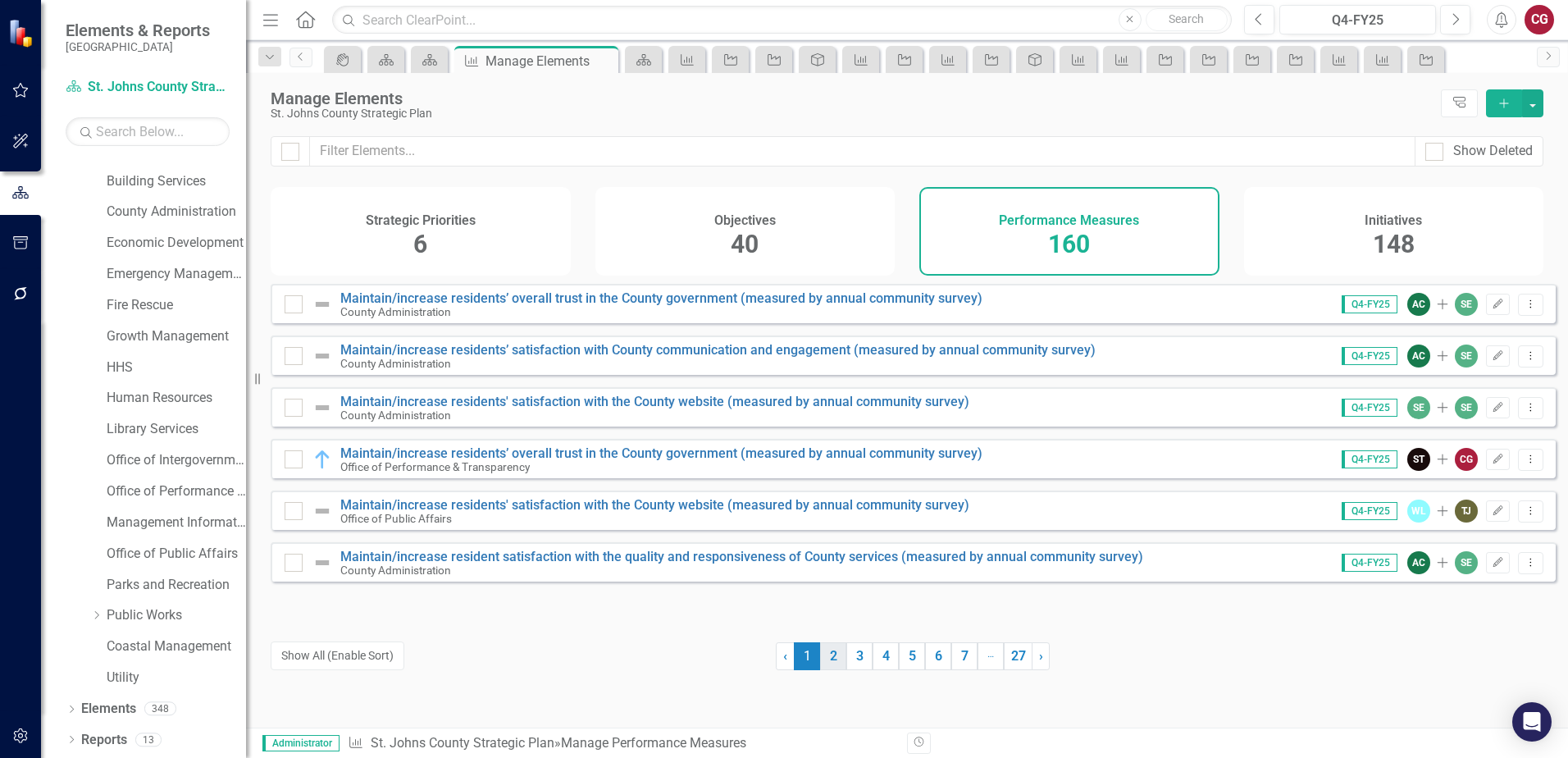
click at [825, 659] on link "2" at bounding box center [834, 656] width 27 height 28
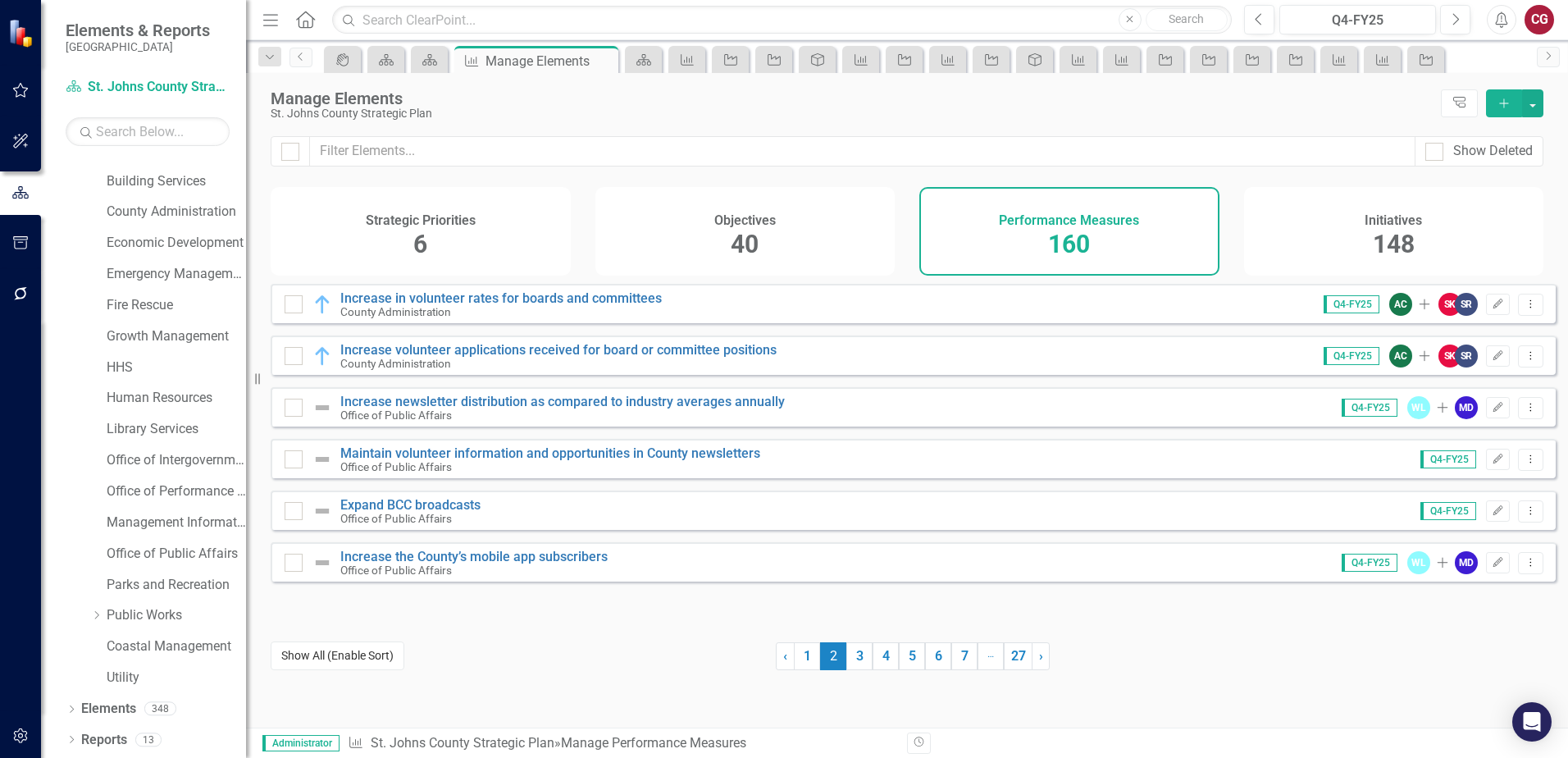
click at [364, 657] on button "Show All (Enable Sort)" at bounding box center [338, 655] width 134 height 28
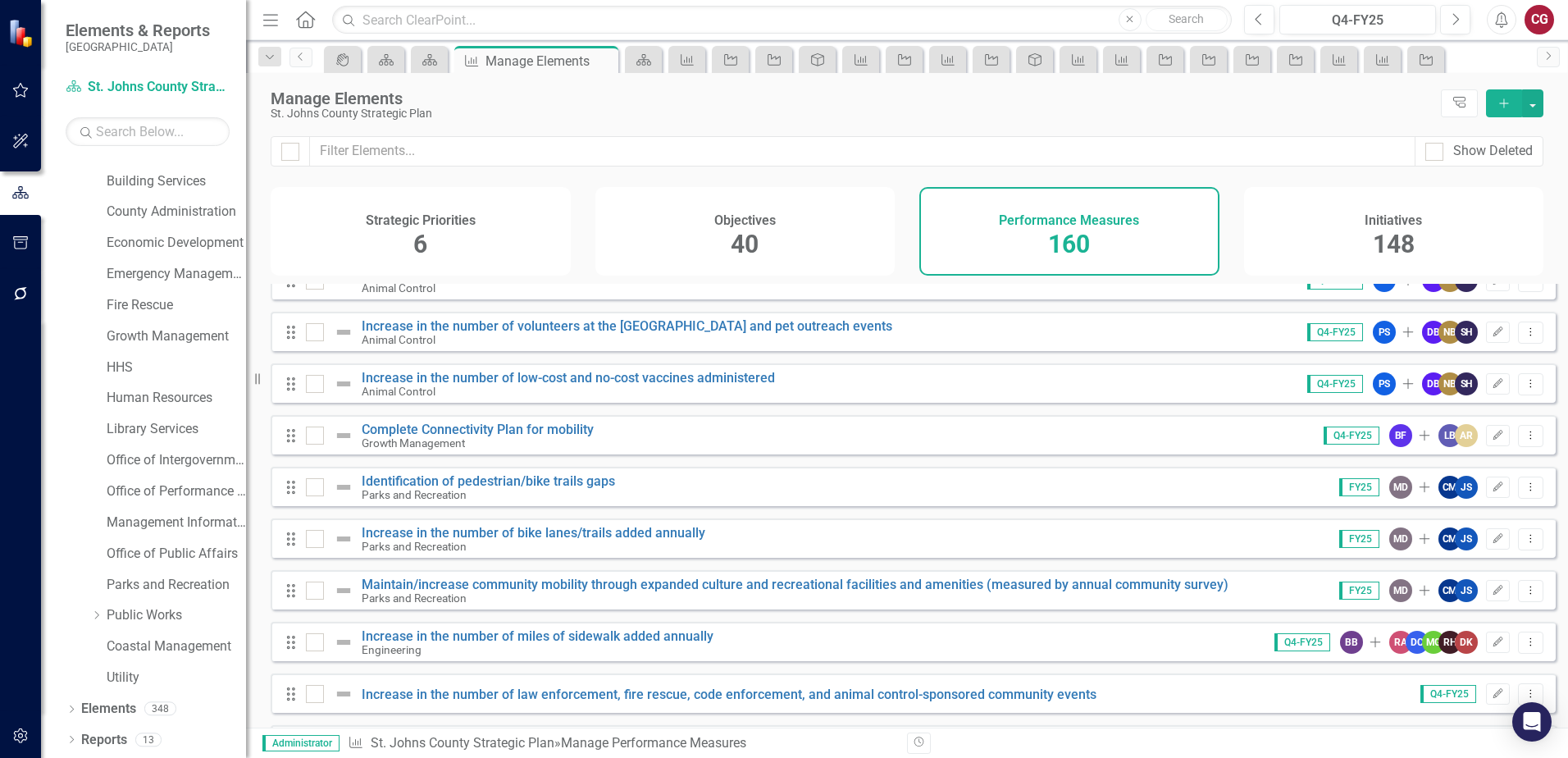
scroll to position [1476, 0]
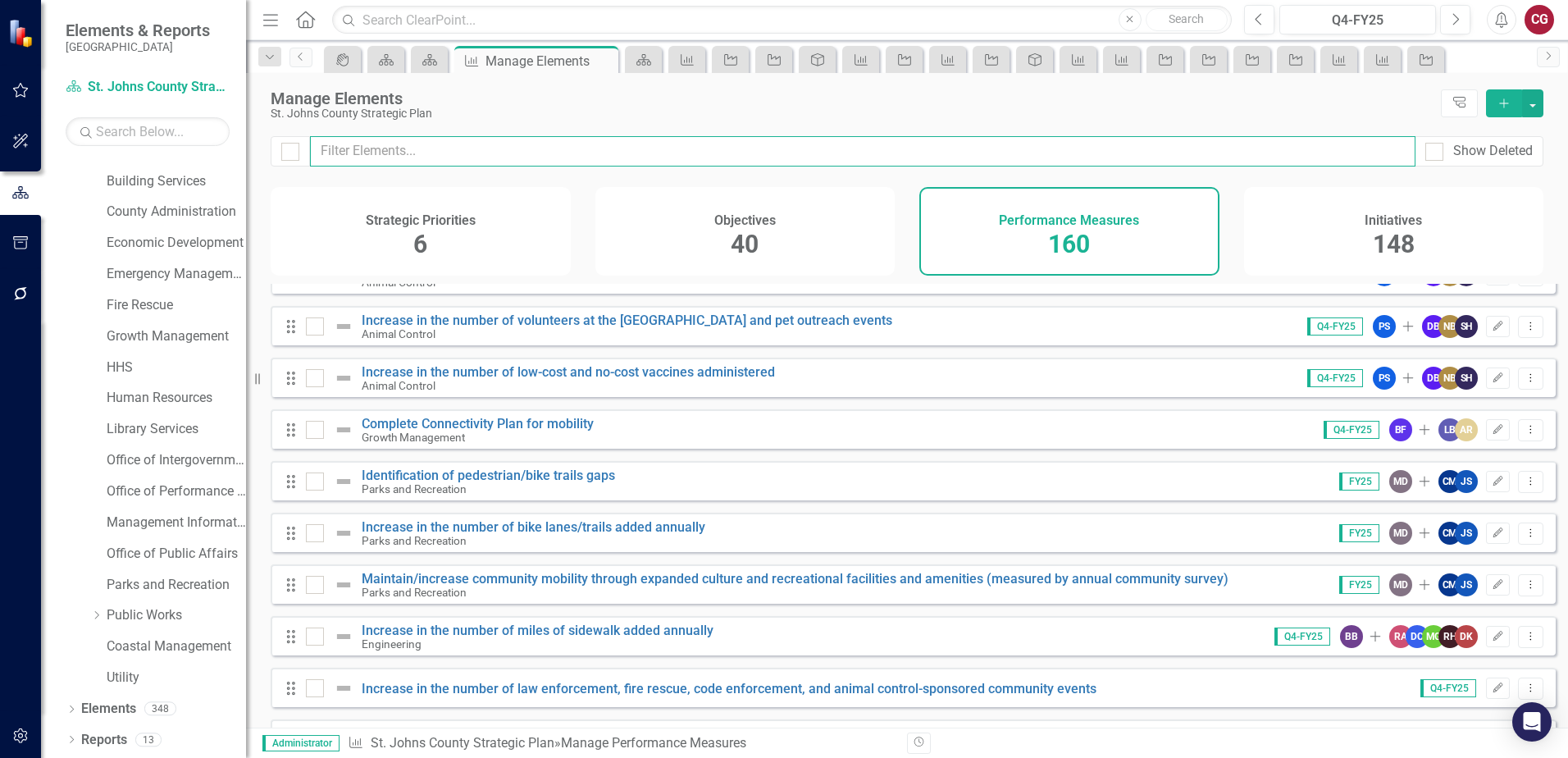
click at [518, 143] on input "text" at bounding box center [863, 150] width 1105 height 30
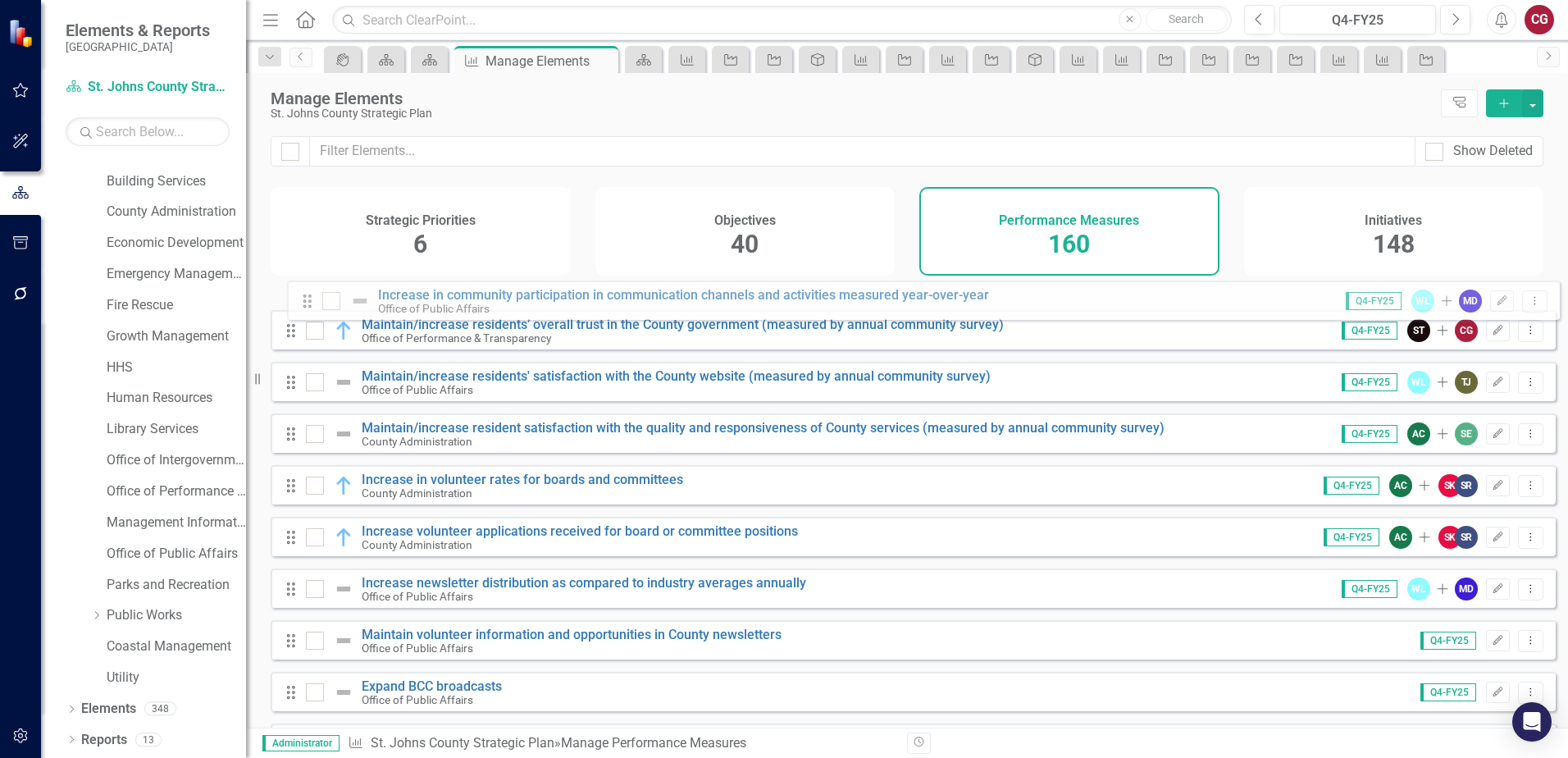
scroll to position [0, 0]
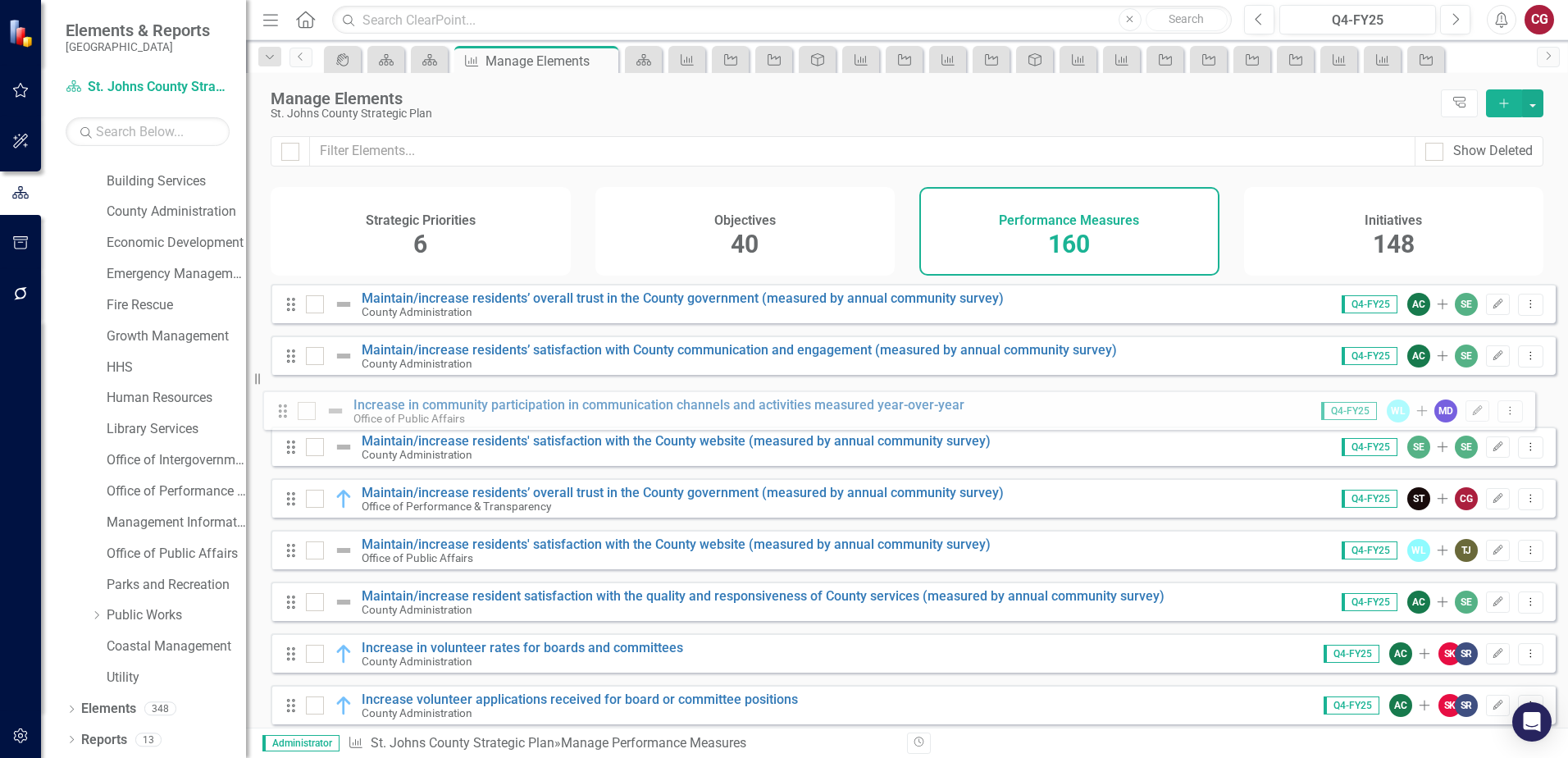
drag, startPoint x: 289, startPoint y: 661, endPoint x: 281, endPoint y: 417, distance: 244.1
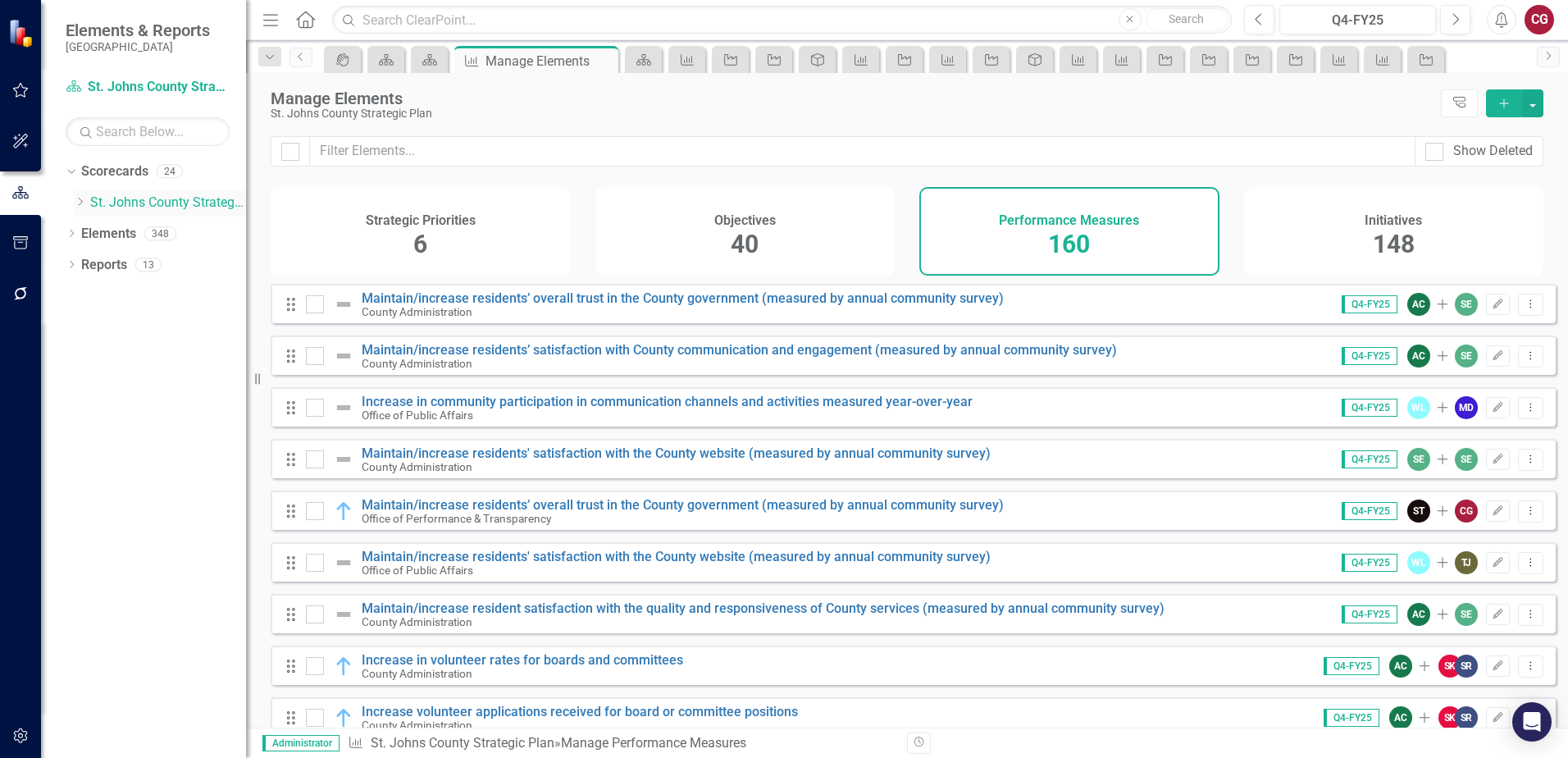
click at [75, 199] on icon "Dropdown" at bounding box center [79, 201] width 12 height 10
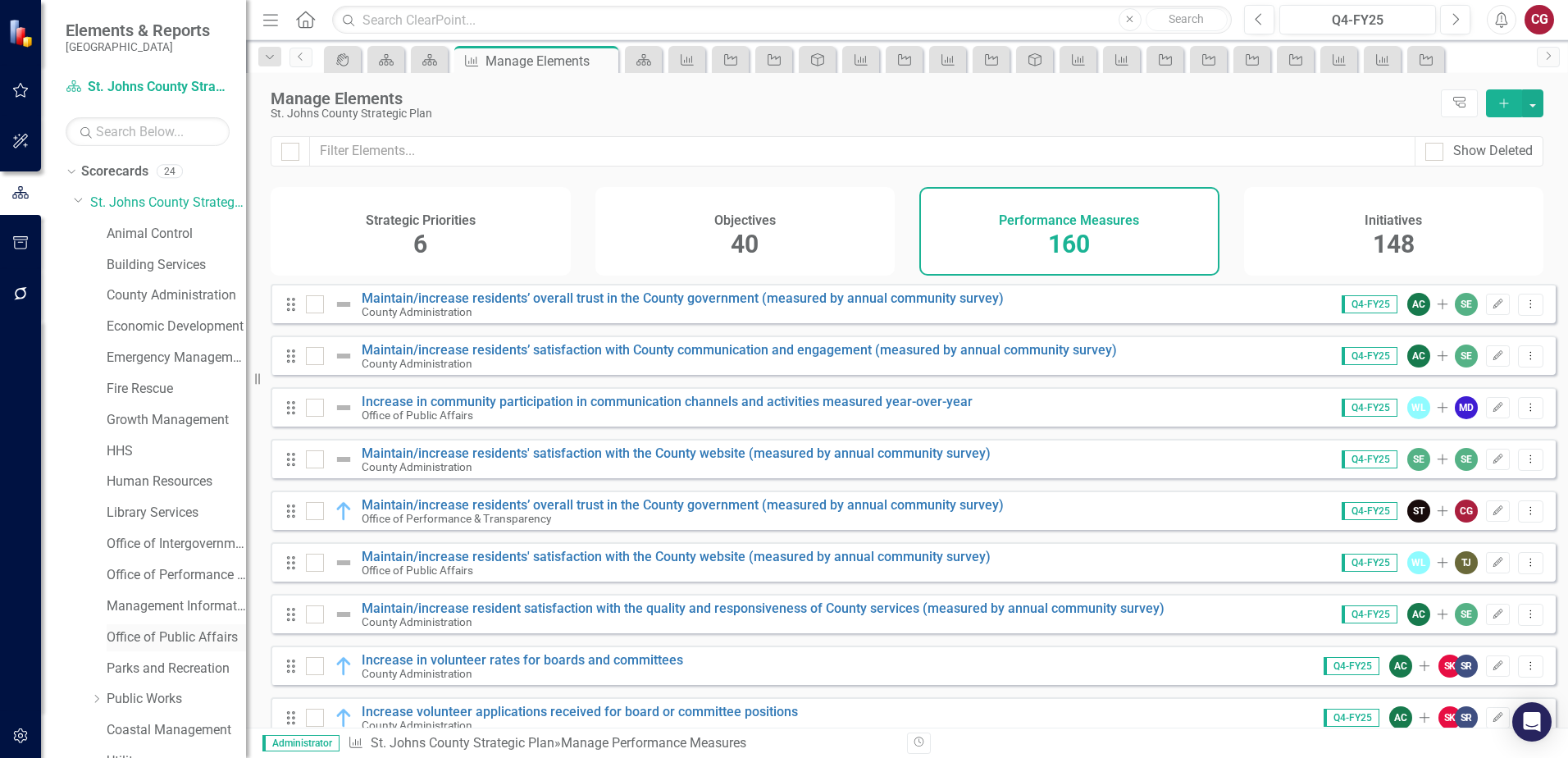
click at [173, 629] on link "Office of Public Affairs" at bounding box center [176, 637] width 140 height 19
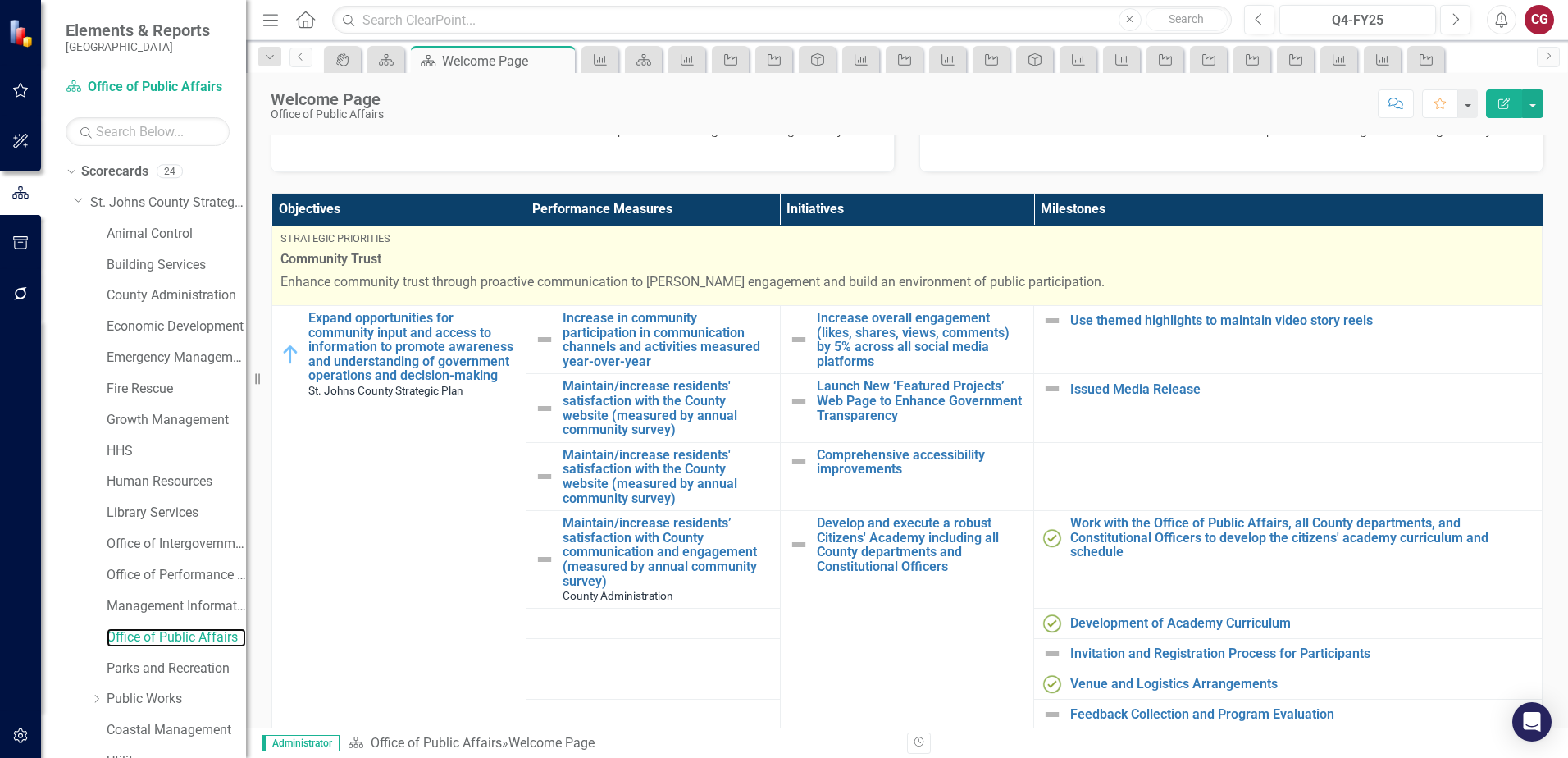
scroll to position [410, 0]
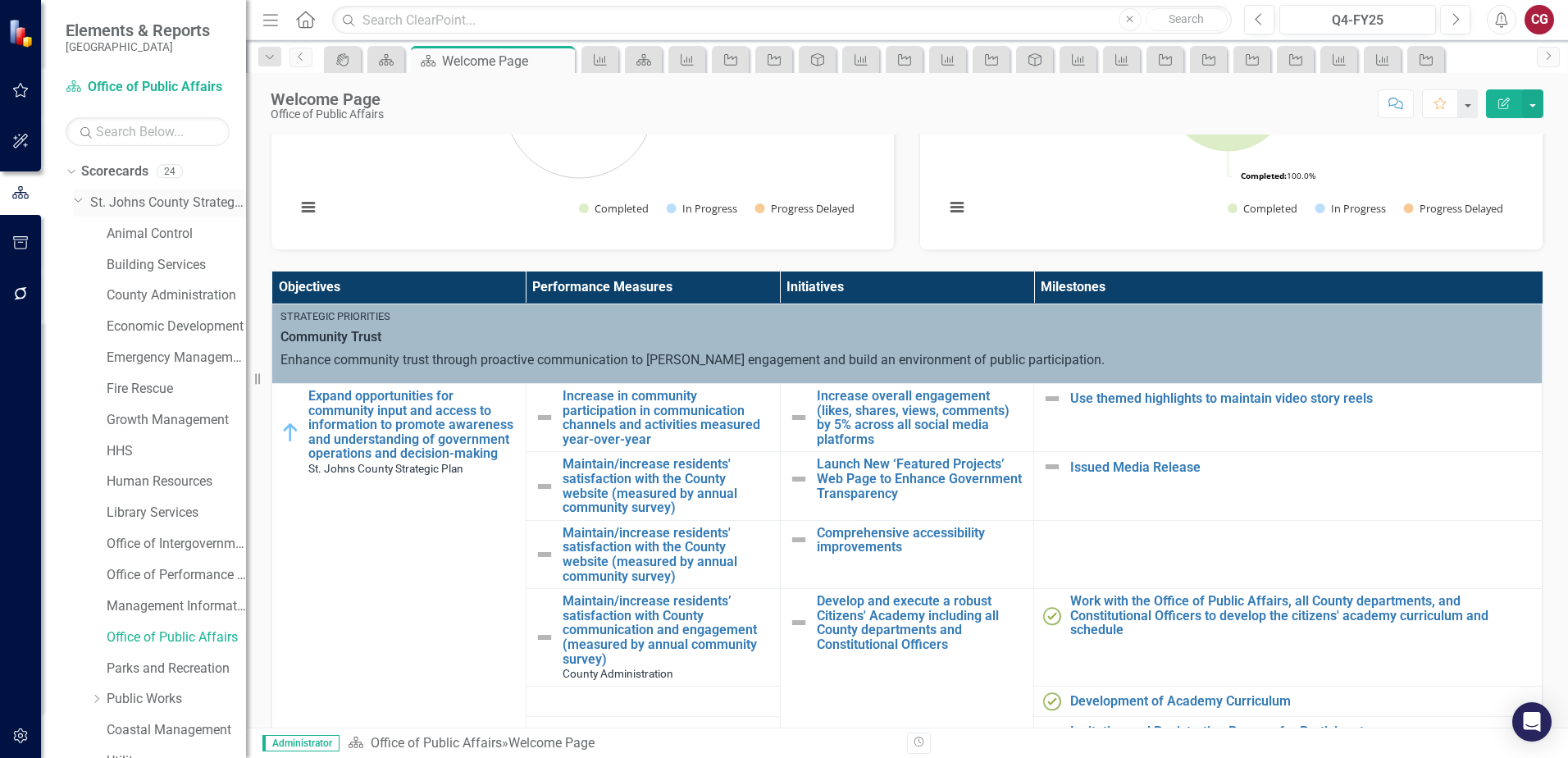
click at [137, 204] on link "St. Johns County Strategic Plan" at bounding box center [168, 203] width 156 height 19
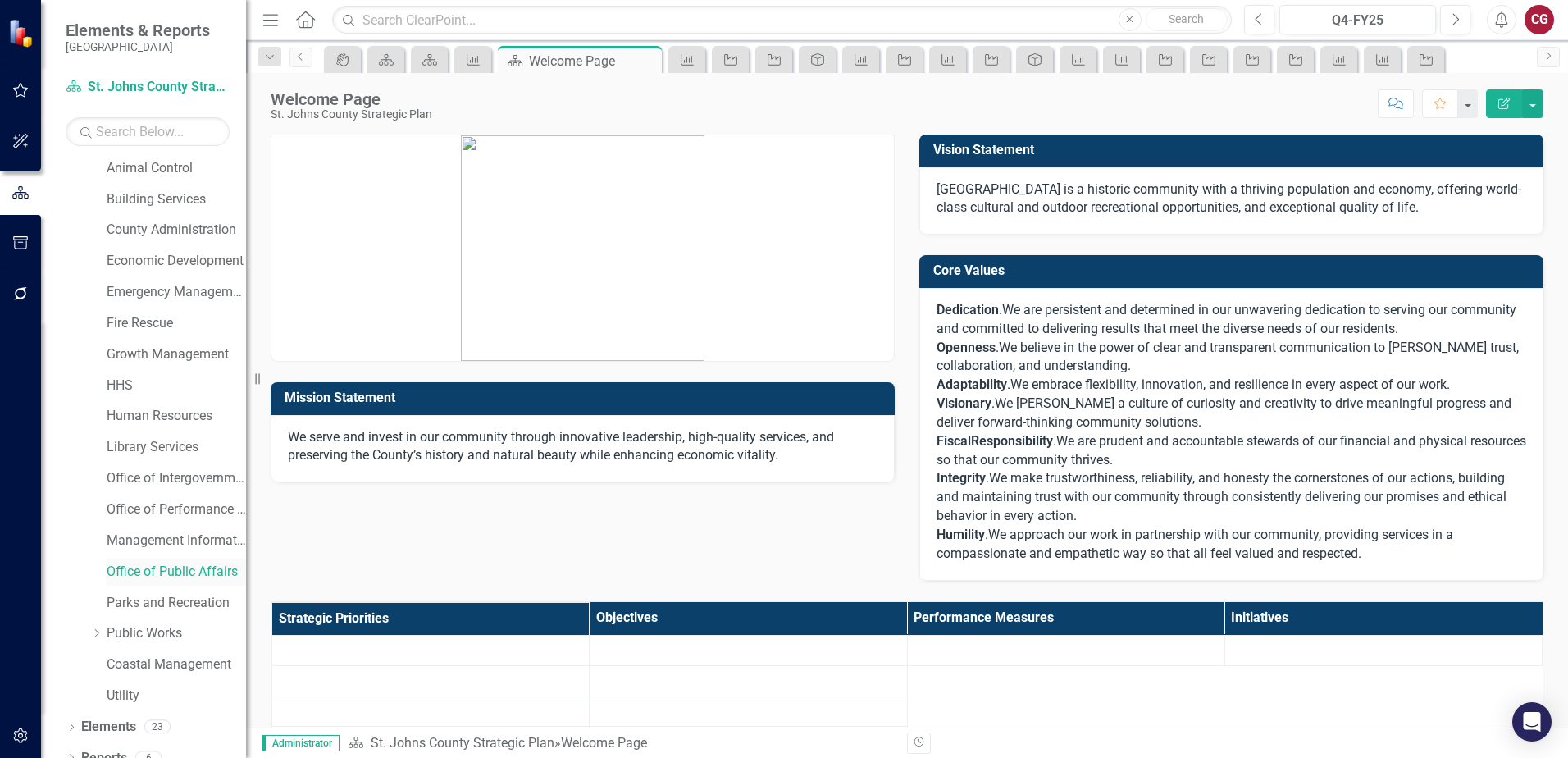
scroll to position [84, 0]
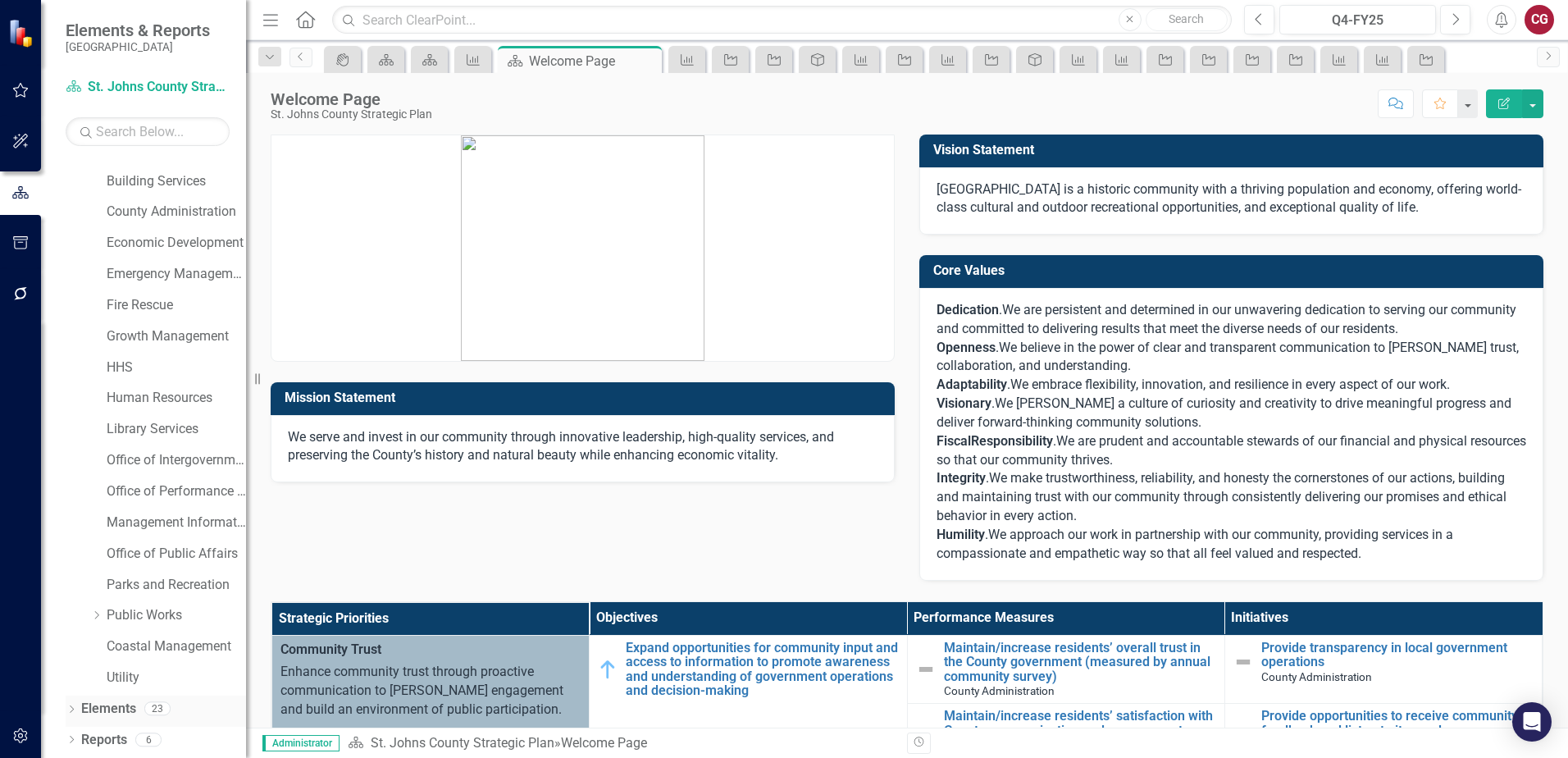
drag, startPoint x: 132, startPoint y: 712, endPoint x: 947, endPoint y: 435, distance: 860.8
click at [132, 712] on link "Elements" at bounding box center [108, 708] width 55 height 19
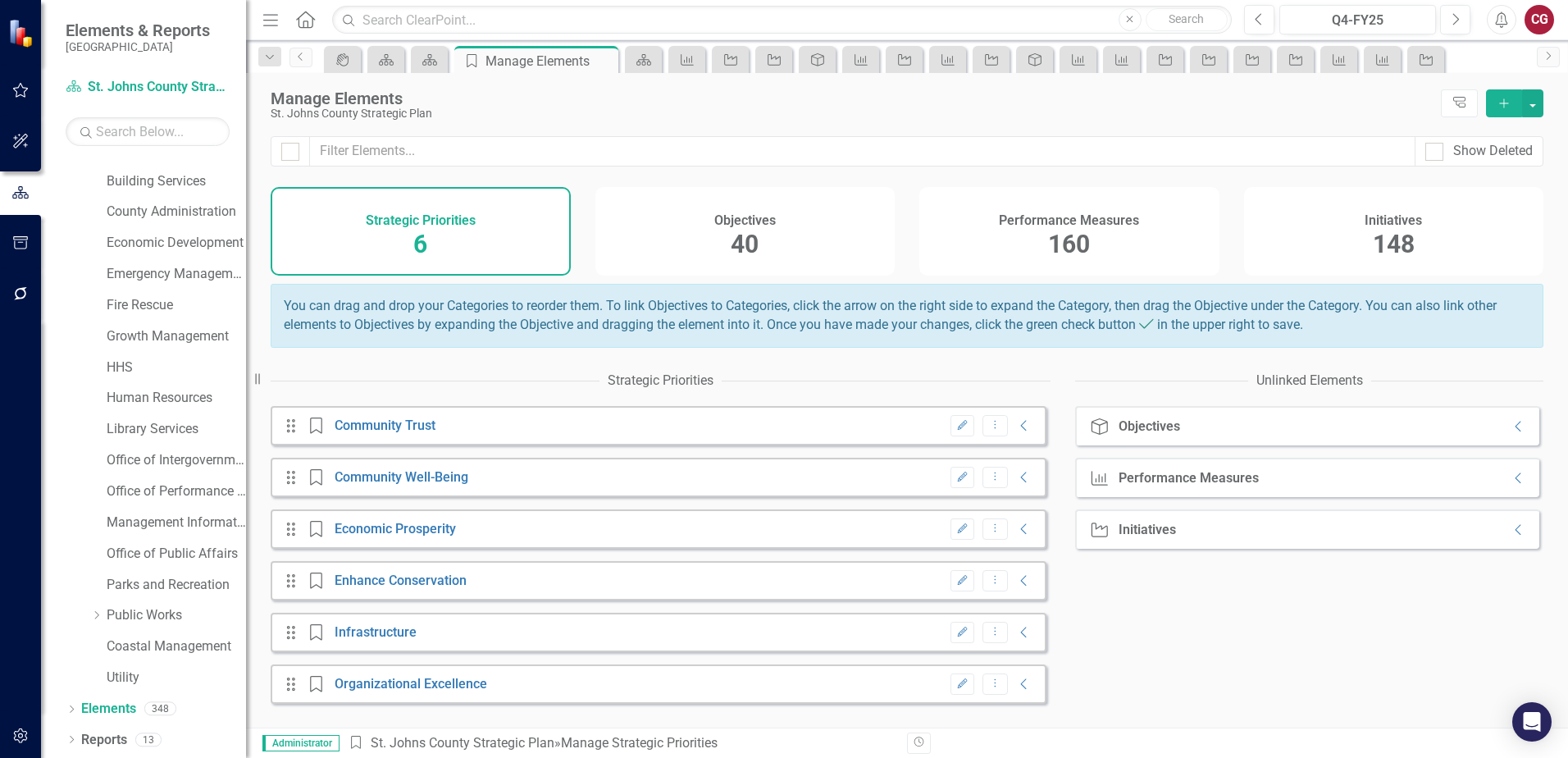
click at [1428, 235] on div "Initiatives 148" at bounding box center [1394, 231] width 300 height 89
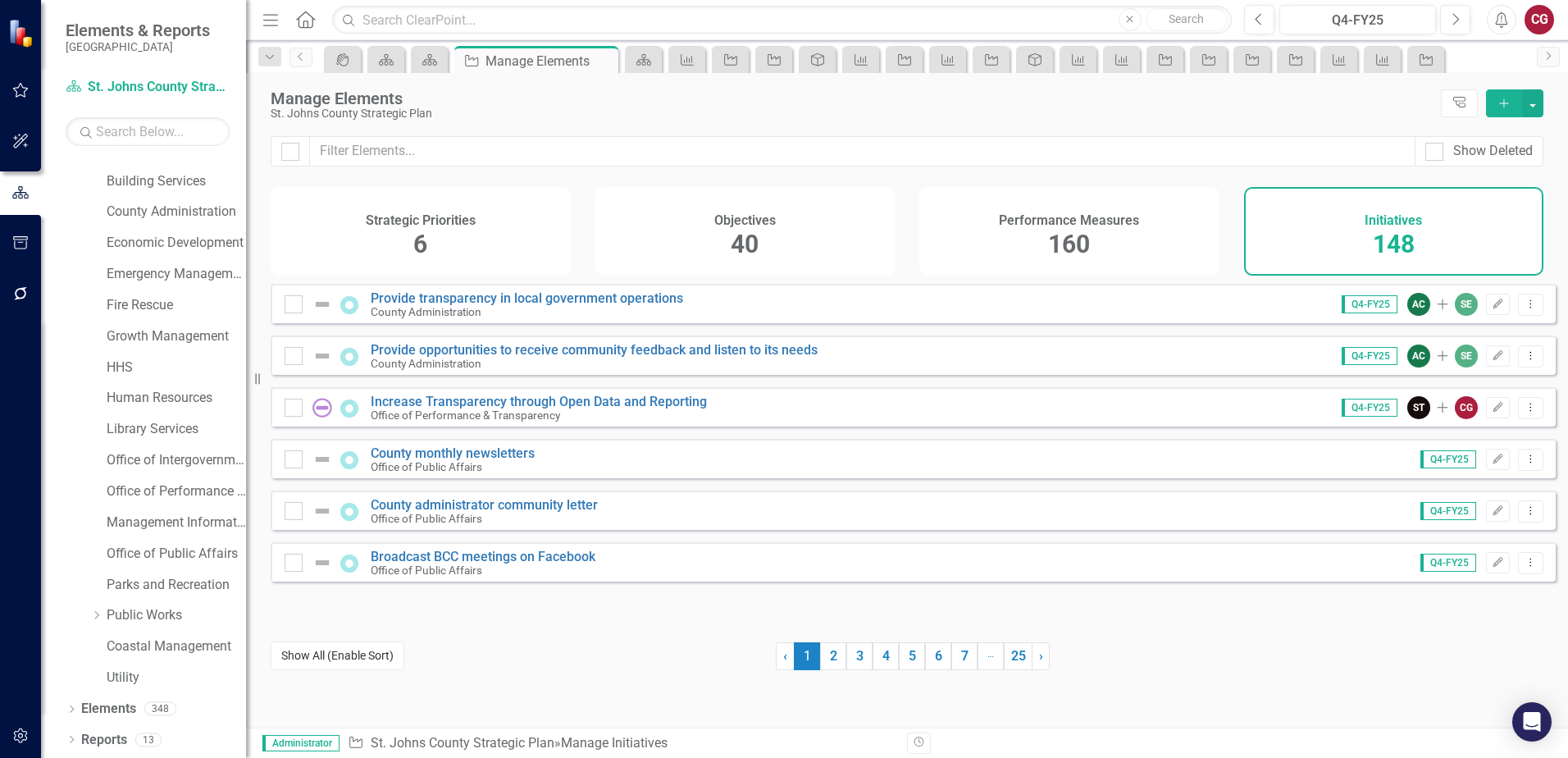
click at [330, 665] on button "Show All (Enable Sort)" at bounding box center [338, 655] width 134 height 28
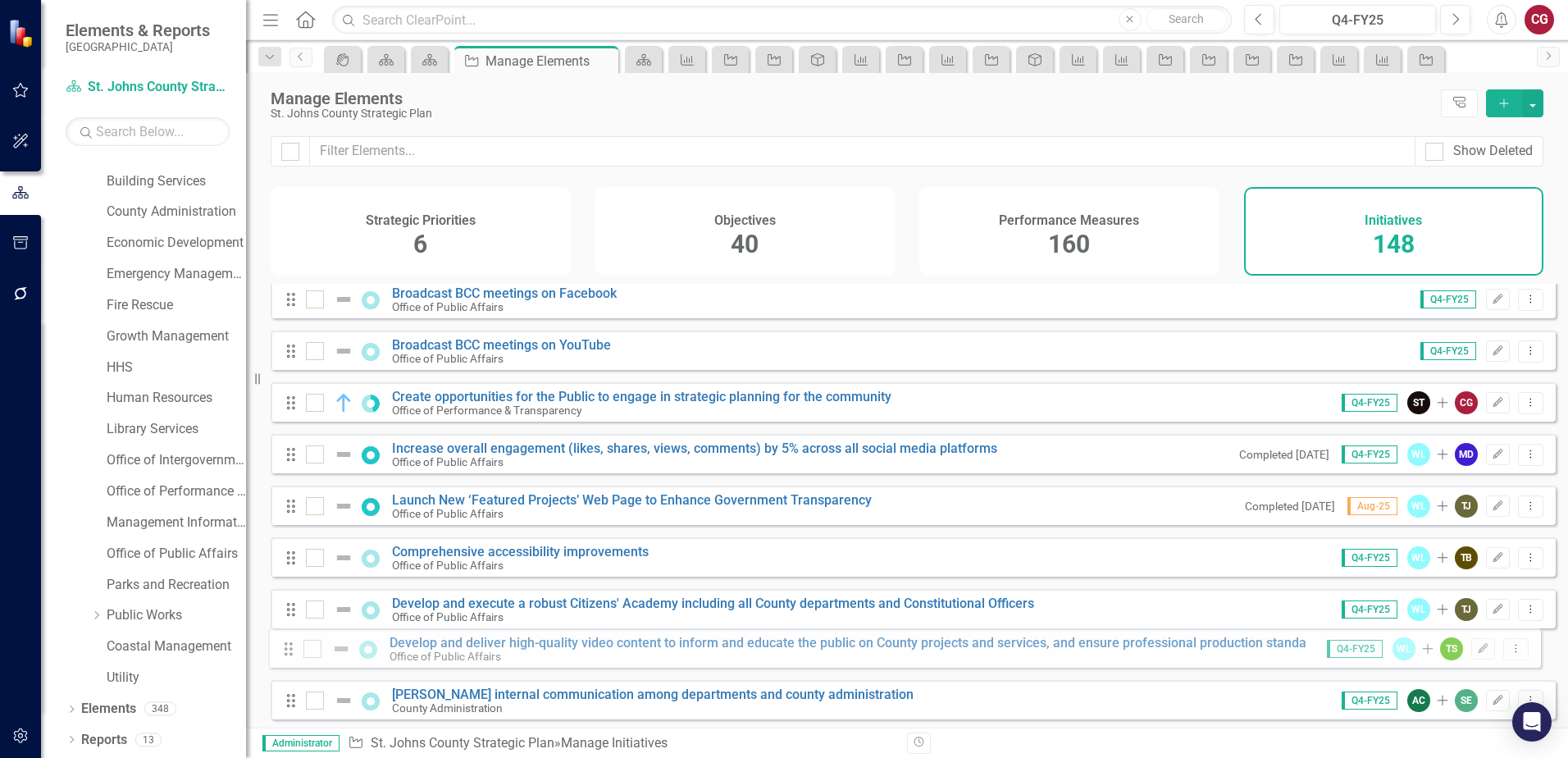
scroll to position [265, 0]
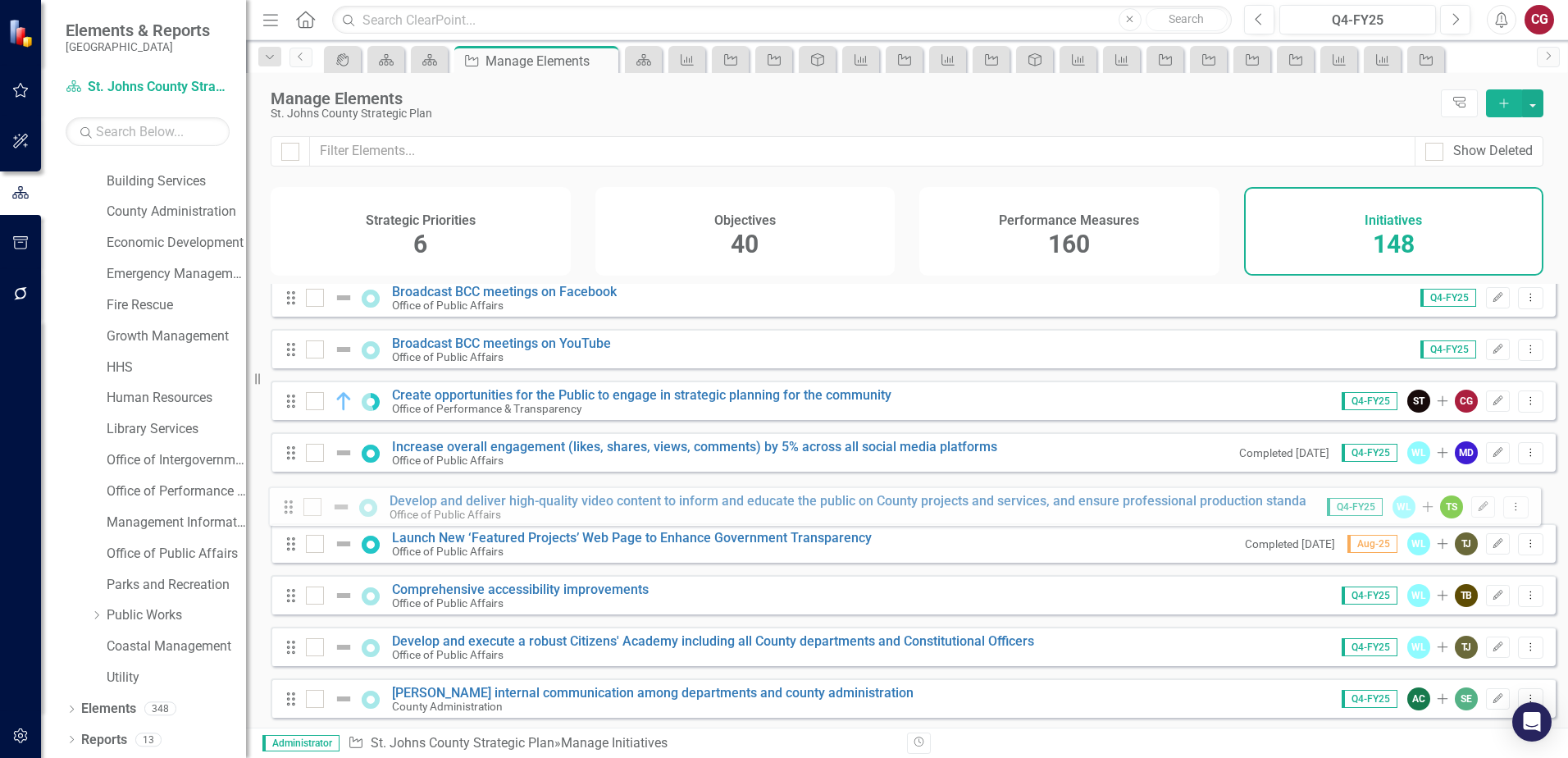
drag, startPoint x: 288, startPoint y: 659, endPoint x: 286, endPoint y: 511, distance: 148.0
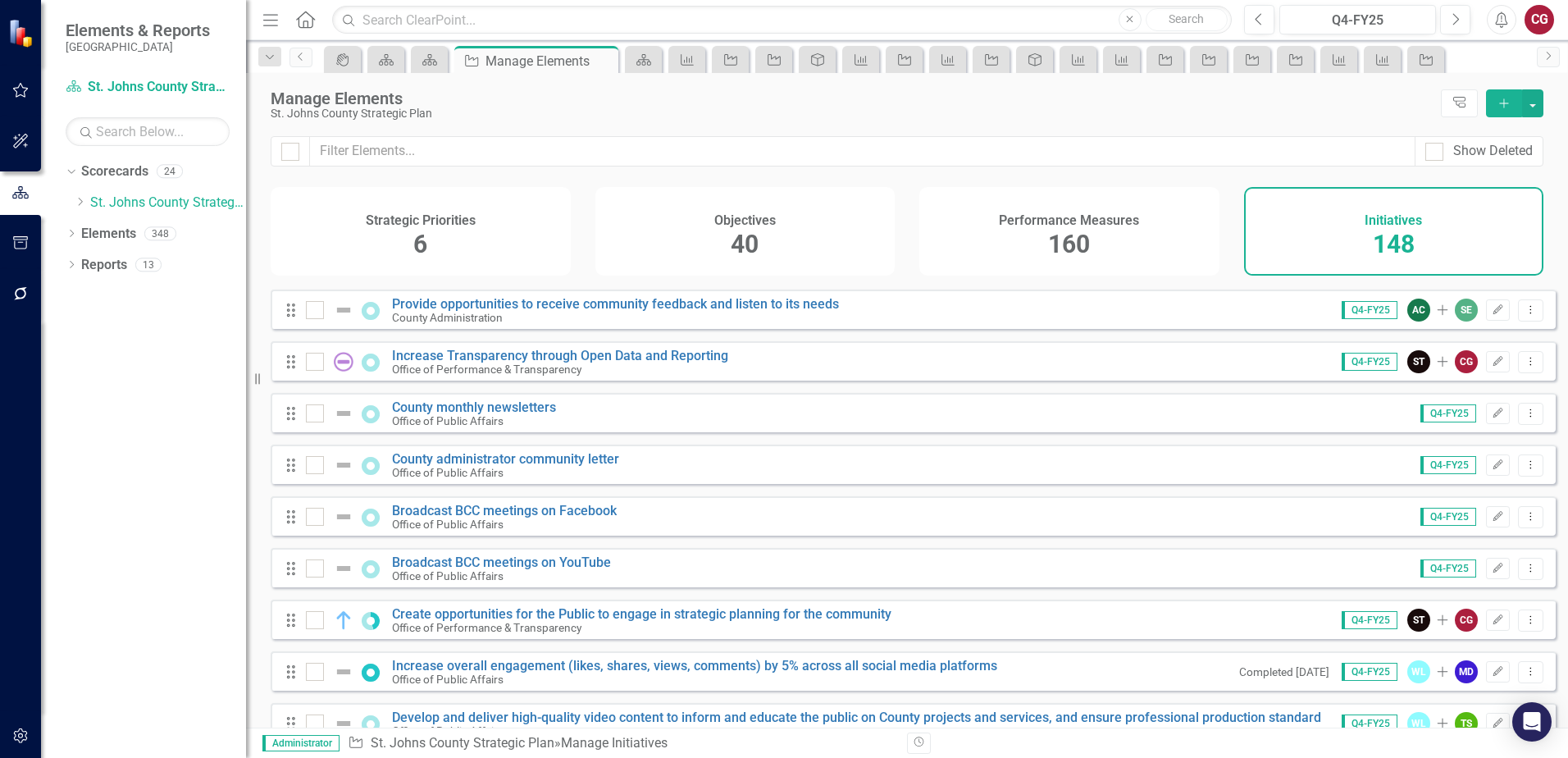
scroll to position [82, 0]
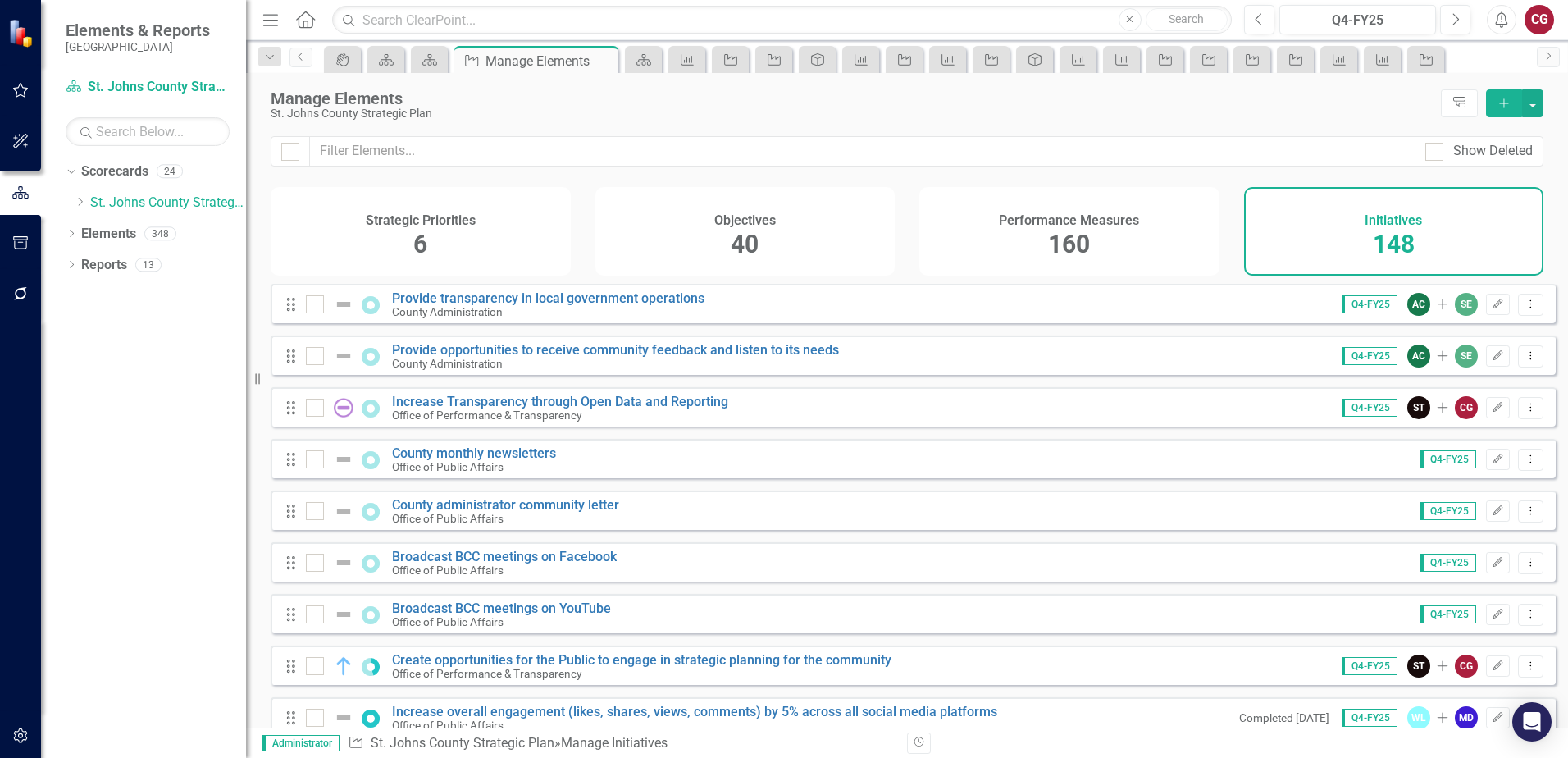
scroll to position [82, 0]
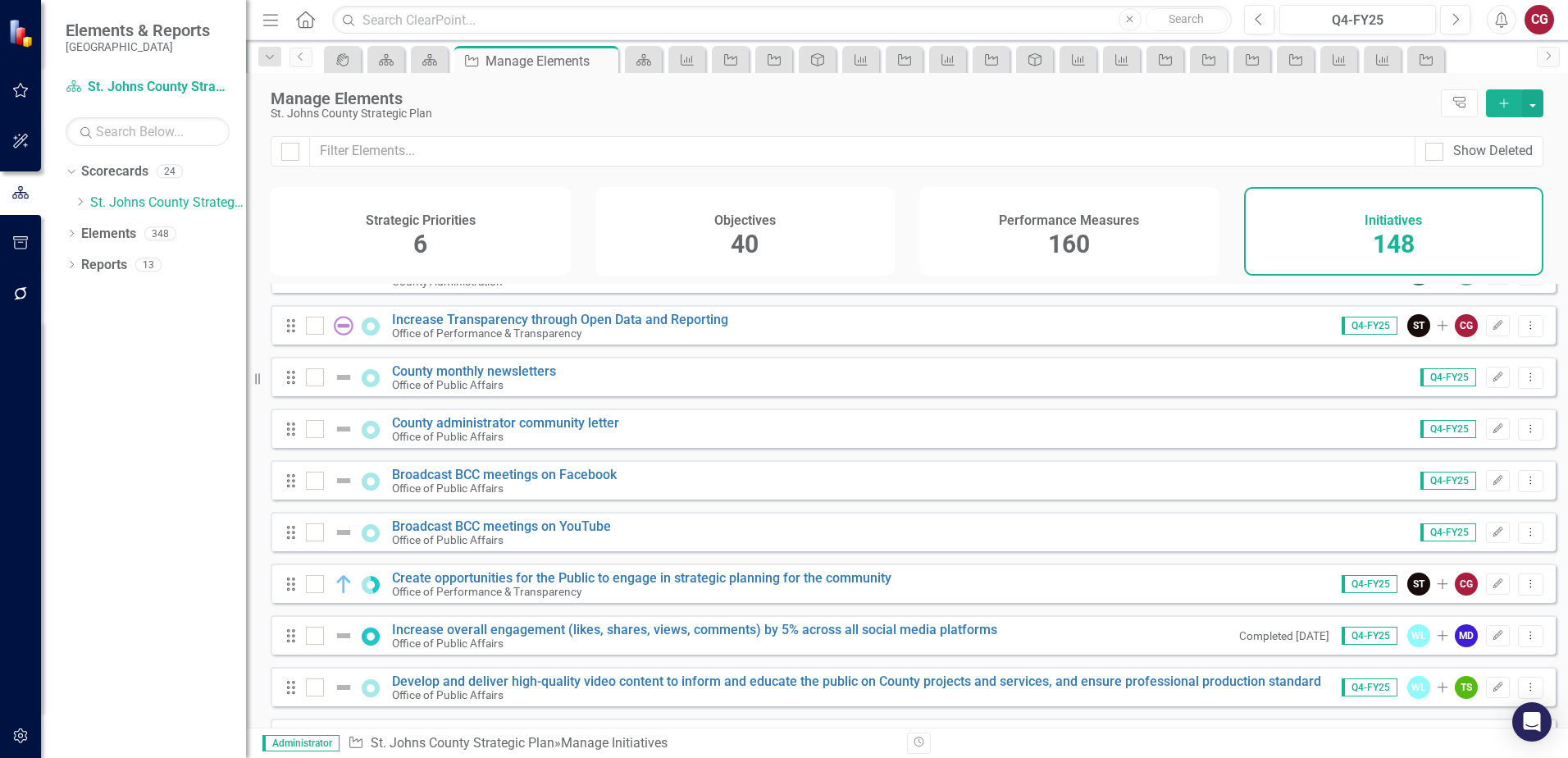
click at [1036, 224] on h4 "Performance Measures" at bounding box center [1069, 220] width 140 height 15
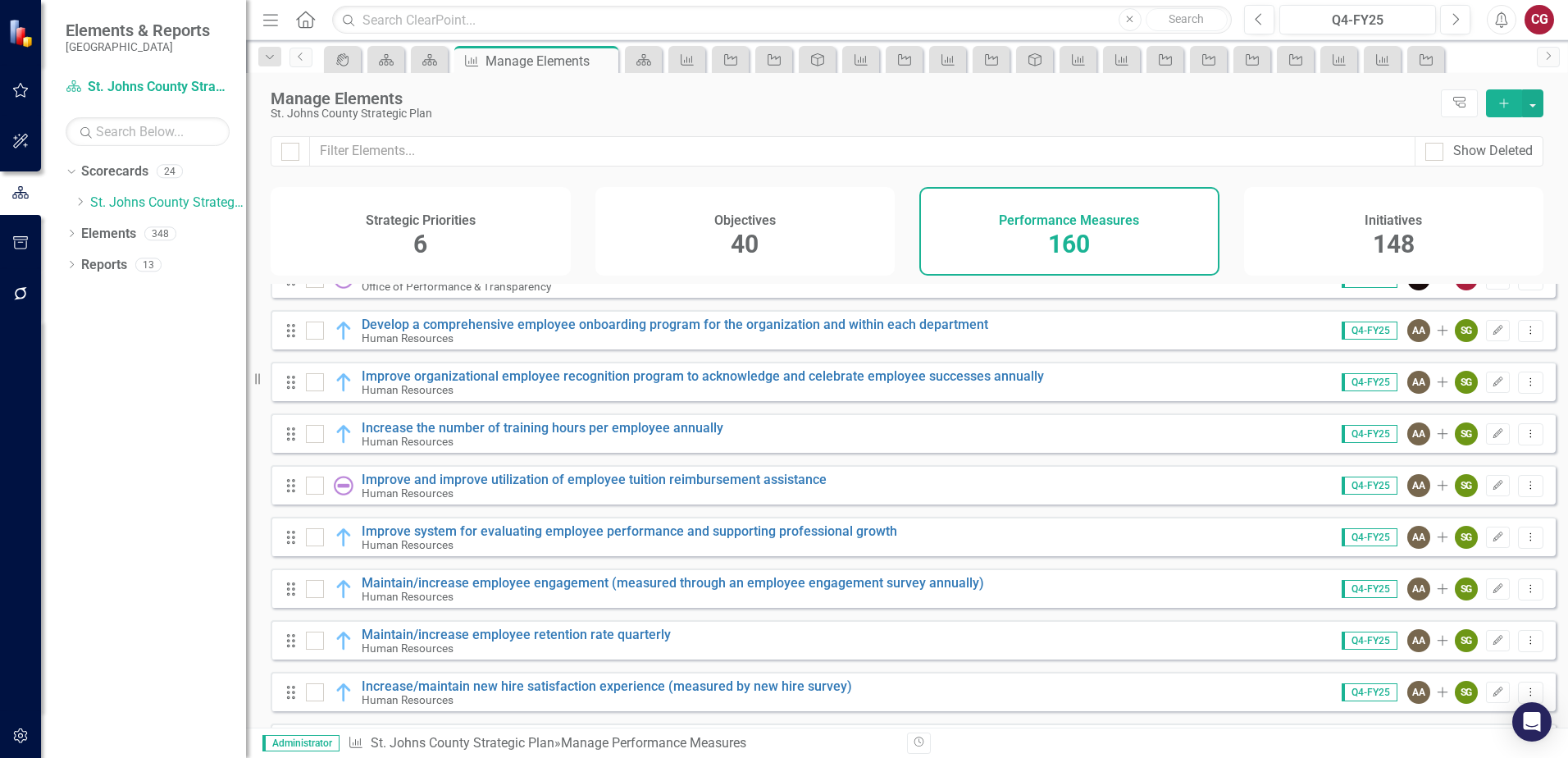
scroll to position [7383, 0]
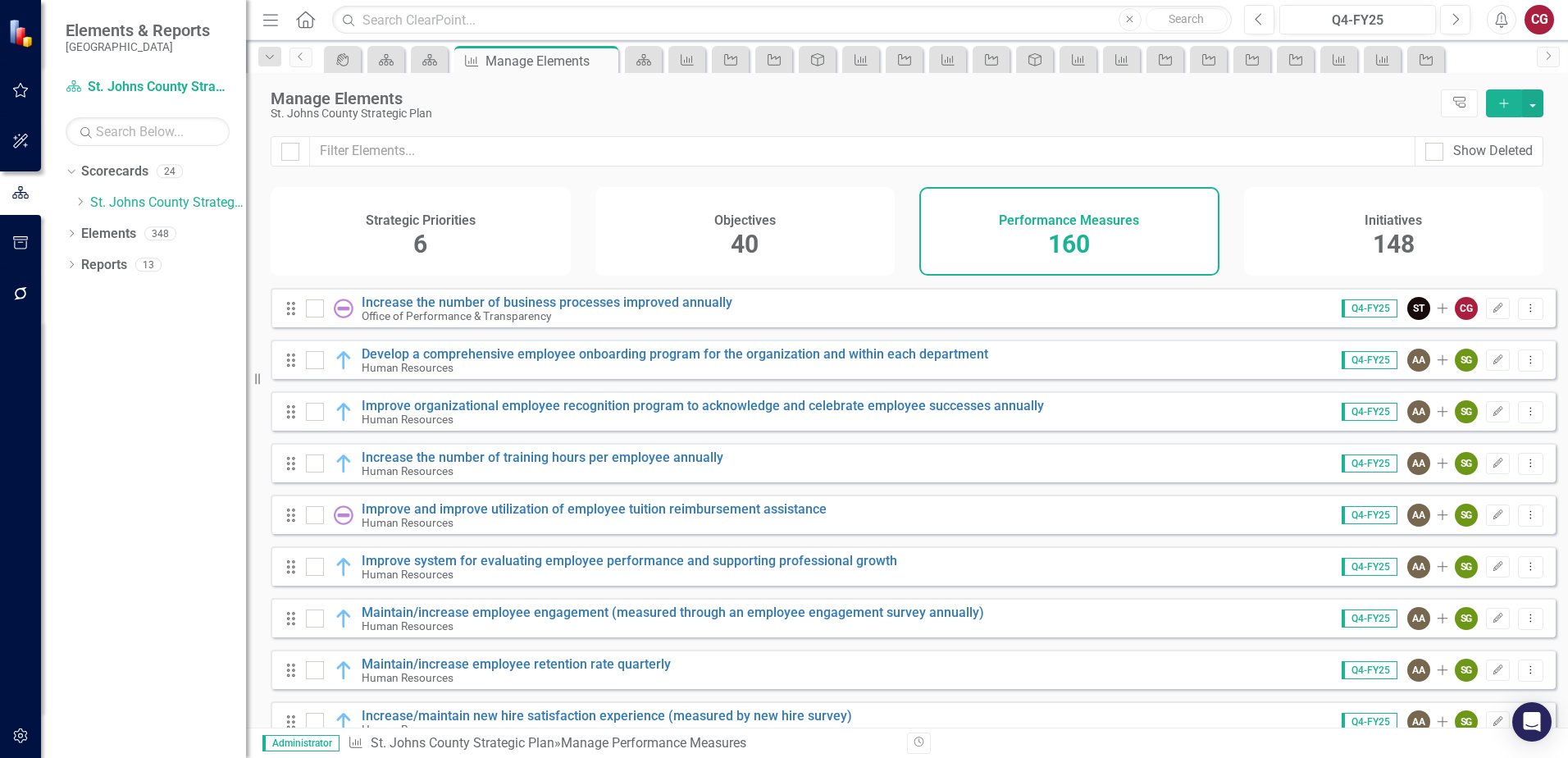
click at [791, 248] on div "Objectives 40" at bounding box center [745, 231] width 300 height 89
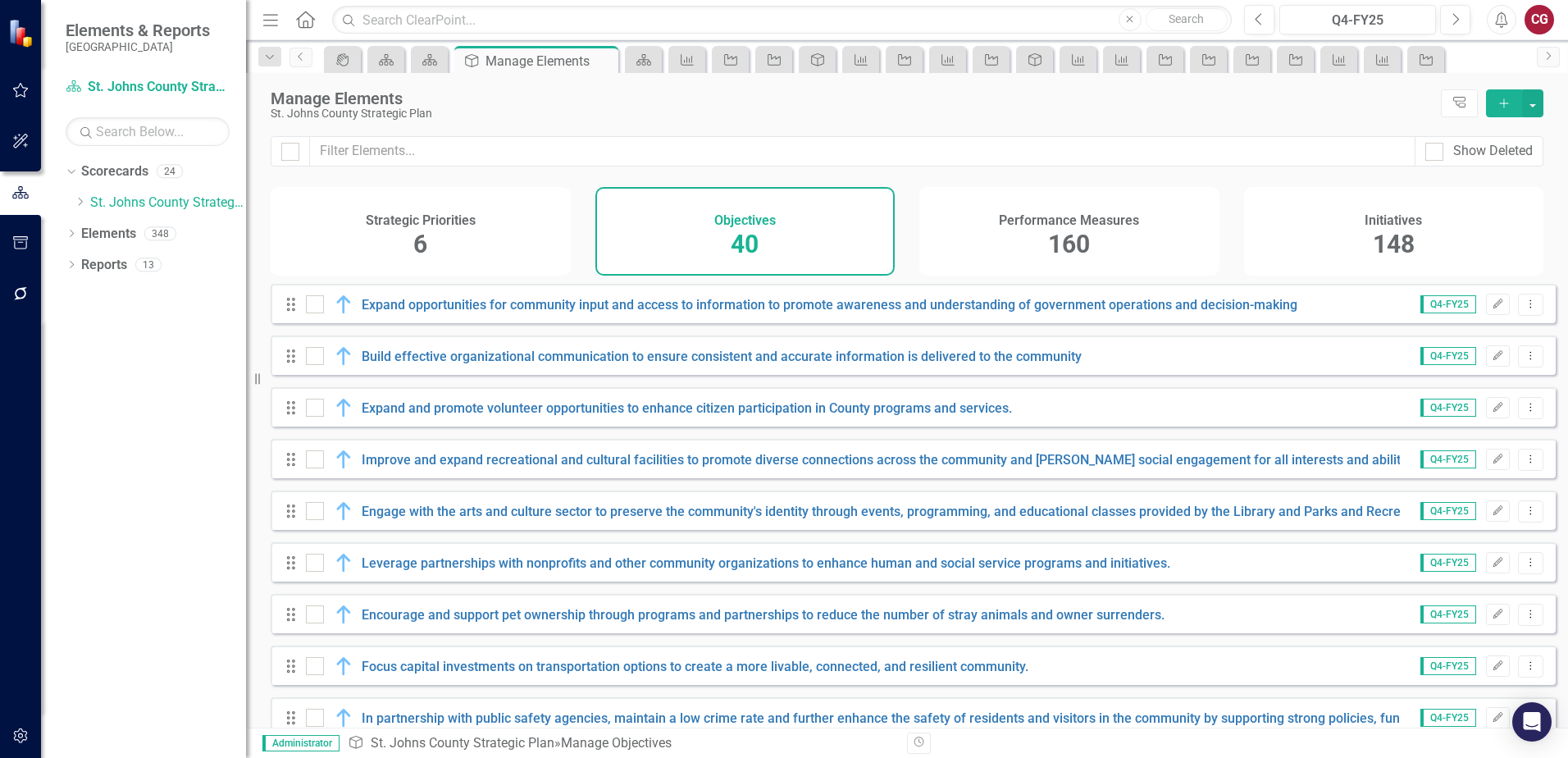
click at [1077, 236] on span "160" at bounding box center [1070, 243] width 42 height 28
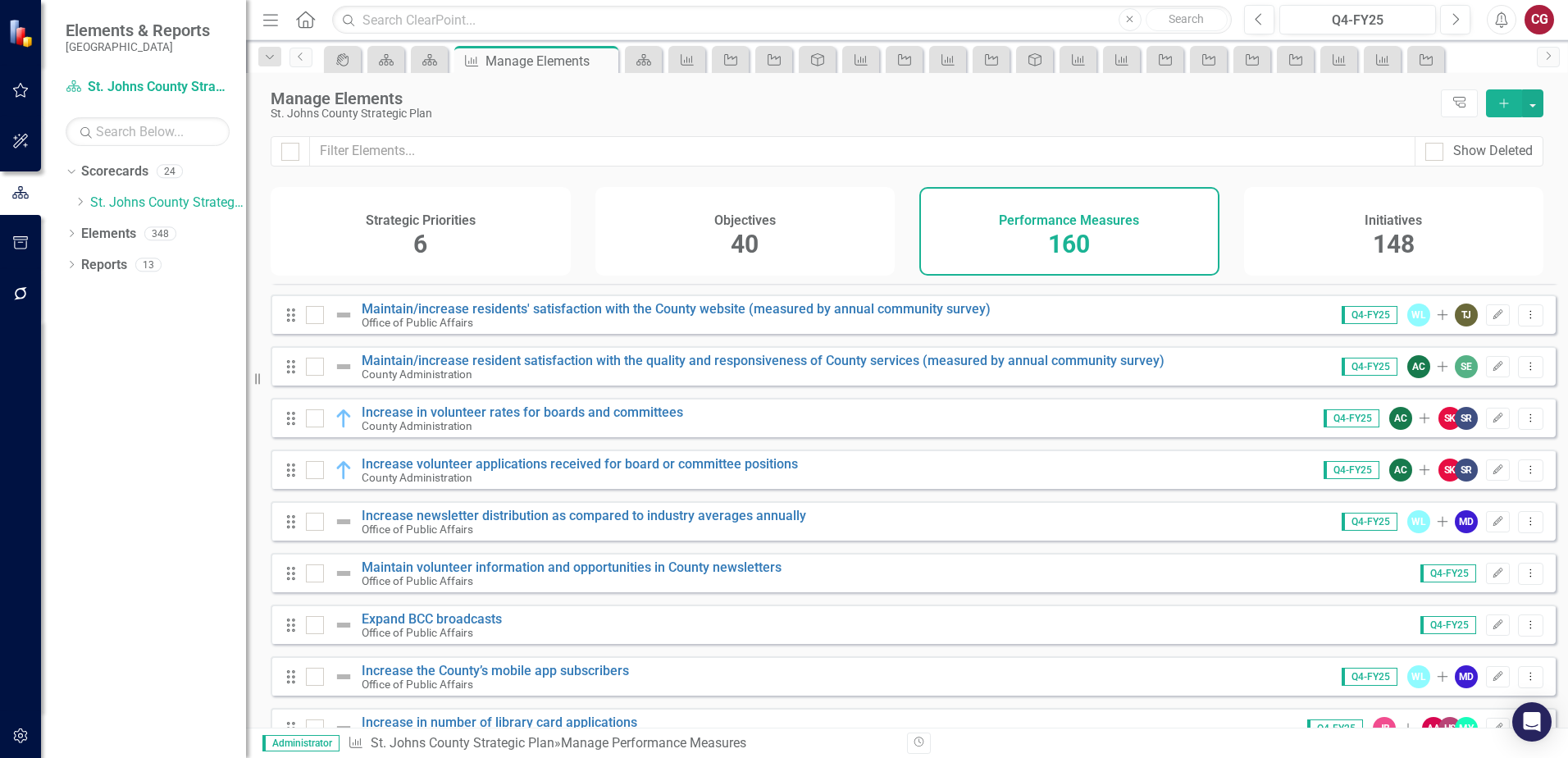
scroll to position [246, 0]
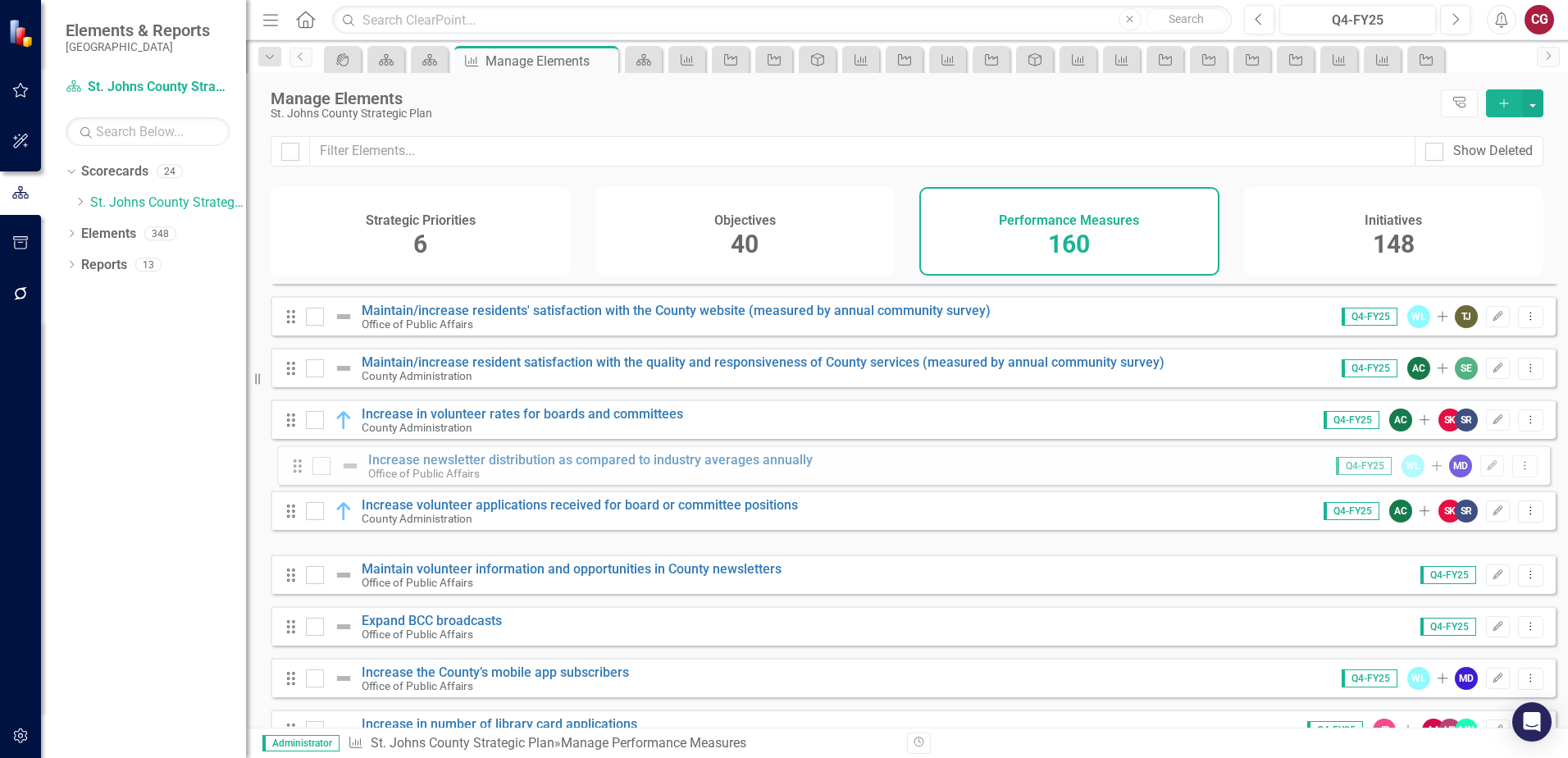
drag, startPoint x: 289, startPoint y: 538, endPoint x: 296, endPoint y: 468, distance: 70.3
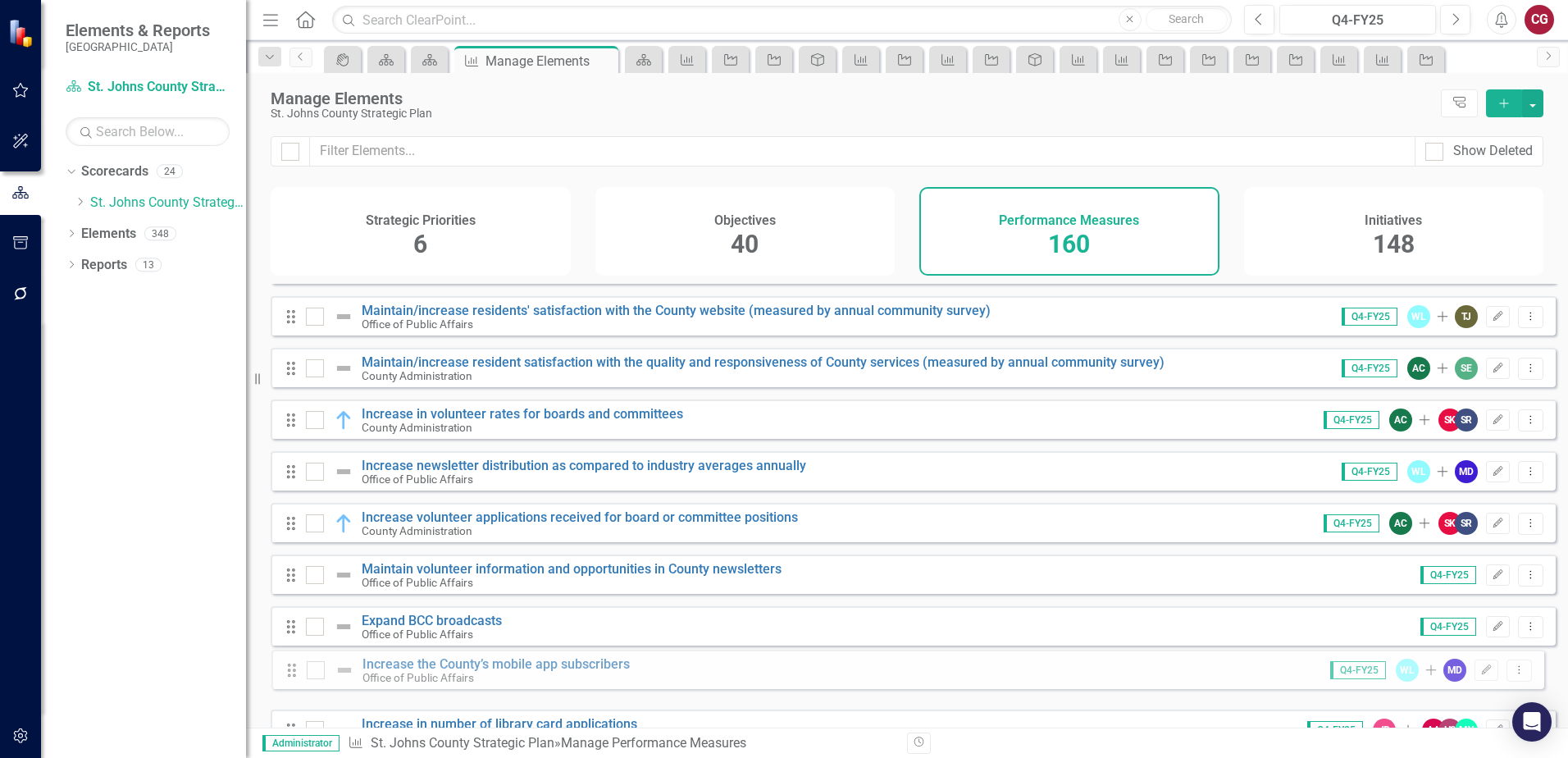
scroll to position [315, 0]
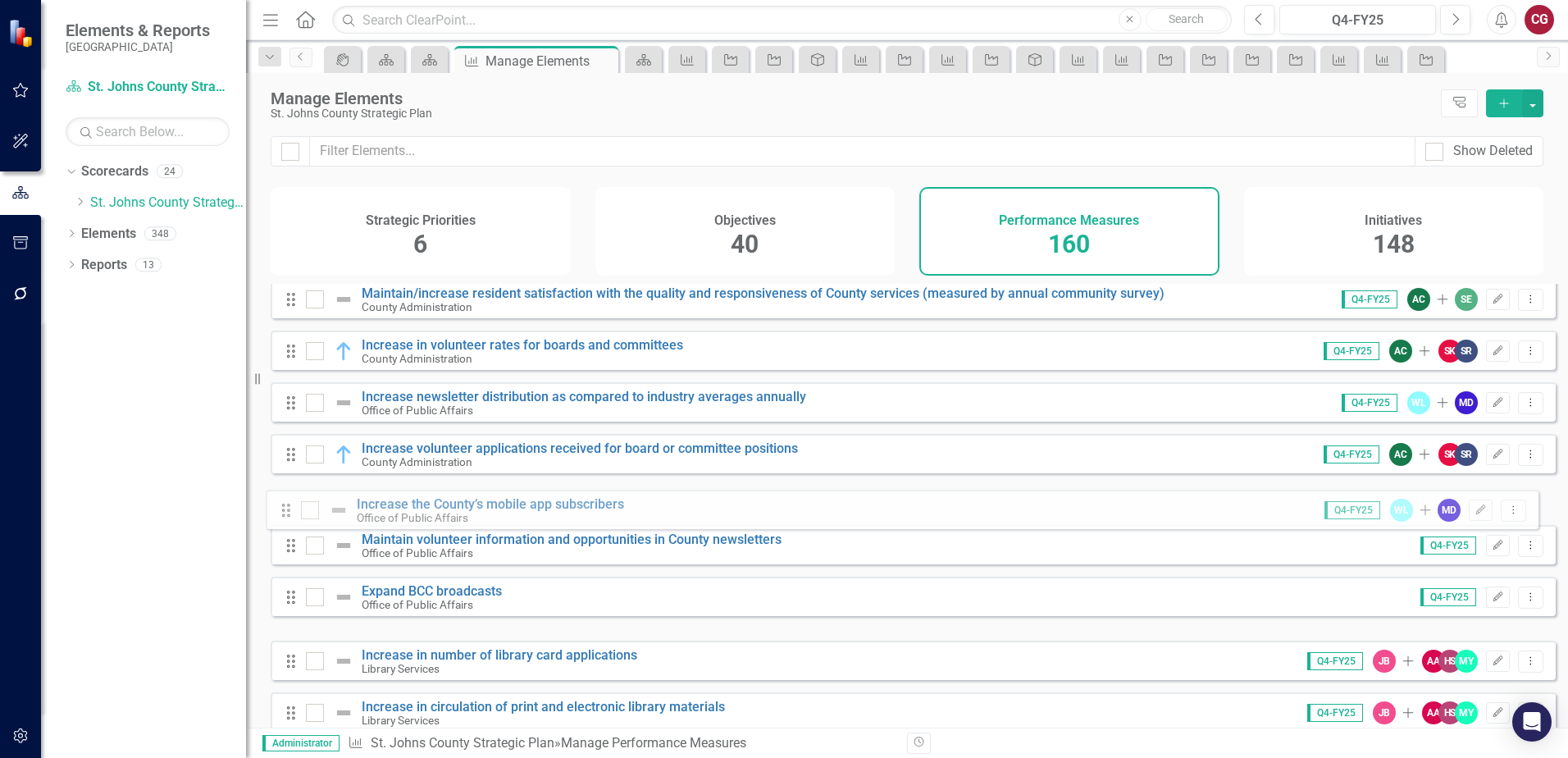
drag, startPoint x: 292, startPoint y: 689, endPoint x: 287, endPoint y: 509, distance: 180.1
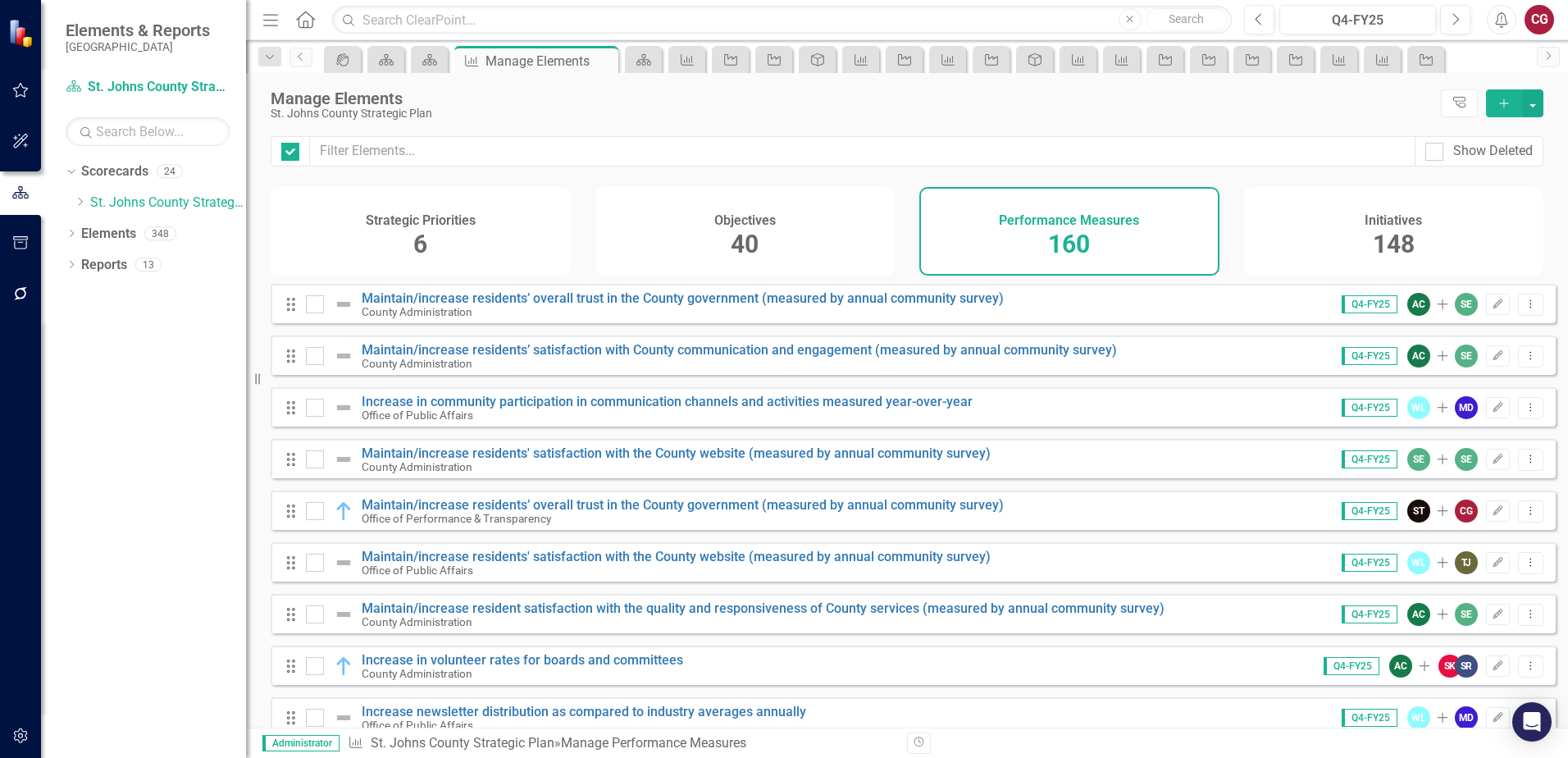
checkbox input "false"
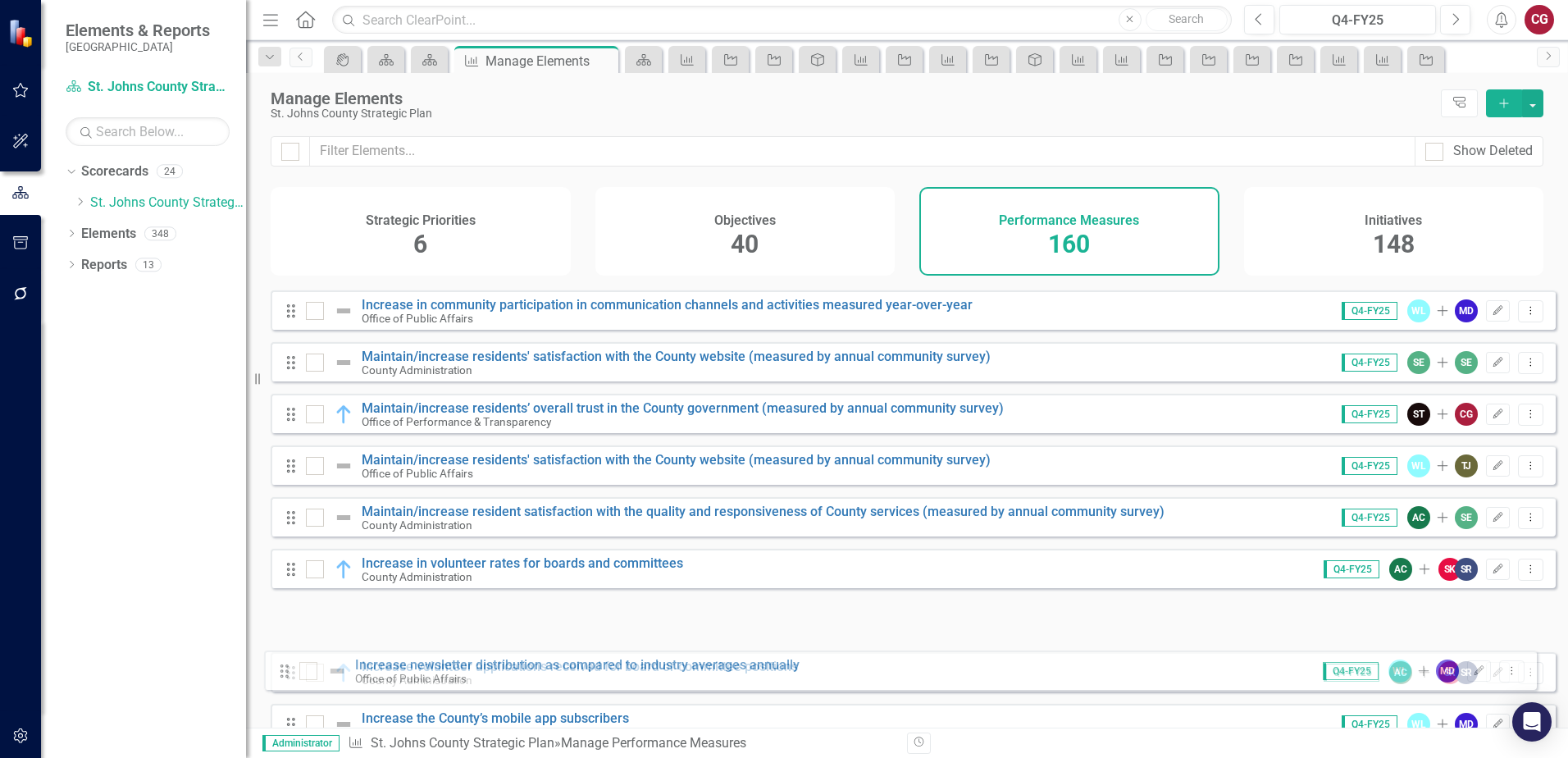
scroll to position [135, 0]
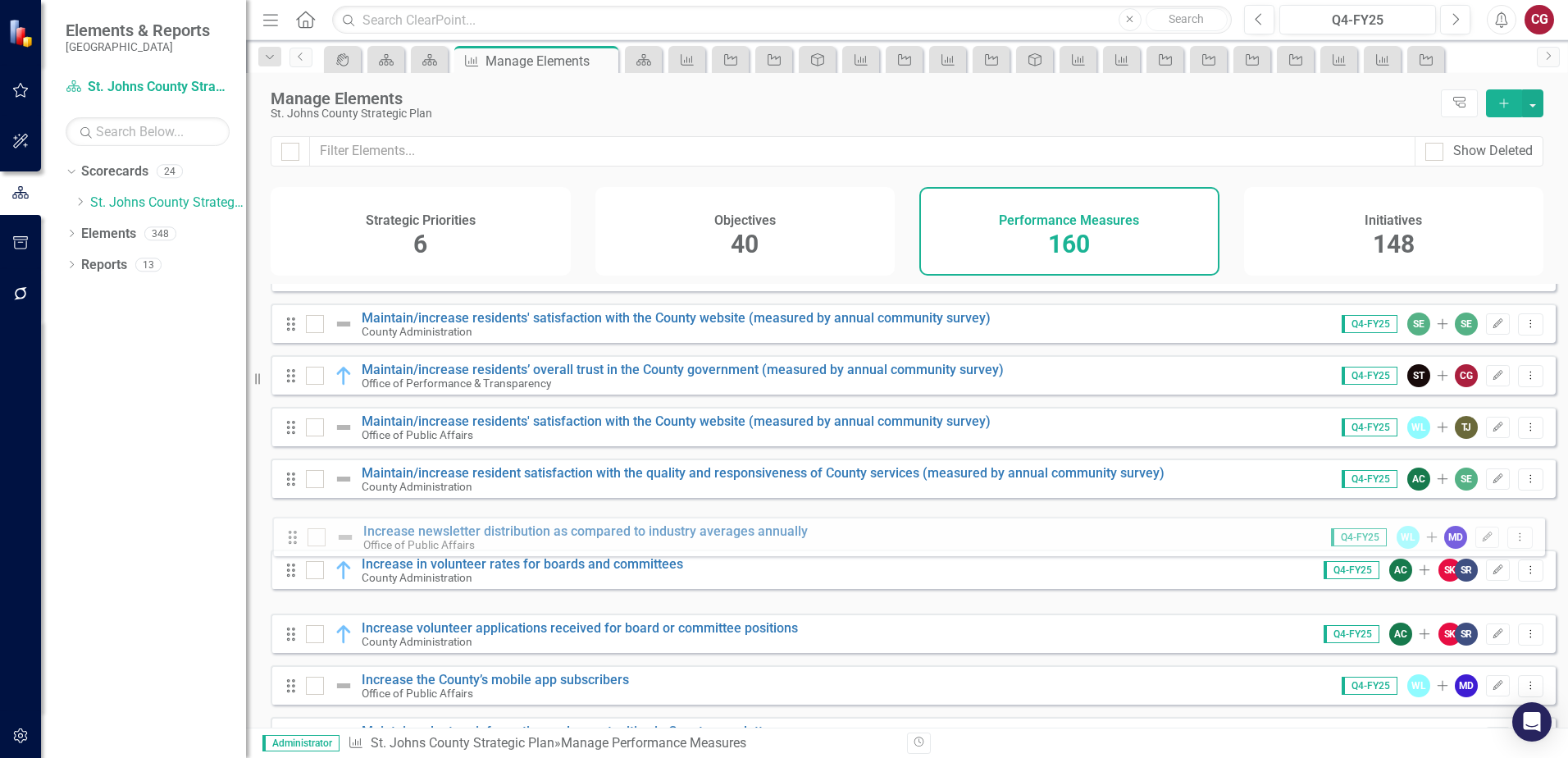
drag, startPoint x: 290, startPoint y: 570, endPoint x: 292, endPoint y: 541, distance: 29.1
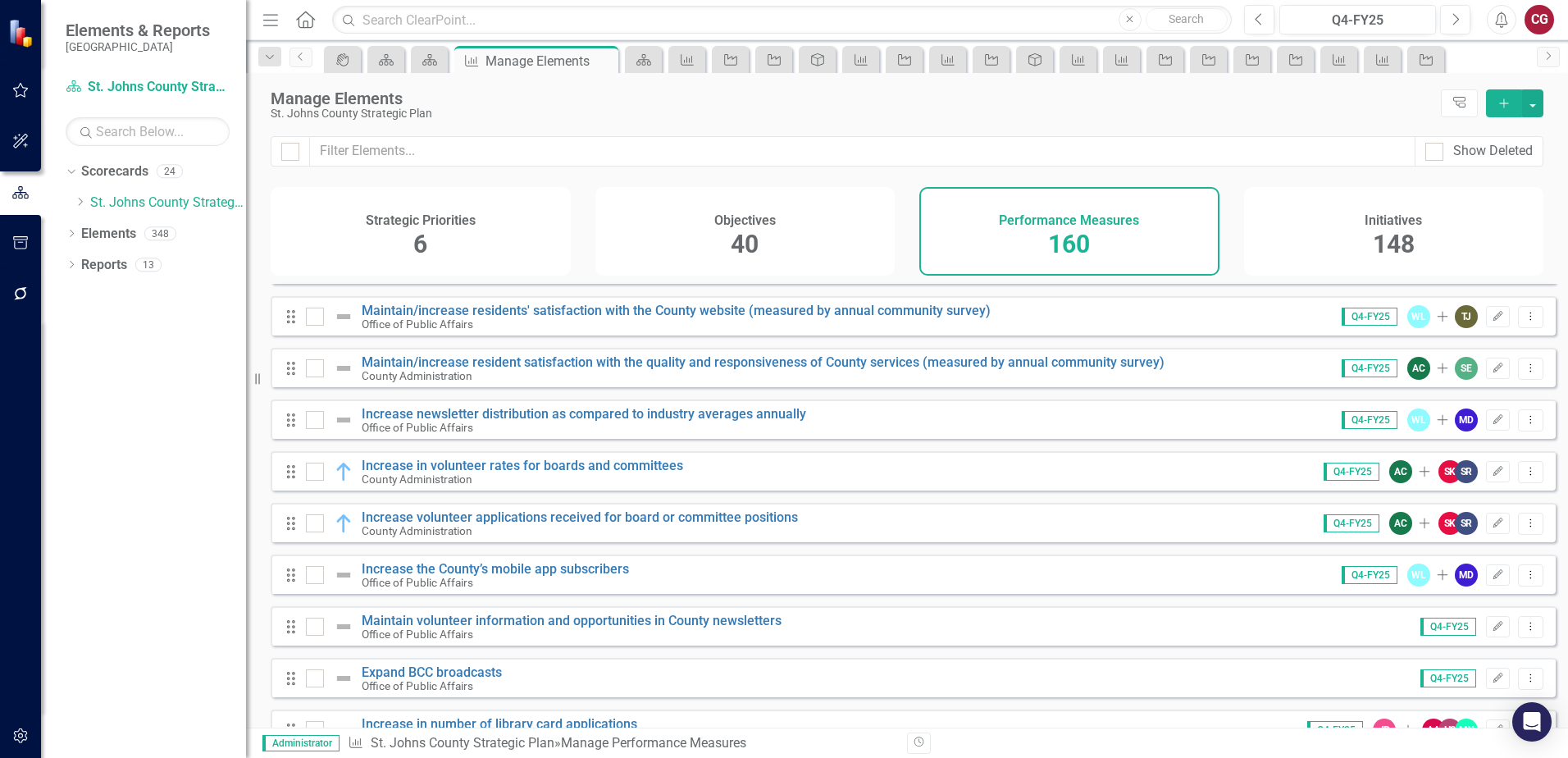
scroll to position [328, 0]
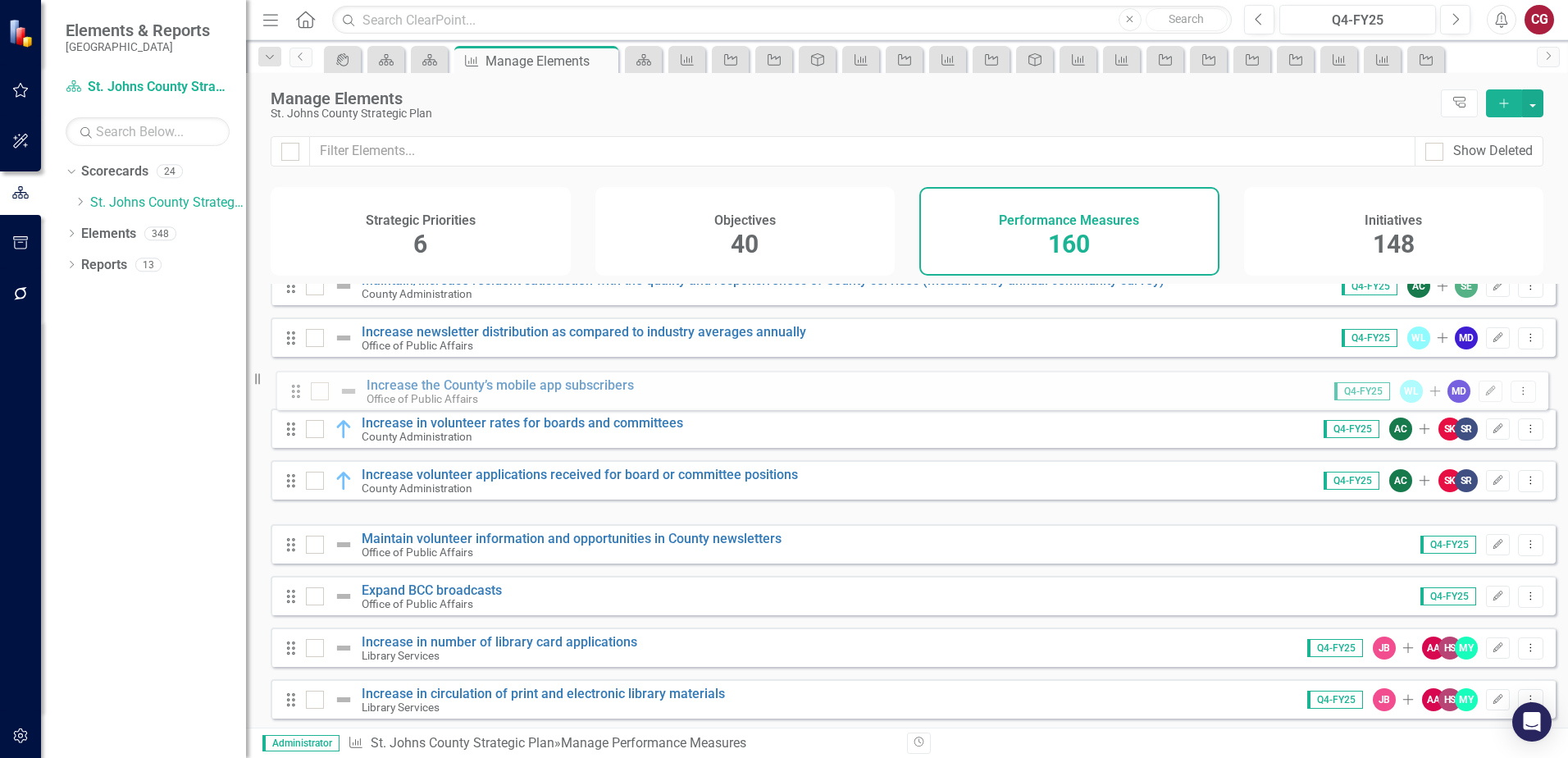
drag, startPoint x: 289, startPoint y: 510, endPoint x: 294, endPoint y: 396, distance: 114.1
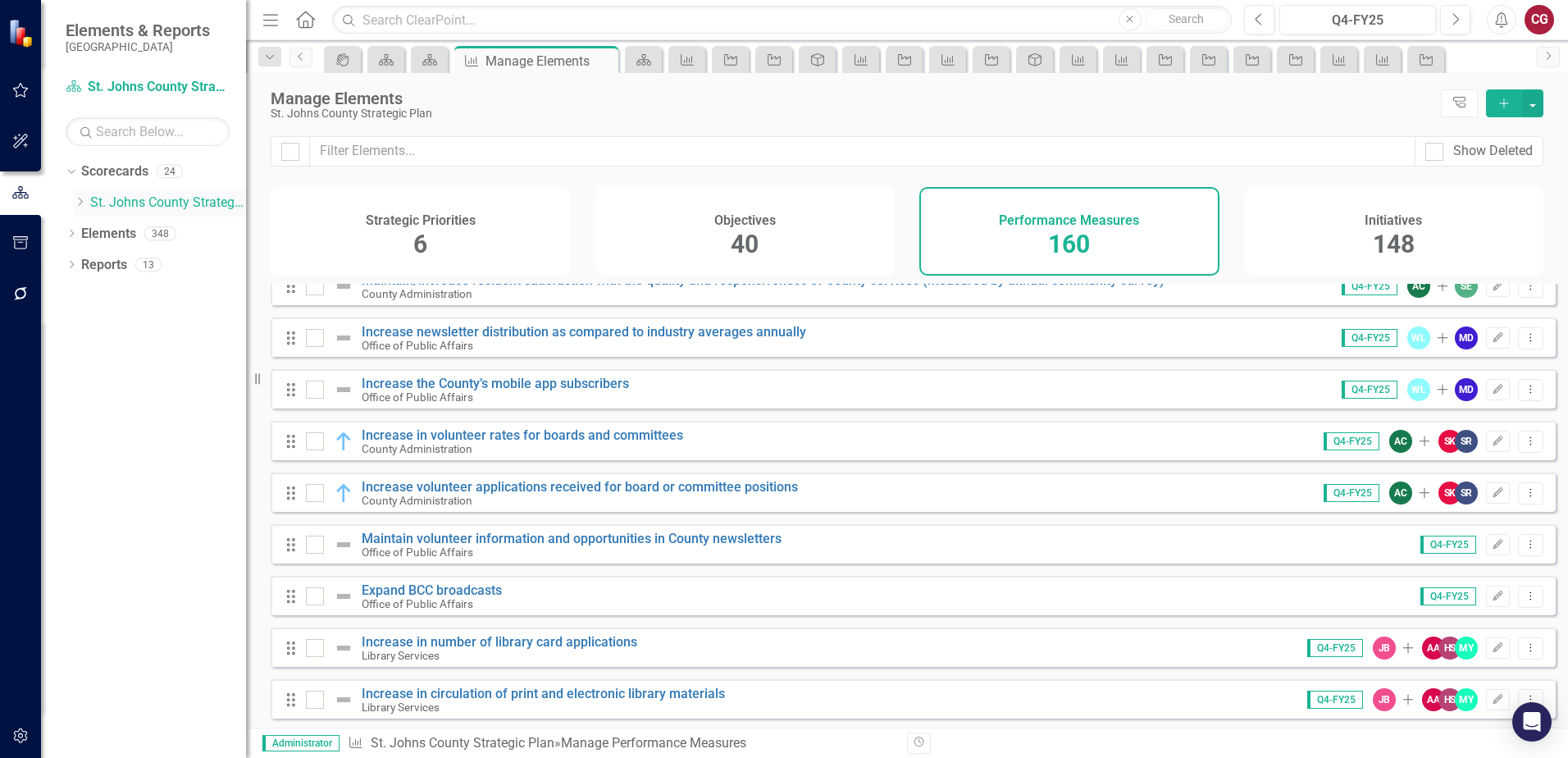
click at [77, 199] on icon "Dropdown" at bounding box center [79, 201] width 12 height 10
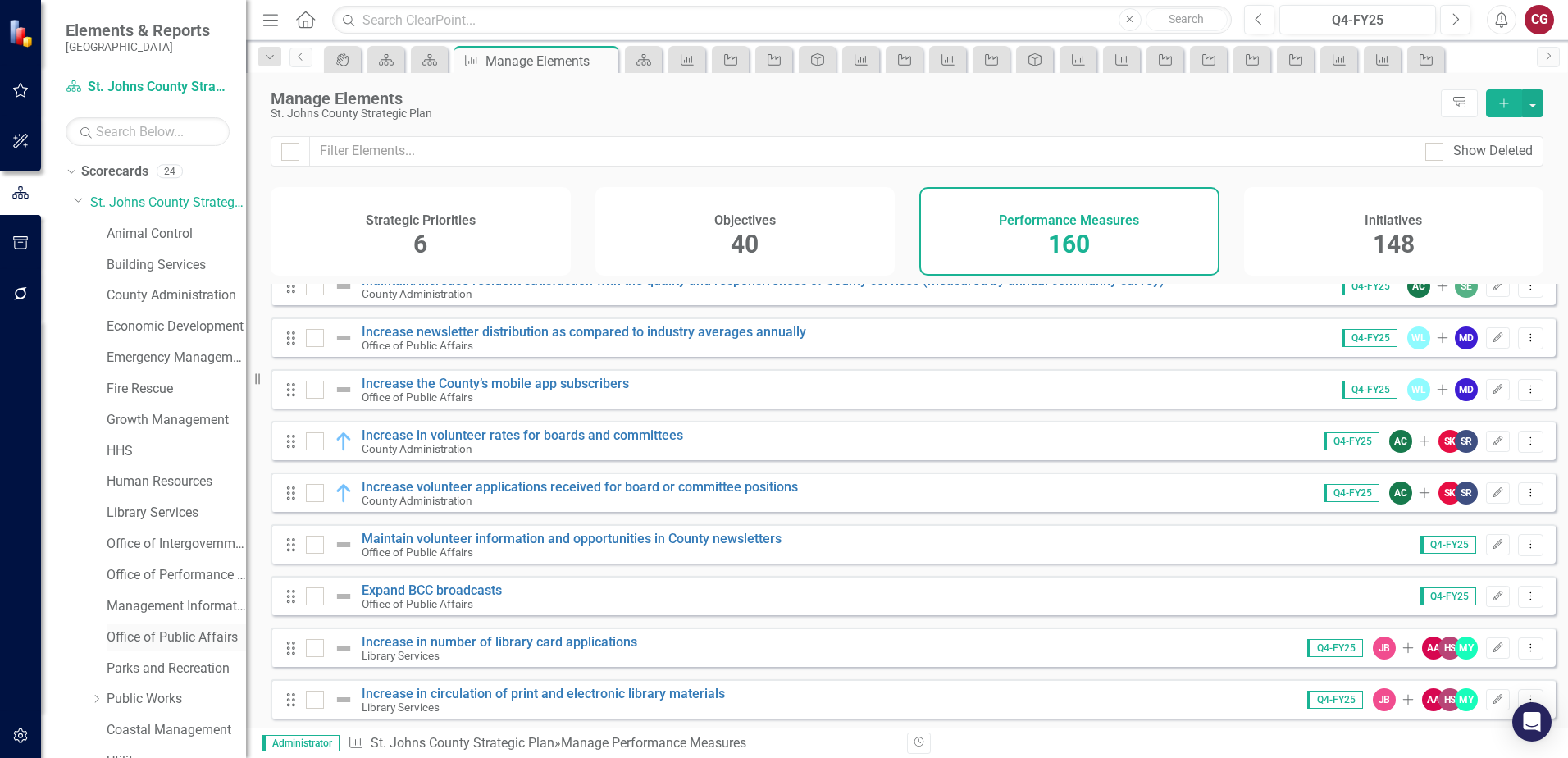
click at [165, 639] on link "Office of Public Affairs" at bounding box center [176, 637] width 140 height 19
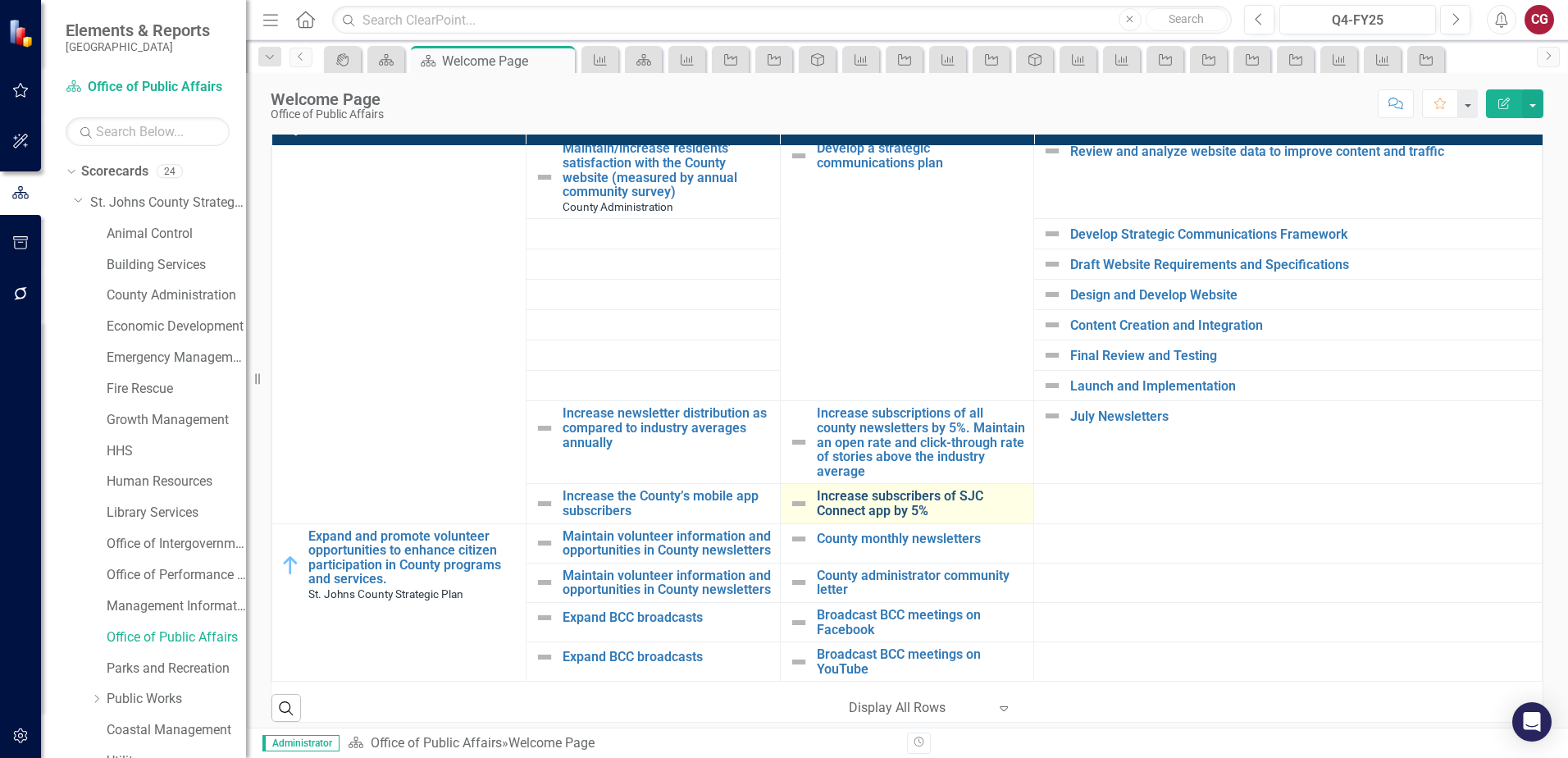
scroll to position [574, 0]
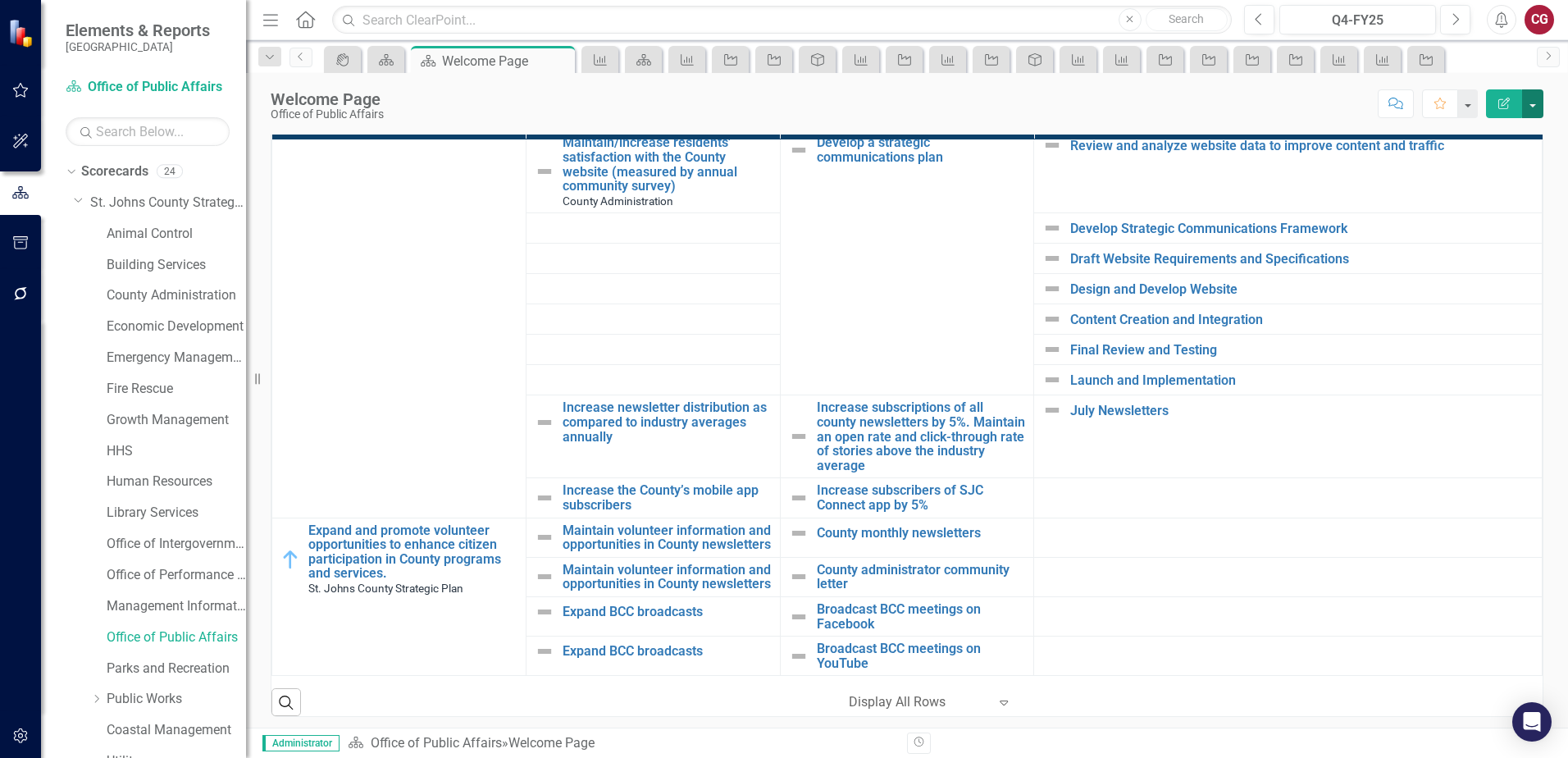
click at [1527, 114] on button "button" at bounding box center [1532, 103] width 21 height 28
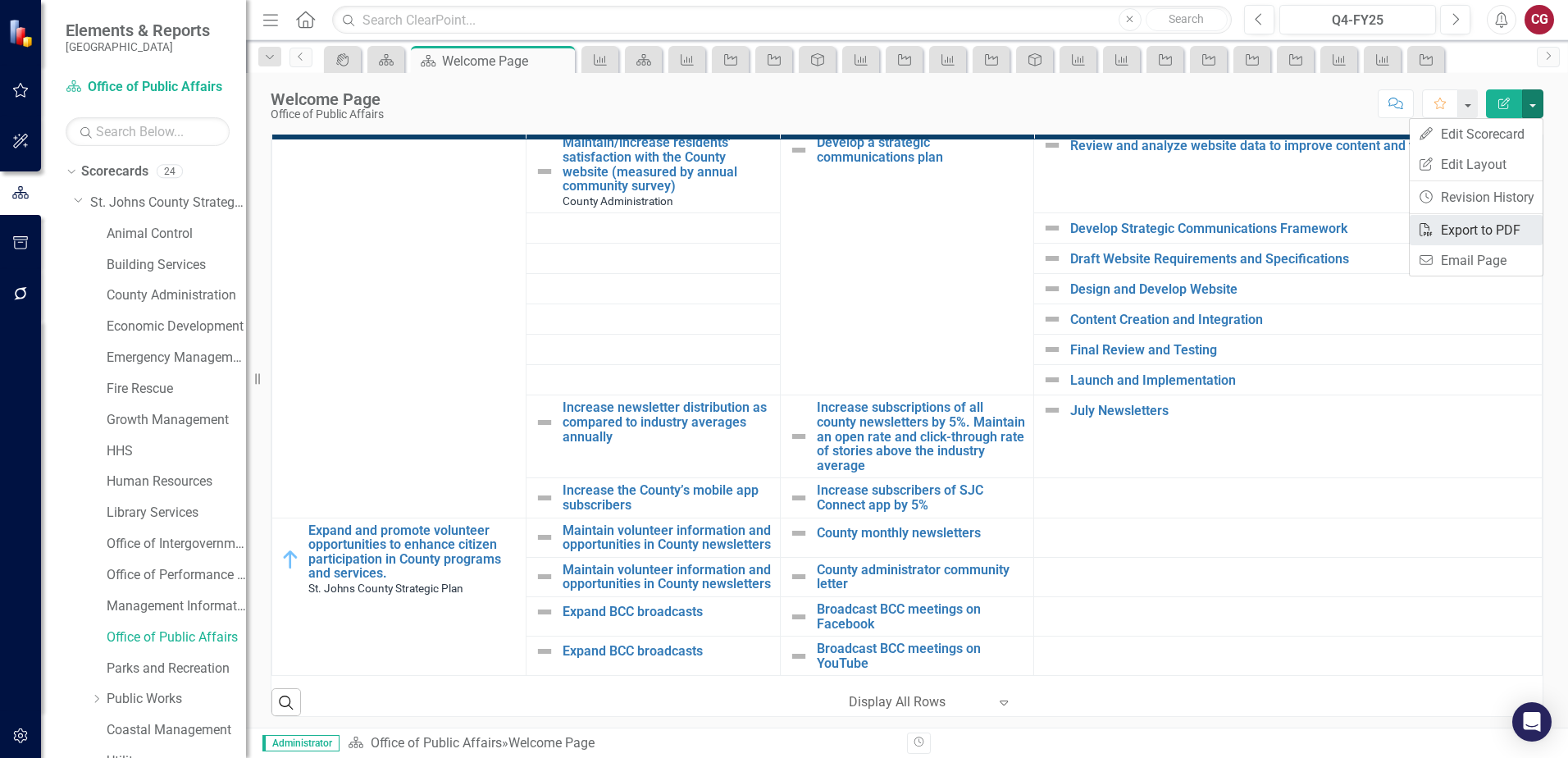
click at [1499, 226] on link "PDF Export to PDF" at bounding box center [1476, 229] width 133 height 30
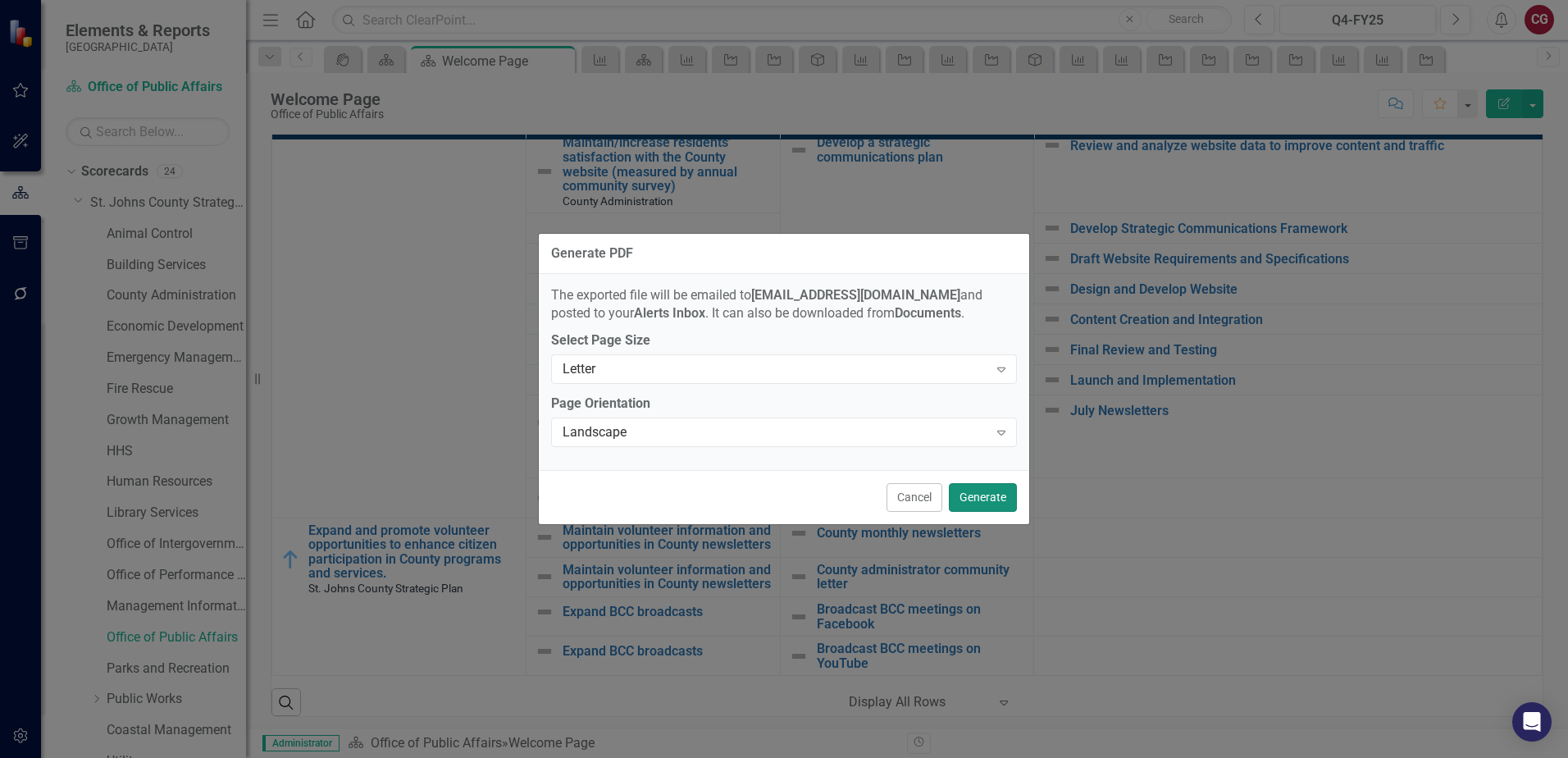
click at [1002, 500] on button "Generate" at bounding box center [983, 496] width 68 height 28
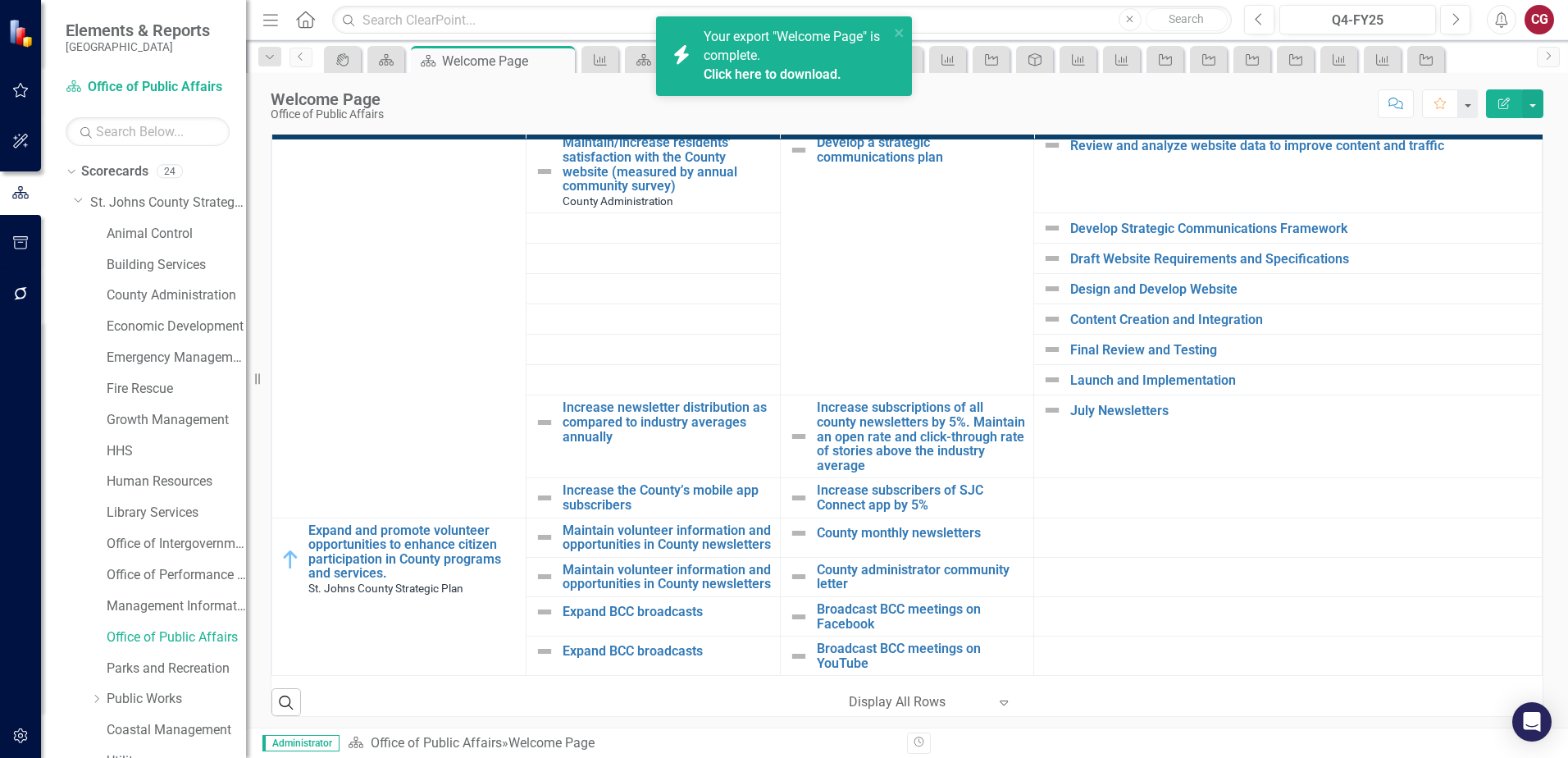
click at [828, 65] on div "Click here to download." at bounding box center [794, 74] width 181 height 19
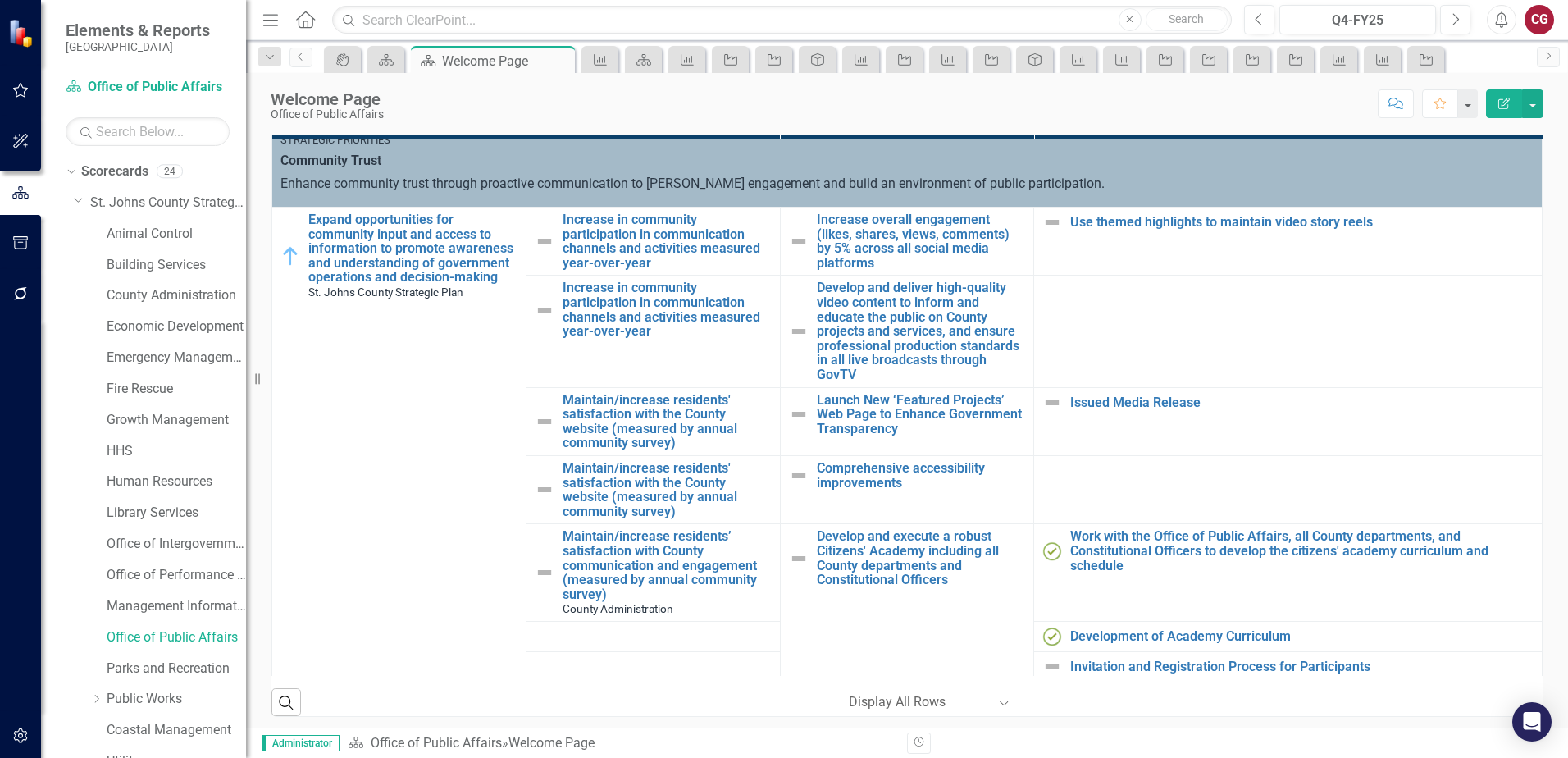
scroll to position [0, 0]
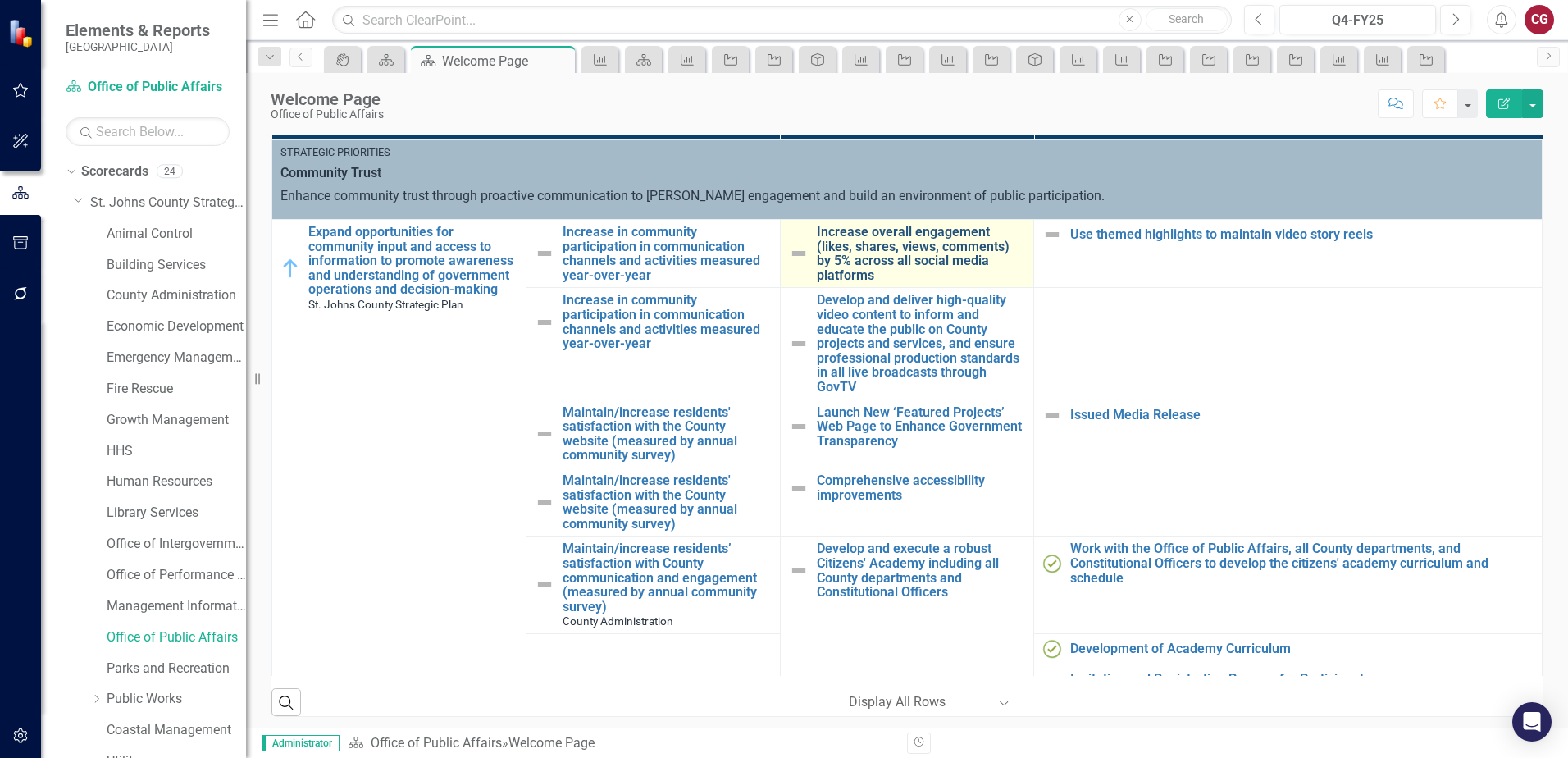
click at [868, 250] on link "Increase overall engagement (likes, shares, views, comments) by 5% across all s…" at bounding box center [922, 253] width 209 height 58
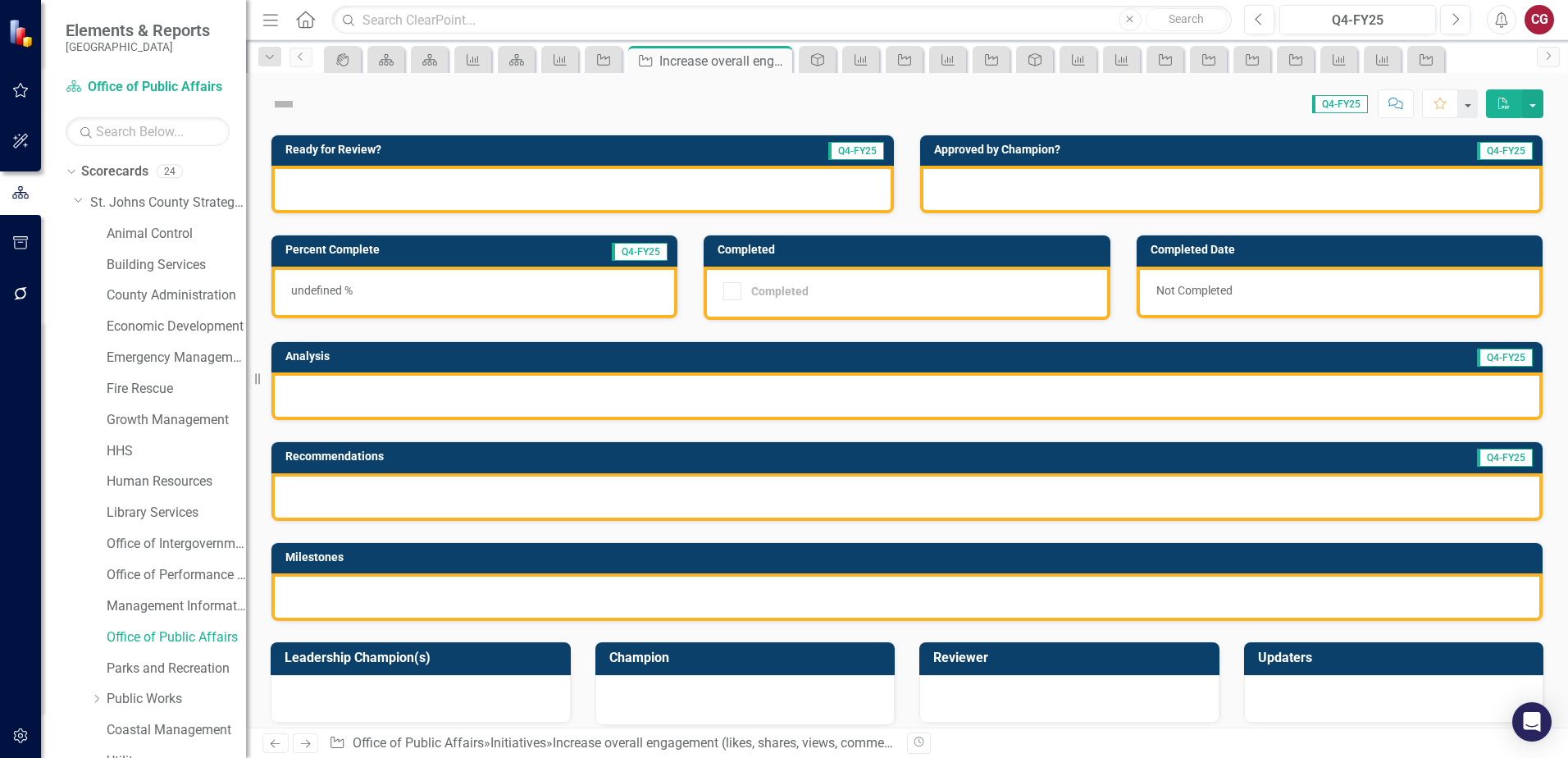
checkbox input "true"
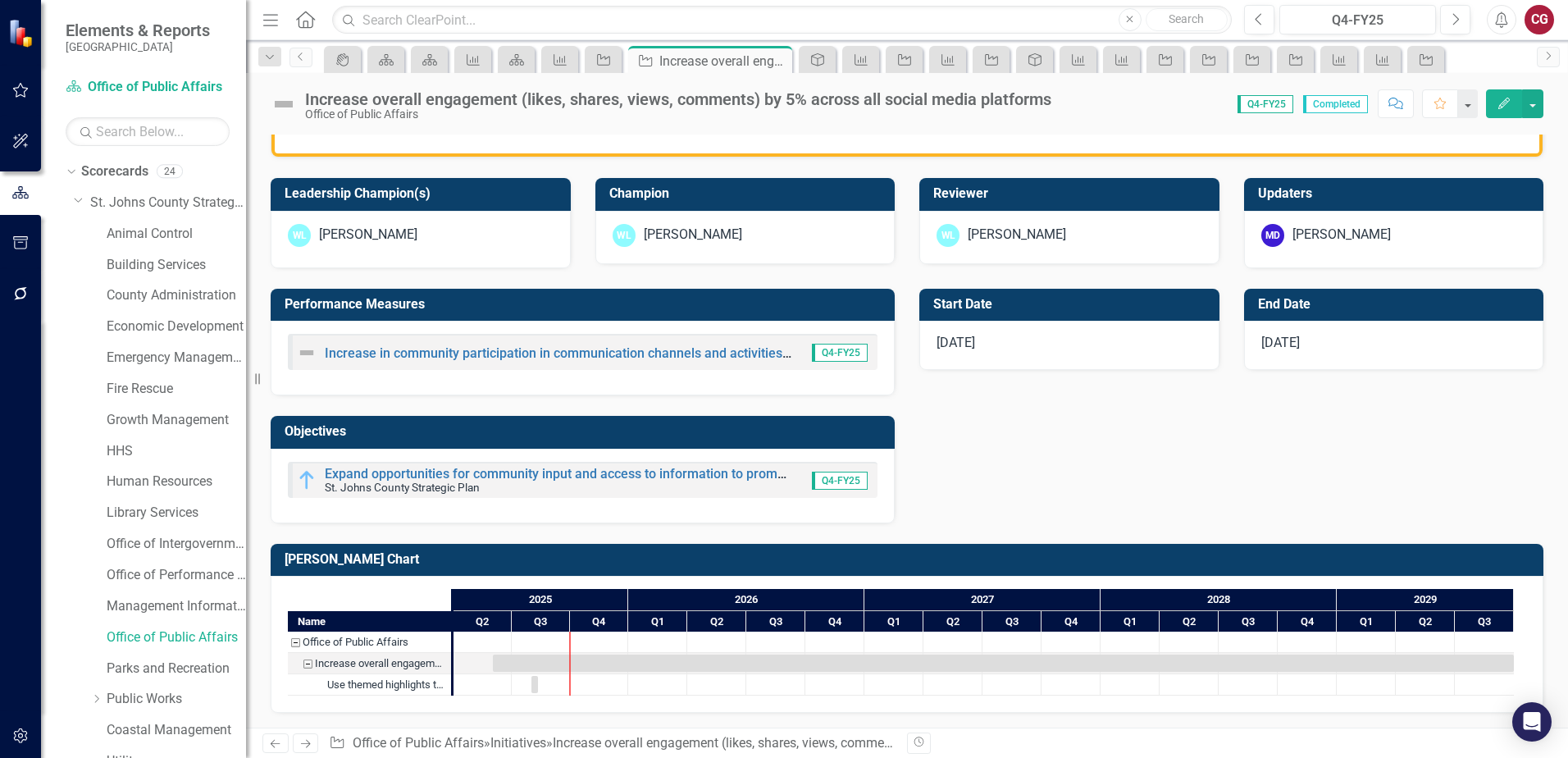
scroll to position [502, 0]
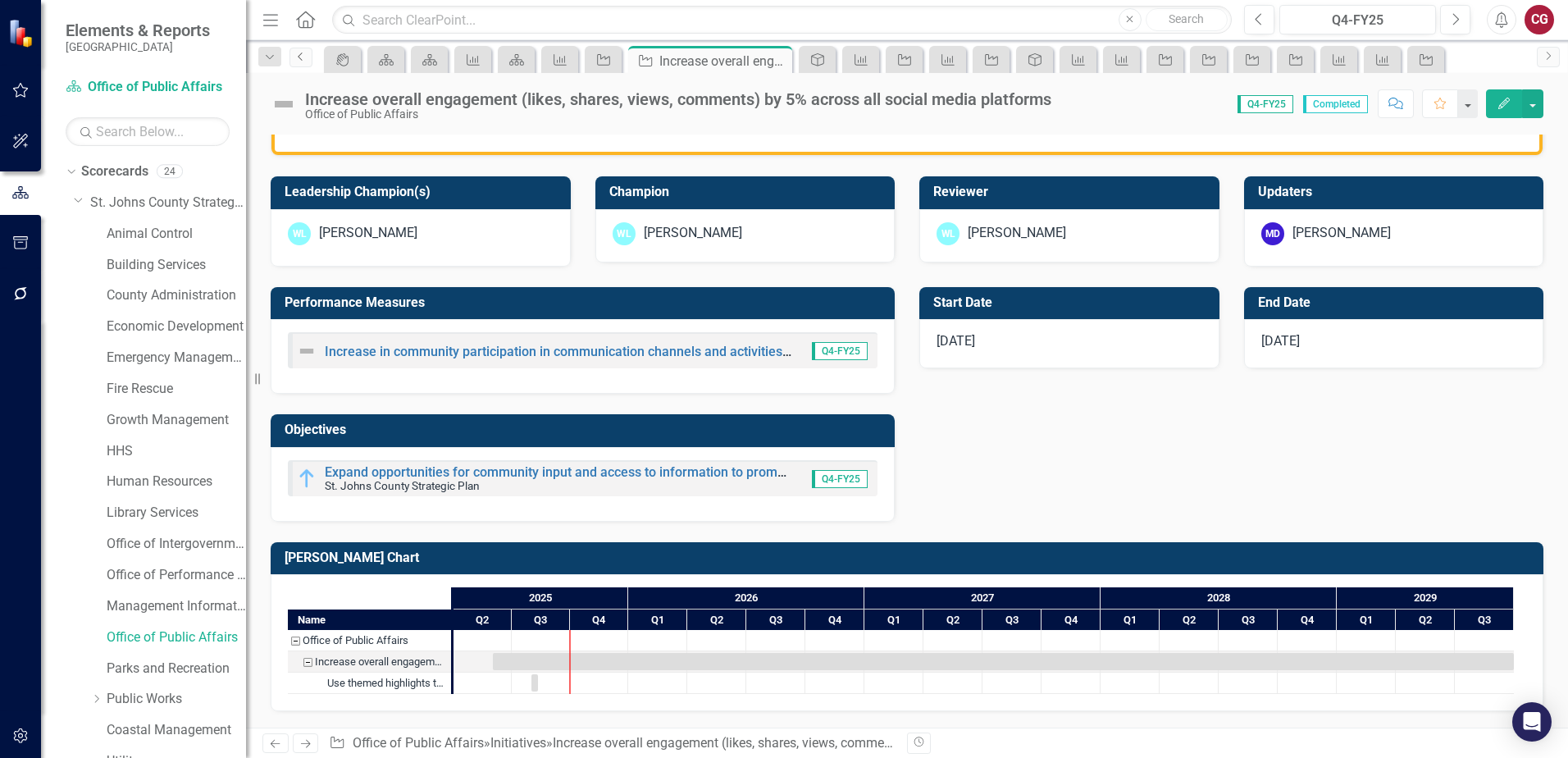
click at [306, 66] on link "Previous" at bounding box center [300, 57] width 23 height 19
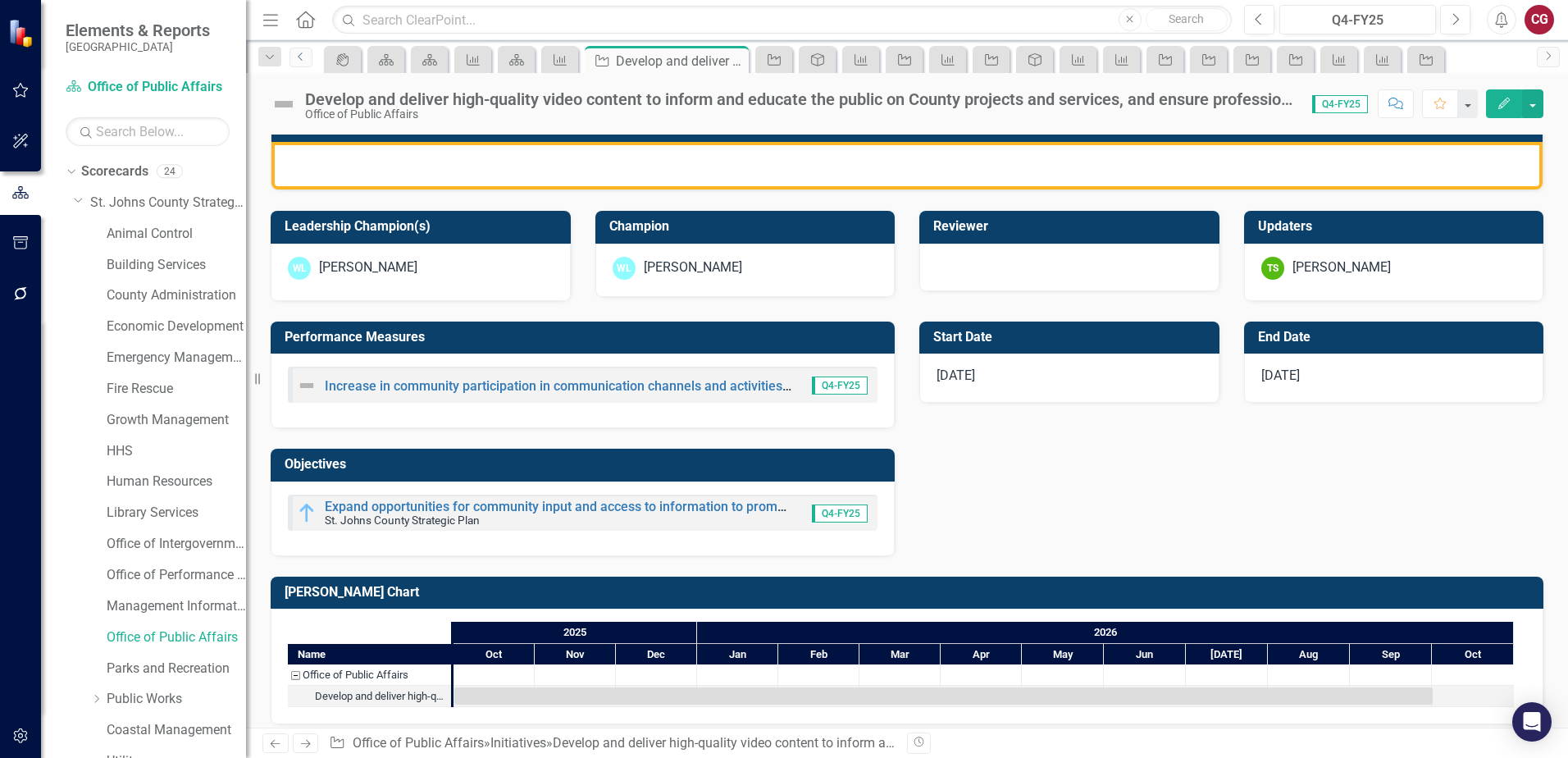
scroll to position [449, 0]
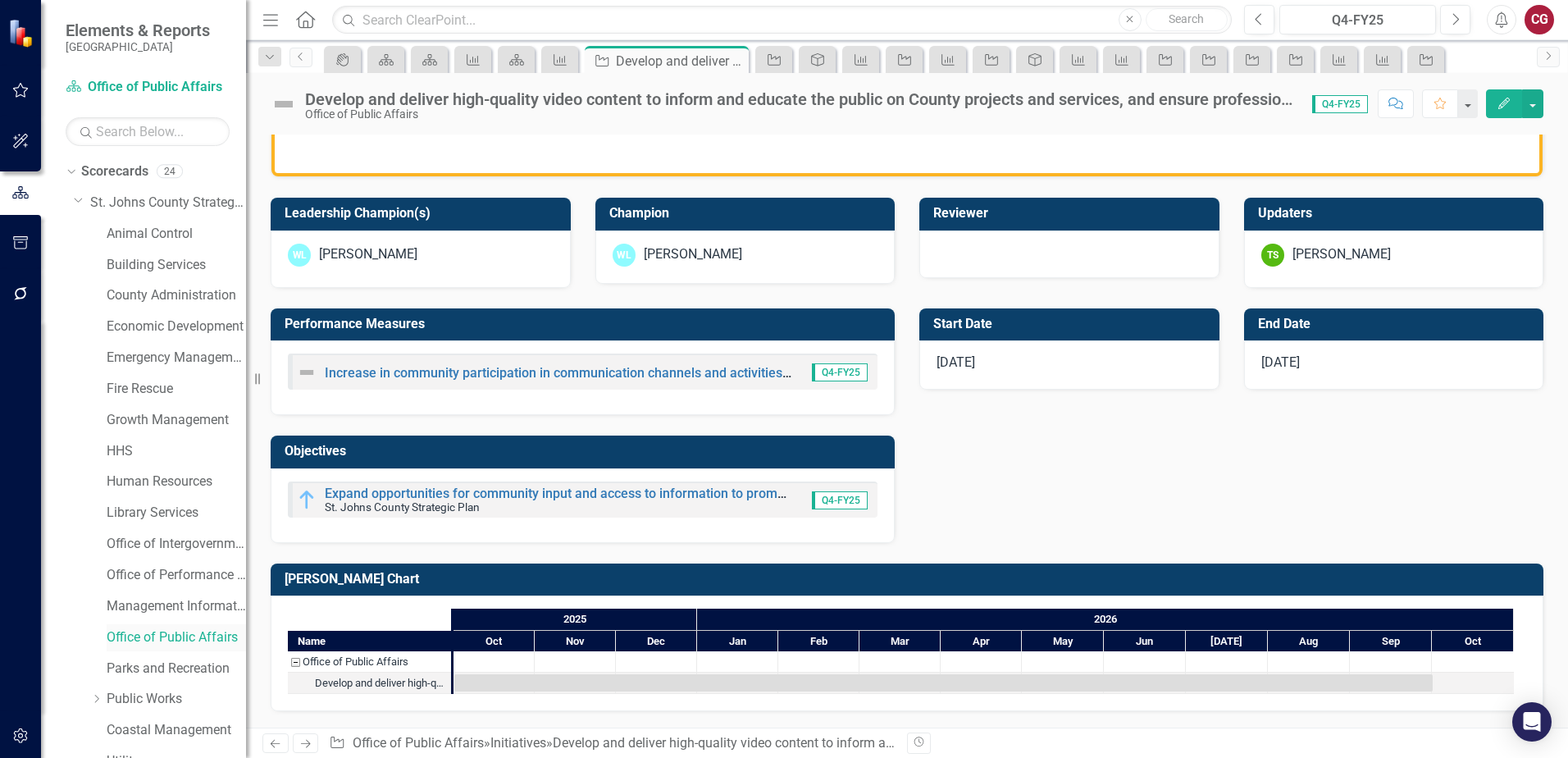
click at [153, 641] on link "Office of Public Affairs" at bounding box center [176, 637] width 140 height 19
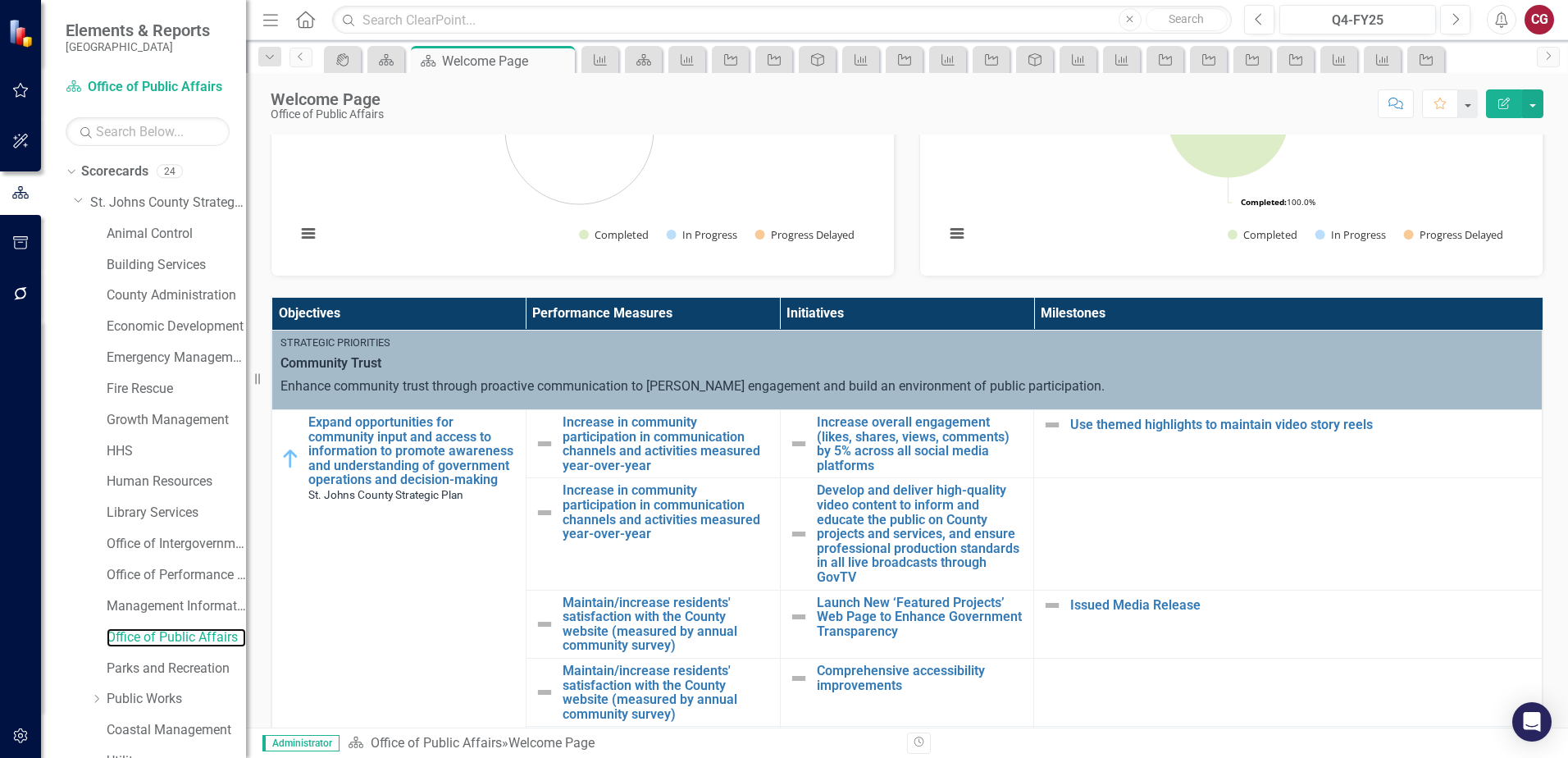
scroll to position [410, 0]
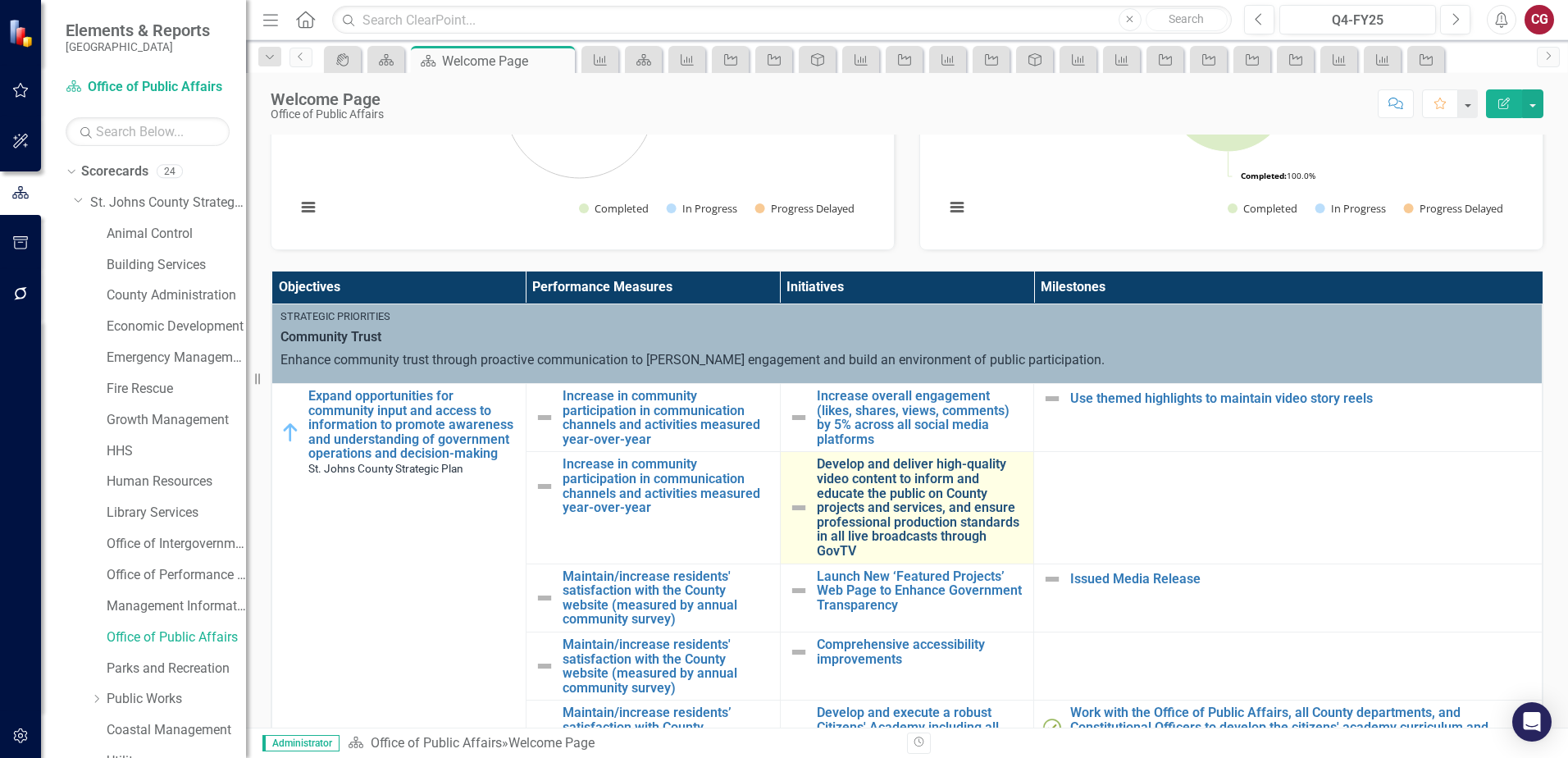
click at [860, 495] on link "Develop and deliver high-quality video content to inform and educate the public…" at bounding box center [922, 507] width 209 height 101
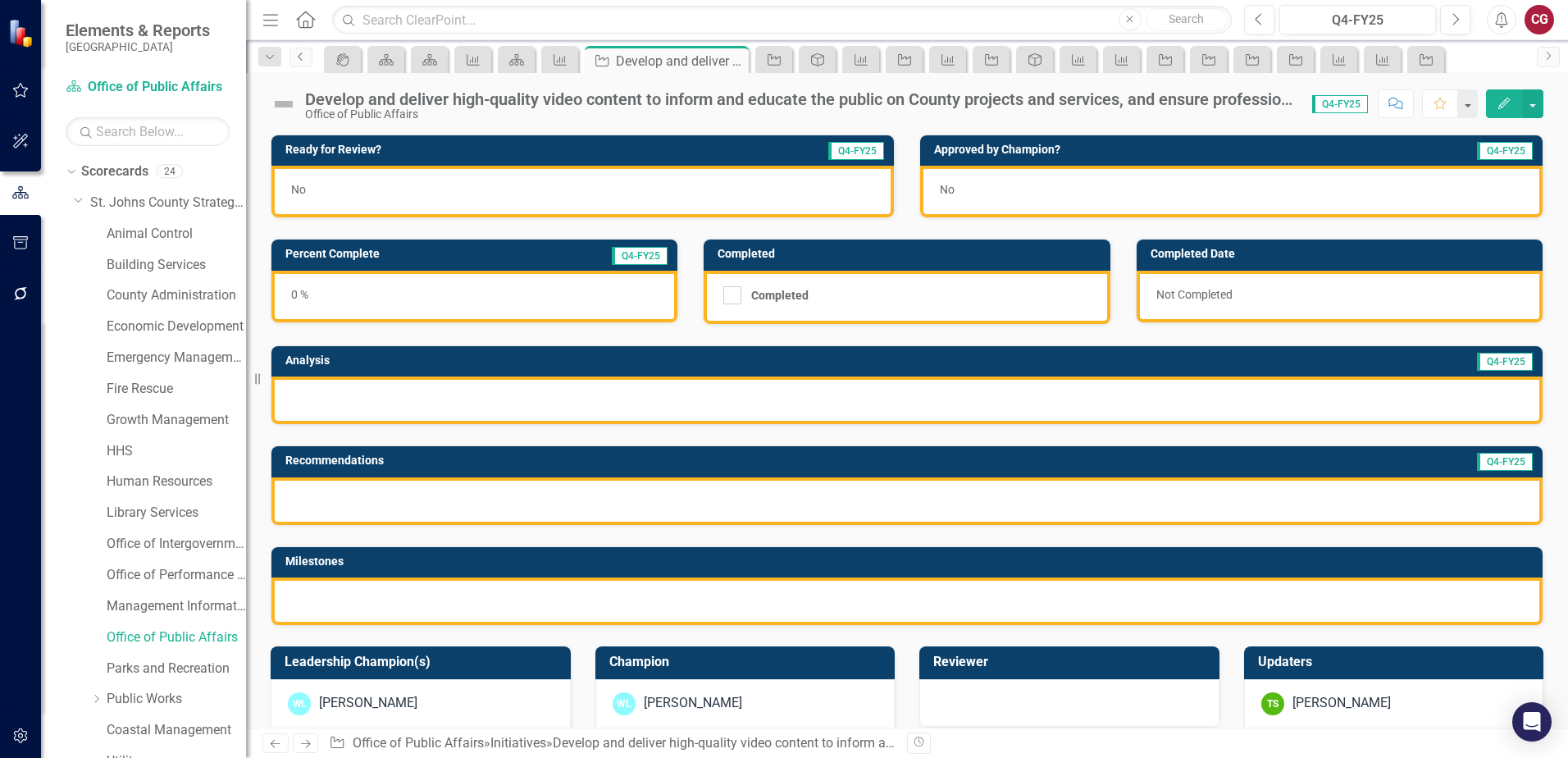
click at [294, 63] on link "Previous" at bounding box center [300, 57] width 23 height 19
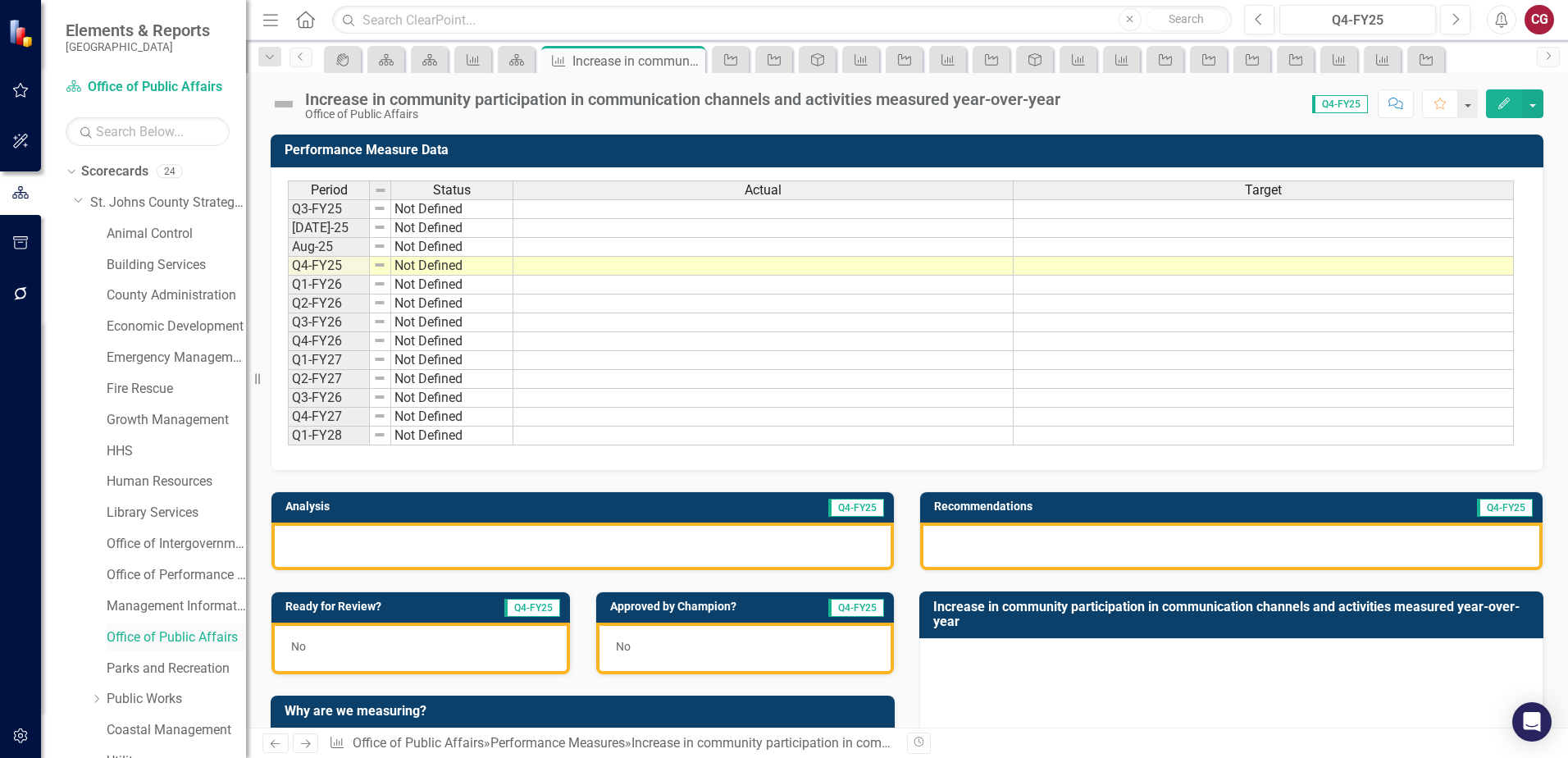
click at [168, 633] on link "Office of Public Affairs" at bounding box center [176, 637] width 140 height 19
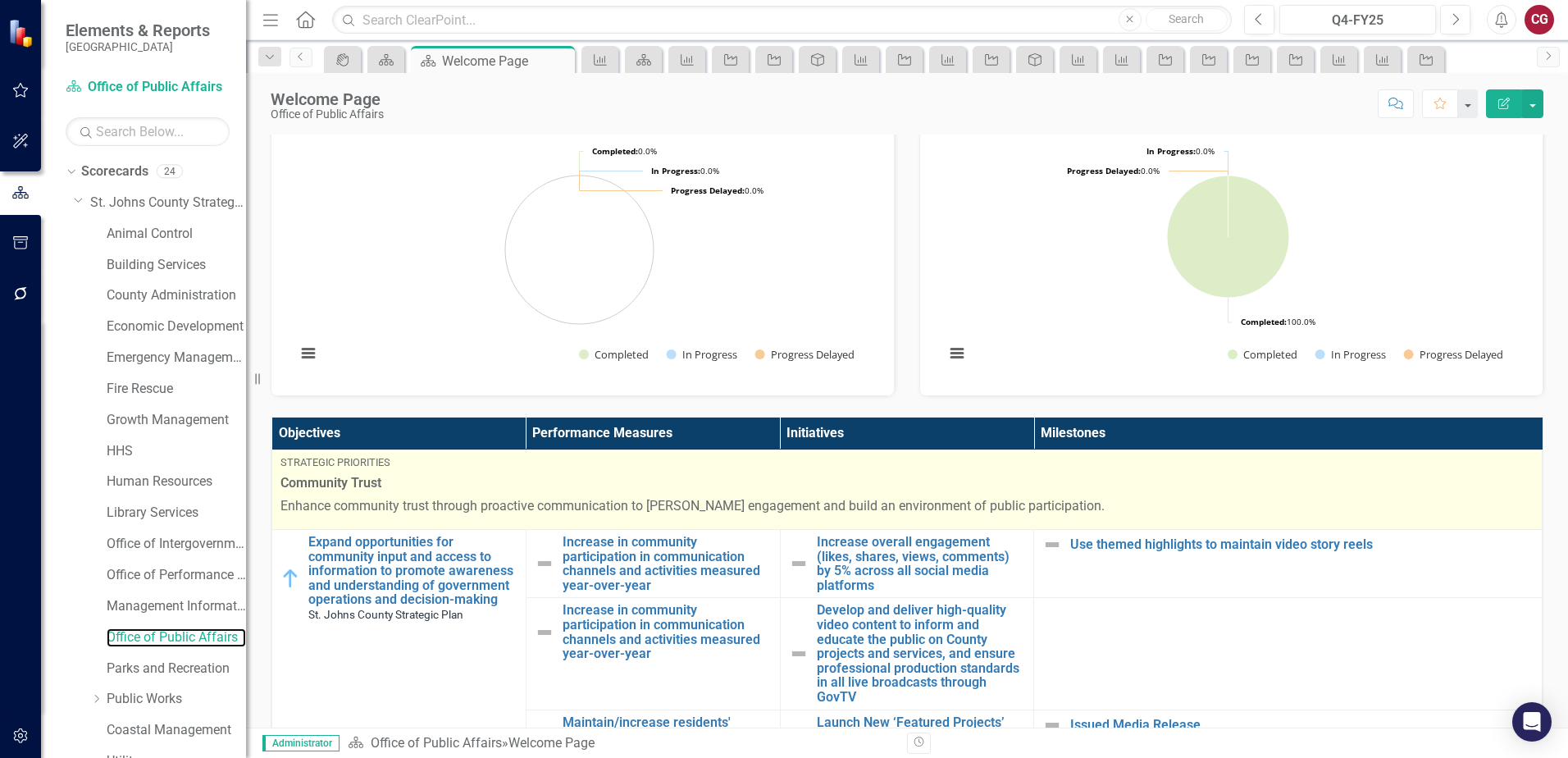
scroll to position [328, 0]
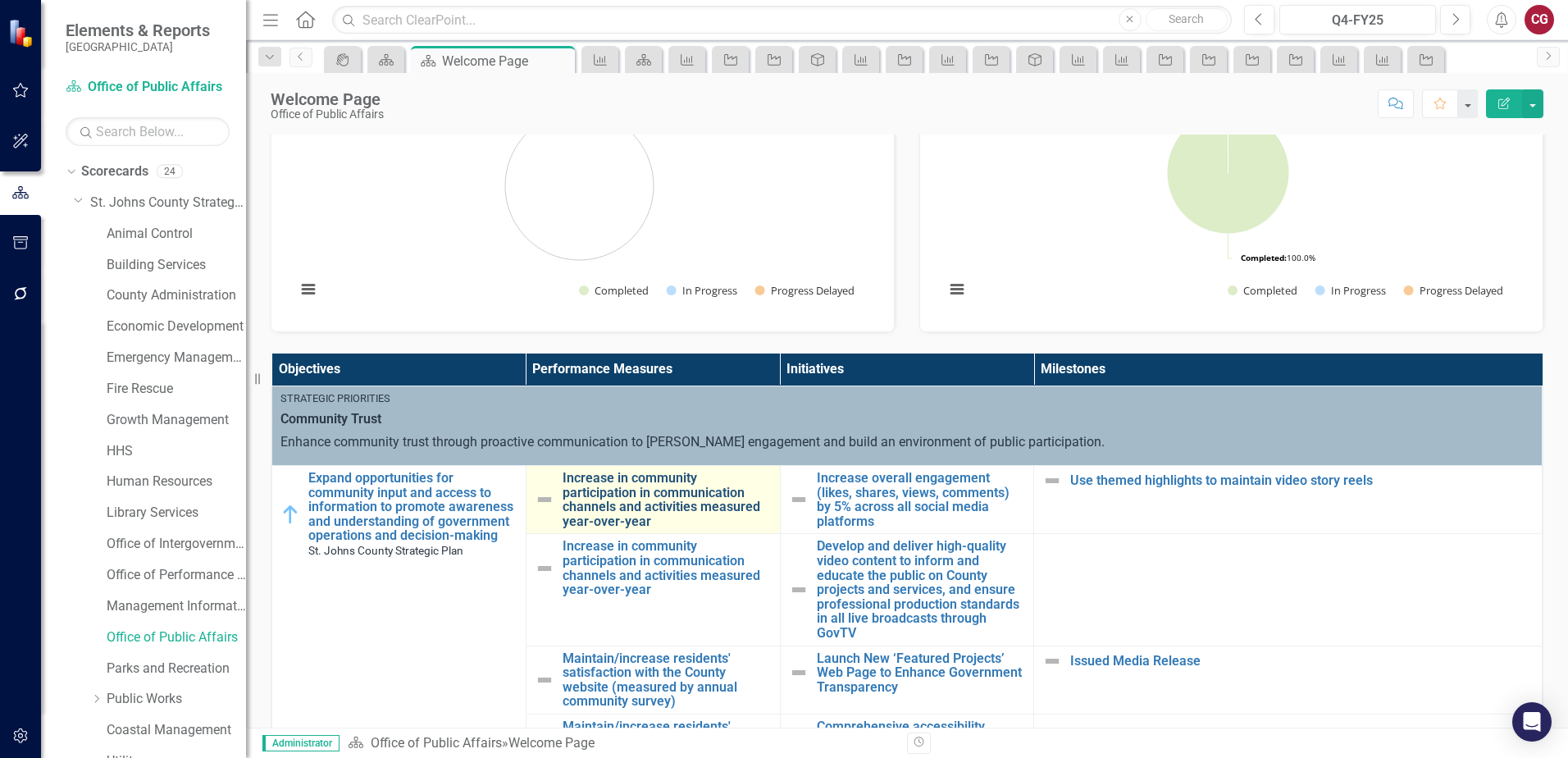
click at [666, 495] on link "Increase in community participation in communication channels and activities me…" at bounding box center [667, 499] width 209 height 58
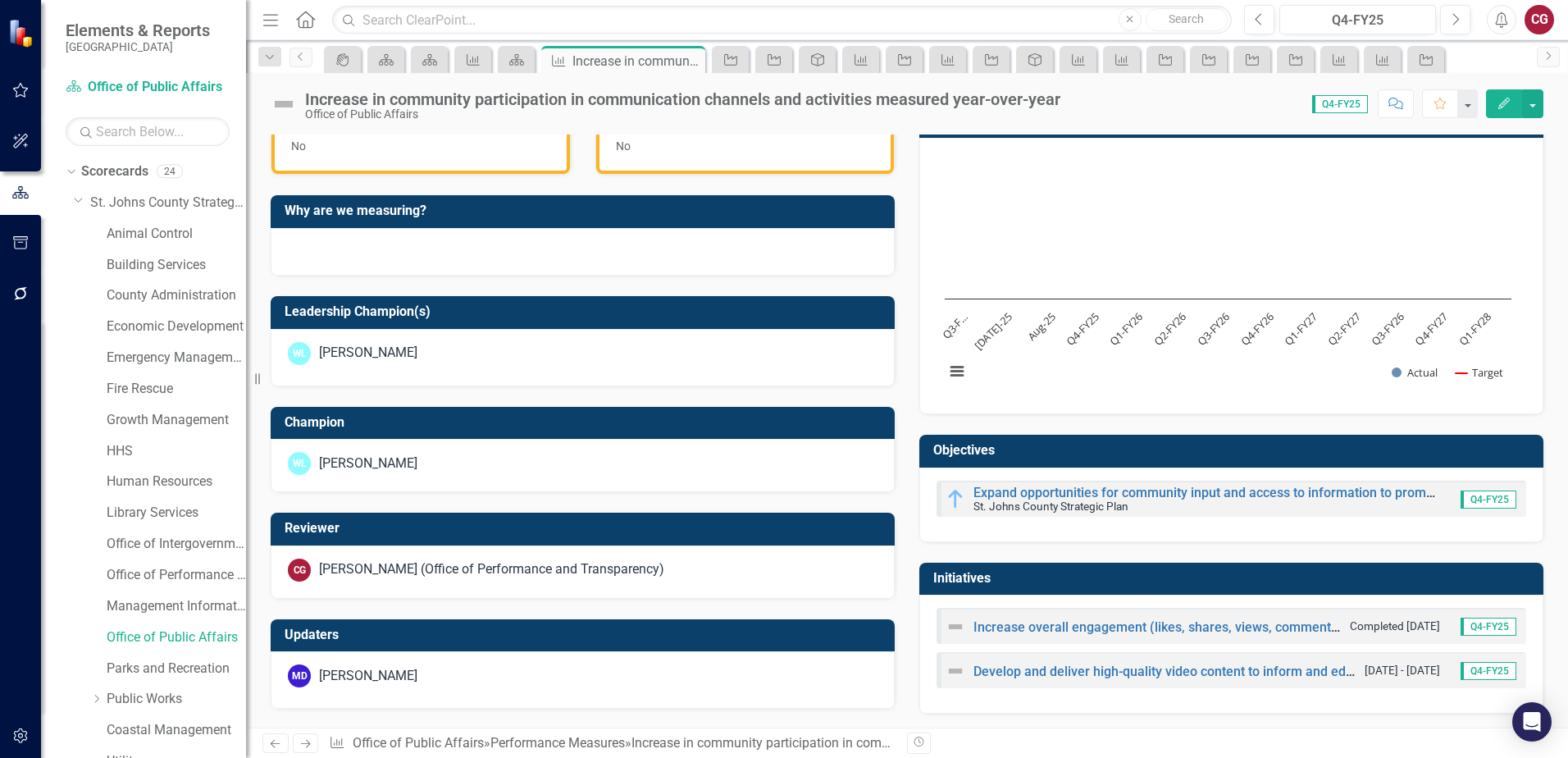
scroll to position [503, 0]
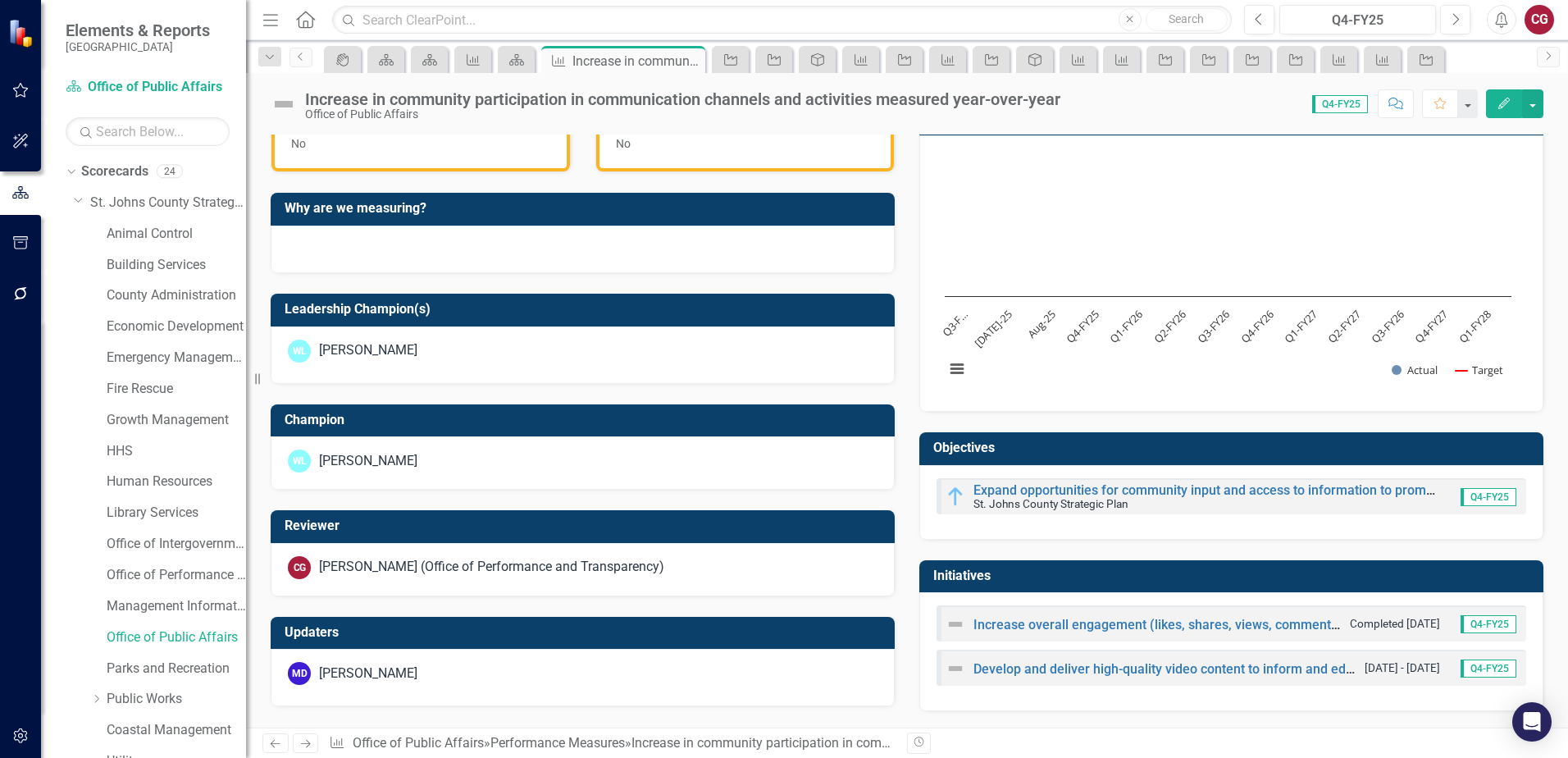
click at [460, 667] on div "MD Matthew Denny" at bounding box center [583, 673] width 589 height 23
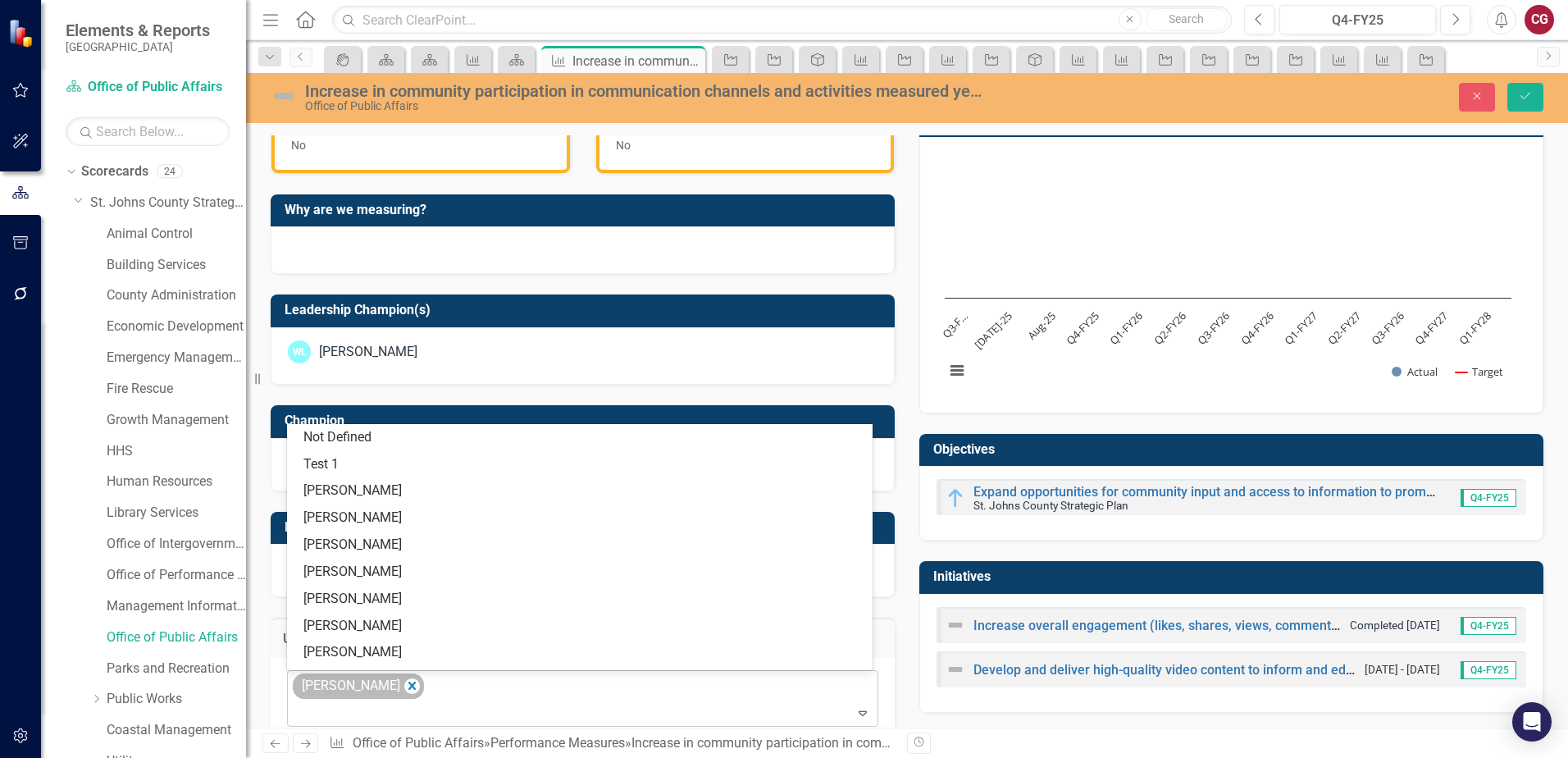
click at [413, 687] on div "Matthew Denny" at bounding box center [358, 686] width 131 height 26
click at [405, 687] on icon "Remove Matthew Denny" at bounding box center [412, 686] width 16 height 20
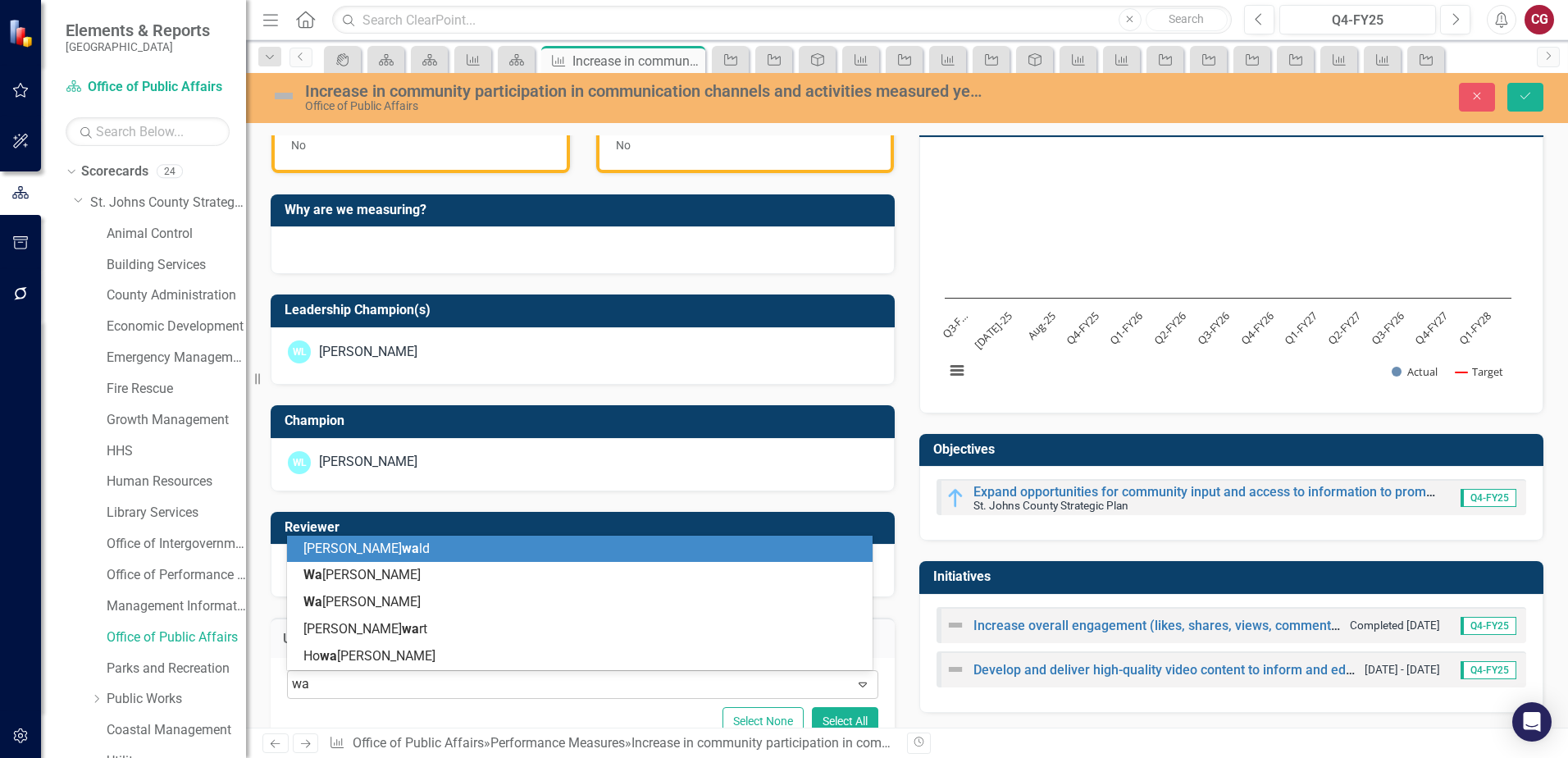
type input "way"
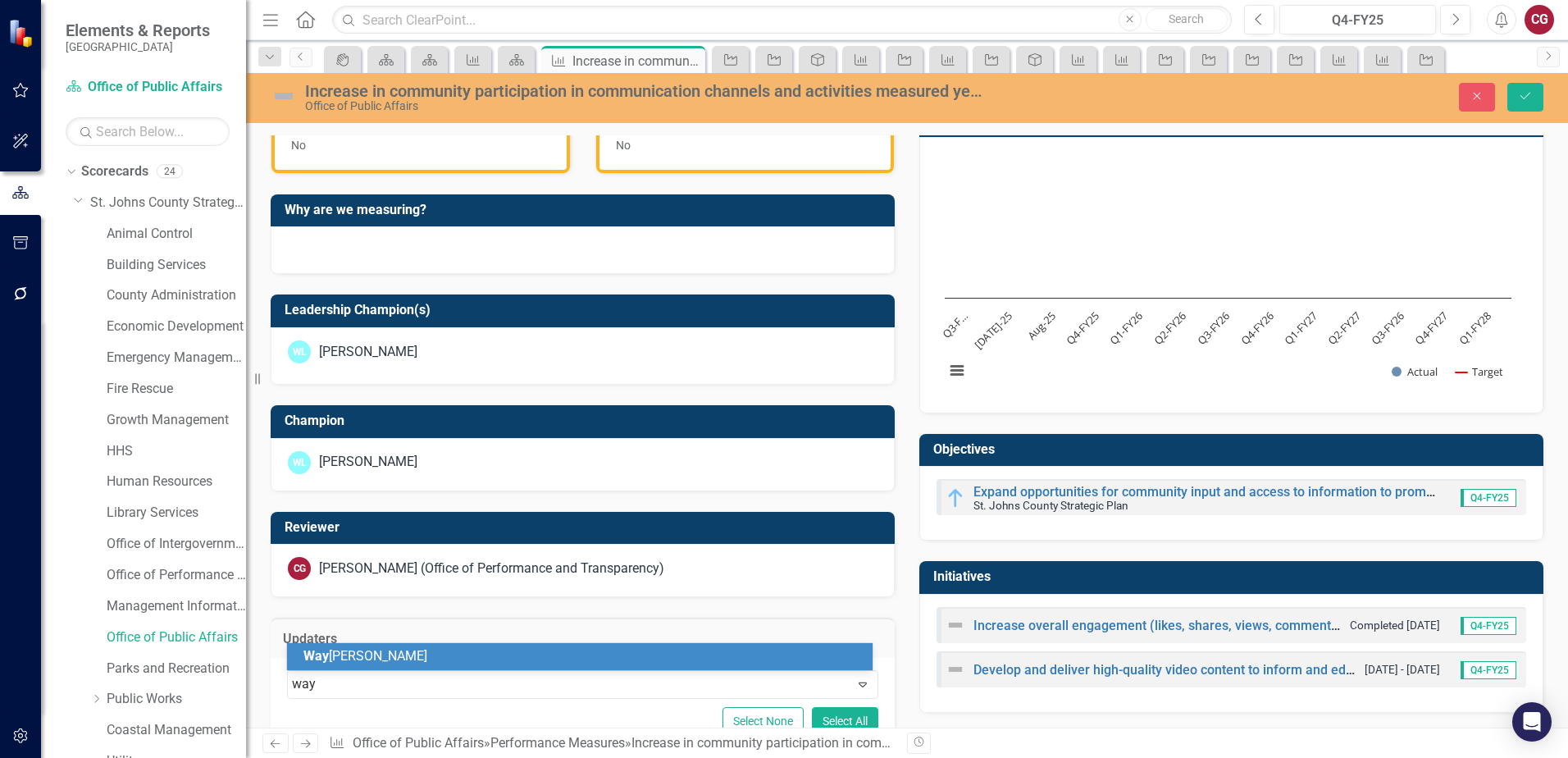
click at [381, 652] on span "Way ne Larson" at bounding box center [365, 655] width 124 height 16
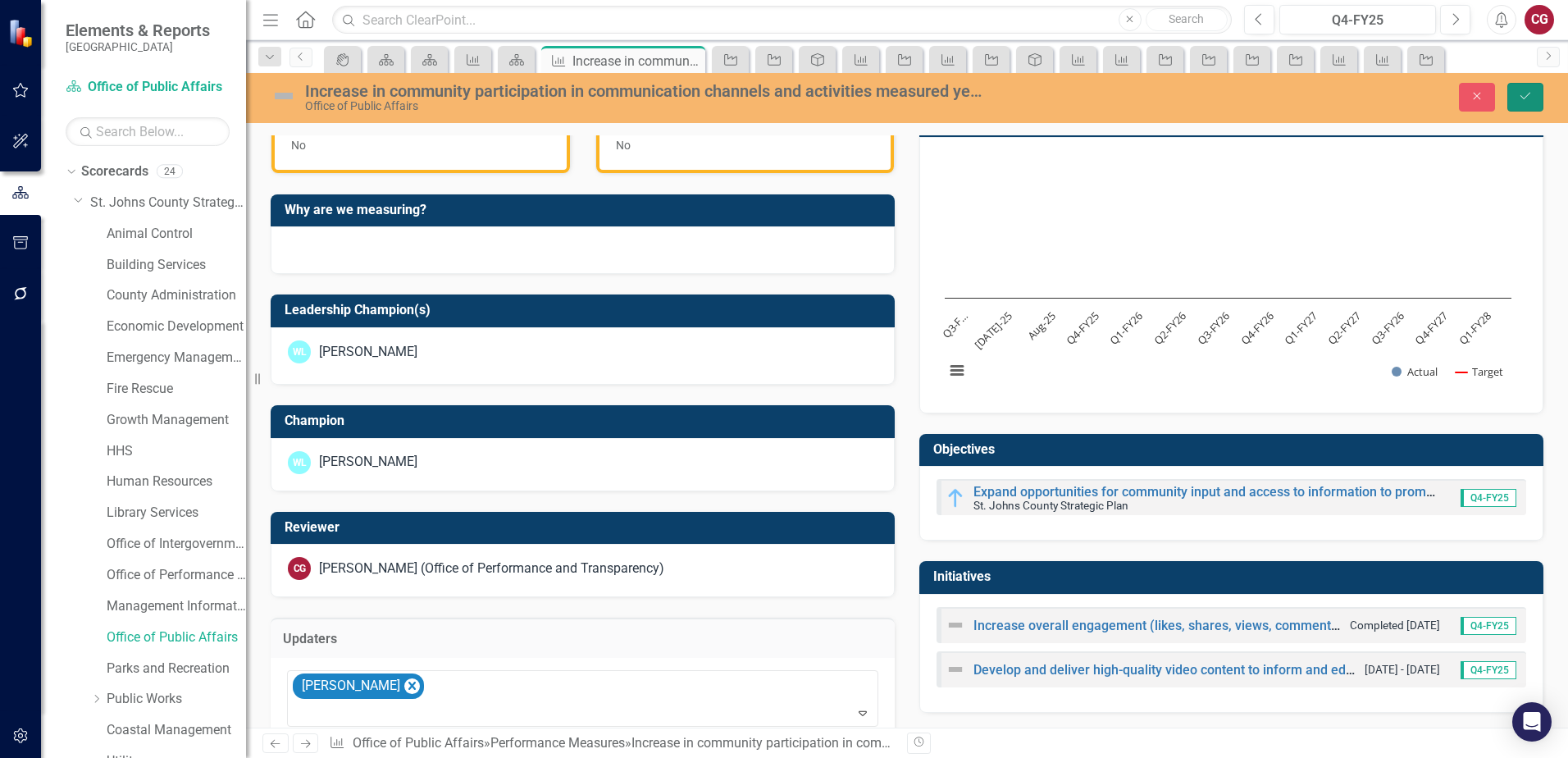
click at [1531, 96] on icon "Save" at bounding box center [1526, 95] width 15 height 12
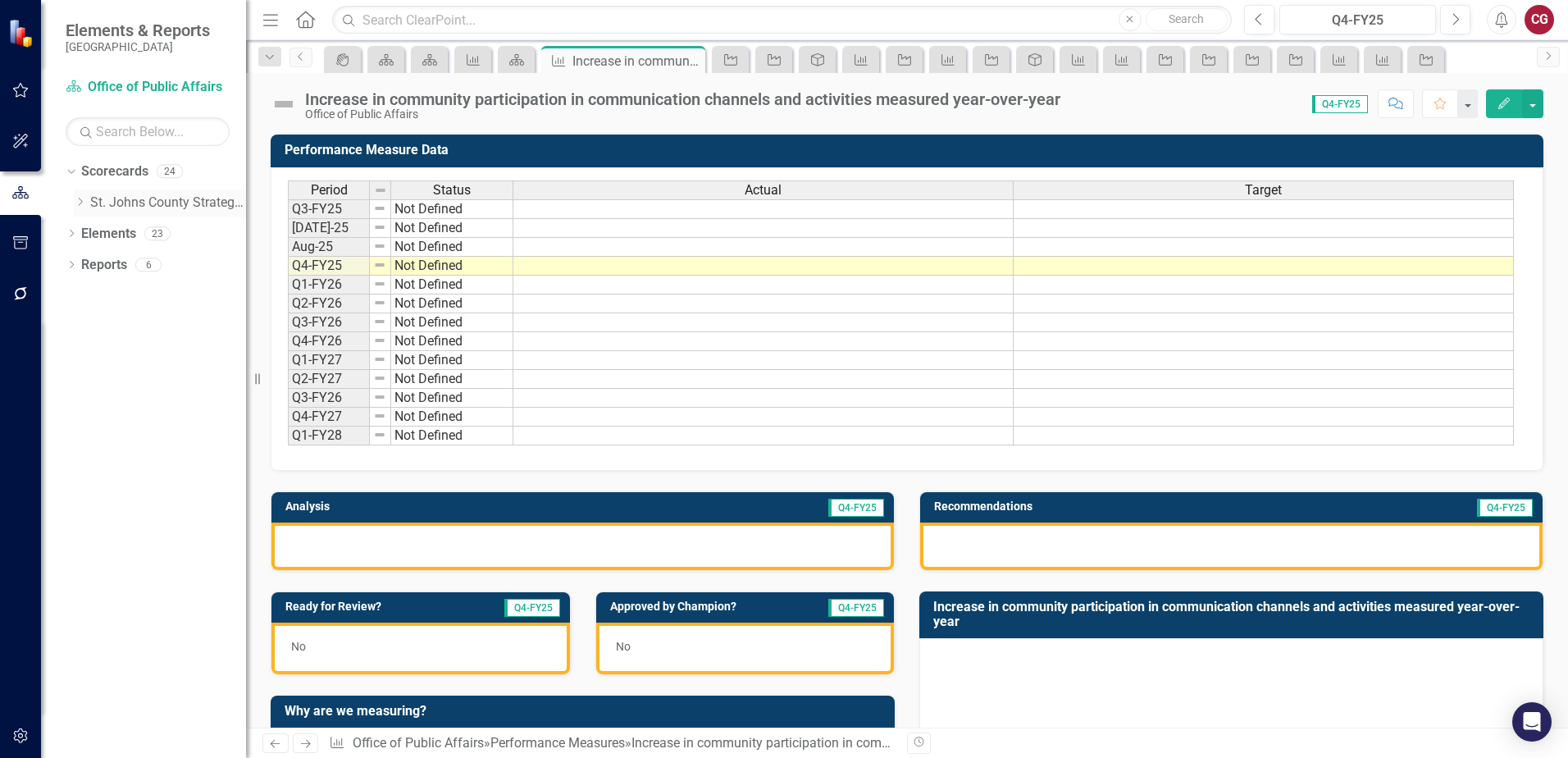
click at [83, 198] on icon "Dropdown" at bounding box center [79, 201] width 12 height 10
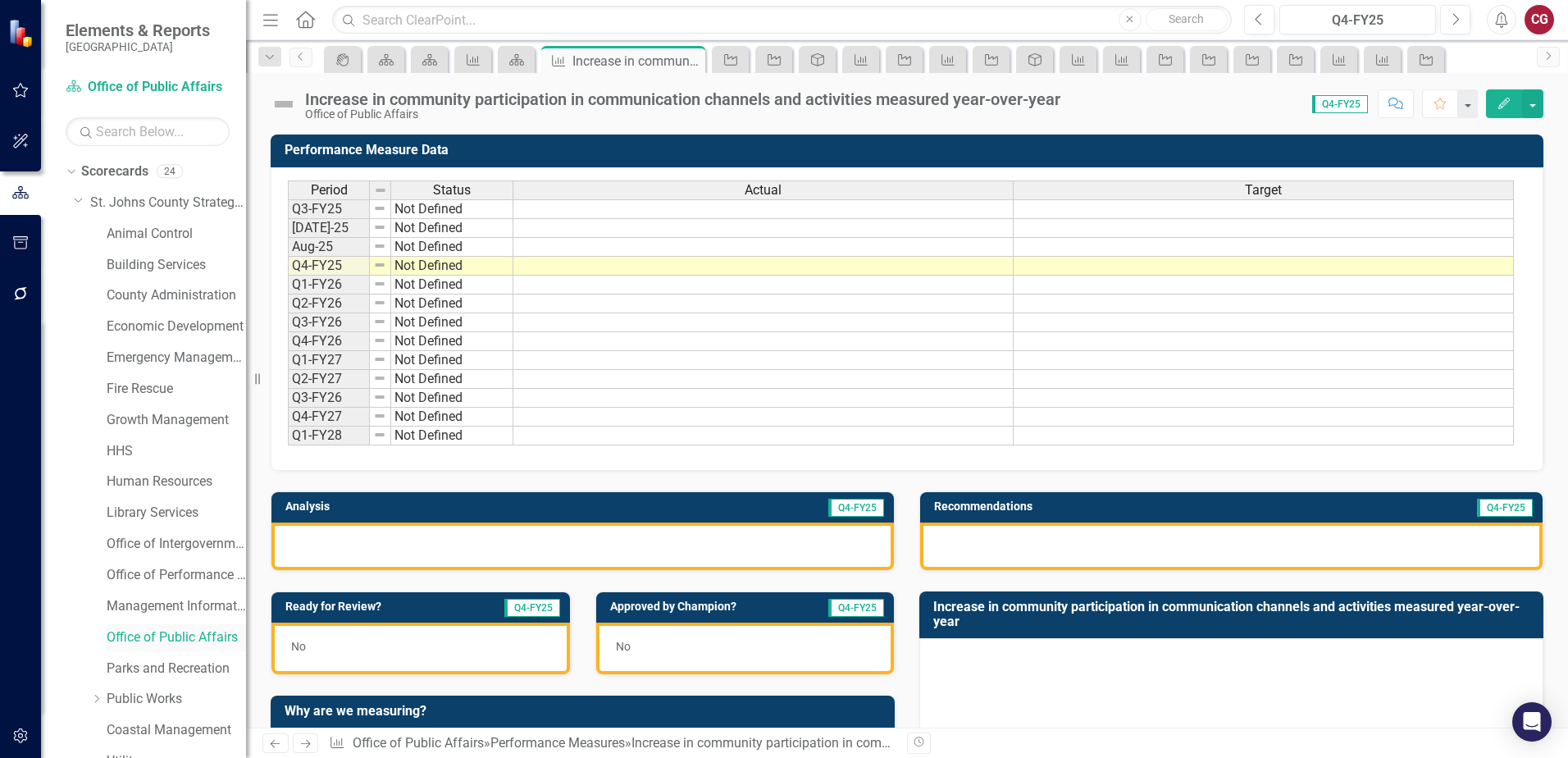
click at [146, 638] on link "Office of Public Affairs" at bounding box center [176, 637] width 140 height 19
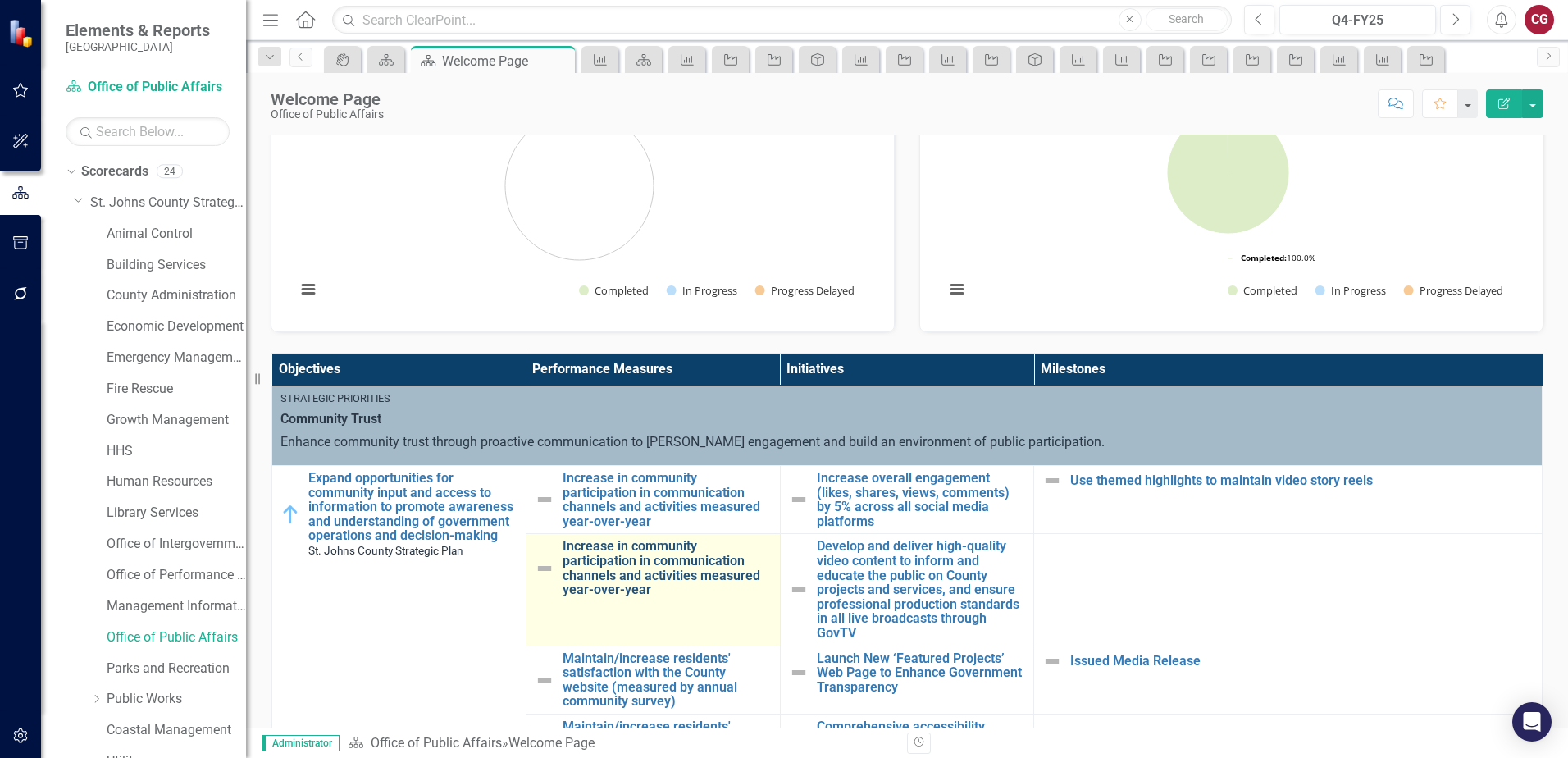
click at [672, 570] on link "Increase in community participation in communication channels and activities me…" at bounding box center [667, 567] width 209 height 58
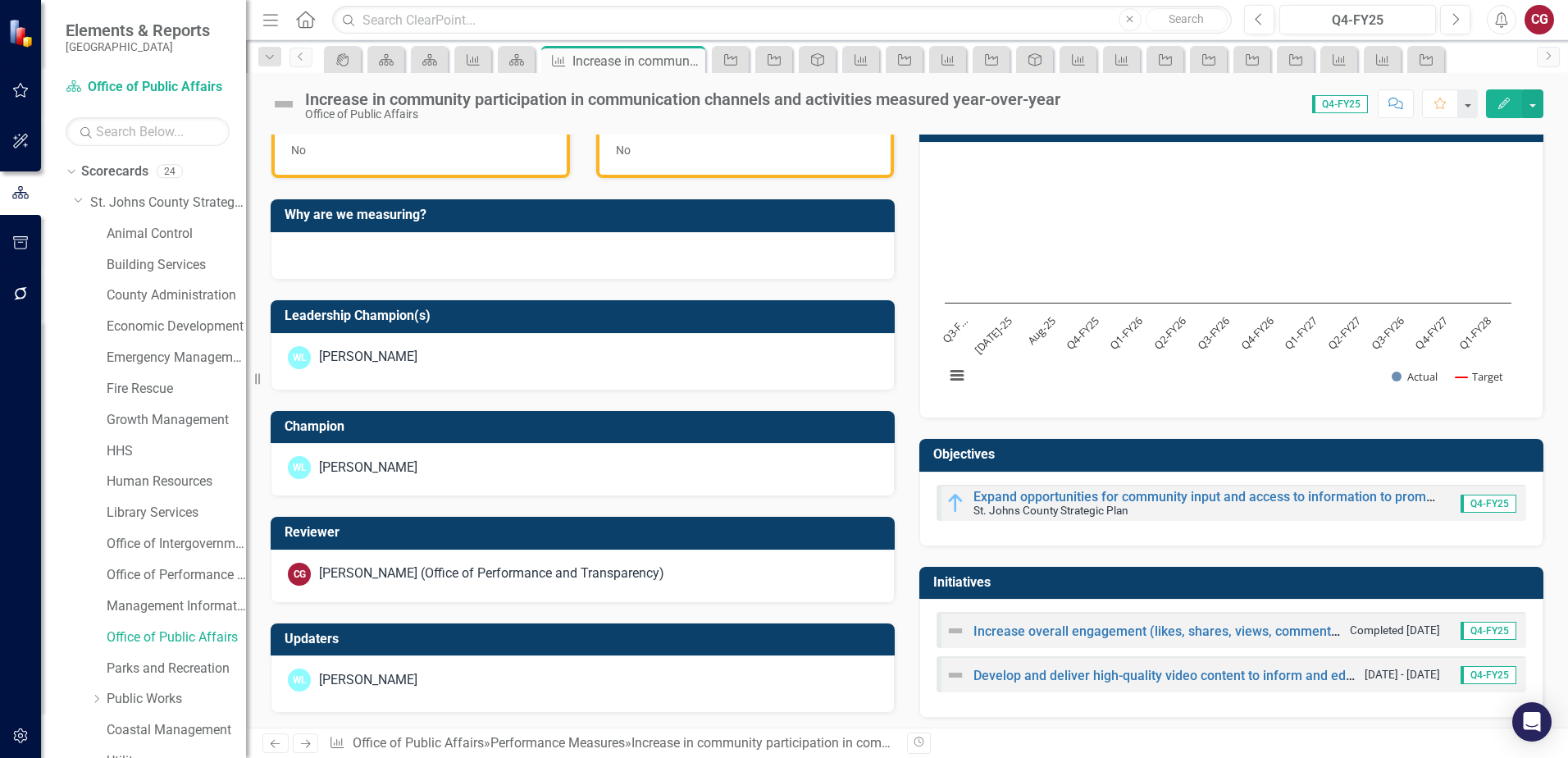
scroll to position [503, 0]
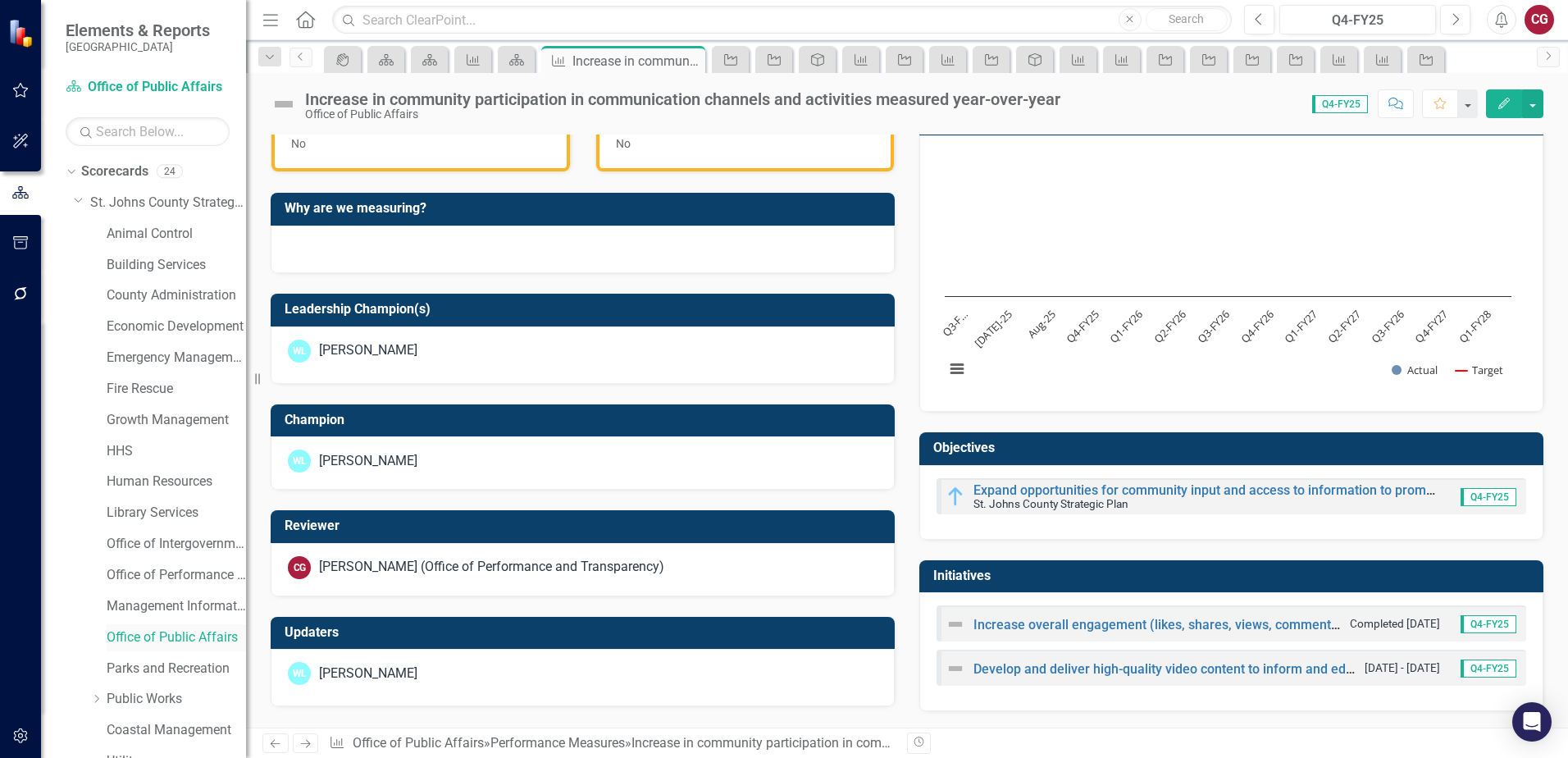
click at [180, 630] on link "Office of Public Affairs" at bounding box center [176, 637] width 140 height 19
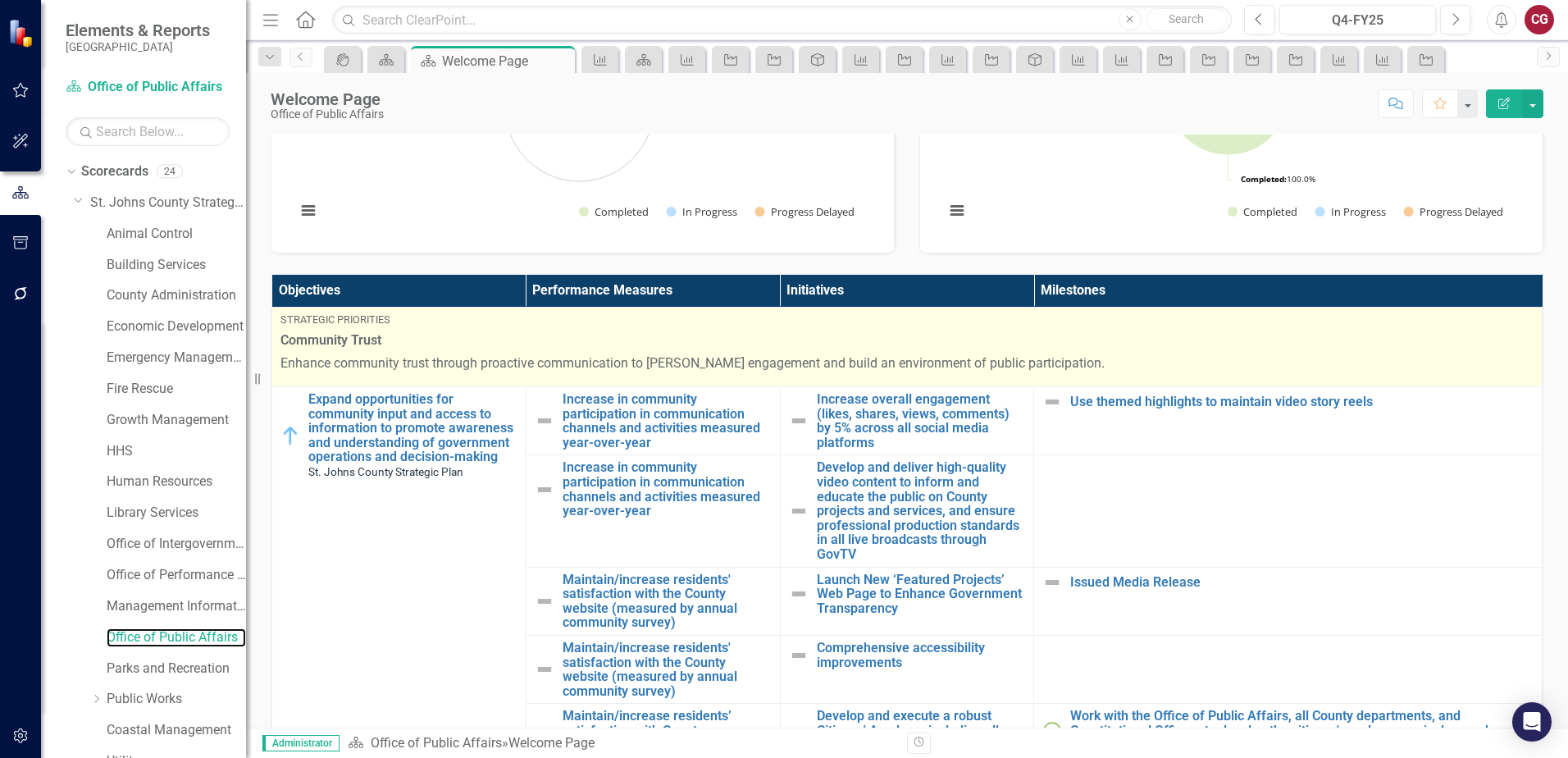
scroll to position [410, 0]
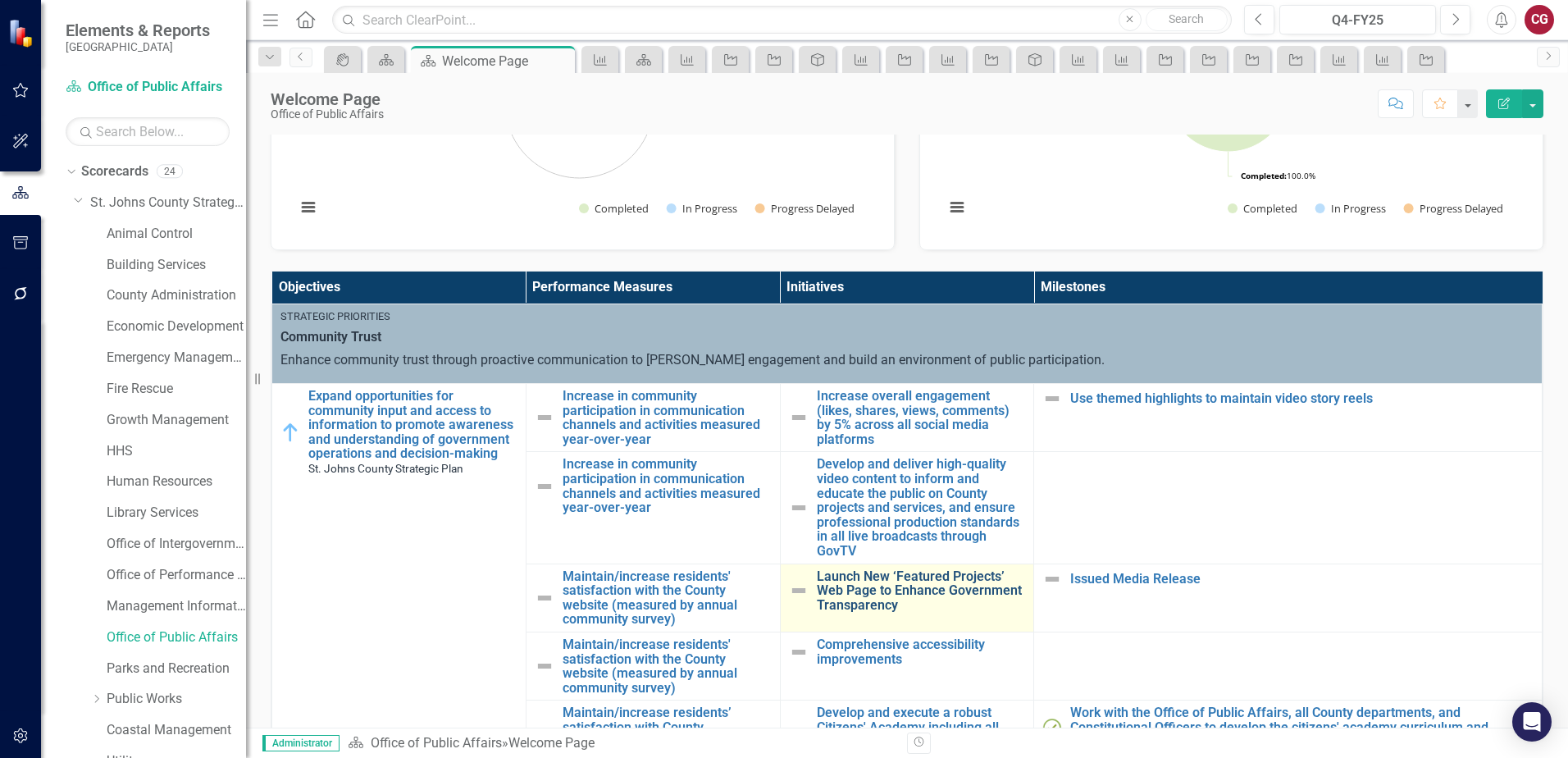
click at [889, 599] on link "Launch New ‘Featured Projects’ Web Page to Enhance Government Transparency" at bounding box center [922, 590] width 209 height 43
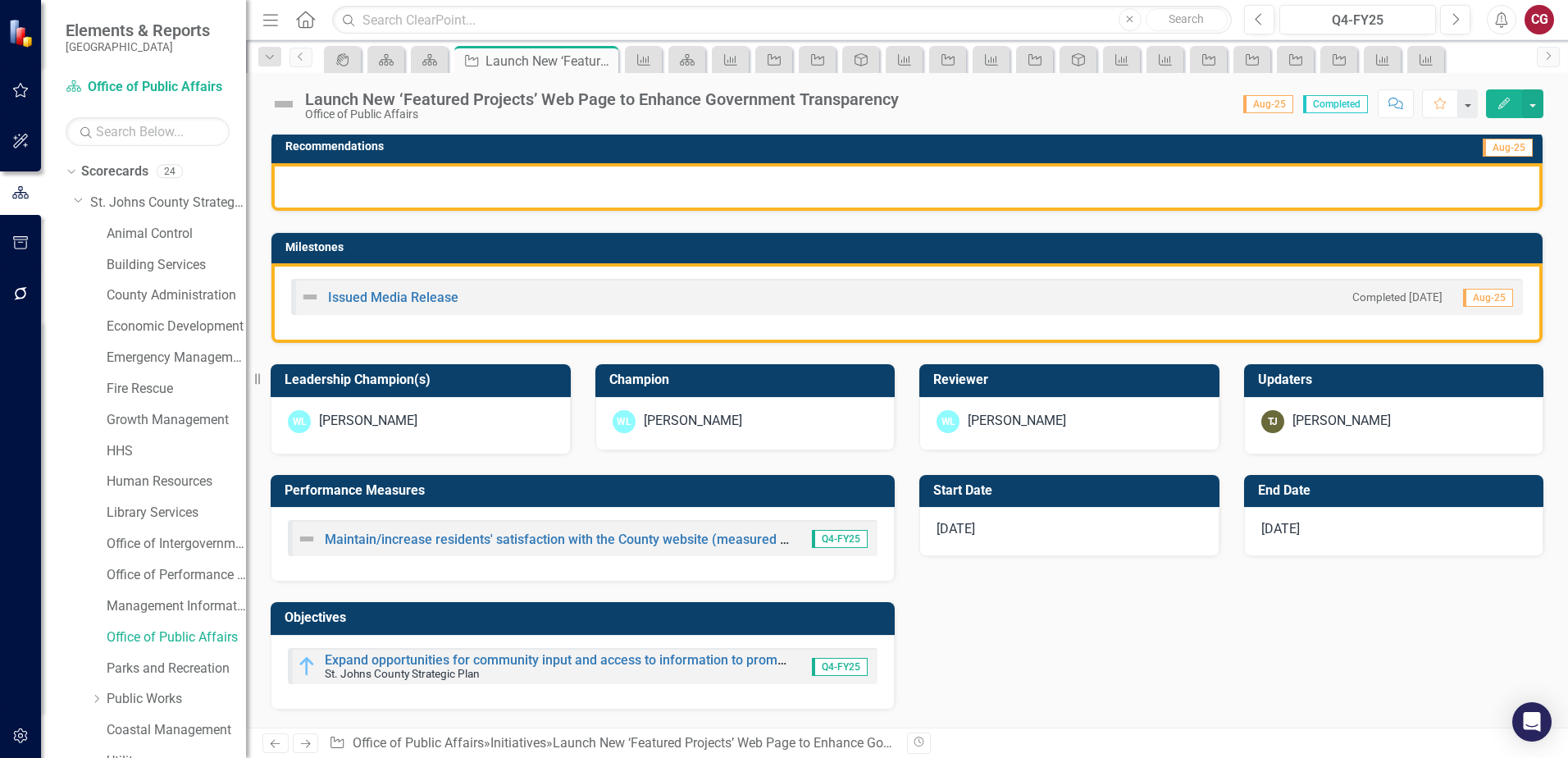
scroll to position [328, 0]
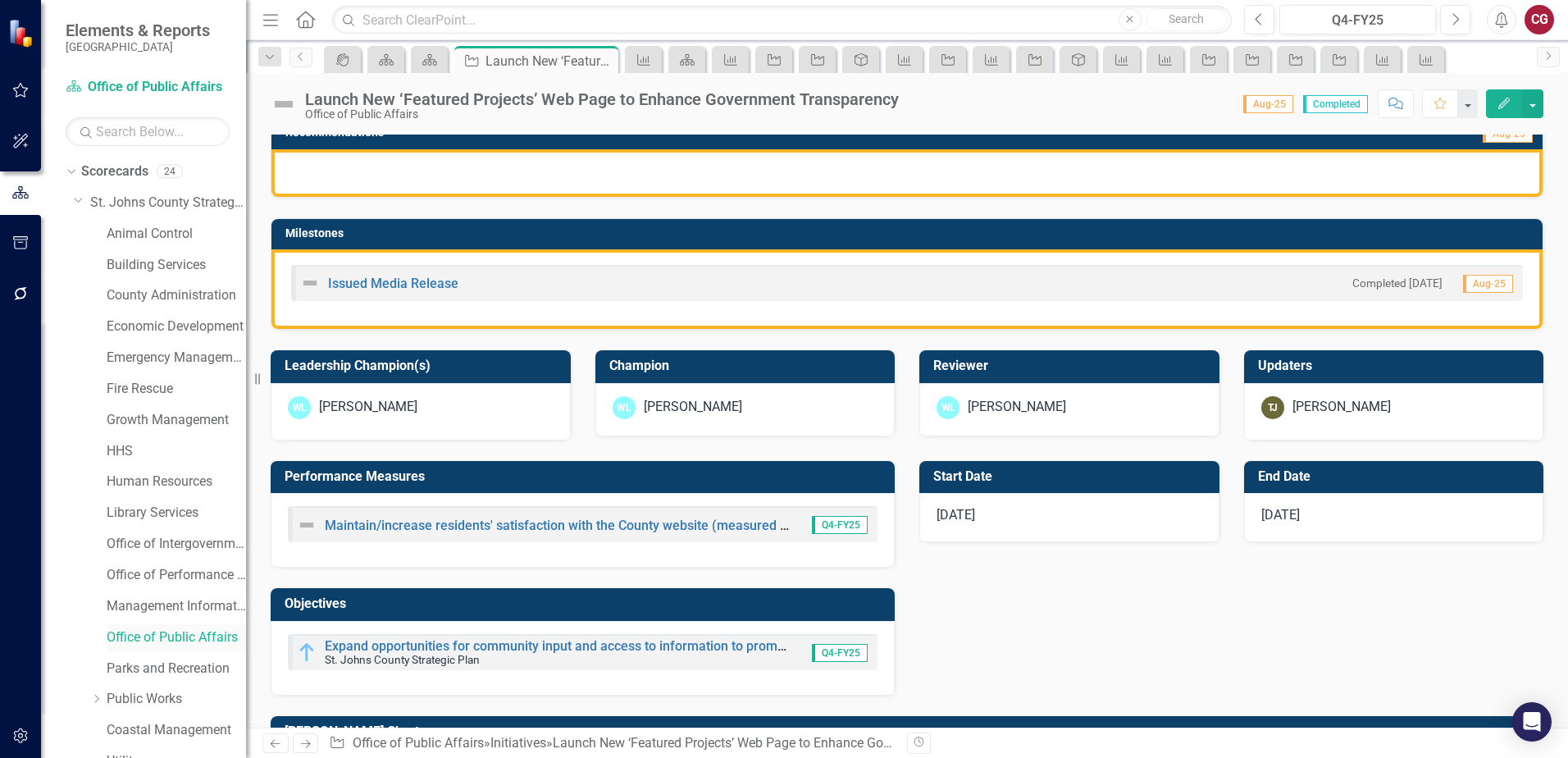
click at [138, 637] on link "Office of Public Affairs" at bounding box center [176, 637] width 140 height 19
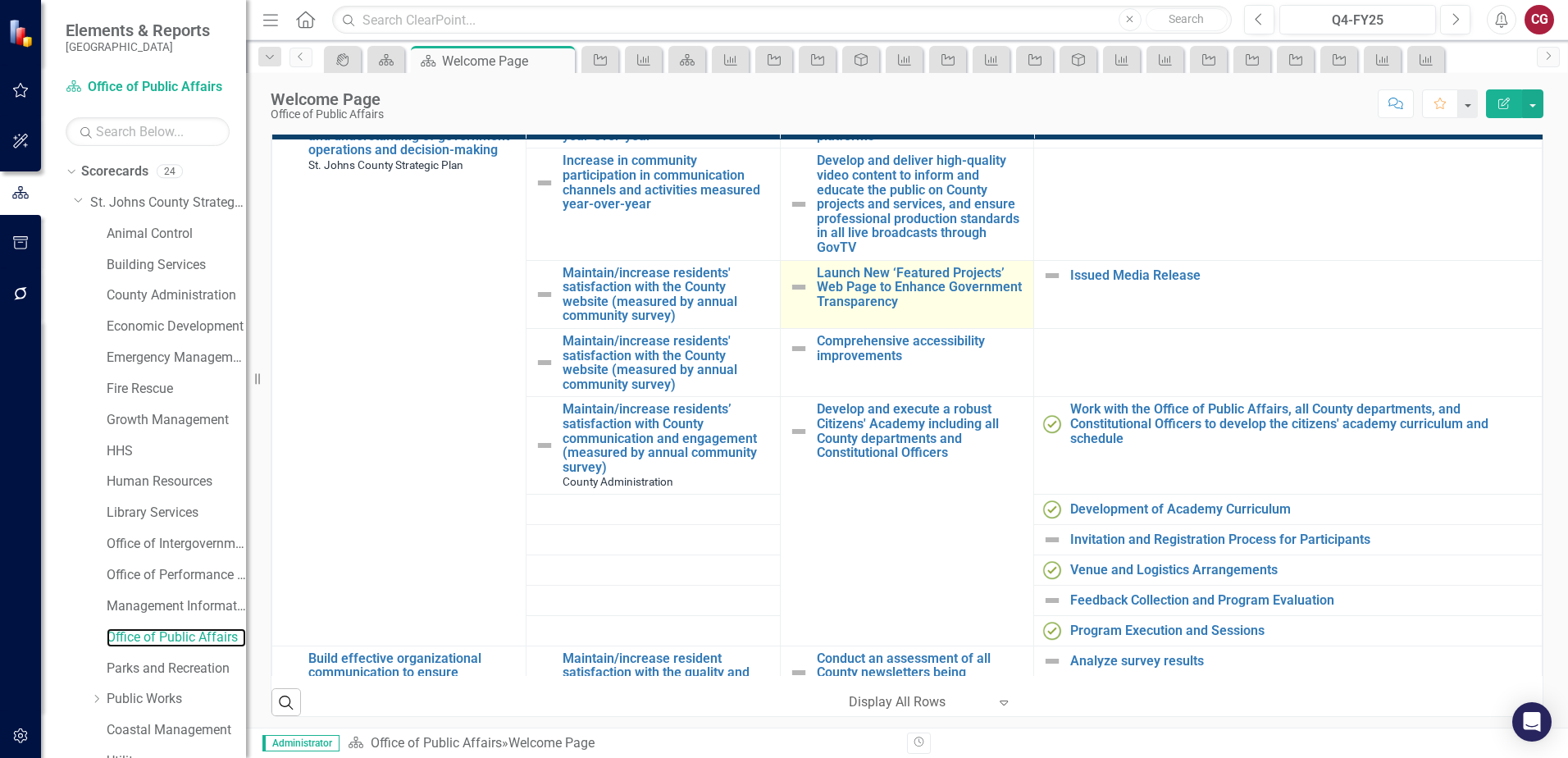
scroll to position [164, 0]
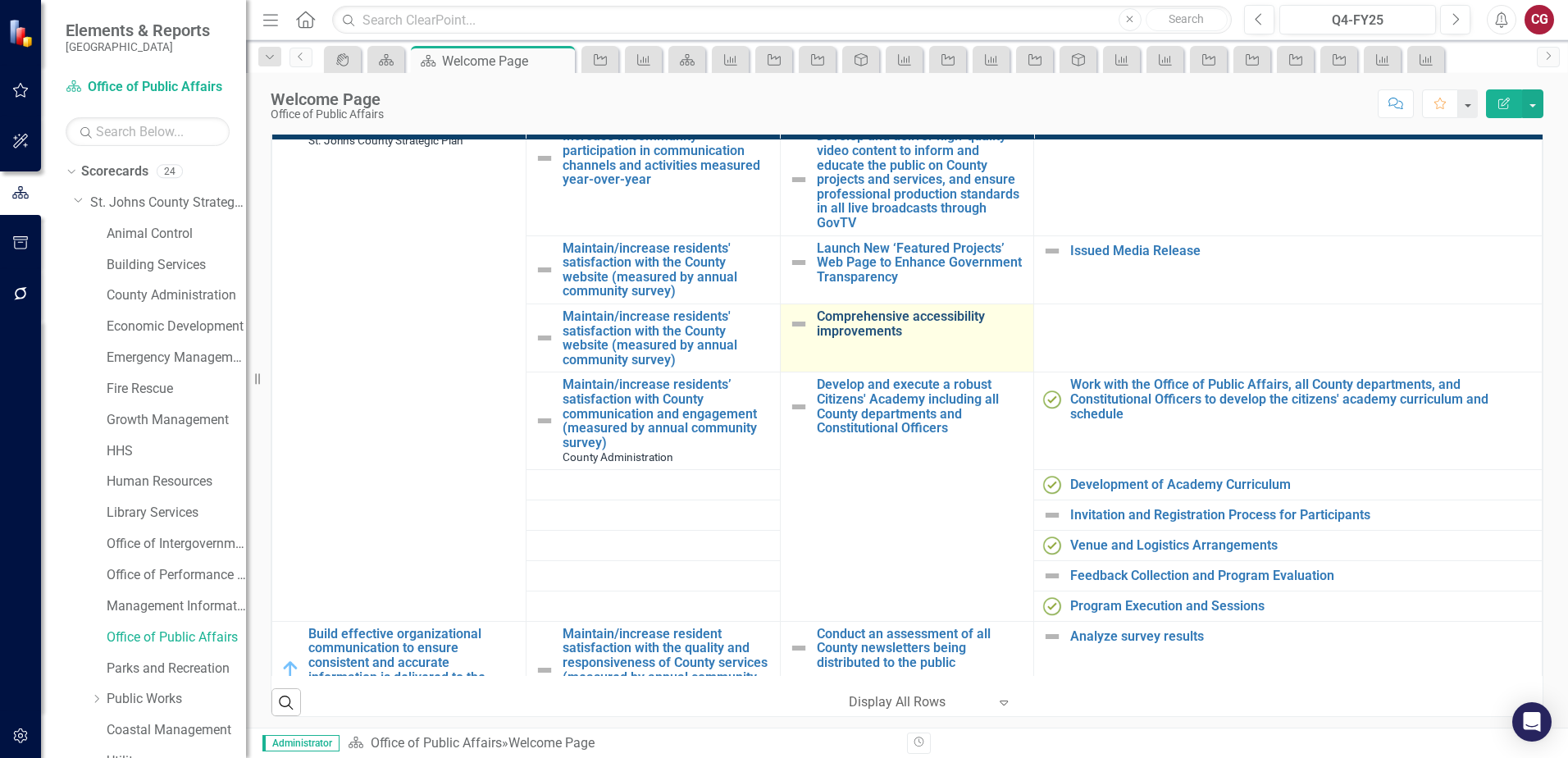
click at [913, 319] on link "Comprehensive accessibility improvements" at bounding box center [922, 323] width 209 height 28
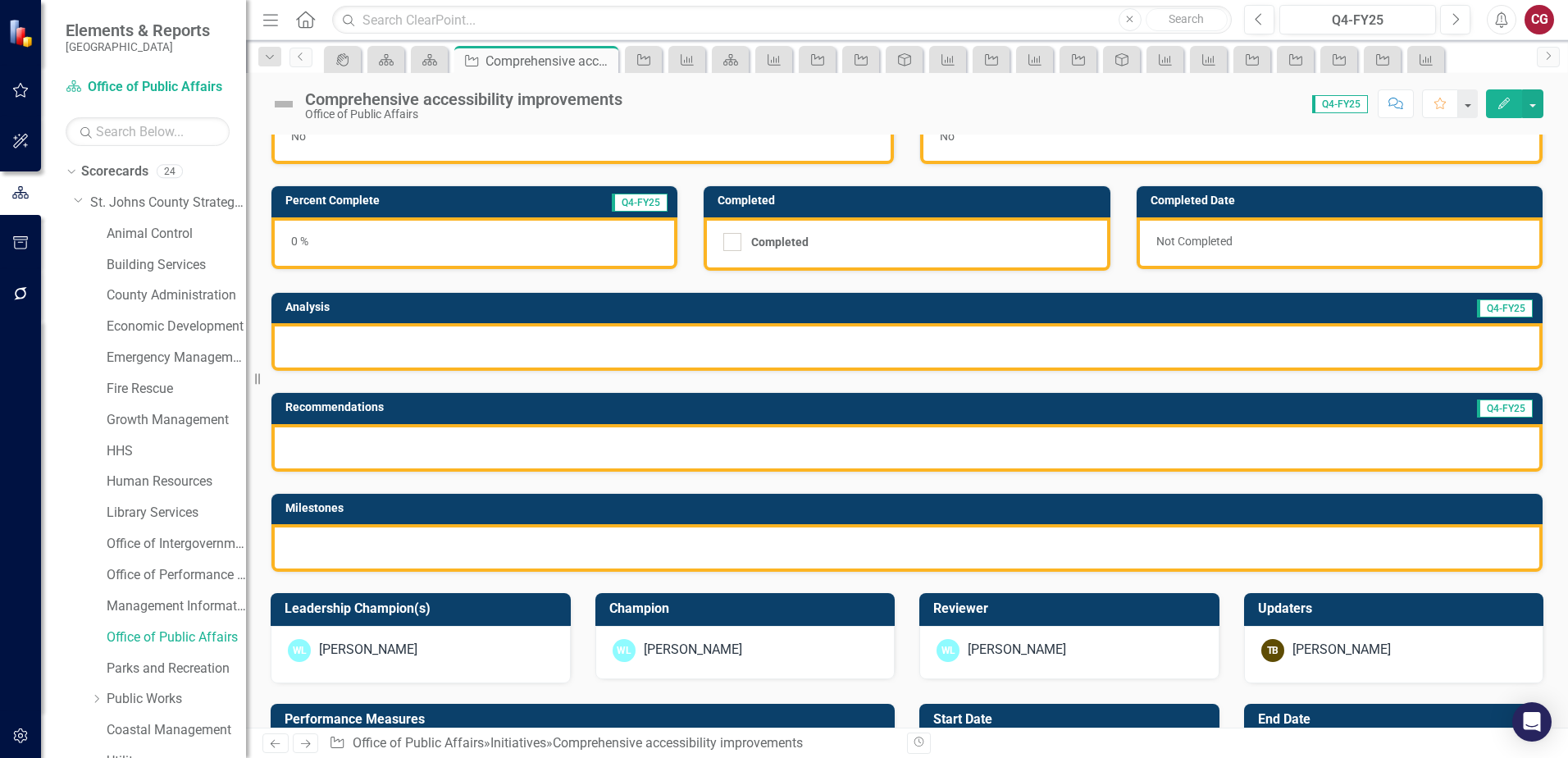
scroll to position [82, 0]
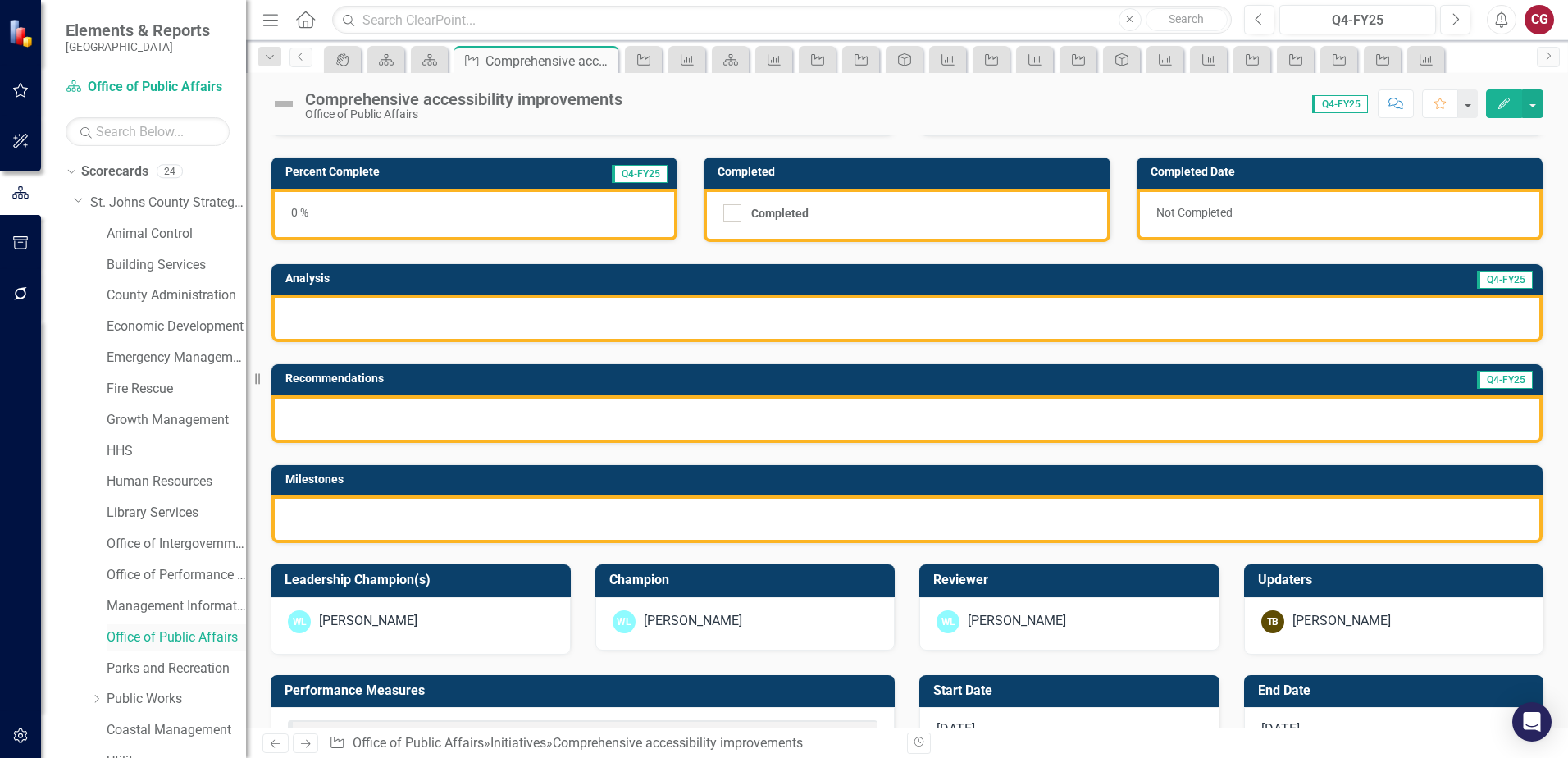
click at [133, 635] on link "Office of Public Affairs" at bounding box center [176, 637] width 140 height 19
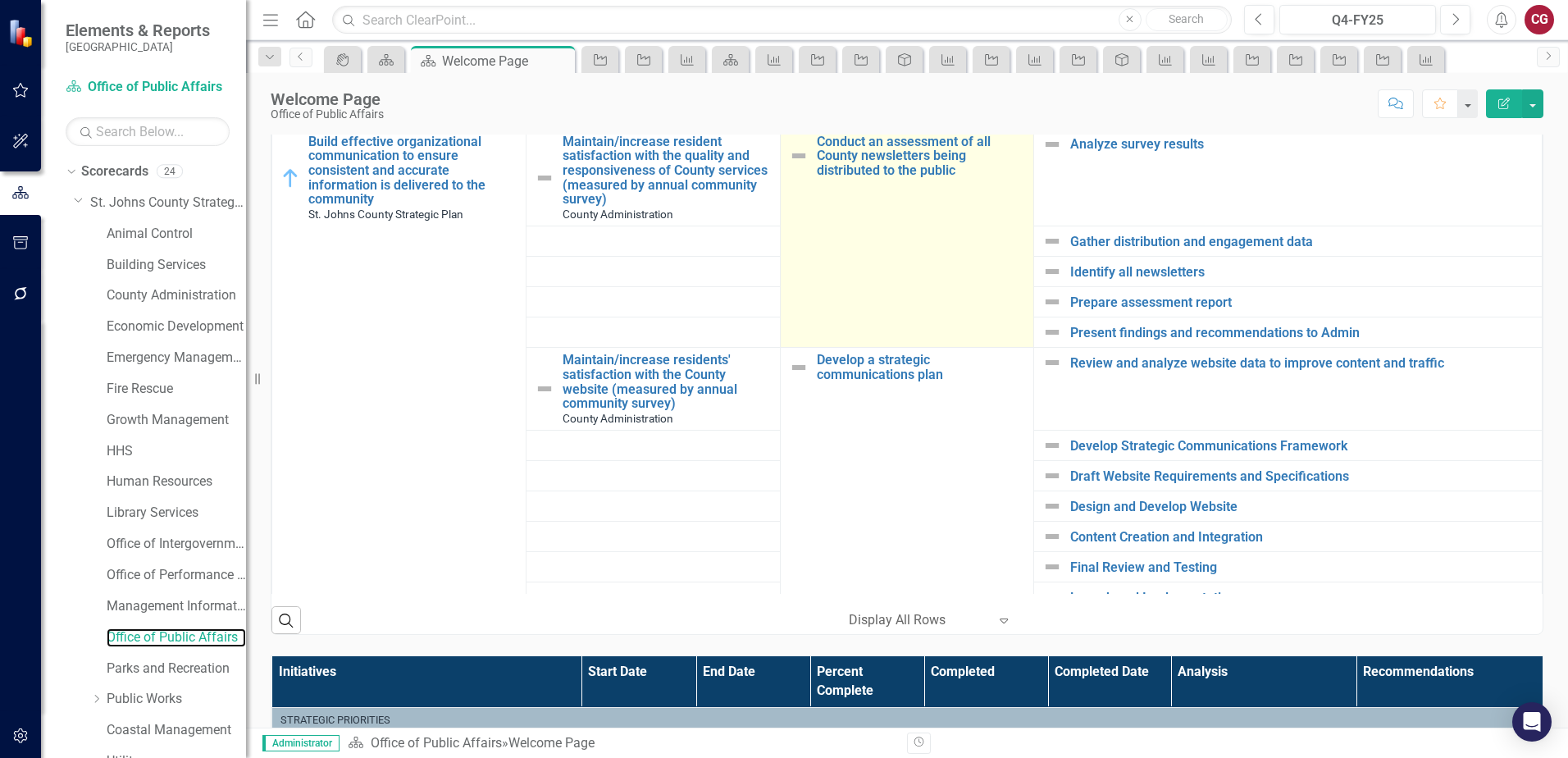
scroll to position [656, 0]
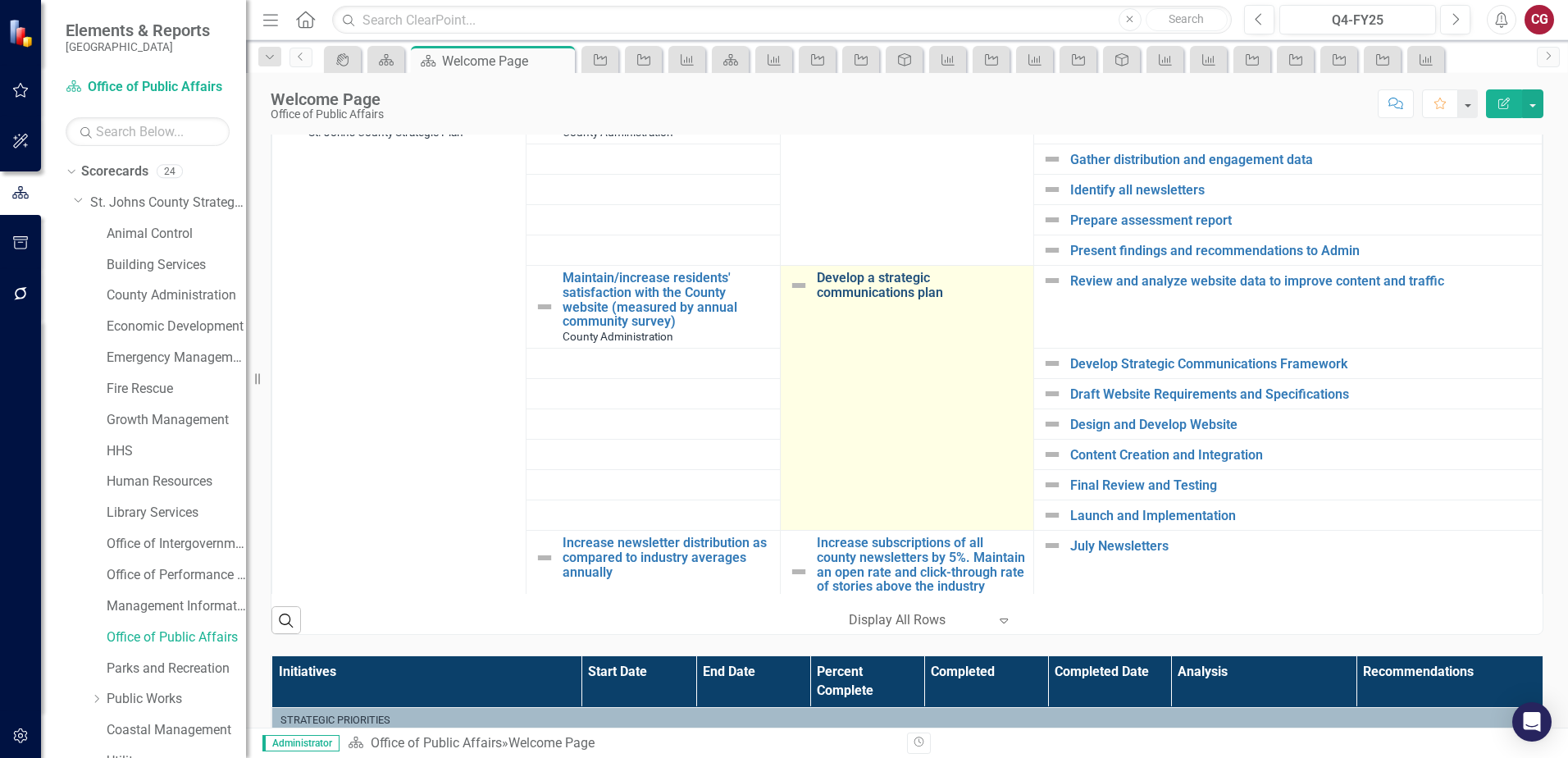
click at [867, 289] on link "Develop a strategic communications plan" at bounding box center [922, 284] width 209 height 28
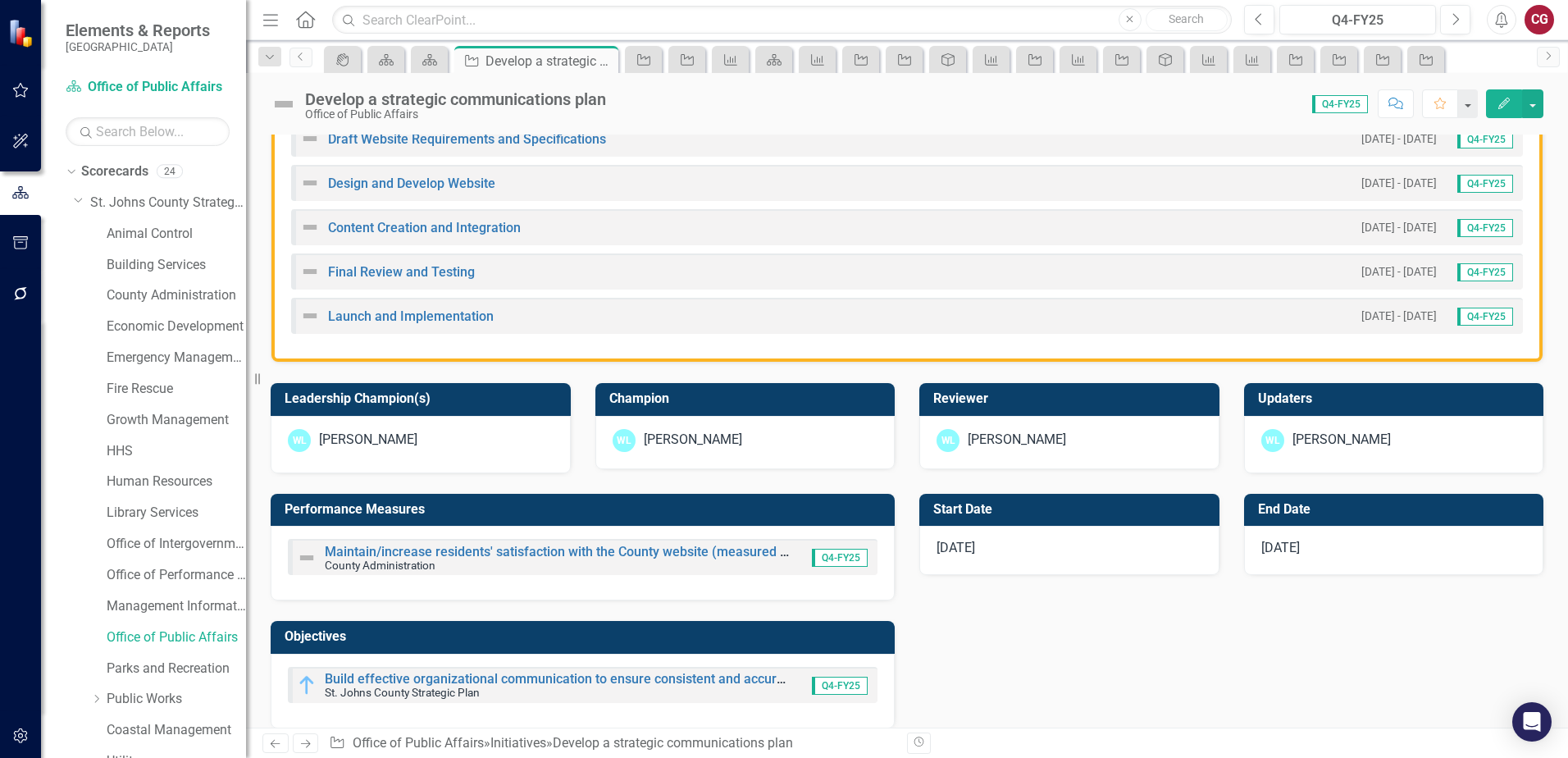
scroll to position [656, 0]
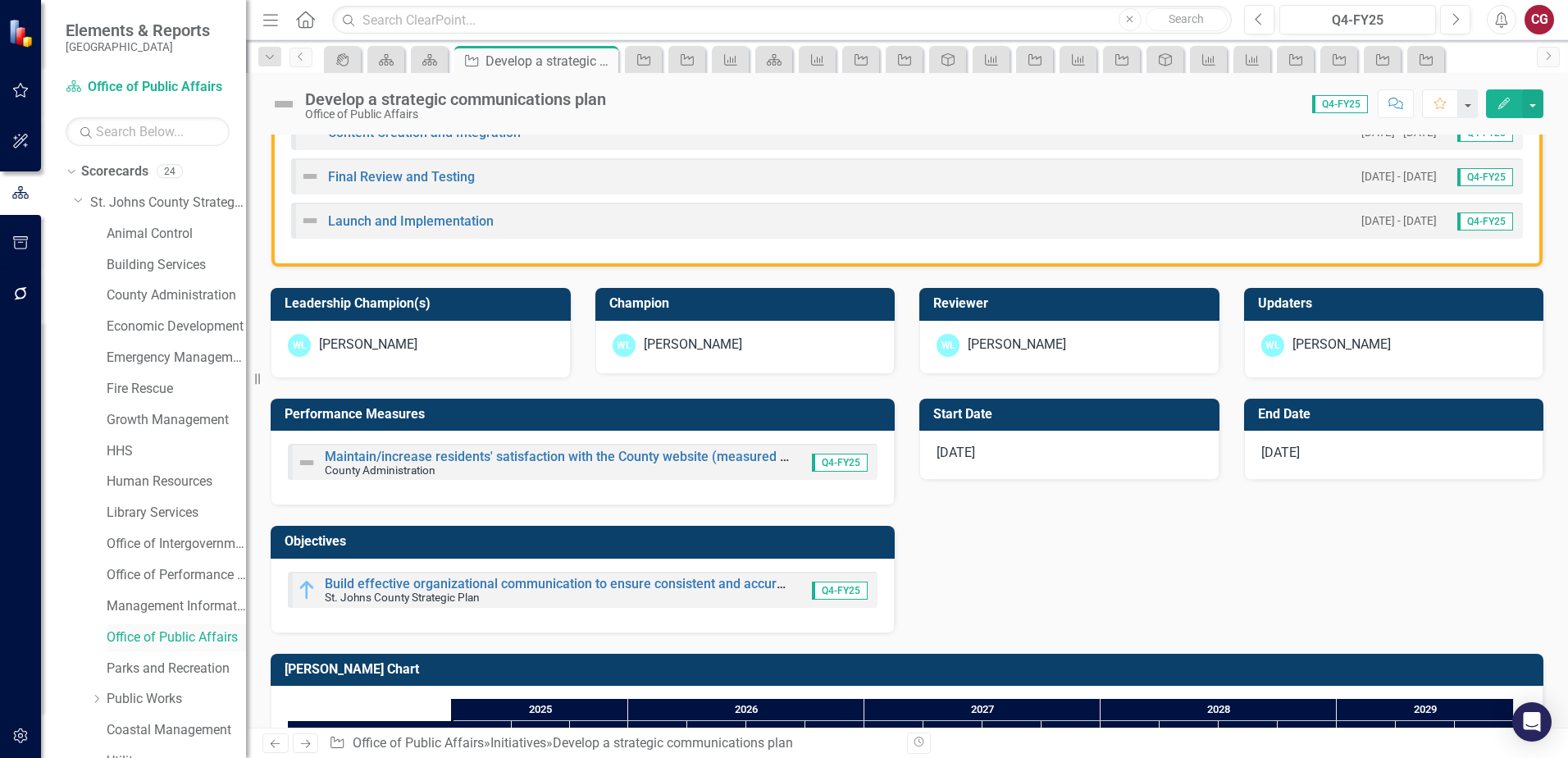
click at [188, 639] on link "Office of Public Affairs" at bounding box center [176, 637] width 140 height 19
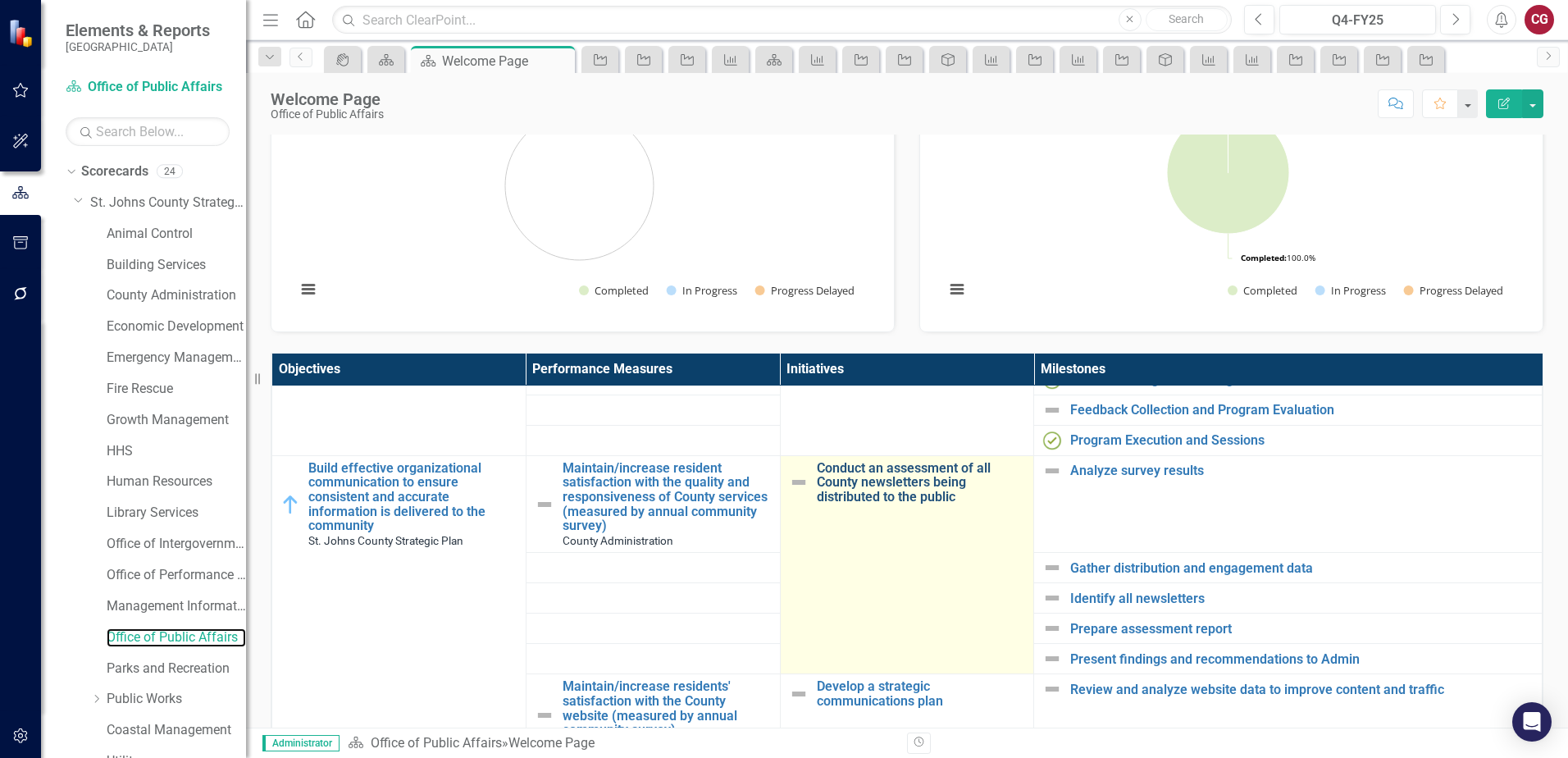
scroll to position [574, 0]
click at [867, 485] on link "Conduct an assessment of all County newsletters being distributed to the public" at bounding box center [922, 484] width 209 height 43
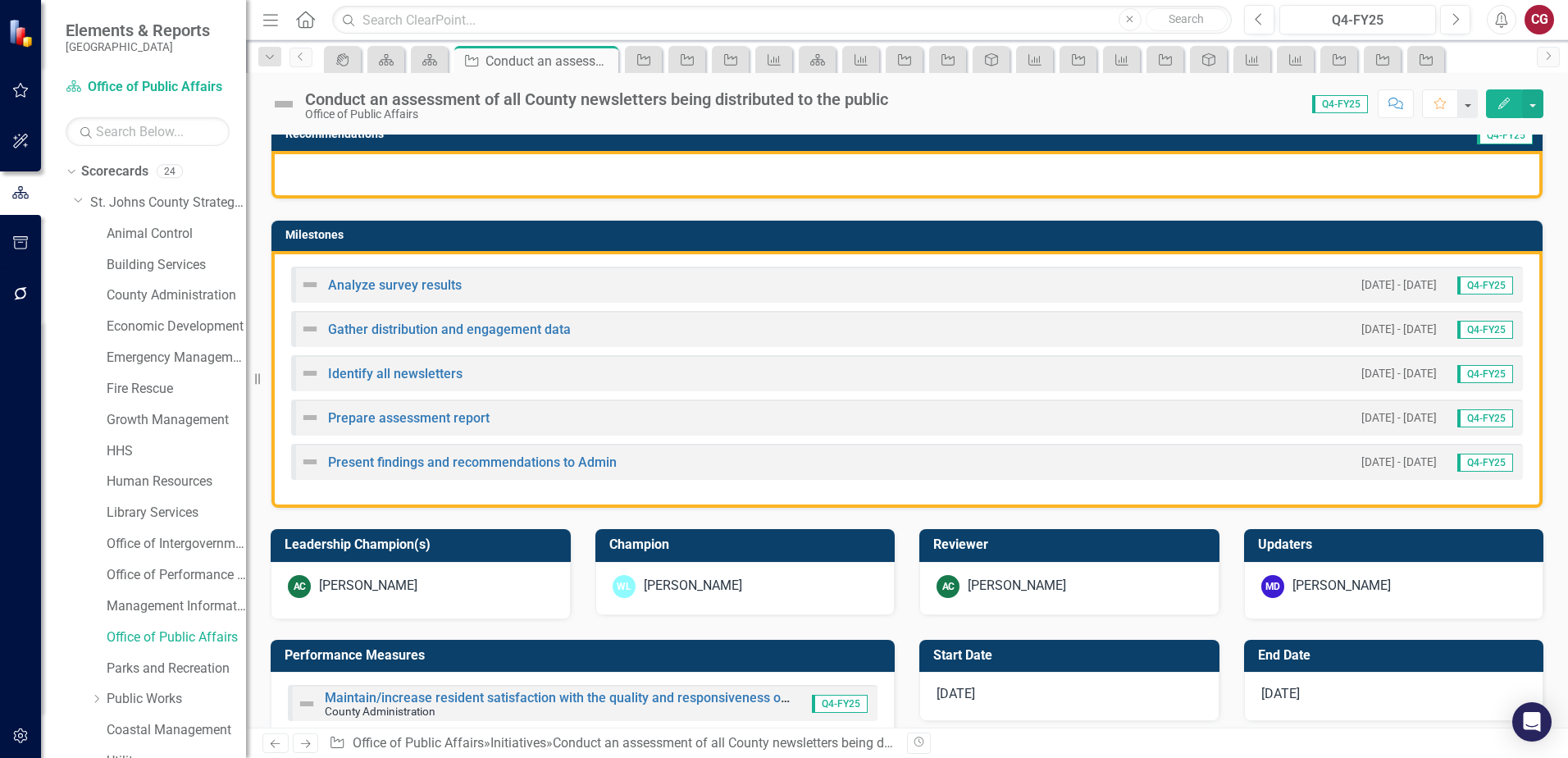
scroll to position [328, 0]
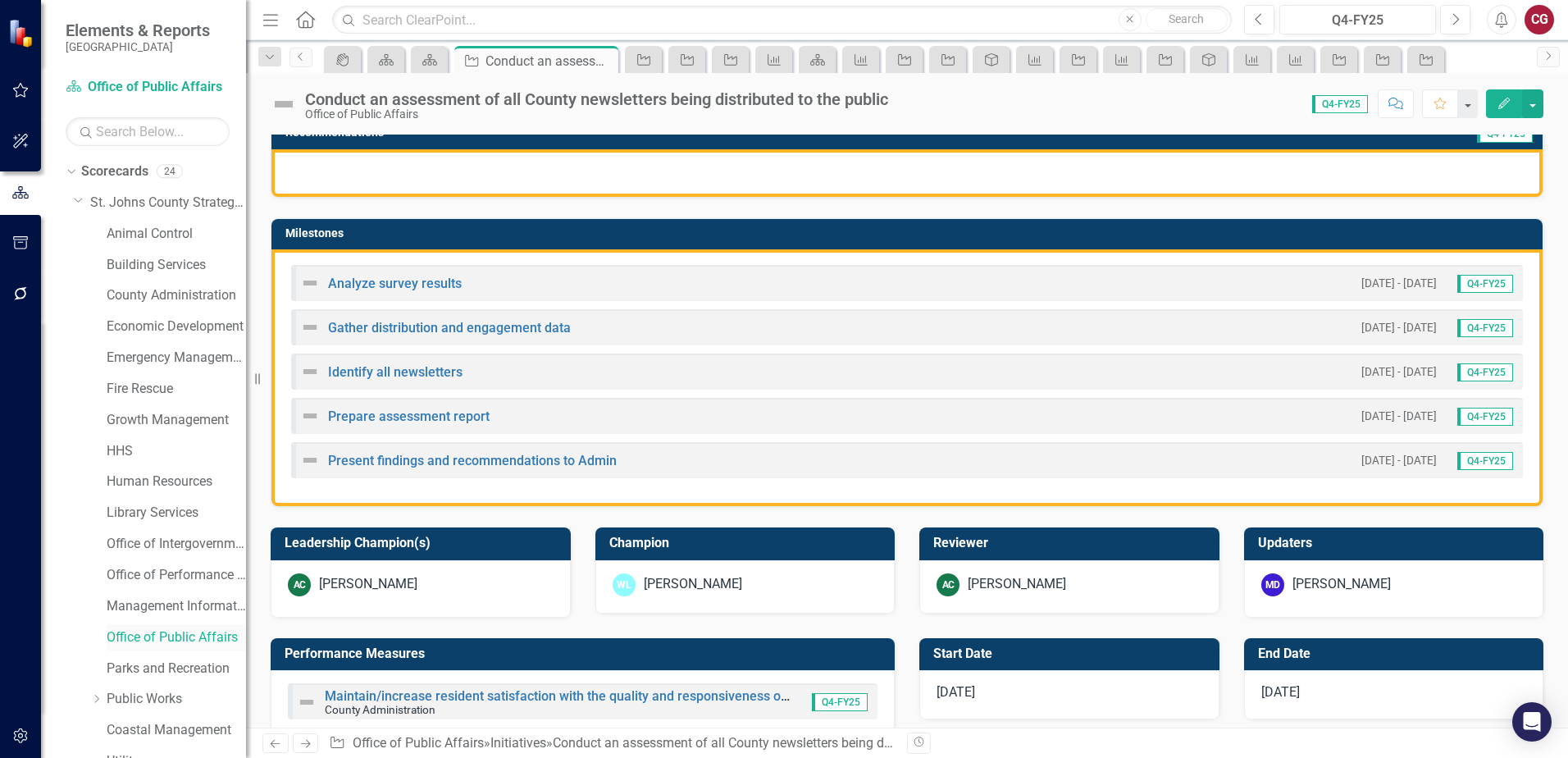
click at [136, 641] on link "Office of Public Affairs" at bounding box center [176, 637] width 140 height 19
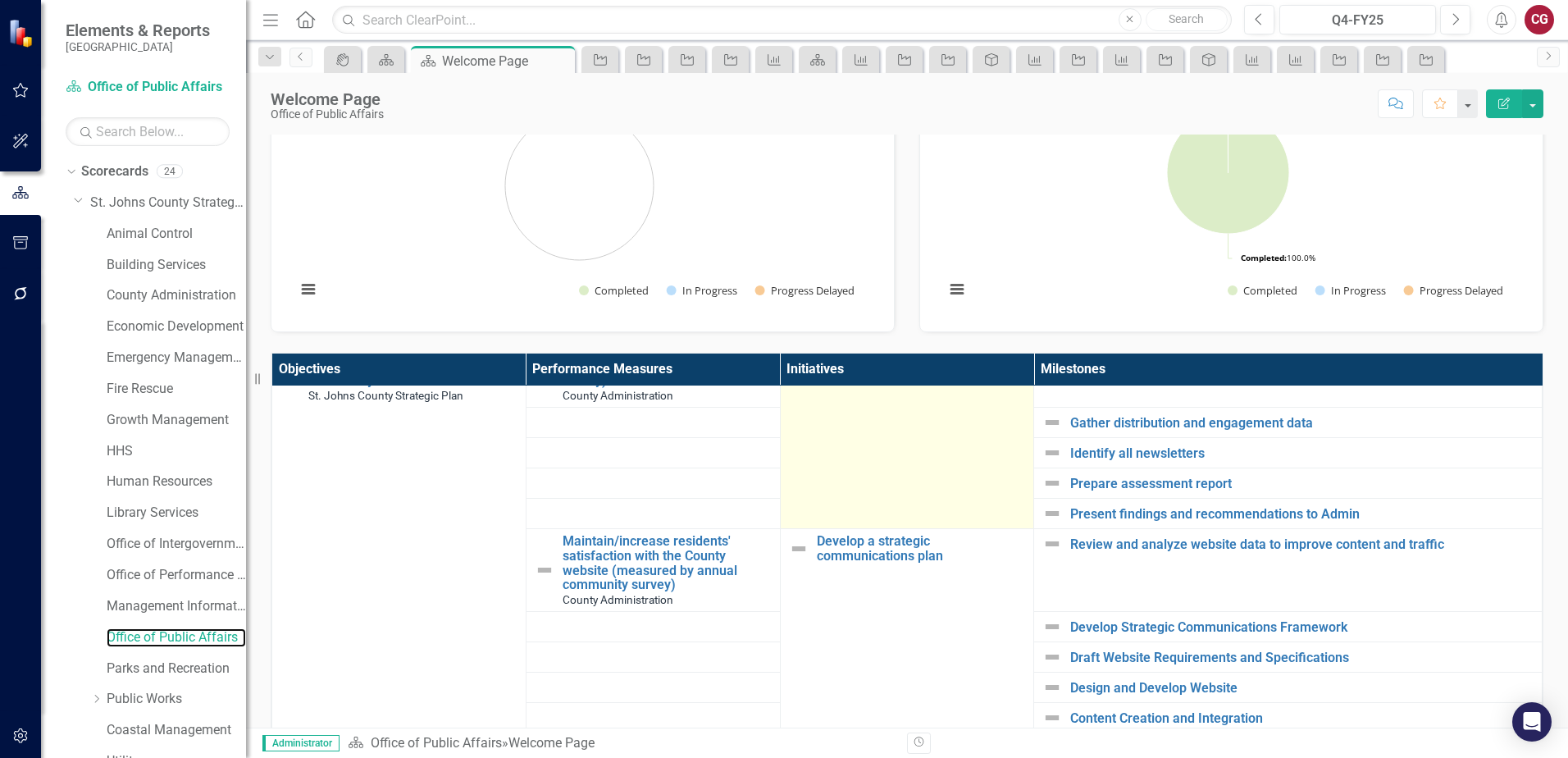
scroll to position [738, 0]
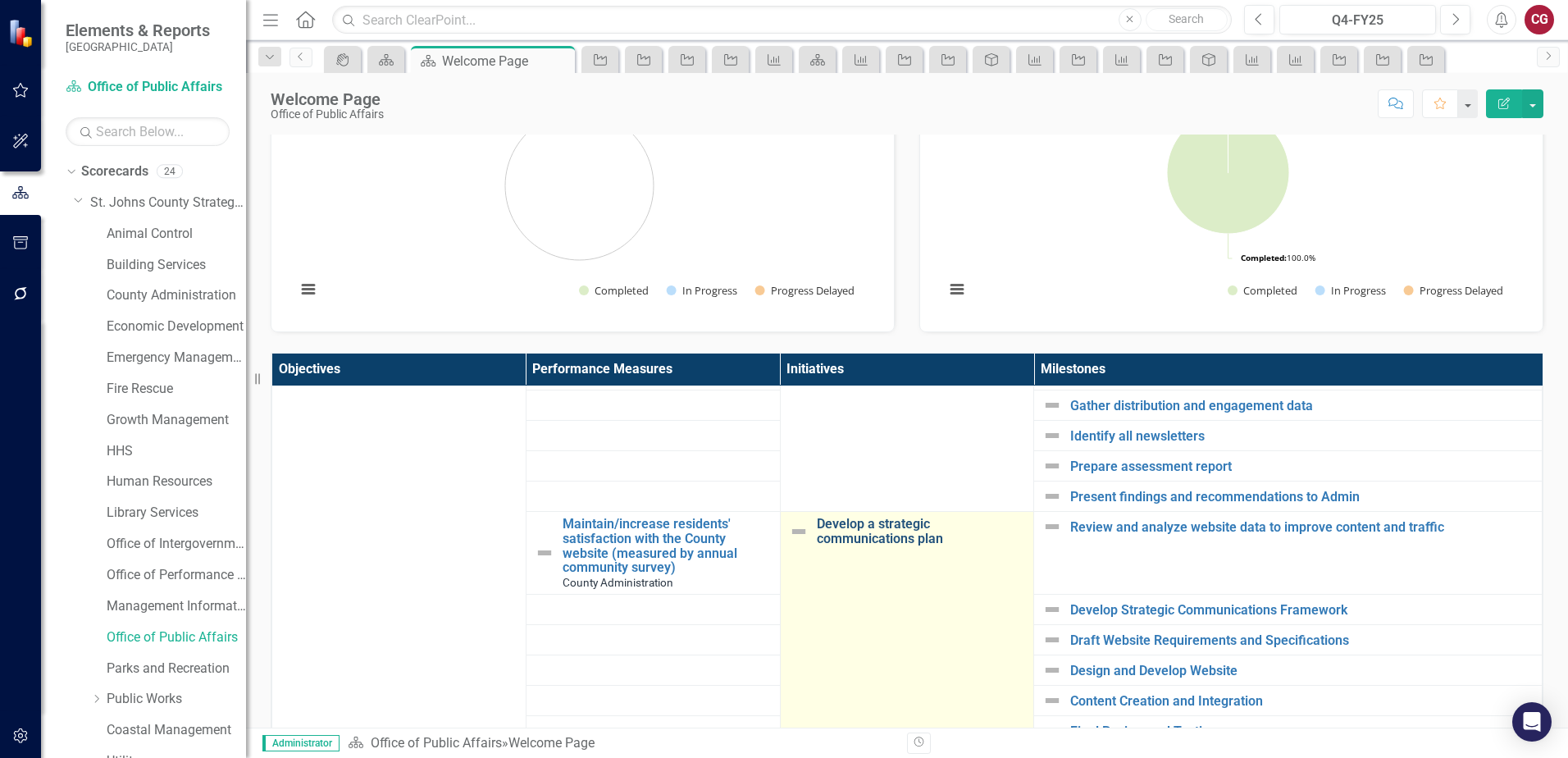
click at [886, 534] on link "Develop a strategic communications plan" at bounding box center [922, 530] width 209 height 28
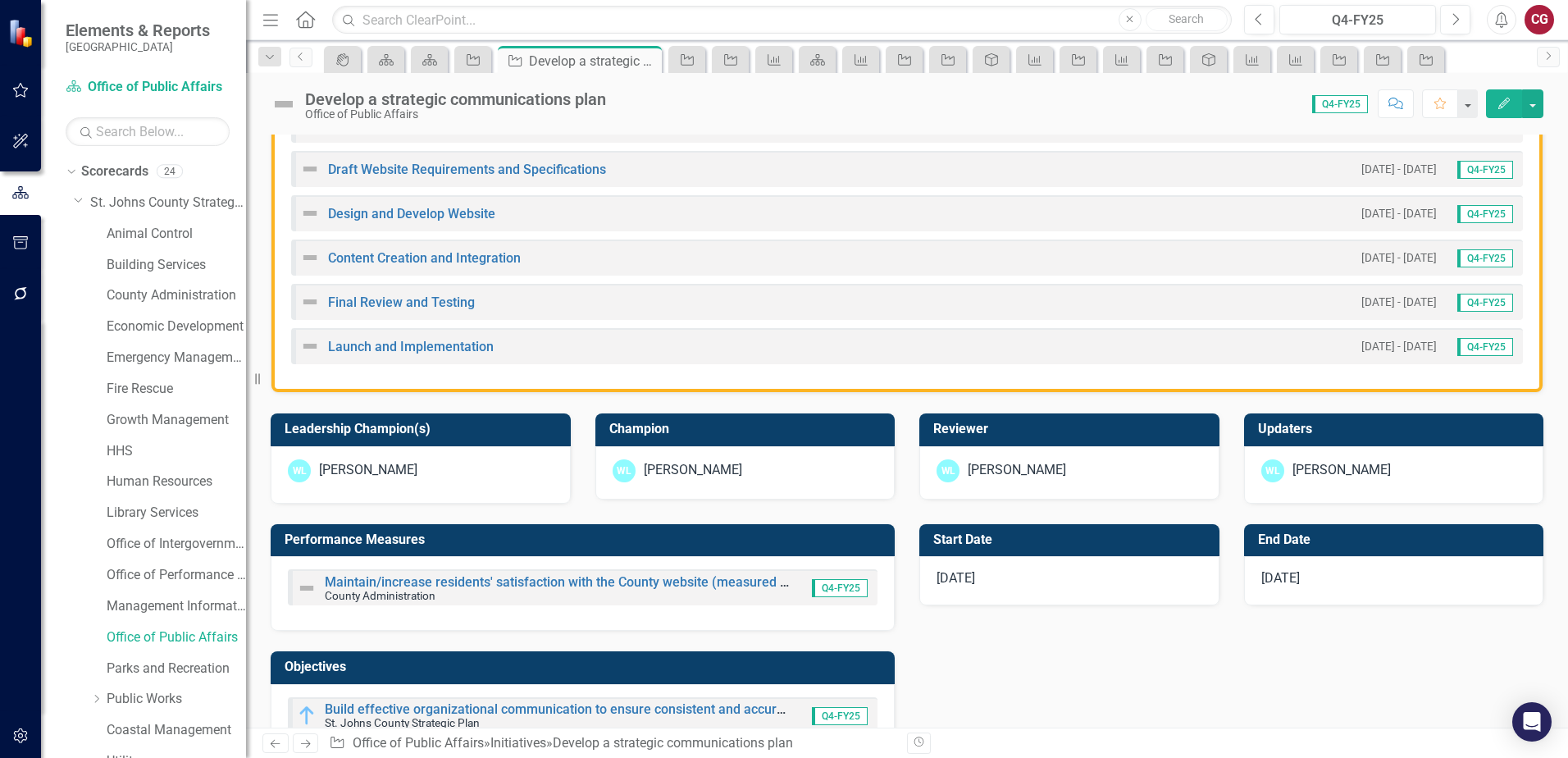
scroll to position [574, 0]
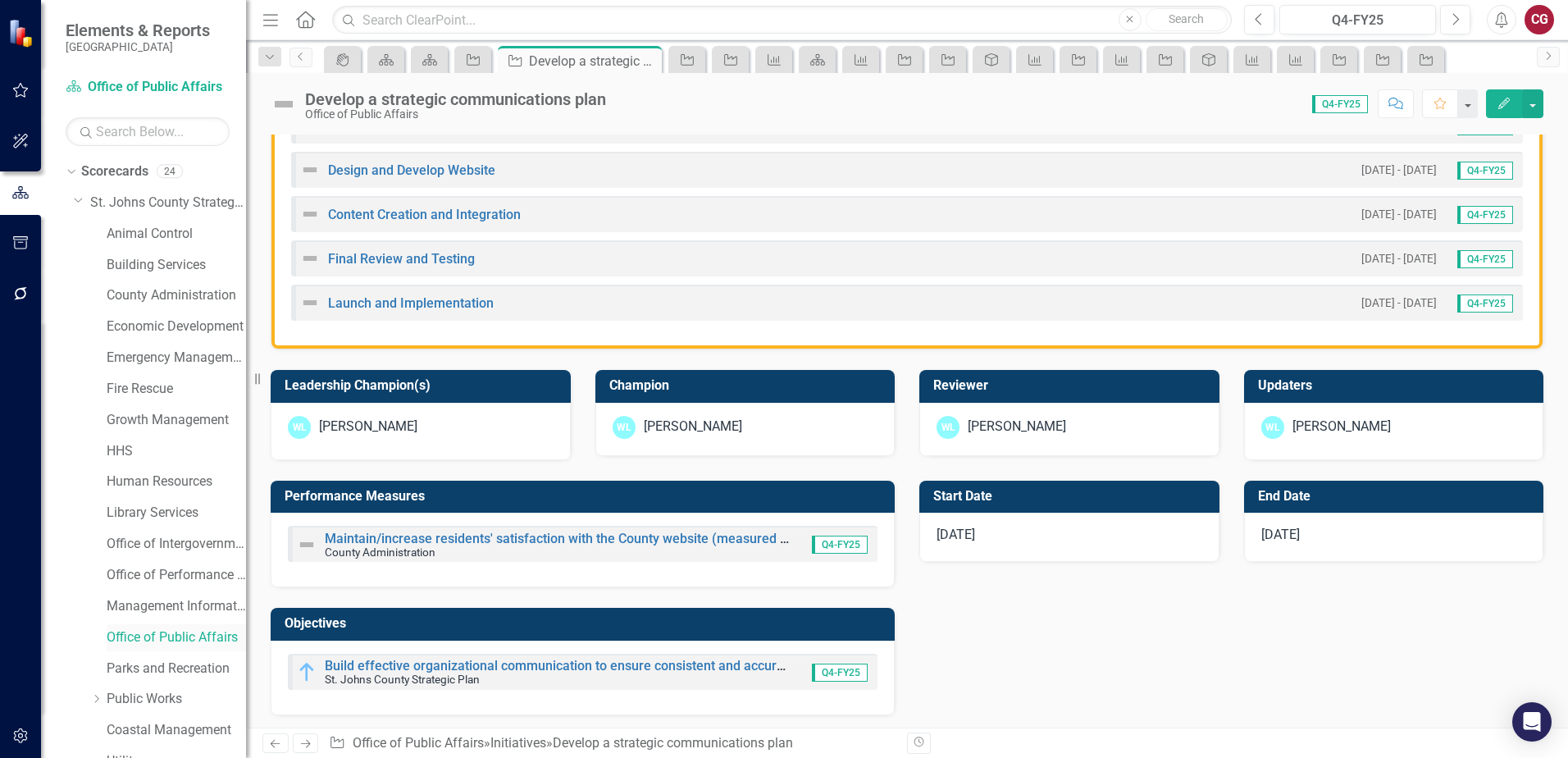
click at [162, 630] on link "Office of Public Affairs" at bounding box center [176, 637] width 140 height 19
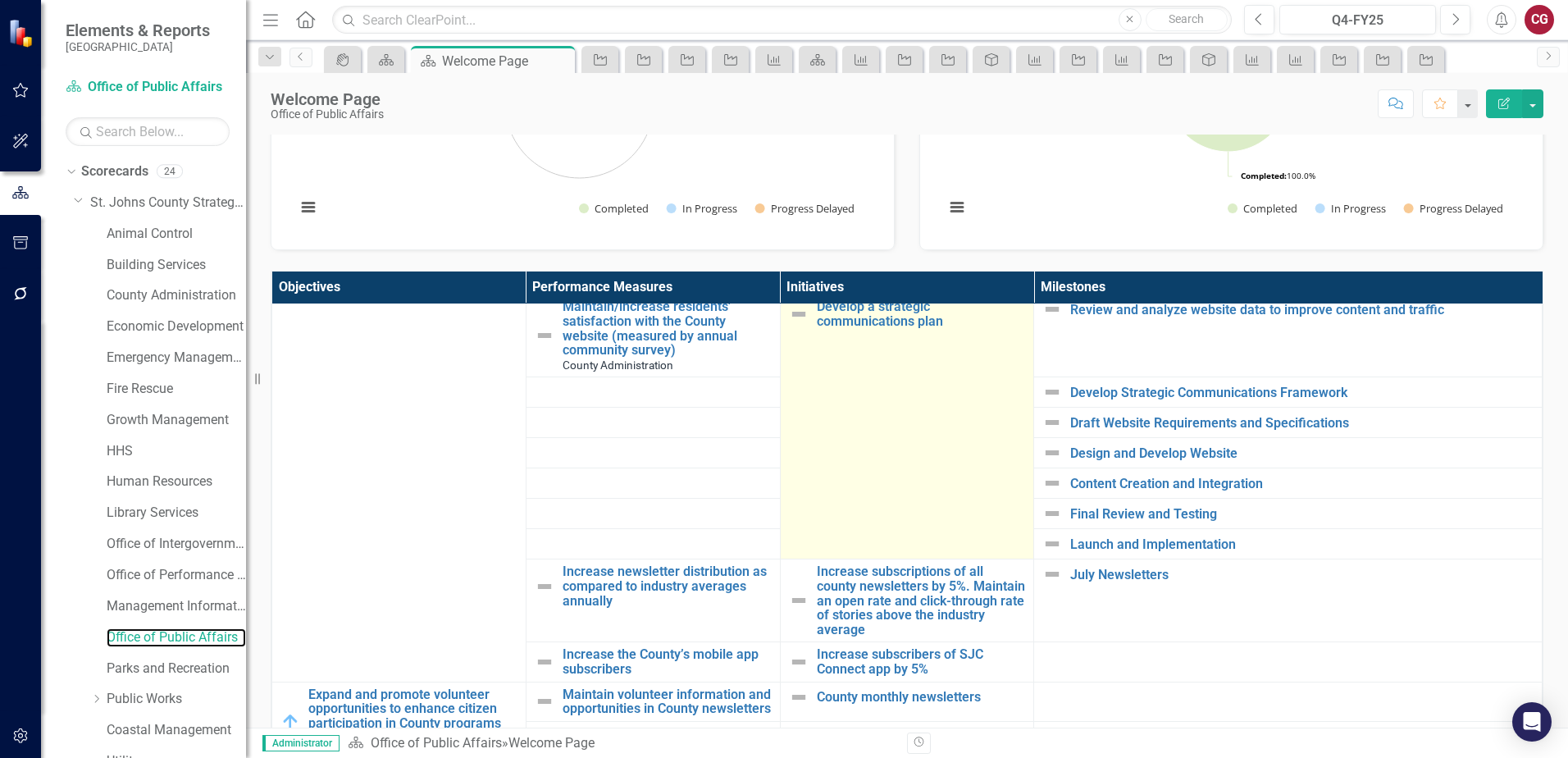
scroll to position [914, 0]
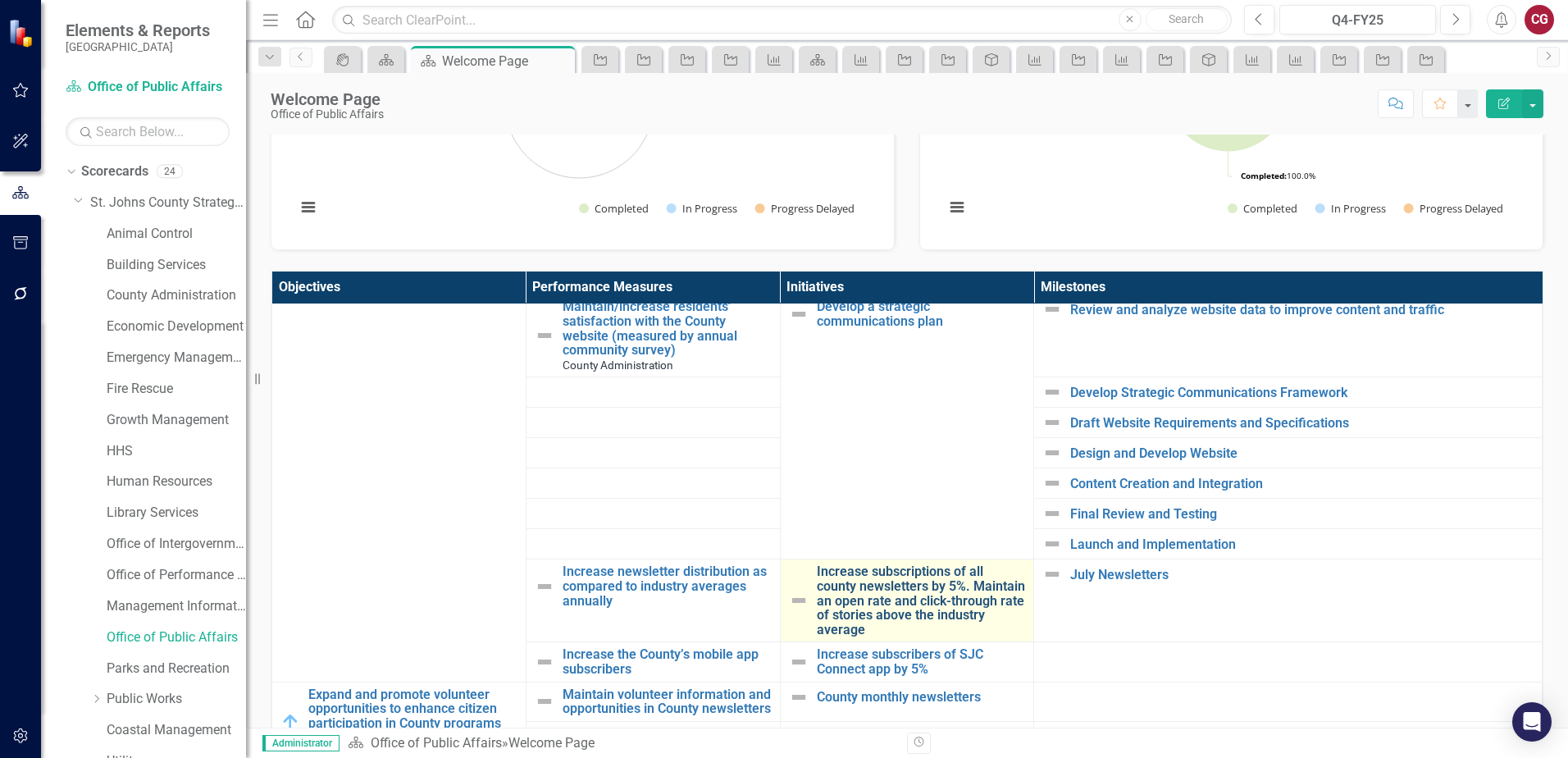
click at [878, 564] on link "Increase subscriptions of all county newsletters by 5%. Maintain an open rate a…" at bounding box center [922, 600] width 209 height 72
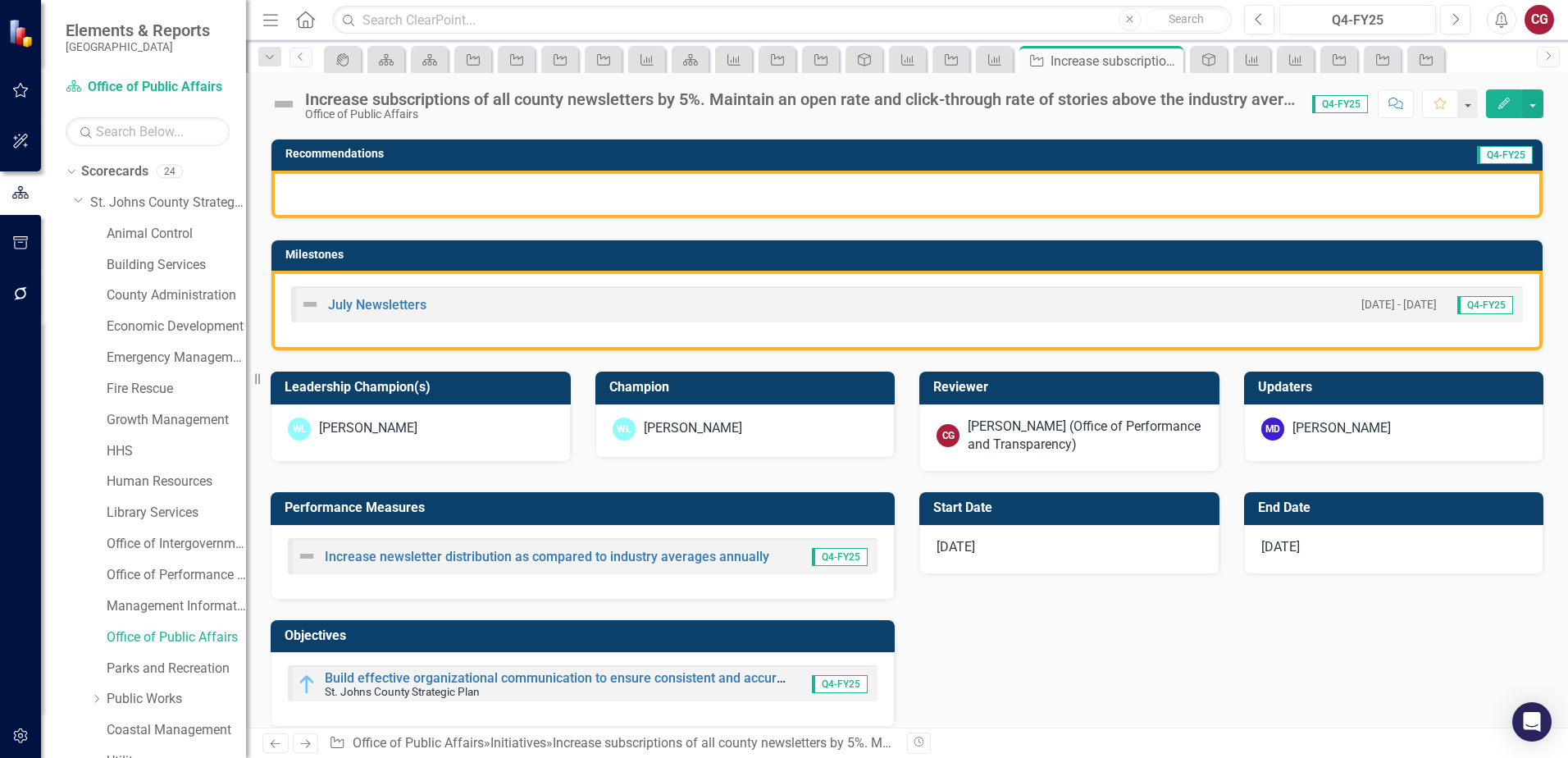
scroll to position [328, 0]
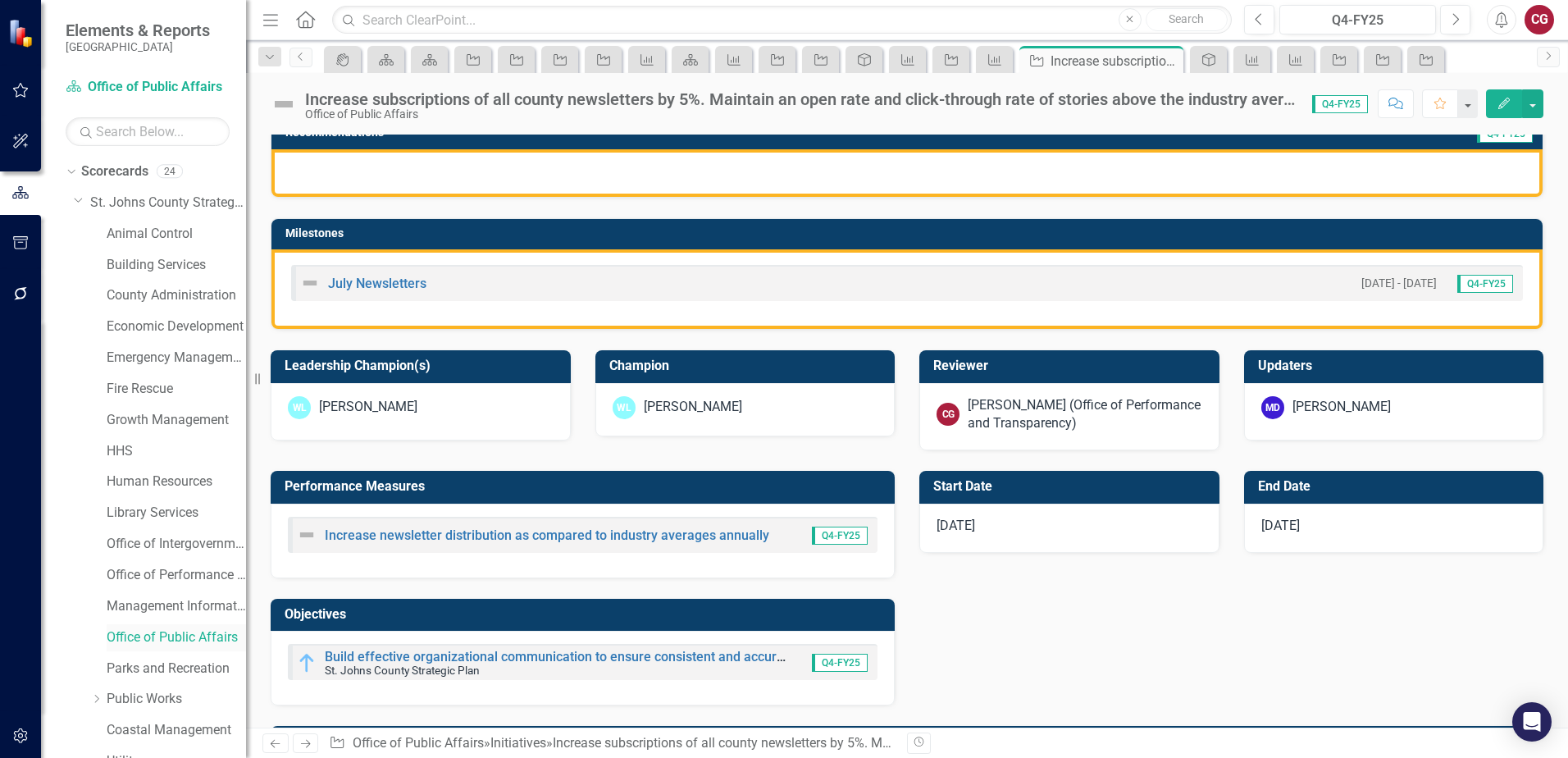
click at [193, 628] on link "Office of Public Affairs" at bounding box center [176, 637] width 140 height 19
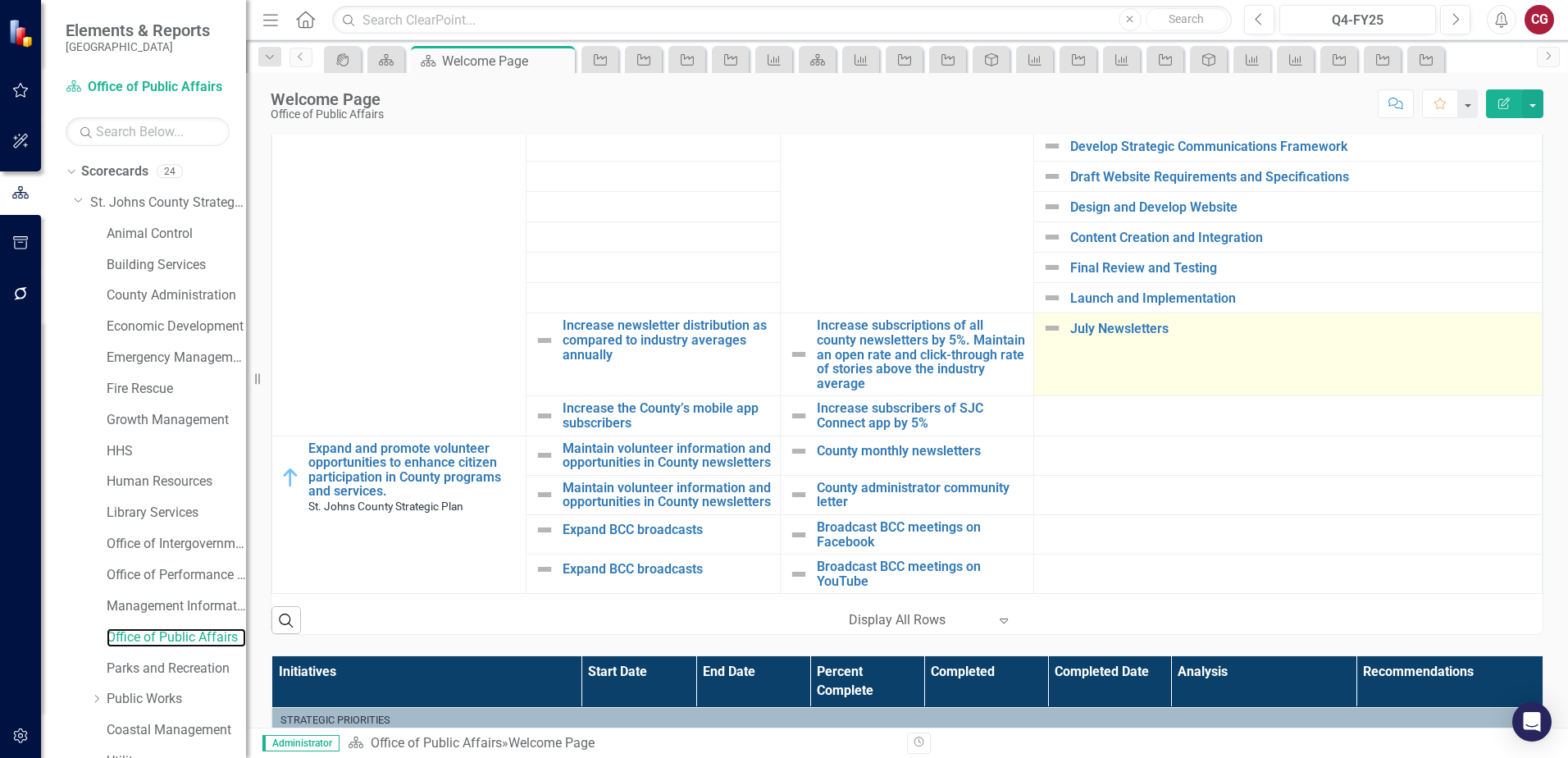
scroll to position [914, 0]
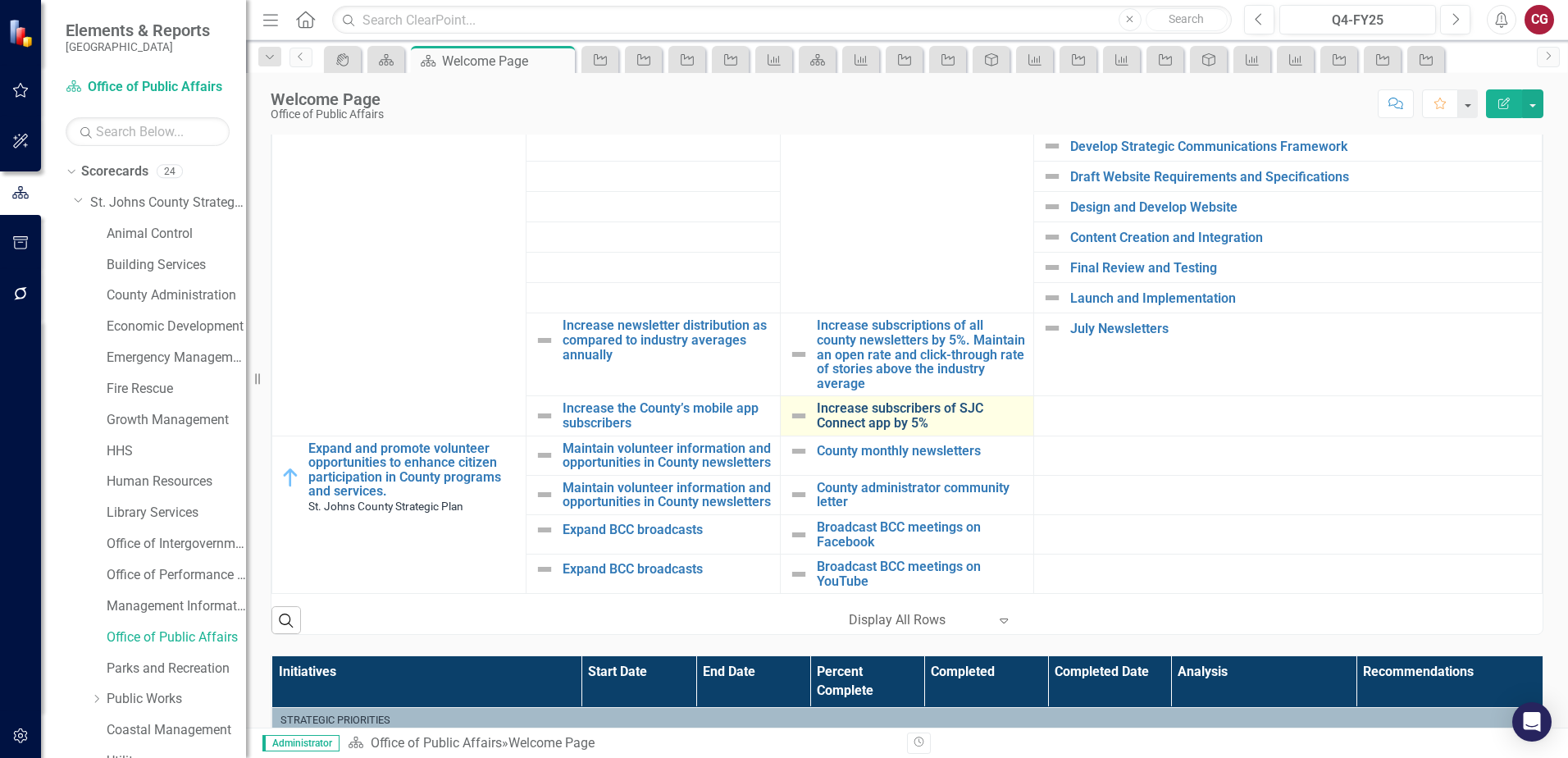
click at [890, 401] on link "Increase subscribers of SJC Connect app by 5%" at bounding box center [922, 415] width 209 height 28
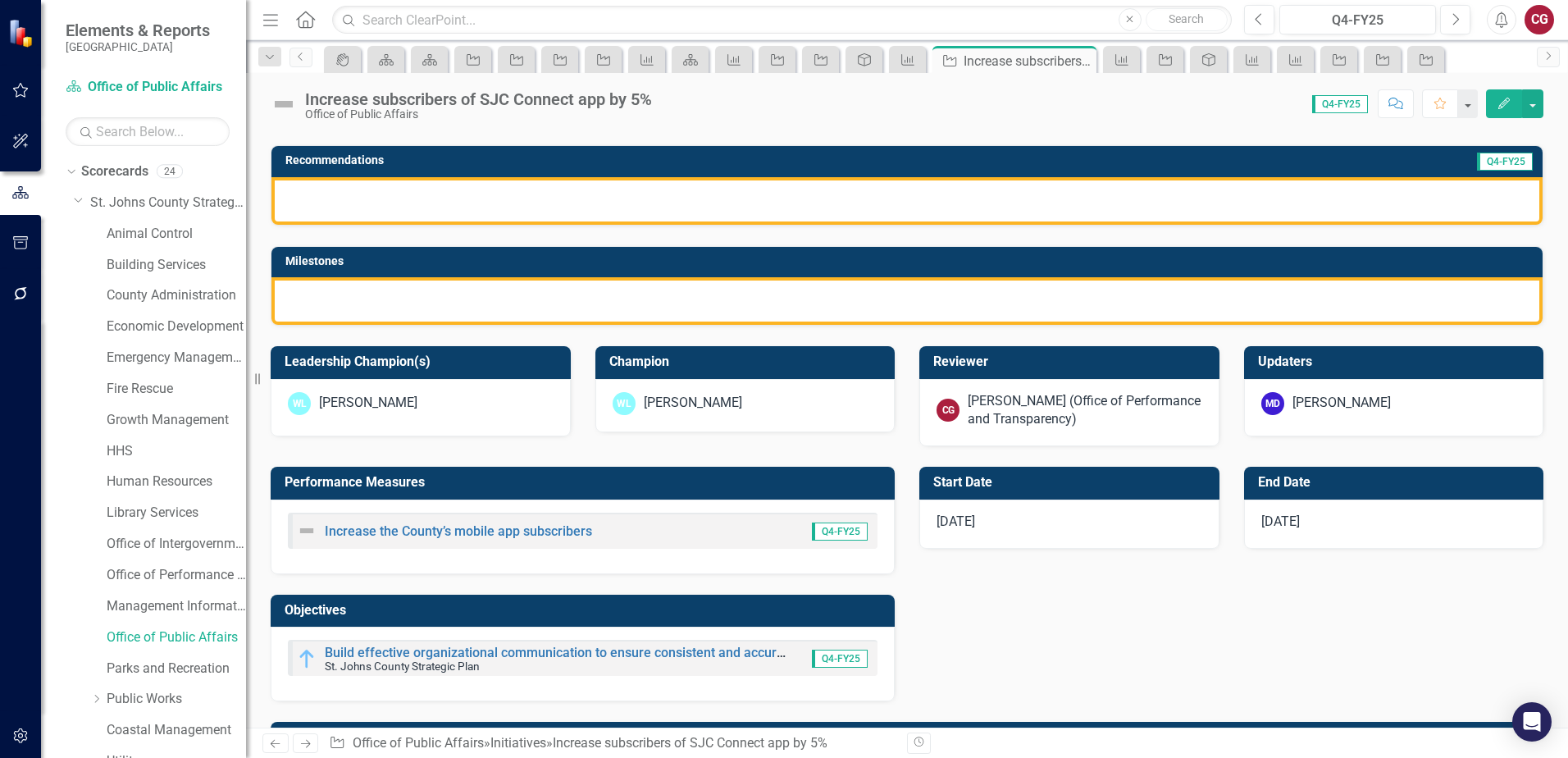
scroll to position [328, 0]
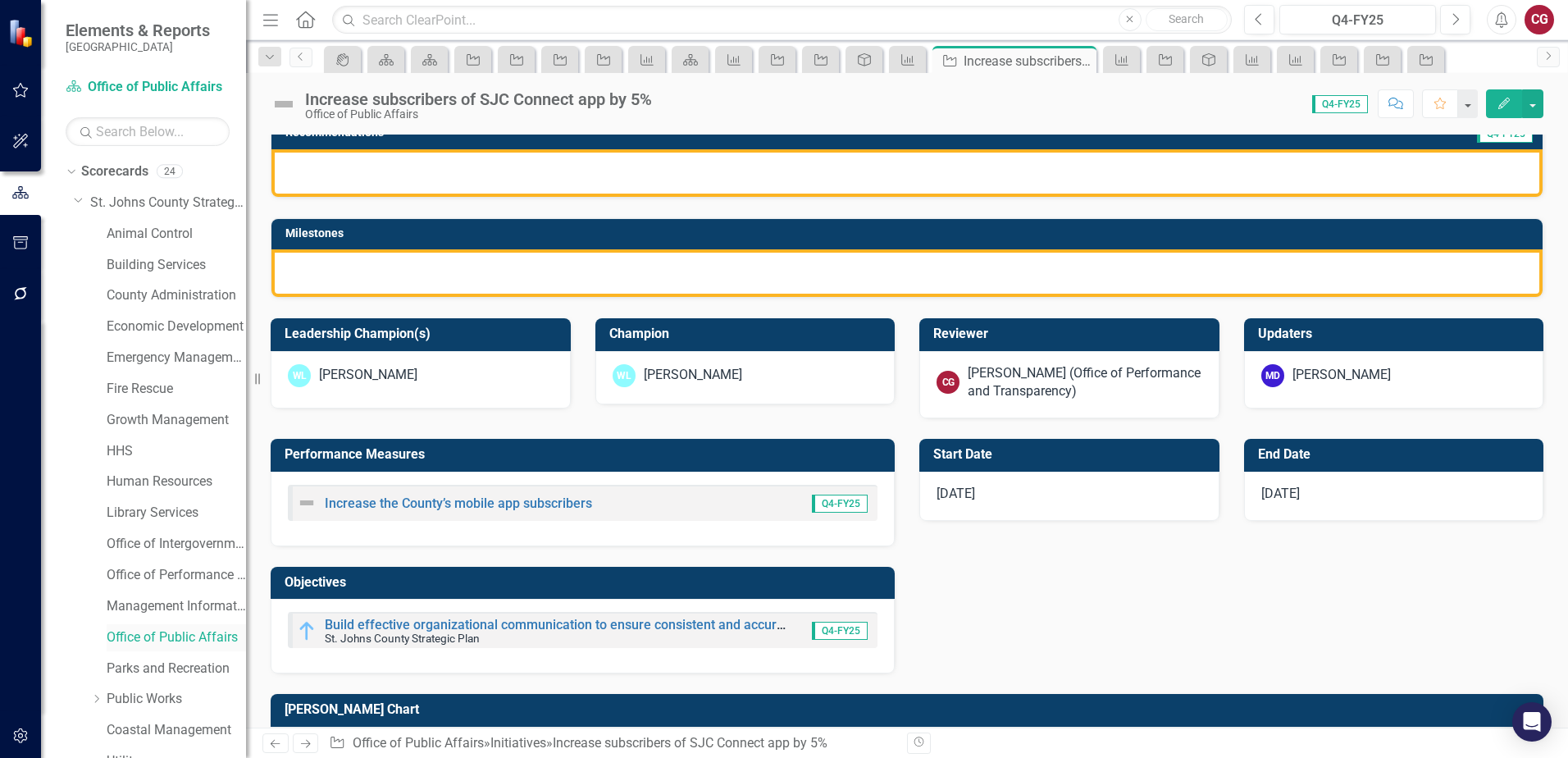
click at [181, 635] on link "Office of Public Affairs" at bounding box center [176, 637] width 140 height 19
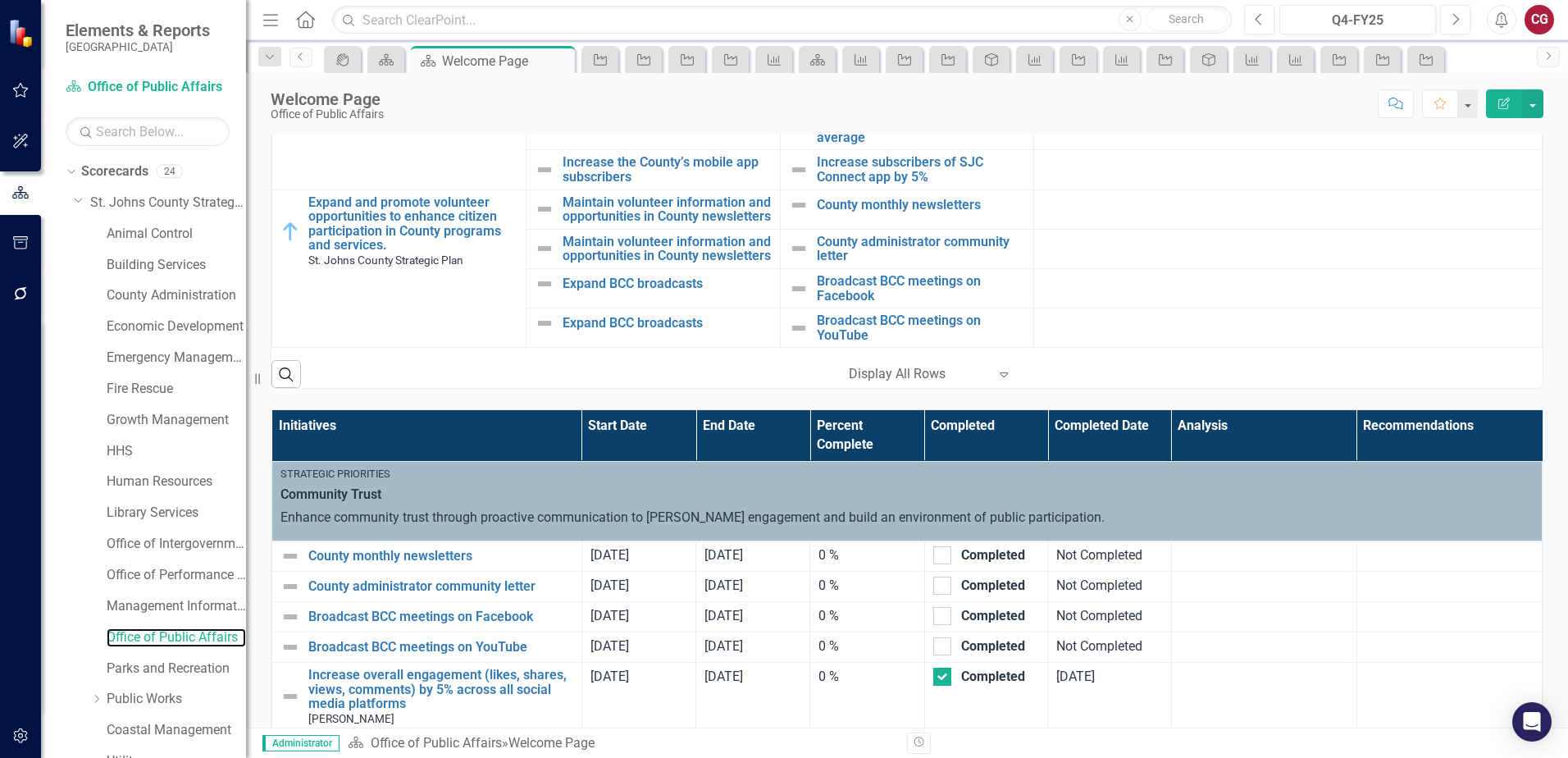
scroll to position [914, 0]
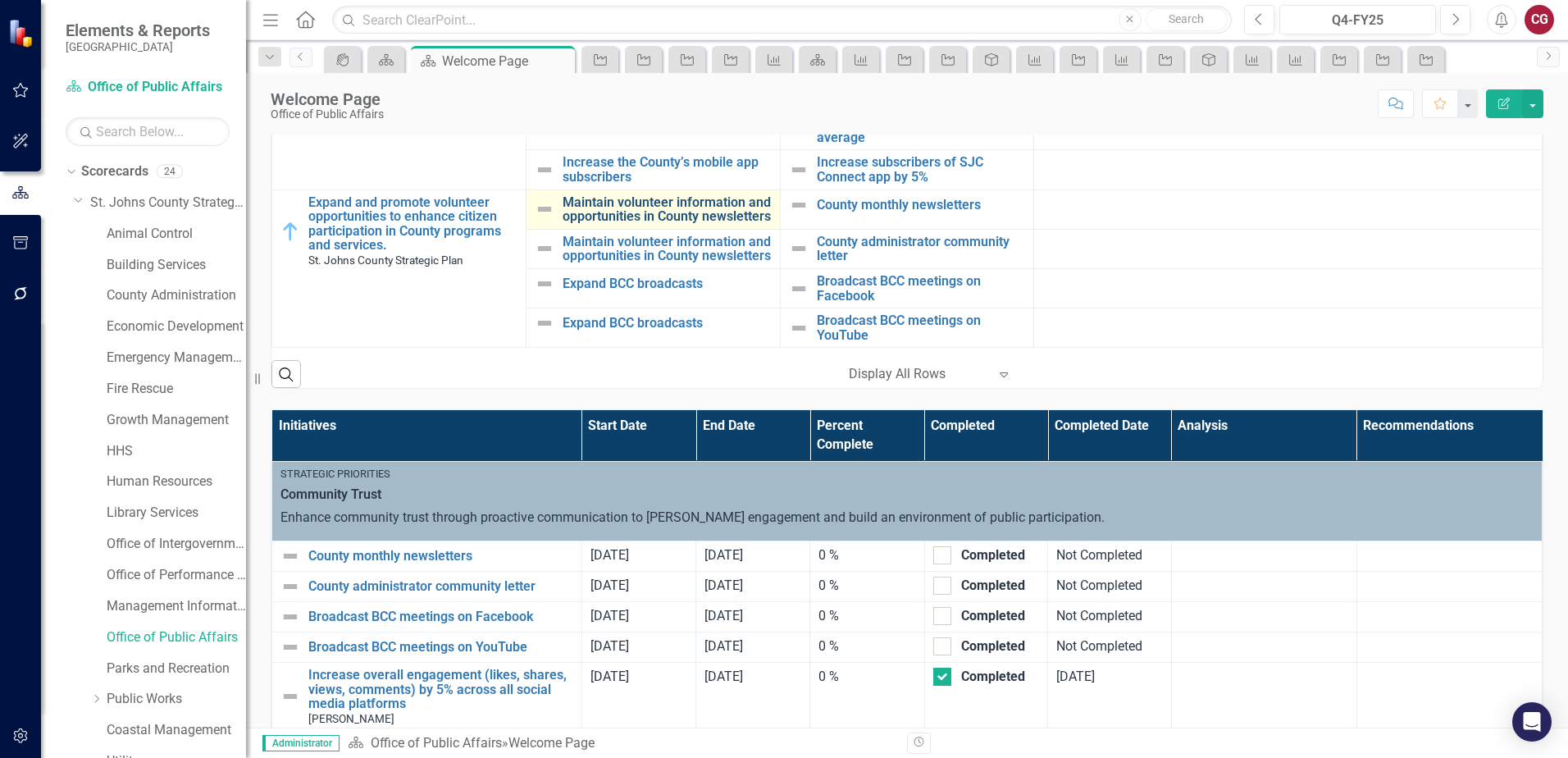
click at [635, 195] on link "Maintain volunteer information and opportunities in County newsletters" at bounding box center [667, 209] width 209 height 28
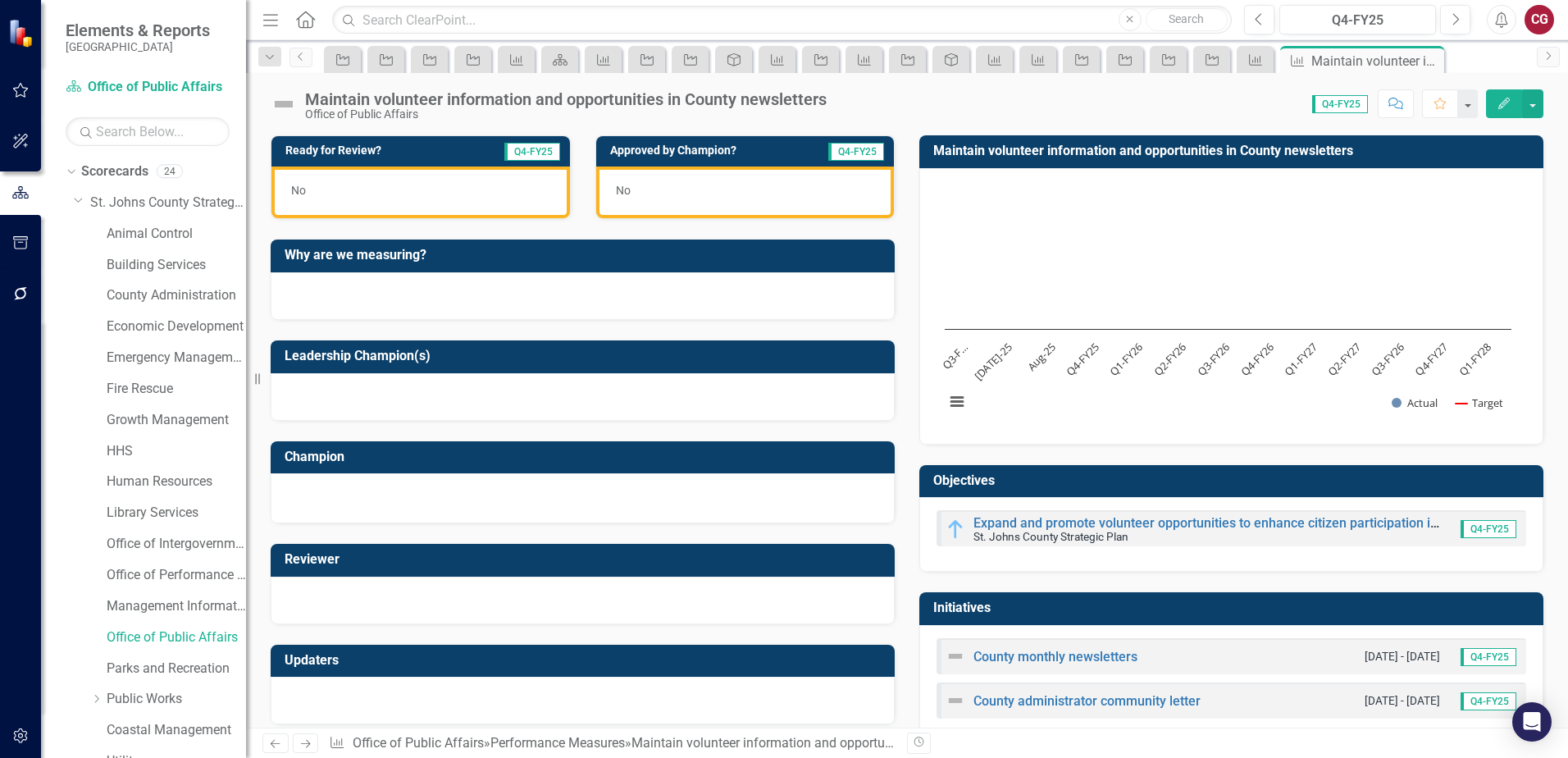
scroll to position [489, 0]
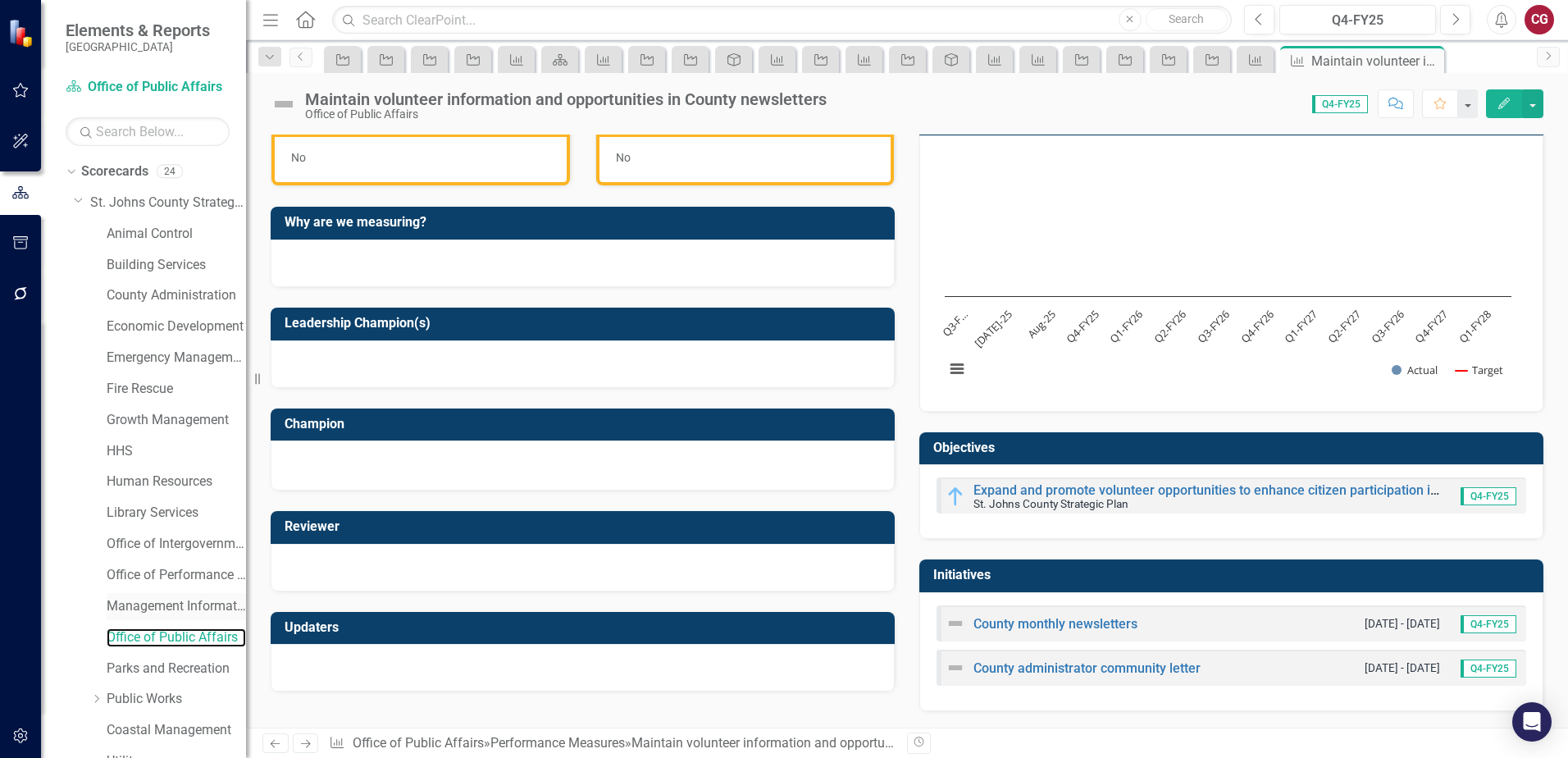
drag, startPoint x: 176, startPoint y: 631, endPoint x: 229, endPoint y: 599, distance: 61.9
click at [176, 631] on link "Office of Public Affairs" at bounding box center [176, 637] width 140 height 19
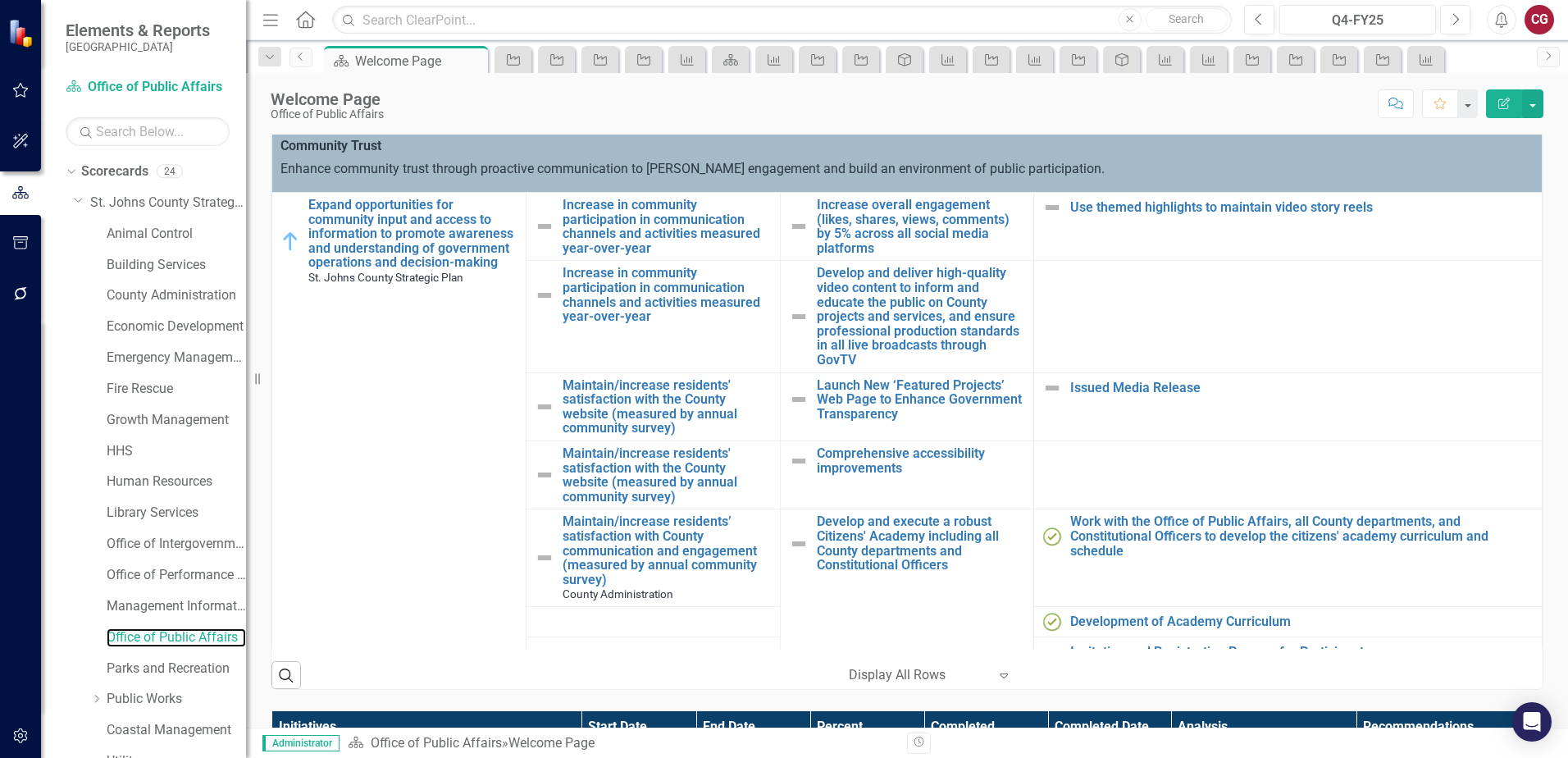
scroll to position [738, 0]
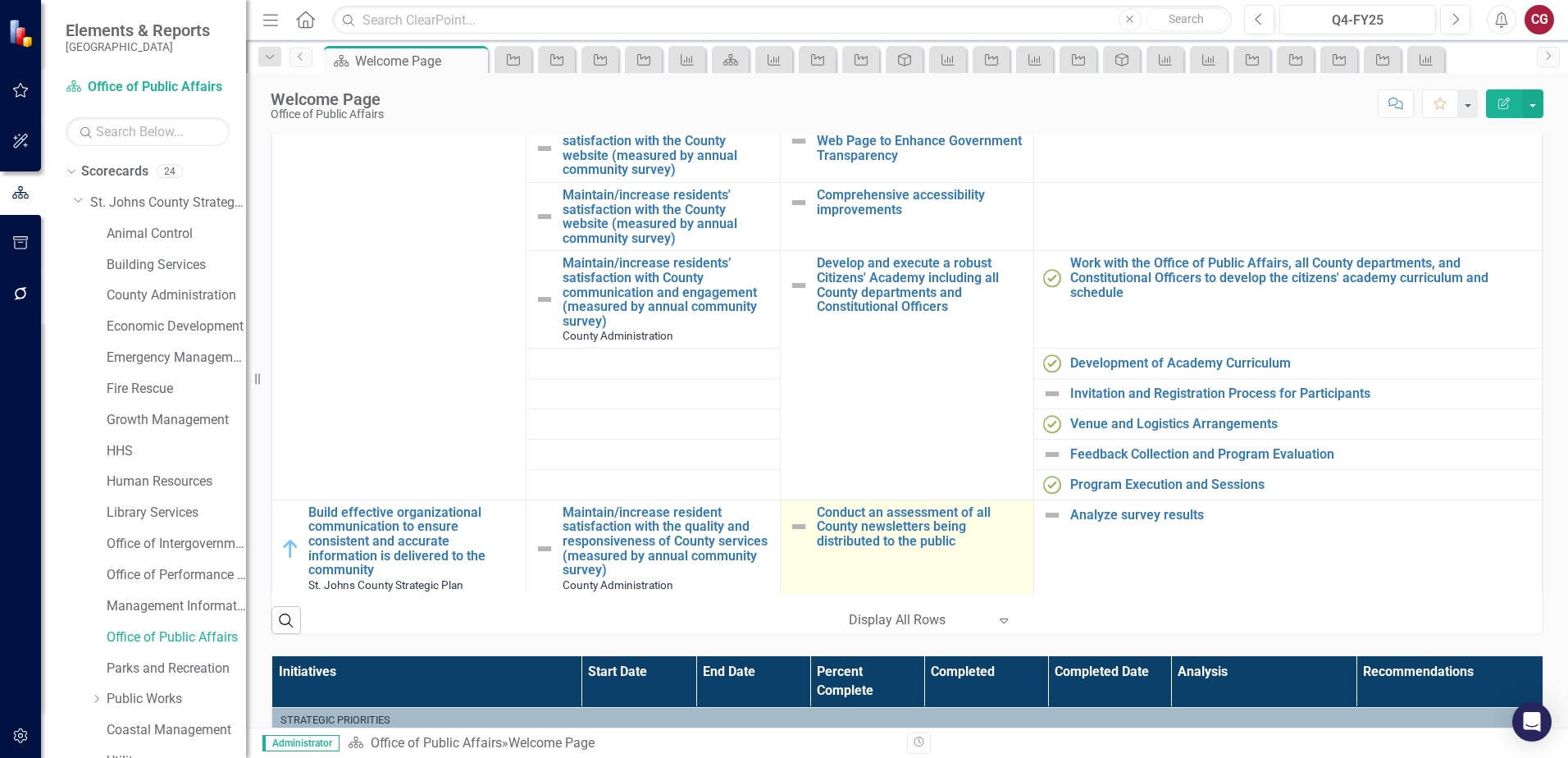
scroll to position [177, 0]
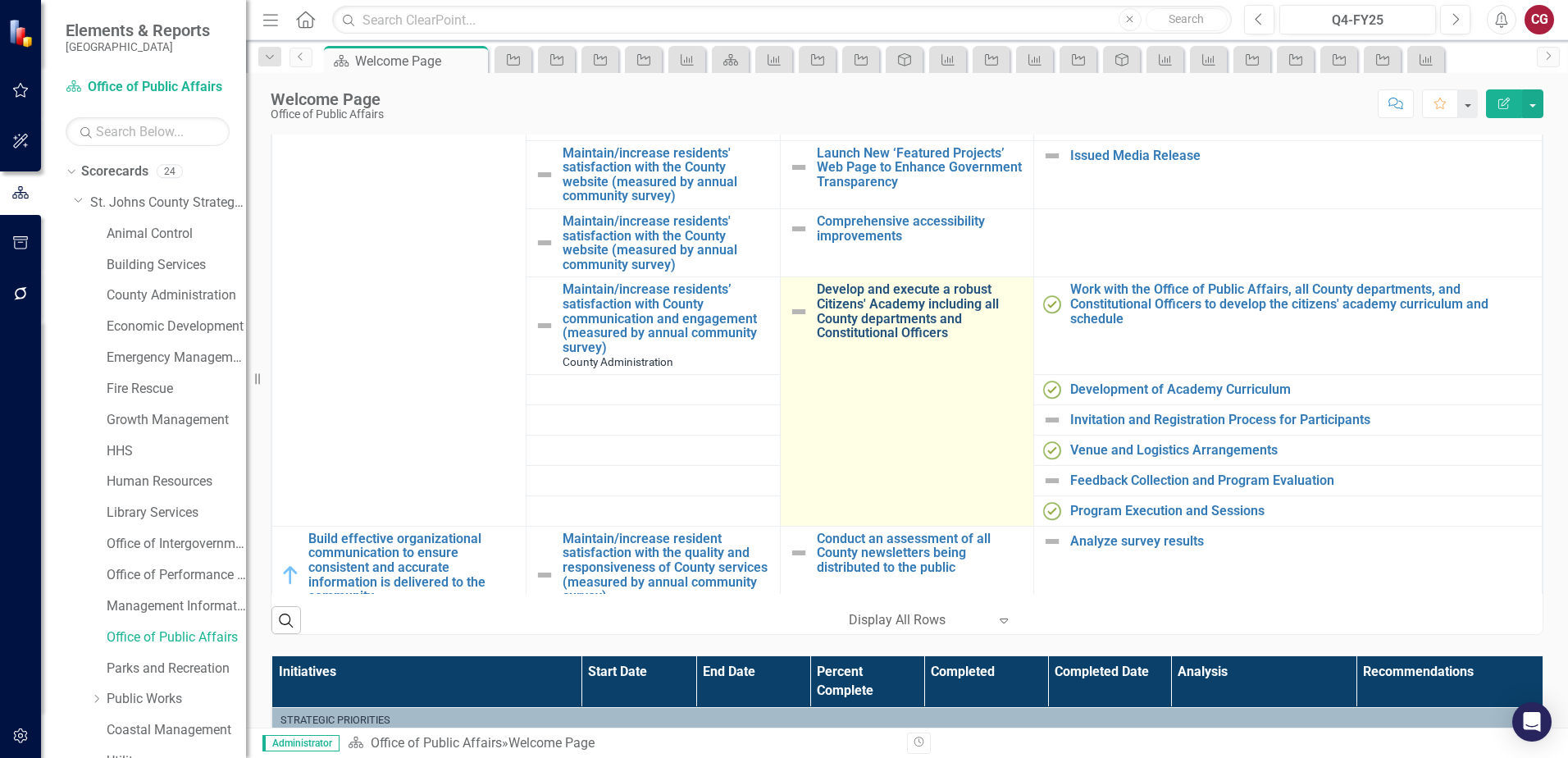
click at [847, 297] on link "Develop and execute a robust Citizens' Academy including all County departments…" at bounding box center [922, 310] width 209 height 58
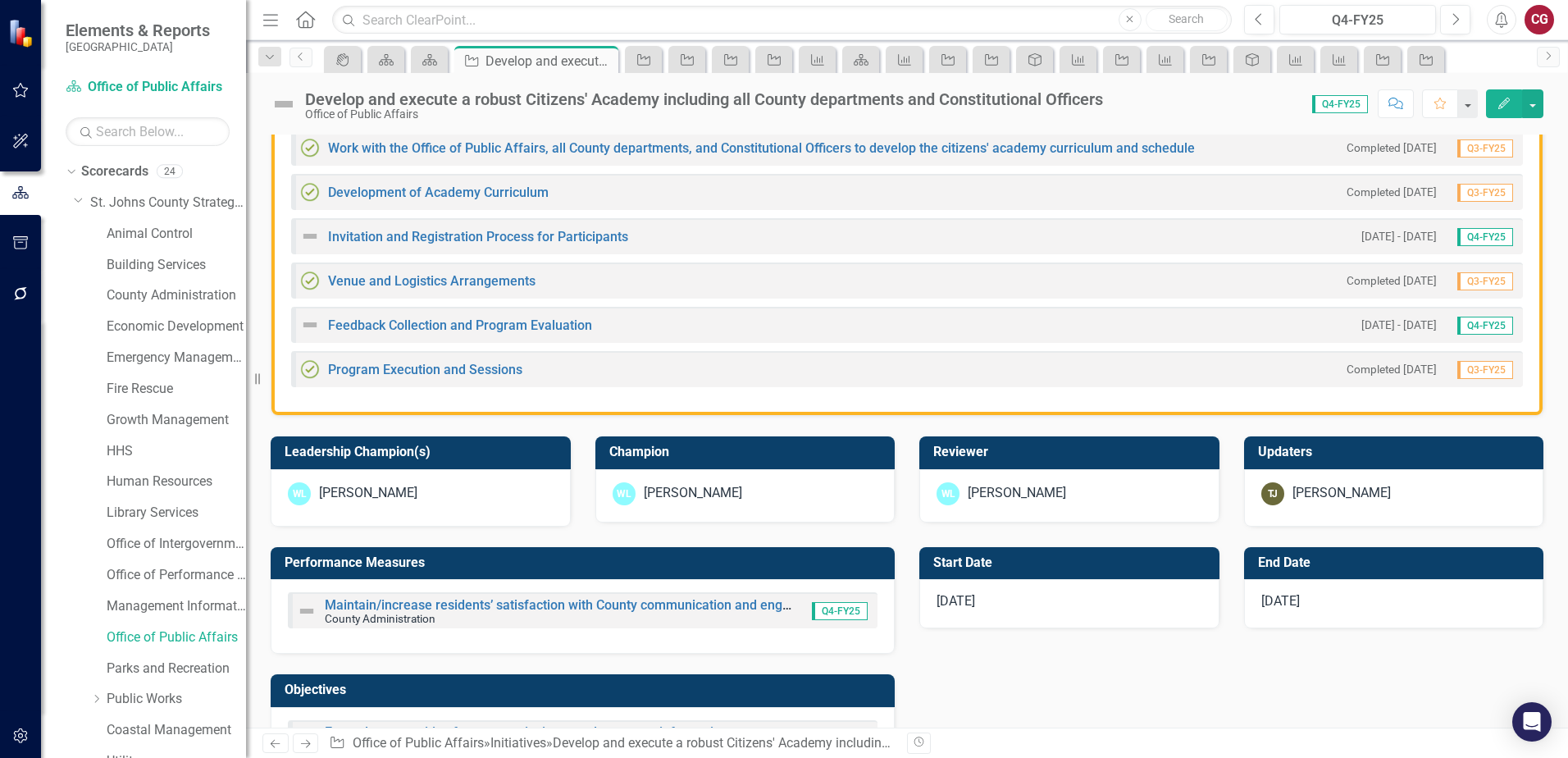
scroll to position [419, 0]
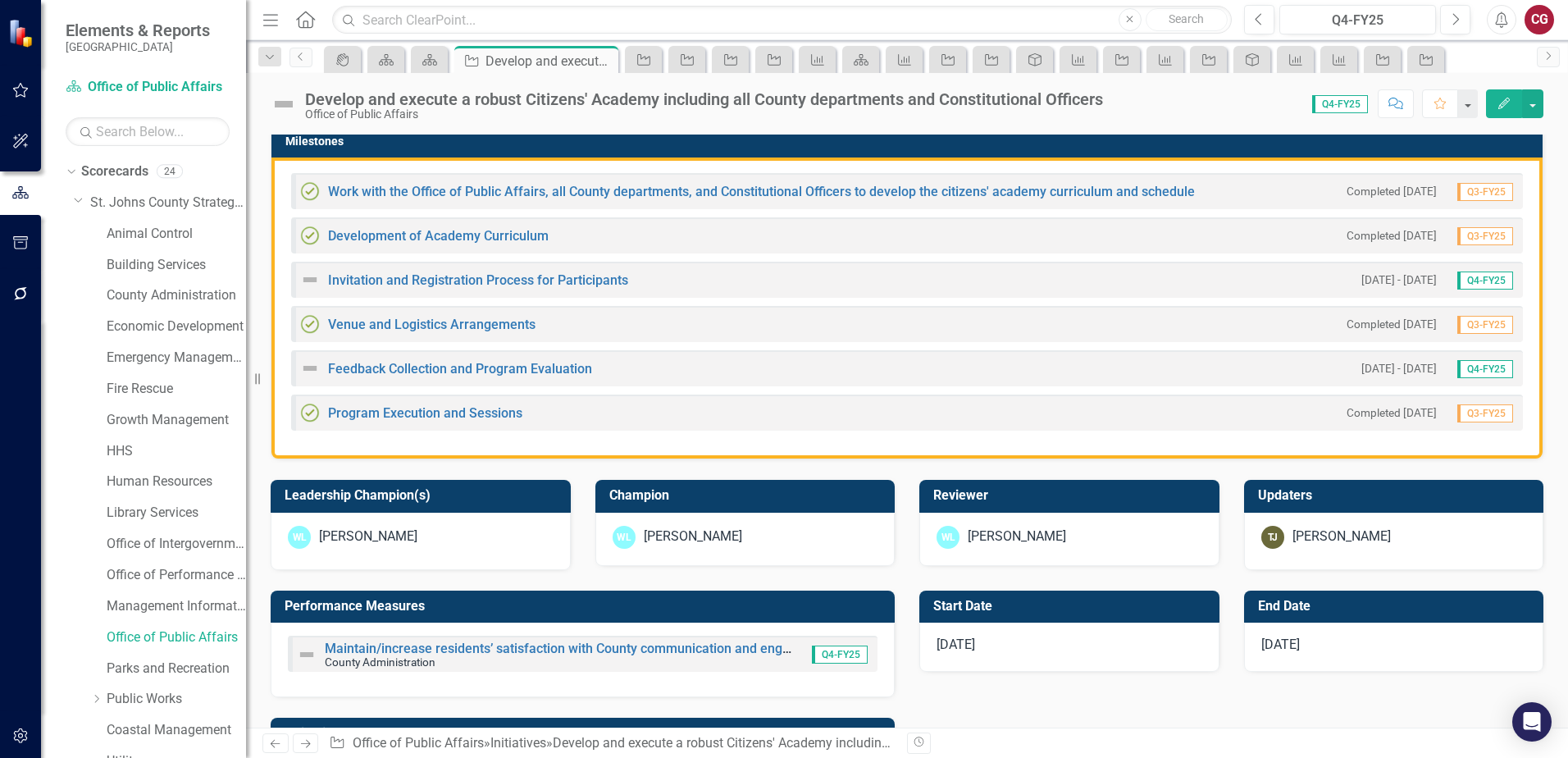
click at [443, 184] on div "Work with the Office of Public Affairs, all County departments, and Constitutio…" at bounding box center [747, 190] width 895 height 19
click at [446, 195] on link "Work with the Office of Public Affairs, all County departments, and Constitutio…" at bounding box center [761, 191] width 867 height 16
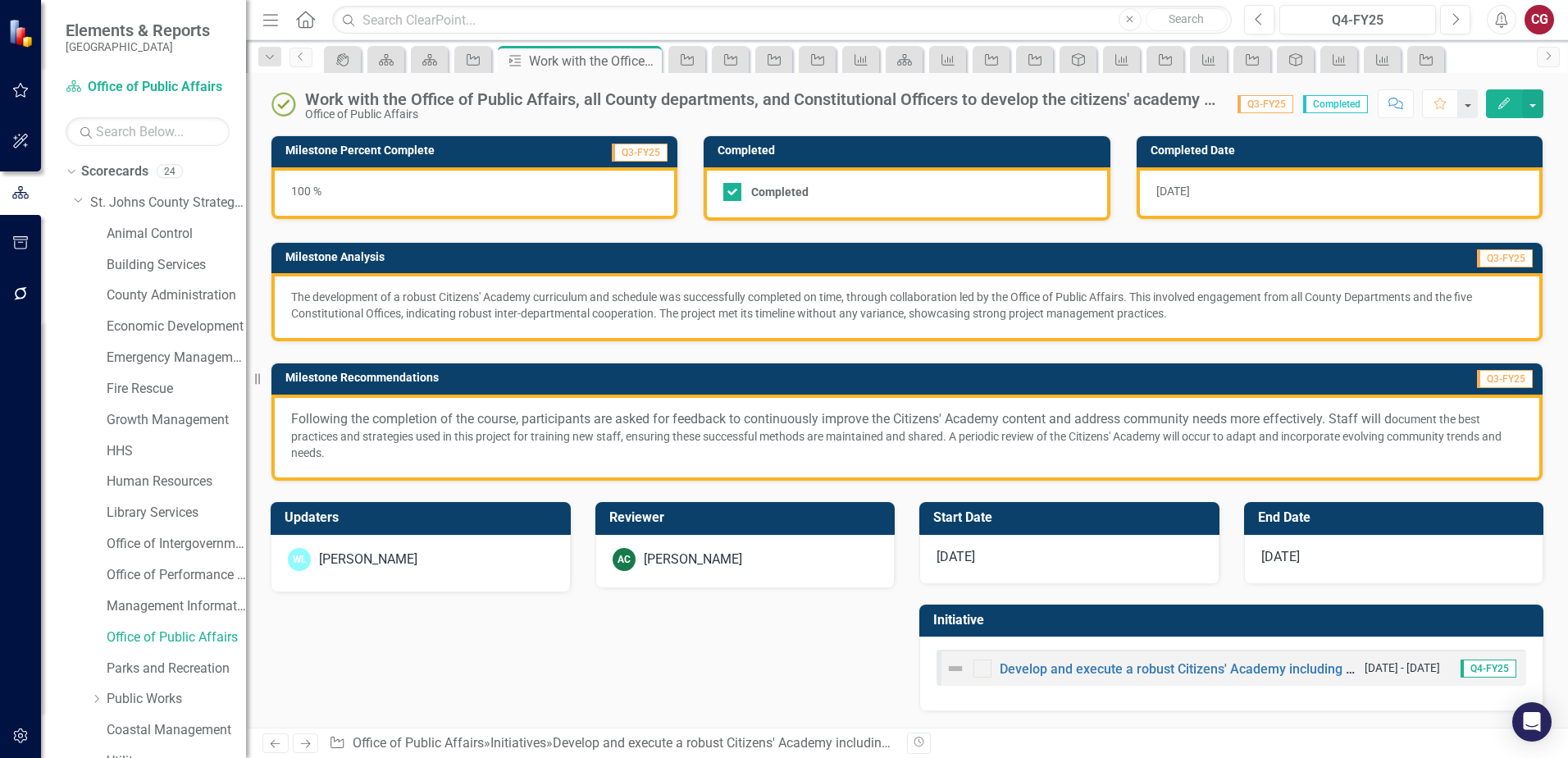
scroll to position [21, 0]
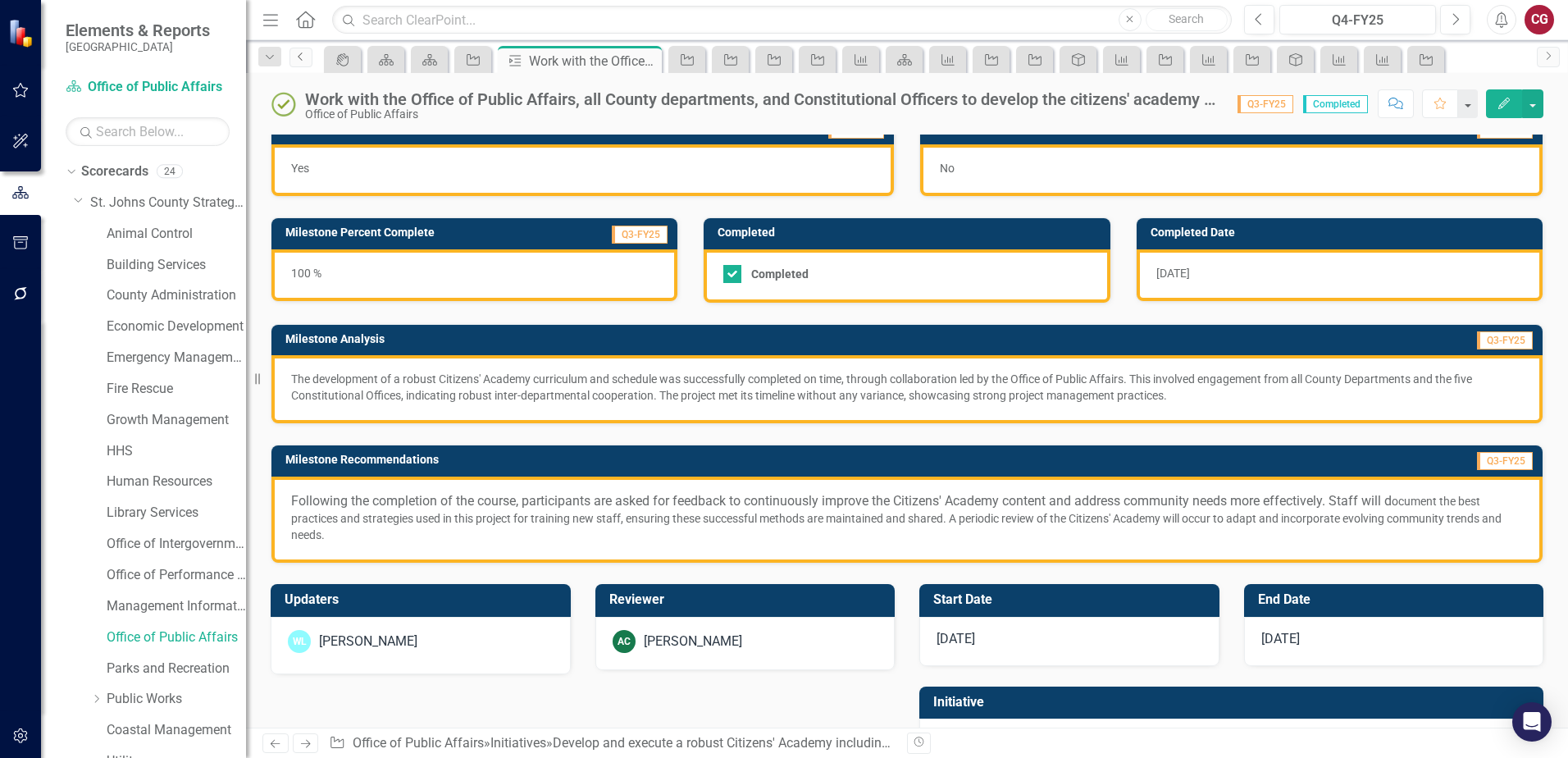
click at [297, 60] on icon "Previous" at bounding box center [301, 56] width 13 height 10
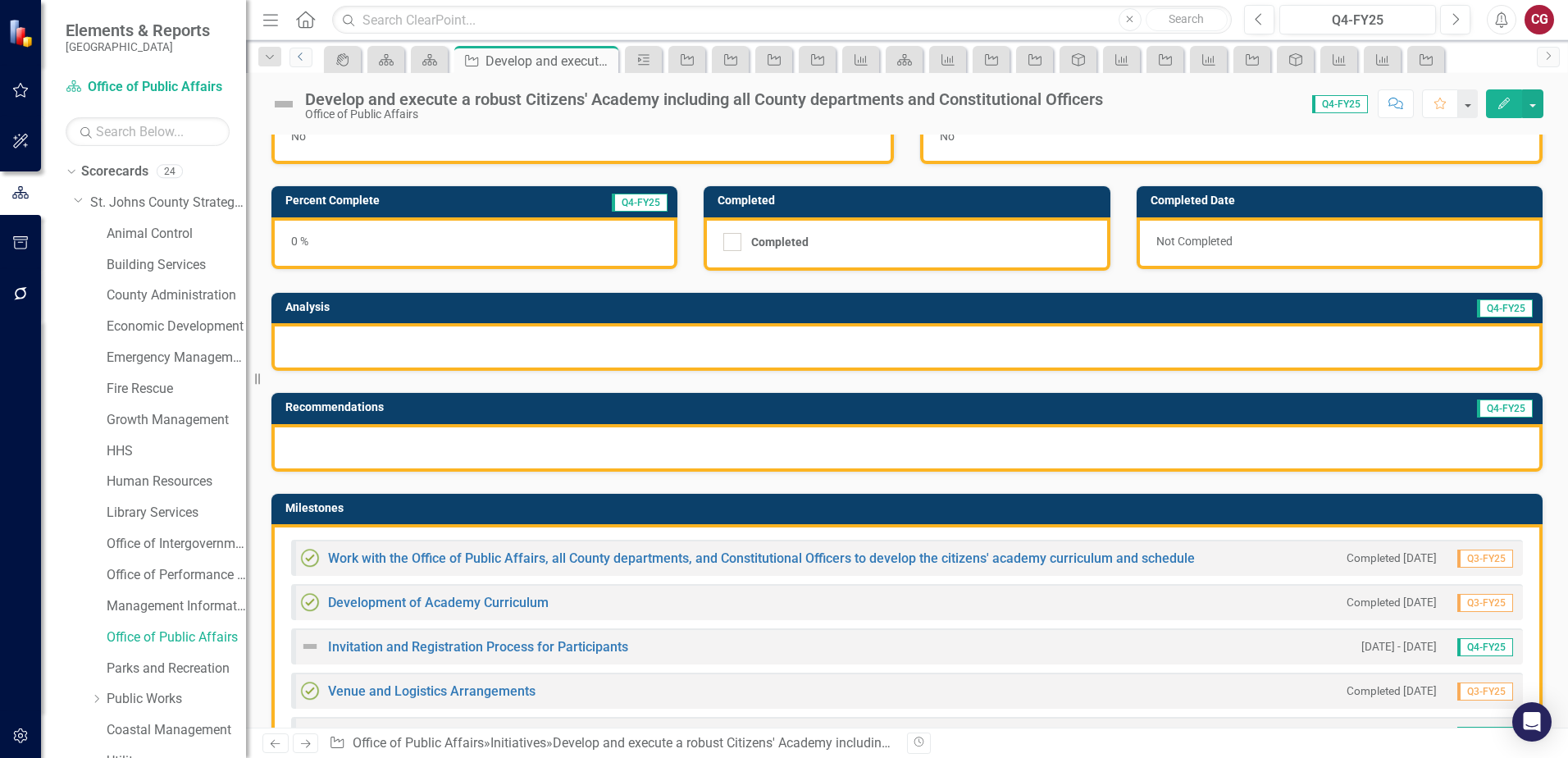
scroll to position [82, 0]
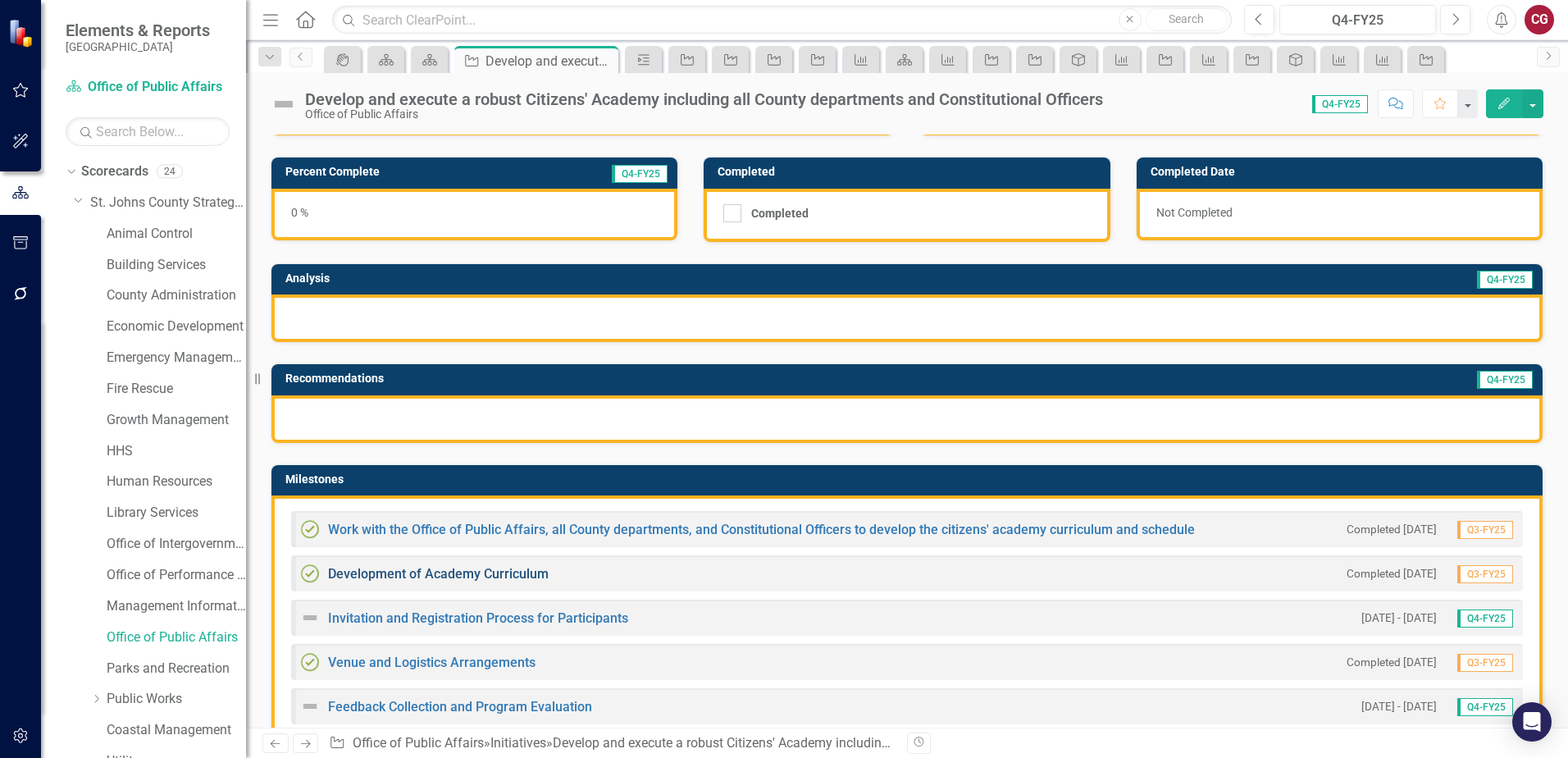
click at [465, 571] on link "Development of Academy Curriculum" at bounding box center [438, 574] width 220 height 16
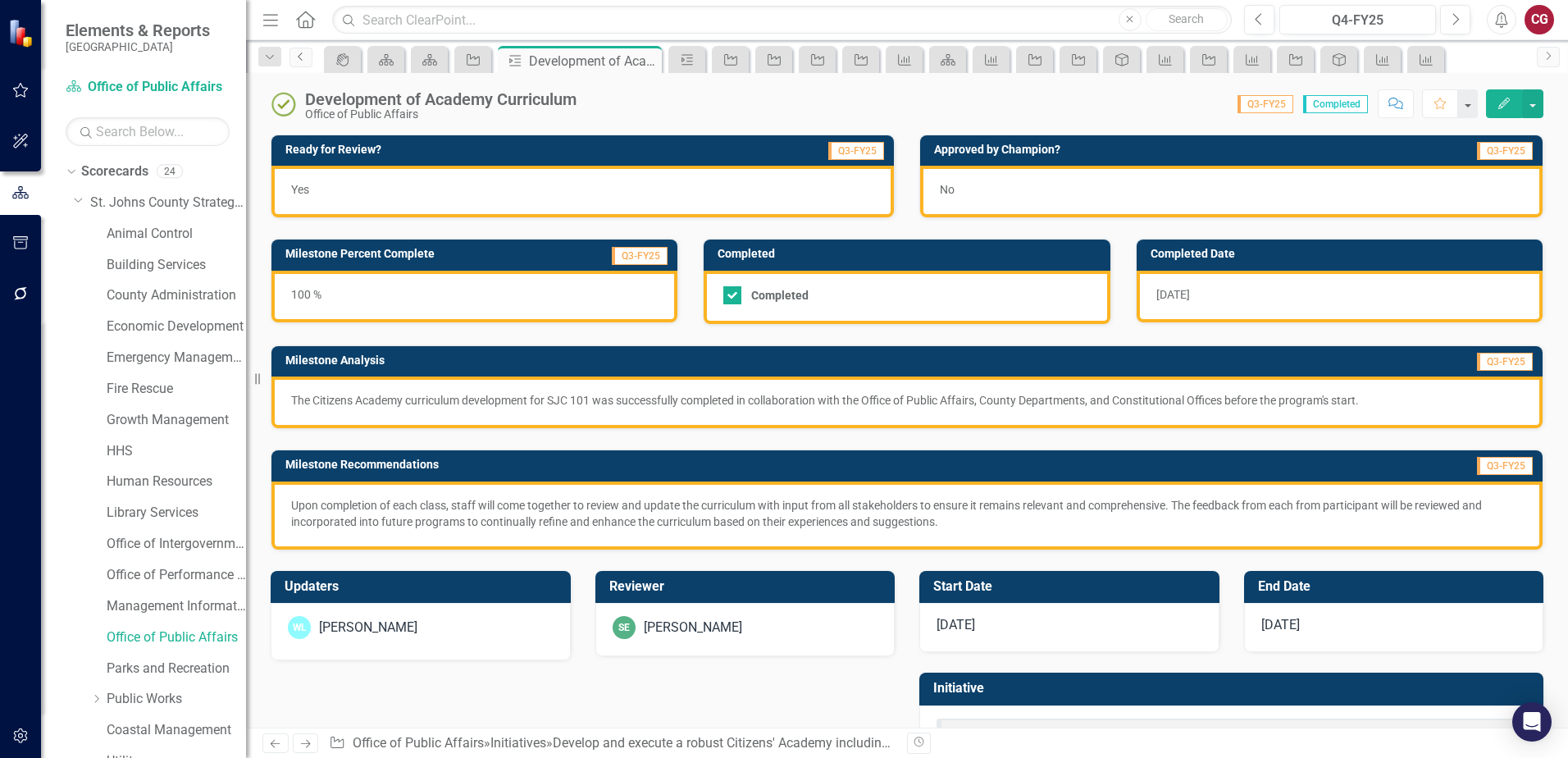
click at [303, 63] on link "Previous" at bounding box center [300, 57] width 23 height 19
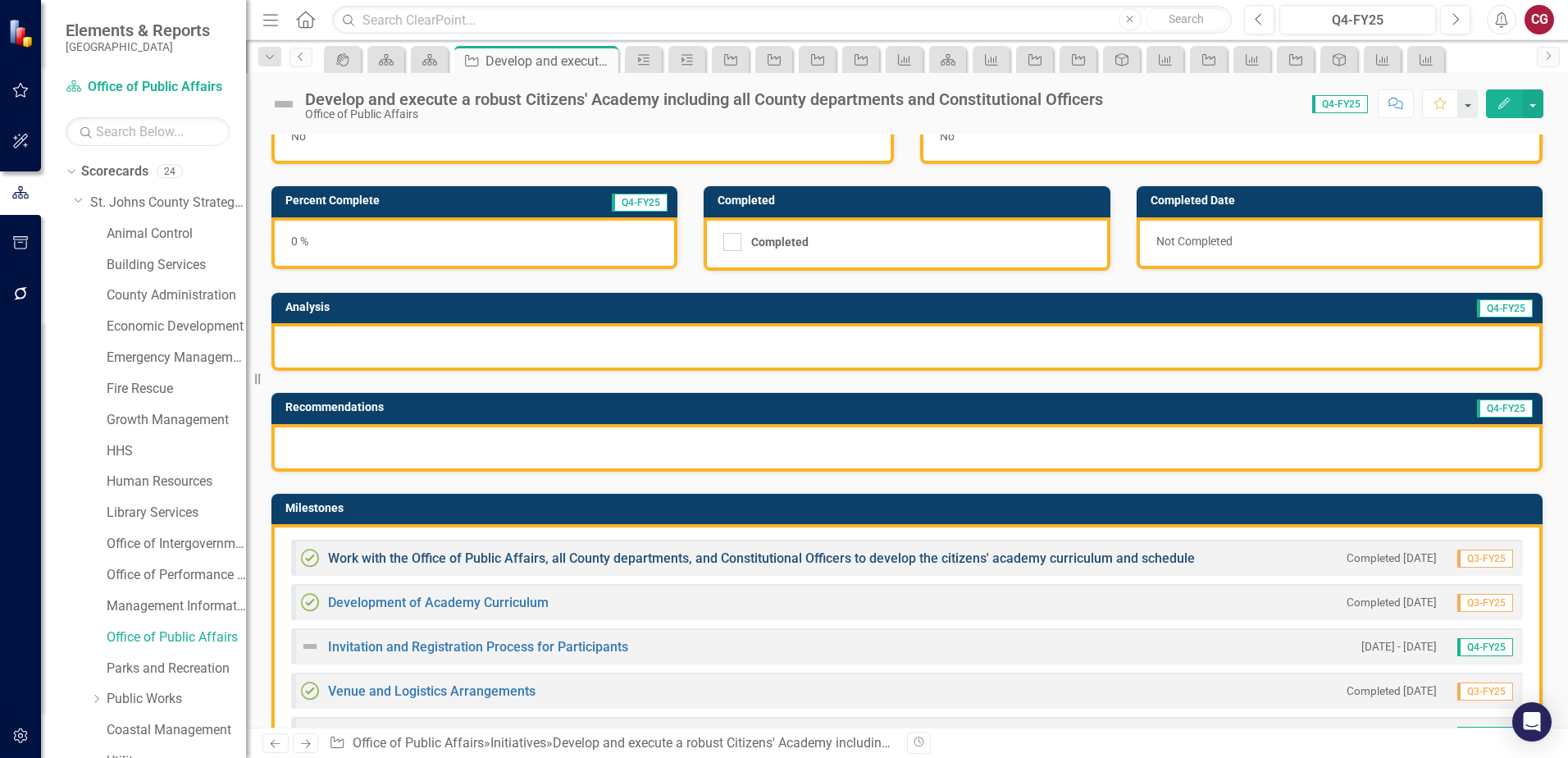
scroll to position [82, 0]
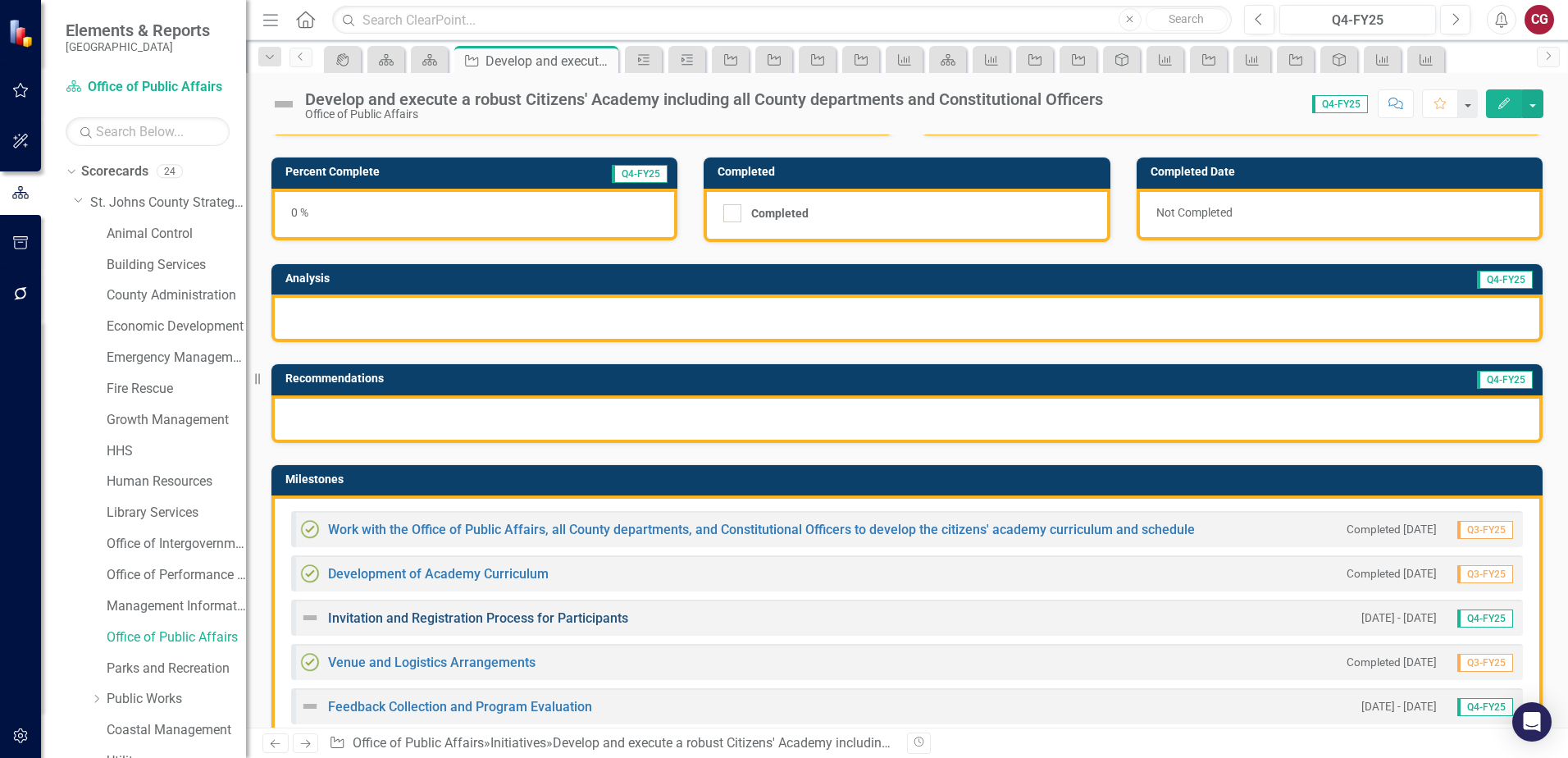
click at [526, 620] on link "Invitation and Registration Process for Participants" at bounding box center [477, 618] width 300 height 16
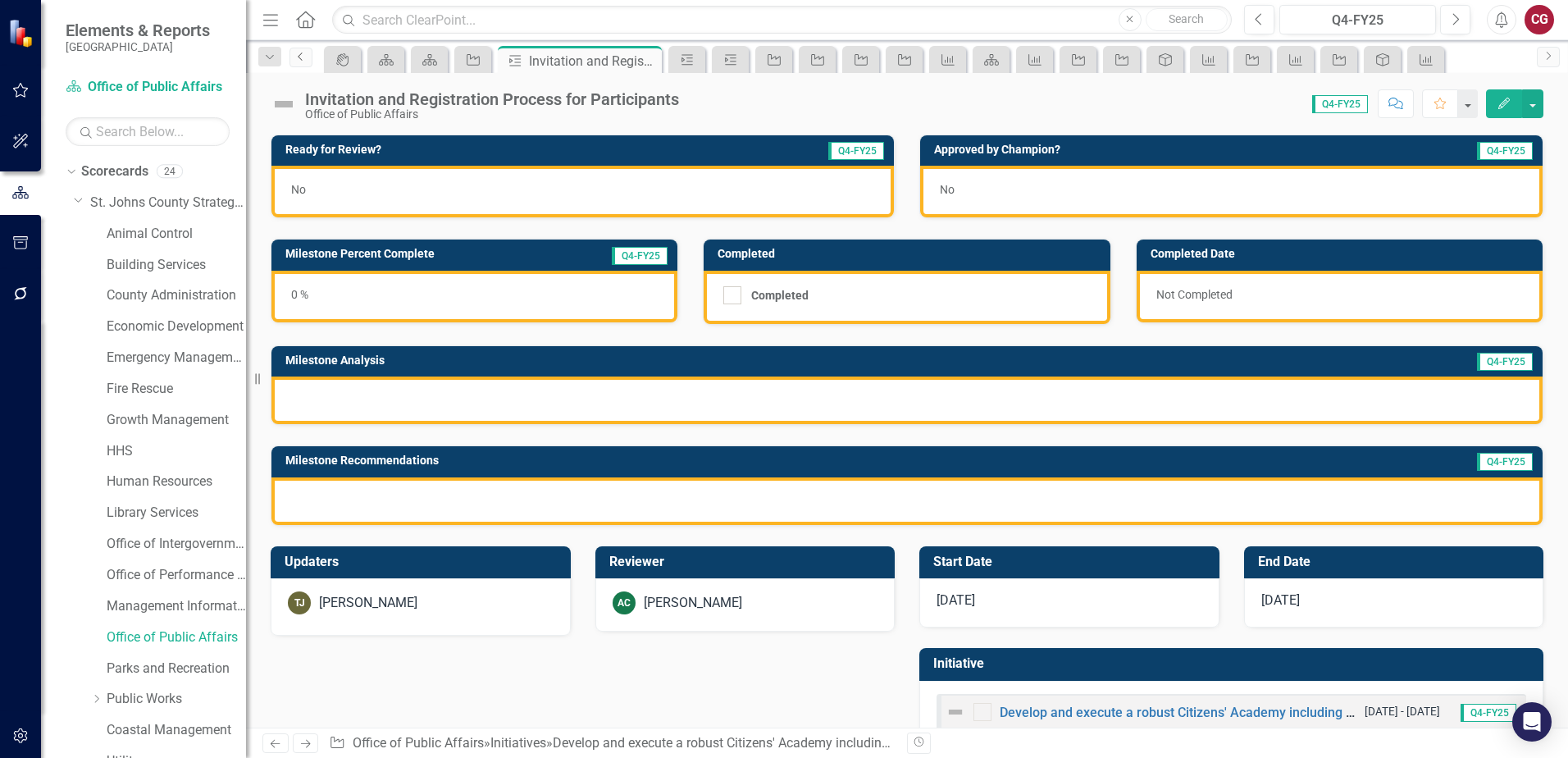
click at [292, 59] on link "Previous" at bounding box center [300, 57] width 23 height 19
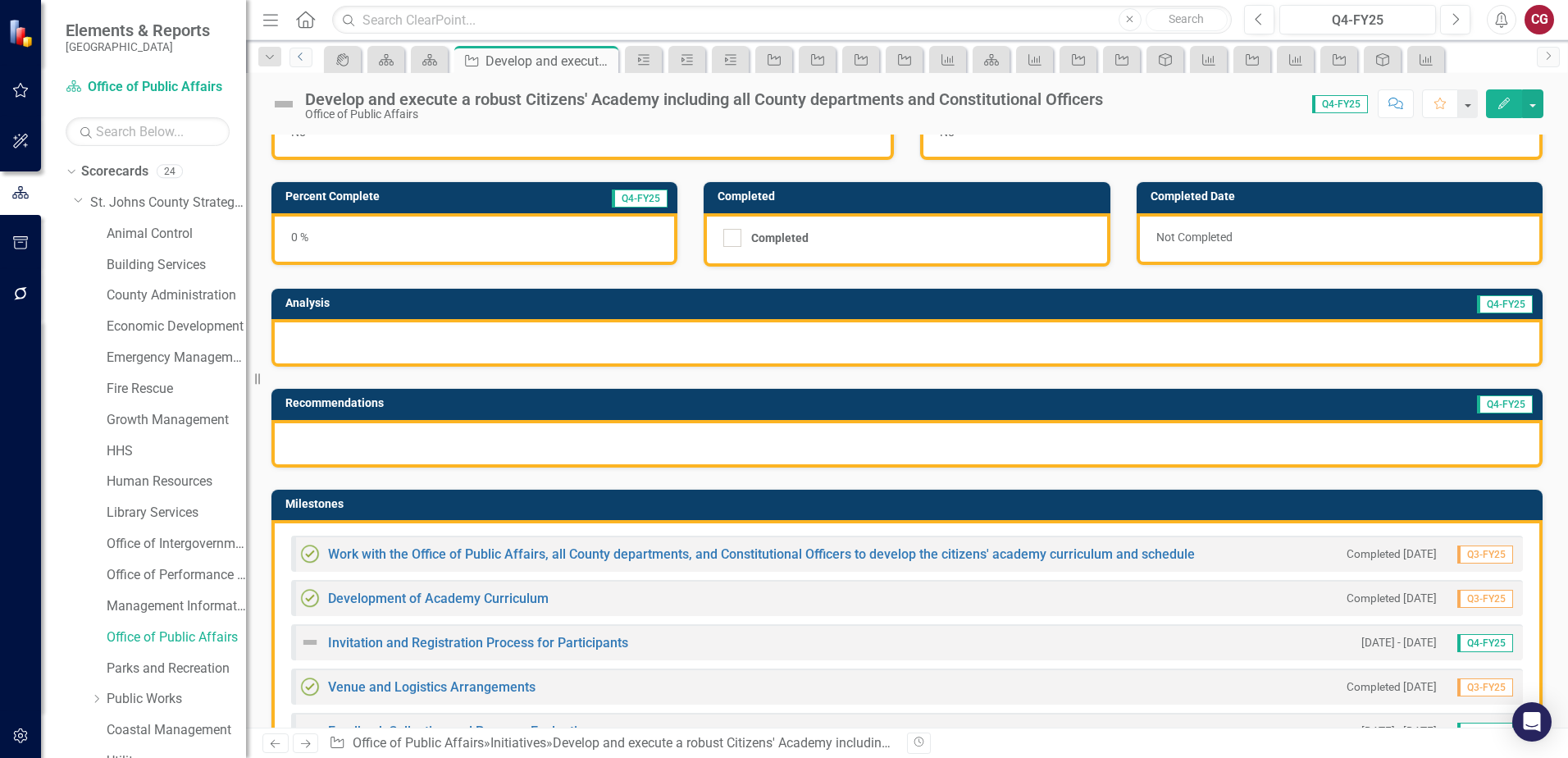
scroll to position [164, 0]
